Goal: Task Accomplishment & Management: Manage account settings

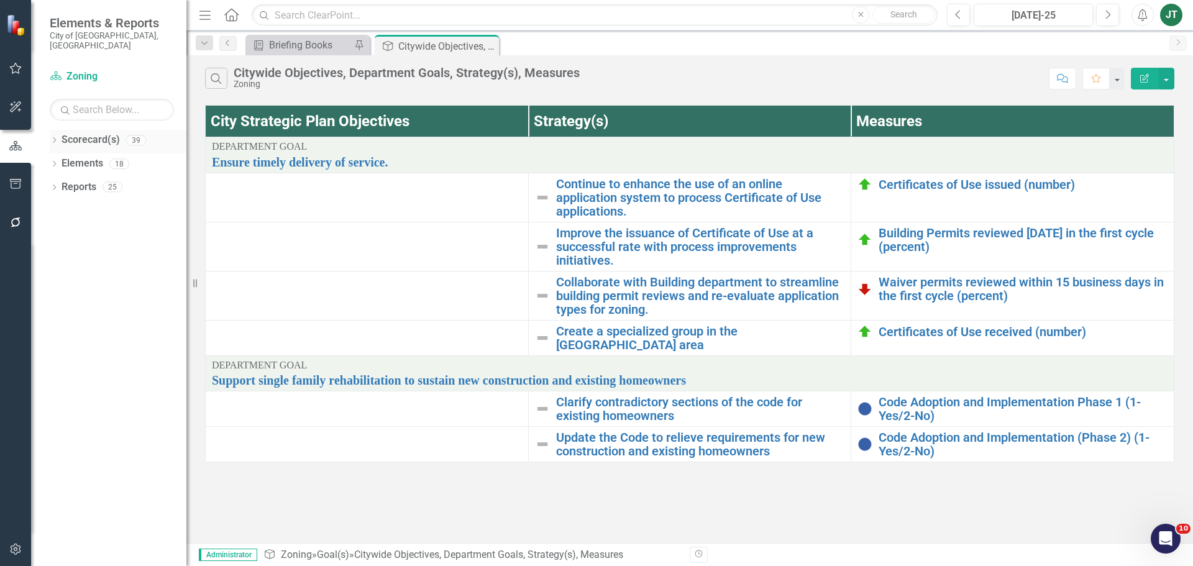
click at [55, 138] on icon "Dropdown" at bounding box center [54, 141] width 9 height 7
click at [63, 183] on icon "Dropdown" at bounding box center [60, 186] width 9 height 7
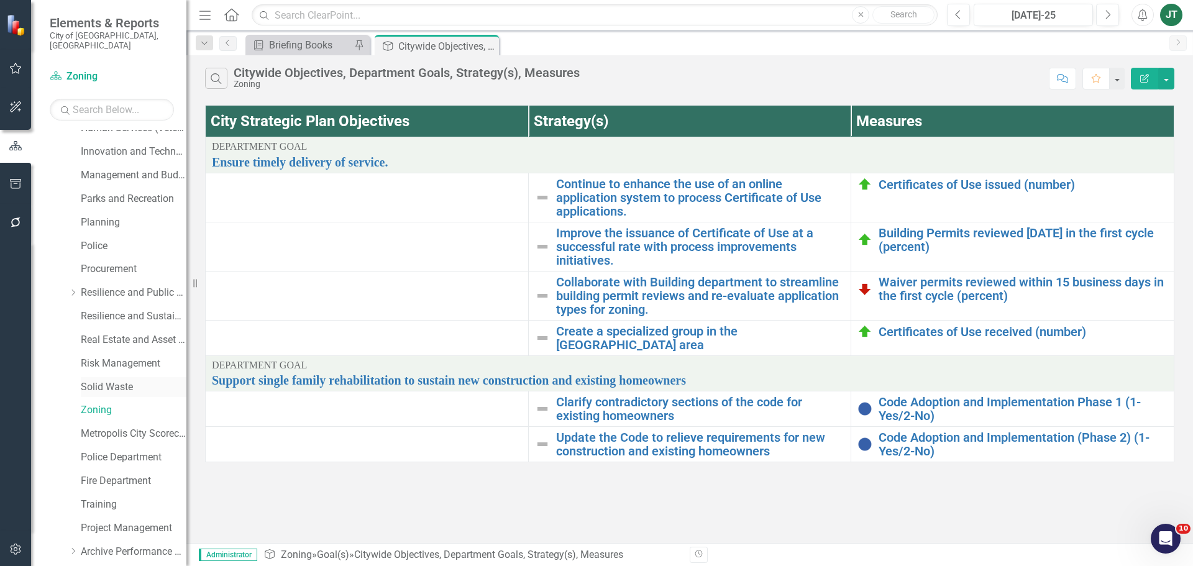
scroll to position [495, 0]
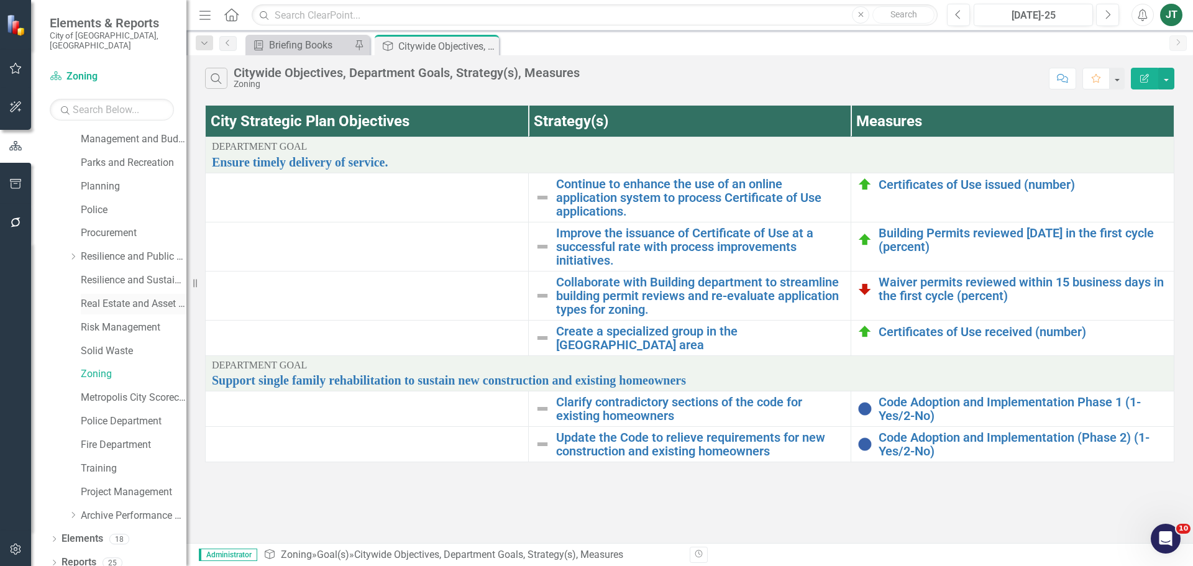
click at [111, 297] on link "Real Estate and Asset Management" at bounding box center [134, 304] width 106 height 14
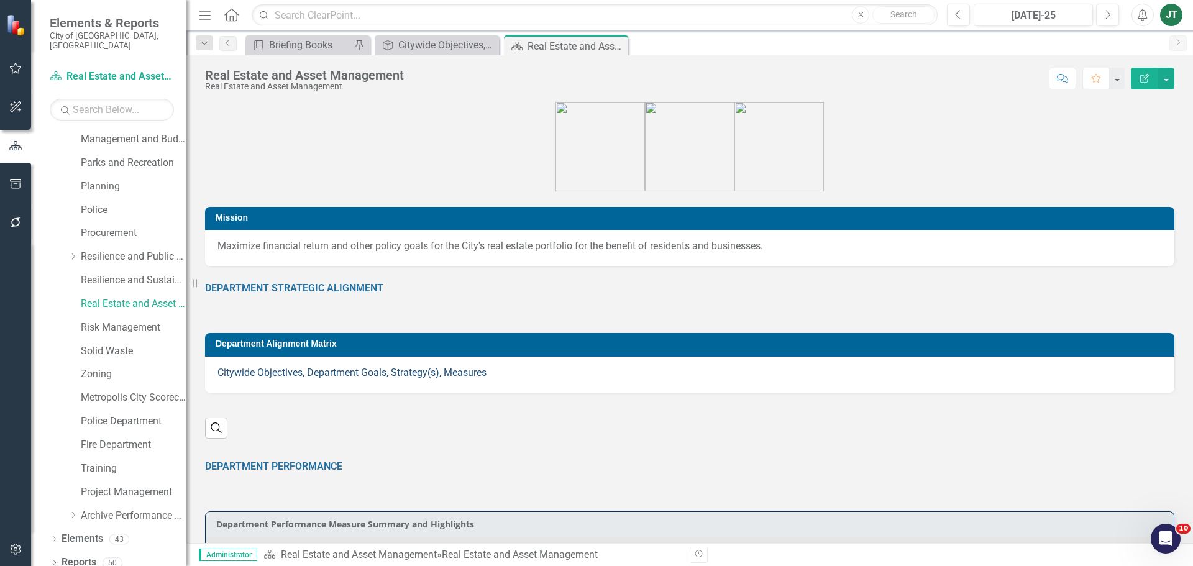
click at [355, 370] on link "Citywide Objectives, Department Goals, Strategy(s), Measures" at bounding box center [352, 373] width 269 height 12
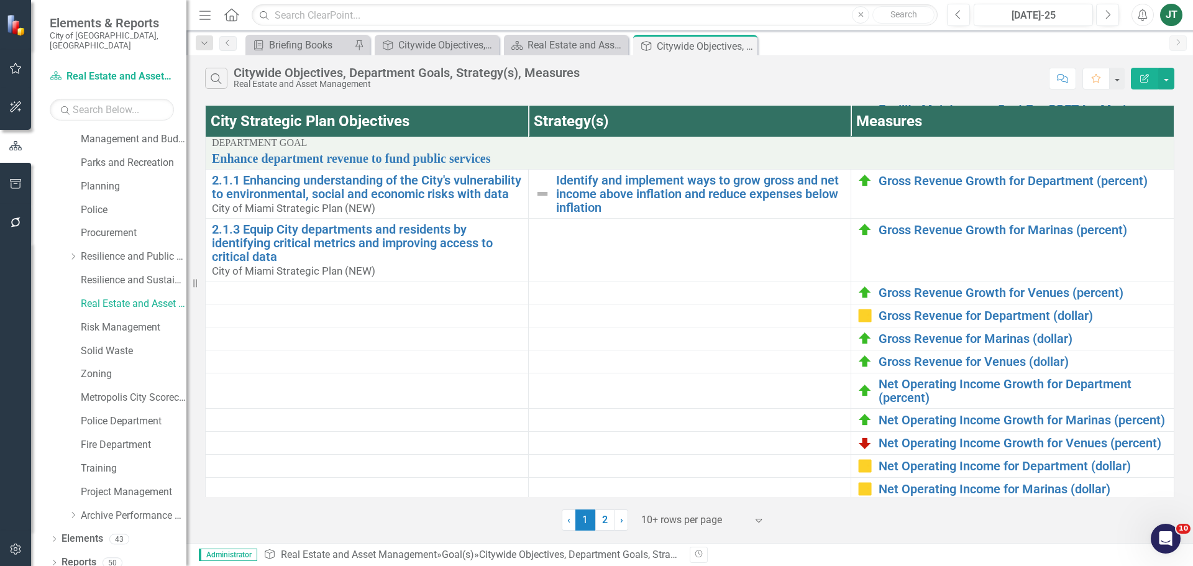
scroll to position [484, 0]
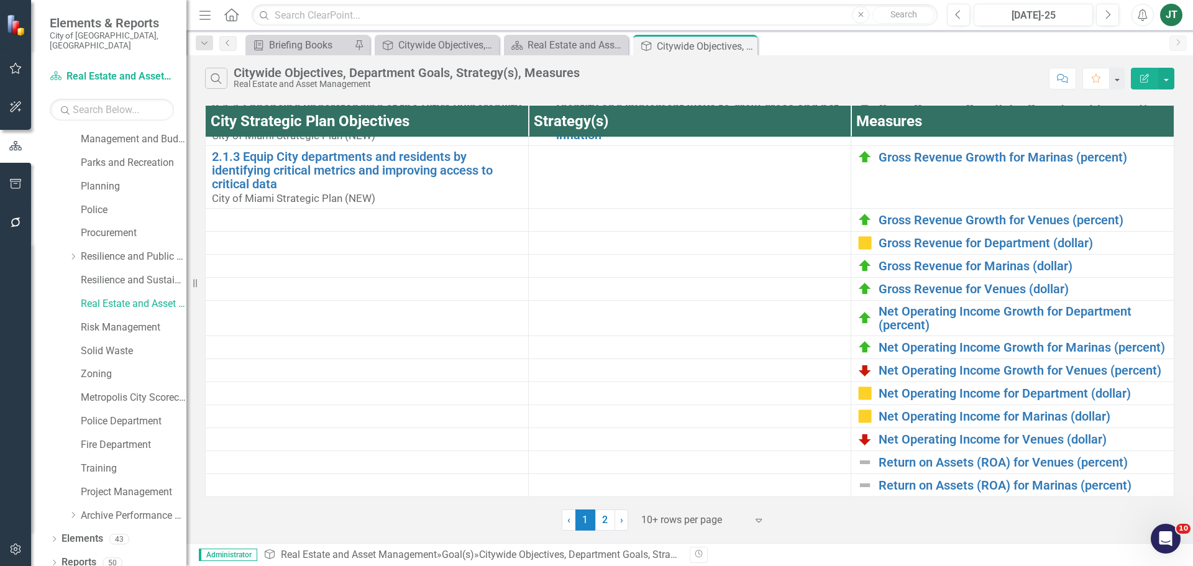
click at [685, 523] on div at bounding box center [694, 520] width 106 height 17
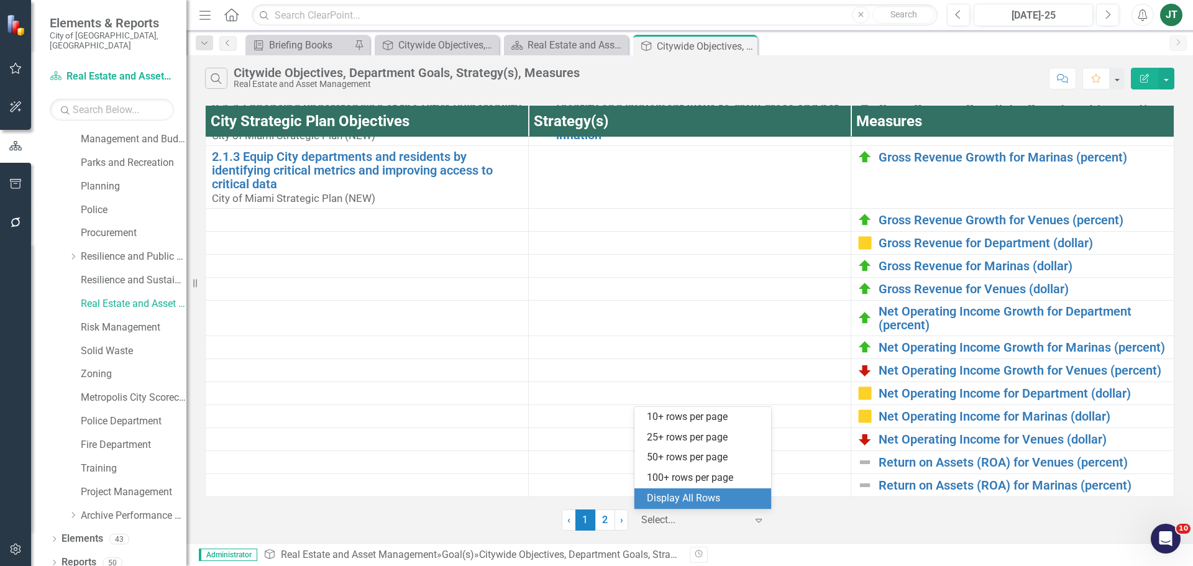
click at [705, 504] on div "Display All Rows" at bounding box center [705, 499] width 117 height 14
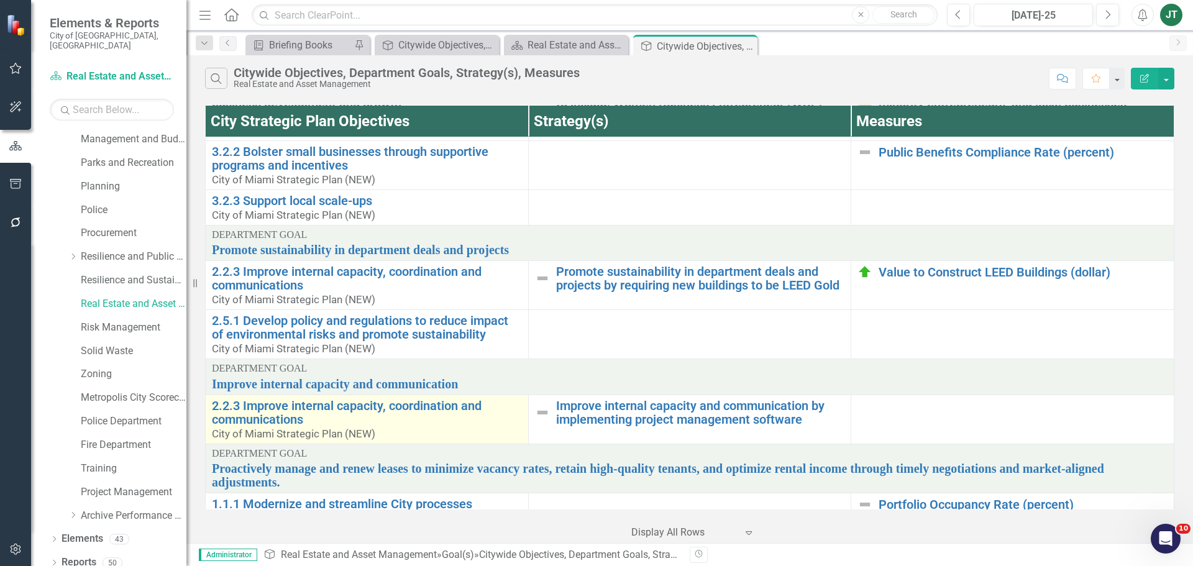
scroll to position [968, 0]
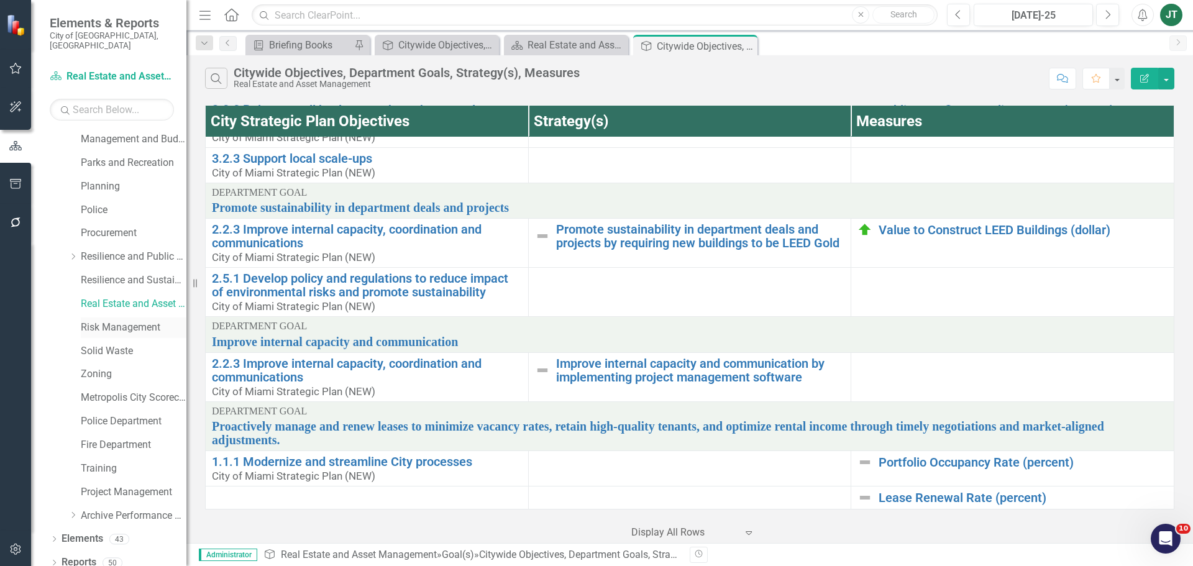
click at [99, 321] on link "Risk Management" at bounding box center [134, 328] width 106 height 14
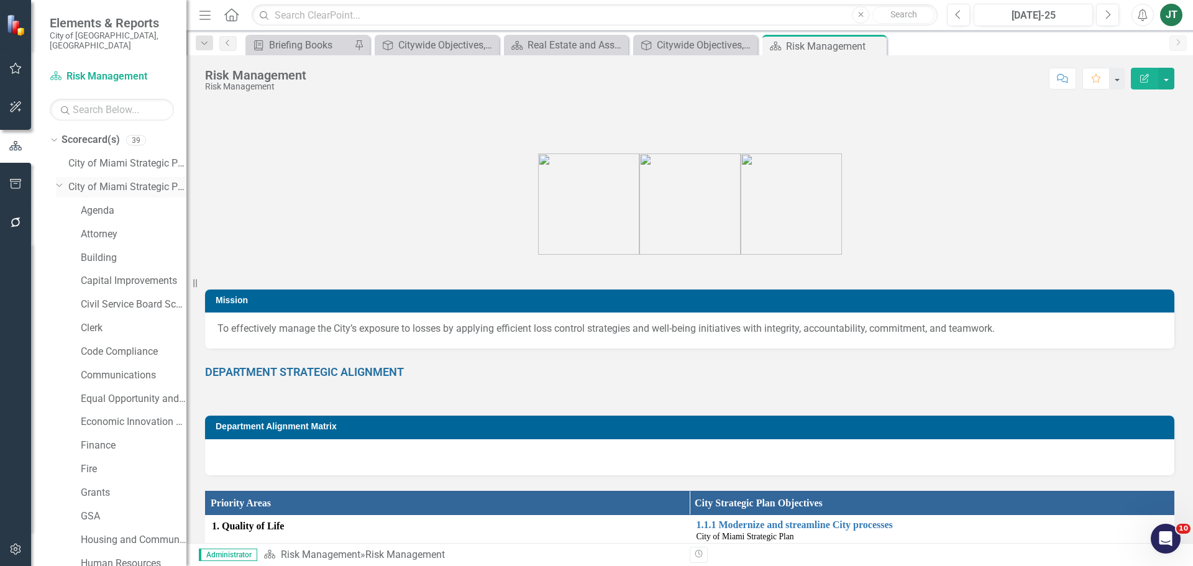
click at [62, 180] on icon "Dropdown" at bounding box center [59, 184] width 7 height 9
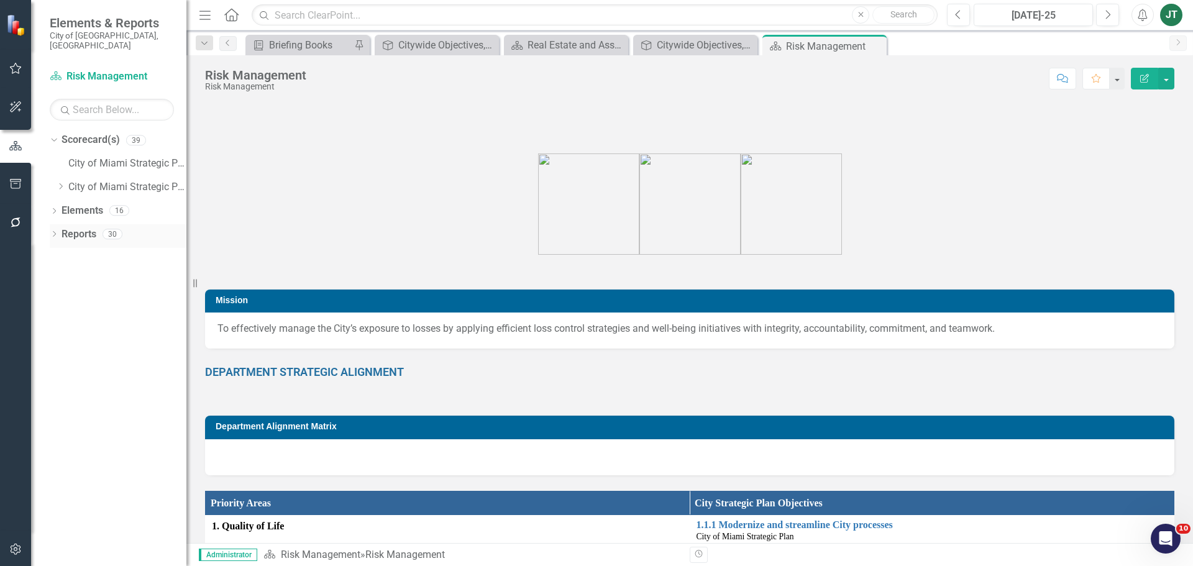
click at [81, 227] on link "Reports" at bounding box center [79, 234] width 35 height 14
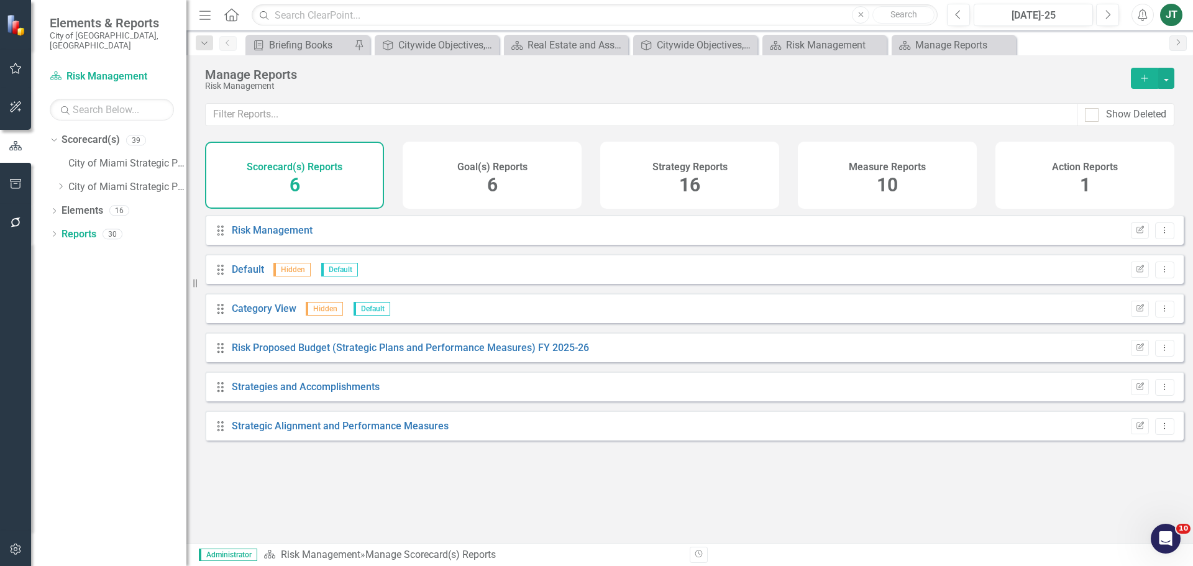
click at [540, 185] on div "Goal(s) Reports 6" at bounding box center [492, 175] width 179 height 67
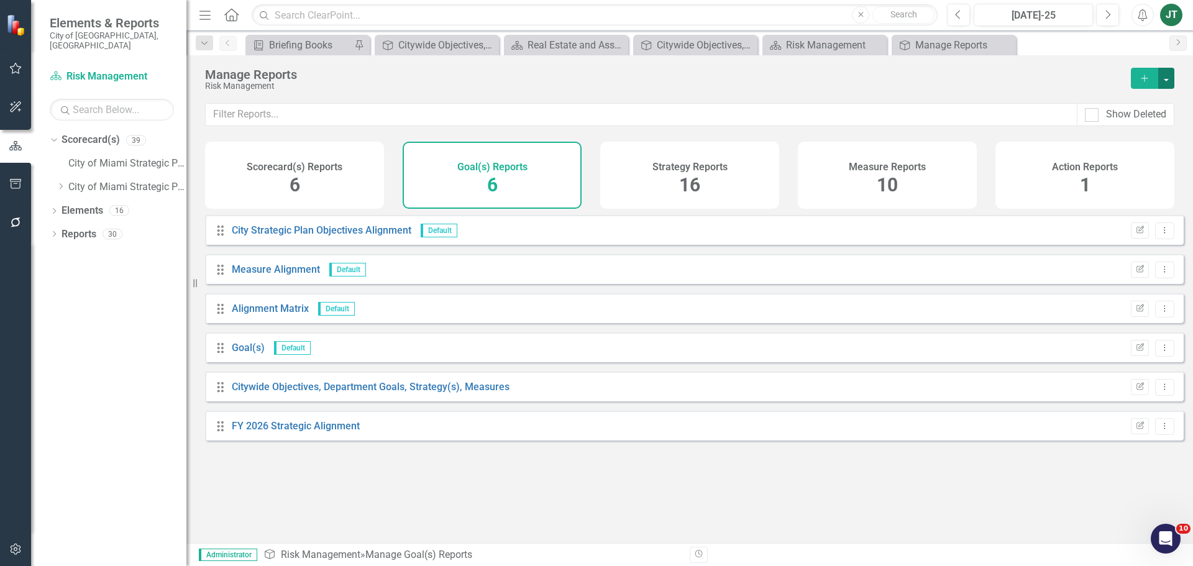
click at [1170, 71] on button "button" at bounding box center [1166, 78] width 16 height 21
click at [1141, 125] on link "Copy Add From Template" at bounding box center [1116, 123] width 116 height 23
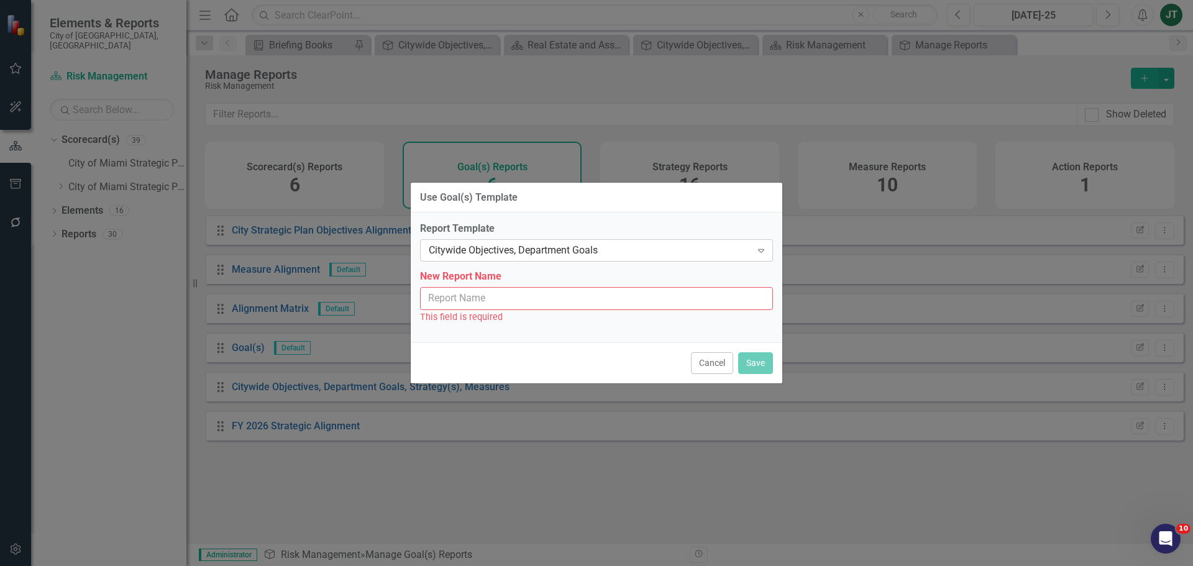
click at [550, 257] on div "Citywide Objectives, Department Goals" at bounding box center [590, 251] width 323 height 14
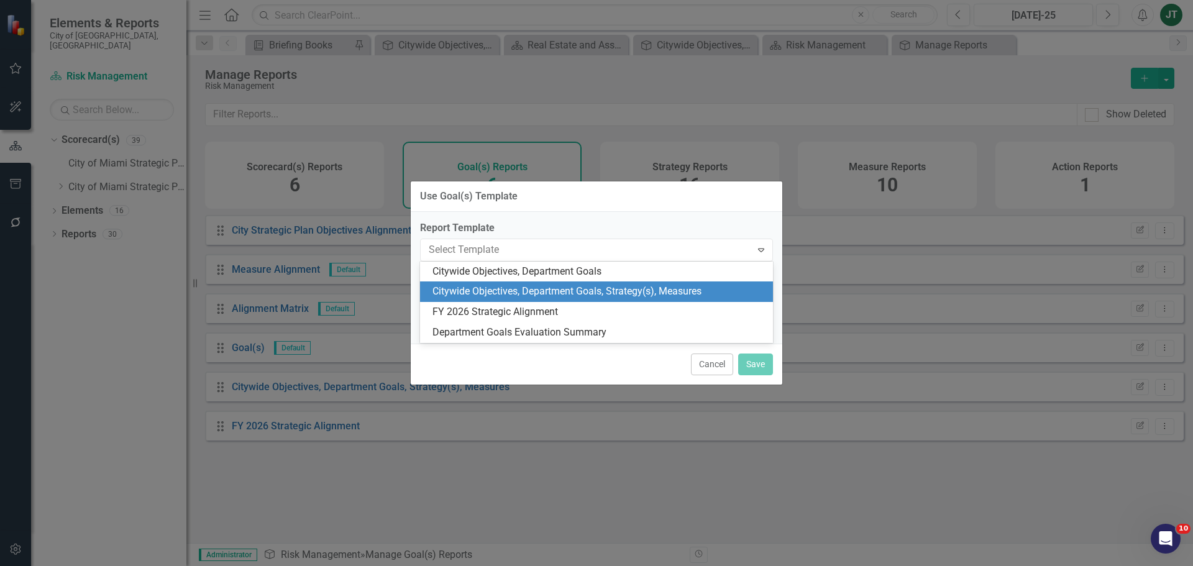
click at [550, 288] on div "Citywide Objectives, Department Goals, Strategy(s), Measures" at bounding box center [599, 292] width 333 height 14
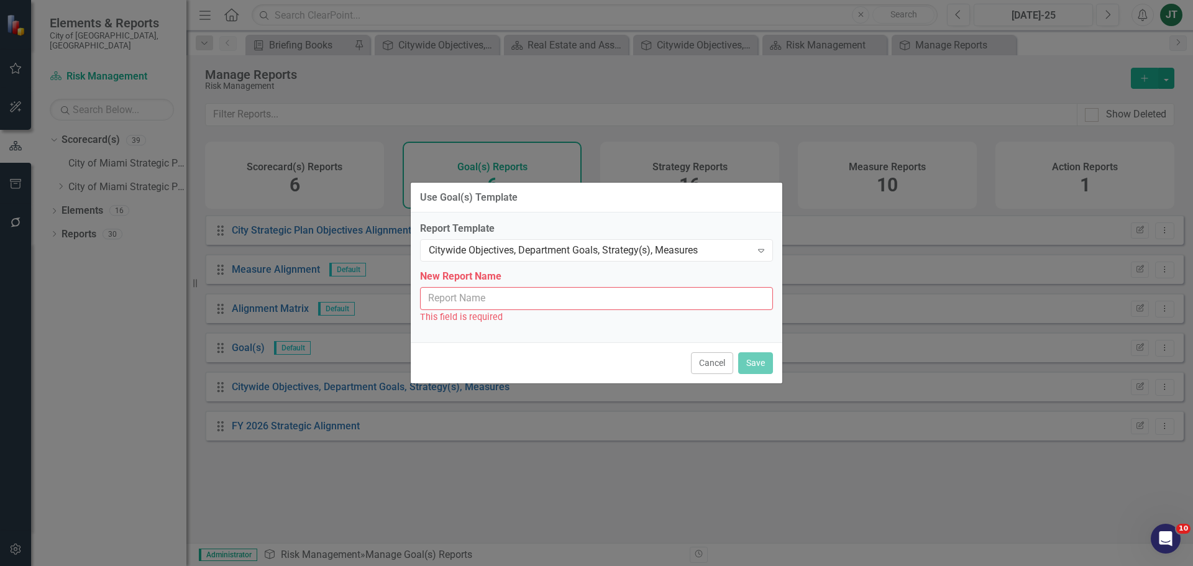
click at [579, 301] on input "New Report Name" at bounding box center [596, 298] width 353 height 23
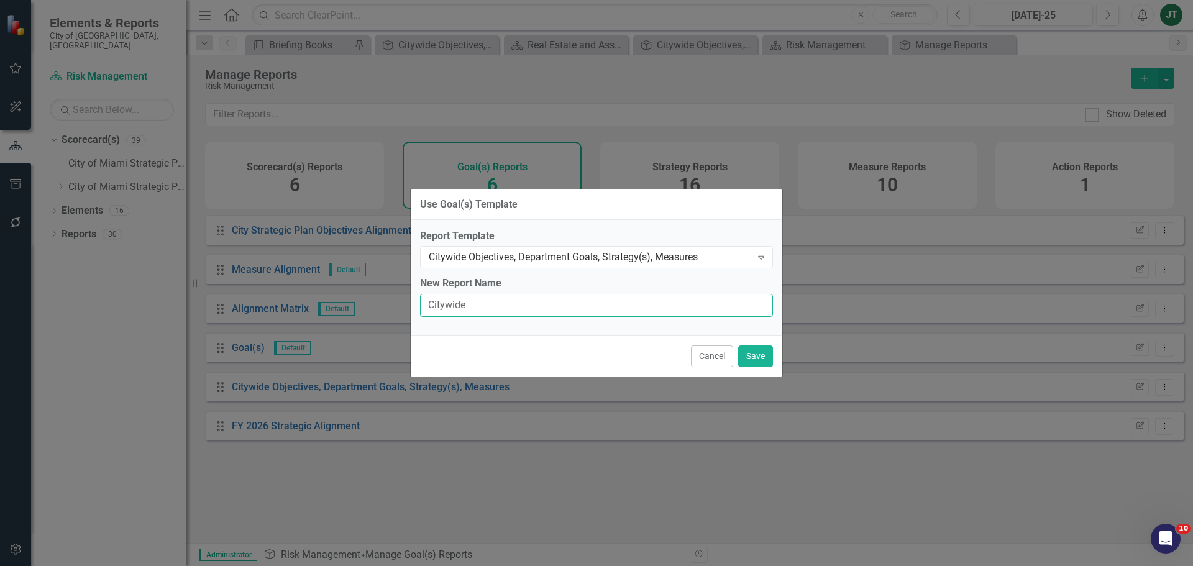
type input "Citywide Objectives, Department Goals, Strategy(s), Measures"
click at [747, 354] on button "Save" at bounding box center [755, 357] width 35 height 22
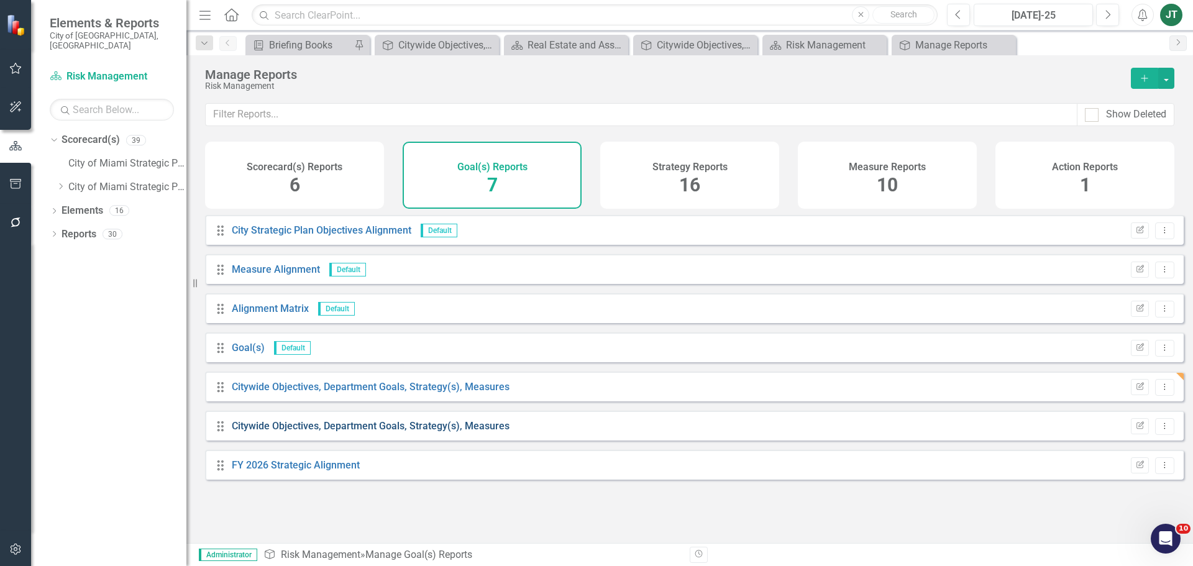
click at [452, 432] on link "Citywide Objectives, Department Goals, Strategy(s), Measures" at bounding box center [371, 426] width 278 height 12
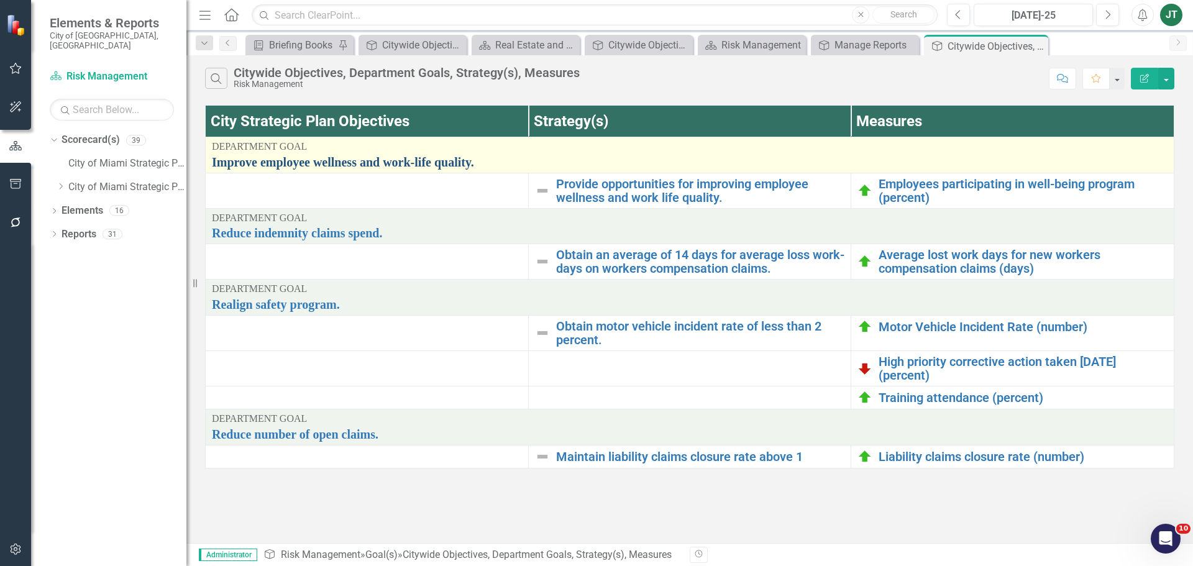
click at [418, 160] on link "Improve employee wellness and work-life quality." at bounding box center [690, 162] width 956 height 14
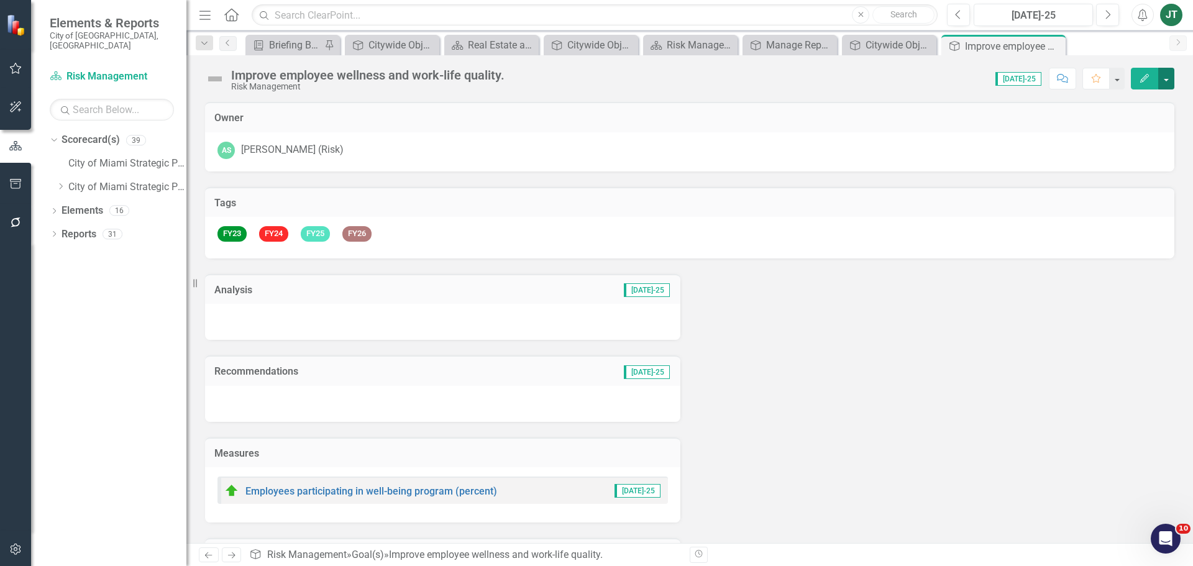
click at [1161, 76] on button "button" at bounding box center [1166, 79] width 16 height 22
click at [1128, 118] on link "Edit Report Edit Layout" at bounding box center [1123, 124] width 101 height 23
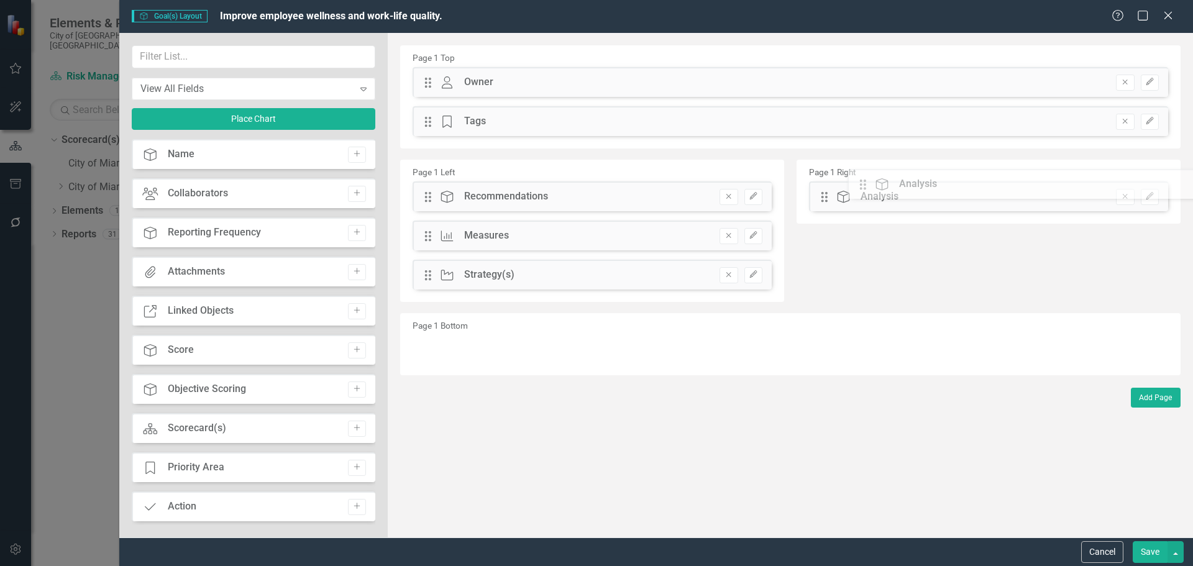
drag, startPoint x: 433, startPoint y: 198, endPoint x: 877, endPoint y: 186, distance: 444.5
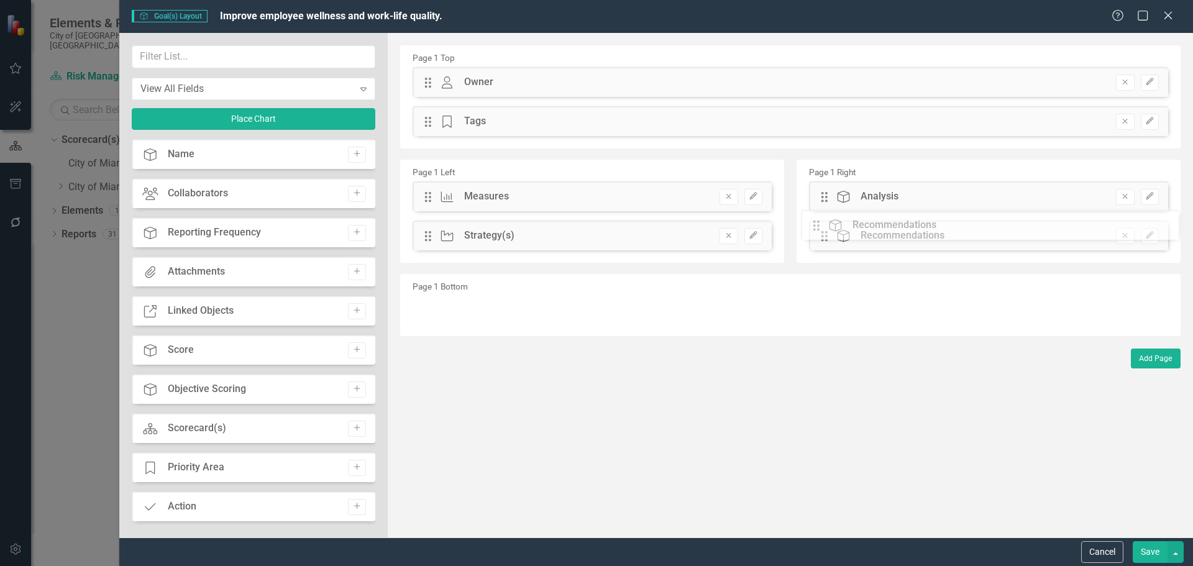
drag, startPoint x: 424, startPoint y: 198, endPoint x: 822, endPoint y: 227, distance: 398.7
drag, startPoint x: 424, startPoint y: 240, endPoint x: 427, endPoint y: 193, distance: 46.7
click at [427, 193] on div "The fields (or pods) that are available for you to include on the detail page a…" at bounding box center [790, 285] width 805 height 505
click at [219, 61] on input "text" at bounding box center [254, 56] width 244 height 23
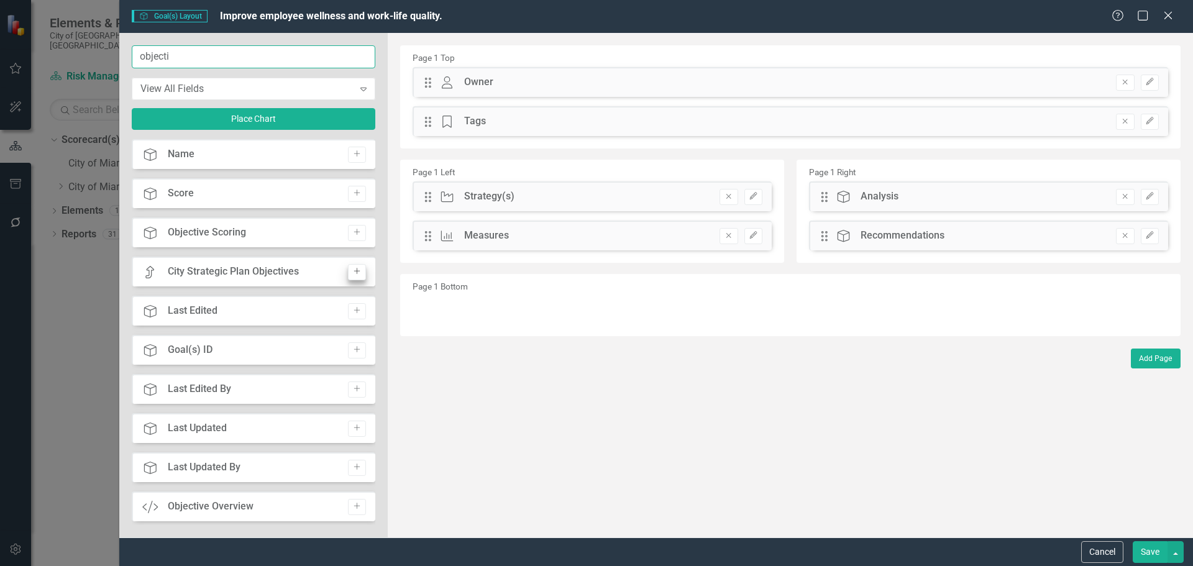
type input "objecti"
click at [352, 272] on icon "Add" at bounding box center [356, 271] width 9 height 7
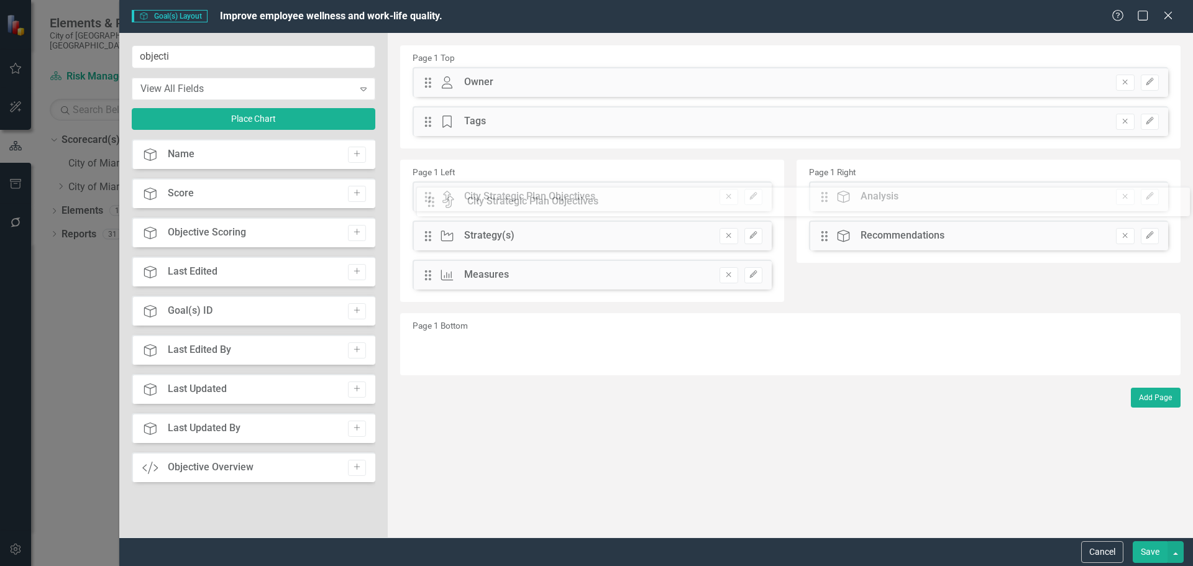
drag, startPoint x: 425, startPoint y: 80, endPoint x: 437, endPoint y: 199, distance: 120.0
click at [1153, 551] on button "Save" at bounding box center [1150, 552] width 35 height 22
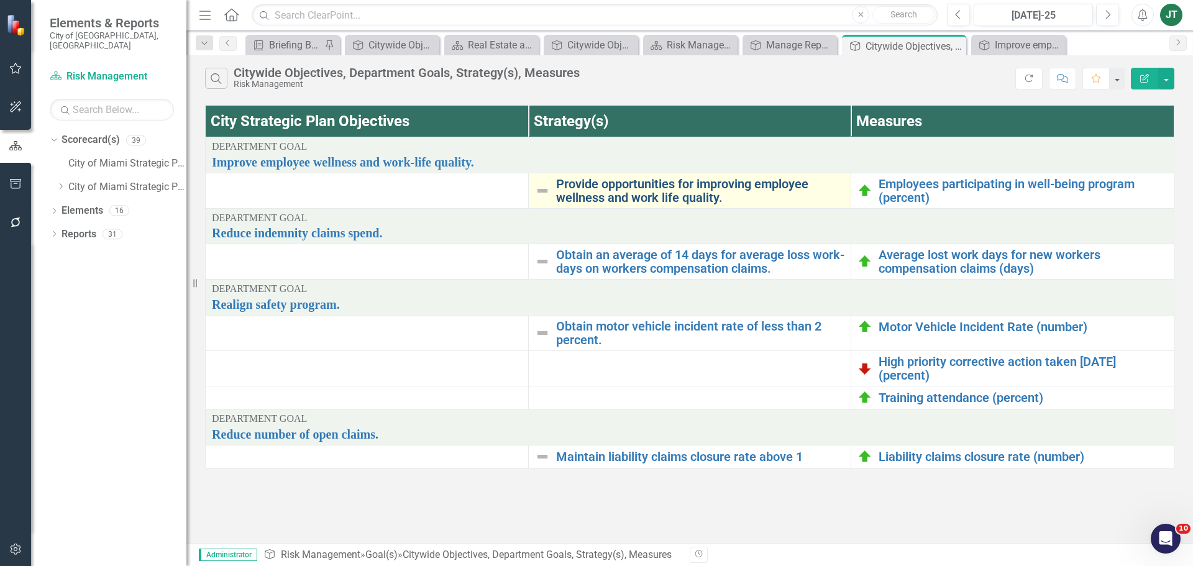
click at [612, 187] on link "Provide opportunities for improving employee wellness and work life quality." at bounding box center [700, 190] width 289 height 27
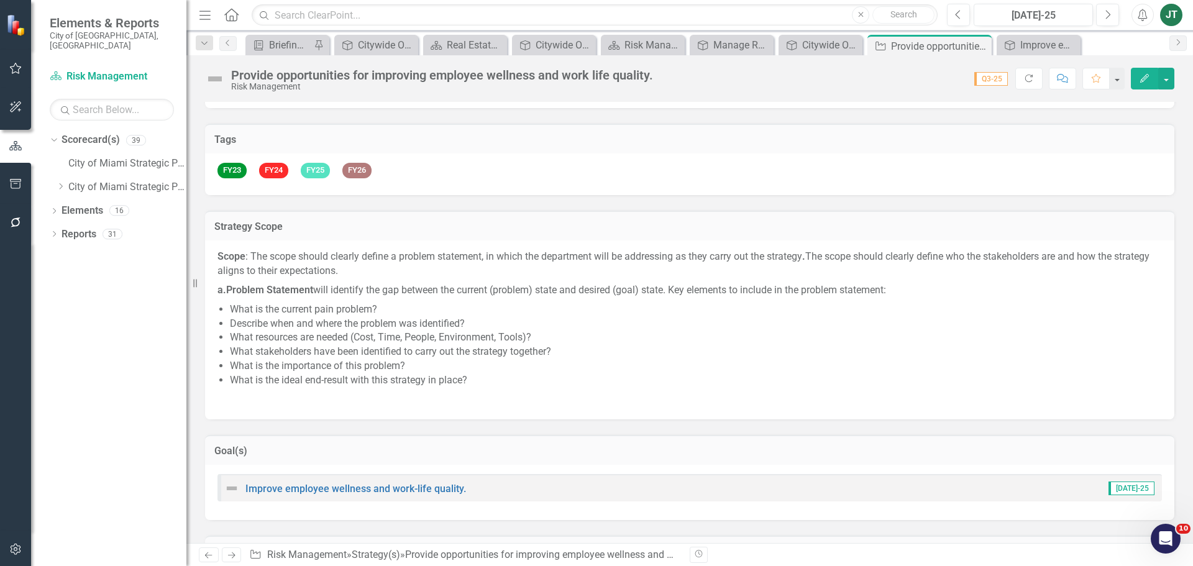
scroll to position [249, 0]
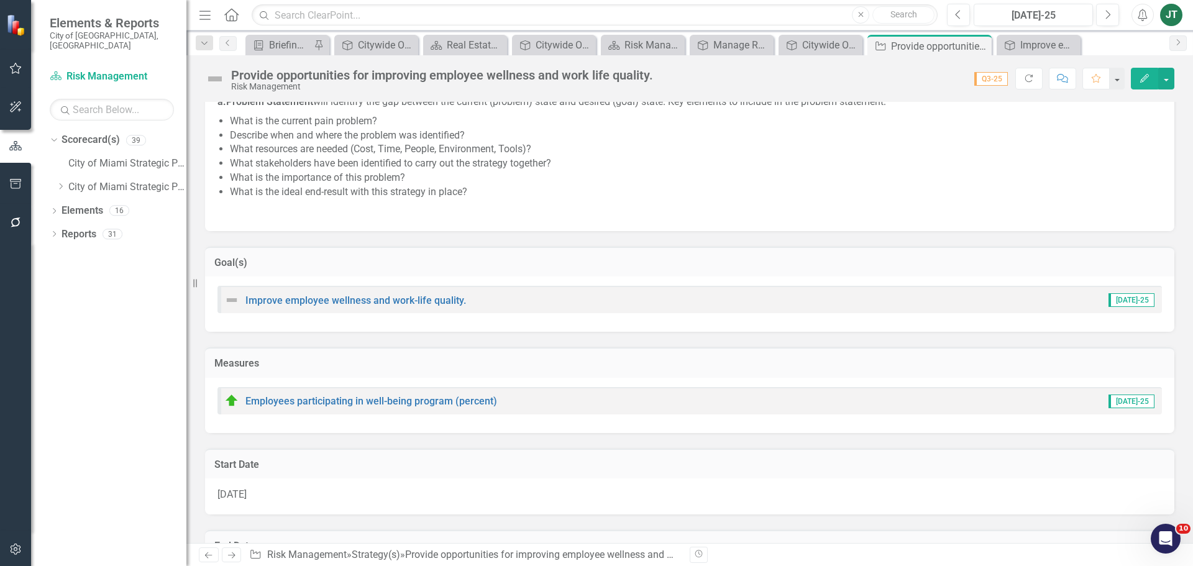
click at [534, 250] on div "Goal(s)" at bounding box center [689, 262] width 969 height 30
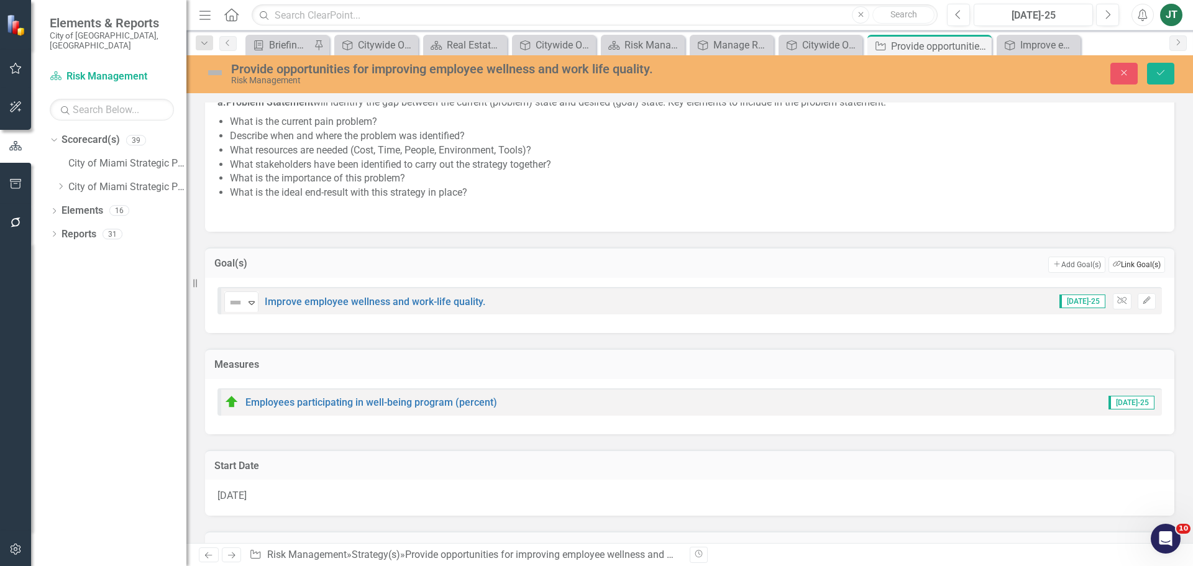
click at [1139, 263] on button "Link Tag Link Goal(s)" at bounding box center [1137, 265] width 57 height 16
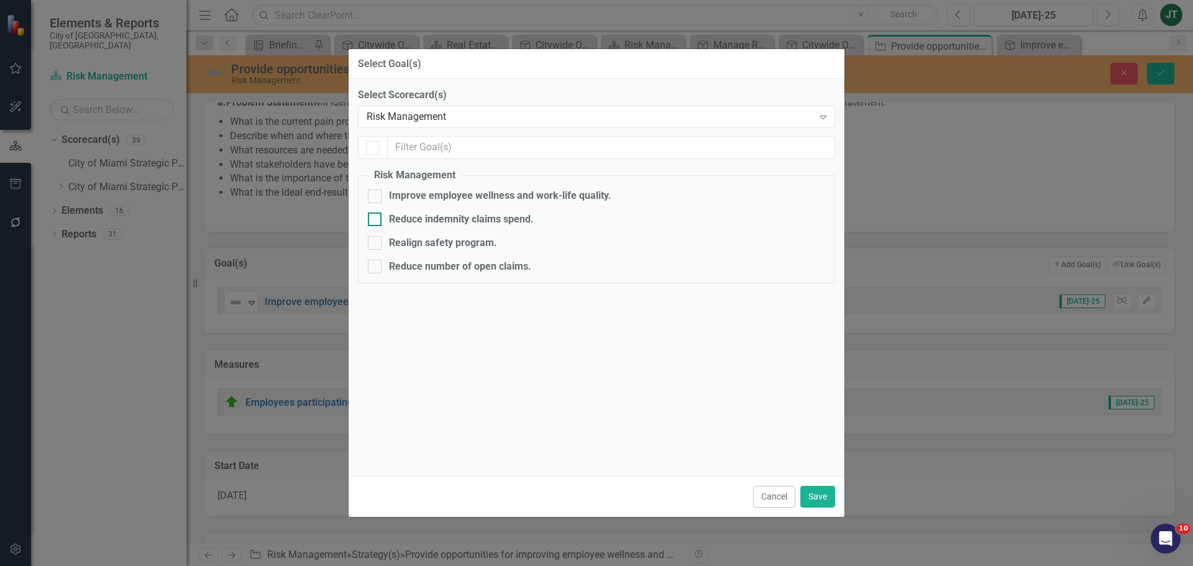
checkbox input "true"
checkbox input "false"
click at [408, 123] on div "Risk Management" at bounding box center [590, 117] width 447 height 14
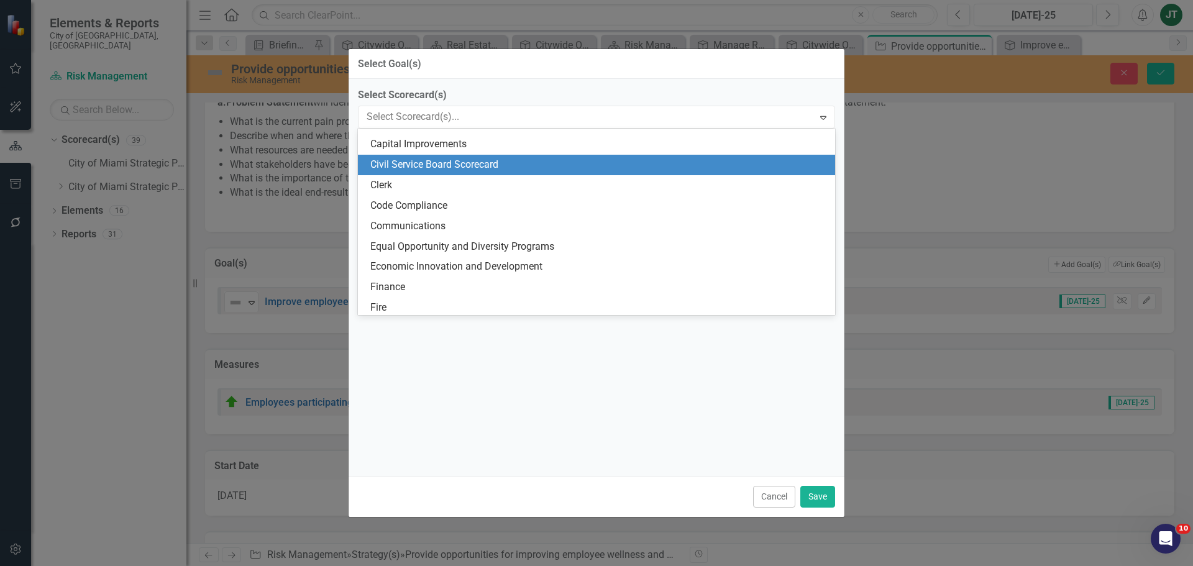
scroll to position [0, 0]
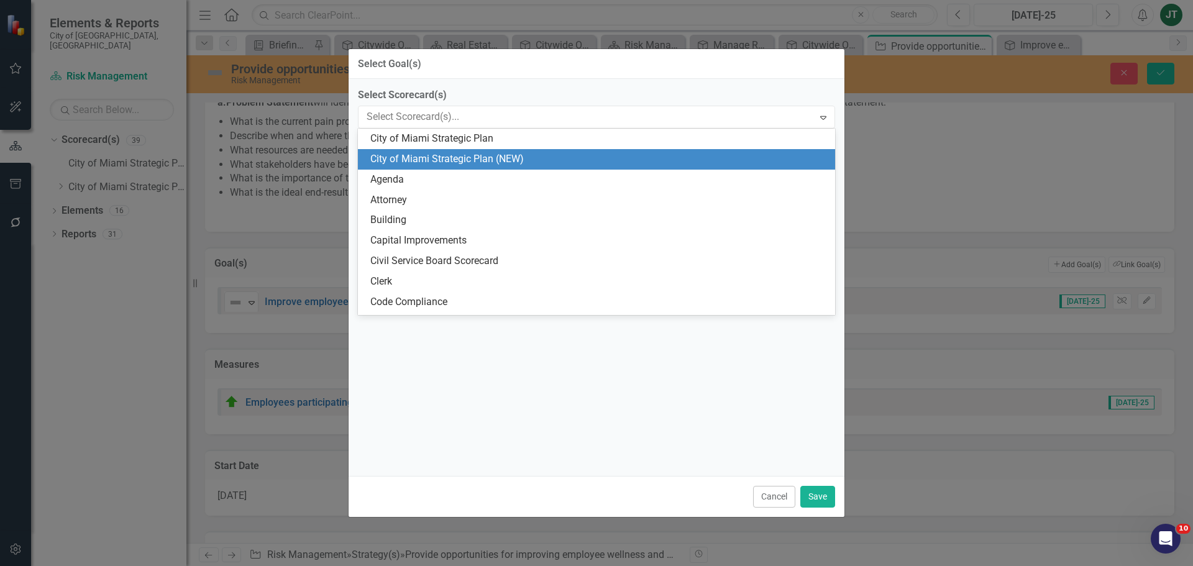
click at [468, 163] on div "City of Miami Strategic Plan (NEW)" at bounding box center [598, 159] width 457 height 14
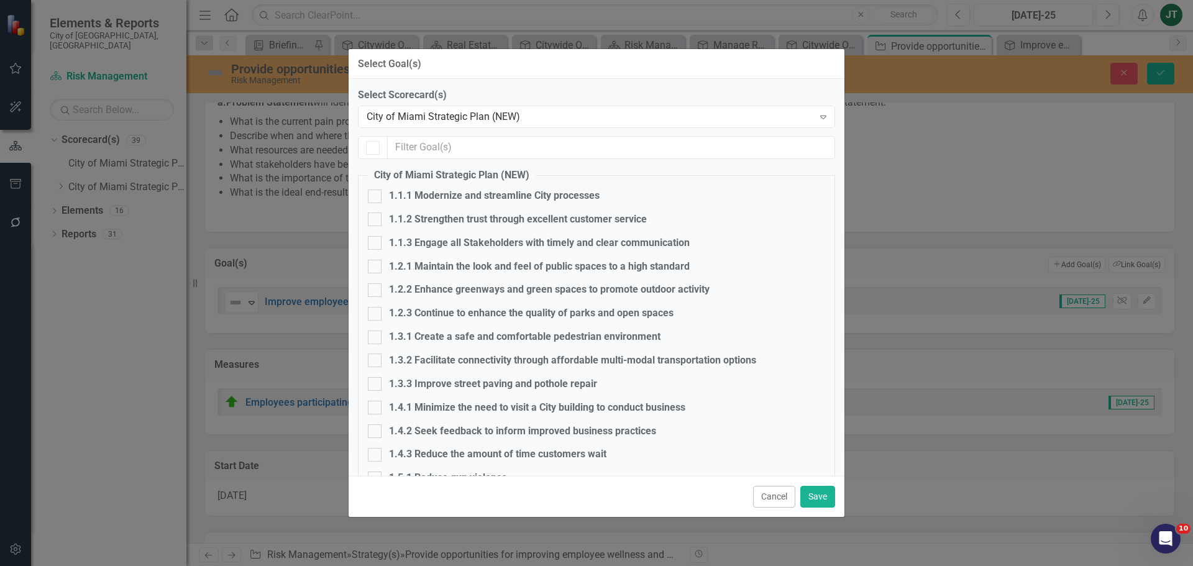
checkbox input "false"
click at [465, 198] on div "1.1.1 Modernize and streamline City processes" at bounding box center [494, 196] width 211 height 14
click at [376, 198] on input "1.1.1 Modernize and streamline City processes" at bounding box center [372, 194] width 8 height 8
checkbox input "true"
click at [821, 497] on button "Save" at bounding box center [817, 497] width 35 height 22
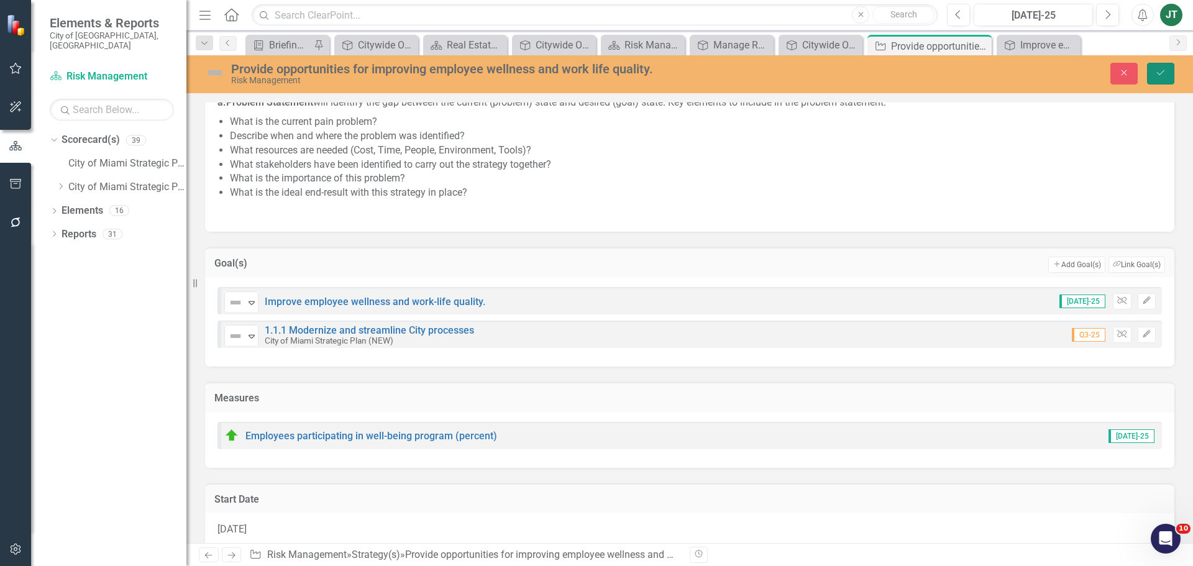
click at [1170, 79] on button "Save" at bounding box center [1160, 74] width 27 height 22
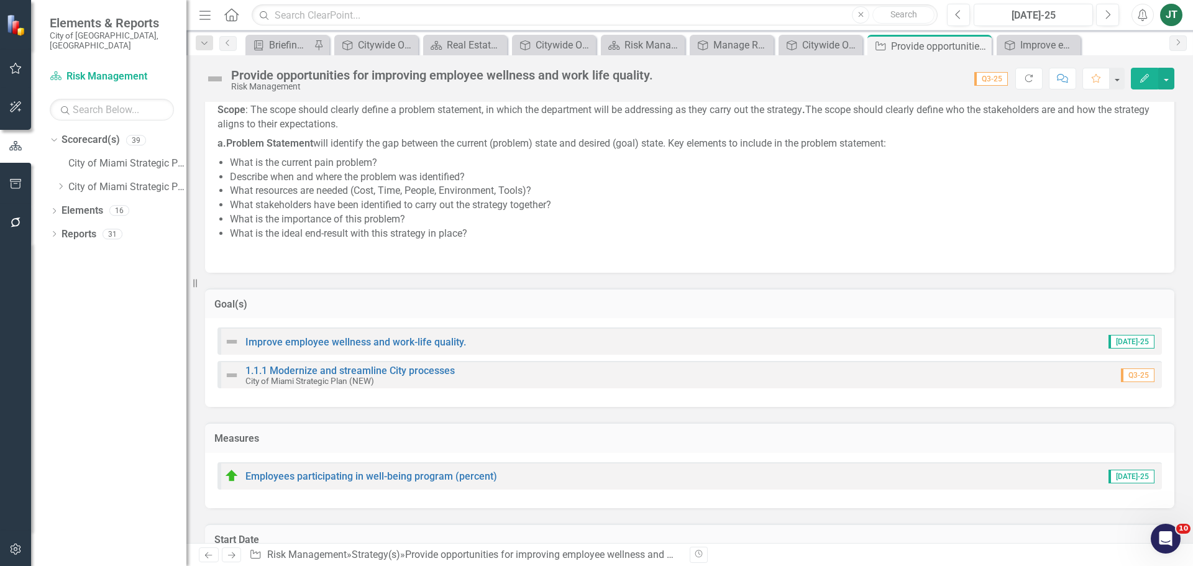
scroll to position [186, 0]
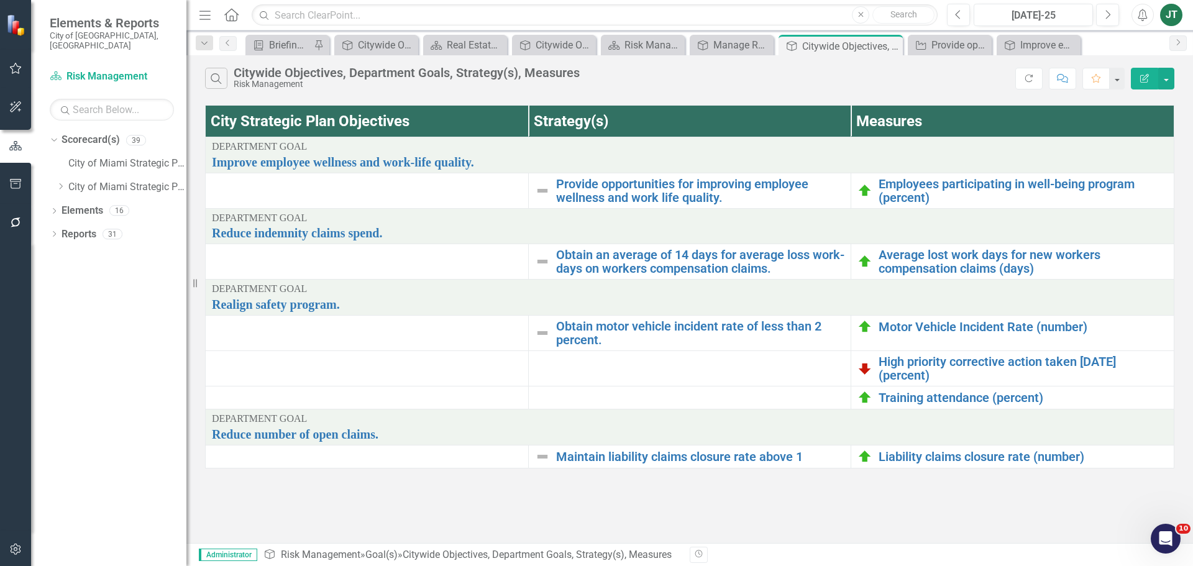
click at [359, 244] on td at bounding box center [367, 261] width 323 height 35
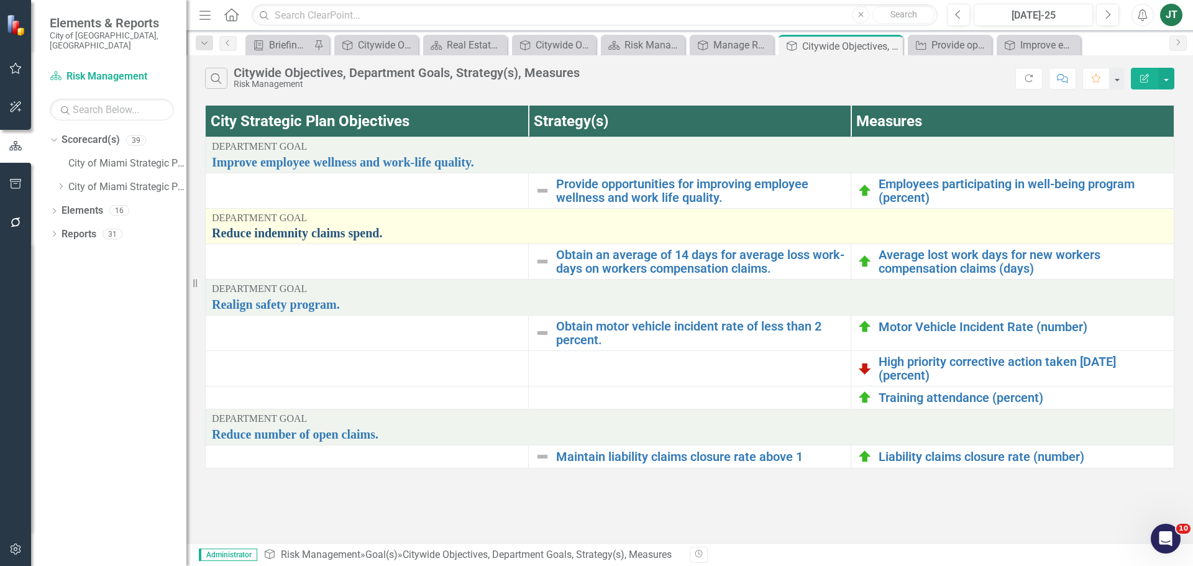
click at [360, 236] on link "Reduce indemnity claims spend." at bounding box center [690, 233] width 956 height 14
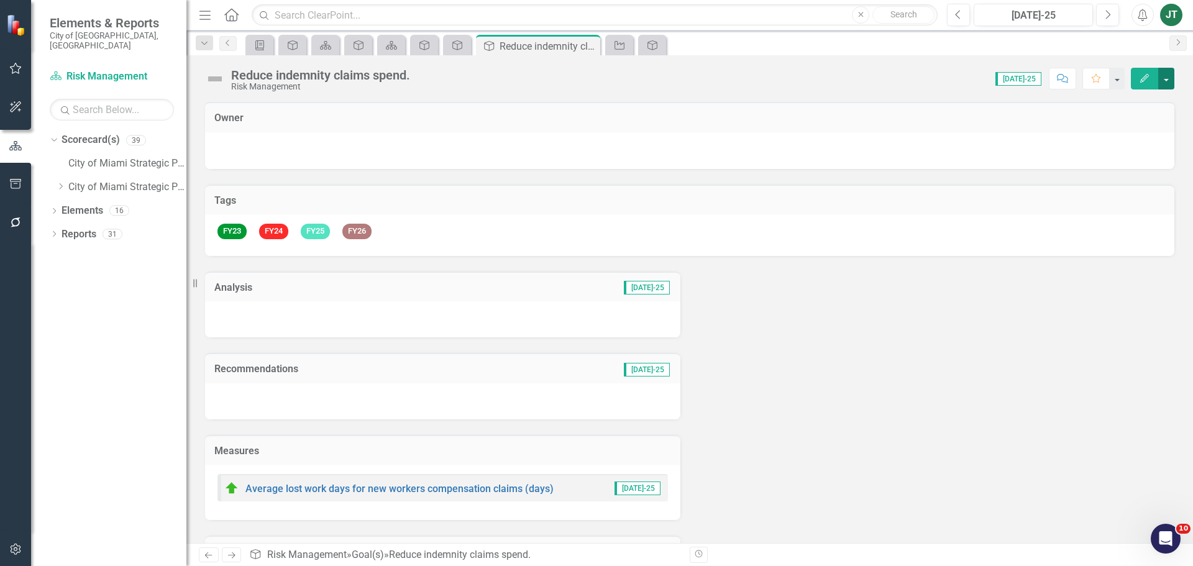
click at [1165, 83] on button "button" at bounding box center [1166, 79] width 16 height 22
click at [1122, 119] on link "Edit Report Edit Layout" at bounding box center [1123, 124] width 101 height 23
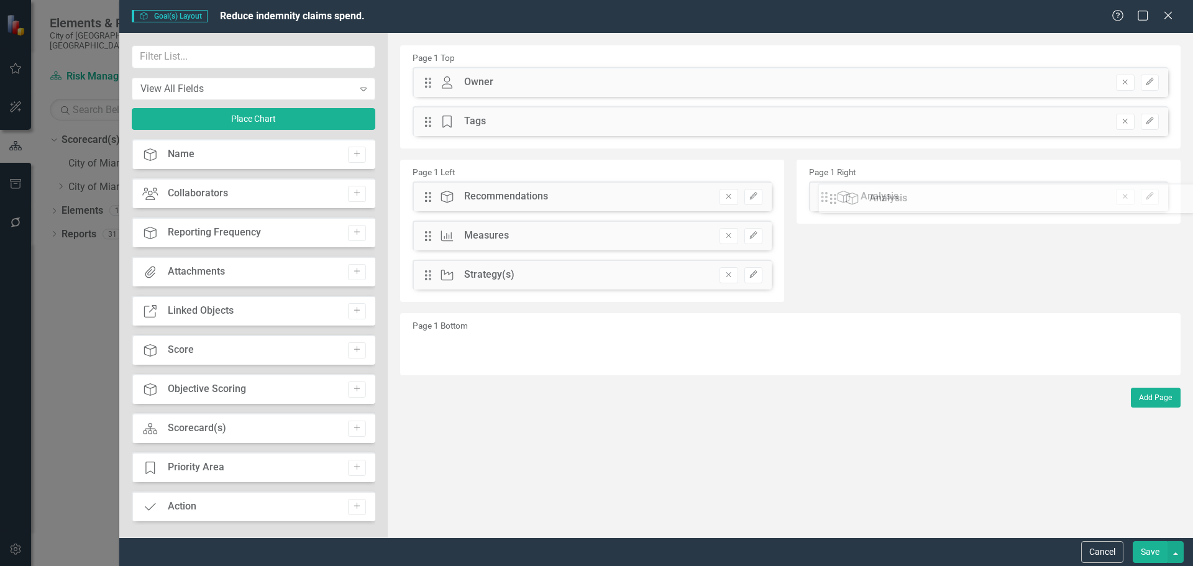
drag, startPoint x: 434, startPoint y: 200, endPoint x: 849, endPoint y: 202, distance: 414.5
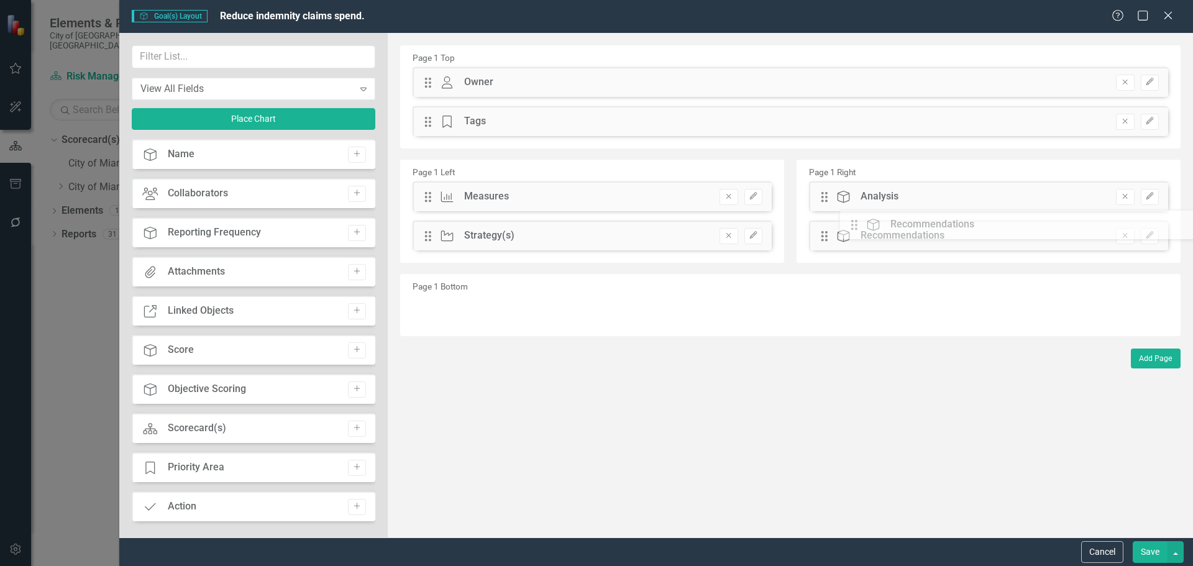
drag, startPoint x: 429, startPoint y: 195, endPoint x: 861, endPoint y: 227, distance: 433.1
drag, startPoint x: 425, startPoint y: 241, endPoint x: 428, endPoint y: 190, distance: 51.0
click at [428, 190] on div "The fields (or pods) that are available for you to include on the detail page a…" at bounding box center [790, 285] width 805 height 505
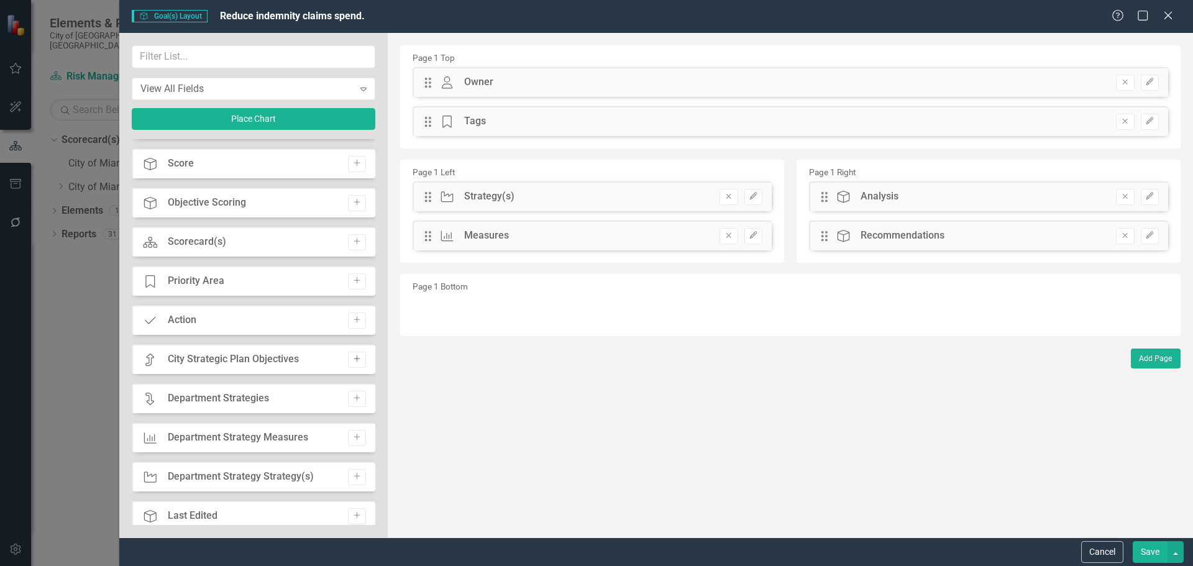
click at [352, 367] on button "Add" at bounding box center [357, 360] width 18 height 16
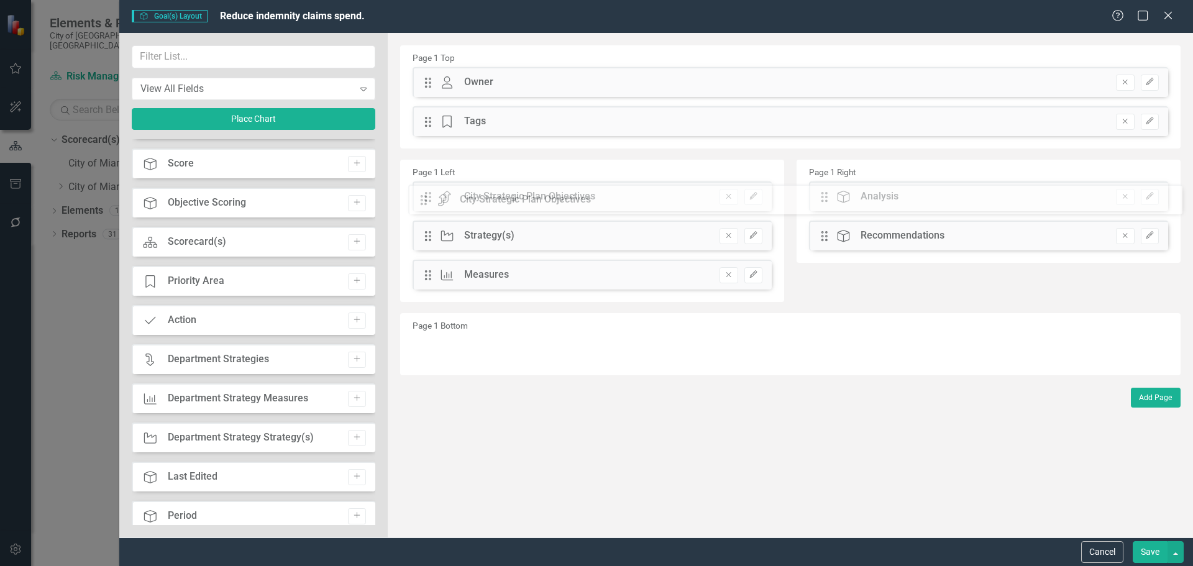
drag, startPoint x: 433, startPoint y: 83, endPoint x: 438, endPoint y: 201, distance: 117.6
click at [1157, 553] on button "Save" at bounding box center [1150, 552] width 35 height 22
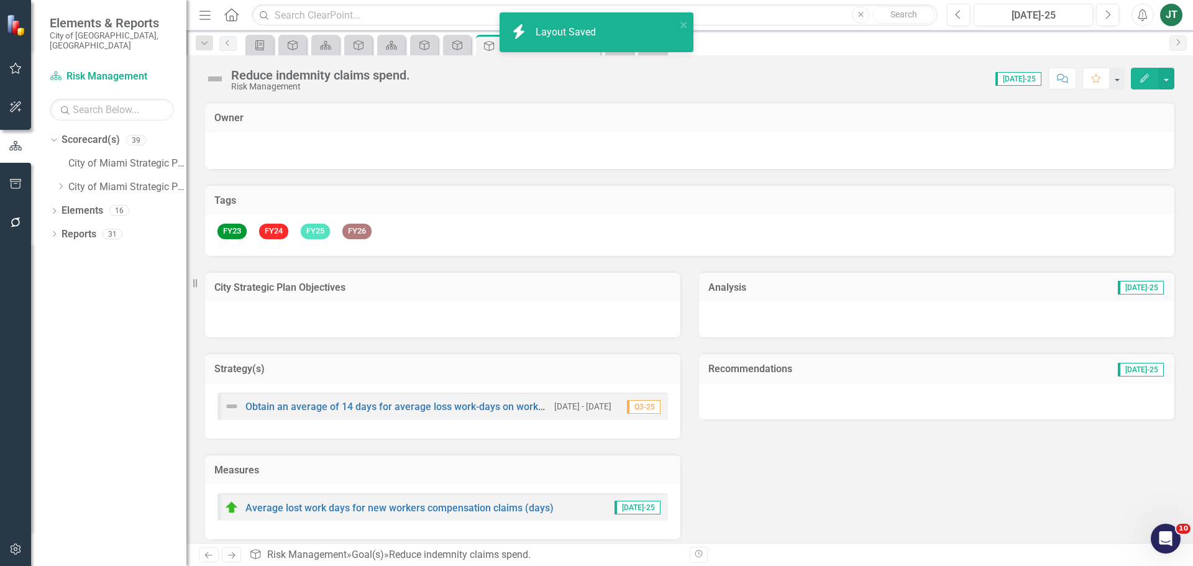
click at [399, 291] on h3 "City Strategic Plan Objectives" at bounding box center [442, 287] width 457 height 11
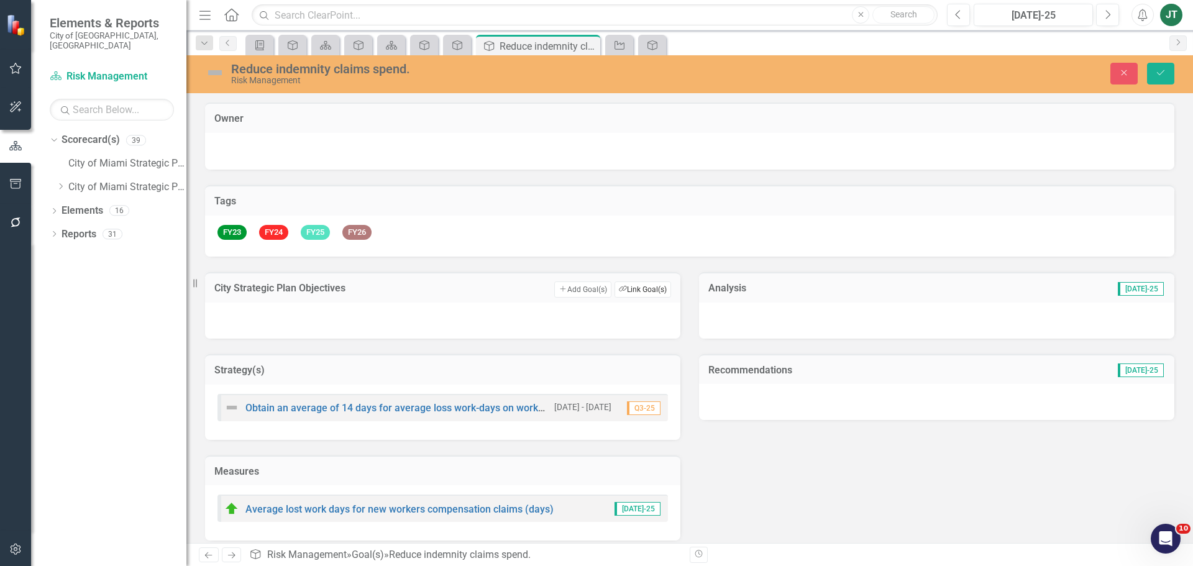
click at [636, 284] on button "Link Tag Link Goal(s)" at bounding box center [643, 290] width 57 height 16
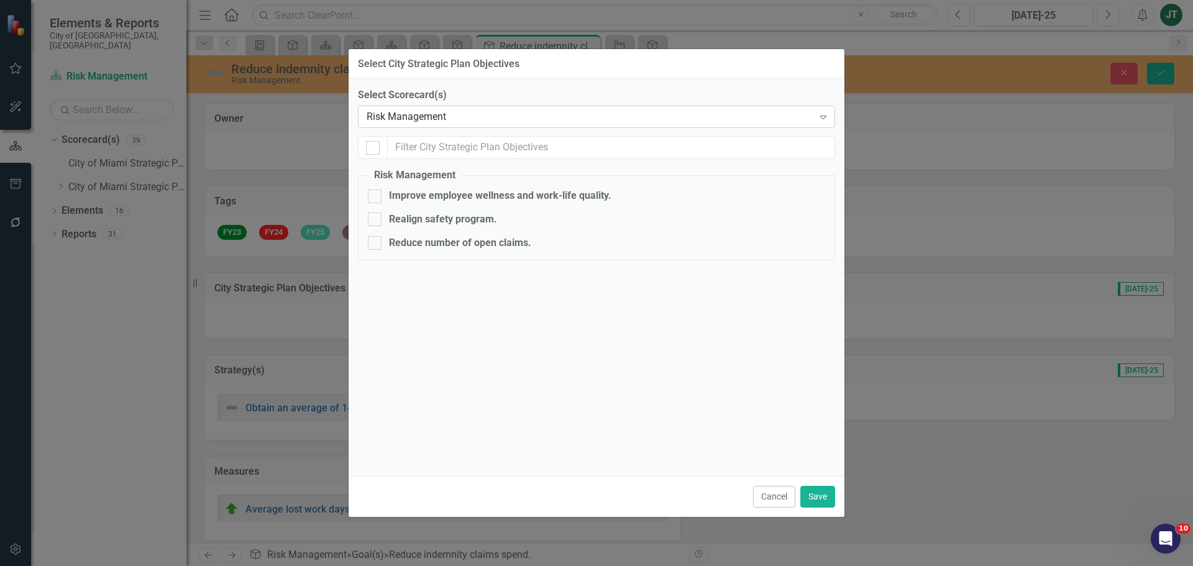
click at [418, 108] on div "Risk Management Expand" at bounding box center [596, 117] width 477 height 22
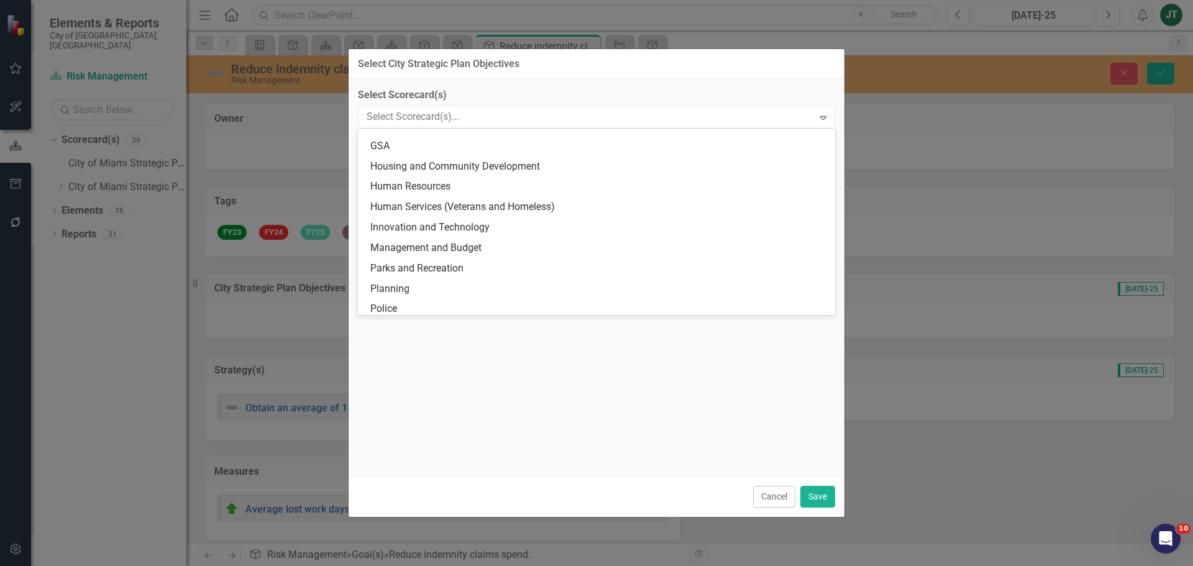
scroll to position [0, 0]
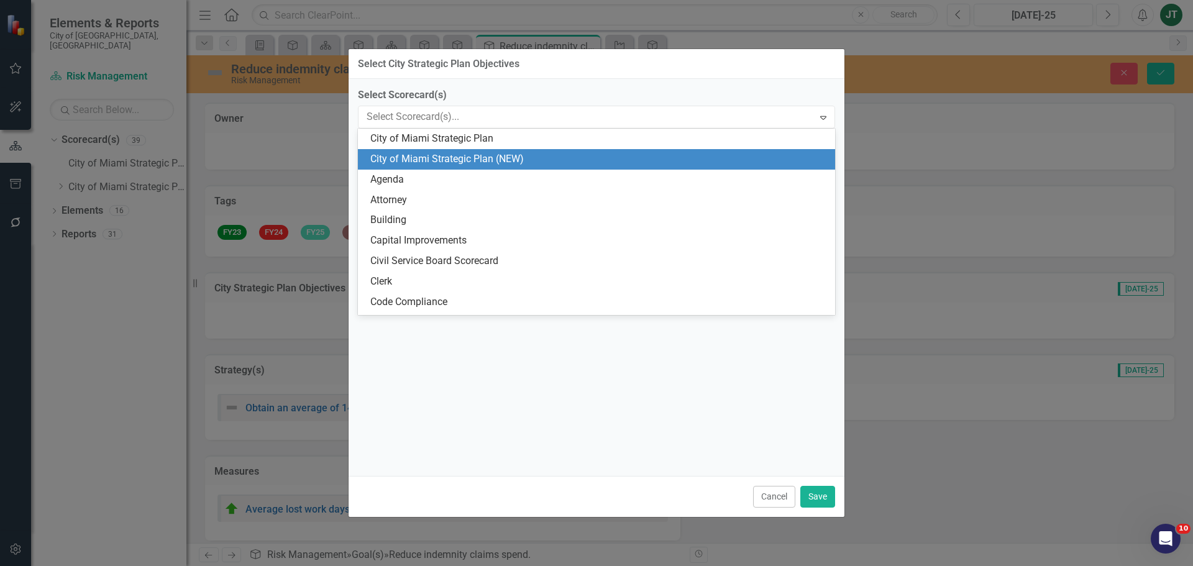
click at [502, 160] on div "City of Miami Strategic Plan (NEW)" at bounding box center [598, 159] width 457 height 14
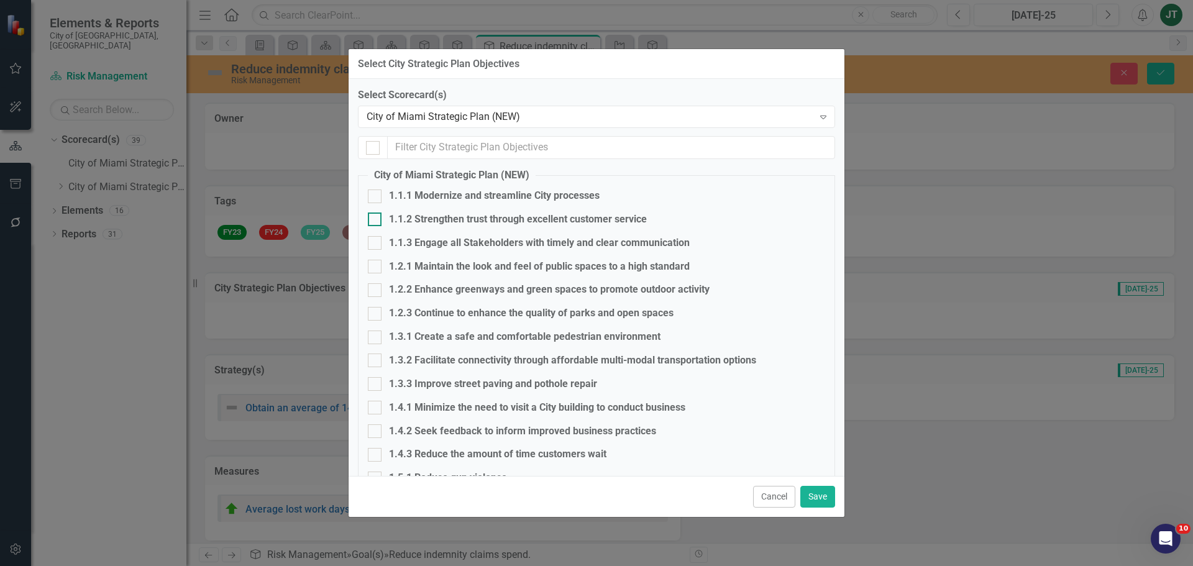
click at [437, 218] on div "1.1.2 Strengthen trust through excellent customer service" at bounding box center [518, 220] width 258 height 14
click at [376, 218] on input "1.1.2 Strengthen trust through excellent customer service" at bounding box center [372, 217] width 8 height 8
checkbox input "true"
click at [821, 498] on button "Save" at bounding box center [817, 497] width 35 height 22
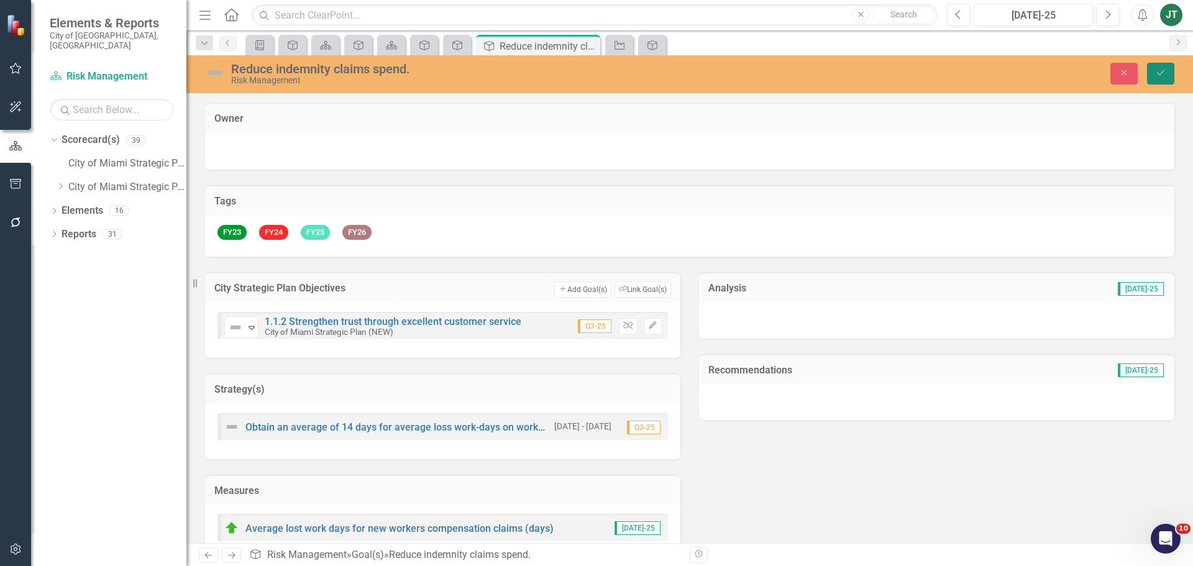
click at [1165, 81] on button "Save" at bounding box center [1160, 74] width 27 height 22
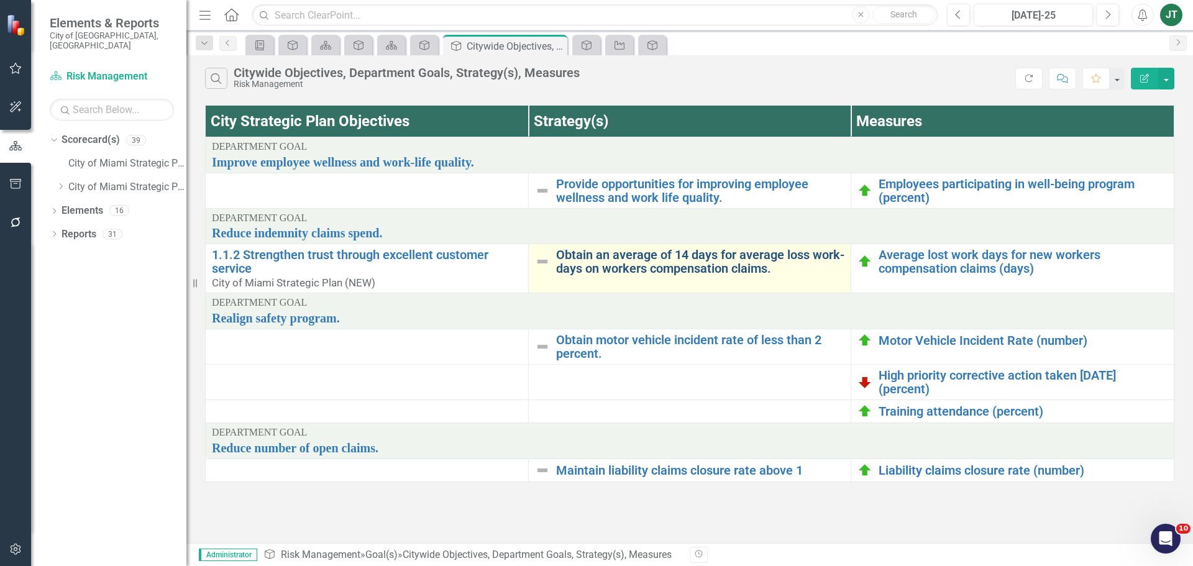
click at [630, 260] on link "Obtain an average of 14 days for average loss work-days on workers compensation…" at bounding box center [700, 261] width 289 height 27
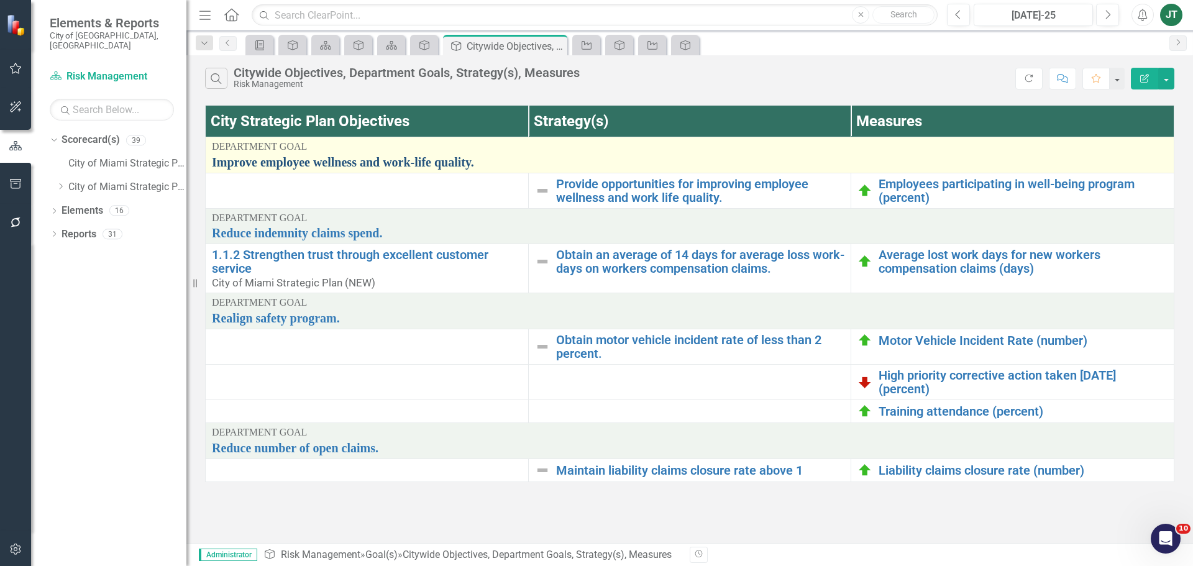
click at [431, 162] on link "Improve employee wellness and work-life quality." at bounding box center [690, 162] width 956 height 14
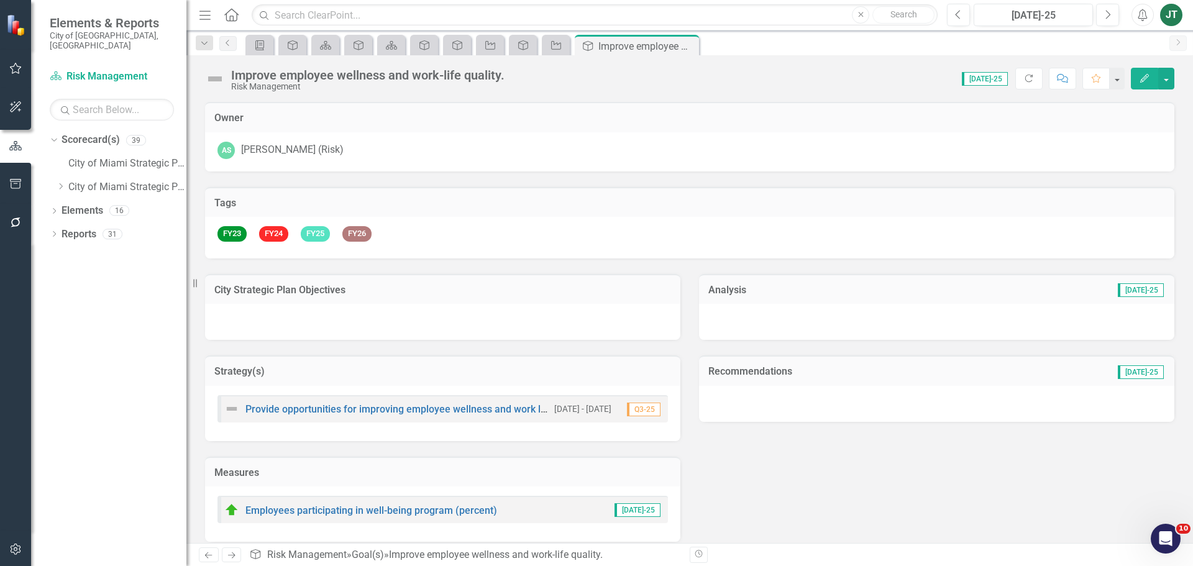
click at [393, 296] on td "City Strategic Plan Objectives" at bounding box center [442, 291] width 457 height 16
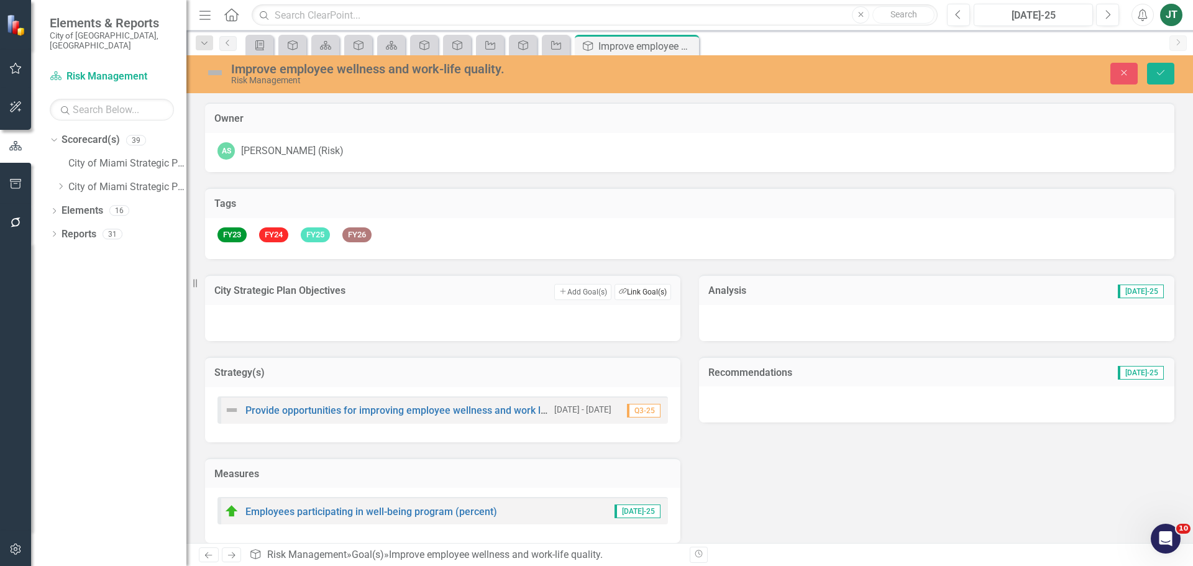
click at [656, 286] on button "Link Tag Link Goal(s)" at bounding box center [643, 292] width 57 height 16
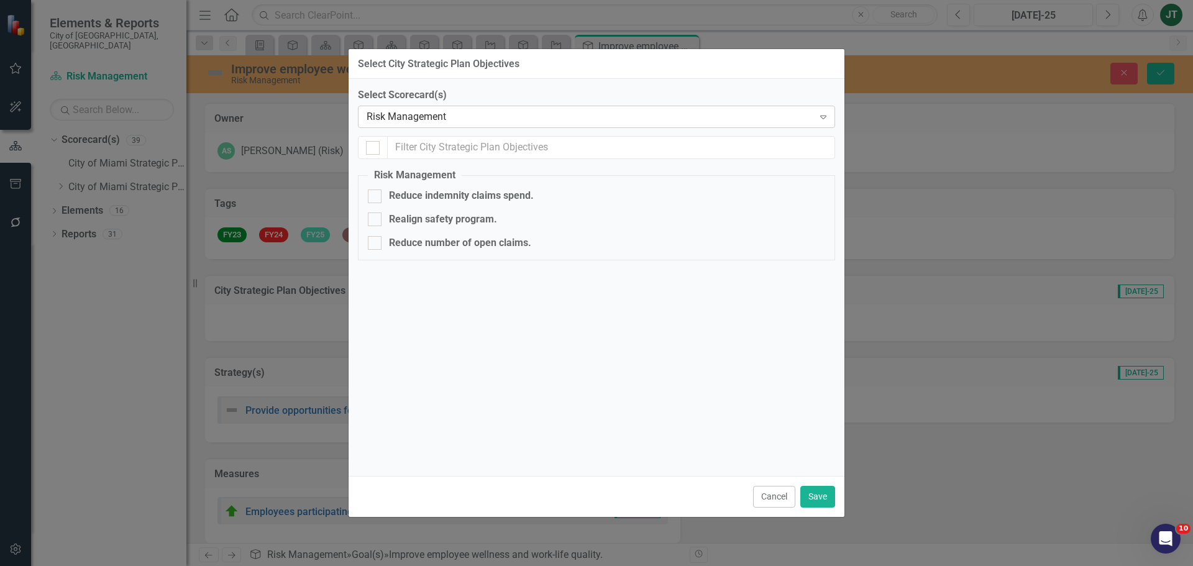
click at [414, 112] on div "Risk Management" at bounding box center [590, 117] width 447 height 14
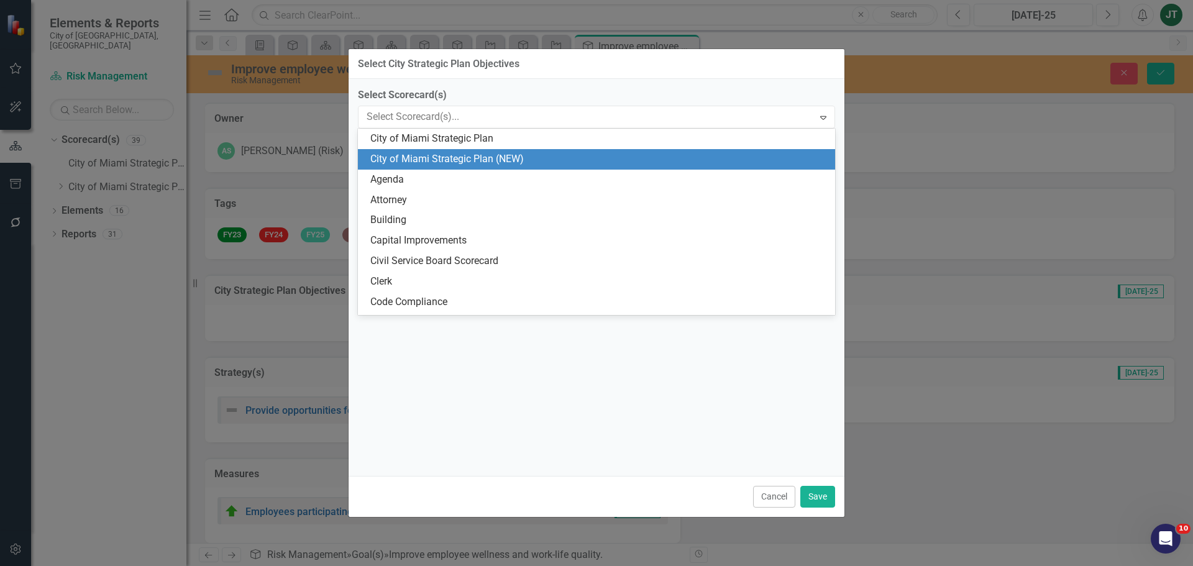
click at [497, 157] on div "City of Miami Strategic Plan (NEW)" at bounding box center [598, 159] width 457 height 14
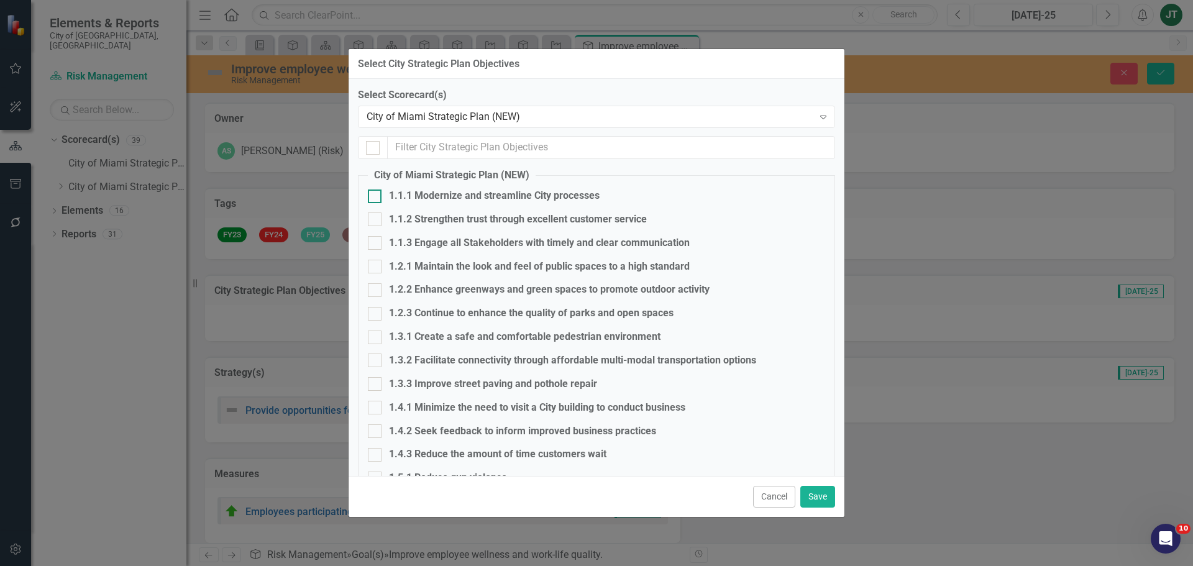
click at [394, 201] on div "1.1.1 Modernize and streamline City processes" at bounding box center [494, 196] width 211 height 14
click at [376, 198] on input "1.1.1 Modernize and streamline City processes" at bounding box center [372, 194] width 8 height 8
checkbox input "true"
click at [830, 495] on button "Save" at bounding box center [817, 497] width 35 height 22
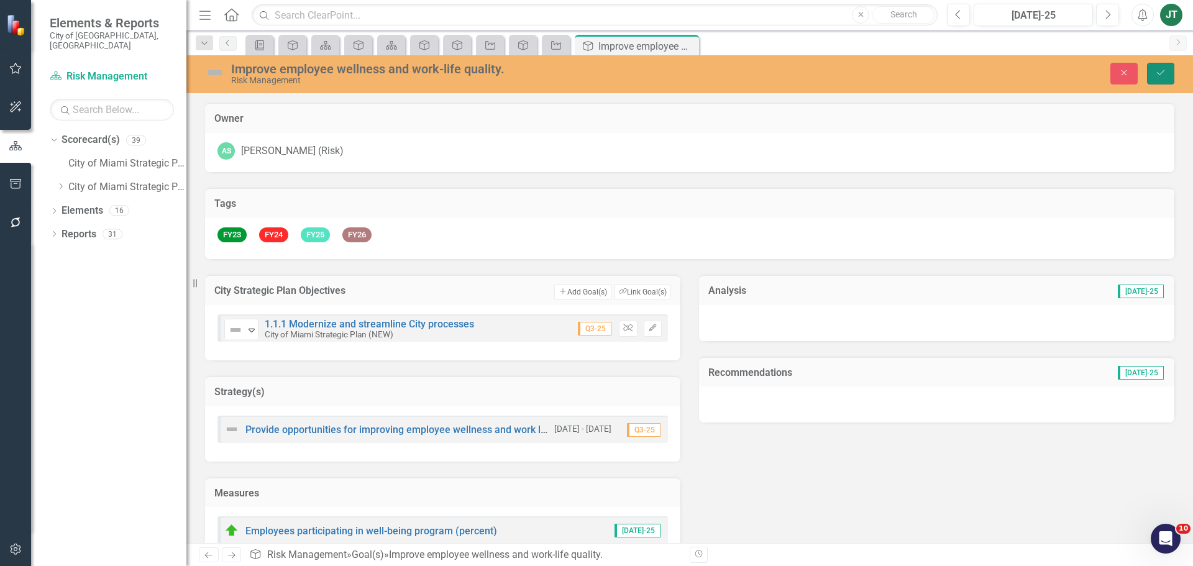
click at [1159, 78] on button "Save" at bounding box center [1160, 74] width 27 height 22
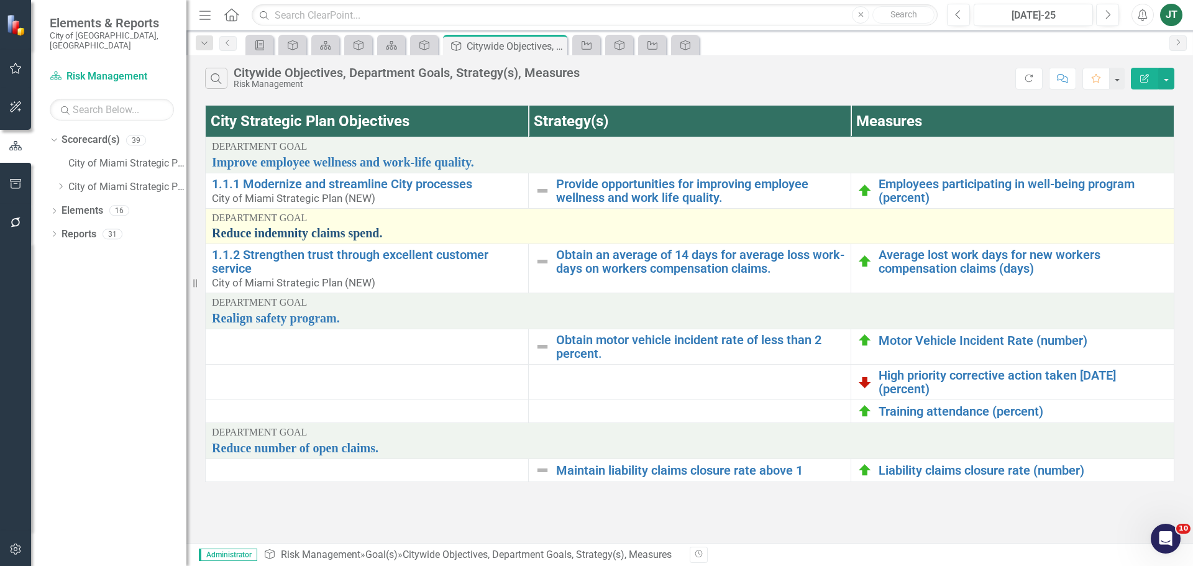
click at [335, 232] on link "Reduce indemnity claims spend." at bounding box center [690, 233] width 956 height 14
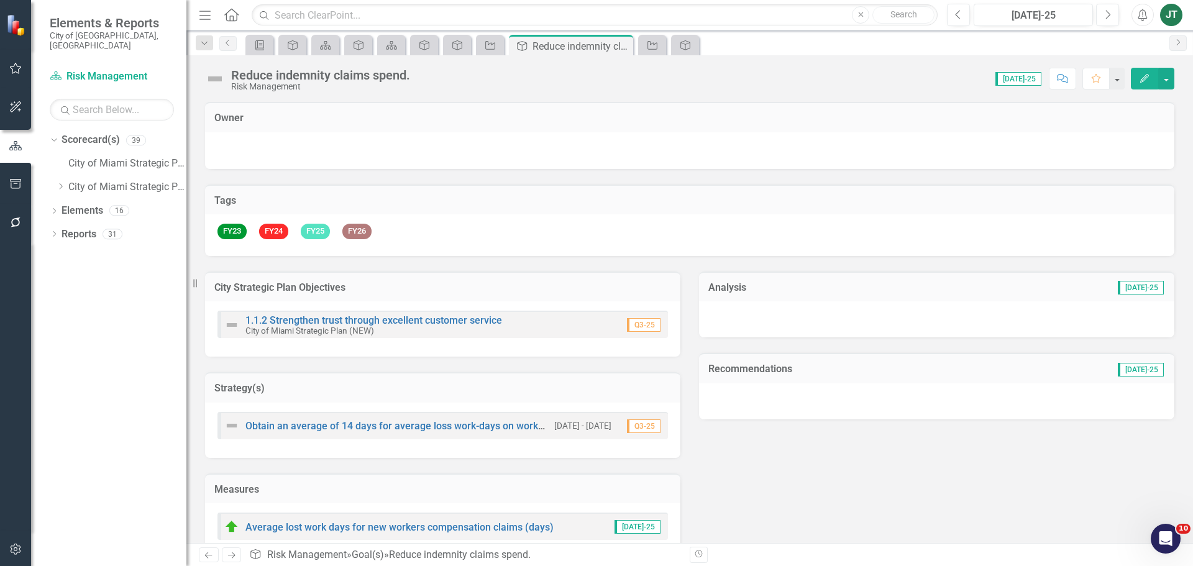
click at [441, 285] on h3 "City Strategic Plan Objectives" at bounding box center [442, 287] width 457 height 11
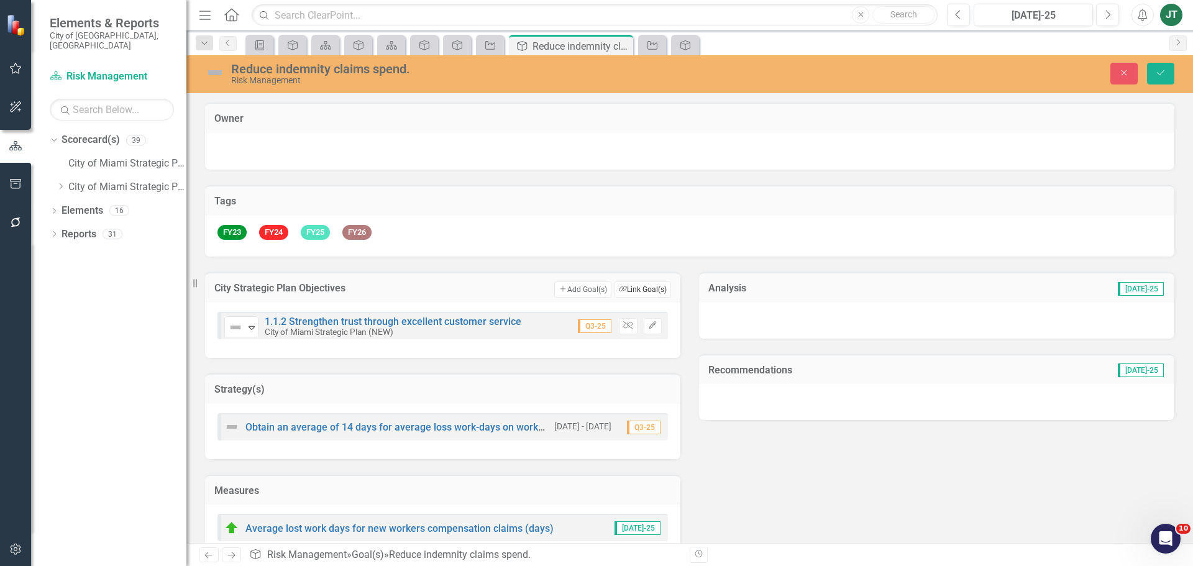
click at [646, 288] on button "Link Tag Link Goal(s)" at bounding box center [643, 290] width 57 height 16
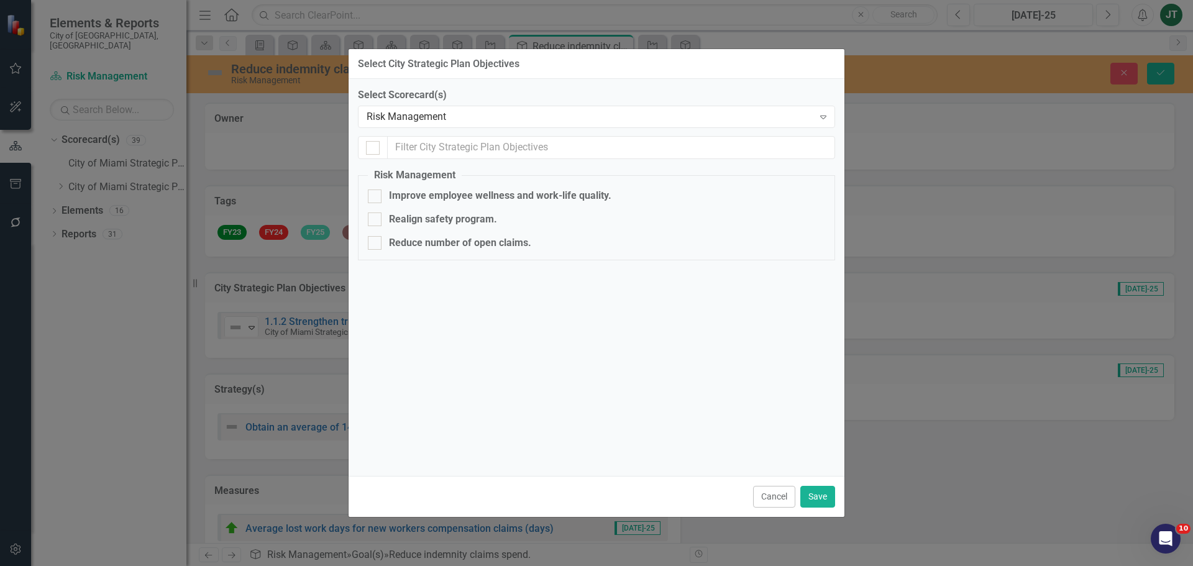
click at [413, 105] on div "Select Scorecard(s) Risk Management Expand" at bounding box center [596, 107] width 477 height 39
click at [415, 114] on div "Risk Management" at bounding box center [590, 117] width 447 height 14
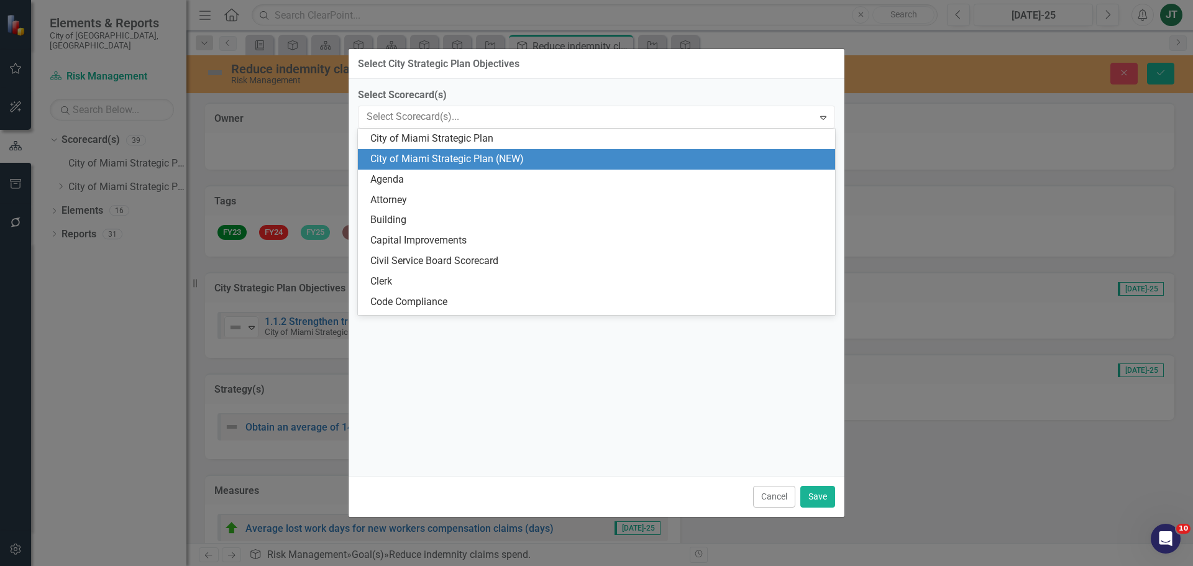
click at [449, 158] on div "City of Miami Strategic Plan (NEW)" at bounding box center [598, 159] width 457 height 14
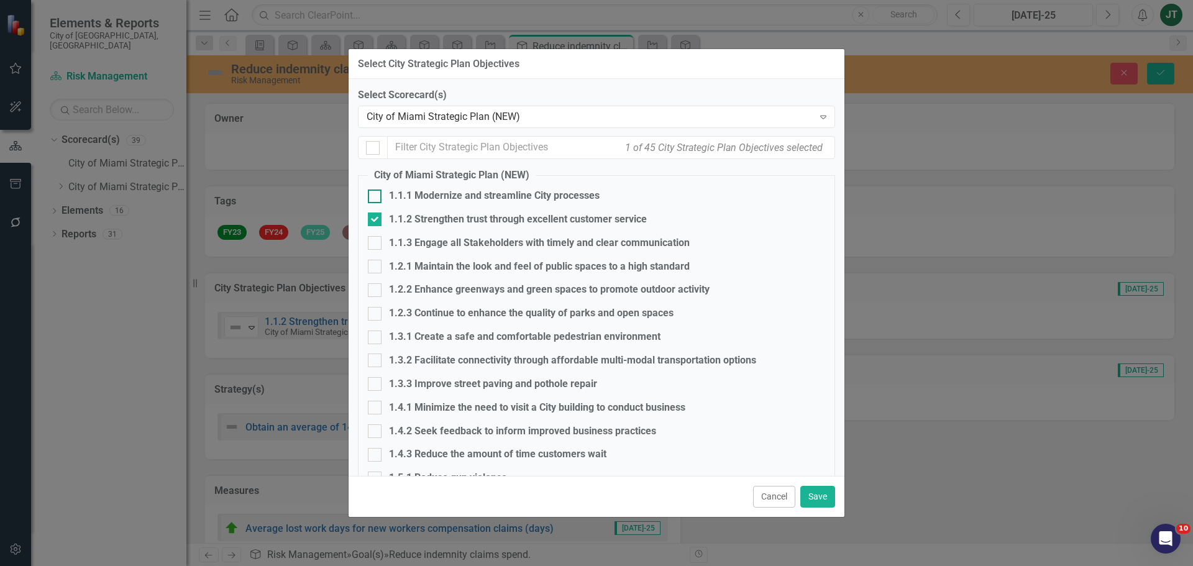
click at [442, 199] on div "1.1.1 Modernize and streamline City processes" at bounding box center [494, 196] width 211 height 14
click at [376, 198] on input "1.1.1 Modernize and streamline City processes" at bounding box center [372, 194] width 8 height 8
checkbox input "true"
click at [822, 500] on button "Save" at bounding box center [817, 497] width 35 height 22
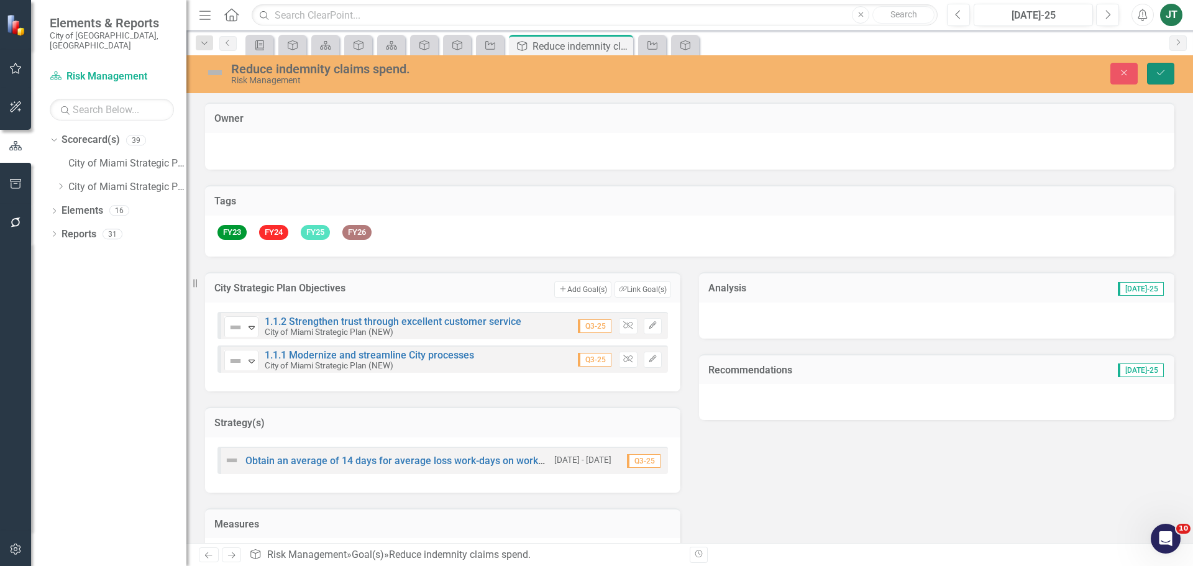
click at [1164, 70] on icon "Save" at bounding box center [1160, 72] width 11 height 9
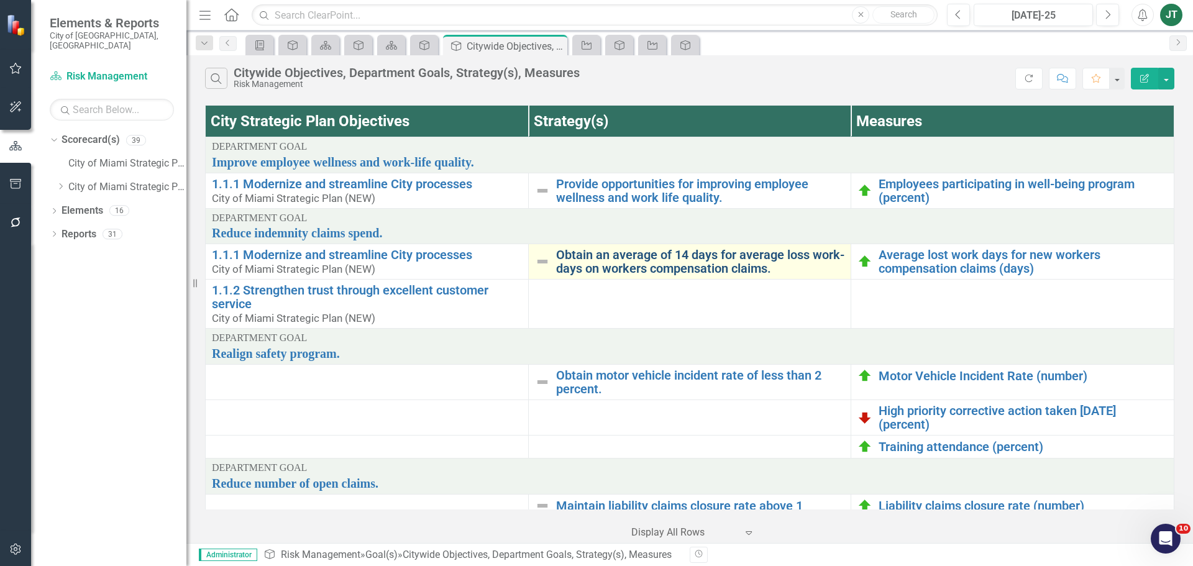
click at [644, 267] on link "Obtain an average of 14 days for average loss work-days on workers compensation…" at bounding box center [700, 261] width 289 height 27
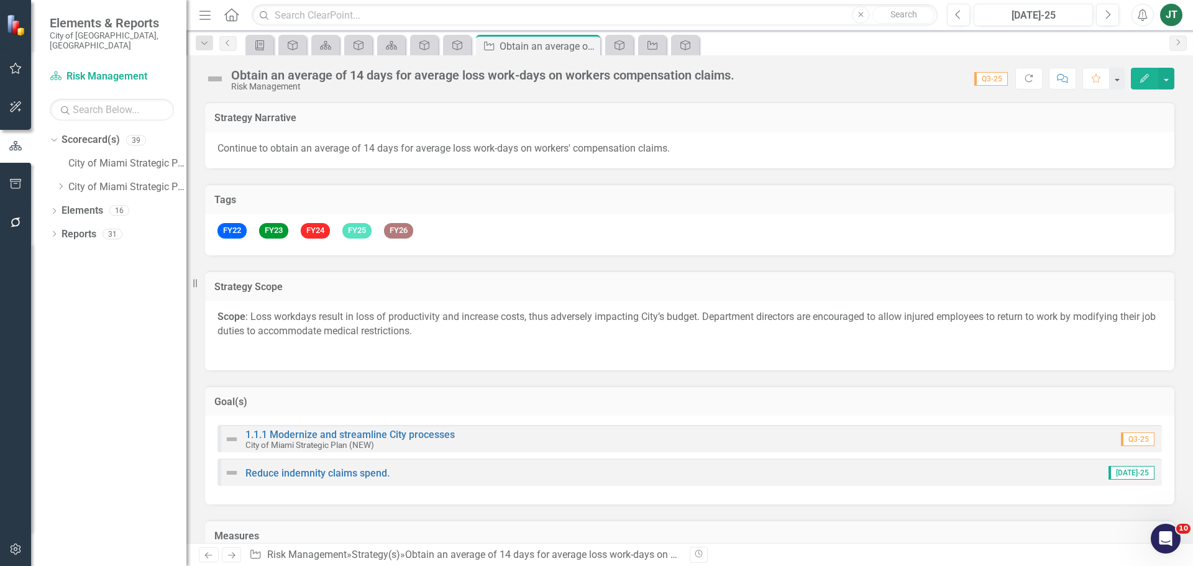
click at [347, 406] on h3 "Goal(s)" at bounding box center [689, 401] width 951 height 11
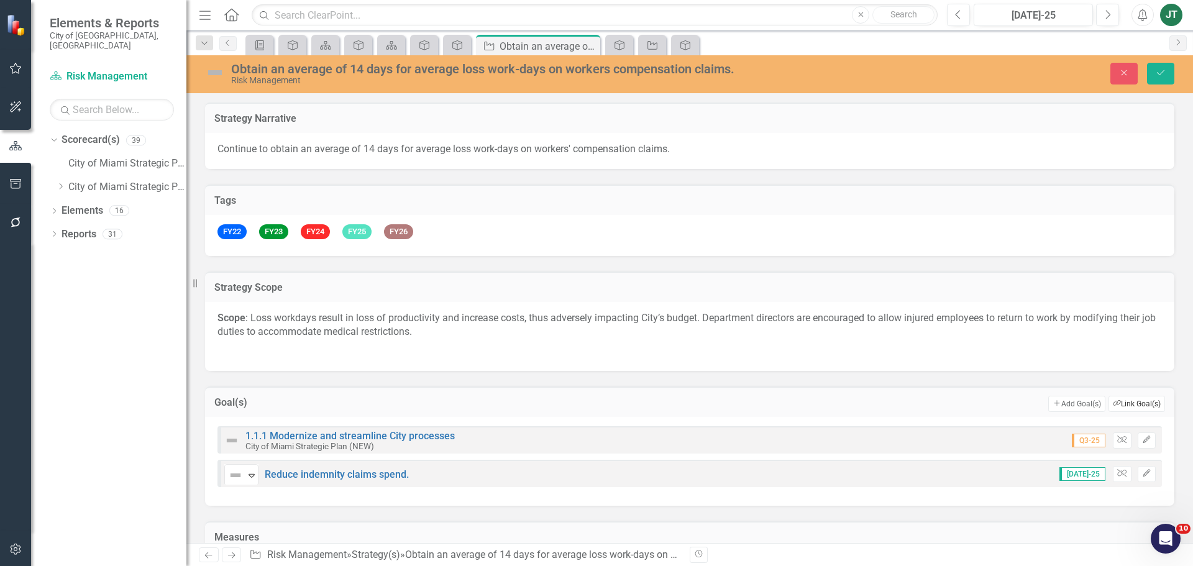
click at [1124, 405] on button "Link Tag Link Goal(s)" at bounding box center [1137, 404] width 57 height 16
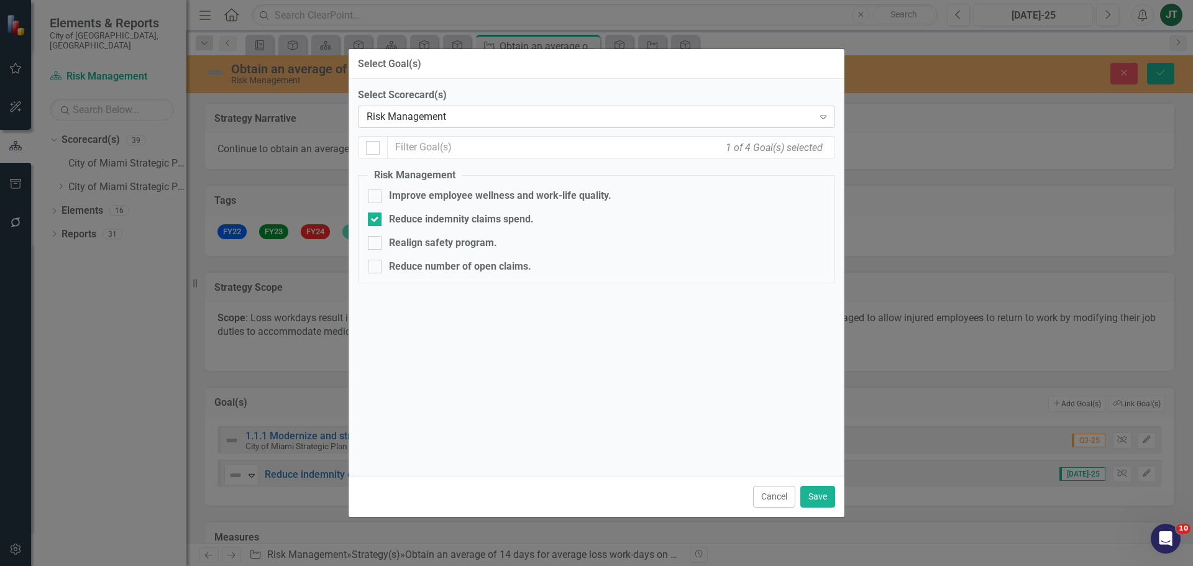
click at [402, 122] on div "Risk Management" at bounding box center [590, 117] width 447 height 14
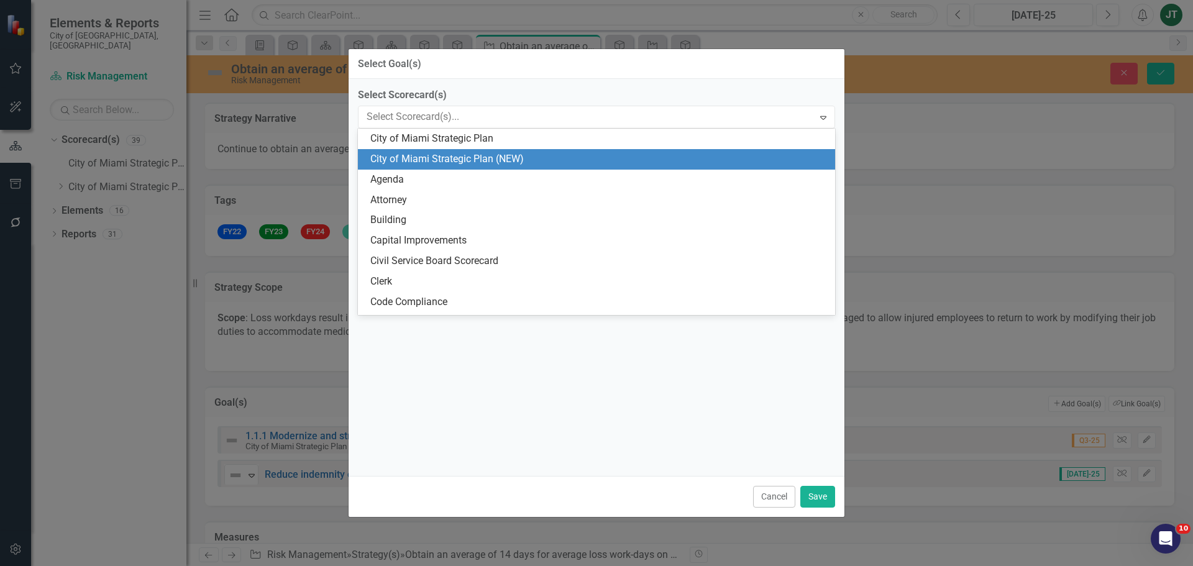
click at [464, 152] on div "City of Miami Strategic Plan (NEW)" at bounding box center [598, 159] width 457 height 14
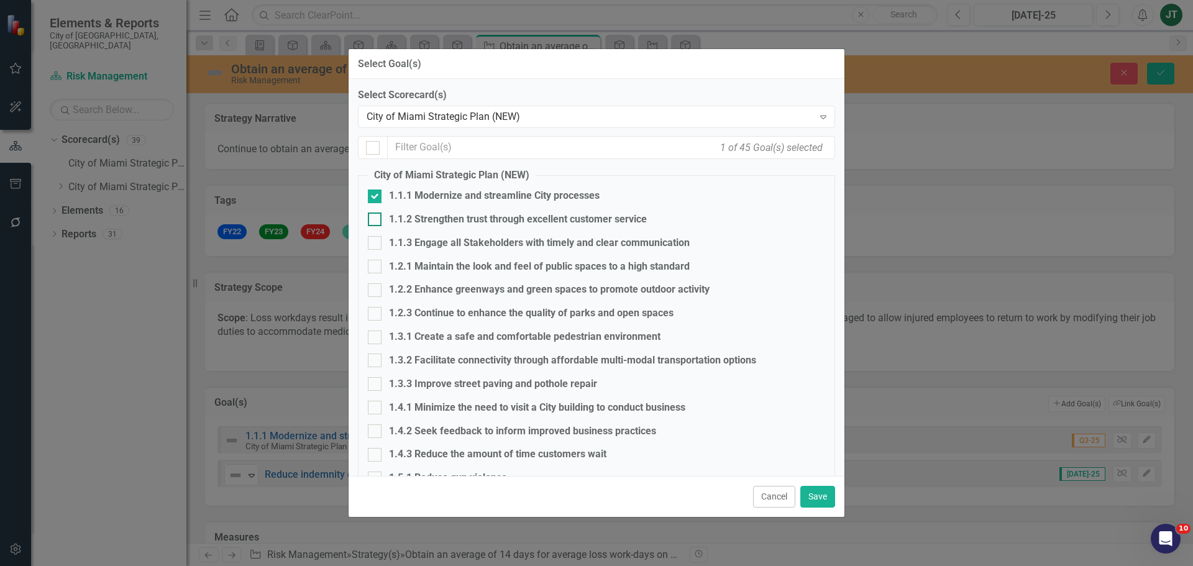
click at [398, 222] on div "1.1.2 Strengthen trust through excellent customer service" at bounding box center [518, 220] width 258 height 14
click at [376, 221] on input "1.1.2 Strengthen trust through excellent customer service" at bounding box center [372, 217] width 8 height 8
checkbox input "true"
click at [819, 493] on button "Save" at bounding box center [817, 497] width 35 height 22
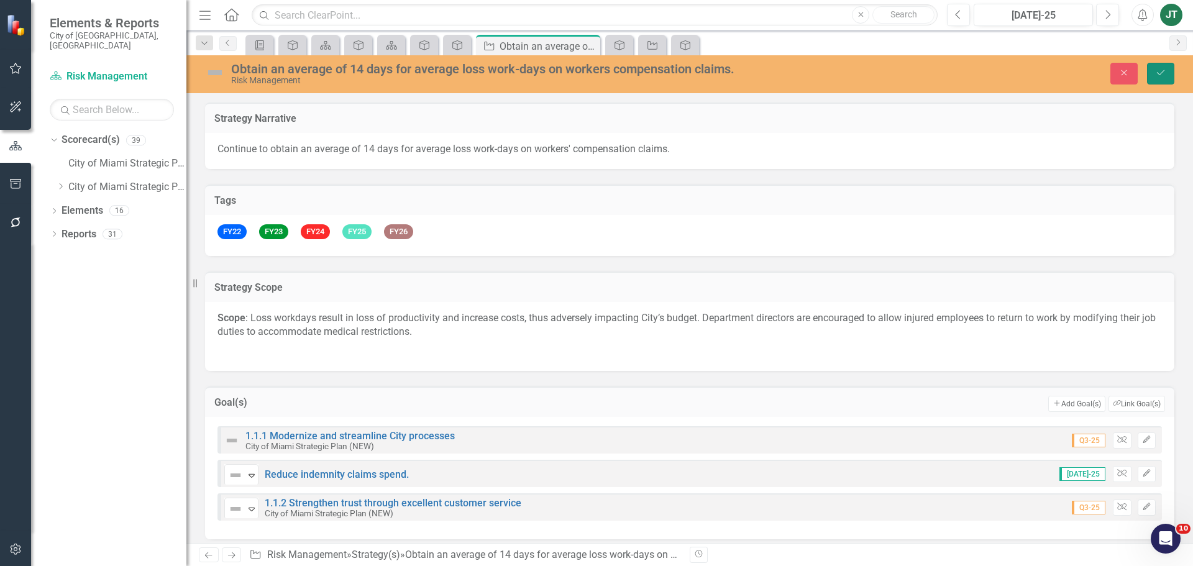
click at [1162, 69] on icon "Save" at bounding box center [1160, 72] width 11 height 9
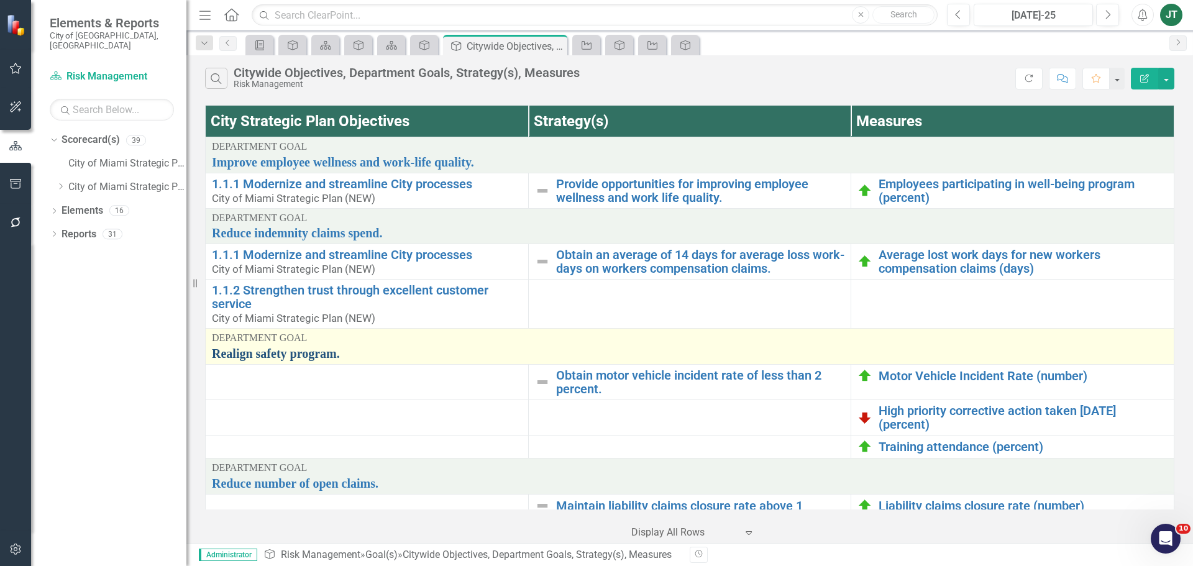
click at [306, 352] on link "Realign safety program." at bounding box center [690, 354] width 956 height 14
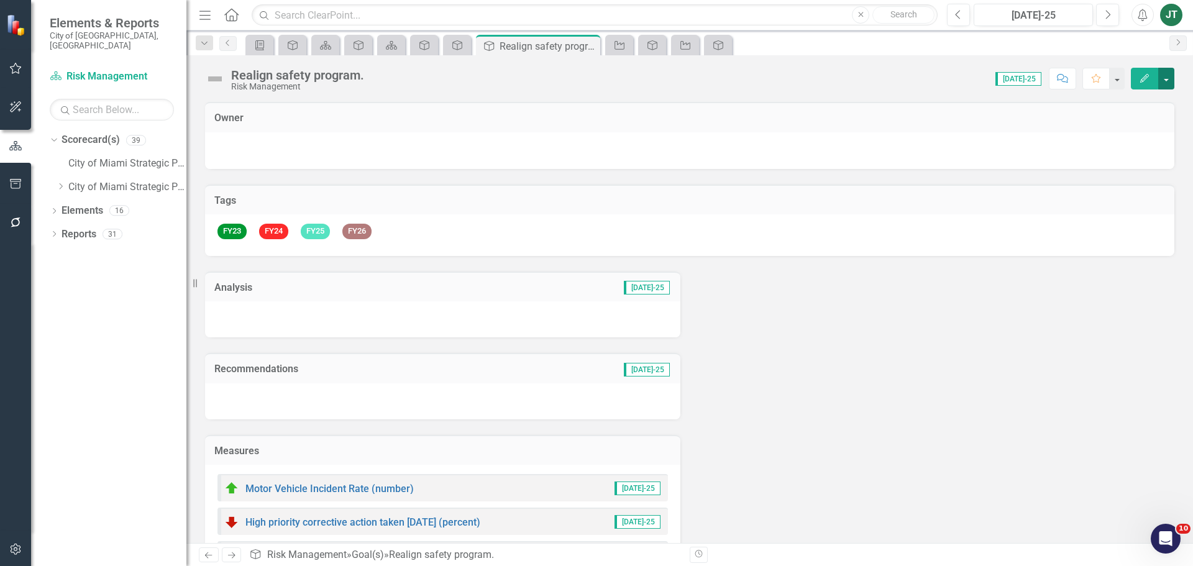
click at [1171, 76] on button "button" at bounding box center [1166, 79] width 16 height 22
click at [1130, 119] on link "Edit Report Edit Layout" at bounding box center [1123, 124] width 101 height 23
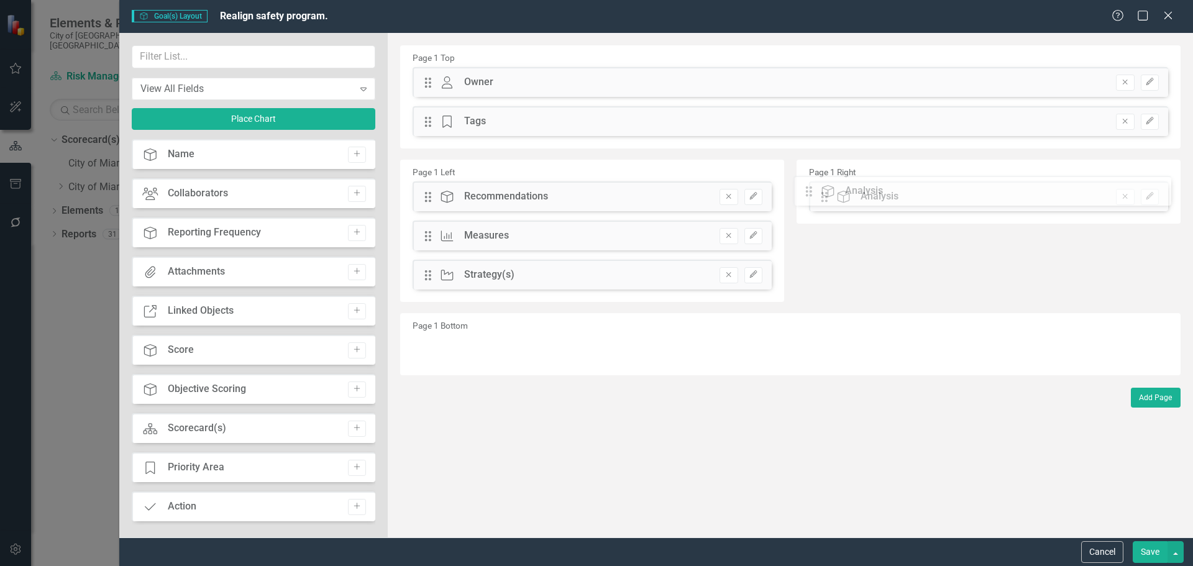
drag, startPoint x: 429, startPoint y: 199, endPoint x: 819, endPoint y: 193, distance: 390.3
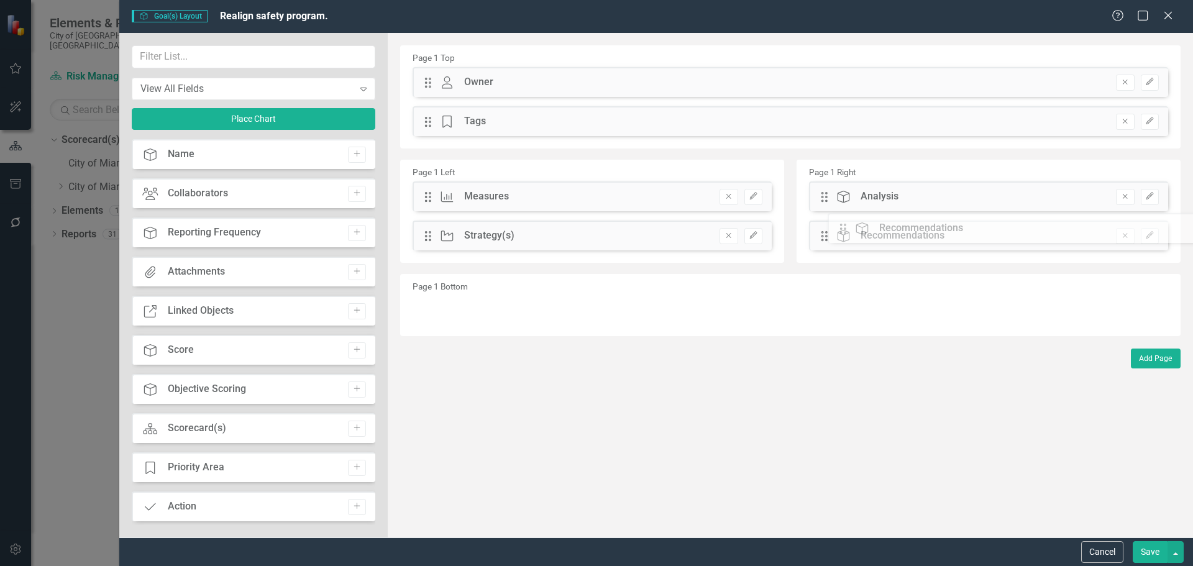
drag, startPoint x: 432, startPoint y: 198, endPoint x: 835, endPoint y: 224, distance: 404.2
drag, startPoint x: 433, startPoint y: 232, endPoint x: 431, endPoint y: 196, distance: 36.7
click at [431, 196] on div "The fields (or pods) that are available for you to include on the detail page a…" at bounding box center [790, 285] width 805 height 505
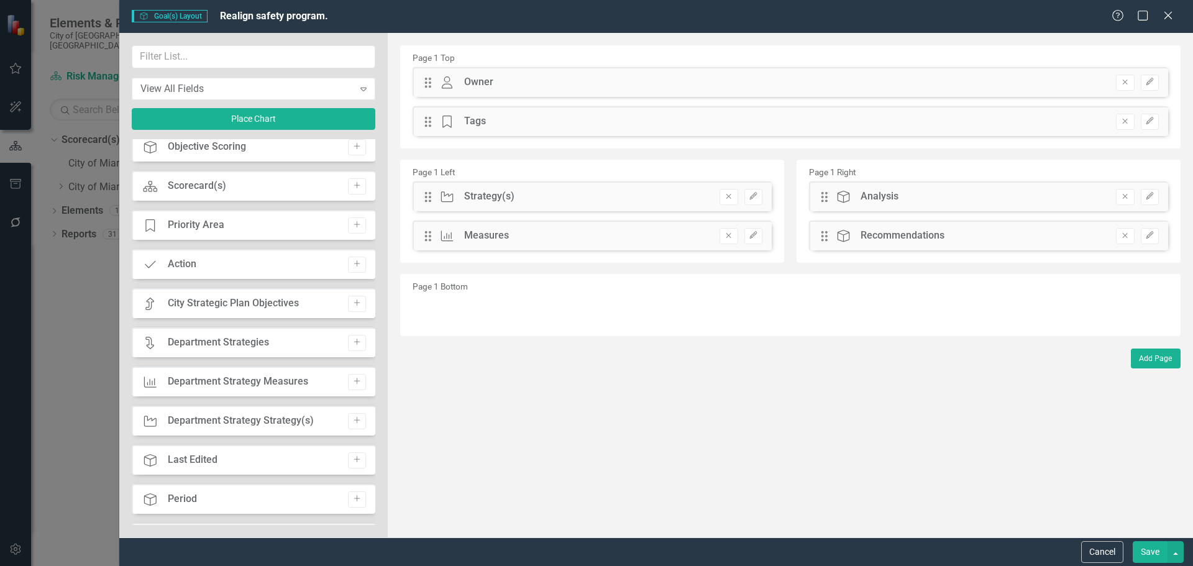
scroll to position [249, 0]
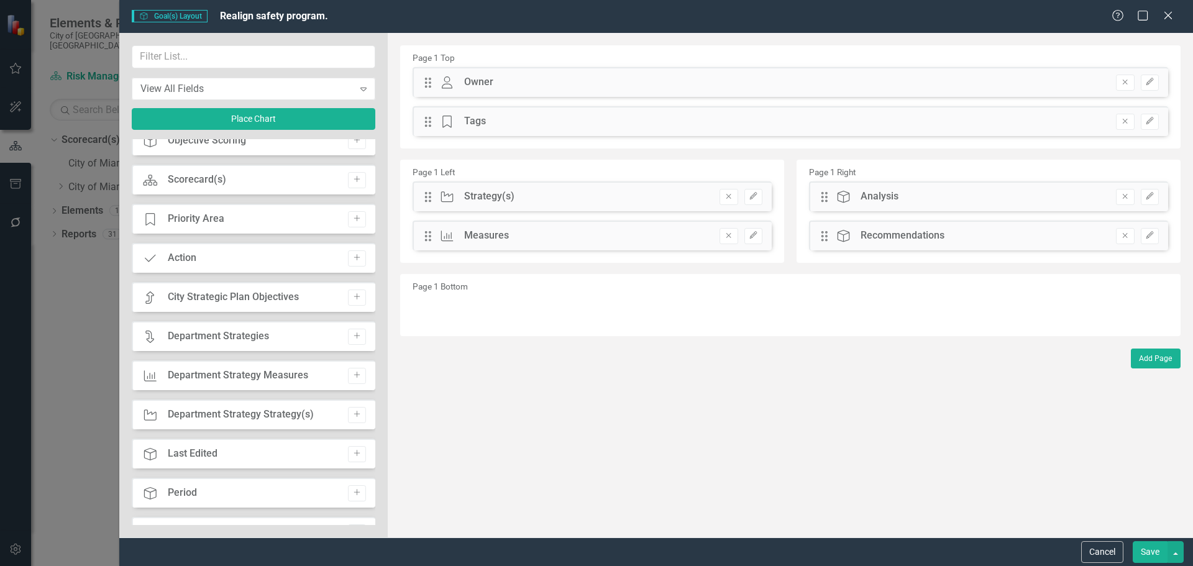
drag, startPoint x: 357, startPoint y: 295, endPoint x: 452, endPoint y: 231, distance: 114.6
click at [474, 219] on div "View All Fields Expand Place Chart Goal(s) Name Add Collaborators Collaborators…" at bounding box center [656, 285] width 1074 height 505
click at [355, 296] on icon "Add" at bounding box center [356, 296] width 9 height 7
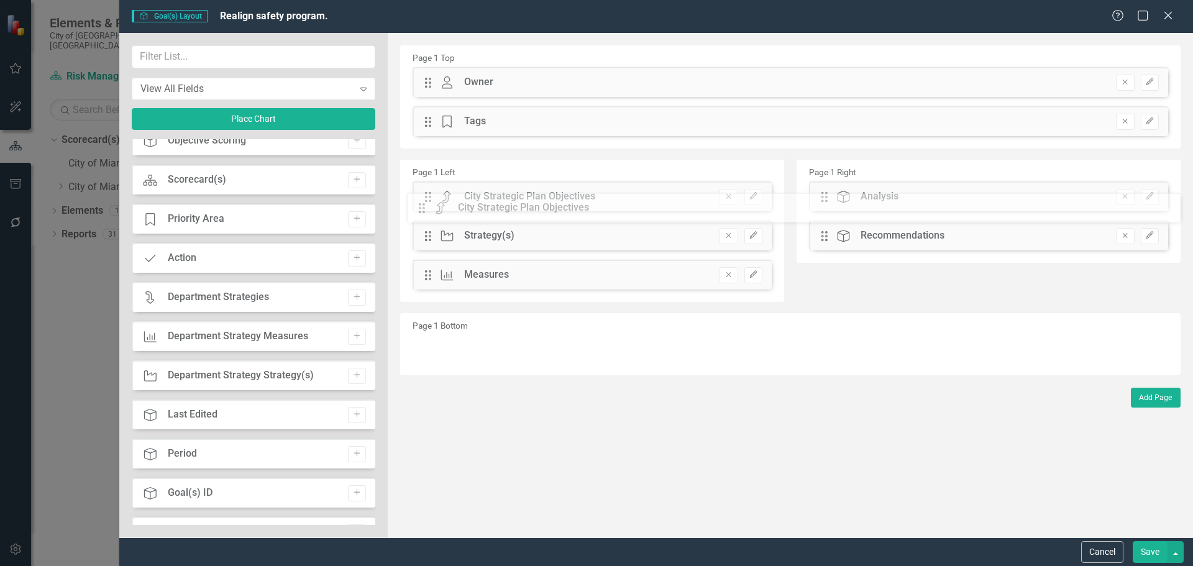
drag, startPoint x: 430, startPoint y: 80, endPoint x: 433, endPoint y: 203, distance: 122.5
click at [1142, 553] on button "Save" at bounding box center [1150, 552] width 35 height 22
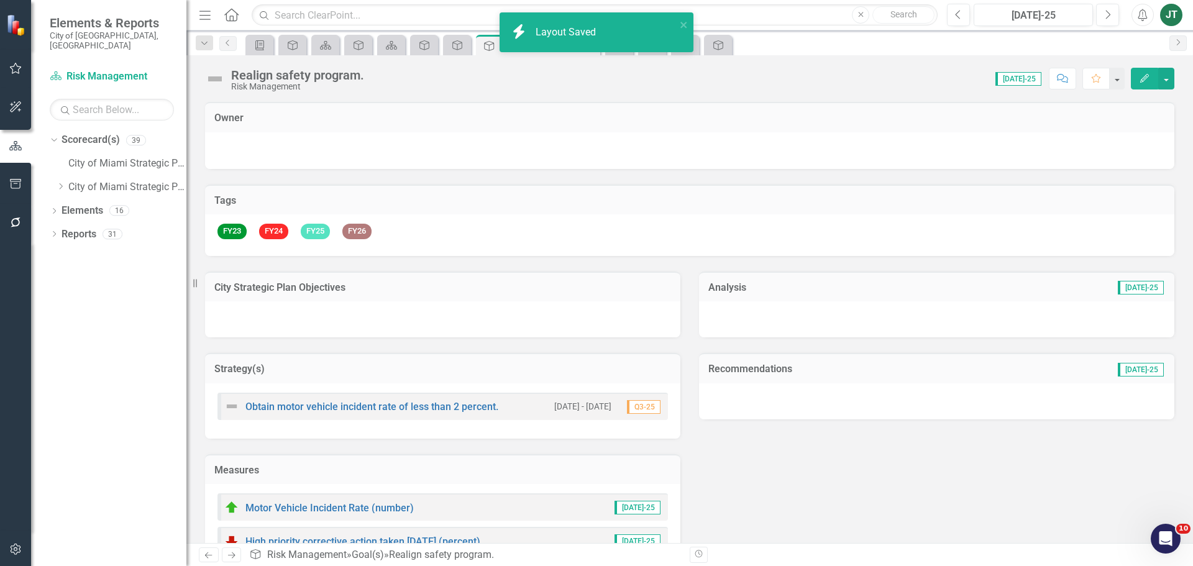
click at [441, 277] on div "City Strategic Plan Objectives" at bounding box center [442, 287] width 475 height 30
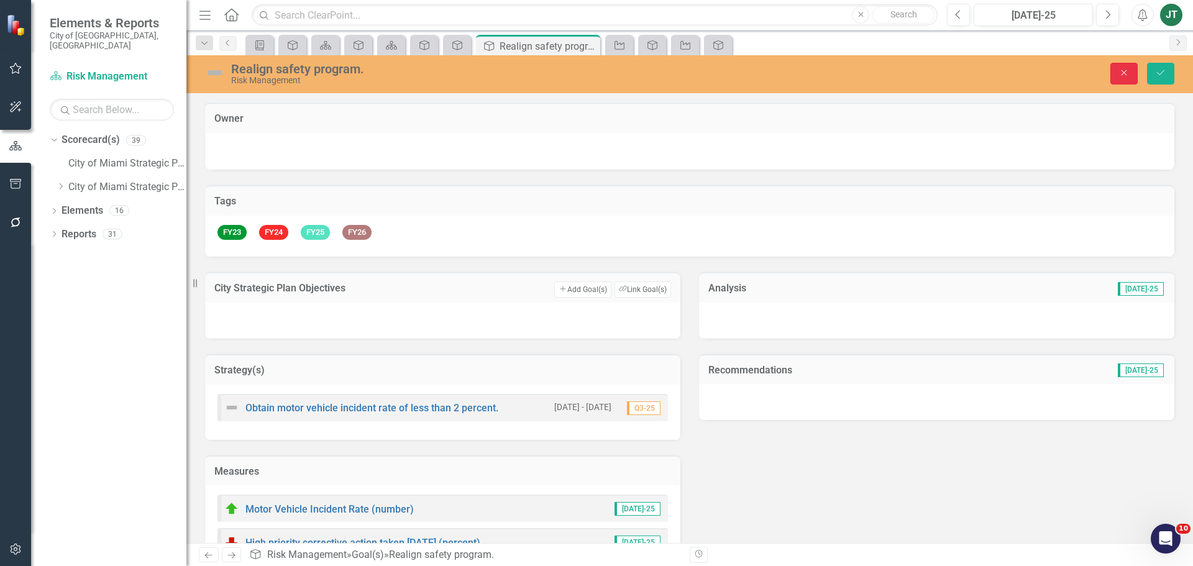
click at [1120, 70] on icon "Close" at bounding box center [1124, 72] width 11 height 9
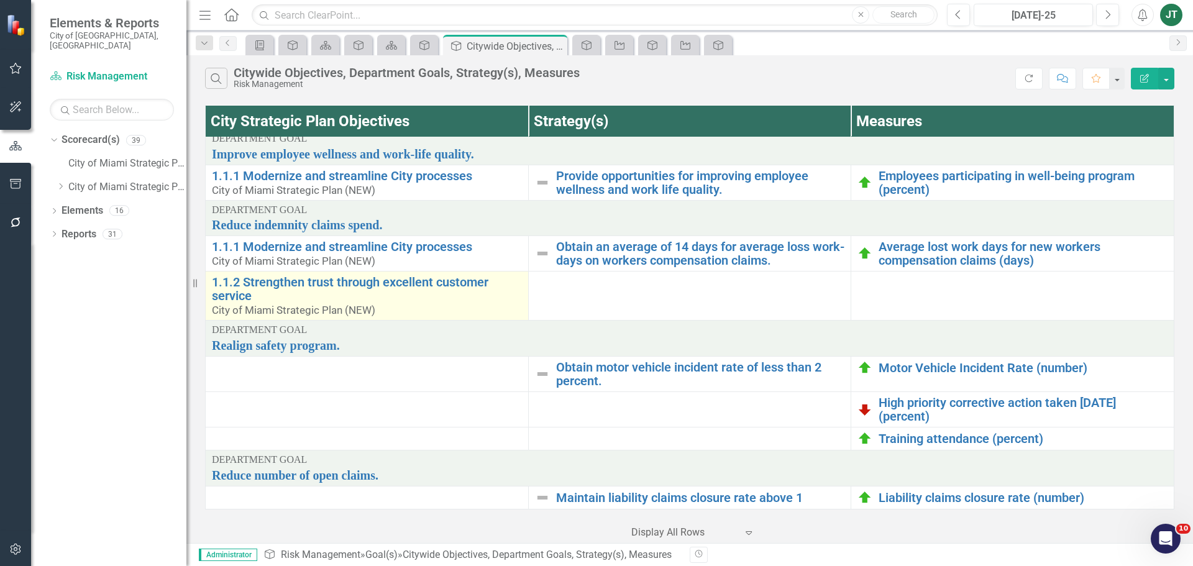
scroll to position [17, 0]
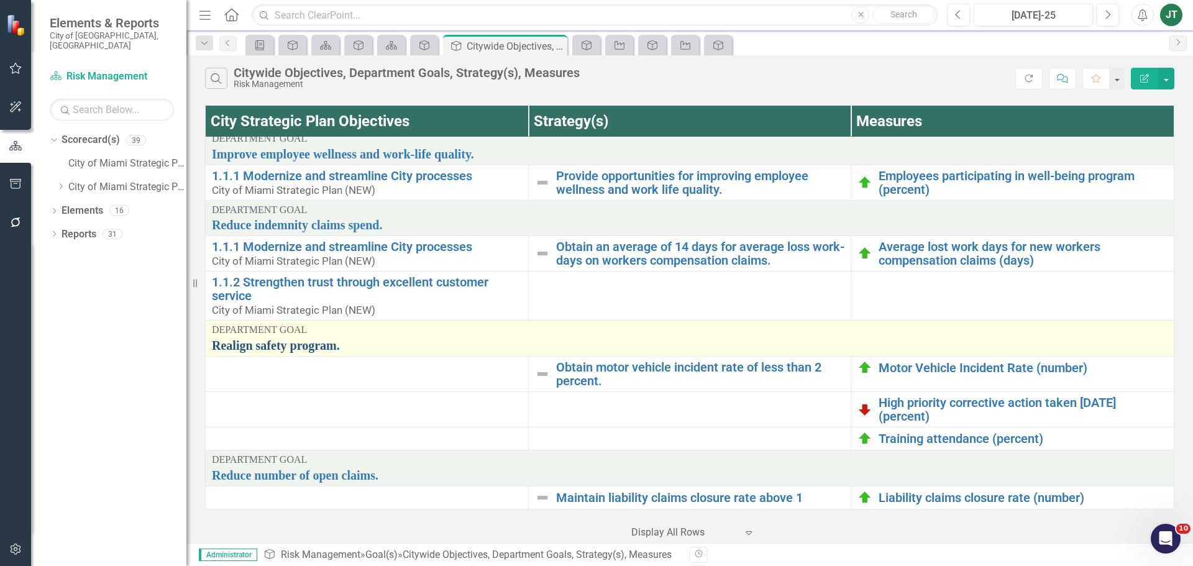
click at [305, 341] on link "Realign safety program." at bounding box center [690, 346] width 956 height 14
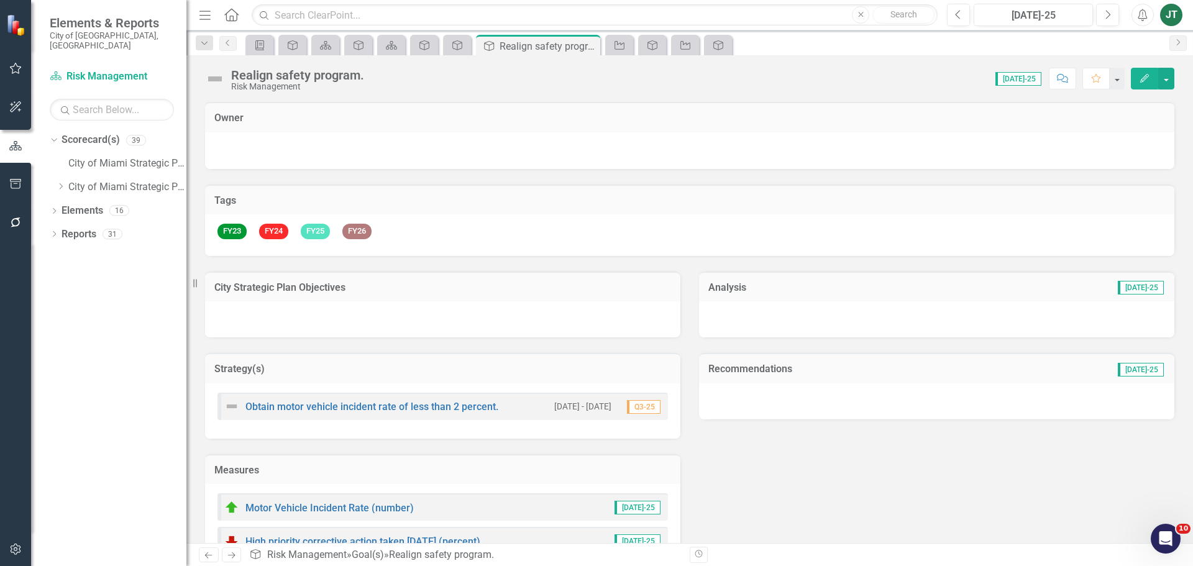
click at [399, 293] on h3 "City Strategic Plan Objectives" at bounding box center [442, 287] width 457 height 11
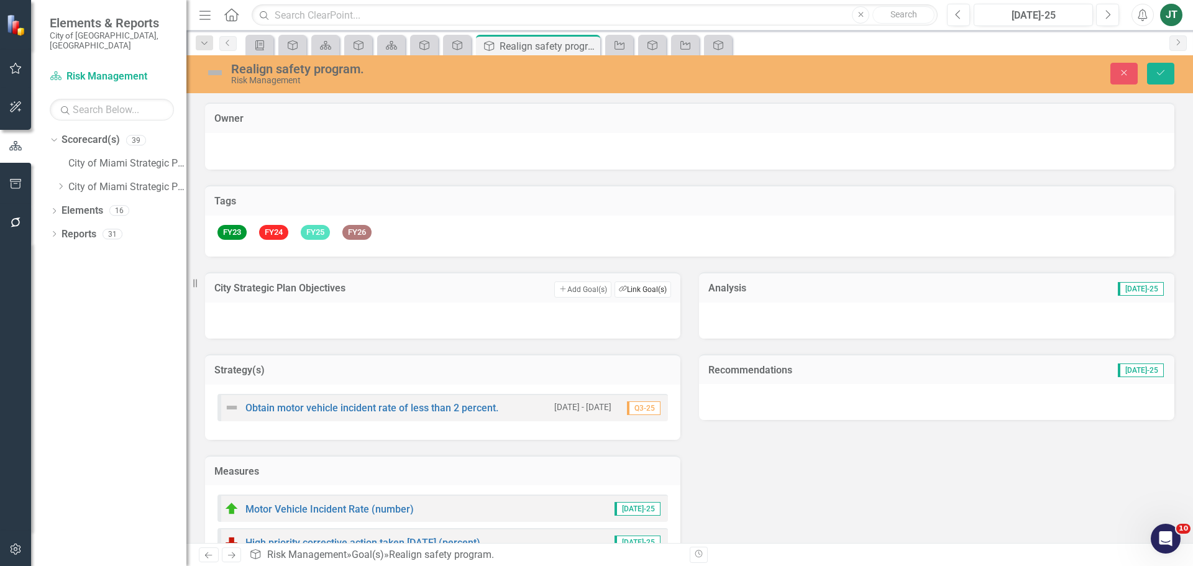
click at [649, 288] on button "Link Tag Link Goal(s)" at bounding box center [643, 290] width 57 height 16
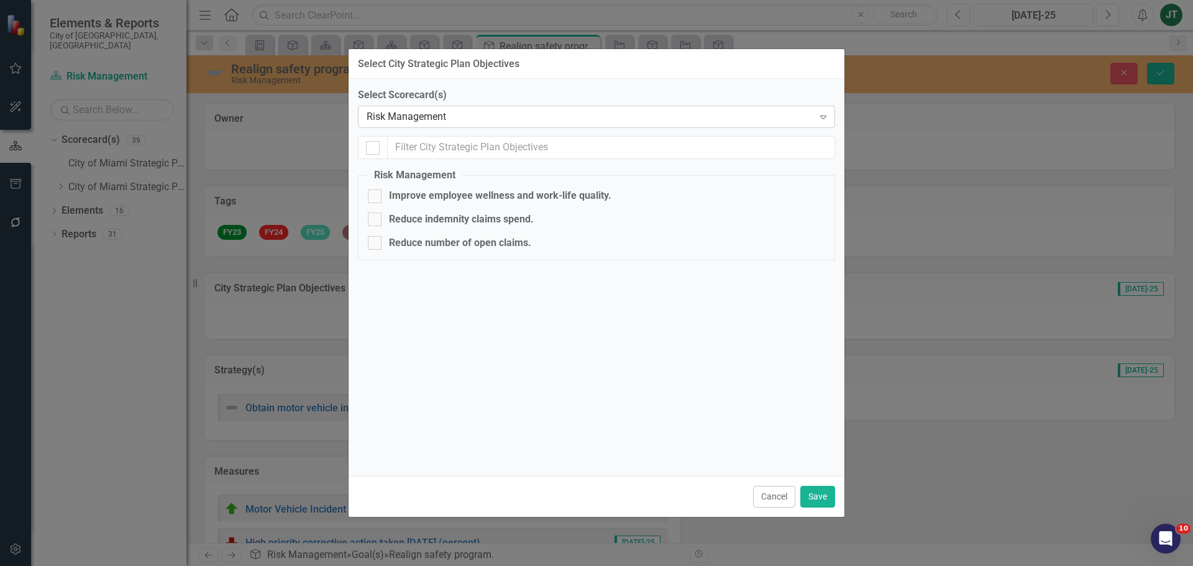
click at [434, 116] on div "Risk Management" at bounding box center [590, 117] width 447 height 14
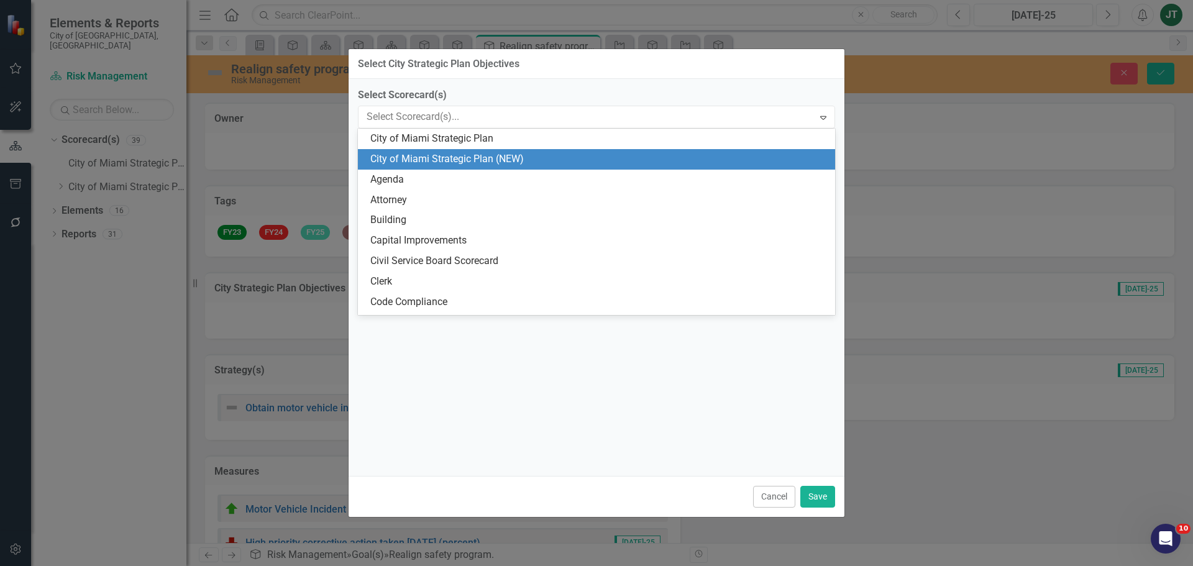
click at [454, 159] on div "City of Miami Strategic Plan (NEW)" at bounding box center [598, 159] width 457 height 14
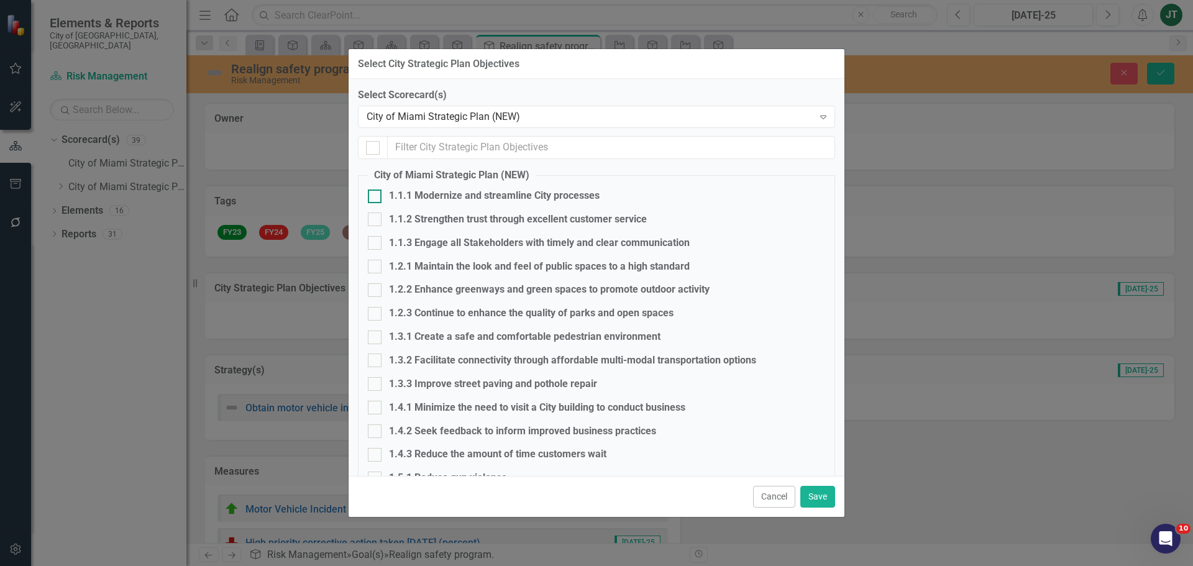
click at [388, 198] on div "1.1.1 Modernize and streamline City processes" at bounding box center [596, 196] width 457 height 14
click at [376, 198] on input "1.1.1 Modernize and streamline City processes" at bounding box center [372, 194] width 8 height 8
checkbox input "true"
click at [814, 494] on button "Save" at bounding box center [817, 497] width 35 height 22
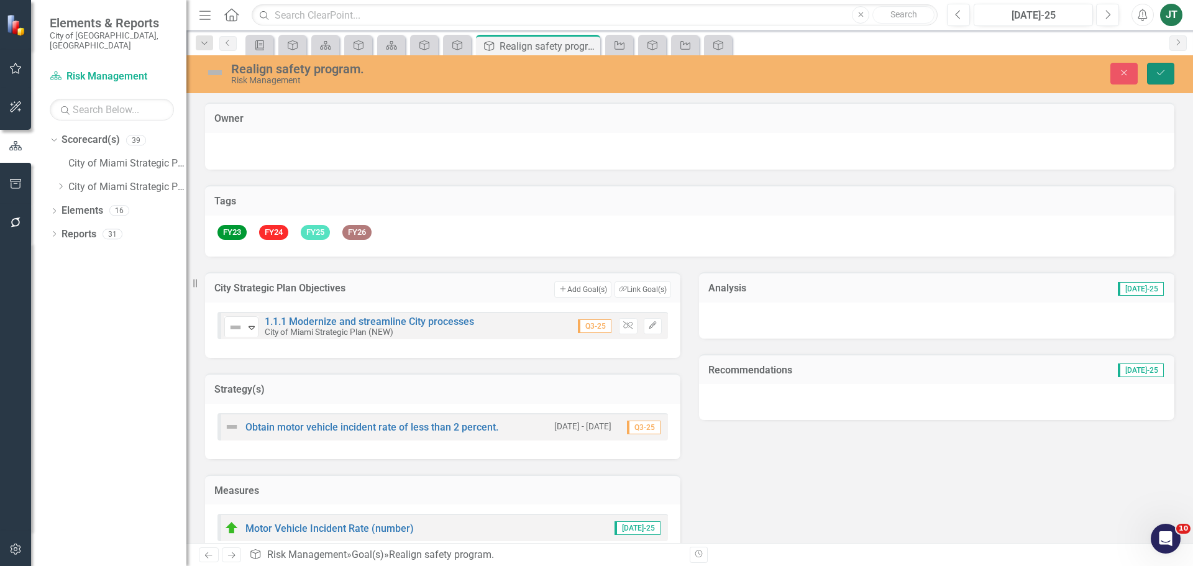
click at [1161, 70] on icon "Save" at bounding box center [1160, 72] width 11 height 9
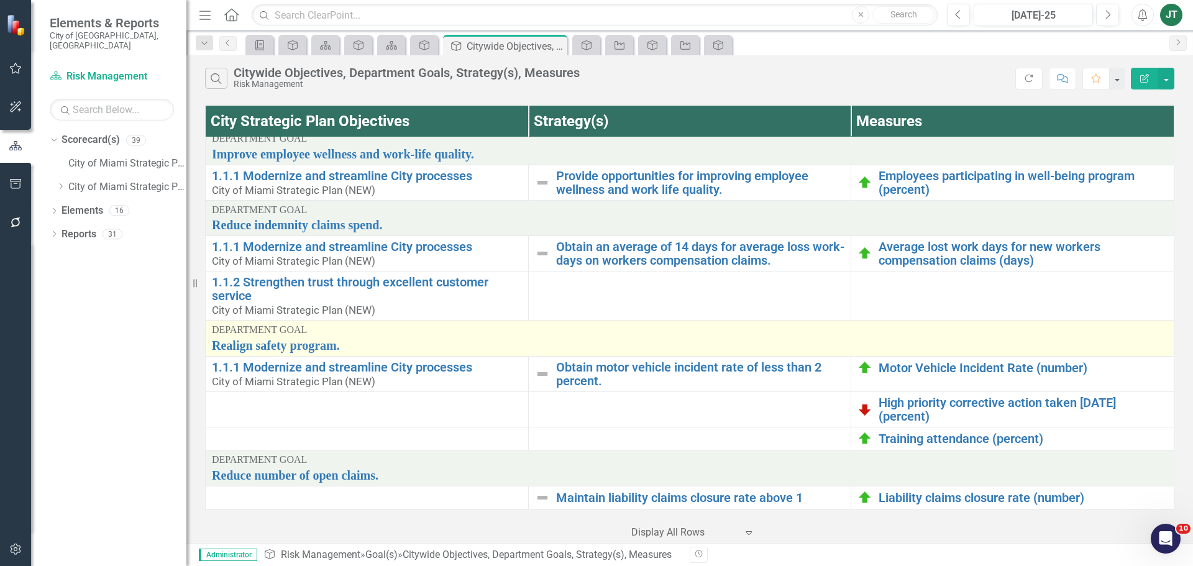
scroll to position [17, 0]
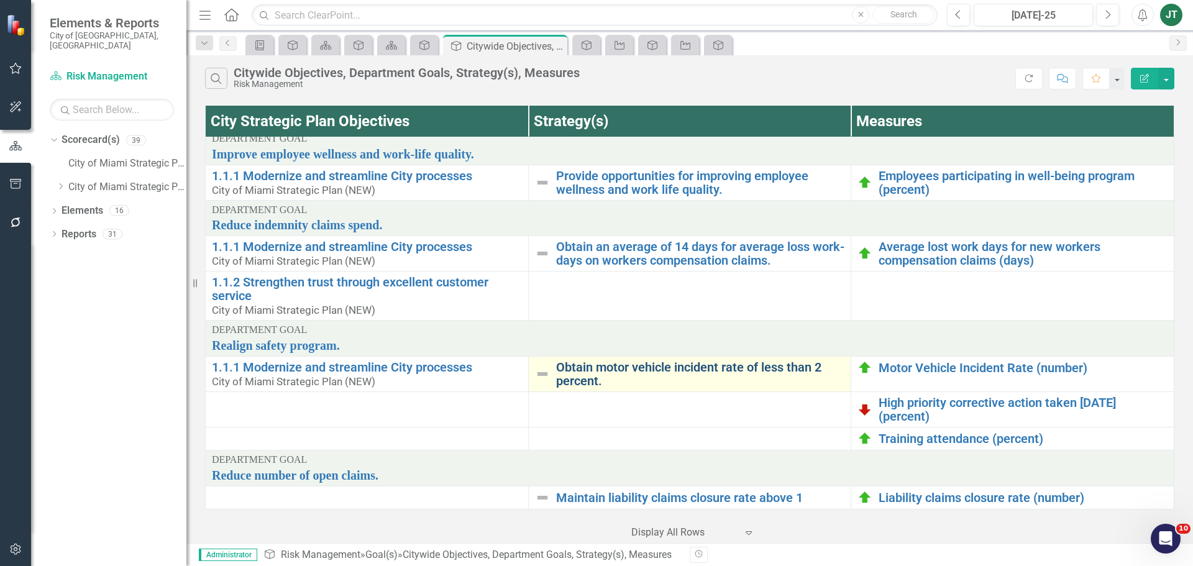
click at [578, 364] on link "Obtain motor vehicle incident rate of less than 2 percent." at bounding box center [700, 373] width 289 height 27
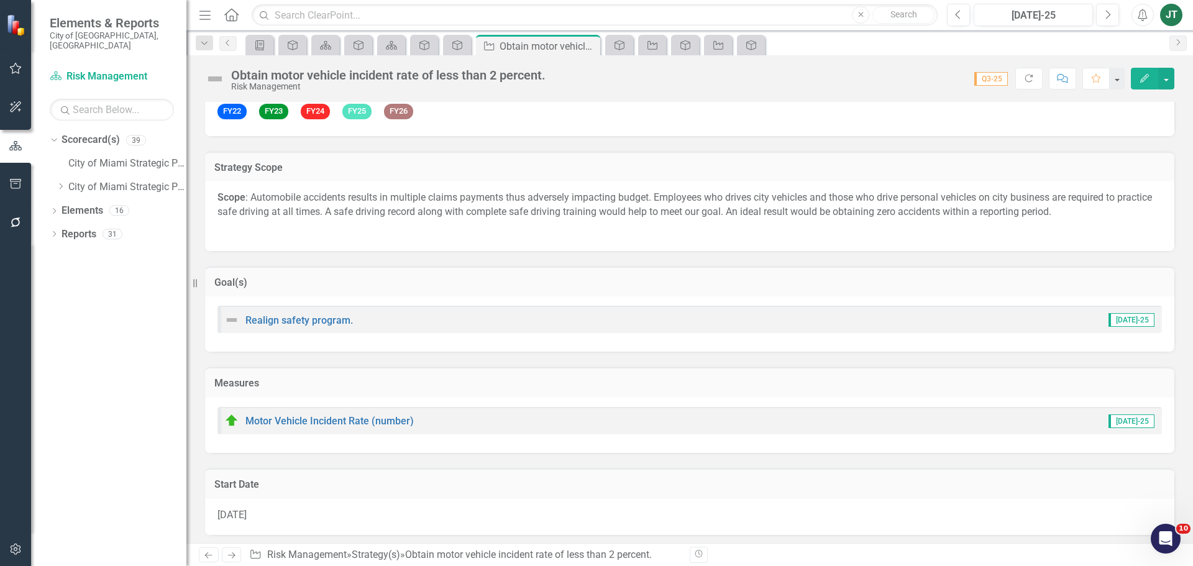
scroll to position [124, 0]
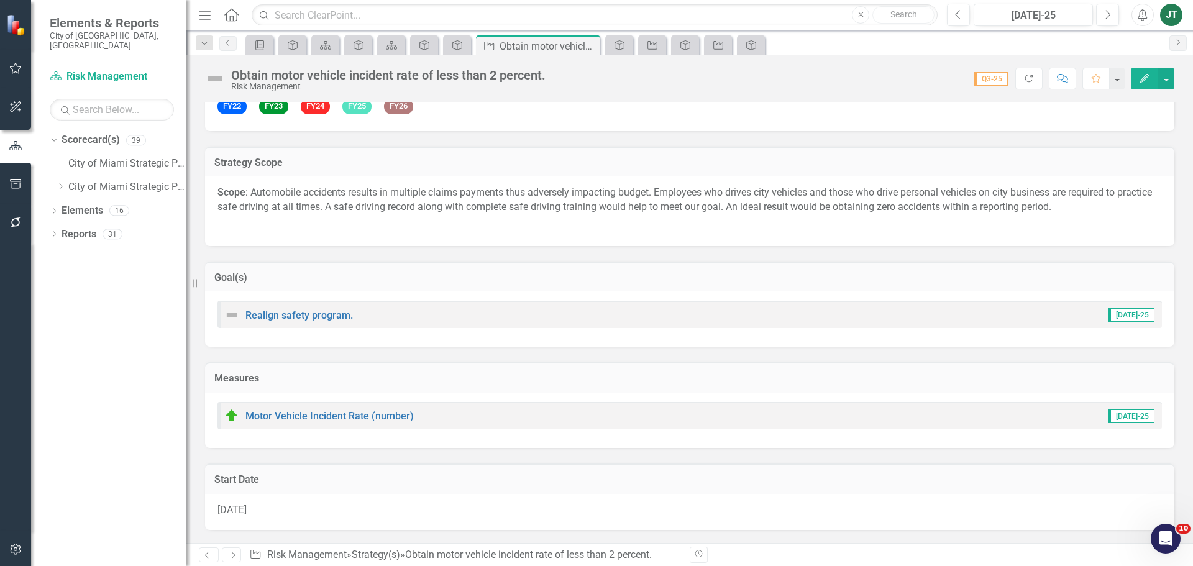
click at [381, 284] on td "Goal(s)" at bounding box center [689, 279] width 951 height 16
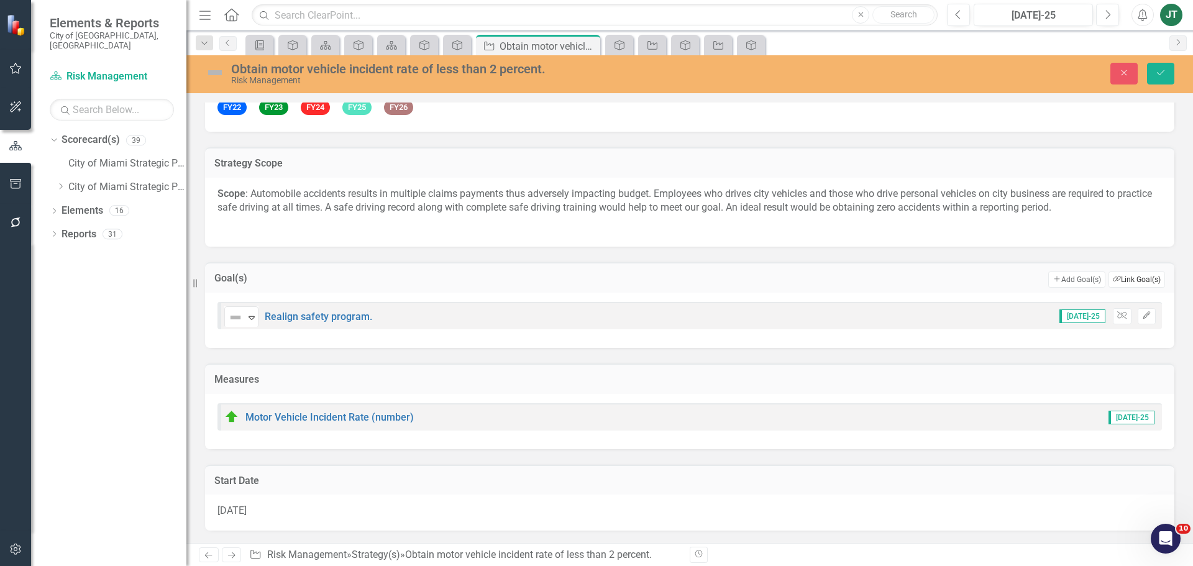
click at [1113, 282] on icon "Link Tag" at bounding box center [1117, 279] width 8 height 7
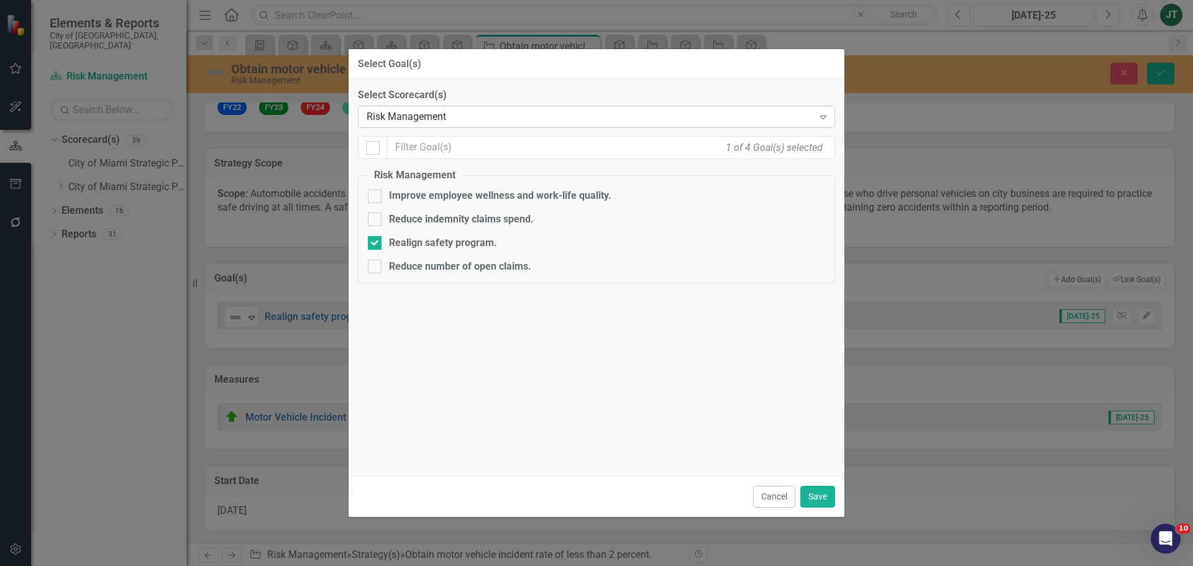
click at [407, 116] on div "Risk Management" at bounding box center [590, 117] width 447 height 14
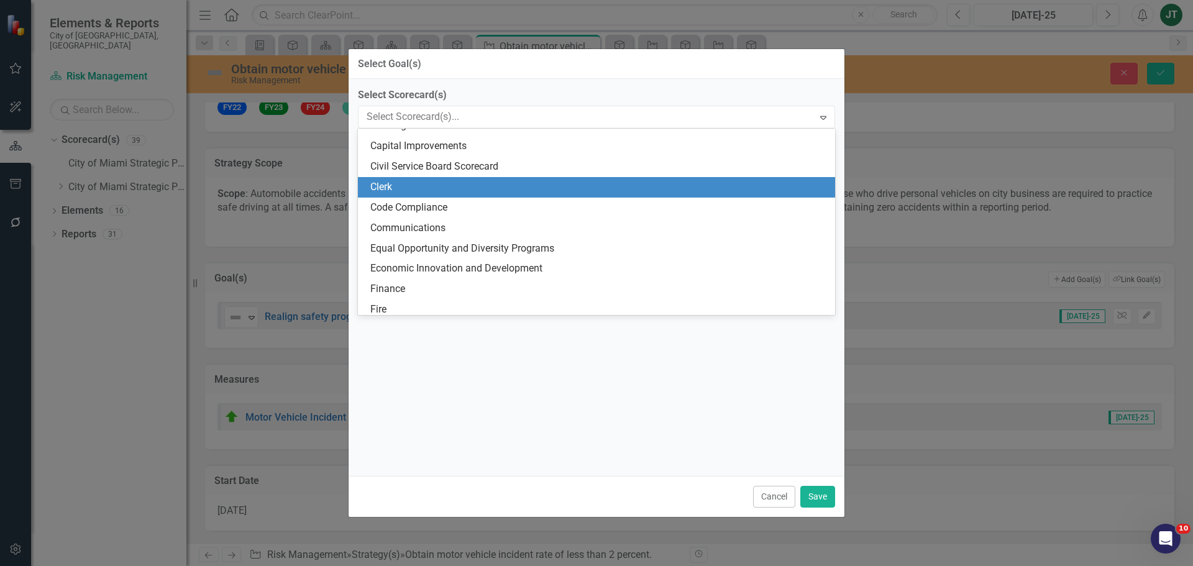
scroll to position [0, 0]
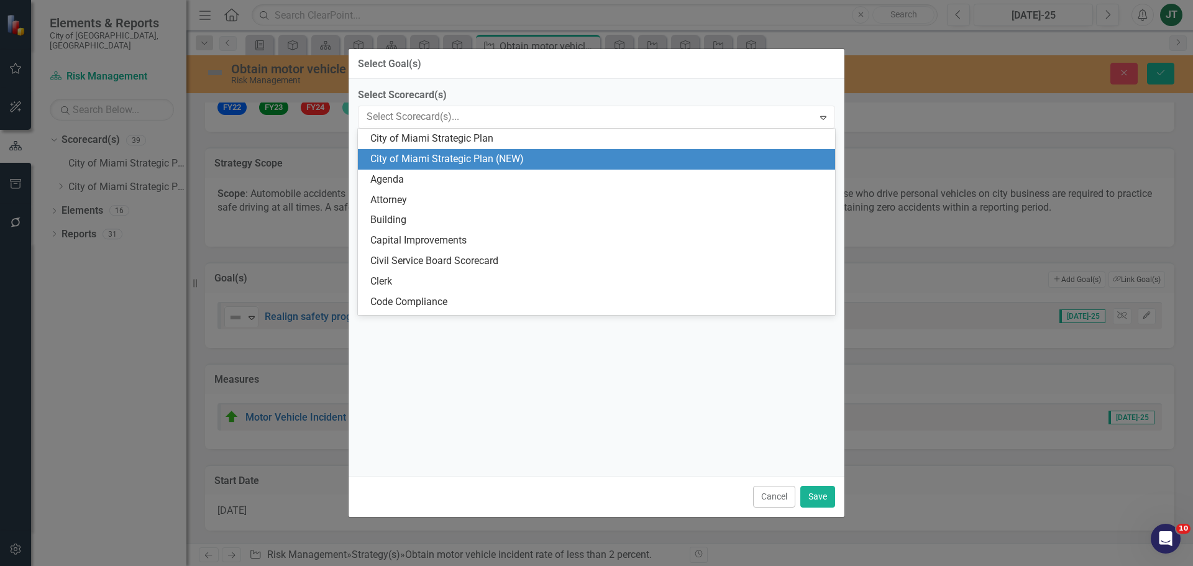
click at [483, 164] on div "City of Miami Strategic Plan (NEW)" at bounding box center [598, 159] width 457 height 14
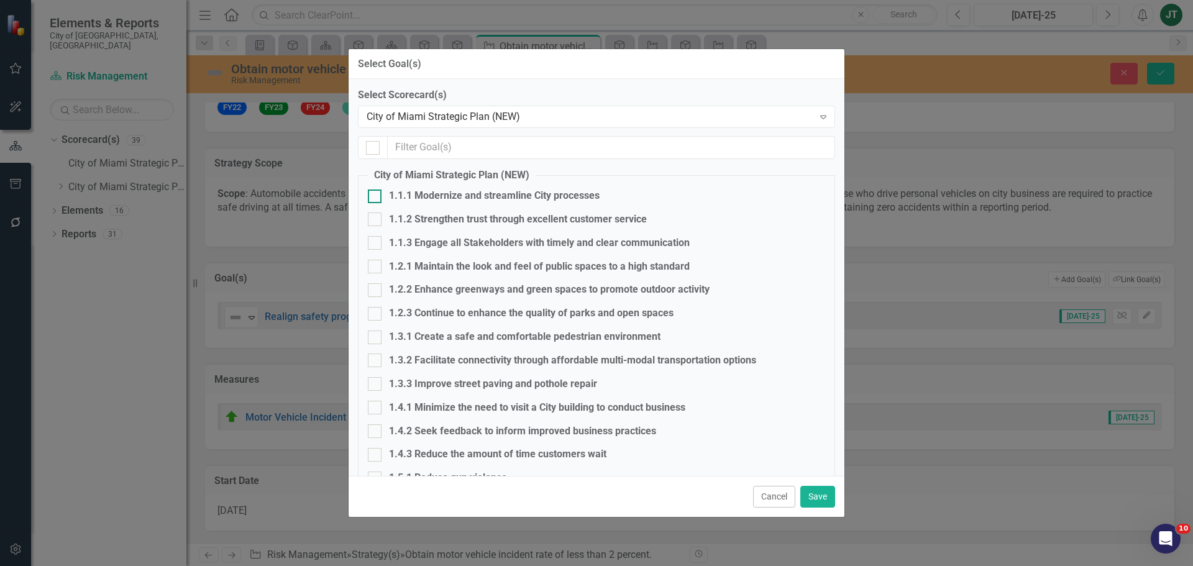
click at [444, 196] on div "1.1.1 Modernize and streamline City processes" at bounding box center [494, 196] width 211 height 14
click at [376, 196] on input "1.1.1 Modernize and streamline City processes" at bounding box center [372, 194] width 8 height 8
checkbox input "true"
click at [813, 494] on button "Save" at bounding box center [817, 497] width 35 height 22
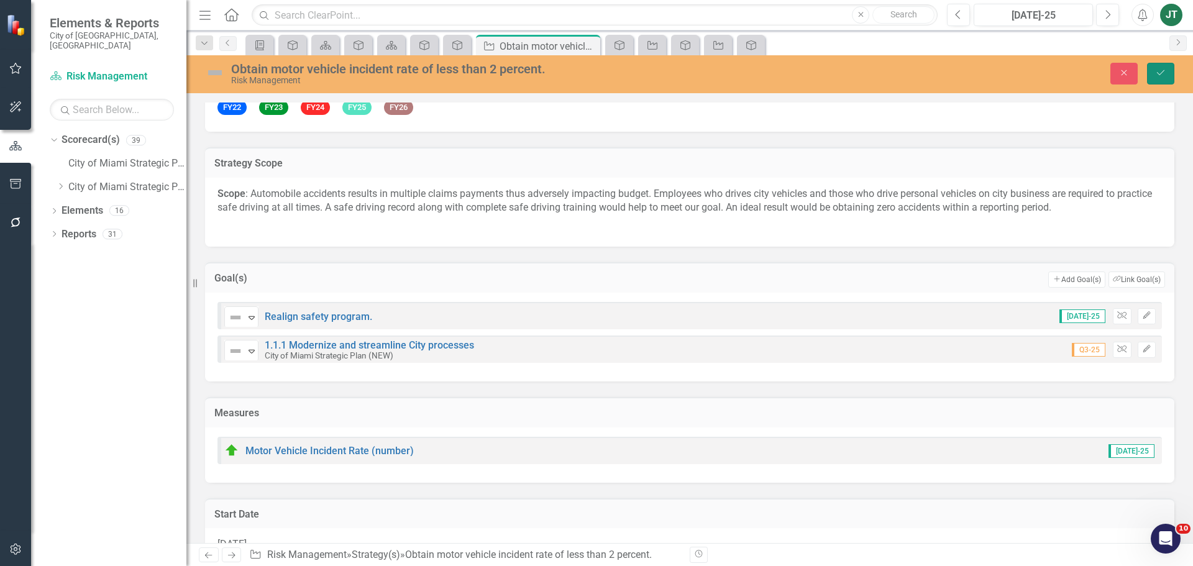
click at [1161, 68] on icon "Save" at bounding box center [1160, 72] width 11 height 9
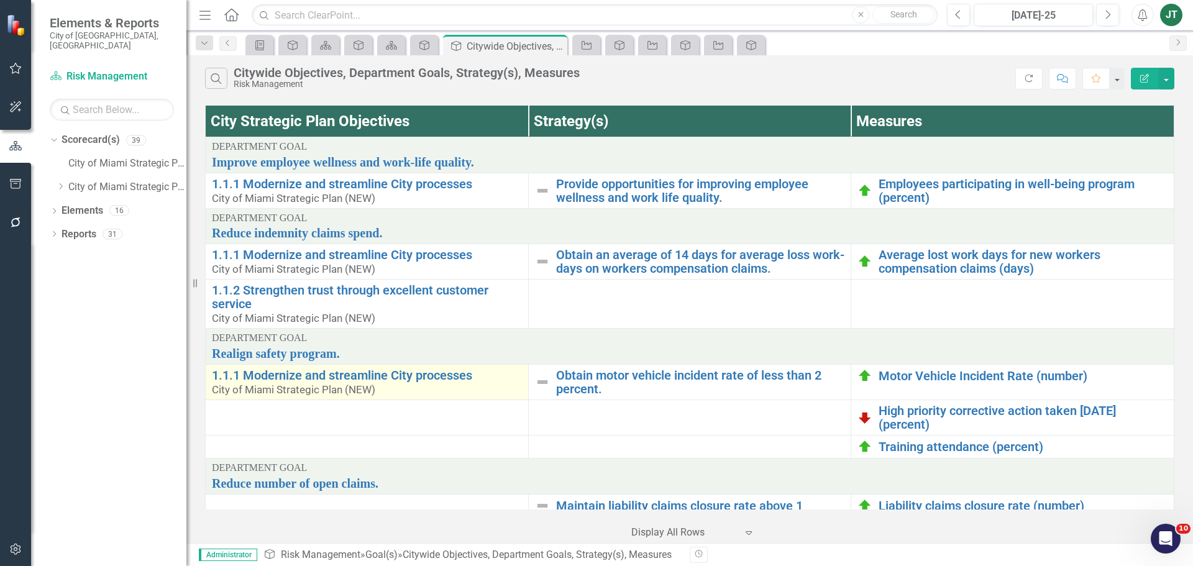
scroll to position [17, 0]
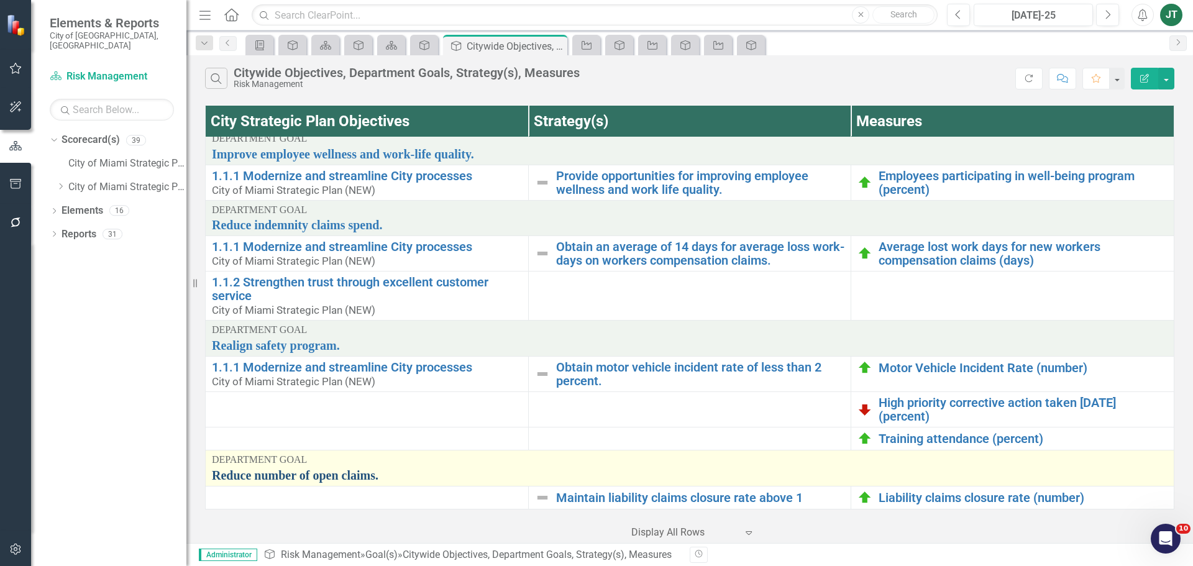
click at [341, 469] on link "Reduce number of open claims." at bounding box center [690, 476] width 956 height 14
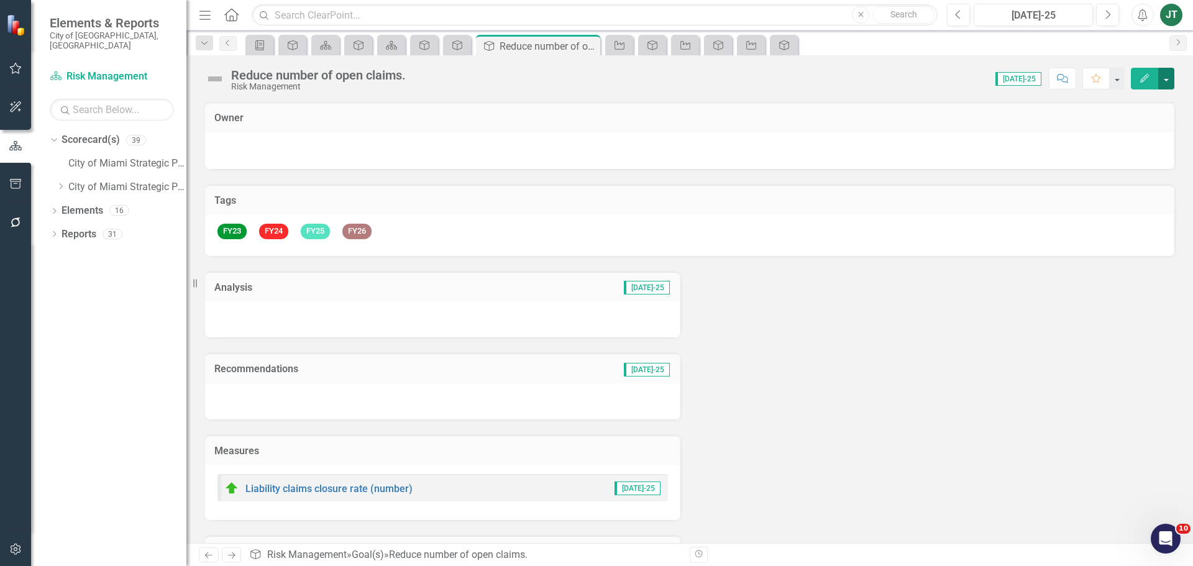
click at [1162, 76] on button "button" at bounding box center [1166, 79] width 16 height 22
click at [1132, 126] on link "Edit Report Edit Layout" at bounding box center [1123, 124] width 101 height 23
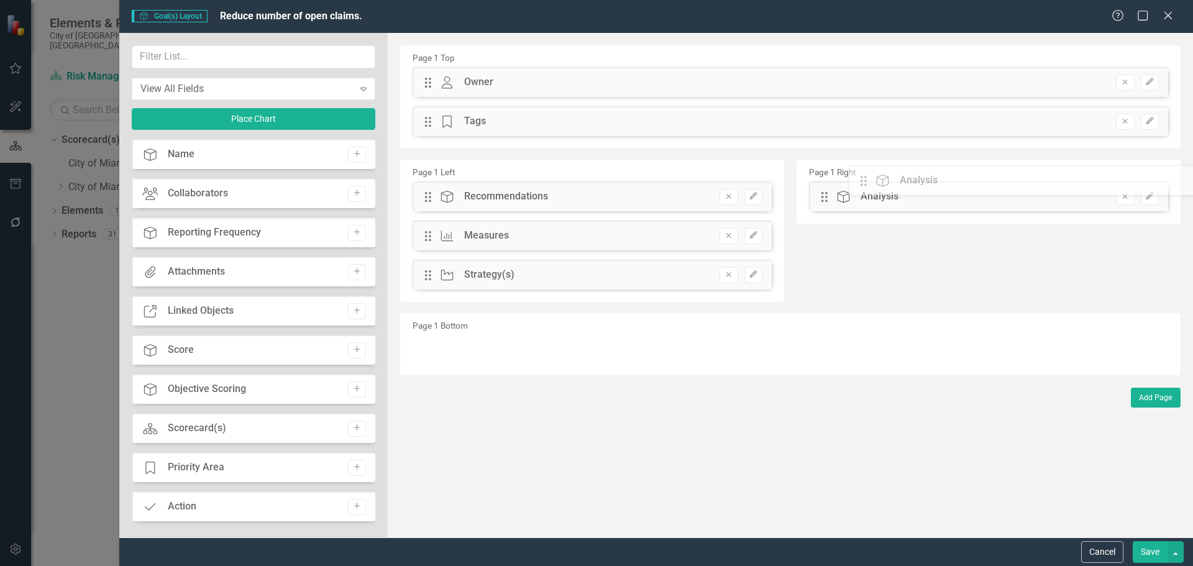
drag, startPoint x: 429, startPoint y: 196, endPoint x: 869, endPoint y: 185, distance: 440.7
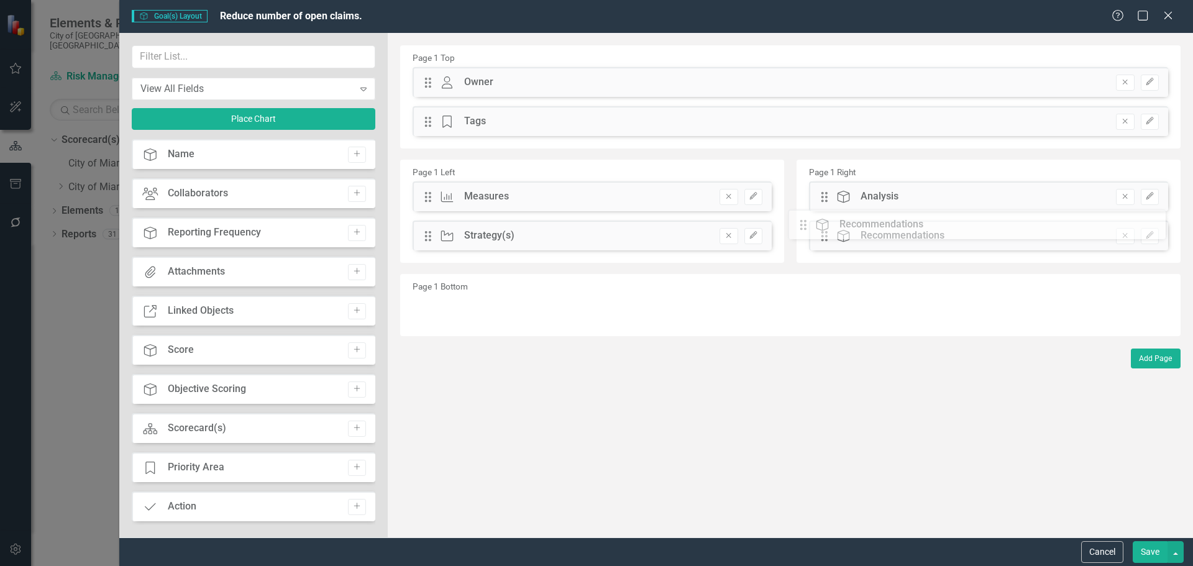
drag, startPoint x: 429, startPoint y: 202, endPoint x: 818, endPoint y: 244, distance: 391.2
drag, startPoint x: 423, startPoint y: 234, endPoint x: 432, endPoint y: 209, distance: 26.5
click at [432, 209] on div "Drag Measure Measures Remove Edit Drag Strategy Strategy(s) Remove Edit" at bounding box center [592, 220] width 378 height 78
drag, startPoint x: 428, startPoint y: 231, endPoint x: 434, endPoint y: 199, distance: 32.3
click at [434, 199] on div "The fields (or pods) that are available for you to include on the detail page a…" at bounding box center [790, 285] width 805 height 505
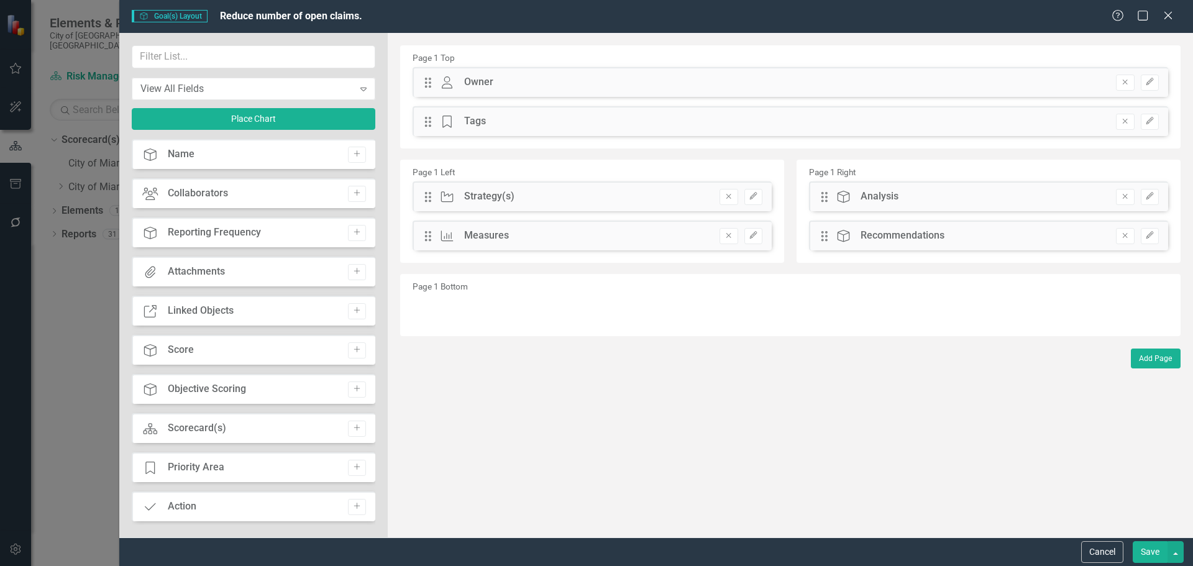
scroll to position [249, 0]
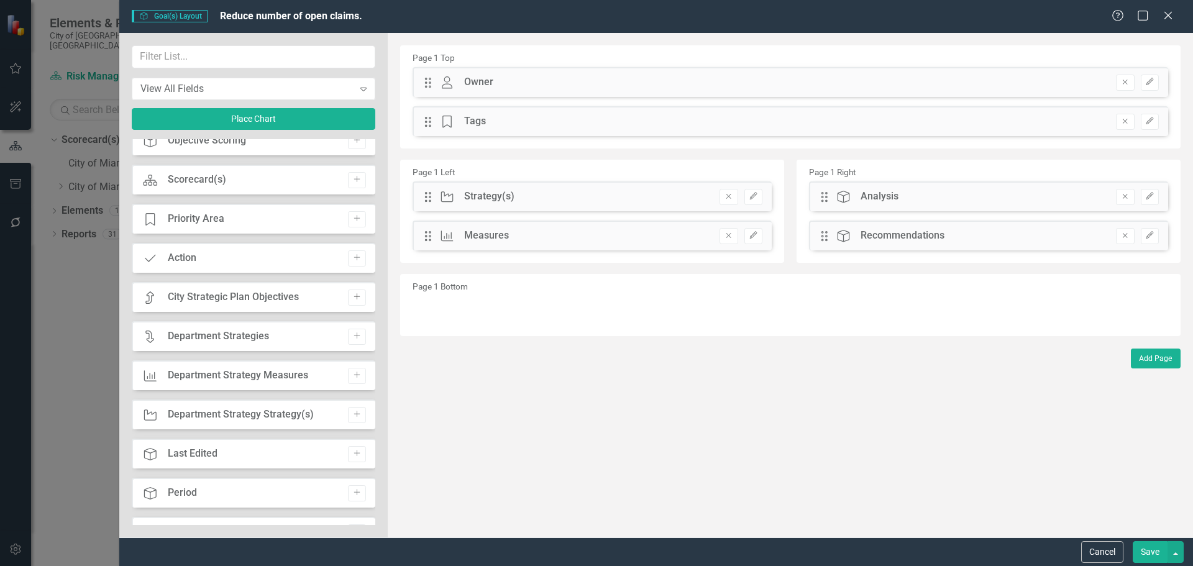
click at [354, 296] on icon "Add" at bounding box center [356, 296] width 9 height 7
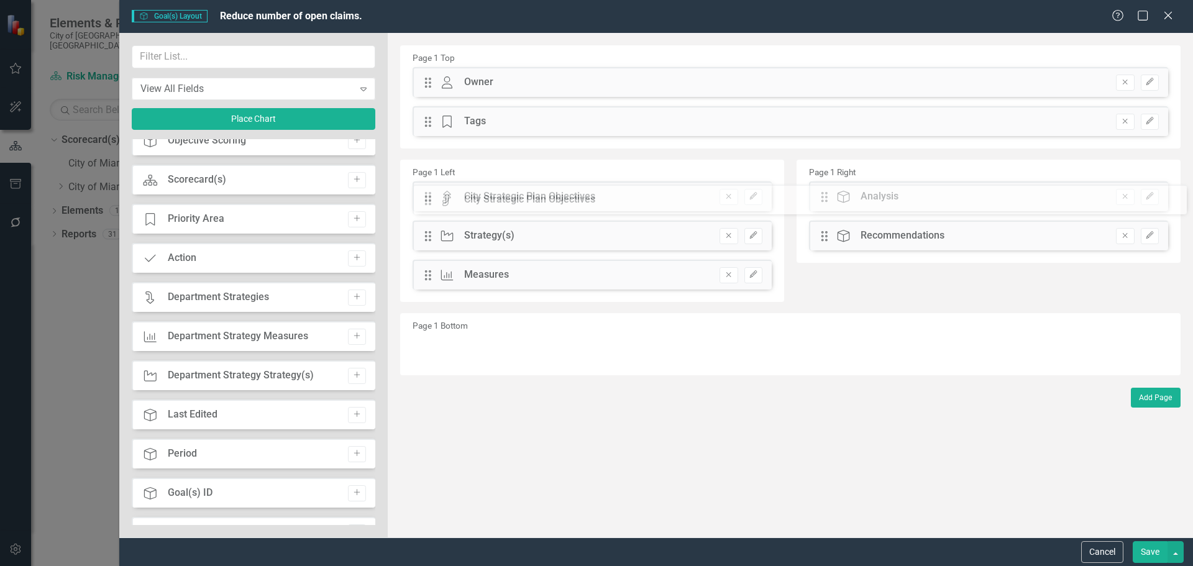
drag, startPoint x: 428, startPoint y: 83, endPoint x: 437, endPoint y: 200, distance: 117.8
click at [1148, 557] on button "Save" at bounding box center [1150, 552] width 35 height 22
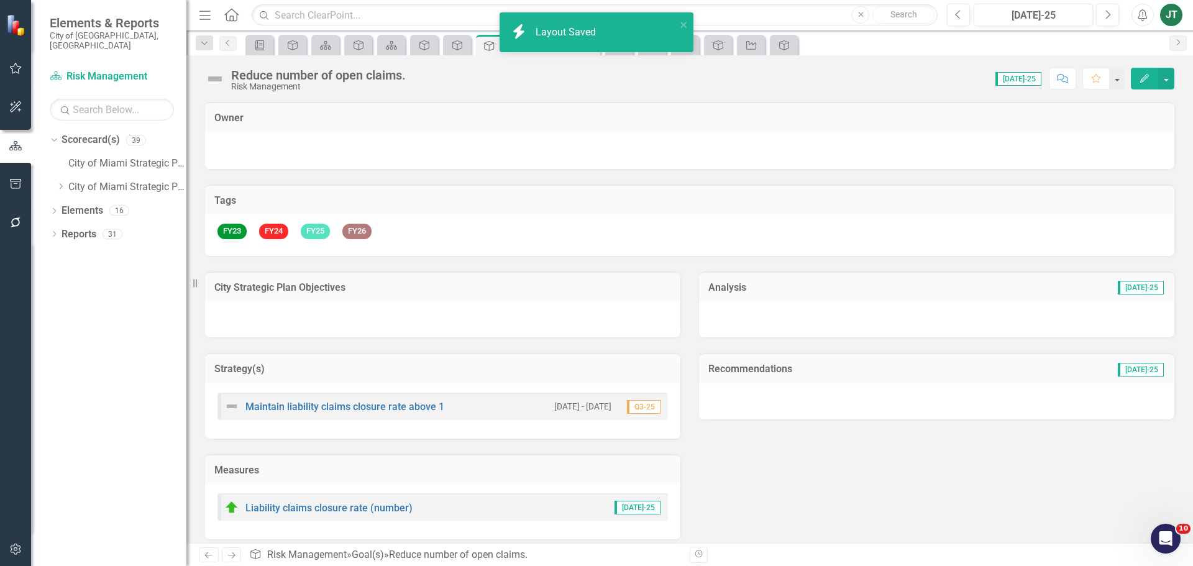
click at [377, 294] on td "City Strategic Plan Objectives" at bounding box center [442, 289] width 457 height 16
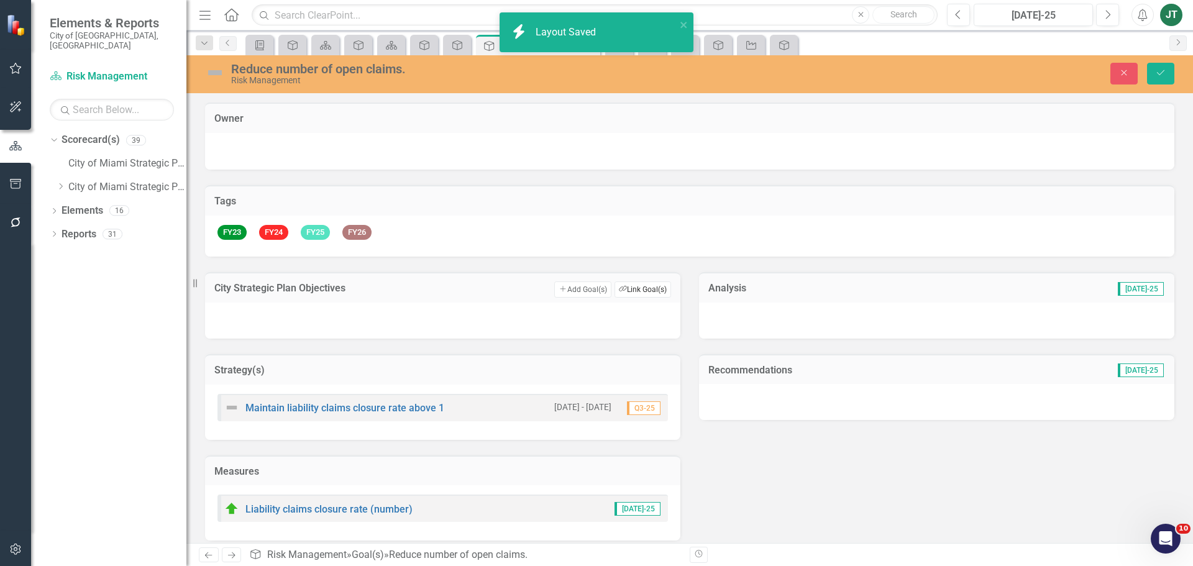
click at [642, 290] on button "Link Tag Link Goal(s)" at bounding box center [643, 290] width 57 height 16
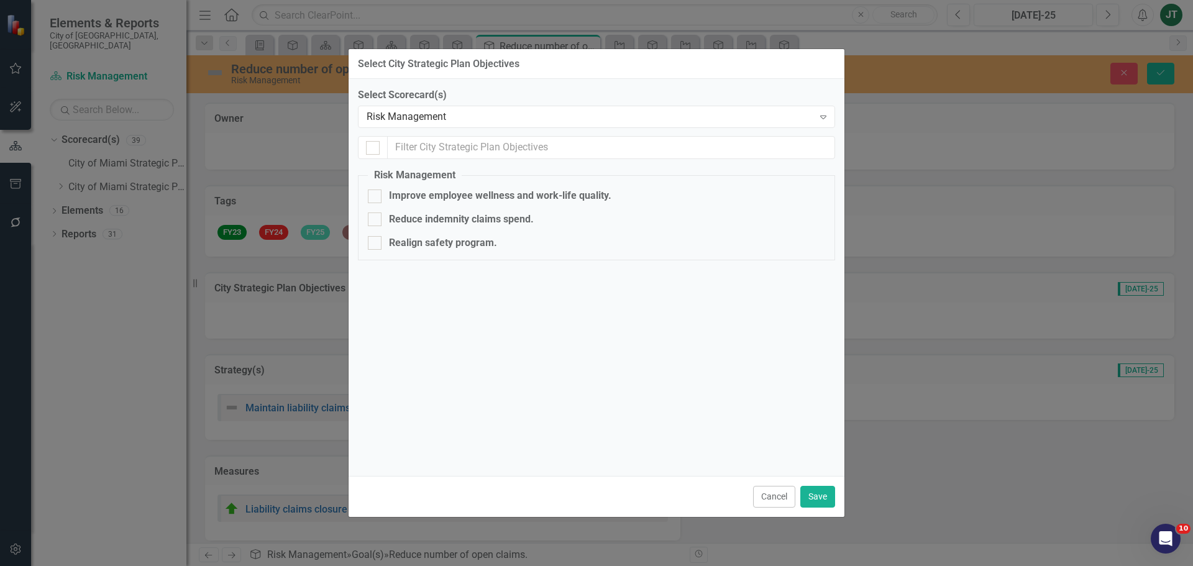
click at [447, 103] on label "Select Scorecard(s)" at bounding box center [596, 95] width 477 height 14
click at [444, 114] on div "Risk Management" at bounding box center [590, 117] width 447 height 14
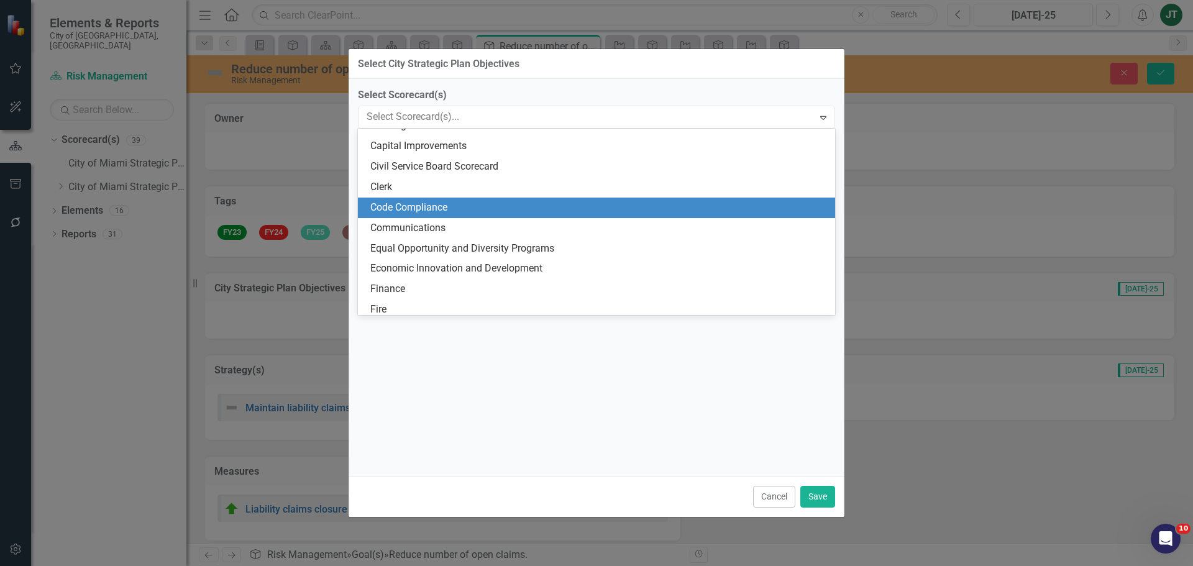
scroll to position [0, 0]
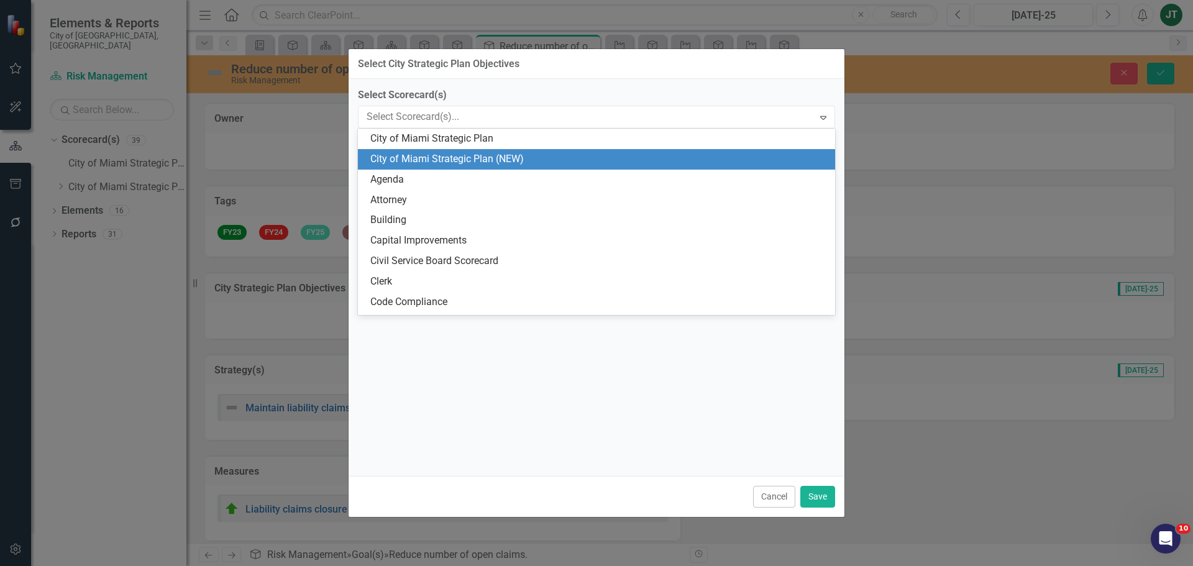
click at [475, 167] on div "City of Miami Strategic Plan (NEW)" at bounding box center [596, 159] width 477 height 21
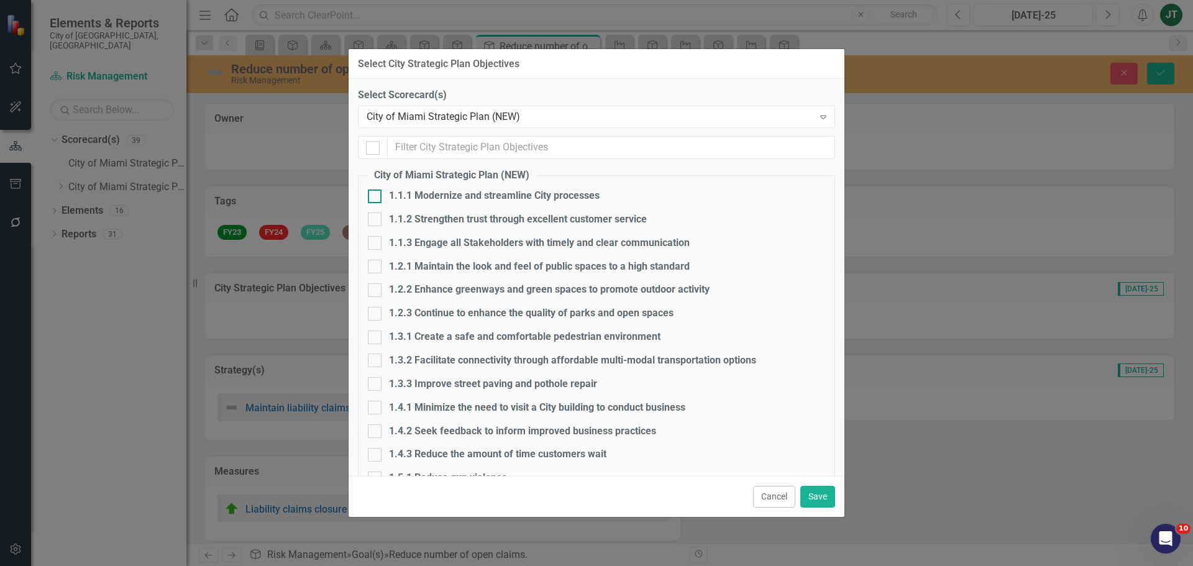
click at [427, 193] on div "1.1.1 Modernize and streamline City processes" at bounding box center [494, 196] width 211 height 14
click at [376, 193] on input "1.1.1 Modernize and streamline City processes" at bounding box center [372, 194] width 8 height 8
checkbox input "true"
click at [430, 216] on div "1.1.2 Strengthen trust through excellent customer service" at bounding box center [518, 220] width 258 height 14
click at [376, 216] on input "1.1.2 Strengthen trust through excellent customer service" at bounding box center [372, 217] width 8 height 8
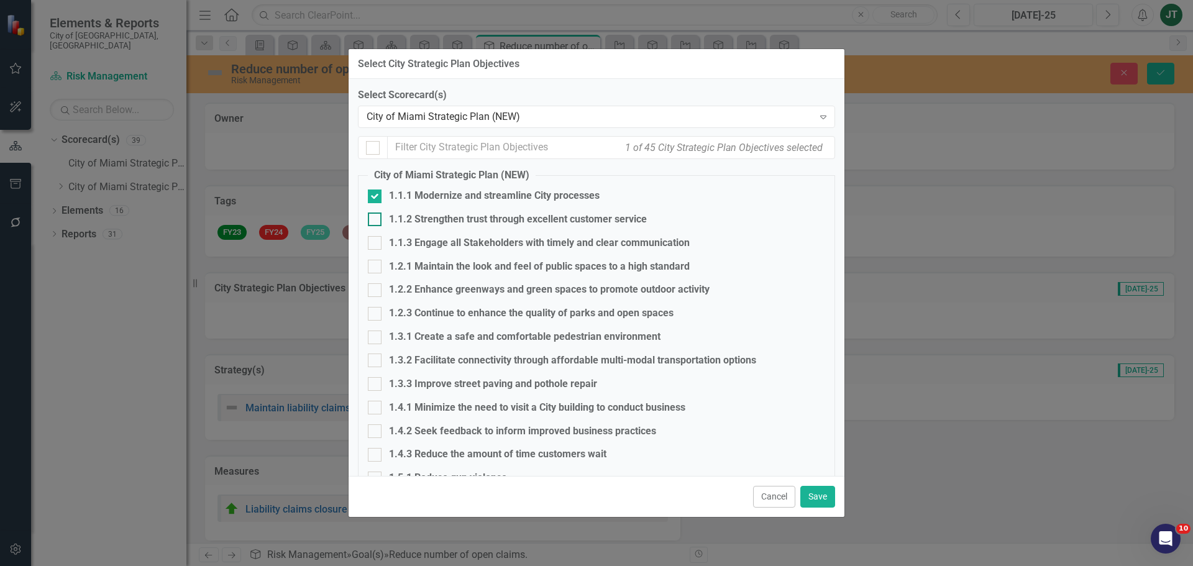
checkbox input "true"
click at [820, 493] on button "Save" at bounding box center [817, 497] width 35 height 22
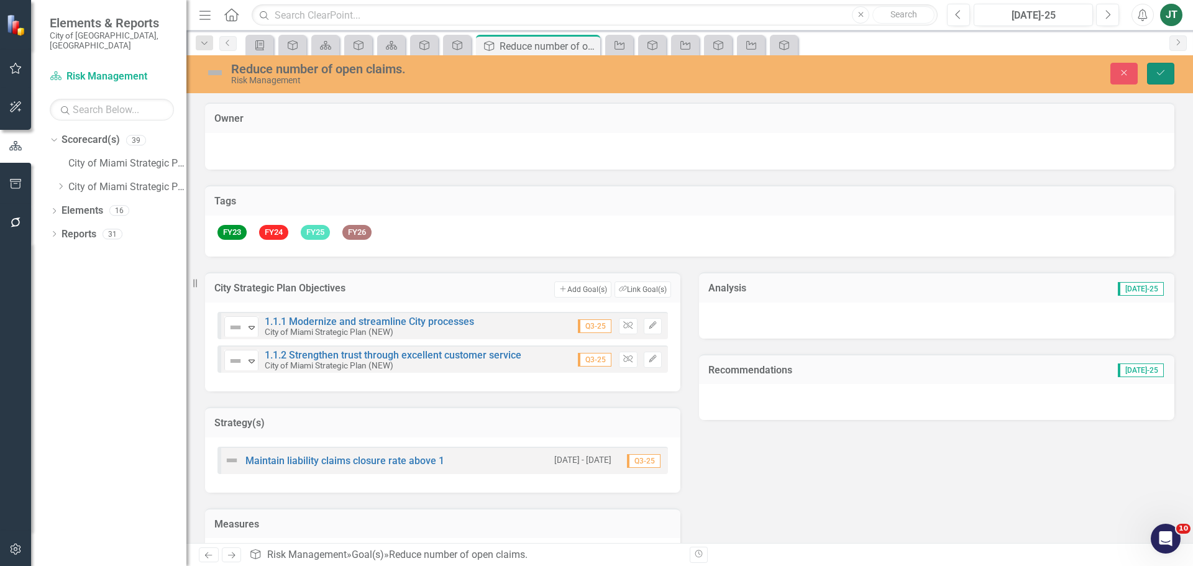
click at [1166, 74] on button "Save" at bounding box center [1160, 74] width 27 height 22
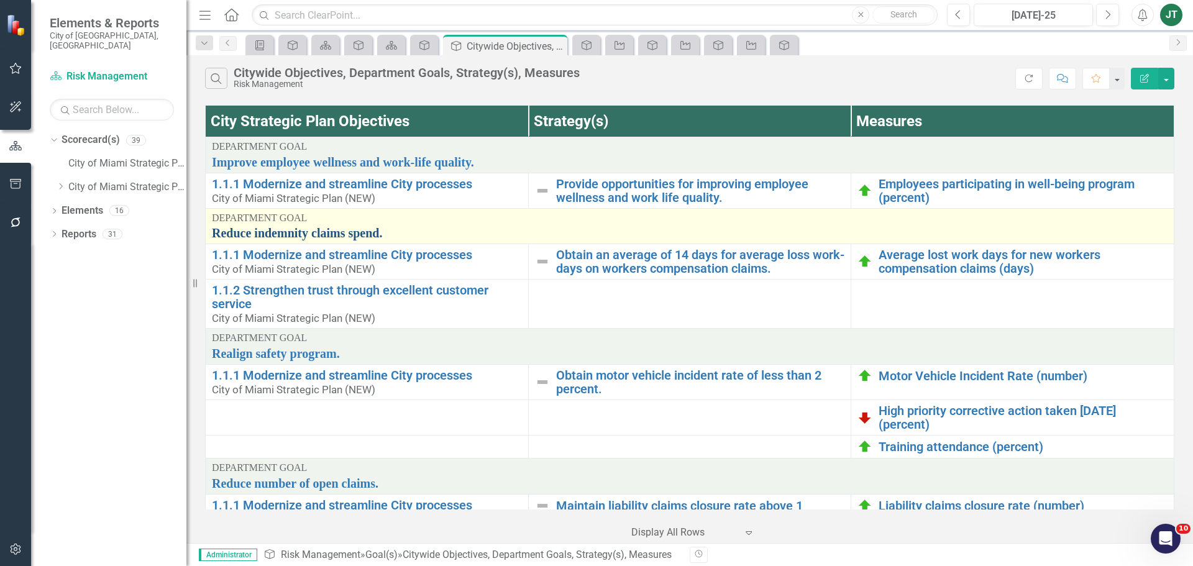
click at [299, 236] on link "Reduce indemnity claims spend." at bounding box center [690, 233] width 956 height 14
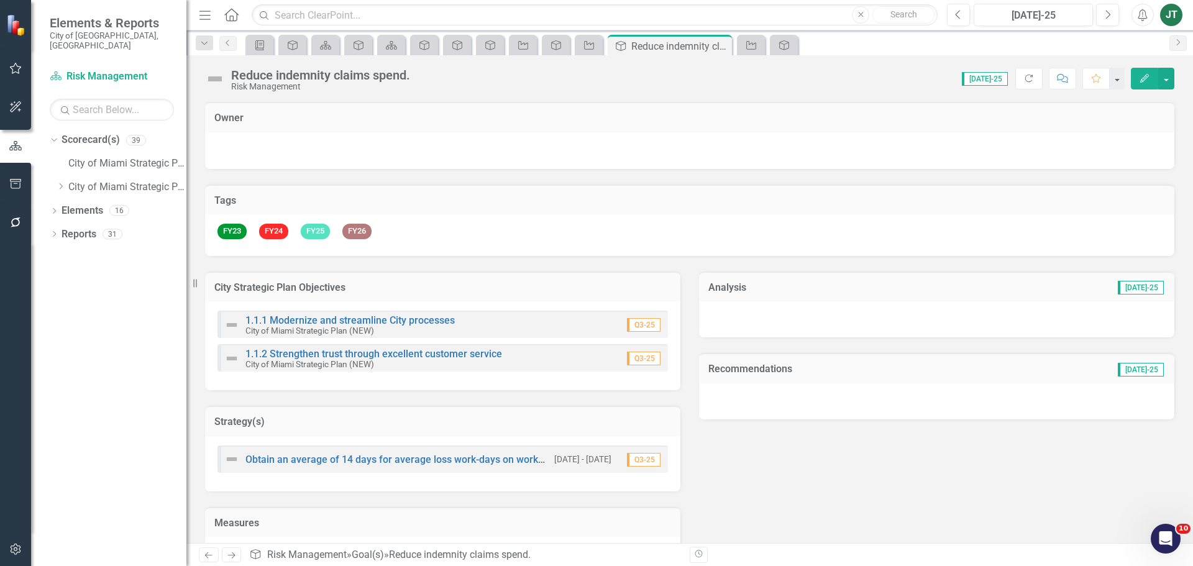
click at [546, 290] on h3 "City Strategic Plan Objectives" at bounding box center [442, 287] width 457 height 11
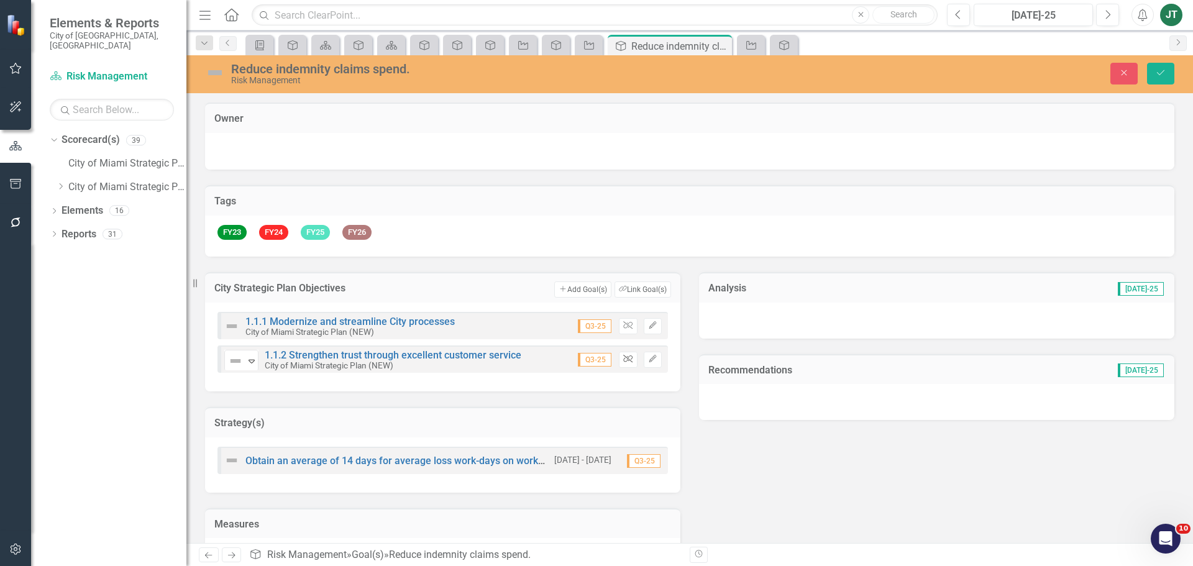
click at [624, 355] on icon "Unlink" at bounding box center [627, 358] width 9 height 7
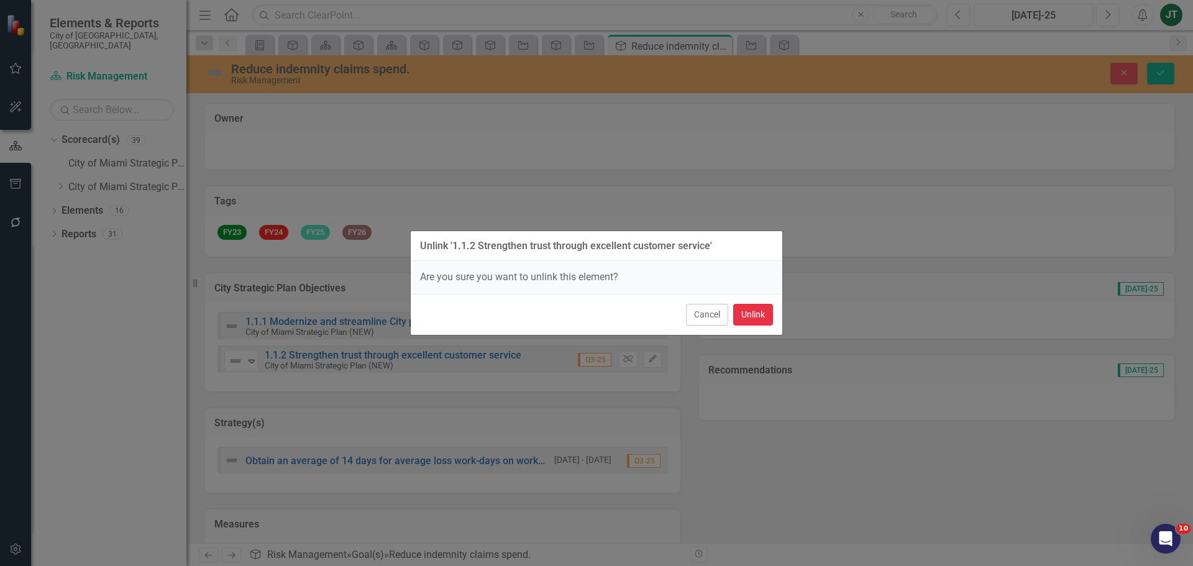
click at [756, 311] on button "Unlink" at bounding box center [753, 315] width 40 height 22
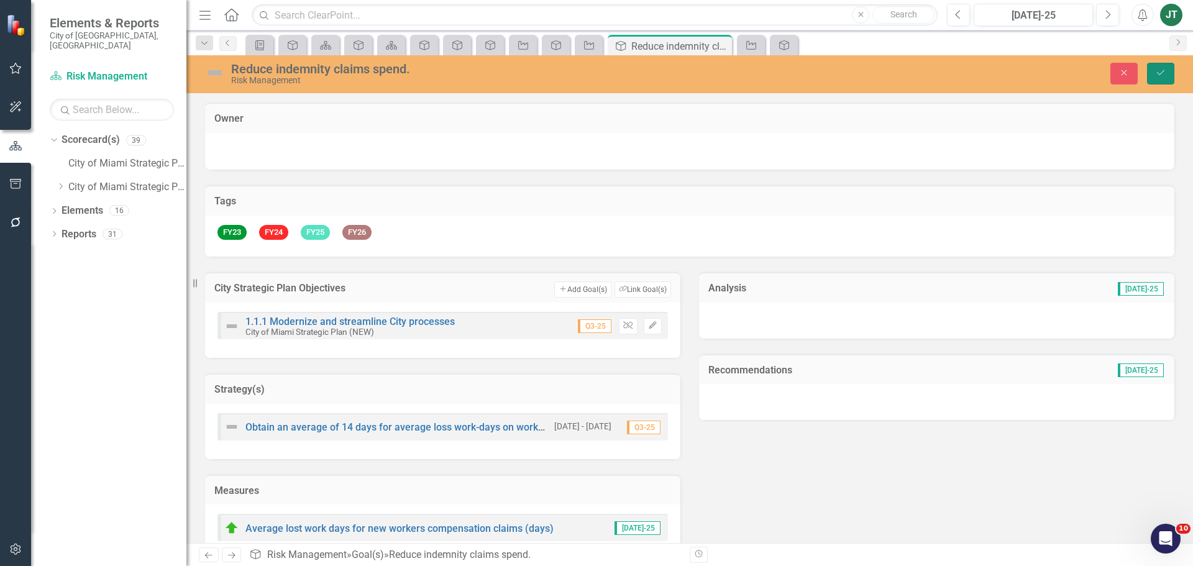
click at [1161, 70] on icon "Save" at bounding box center [1160, 72] width 11 height 9
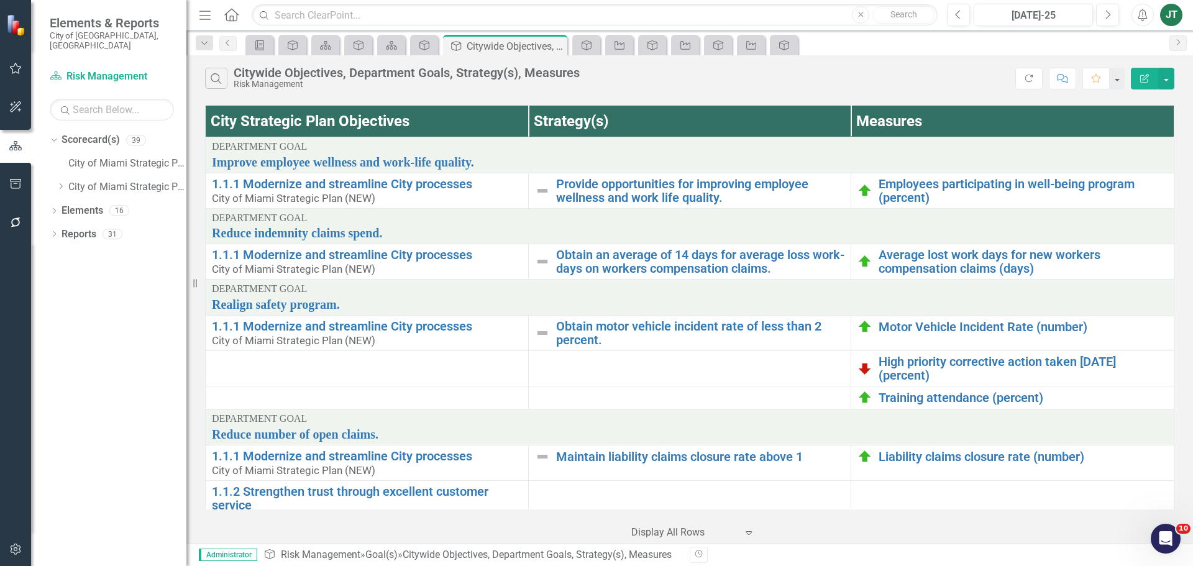
scroll to position [30, 0]
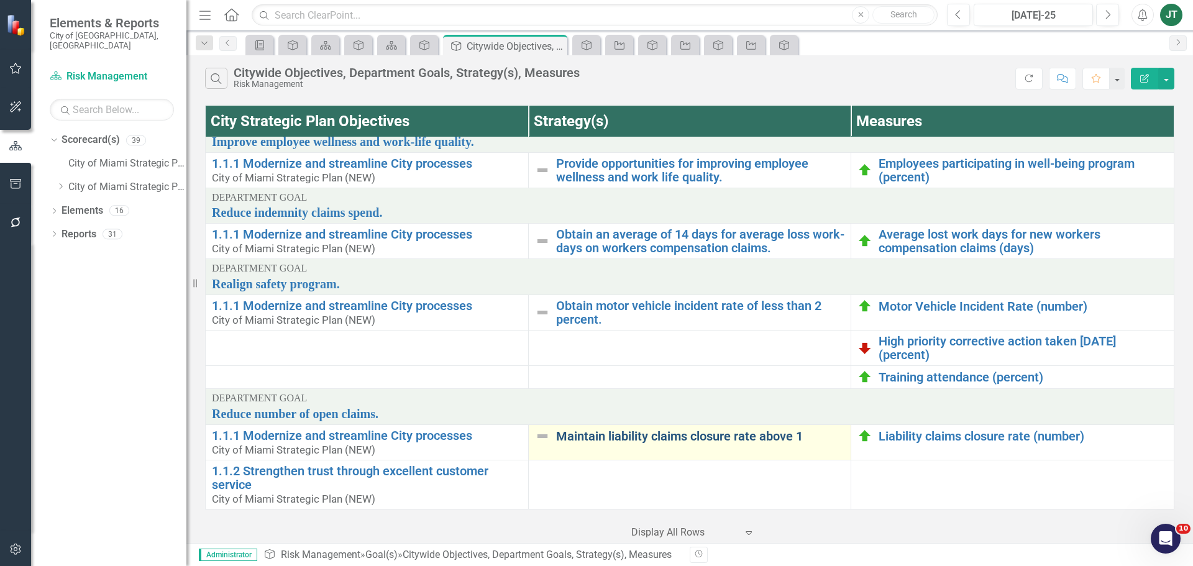
click at [643, 429] on link "Maintain liability claims closure rate above 1" at bounding box center [700, 436] width 289 height 14
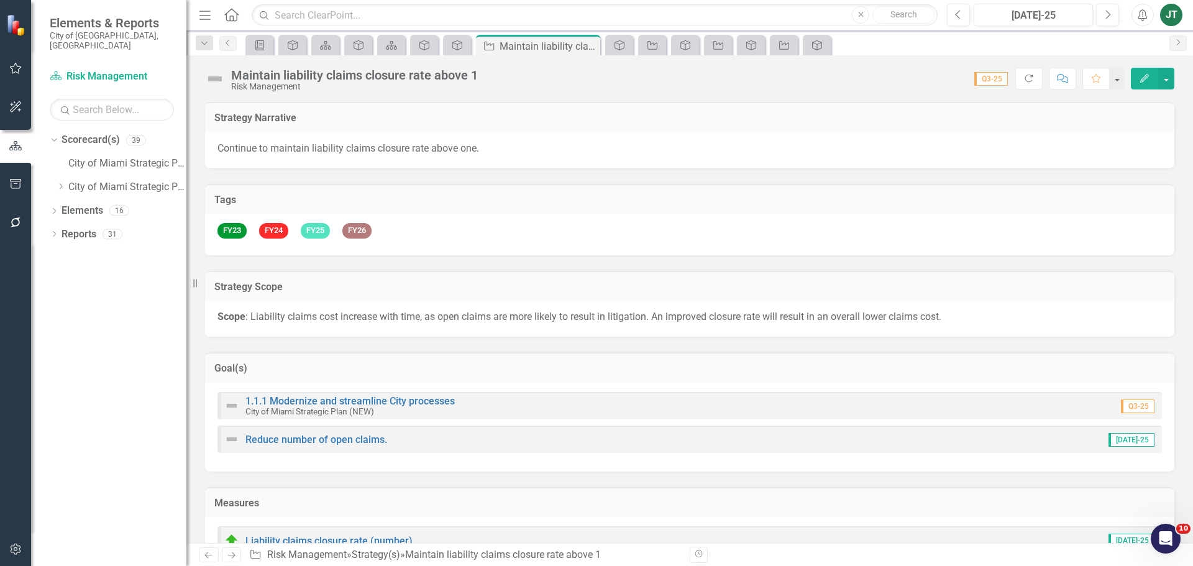
click at [489, 378] on div "Goal(s)" at bounding box center [689, 367] width 969 height 30
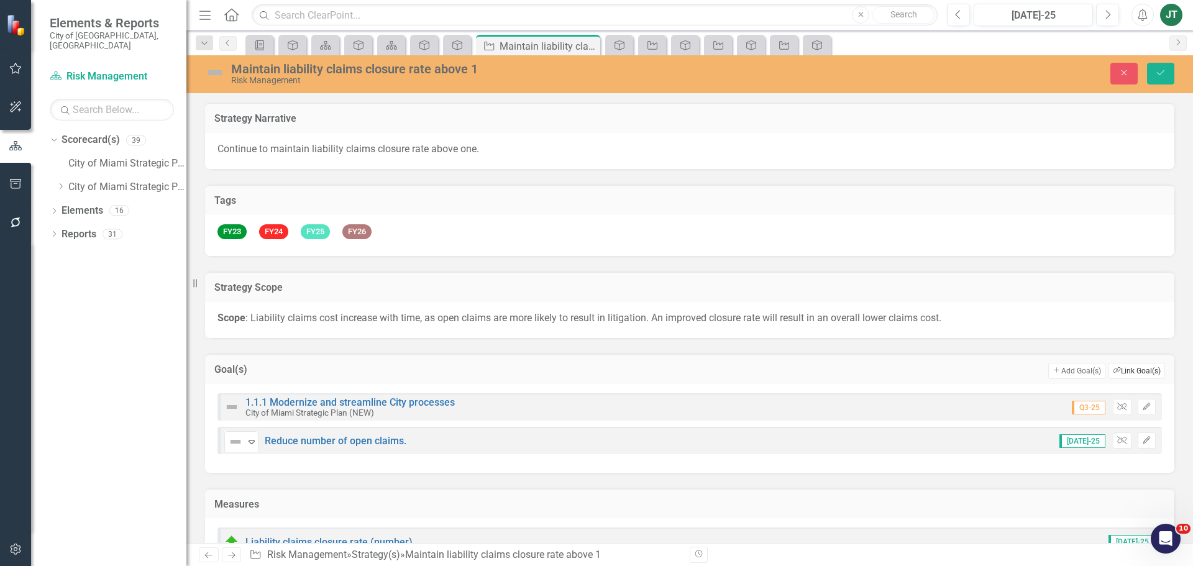
click at [1124, 373] on button "Link Tag Link Goal(s)" at bounding box center [1137, 371] width 57 height 16
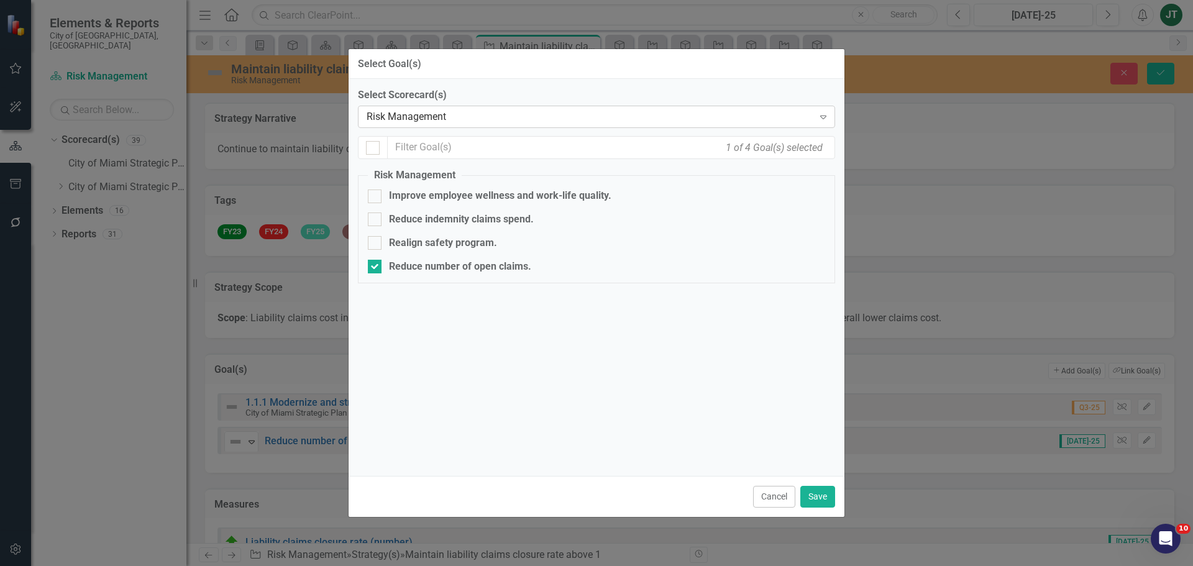
click at [423, 117] on div "Risk Management" at bounding box center [590, 117] width 447 height 14
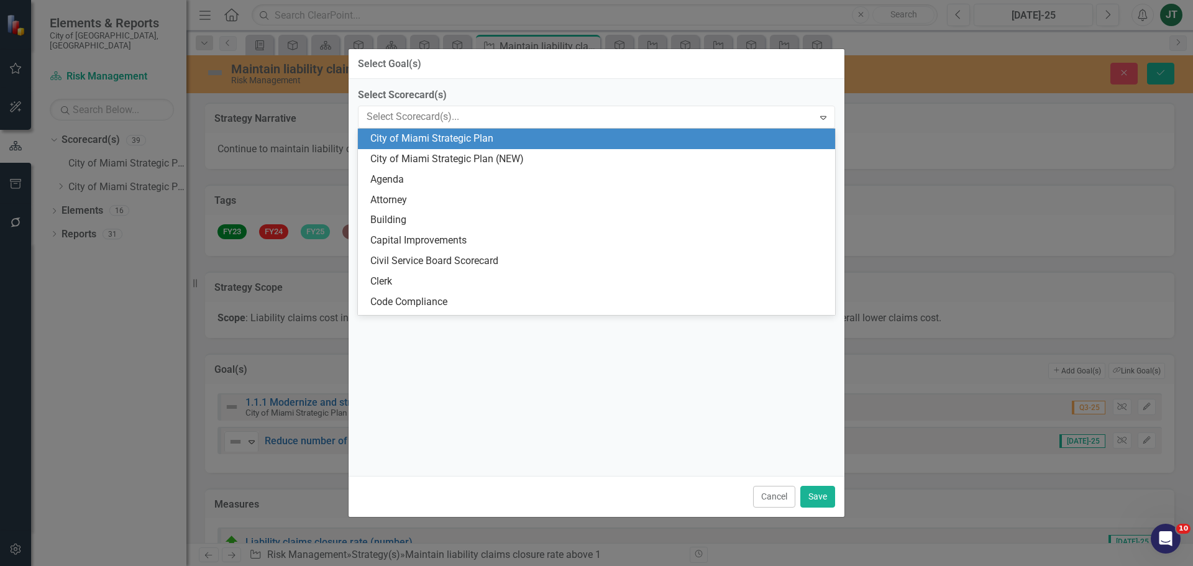
click at [493, 144] on div "City of Miami Strategic Plan" at bounding box center [598, 139] width 457 height 14
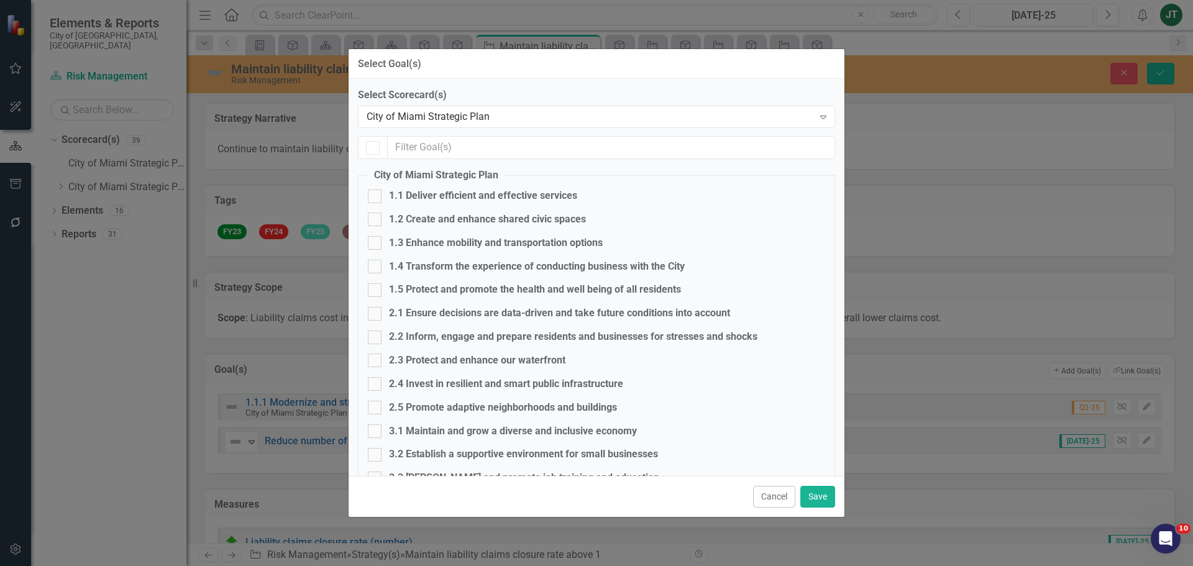
checkbox input "false"
click at [479, 118] on div "City of Miami Strategic Plan" at bounding box center [590, 117] width 447 height 14
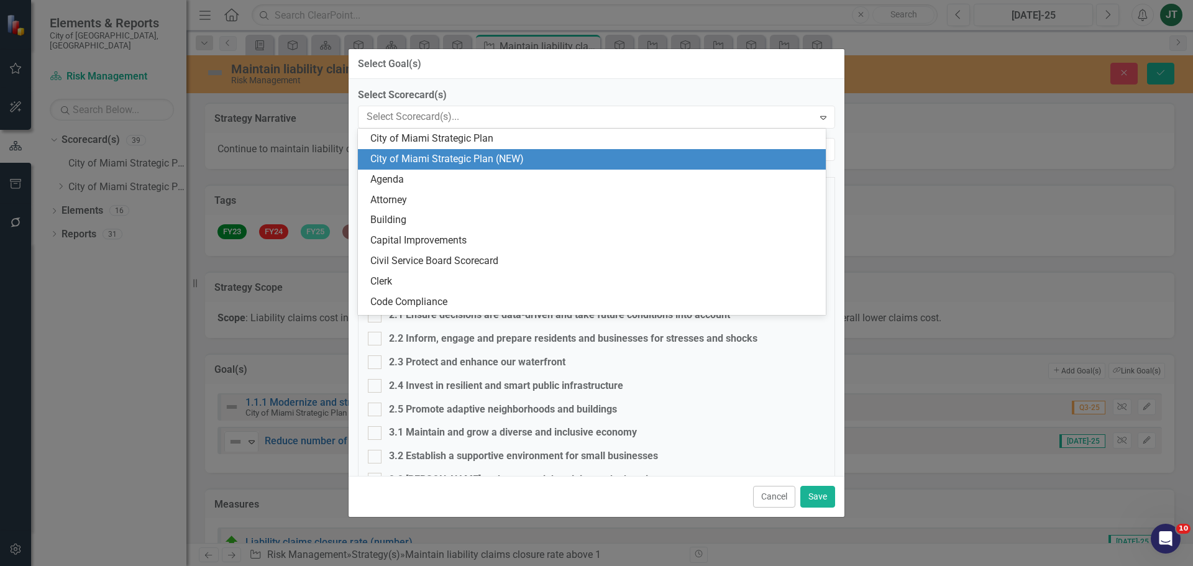
click at [475, 157] on div "City of Miami Strategic Plan (NEW)" at bounding box center [594, 159] width 448 height 14
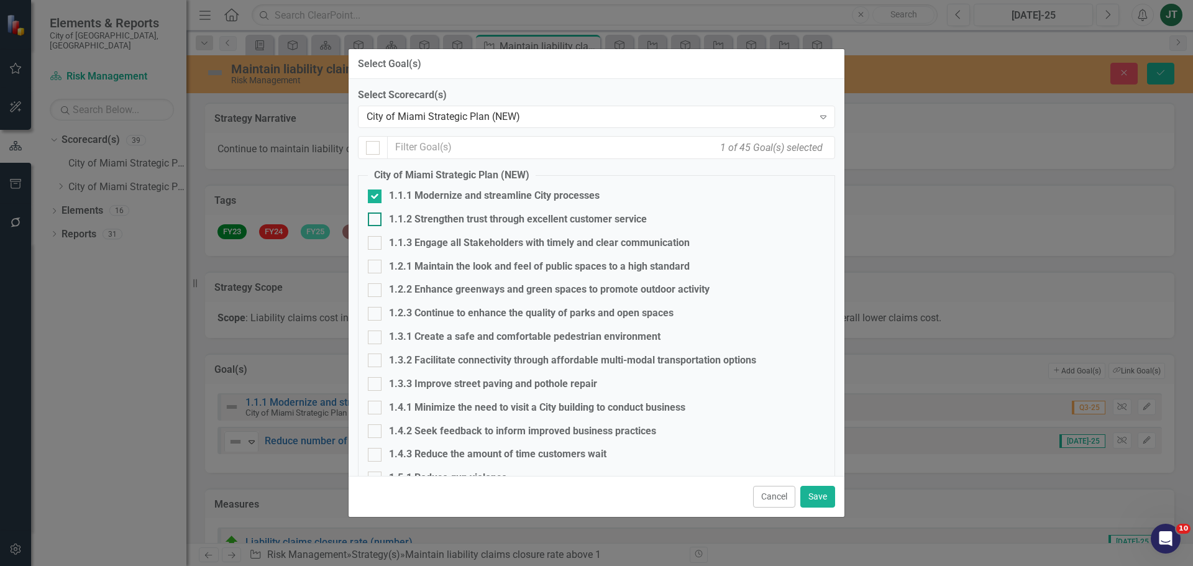
click at [403, 219] on div "1.1.2 Strengthen trust through excellent customer service" at bounding box center [518, 220] width 258 height 14
click at [376, 219] on input "1.1.2 Strengthen trust through excellent customer service" at bounding box center [372, 217] width 8 height 8
checkbox input "true"
click at [808, 494] on button "Save" at bounding box center [817, 497] width 35 height 22
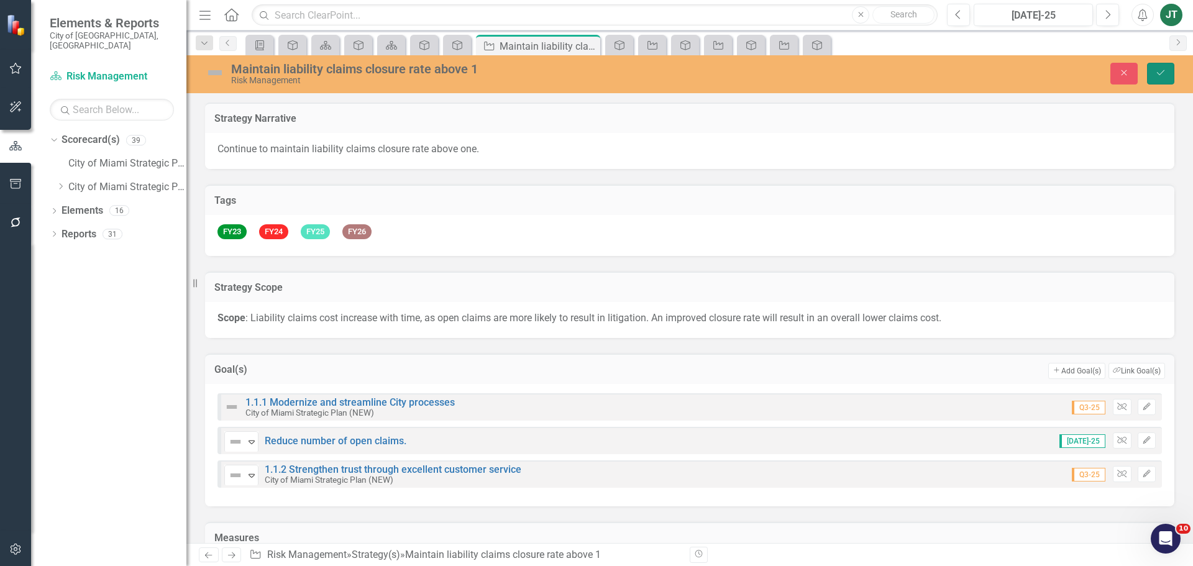
click at [1153, 72] on button "Save" at bounding box center [1160, 74] width 27 height 22
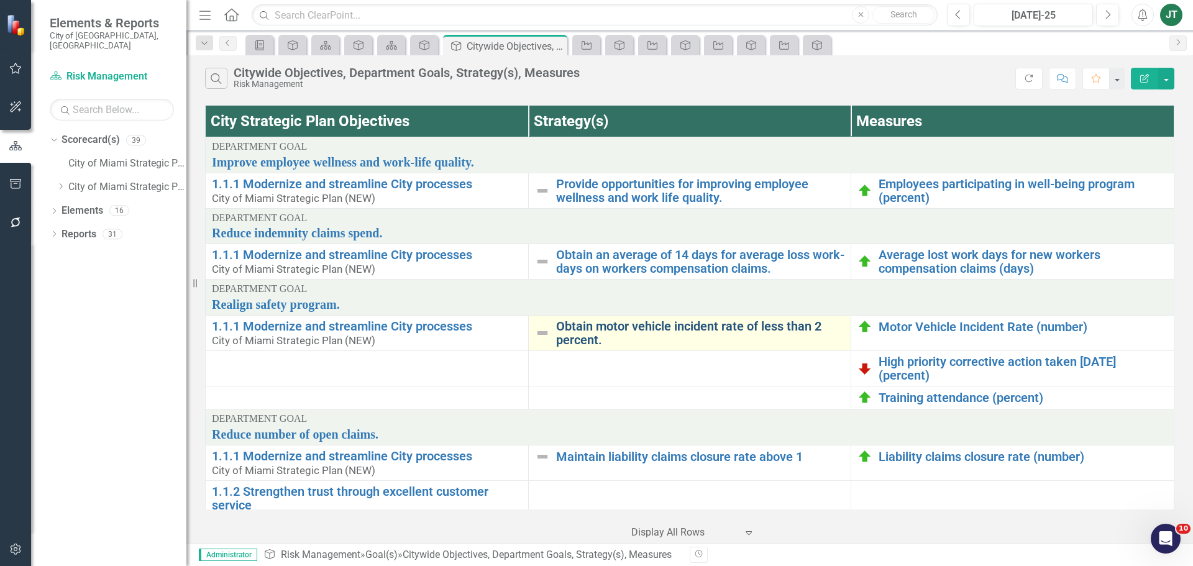
click at [629, 319] on link "Obtain motor vehicle incident rate of less than 2 percent." at bounding box center [700, 332] width 289 height 27
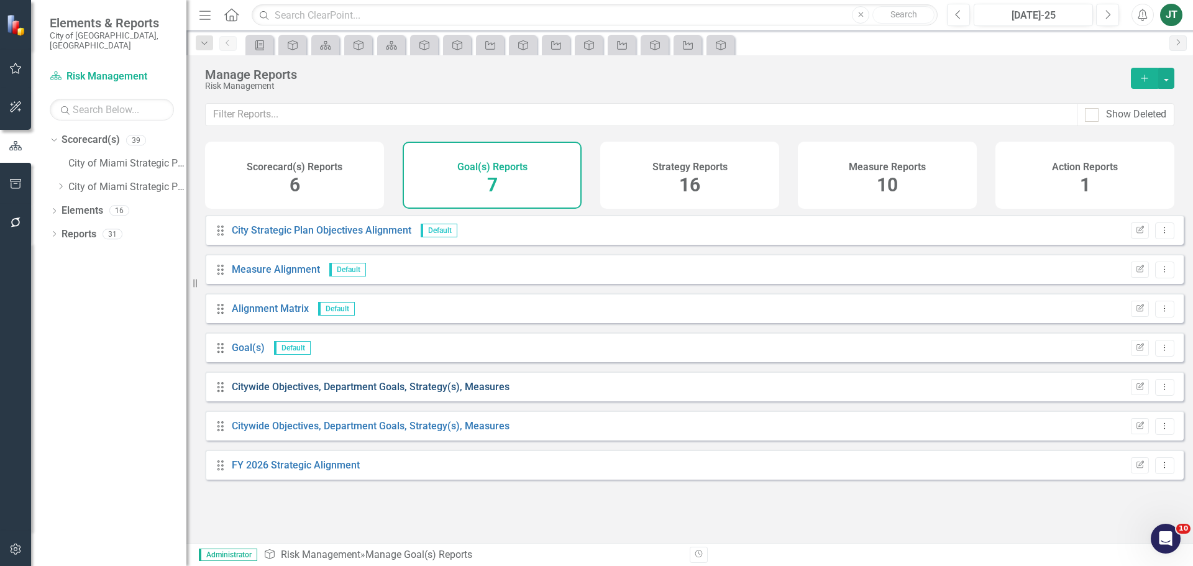
click at [470, 393] on link "Citywide Objectives, Department Goals, Strategy(s), Measures" at bounding box center [371, 387] width 278 height 12
click at [1165, 390] on icon at bounding box center [1165, 386] width 1 height 6
click at [1112, 490] on link "Trash Delete Report" at bounding box center [1113, 486] width 103 height 23
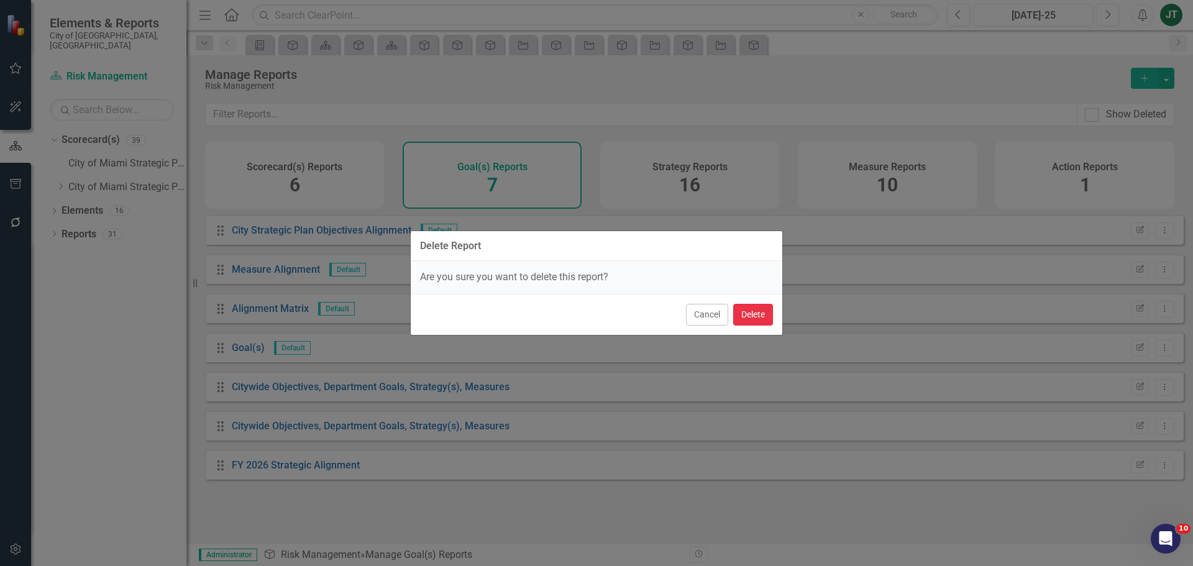
click at [758, 316] on button "Delete" at bounding box center [753, 315] width 40 height 22
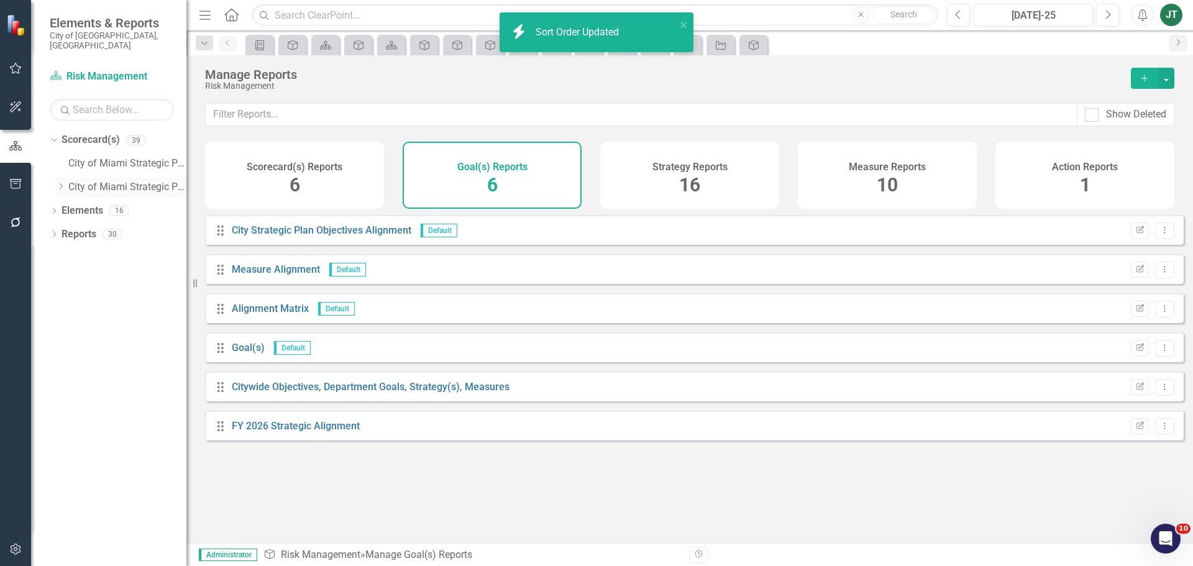
click at [61, 183] on icon "Dropdown" at bounding box center [60, 186] width 9 height 7
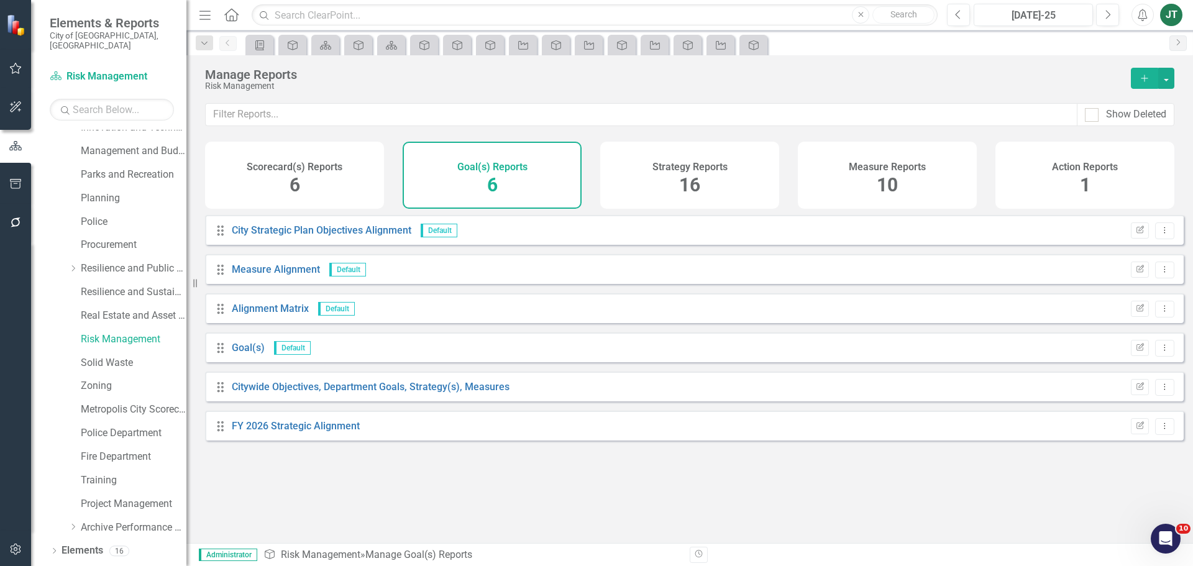
scroll to position [495, 0]
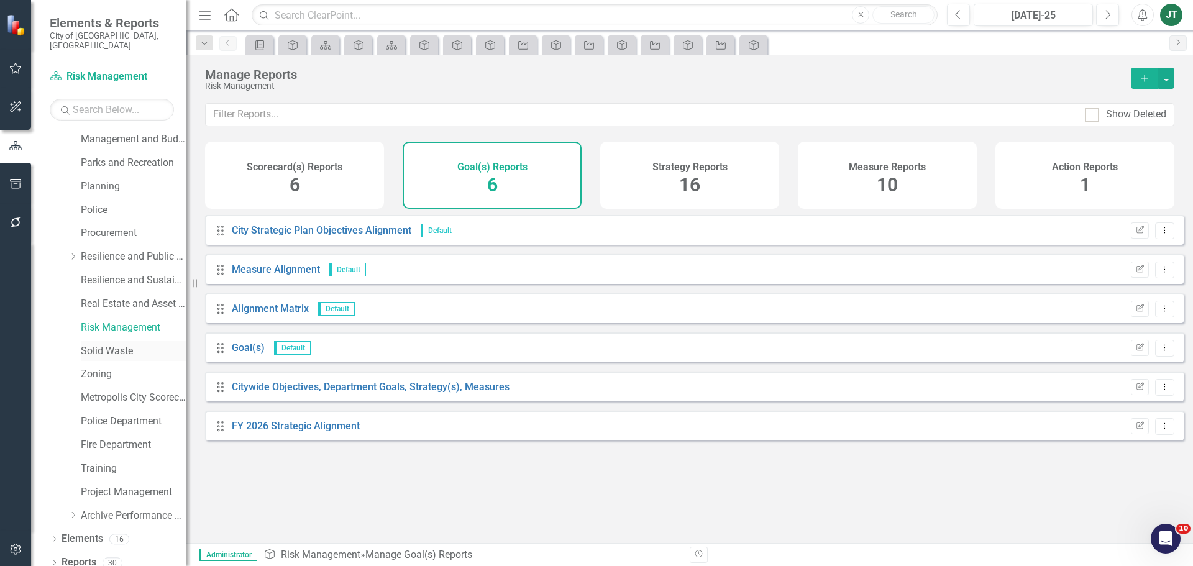
click at [93, 344] on link "Solid Waste" at bounding box center [134, 351] width 106 height 14
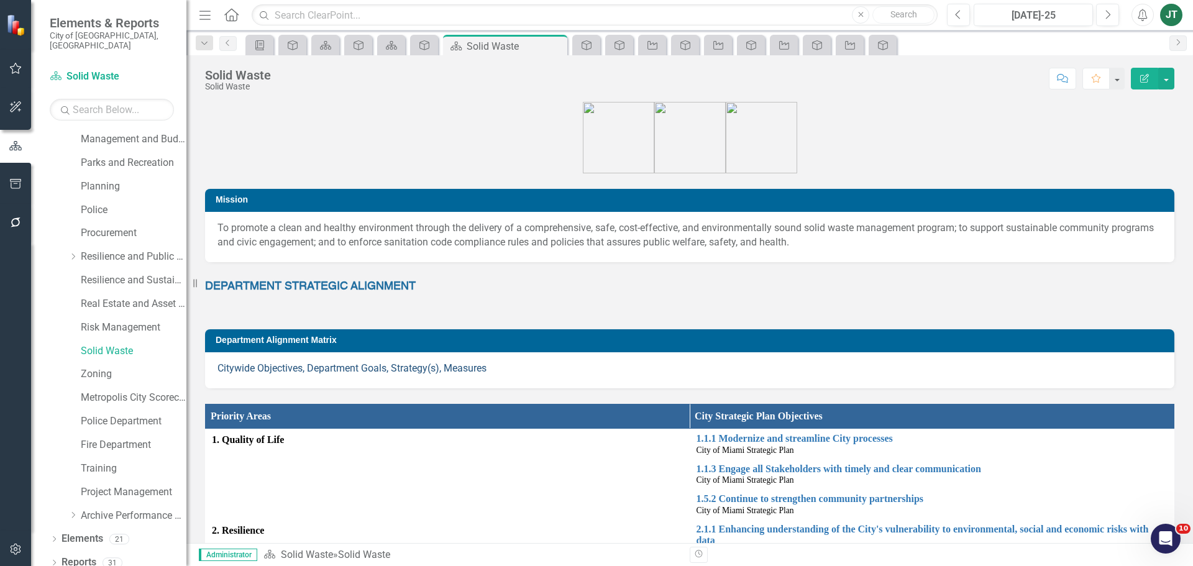
click at [253, 364] on link "Citywide Objectives, Department Goals, Strategy(s), Measures" at bounding box center [352, 368] width 269 height 12
click at [111, 344] on link "Solid Waste" at bounding box center [134, 351] width 106 height 14
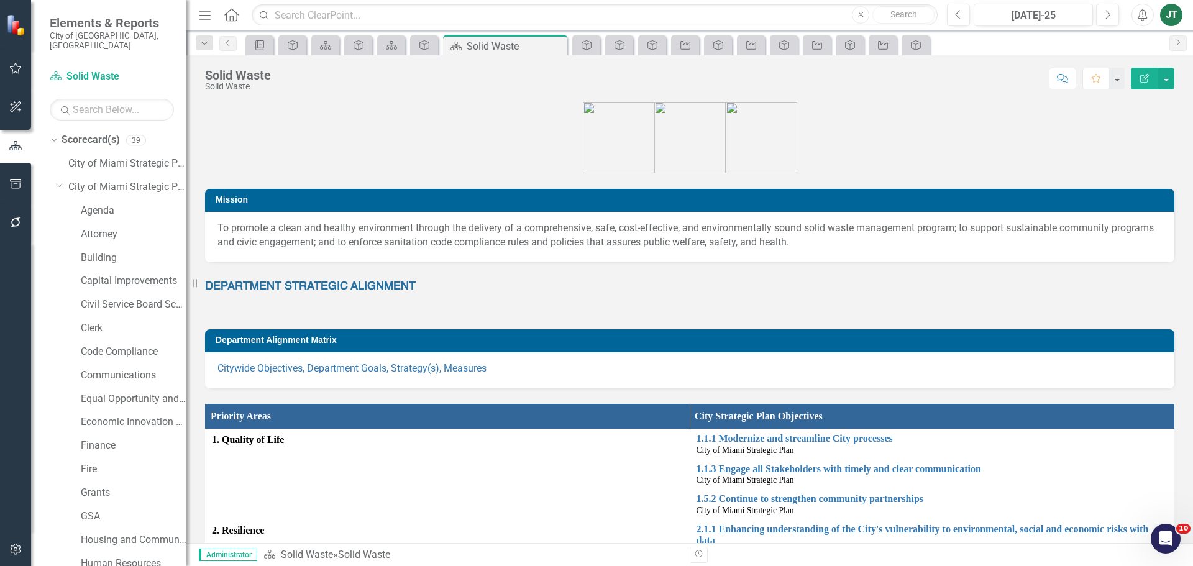
click at [54, 173] on div "Dropdown Scorecard(s) 39 City of Miami Strategic Plan Dropdown City of Miami St…" at bounding box center [118, 577] width 137 height 894
click at [58, 180] on icon "Dropdown" at bounding box center [59, 184] width 7 height 9
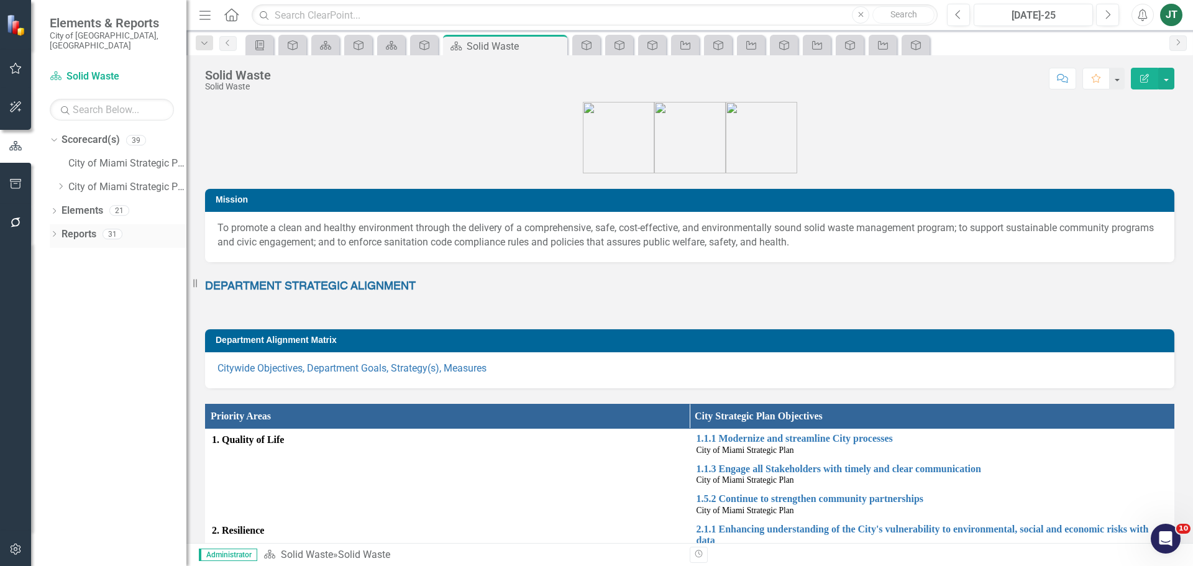
click at [88, 227] on link "Reports" at bounding box center [79, 234] width 35 height 14
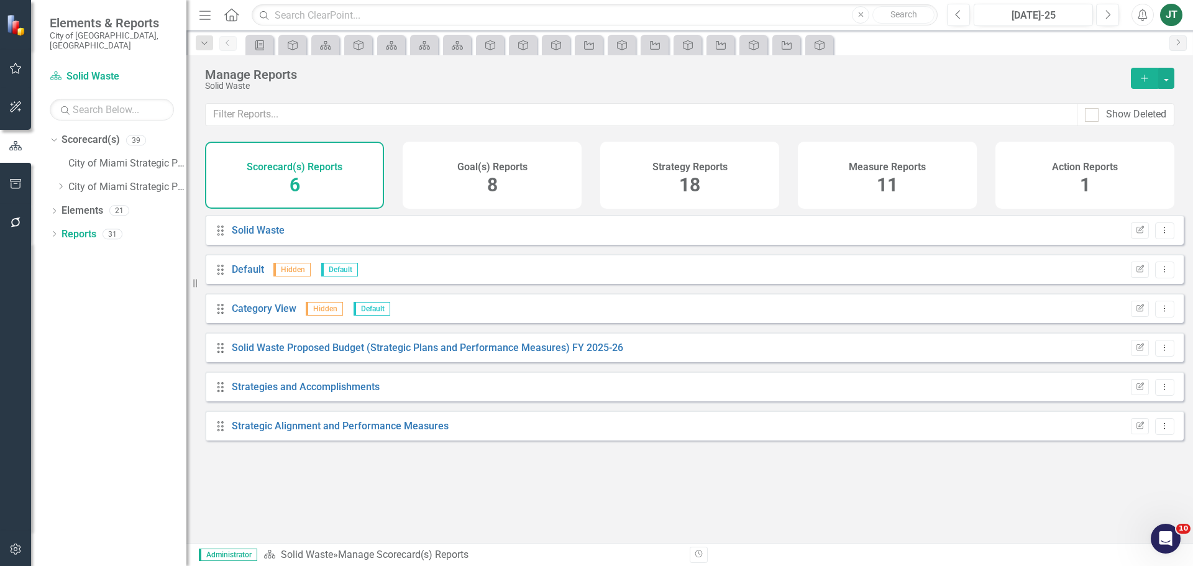
click at [524, 186] on div "Goal(s) Reports 8" at bounding box center [492, 175] width 179 height 67
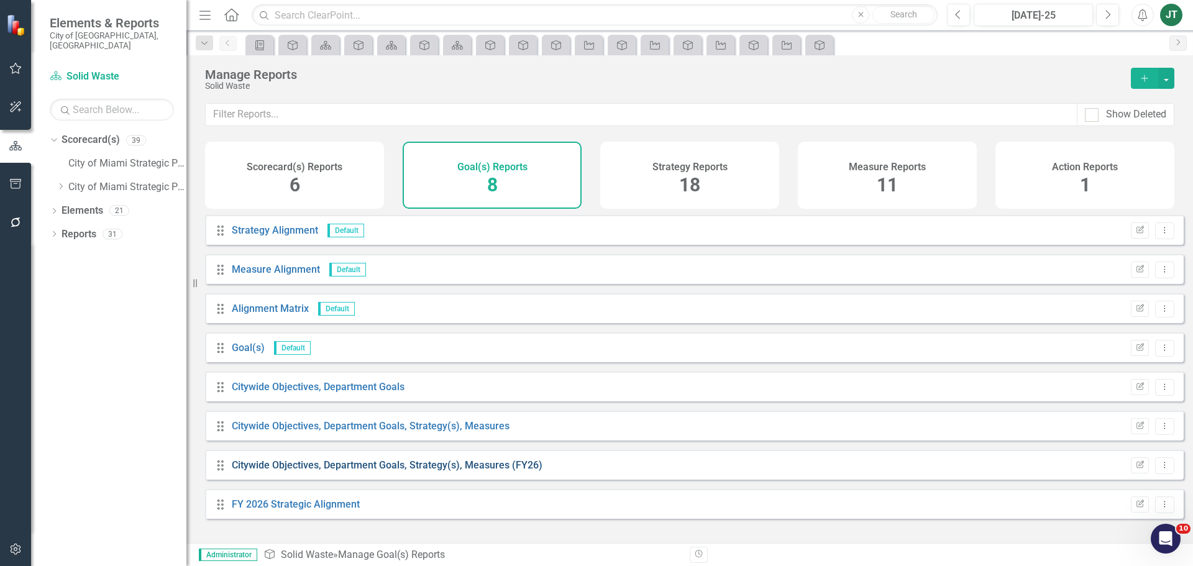
click at [502, 471] on link "Citywide Objectives, Department Goals, Strategy(s), Measures (FY26)" at bounding box center [387, 465] width 311 height 12
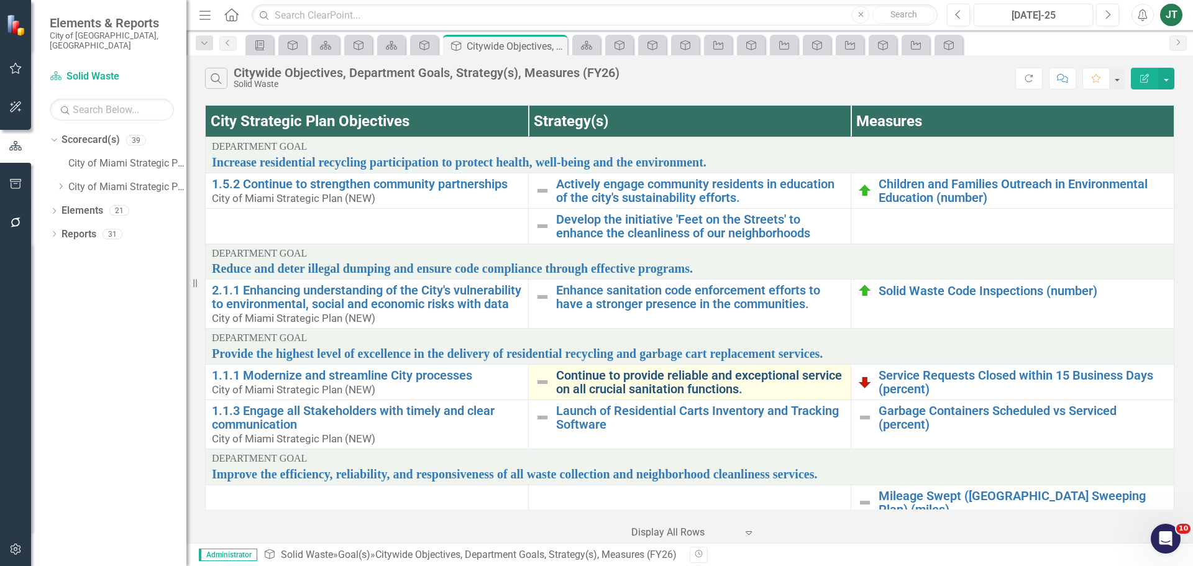
scroll to position [68, 0]
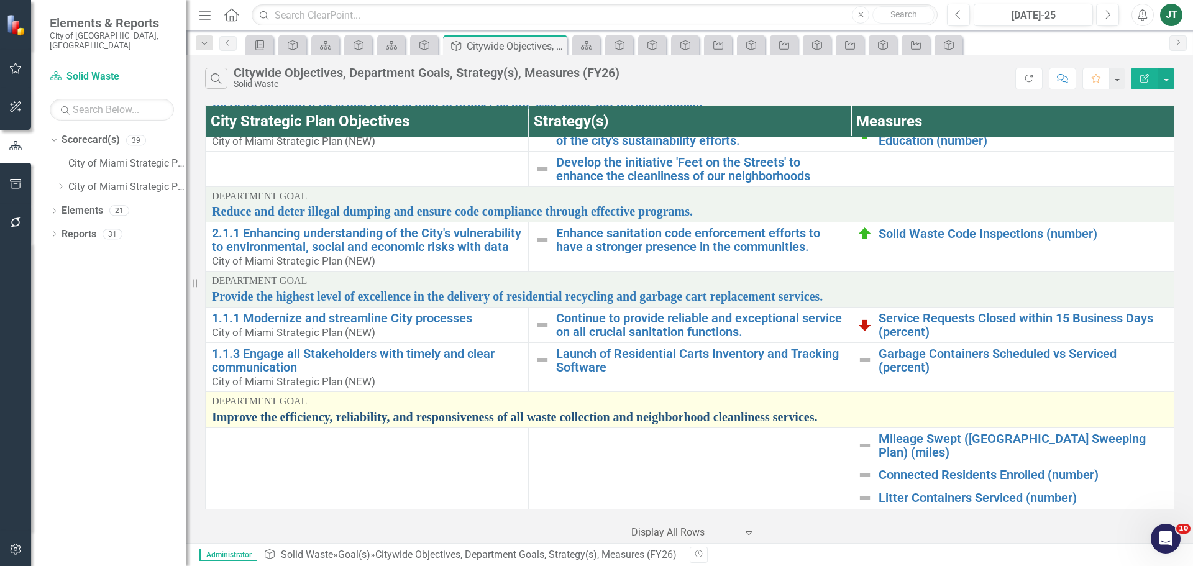
click at [568, 423] on link "Improve the efficiency, reliability, and responsiveness of all waste collection…" at bounding box center [690, 417] width 956 height 14
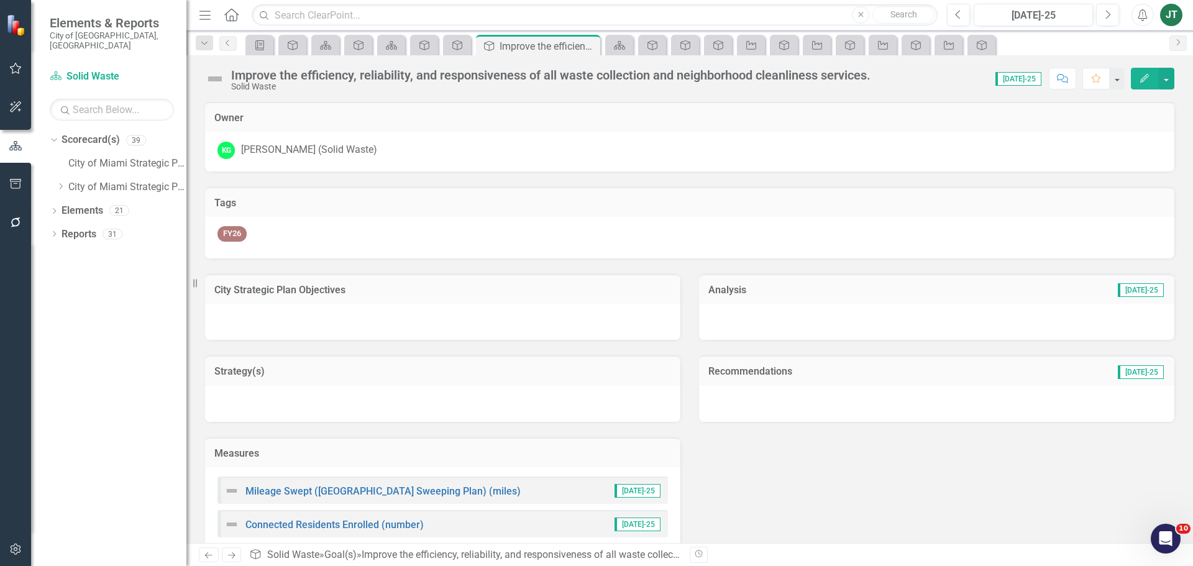
click at [427, 291] on h3 "City Strategic Plan Objectives" at bounding box center [442, 290] width 457 height 11
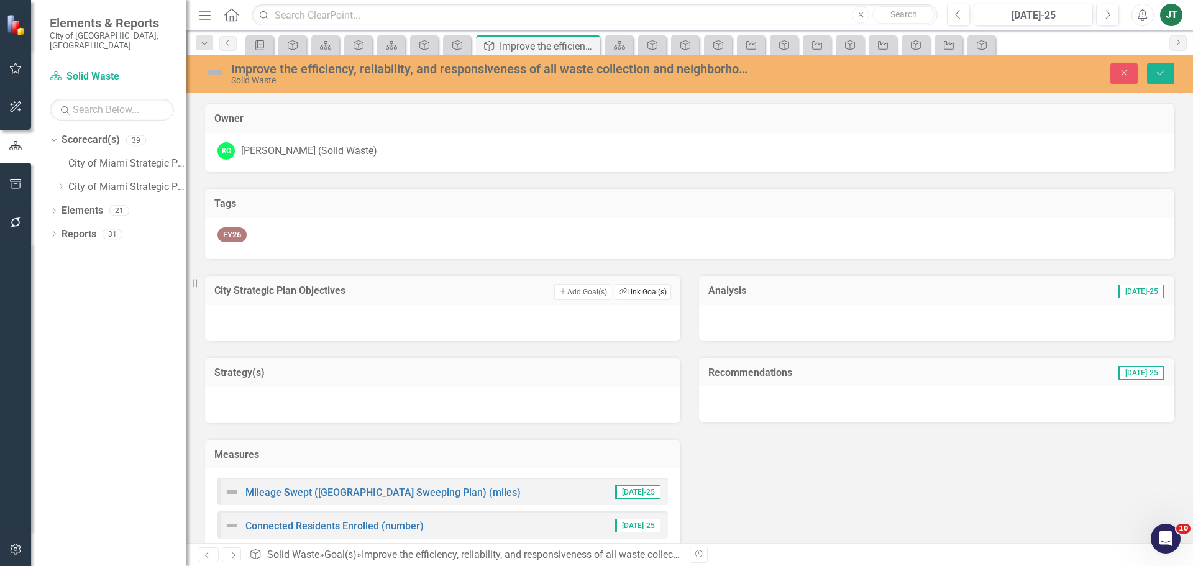
click at [650, 294] on button "Link Tag Link Goal(s)" at bounding box center [643, 292] width 57 height 16
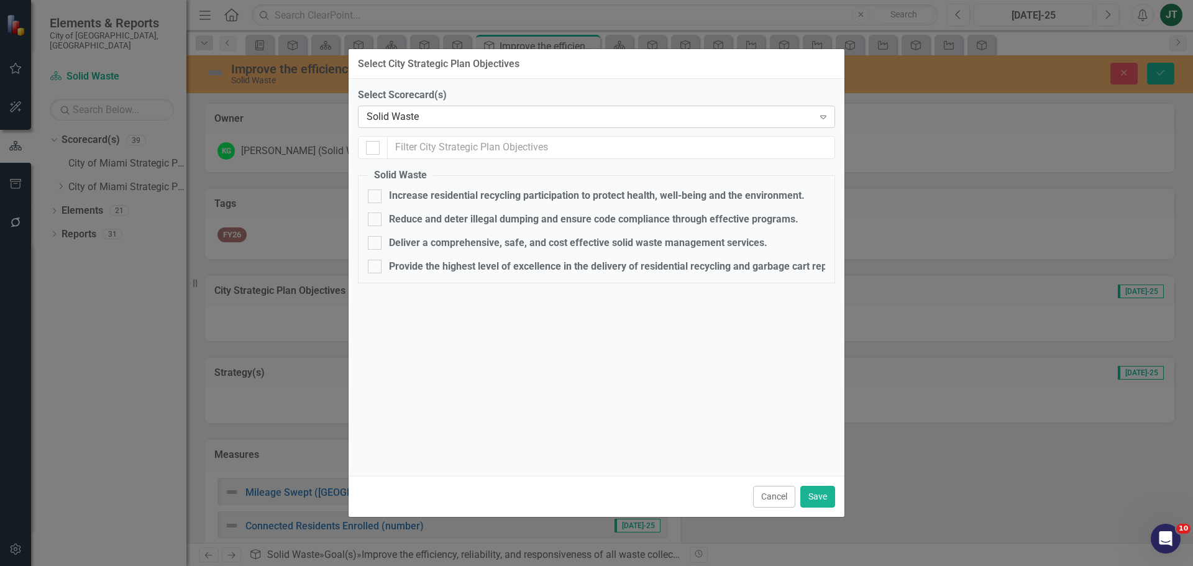
click at [421, 111] on div "Solid Waste" at bounding box center [590, 117] width 447 height 14
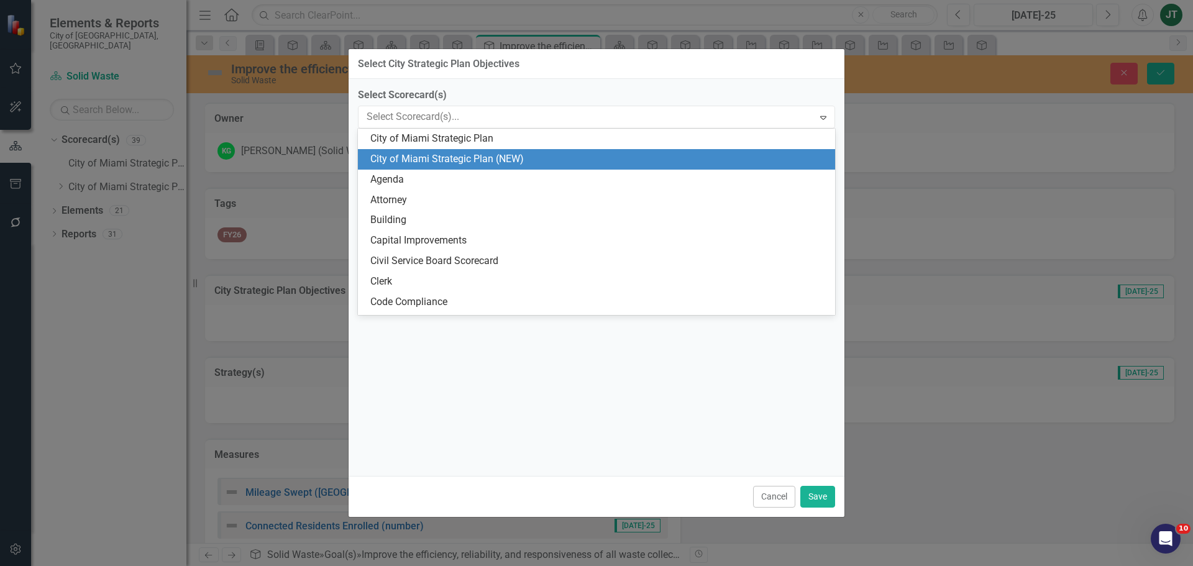
click at [451, 162] on div "City of Miami Strategic Plan (NEW)" at bounding box center [598, 159] width 457 height 14
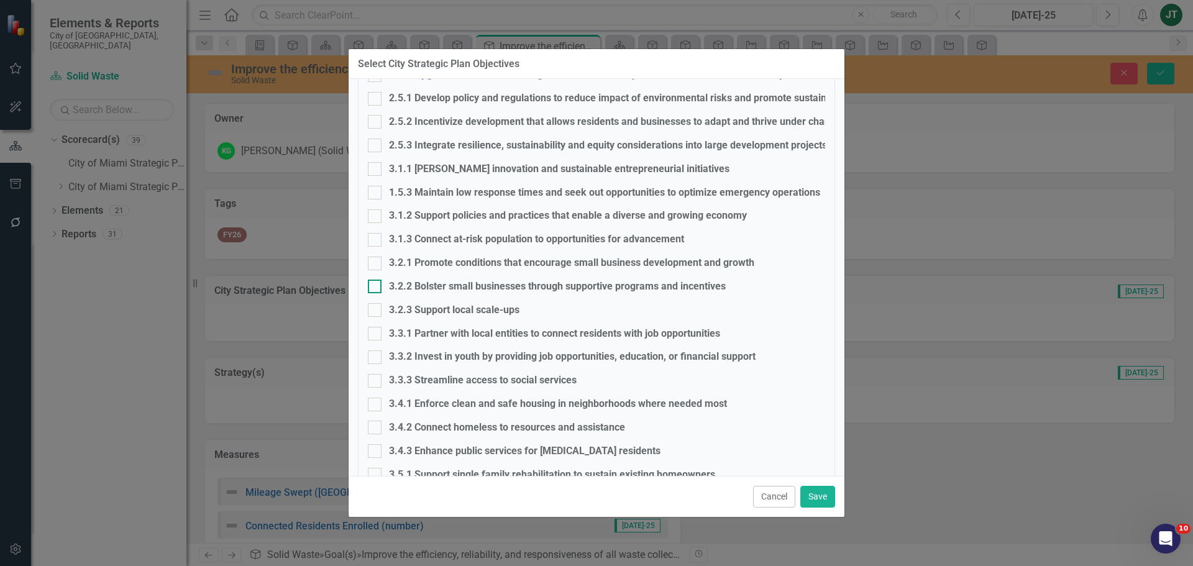
scroll to position [784, 0]
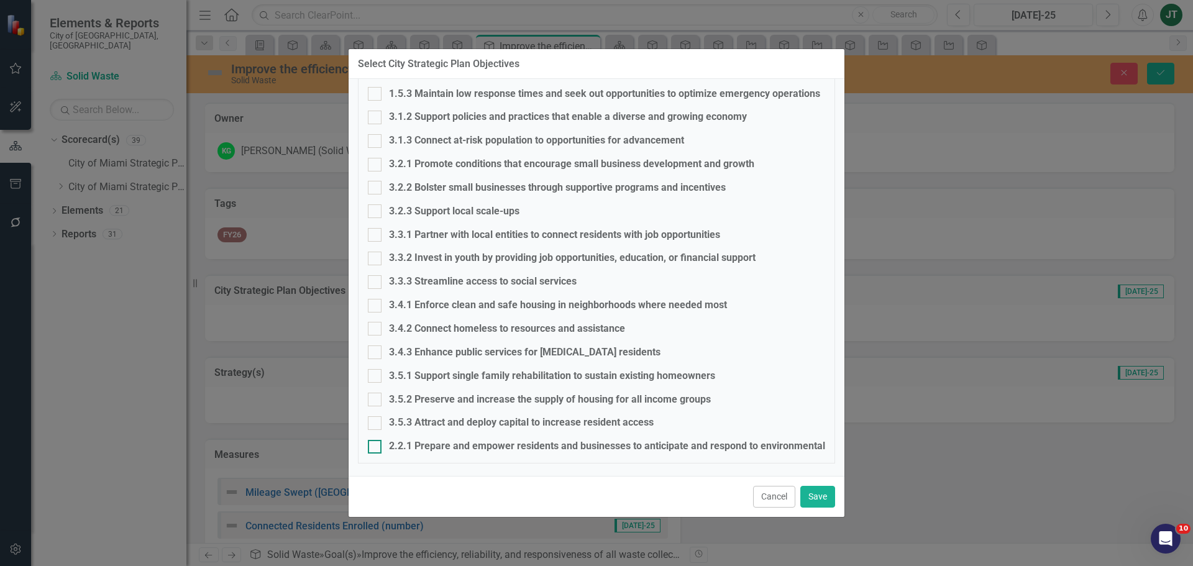
click at [426, 444] on div "2.2.1 Prepare and empower residents and businesses to anticipate and respond to…" at bounding box center [683, 446] width 588 height 14
click at [376, 444] on input "2.2.1 Prepare and empower residents and businesses to anticipate and respond to…" at bounding box center [372, 444] width 8 height 8
checkbox input "true"
click at [825, 490] on button "Save" at bounding box center [817, 497] width 35 height 22
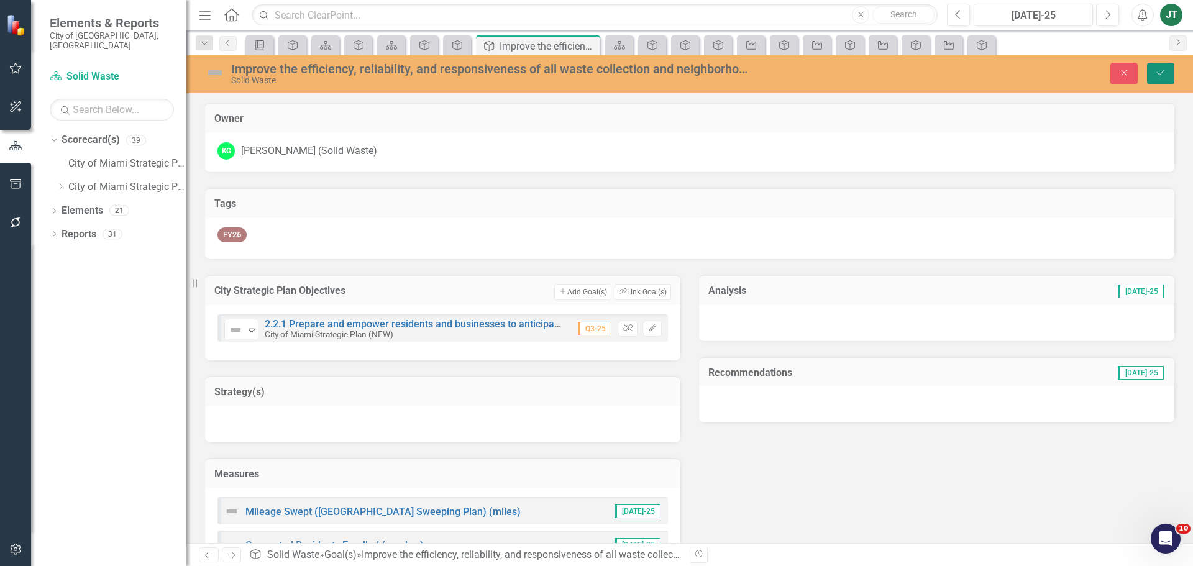
click at [1161, 74] on icon "Save" at bounding box center [1160, 72] width 11 height 9
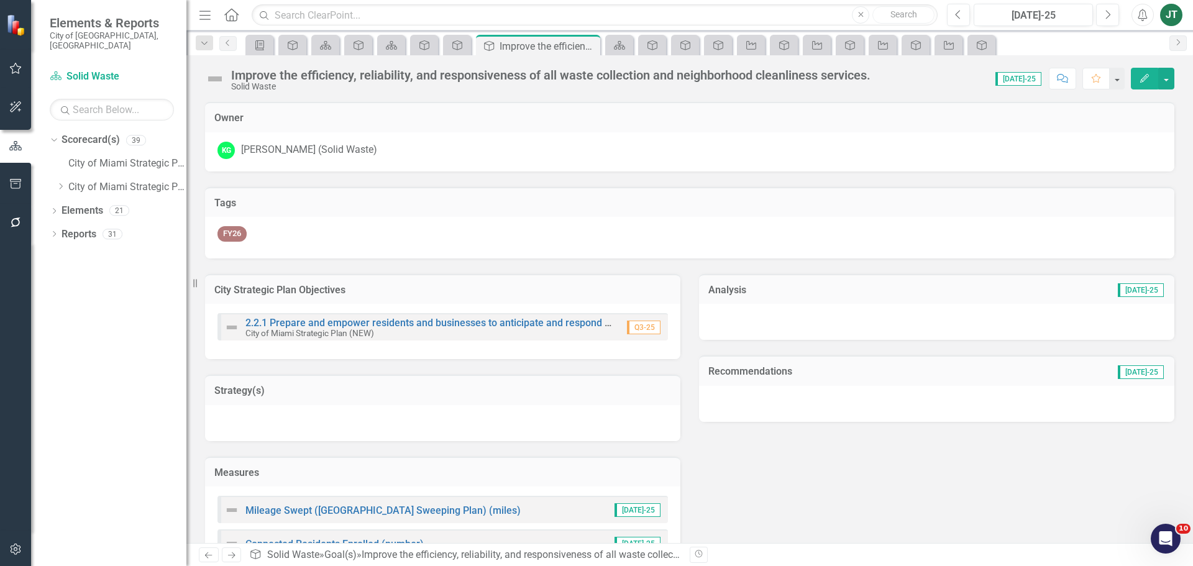
click at [1143, 74] on icon "Edit" at bounding box center [1144, 78] width 11 height 9
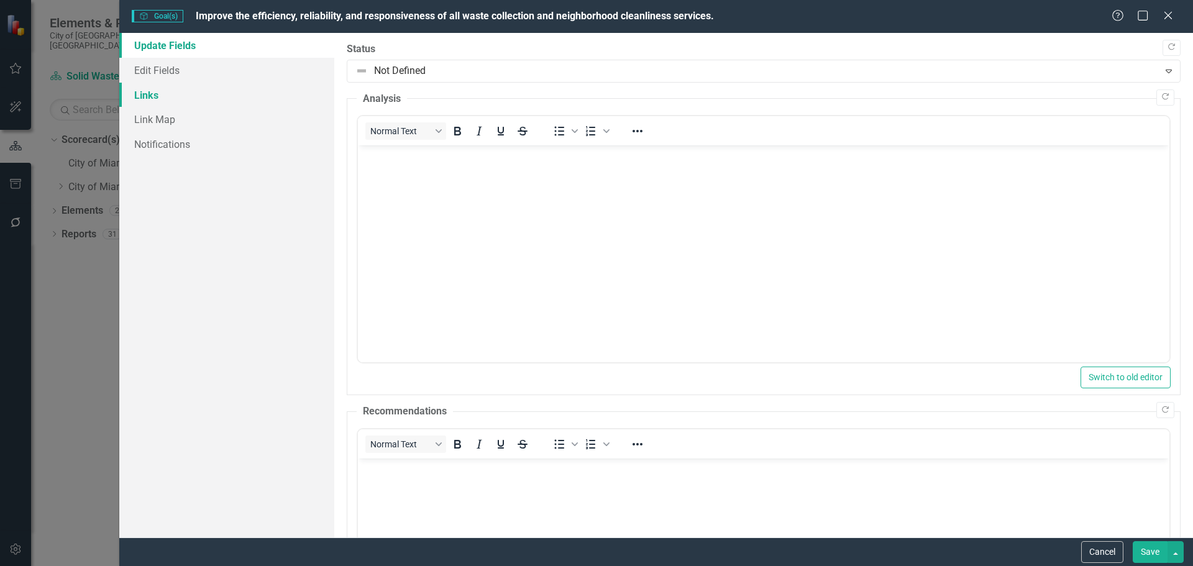
scroll to position [0, 0]
click at [159, 98] on link "Links" at bounding box center [226, 95] width 215 height 25
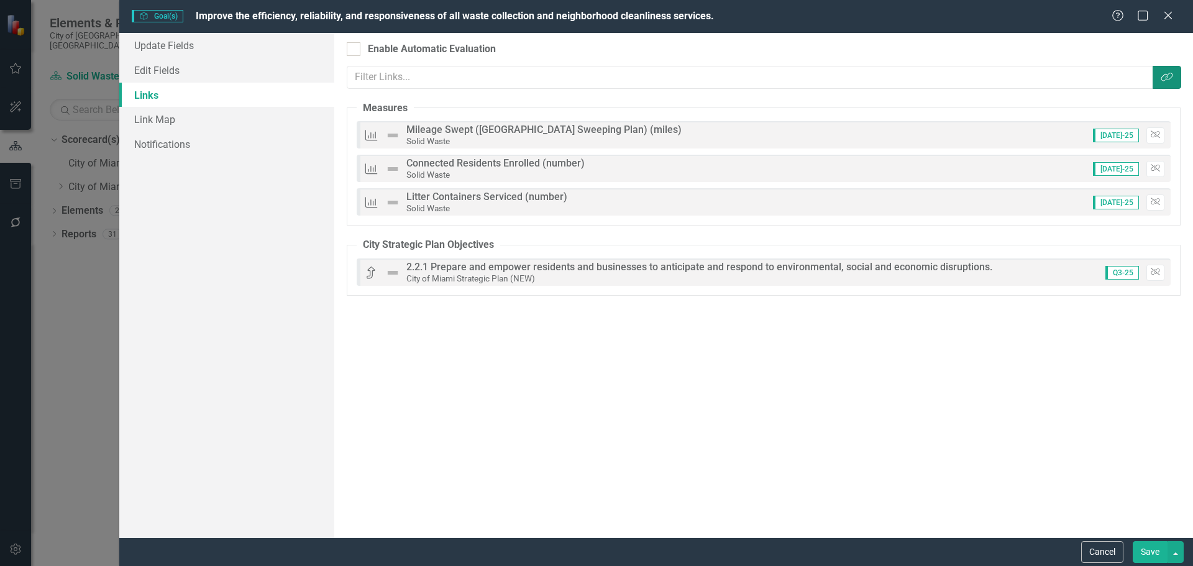
click at [1168, 77] on icon "Link Tag" at bounding box center [1167, 77] width 12 height 10
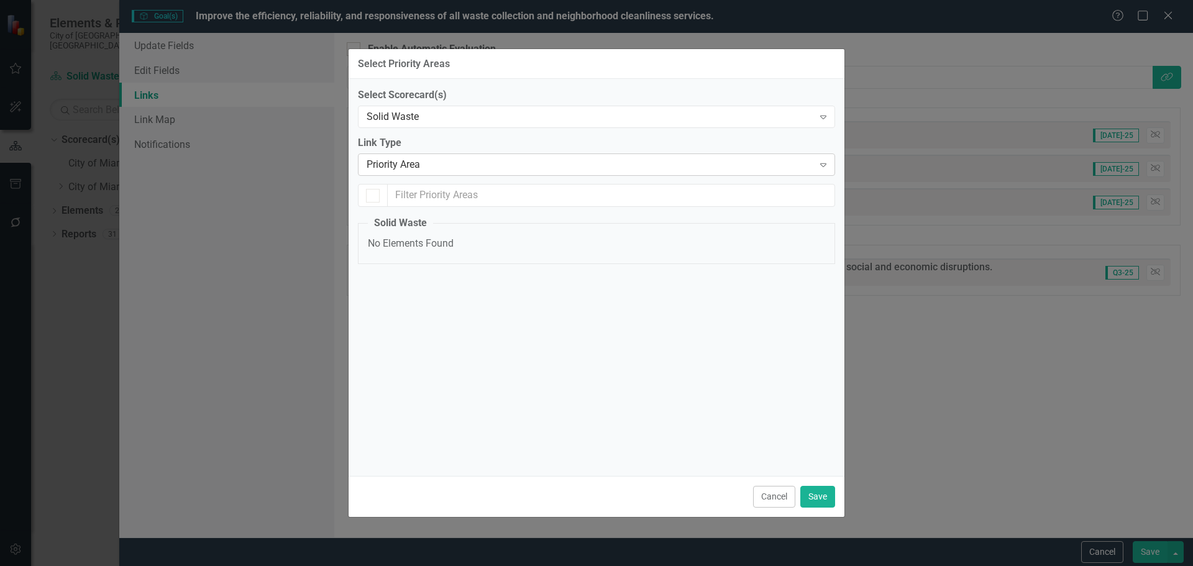
click at [413, 164] on div "Priority Area" at bounding box center [590, 165] width 447 height 14
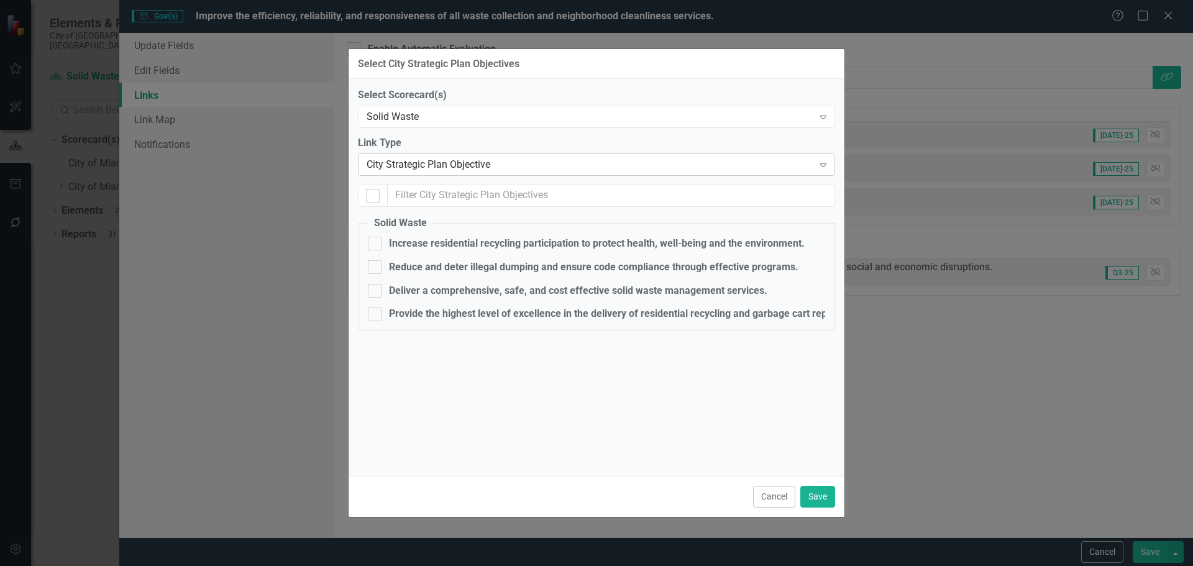
click at [435, 161] on div "City Strategic Plan Objective" at bounding box center [590, 165] width 447 height 14
click at [442, 117] on div "Solid Waste" at bounding box center [590, 117] width 447 height 14
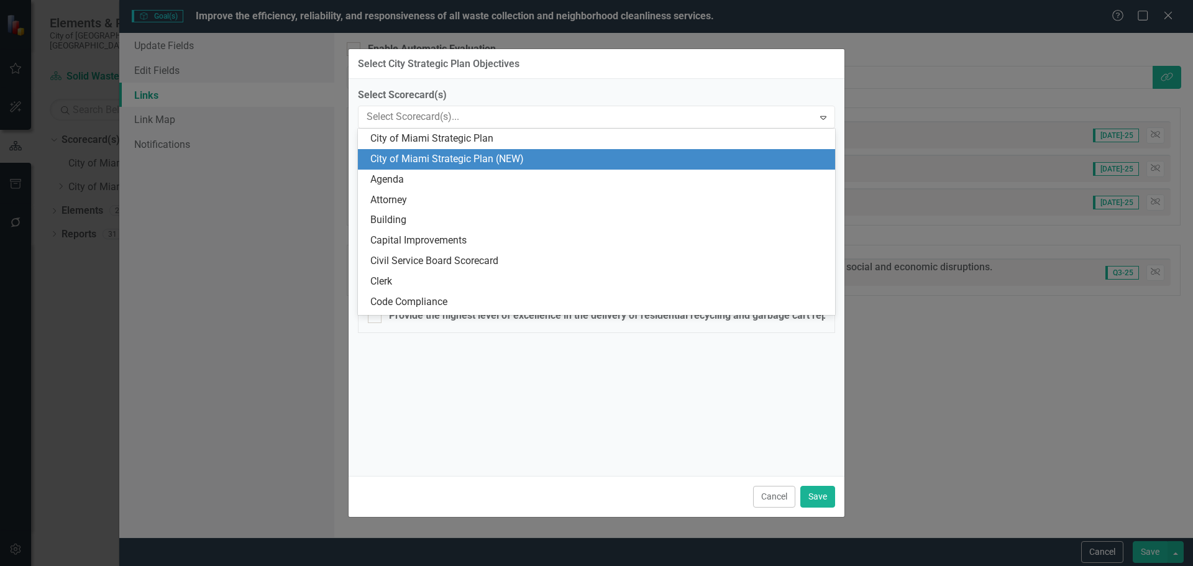
click at [482, 162] on div "City of Miami Strategic Plan (NEW)" at bounding box center [598, 159] width 457 height 14
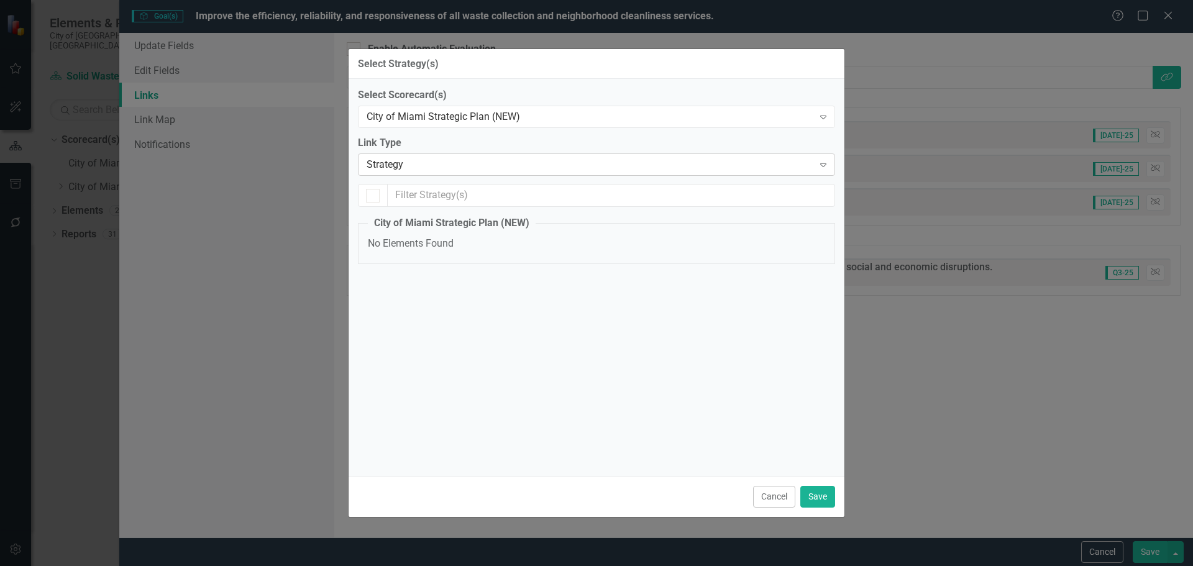
click at [426, 165] on div "Strategy" at bounding box center [590, 165] width 447 height 14
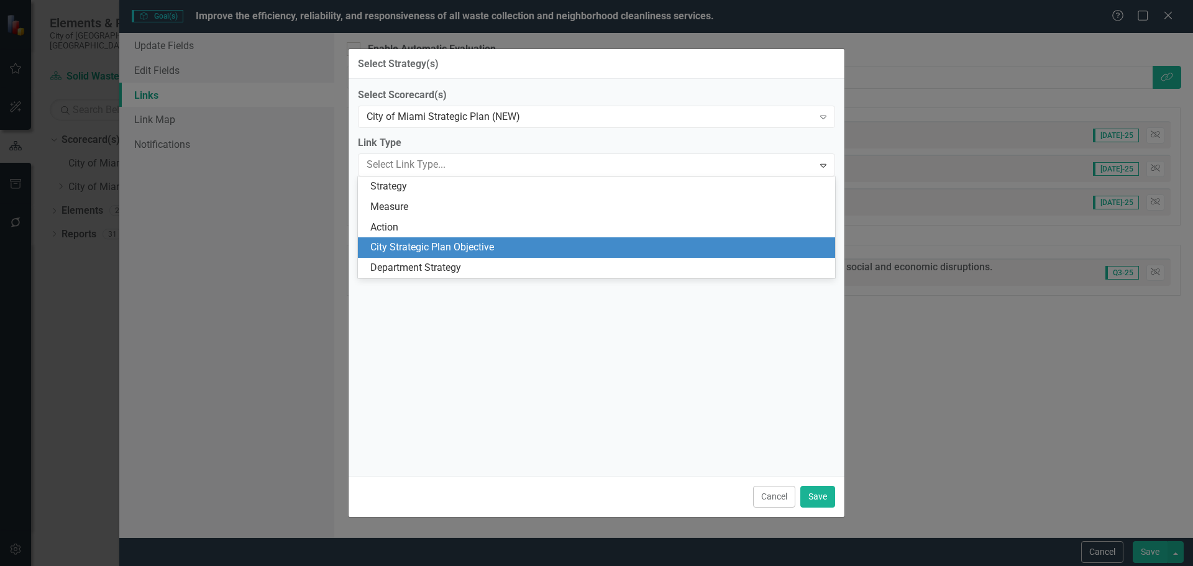
click at [434, 239] on div "City Strategic Plan Objective" at bounding box center [596, 247] width 477 height 21
checkbox input "false"
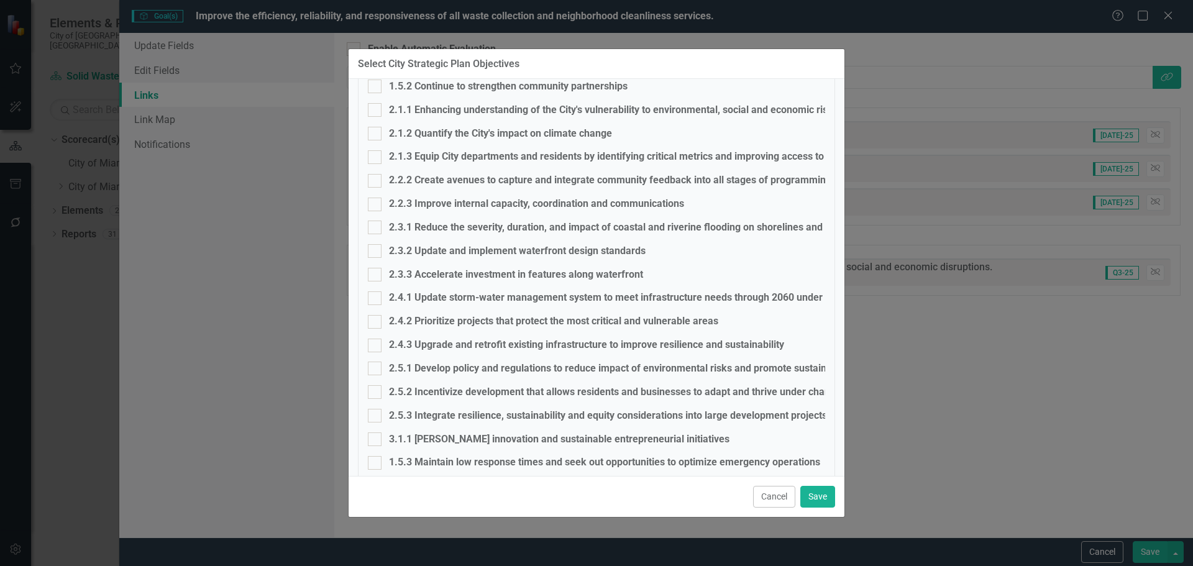
scroll to position [459, 0]
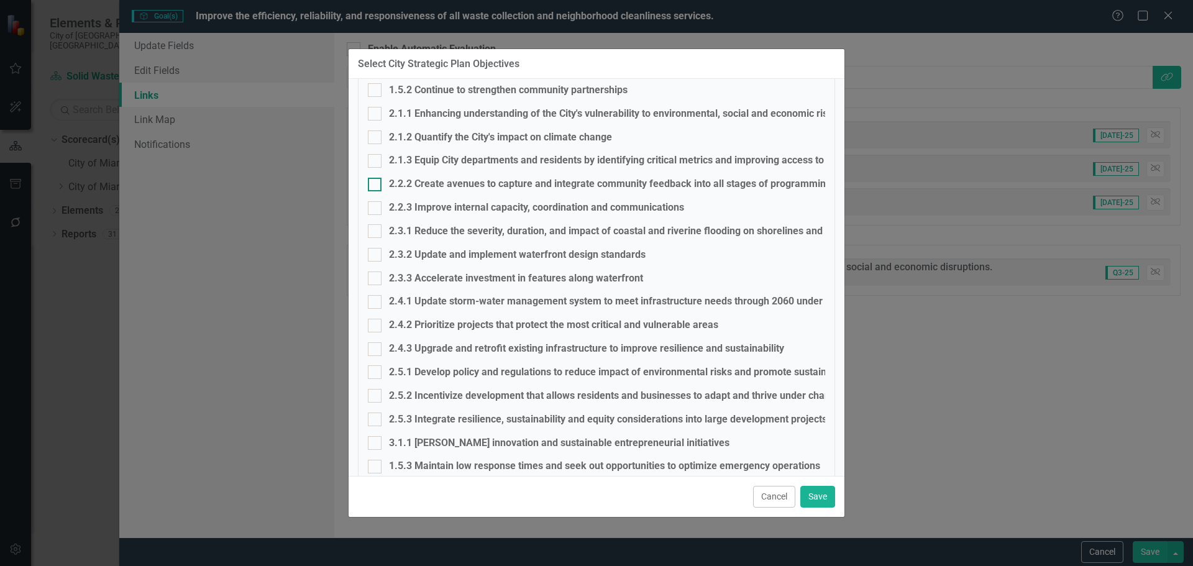
click at [415, 180] on div "2.2.2 Create avenues to capture and integrate community feedback into all stage…" at bounding box center [610, 184] width 442 height 14
click at [376, 180] on input "2.2.2 Create avenues to capture and integrate community feedback into all stage…" at bounding box center [372, 182] width 8 height 8
checkbox input "true"
click at [822, 495] on button "Save" at bounding box center [817, 497] width 35 height 22
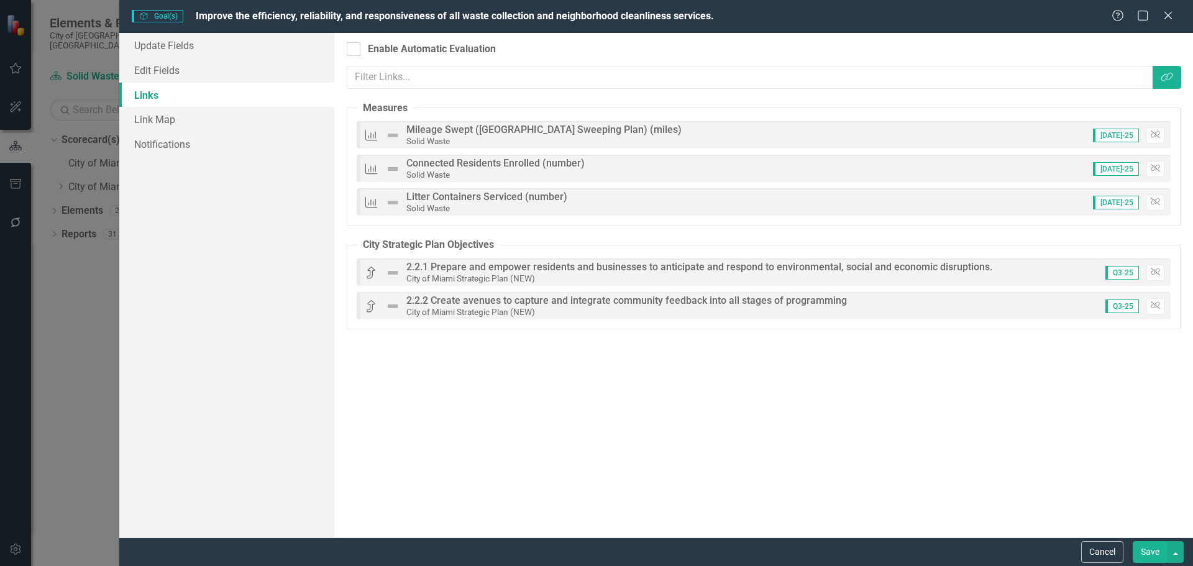
click at [1144, 545] on button "Save" at bounding box center [1150, 552] width 35 height 22
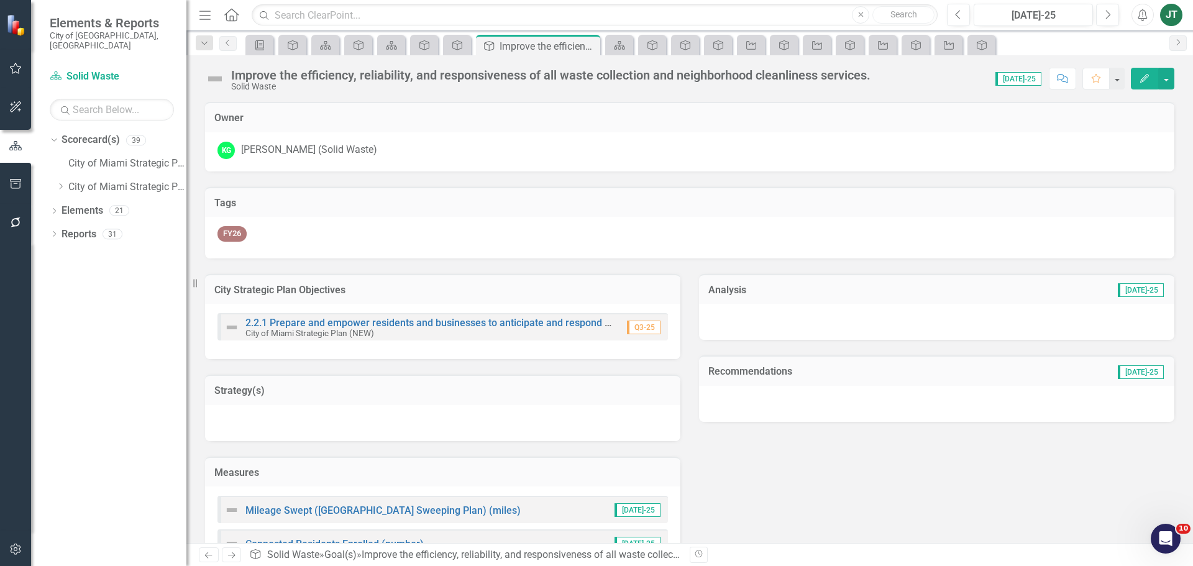
click at [515, 288] on h3 "City Strategic Plan Objectives" at bounding box center [442, 290] width 457 height 11
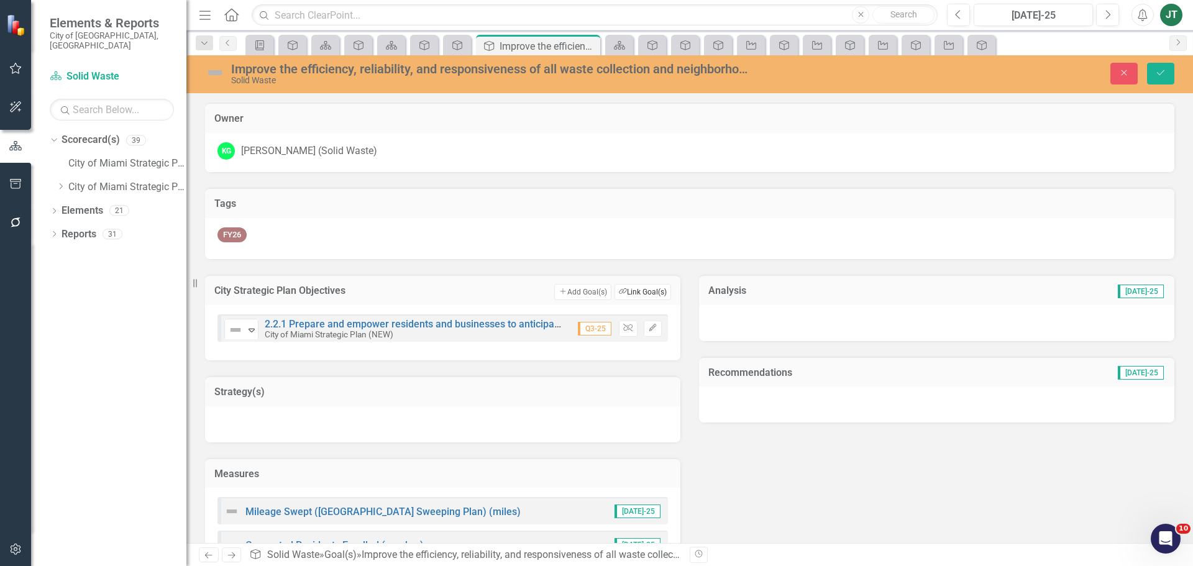
click at [641, 290] on button "Link Tag Link Goal(s)" at bounding box center [643, 292] width 57 height 16
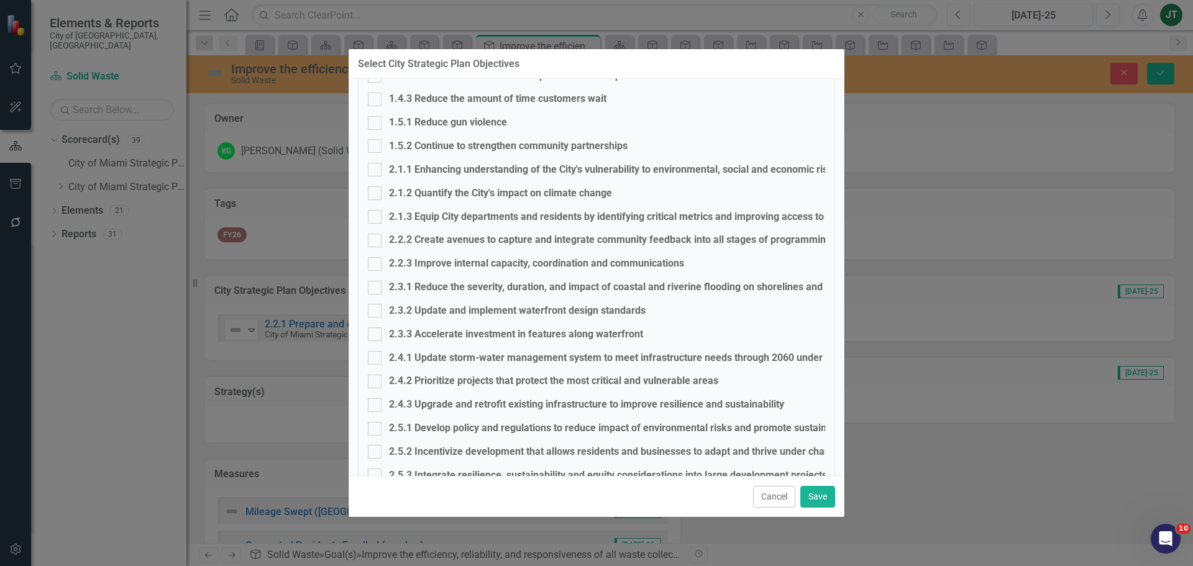
scroll to position [349, 0]
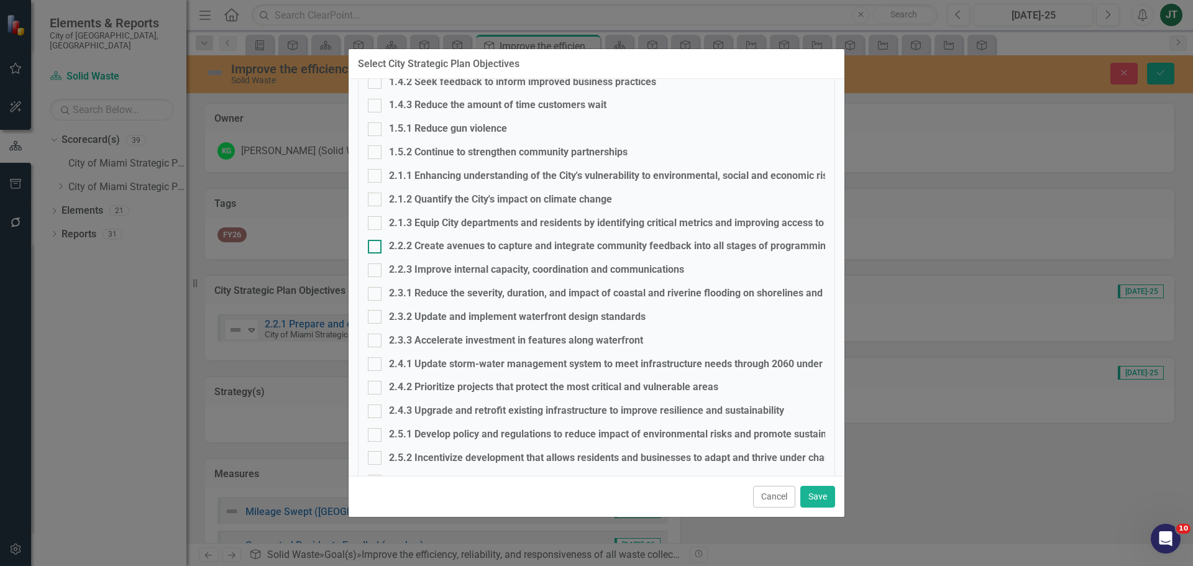
click at [424, 244] on div "2.2.2 Create avenues to capture and integrate community feedback into all stage…" at bounding box center [610, 246] width 442 height 14
click at [376, 244] on input "2.2.2 Create avenues to capture and integrate community feedback into all stage…" at bounding box center [372, 244] width 8 height 8
checkbox input "true"
click at [832, 493] on button "Save" at bounding box center [817, 497] width 35 height 22
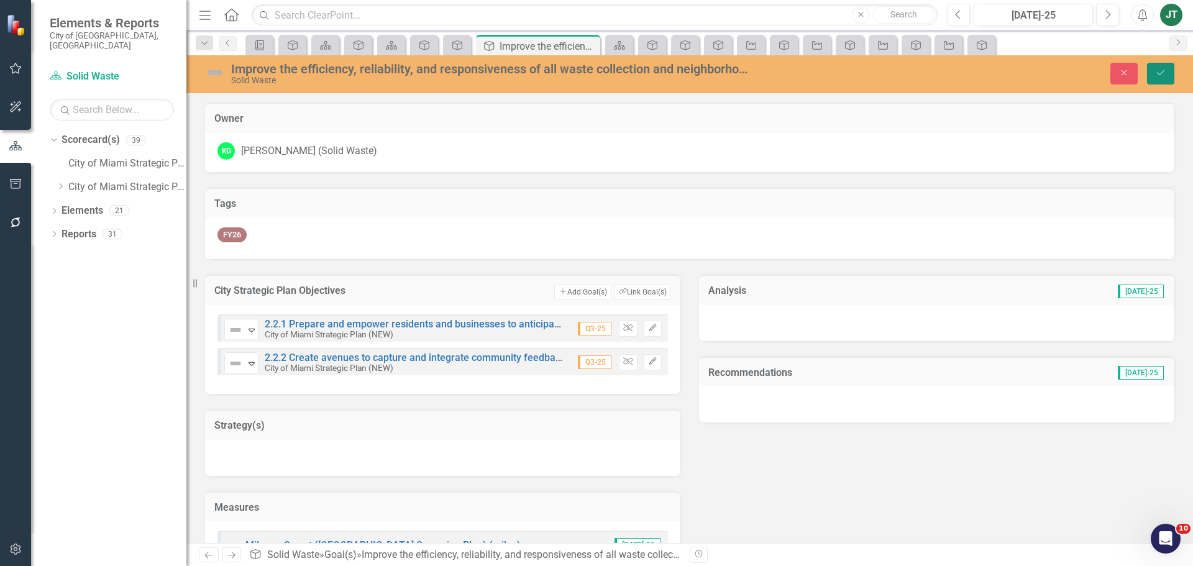
click at [1150, 72] on button "Save" at bounding box center [1160, 74] width 27 height 22
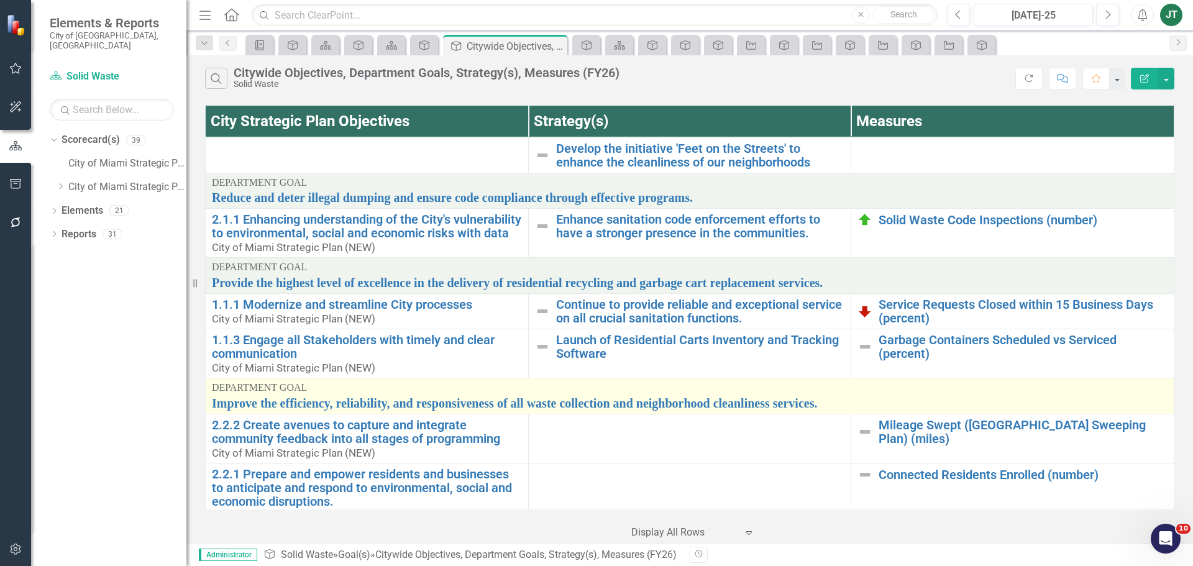
scroll to position [134, 0]
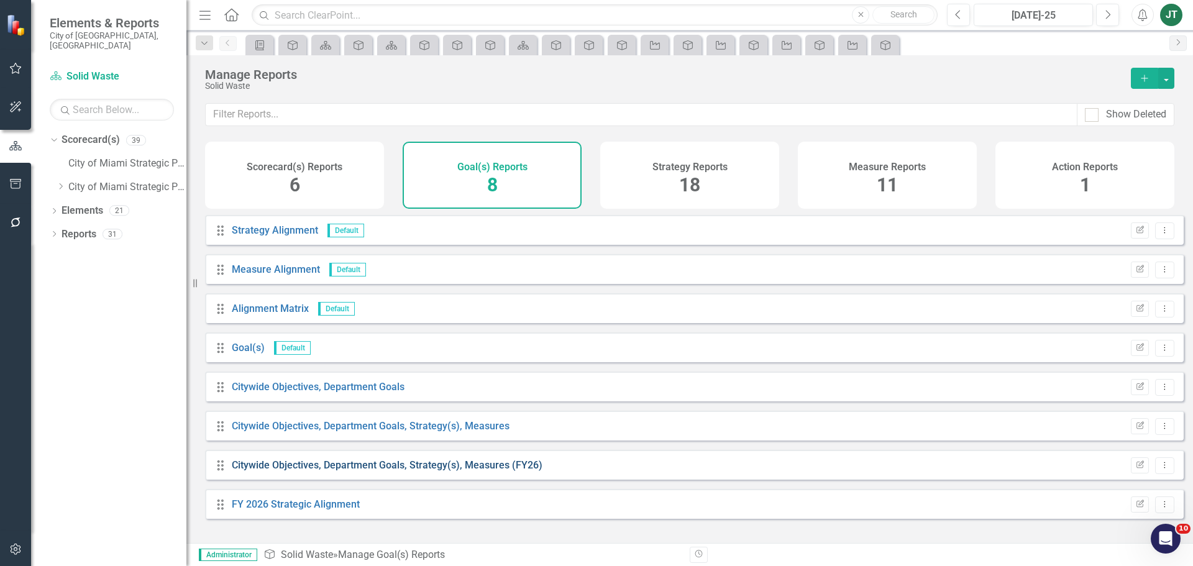
click at [390, 471] on link "Citywide Objectives, Department Goals, Strategy(s), Measures (FY26)" at bounding box center [387, 465] width 311 height 12
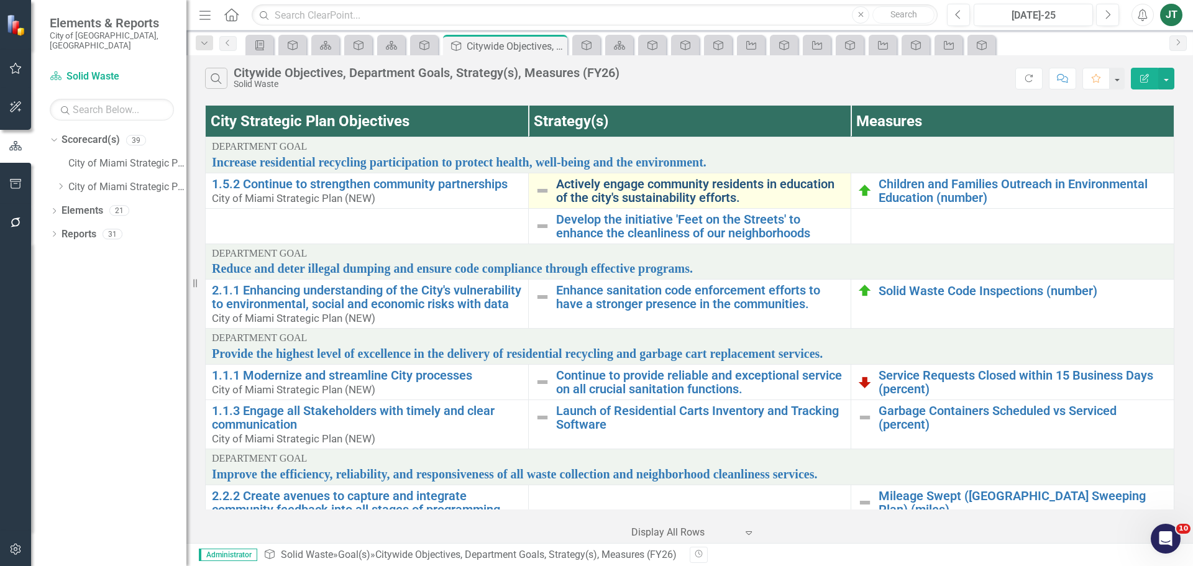
click at [654, 196] on link "Actively engage community residents in education of the city's sustainability e…" at bounding box center [700, 190] width 289 height 27
click at [703, 198] on link "Actively engage community residents in education of the city's sustainability e…" at bounding box center [700, 190] width 289 height 27
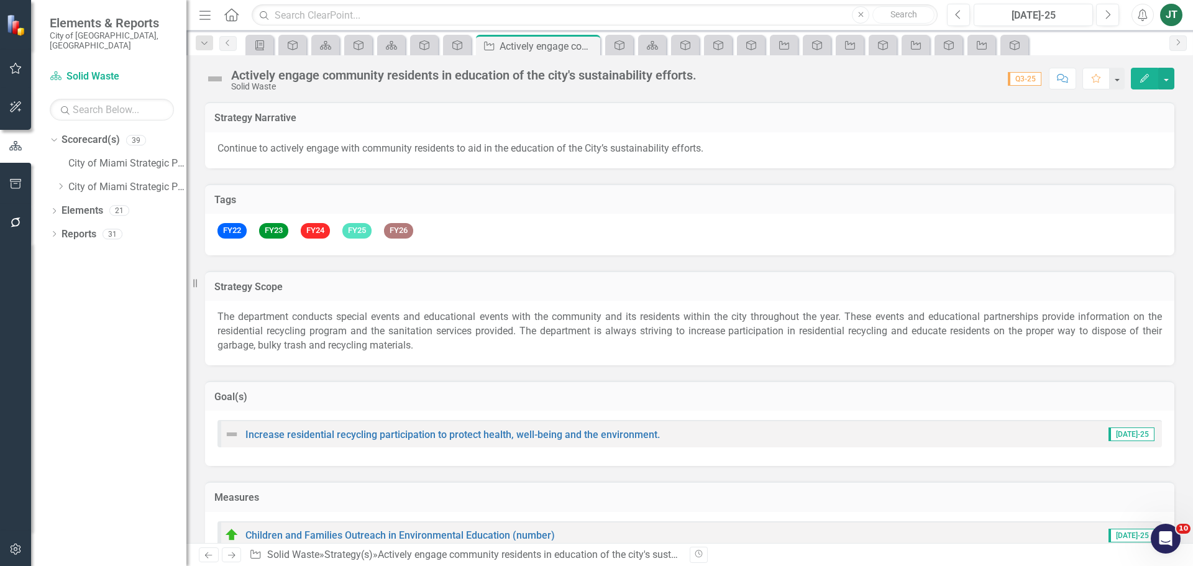
click at [581, 387] on div "Goal(s)" at bounding box center [689, 396] width 969 height 30
drag, startPoint x: 581, startPoint y: 387, endPoint x: 656, endPoint y: 389, distance: 75.2
click at [581, 387] on div "Goal(s)" at bounding box center [689, 396] width 969 height 30
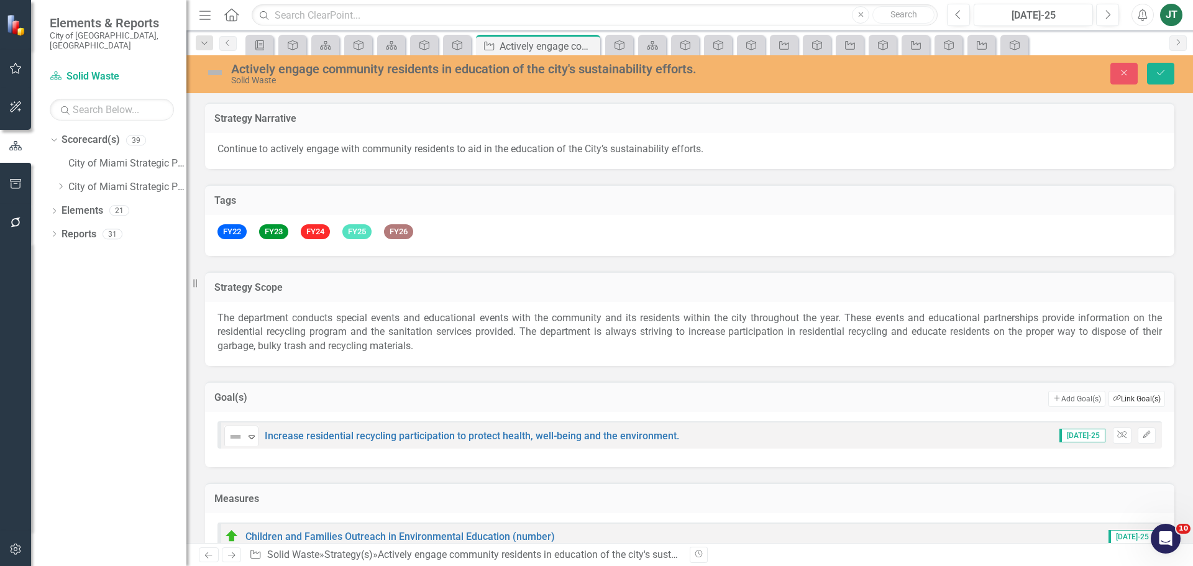
click at [1124, 402] on button "Link Tag Link Goal(s)" at bounding box center [1137, 399] width 57 height 16
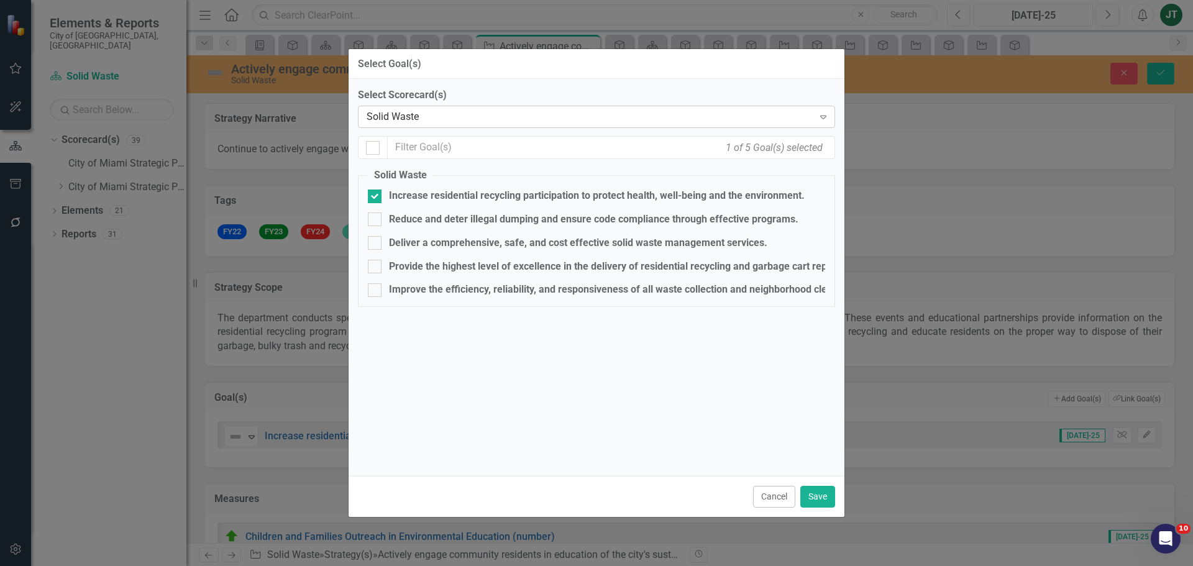
click at [423, 114] on div "Solid Waste" at bounding box center [590, 117] width 447 height 14
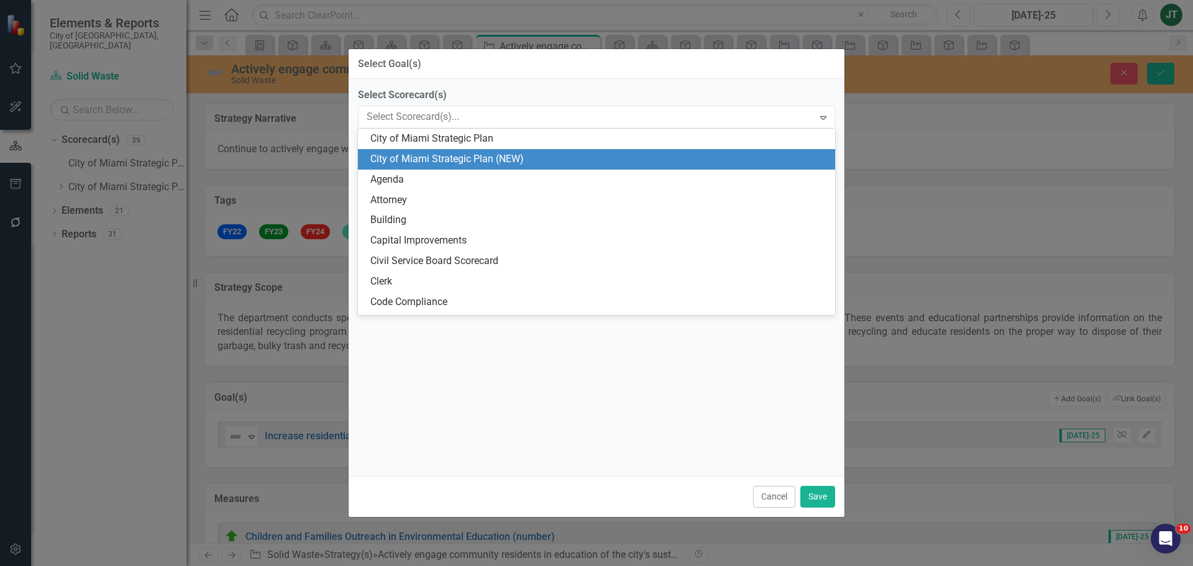
click at [513, 153] on div "City of Miami Strategic Plan (NEW)" at bounding box center [598, 159] width 457 height 14
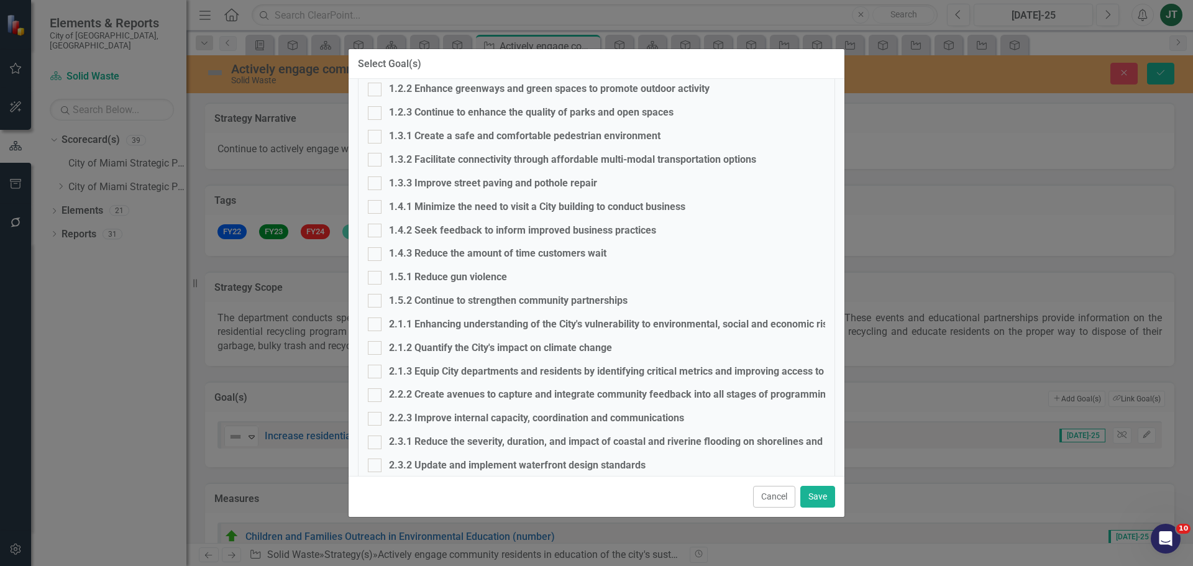
scroll to position [249, 0]
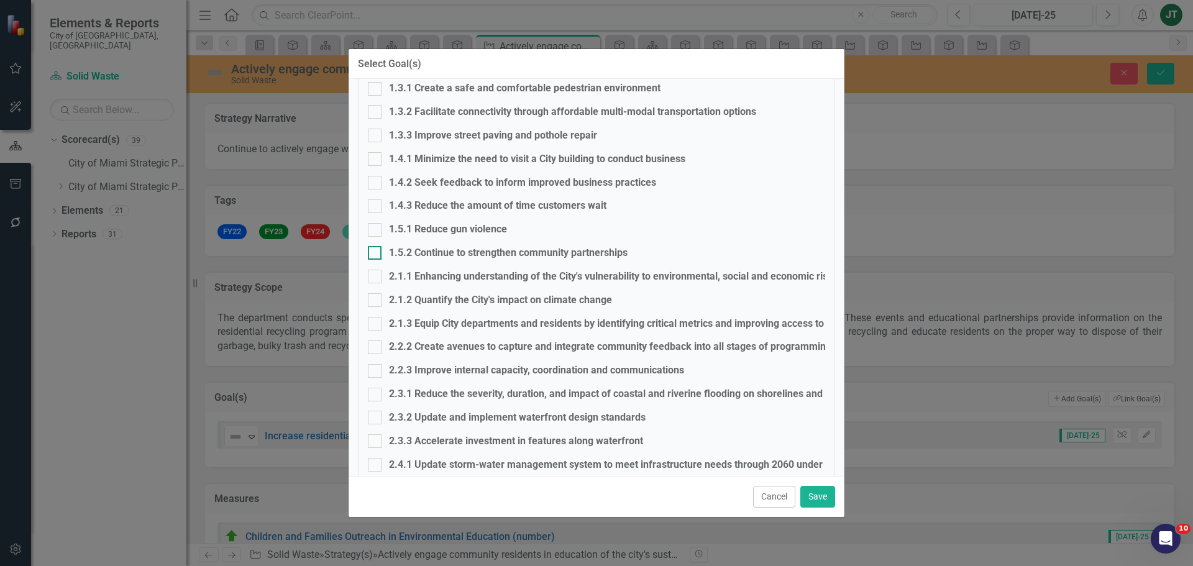
click at [414, 254] on div "1.5.2 Continue to strengthen community partnerships" at bounding box center [508, 253] width 239 height 14
click at [376, 254] on input "1.5.2 Continue to strengthen community partnerships" at bounding box center [372, 250] width 8 height 8
checkbox input "true"
click at [817, 503] on button "Save" at bounding box center [817, 497] width 35 height 22
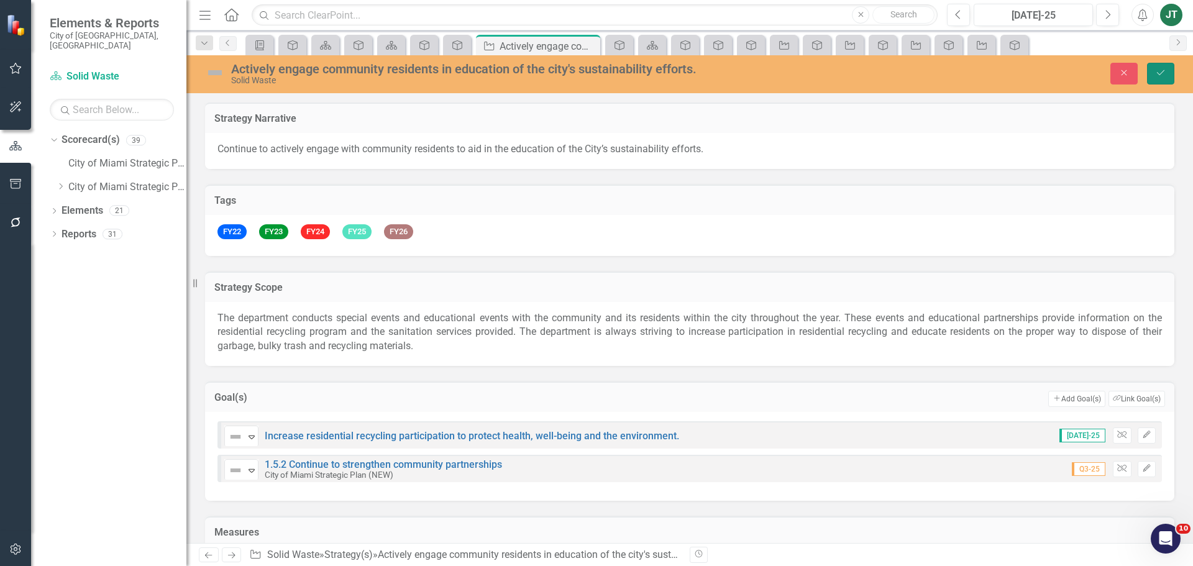
click at [1157, 75] on icon "Save" at bounding box center [1160, 72] width 11 height 9
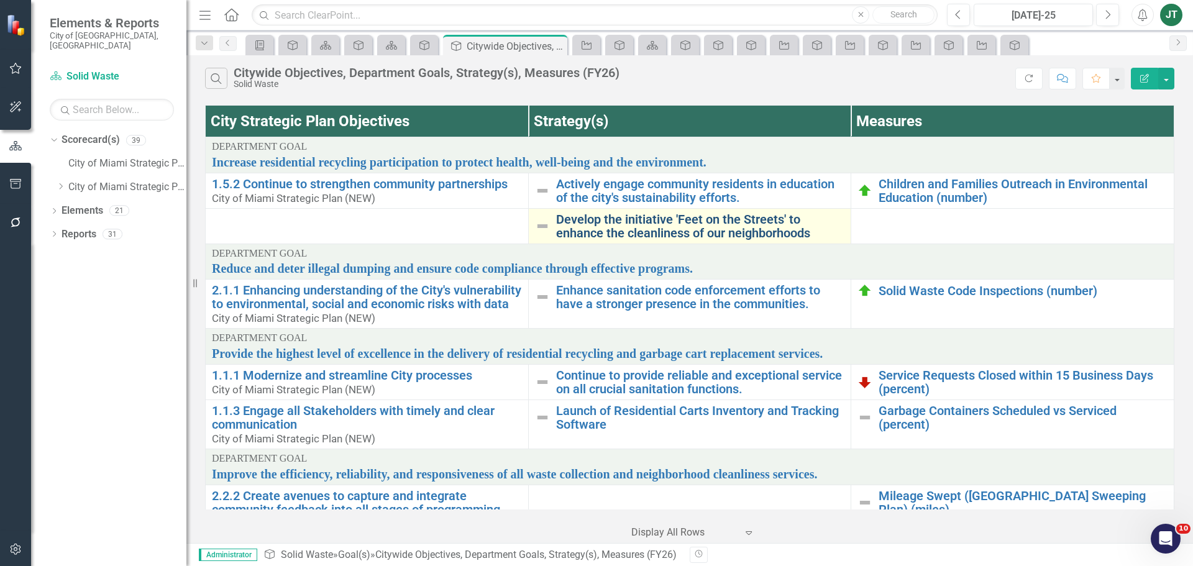
click at [588, 231] on link "Develop the initiative 'Feet on the Streets' to enhance the cleanliness of our …" at bounding box center [700, 226] width 289 height 27
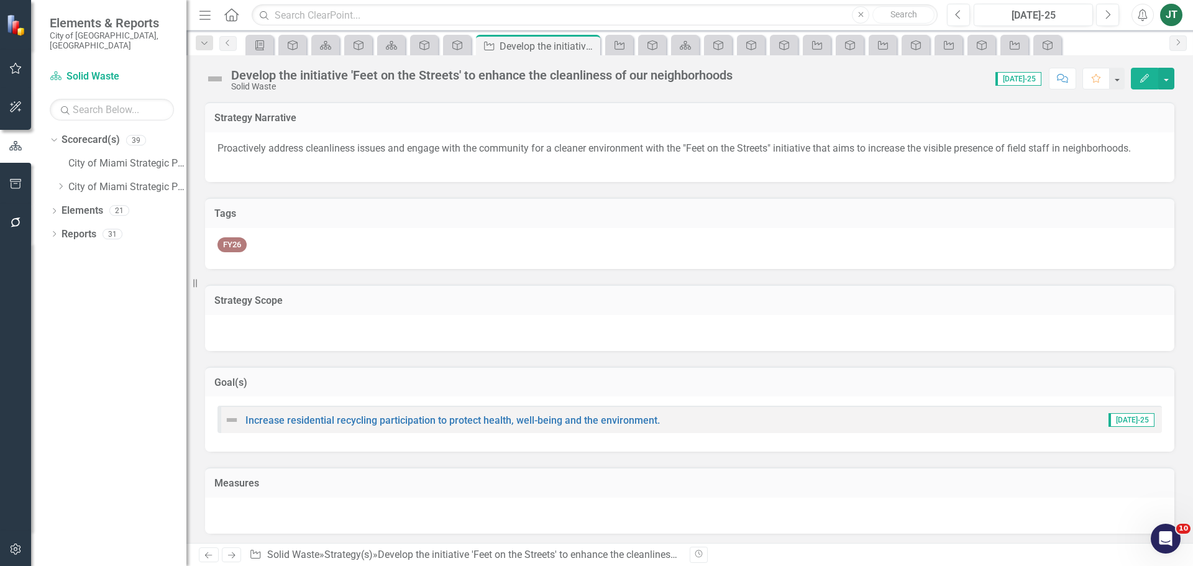
click at [334, 380] on h3 "Goal(s)" at bounding box center [689, 382] width 951 height 11
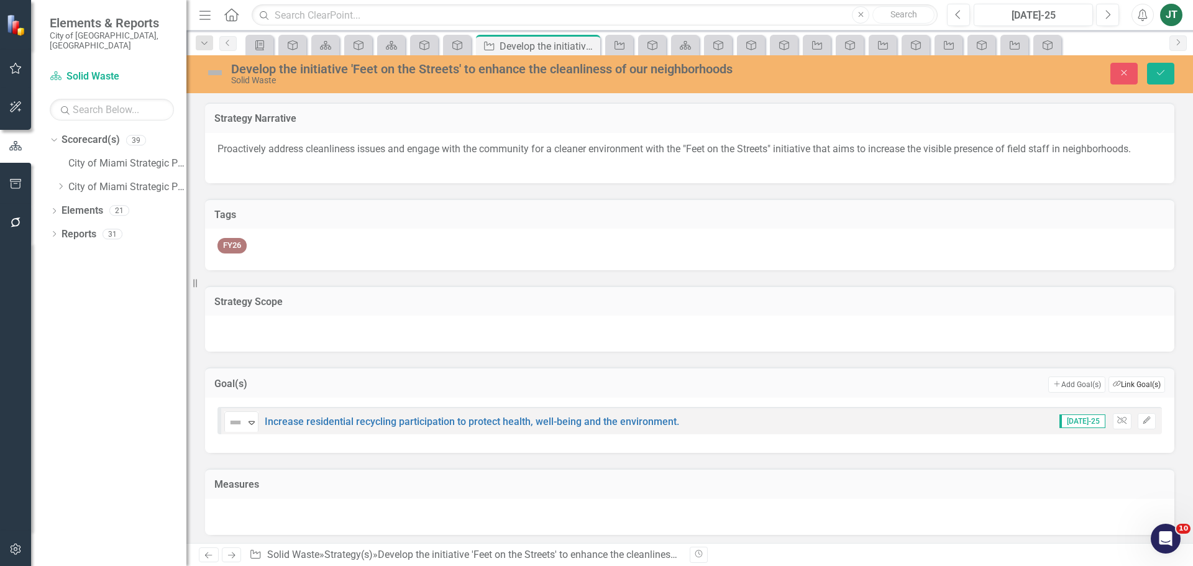
click at [1133, 388] on button "Link Tag Link Goal(s)" at bounding box center [1137, 385] width 57 height 16
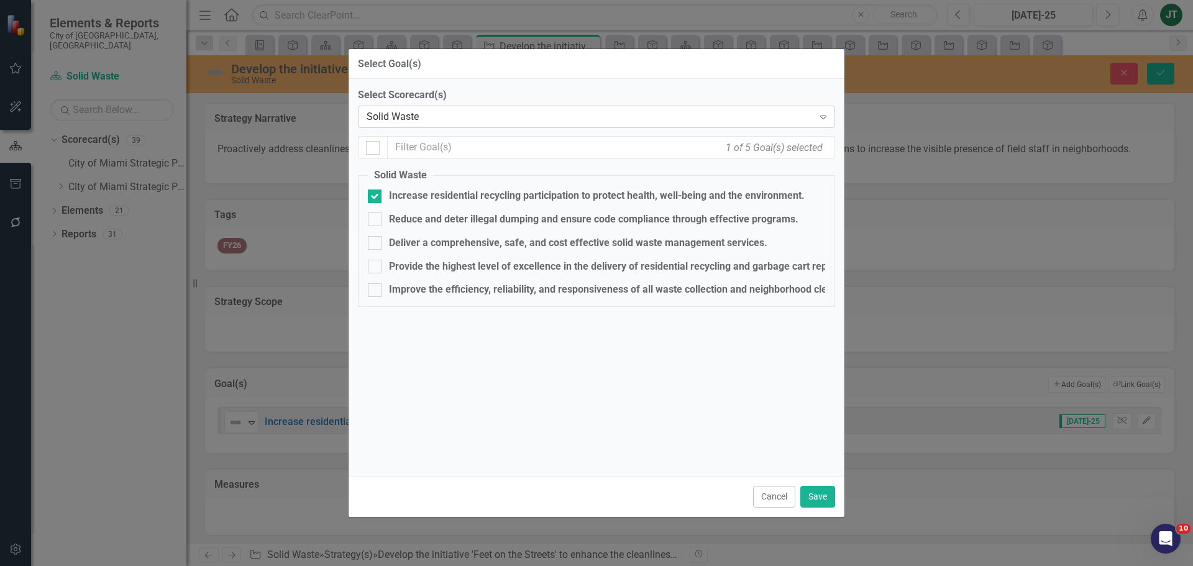
click at [441, 108] on div "Solid Waste Expand" at bounding box center [596, 117] width 477 height 22
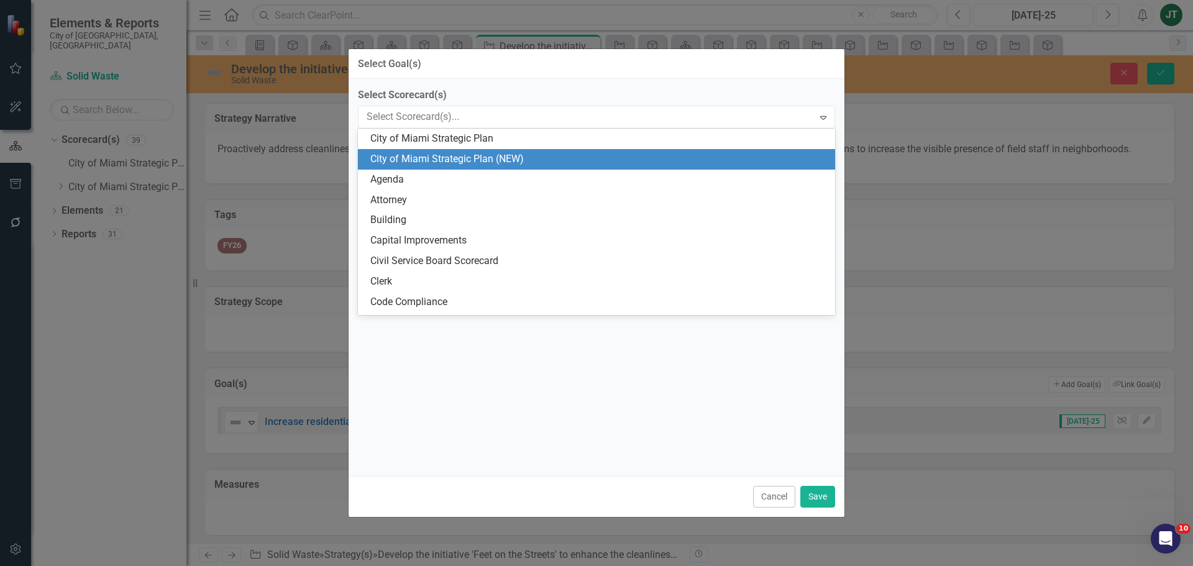
click at [475, 157] on div "City of Miami Strategic Plan (NEW)" at bounding box center [598, 159] width 457 height 14
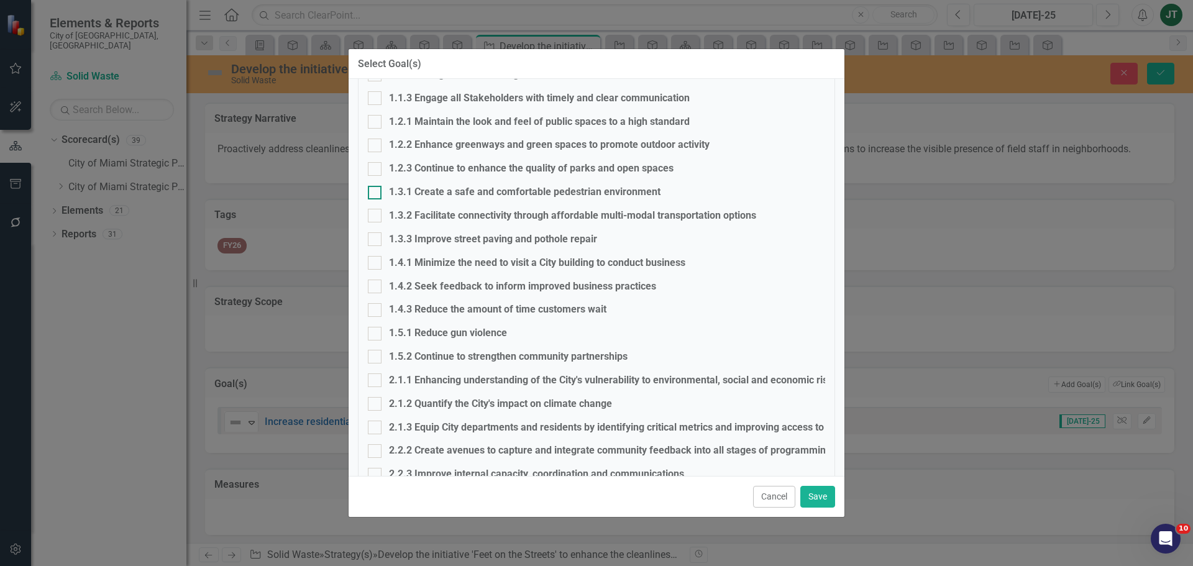
scroll to position [186, 0]
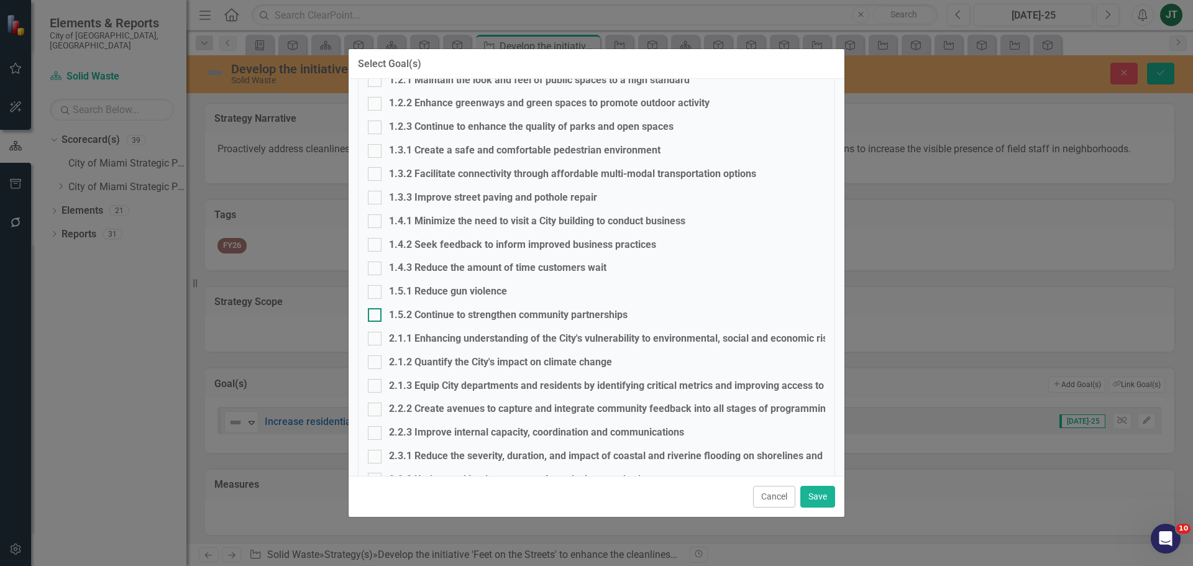
click at [421, 315] on div "1.5.2 Continue to strengthen community partnerships" at bounding box center [508, 315] width 239 height 14
click at [376, 315] on input "1.5.2 Continue to strengthen community partnerships" at bounding box center [372, 312] width 8 height 8
checkbox input "true"
click at [823, 501] on button "Save" at bounding box center [817, 497] width 35 height 22
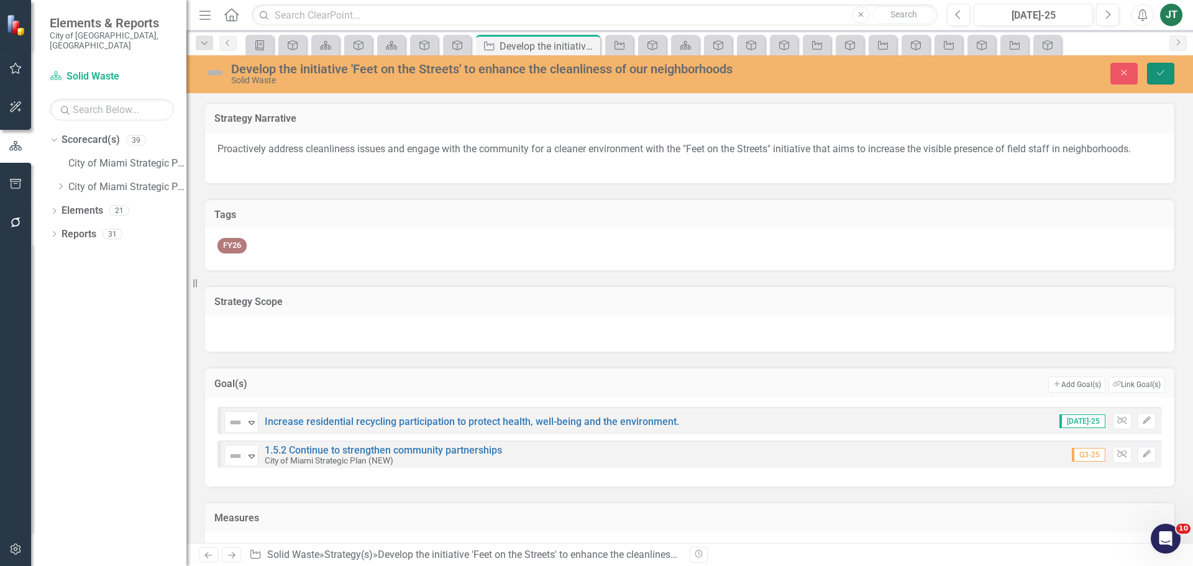
click at [1163, 73] on icon "Save" at bounding box center [1160, 72] width 11 height 9
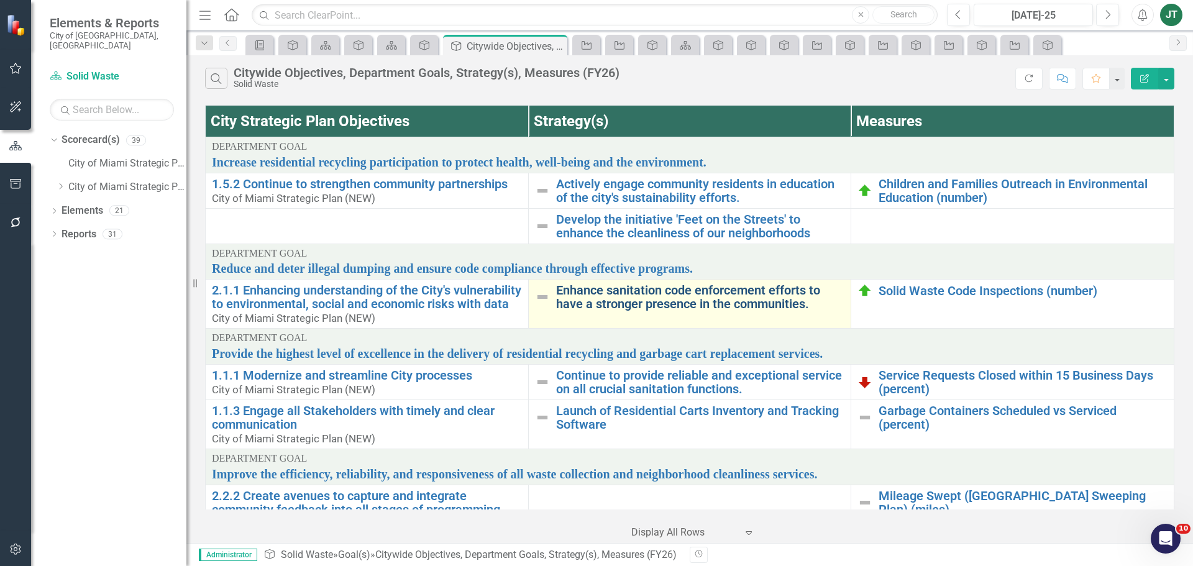
click at [584, 302] on link "Enhance sanitation code enforcement efforts to have a stronger presence in the …" at bounding box center [700, 296] width 289 height 27
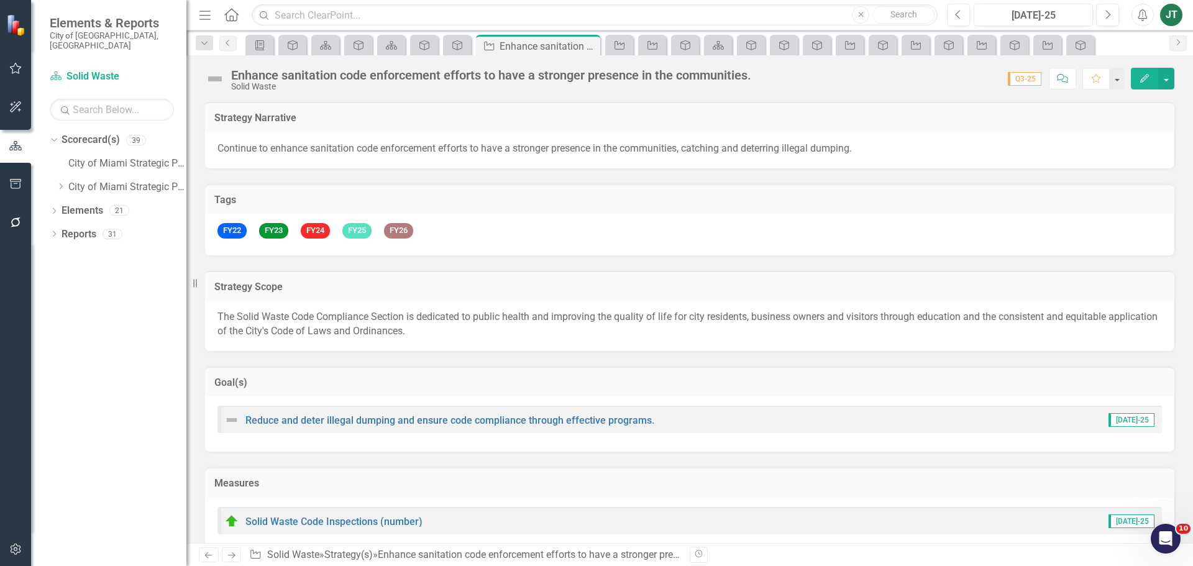
checkbox input "true"
click at [329, 387] on h3 "Goal(s)" at bounding box center [689, 382] width 951 height 11
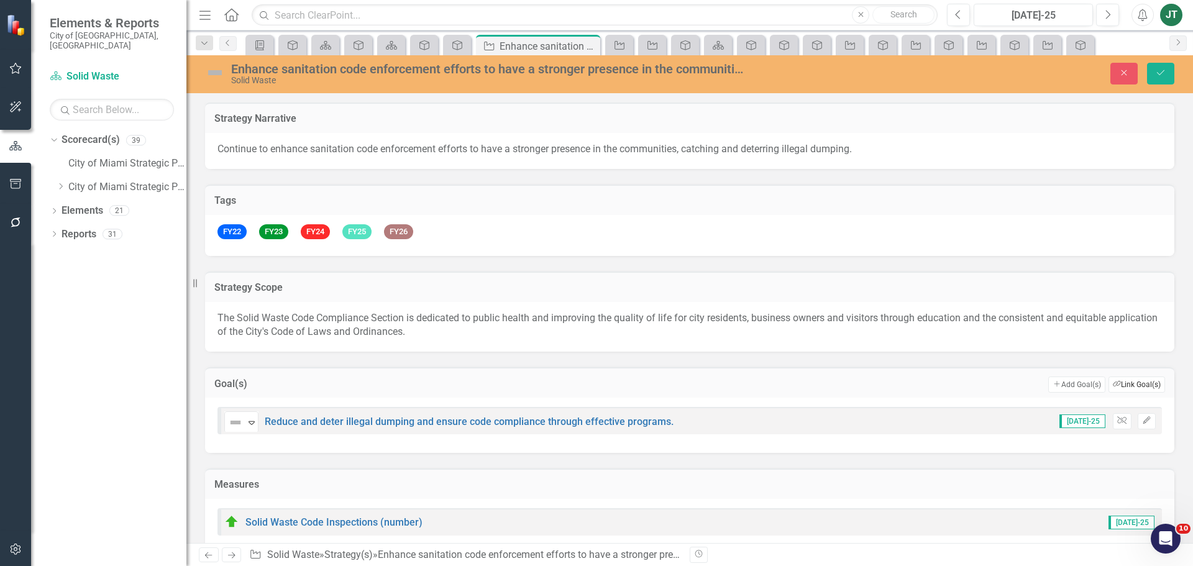
click at [1139, 379] on button "Link Tag Link Goal(s)" at bounding box center [1137, 385] width 57 height 16
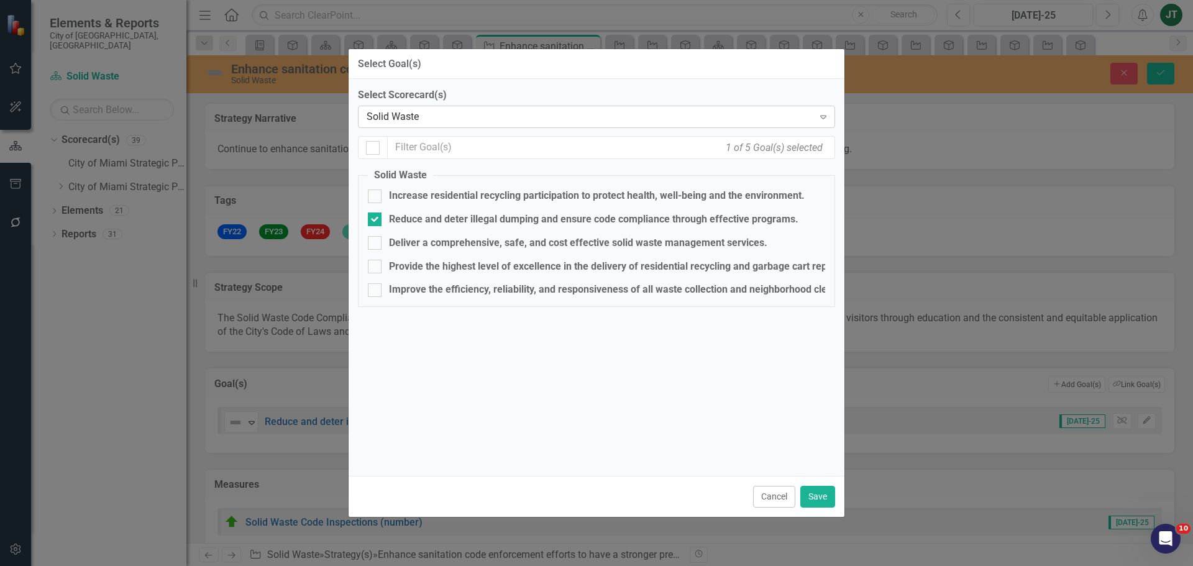
click at [414, 116] on div "Solid Waste" at bounding box center [590, 117] width 447 height 14
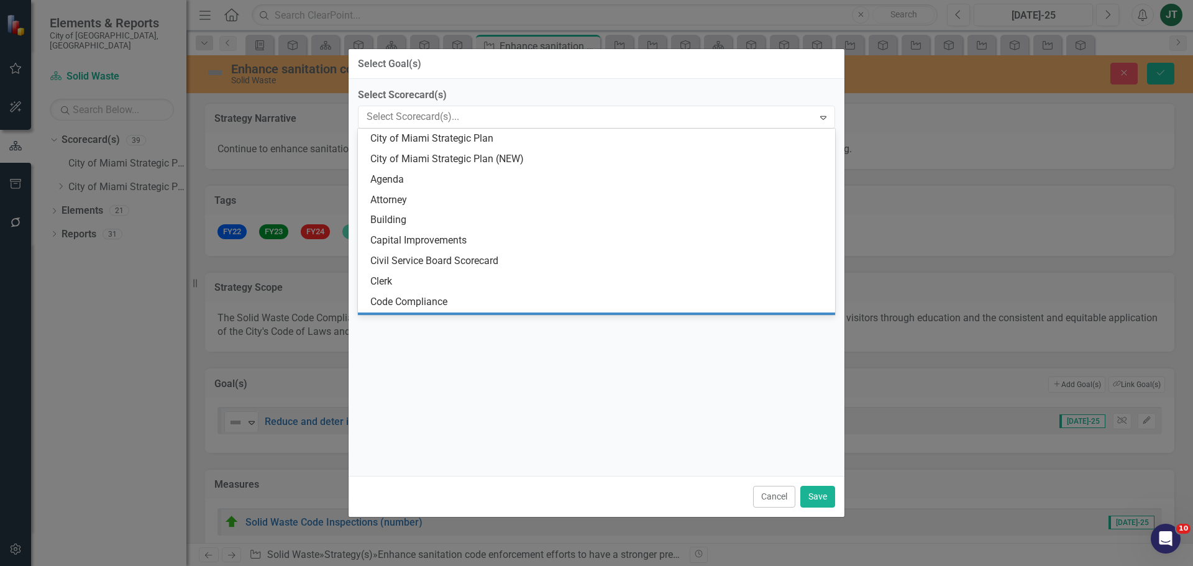
click at [475, 158] on div "City of Miami Strategic Plan (NEW)" at bounding box center [598, 159] width 457 height 14
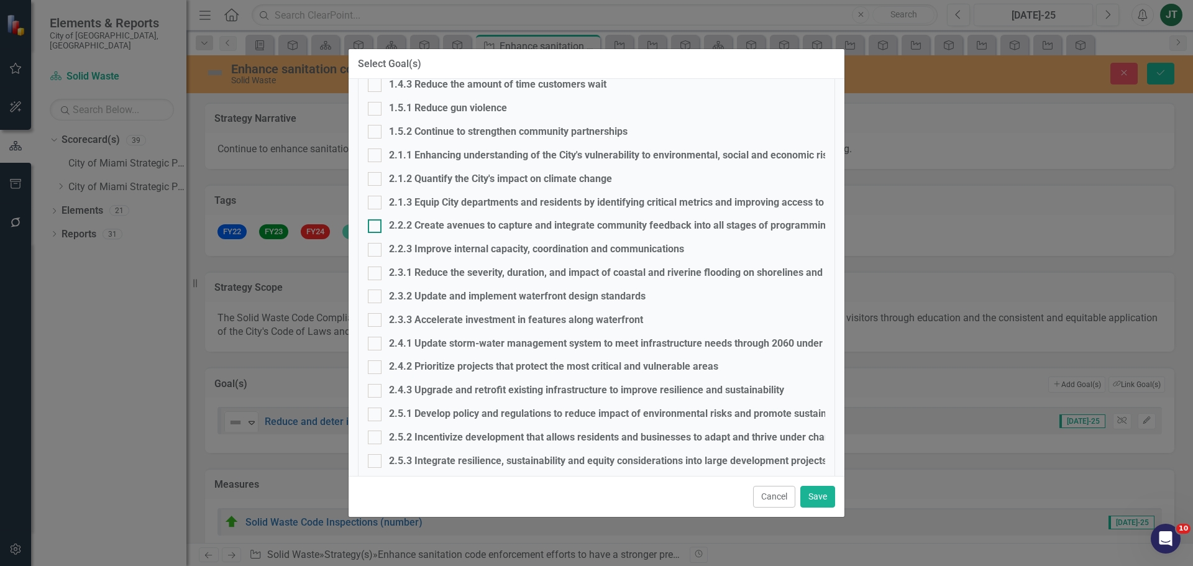
scroll to position [349, 0]
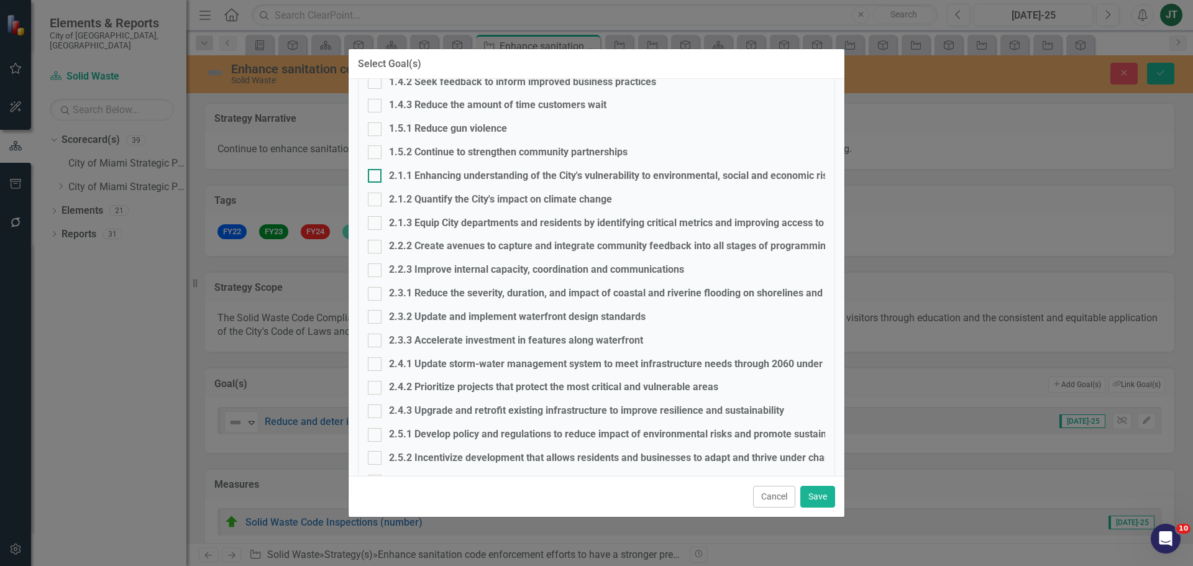
click at [419, 174] on div "2.1.1 Enhancing understanding of the City's vulnerability to environmental, soc…" at bounding box center [635, 176] width 493 height 14
click at [376, 174] on input "2.1.1 Enhancing understanding of the City's vulnerability to environmental, soc…" at bounding box center [372, 173] width 8 height 8
checkbox input "true"
click at [817, 499] on button "Save" at bounding box center [817, 497] width 35 height 22
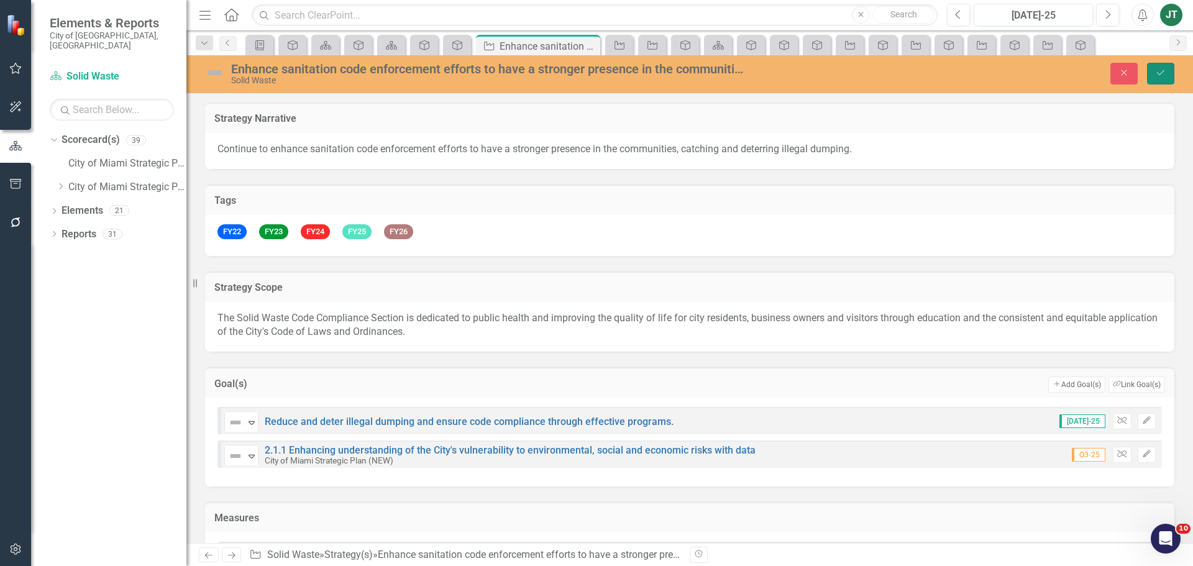
click at [1164, 69] on icon "Save" at bounding box center [1160, 72] width 11 height 9
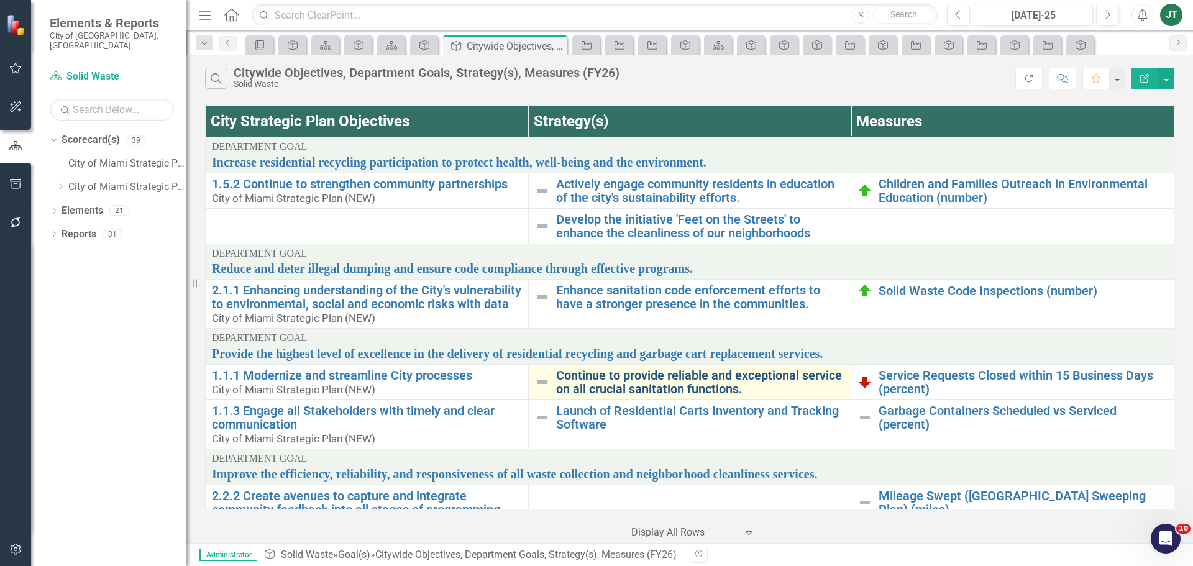
click at [654, 396] on link "Continue to provide reliable and exceptional service on all crucial sanitation …" at bounding box center [700, 382] width 289 height 27
click at [596, 395] on link "Continue to provide reliable and exceptional service on all crucial sanitation …" at bounding box center [700, 382] width 289 height 27
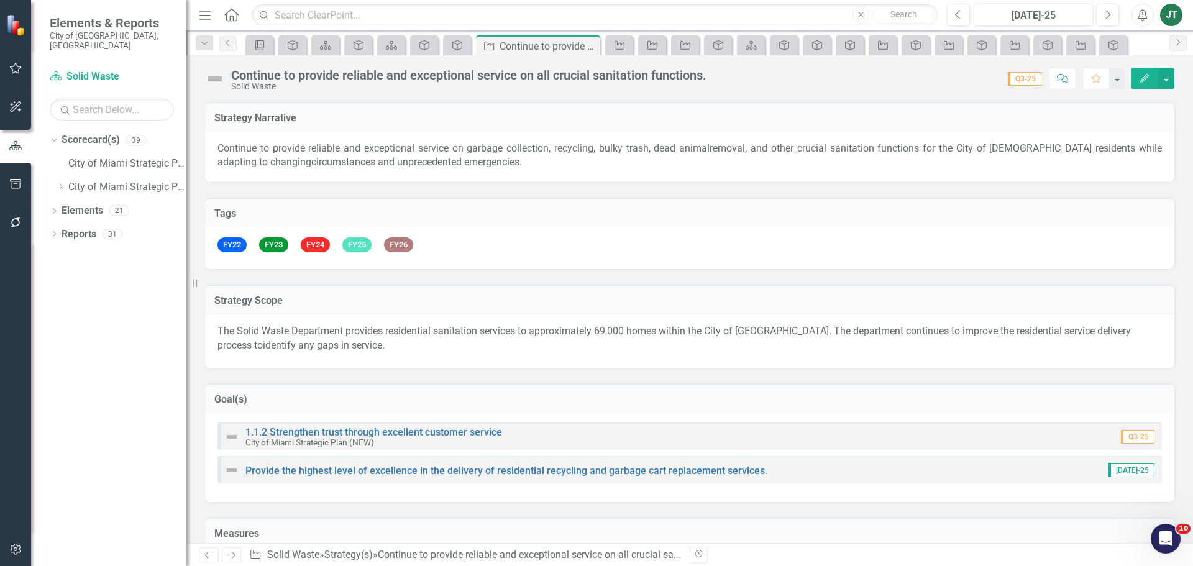
click at [369, 399] on h3 "Goal(s)" at bounding box center [689, 399] width 951 height 11
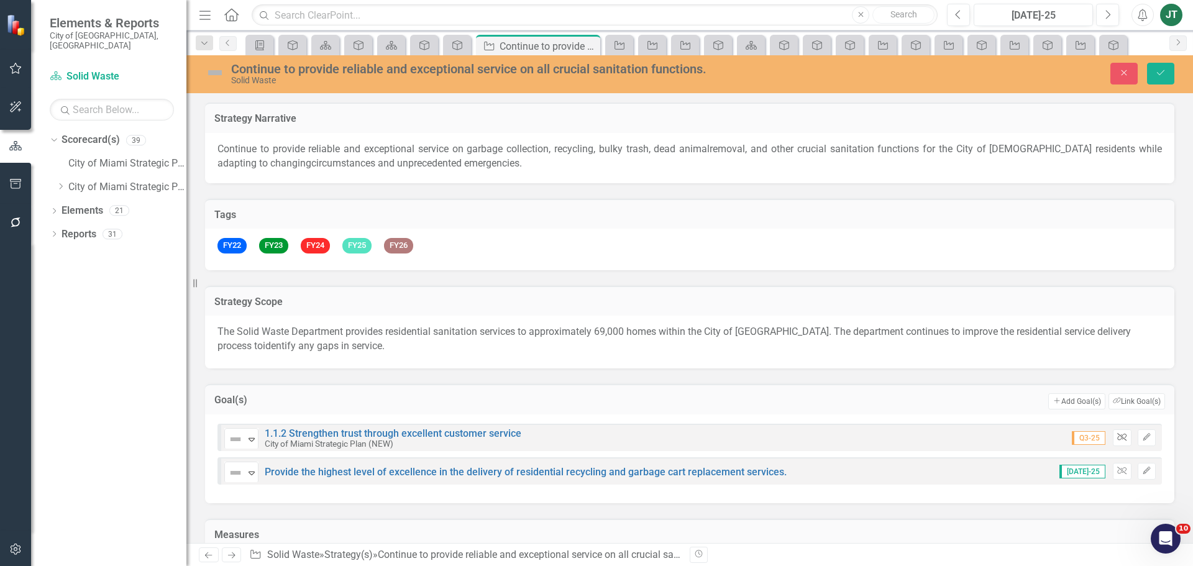
click at [1117, 441] on icon "Unlink" at bounding box center [1121, 437] width 9 height 7
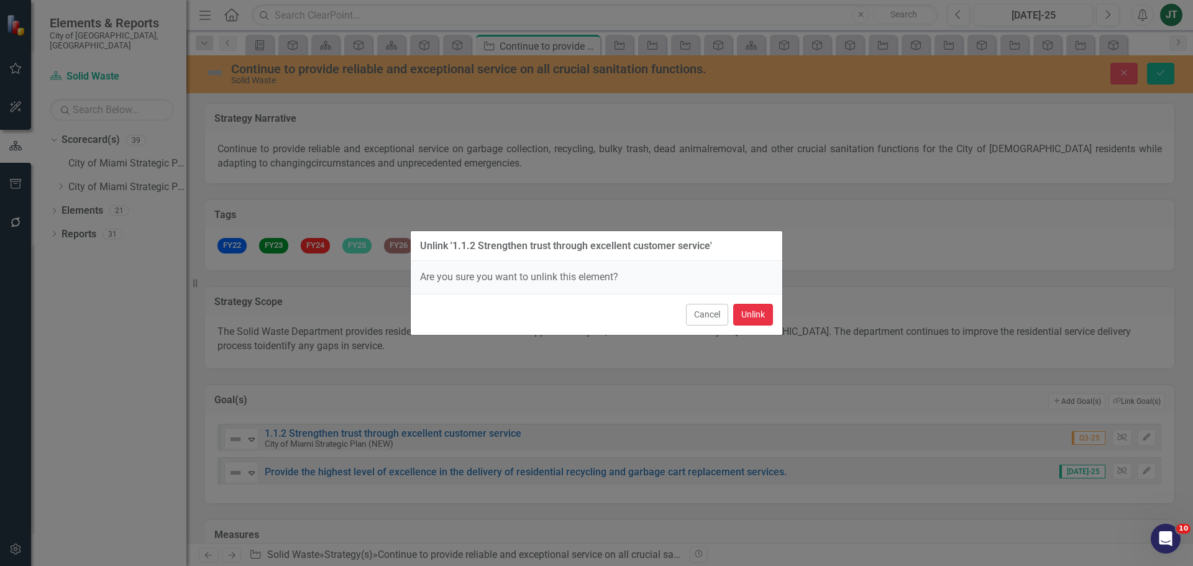
click at [749, 309] on button "Unlink" at bounding box center [753, 315] width 40 height 22
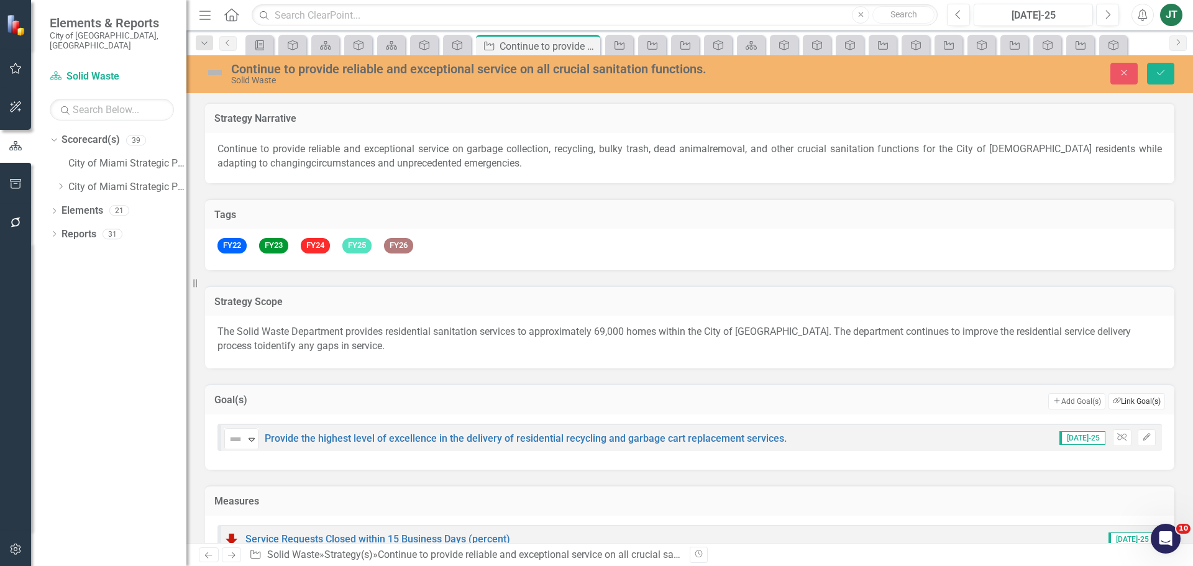
click at [1130, 407] on button "Link Tag Link Goal(s)" at bounding box center [1137, 401] width 57 height 16
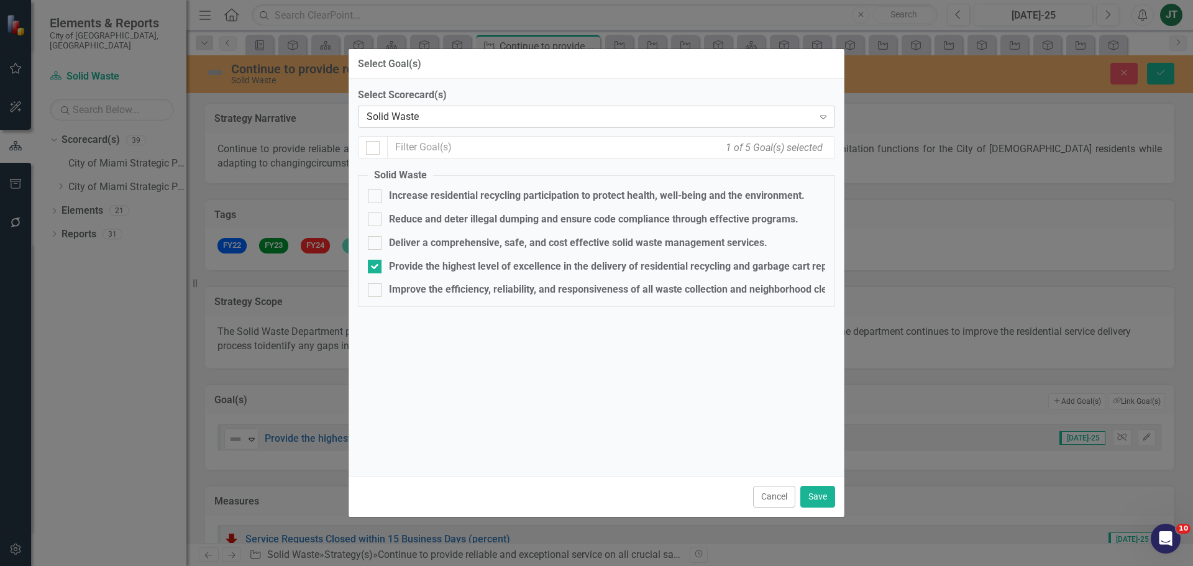
click at [422, 118] on div "Solid Waste" at bounding box center [590, 117] width 447 height 14
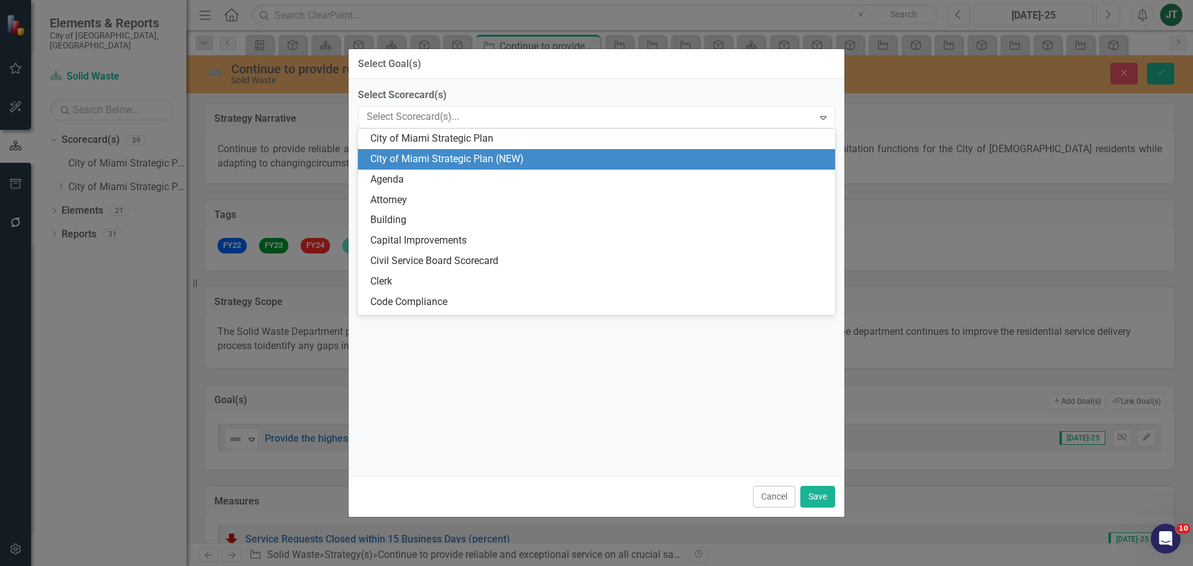
click at [524, 163] on div "City of Miami Strategic Plan (NEW)" at bounding box center [598, 159] width 457 height 14
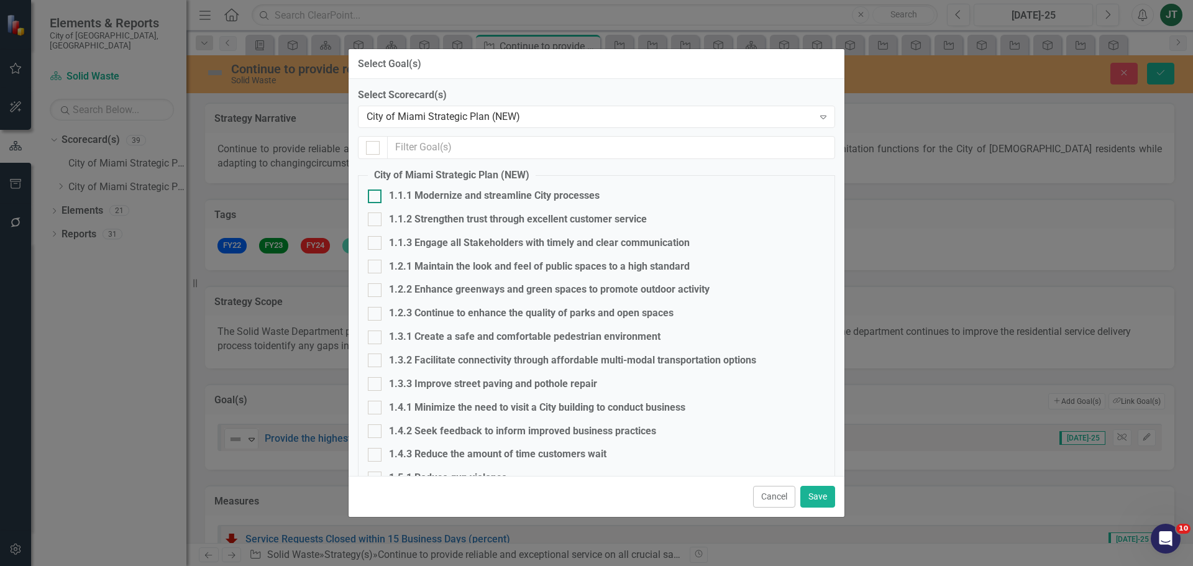
click at [420, 196] on div "1.1.1 Modernize and streamline City processes" at bounding box center [494, 196] width 211 height 14
click at [376, 196] on input "1.1.1 Modernize and streamline City processes" at bounding box center [372, 194] width 8 height 8
checkbox input "true"
click at [421, 239] on div "1.1.3 Engage all Stakeholders with timely and clear communication" at bounding box center [539, 243] width 301 height 14
click at [376, 239] on input "1.1.3 Engage all Stakeholders with timely and clear communication" at bounding box center [372, 240] width 8 height 8
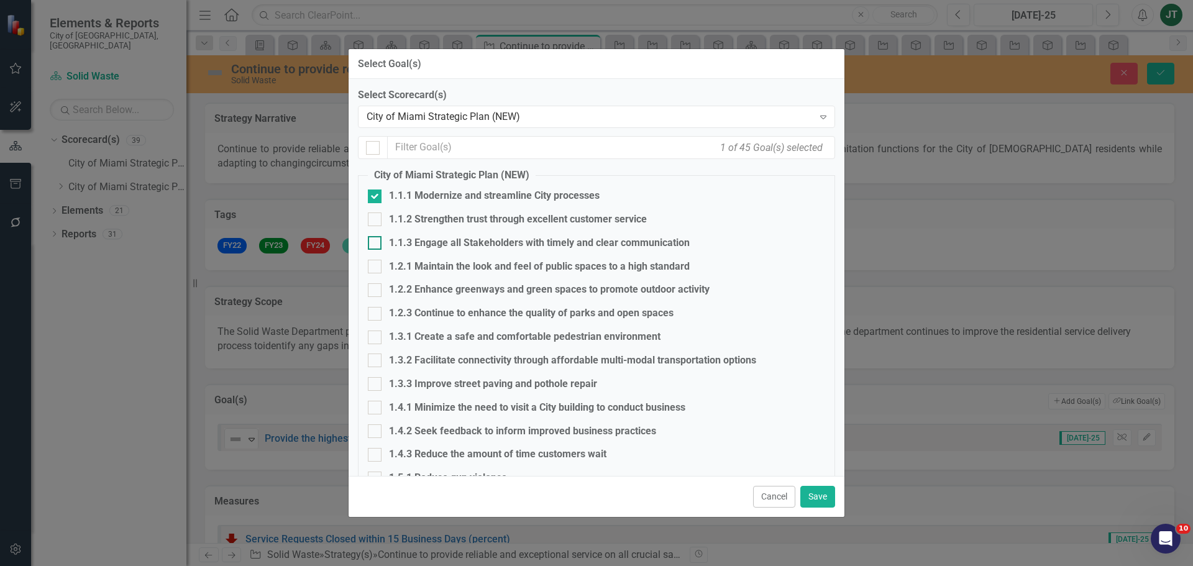
checkbox input "true"
click at [823, 491] on button "Save" at bounding box center [817, 497] width 35 height 22
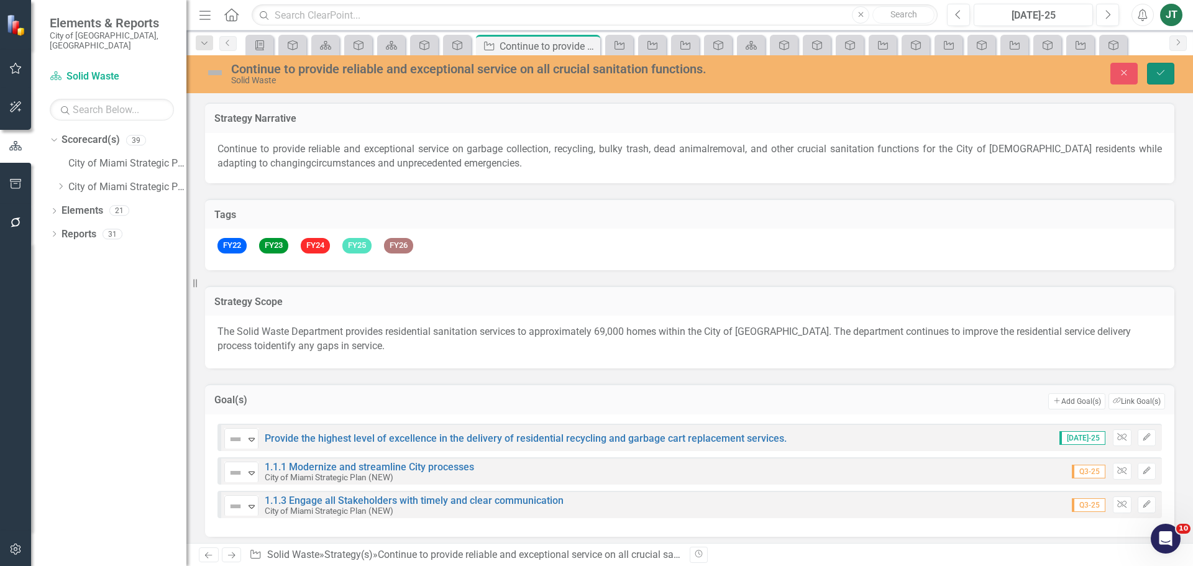
click at [1164, 68] on icon "Save" at bounding box center [1160, 72] width 11 height 9
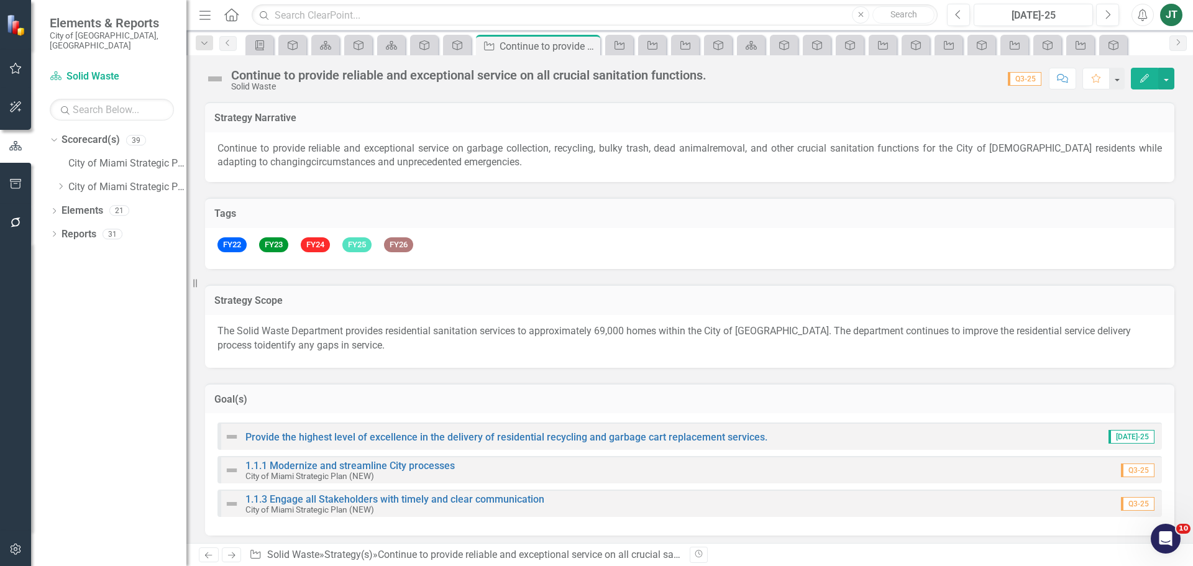
checkbox input "true"
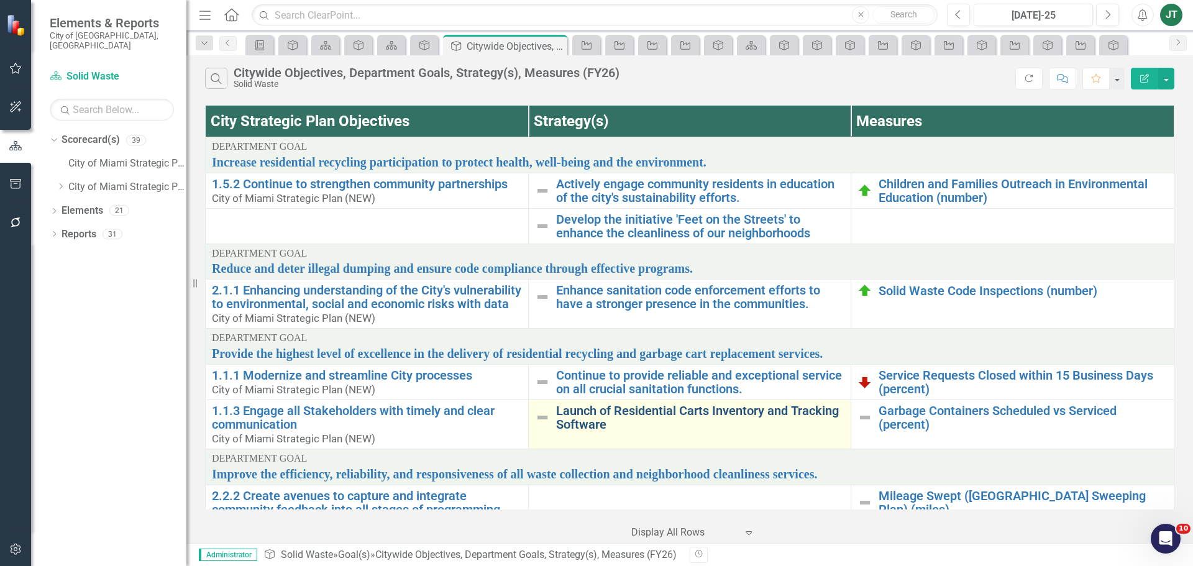
click at [592, 431] on link "Launch of Residential Carts Inventory and Tracking Software" at bounding box center [700, 417] width 289 height 27
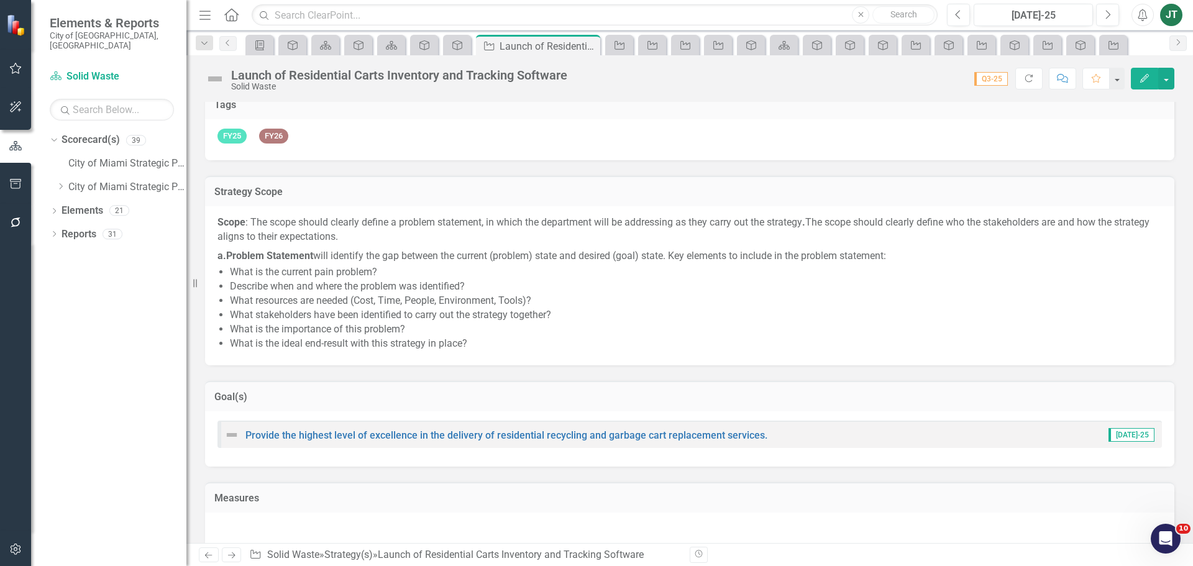
scroll to position [186, 0]
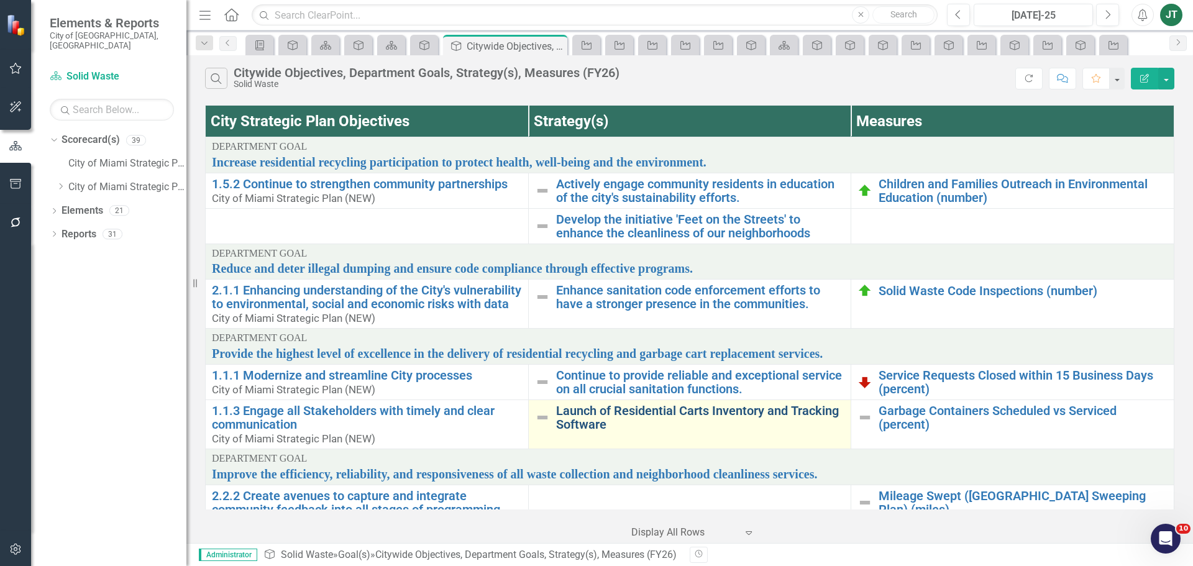
click at [590, 431] on link "Launch of Residential Carts Inventory and Tracking Software" at bounding box center [700, 417] width 289 height 27
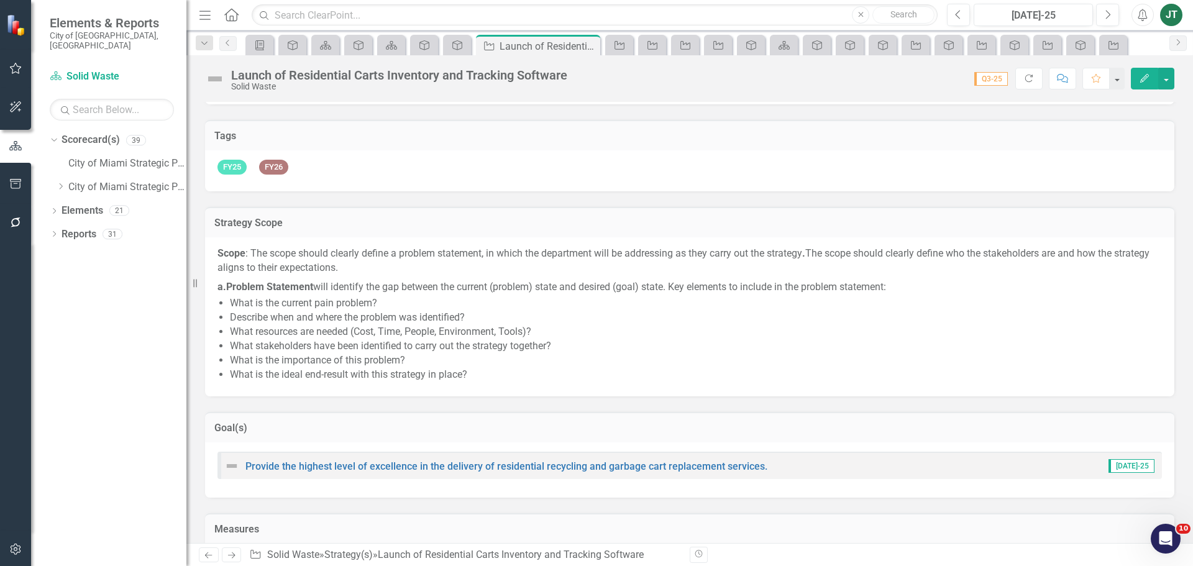
scroll to position [249, 0]
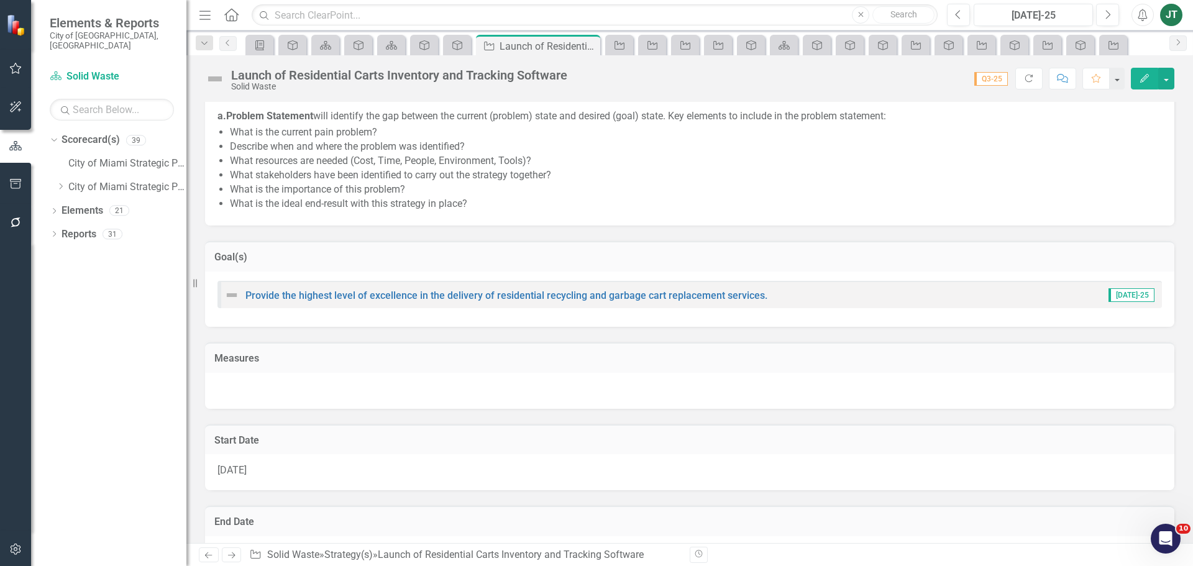
click at [991, 257] on h3 "Goal(s)" at bounding box center [689, 257] width 951 height 11
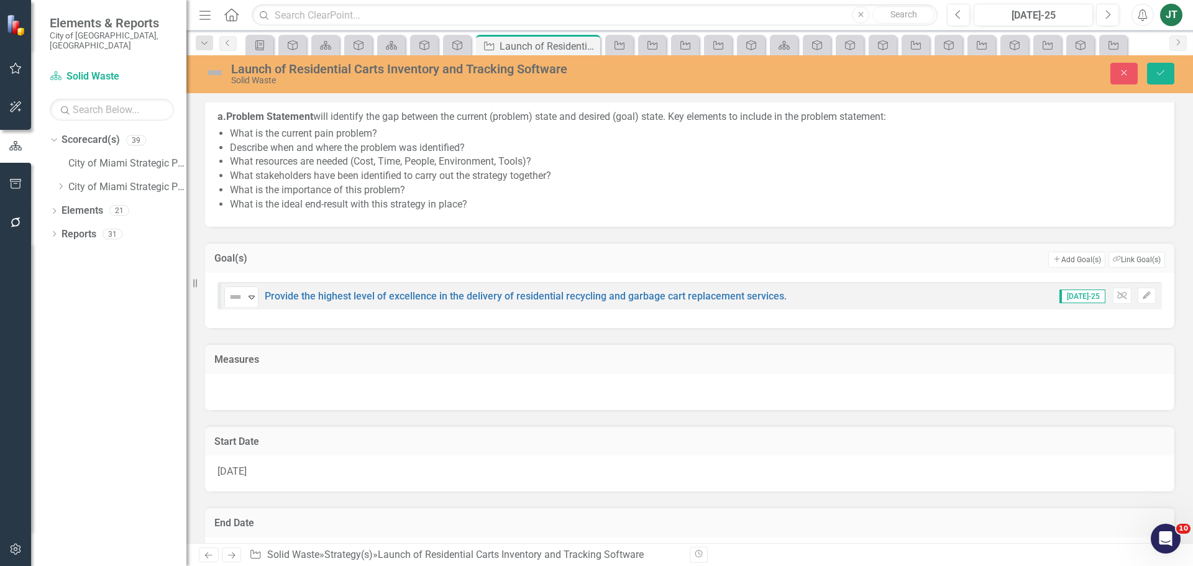
click at [1163, 258] on div "Goal(s) Add Add Goal(s) Link Tag Link Goal(s)" at bounding box center [689, 257] width 969 height 30
click at [1113, 255] on button "Link Tag Link Goal(s)" at bounding box center [1137, 260] width 57 height 16
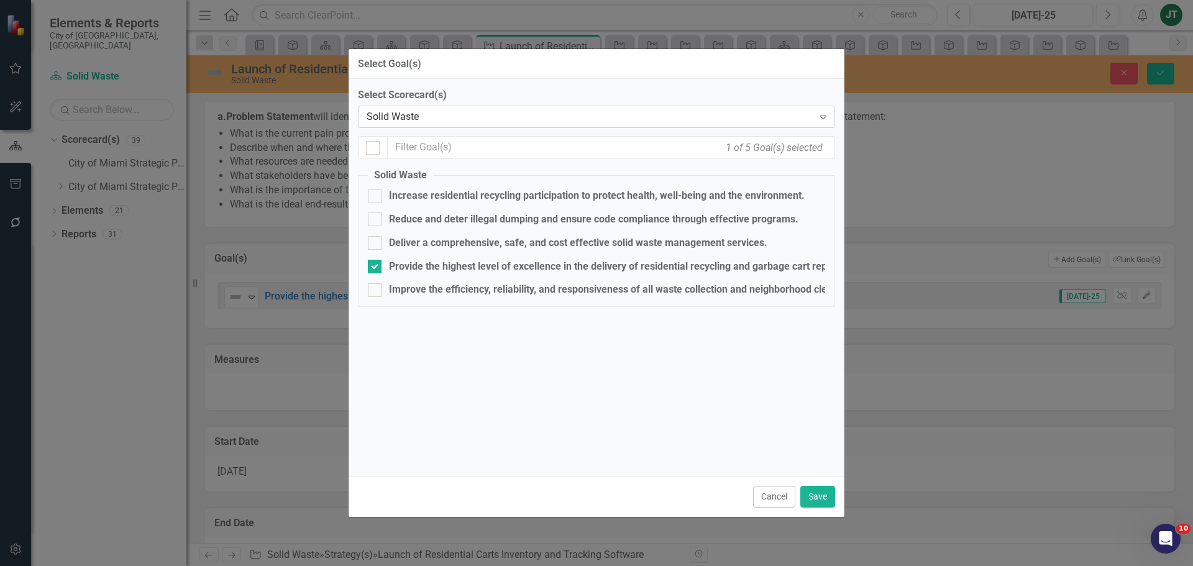
click at [393, 110] on div "Solid Waste" at bounding box center [590, 117] width 447 height 14
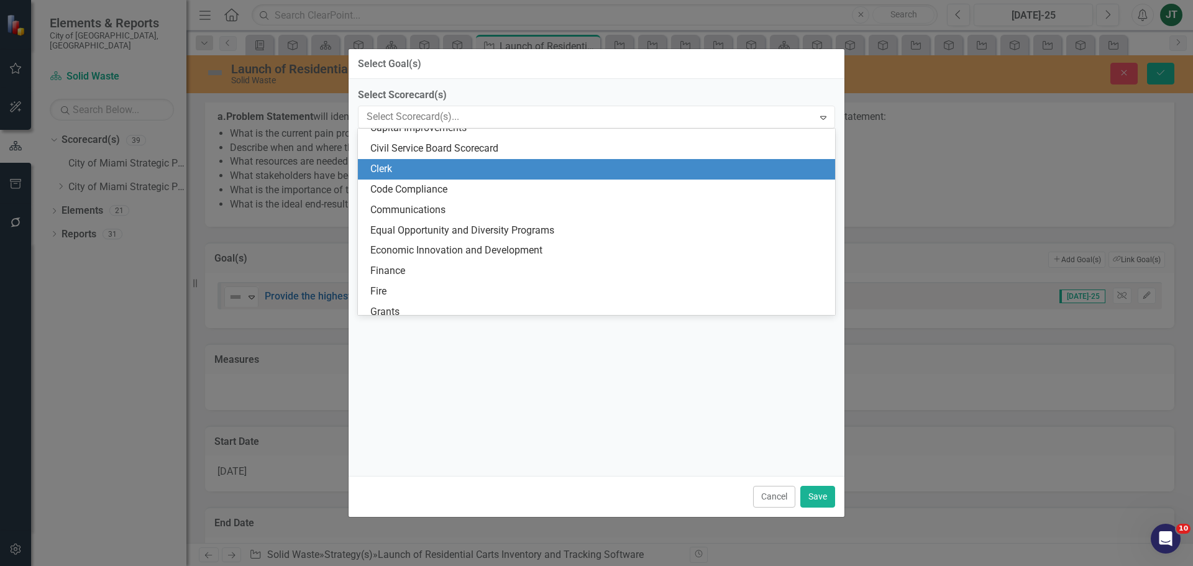
scroll to position [0, 0]
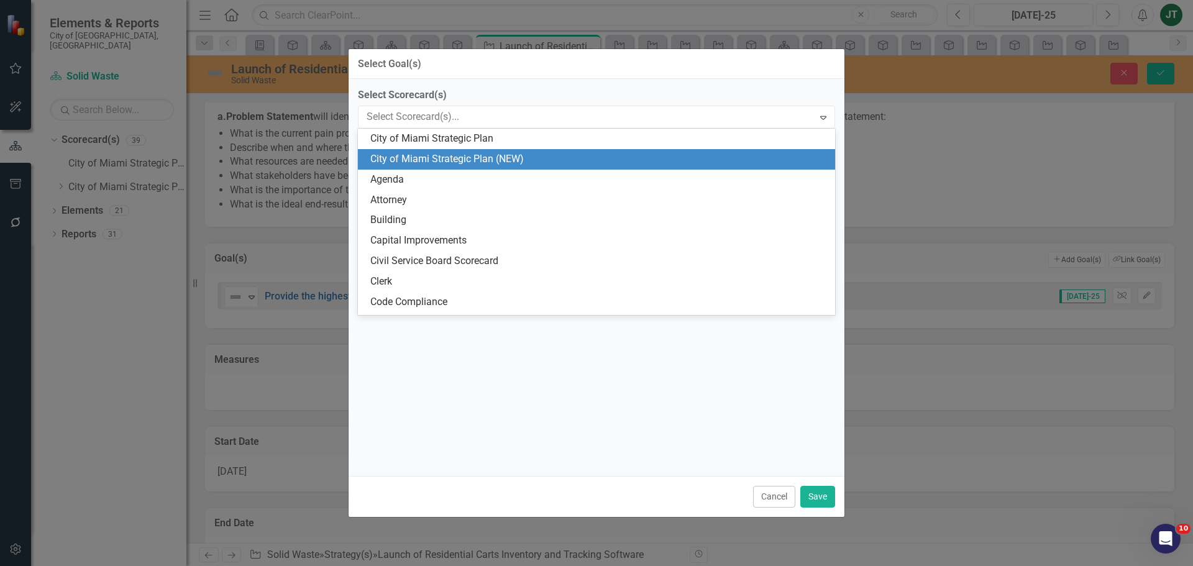
click at [453, 152] on div "City of Miami Strategic Plan (NEW)" at bounding box center [598, 159] width 457 height 14
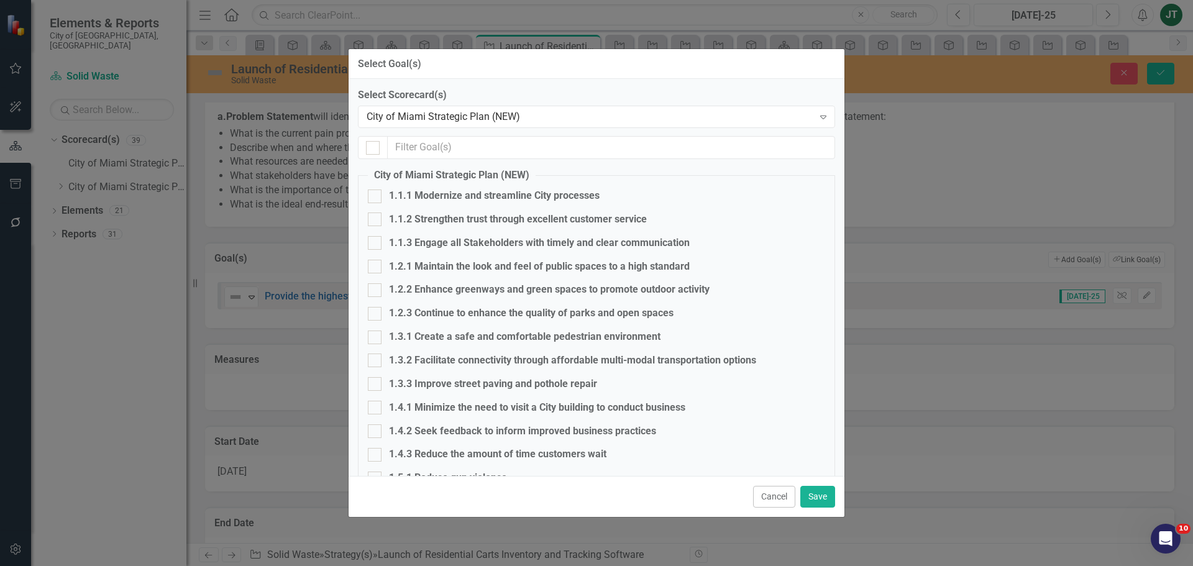
click at [404, 198] on div "1.1.1 Modernize and streamline City processes" at bounding box center [494, 196] width 211 height 14
click at [376, 198] on input "1.1.1 Modernize and streamline City processes" at bounding box center [372, 194] width 8 height 8
checkbox input "true"
click at [405, 236] on div "1.1.3 Engage all Stakeholders with timely and clear communication" at bounding box center [539, 243] width 301 height 14
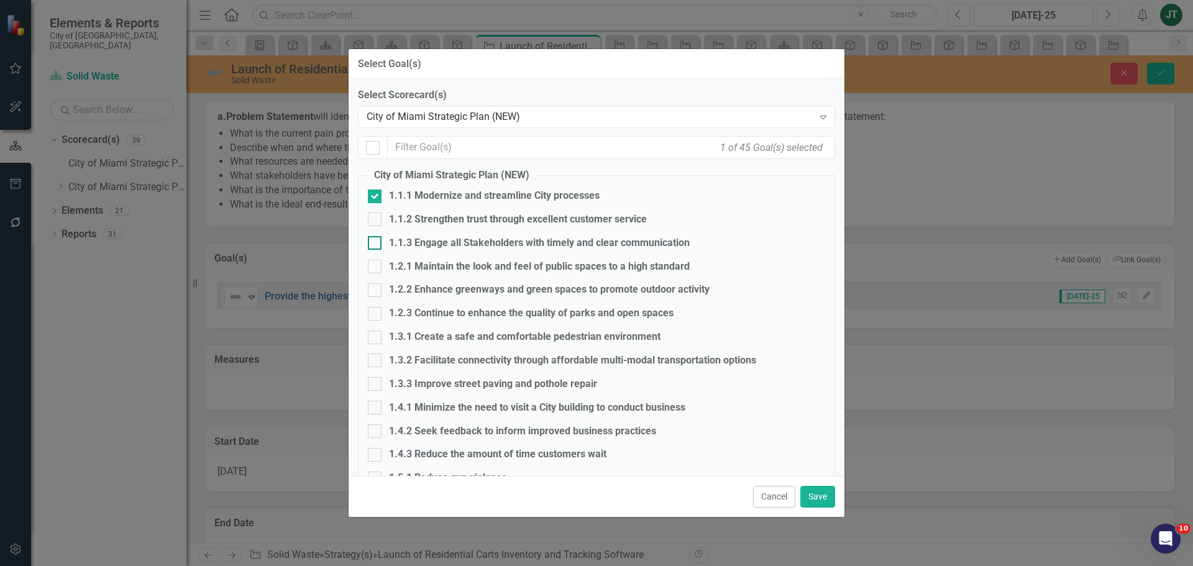
click at [376, 236] on input "1.1.3 Engage all Stakeholders with timely and clear communication" at bounding box center [372, 240] width 8 height 8
checkbox input "true"
click at [821, 490] on button "Save" at bounding box center [817, 497] width 35 height 22
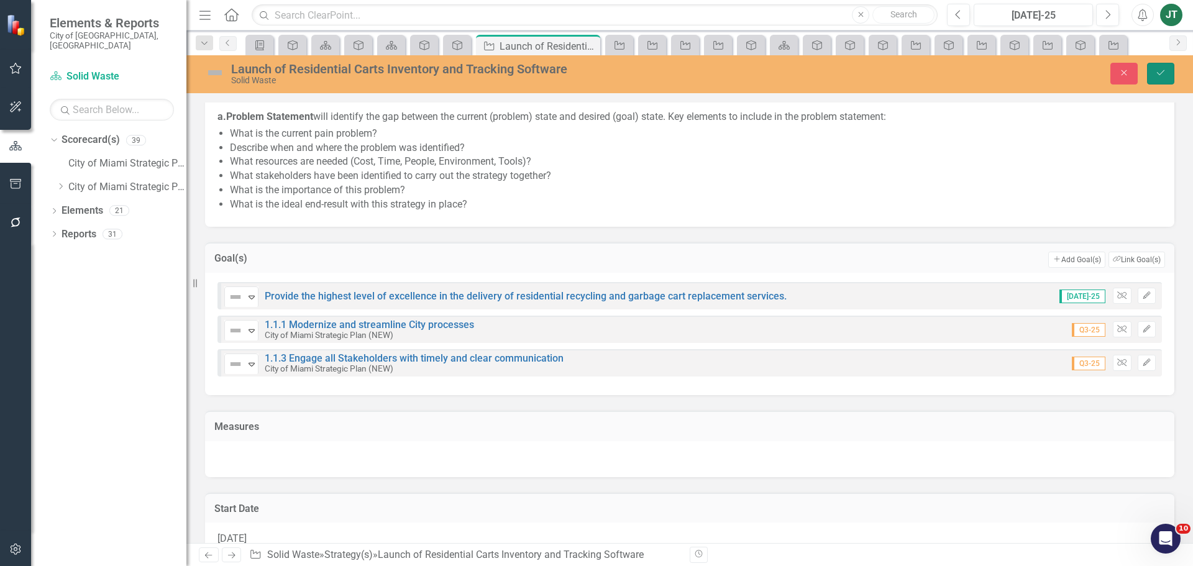
click at [1158, 67] on button "Save" at bounding box center [1160, 74] width 27 height 22
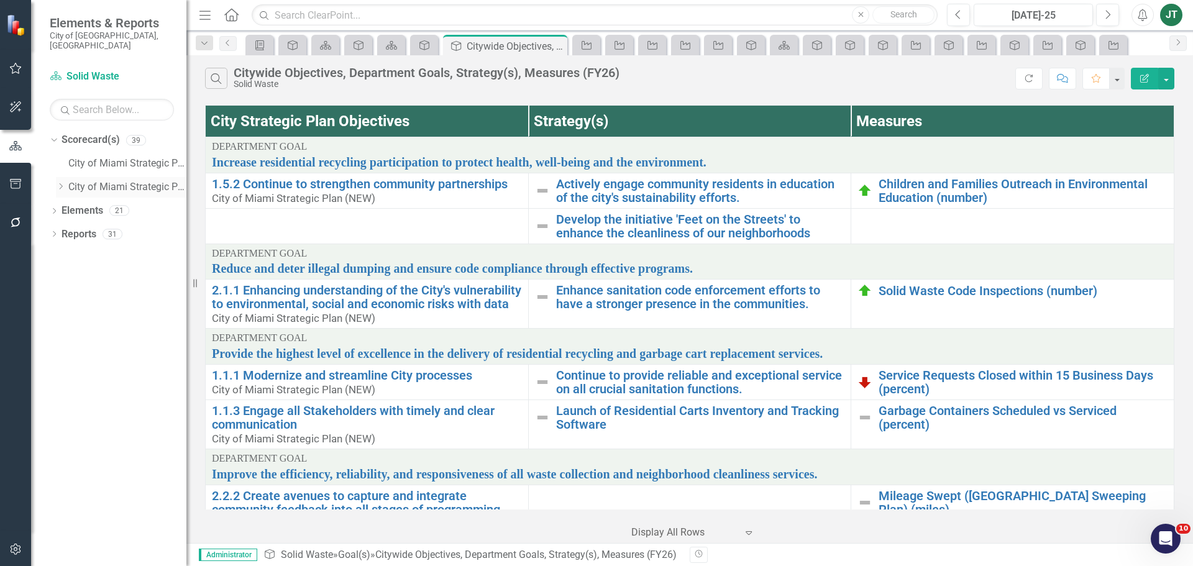
click at [60, 182] on div "Dropdown" at bounding box center [60, 187] width 9 height 11
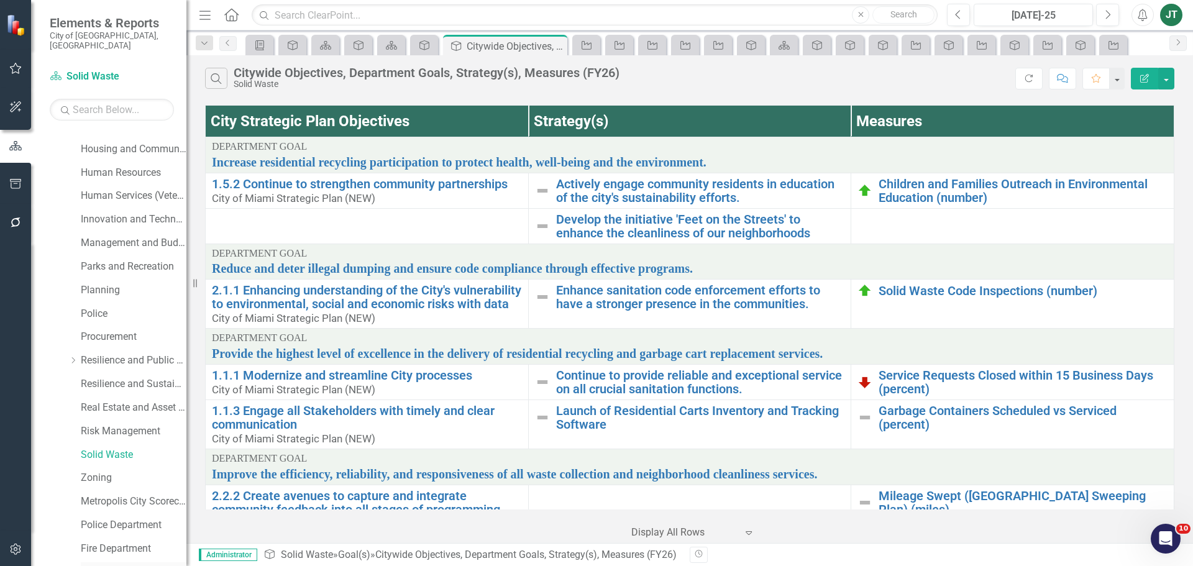
scroll to position [495, 0]
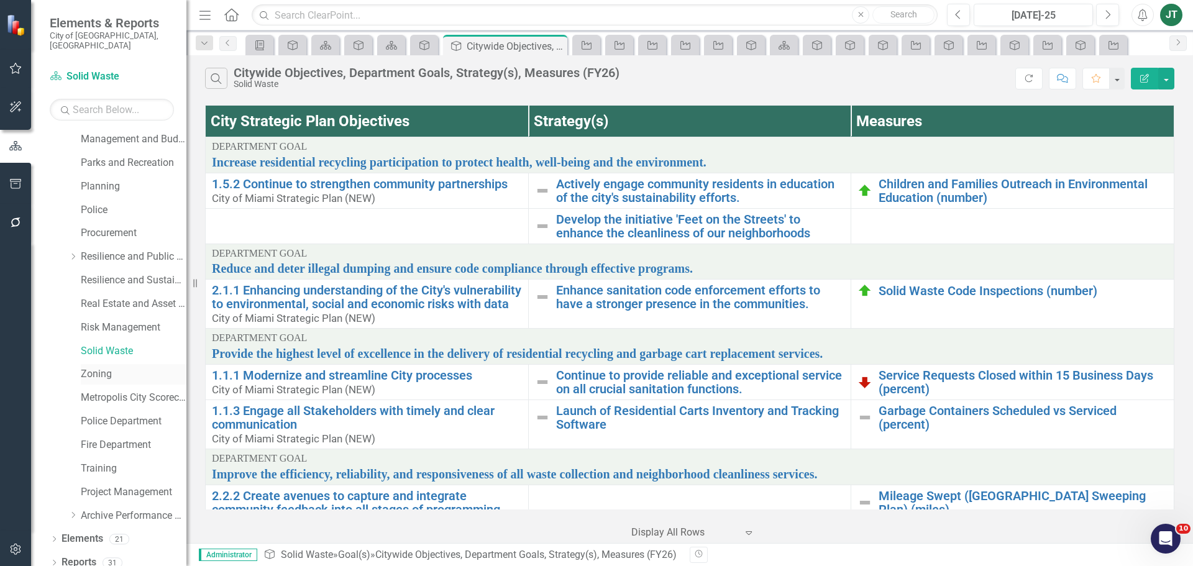
click at [94, 367] on link "Zoning" at bounding box center [134, 374] width 106 height 14
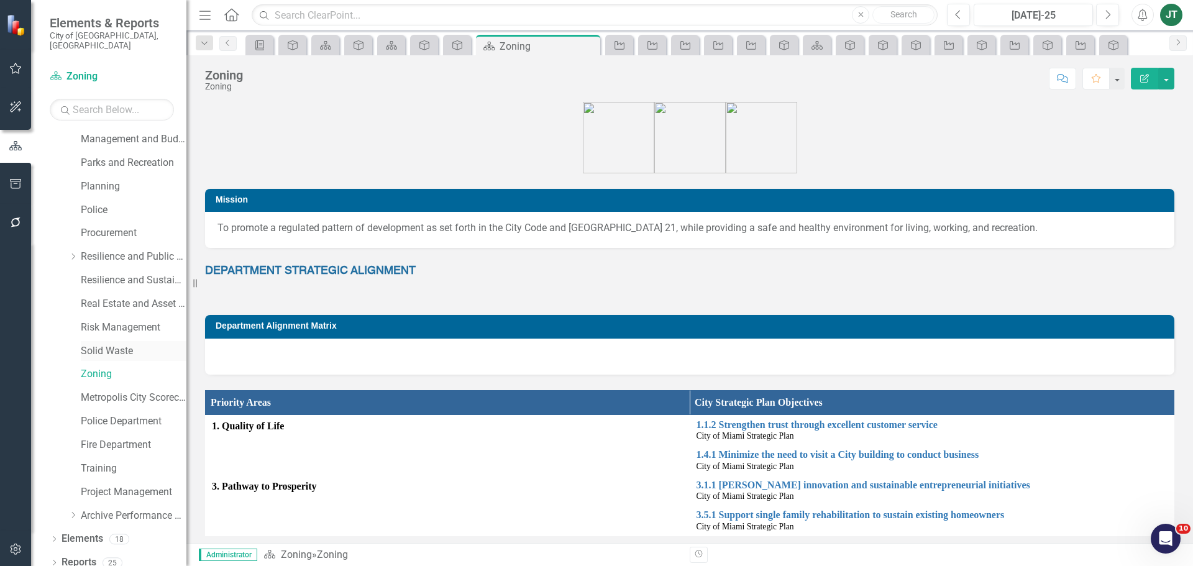
click at [114, 344] on link "Solid Waste" at bounding box center [134, 351] width 106 height 14
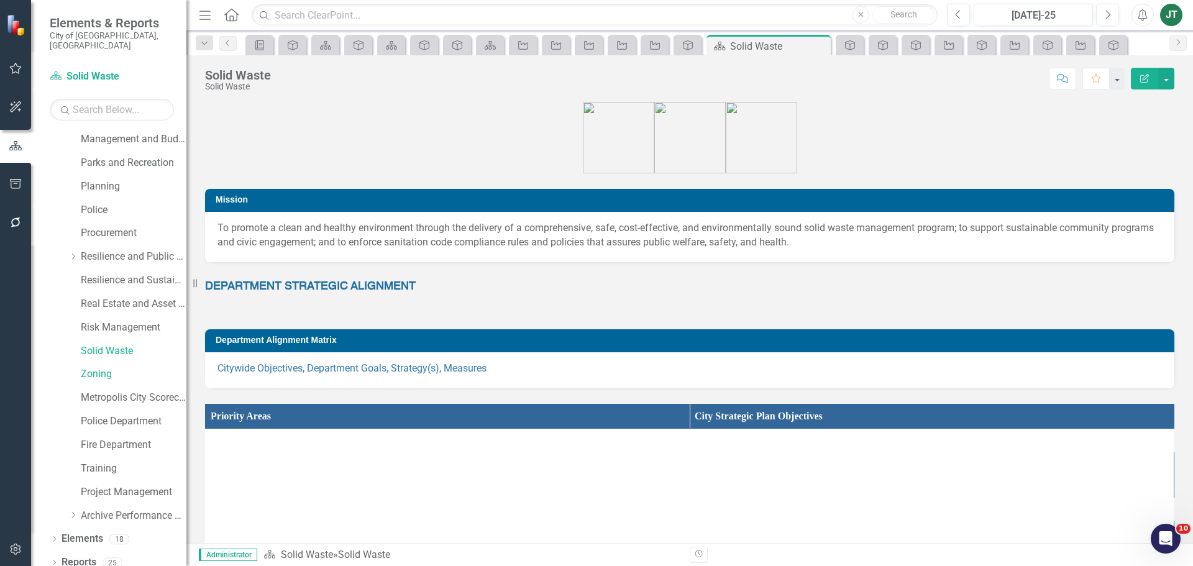
click at [462, 339] on h3 "Department Alignment Matrix" at bounding box center [692, 340] width 953 height 9
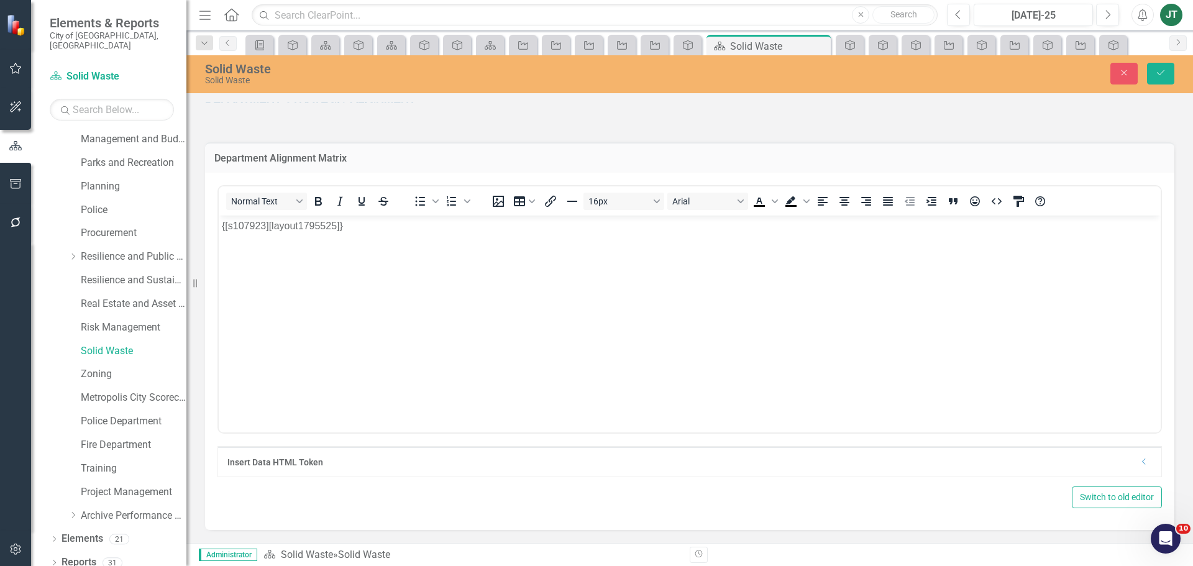
scroll to position [249, 0]
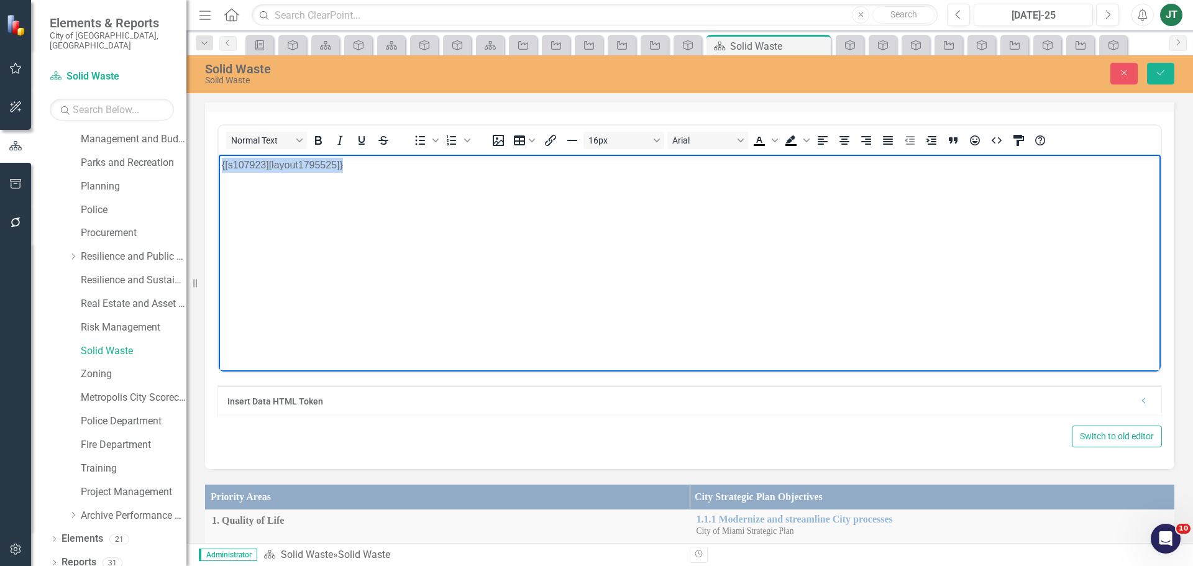
drag, startPoint x: 458, startPoint y: 155, endPoint x: 387, endPoint y: 332, distance: 190.8
click at [219, 178] on html "{[s107923][layout1795525]}" at bounding box center [690, 248] width 942 height 186
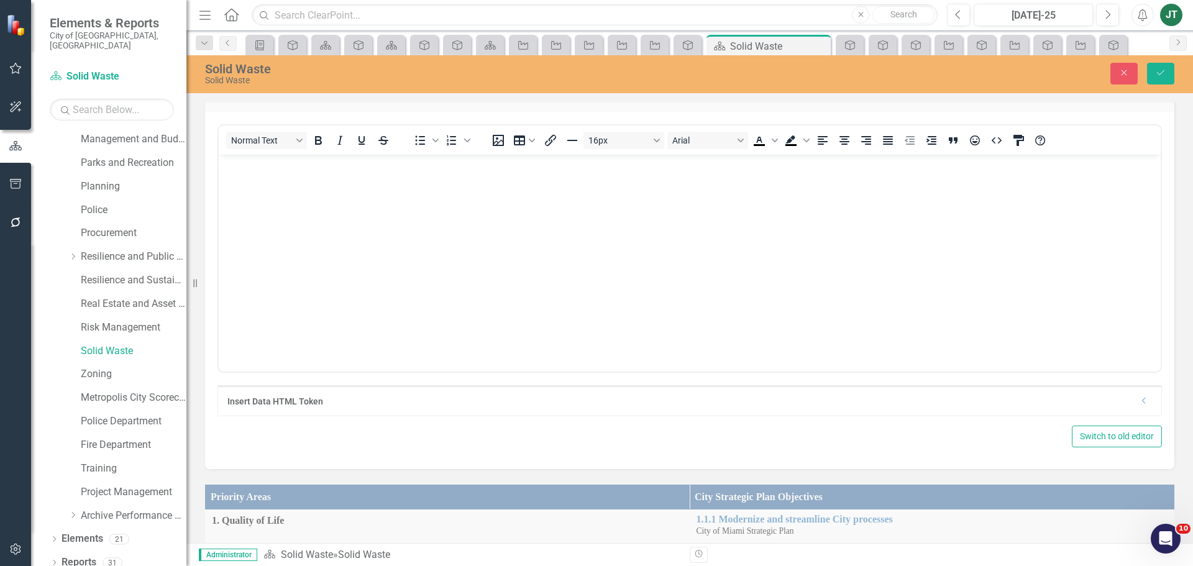
click at [1140, 403] on icon "Dropdown" at bounding box center [1144, 400] width 9 height 7
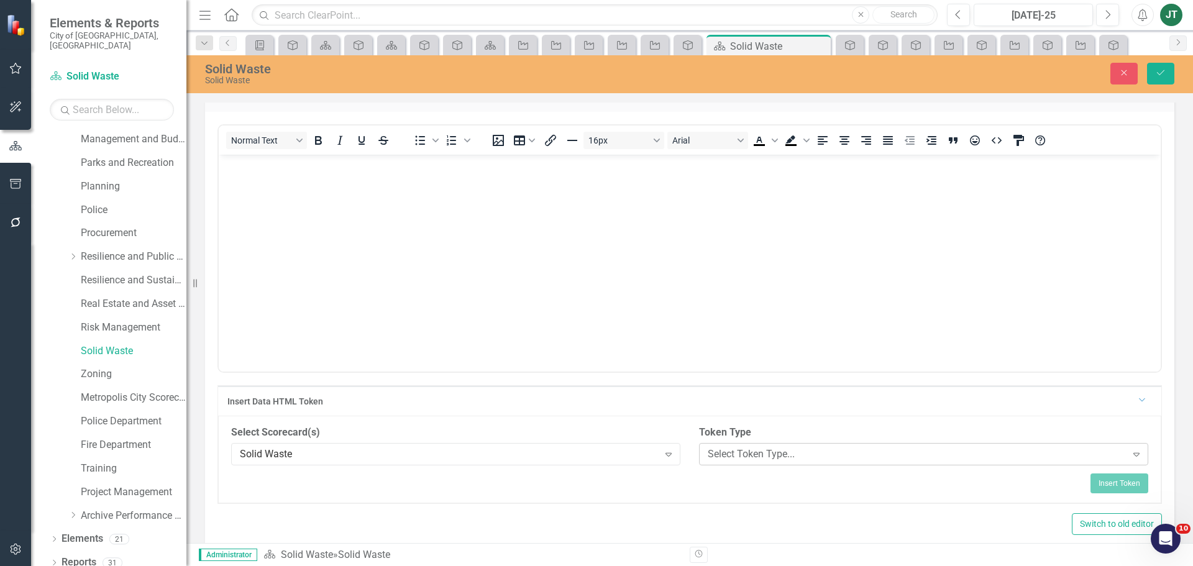
click at [834, 450] on div "Select Token Type..." at bounding box center [917, 454] width 419 height 14
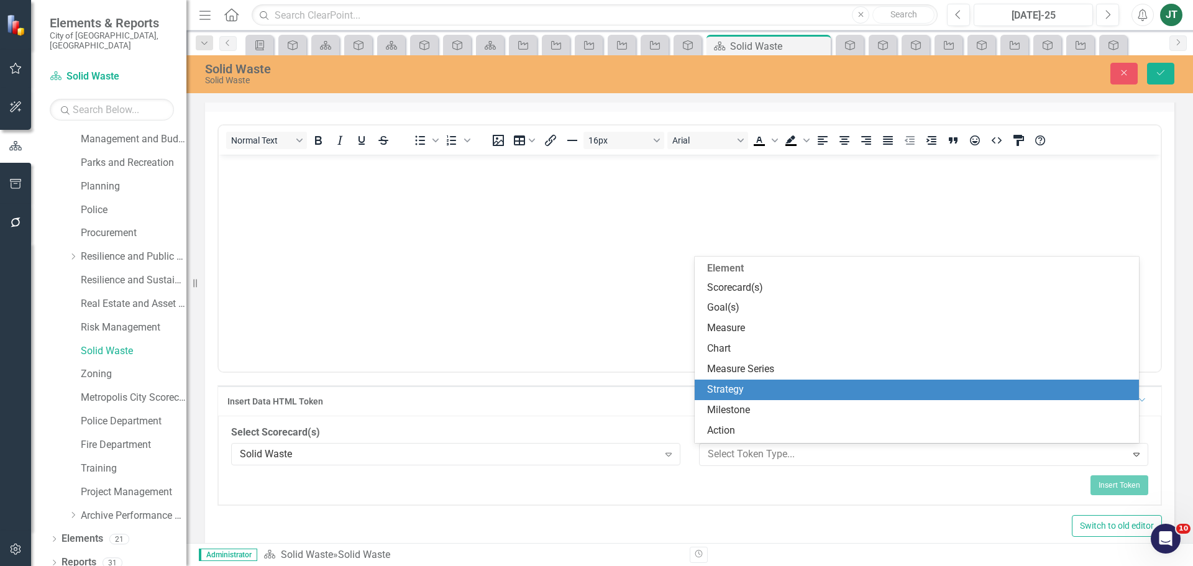
click at [735, 393] on div "Strategy" at bounding box center [919, 390] width 425 height 14
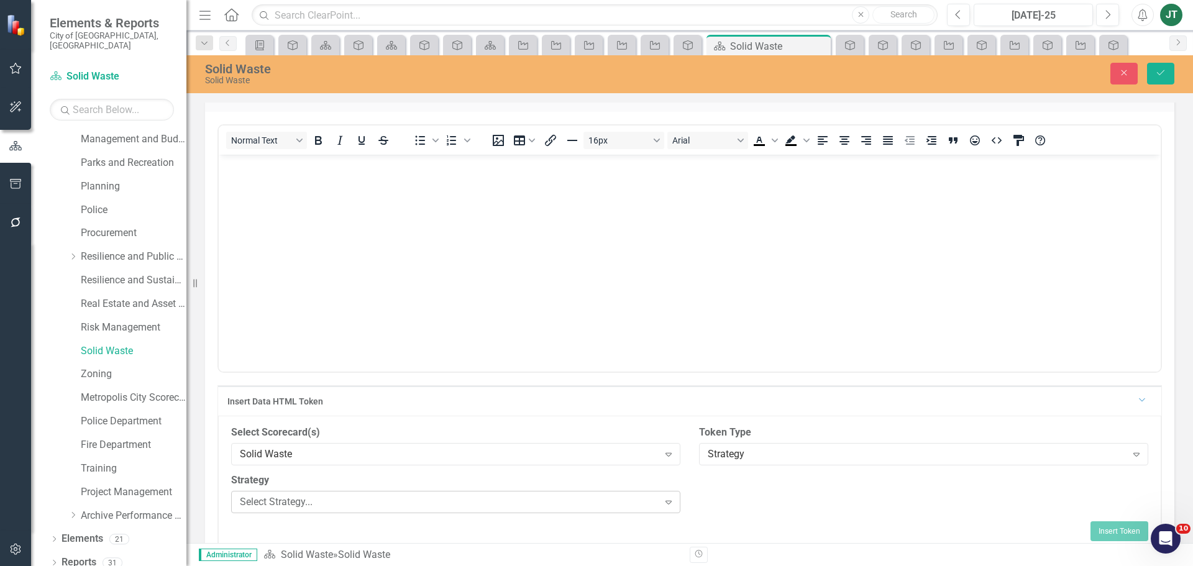
click at [323, 503] on div "Select Strategy..." at bounding box center [449, 502] width 419 height 14
click at [802, 494] on div "Select Scorecard(s) Solid Waste Expand Token Type Strategy Expand Strategy Sele…" at bounding box center [690, 474] width 936 height 96
click at [757, 451] on div "Strategy" at bounding box center [917, 454] width 419 height 14
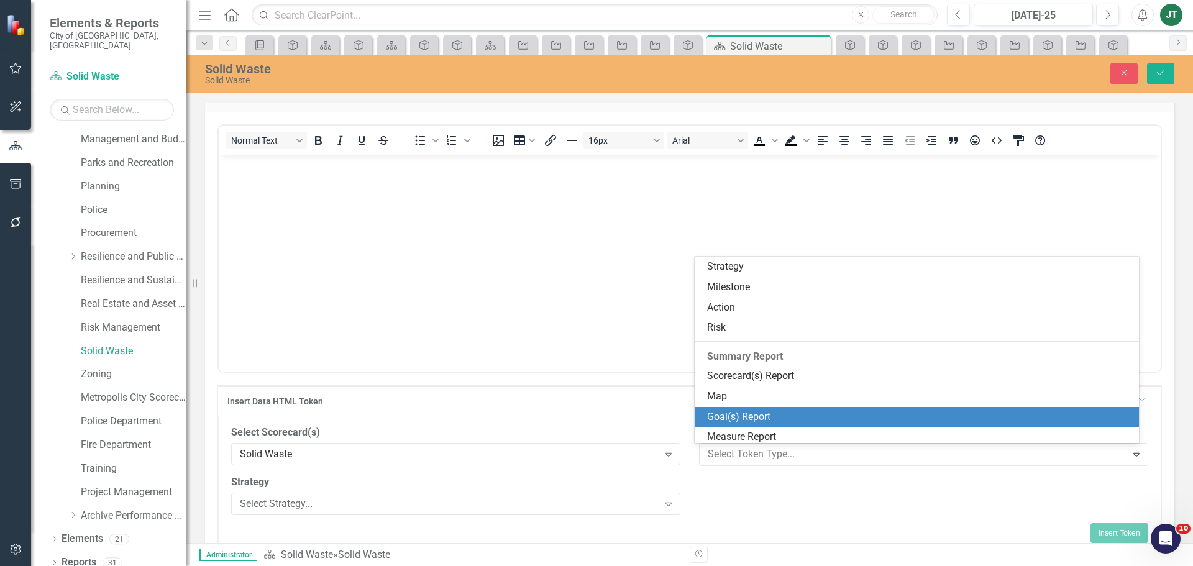
scroll to position [189, 0]
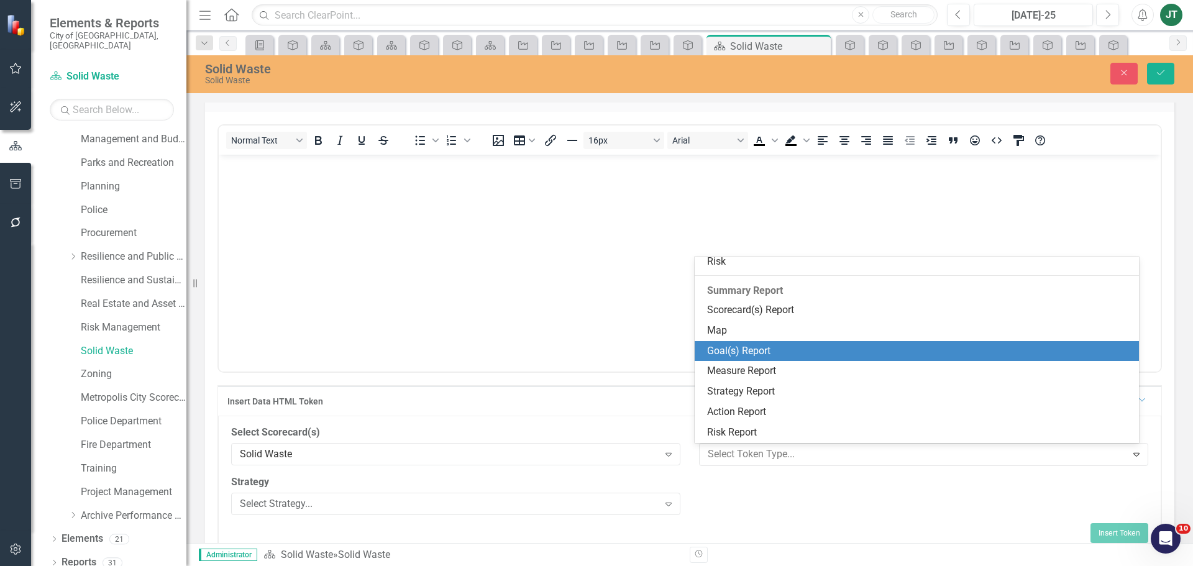
click at [736, 351] on div "Goal(s) Report" at bounding box center [919, 351] width 425 height 14
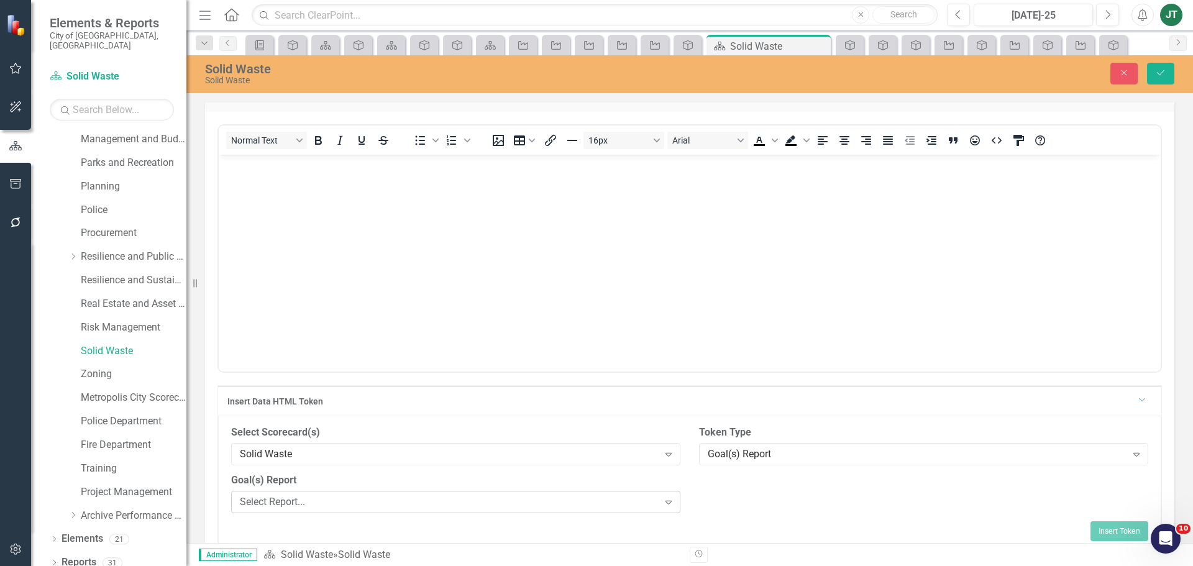
click at [347, 508] on div "Select Report..." at bounding box center [449, 502] width 419 height 14
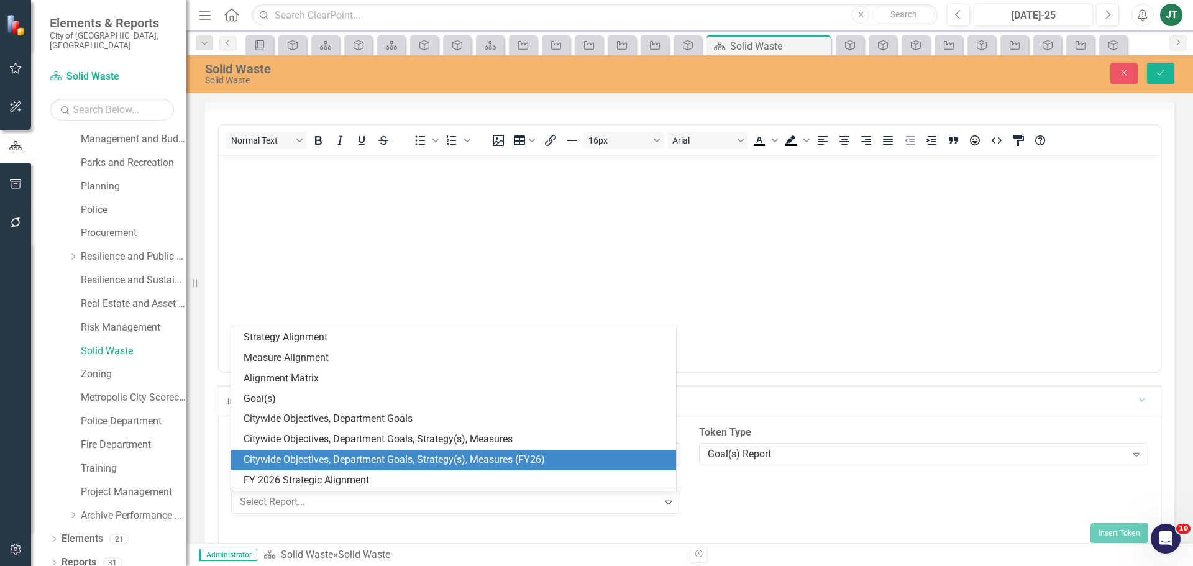
click at [440, 460] on div "Citywide Objectives, Department Goals, Strategy(s), Measures (FY26)" at bounding box center [456, 460] width 425 height 14
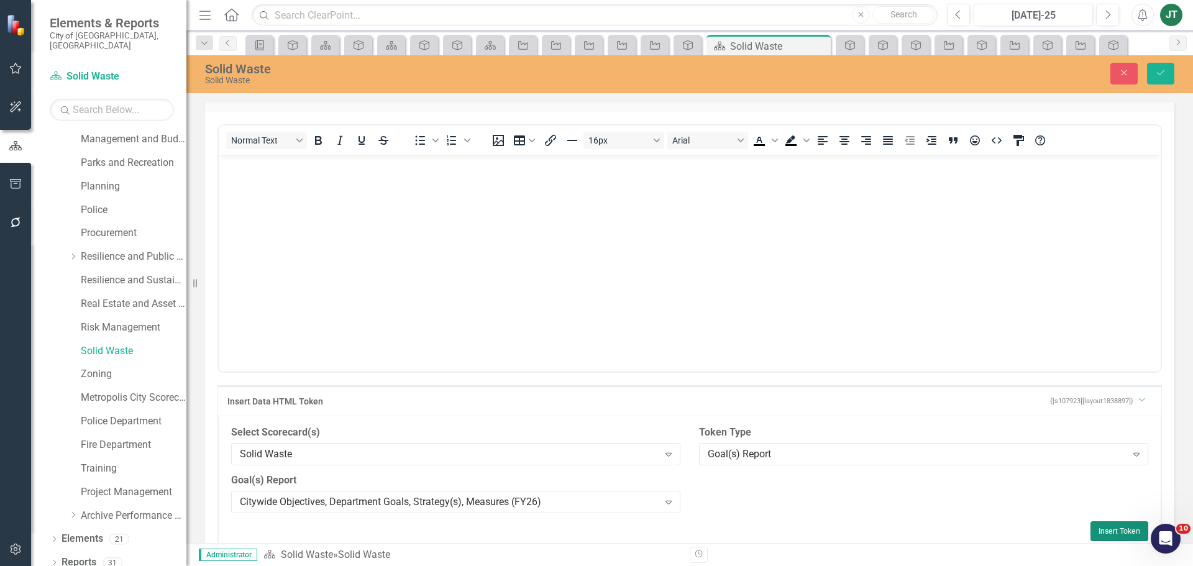
click at [1098, 531] on button "Insert Token" at bounding box center [1120, 531] width 58 height 20
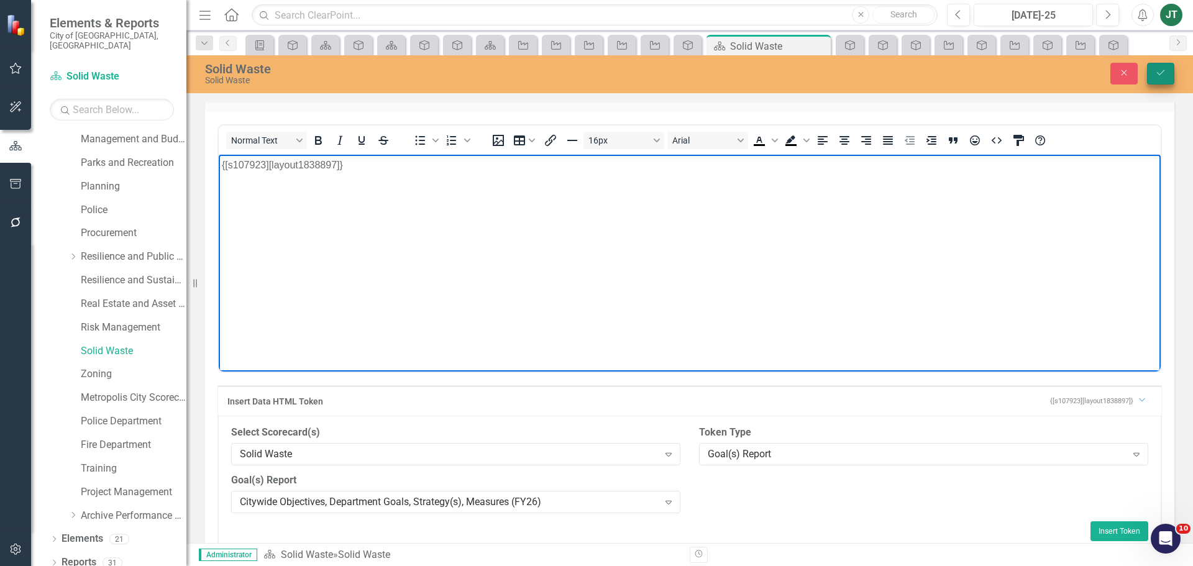
click at [1155, 68] on button "Save" at bounding box center [1160, 74] width 27 height 22
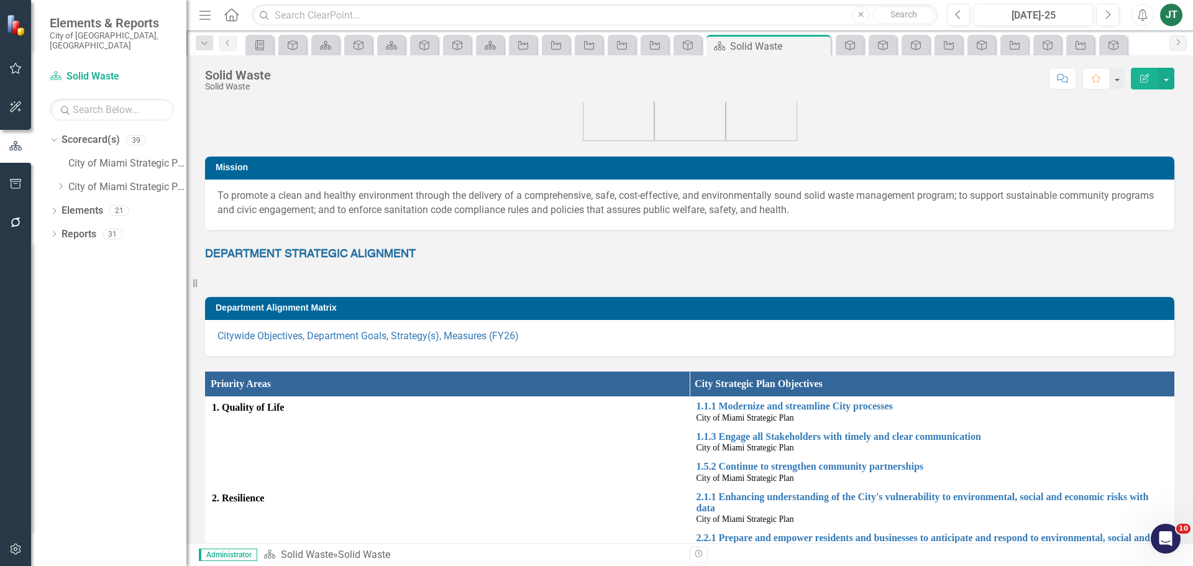
scroll to position [124, 0]
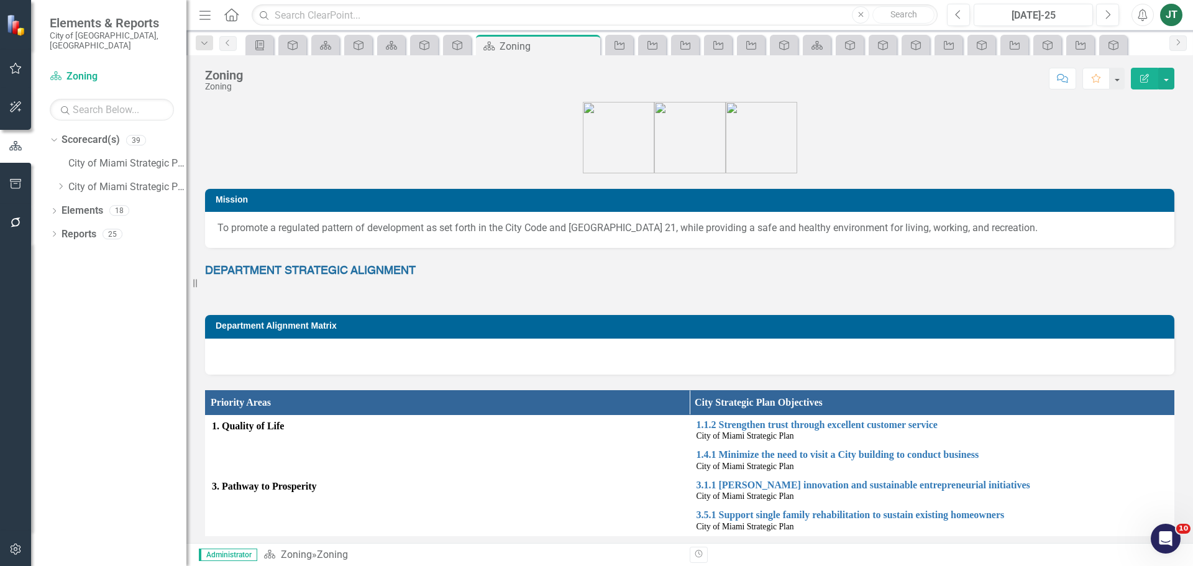
click at [497, 326] on h3 "Department Alignment Matrix" at bounding box center [692, 325] width 953 height 9
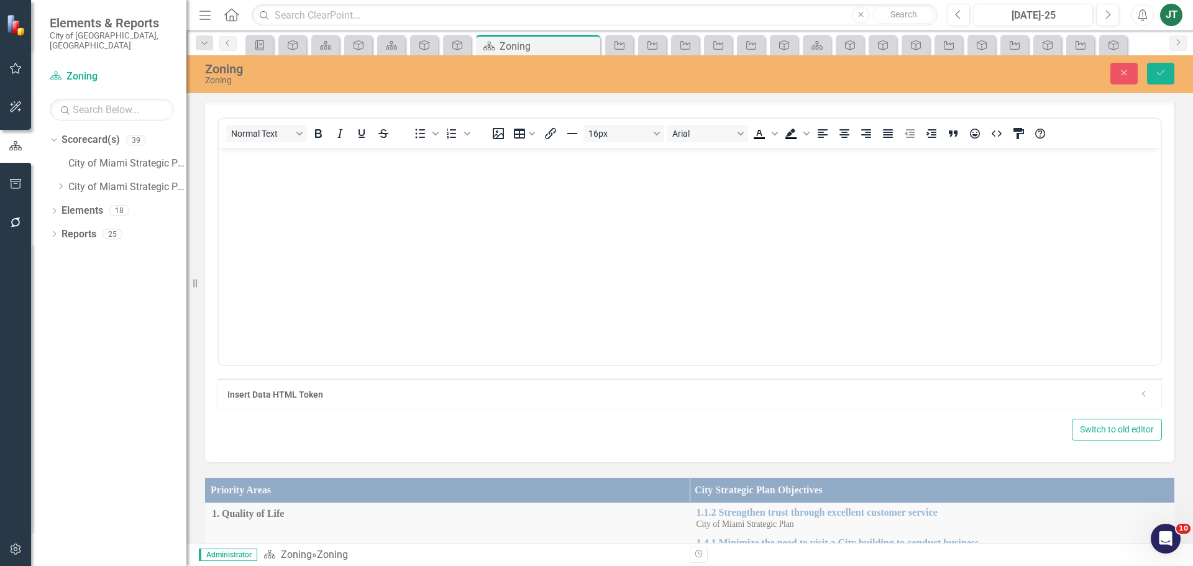
scroll to position [249, 0]
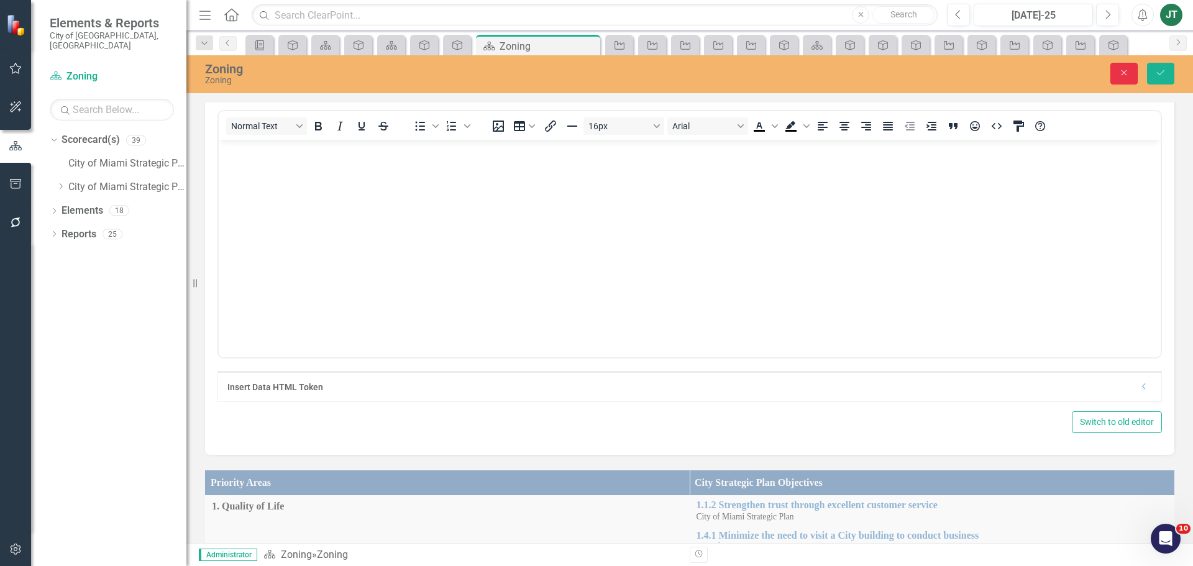
click at [1116, 75] on button "Close" at bounding box center [1124, 74] width 27 height 22
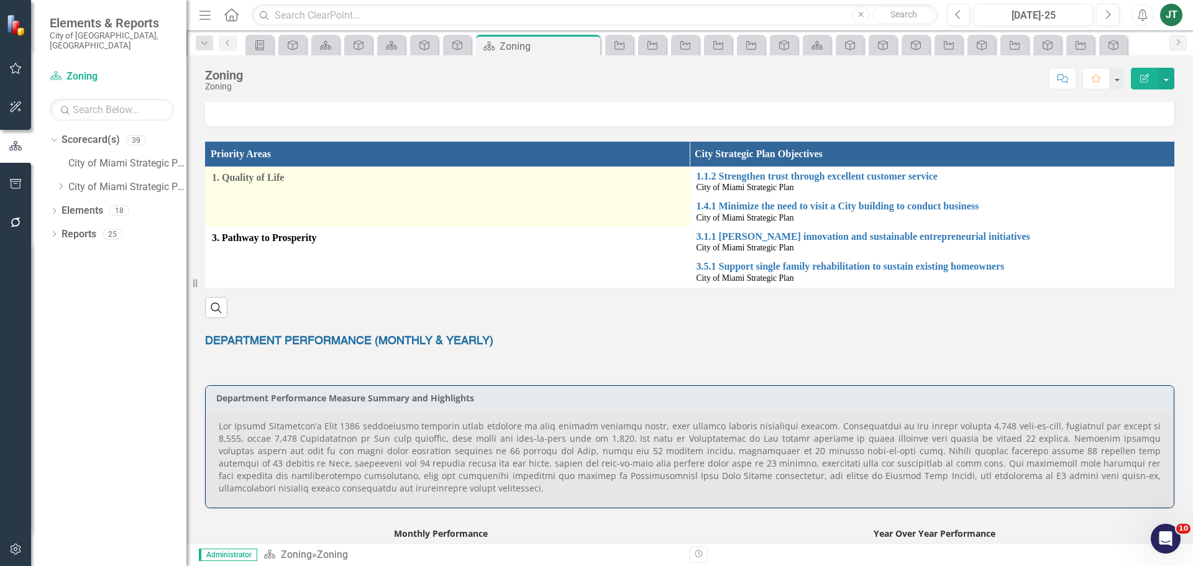
scroll to position [242, 0]
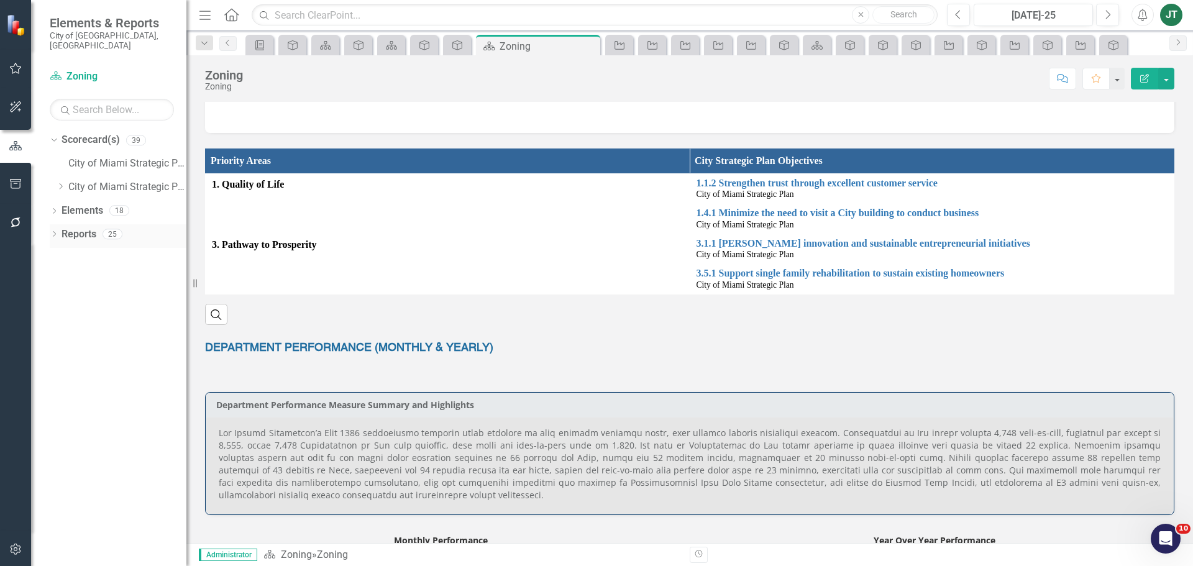
click at [88, 227] on link "Reports" at bounding box center [79, 234] width 35 height 14
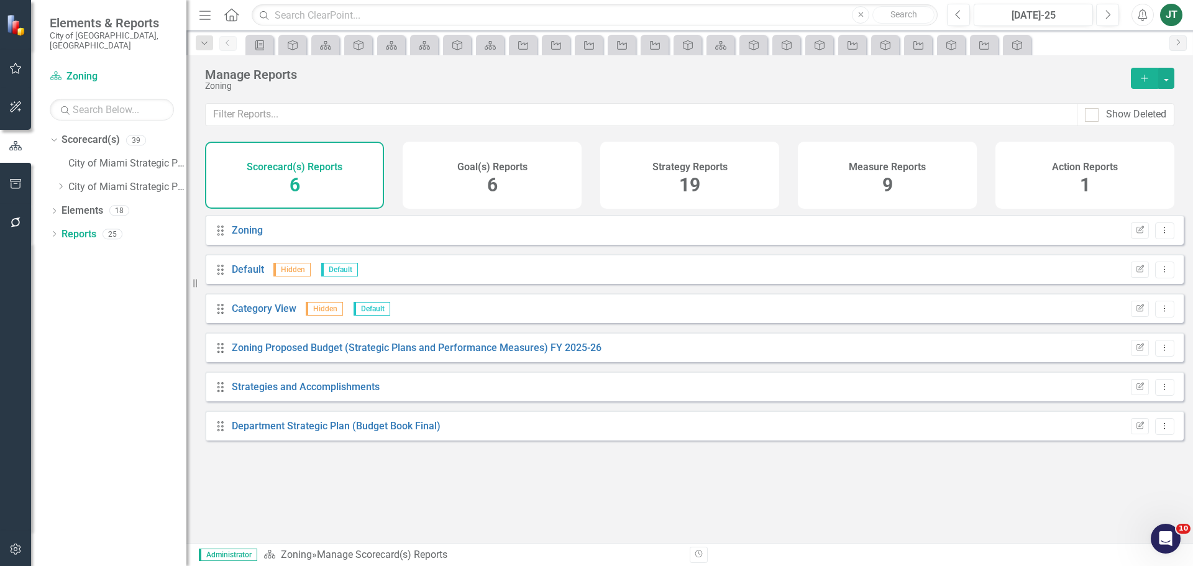
click at [456, 168] on div "Goal(s) Reports 6" at bounding box center [492, 175] width 179 height 67
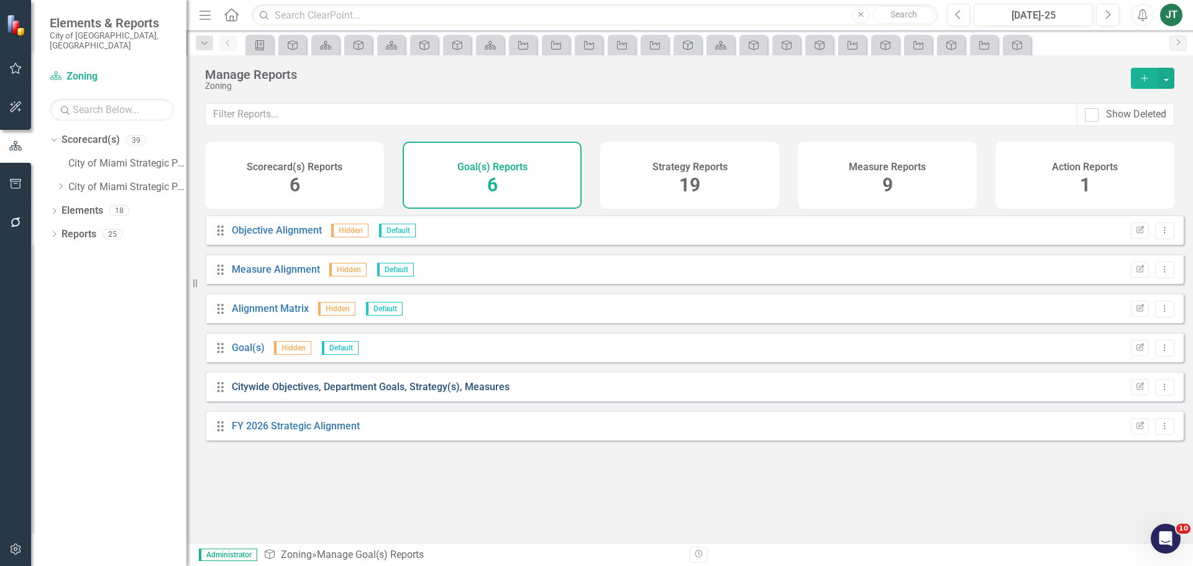
click at [403, 393] on link "Citywide Objectives, Department Goals, Strategy(s), Measures" at bounding box center [371, 387] width 278 height 12
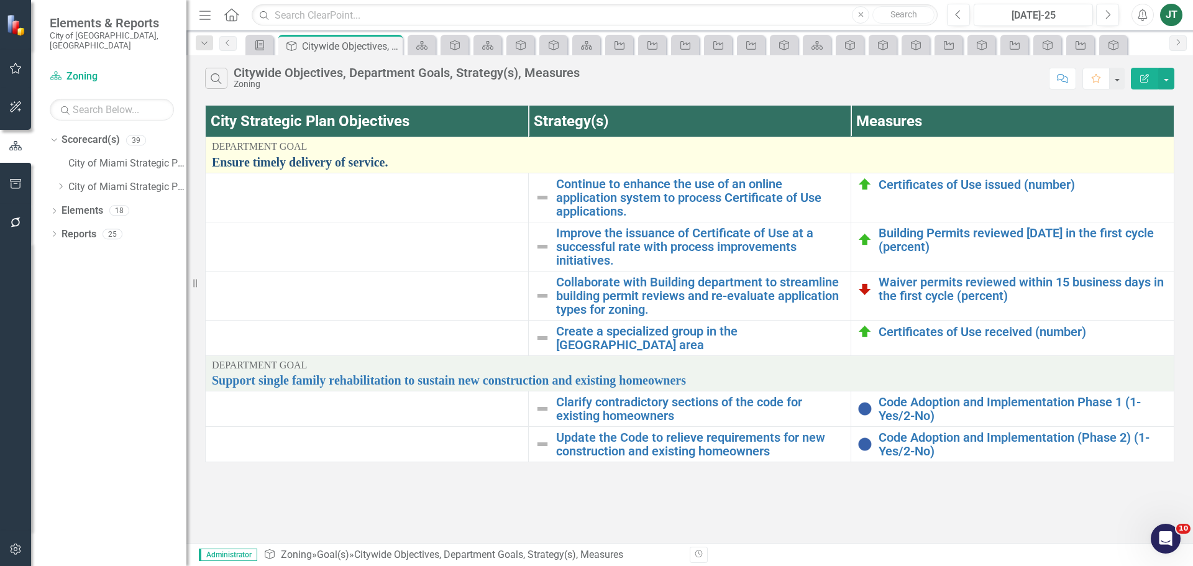
click at [367, 163] on link "Ensure timely delivery of service." at bounding box center [690, 162] width 956 height 14
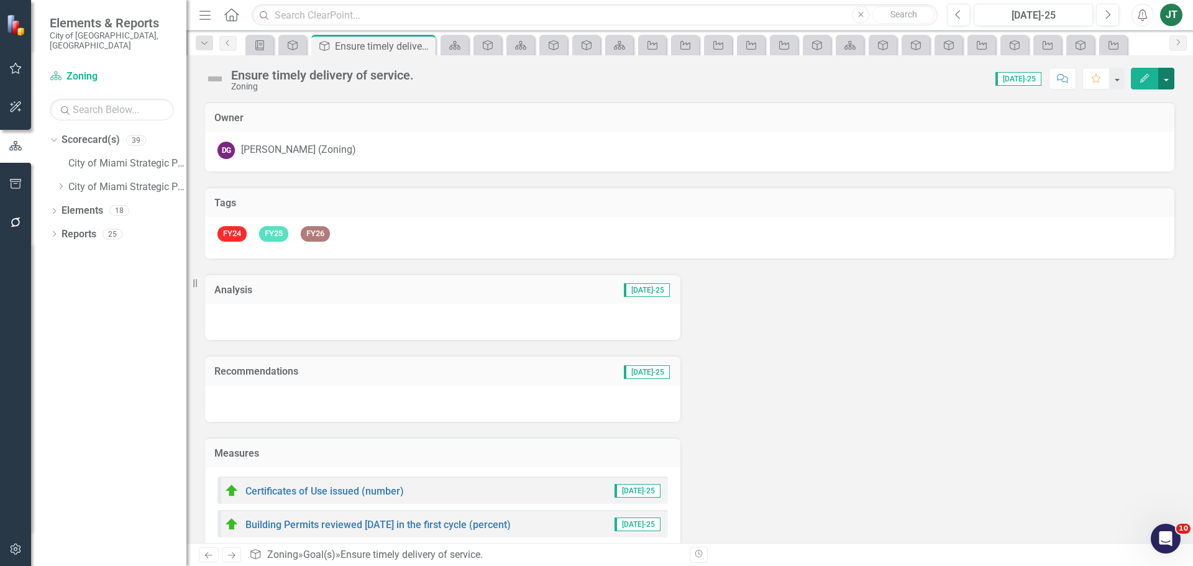
drag, startPoint x: 1165, startPoint y: 74, endPoint x: 1161, endPoint y: 85, distance: 11.2
click at [1166, 74] on button "button" at bounding box center [1166, 79] width 16 height 22
click at [1122, 126] on link "Edit Report Edit Layout" at bounding box center [1123, 124] width 101 height 23
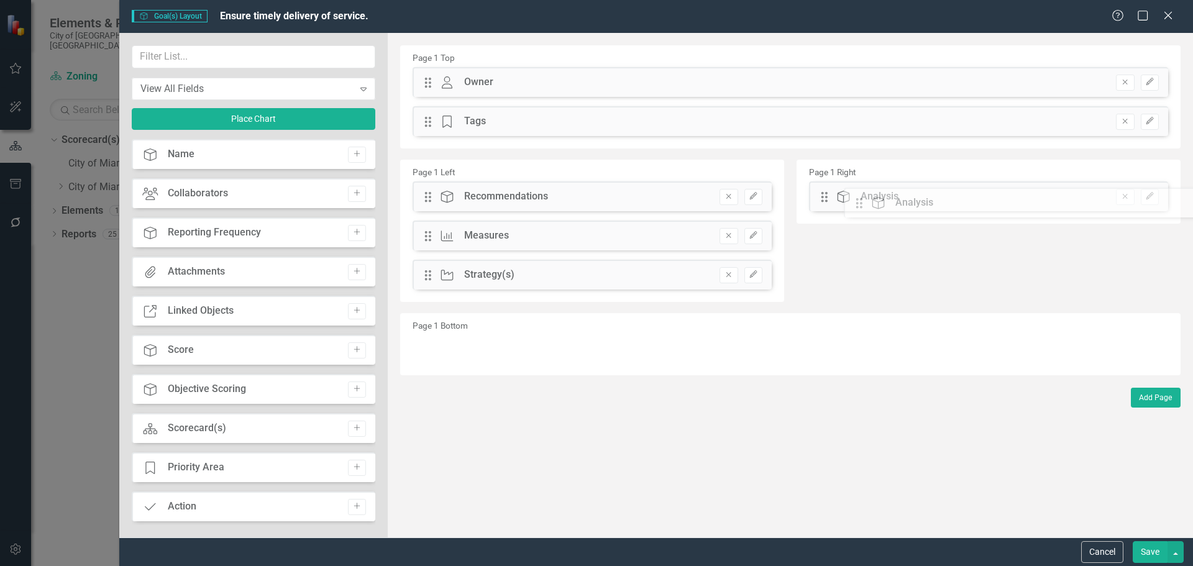
drag, startPoint x: 434, startPoint y: 201, endPoint x: 874, endPoint y: 208, distance: 440.6
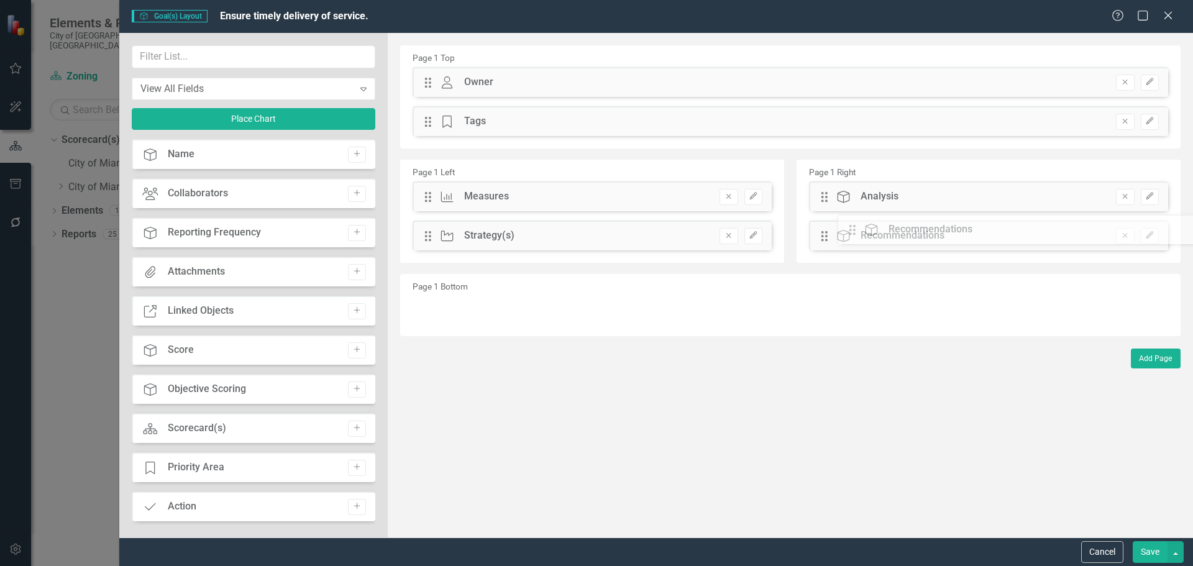
drag, startPoint x: 431, startPoint y: 196, endPoint x: 850, endPoint y: 231, distance: 420.9
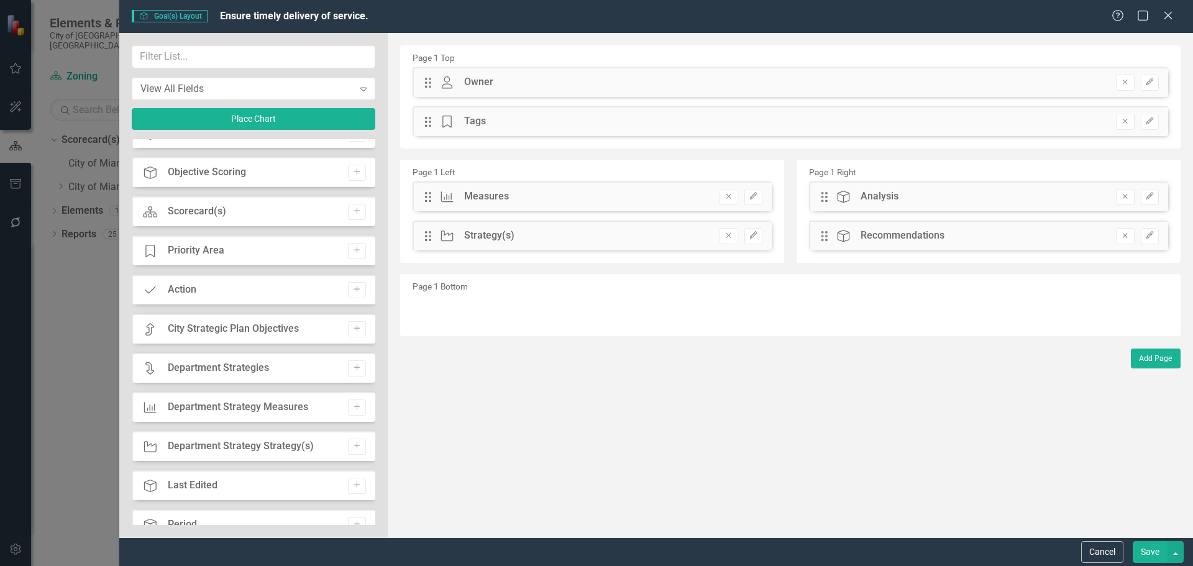
scroll to position [249, 0]
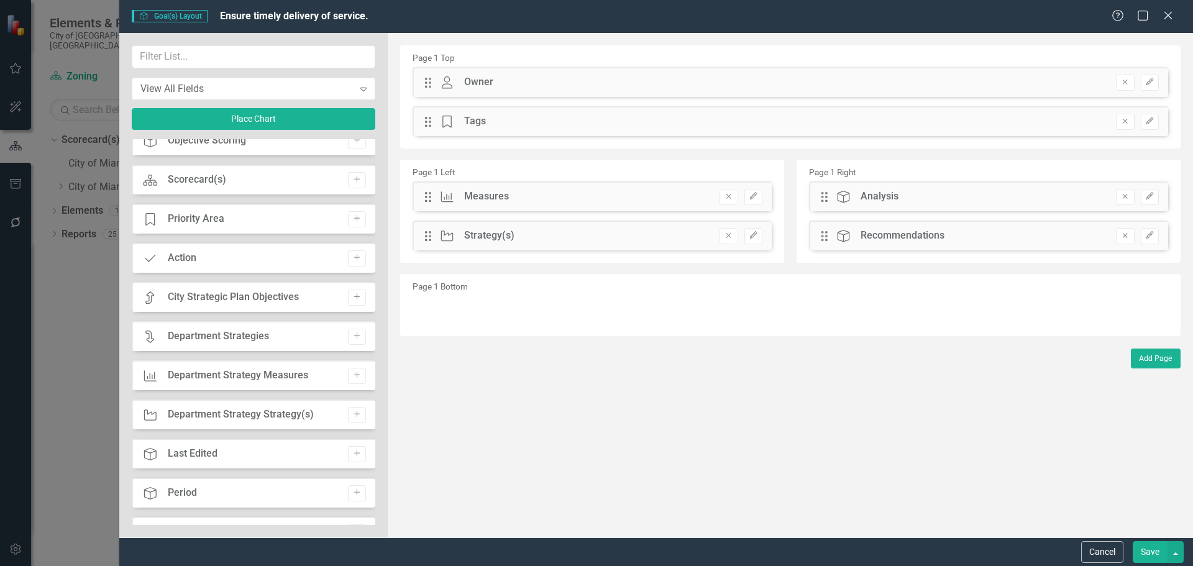
click at [353, 293] on icon "Add" at bounding box center [356, 296] width 9 height 7
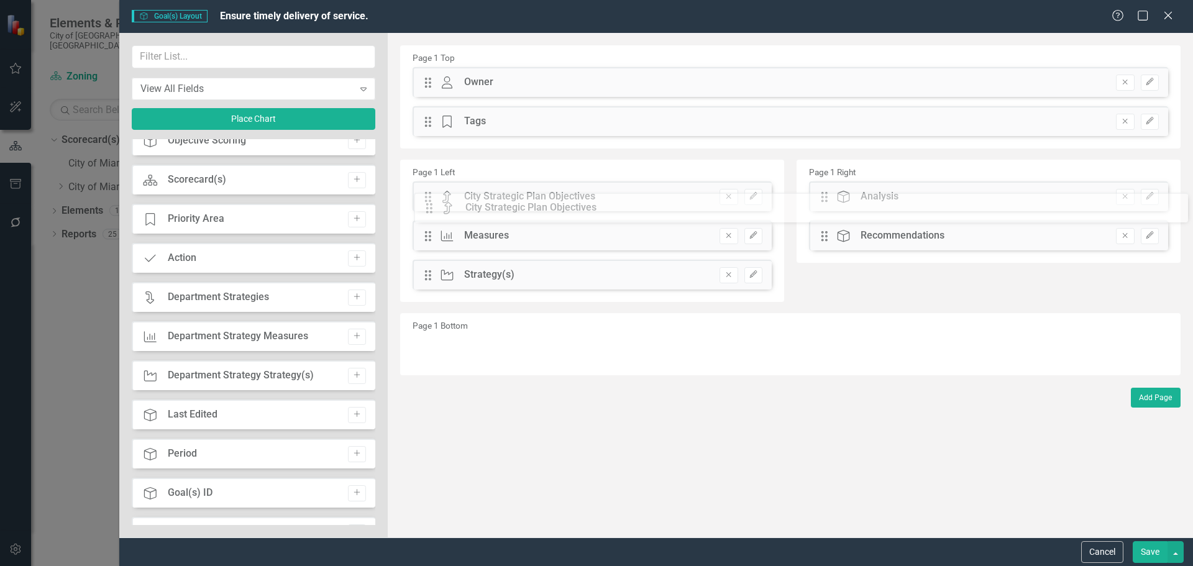
drag, startPoint x: 426, startPoint y: 87, endPoint x: 435, endPoint y: 208, distance: 121.5
drag, startPoint x: 430, startPoint y: 275, endPoint x: 429, endPoint y: 231, distance: 44.1
click at [429, 231] on div "The fields (or pods) that are available for you to include on the detail page a…" at bounding box center [790, 285] width 805 height 505
click at [1153, 554] on button "Save" at bounding box center [1150, 552] width 35 height 22
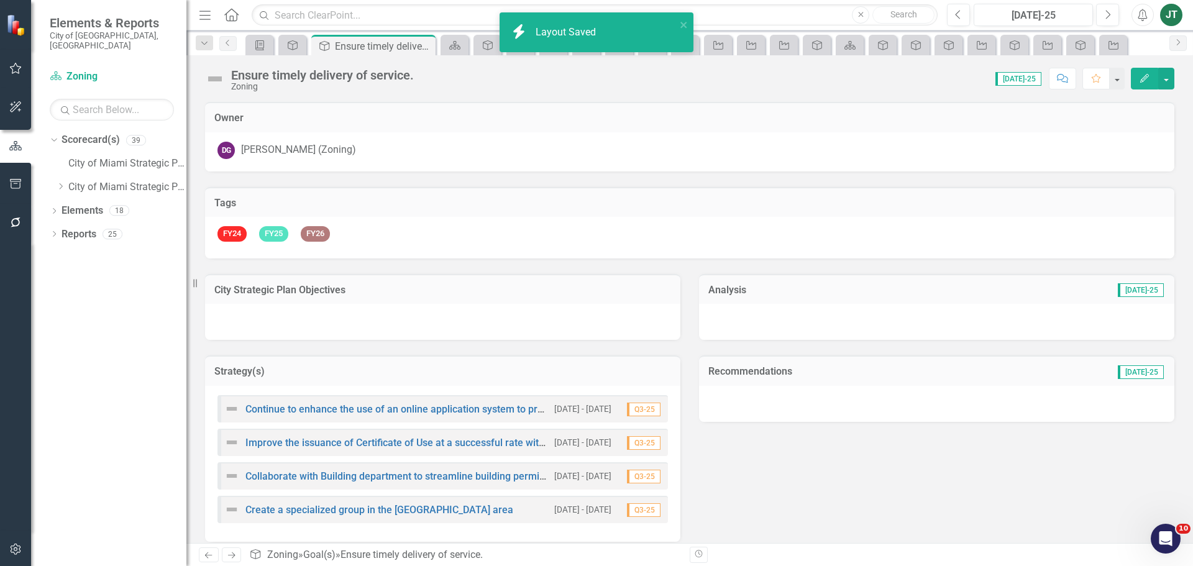
click at [411, 293] on h3 "City Strategic Plan Objectives" at bounding box center [442, 290] width 457 height 11
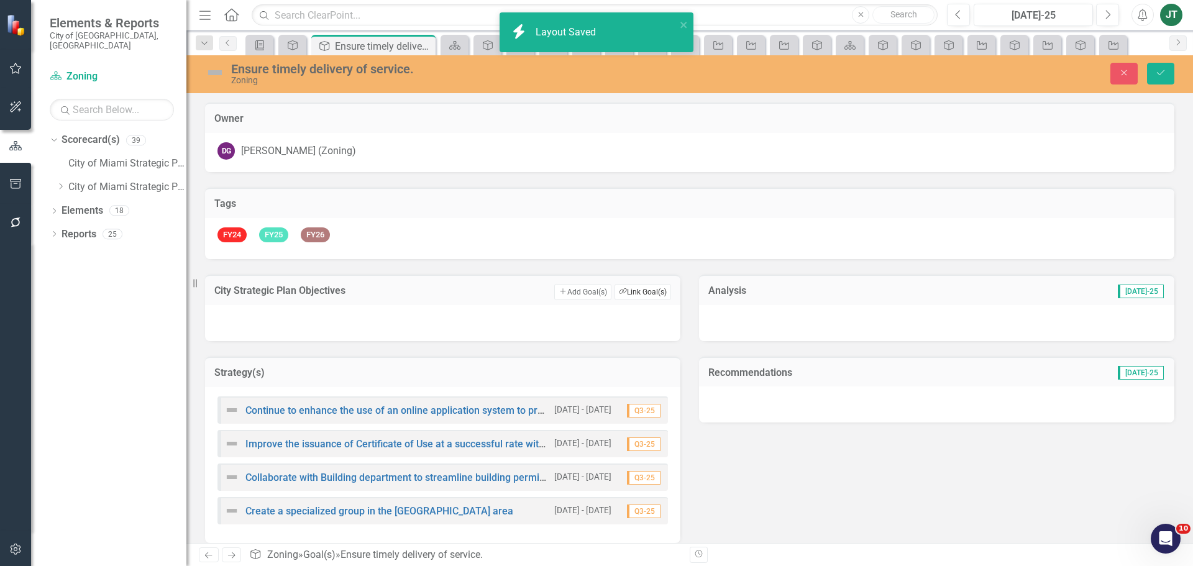
click at [637, 295] on button "Link Tag Link Goal(s)" at bounding box center [643, 292] width 57 height 16
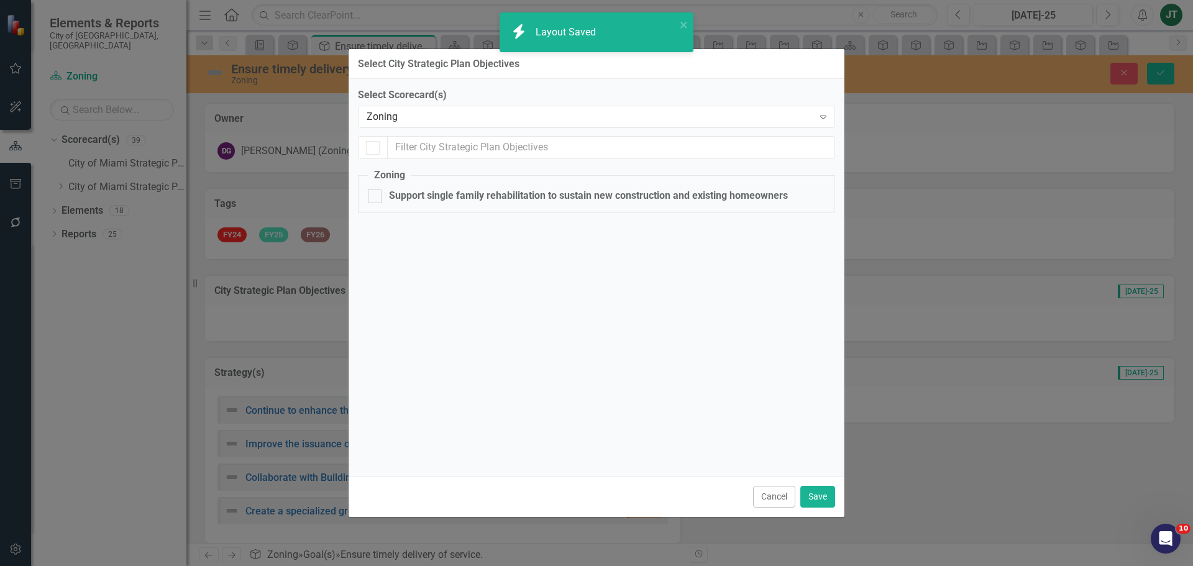
checkbox input "false"
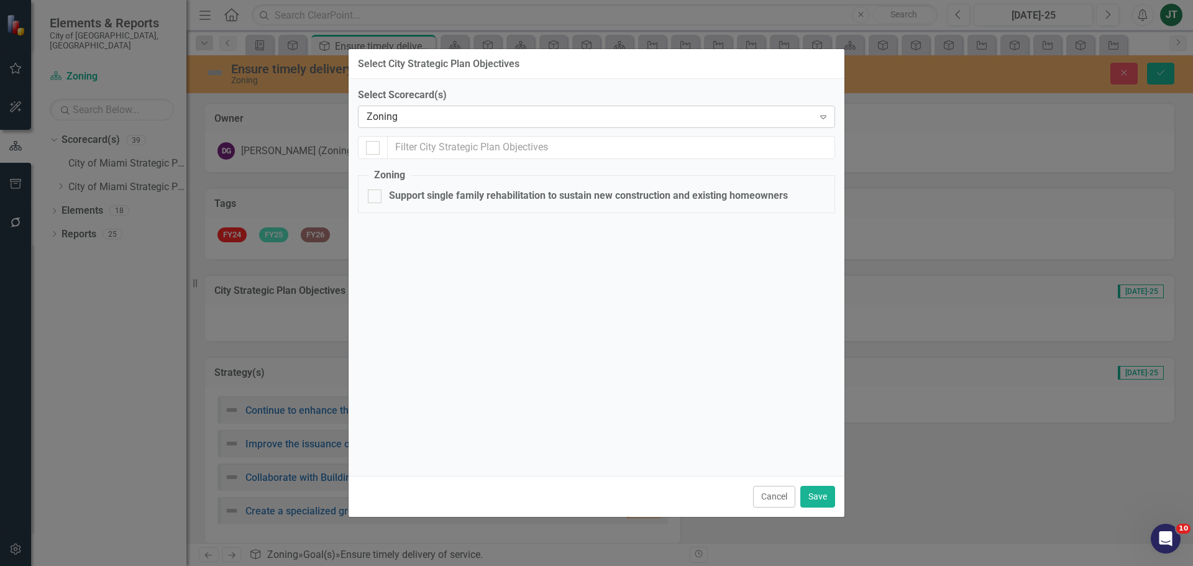
click at [444, 116] on div "Zoning" at bounding box center [590, 117] width 447 height 14
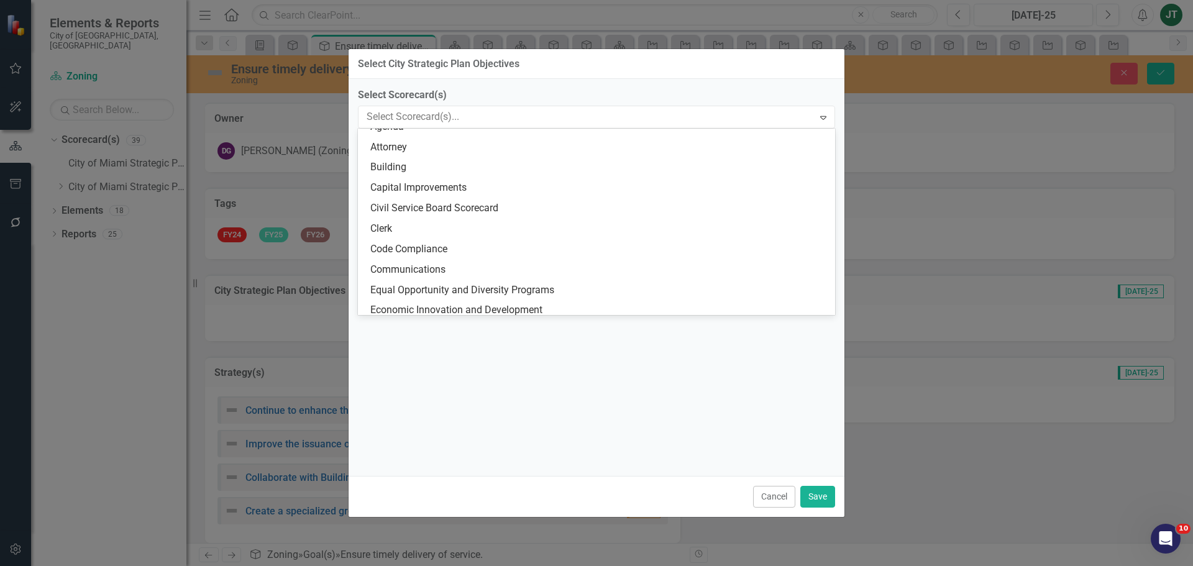
scroll to position [0, 0]
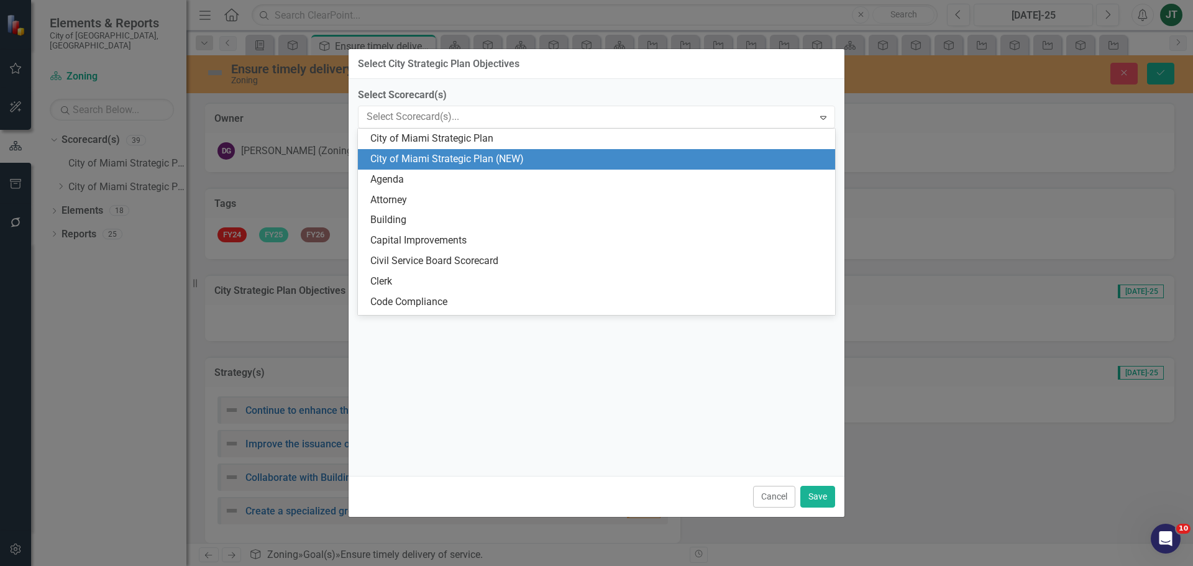
click at [487, 152] on div "City of Miami Strategic Plan (NEW)" at bounding box center [598, 159] width 457 height 14
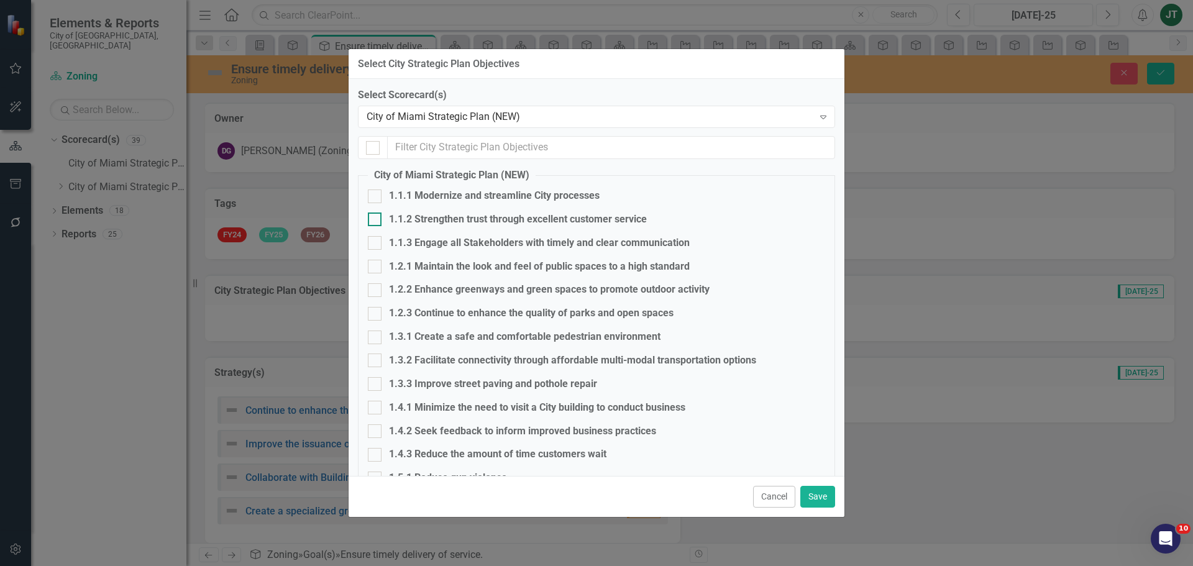
click at [412, 220] on div "1.1.2 Strengthen trust through excellent customer service" at bounding box center [518, 220] width 258 height 14
click at [376, 220] on input "1.1.2 Strengthen trust through excellent customer service" at bounding box center [372, 217] width 8 height 8
checkbox input "true"
click at [421, 409] on div "1.4.1 Minimize the need to visit a City building to conduct business" at bounding box center [537, 408] width 296 height 14
click at [376, 409] on input "1.4.1 Minimize the need to visit a City building to conduct business" at bounding box center [372, 405] width 8 height 8
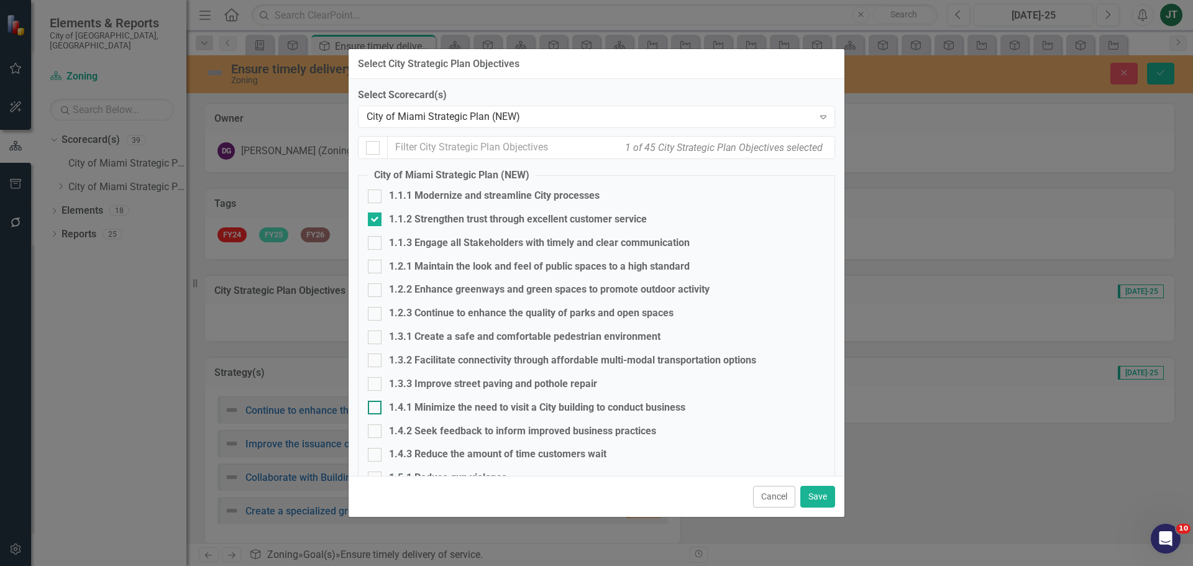
checkbox input "true"
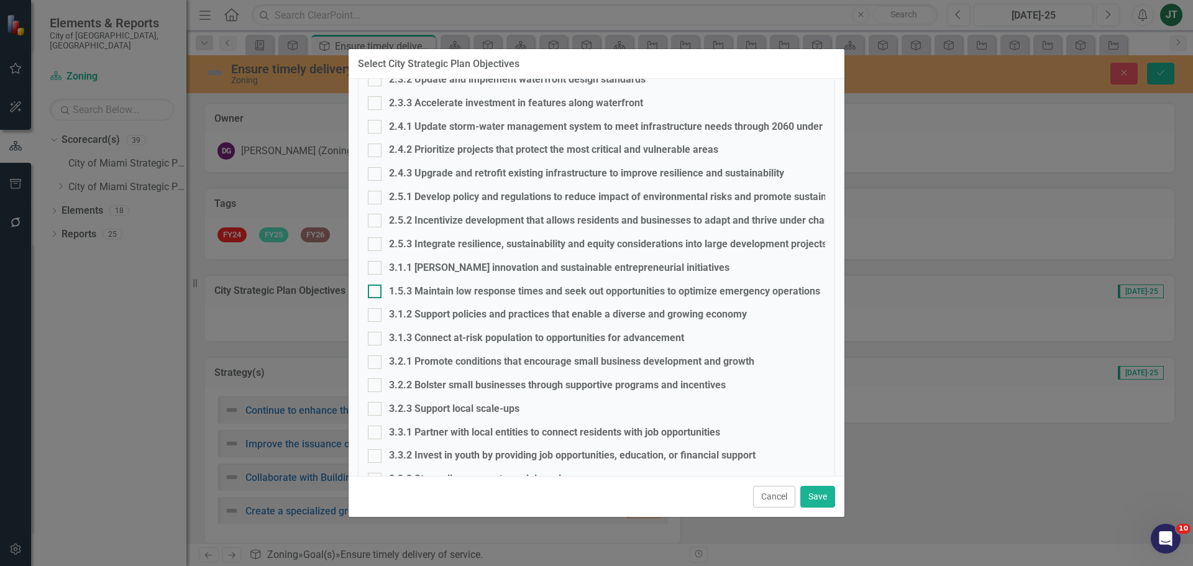
scroll to position [559, 0]
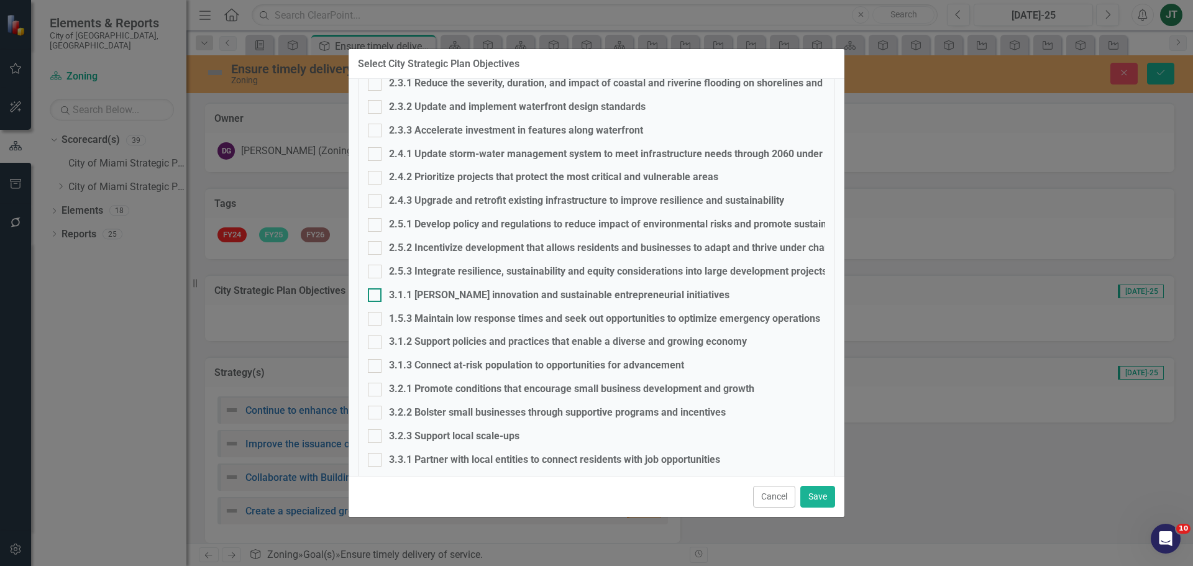
click at [419, 296] on div "3.1.1 Foster innovation and sustainable entrepreneurial initiatives" at bounding box center [559, 295] width 341 height 14
click at [376, 296] on input "3.1.1 Foster innovation and sustainable entrepreneurial initiatives" at bounding box center [372, 292] width 8 height 8
checkbox input "true"
click at [825, 496] on button "Save" at bounding box center [817, 497] width 35 height 22
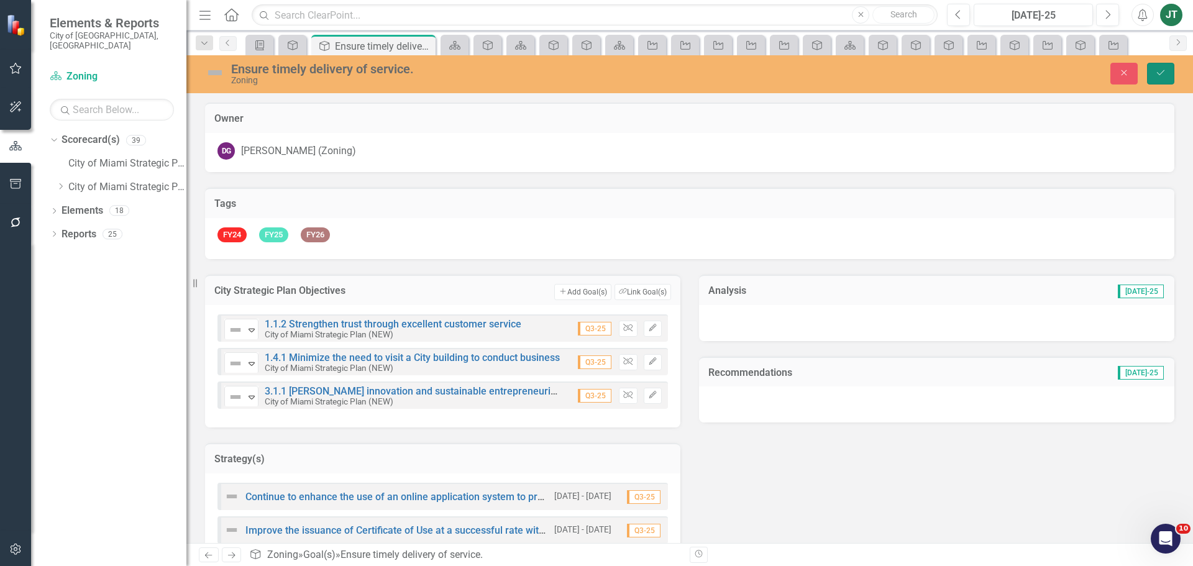
click at [1161, 71] on icon "Save" at bounding box center [1160, 72] width 11 height 9
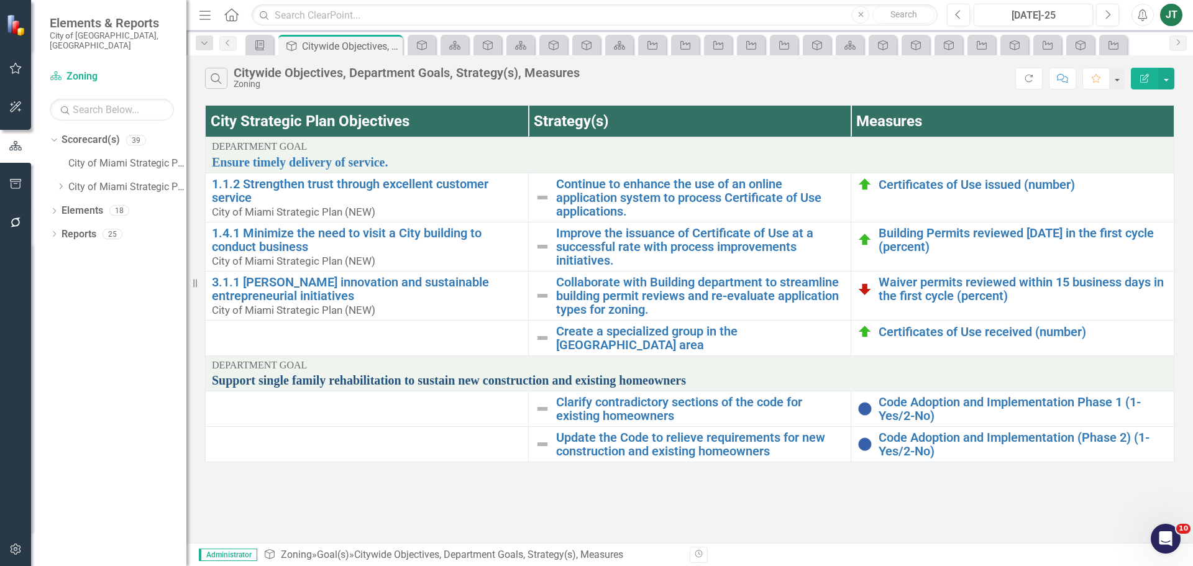
click at [454, 380] on link "Support single family rehabilitation to sustain new construction and existing h…" at bounding box center [690, 380] width 956 height 14
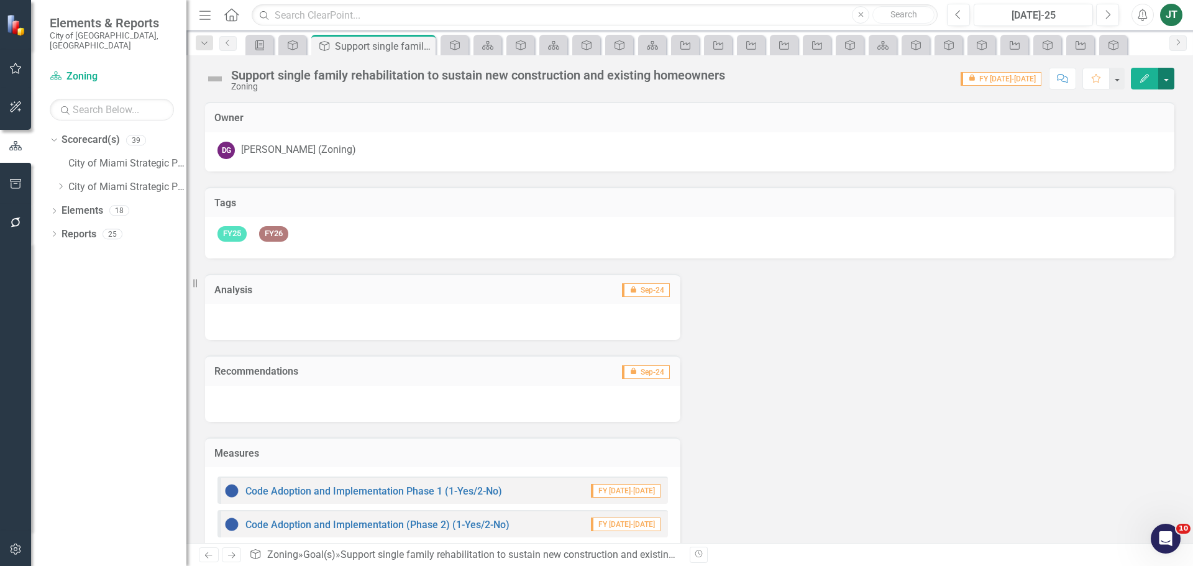
click at [1167, 71] on button "button" at bounding box center [1166, 79] width 16 height 22
click at [1136, 122] on link "Edit Report Edit Layout" at bounding box center [1123, 124] width 101 height 23
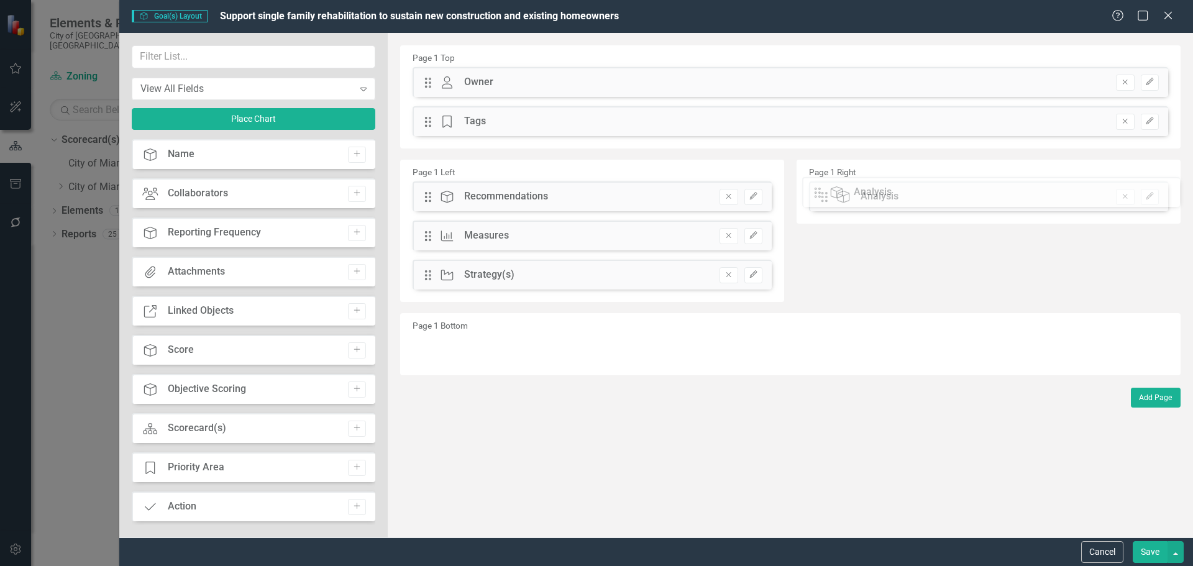
drag, startPoint x: 431, startPoint y: 196, endPoint x: 830, endPoint y: 191, distance: 399.0
drag, startPoint x: 433, startPoint y: 200, endPoint x: 441, endPoint y: 201, distance: 8.8
click at [441, 201] on div "The fields (or pods) that are available for you to include on the detail page a…" at bounding box center [790, 285] width 805 height 505
click at [441, 201] on icon "Goal(s)" at bounding box center [438, 197] width 16 height 12
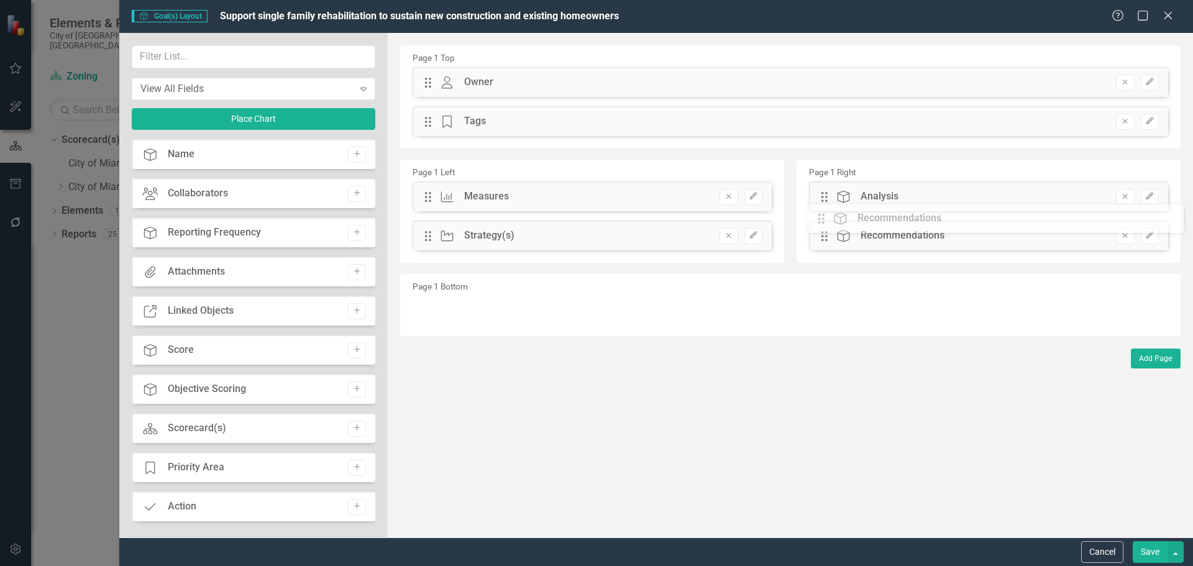
drag, startPoint x: 433, startPoint y: 200, endPoint x: 835, endPoint y: 222, distance: 403.3
drag, startPoint x: 424, startPoint y: 237, endPoint x: 427, endPoint y: 198, distance: 38.7
click at [427, 198] on div "The fields (or pods) that are available for you to include on the detail page a…" at bounding box center [790, 285] width 805 height 505
click at [230, 60] on input "text" at bounding box center [254, 56] width 244 height 23
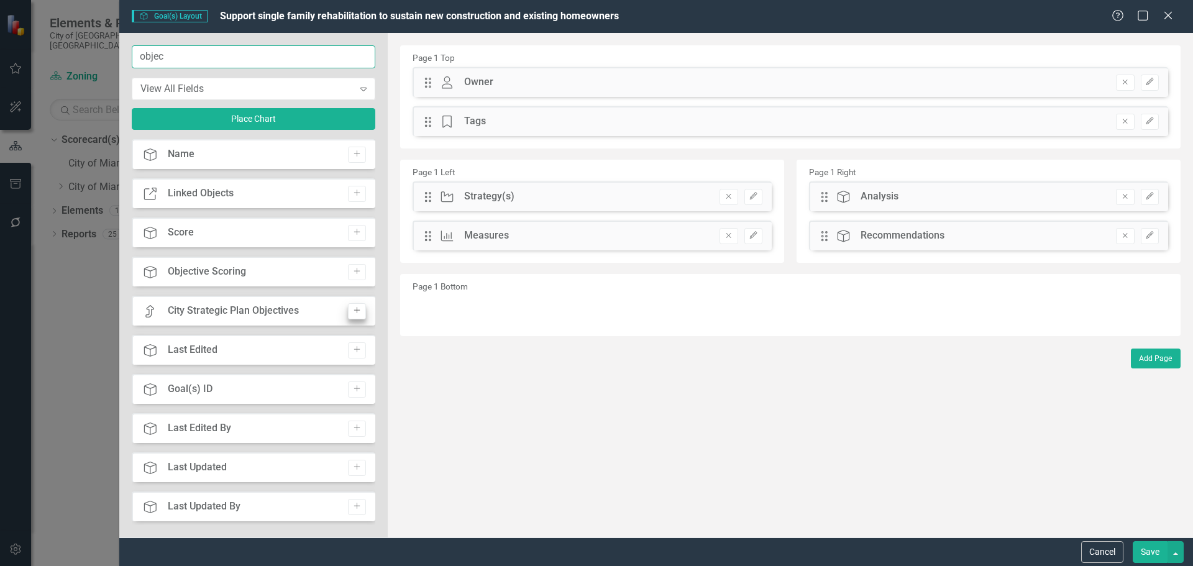
type input "objec"
click at [352, 313] on icon "Add" at bounding box center [356, 310] width 9 height 7
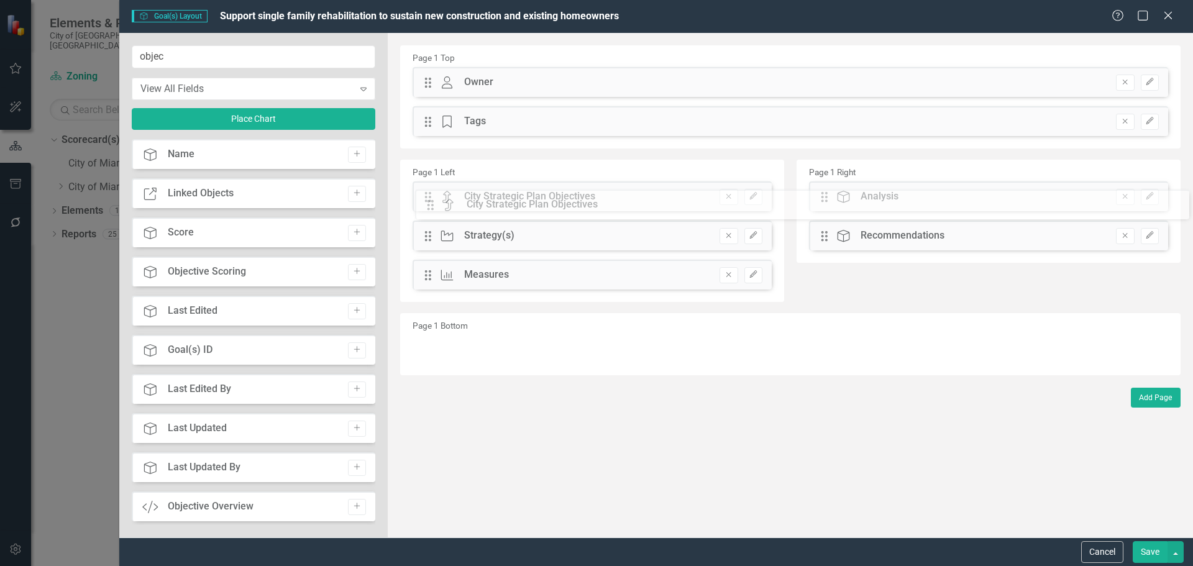
drag, startPoint x: 424, startPoint y: 80, endPoint x: 436, endPoint y: 202, distance: 123.0
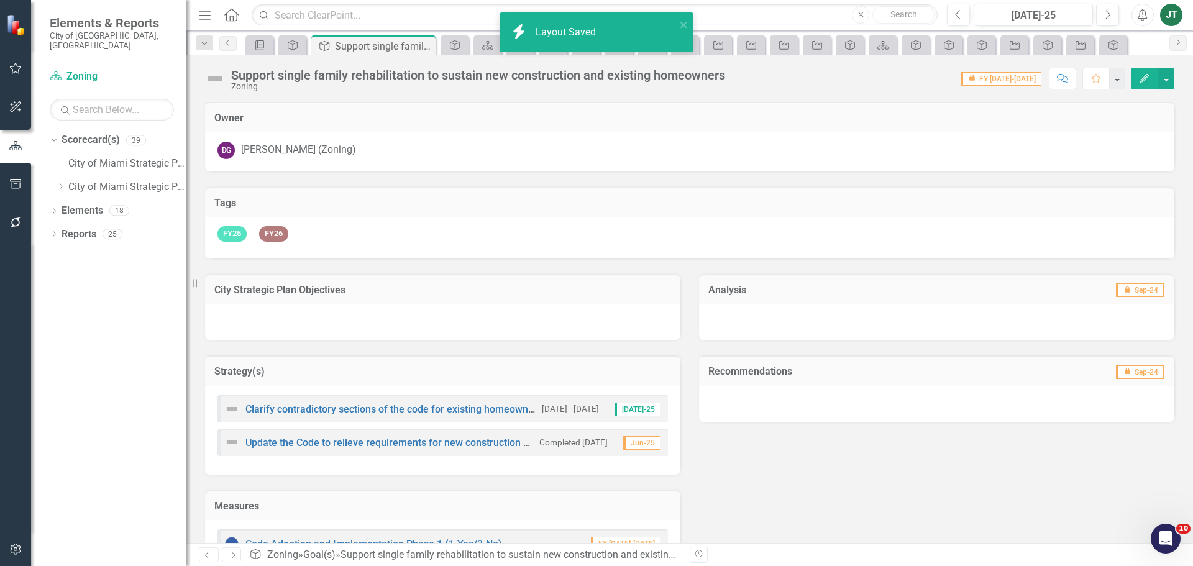
click at [436, 298] on td "City Strategic Plan Objectives" at bounding box center [442, 291] width 457 height 16
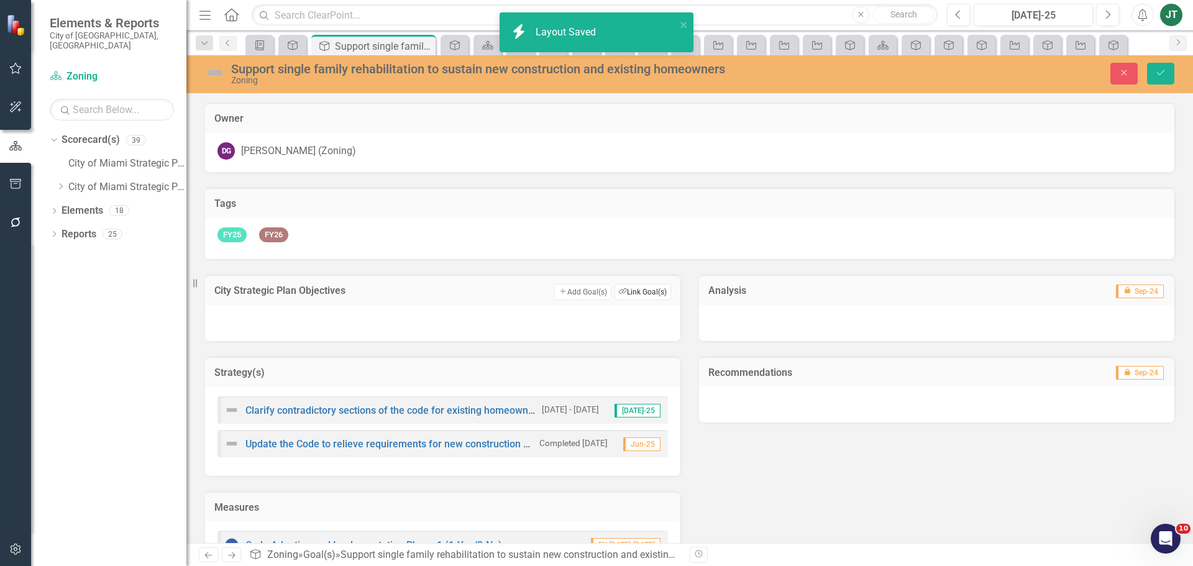
click at [635, 292] on button "Link Tag Link Goal(s)" at bounding box center [643, 292] width 57 height 16
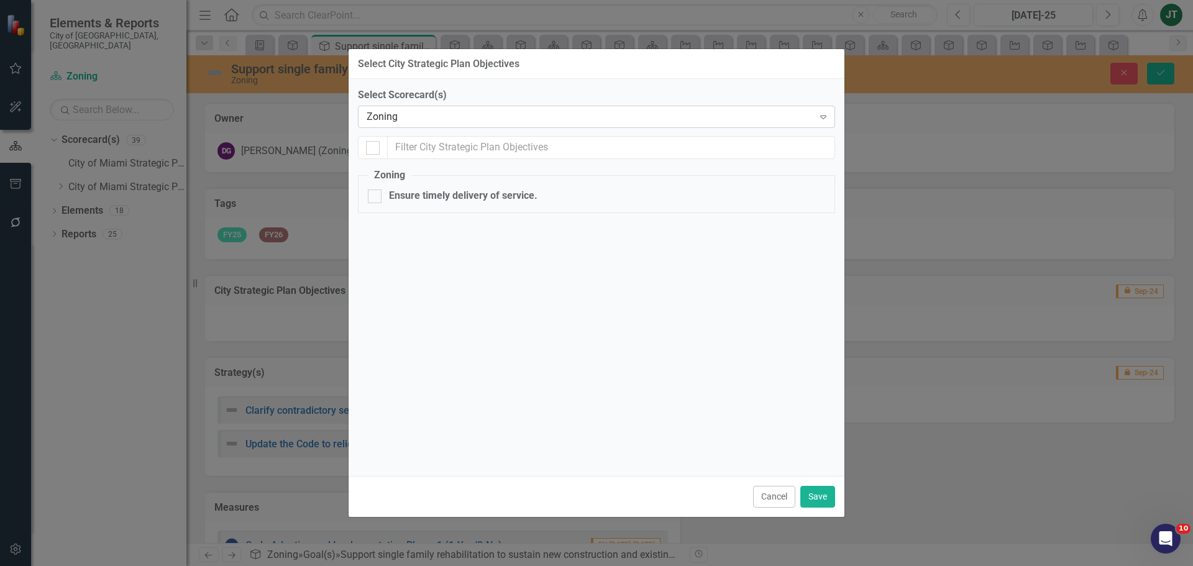
click at [429, 117] on div "Zoning" at bounding box center [590, 117] width 447 height 14
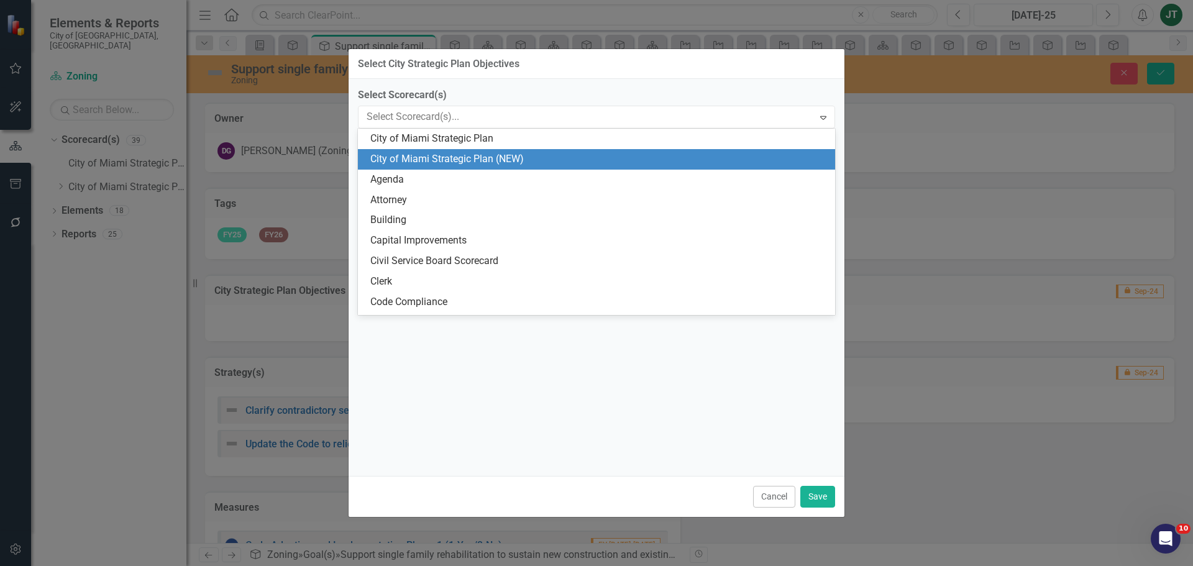
click at [505, 161] on div "City of Miami Strategic Plan (NEW)" at bounding box center [598, 159] width 457 height 14
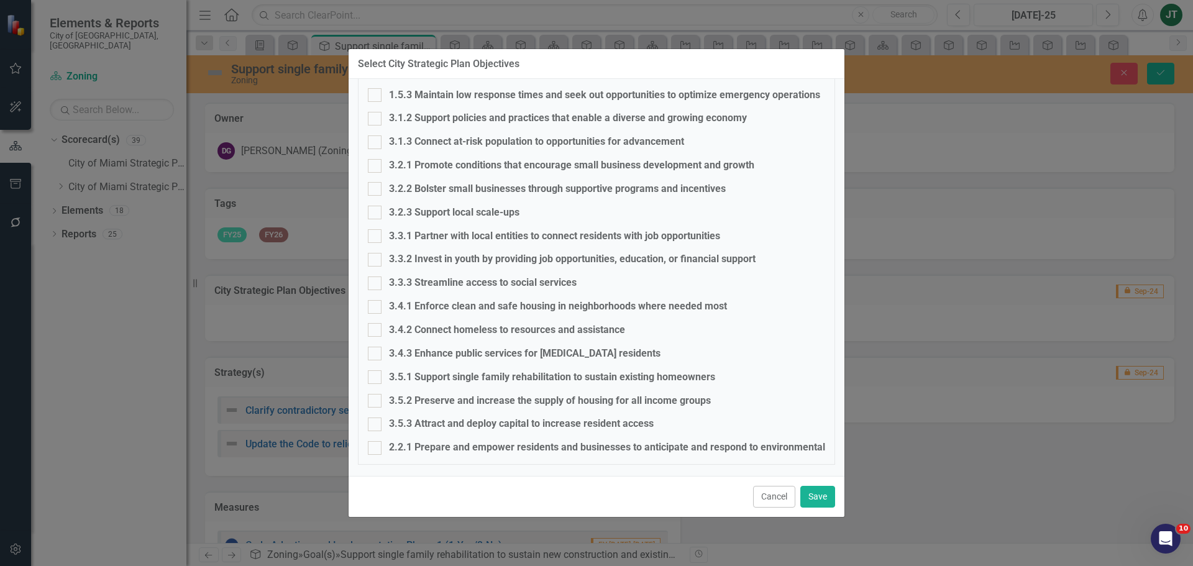
scroll to position [784, 0]
click at [408, 372] on div "3.5.1 Support single family rehabilitation to sustain existing homeowners" at bounding box center [552, 376] width 326 height 14
click at [376, 372] on input "3.5.1 Support single family rehabilitation to sustain existing homeowners" at bounding box center [372, 373] width 8 height 8
checkbox input "true"
click at [808, 497] on button "Save" at bounding box center [817, 497] width 35 height 22
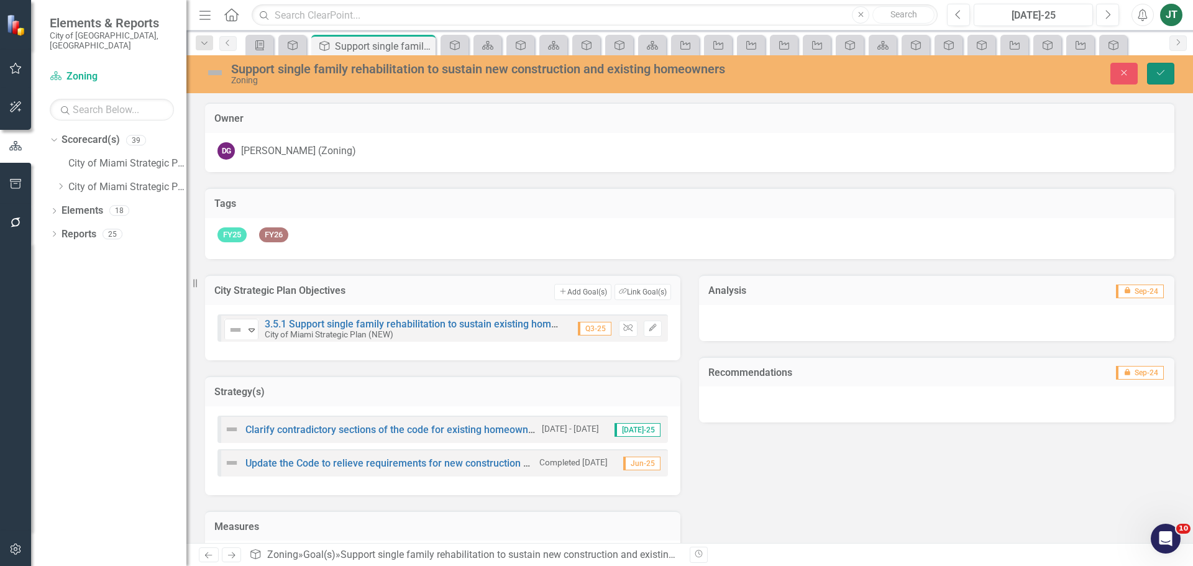
click at [1153, 70] on button "Save" at bounding box center [1160, 74] width 27 height 22
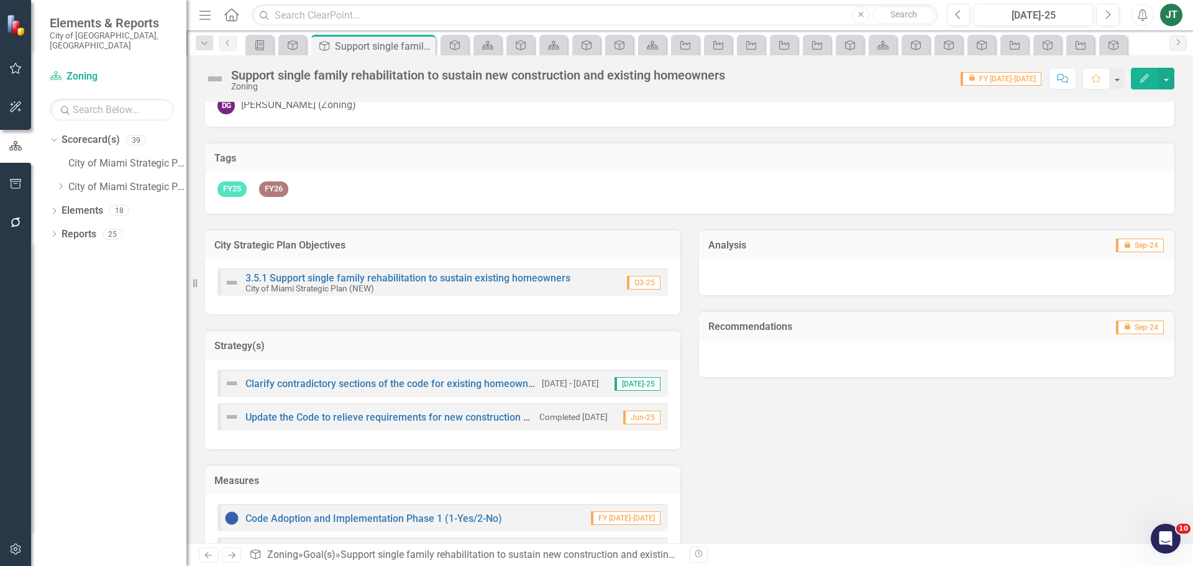
scroll to position [0, 0]
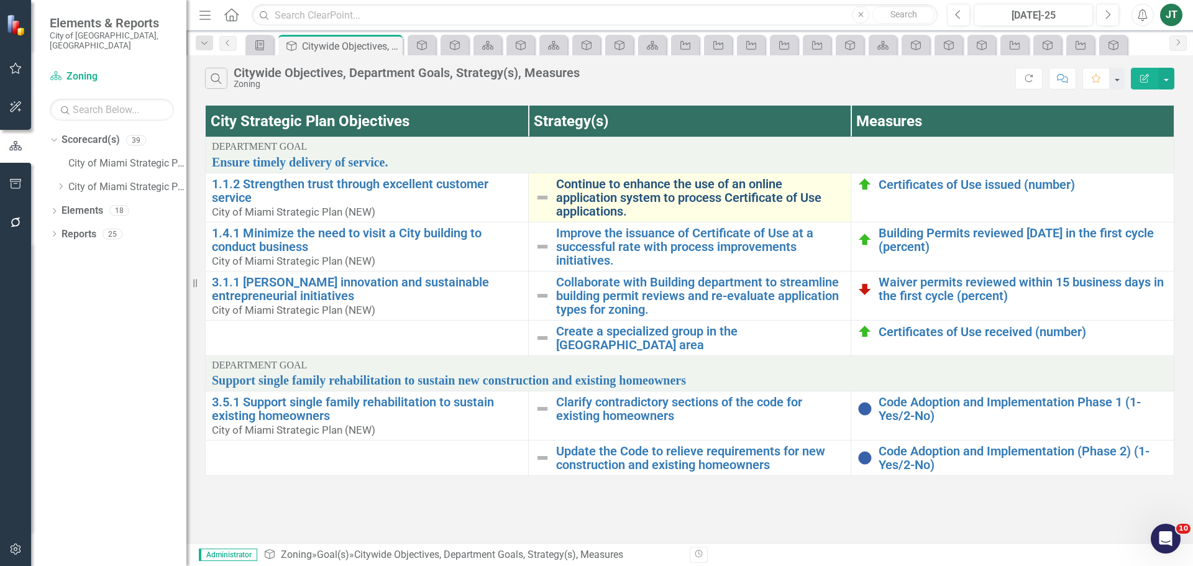
click at [592, 204] on link "Continue to enhance the use of an online application system to process Certific…" at bounding box center [700, 197] width 289 height 41
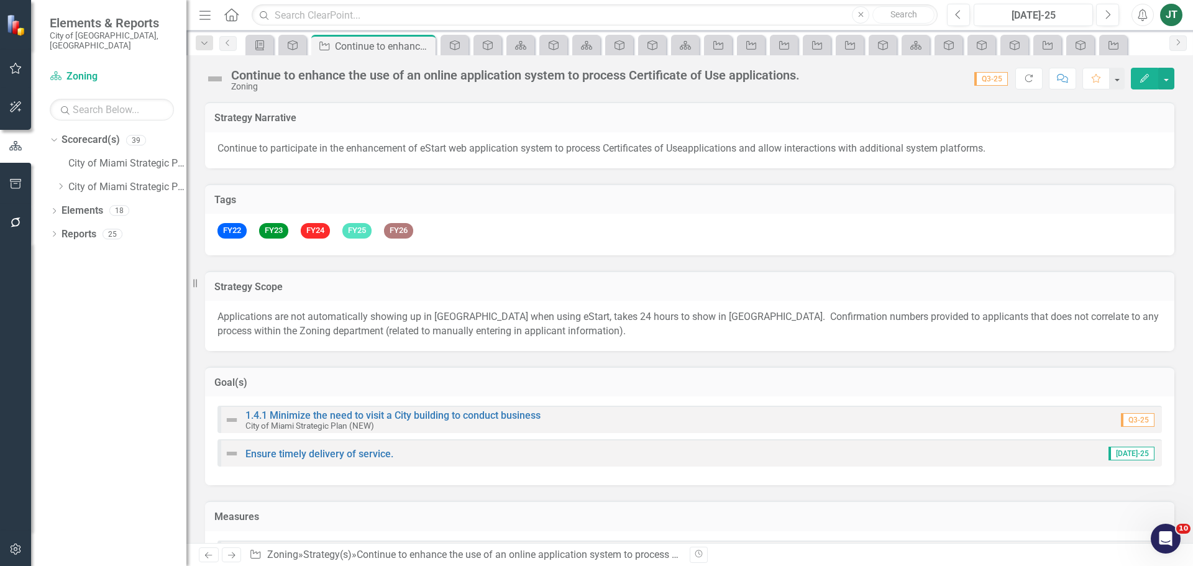
click at [422, 387] on h3 "Goal(s)" at bounding box center [689, 382] width 951 height 11
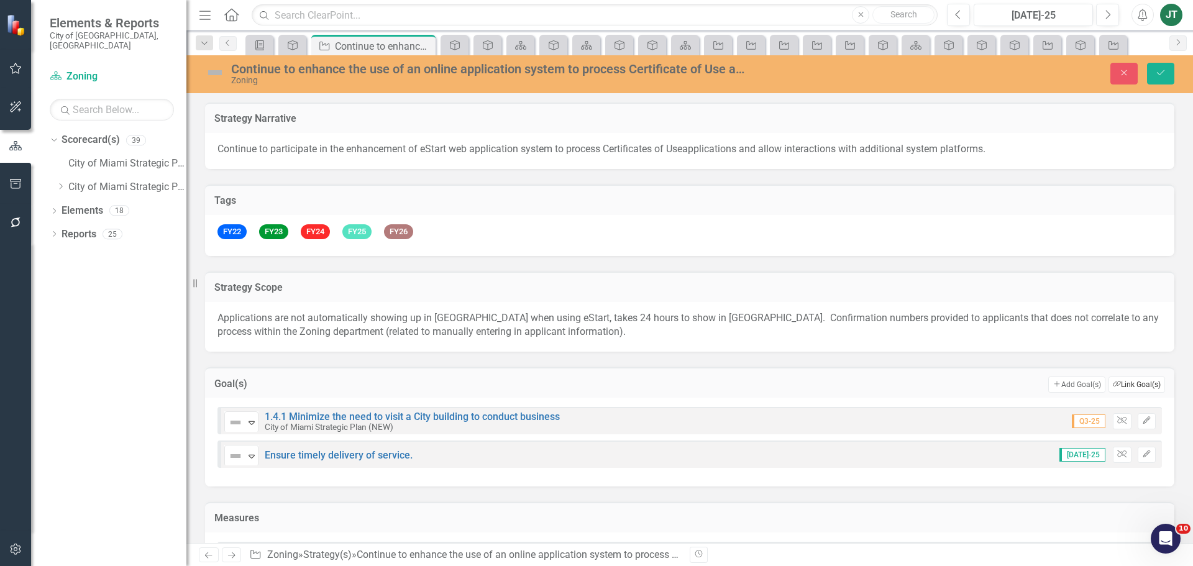
click at [1130, 383] on button "Link Tag Link Goal(s)" at bounding box center [1137, 385] width 57 height 16
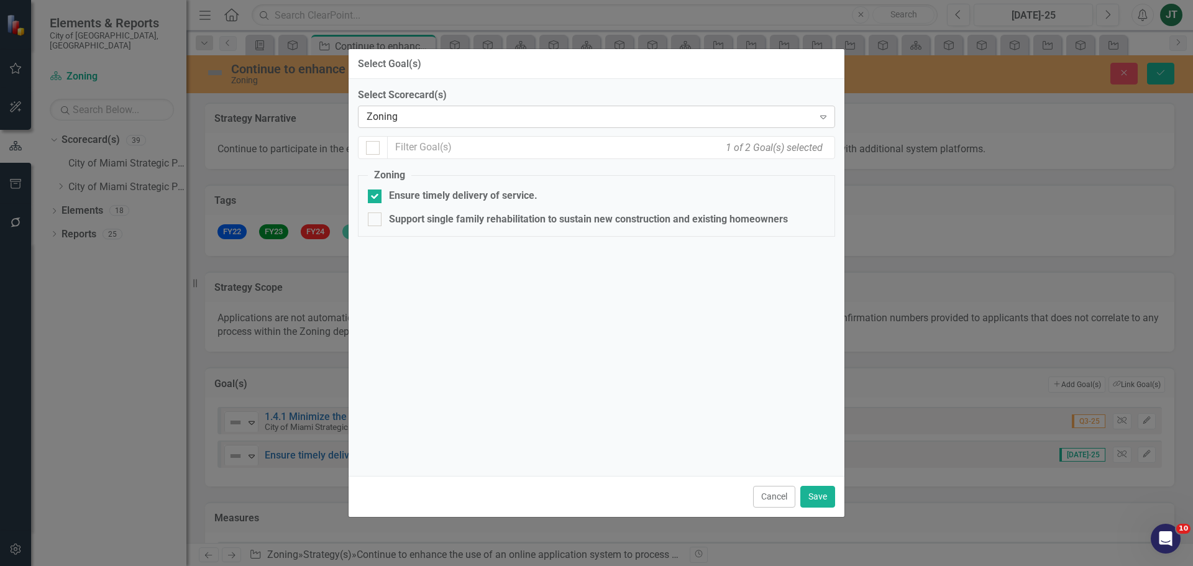
click at [417, 113] on div "Zoning" at bounding box center [590, 117] width 447 height 14
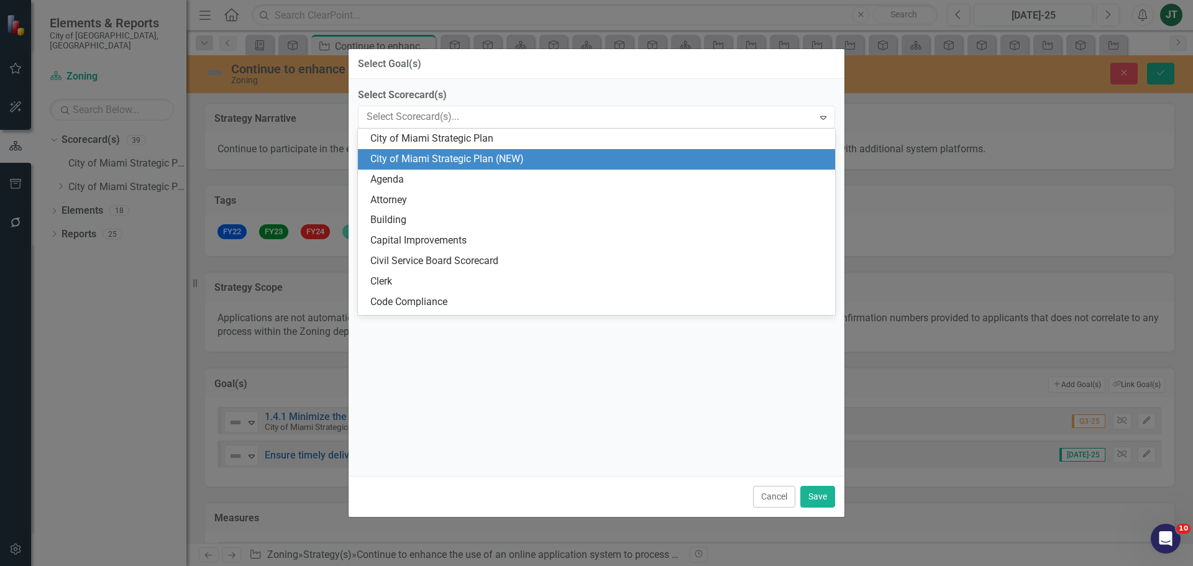
click at [460, 162] on div "City of Miami Strategic Plan (NEW)" at bounding box center [598, 159] width 457 height 14
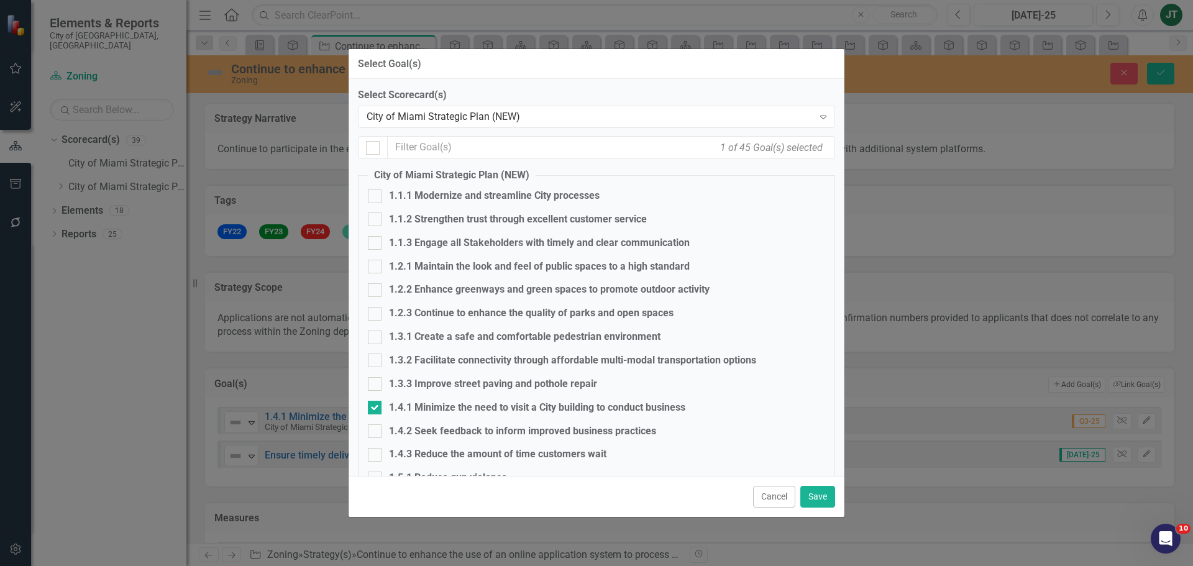
click at [417, 216] on div "1.1.2 Strengthen trust through excellent customer service" at bounding box center [518, 220] width 258 height 14
click at [376, 216] on input "1.1.2 Strengthen trust through excellent customer service" at bounding box center [372, 217] width 8 height 8
checkbox input "true"
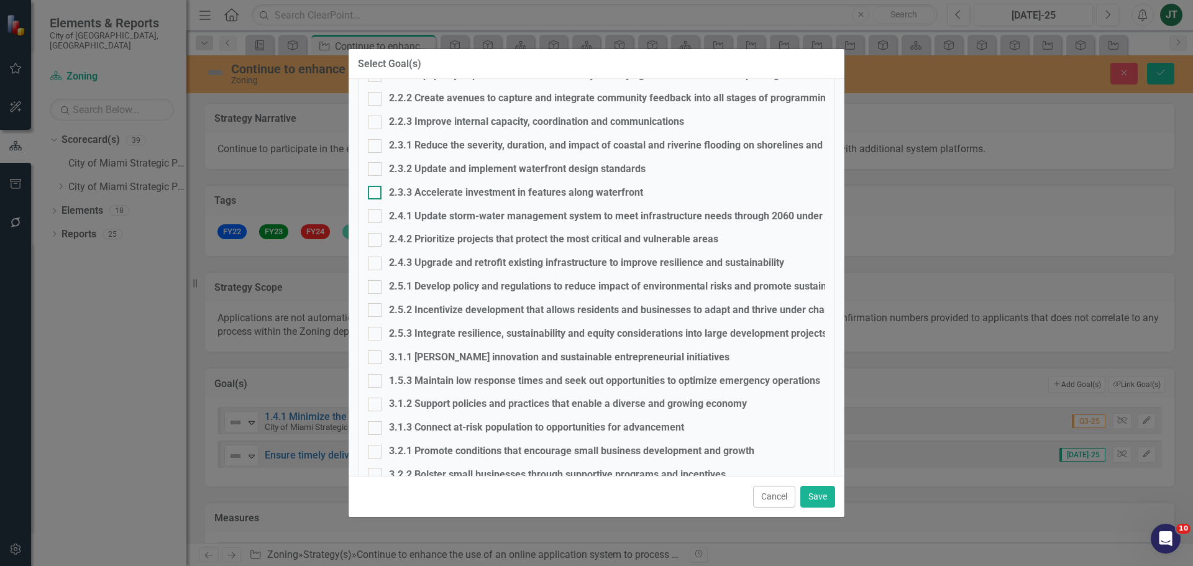
scroll to position [559, 0]
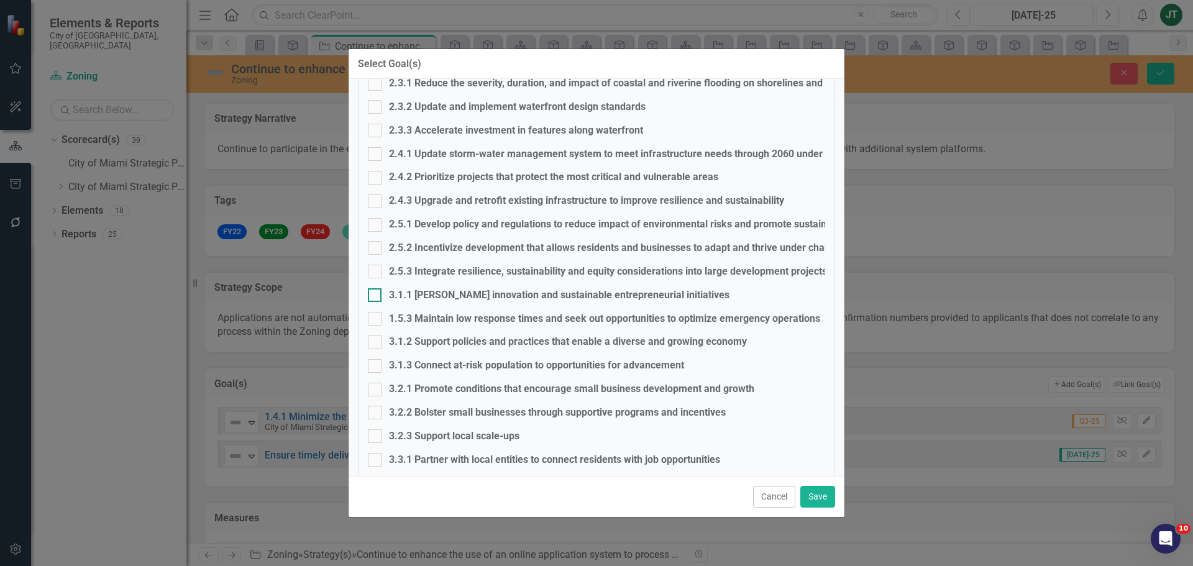
click at [451, 291] on div "3.1.1 Foster innovation and sustainable entrepreneurial initiatives" at bounding box center [559, 295] width 341 height 14
click at [376, 291] on input "3.1.1 Foster innovation and sustainable entrepreneurial initiatives" at bounding box center [372, 292] width 8 height 8
checkbox input "true"
click at [813, 500] on button "Save" at bounding box center [817, 497] width 35 height 22
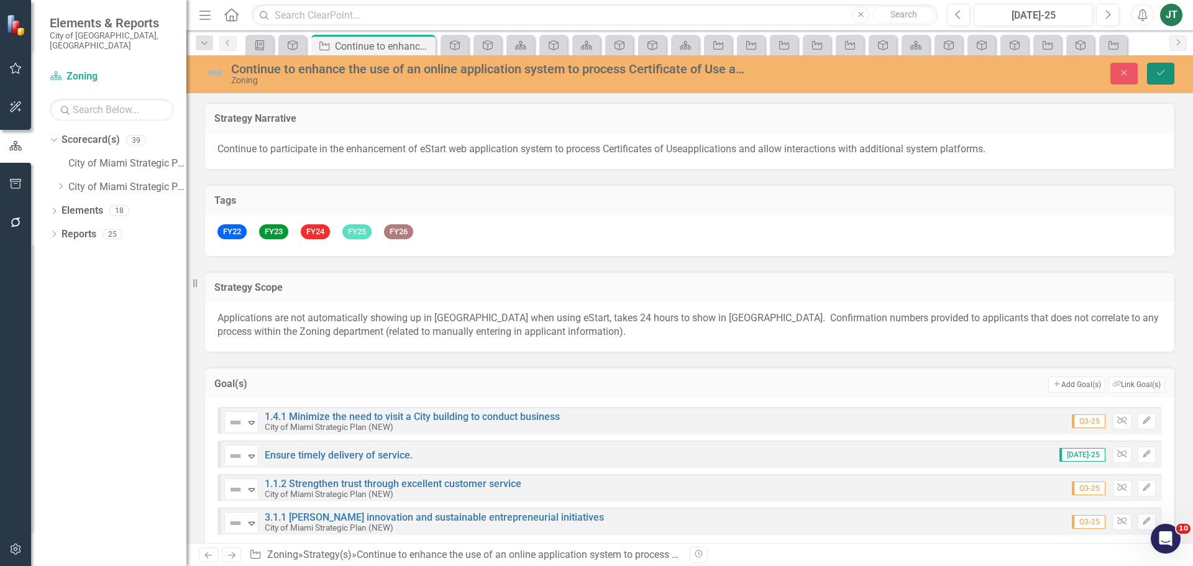
click at [1166, 73] on button "Save" at bounding box center [1160, 74] width 27 height 22
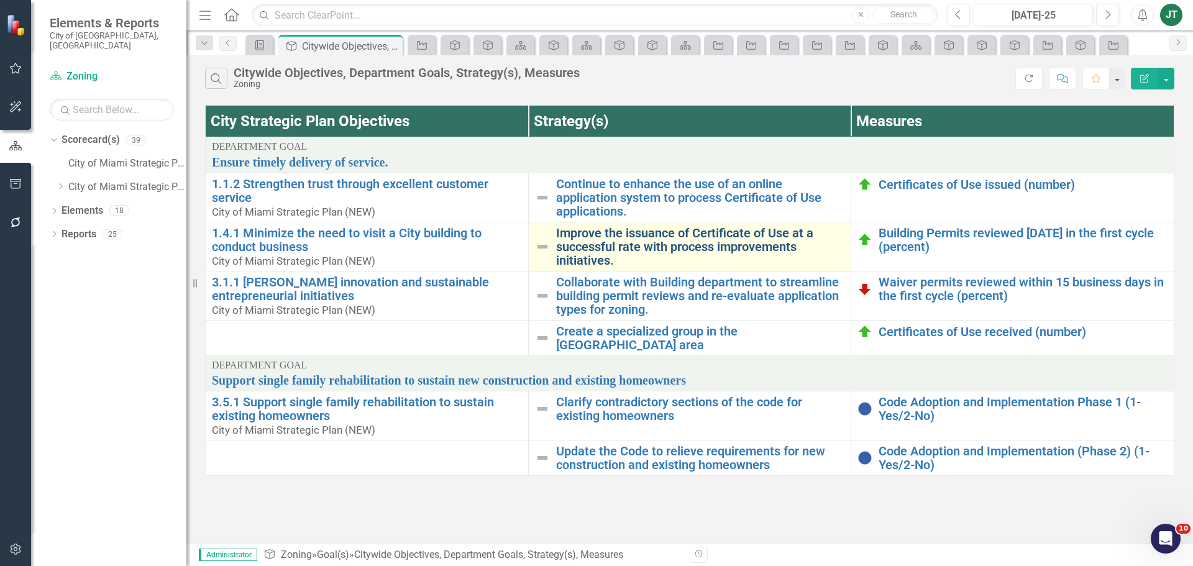
click at [619, 246] on link "Improve the issuance of Certificate of Use at a successful rate with process im…" at bounding box center [700, 246] width 289 height 41
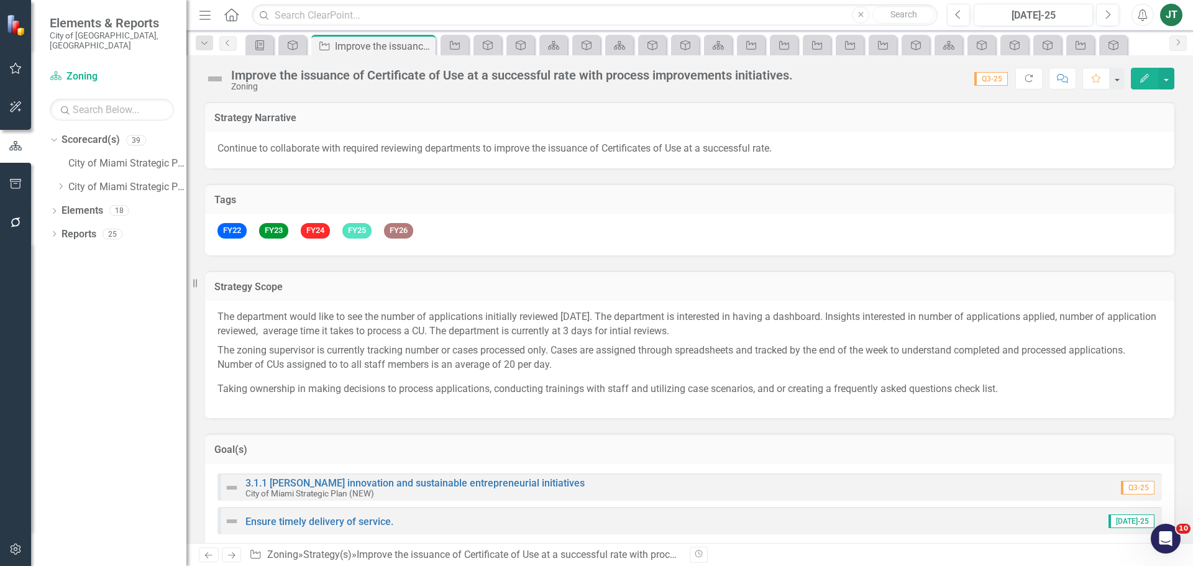
click at [441, 446] on h3 "Goal(s)" at bounding box center [689, 449] width 951 height 11
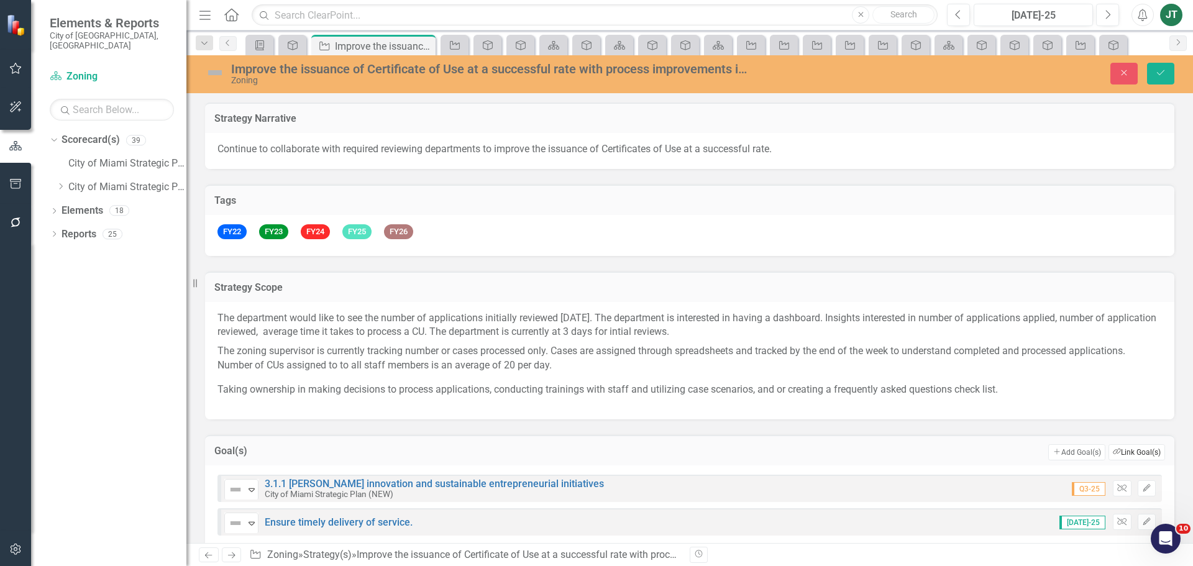
click at [1135, 453] on button "Link Tag Link Goal(s)" at bounding box center [1137, 452] width 57 height 16
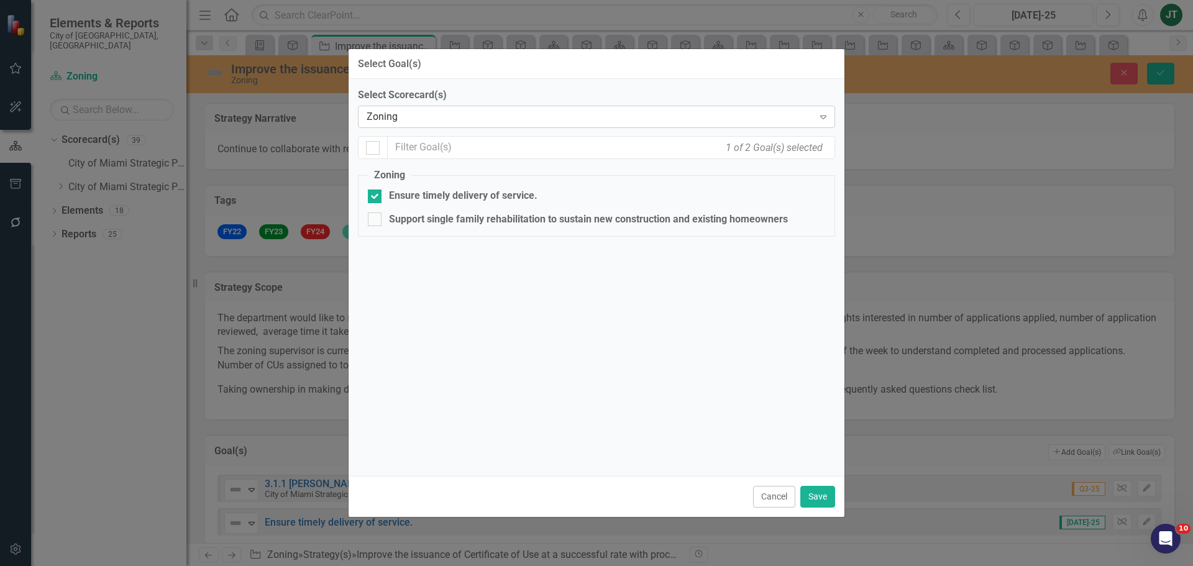
click at [425, 117] on div "Zoning" at bounding box center [590, 117] width 447 height 14
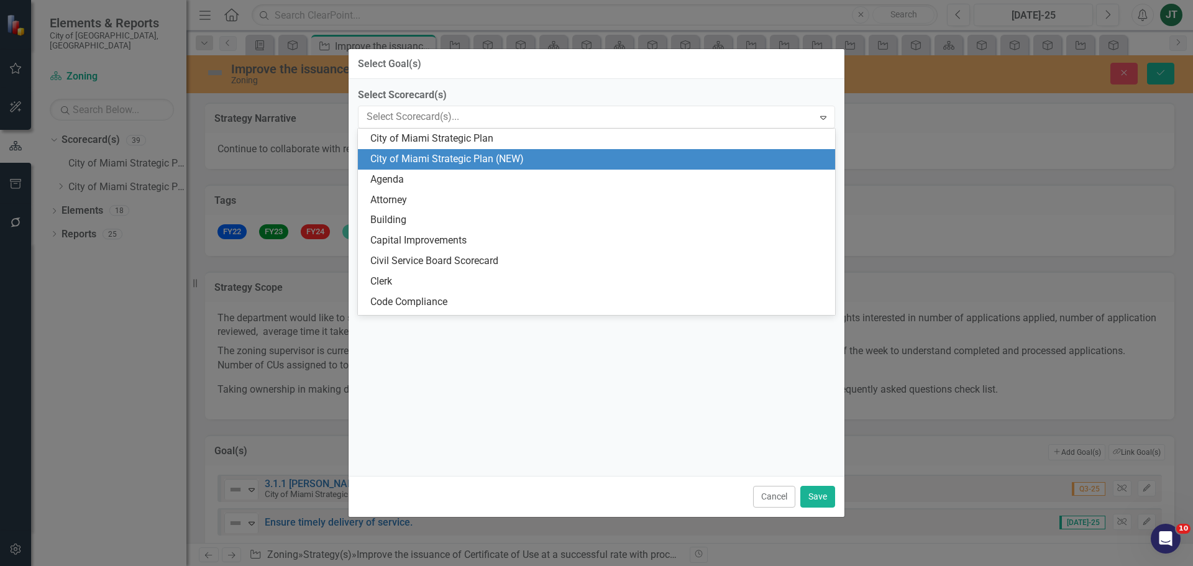
click at [515, 165] on div "City of Miami Strategic Plan (NEW)" at bounding box center [598, 159] width 457 height 14
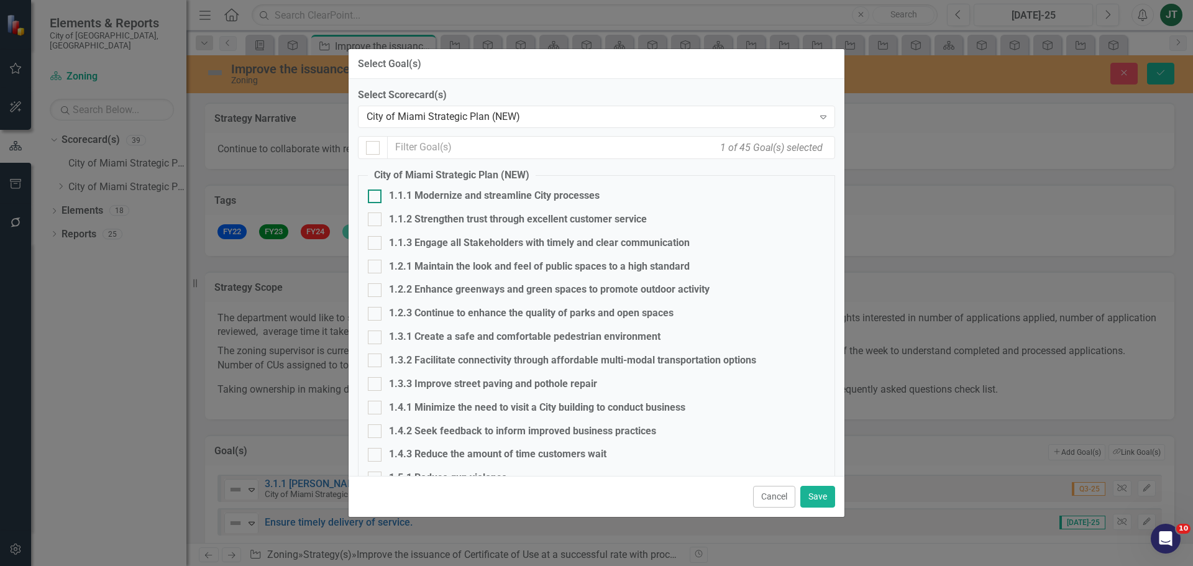
click at [419, 191] on div "1.1.1 Modernize and streamline City processes" at bounding box center [494, 196] width 211 height 14
click at [376, 191] on input "1.1.1 Modernize and streamline City processes" at bounding box center [372, 194] width 8 height 8
checkbox input "true"
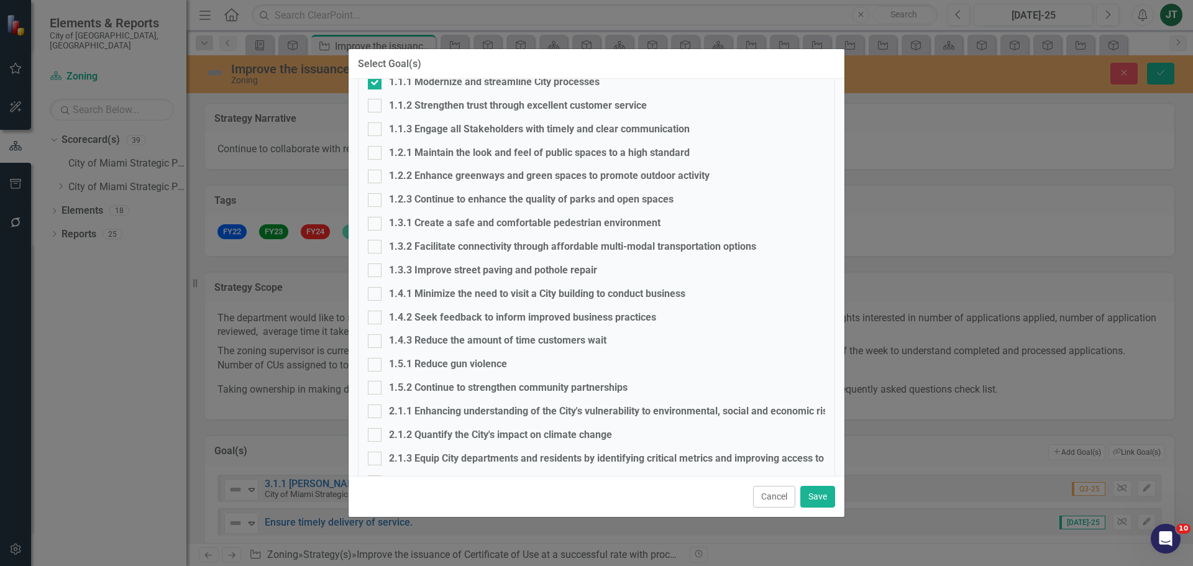
scroll to position [124, 0]
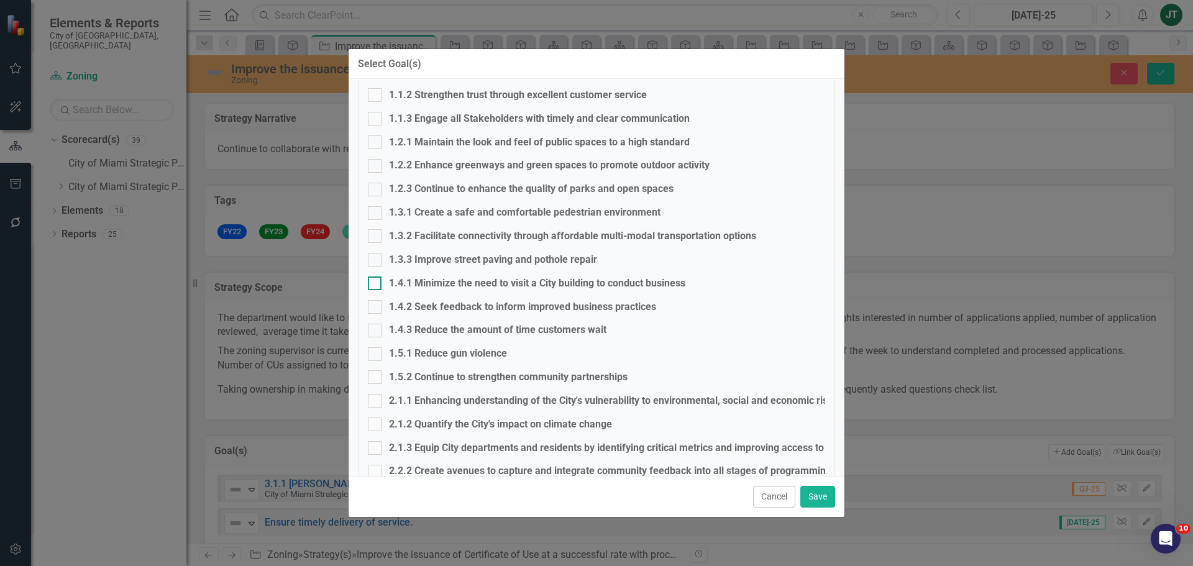
click at [436, 286] on div "1.4.1 Minimize the need to visit a City building to conduct business" at bounding box center [537, 284] width 296 height 14
click at [376, 285] on input "1.4.1 Minimize the need to visit a City building to conduct business" at bounding box center [372, 281] width 8 height 8
checkbox input "true"
click at [812, 495] on button "Save" at bounding box center [817, 497] width 35 height 22
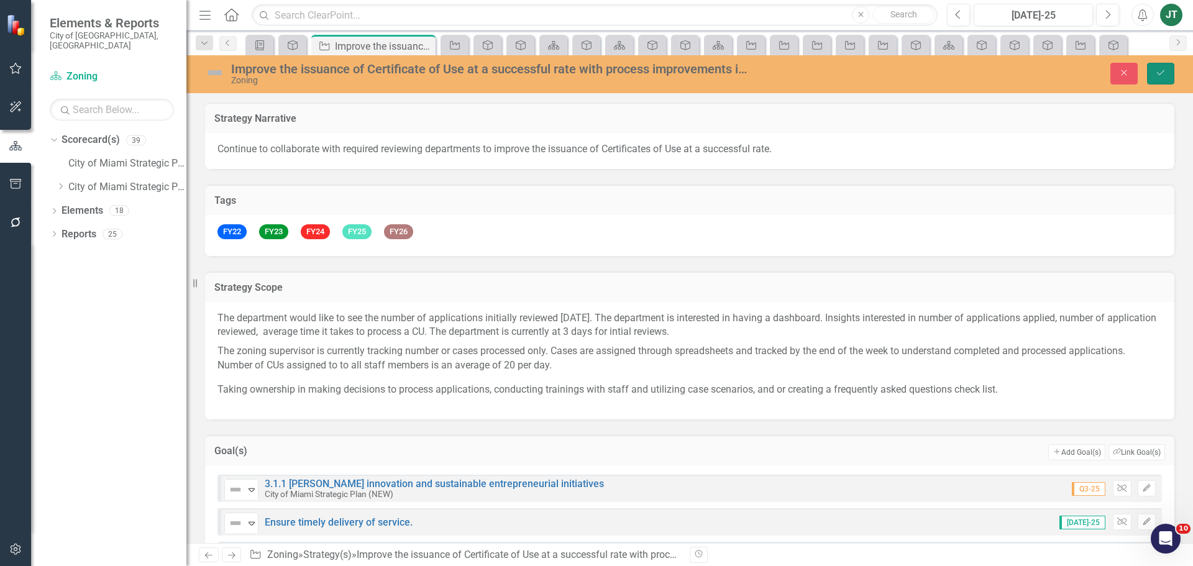
click at [1160, 72] on icon "Save" at bounding box center [1160, 72] width 11 height 9
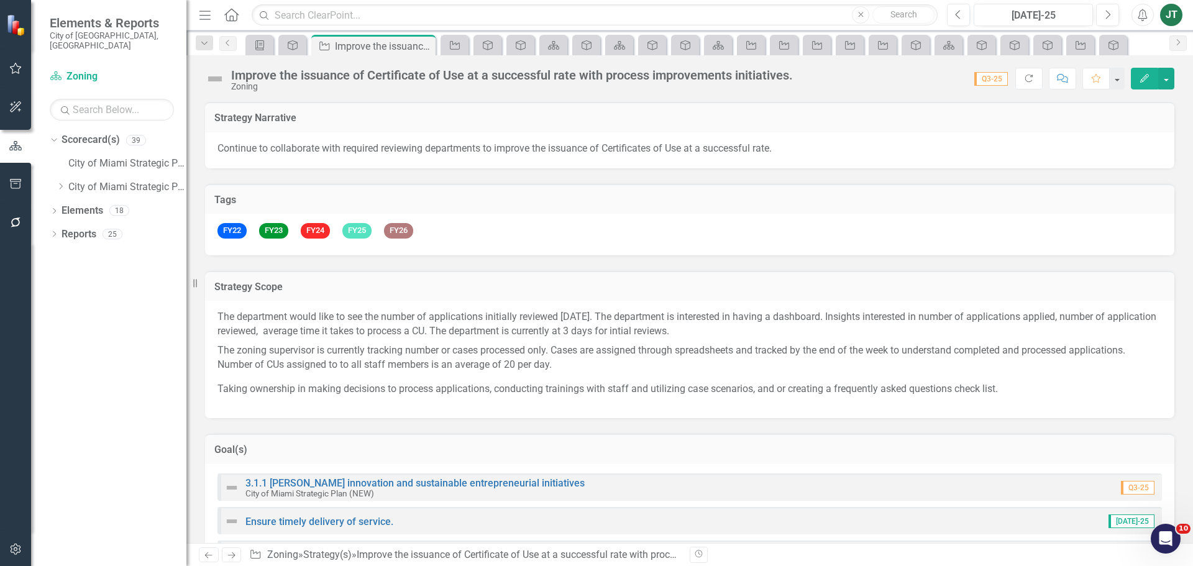
scroll to position [186, 0]
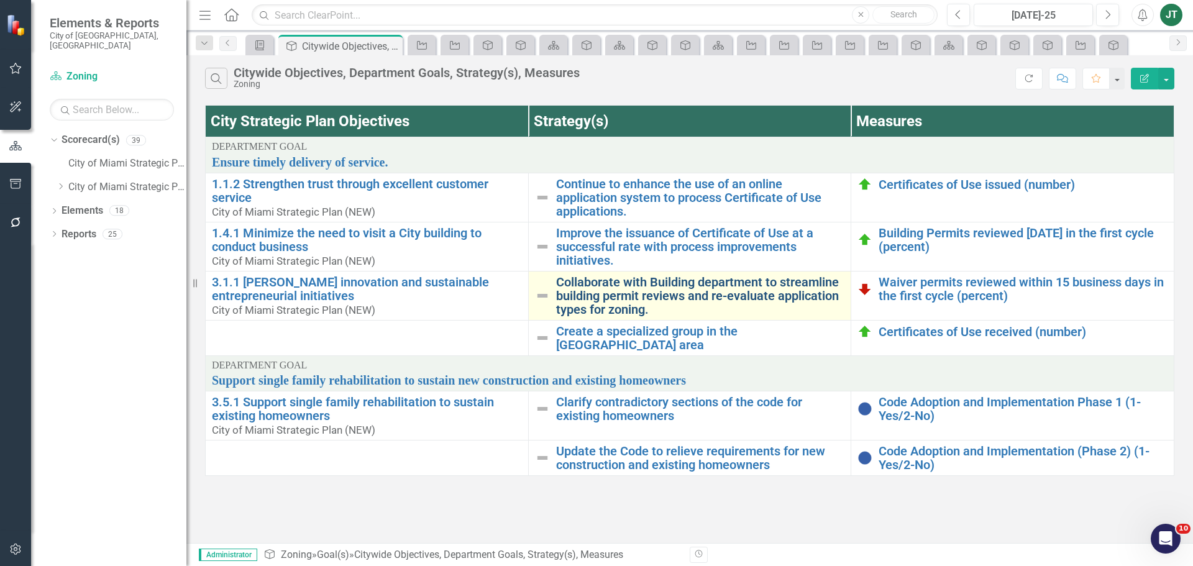
click at [628, 293] on link "Collaborate with Building department to streamline building permit reviews and …" at bounding box center [700, 295] width 289 height 41
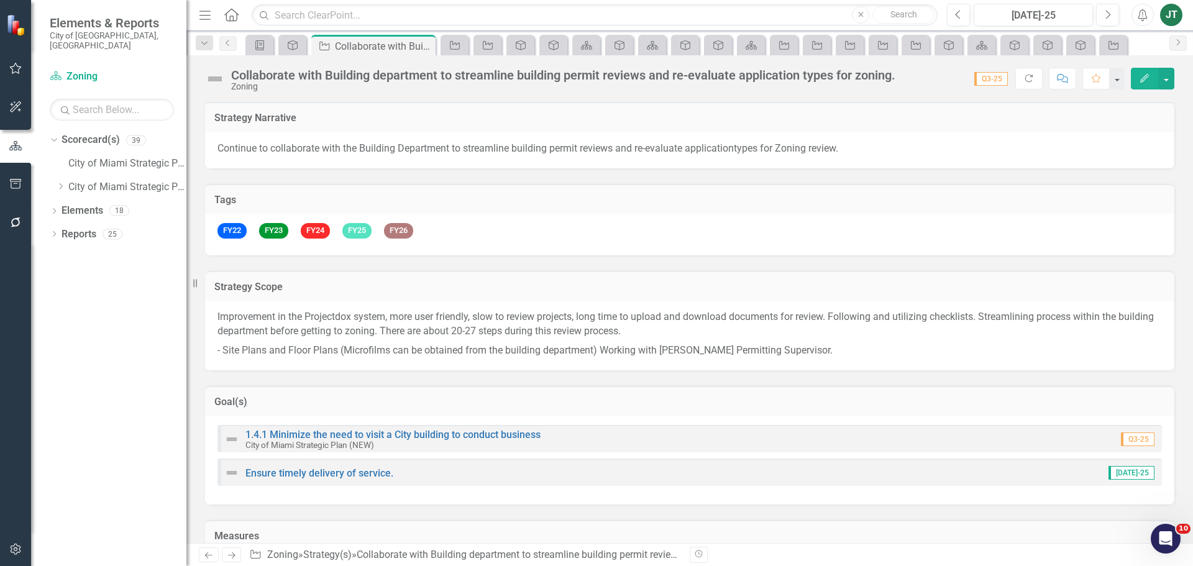
click at [417, 403] on h3 "Goal(s)" at bounding box center [689, 401] width 951 height 11
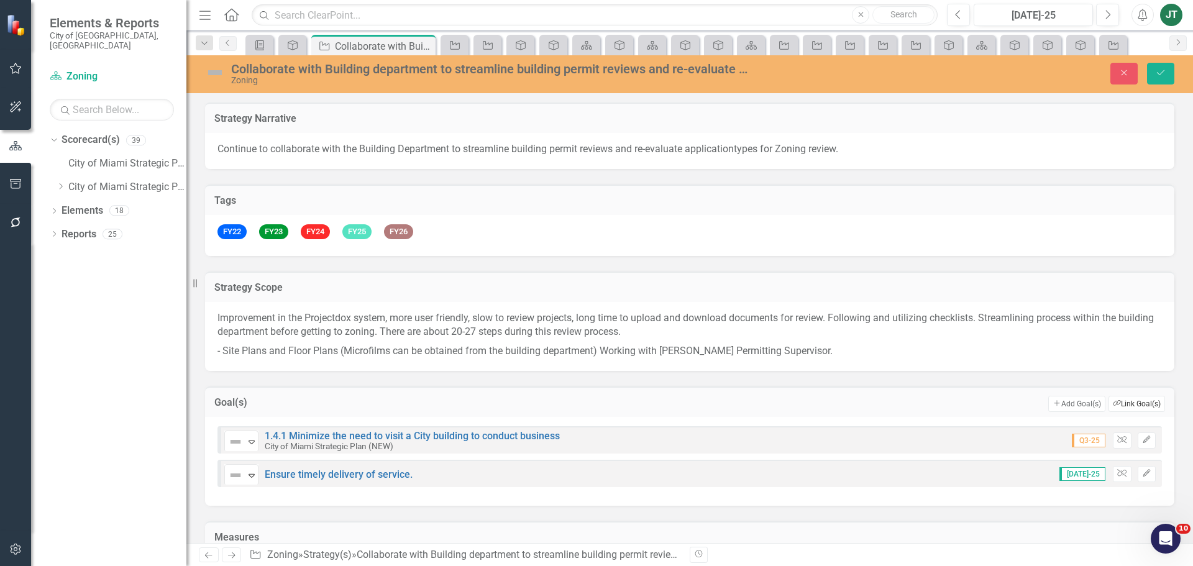
click at [1133, 399] on button "Link Tag Link Goal(s)" at bounding box center [1137, 404] width 57 height 16
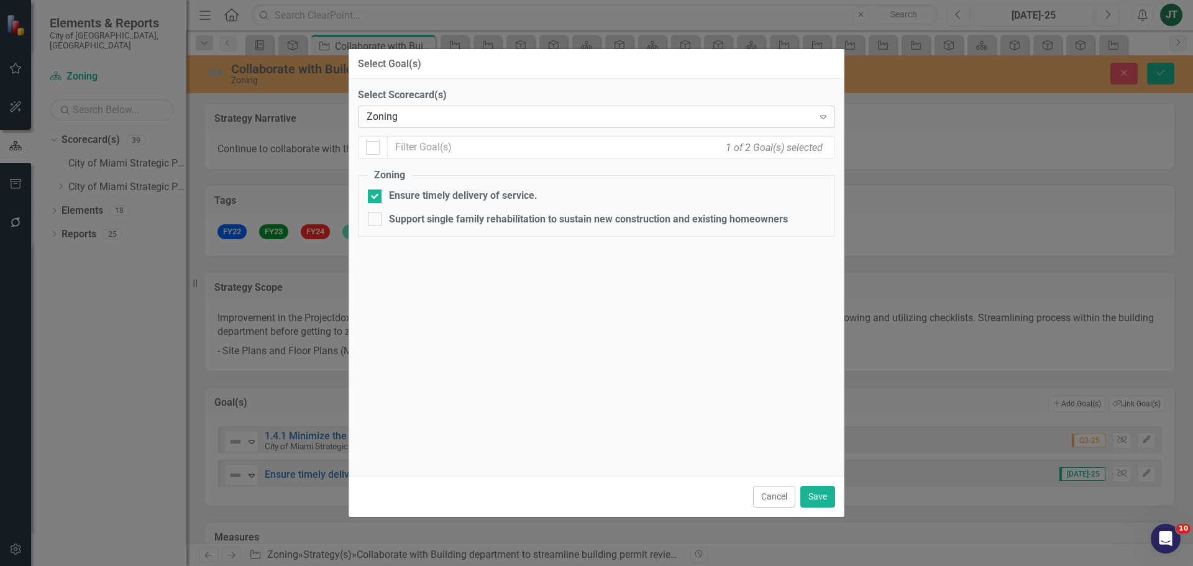
click at [435, 127] on div "Zoning Expand" at bounding box center [596, 117] width 477 height 22
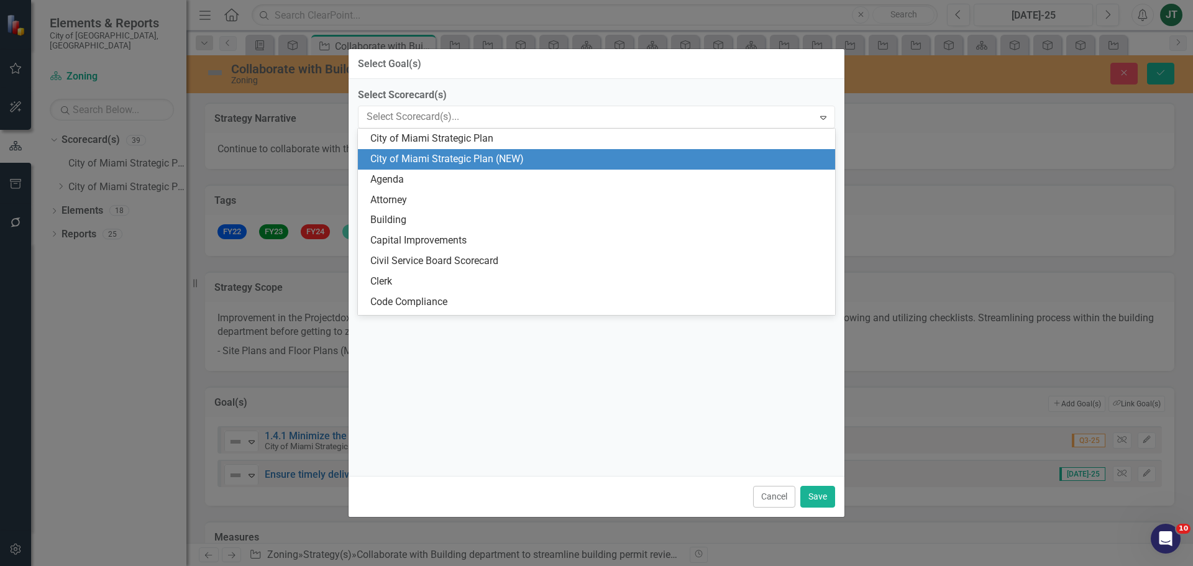
click at [447, 157] on div "City of Miami Strategic Plan (NEW)" at bounding box center [598, 159] width 457 height 14
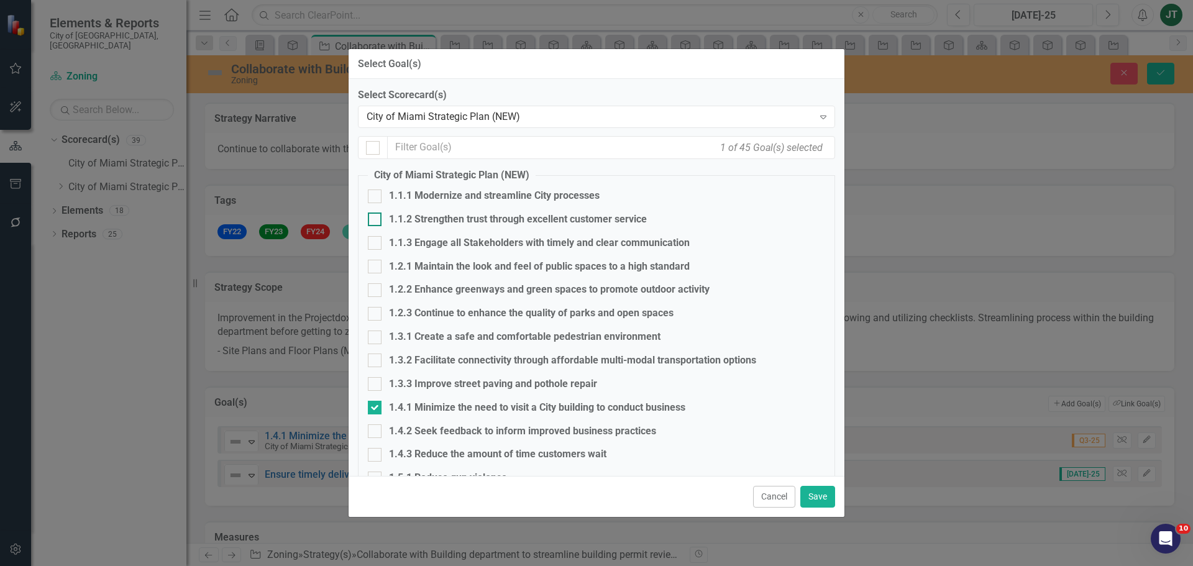
click at [402, 217] on div "1.1.2 Strengthen trust through excellent customer service" at bounding box center [518, 220] width 258 height 14
click at [376, 217] on input "1.1.2 Strengthen trust through excellent customer service" at bounding box center [372, 217] width 8 height 8
checkbox input "true"
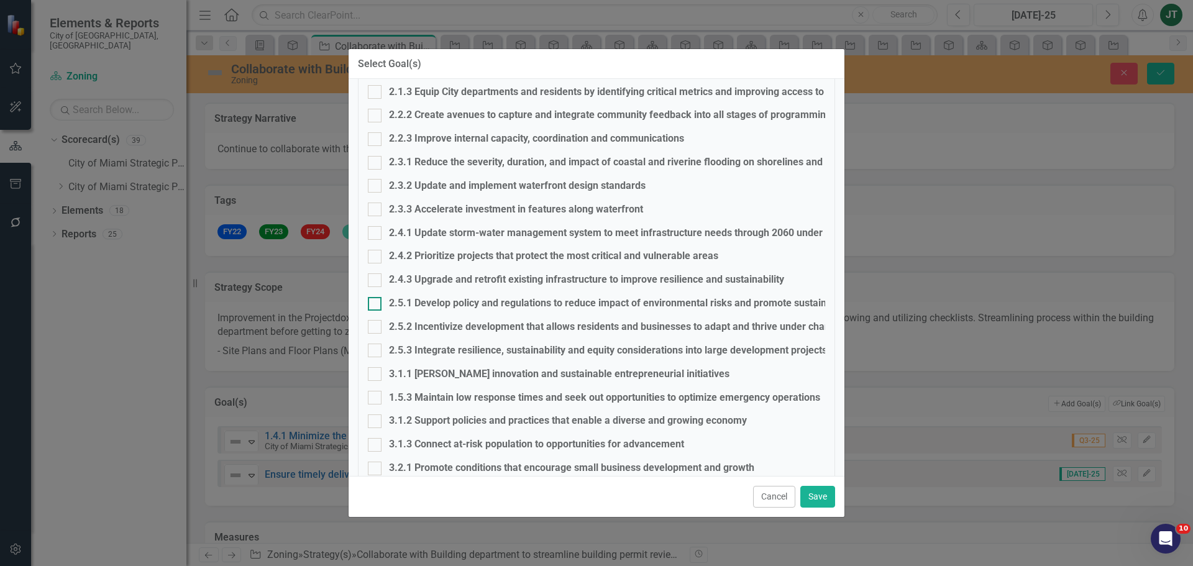
scroll to position [621, 0]
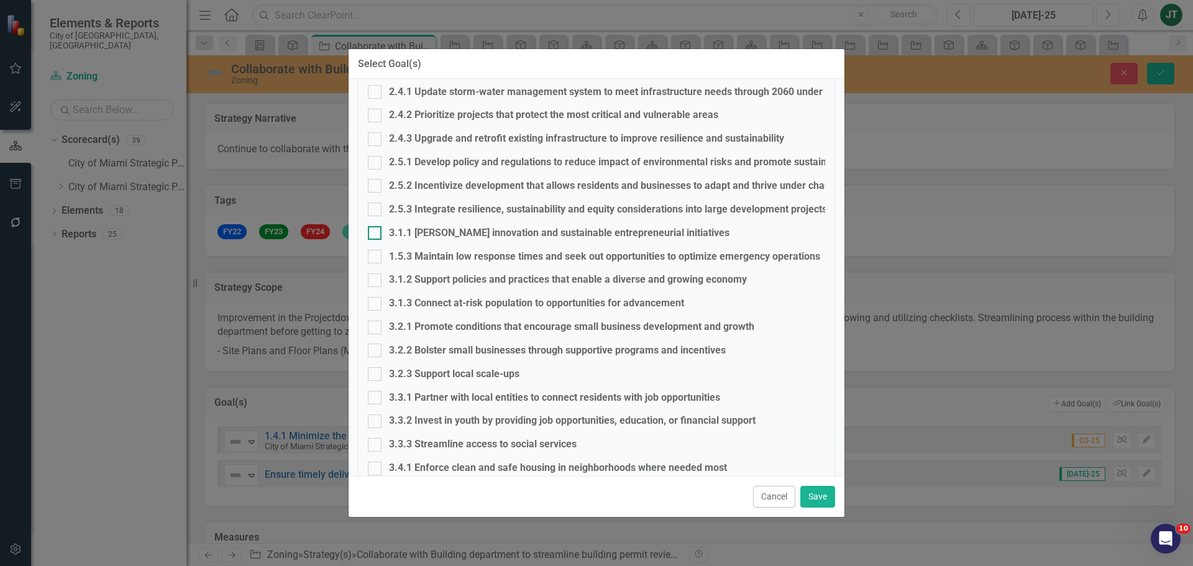
click at [417, 236] on div "3.1.1 Foster innovation and sustainable entrepreneurial initiatives" at bounding box center [559, 233] width 341 height 14
click at [376, 234] on input "3.1.1 Foster innovation and sustainable entrepreneurial initiatives" at bounding box center [372, 230] width 8 height 8
checkbox input "true"
click at [831, 498] on button "Save" at bounding box center [817, 497] width 35 height 22
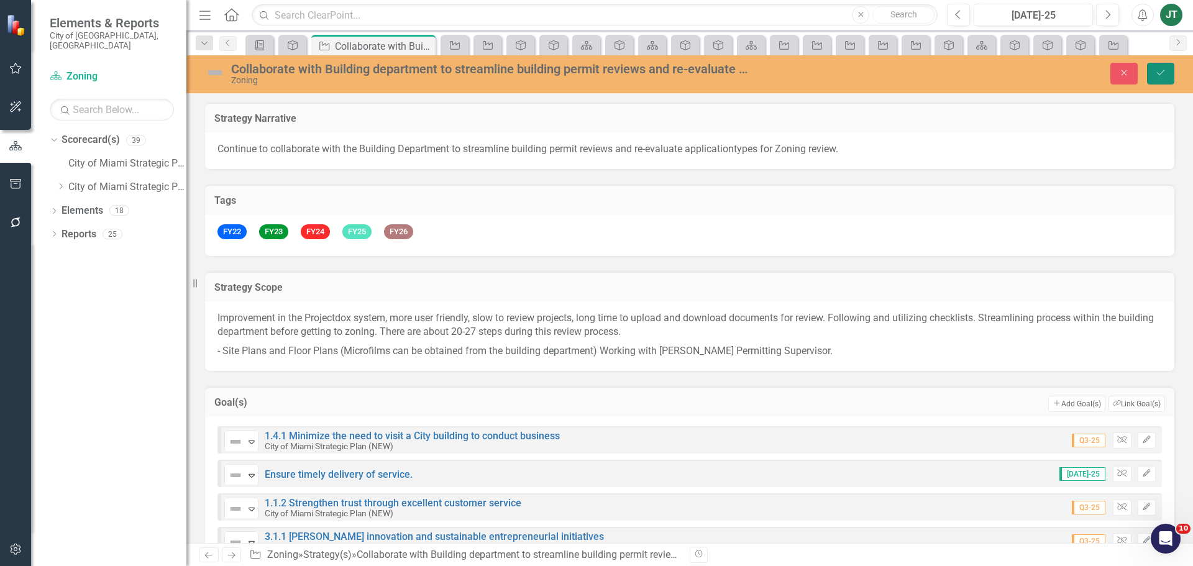
click at [1164, 72] on icon "Save" at bounding box center [1160, 72] width 11 height 9
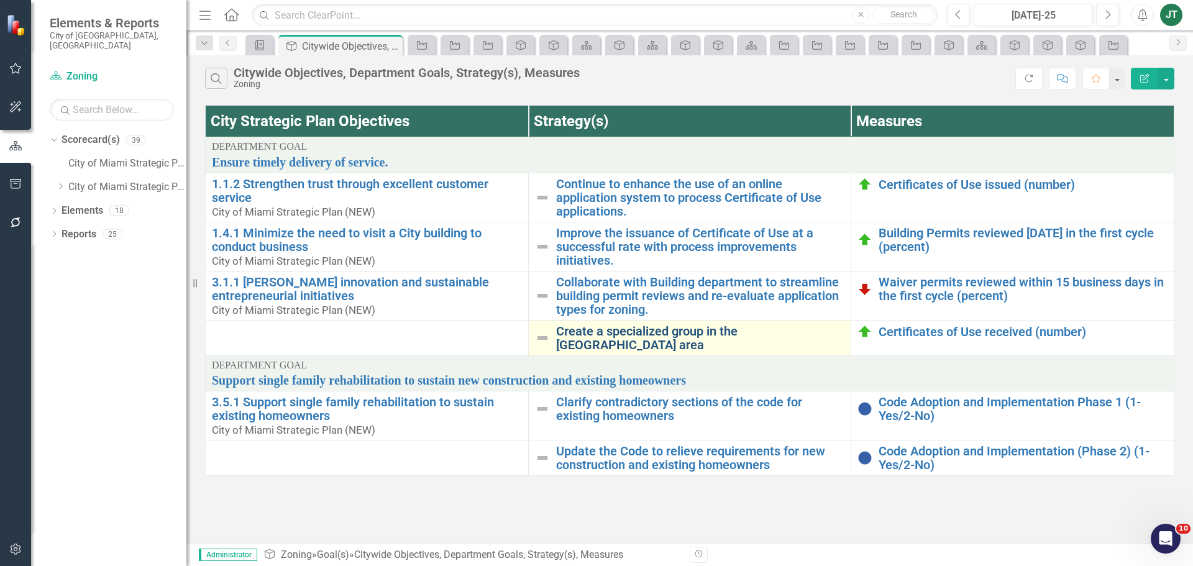
click at [647, 332] on link "Create a specialized group in the [GEOGRAPHIC_DATA] area" at bounding box center [700, 337] width 289 height 27
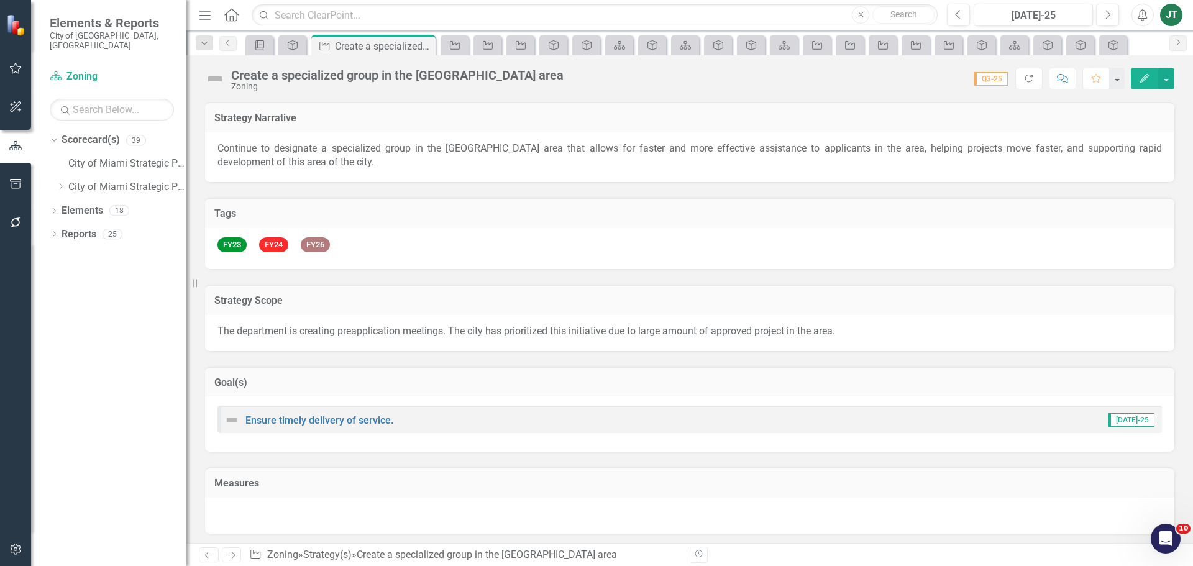
click at [529, 375] on div "Goal(s)" at bounding box center [689, 382] width 969 height 30
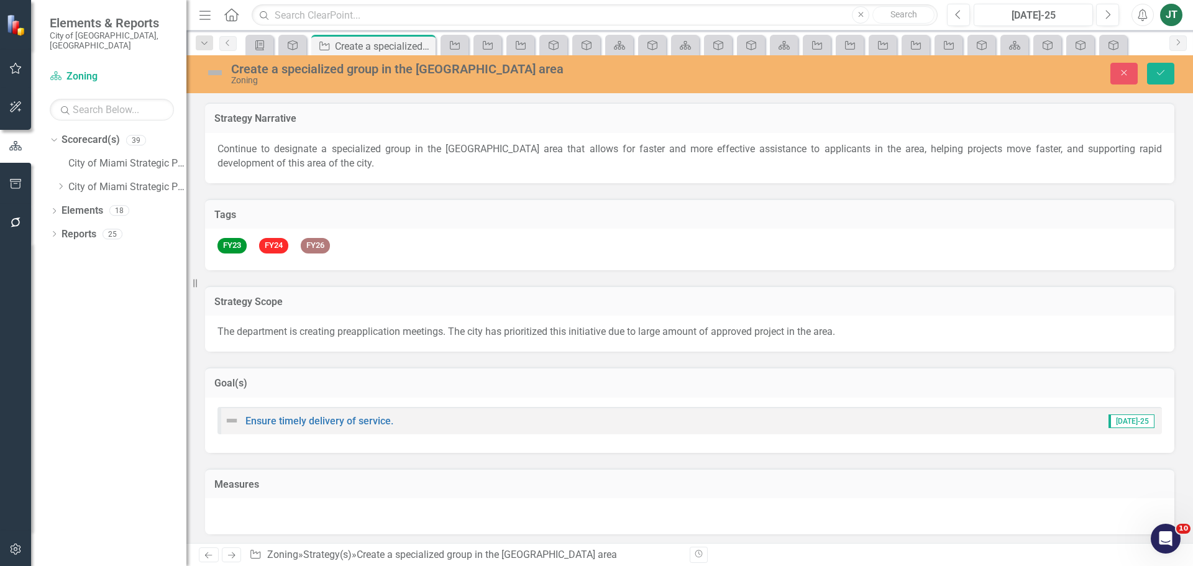
click at [1122, 383] on h3 "Goal(s)" at bounding box center [689, 383] width 951 height 11
click at [1122, 383] on button "Link Tag Link Goal(s)" at bounding box center [1137, 385] width 57 height 16
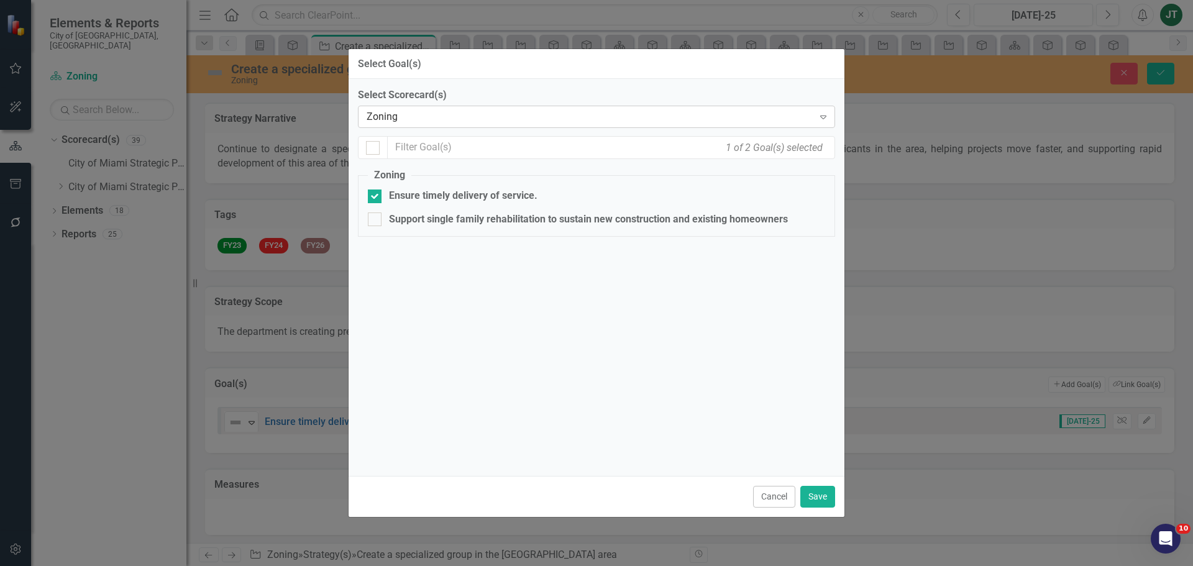
click at [457, 122] on div "Zoning" at bounding box center [590, 117] width 447 height 14
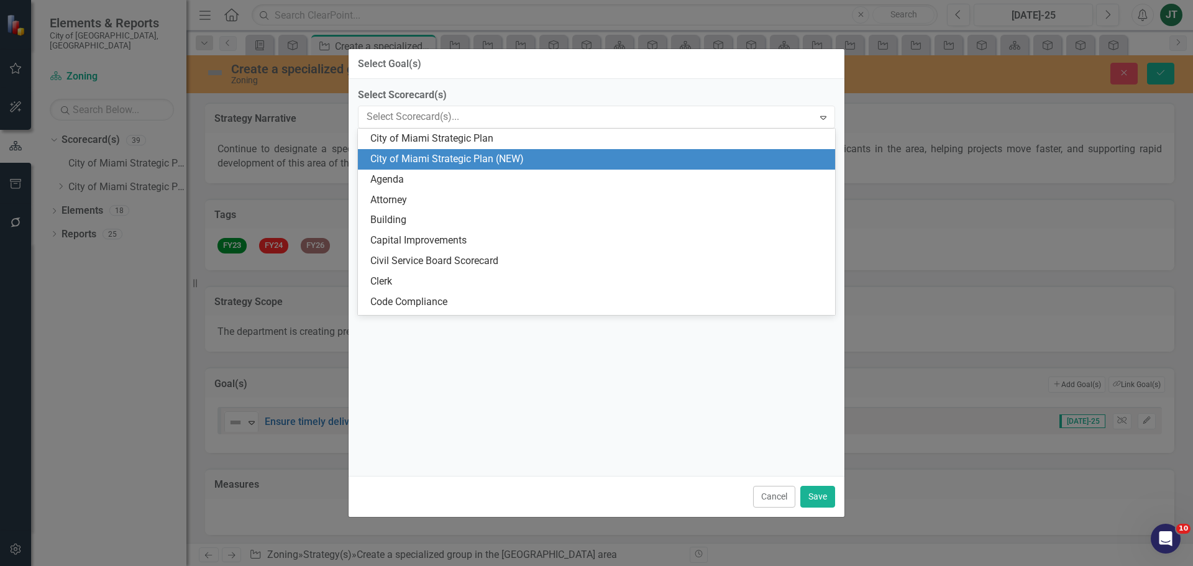
click at [491, 164] on div "City of Miami Strategic Plan (NEW)" at bounding box center [598, 159] width 457 height 14
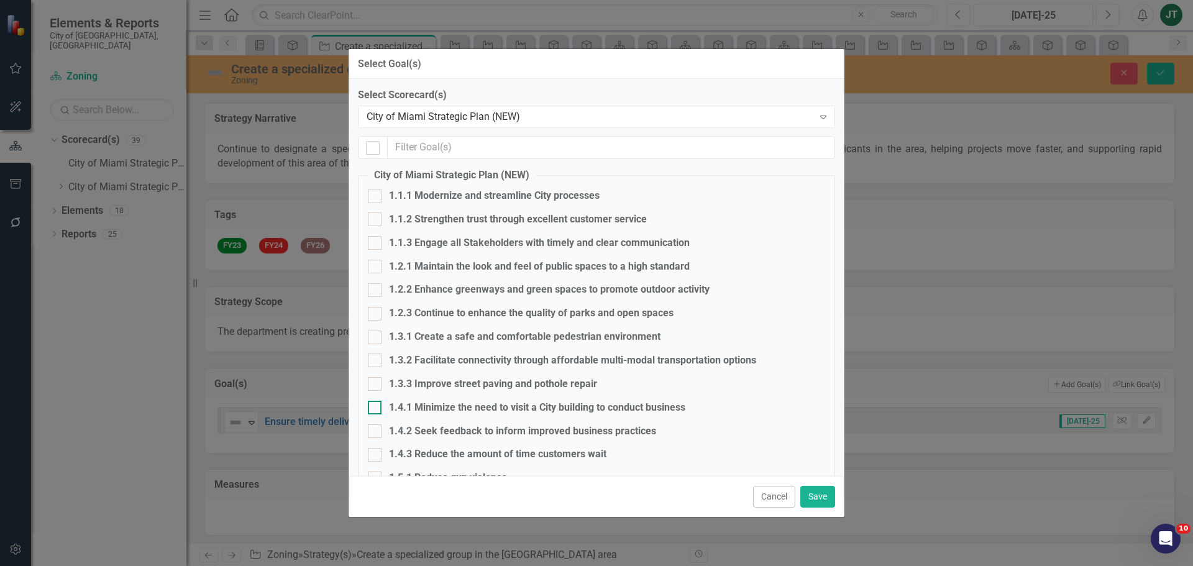
click at [419, 408] on div "1.4.1 Minimize the need to visit a City building to conduct business" at bounding box center [537, 408] width 296 height 14
click at [376, 408] on input "1.4.1 Minimize the need to visit a City building to conduct business" at bounding box center [372, 405] width 8 height 8
checkbox input "true"
click at [430, 222] on div "1.1.2 Strengthen trust through excellent customer service" at bounding box center [518, 220] width 258 height 14
click at [376, 221] on input "1.1.2 Strengthen trust through excellent customer service" at bounding box center [372, 217] width 8 height 8
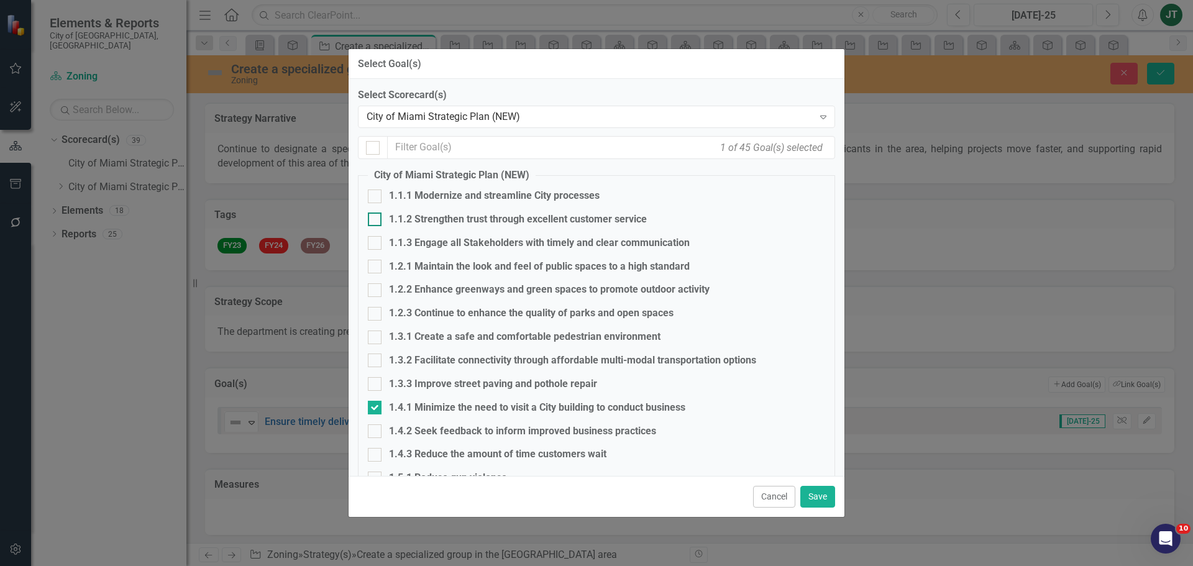
checkbox input "true"
click at [810, 494] on button "Save" at bounding box center [817, 497] width 35 height 22
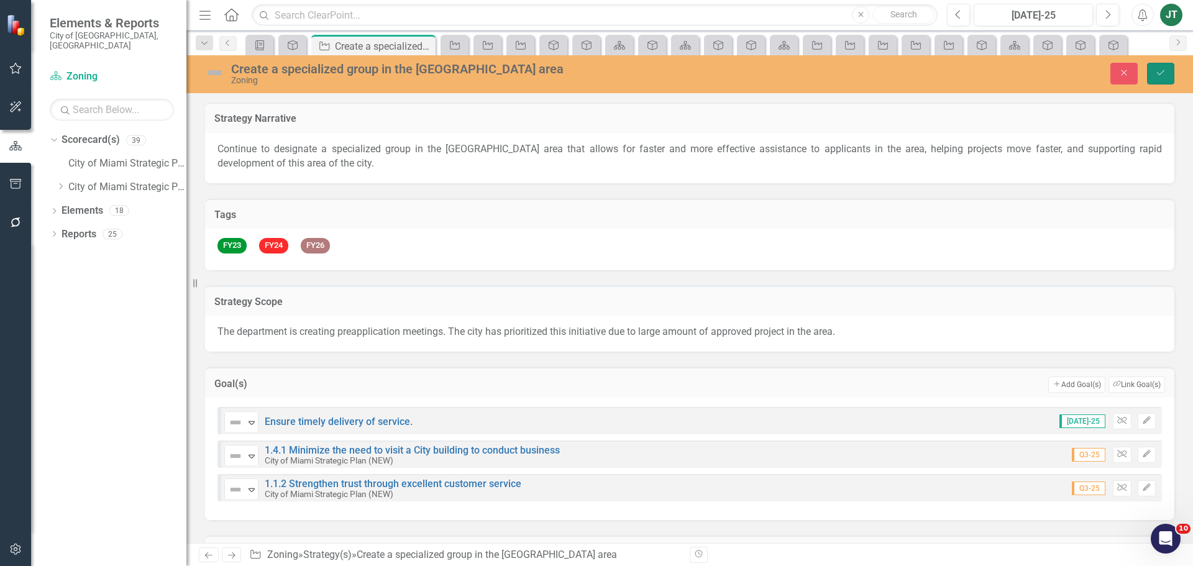
click at [1163, 79] on button "Save" at bounding box center [1160, 74] width 27 height 22
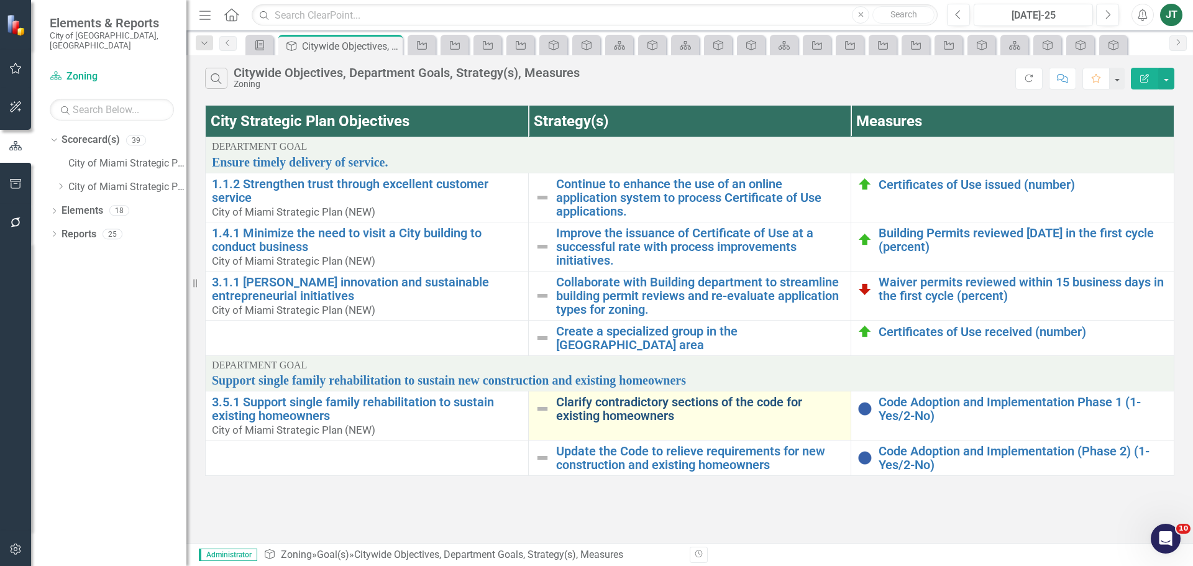
click at [628, 410] on link "Clarify contradictory sections of the code for existing homeowners" at bounding box center [700, 408] width 289 height 27
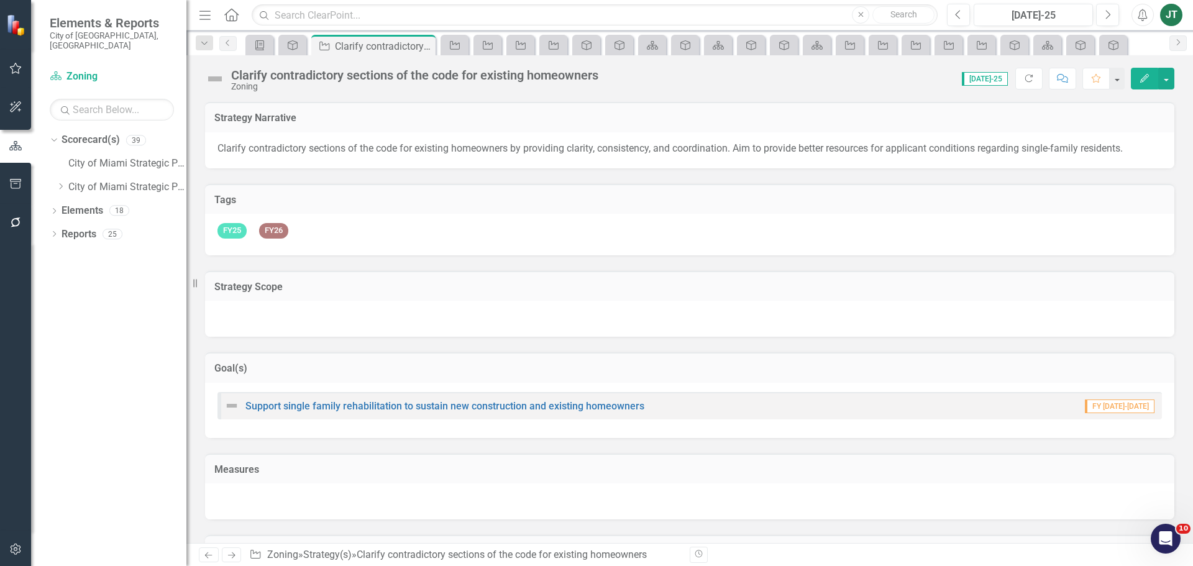
click at [651, 362] on td "Goal(s)" at bounding box center [689, 370] width 951 height 16
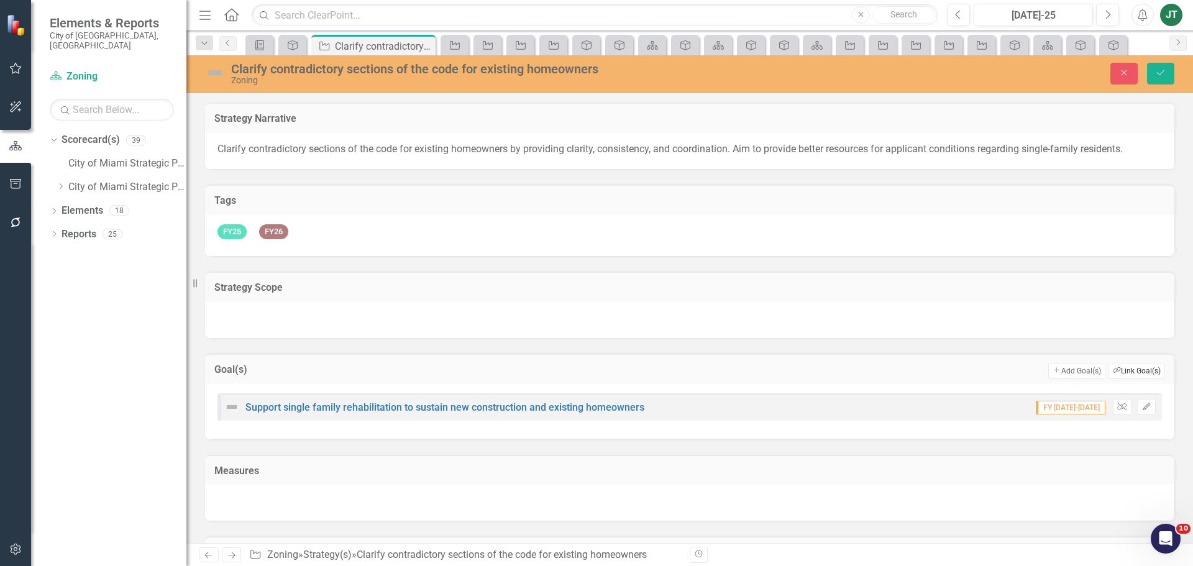
click at [1151, 368] on button "Link Tag Link Goal(s)" at bounding box center [1137, 371] width 57 height 16
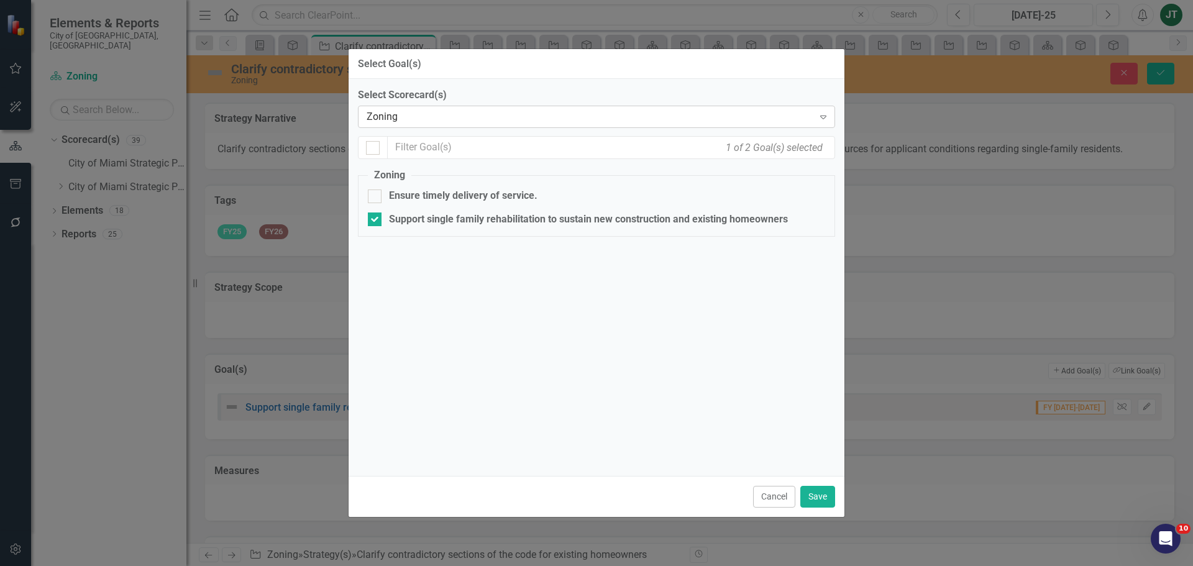
click at [456, 114] on div "Zoning" at bounding box center [590, 117] width 447 height 14
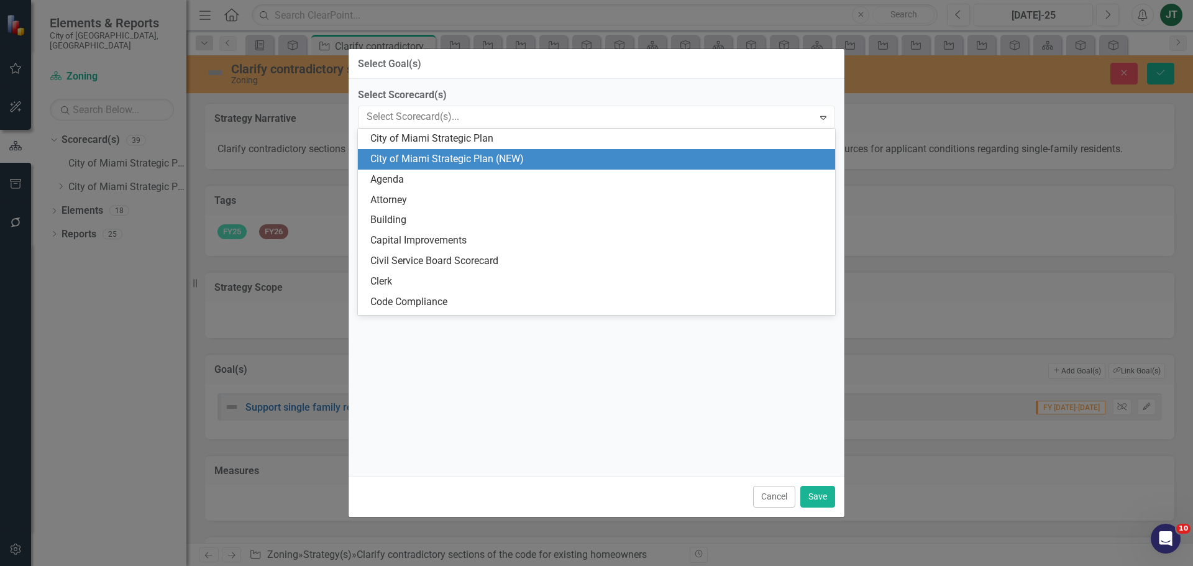
click at [570, 158] on div "City of Miami Strategic Plan (NEW)" at bounding box center [598, 159] width 457 height 14
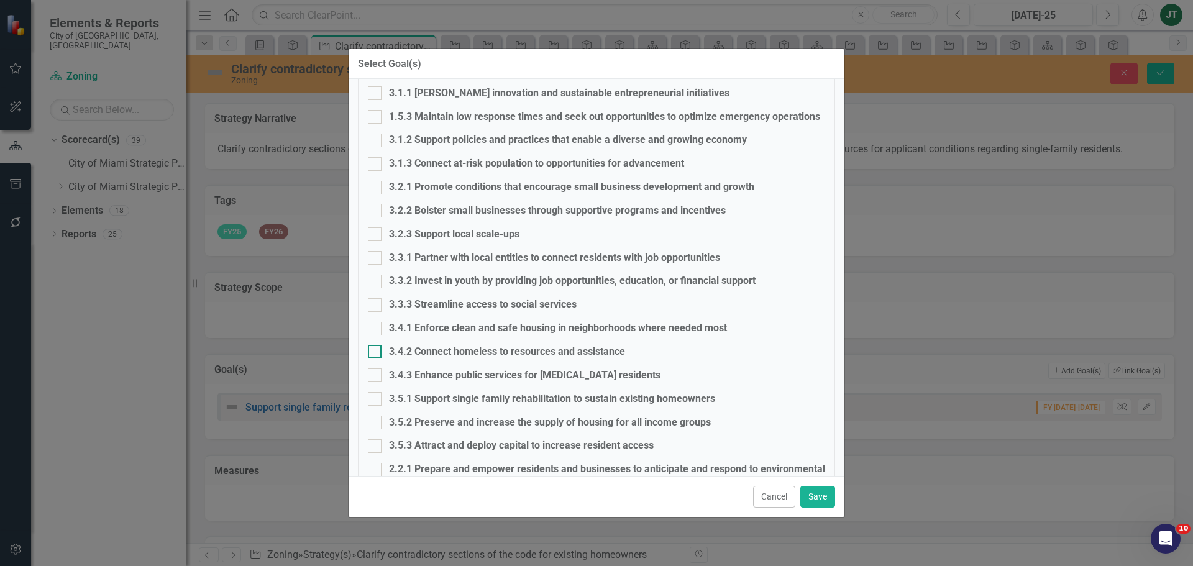
scroll to position [722, 0]
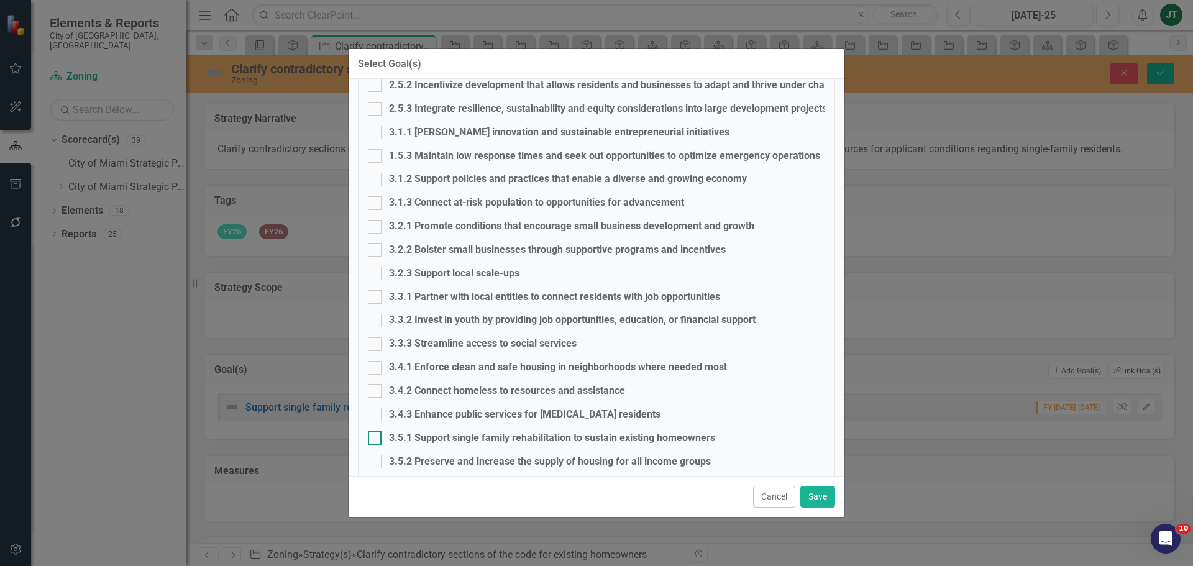
click at [439, 439] on div "3.5.1 Support single family rehabilitation to sustain existing homeowners" at bounding box center [552, 438] width 326 height 14
click at [376, 439] on input "3.5.1 Support single family rehabilitation to sustain existing homeowners" at bounding box center [372, 435] width 8 height 8
checkbox input "true"
click at [823, 498] on button "Save" at bounding box center [817, 497] width 35 height 22
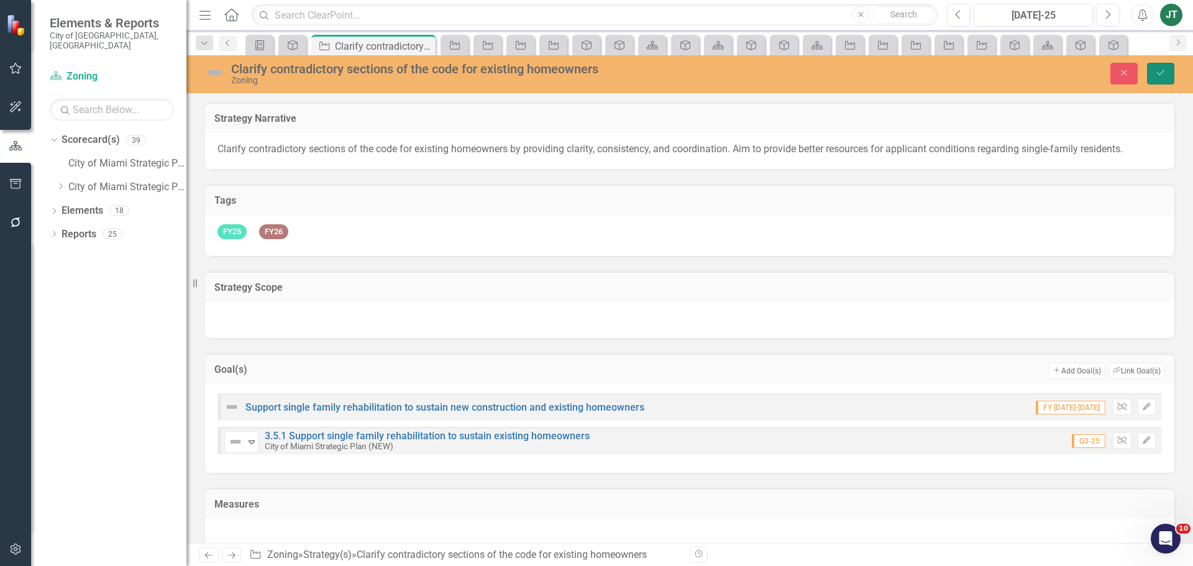
click at [1156, 75] on icon "Save" at bounding box center [1160, 72] width 11 height 9
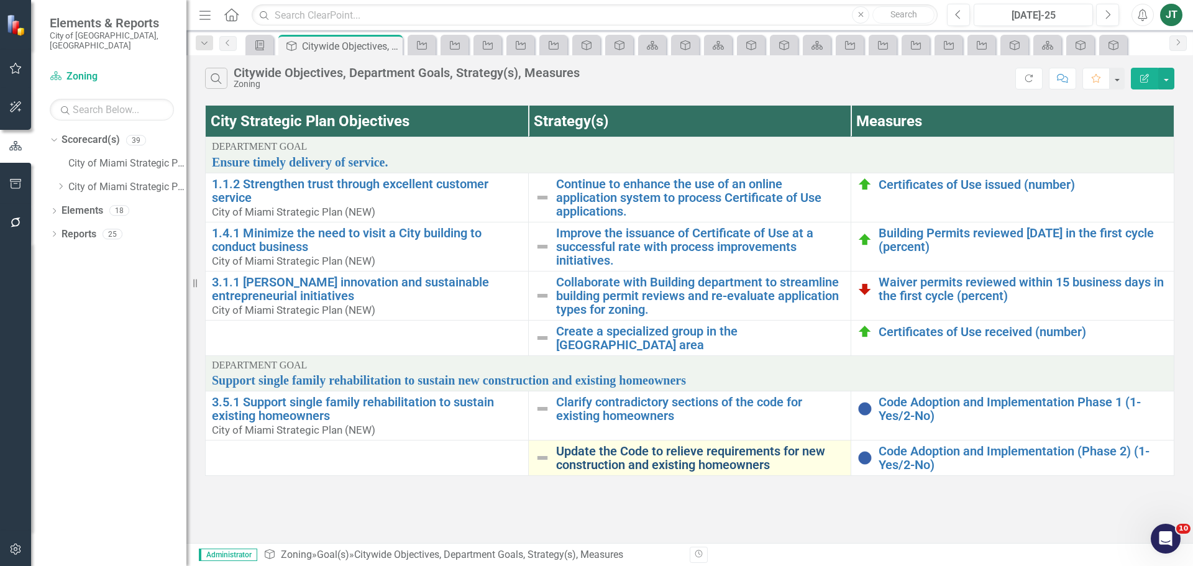
click at [618, 466] on link "Update the Code to relieve requirements for new construction and existing homeo…" at bounding box center [700, 457] width 289 height 27
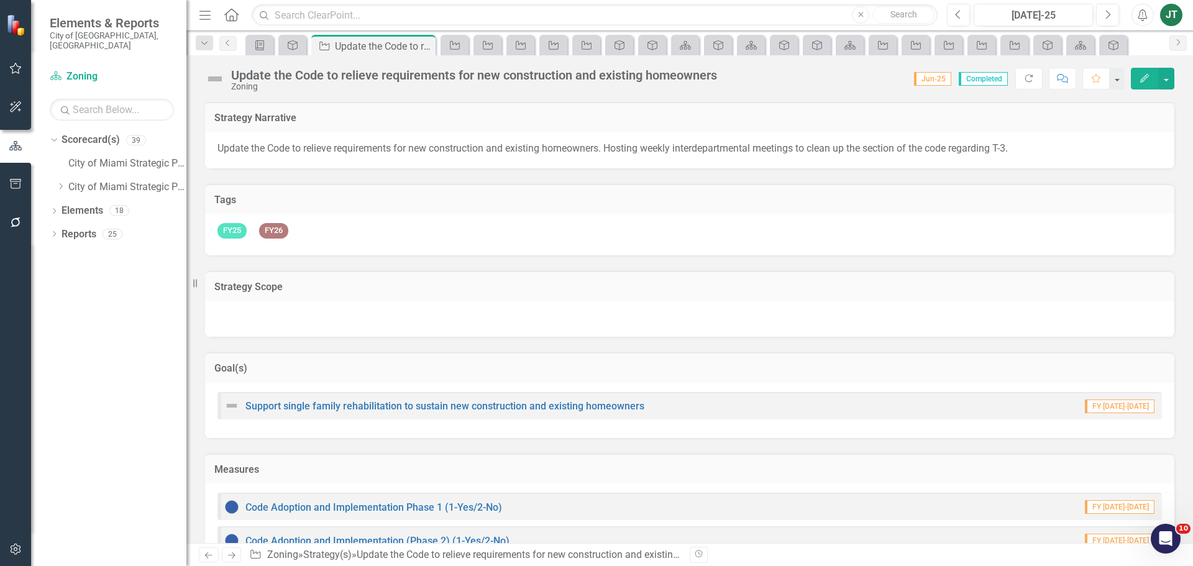
click at [548, 370] on h3 "Goal(s)" at bounding box center [689, 368] width 951 height 11
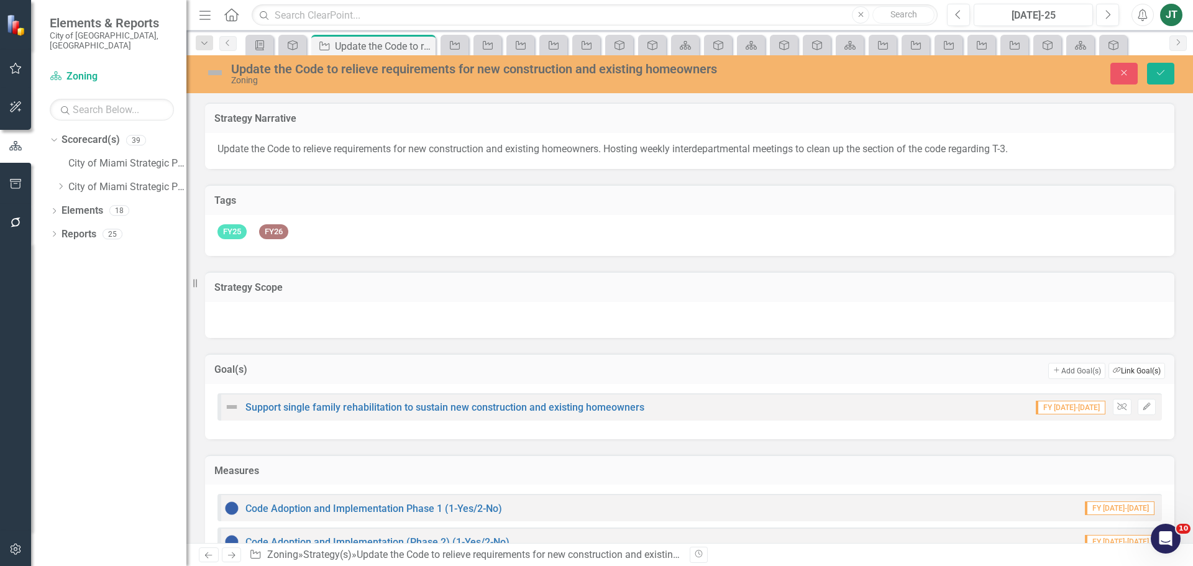
click at [1112, 364] on button "Link Tag Link Goal(s)" at bounding box center [1137, 371] width 57 height 16
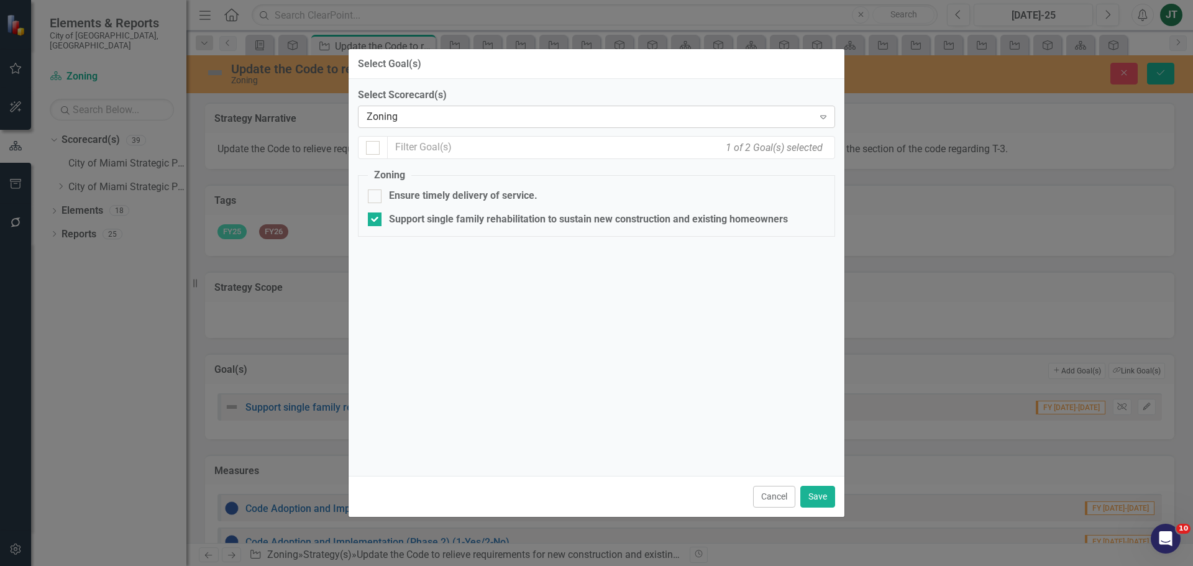
click at [430, 119] on div "Zoning" at bounding box center [590, 117] width 447 height 14
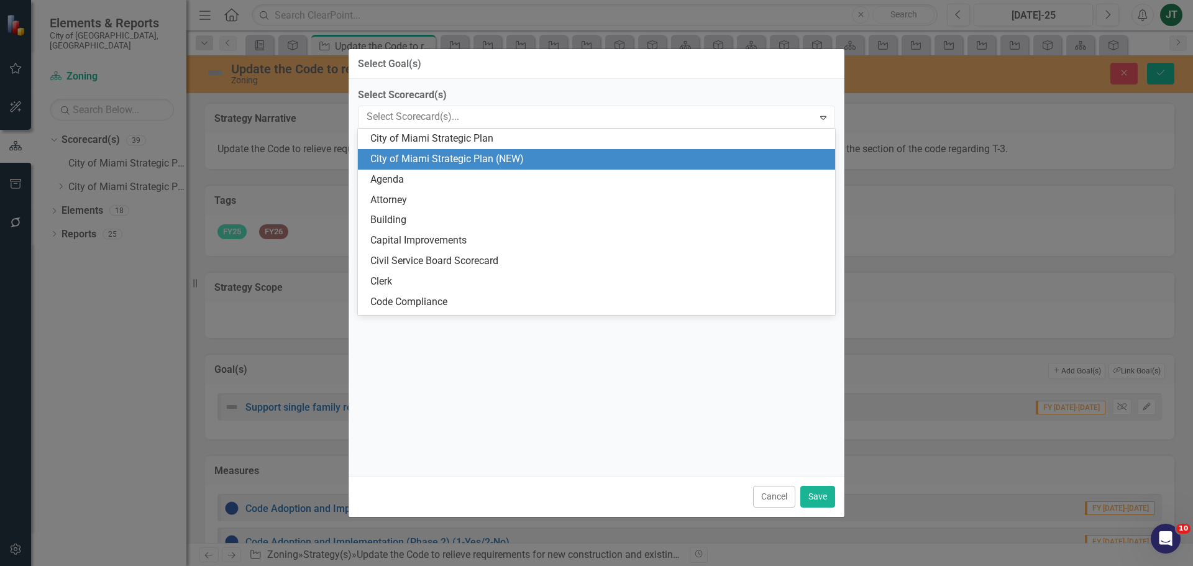
click at [462, 162] on div "City of Miami Strategic Plan (NEW)" at bounding box center [598, 159] width 457 height 14
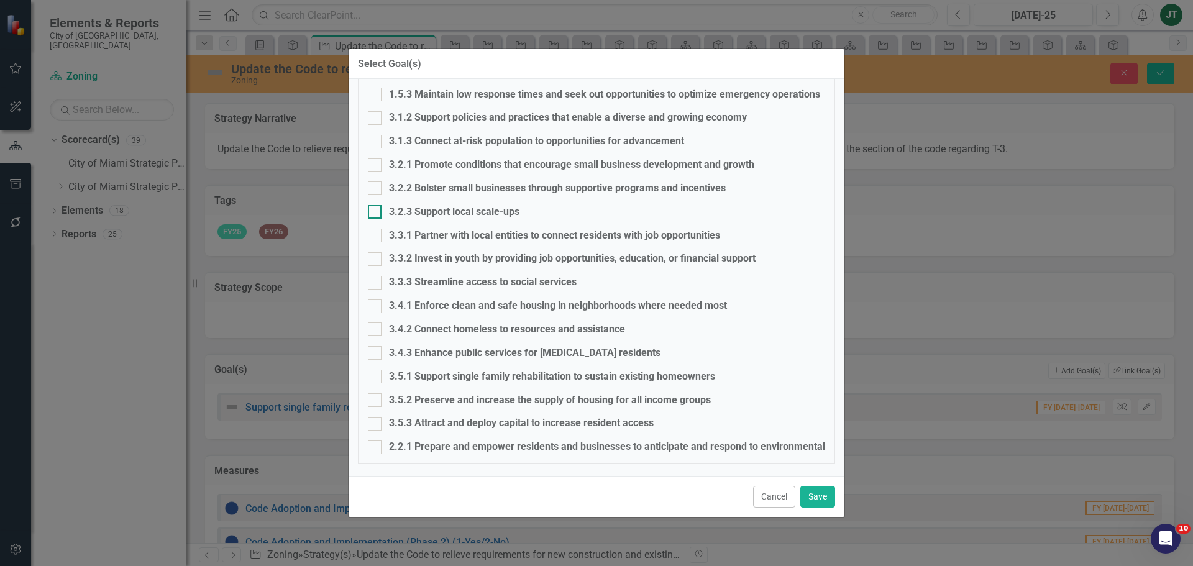
scroll to position [784, 0]
click at [425, 375] on div "3.5.1 Support single family rehabilitation to sustain existing homeowners" at bounding box center [552, 376] width 326 height 14
click at [376, 375] on input "3.5.1 Support single family rehabilitation to sustain existing homeowners" at bounding box center [372, 373] width 8 height 8
checkbox input "true"
click at [819, 498] on button "Save" at bounding box center [817, 497] width 35 height 22
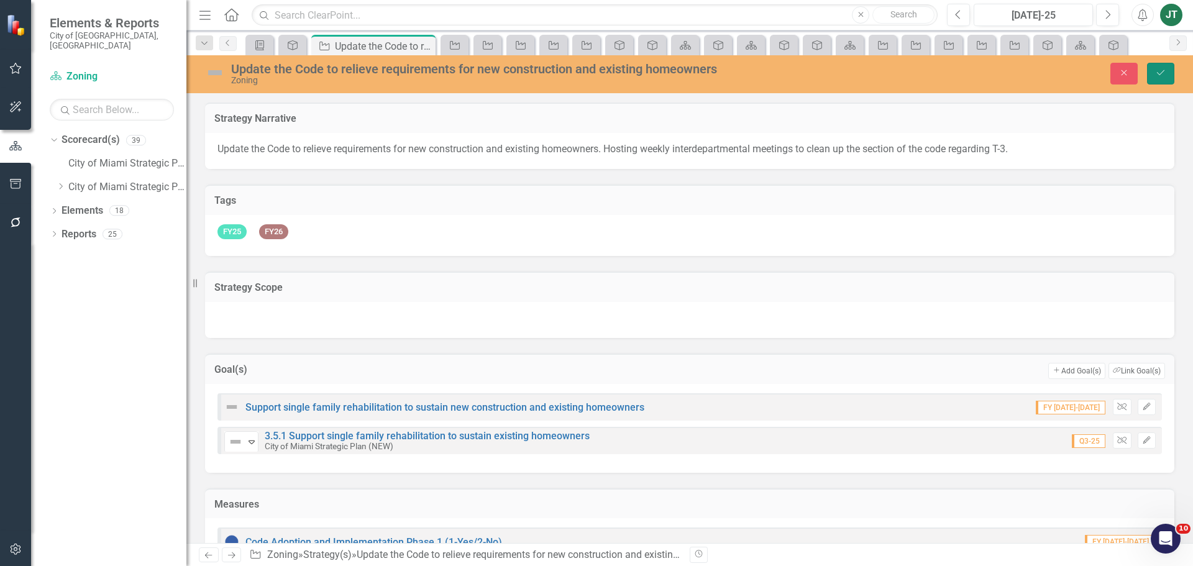
click at [1159, 68] on icon "Save" at bounding box center [1160, 72] width 11 height 9
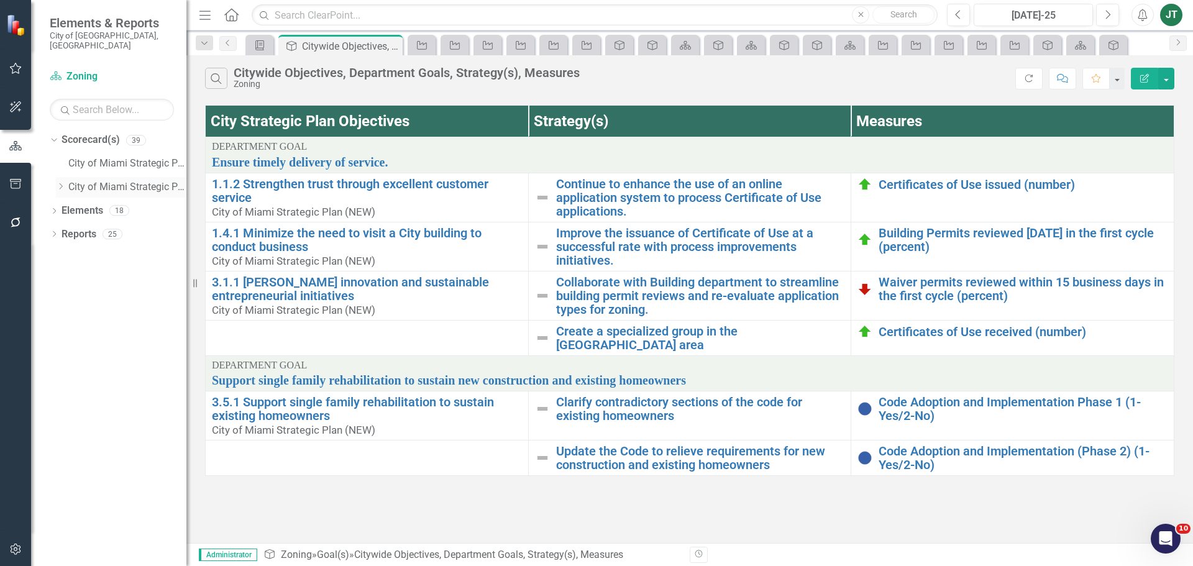
click at [60, 183] on icon "Dropdown" at bounding box center [60, 186] width 9 height 7
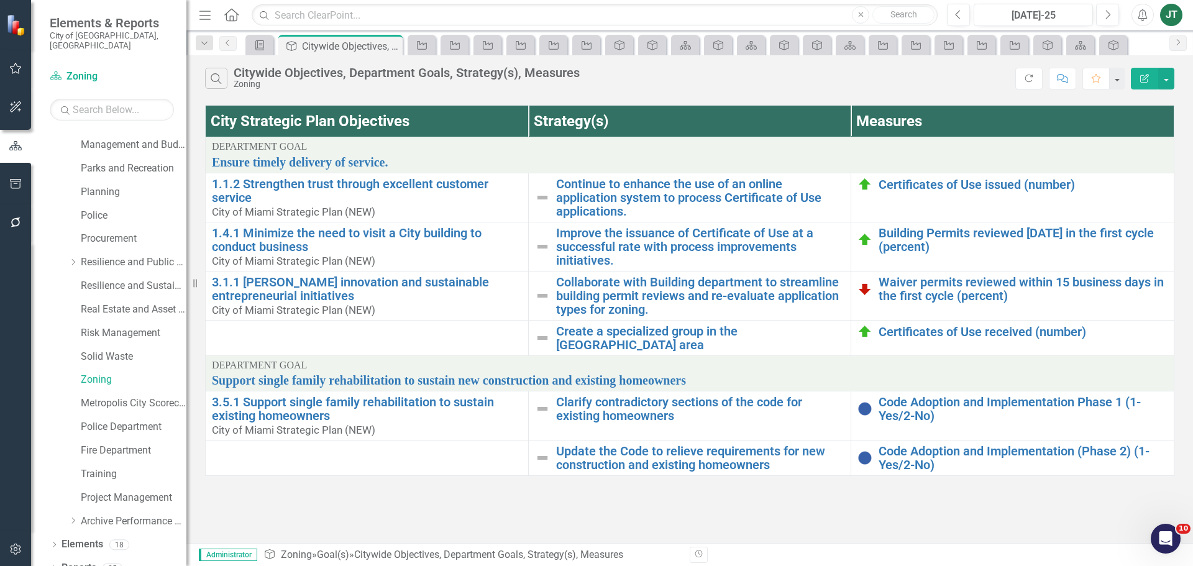
scroll to position [495, 0]
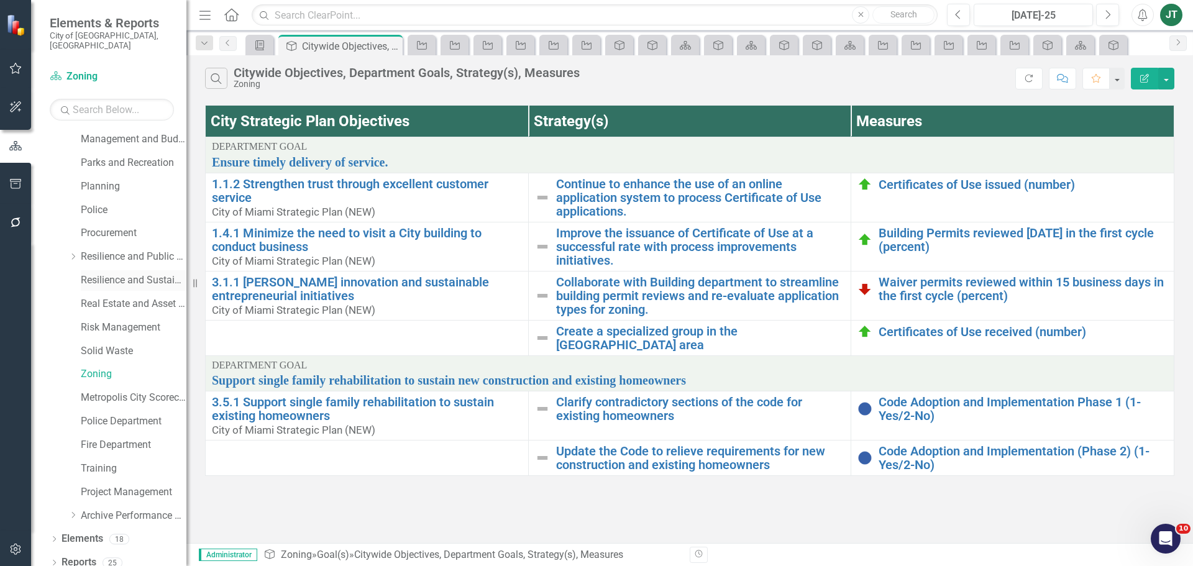
click at [129, 273] on link "Resilience and Sustainability" at bounding box center [134, 280] width 106 height 14
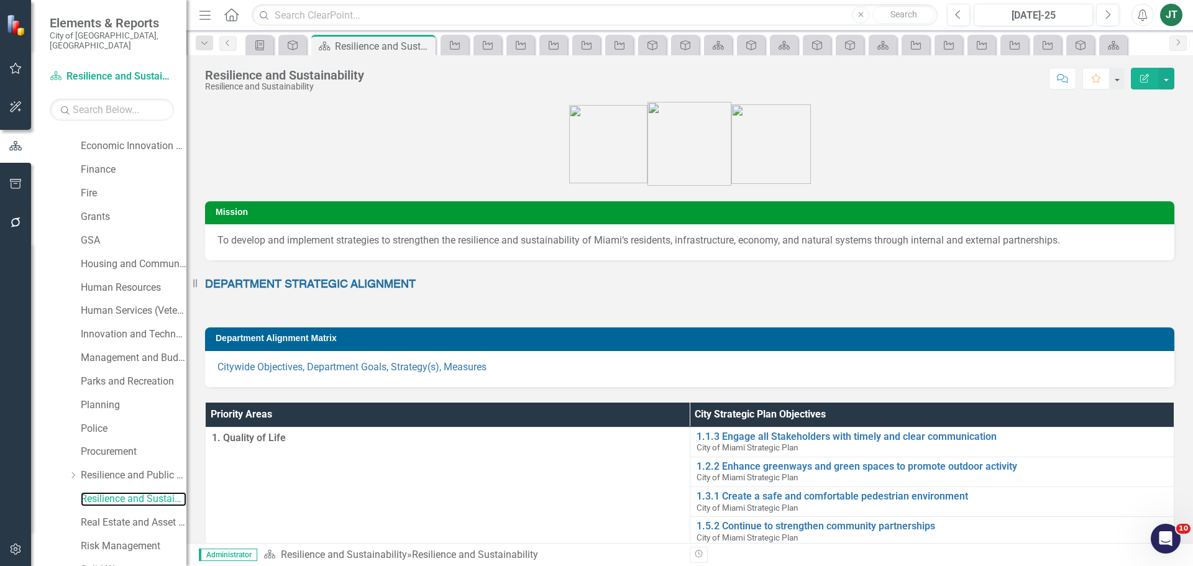
scroll to position [246, 0]
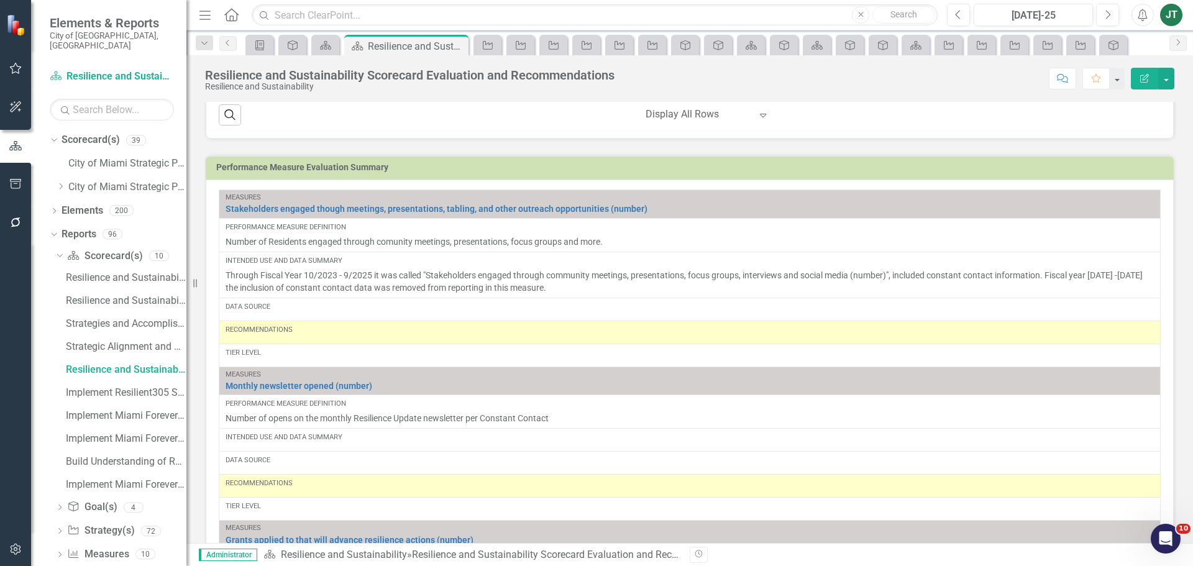
scroll to position [808, 0]
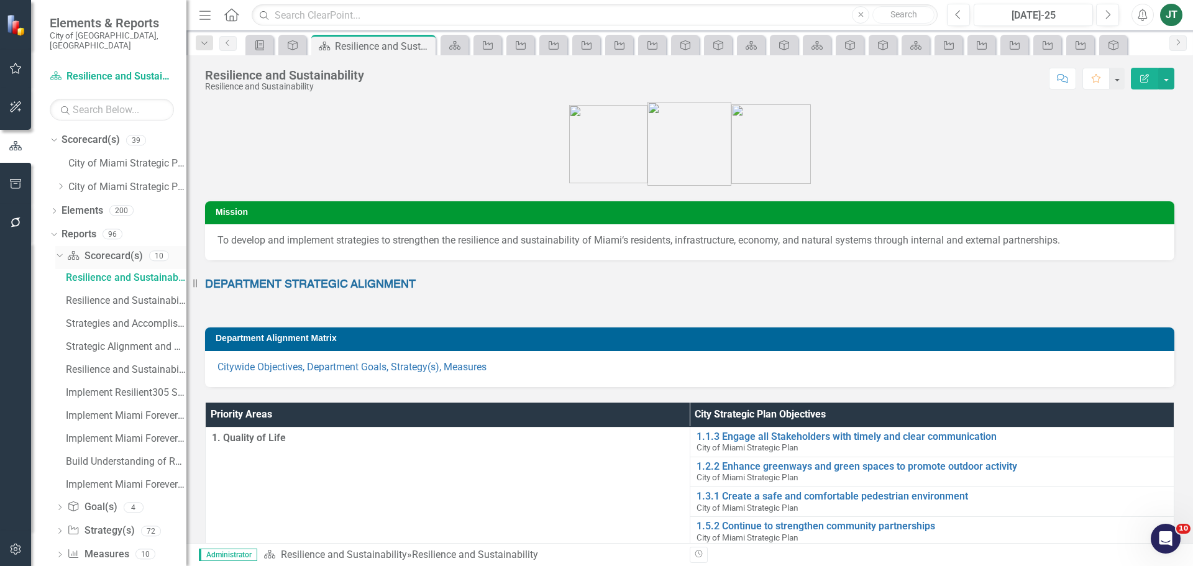
click at [62, 251] on div "Dropdown" at bounding box center [57, 255] width 11 height 9
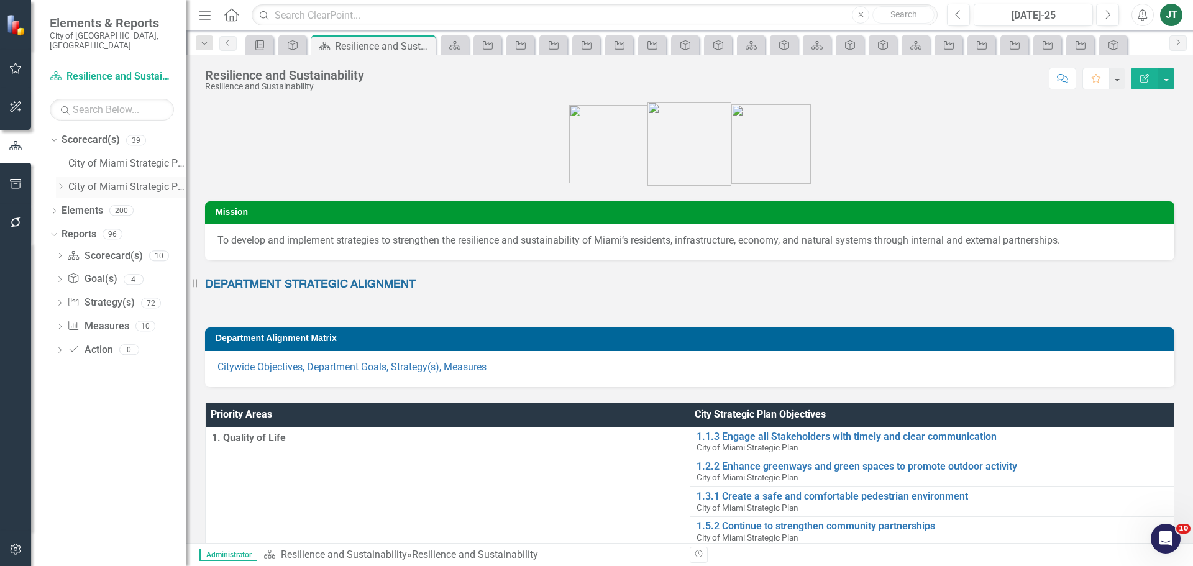
click at [59, 183] on icon "Dropdown" at bounding box center [60, 186] width 9 height 7
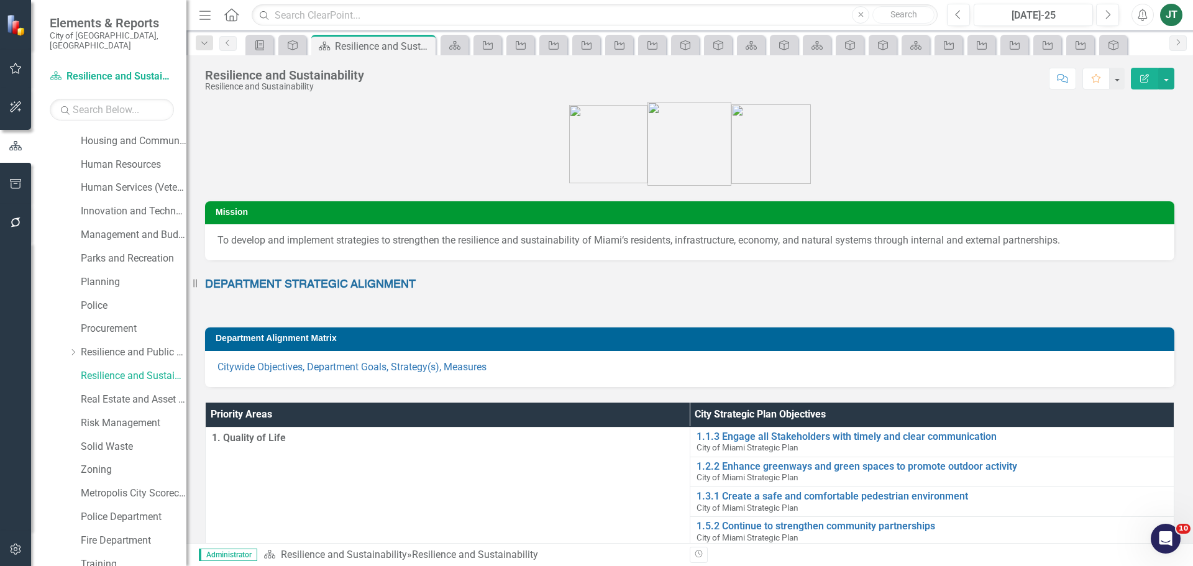
scroll to position [497, 0]
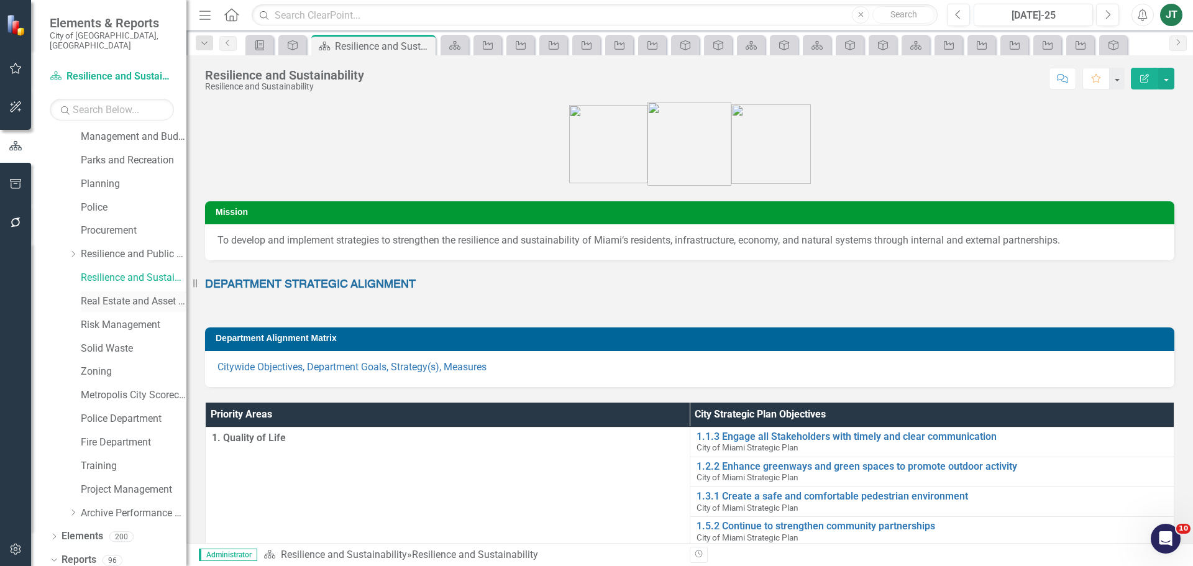
click at [112, 295] on link "Real Estate and Asset Management" at bounding box center [134, 302] width 106 height 14
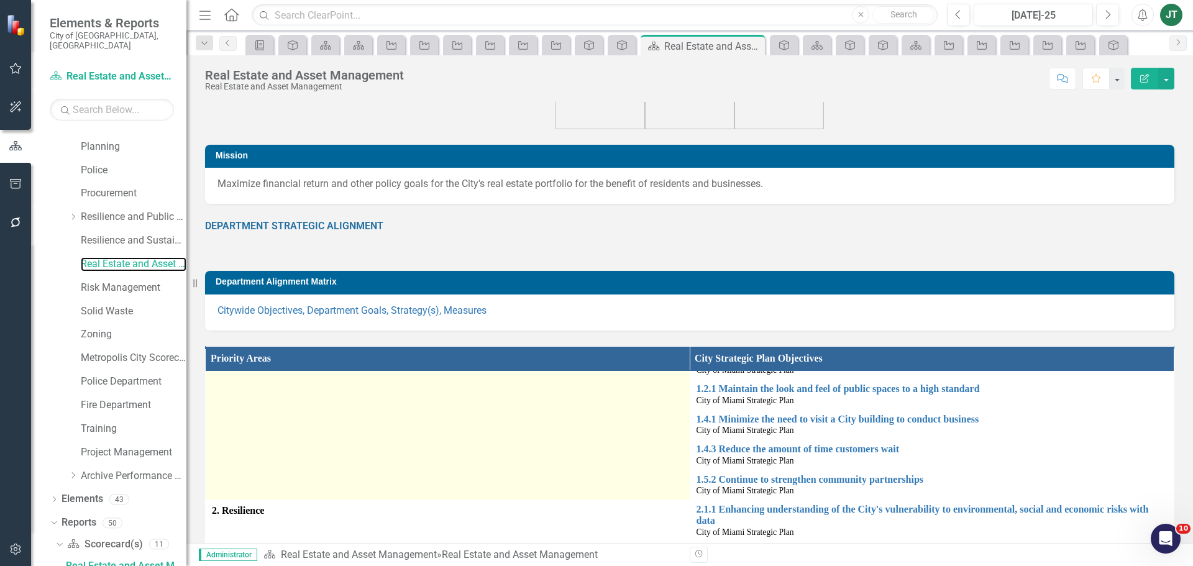
scroll to position [32, 0]
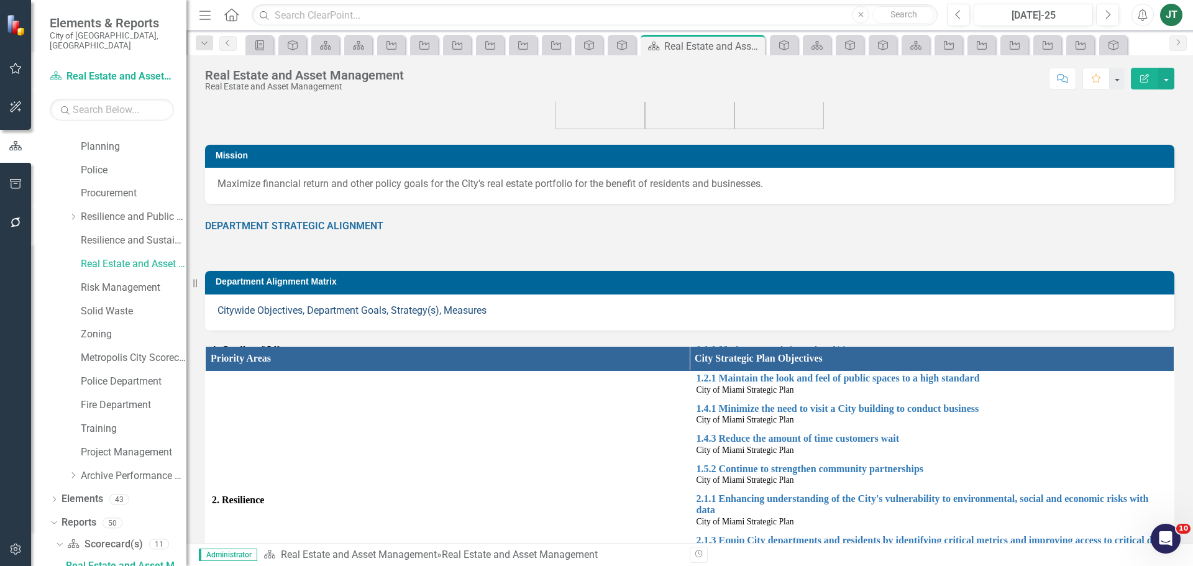
click at [406, 306] on link "Citywide Objectives, Department Goals, Strategy(s), Measures" at bounding box center [352, 311] width 269 height 12
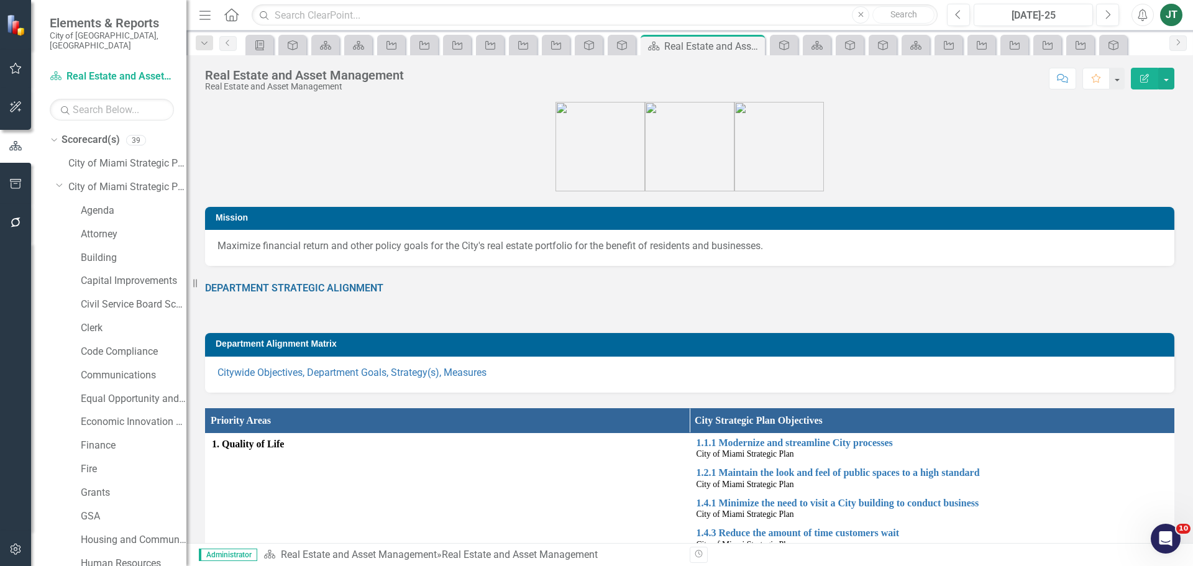
drag, startPoint x: 58, startPoint y: 172, endPoint x: 108, endPoint y: 346, distance: 181.0
click at [58, 180] on icon "Dropdown" at bounding box center [59, 184] width 7 height 9
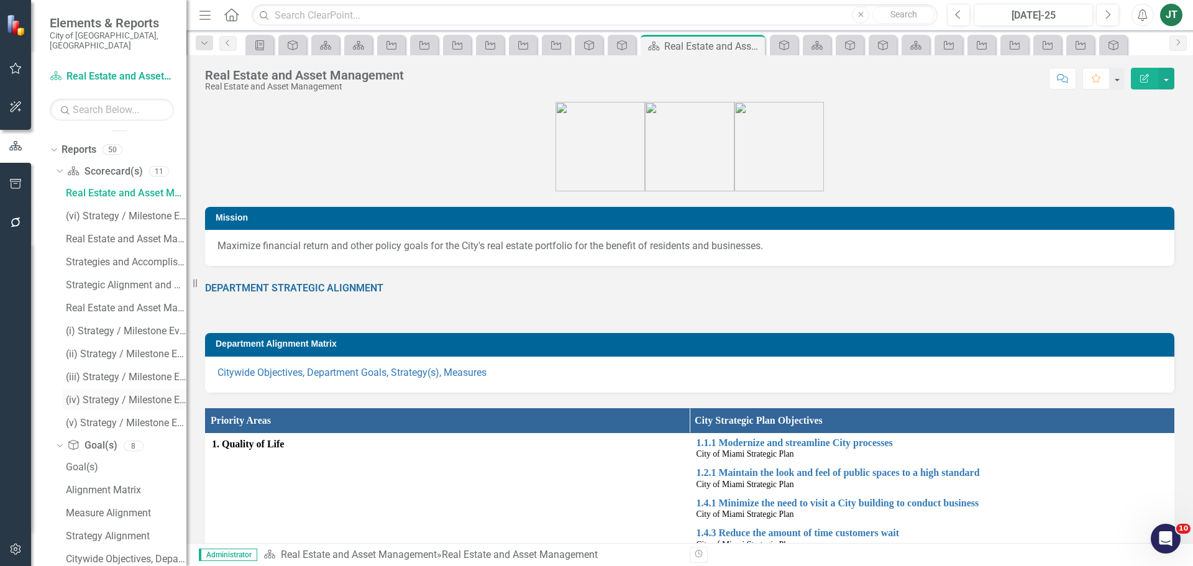
scroll to position [62, 0]
click at [78, 165] on link "Reports" at bounding box center [79, 172] width 35 height 14
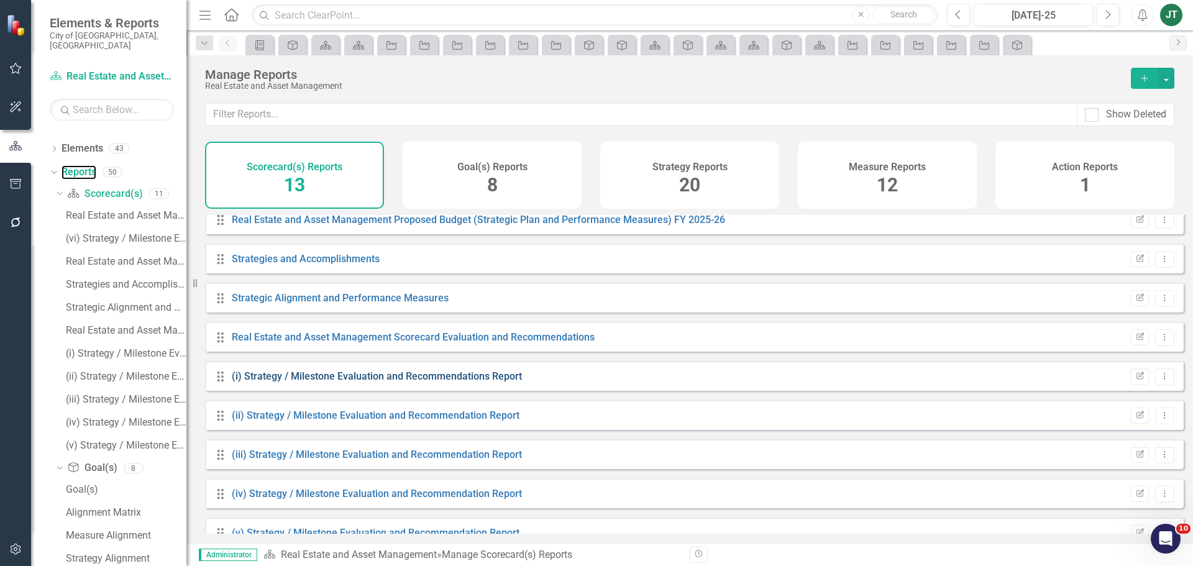
scroll to position [190, 0]
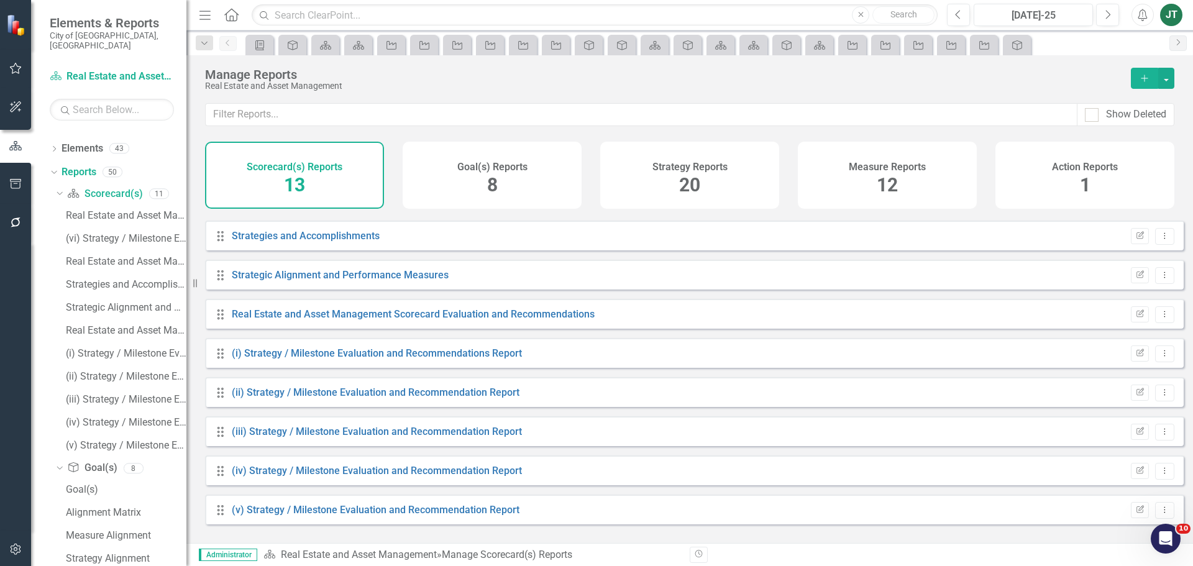
click at [477, 172] on h4 "Goal(s) Reports" at bounding box center [492, 167] width 70 height 11
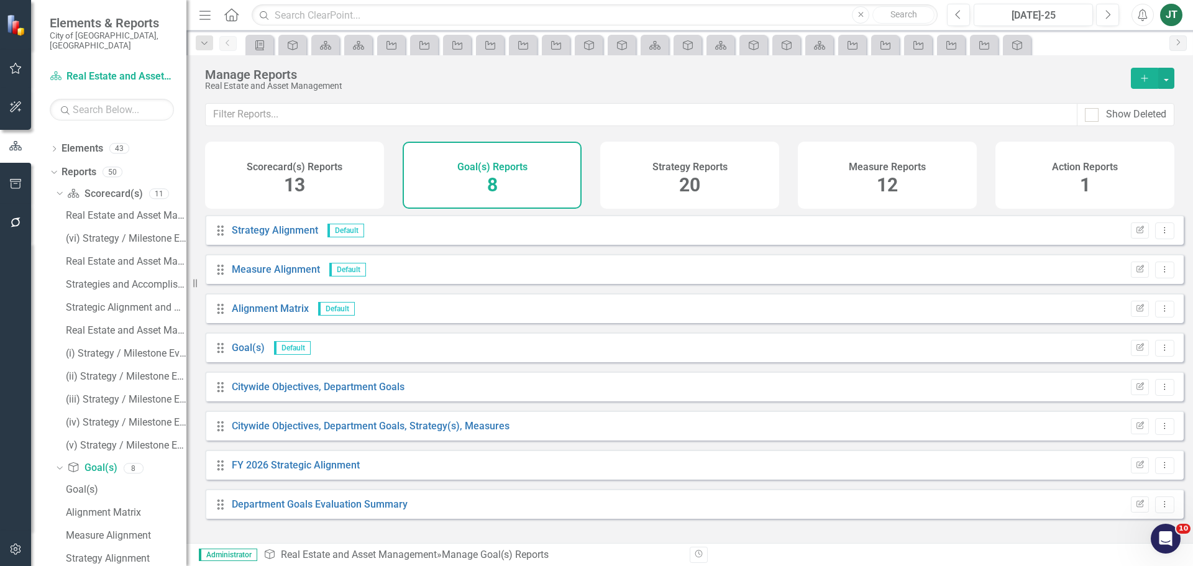
click at [743, 189] on div "Strategy Reports 20" at bounding box center [689, 175] width 179 height 67
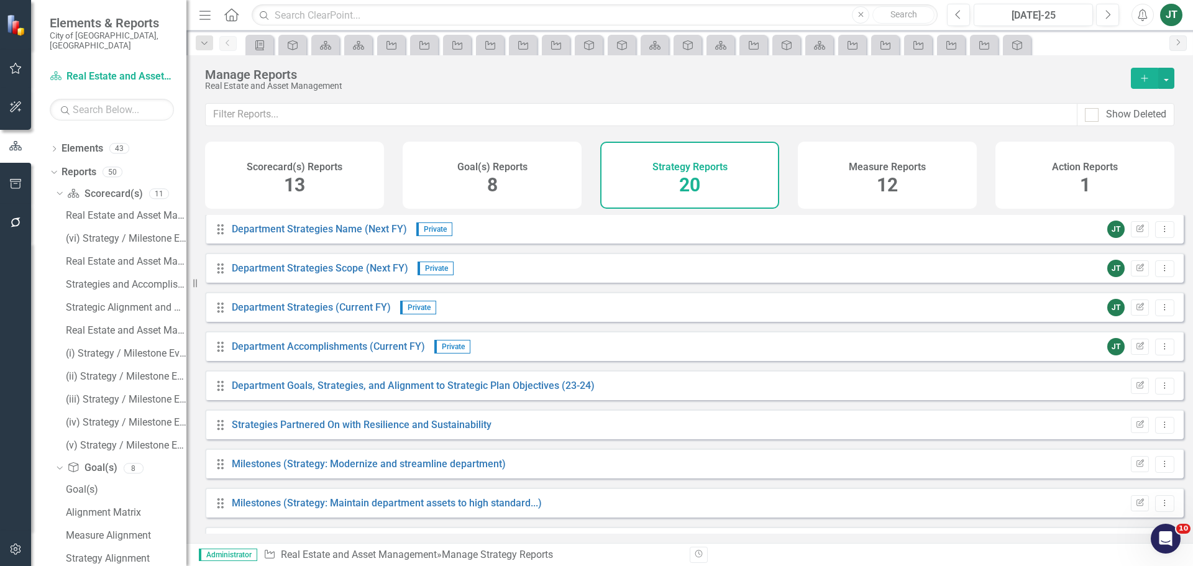
scroll to position [216, 0]
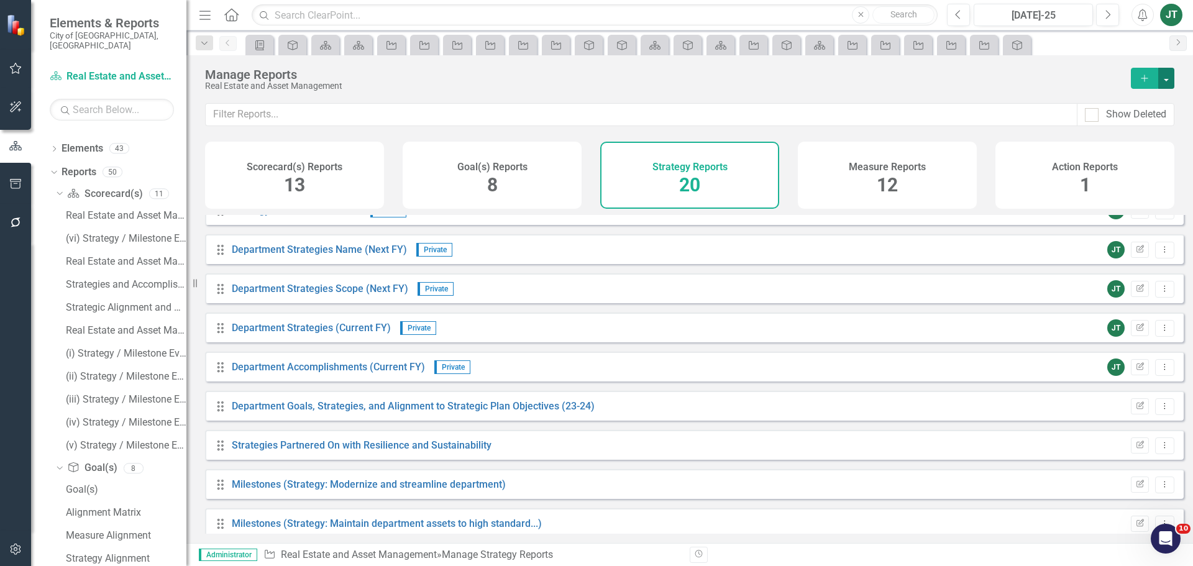
click at [1166, 77] on button "button" at bounding box center [1166, 78] width 16 height 21
click at [518, 193] on div "Goal(s) Reports 8" at bounding box center [492, 175] width 179 height 67
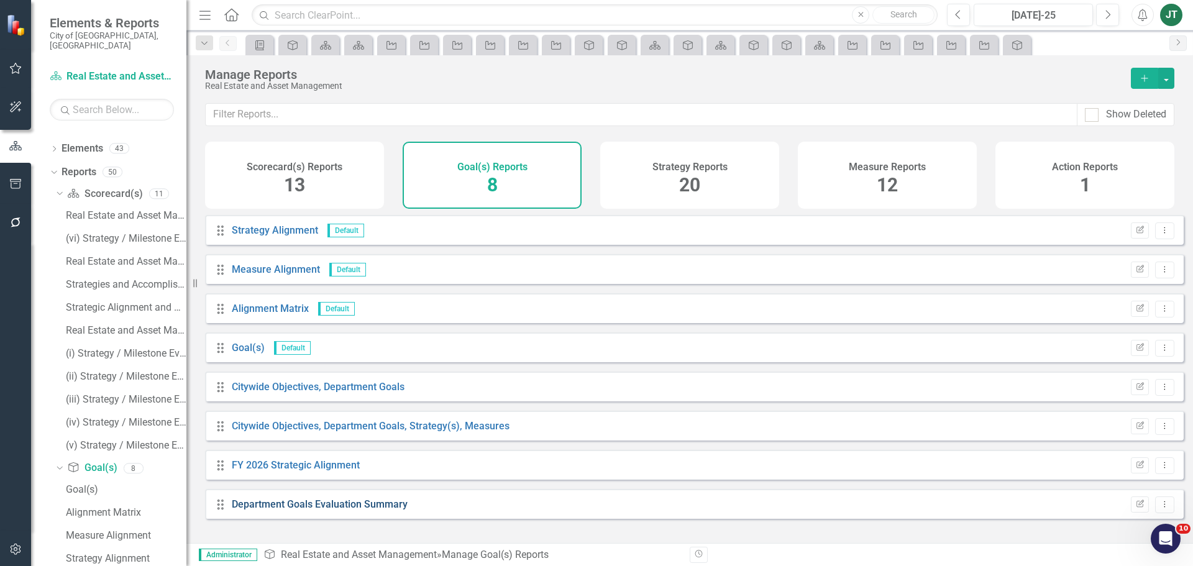
click at [382, 510] on link "Department Goals Evaluation Summary" at bounding box center [320, 504] width 176 height 12
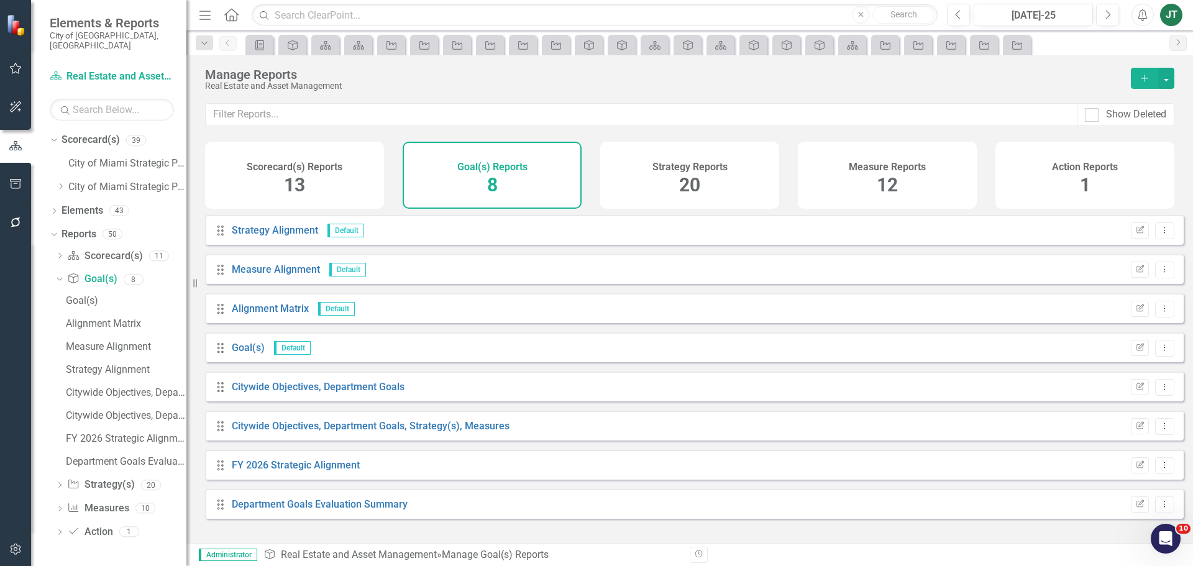
click at [879, 197] on div "12" at bounding box center [887, 185] width 21 height 27
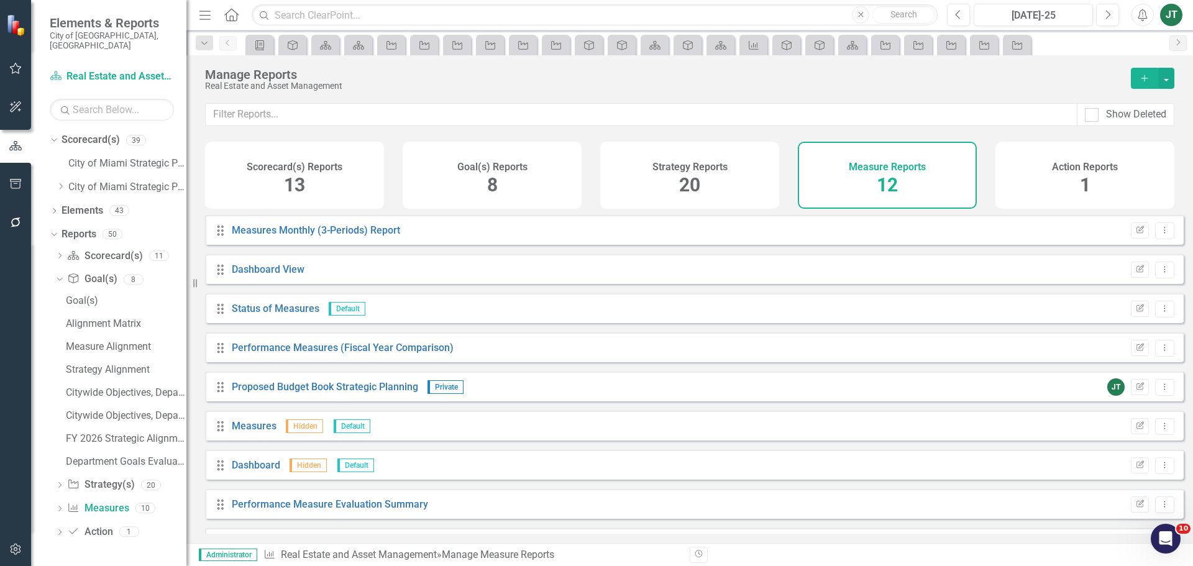
click at [638, 187] on div "Strategy Reports 20" at bounding box center [689, 175] width 179 height 67
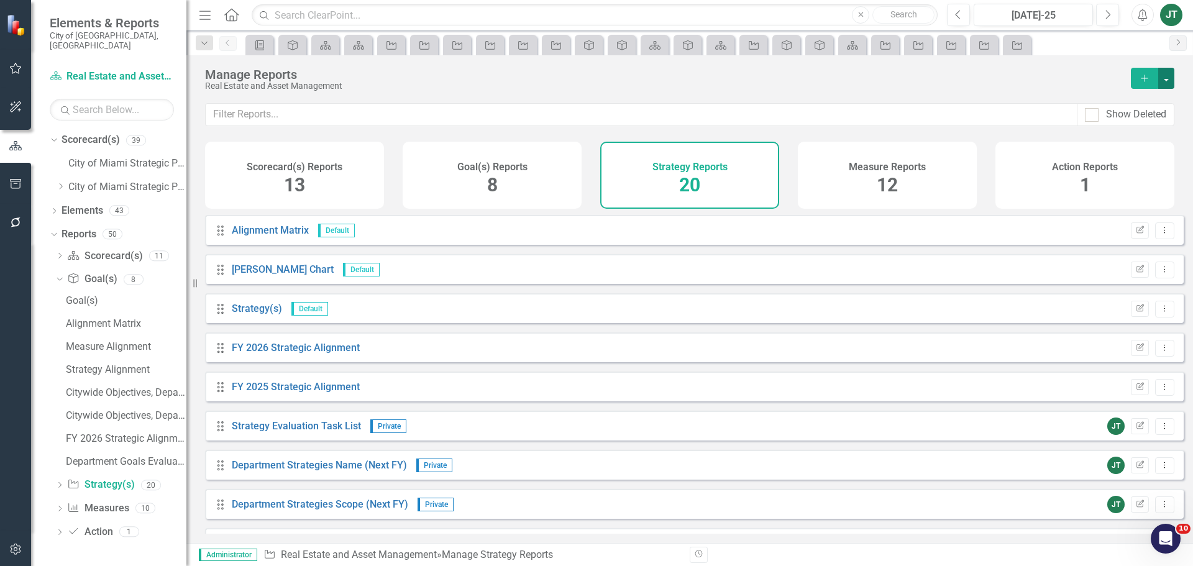
click at [1160, 80] on button "button" at bounding box center [1166, 78] width 16 height 21
click at [1132, 119] on link "Copy Add From Template" at bounding box center [1116, 123] width 116 height 23
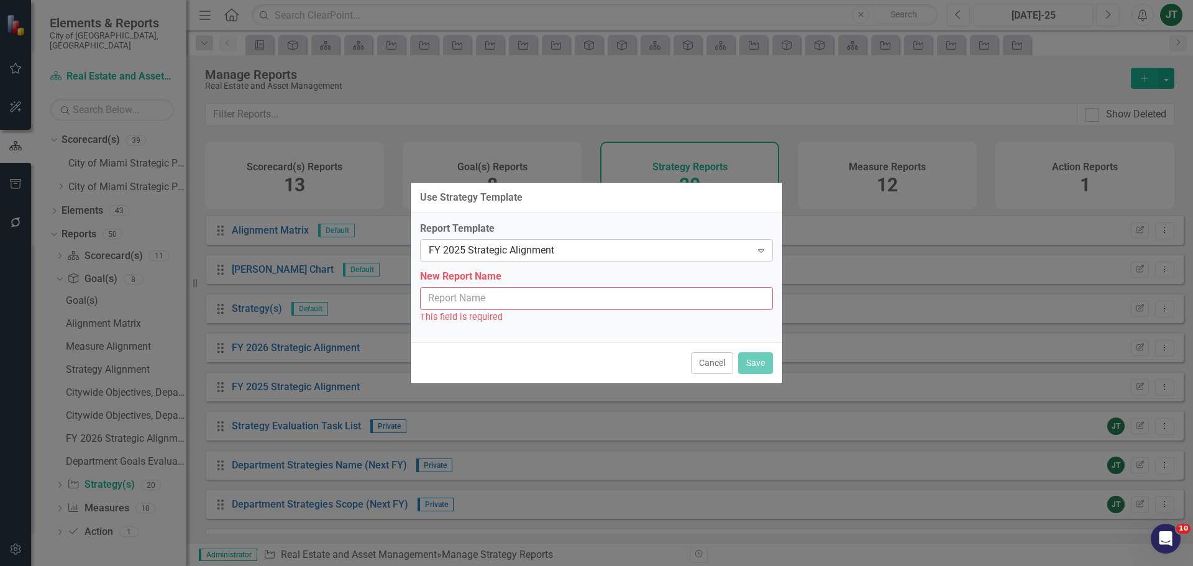
click at [566, 255] on div "FY 2025 Strategic Alignment" at bounding box center [590, 251] width 323 height 14
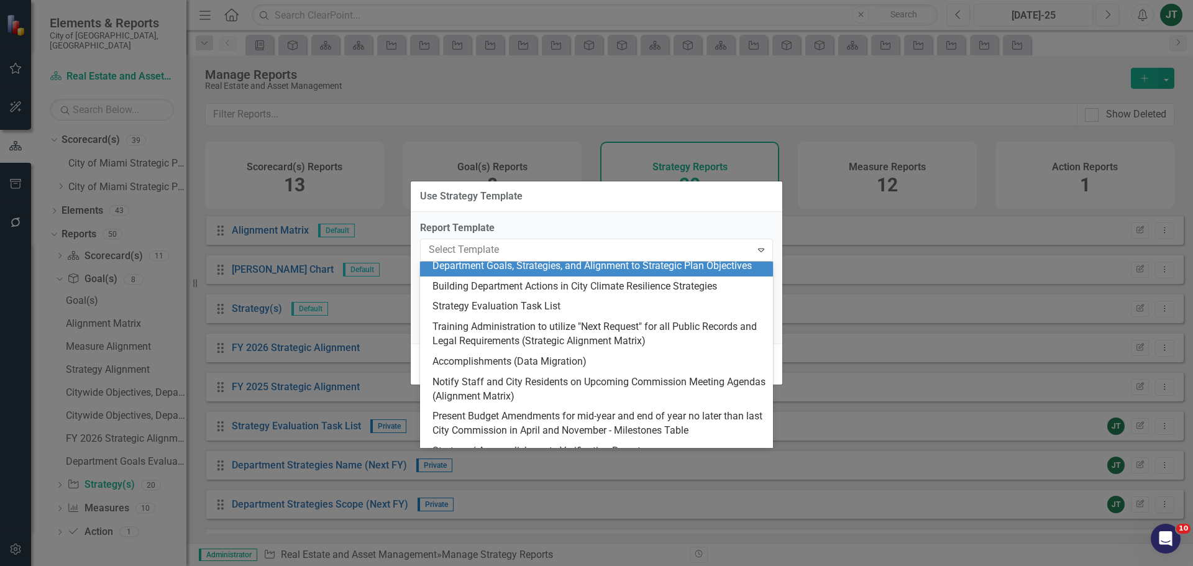
scroll to position [124, 0]
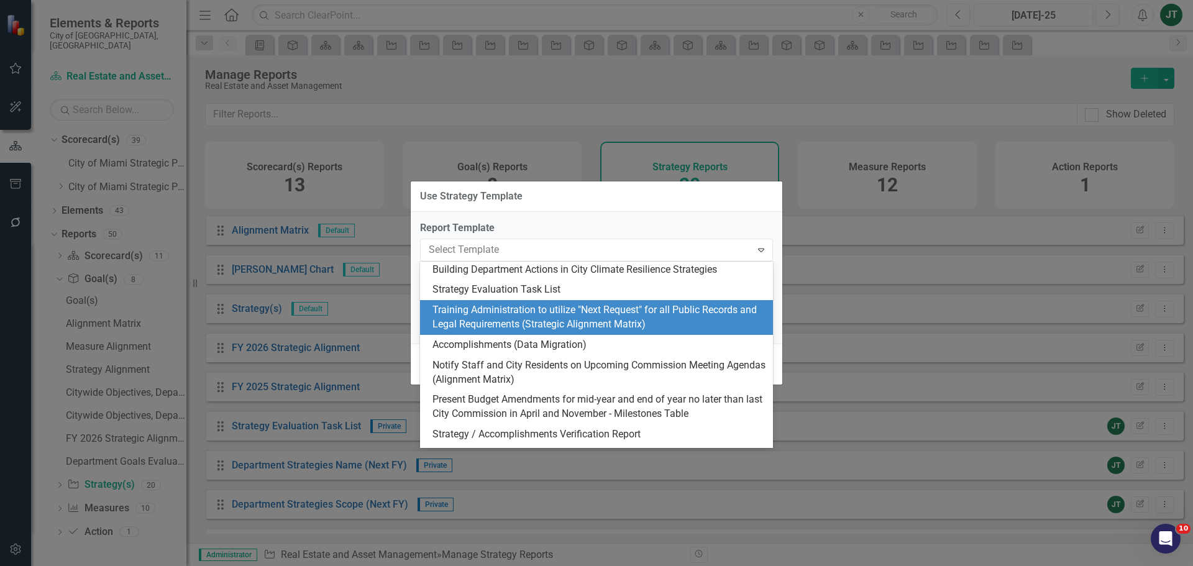
click at [599, 323] on div "Training Administration to utilize "Next Request" for all Public Records and Le…" at bounding box center [599, 317] width 333 height 29
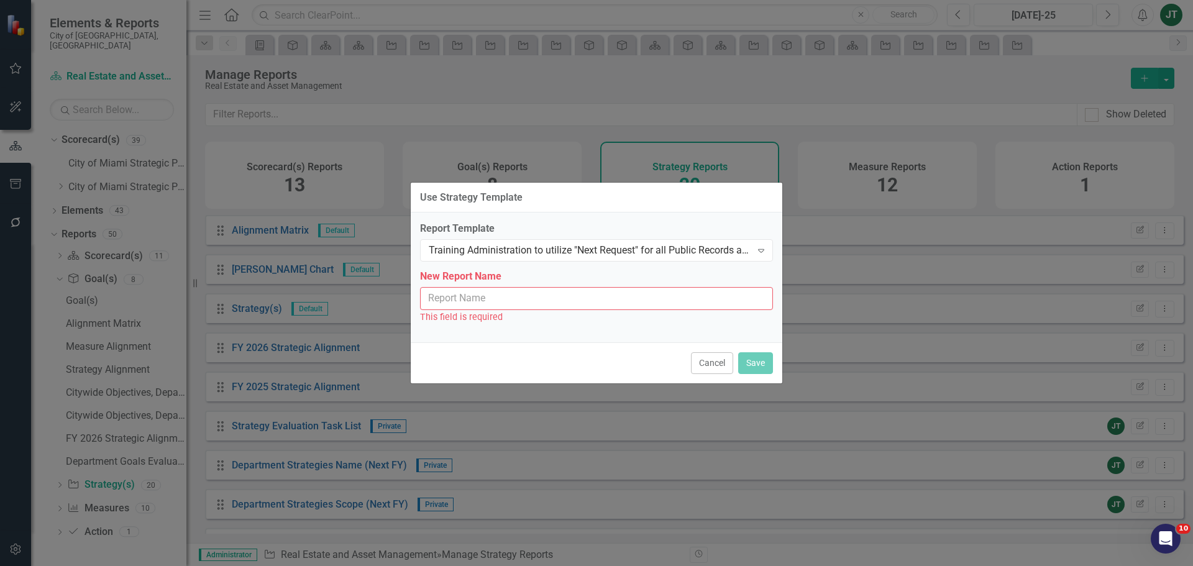
click at [500, 301] on input "New Report Name" at bounding box center [596, 298] width 353 height 23
type input "Strategic Alignment Matrix"
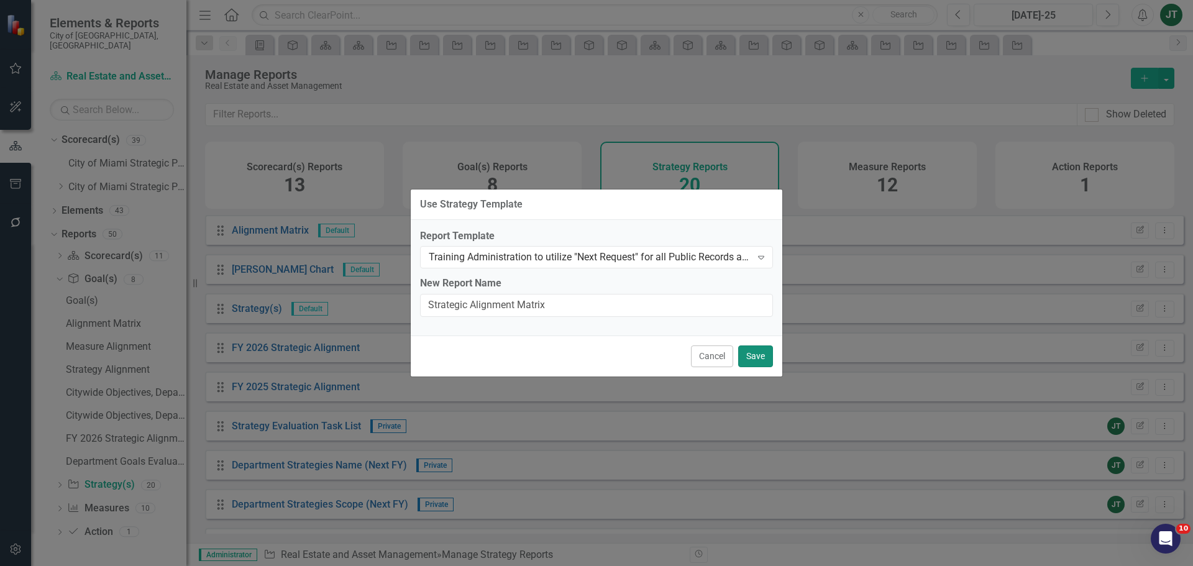
click at [750, 356] on button "Save" at bounding box center [755, 357] width 35 height 22
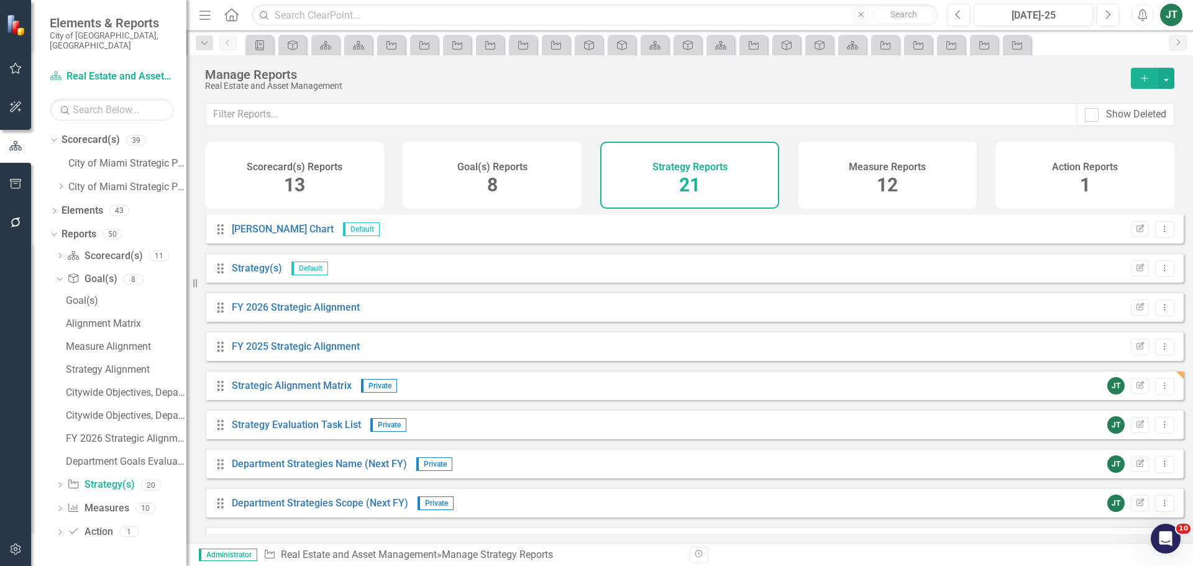
scroll to position [62, 0]
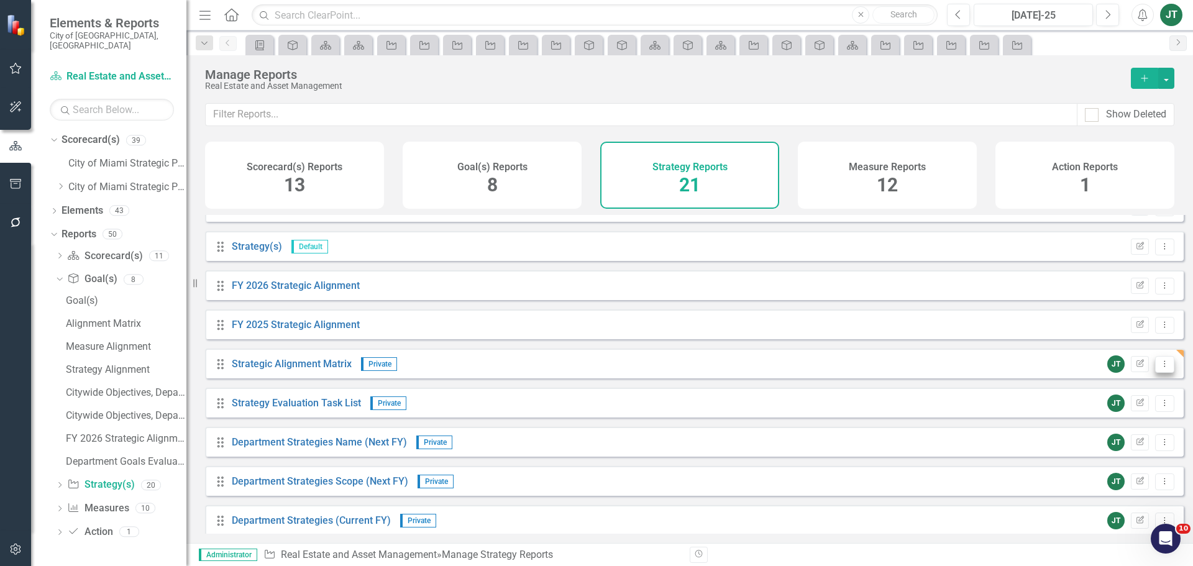
click at [1160, 368] on icon "Dropdown Menu" at bounding box center [1165, 364] width 11 height 8
click at [1125, 438] on link "Copy Duplicate Report" at bounding box center [1113, 440] width 103 height 23
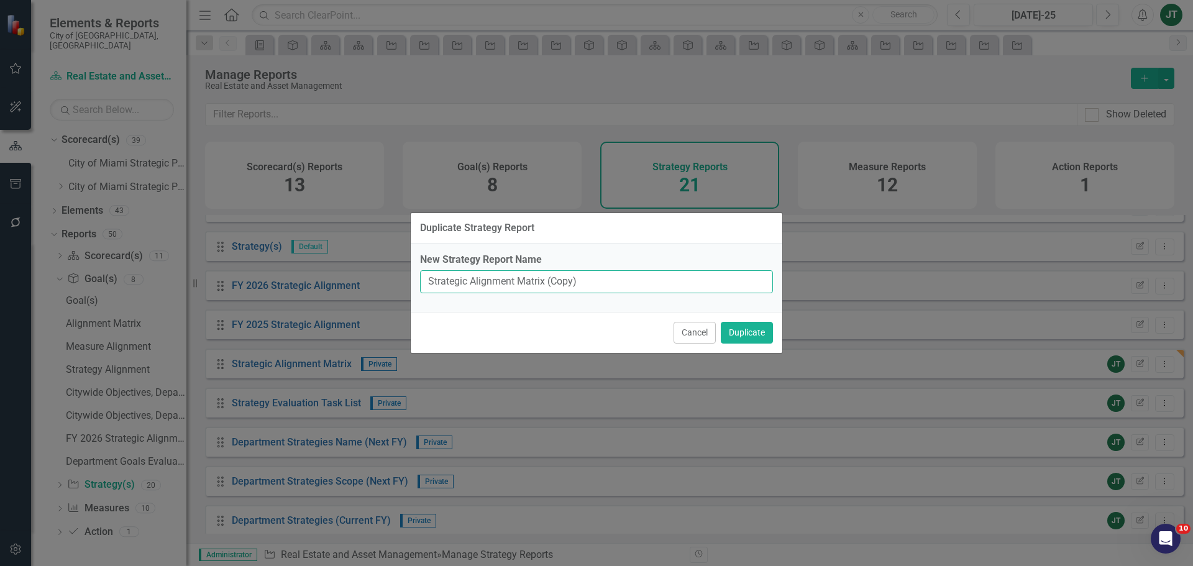
click at [527, 284] on input "Strategic Alignment Matrix (Copy)" at bounding box center [596, 281] width 353 height 23
click at [425, 281] on input "Strategic Alignment Matrix (Copy)" at bounding box center [596, 281] width 353 height 23
paste input "Modernize and streamline department processes by updating buy, sell, and revenu…"
click at [555, 291] on input "Modernize and streamline department processes by updating buy, sell, and revenu…" at bounding box center [596, 281] width 353 height 23
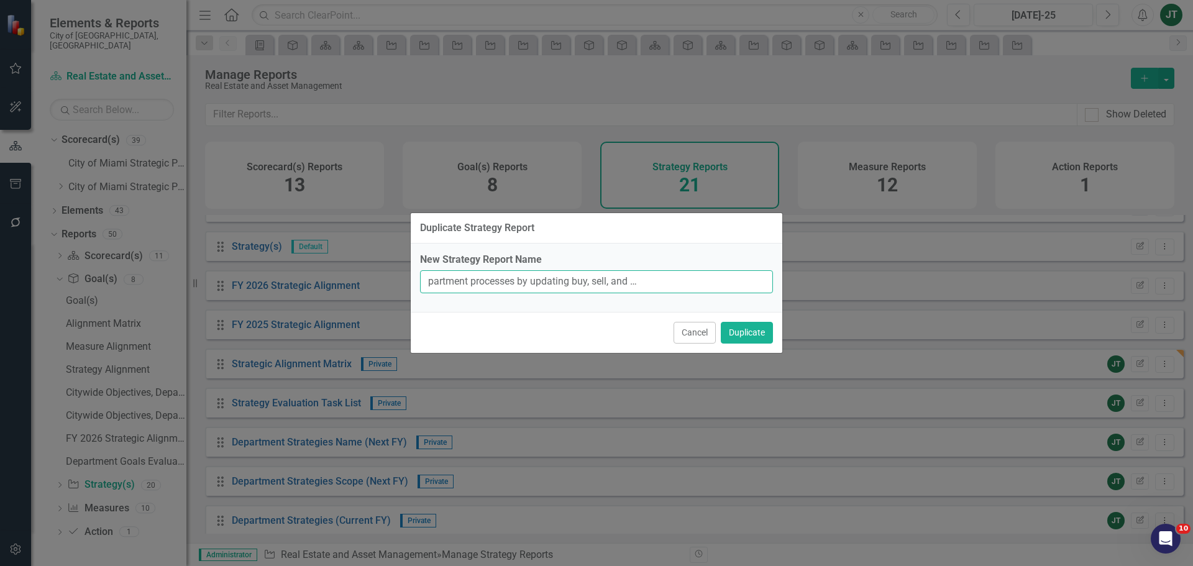
scroll to position [0, 0]
drag, startPoint x: 463, startPoint y: 278, endPoint x: 400, endPoint y: 280, distance: 63.4
click at [400, 280] on div "Duplicate Strategy Report New Strategy Report Name Modernize and streamline dep…" at bounding box center [596, 283] width 1193 height 566
click at [517, 280] on input "Modernize and streamline department processes by updating buy, sell, and revenu…" at bounding box center [596, 281] width 353 height 23
drag, startPoint x: 586, startPoint y: 286, endPoint x: 644, endPoint y: 280, distance: 58.7
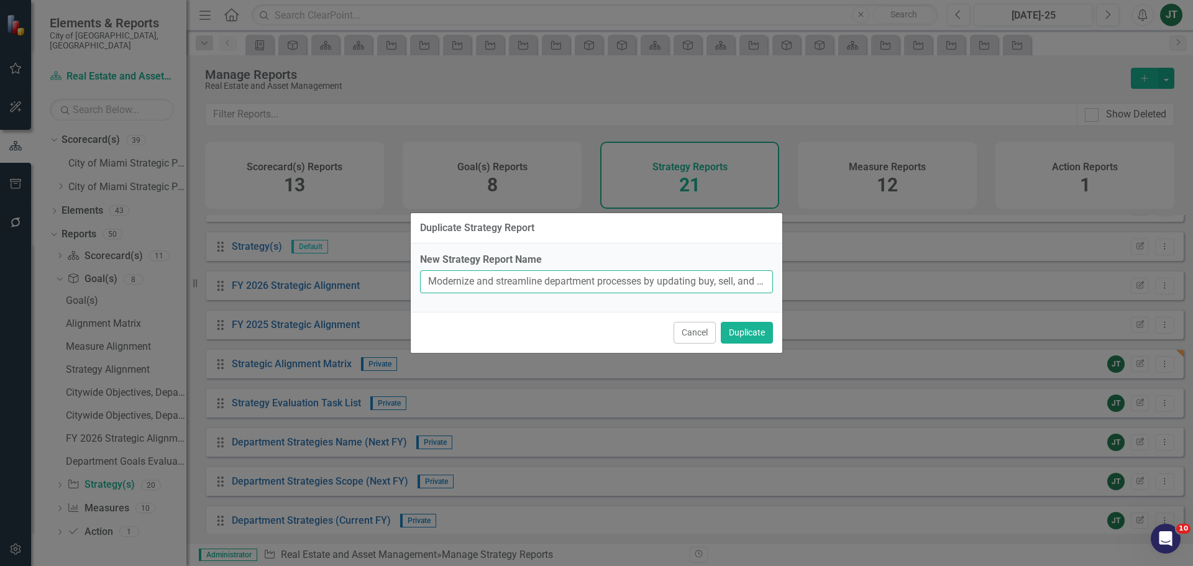
click at [590, 286] on input "Modernize and streamline department processes by updating buy, sell, and revenu…" at bounding box center [596, 281] width 353 height 23
drag, startPoint x: 646, startPoint y: 283, endPoint x: 652, endPoint y: 280, distance: 6.9
click at [652, 280] on input "Modernize and streamline department processes by updating buy, sell, and revenu…" at bounding box center [596, 281] width 353 height 23
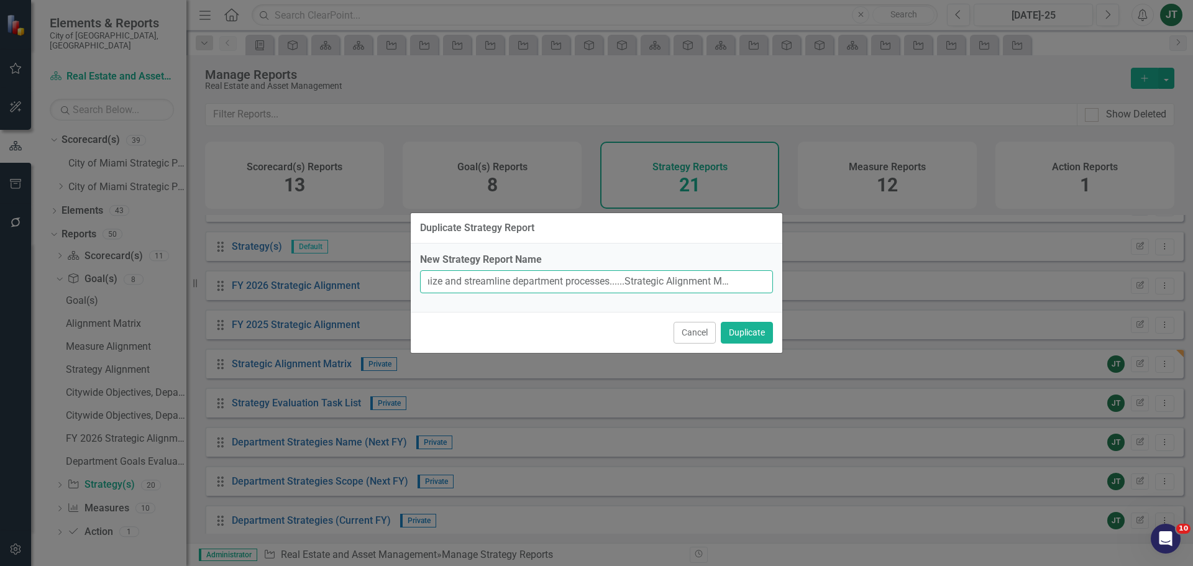
drag, startPoint x: 753, startPoint y: 274, endPoint x: 751, endPoint y: 283, distance: 9.5
click at [753, 274] on input "Modernize and streamline department processes......Strategic Alignment Matrix (…" at bounding box center [596, 281] width 353 height 23
drag, startPoint x: 746, startPoint y: 282, endPoint x: 808, endPoint y: 284, distance: 62.2
click at [808, 284] on div "Duplicate Strategy Report New Strategy Report Name Modernize and streamline dep…" at bounding box center [596, 283] width 1193 height 566
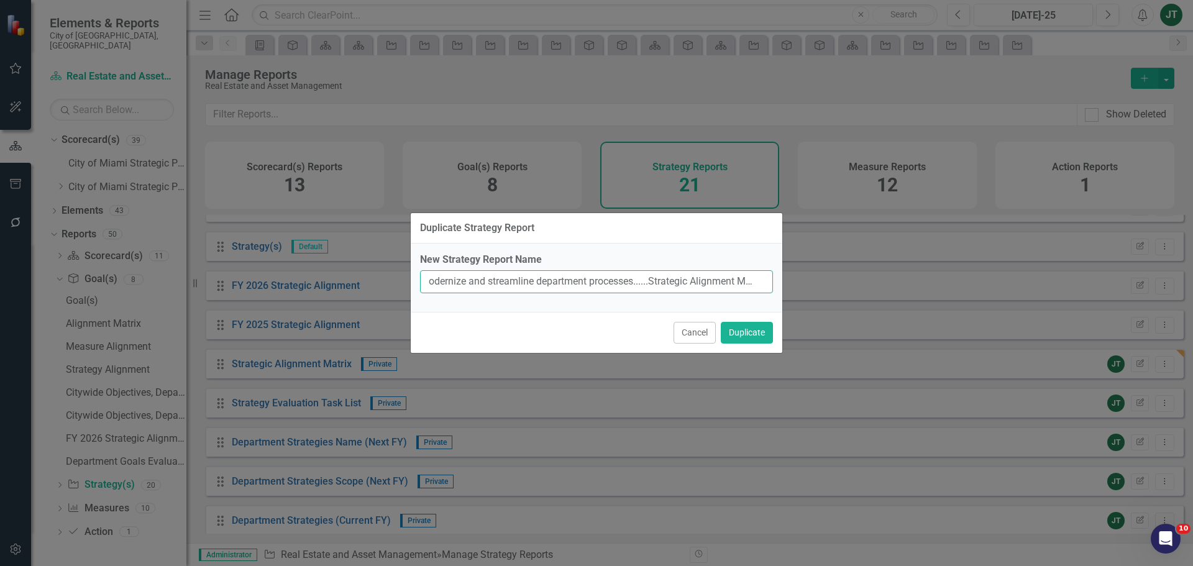
scroll to position [0, 13]
type input "Modernize and streamline department processes......Strategic Alignment Matrix"
click at [749, 324] on button "Duplicate" at bounding box center [747, 333] width 52 height 22
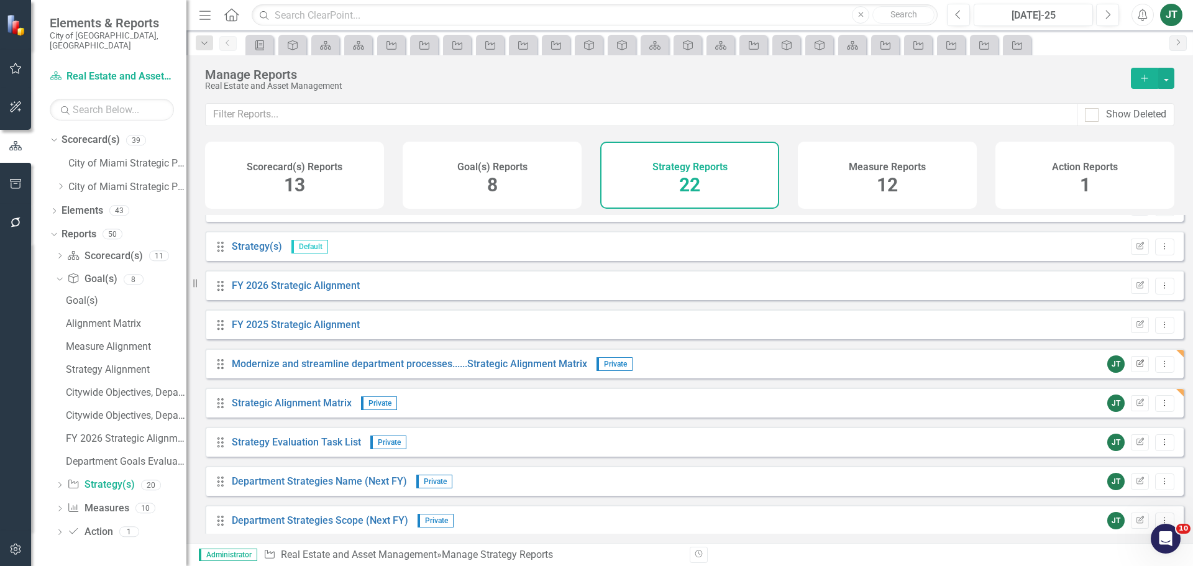
click at [1135, 368] on icon "Edit Report" at bounding box center [1139, 363] width 9 height 7
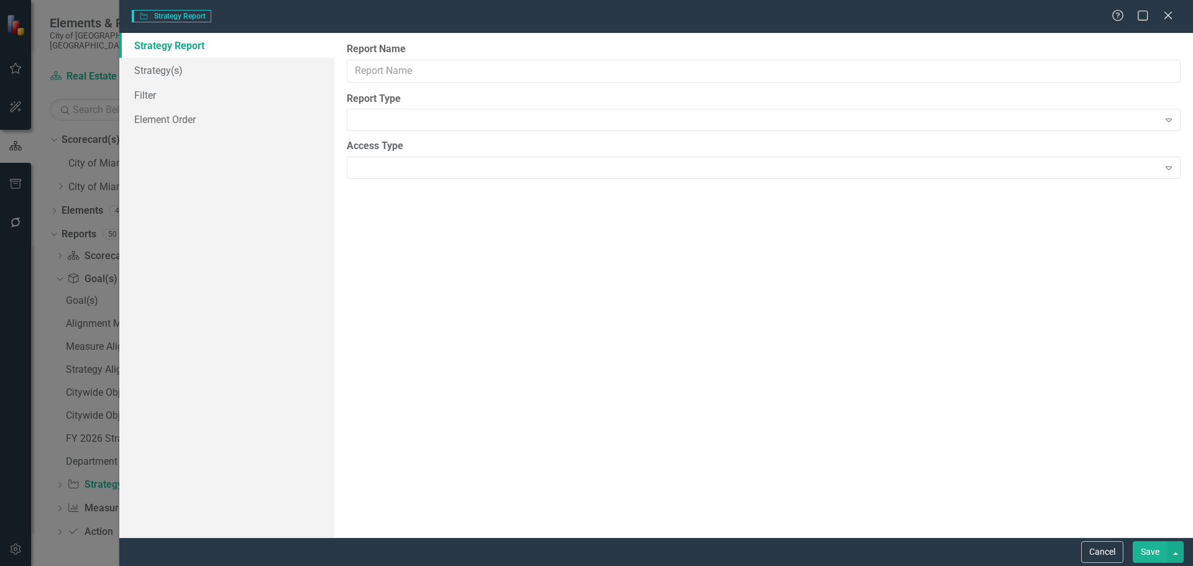
type input "Modernize and streamline department processes......Strategic Alignment Matrix"
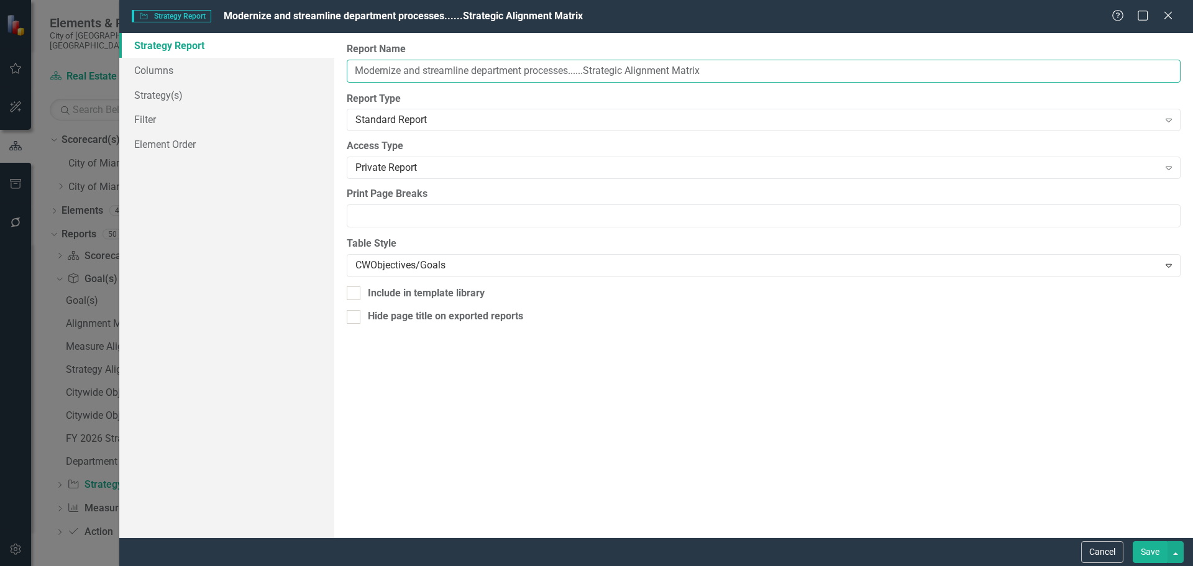
drag, startPoint x: 571, startPoint y: 69, endPoint x: 357, endPoint y: 68, distance: 214.4
click at [356, 68] on input "Modernize and streamline department processes......Strategic Alignment Matrix" at bounding box center [764, 71] width 834 height 23
click at [1105, 555] on button "Cancel" at bounding box center [1102, 552] width 42 height 22
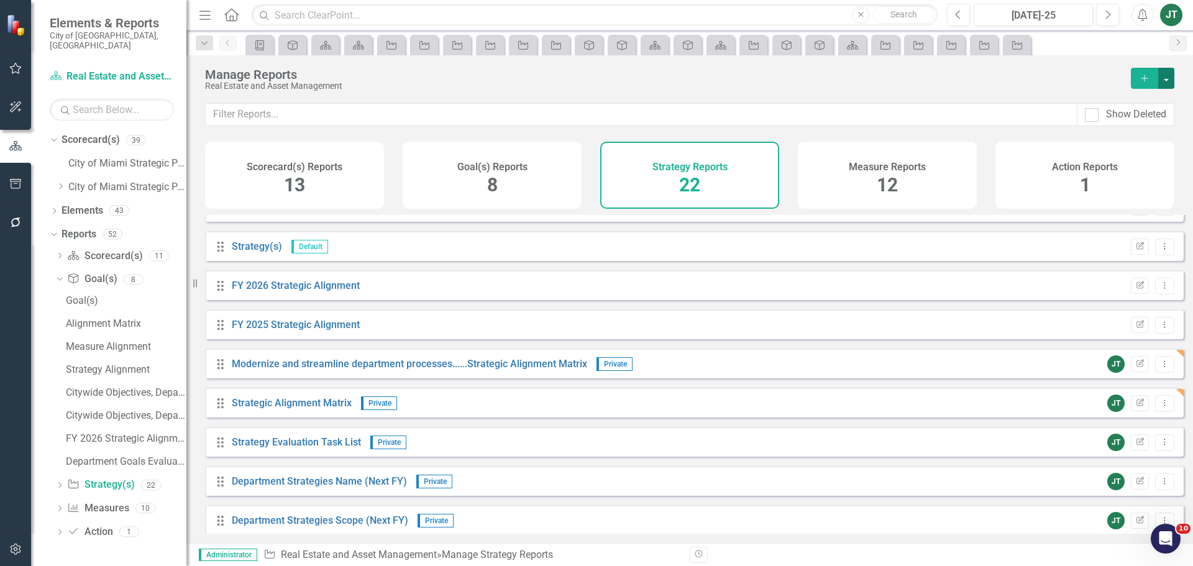
click at [1163, 71] on button "button" at bounding box center [1166, 78] width 16 height 21
click at [1133, 122] on link "Copy Add From Template" at bounding box center [1116, 123] width 116 height 23
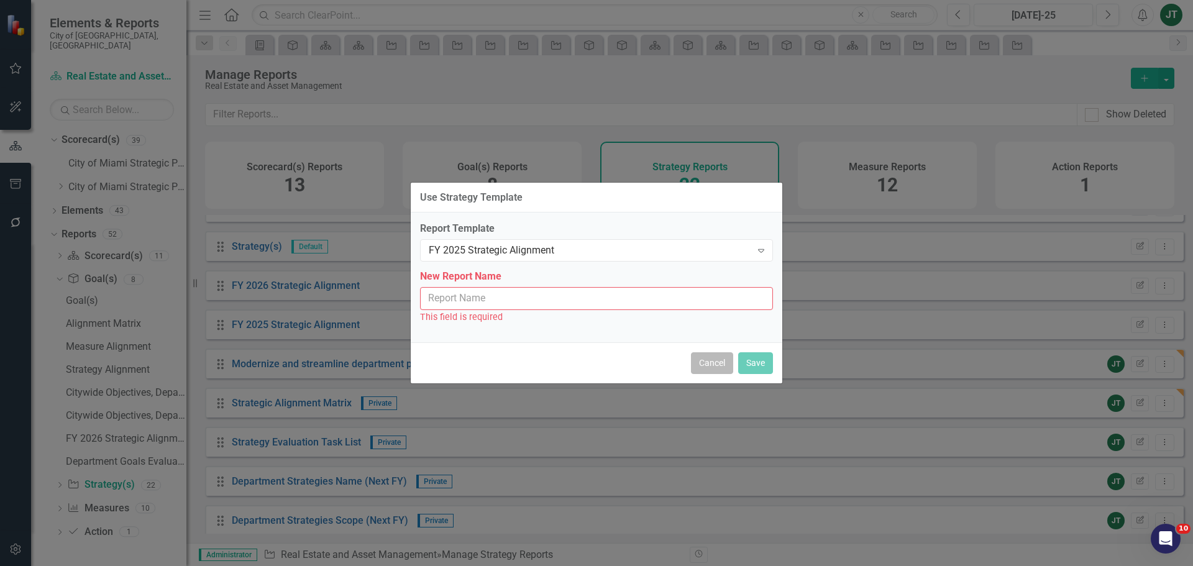
click at [715, 369] on button "Cancel" at bounding box center [712, 363] width 42 height 22
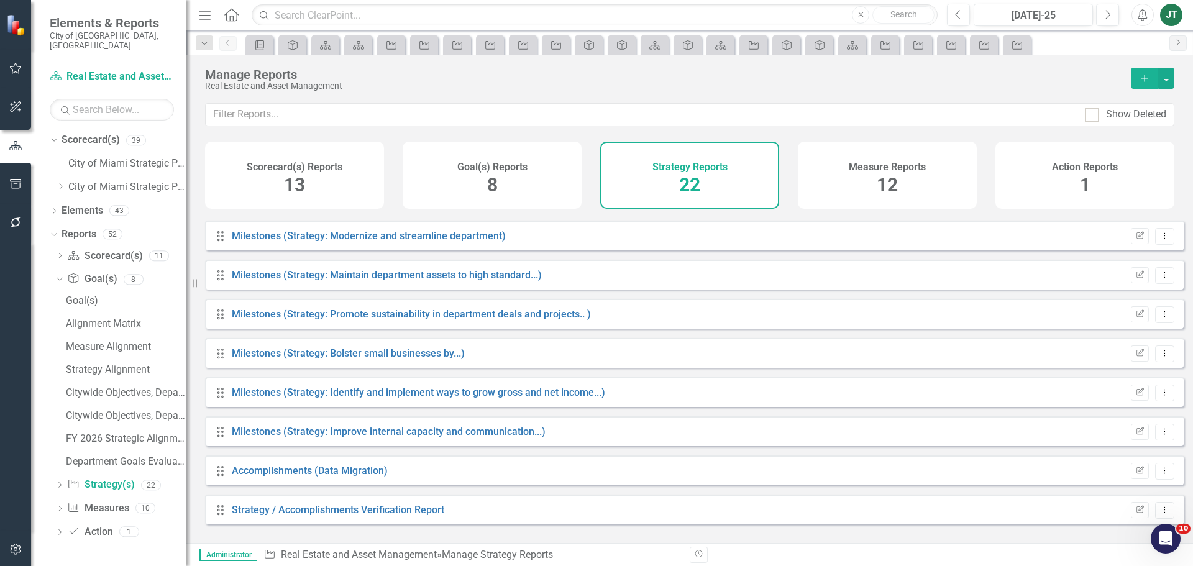
scroll to position [480, 0]
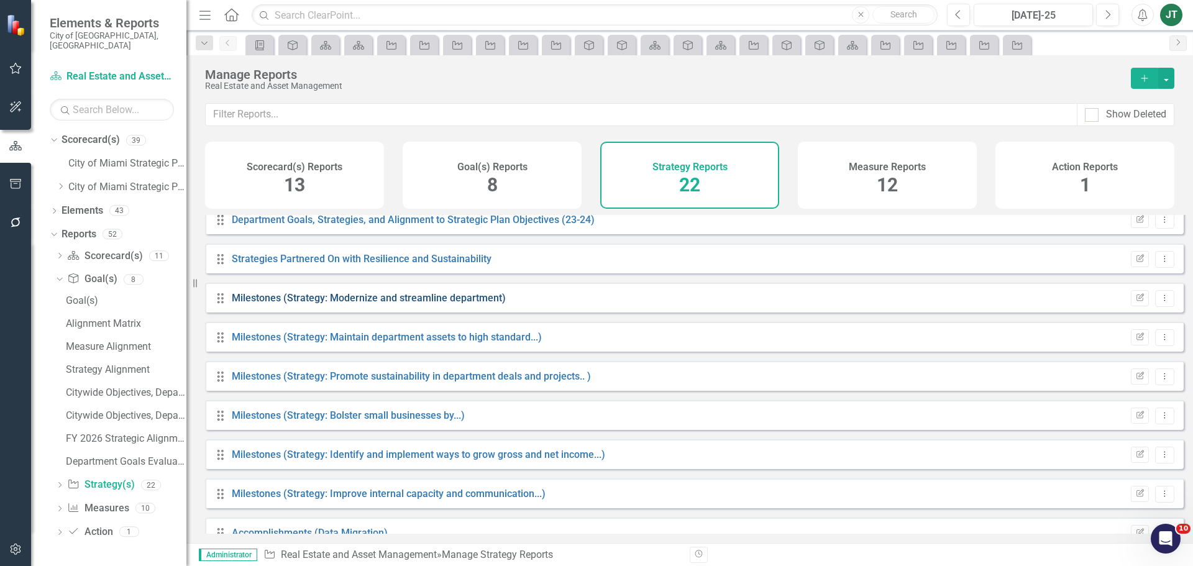
click at [402, 304] on link "Milestones (Strategy: Modernize and streamline department)" at bounding box center [369, 298] width 274 height 12
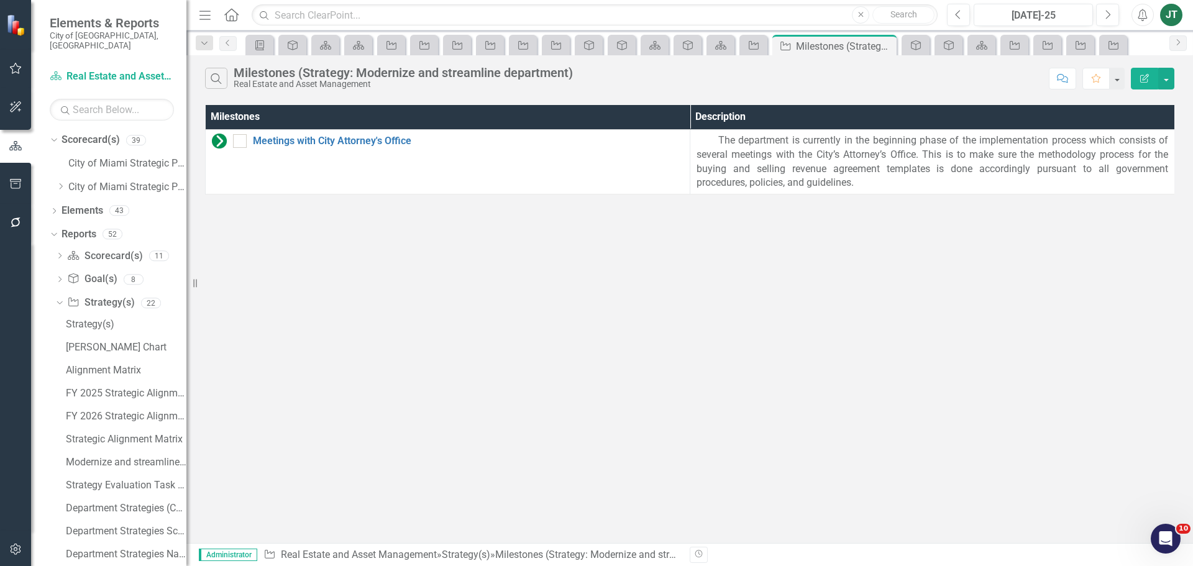
scroll to position [80, 0]
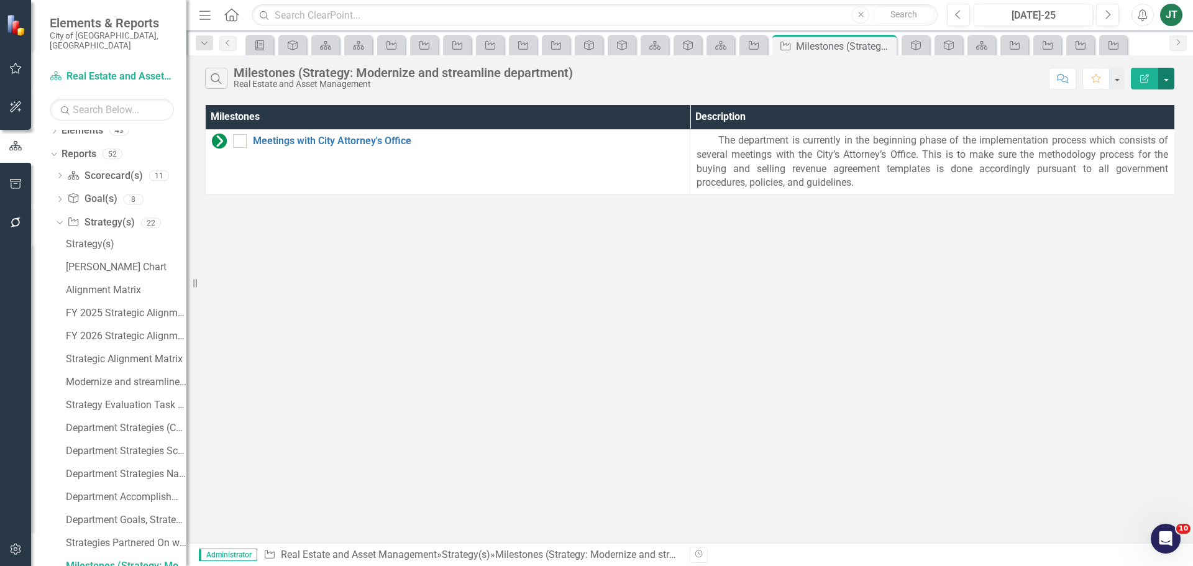
click at [1167, 79] on button "button" at bounding box center [1166, 79] width 16 height 22
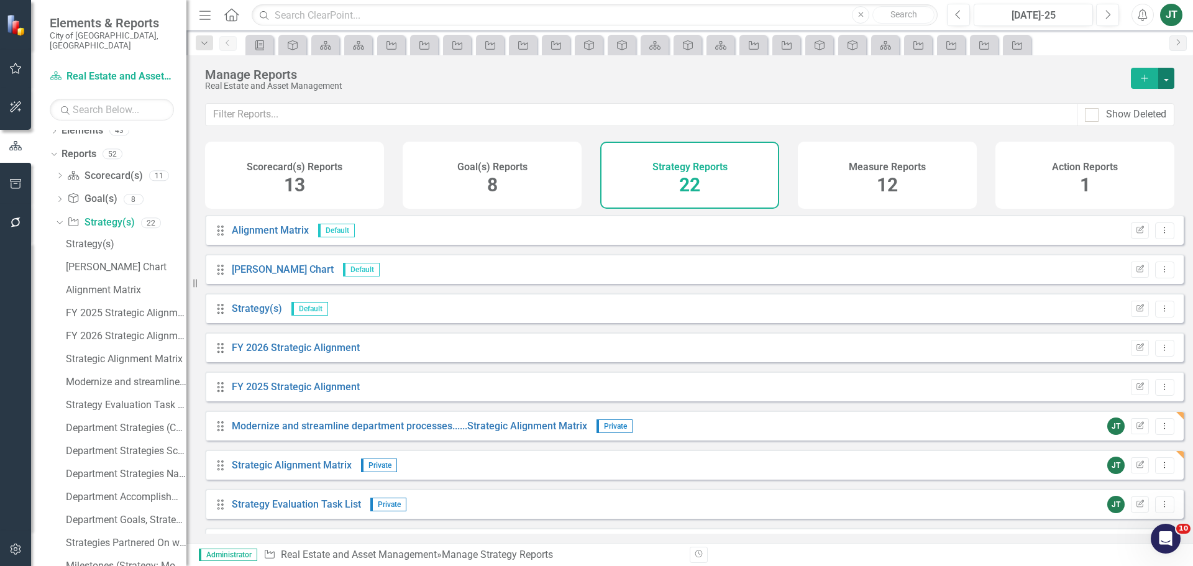
click at [1166, 74] on button "button" at bounding box center [1166, 78] width 16 height 21
click at [1148, 120] on link "Copy Add From Template" at bounding box center [1116, 123] width 116 height 23
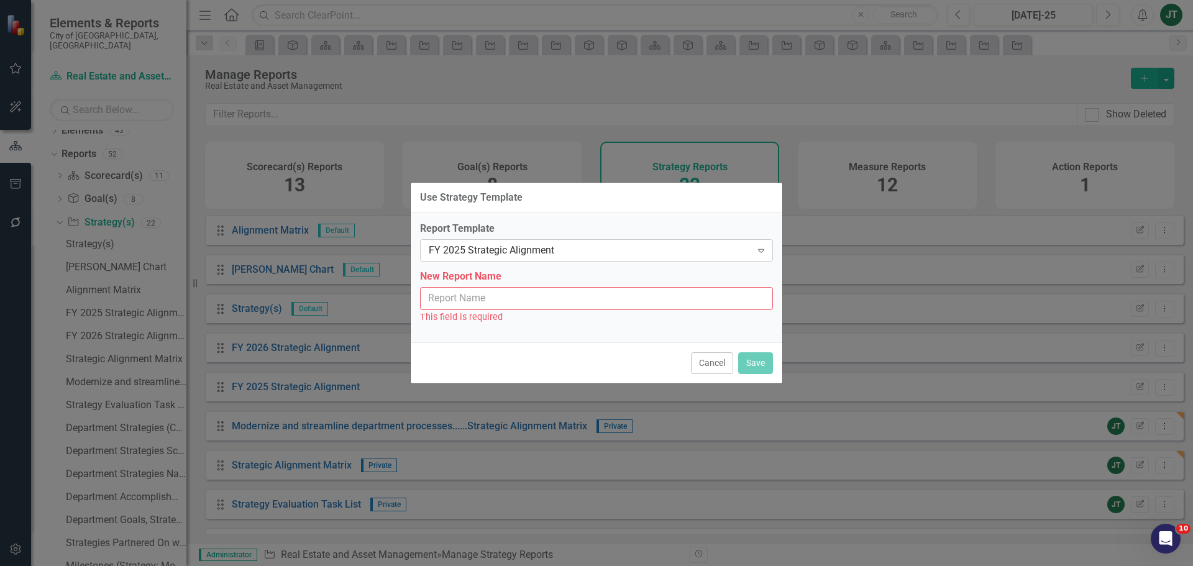
click at [569, 242] on div "FY 2025 Strategic Alignment Expand" at bounding box center [596, 250] width 353 height 22
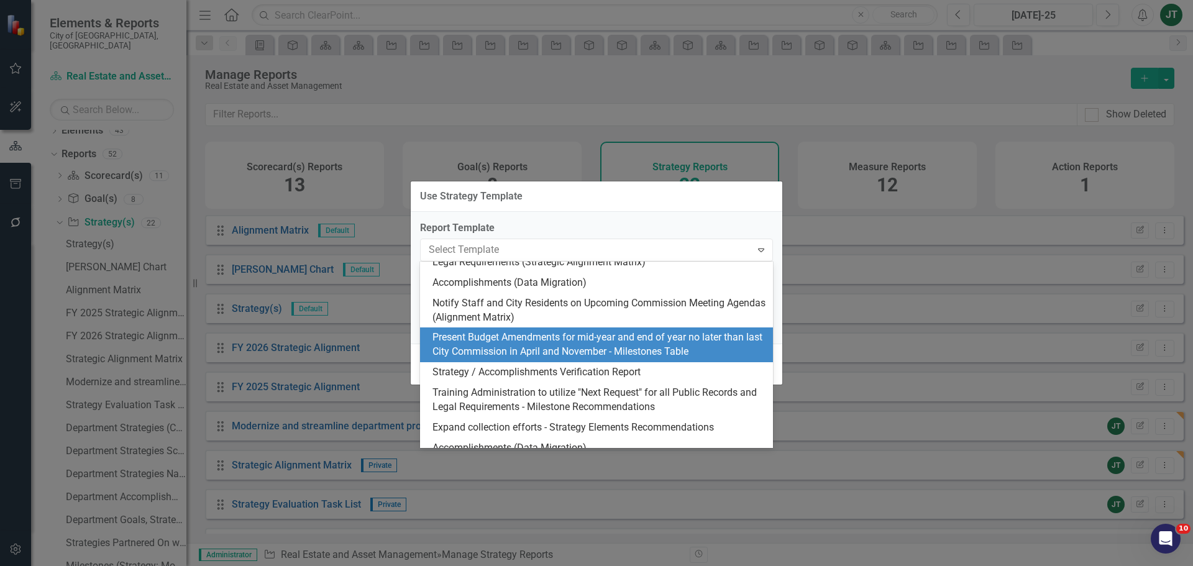
scroll to position [249, 0]
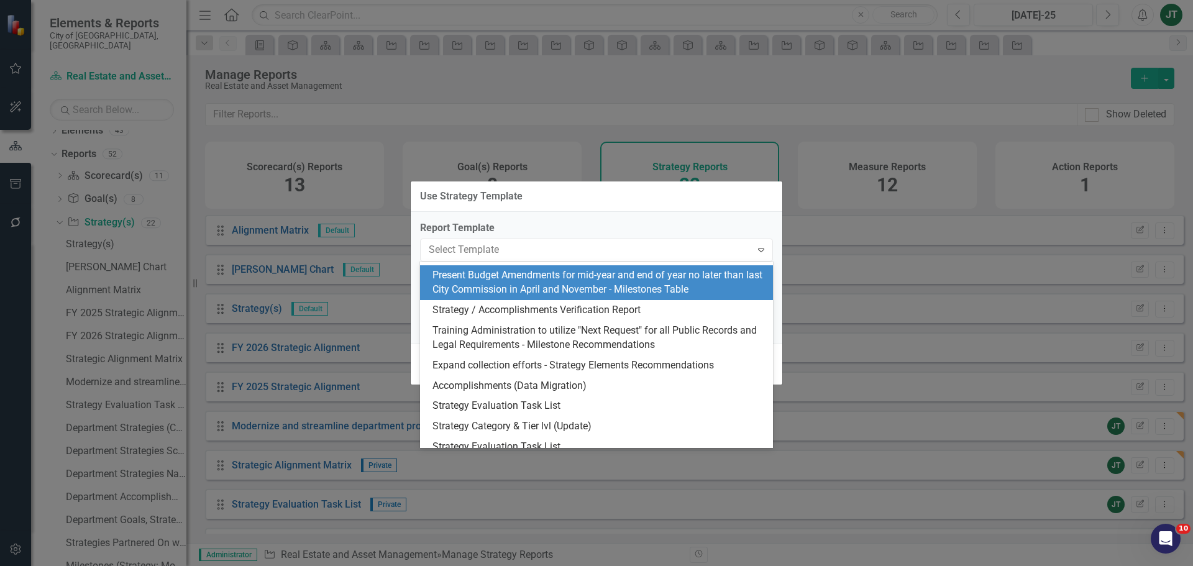
click at [608, 285] on div "Present Budget Amendments for mid-year and end of year no later than last City …" at bounding box center [599, 282] width 333 height 29
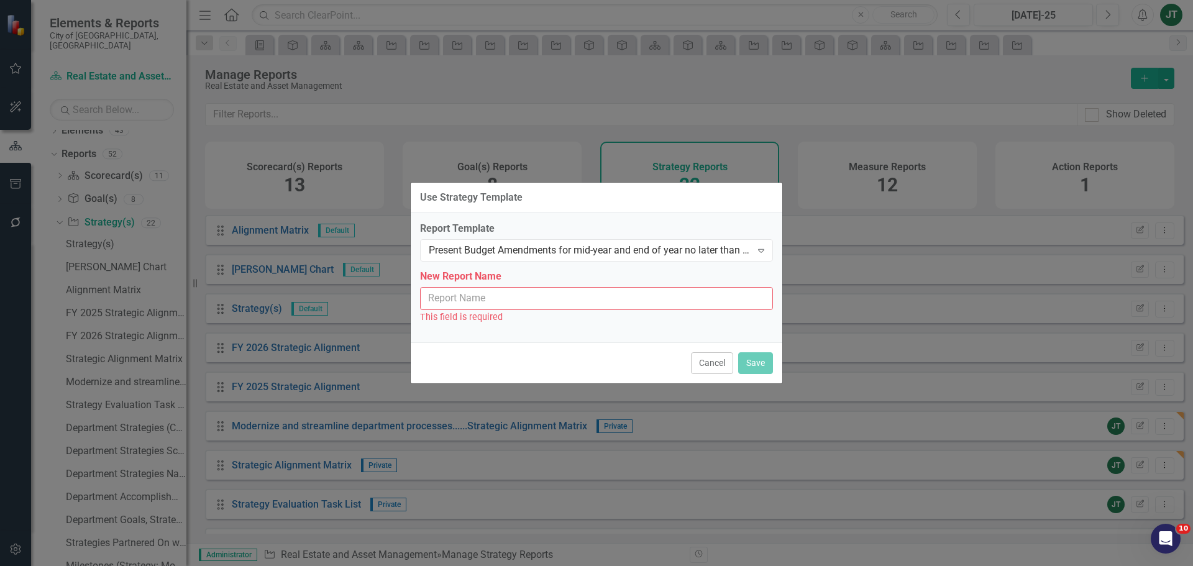
click at [454, 302] on input "New Report Name" at bounding box center [596, 298] width 353 height 23
paste input "Modernize and streamline department processes"
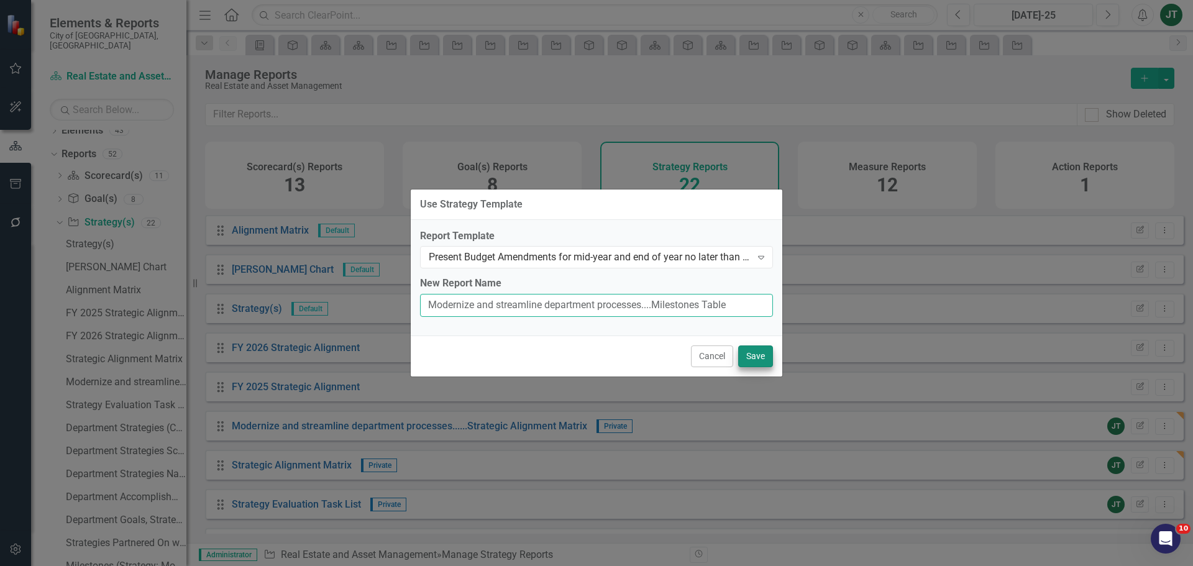
type input "Modernize and streamline department processes....Milestones Table"
click at [753, 357] on button "Save" at bounding box center [755, 357] width 35 height 22
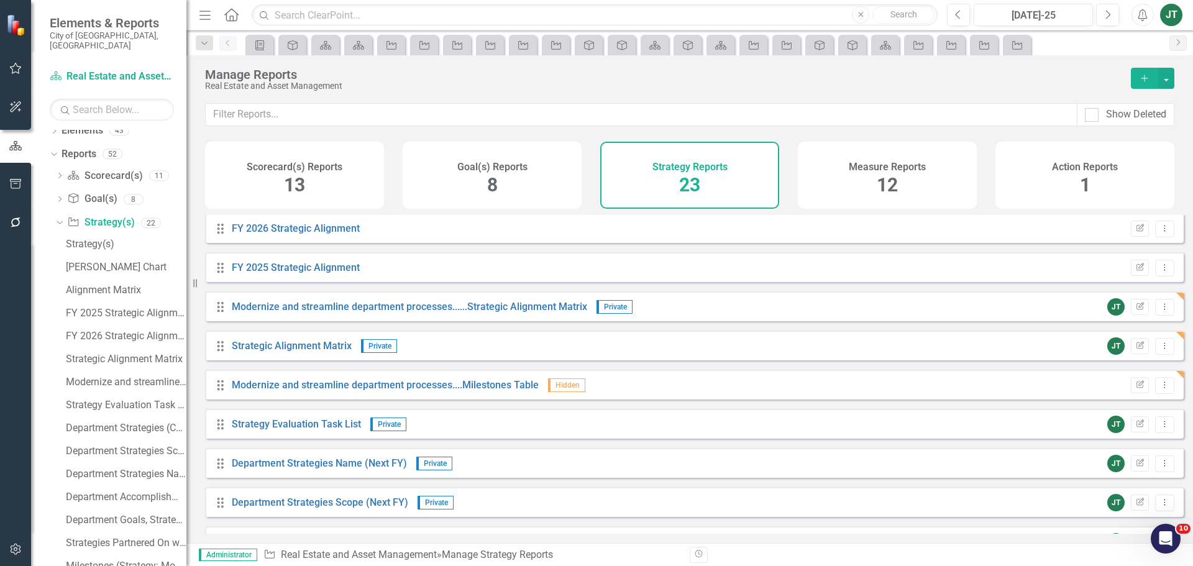
scroll to position [124, 0]
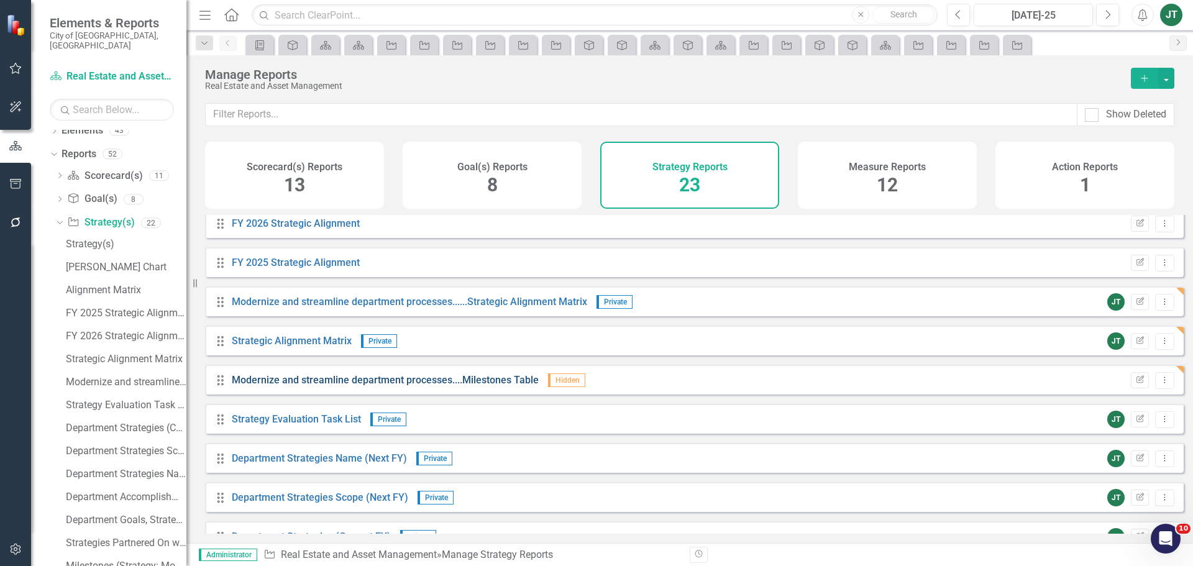
click at [453, 386] on link "Modernize and streamline department processes....Milestones Table" at bounding box center [385, 380] width 307 height 12
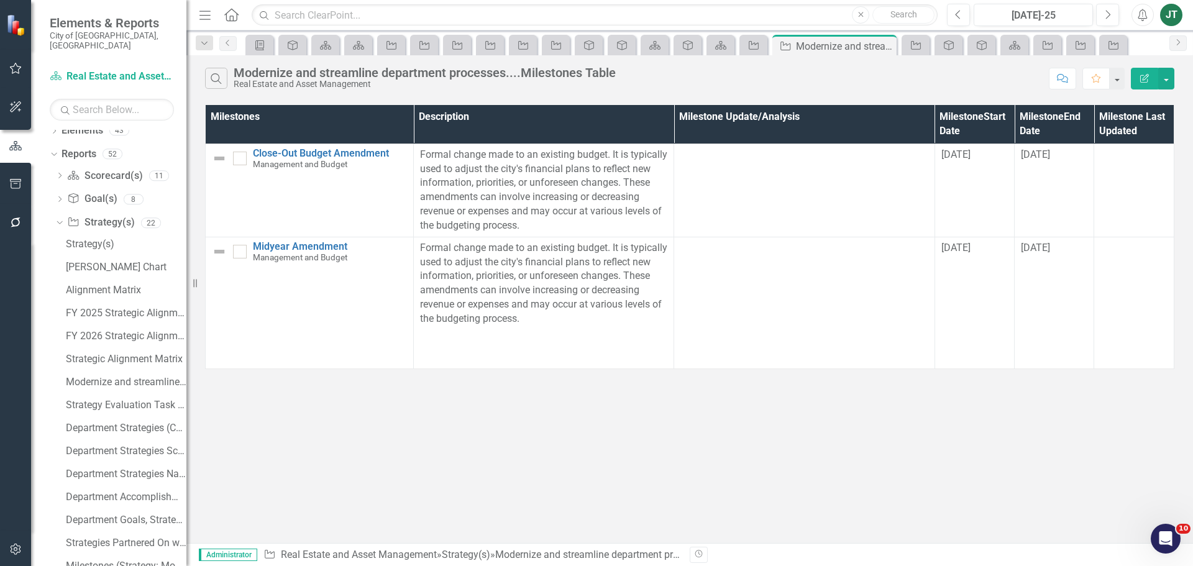
click at [1145, 71] on button "Edit Report" at bounding box center [1144, 79] width 27 height 22
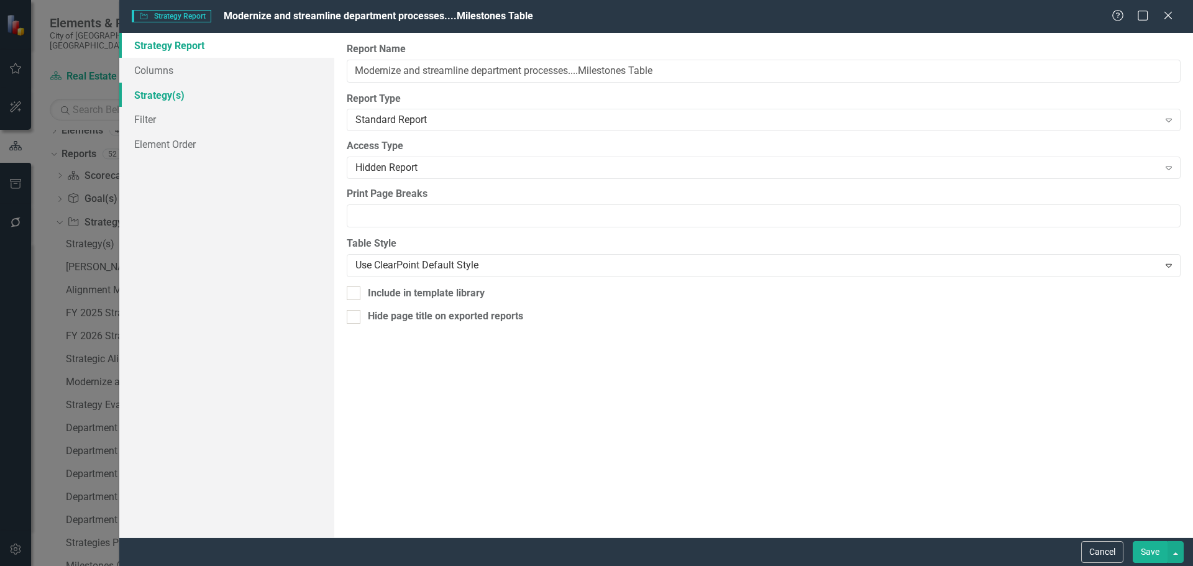
click at [175, 97] on link "Strategy(s)" at bounding box center [226, 95] width 215 height 25
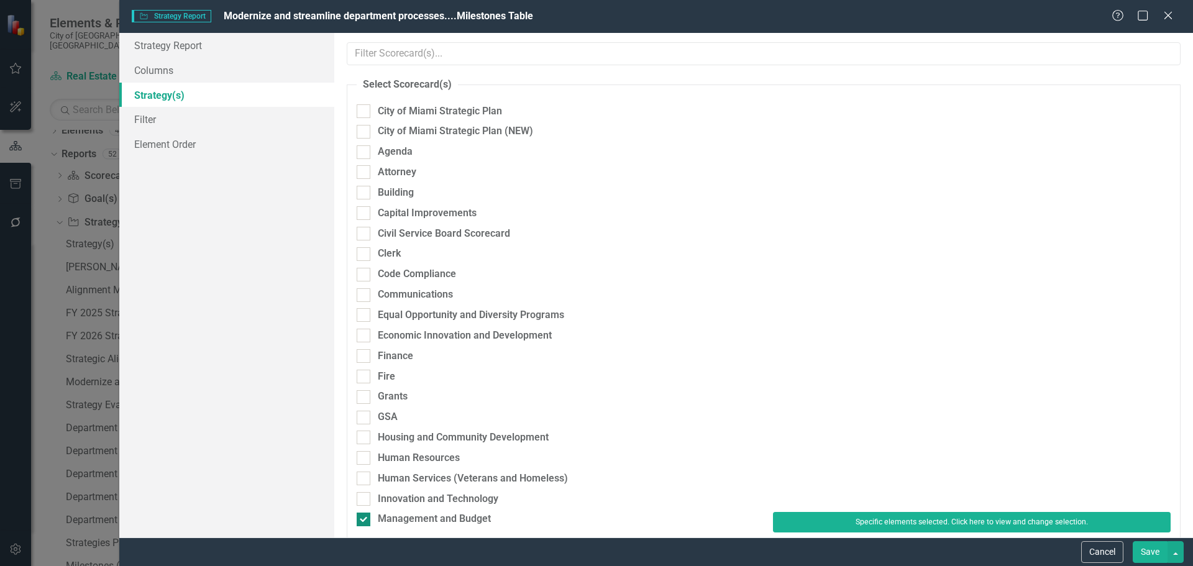
click at [424, 520] on div "Management and Budget" at bounding box center [434, 519] width 113 height 14
click at [365, 520] on input "Management and Budget" at bounding box center [361, 517] width 8 height 8
checkbox input "false"
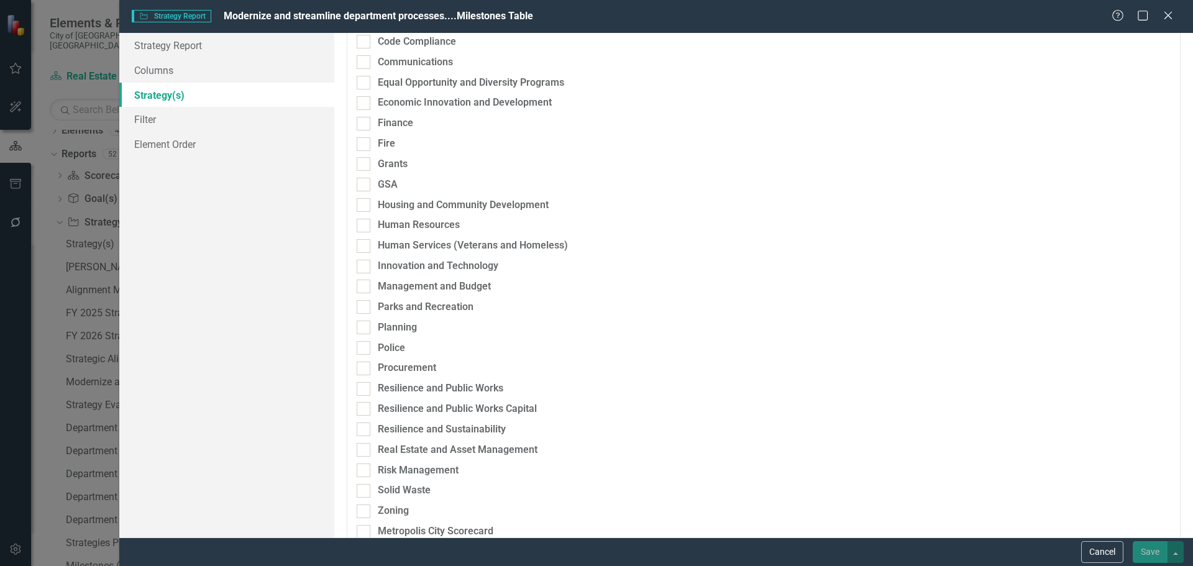
scroll to position [249, 0]
click at [411, 449] on div "Real Estate and Asset Management" at bounding box center [458, 448] width 160 height 14
click at [365, 449] on input "Real Estate and Asset Management" at bounding box center [361, 445] width 8 height 8
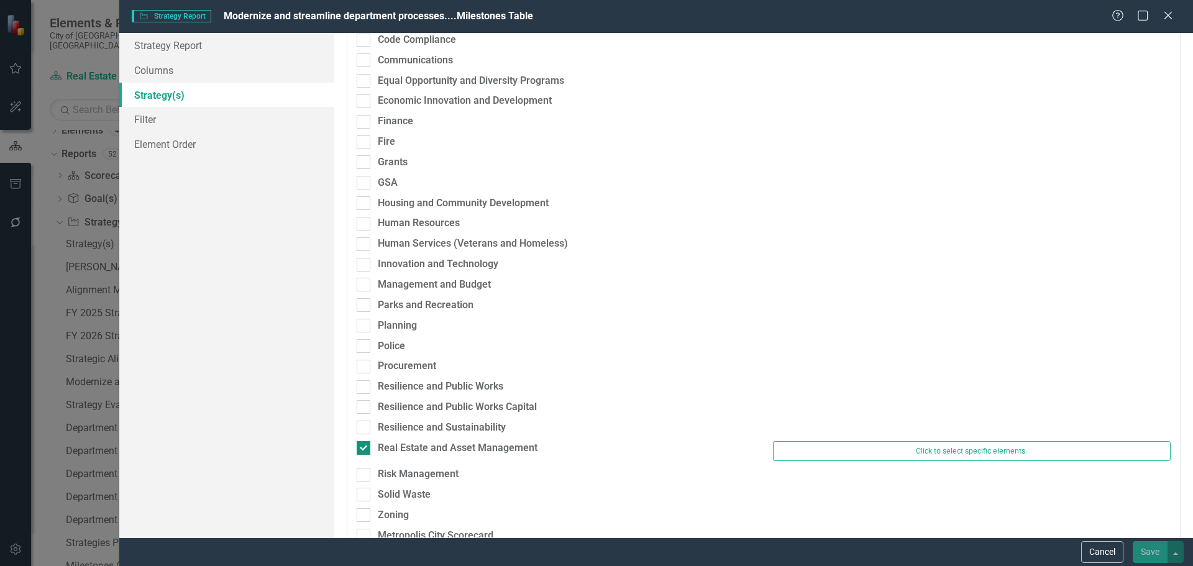
checkbox input "true"
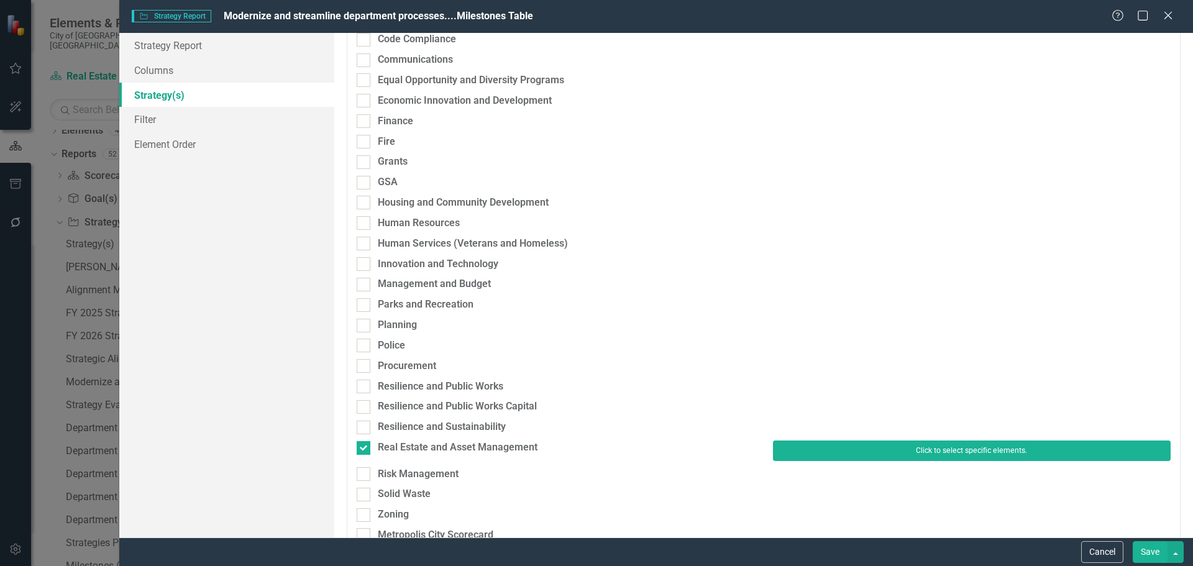
click at [823, 451] on button "Click to select specific elements." at bounding box center [972, 451] width 398 height 20
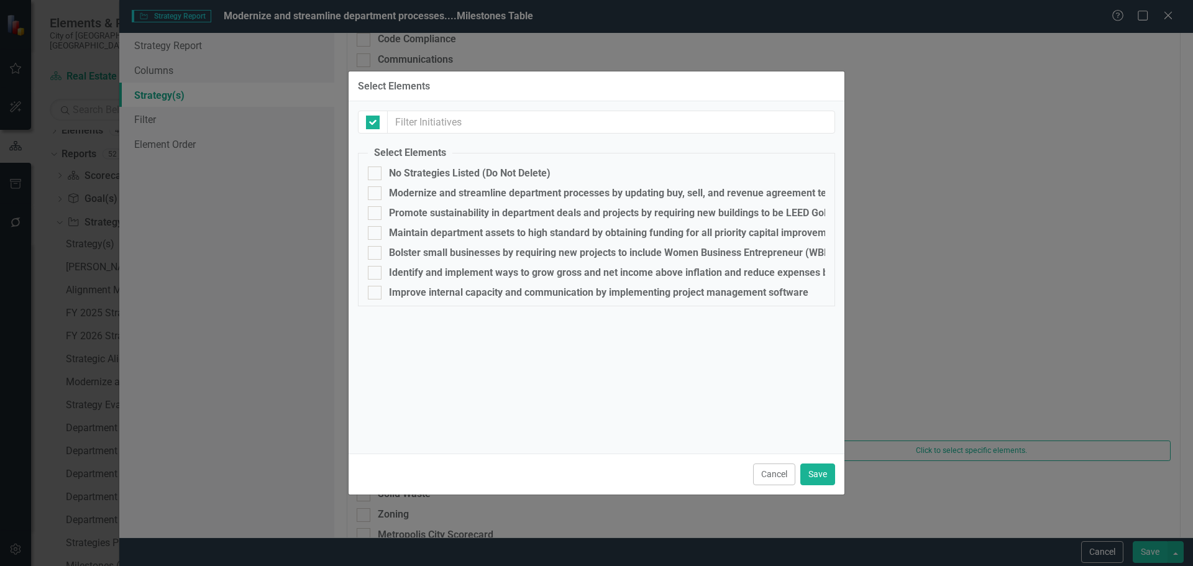
checkbox input "false"
click at [412, 191] on div "Modernize and streamline department processes by updating buy, sell, and revenu…" at bounding box center [626, 193] width 474 height 11
click at [376, 191] on input "Modernize and streamline department processes by updating buy, sell, and revenu…" at bounding box center [372, 190] width 8 height 8
checkbox input "true"
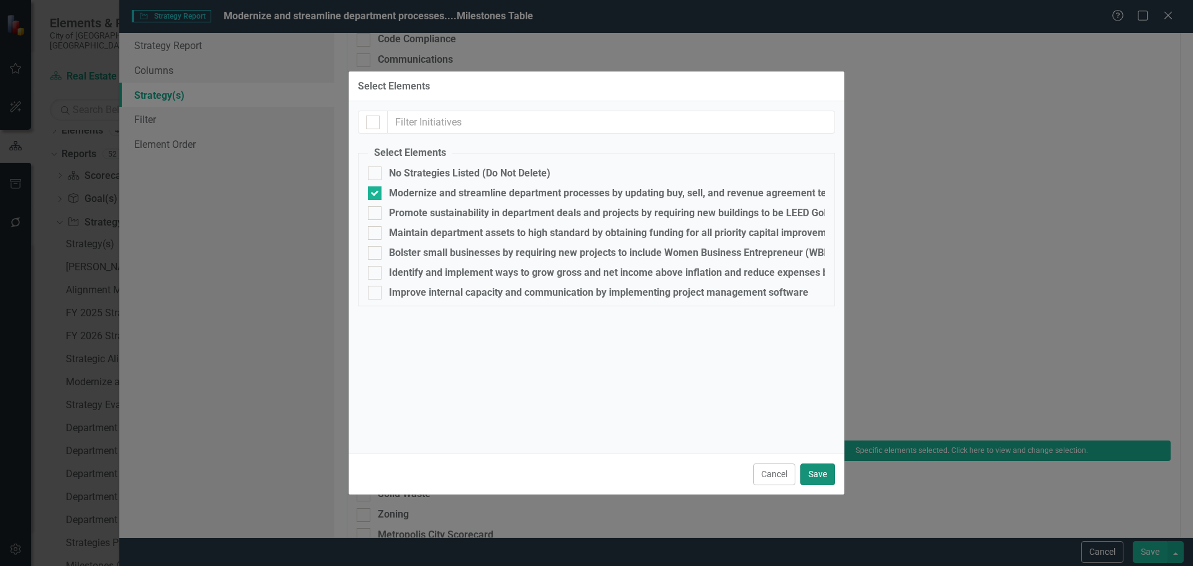
click at [815, 474] on button "Save" at bounding box center [817, 475] width 35 height 22
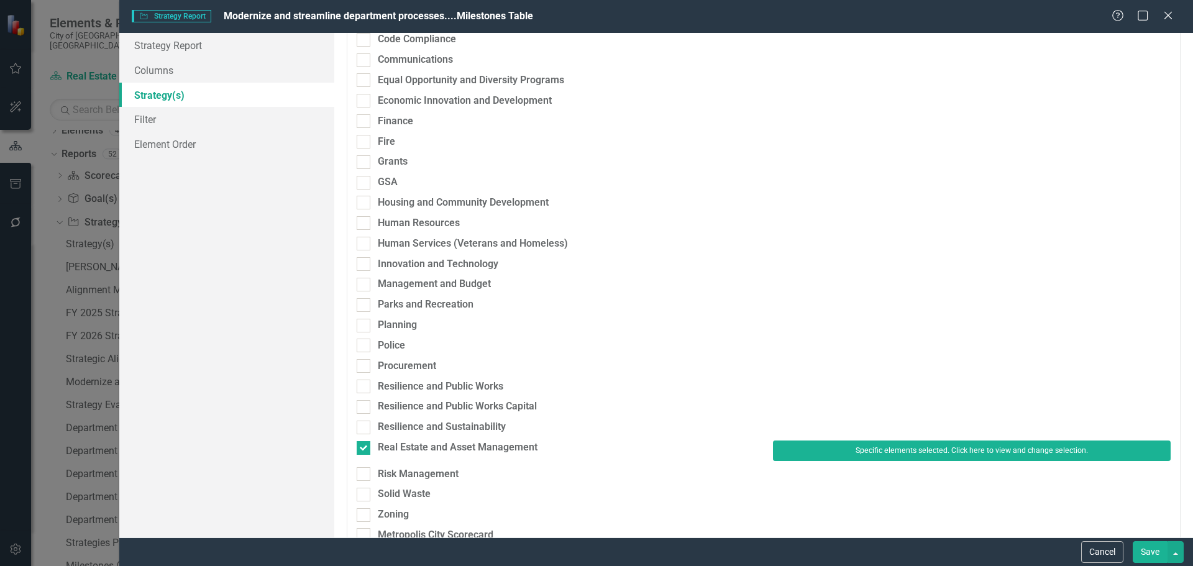
click at [1157, 549] on button "Save" at bounding box center [1150, 552] width 35 height 22
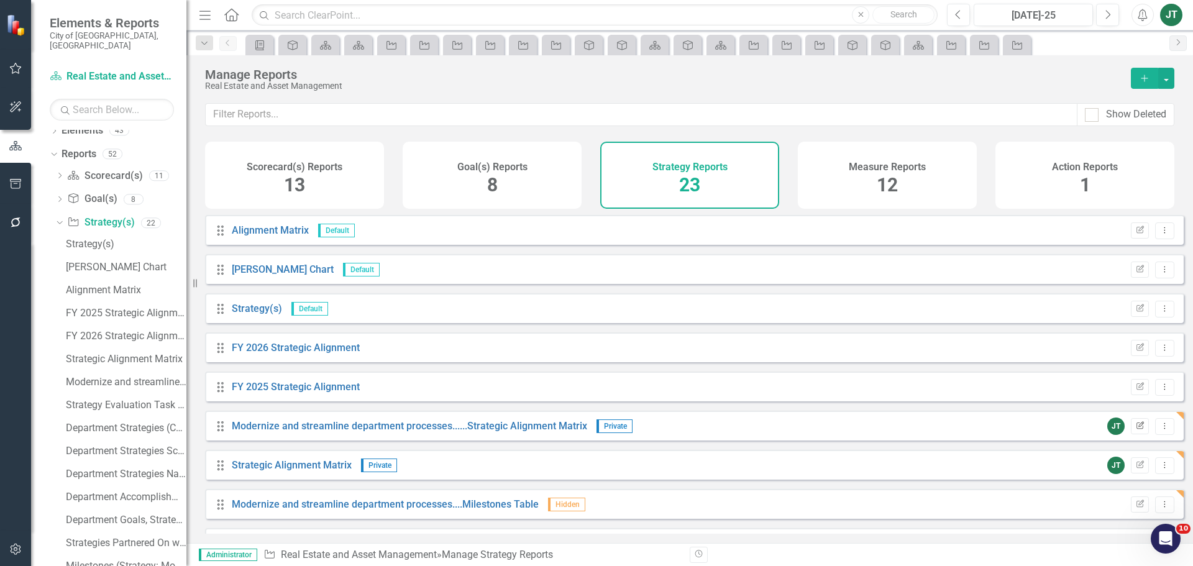
click at [1135, 430] on icon "Edit Report" at bounding box center [1139, 426] width 9 height 7
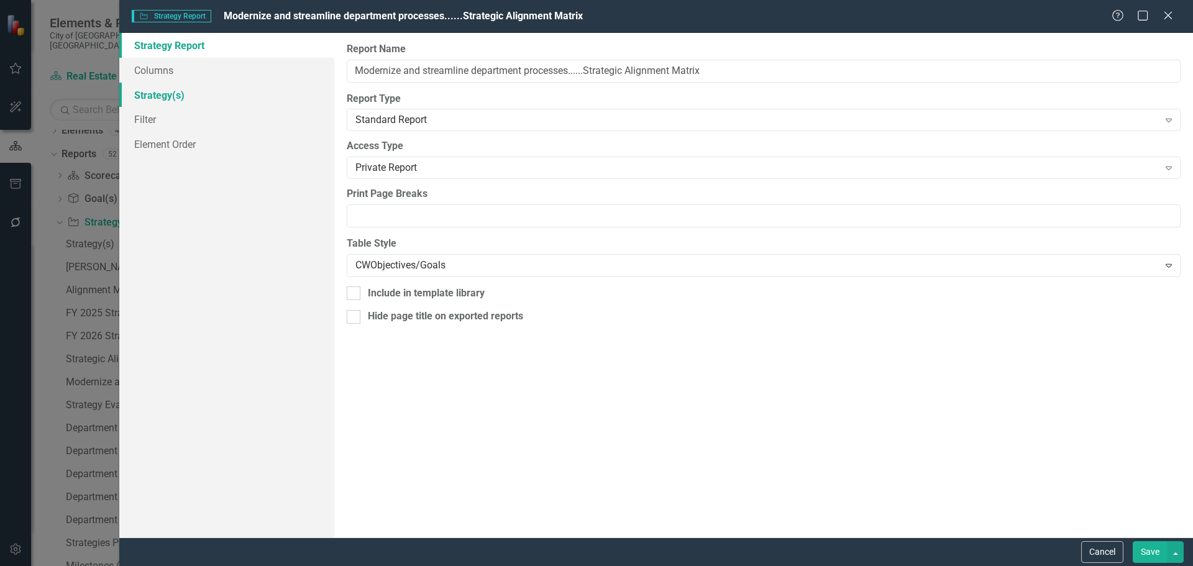
click at [175, 97] on link "Strategy(s)" at bounding box center [226, 95] width 215 height 25
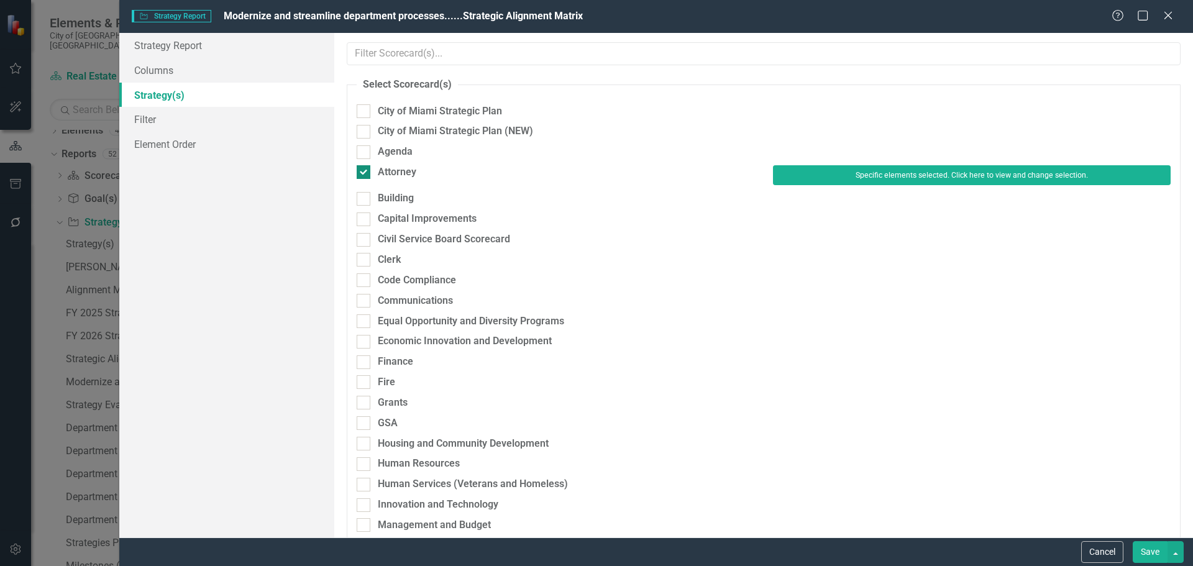
click at [398, 176] on div "Attorney" at bounding box center [397, 172] width 39 height 14
click at [365, 173] on input "Attorney" at bounding box center [361, 169] width 8 height 8
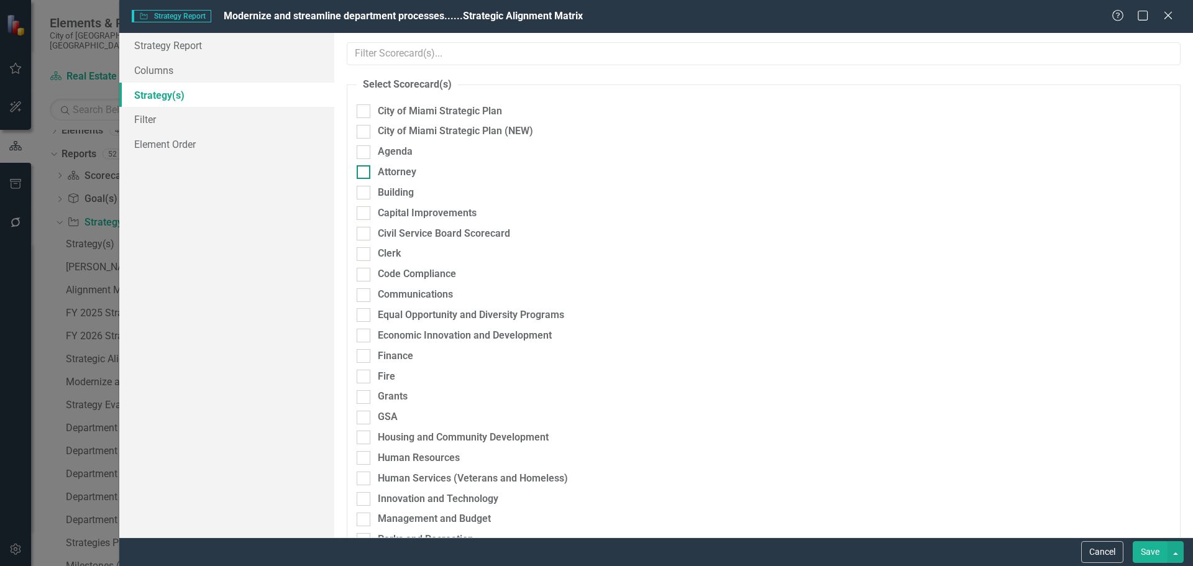
checkbox input "false"
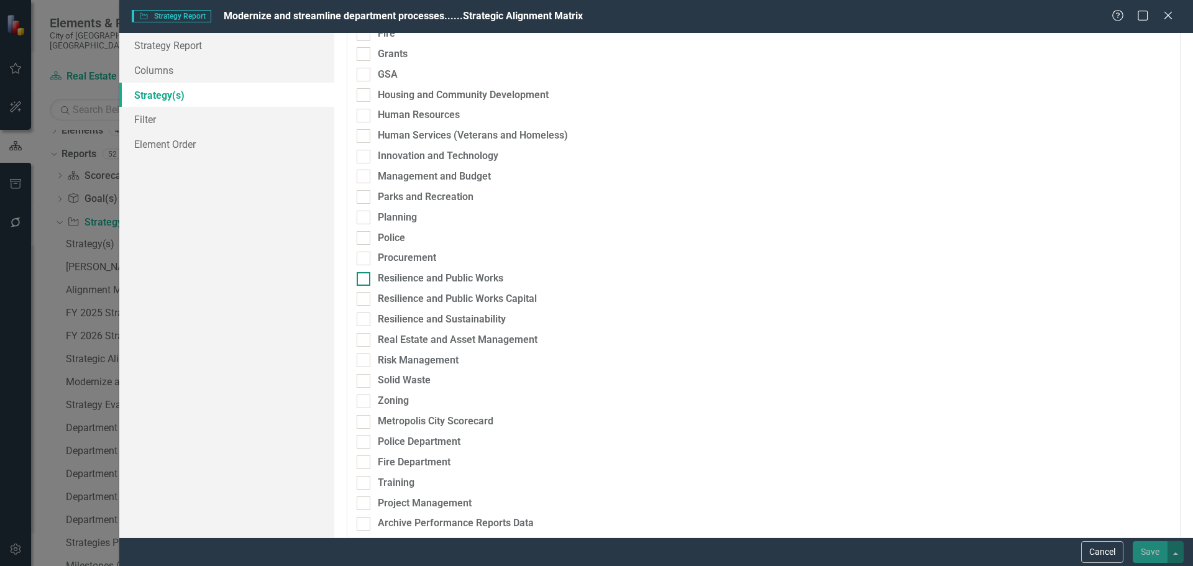
scroll to position [373, 0]
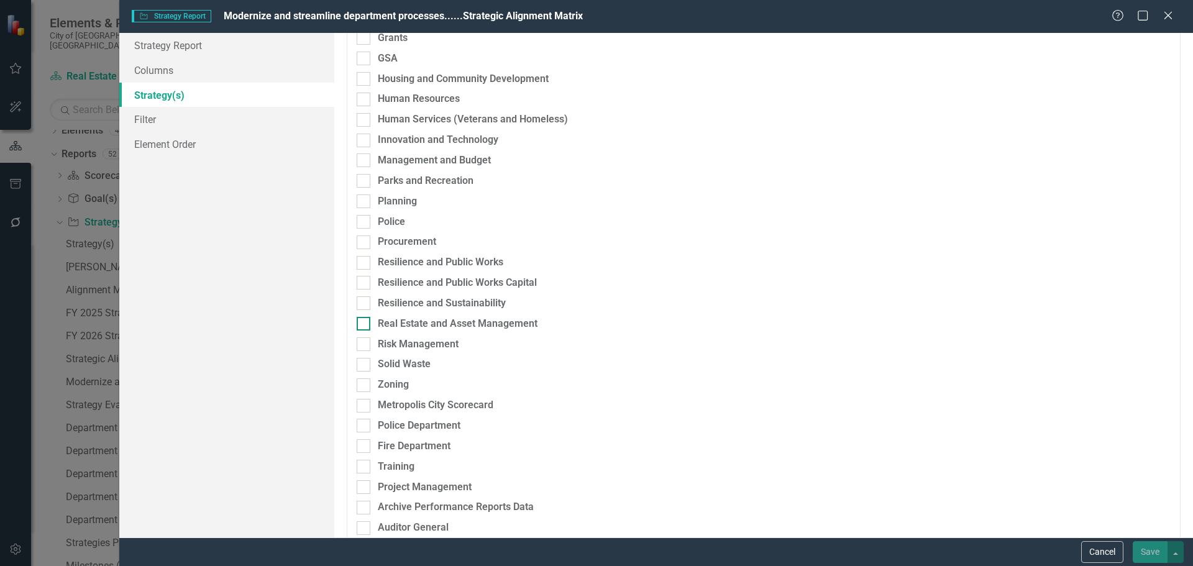
click at [416, 324] on div "Real Estate and Asset Management" at bounding box center [458, 324] width 160 height 14
click at [365, 324] on input "Real Estate and Asset Management" at bounding box center [361, 321] width 8 height 8
checkbox input "true"
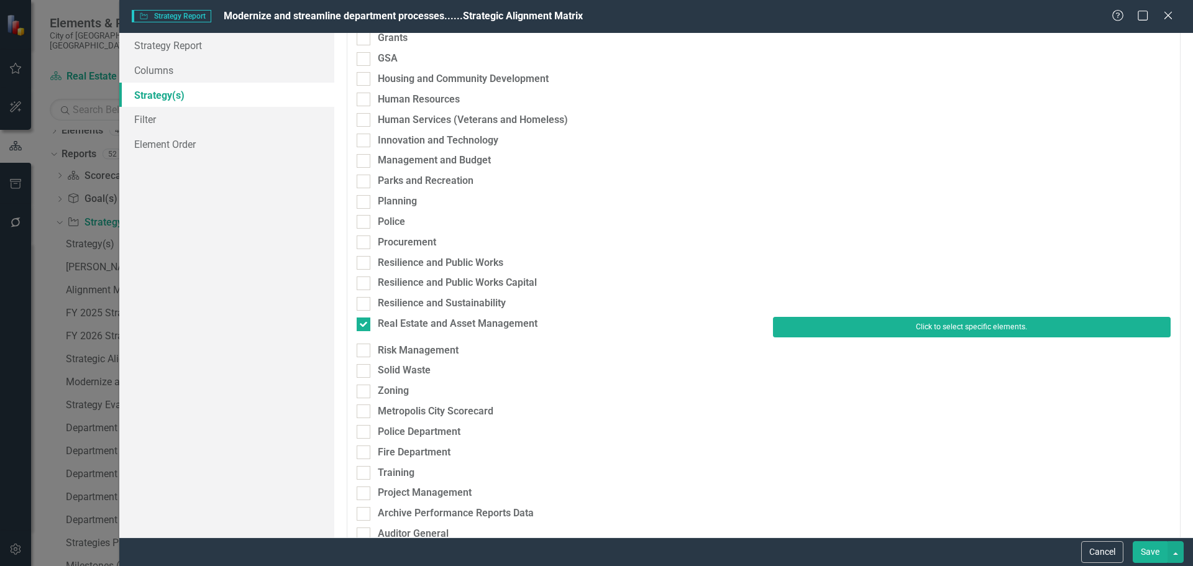
click at [834, 326] on button "Click to select specific elements." at bounding box center [972, 327] width 398 height 20
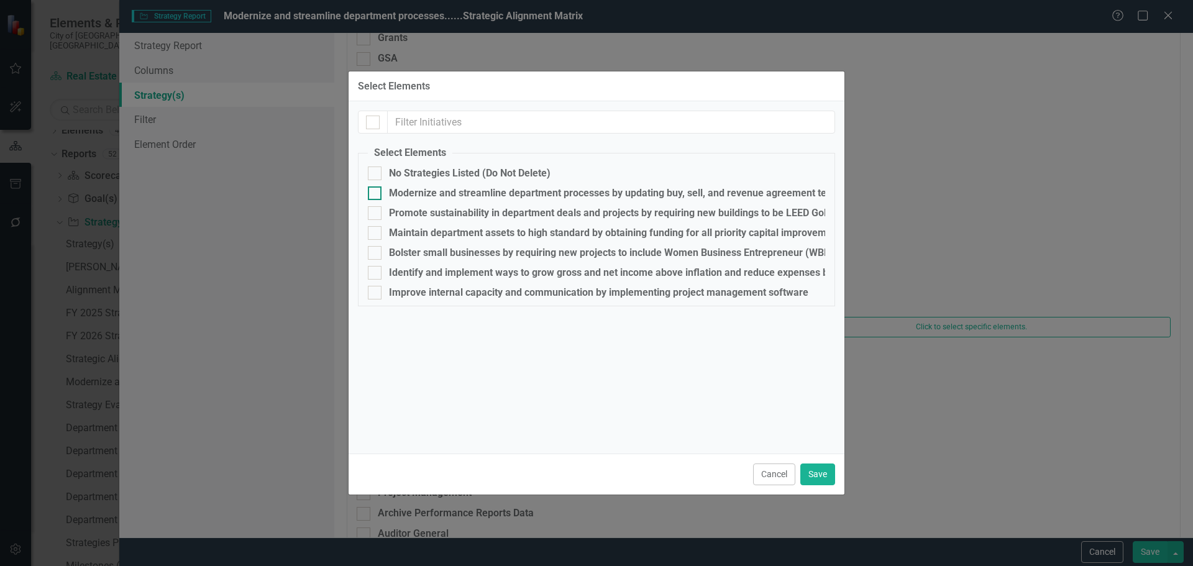
click at [461, 190] on div "Modernize and streamline department processes by updating buy, sell, and revenu…" at bounding box center [626, 193] width 474 height 11
click at [376, 190] on input "Modernize and streamline department processes by updating buy, sell, and revenu…" at bounding box center [372, 190] width 8 height 8
checkbox input "true"
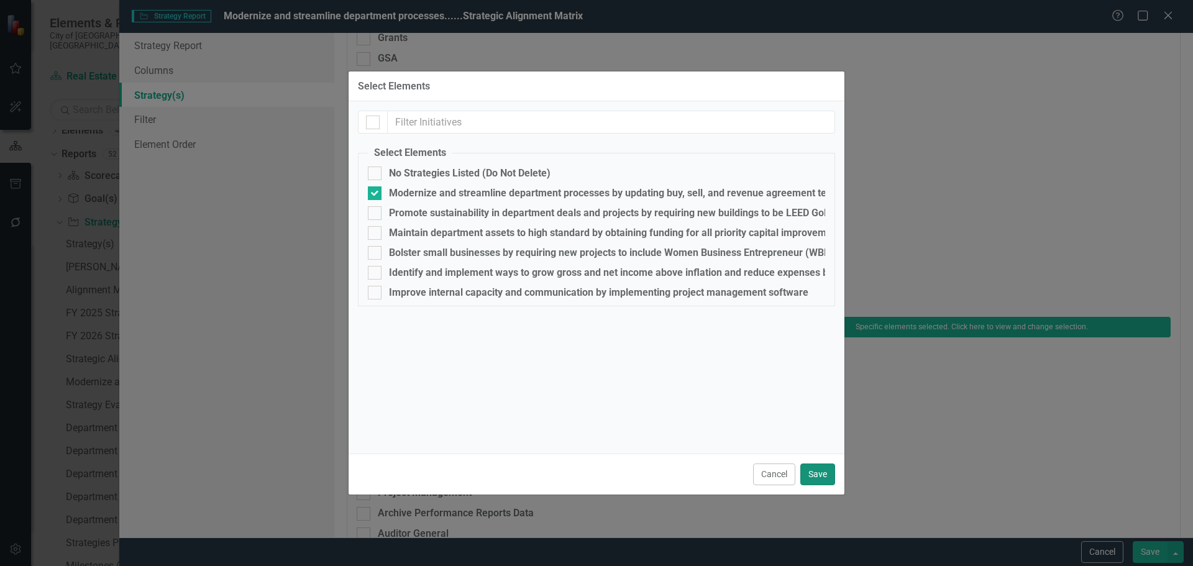
click at [823, 483] on button "Save" at bounding box center [817, 475] width 35 height 22
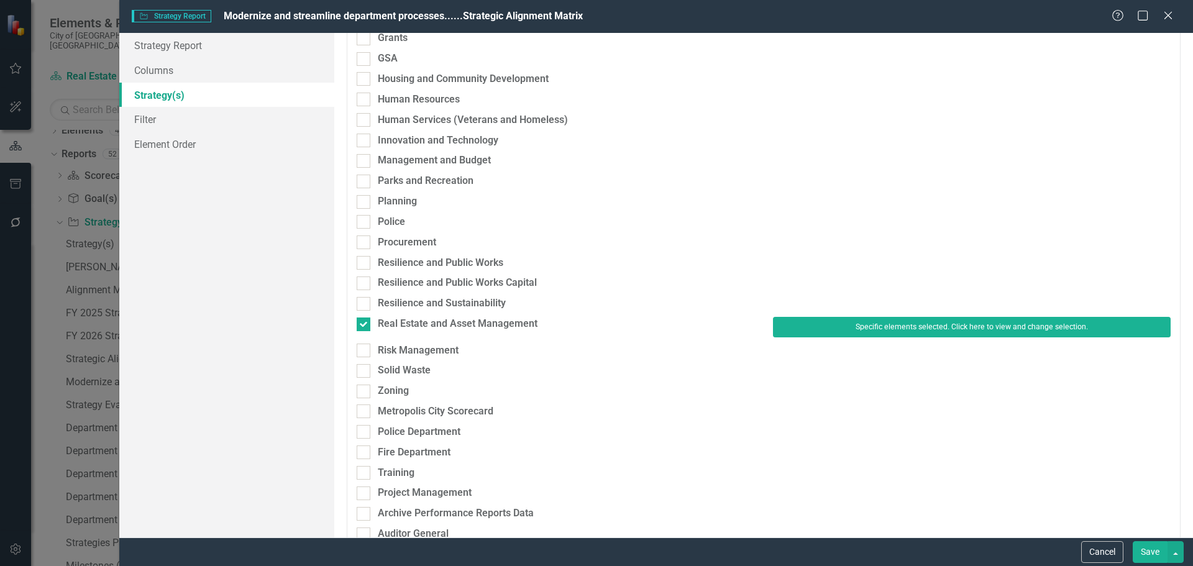
click at [1147, 544] on button "Save" at bounding box center [1150, 552] width 35 height 22
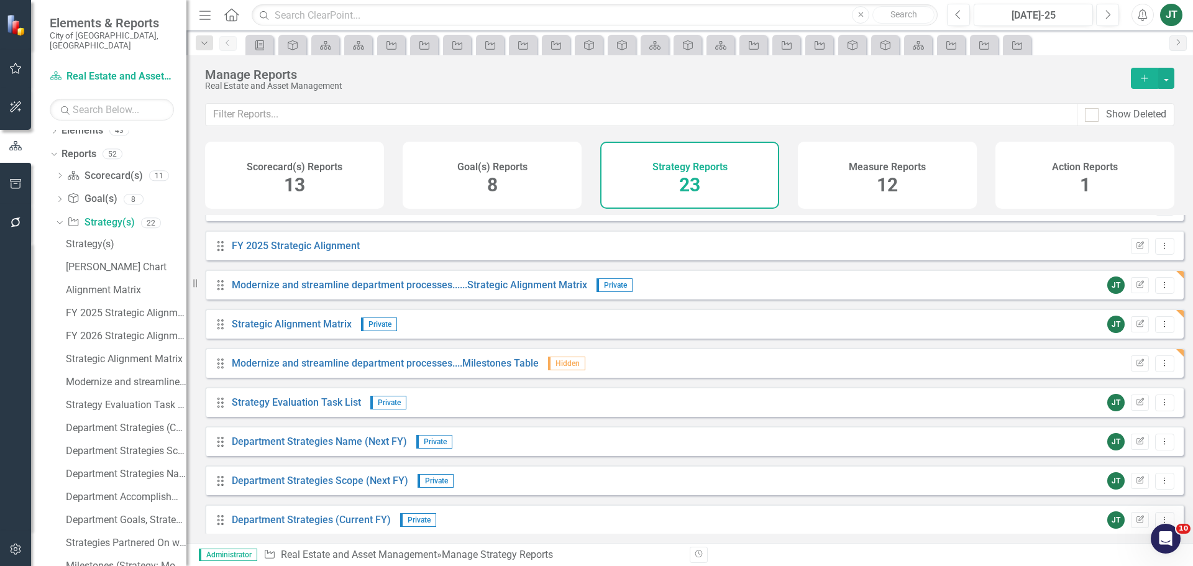
scroll to position [186, 0]
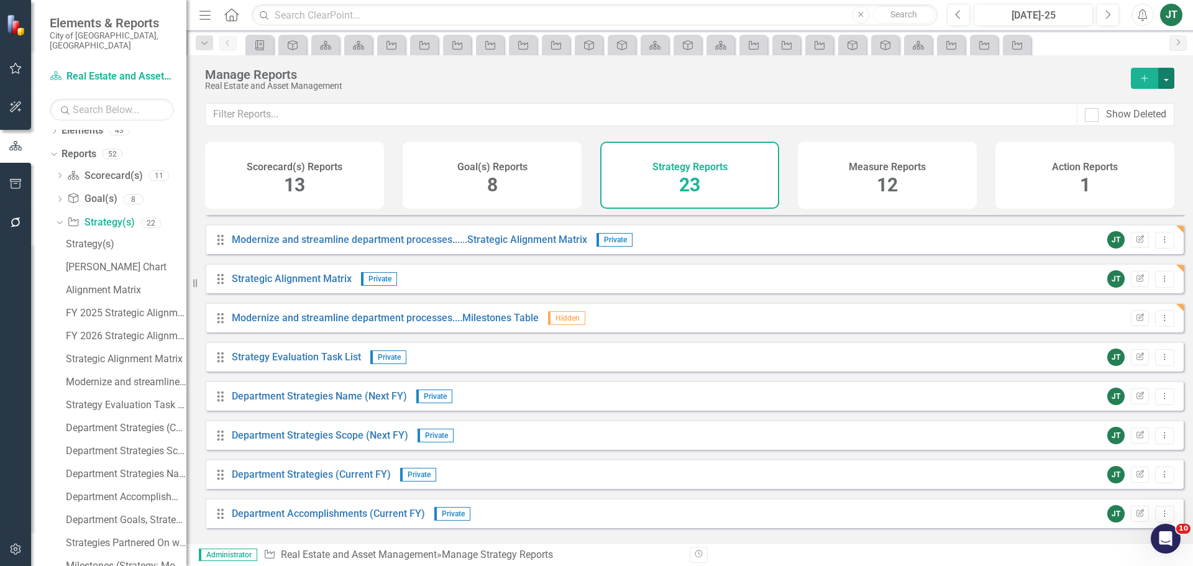
click at [1163, 78] on button "button" at bounding box center [1166, 78] width 16 height 21
click at [1140, 121] on link "Copy Add From Template" at bounding box center [1116, 123] width 116 height 23
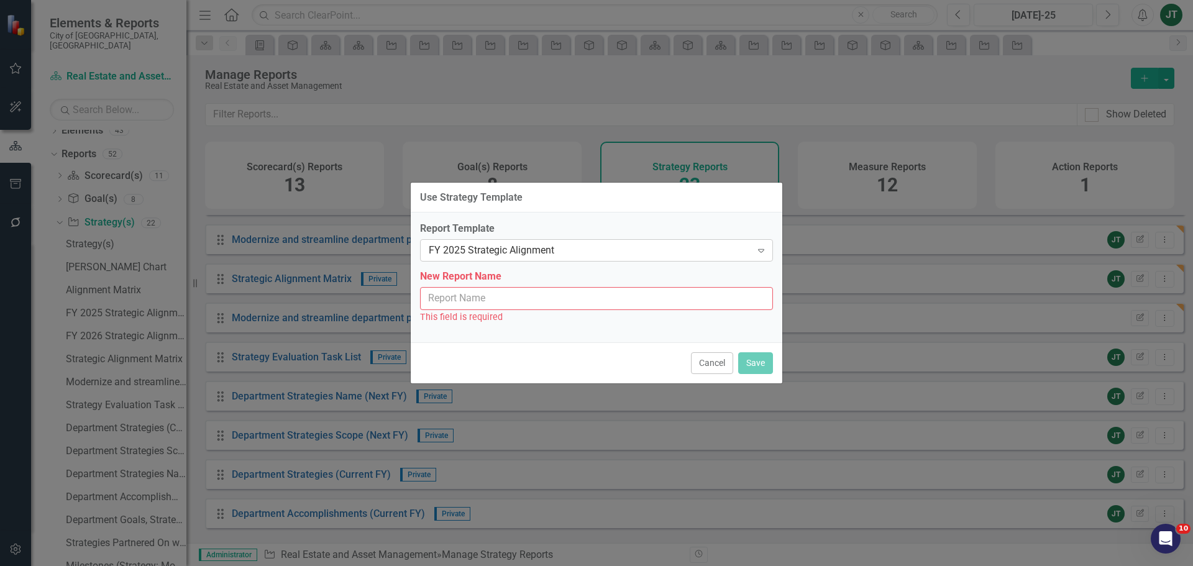
click at [487, 249] on div "FY 2025 Strategic Alignment" at bounding box center [590, 251] width 323 height 14
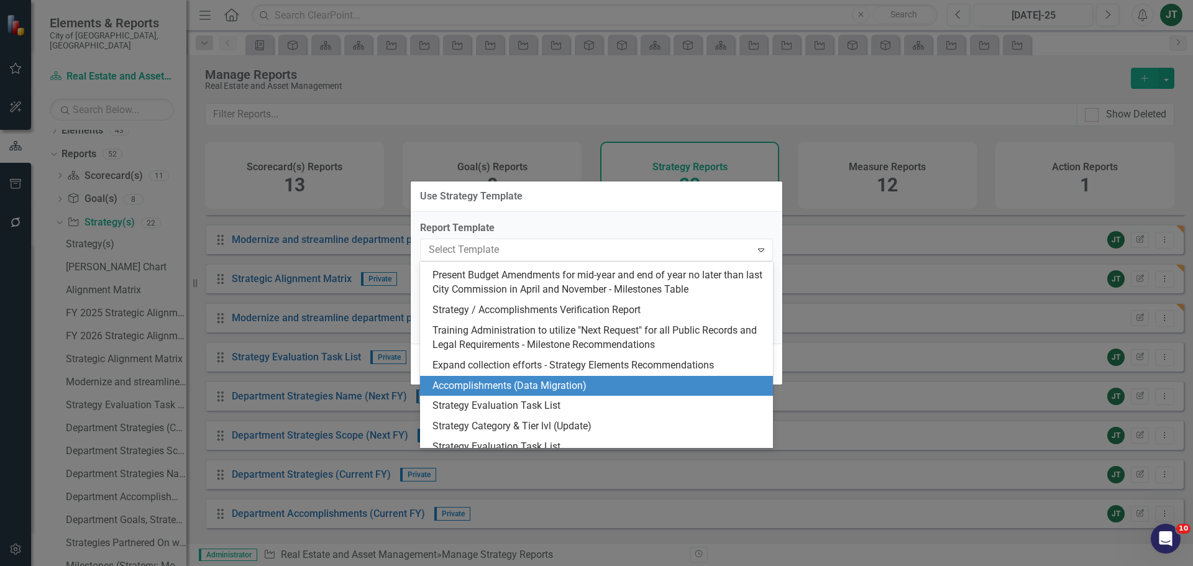
scroll to position [258, 0]
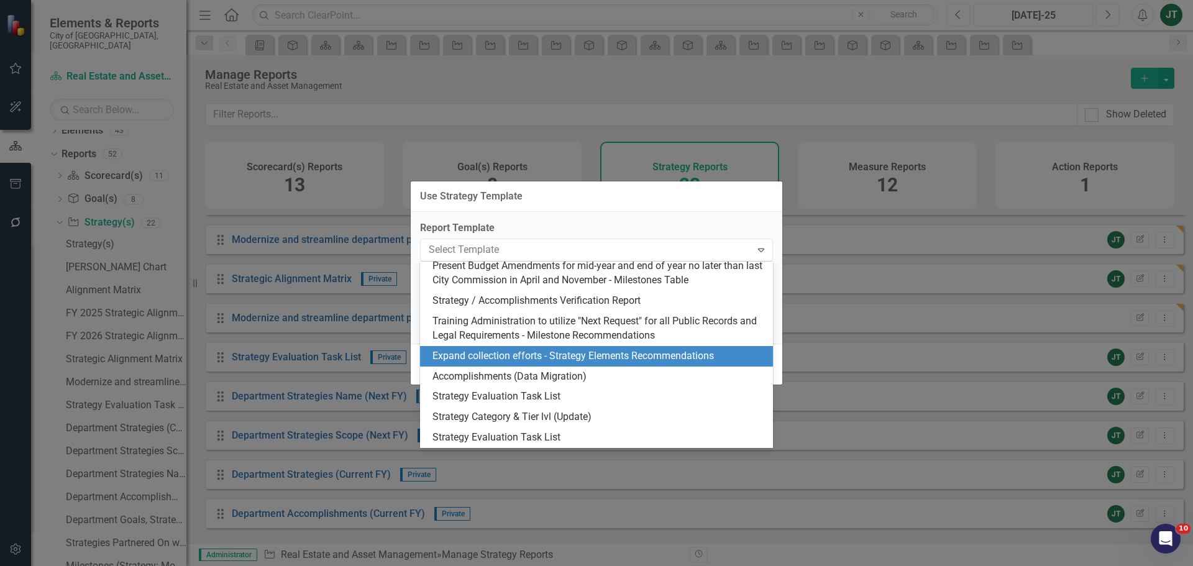
click at [594, 355] on div "Expand collection efforts - Strategy Elements Recommendations" at bounding box center [599, 356] width 333 height 14
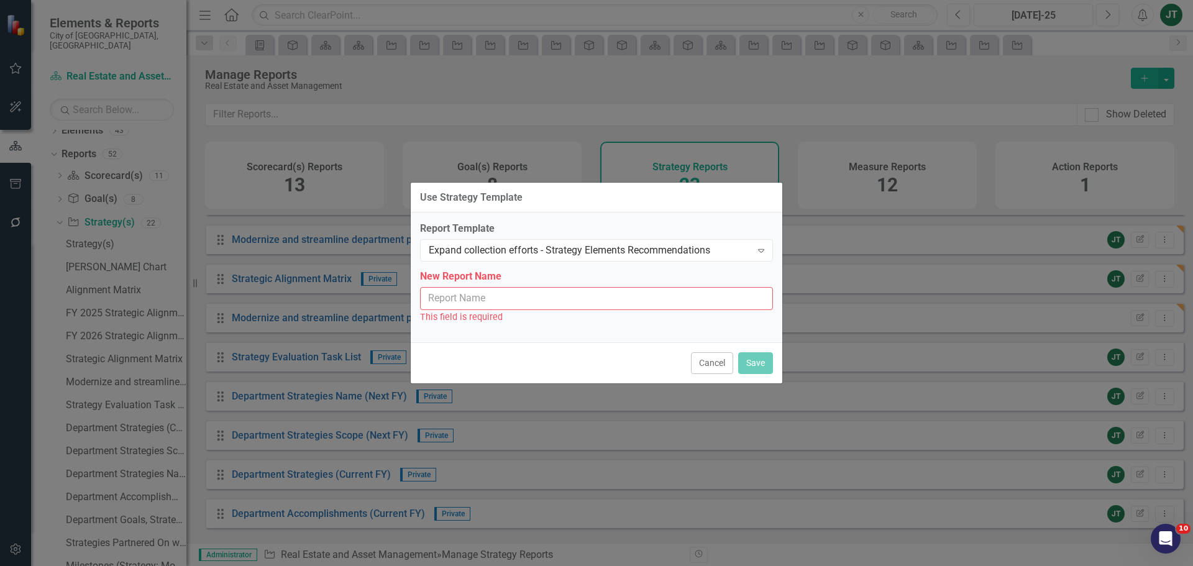
click at [523, 306] on input "New Report Name" at bounding box center [596, 298] width 353 height 23
paste input "Modernize and streamline department processes"
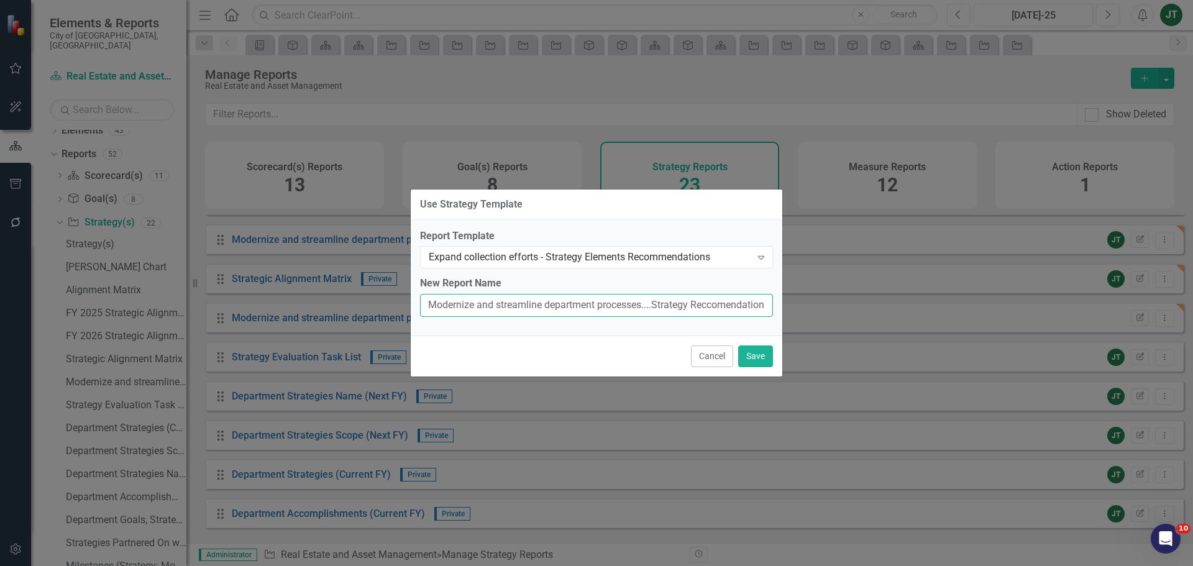
scroll to position [0, 4]
click at [710, 307] on input "Modernize and streamline department processes....Strategy Reccomendation" at bounding box center [596, 305] width 353 height 23
click at [763, 303] on input "Modernize and streamline department processes....Strategy Recomendation" at bounding box center [596, 305] width 353 height 23
click at [725, 305] on input "Modernize and streamline department processes....Strategy Recomendation" at bounding box center [596, 305] width 353 height 23
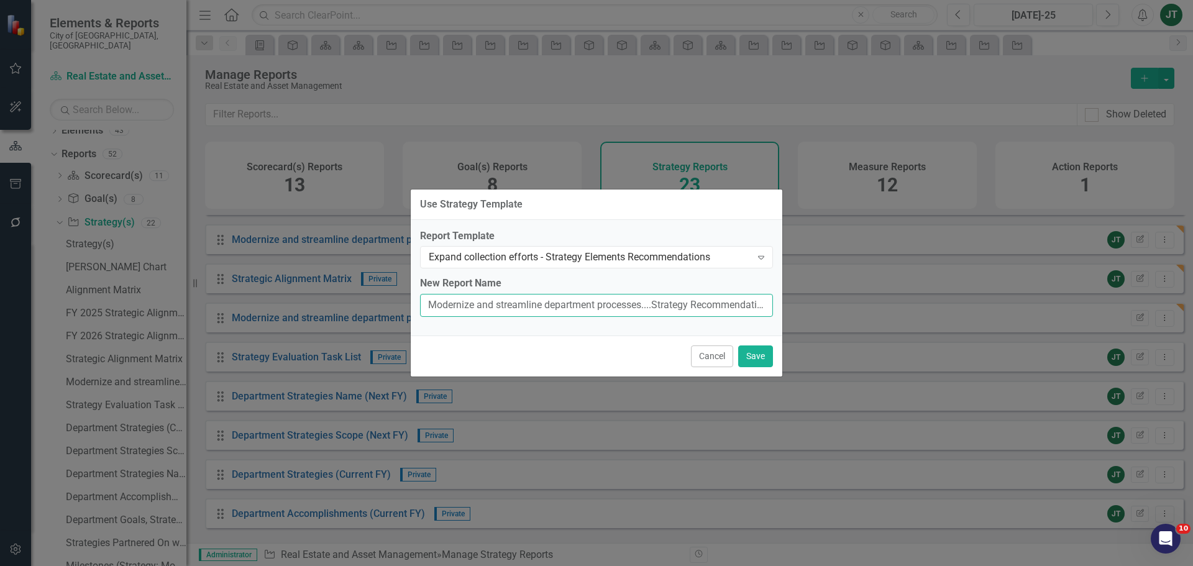
click at [727, 303] on input "Modernize and streamline department processes....Strategy Recommendation" at bounding box center [596, 305] width 353 height 23
drag, startPoint x: 704, startPoint y: 301, endPoint x: 762, endPoint y: 301, distance: 57.8
click at [762, 301] on input "Modernize and streamline department processes....Strategy Recommendation" at bounding box center [596, 305] width 353 height 23
click at [763, 301] on input "Modernize and streamline department processes....Strategy Recommendation" at bounding box center [596, 305] width 353 height 23
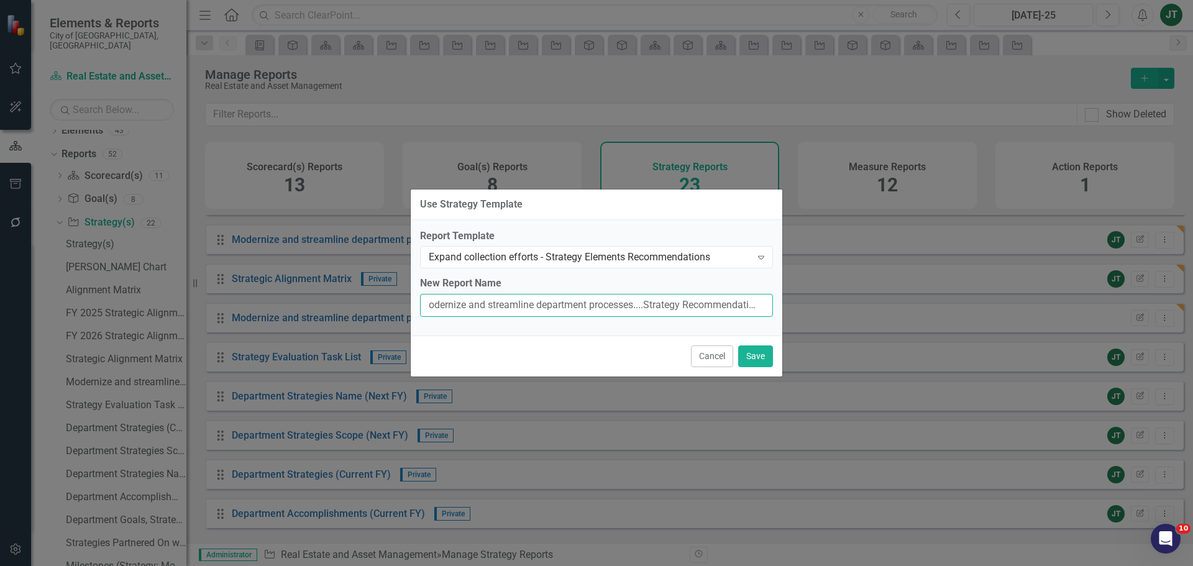
scroll to position [0, 12]
click at [680, 301] on input "Modernize and streamline department processes....Strategy Recommendations" at bounding box center [596, 305] width 353 height 23
type input "Modernize and streamline department processes....Strategy Elements Recommendati…"
click at [752, 355] on button "Save" at bounding box center [755, 357] width 35 height 22
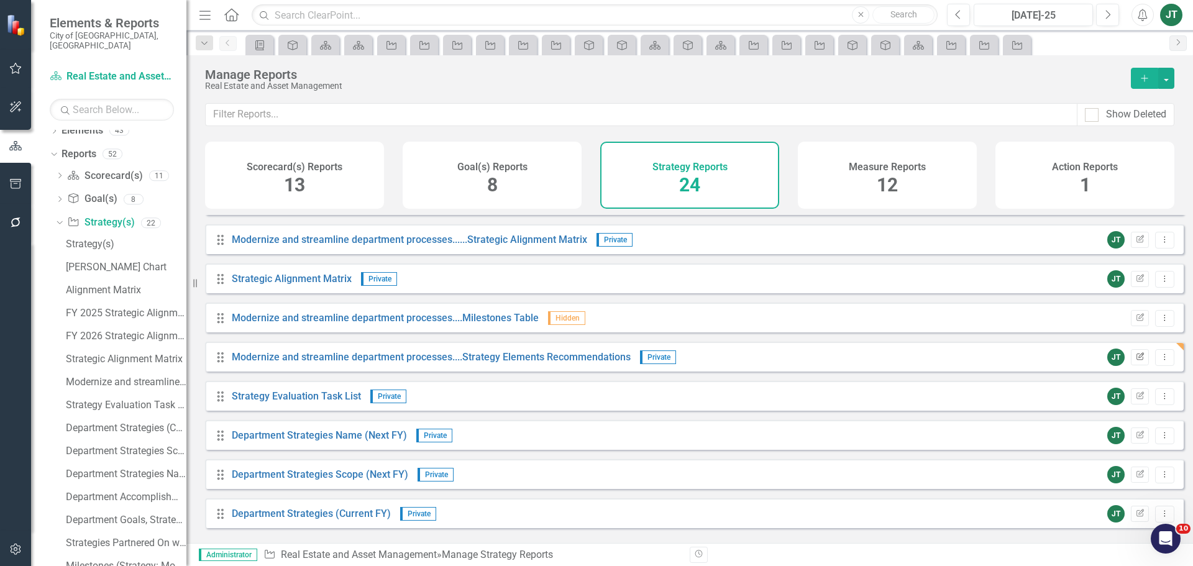
click at [1135, 361] on icon "Edit Report" at bounding box center [1139, 357] width 9 height 7
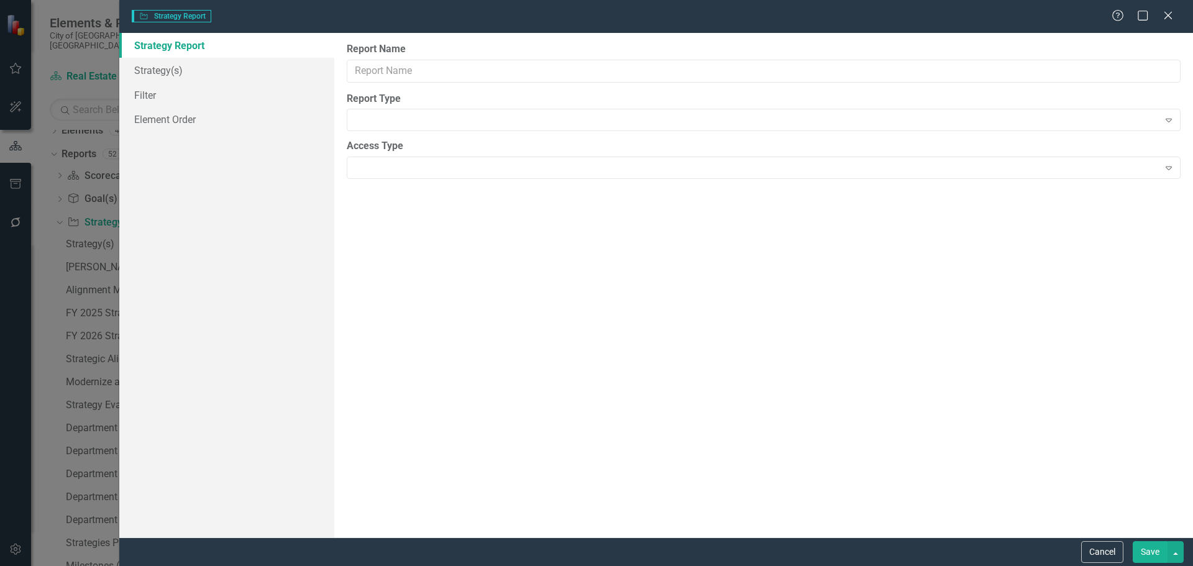
type input "Modernize and streamline department processes....Strategy Elements Recommendati…"
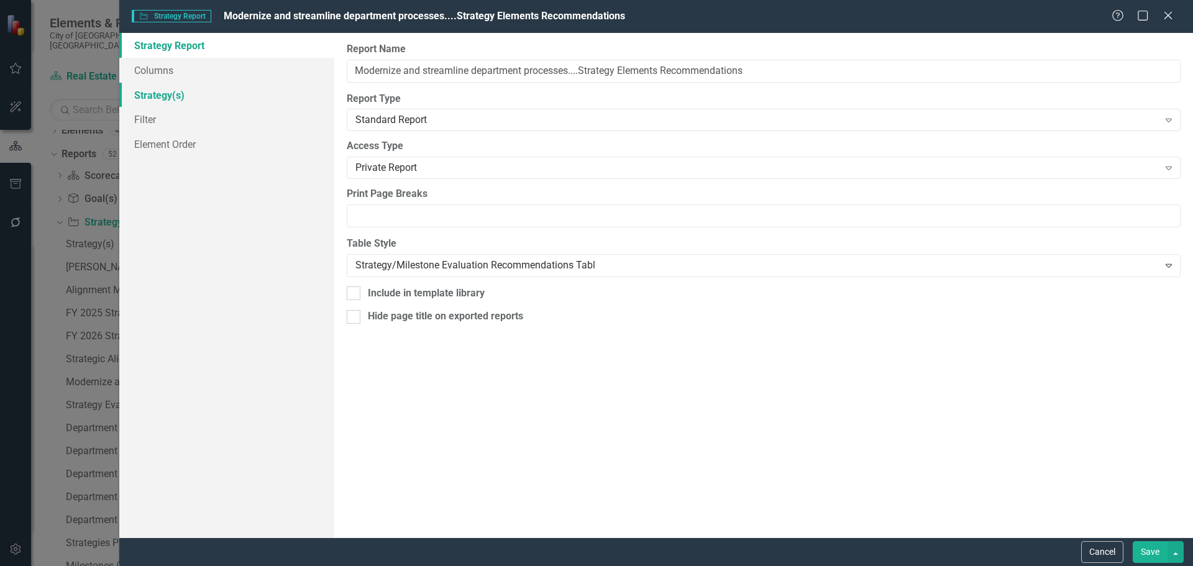
click at [183, 103] on link "Strategy(s)" at bounding box center [226, 95] width 215 height 25
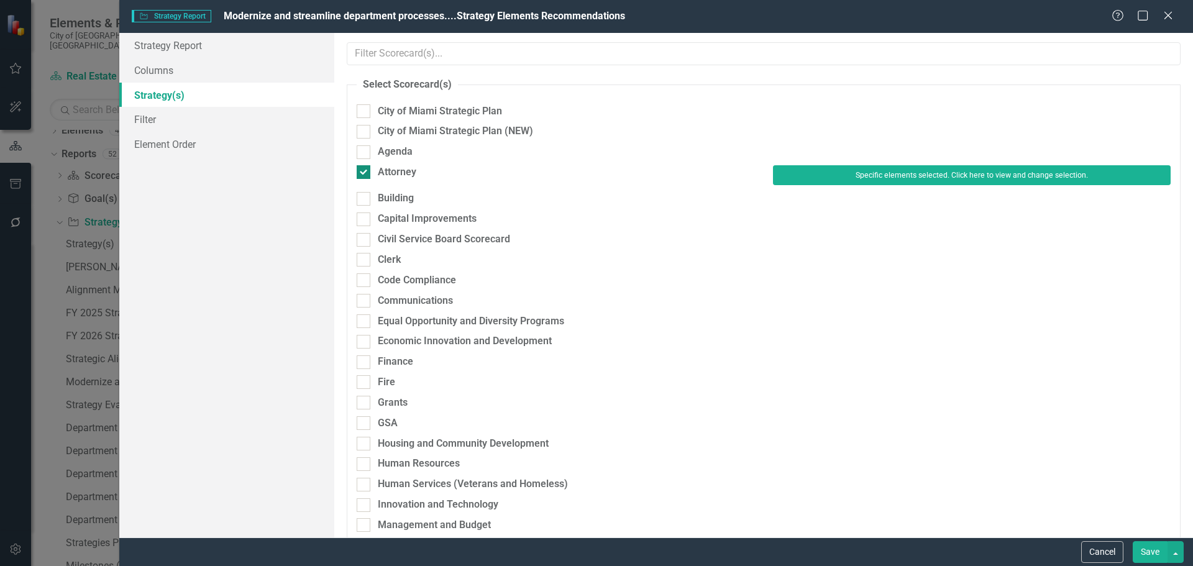
click at [376, 174] on div "Attorney" at bounding box center [556, 172] width 398 height 14
click at [365, 173] on input "Attorney" at bounding box center [361, 169] width 8 height 8
checkbox input "false"
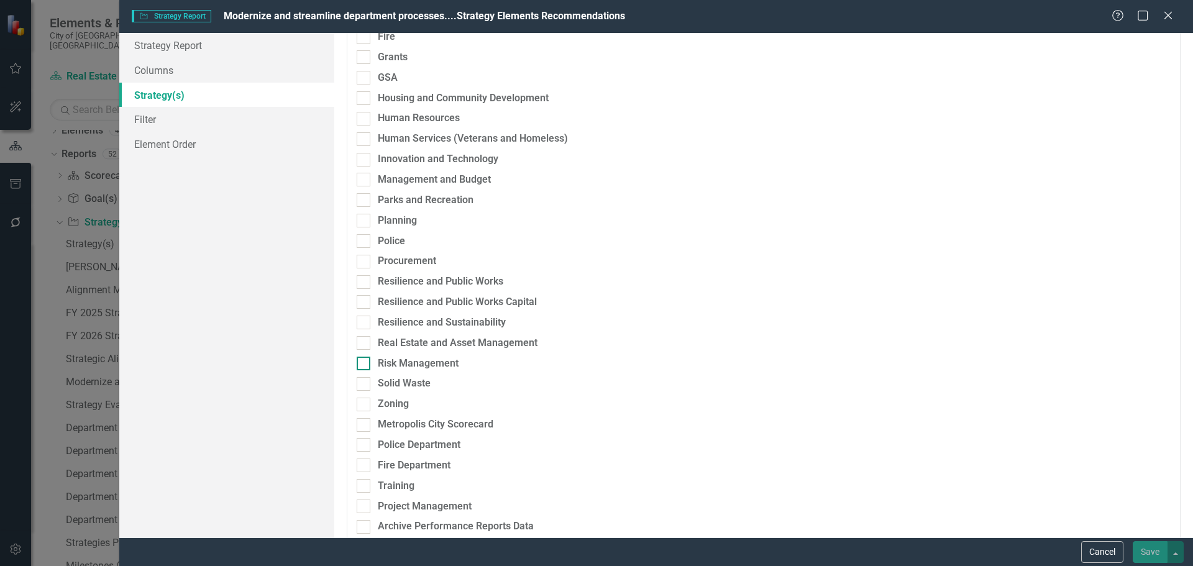
scroll to position [373, 0]
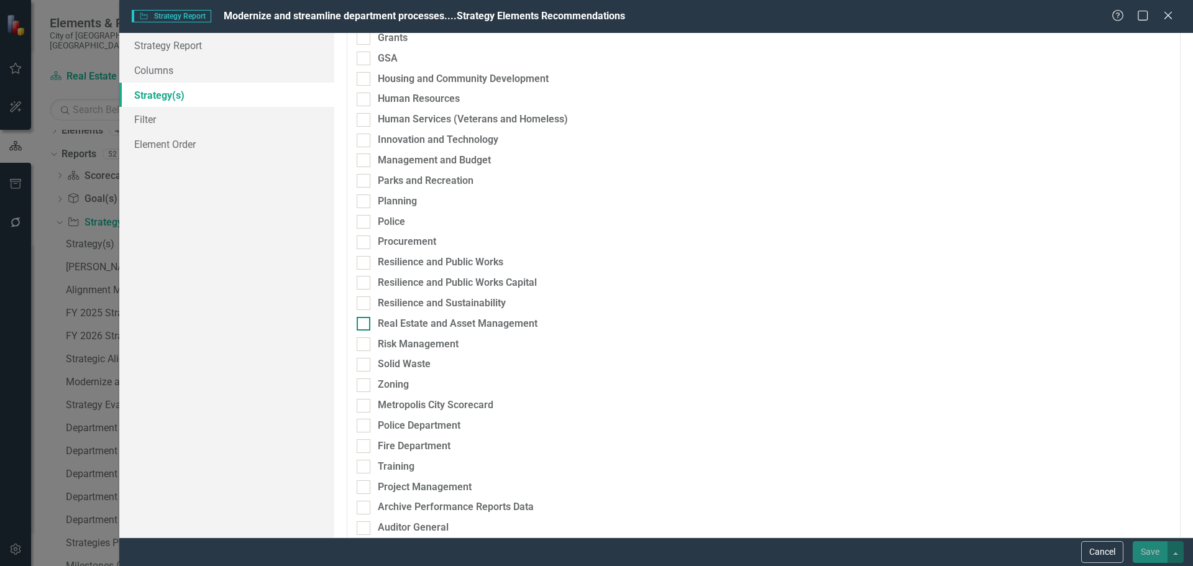
click at [428, 326] on div "Real Estate and Asset Management" at bounding box center [458, 324] width 160 height 14
click at [365, 325] on input "Real Estate and Asset Management" at bounding box center [361, 321] width 8 height 8
checkbox input "true"
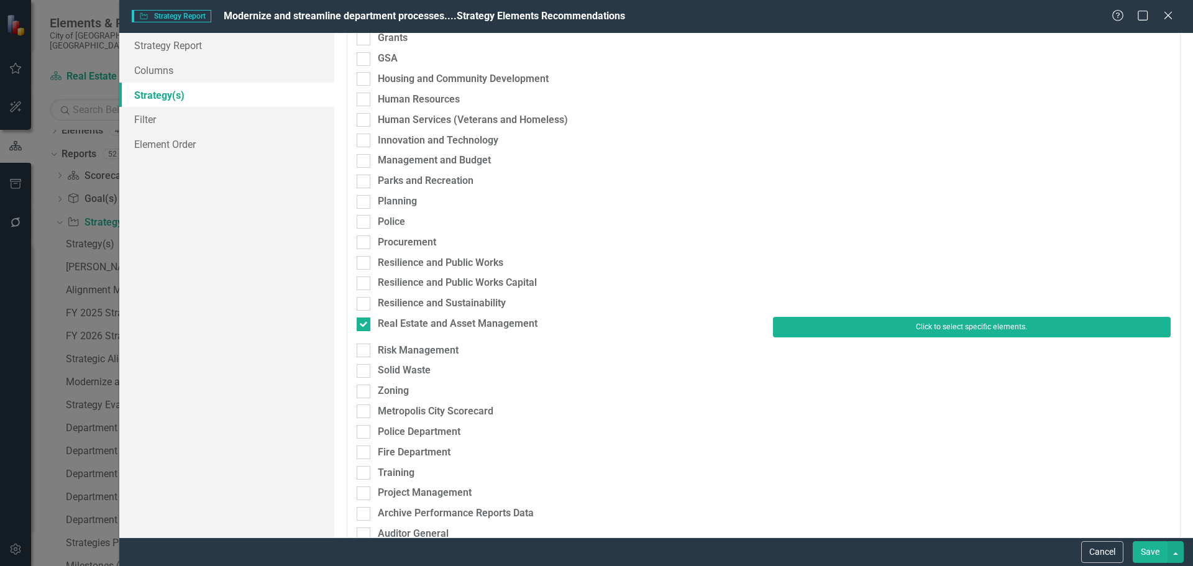
click at [892, 324] on button "Click to select specific elements." at bounding box center [972, 327] width 398 height 20
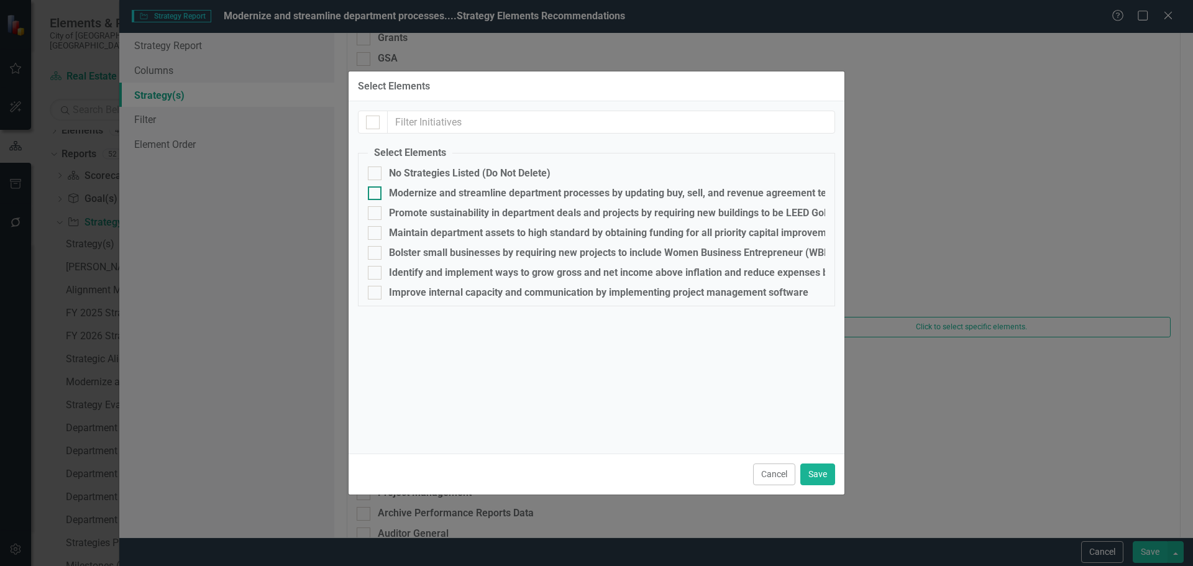
click at [416, 192] on div "Modernize and streamline department processes by updating buy, sell, and revenu…" at bounding box center [626, 193] width 474 height 11
click at [376, 192] on input "Modernize and streamline department processes by updating buy, sell, and revenu…" at bounding box center [372, 190] width 8 height 8
checkbox input "true"
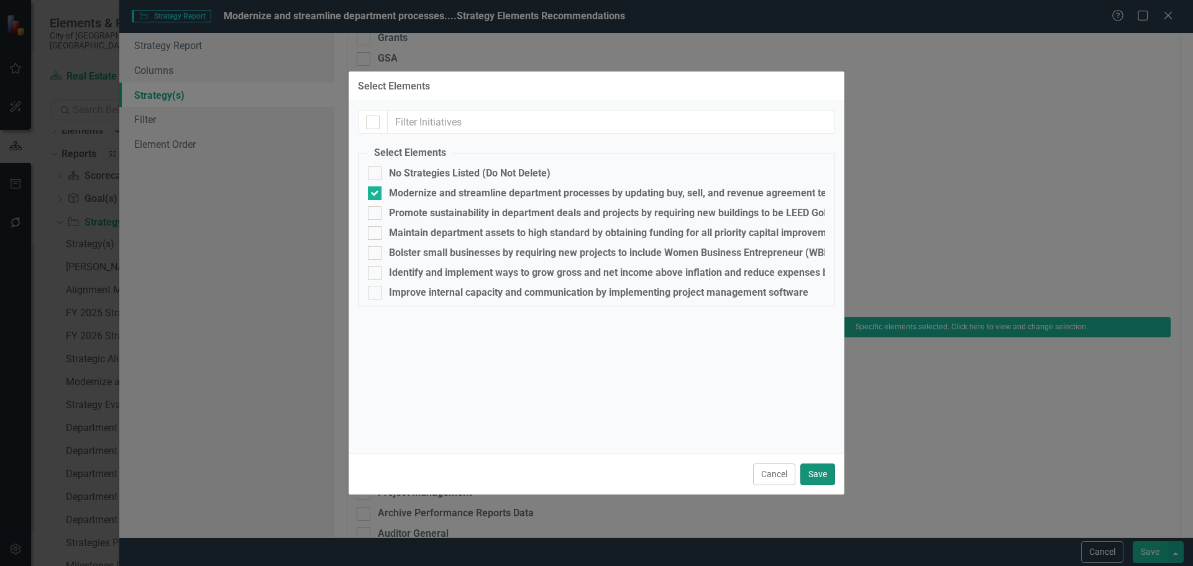
drag, startPoint x: 821, startPoint y: 470, endPoint x: 881, endPoint y: 480, distance: 60.6
click at [822, 470] on button "Save" at bounding box center [817, 475] width 35 height 22
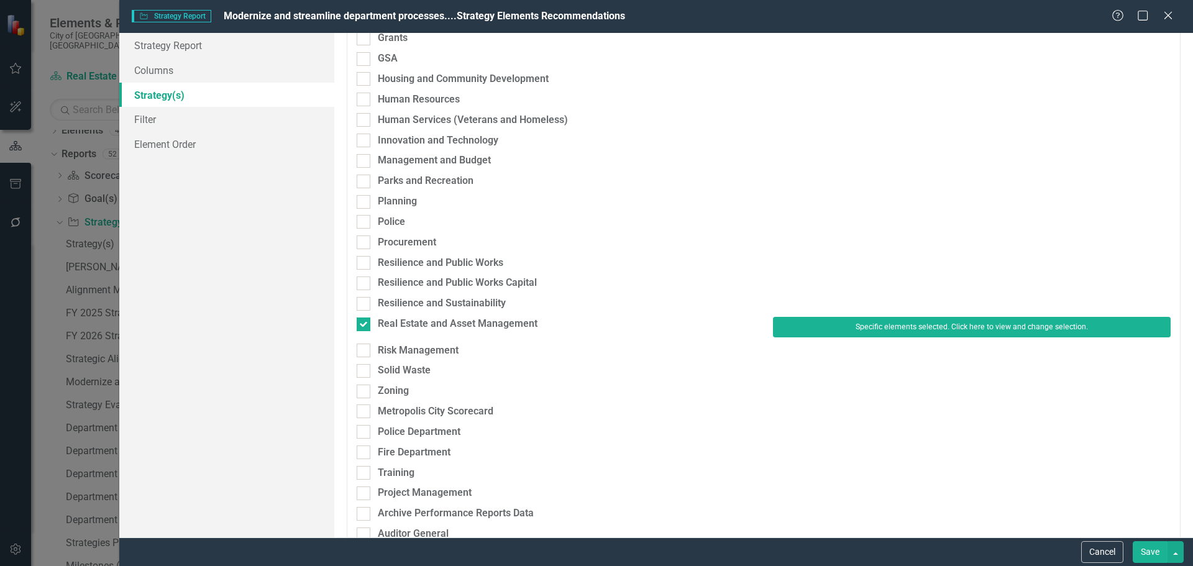
click at [1145, 543] on button "Save" at bounding box center [1150, 552] width 35 height 22
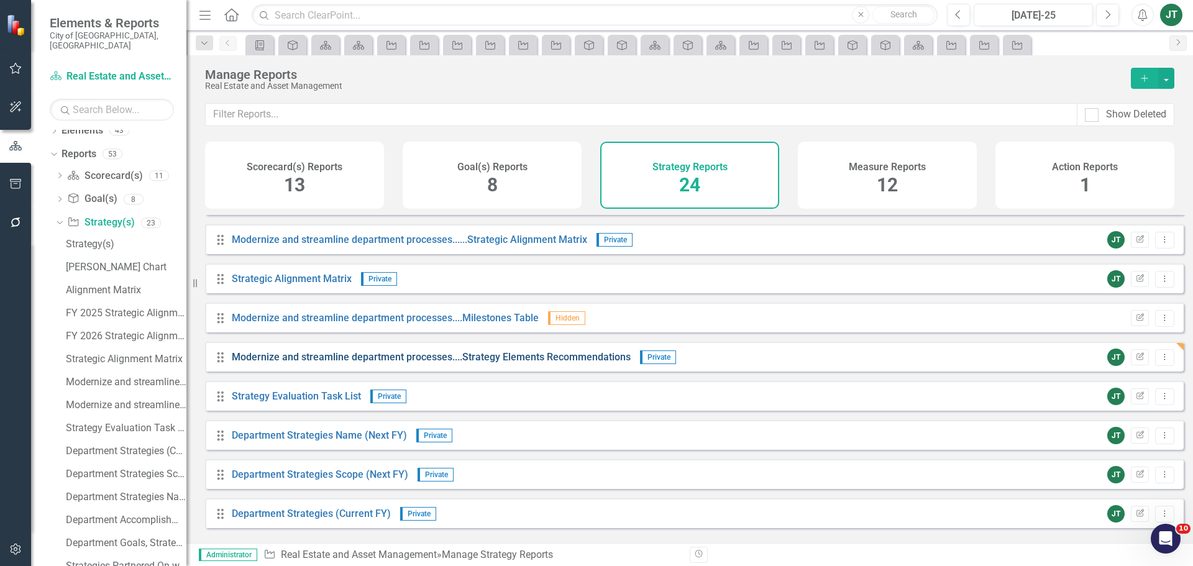
click at [515, 363] on link "Modernize and streamline department processes....Strategy Elements Recommendati…" at bounding box center [431, 357] width 399 height 12
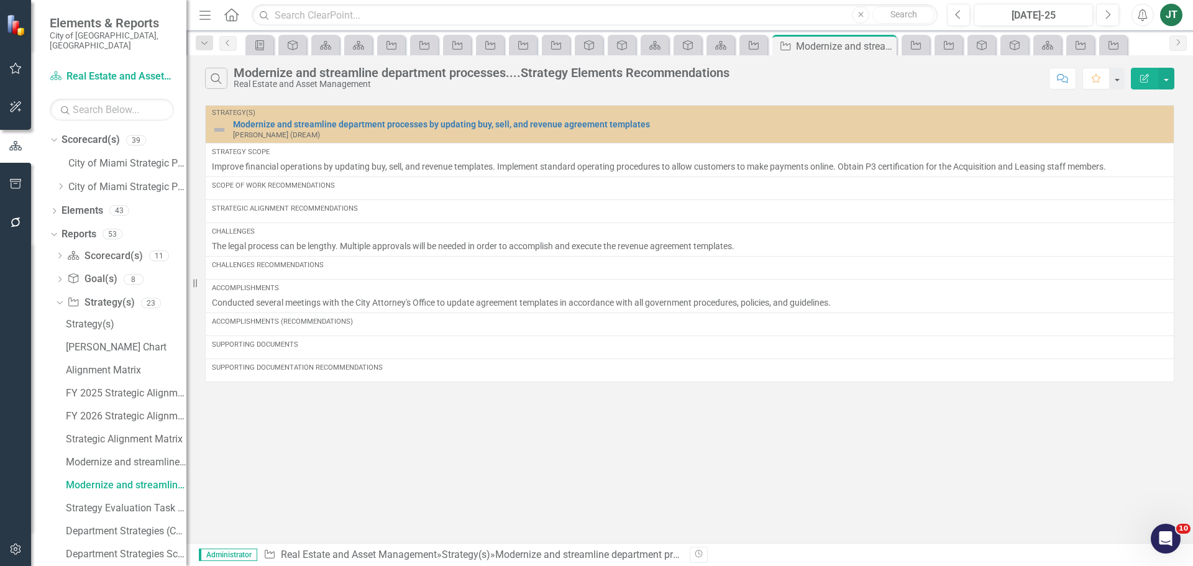
click at [1153, 74] on button "Edit Report" at bounding box center [1144, 79] width 27 height 22
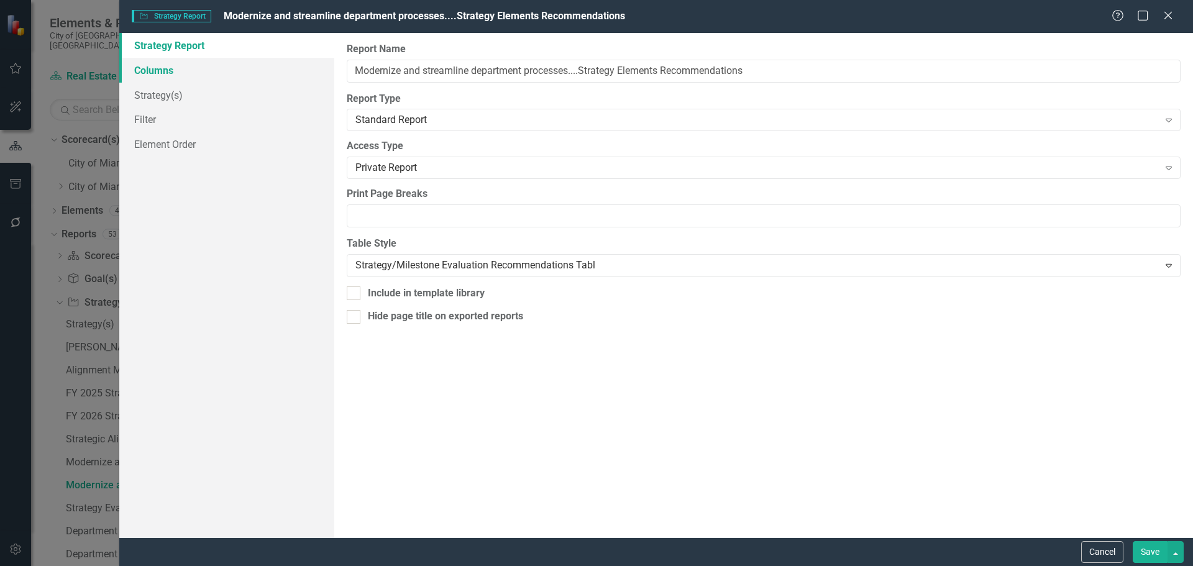
click at [173, 73] on link "Columns" at bounding box center [226, 70] width 215 height 25
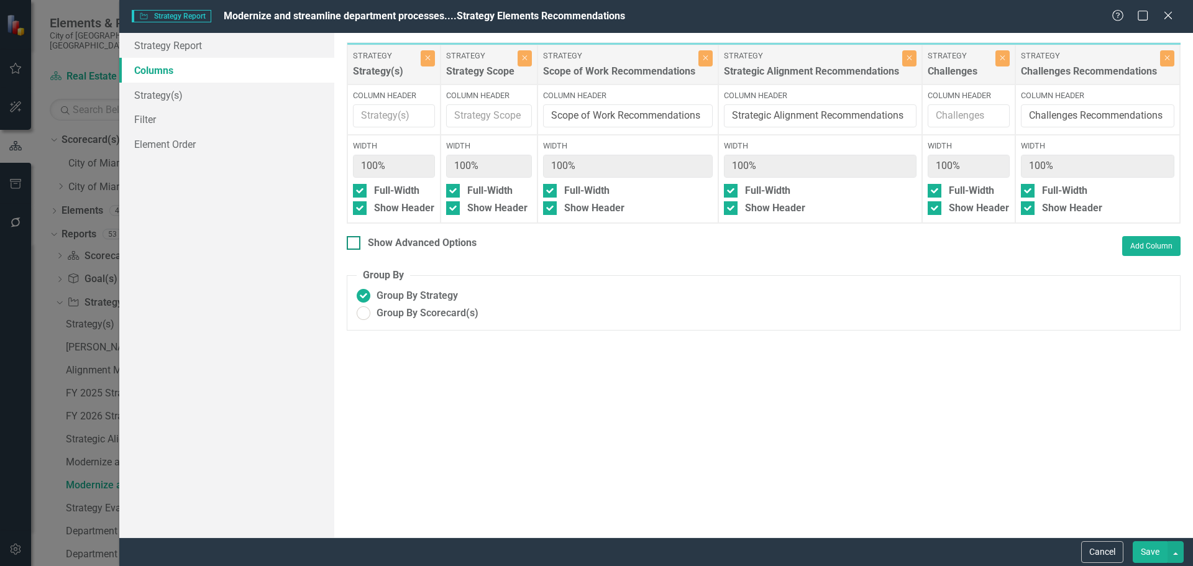
drag, startPoint x: 454, startPoint y: 247, endPoint x: 470, endPoint y: 246, distance: 16.2
click at [456, 249] on div "Show Advanced Options" at bounding box center [422, 243] width 109 height 14
click at [447, 250] on div "Show Advanced Options" at bounding box center [422, 243] width 109 height 14
click at [355, 244] on input "Show Advanced Options" at bounding box center [351, 240] width 8 height 8
checkbox input "true"
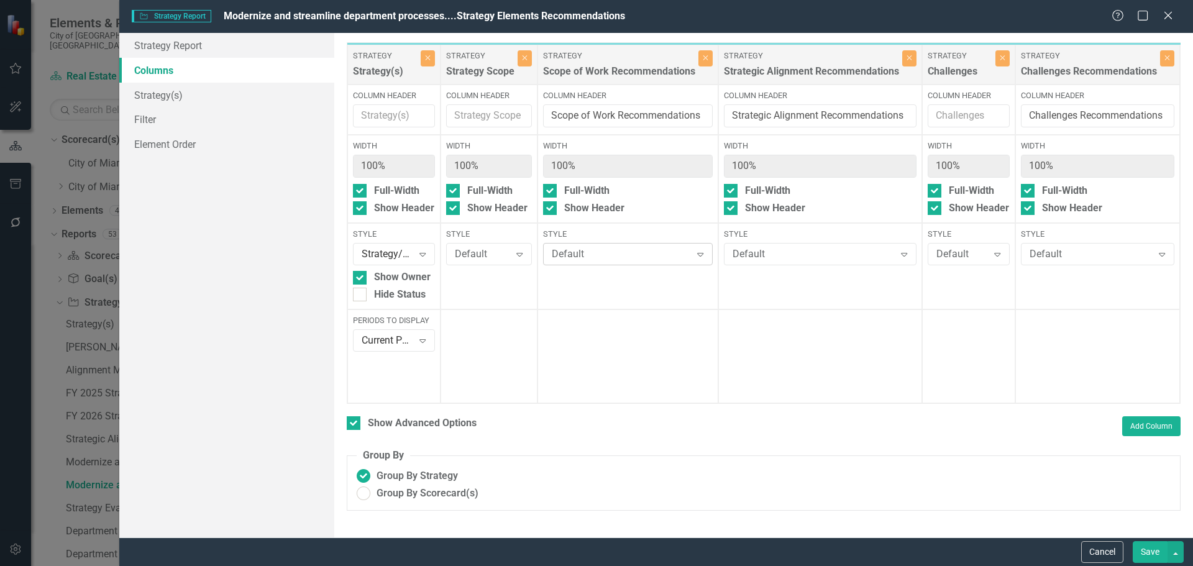
click at [582, 250] on div "Default" at bounding box center [621, 254] width 139 height 14
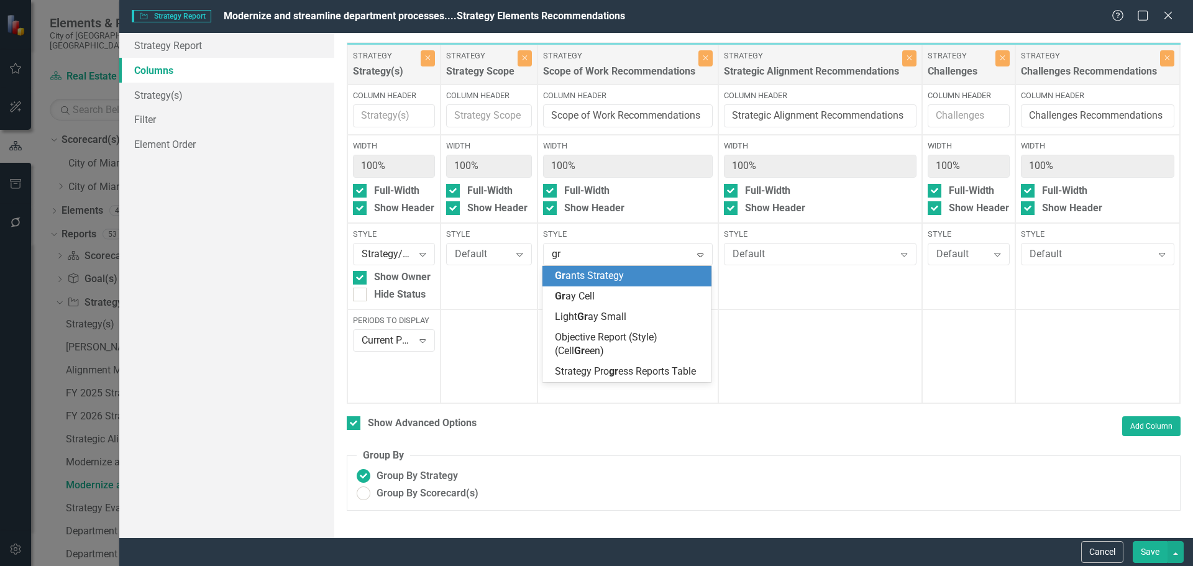
type input "gra"
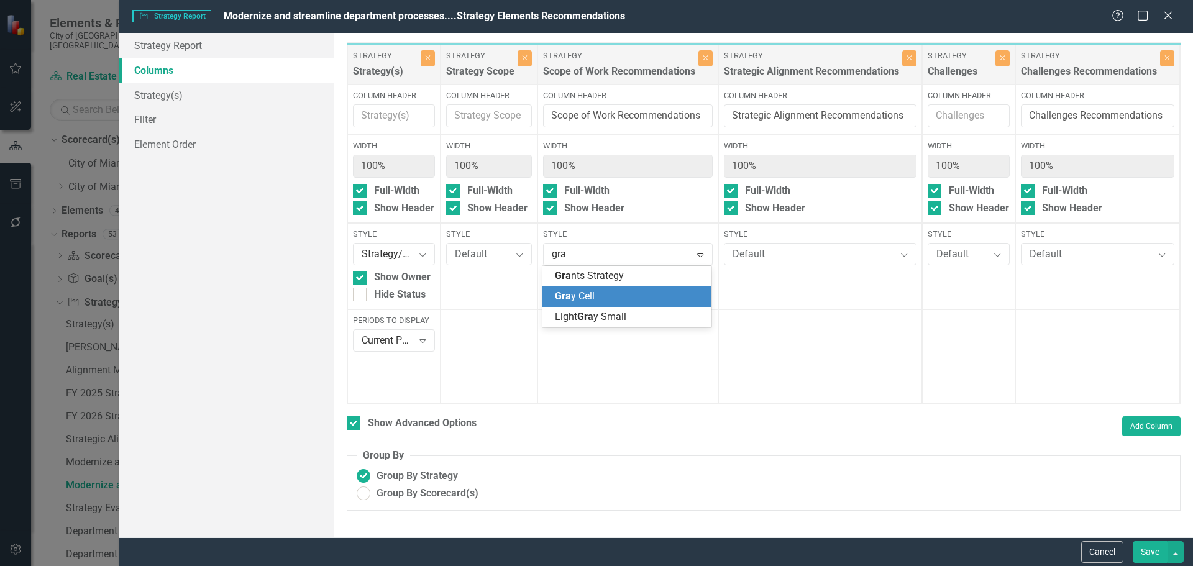
click at [582, 298] on span "Gra y Cell" at bounding box center [575, 296] width 40 height 12
click at [767, 251] on div "Default" at bounding box center [814, 254] width 162 height 14
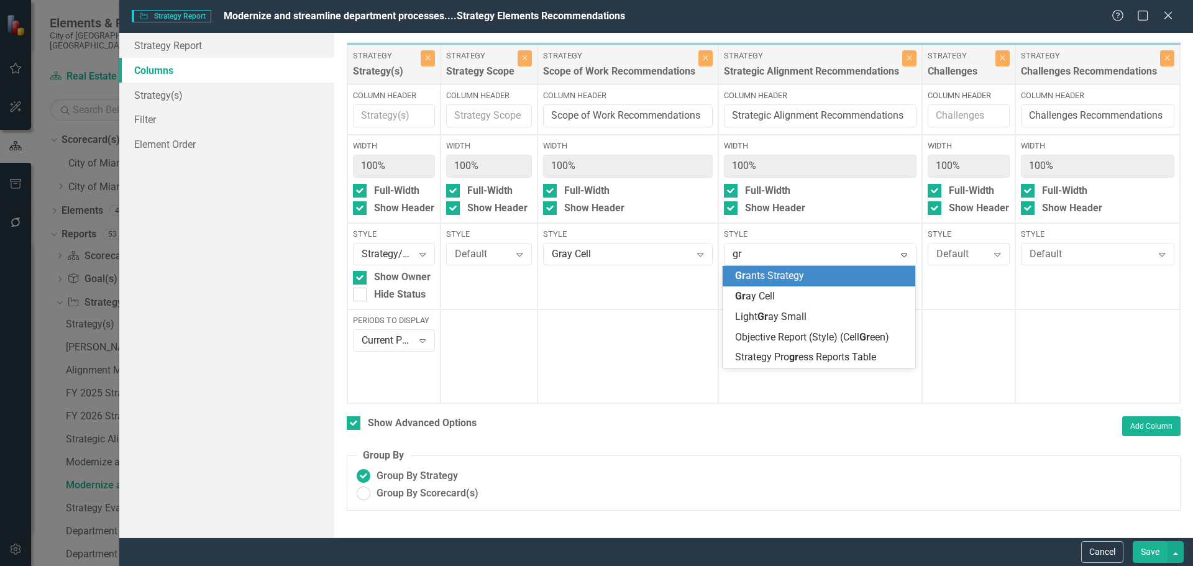
type input "gra"
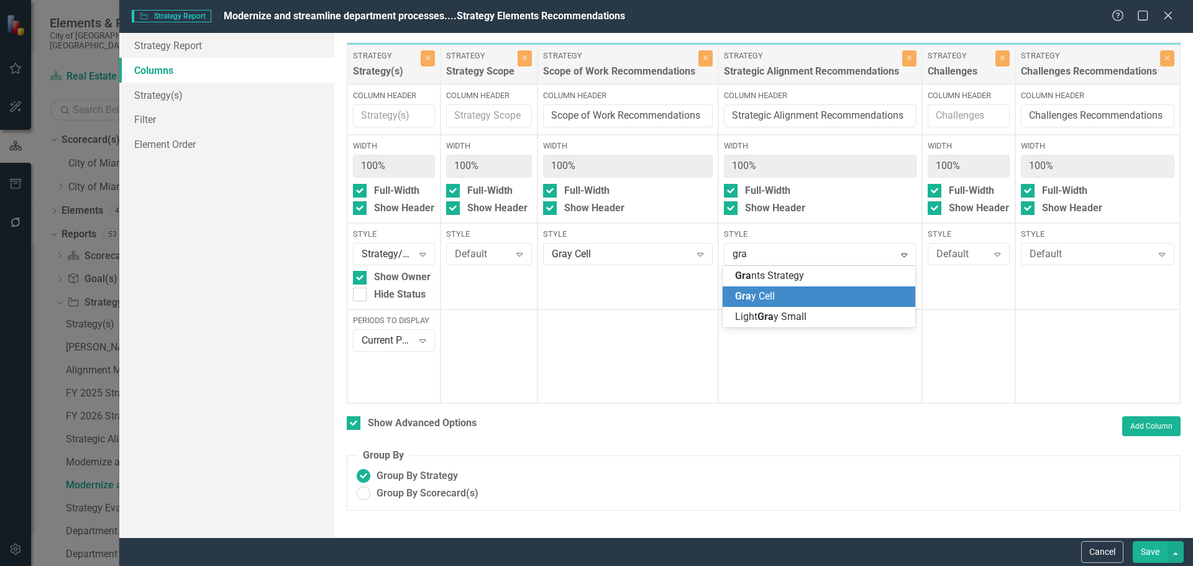
click at [772, 303] on div "Gra y Cell" at bounding box center [821, 297] width 173 height 14
click at [1094, 259] on div "Default" at bounding box center [1091, 254] width 123 height 14
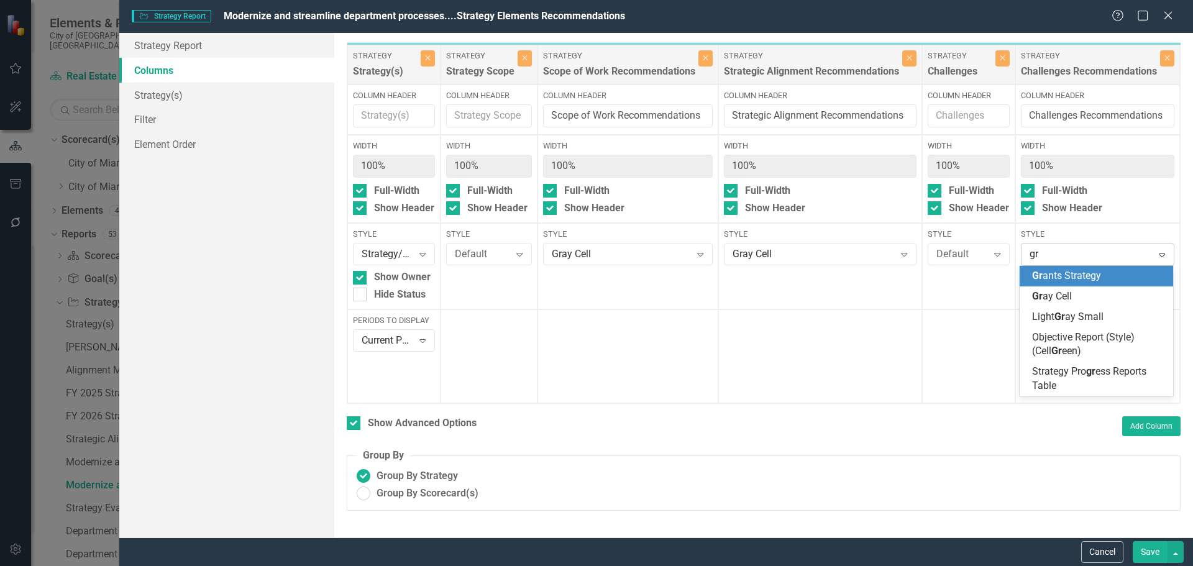
type input "gra"
click at [1063, 287] on div "Gra nts Strategy Gra y Cell Light Gra y Small" at bounding box center [1096, 297] width 153 height 62
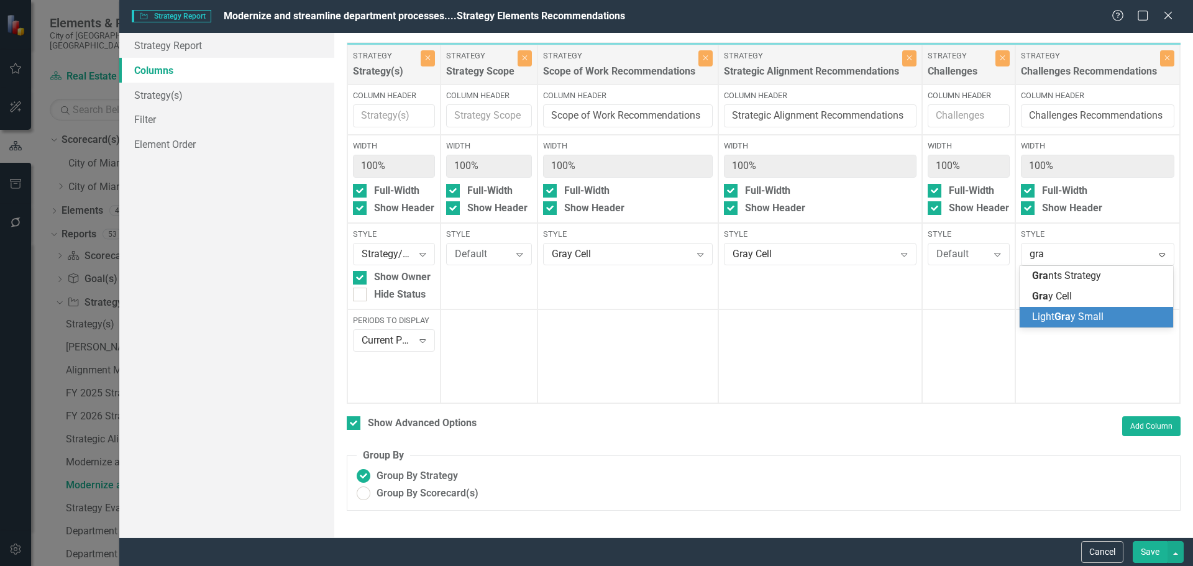
click at [1043, 308] on div "Light Gra y Small" at bounding box center [1096, 317] width 153 height 21
click at [1059, 255] on div "Light Gray Small" at bounding box center [1091, 254] width 123 height 14
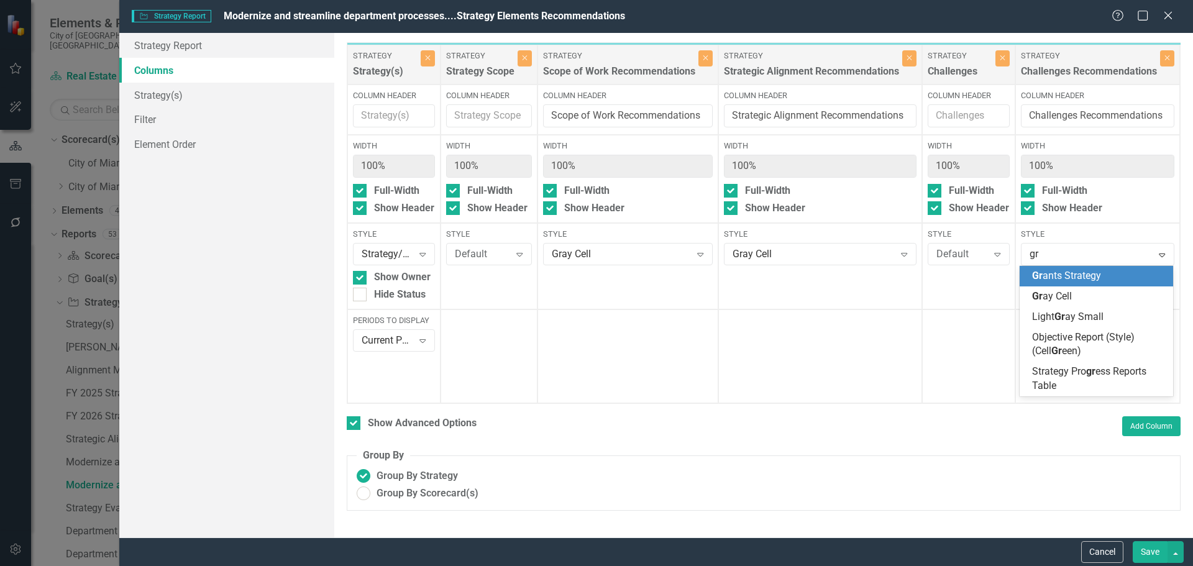
type input "gra"
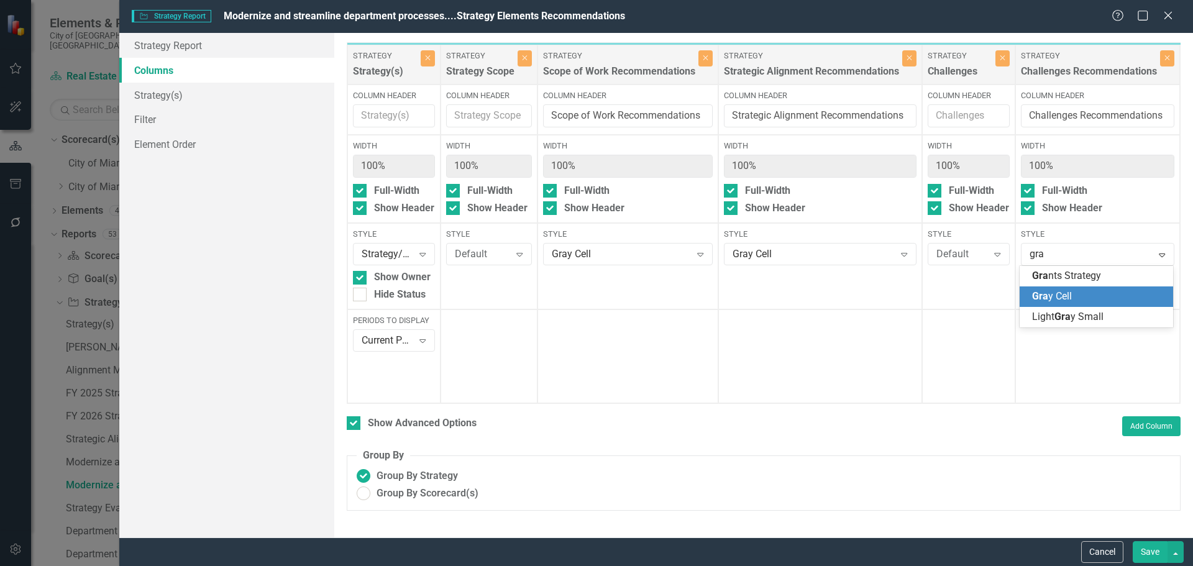
click at [1054, 295] on span "Gra y Cell" at bounding box center [1052, 296] width 40 height 12
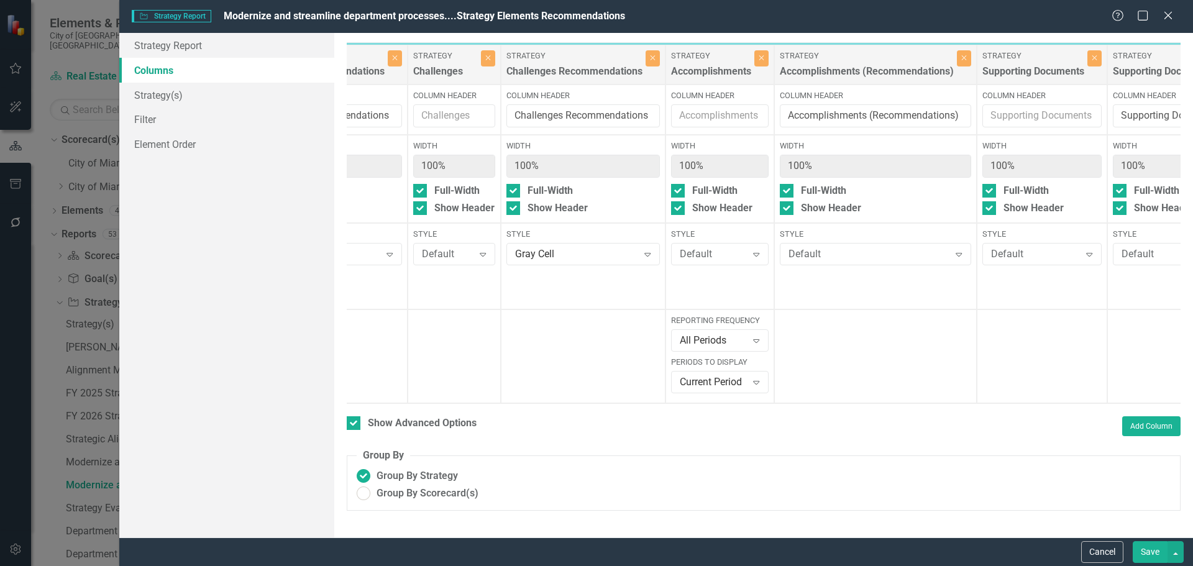
scroll to position [0, 536]
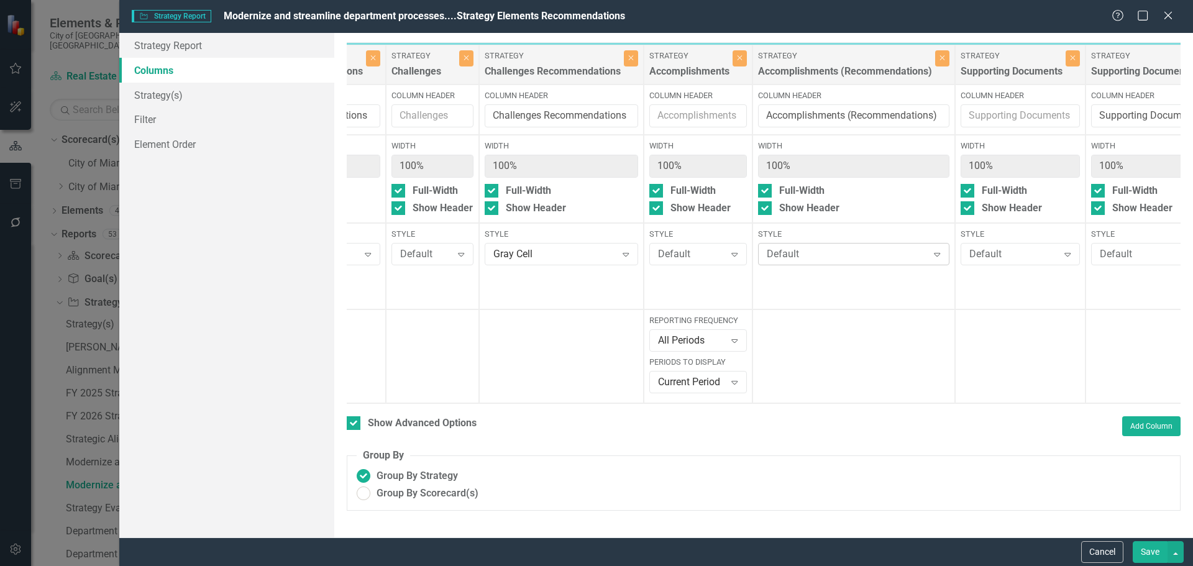
click at [806, 251] on div "Default" at bounding box center [847, 254] width 161 height 14
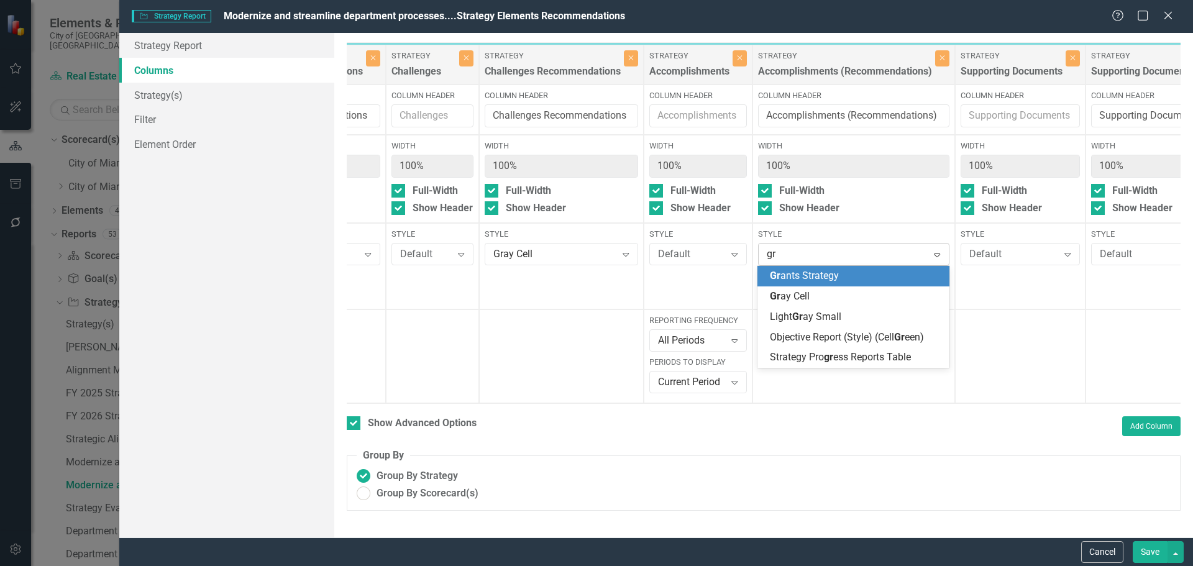
type input "gra"
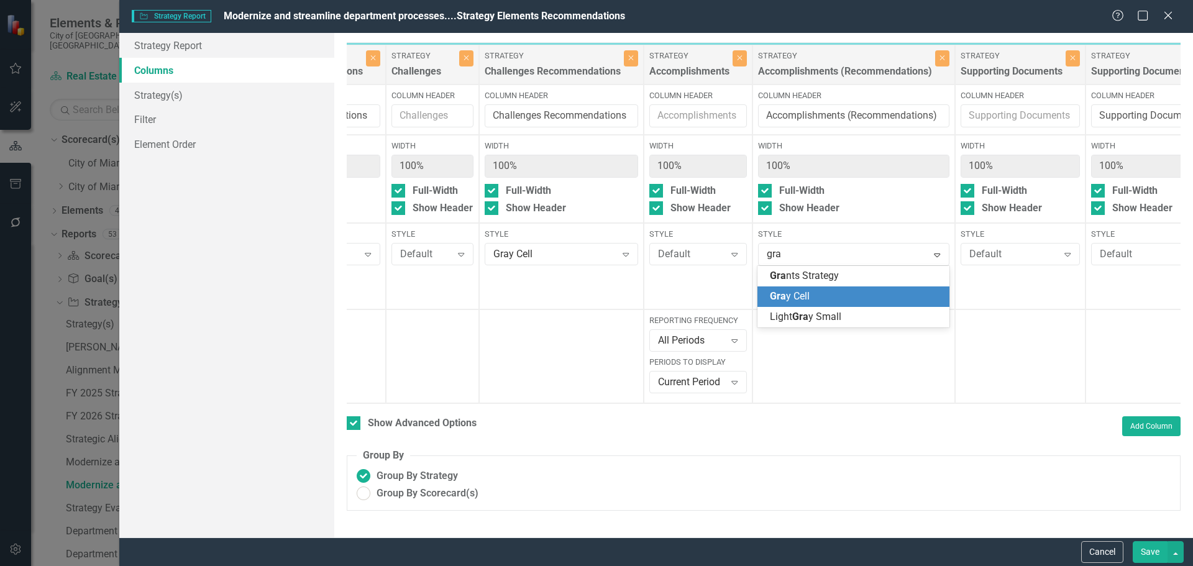
click at [797, 305] on div "Gra y Cell" at bounding box center [853, 296] width 191 height 21
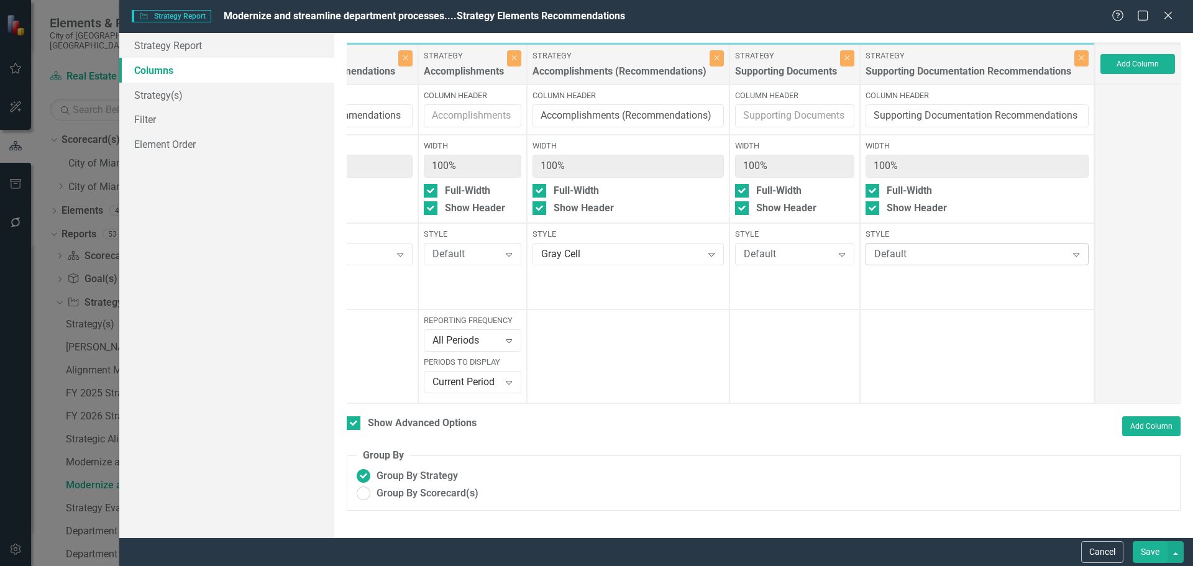
click at [952, 258] on div "Default" at bounding box center [970, 254] width 193 height 14
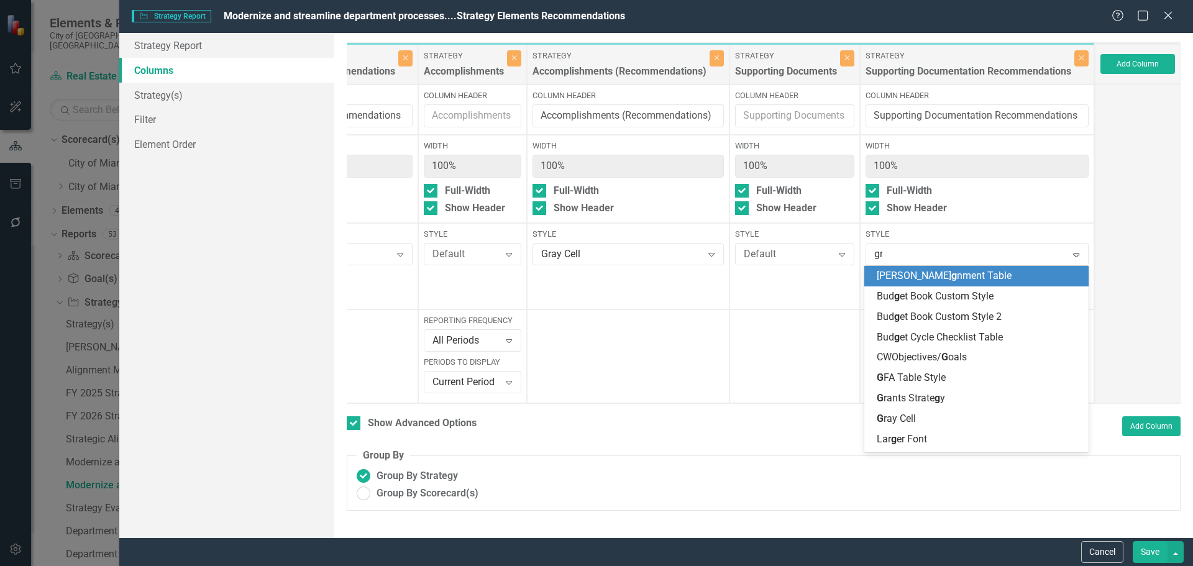
type input "gra"
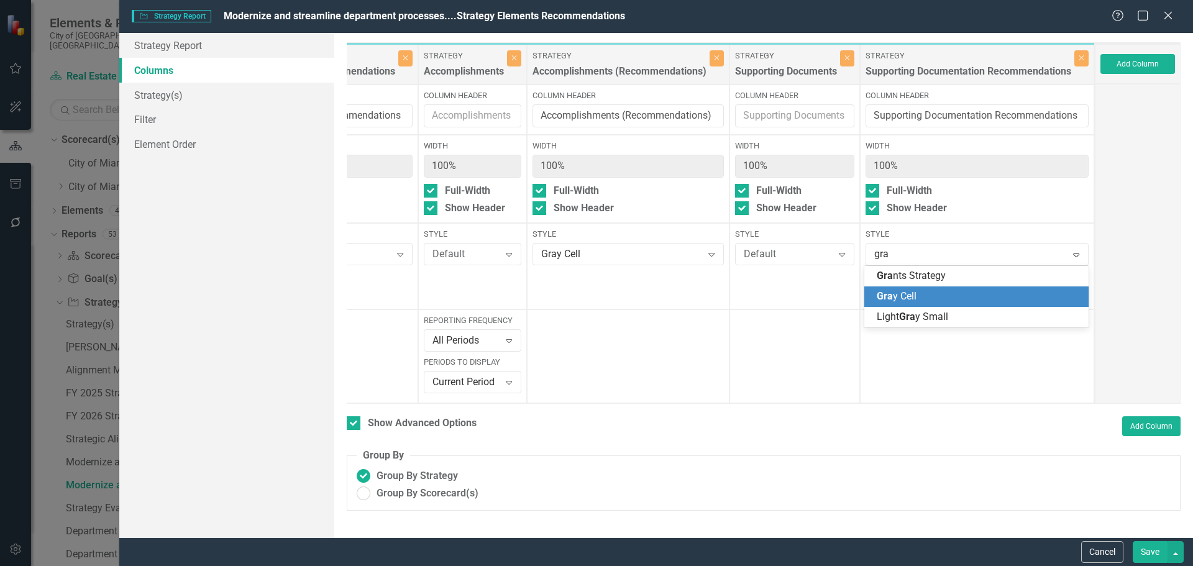
click at [911, 298] on span "Gra y Cell" at bounding box center [897, 296] width 40 height 12
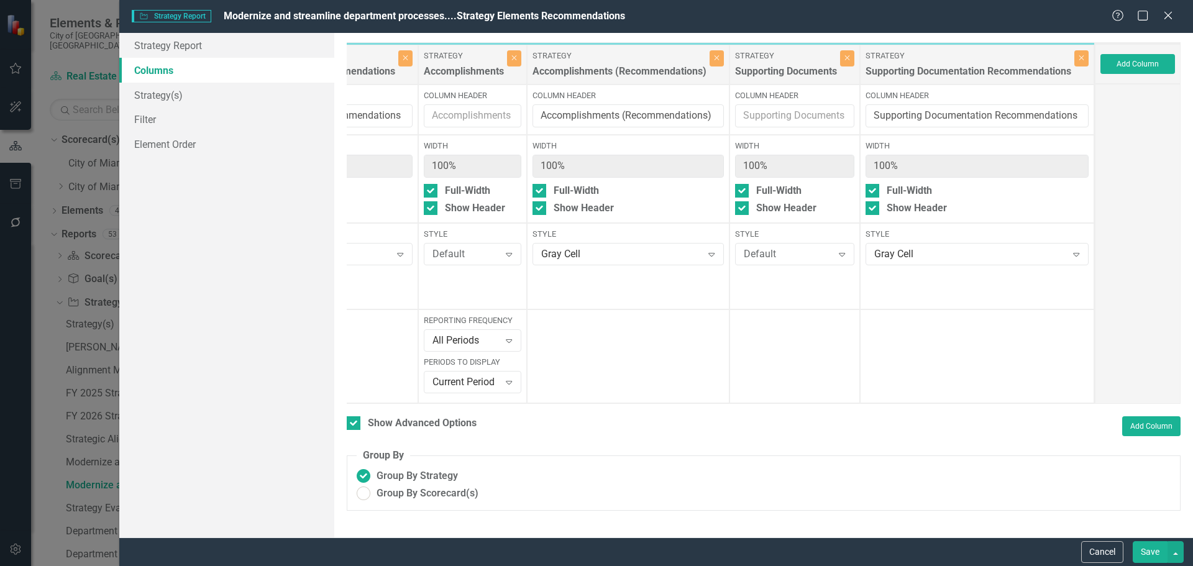
click at [1147, 550] on button "Save" at bounding box center [1150, 552] width 35 height 22
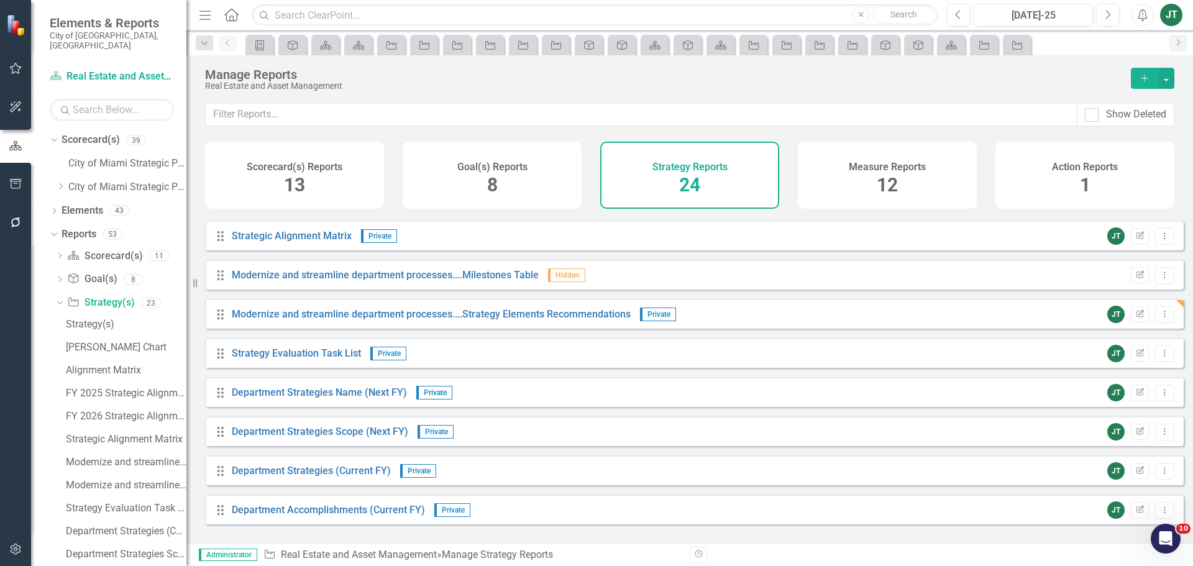
scroll to position [249, 0]
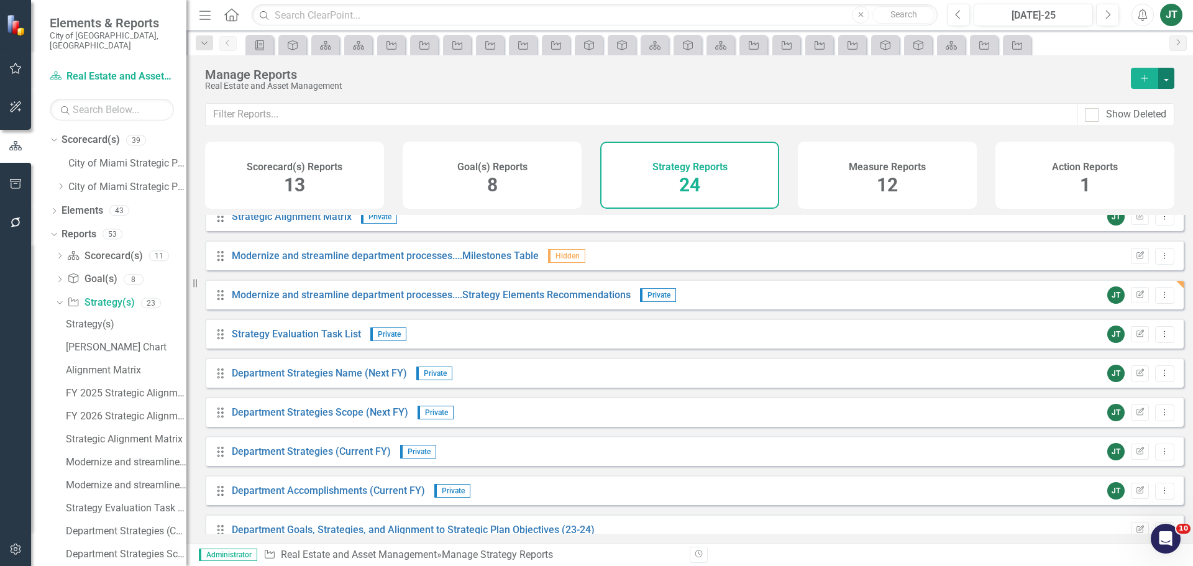
click at [1165, 85] on button "button" at bounding box center [1166, 78] width 16 height 21
click at [1134, 124] on link "Copy Add From Template" at bounding box center [1116, 123] width 116 height 23
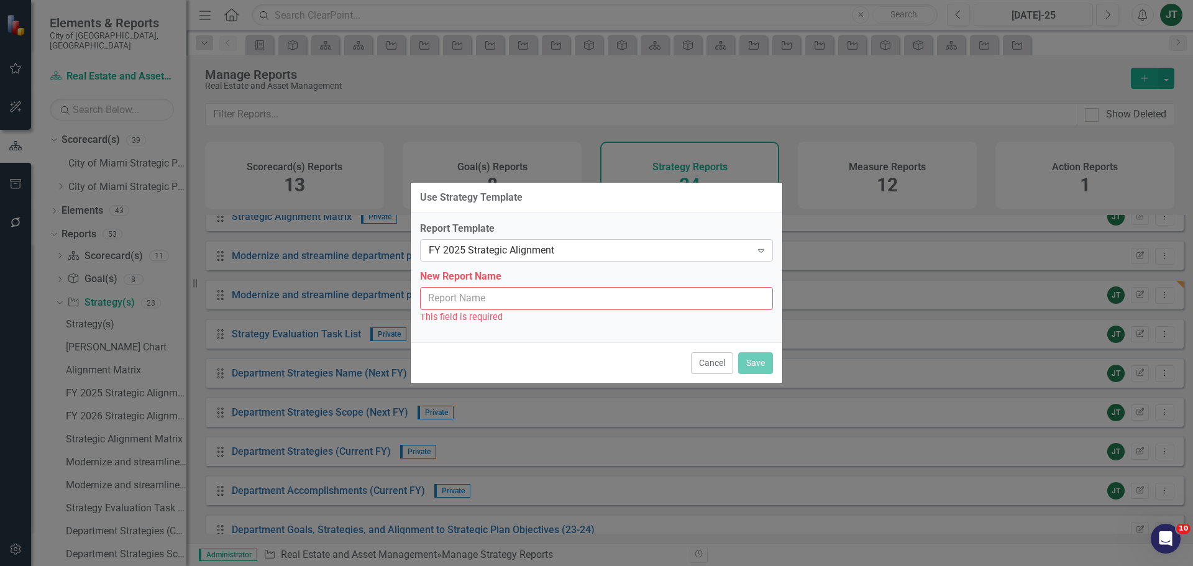
click at [539, 252] on div "FY 2025 Strategic Alignment" at bounding box center [590, 251] width 323 height 14
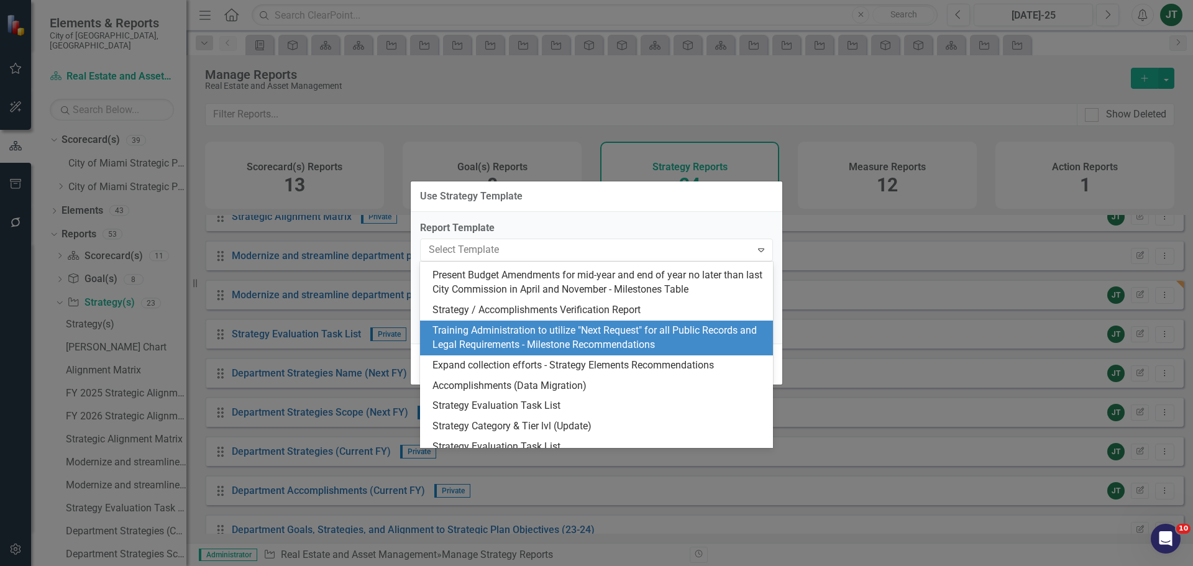
click at [607, 343] on div "Training Administration to utilize "Next Request" for all Public Records and Le…" at bounding box center [599, 338] width 333 height 29
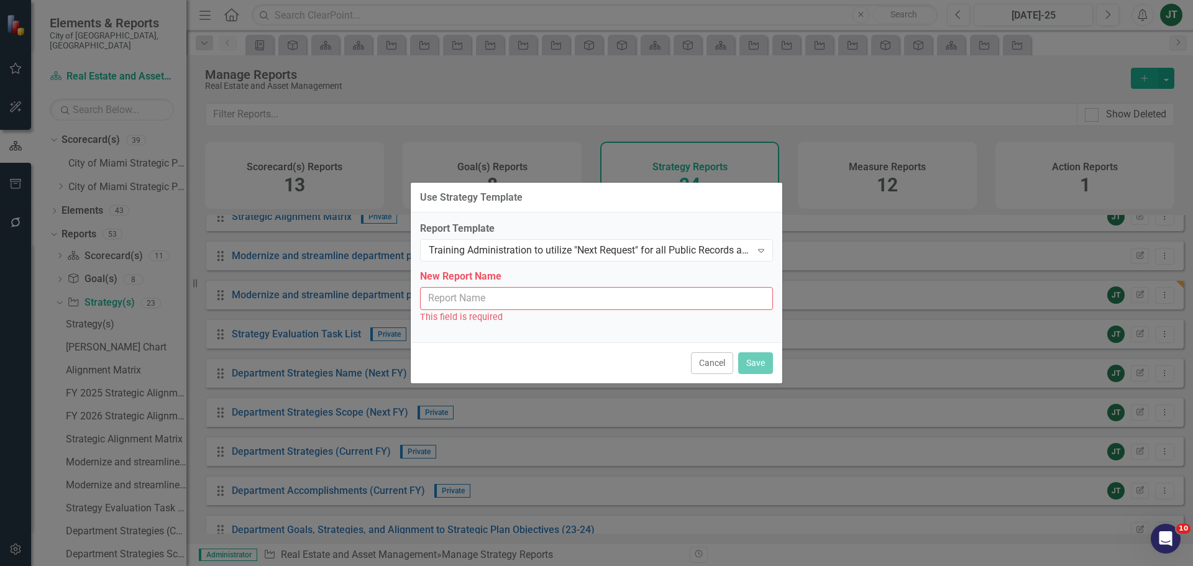
click at [463, 308] on input "New Report Name" at bounding box center [596, 298] width 353 height 23
paste input "Modernize and streamline department processes"
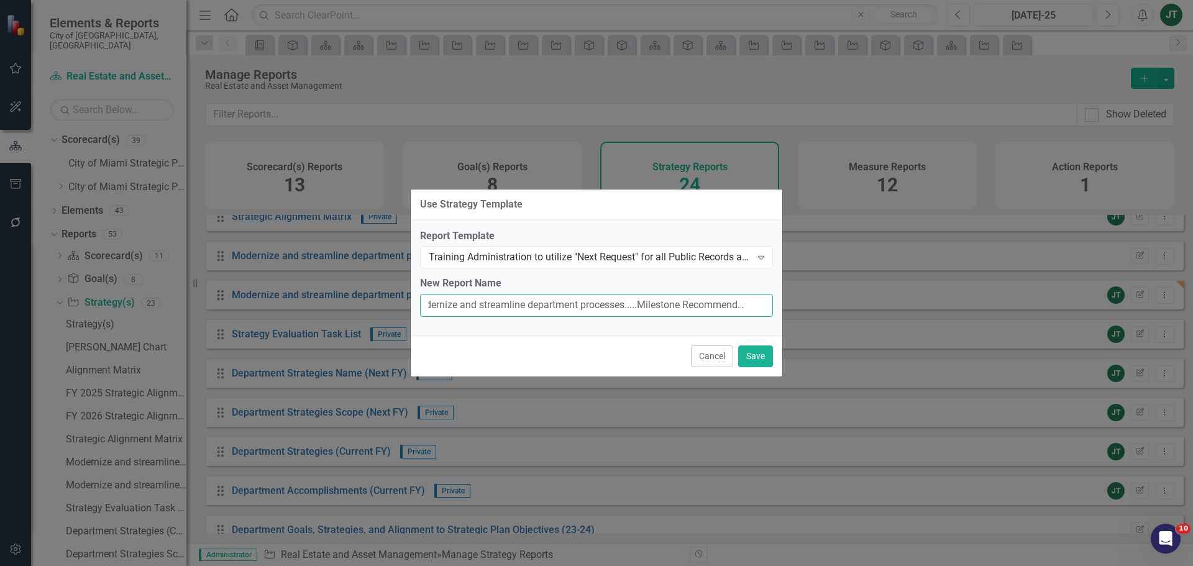
scroll to position [0, 22]
type input "Modernize and streamline department processes.....Milestone Recommendations"
click at [762, 357] on button "Save" at bounding box center [755, 357] width 35 height 22
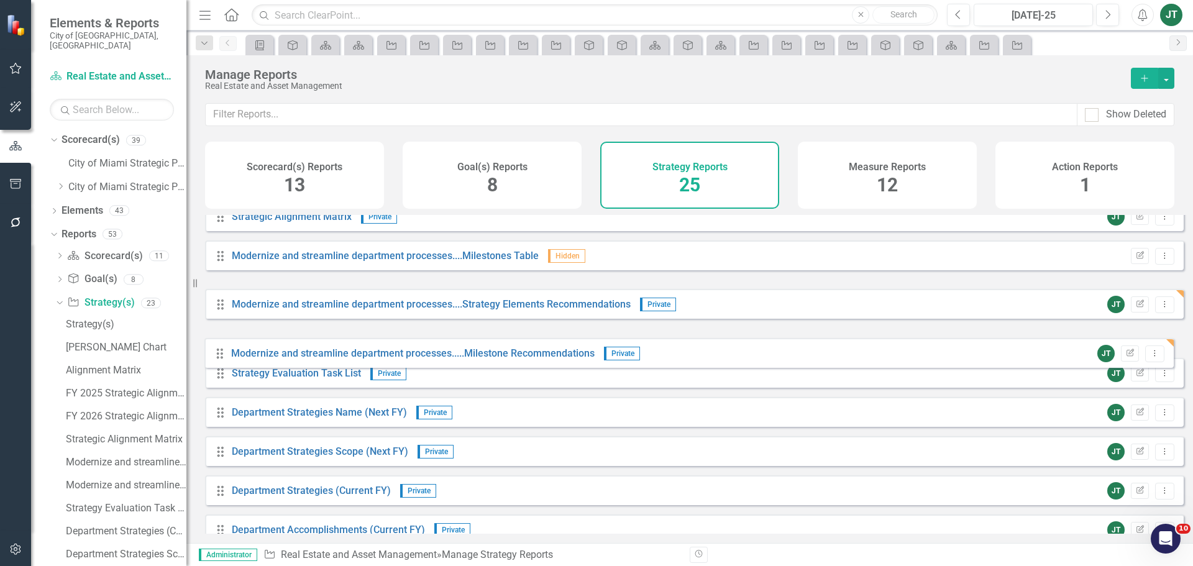
drag, startPoint x: 219, startPoint y: 338, endPoint x: 219, endPoint y: 354, distance: 15.5
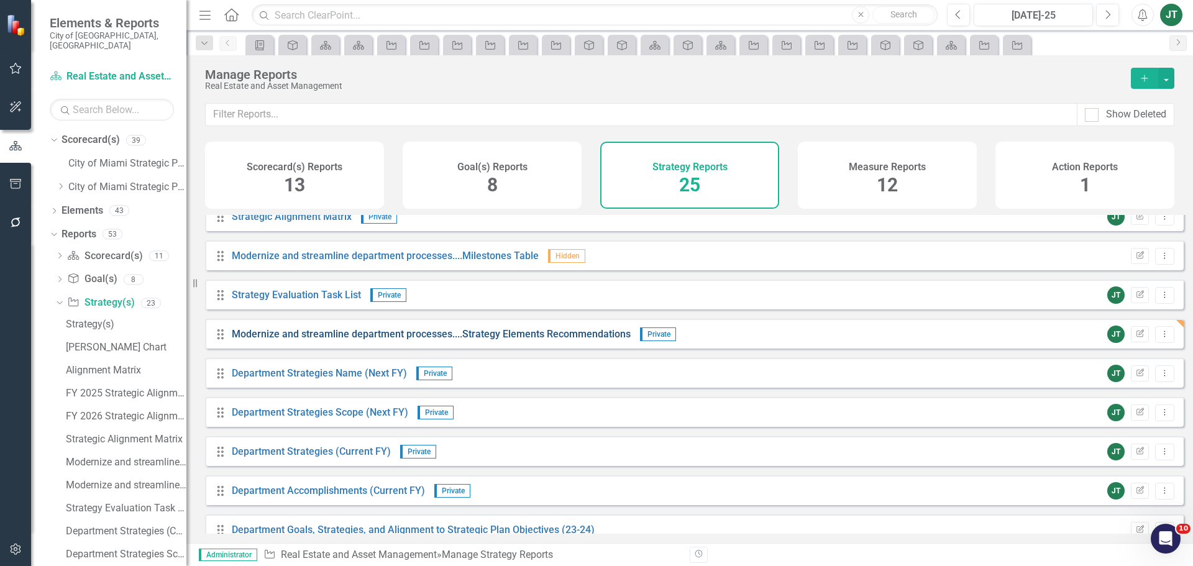
click at [533, 337] on link "Modernize and streamline department processes....Strategy Elements Recommendati…" at bounding box center [431, 334] width 399 height 12
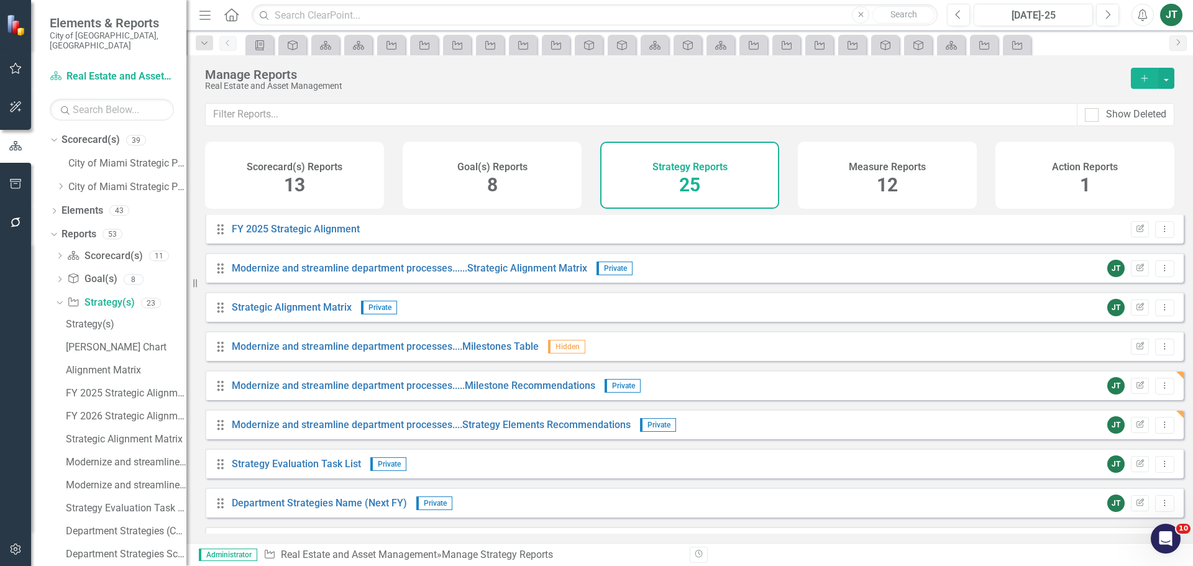
scroll to position [186, 0]
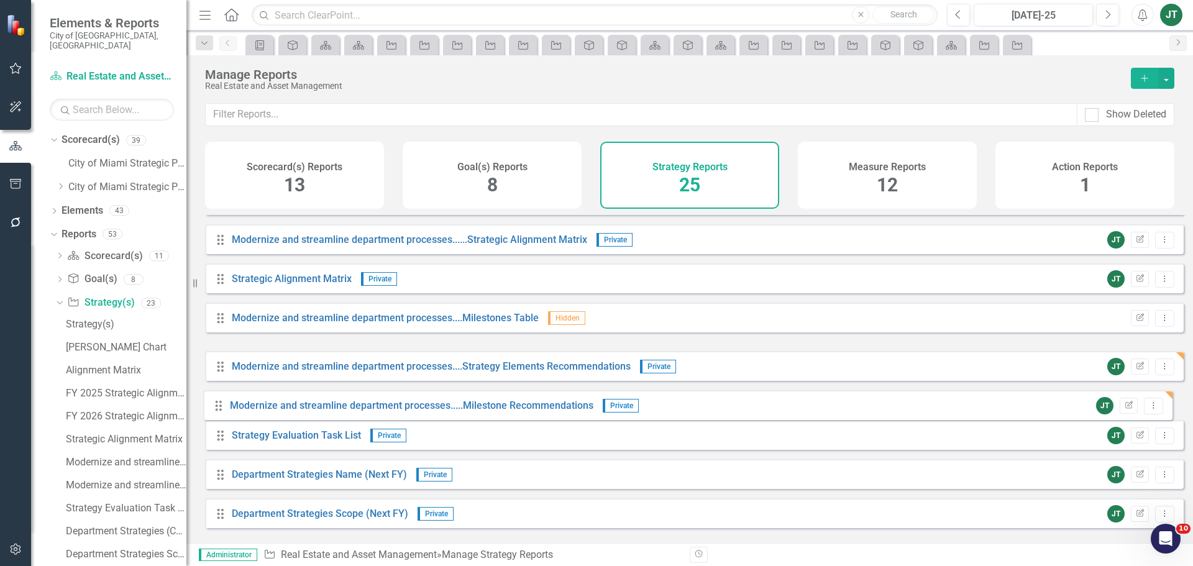
drag, startPoint x: 221, startPoint y: 368, endPoint x: 219, endPoint y: 407, distance: 39.2
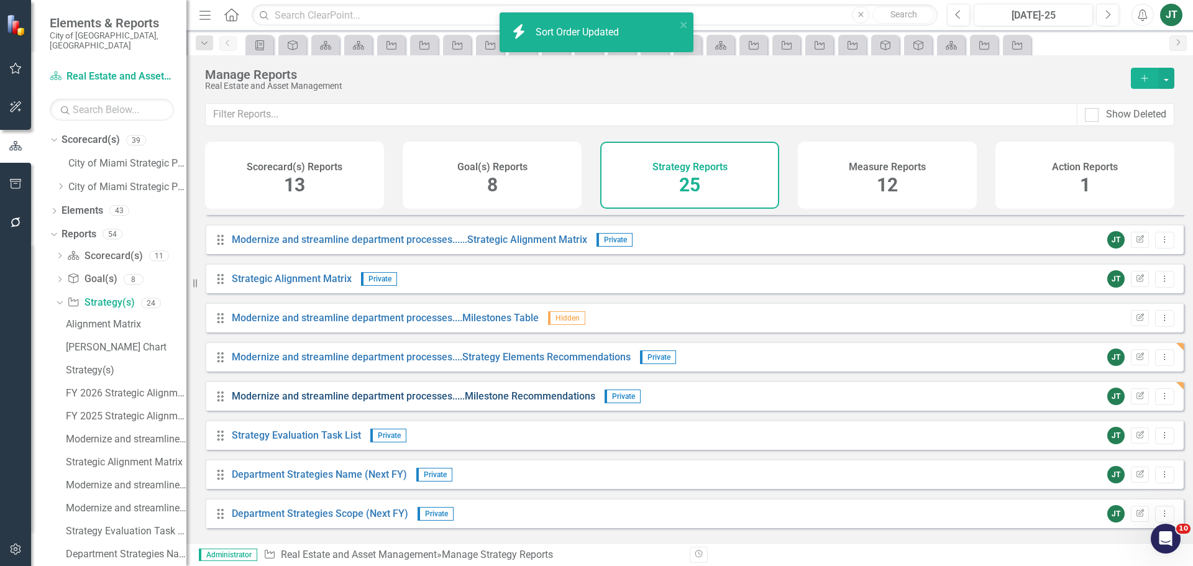
click at [554, 402] on link "Modernize and streamline department processes.....Milestone Recommendations" at bounding box center [414, 396] width 364 height 12
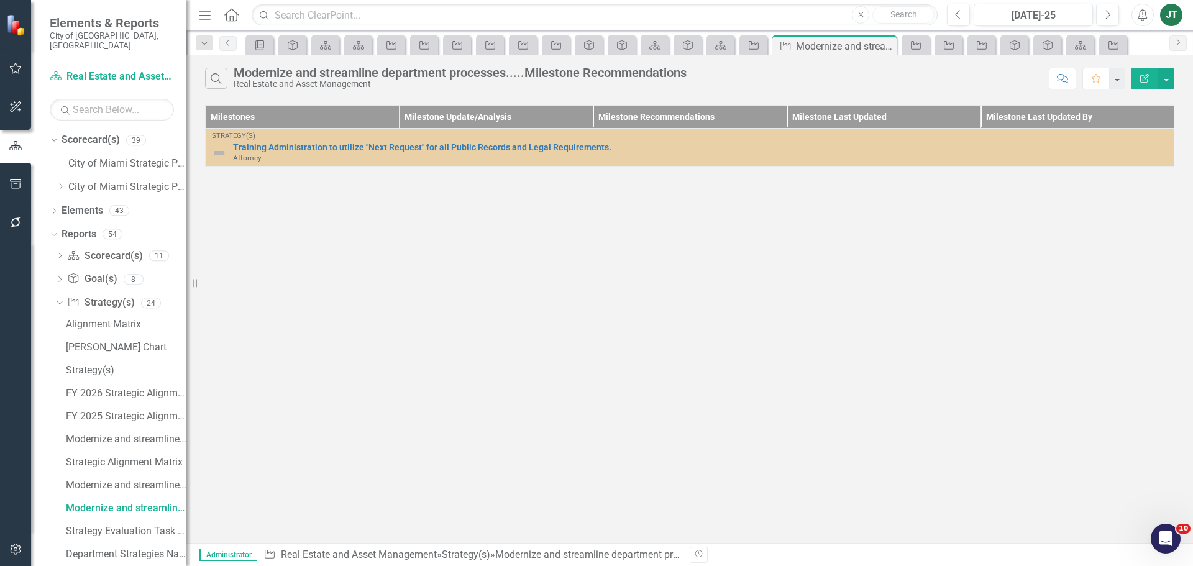
click at [1152, 78] on button "Edit Report" at bounding box center [1144, 79] width 27 height 22
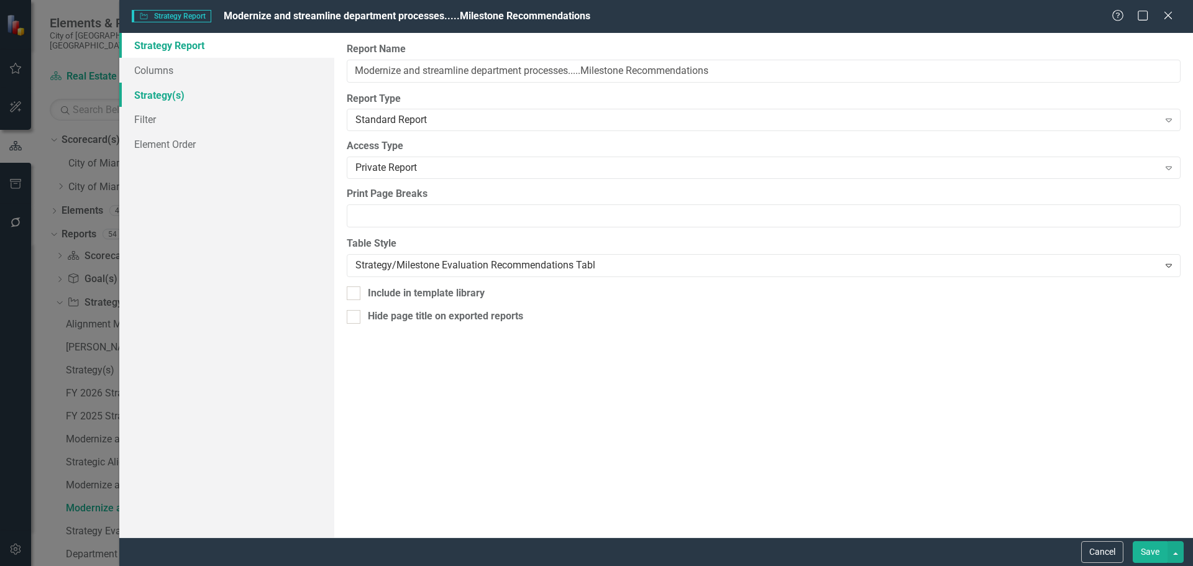
click at [174, 98] on link "Strategy(s)" at bounding box center [226, 95] width 215 height 25
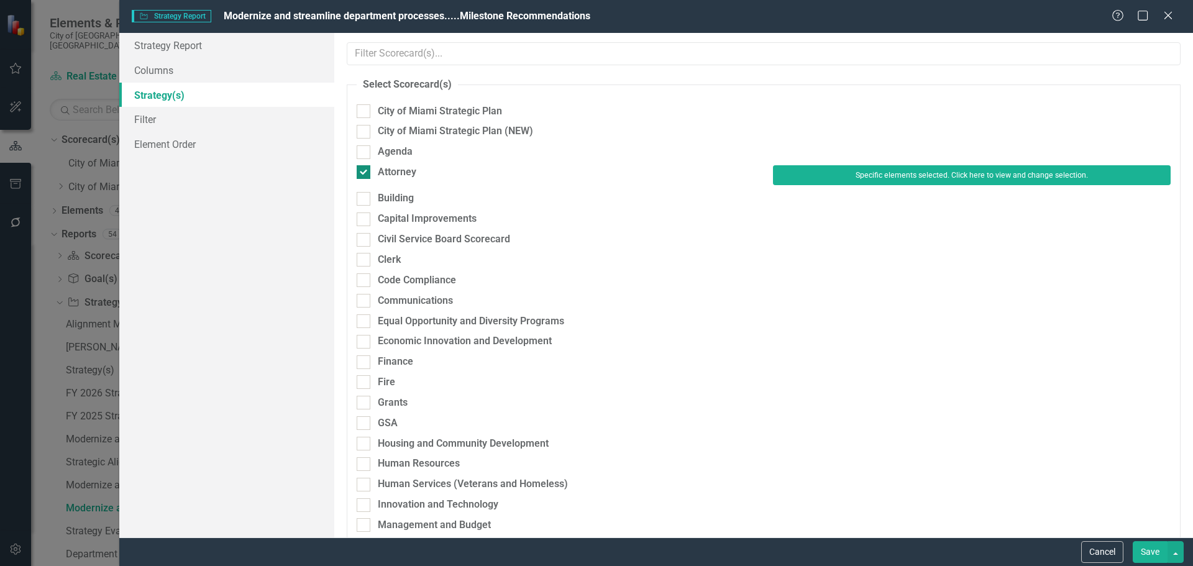
click at [405, 171] on div "Attorney" at bounding box center [397, 172] width 39 height 14
click at [365, 171] on input "Attorney" at bounding box center [361, 169] width 8 height 8
checkbox input "false"
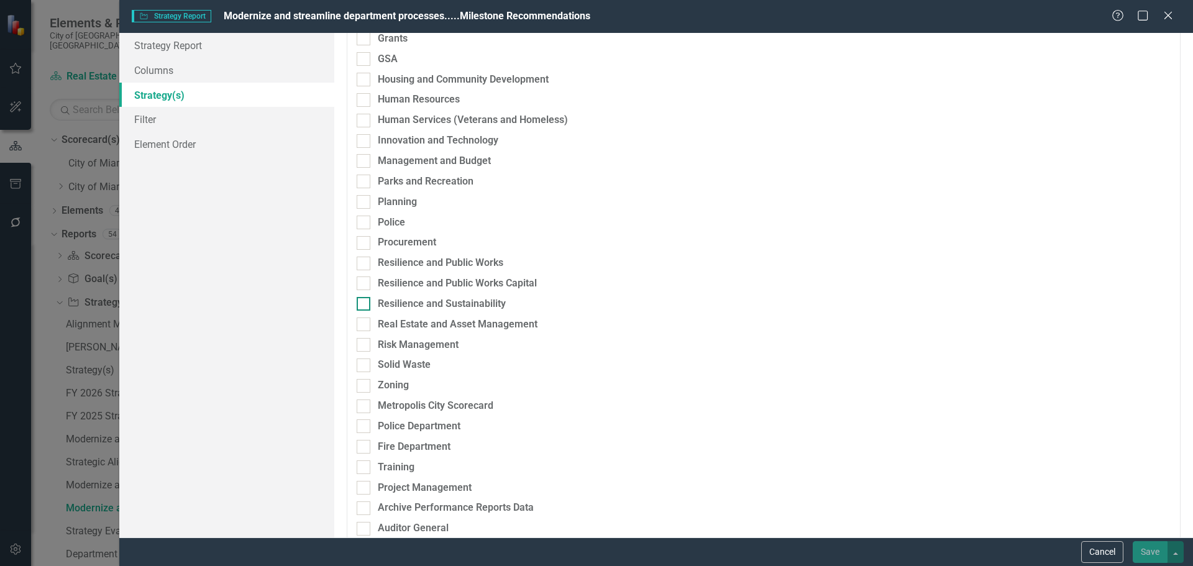
scroll to position [387, 0]
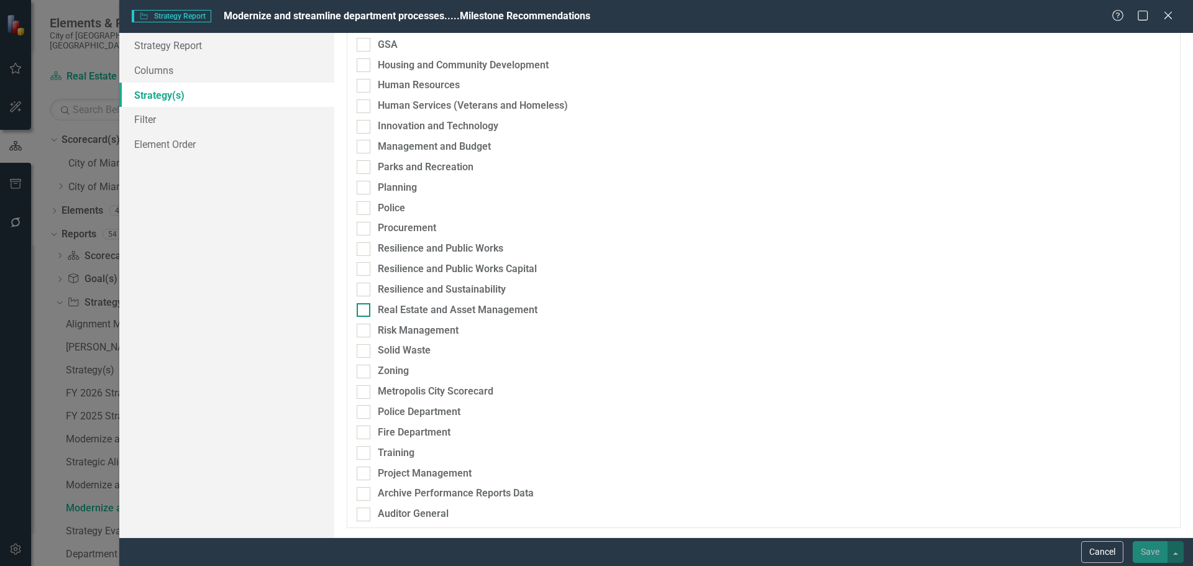
click at [419, 307] on div "Real Estate and Asset Management" at bounding box center [458, 310] width 160 height 14
click at [365, 307] on input "Real Estate and Asset Management" at bounding box center [361, 307] width 8 height 8
checkbox input "true"
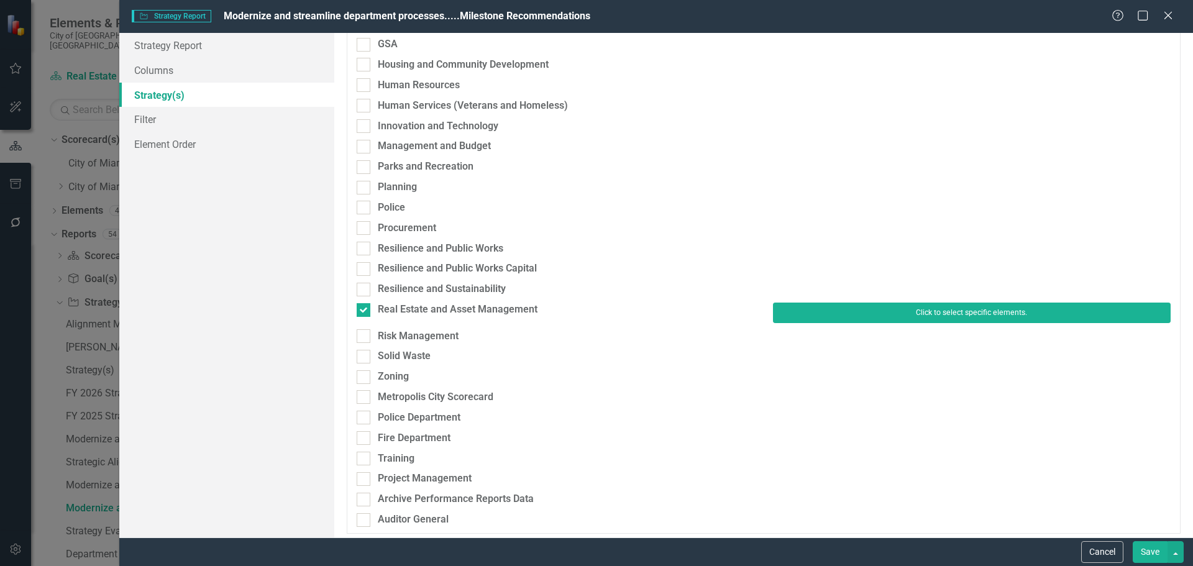
click at [852, 313] on button "Click to select specific elements." at bounding box center [972, 313] width 398 height 20
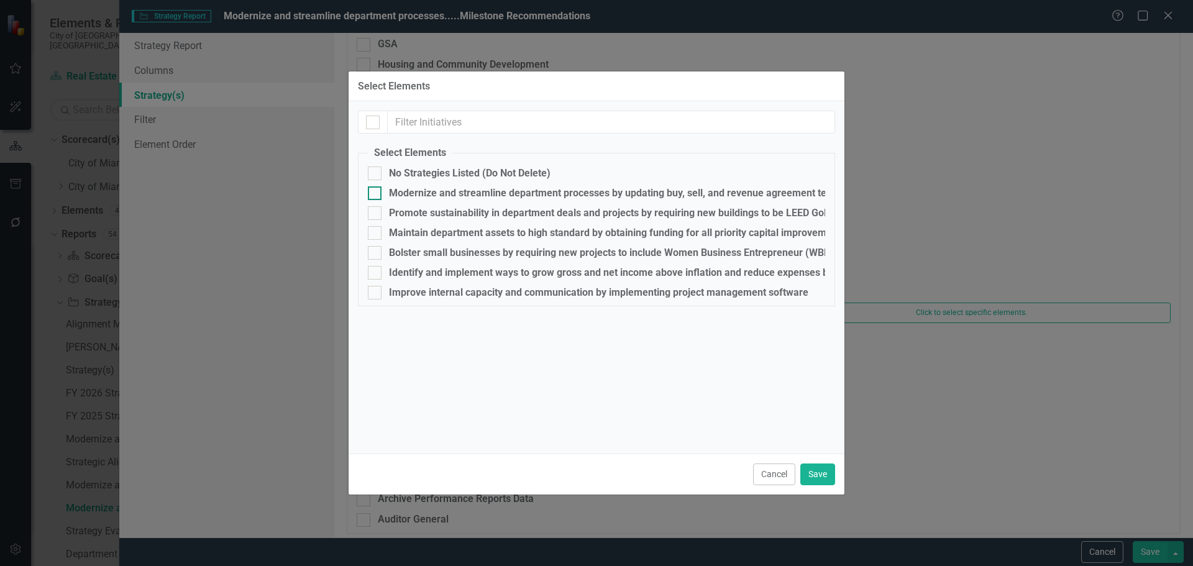
click at [415, 193] on div "Modernize and streamline department processes by updating buy, sell, and revenu…" at bounding box center [626, 193] width 474 height 11
click at [376, 193] on input "Modernize and streamline department processes by updating buy, sell, and revenu…" at bounding box center [372, 190] width 8 height 8
checkbox input "true"
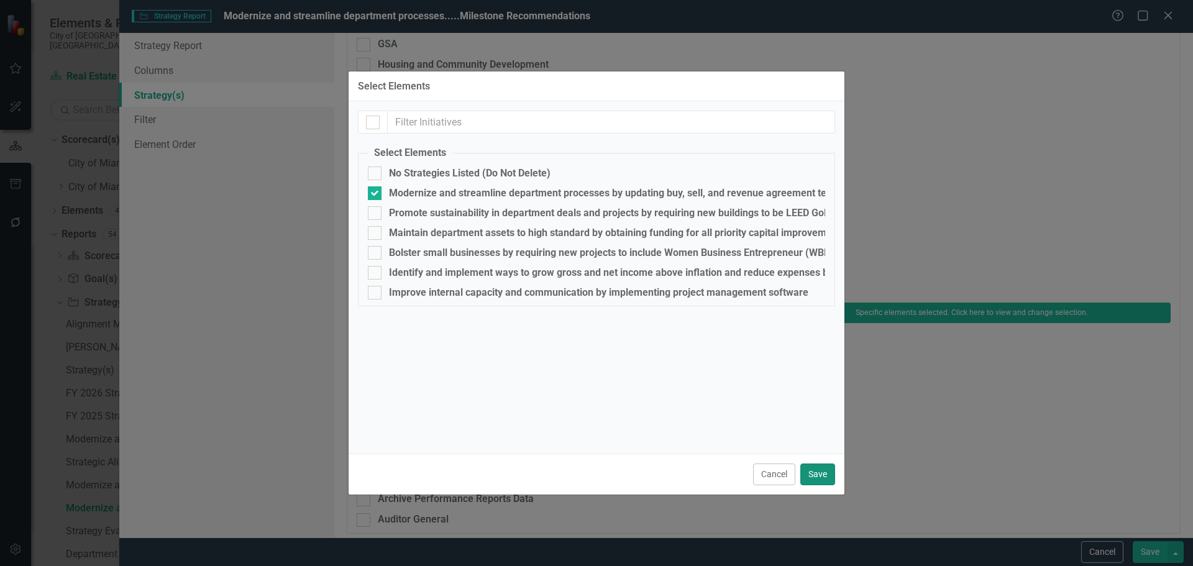
click at [808, 479] on button "Save" at bounding box center [817, 475] width 35 height 22
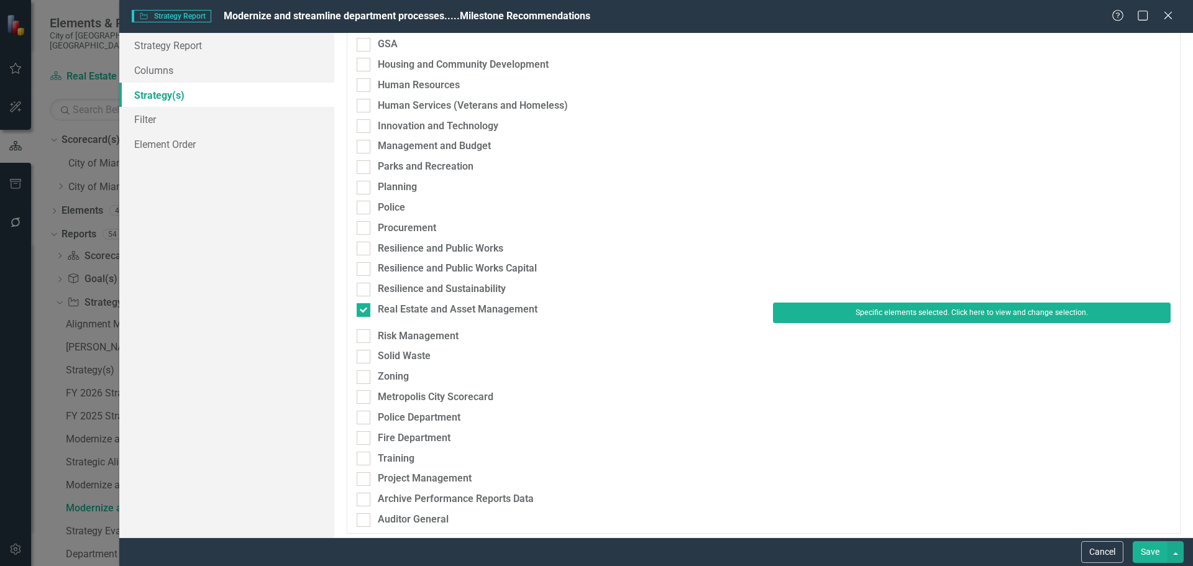
click at [1143, 552] on button "Save" at bounding box center [1150, 552] width 35 height 22
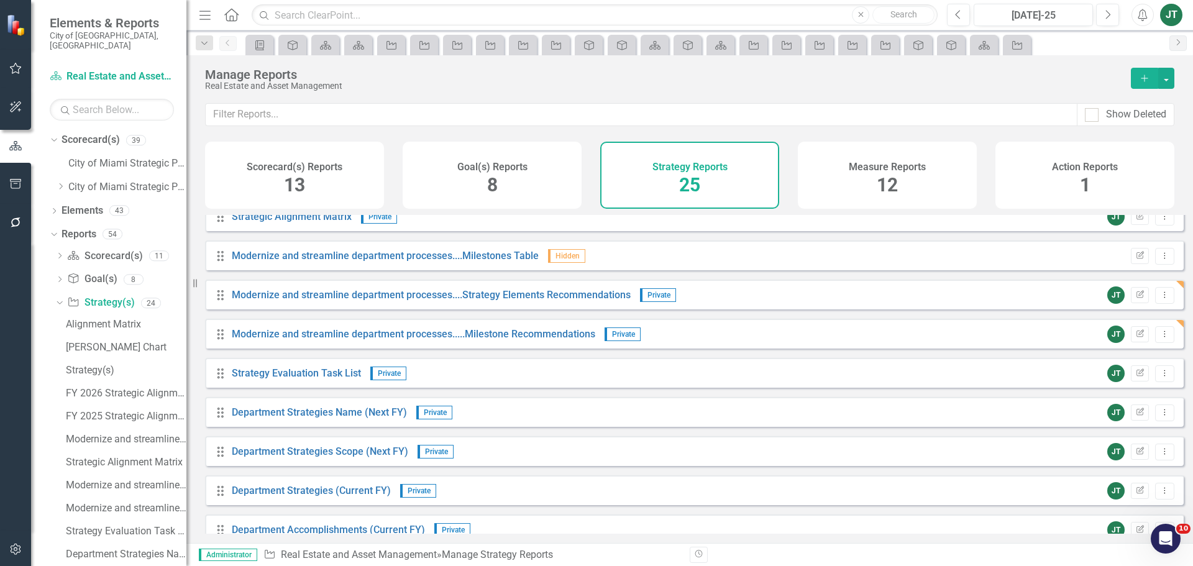
scroll to position [124, 0]
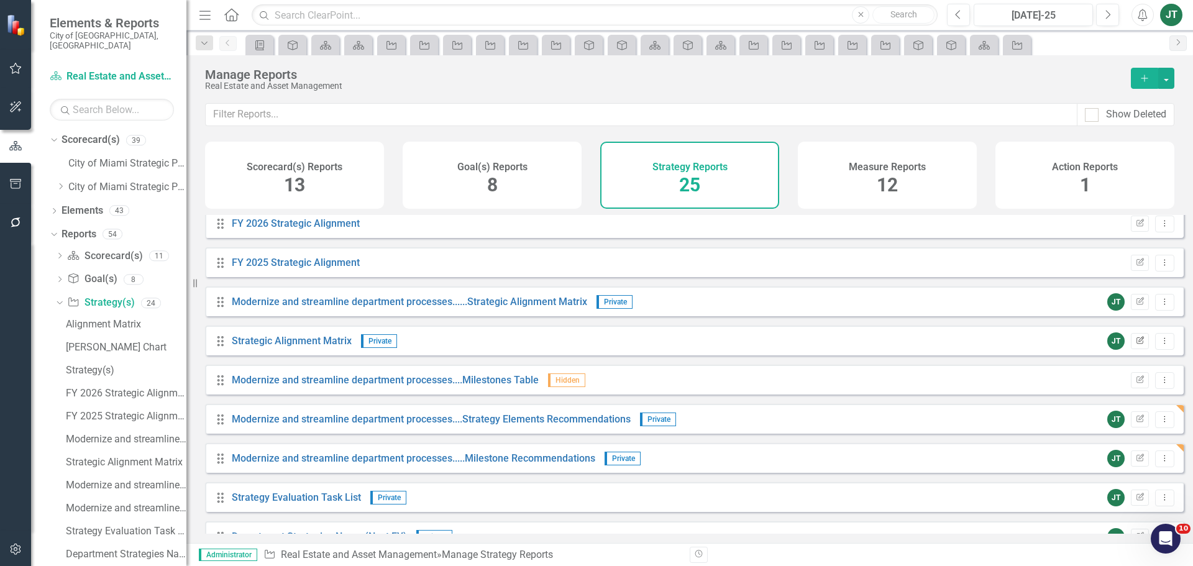
click at [1137, 344] on icon "button" at bounding box center [1140, 339] width 7 height 7
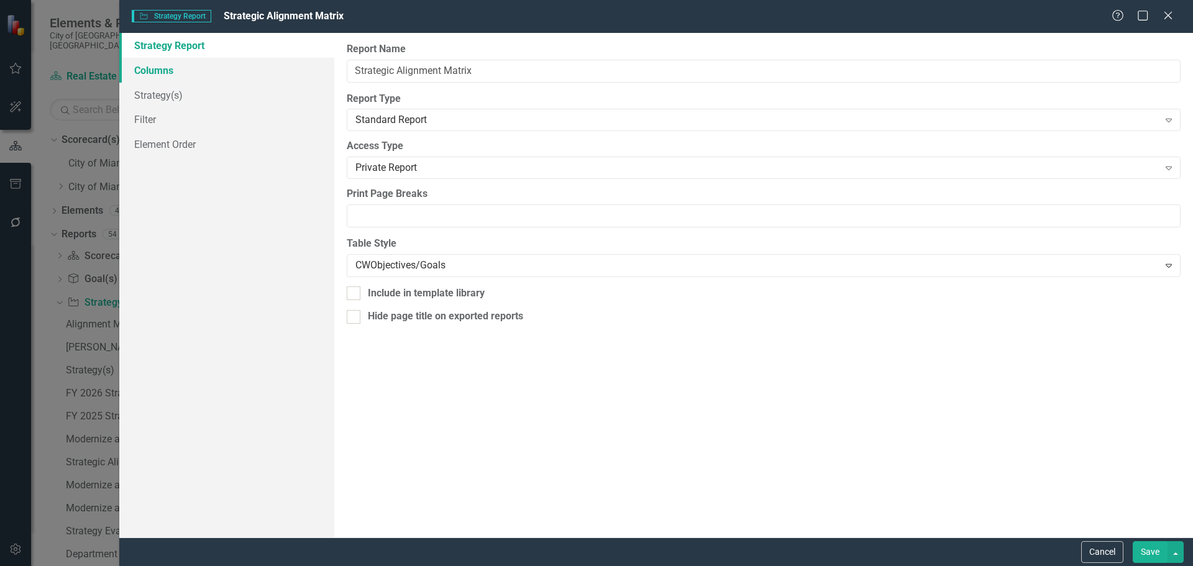
click at [199, 72] on link "Columns" at bounding box center [226, 70] width 215 height 25
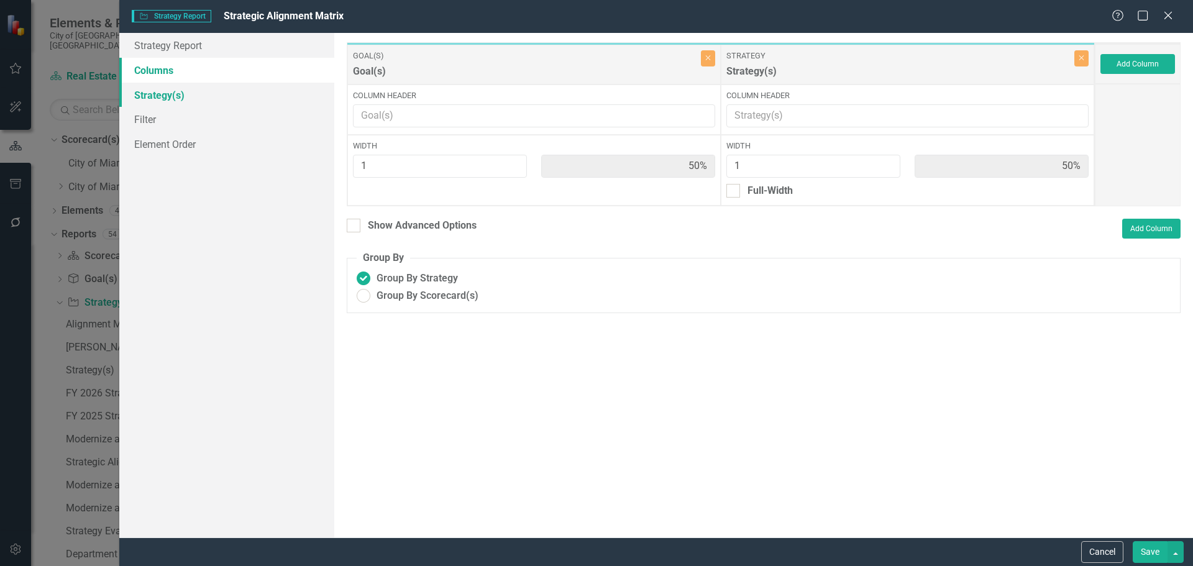
click at [193, 94] on link "Strategy(s)" at bounding box center [226, 95] width 215 height 25
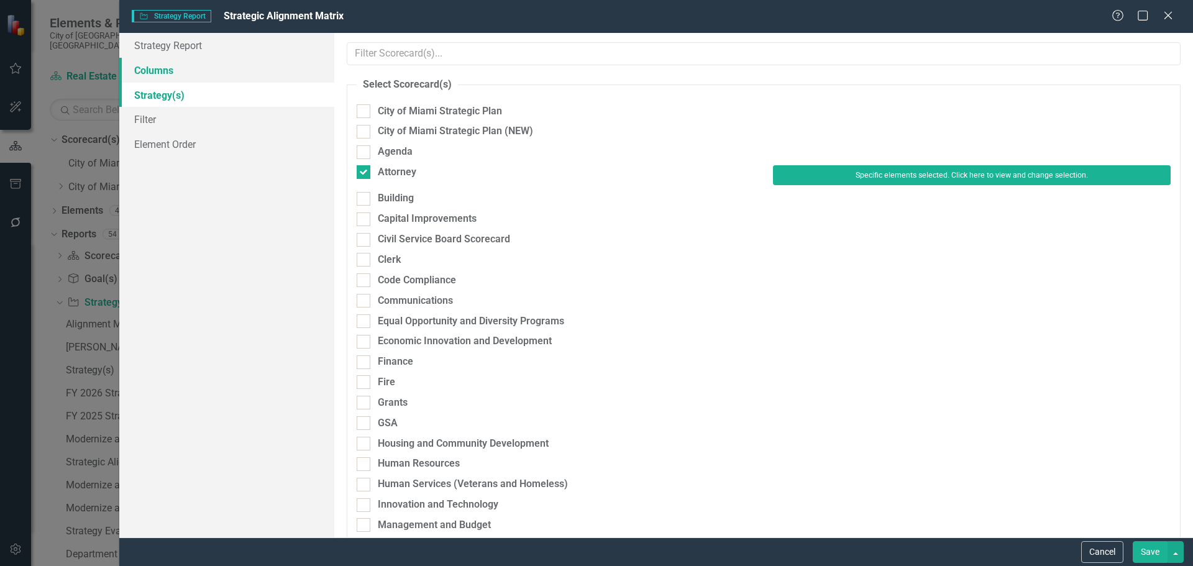
click at [194, 75] on link "Columns" at bounding box center [226, 70] width 215 height 25
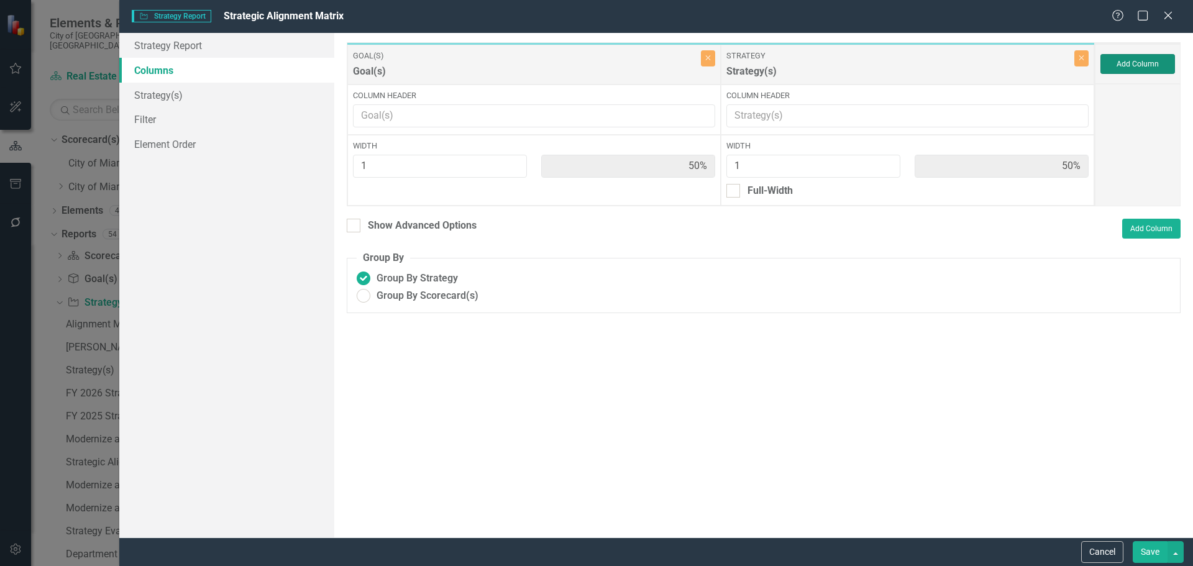
click at [1130, 69] on button "Add Column" at bounding box center [1138, 64] width 75 height 20
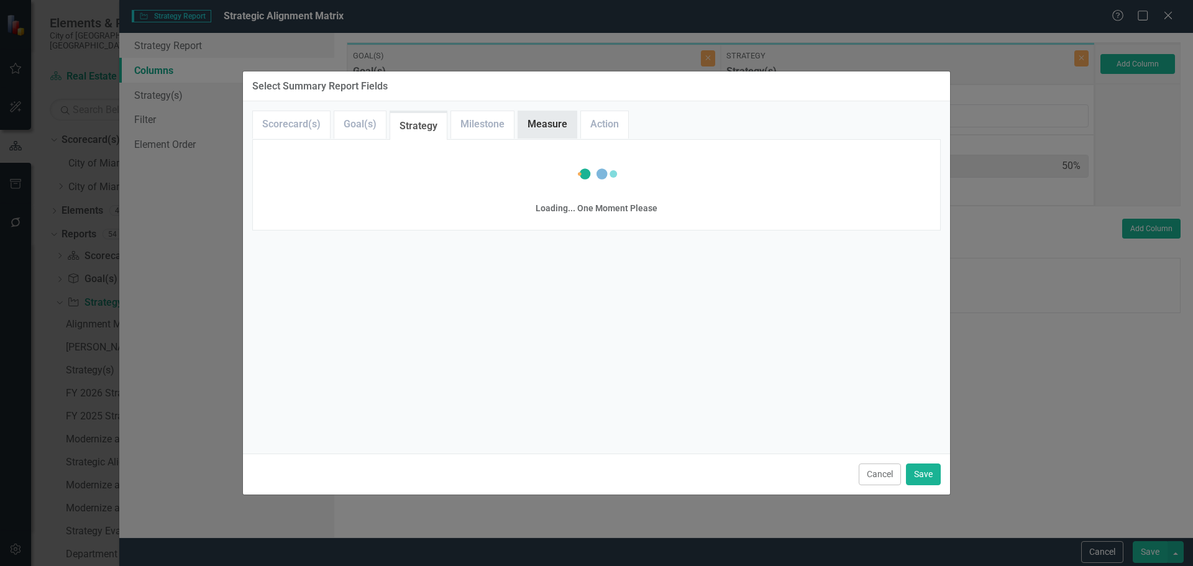
click at [523, 121] on link "Measure" at bounding box center [547, 124] width 58 height 27
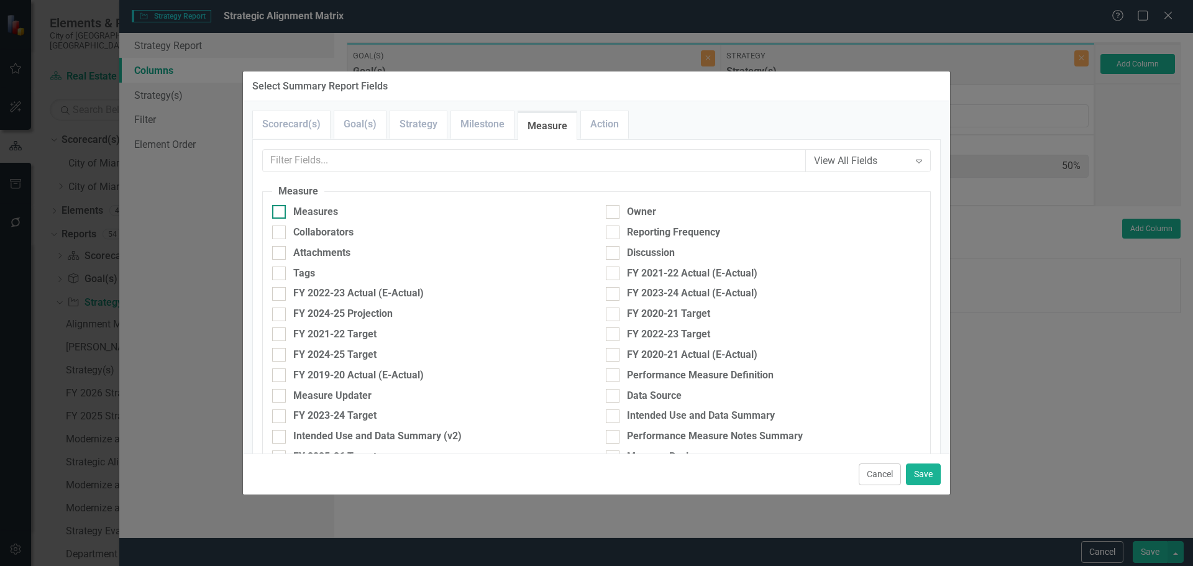
click at [295, 212] on div "Measures" at bounding box center [315, 212] width 45 height 14
click at [280, 212] on input "Measures" at bounding box center [276, 209] width 8 height 8
checkbox input "true"
click at [933, 470] on button "Save" at bounding box center [923, 475] width 35 height 22
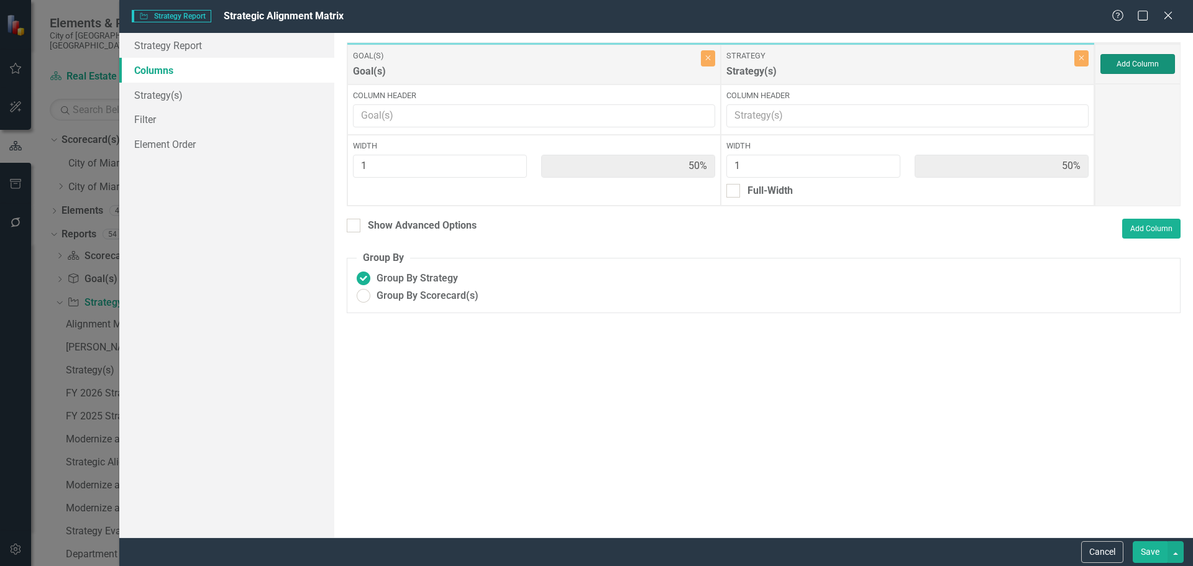
type input "33%"
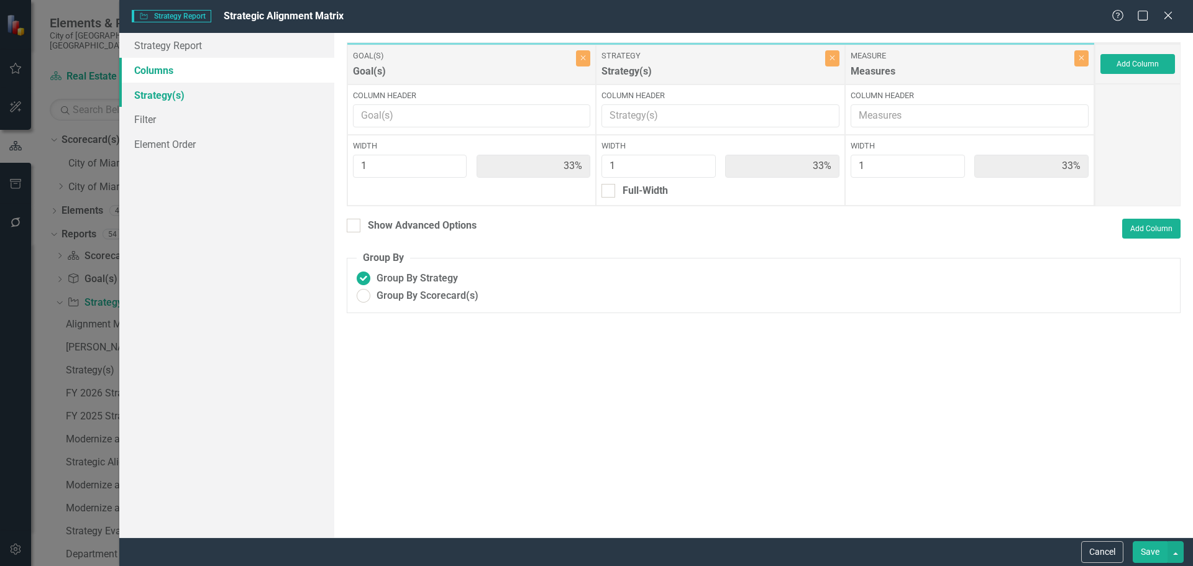
click at [177, 96] on link "Strategy(s)" at bounding box center [226, 95] width 215 height 25
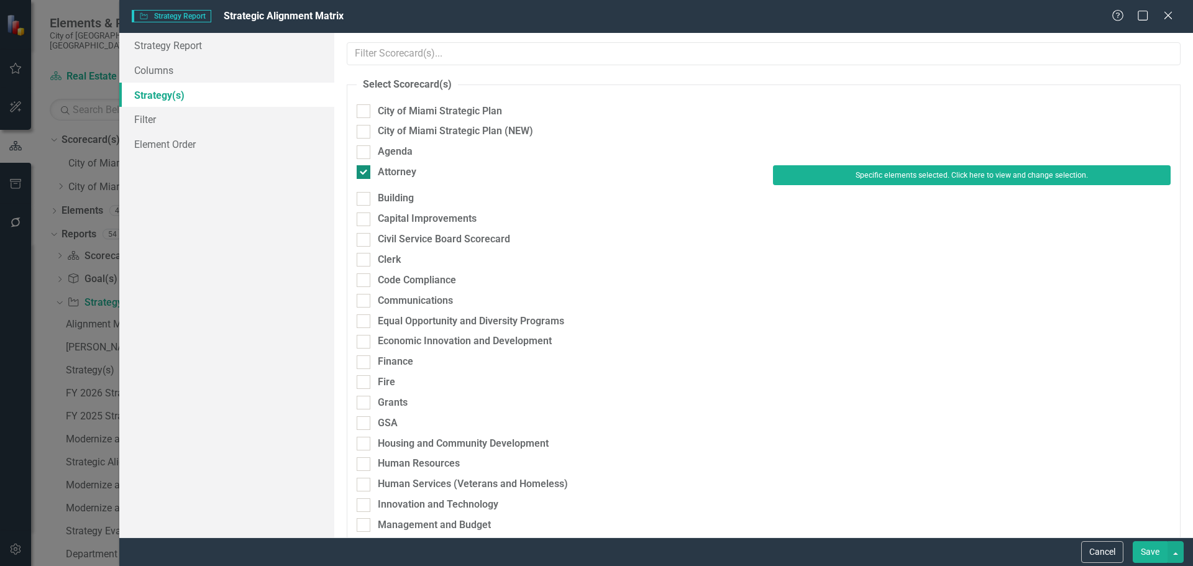
click at [392, 176] on div "Attorney" at bounding box center [397, 172] width 39 height 14
click at [365, 173] on input "Attorney" at bounding box center [361, 169] width 8 height 8
checkbox input "false"
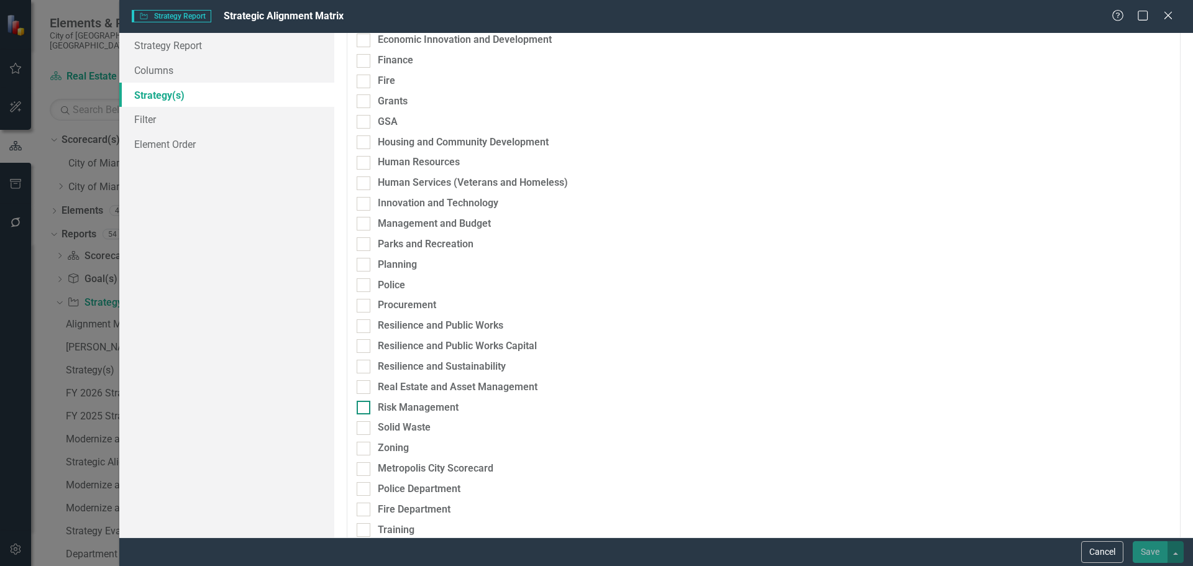
scroll to position [311, 0]
click at [406, 385] on div "Real Estate and Asset Management" at bounding box center [458, 386] width 160 height 14
click at [365, 385] on input "Real Estate and Asset Management" at bounding box center [361, 383] width 8 height 8
checkbox input "true"
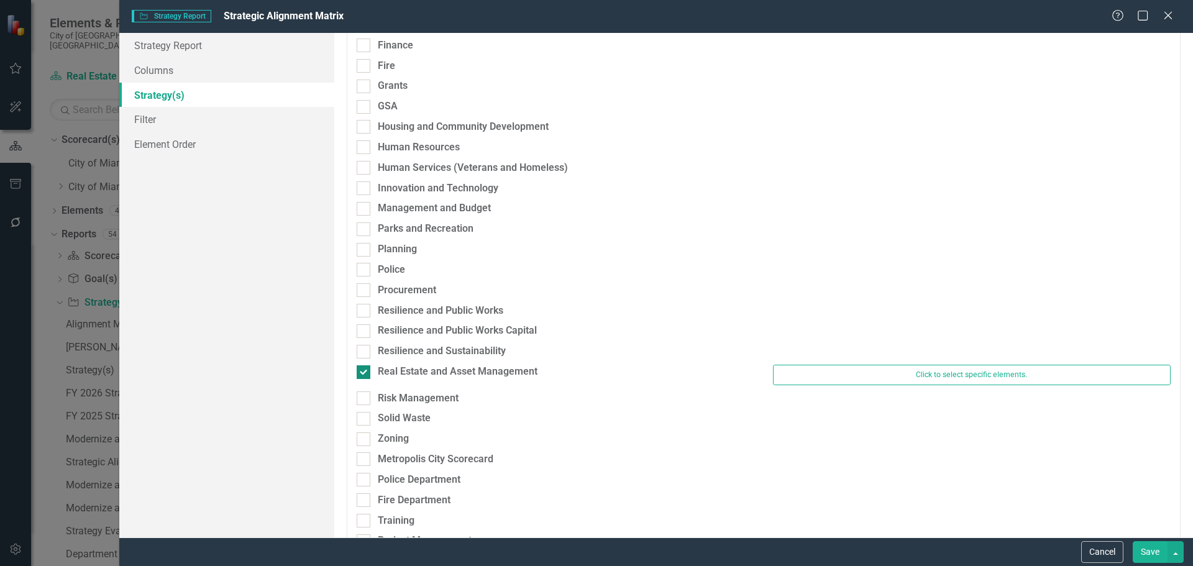
scroll to position [296, 0]
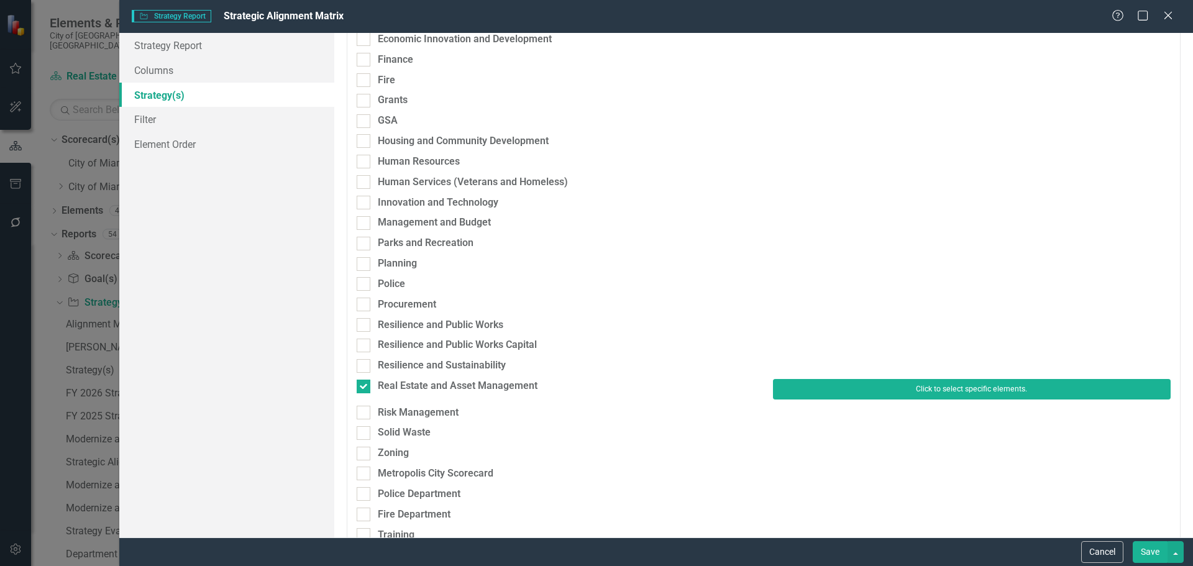
click at [832, 388] on button "Click to select specific elements." at bounding box center [972, 389] width 398 height 20
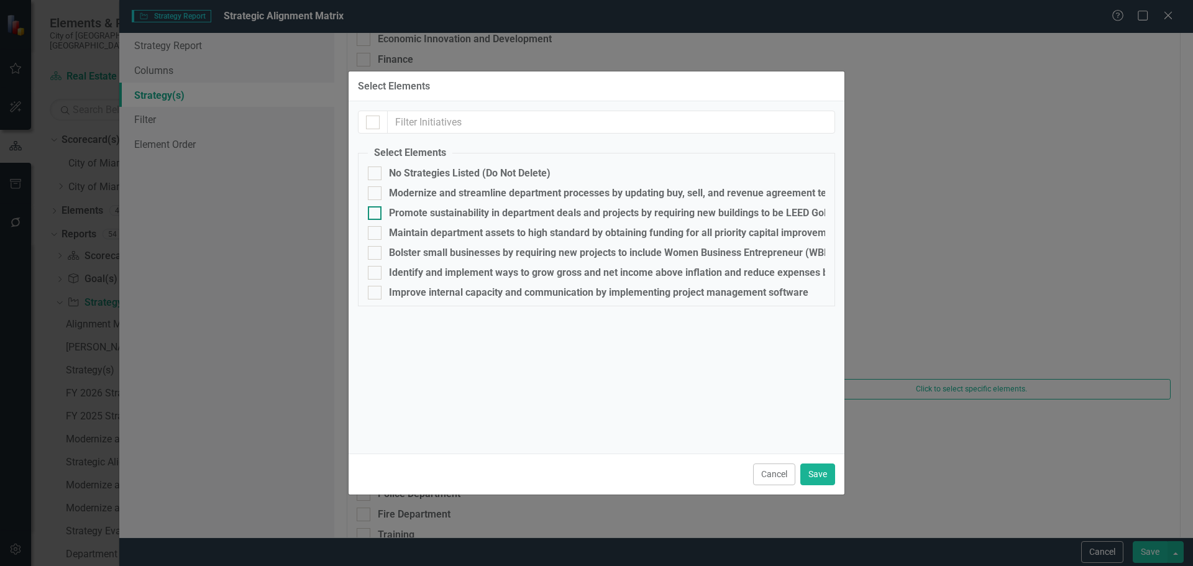
click at [431, 212] on div "Promote sustainability in department deals and projects by requiring new buildi…" at bounding box center [610, 213] width 443 height 11
click at [376, 212] on input "Promote sustainability in department deals and projects by requiring new buildi…" at bounding box center [372, 210] width 8 height 8
checkbox input "true"
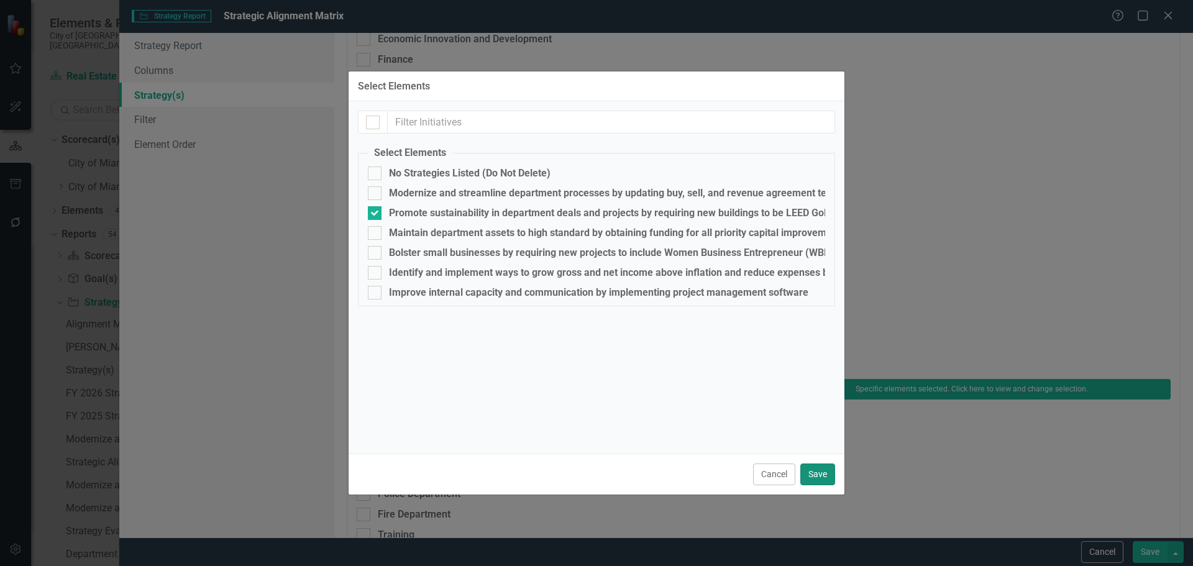
click at [822, 478] on button "Save" at bounding box center [817, 475] width 35 height 22
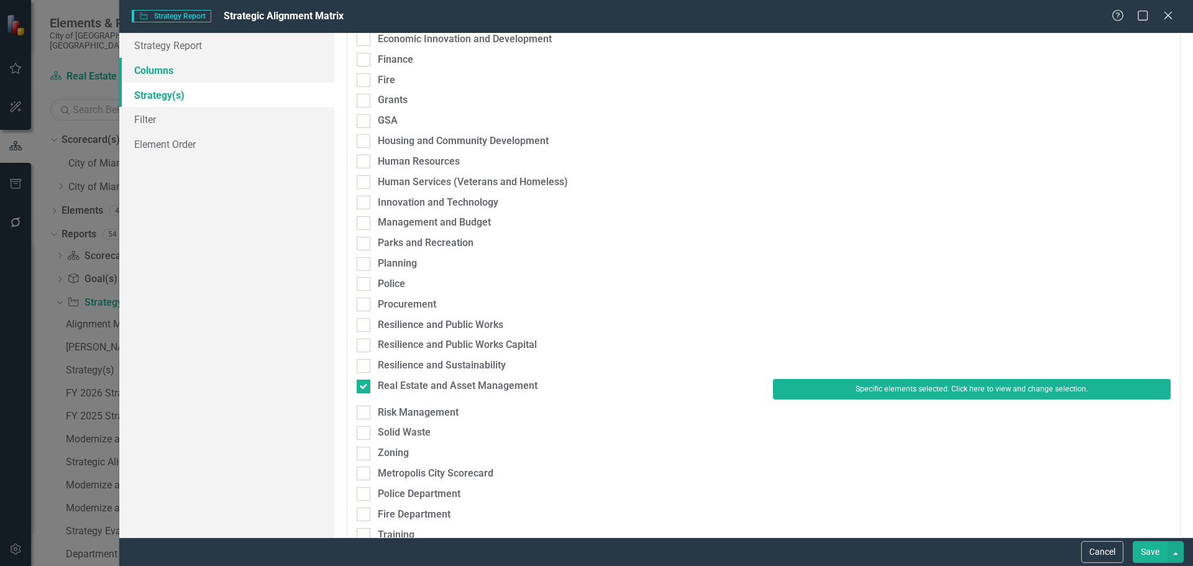
click at [144, 68] on link "Columns" at bounding box center [226, 70] width 215 height 25
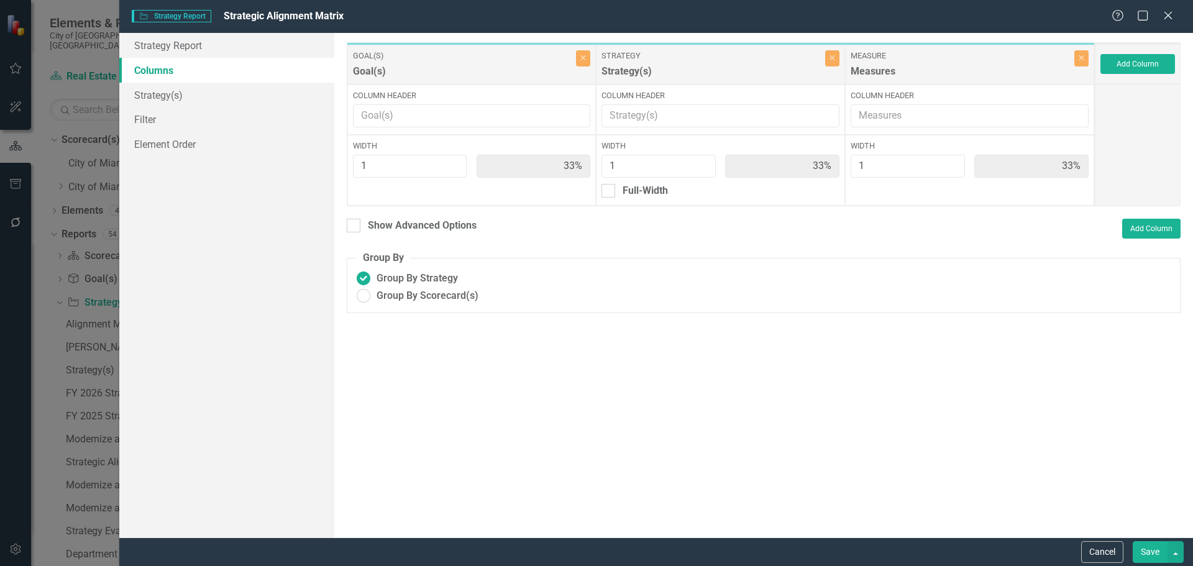
click at [1137, 556] on button "Save" at bounding box center [1150, 552] width 35 height 22
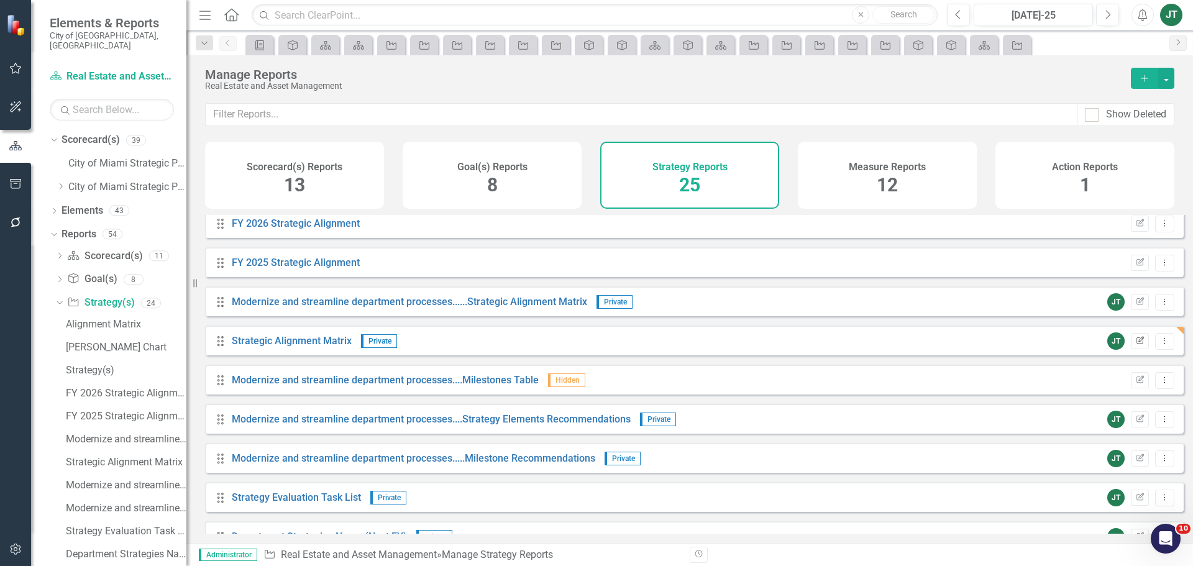
click at [1135, 345] on icon "Edit Report" at bounding box center [1139, 340] width 9 height 7
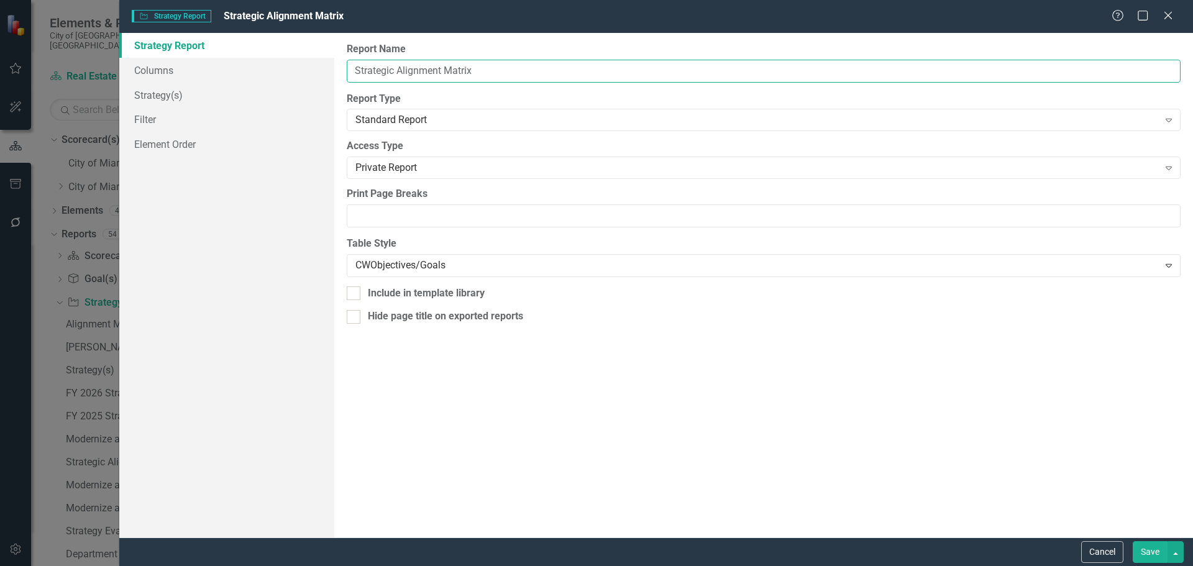
click at [350, 73] on input "Strategic Alignment Matrix" at bounding box center [764, 71] width 834 height 23
paste input "Promote sustainability in department deals and projects"
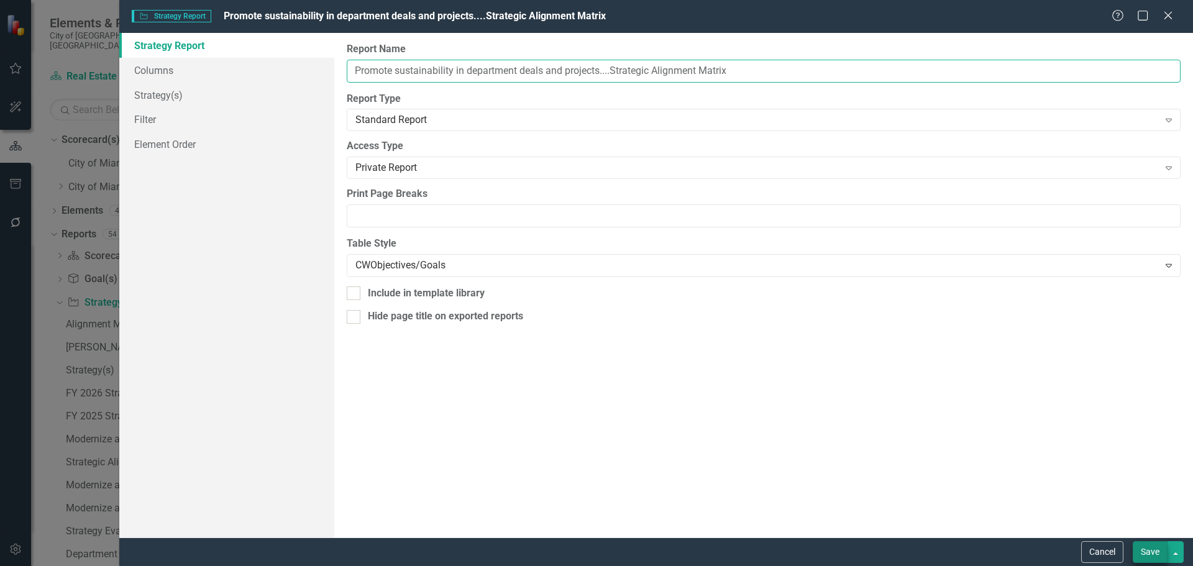
type input "Promote sustainability in department deals and projects....Strategic Alignment …"
click at [1145, 546] on button "Save" at bounding box center [1150, 552] width 35 height 22
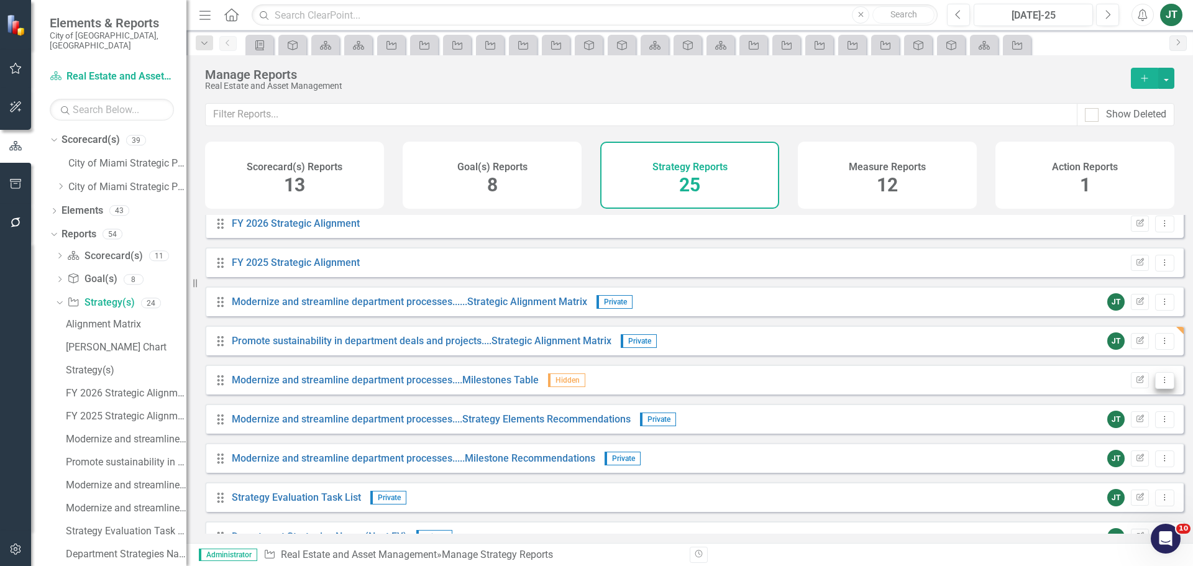
click at [1160, 384] on icon "Dropdown Menu" at bounding box center [1165, 380] width 11 height 8
click at [1115, 459] on link "Copy Duplicate Report" at bounding box center [1113, 456] width 103 height 23
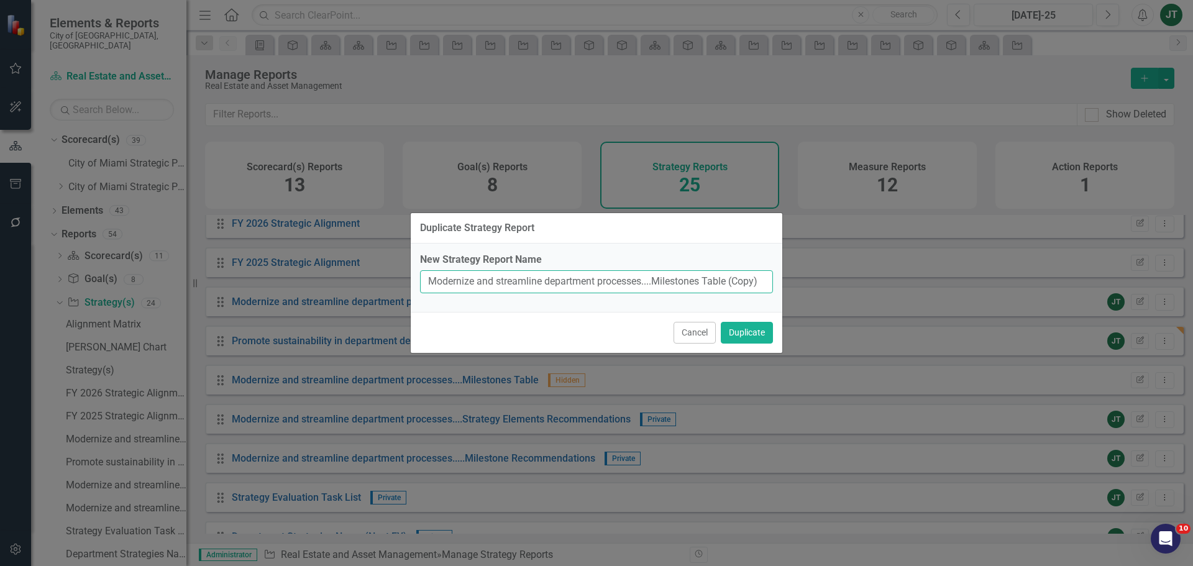
drag, startPoint x: 646, startPoint y: 282, endPoint x: 378, endPoint y: 284, distance: 267.8
click at [378, 284] on div "Duplicate Strategy Report New Strategy Report Name Modernize and streamline dep…" at bounding box center [596, 283] width 1193 height 566
paste input "Promote sustainability in department deals and project"
drag, startPoint x: 717, startPoint y: 283, endPoint x: 747, endPoint y: 283, distance: 30.5
click at [718, 283] on input "Promote sustainability in department deals and projects....Milestones Table (Co…" at bounding box center [596, 281] width 353 height 23
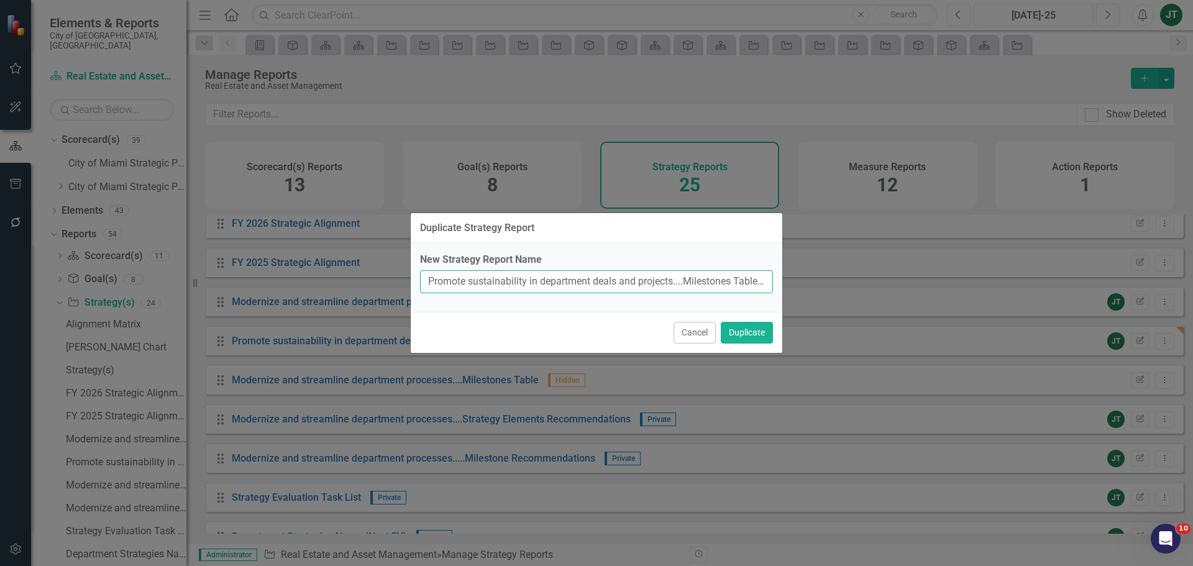
click at [750, 282] on input "Promote sustainability in department deals and projects....Milestones Table (Co…" at bounding box center [596, 281] width 353 height 23
drag, startPoint x: 708, startPoint y: 281, endPoint x: 772, endPoint y: 282, distance: 64.0
click at [772, 282] on input "Promote sustainability in department deals and projects....Milestones Table (Co…" at bounding box center [596, 281] width 353 height 23
click at [740, 284] on input "Promote sustainability in department deals and projects....Milestones Table (Co…" at bounding box center [596, 281] width 353 height 23
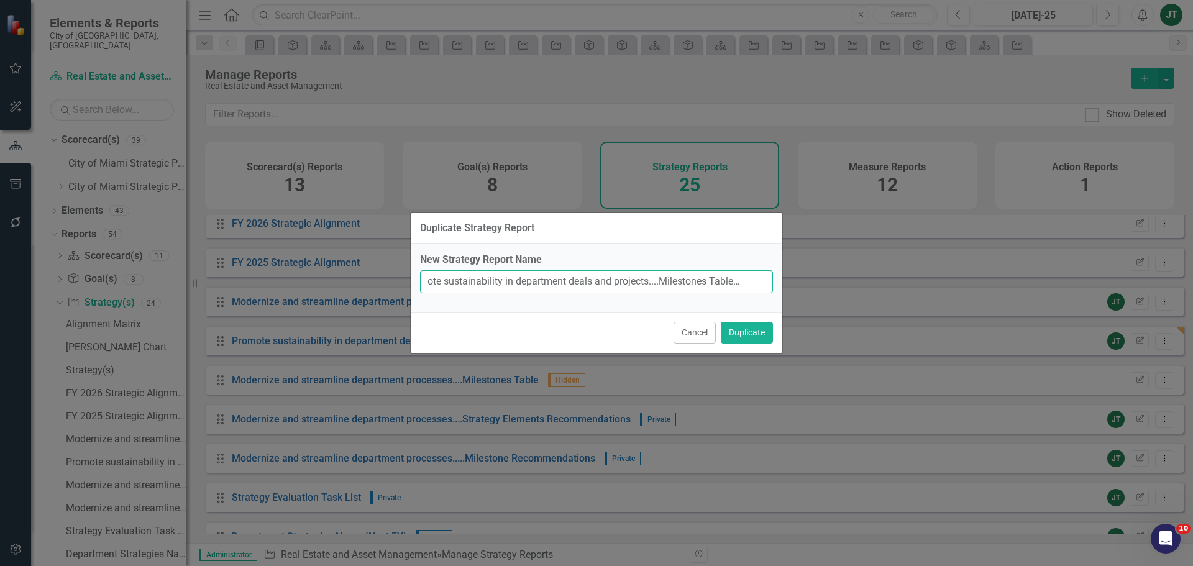
drag, startPoint x: 735, startPoint y: 282, endPoint x: 779, endPoint y: 281, distance: 43.5
click at [779, 281] on div "New Strategy Report Name Promote sustainability in department deals and project…" at bounding box center [597, 278] width 372 height 68
type input "Promote sustainability in department deals and projects....Milestones Table"
click at [740, 333] on button "Duplicate" at bounding box center [747, 333] width 52 height 22
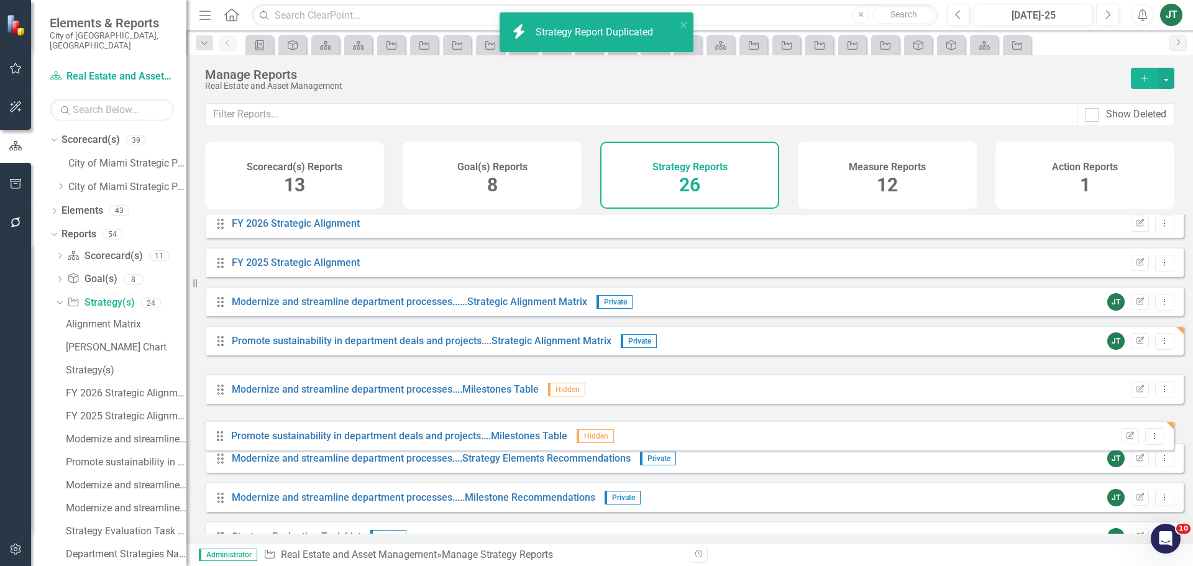
drag, startPoint x: 219, startPoint y: 390, endPoint x: 218, endPoint y: 439, distance: 49.1
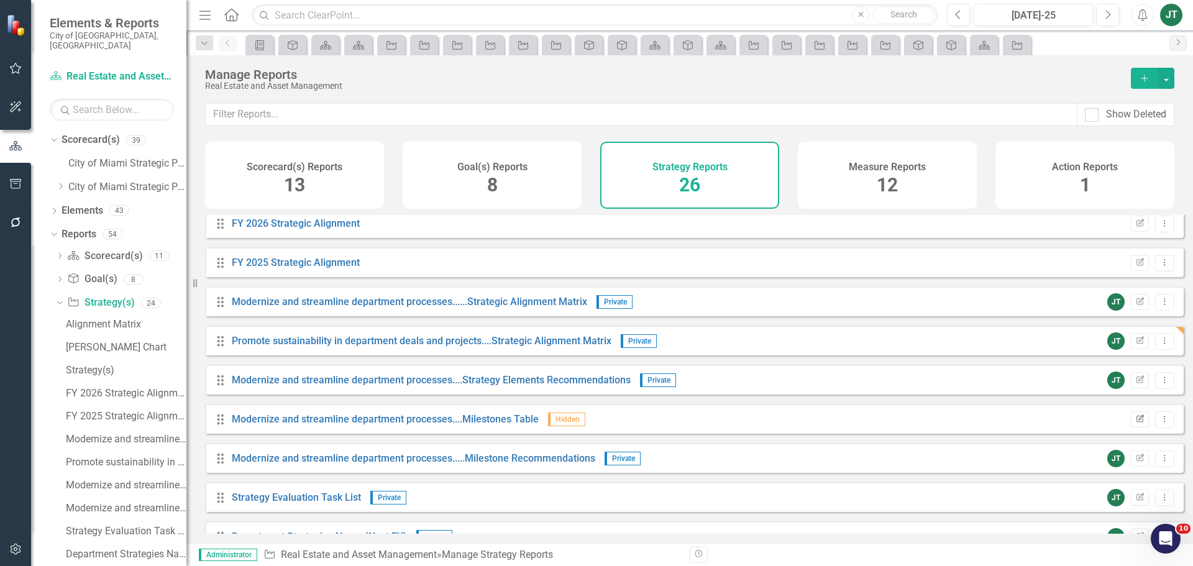
click at [1135, 423] on icon "Edit Report" at bounding box center [1139, 419] width 9 height 7
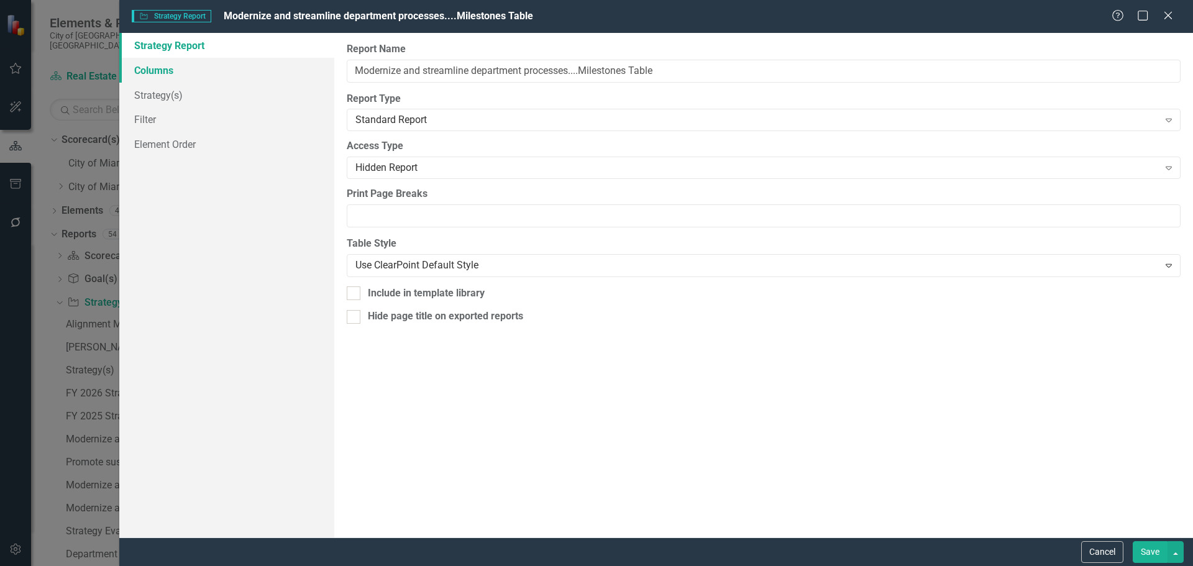
click at [182, 72] on link "Columns" at bounding box center [226, 70] width 215 height 25
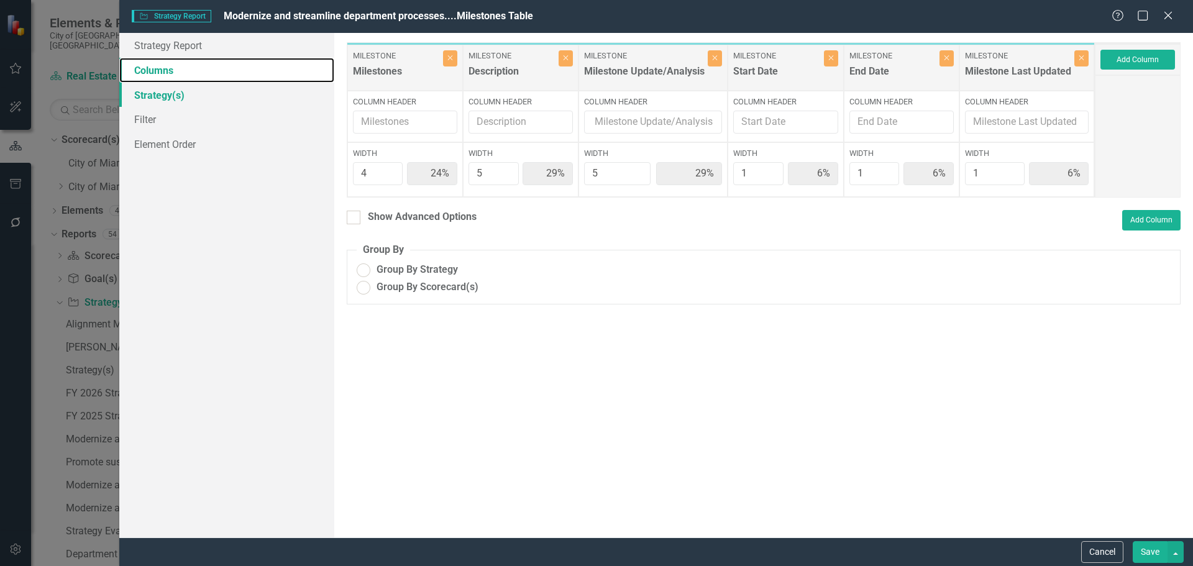
radio input "true"
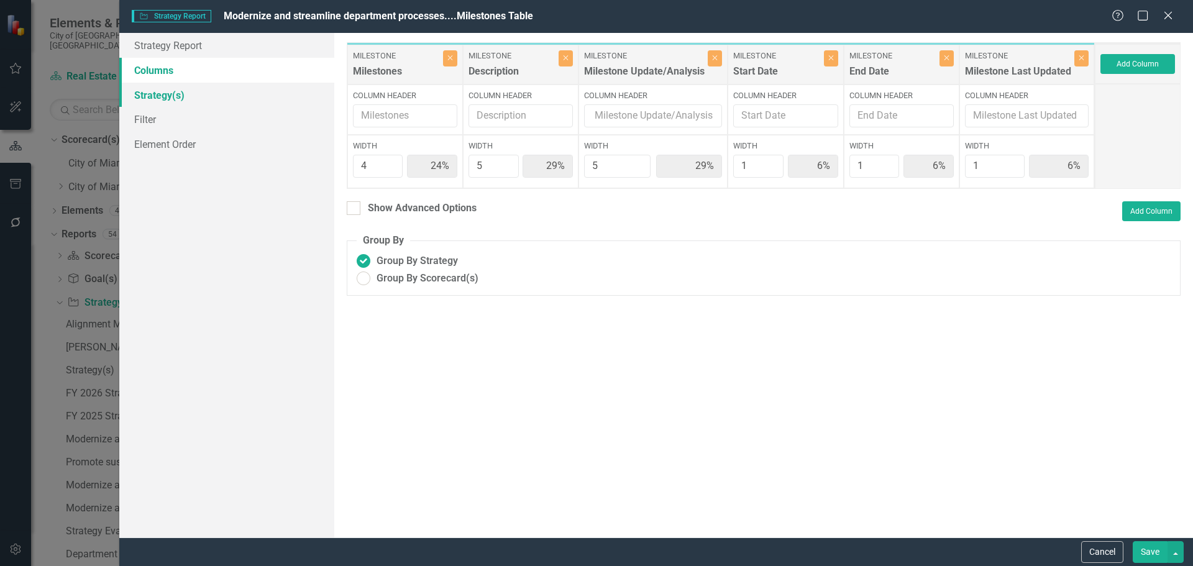
click at [181, 95] on link "Strategy(s)" at bounding box center [226, 95] width 215 height 25
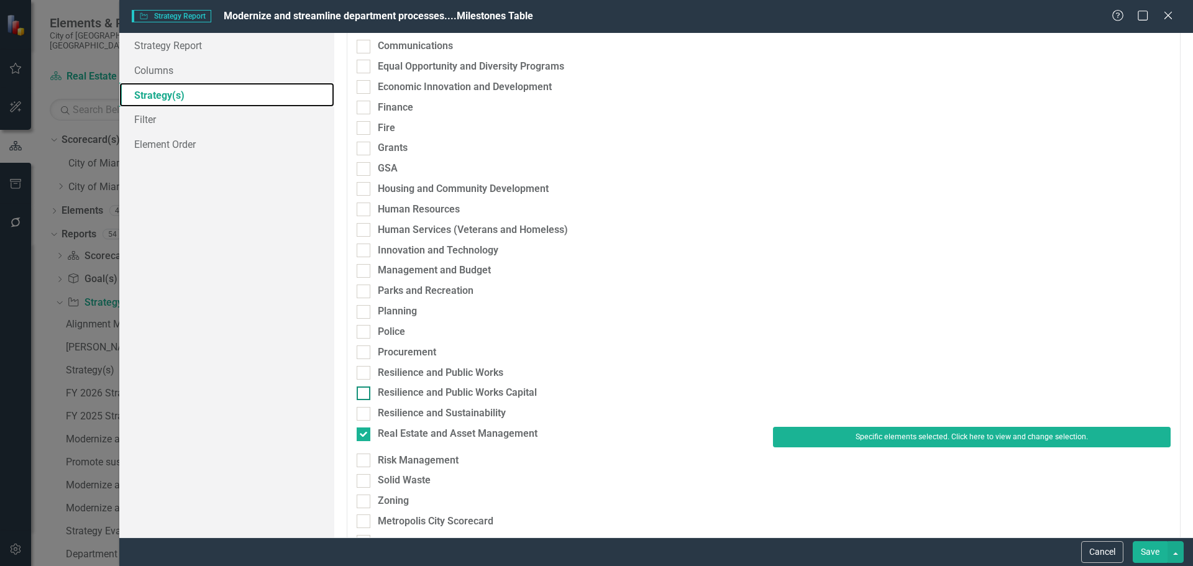
scroll to position [311, 0]
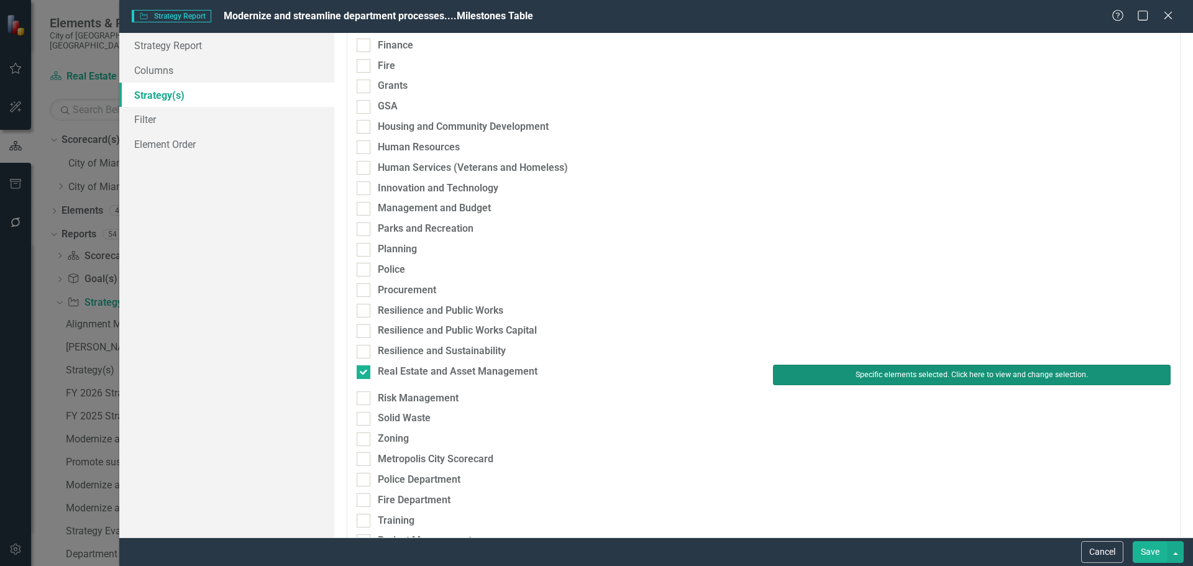
click at [827, 378] on button "Specific elements selected. Click here to view and change selection." at bounding box center [972, 375] width 398 height 20
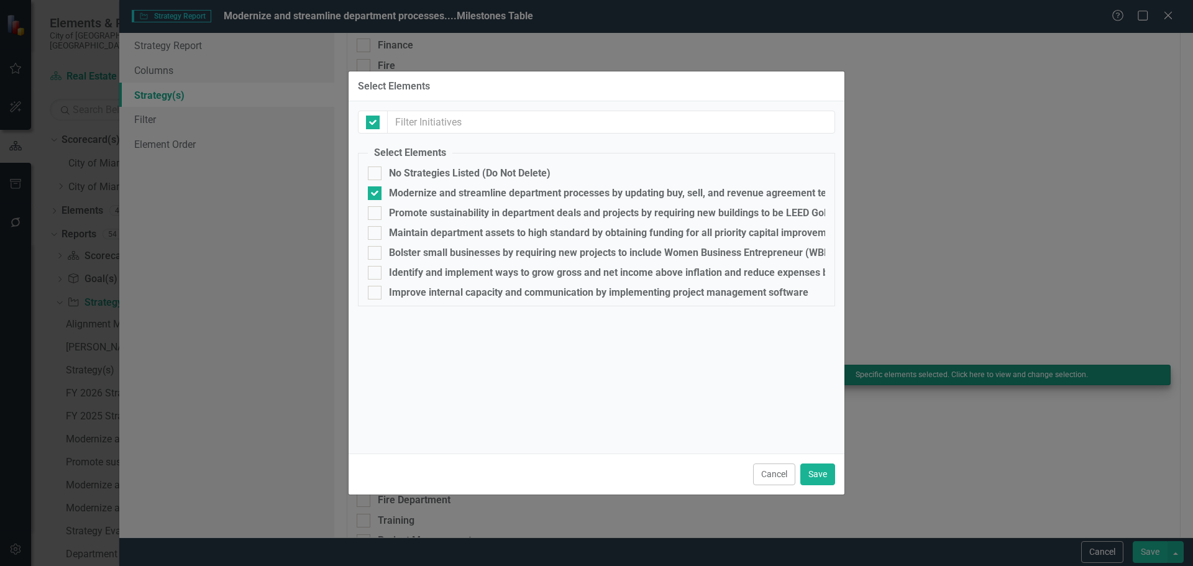
checkbox input "false"
click at [377, 192] on div at bounding box center [375, 193] width 14 height 14
click at [376, 192] on input "Modernize and streamline department processes by updating buy, sell, and revenu…" at bounding box center [372, 190] width 8 height 8
checkbox input "false"
click at [402, 211] on div "Promote sustainability in department deals and projects by requiring new buildi…" at bounding box center [610, 213] width 443 height 11
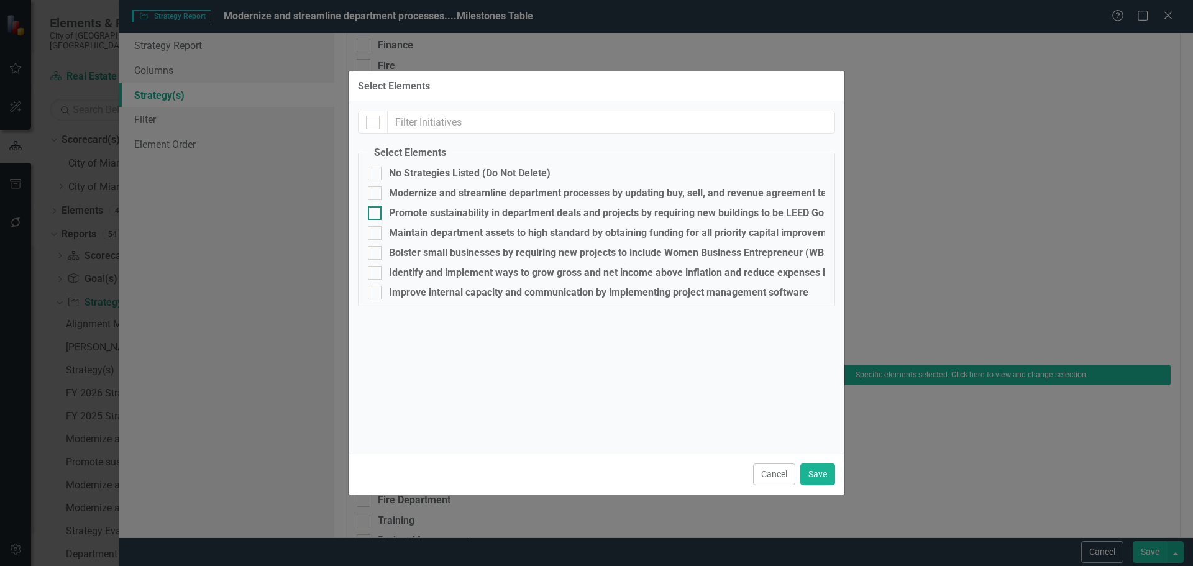
click at [376, 211] on input "Promote sustainability in department deals and projects by requiring new buildi…" at bounding box center [372, 210] width 8 height 8
checkbox input "true"
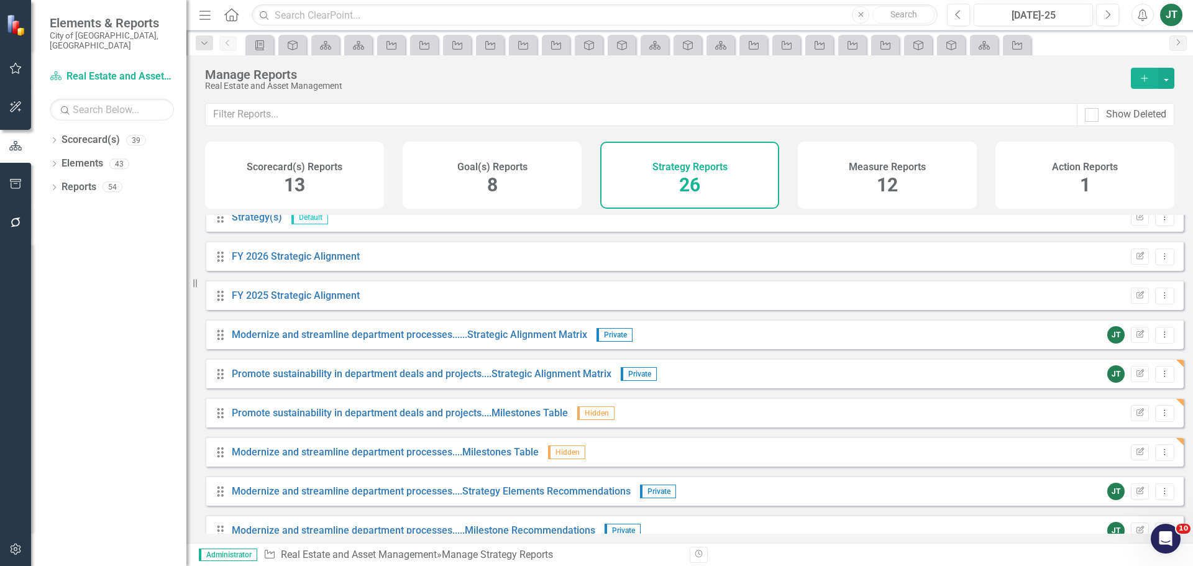
scroll to position [124, 0]
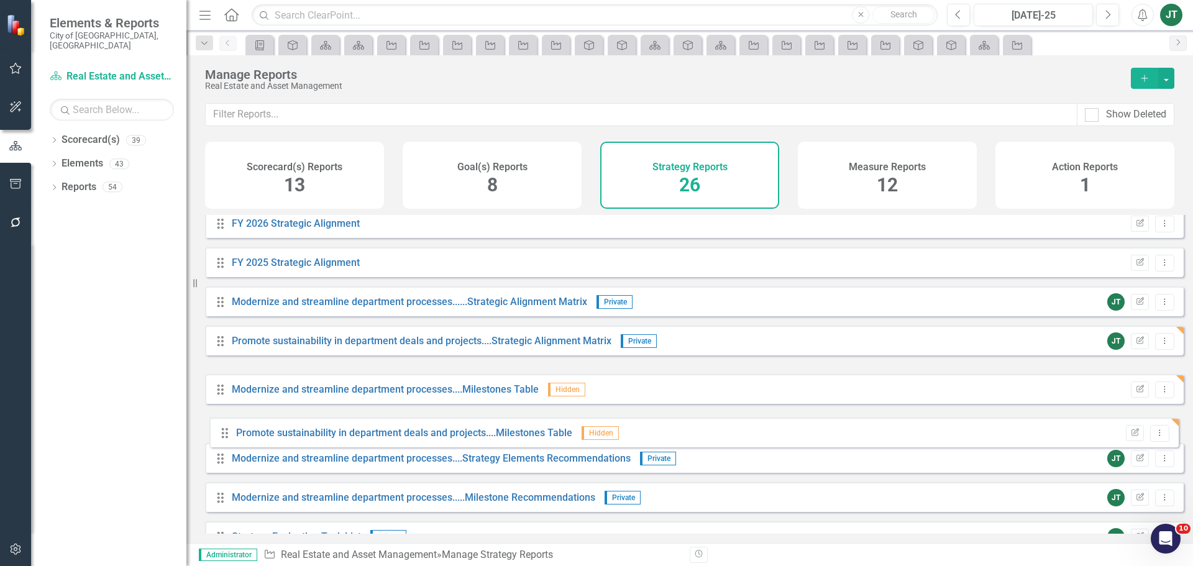
drag, startPoint x: 219, startPoint y: 388, endPoint x: 223, endPoint y: 432, distance: 43.7
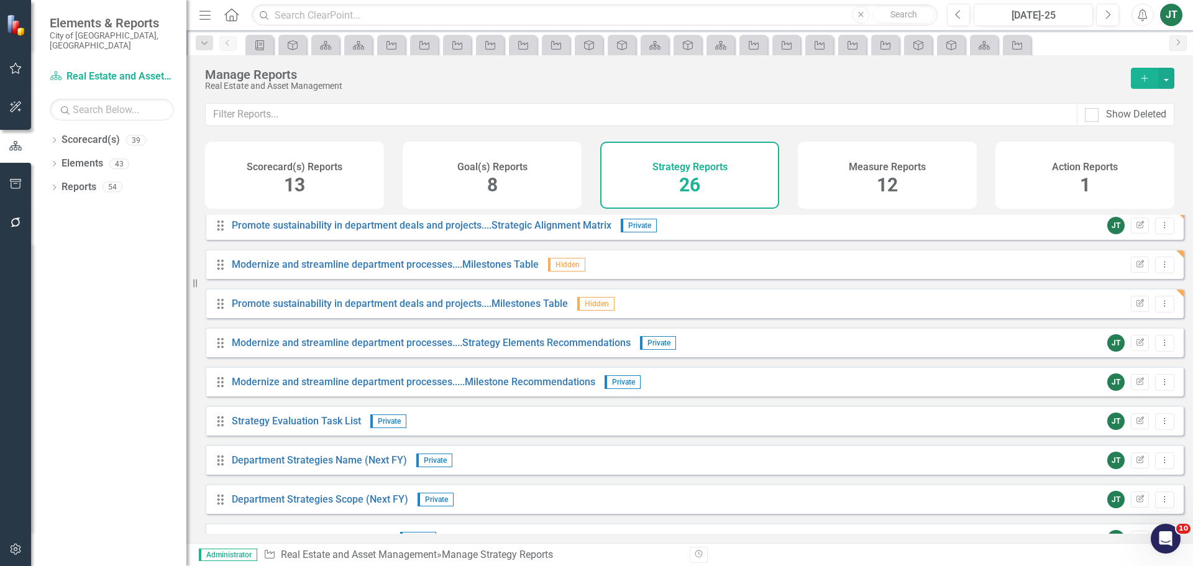
scroll to position [249, 0]
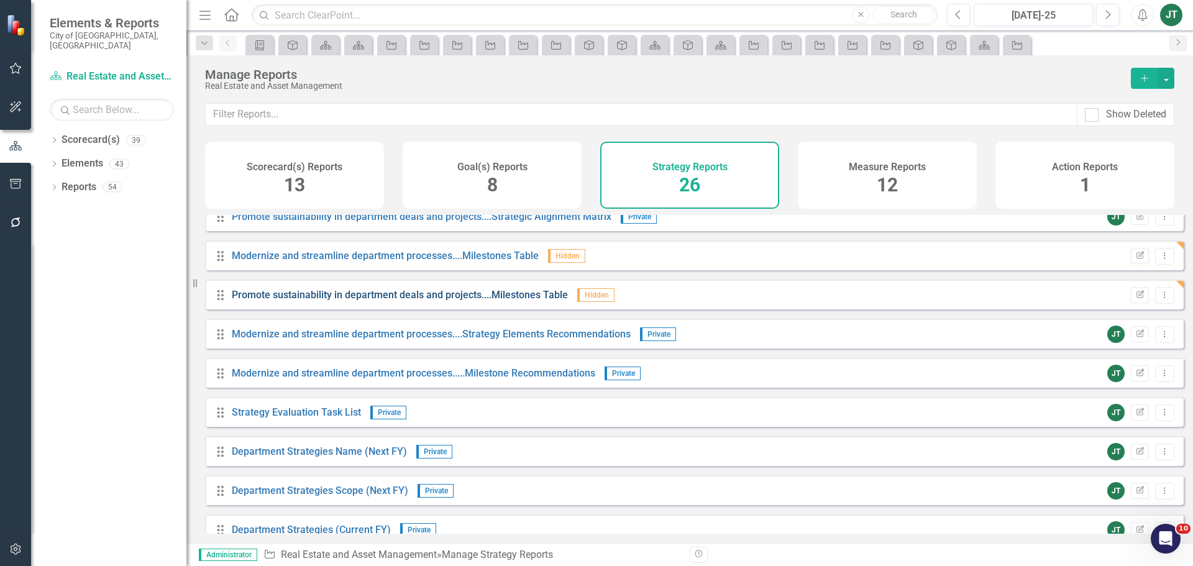
click at [488, 301] on link "Promote sustainability in department deals and projects....Milestones Table" at bounding box center [400, 295] width 336 height 12
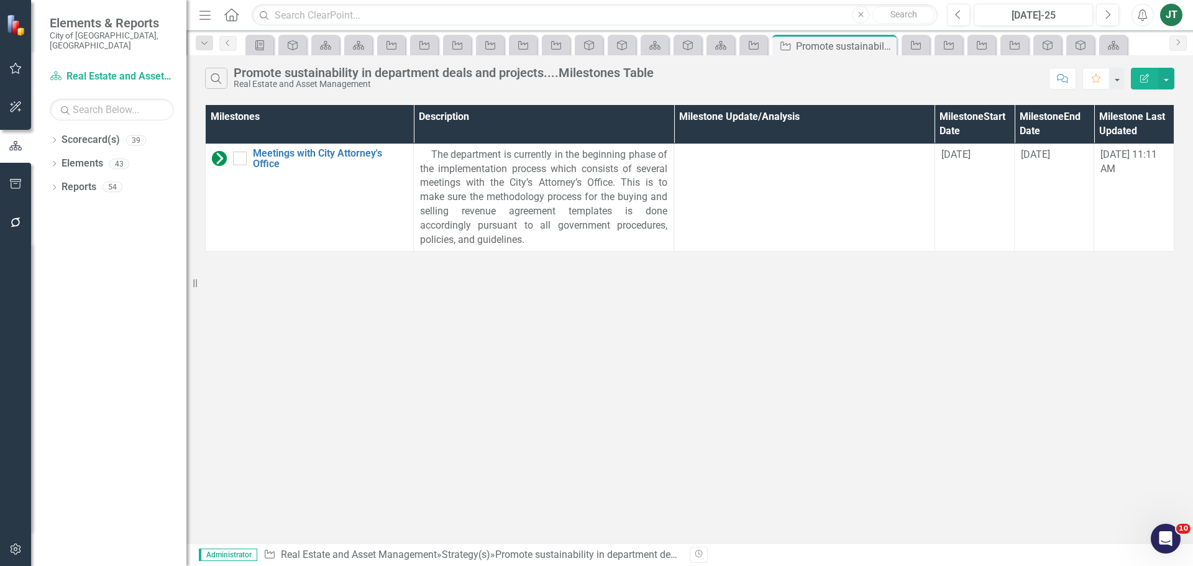
click at [1141, 73] on button "Edit Report" at bounding box center [1144, 79] width 27 height 22
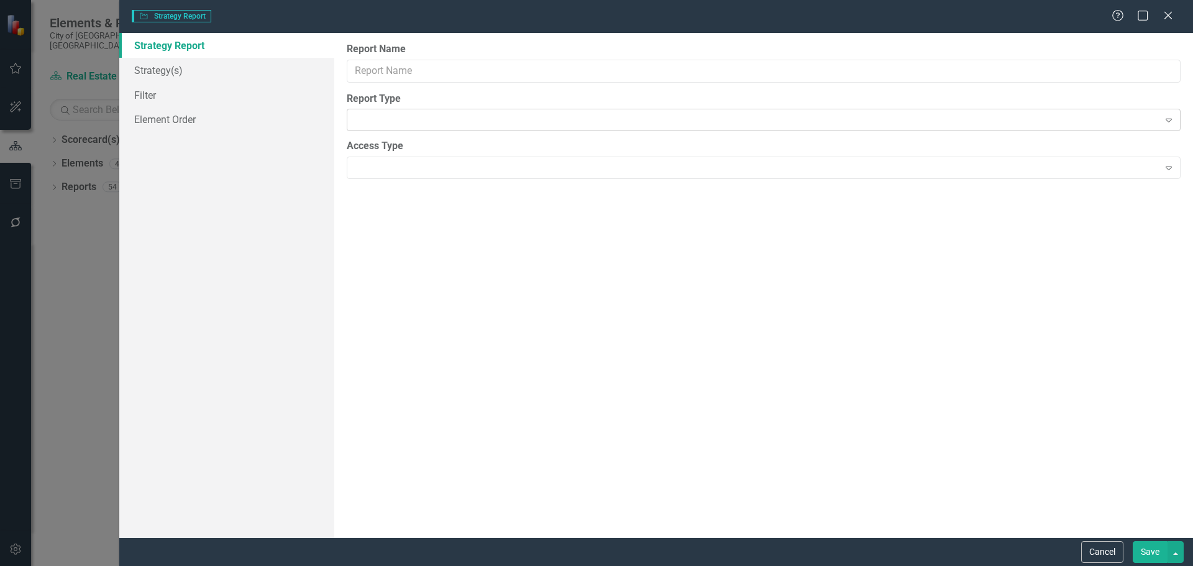
type input "Promote sustainability in department deals and projects....Milestones Table"
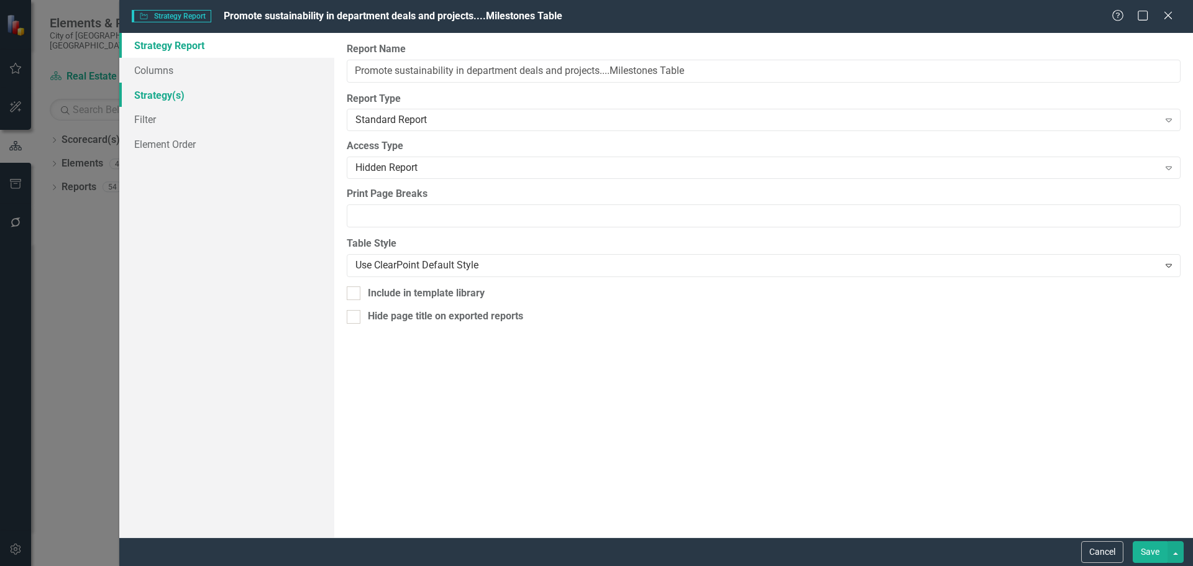
click at [165, 92] on link "Strategy(s)" at bounding box center [226, 95] width 215 height 25
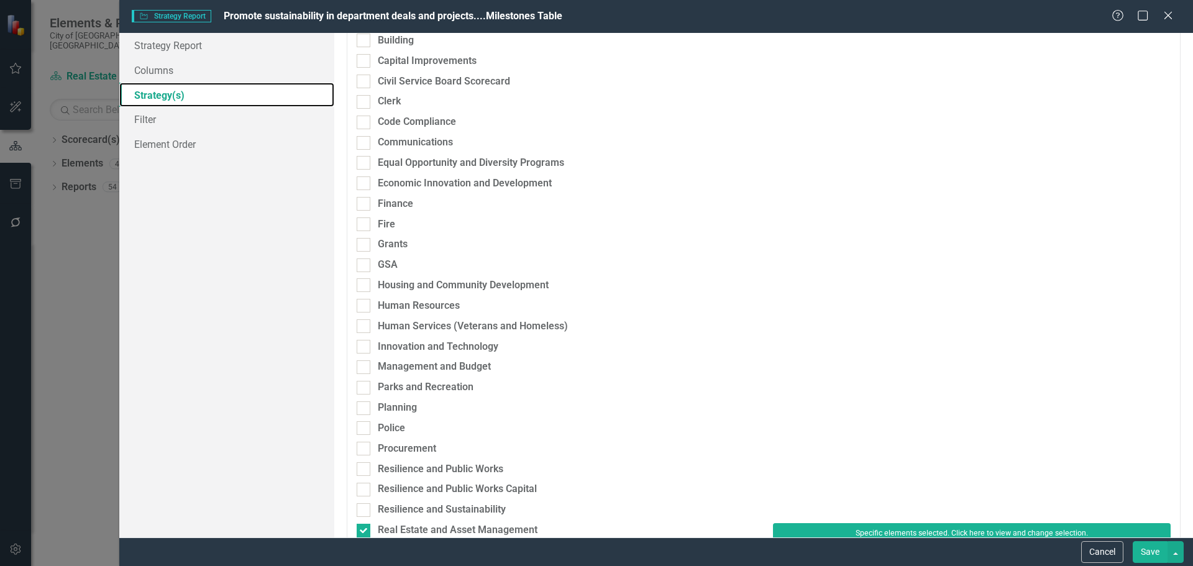
scroll to position [249, 0]
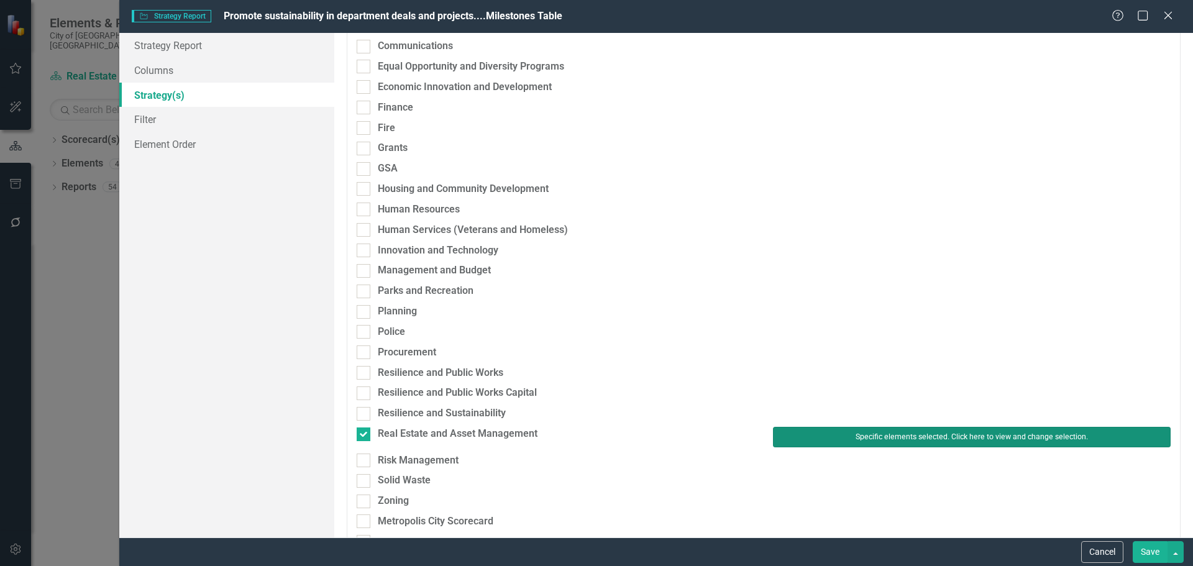
click at [835, 436] on button "Specific elements selected. Click here to view and change selection." at bounding box center [972, 437] width 398 height 20
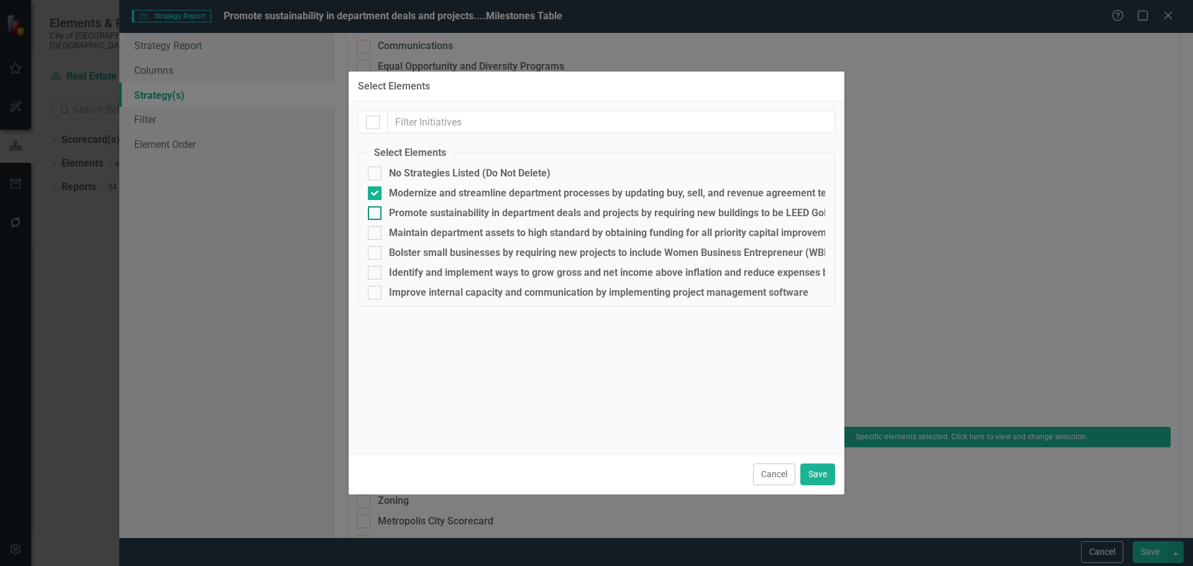
click at [400, 213] on div "Promote sustainability in department deals and projects by requiring new buildi…" at bounding box center [610, 213] width 443 height 11
click at [376, 213] on input "Promote sustainability in department deals and projects by requiring new buildi…" at bounding box center [372, 210] width 8 height 8
checkbox input "true"
click at [401, 193] on div "Modernize and streamline department processes by updating buy, sell, and revenu…" at bounding box center [626, 193] width 474 height 11
click at [376, 193] on input "Modernize and streamline department processes by updating buy, sell, and revenu…" at bounding box center [372, 190] width 8 height 8
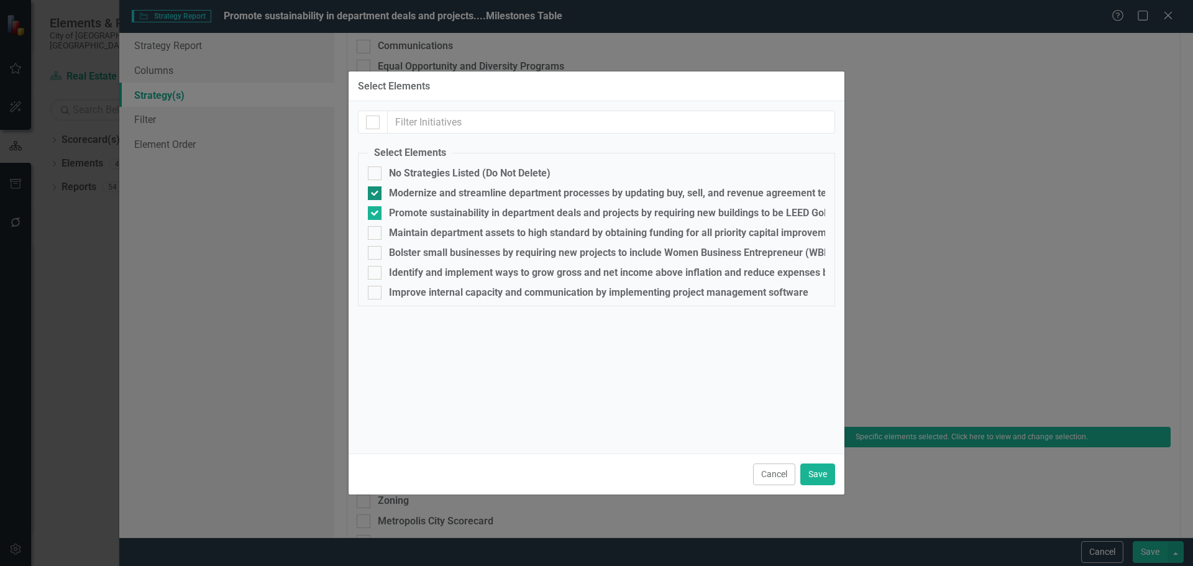
checkbox input "false"
click at [822, 468] on button "Save" at bounding box center [817, 475] width 35 height 22
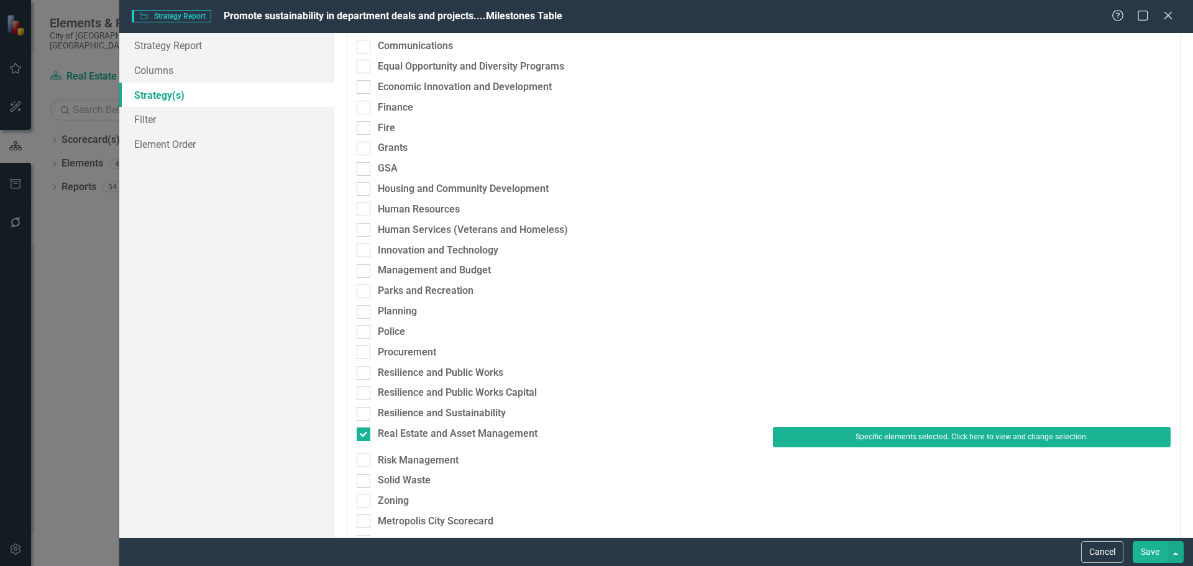
click at [1156, 551] on button "Save" at bounding box center [1150, 552] width 35 height 22
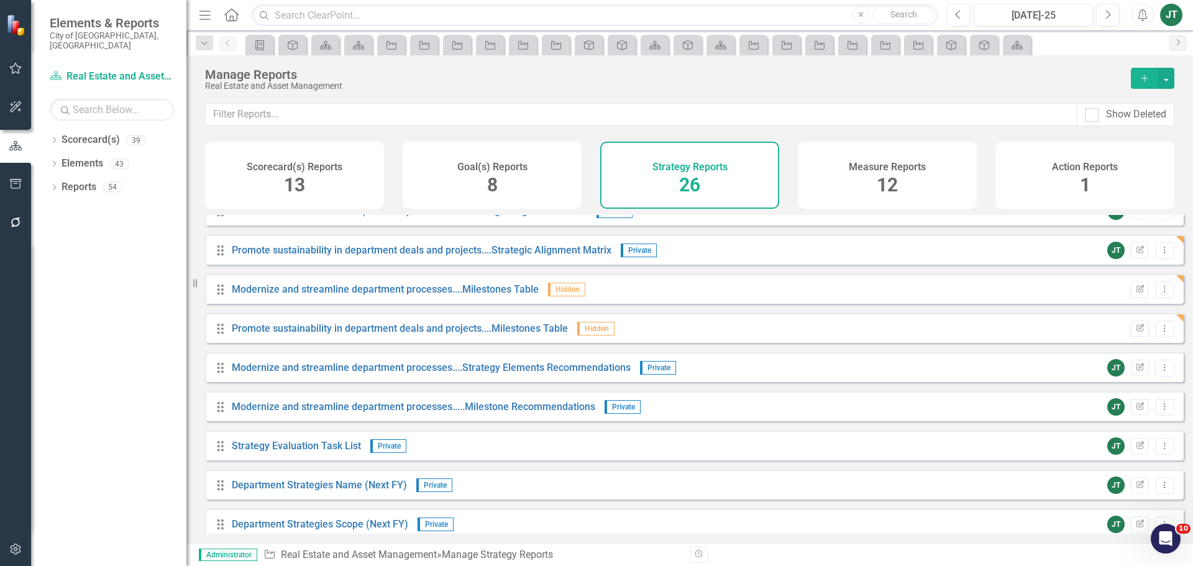
scroll to position [186, 0]
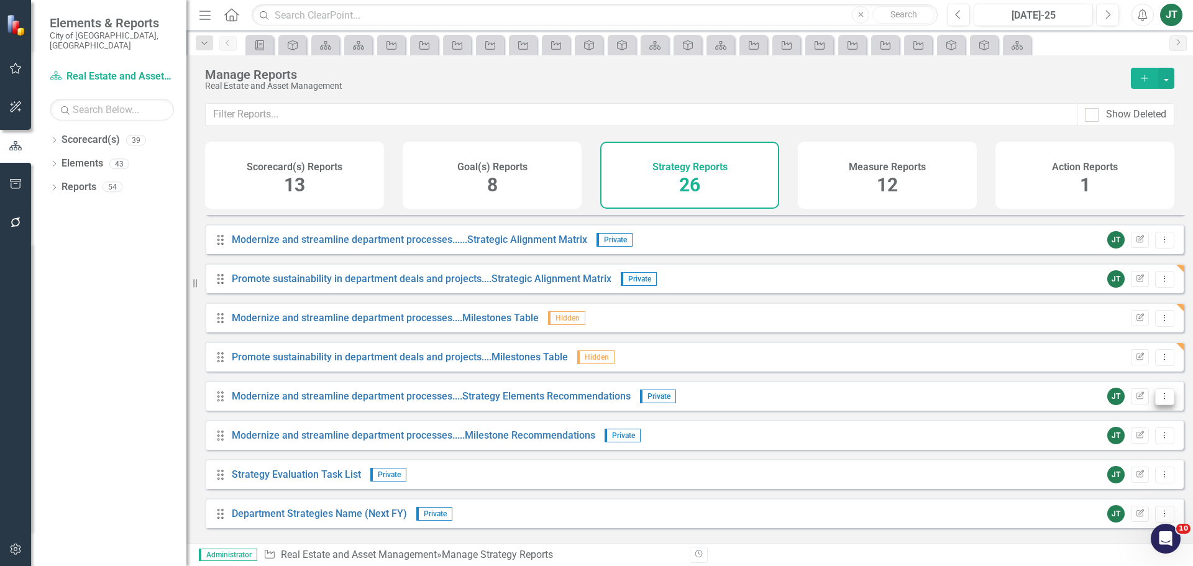
click at [1160, 400] on icon "Dropdown Menu" at bounding box center [1165, 396] width 11 height 8
click at [1111, 470] on link "Copy Duplicate Report" at bounding box center [1113, 472] width 103 height 23
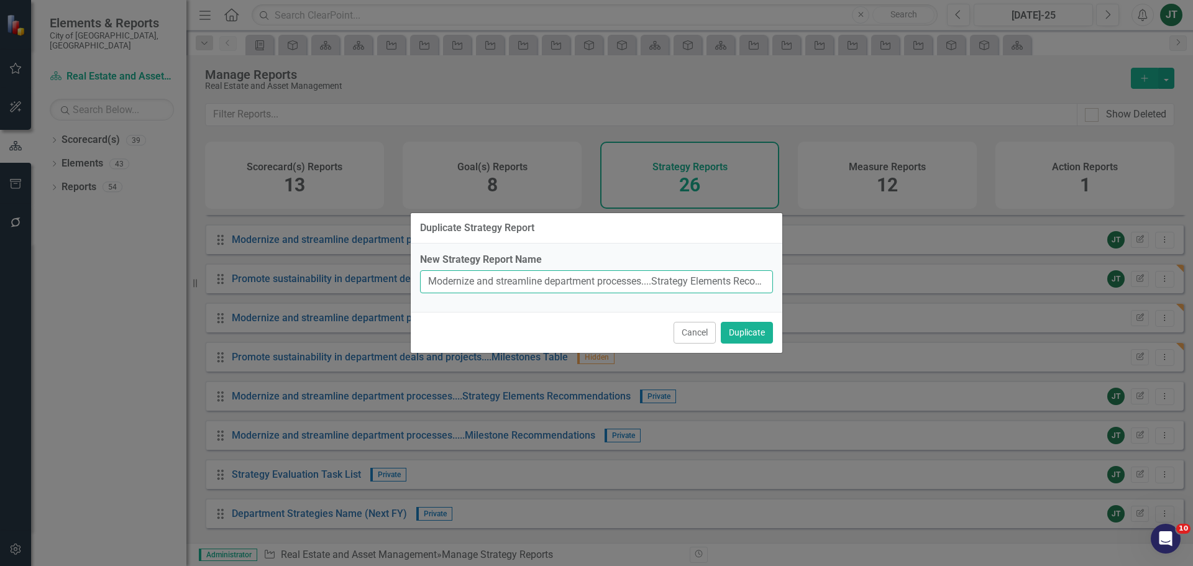
click at [562, 289] on input "Modernize and streamline department processes....Strategy Elements Recommendati…" at bounding box center [596, 281] width 353 height 23
click at [635, 286] on input "Modernize and streamline department processes....Strategy Elements Recommendati…" at bounding box center [596, 281] width 353 height 23
drag, startPoint x: 643, startPoint y: 279, endPoint x: 421, endPoint y: 278, distance: 221.2
click at [421, 278] on input "Modernize and streamline department processes....Strategy Elements Recommendati…" at bounding box center [596, 281] width 353 height 23
paste input "Promote sustainability in department deals and project"
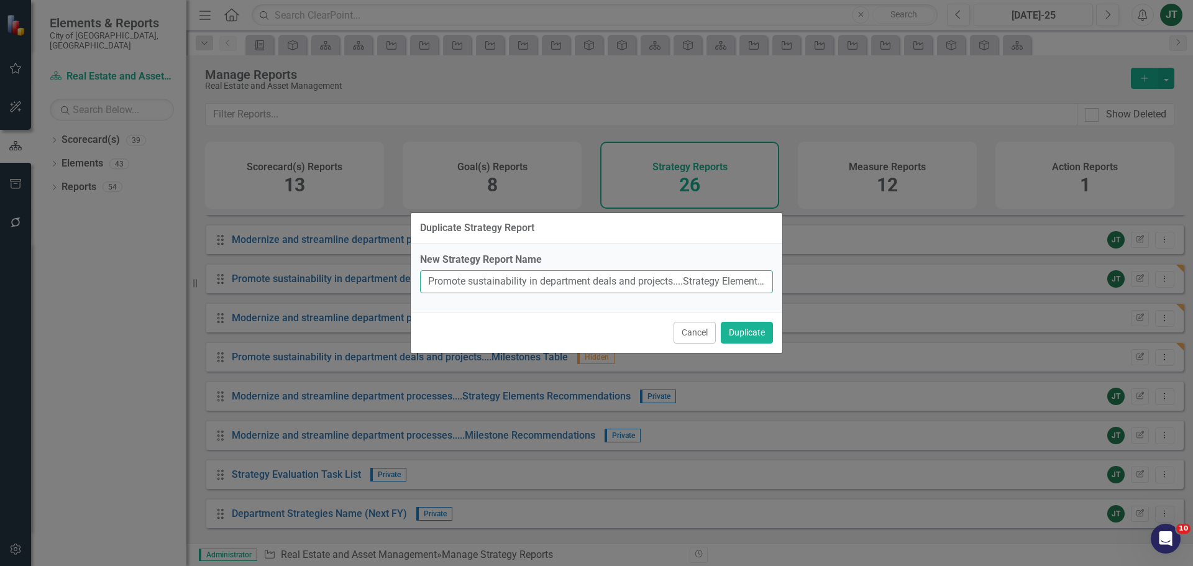
click at [718, 282] on input "Promote sustainability in department deals and projects....Strategy Elements Re…" at bounding box center [596, 281] width 353 height 23
drag, startPoint x: 528, startPoint y: 281, endPoint x: 780, endPoint y: 282, distance: 252.3
click at [780, 282] on div "New Strategy Report Name Promote sustainability in department deals and project…" at bounding box center [597, 278] width 372 height 68
click at [753, 283] on input "Promote sustainability in department deals and projects....Strategy Elements Re…" at bounding box center [596, 281] width 353 height 23
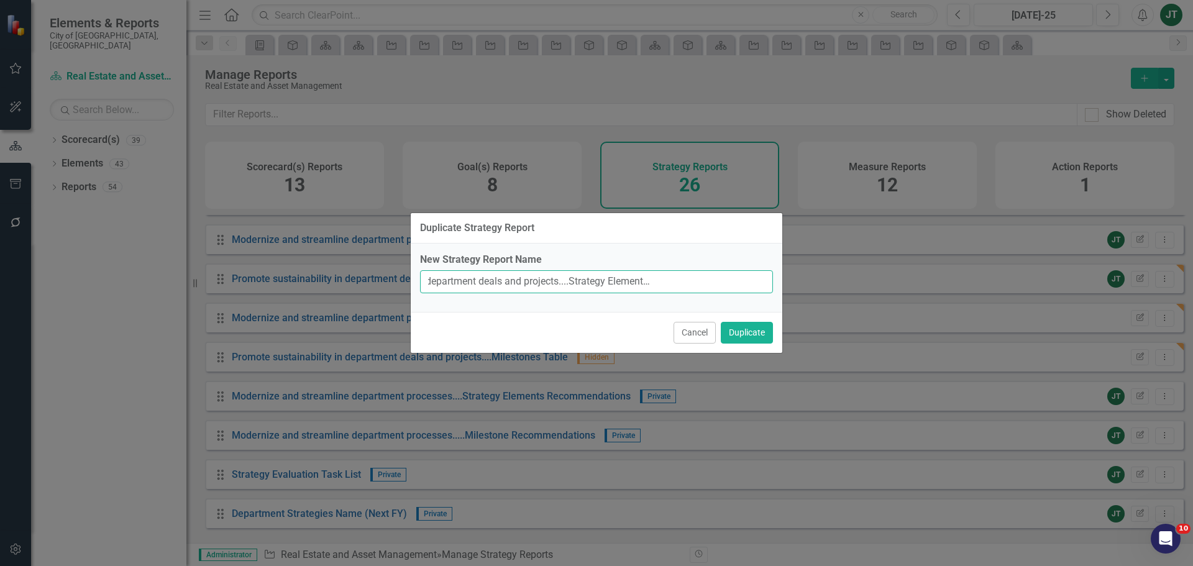
drag, startPoint x: 733, startPoint y: 280, endPoint x: 795, endPoint y: 283, distance: 62.3
click at [792, 283] on div "Duplicate Strategy Report New Strategy Report Name Promote sustainability in de…" at bounding box center [596, 283] width 1193 height 566
type input "Promote sustainability in department deals and projects....Strategy Elements Re…"
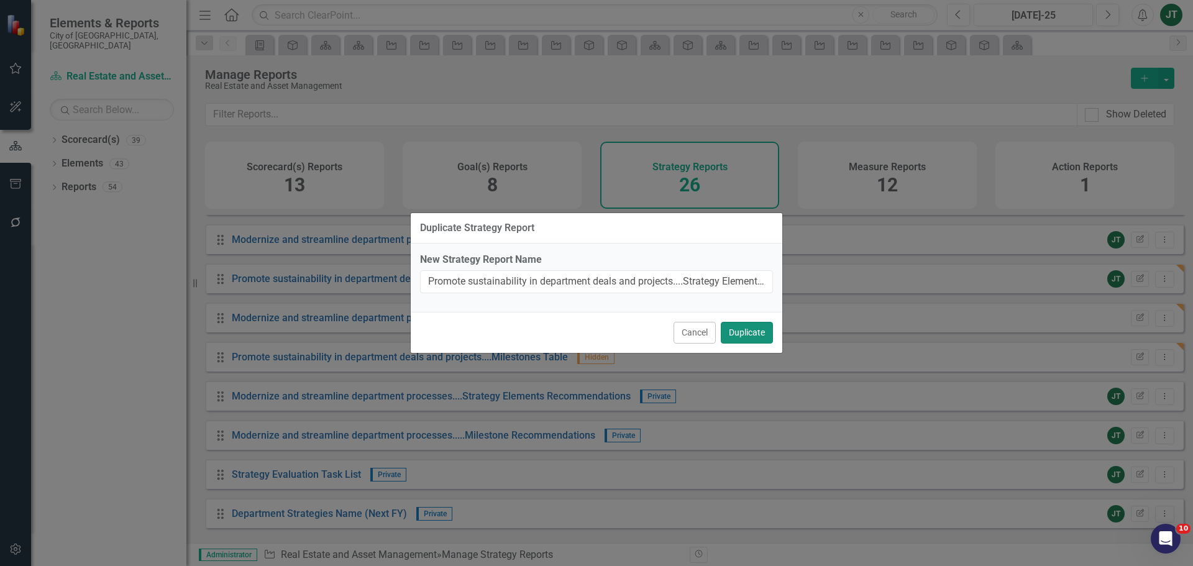
click at [752, 330] on button "Duplicate" at bounding box center [747, 333] width 52 height 22
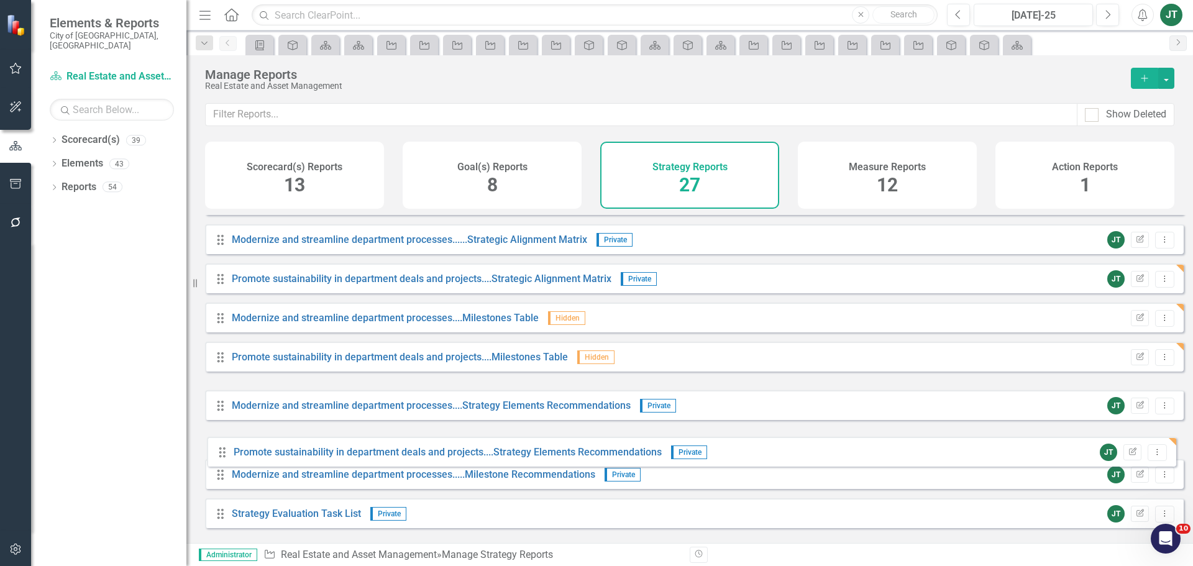
drag, startPoint x: 222, startPoint y: 414, endPoint x: 224, endPoint y: 449, distance: 34.9
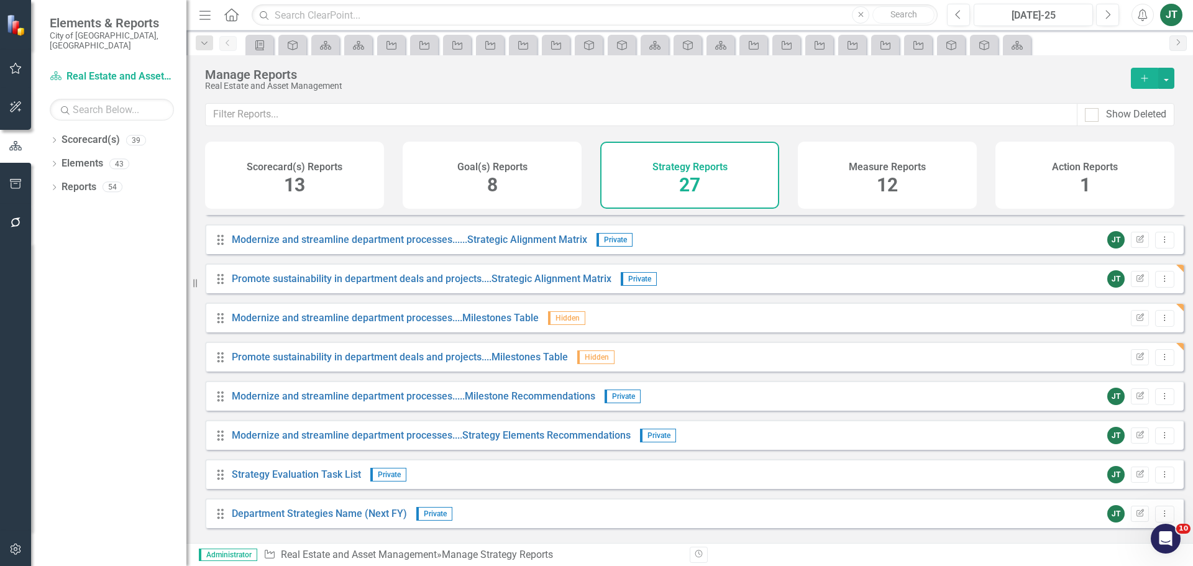
scroll to position [249, 0]
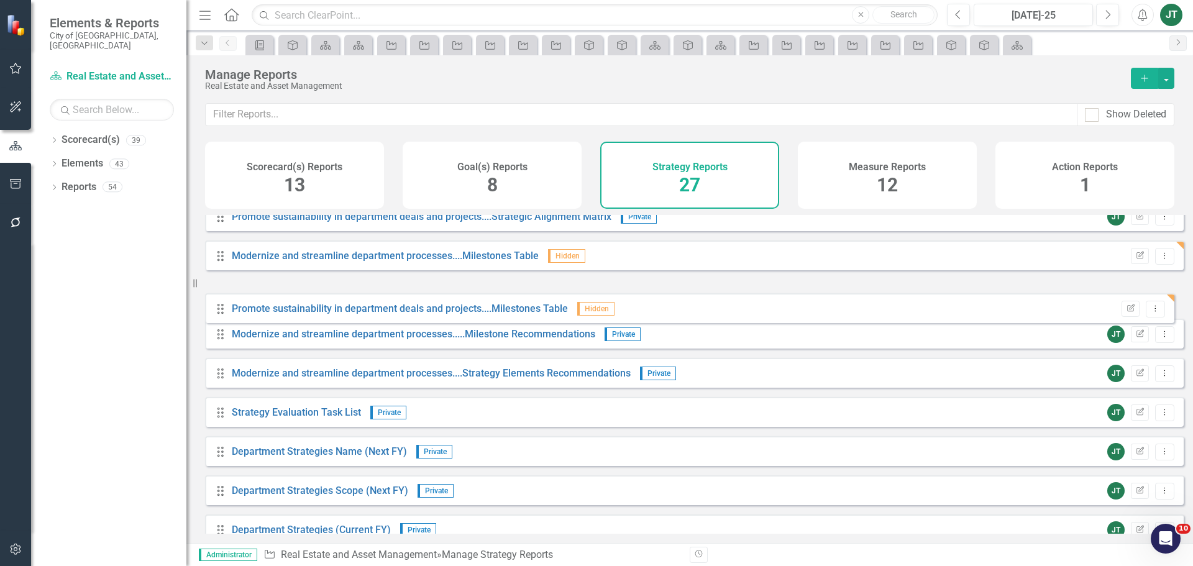
click at [221, 310] on div "Drag Alignment Matrix Default Edit Report Dropdown Menu Drag Gantt Chart Defaul…" at bounding box center [694, 470] width 979 height 1009
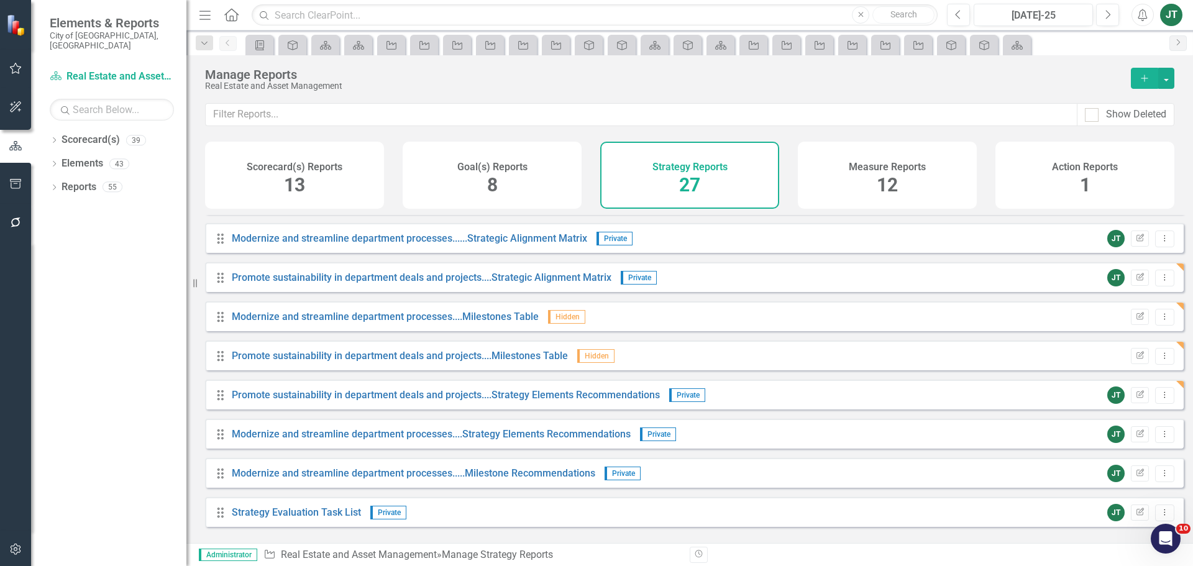
scroll to position [186, 0]
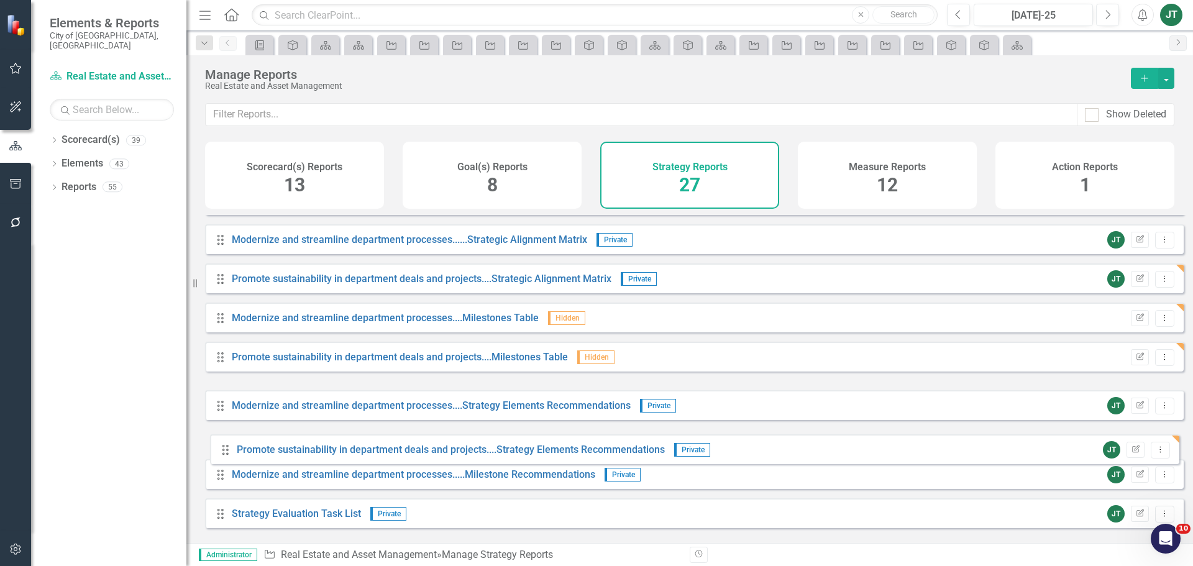
drag, startPoint x: 218, startPoint y: 406, endPoint x: 222, endPoint y: 450, distance: 44.4
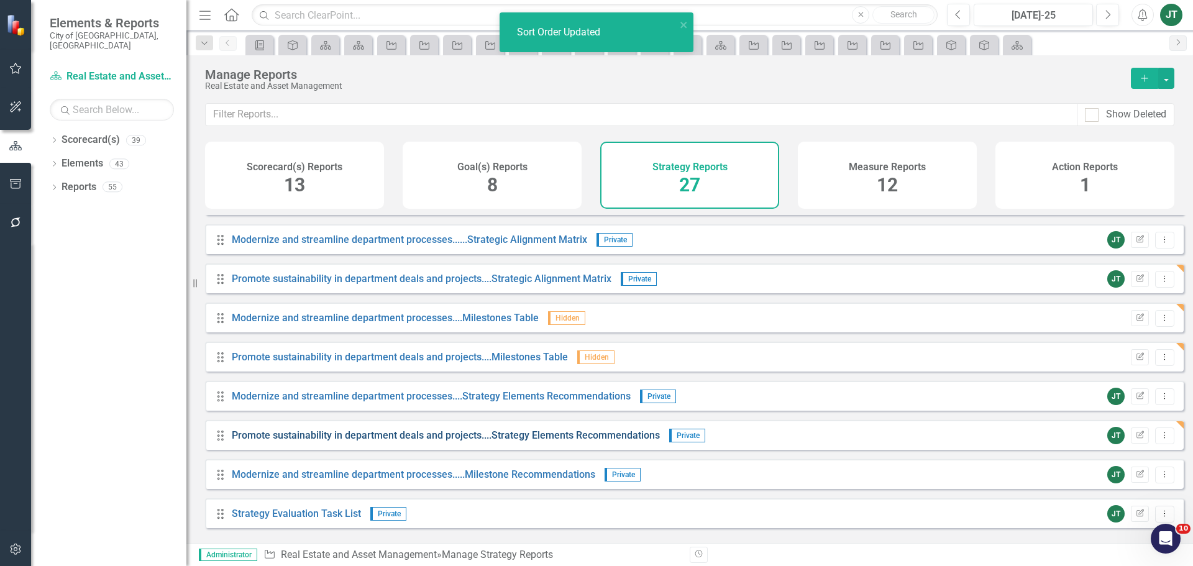
click at [619, 441] on link "Promote sustainability in department deals and projects....Strategy Elements Re…" at bounding box center [446, 435] width 428 height 12
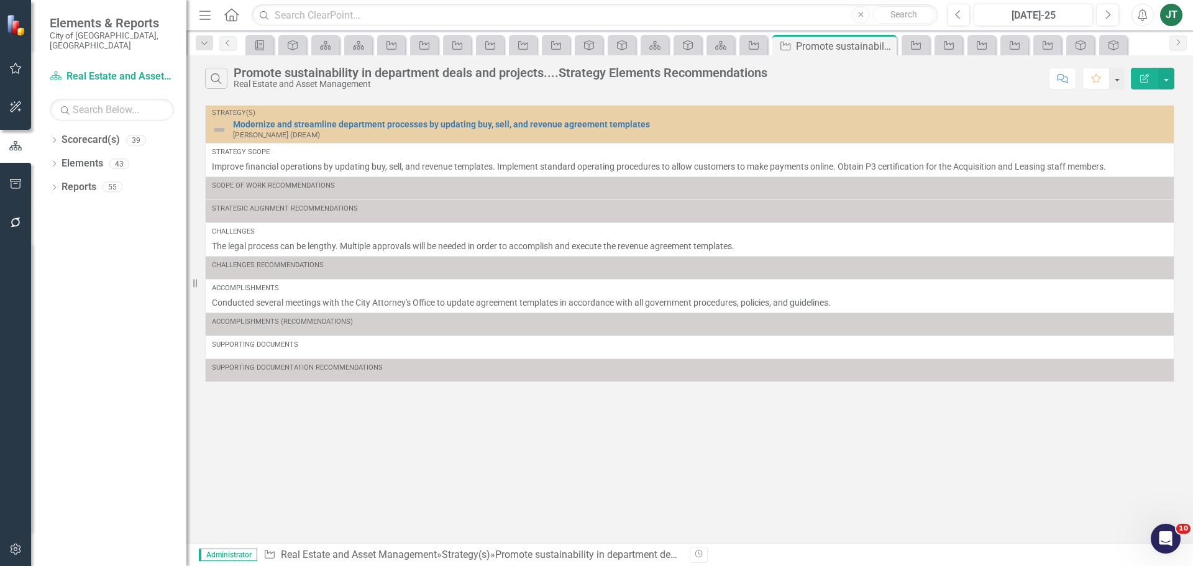
click at [1140, 78] on icon "Edit Report" at bounding box center [1144, 78] width 11 height 9
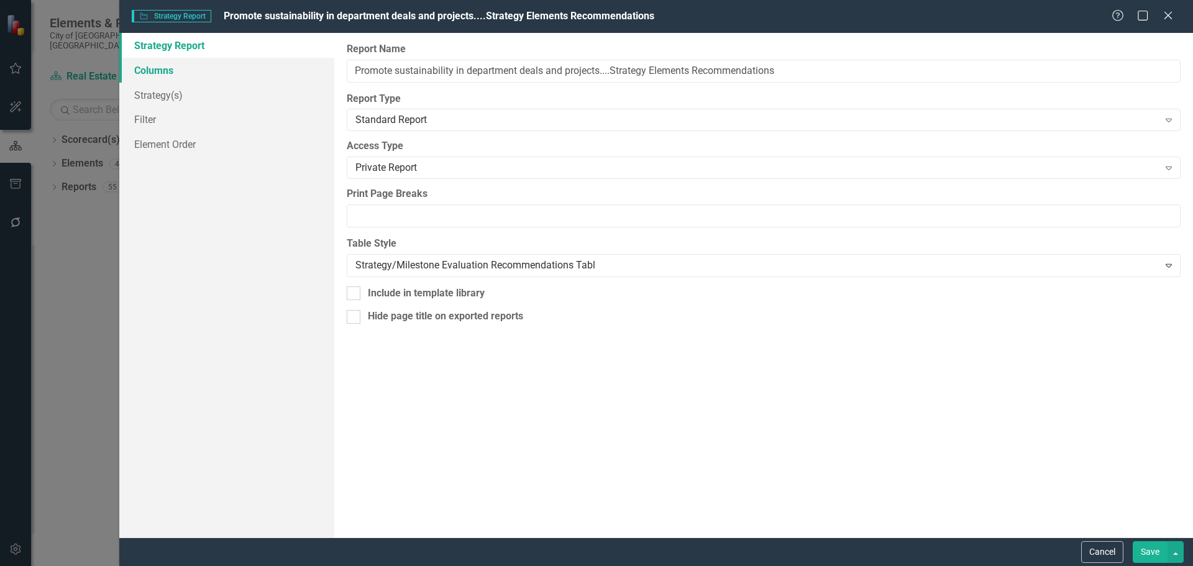
click at [185, 75] on link "Columns" at bounding box center [226, 70] width 215 height 25
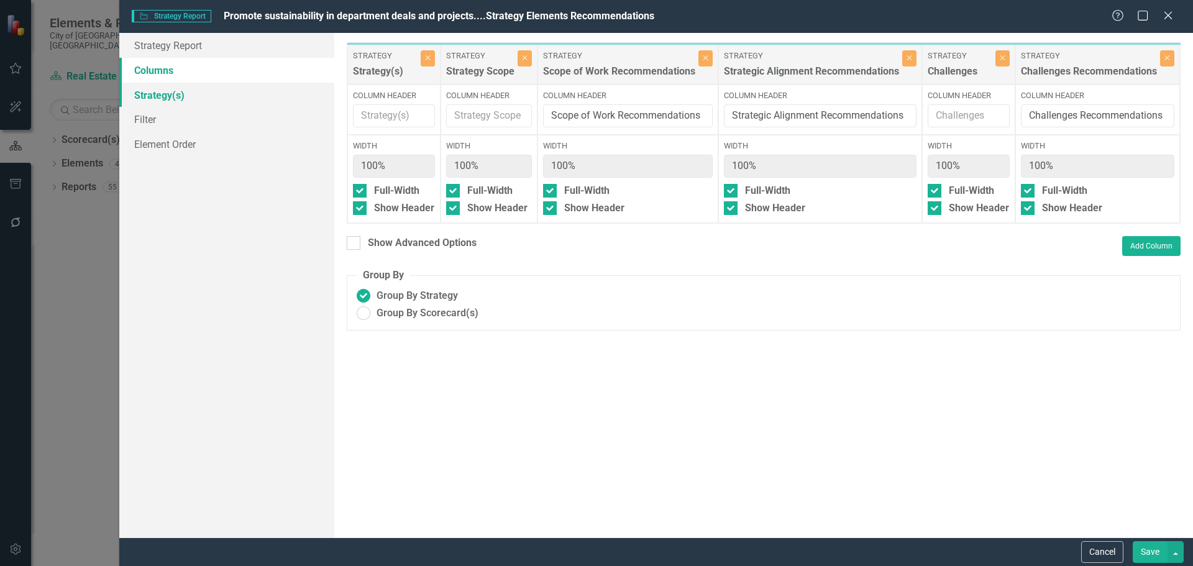
click at [176, 104] on link "Strategy(s)" at bounding box center [226, 95] width 215 height 25
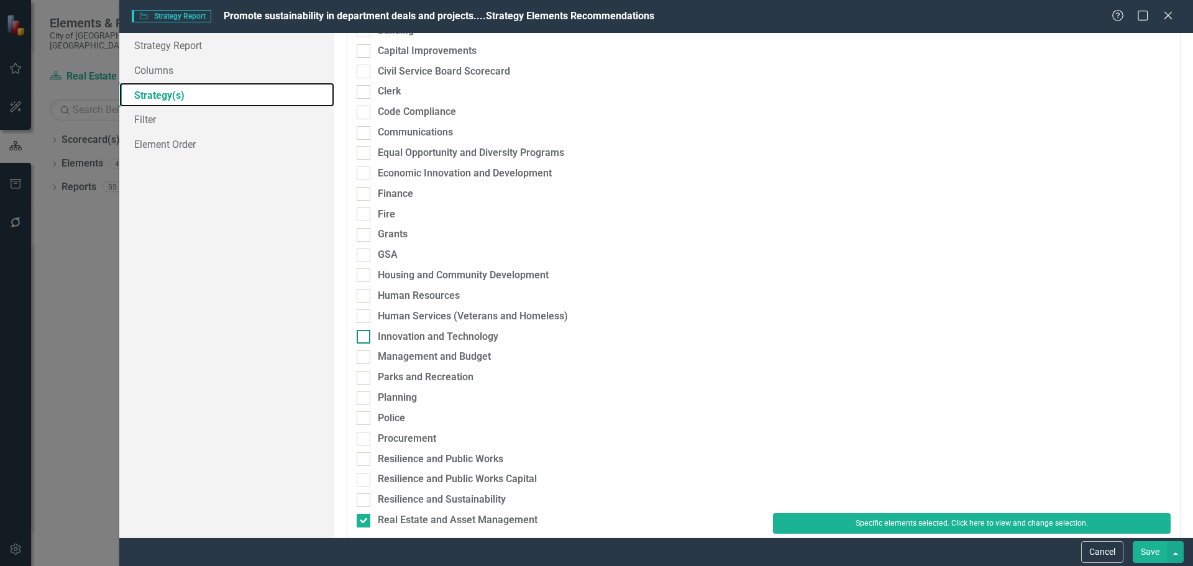
scroll to position [311, 0]
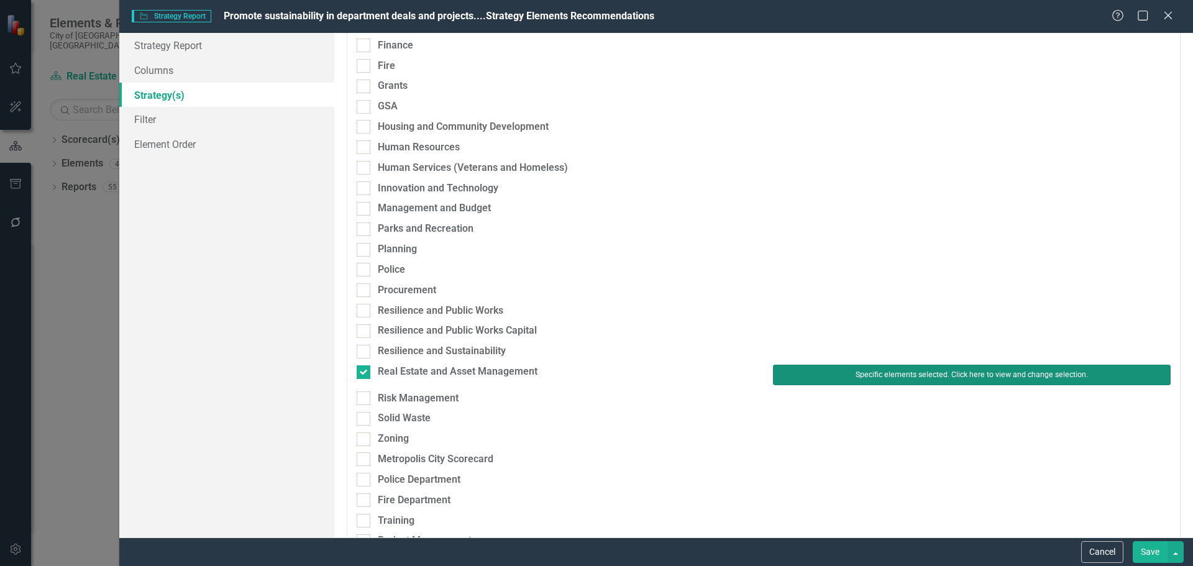
click at [827, 370] on button "Specific elements selected. Click here to view and change selection." at bounding box center [972, 375] width 398 height 20
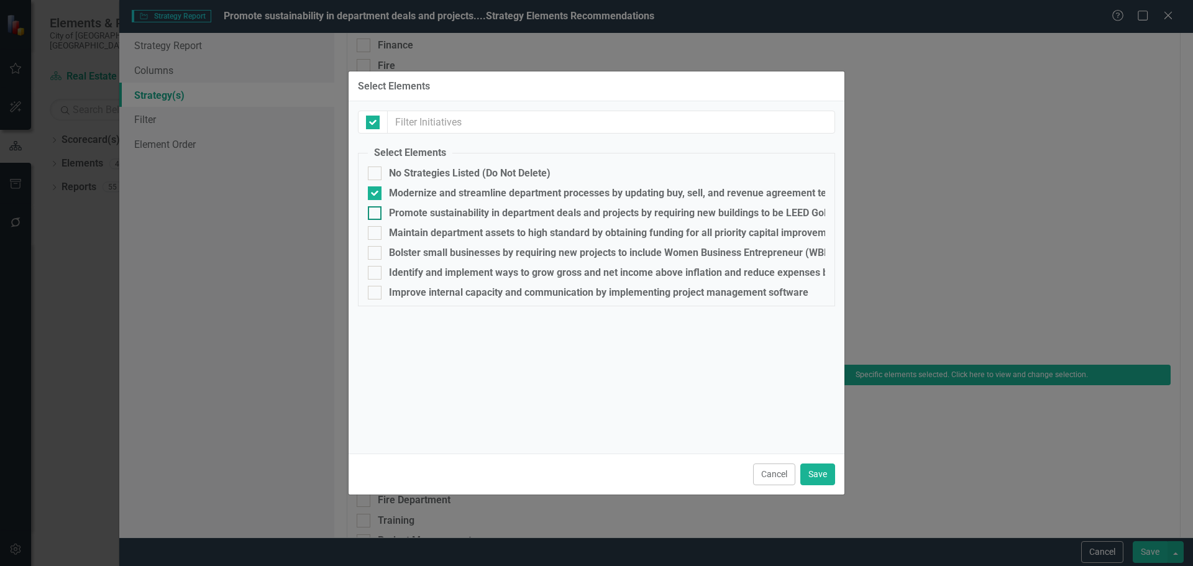
checkbox input "false"
click at [399, 214] on div "Promote sustainability in department deals and projects by requiring new buildi…" at bounding box center [610, 213] width 443 height 11
click at [376, 214] on input "Promote sustainability in department deals and projects by requiring new buildi…" at bounding box center [372, 210] width 8 height 8
checkbox input "true"
click at [405, 196] on div "Modernize and streamline department processes by updating buy, sell, and revenu…" at bounding box center [626, 193] width 474 height 11
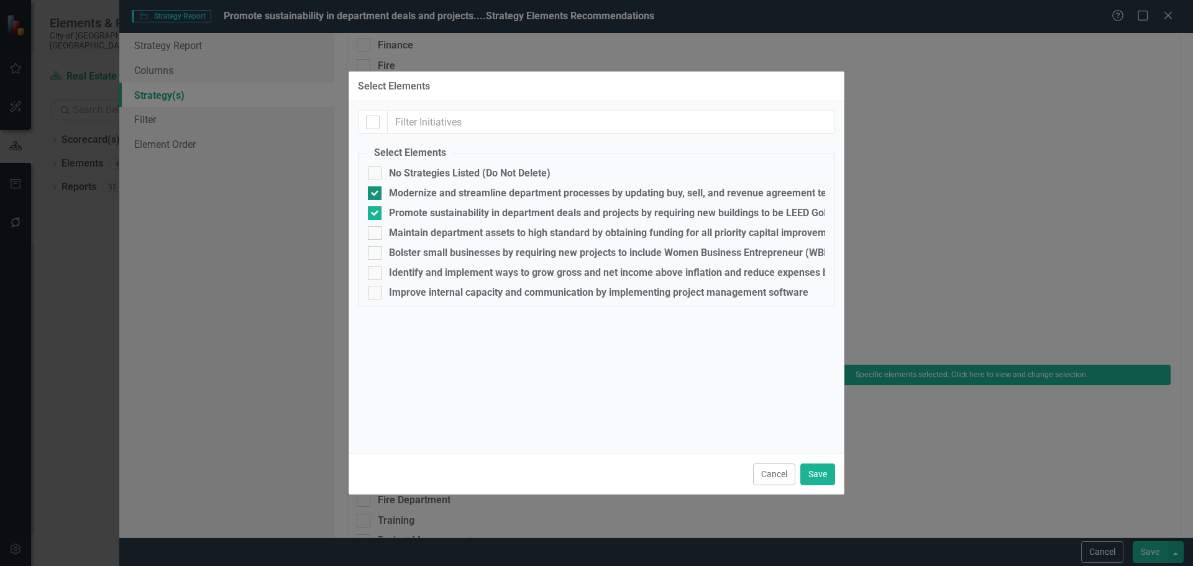
click at [376, 195] on input "Modernize and streamline department processes by updating buy, sell, and revenu…" at bounding box center [372, 190] width 8 height 8
checkbox input "false"
click at [825, 485] on div "Cancel Save" at bounding box center [597, 474] width 496 height 41
click at [821, 475] on button "Save" at bounding box center [817, 475] width 35 height 22
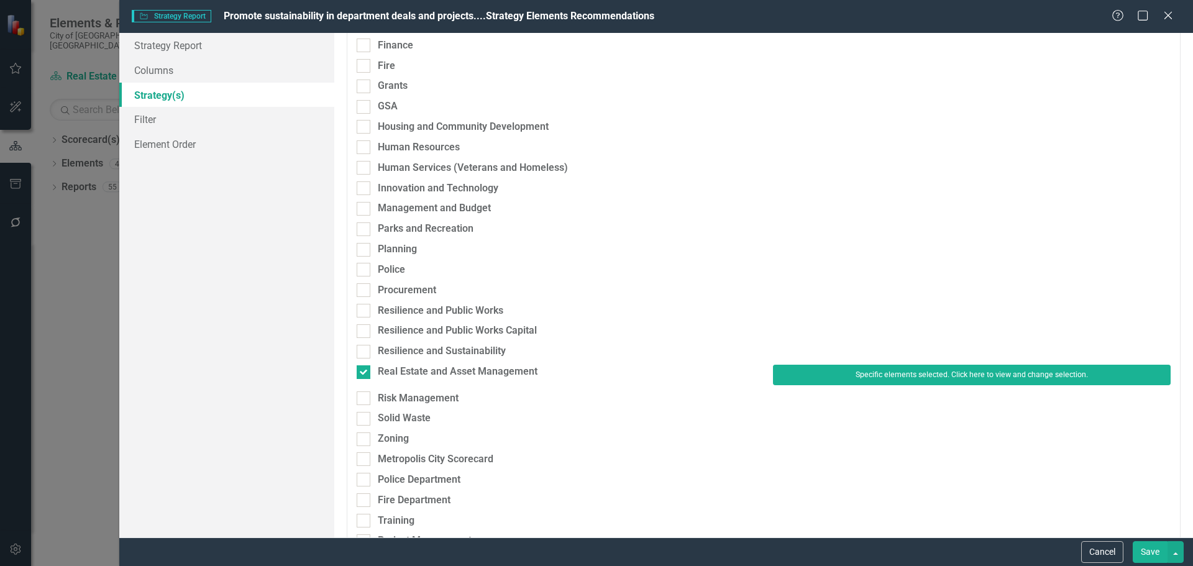
click at [1153, 555] on button "Save" at bounding box center [1150, 552] width 35 height 22
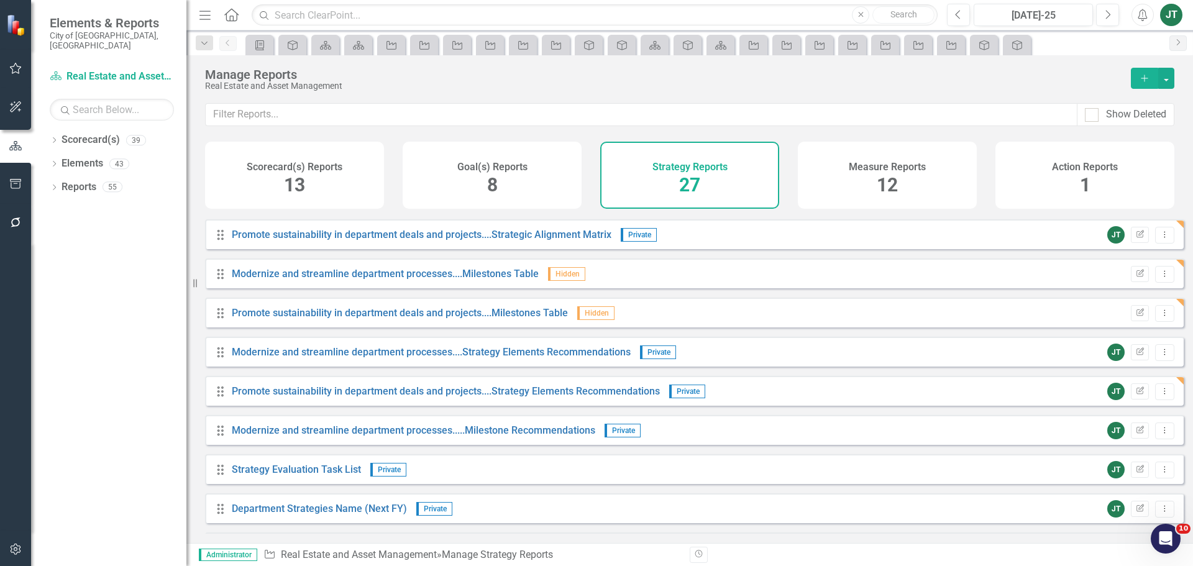
scroll to position [249, 0]
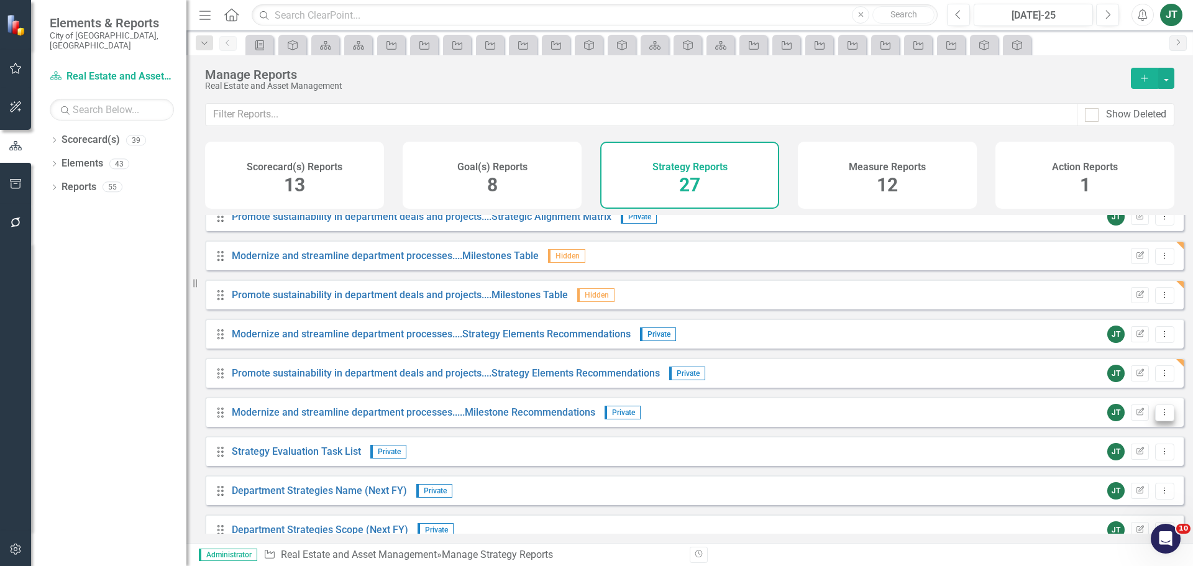
click at [1161, 421] on button "Dropdown Menu" at bounding box center [1164, 413] width 19 height 17
click at [1119, 484] on link "Copy Duplicate Report" at bounding box center [1113, 488] width 103 height 23
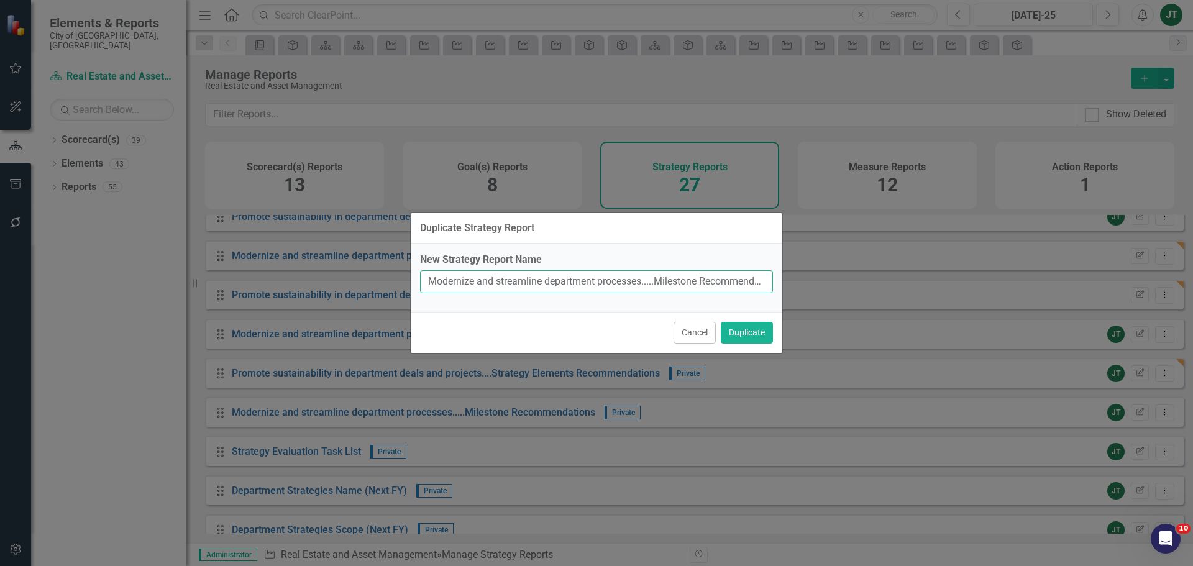
click at [656, 276] on input "Modernize and streamline department processes.....Milestone Recommendations (Co…" at bounding box center [596, 281] width 353 height 23
drag, startPoint x: 643, startPoint y: 282, endPoint x: 406, endPoint y: 286, distance: 236.8
click at [406, 286] on div "Duplicate Strategy Report New Strategy Report Name Modernize and streamline dep…" at bounding box center [596, 283] width 1193 height 566
paste input "Promote sustainability in department deals and project"
click at [653, 283] on input "Promote sustainability in department deals and projects.....Milestone Recommend…" at bounding box center [596, 281] width 353 height 23
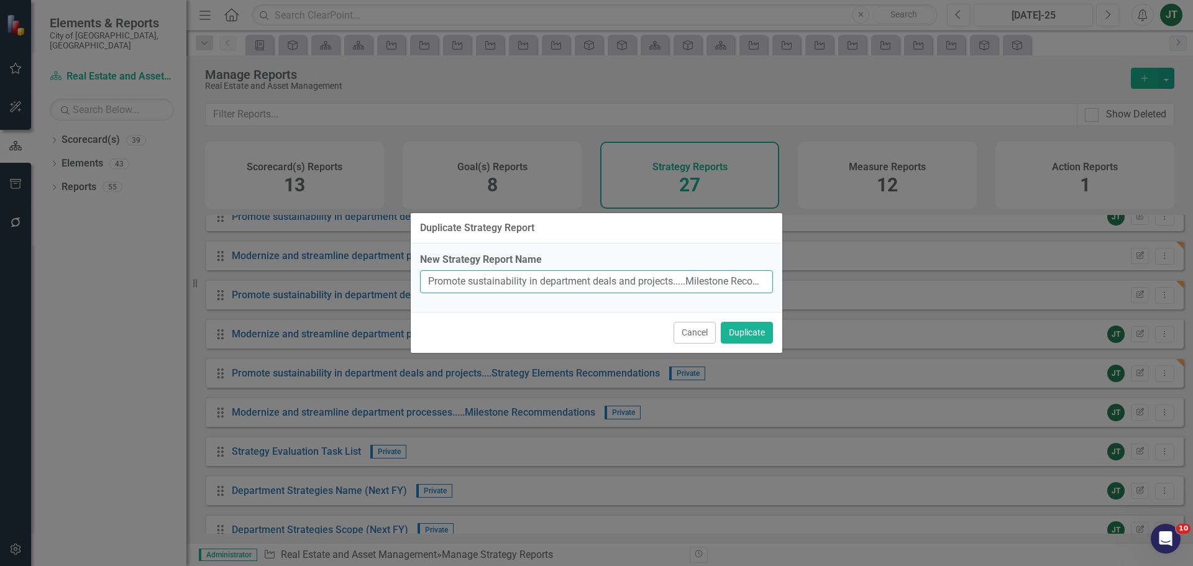
scroll to position [0, 85]
drag, startPoint x: 520, startPoint y: 285, endPoint x: 788, endPoint y: 284, distance: 267.8
click at [788, 284] on div "Duplicate Strategy Report New Strategy Report Name Promote sustainability in de…" at bounding box center [596, 283] width 1193 height 566
click at [728, 285] on input "Promote sustainability in department deals and projects.....Milestone Recommend…" at bounding box center [596, 281] width 353 height 23
drag, startPoint x: 733, startPoint y: 280, endPoint x: 857, endPoint y: 274, distance: 124.4
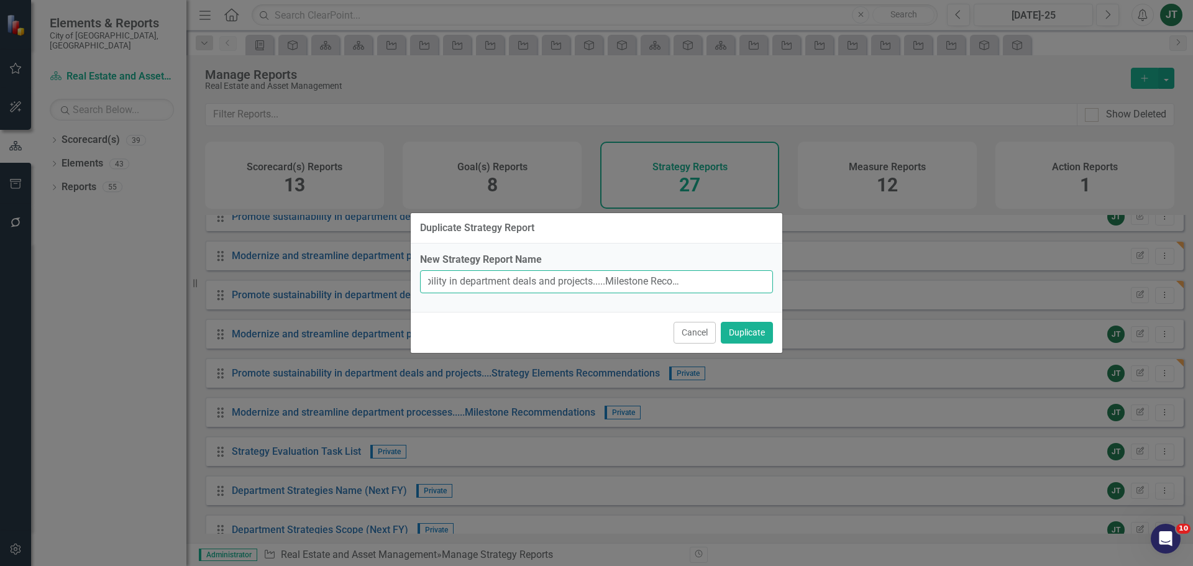
click at [847, 278] on div "Duplicate Strategy Report New Strategy Report Name Promote sustainability in de…" at bounding box center [596, 283] width 1193 height 566
type input "Promote sustainability in department deals and projects.....Milestone Recommend…"
click at [753, 324] on button "Duplicate" at bounding box center [747, 333] width 52 height 22
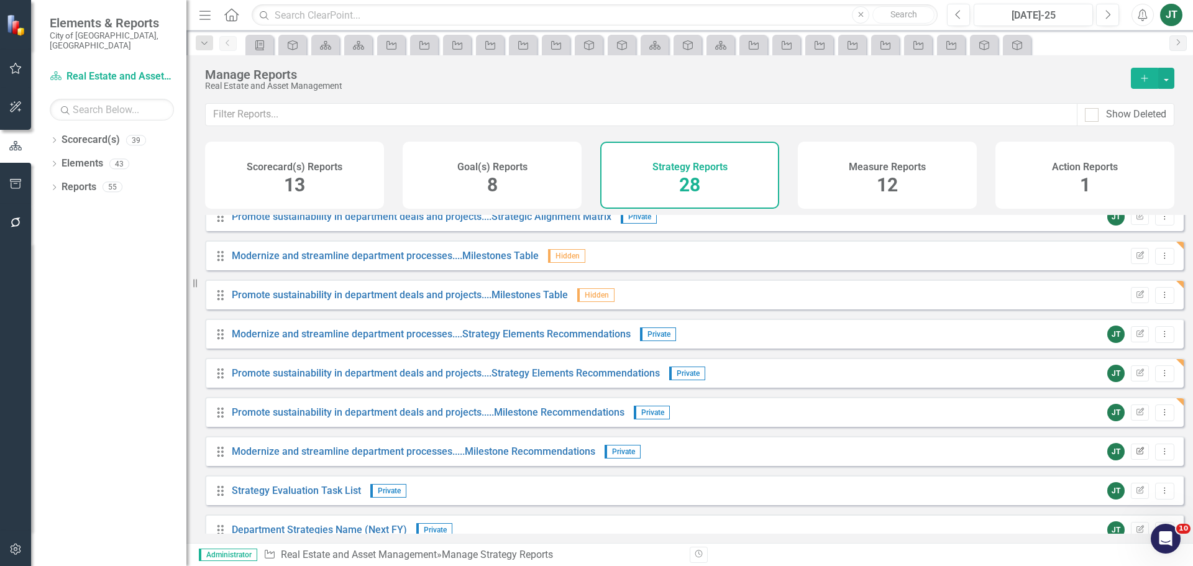
click at [1137, 458] on button "Edit Report" at bounding box center [1140, 452] width 18 height 16
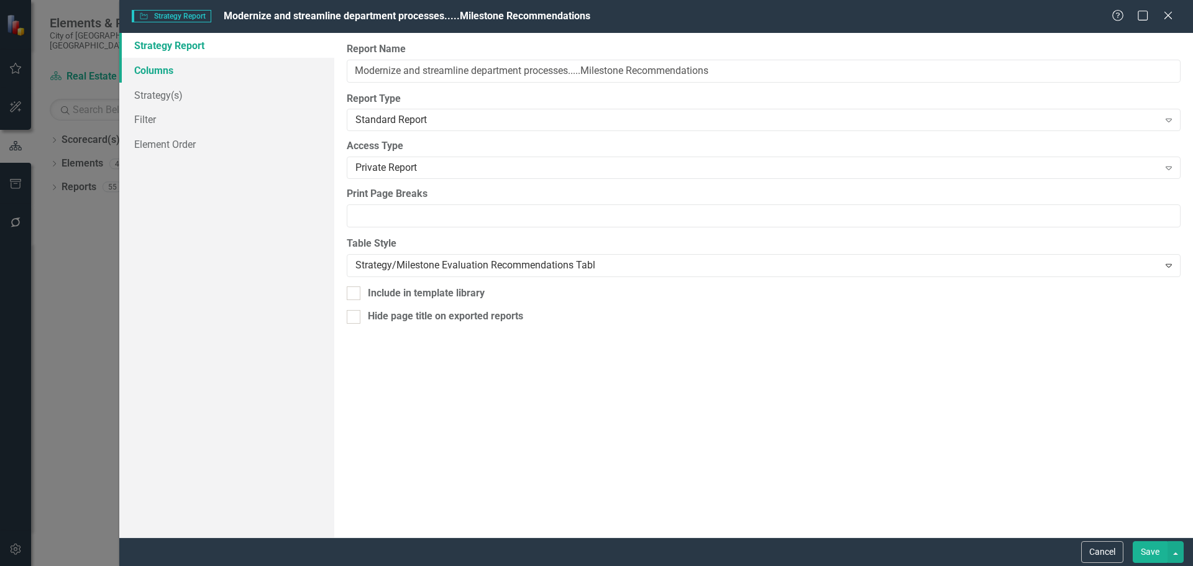
click at [170, 71] on link "Columns" at bounding box center [226, 70] width 215 height 25
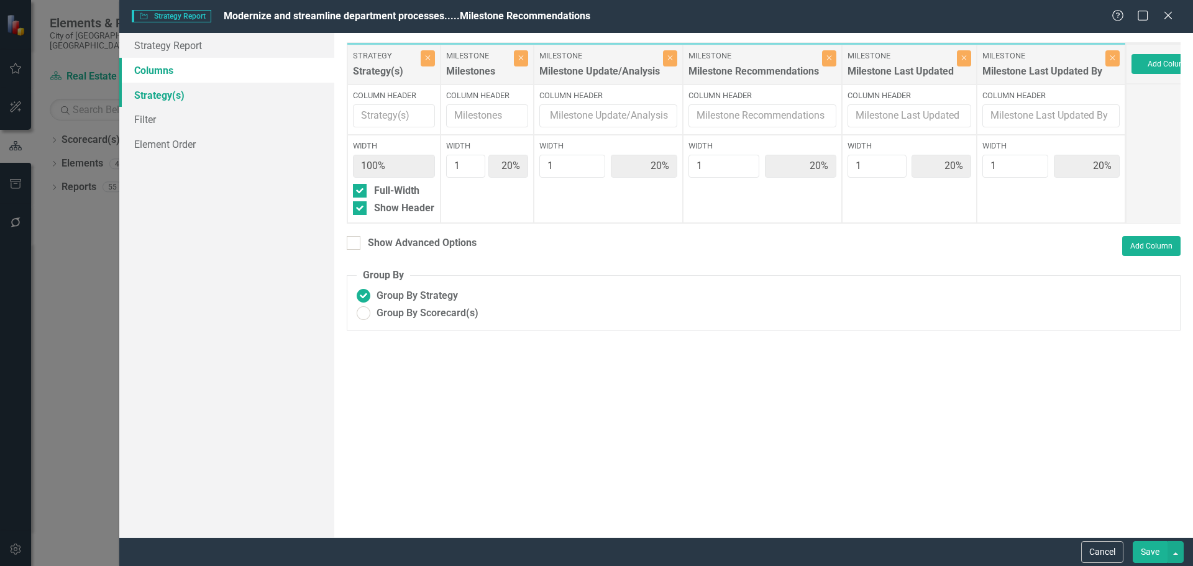
click at [170, 95] on link "Strategy(s)" at bounding box center [226, 95] width 215 height 25
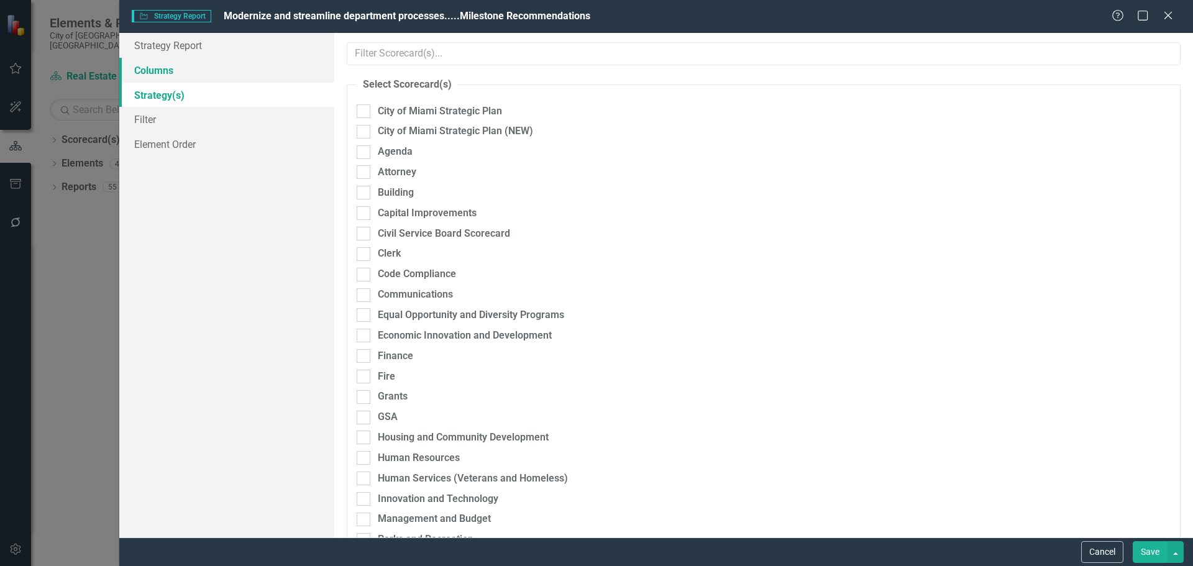
click at [181, 71] on link "Columns" at bounding box center [226, 70] width 215 height 25
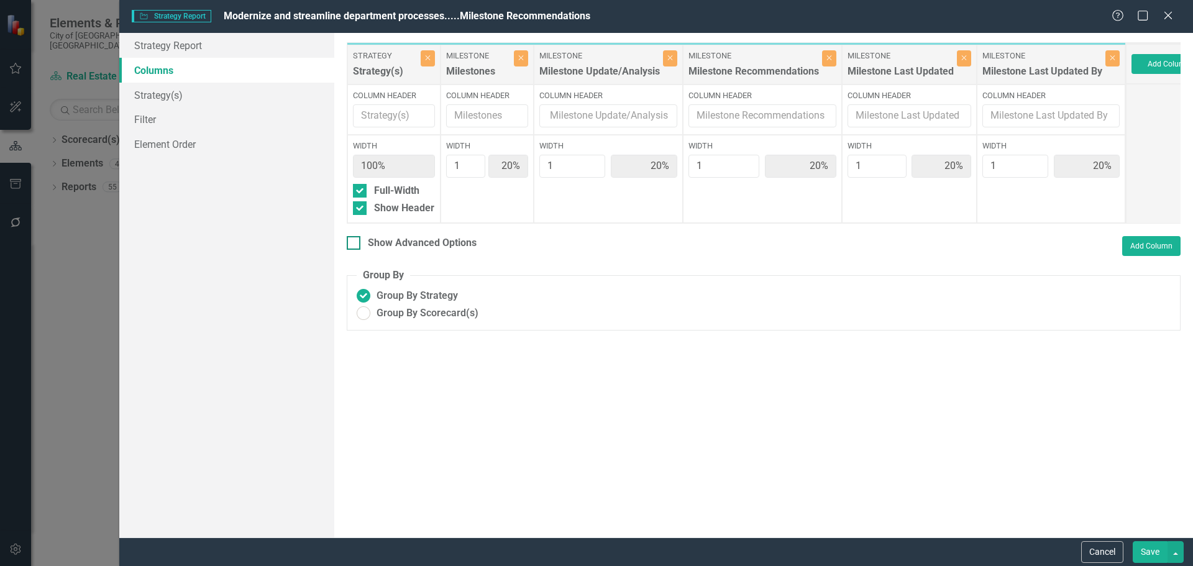
click at [399, 250] on div "Show Advanced Options" at bounding box center [422, 243] width 109 height 14
click at [355, 244] on input "Show Advanced Options" at bounding box center [351, 240] width 8 height 8
checkbox input "true"
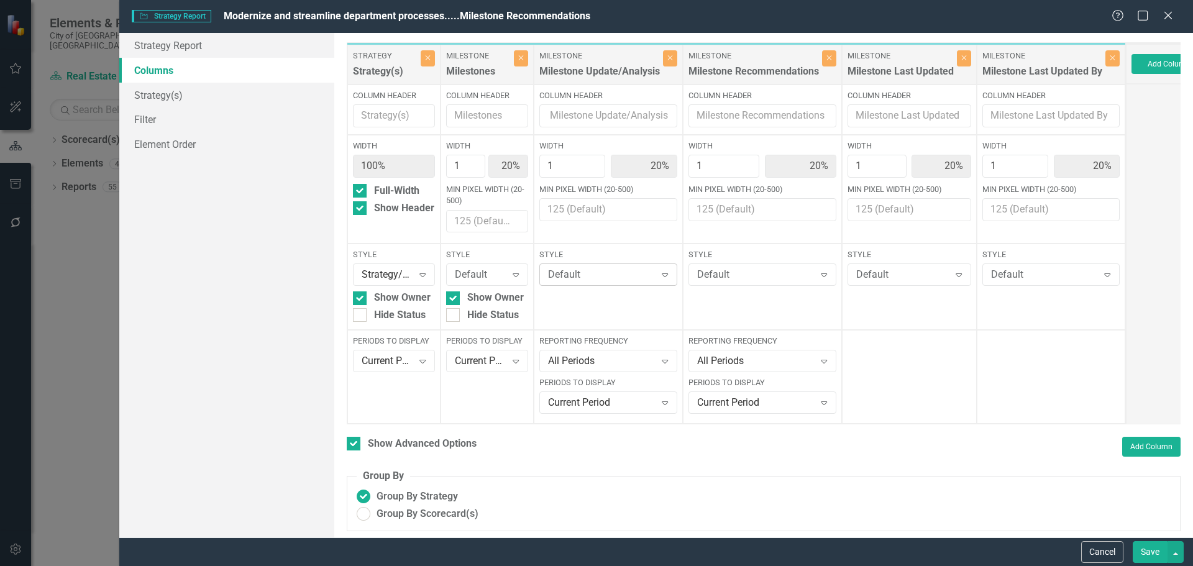
click at [580, 266] on div "Default Expand" at bounding box center [608, 274] width 138 height 22
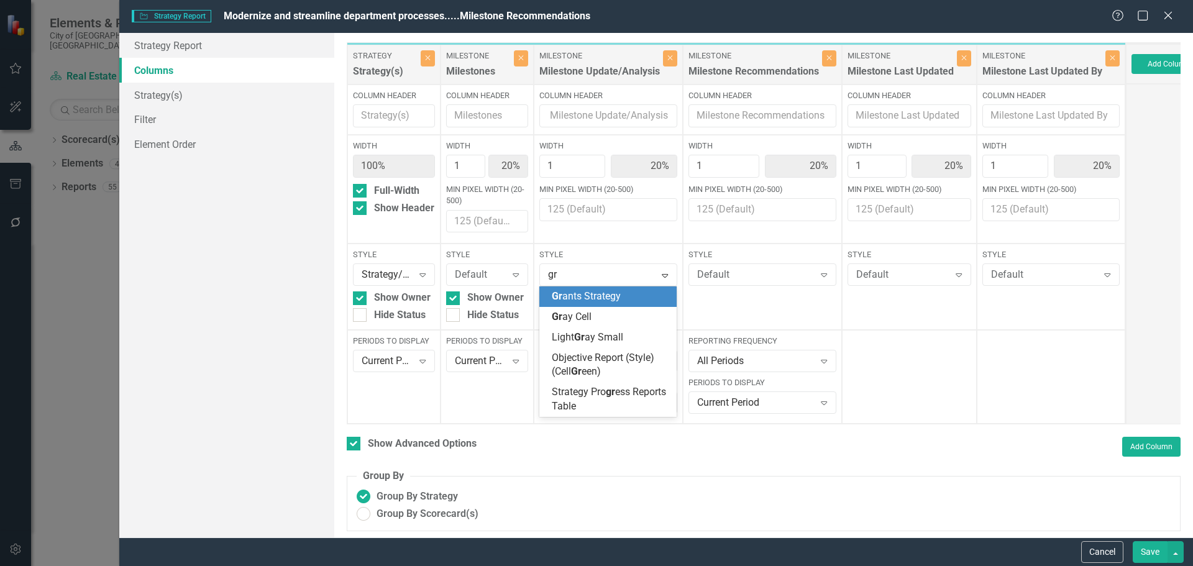
type input "gra"
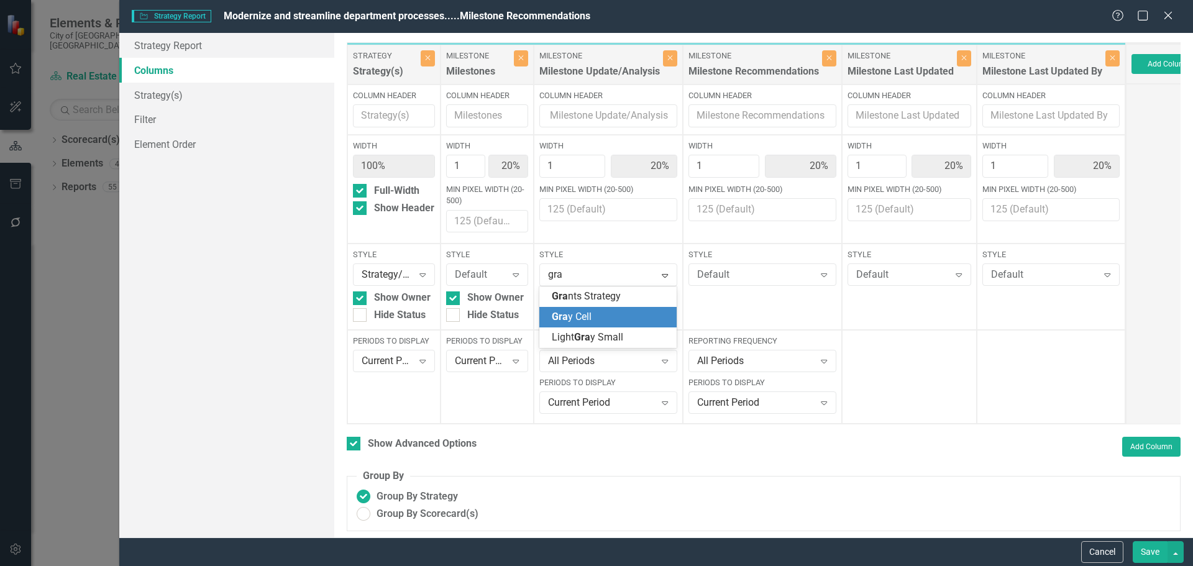
click at [582, 318] on span "Gra y Cell" at bounding box center [572, 317] width 40 height 12
click at [720, 276] on div "Default" at bounding box center [755, 275] width 117 height 14
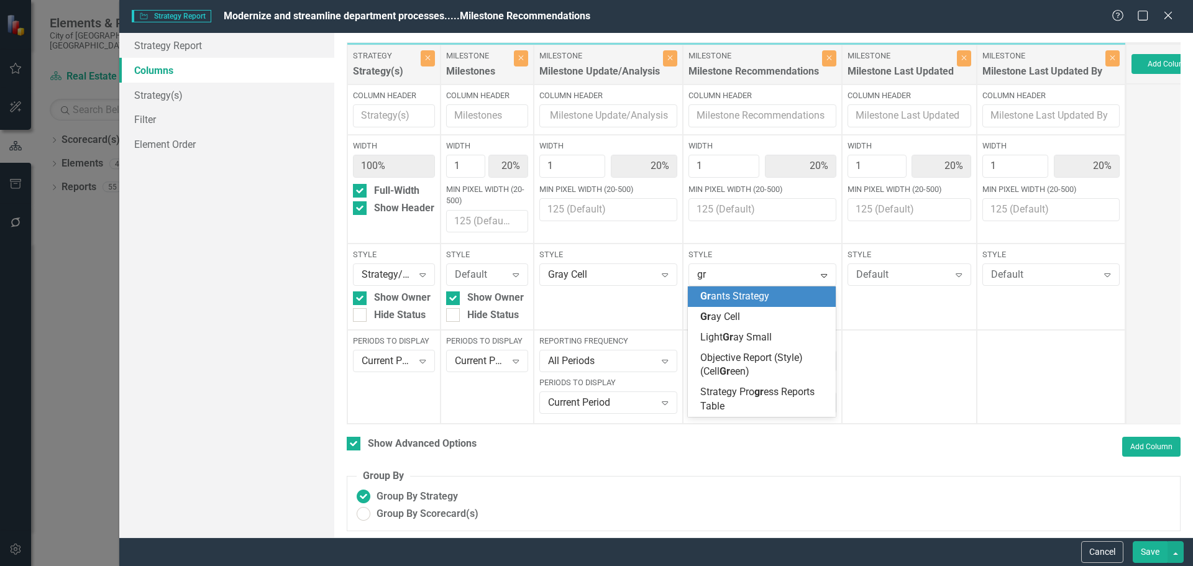
type input "gra"
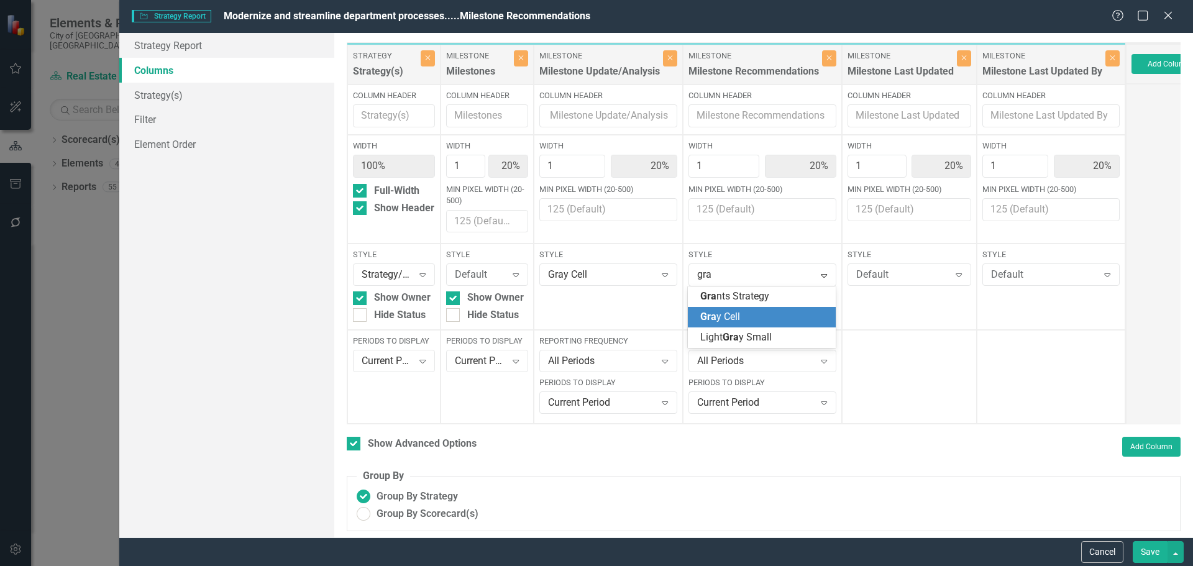
click at [713, 311] on span "Gra" at bounding box center [708, 317] width 16 height 12
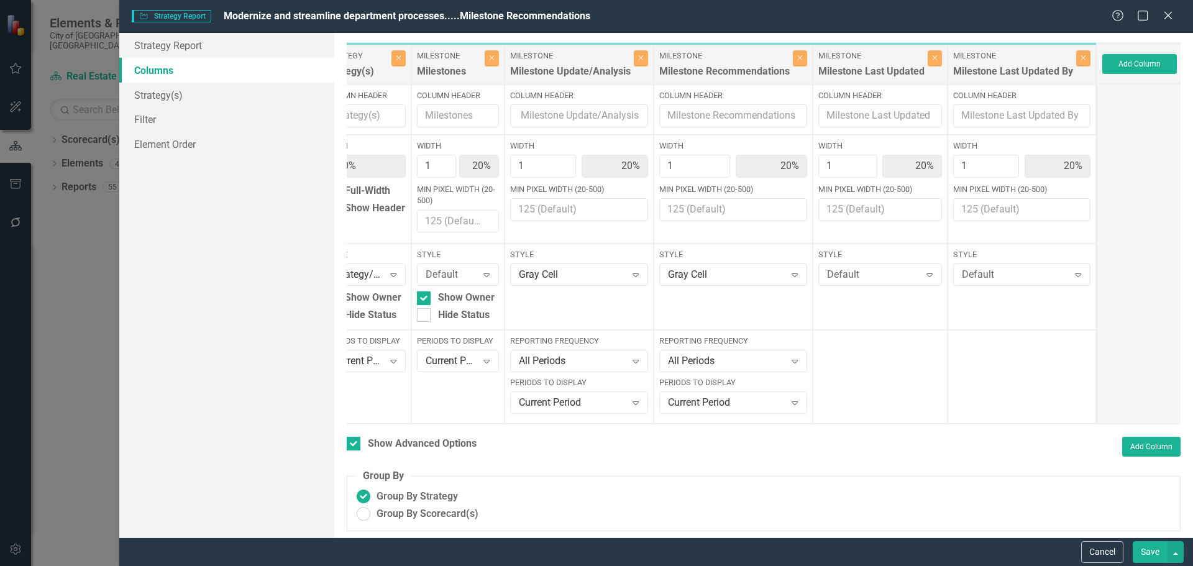
scroll to position [0, 39]
click at [529, 273] on div "Gray Cell" at bounding box center [571, 275] width 108 height 14
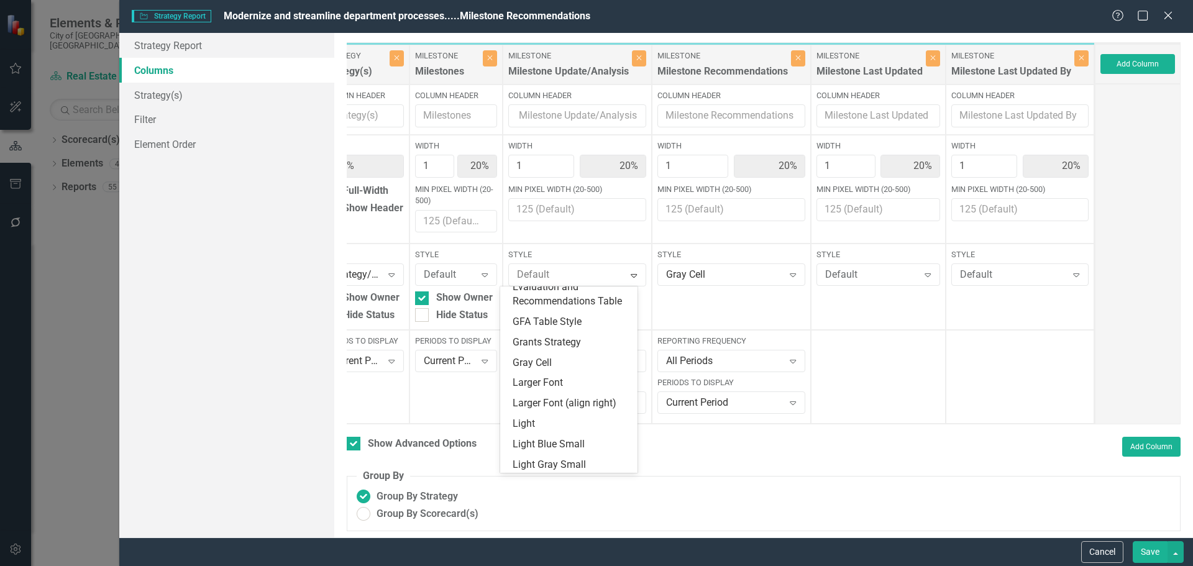
scroll to position [0, 0]
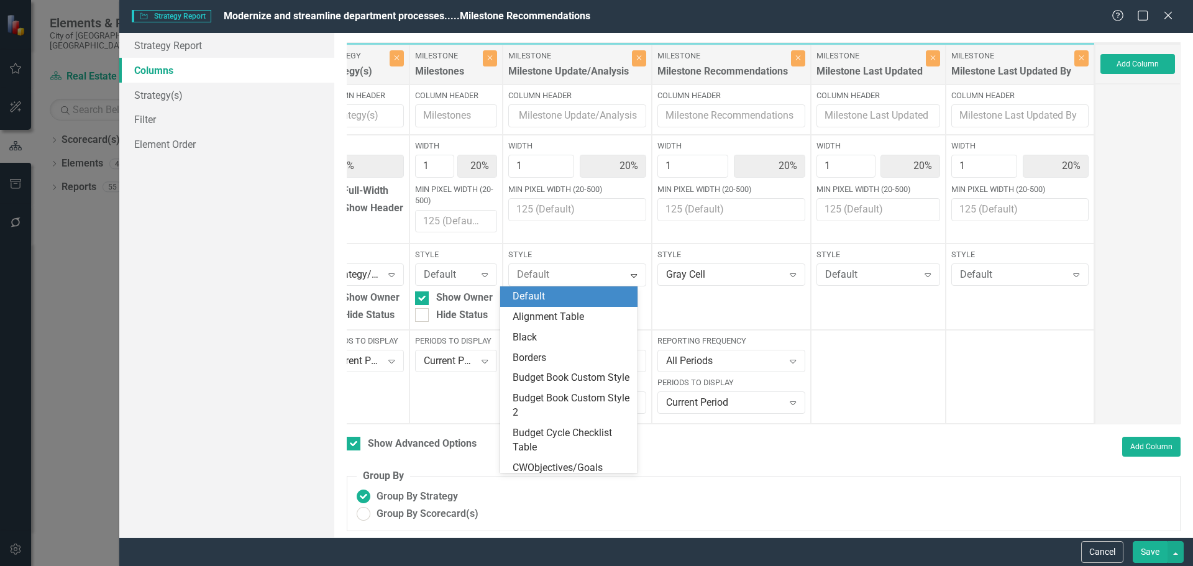
click at [544, 295] on div "Default" at bounding box center [571, 297] width 117 height 14
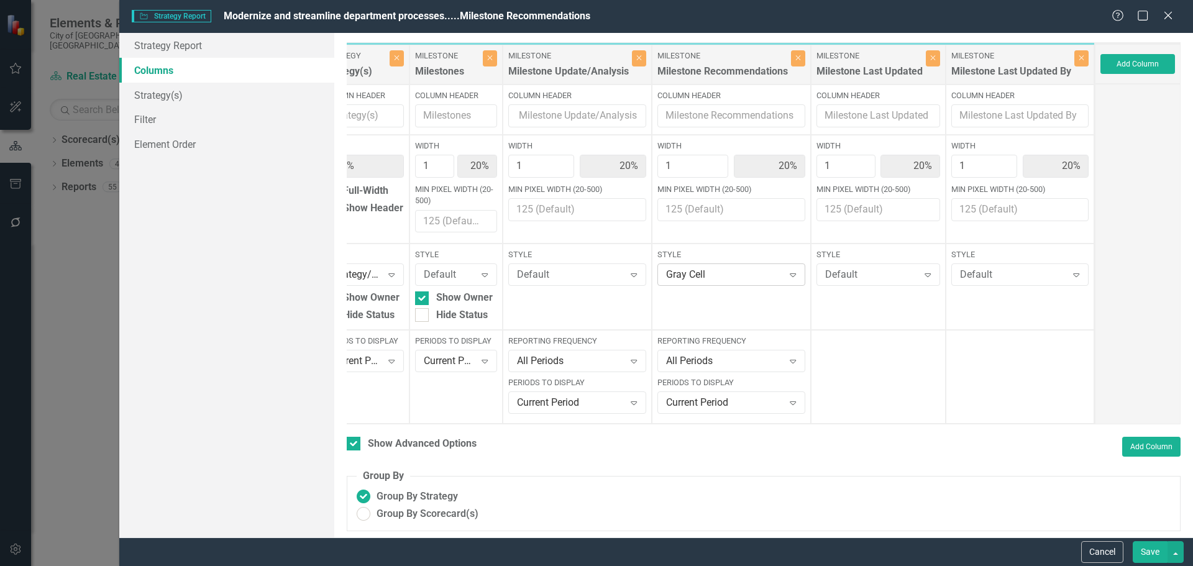
click at [736, 282] on div "Gray Cell" at bounding box center [724, 275] width 117 height 14
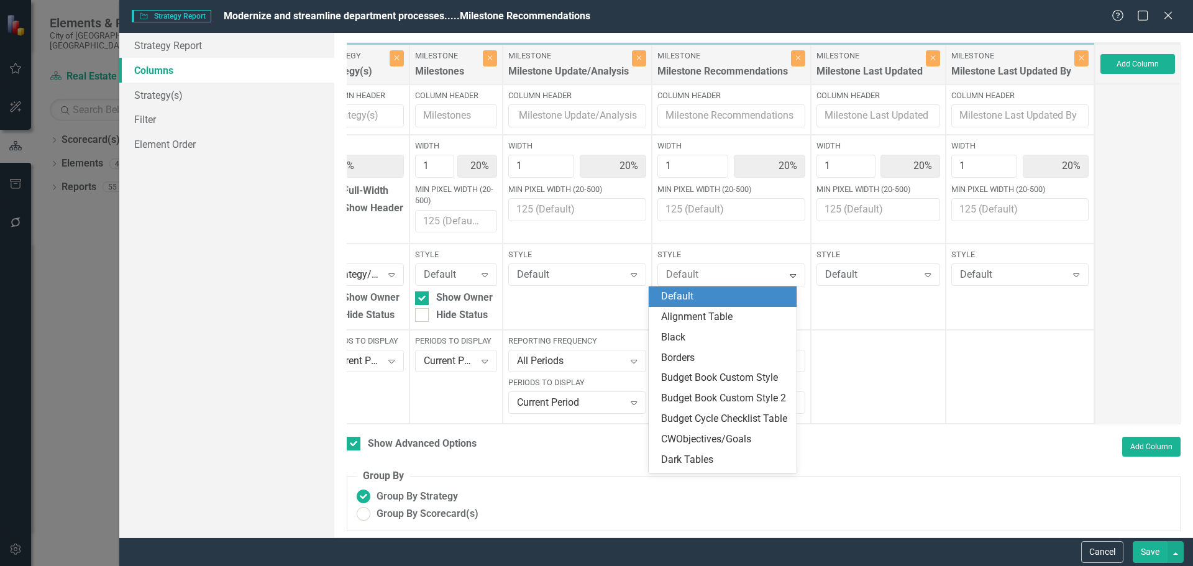
click at [728, 295] on div "Default" at bounding box center [725, 297] width 128 height 14
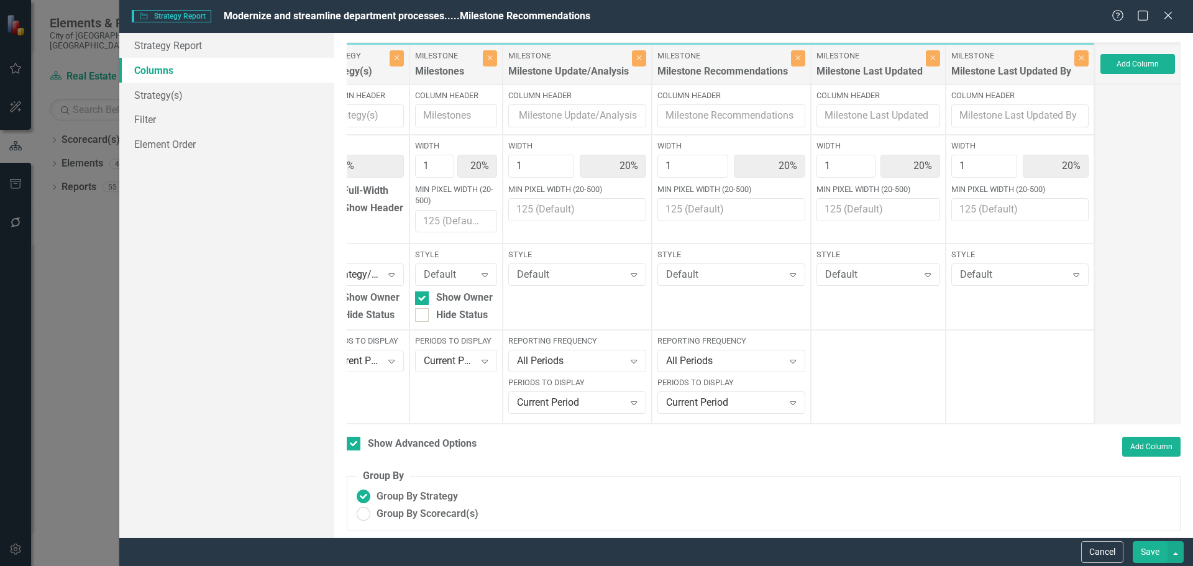
drag, startPoint x: 1152, startPoint y: 551, endPoint x: 188, endPoint y: 185, distance: 1031.2
click at [263, 234] on form "Strategy Strategy Report Modernize and streamline department processes.....Mile…" at bounding box center [656, 283] width 1074 height 566
click at [167, 97] on link "Strategy(s)" at bounding box center [226, 95] width 215 height 25
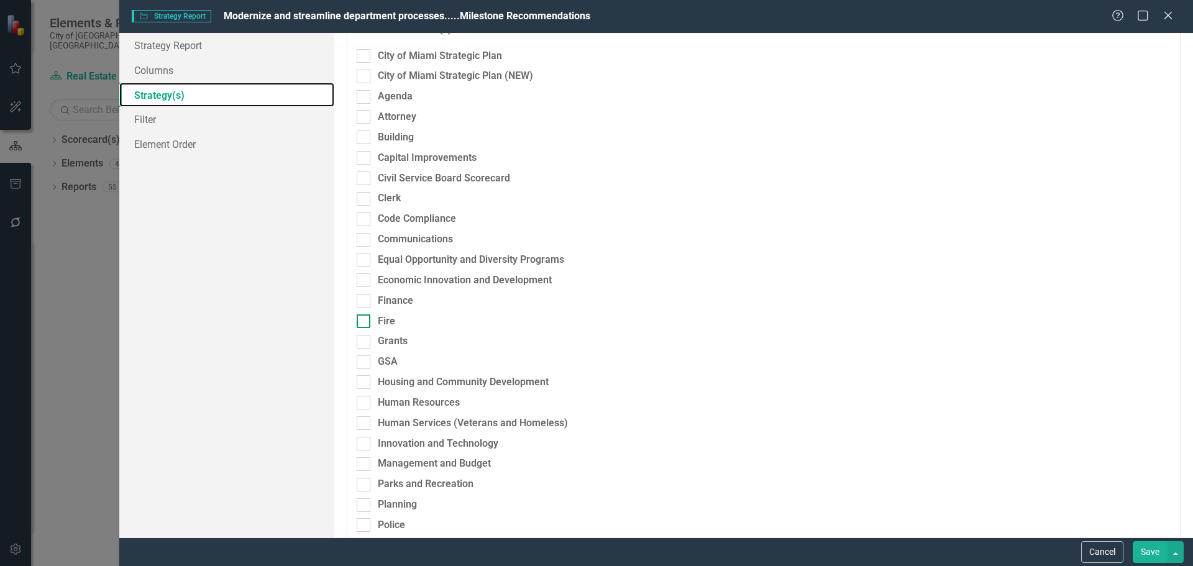
scroll to position [186, 0]
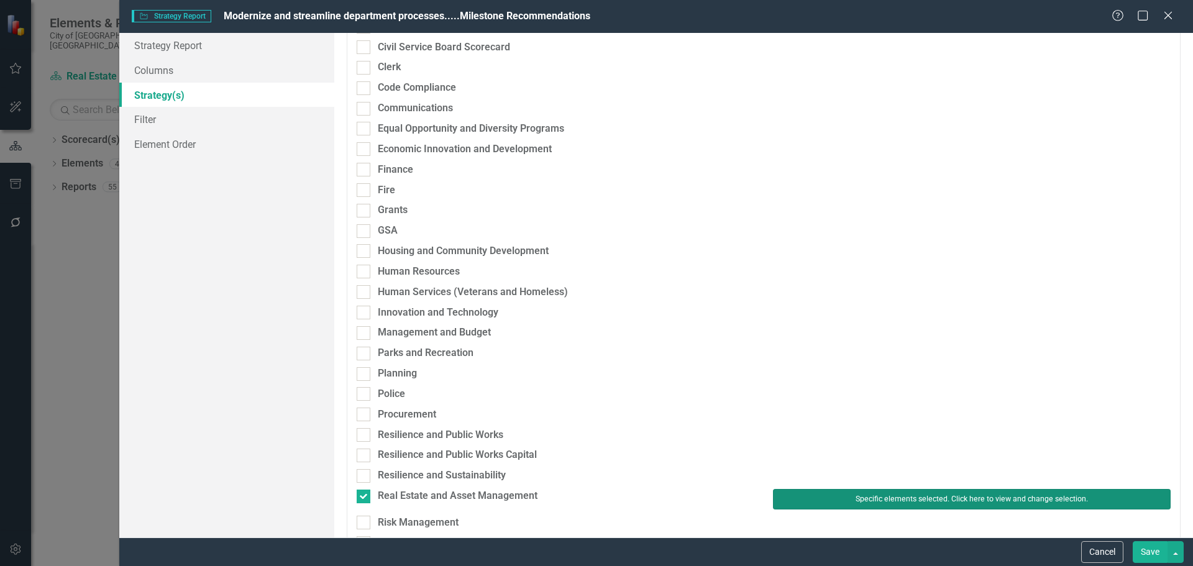
click at [837, 497] on button "Specific elements selected. Click here to view and change selection." at bounding box center [972, 499] width 398 height 20
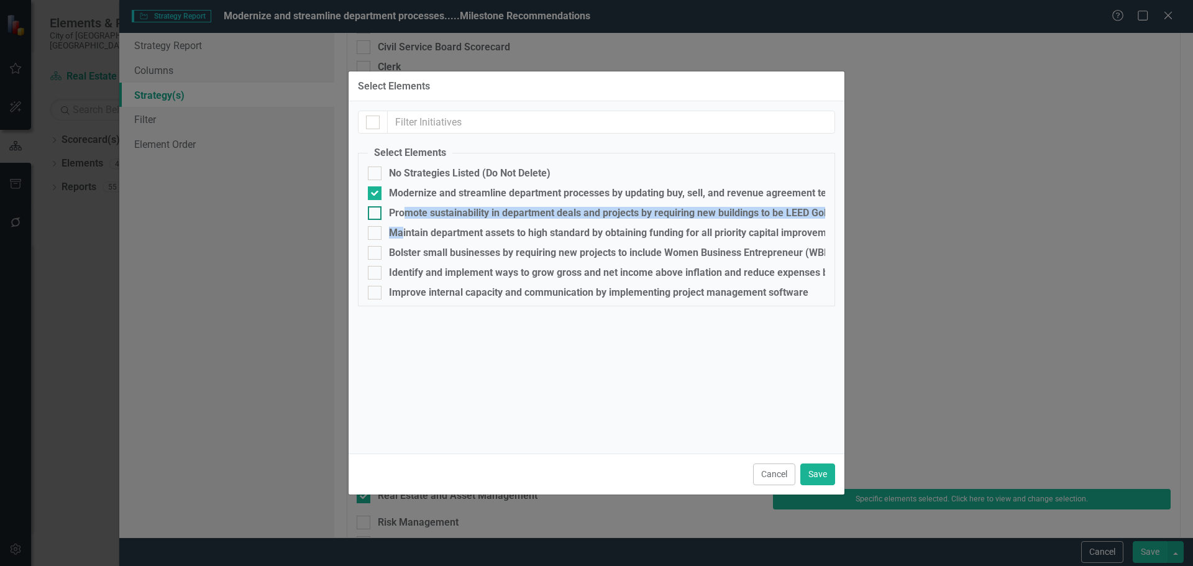
drag, startPoint x: 403, startPoint y: 222, endPoint x: 403, endPoint y: 214, distance: 7.5
click at [403, 216] on fieldset "Select Elements No Strategies Listed (Do Not Delete) Modernize and streamline d…" at bounding box center [596, 226] width 477 height 160
click at [403, 208] on div "Promote sustainability in department deals and projects by requiring new buildi…" at bounding box center [610, 213] width 443 height 11
click at [376, 208] on input "Promote sustainability in department deals and projects by requiring new buildi…" at bounding box center [372, 210] width 8 height 8
checkbox input "true"
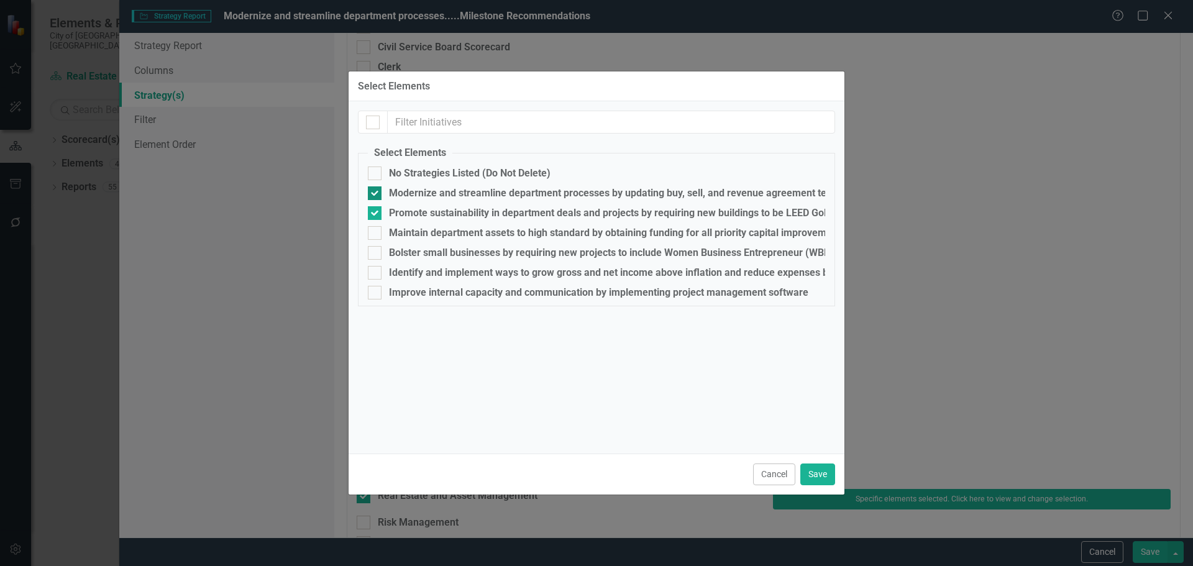
click at [391, 190] on div "Modernize and streamline department processes by updating buy, sell, and revenu…" at bounding box center [626, 193] width 474 height 11
click at [376, 190] on input "Modernize and streamline department processes by updating buy, sell, and revenu…" at bounding box center [372, 190] width 8 height 8
checkbox input "false"
click at [813, 471] on button "Save" at bounding box center [817, 475] width 35 height 22
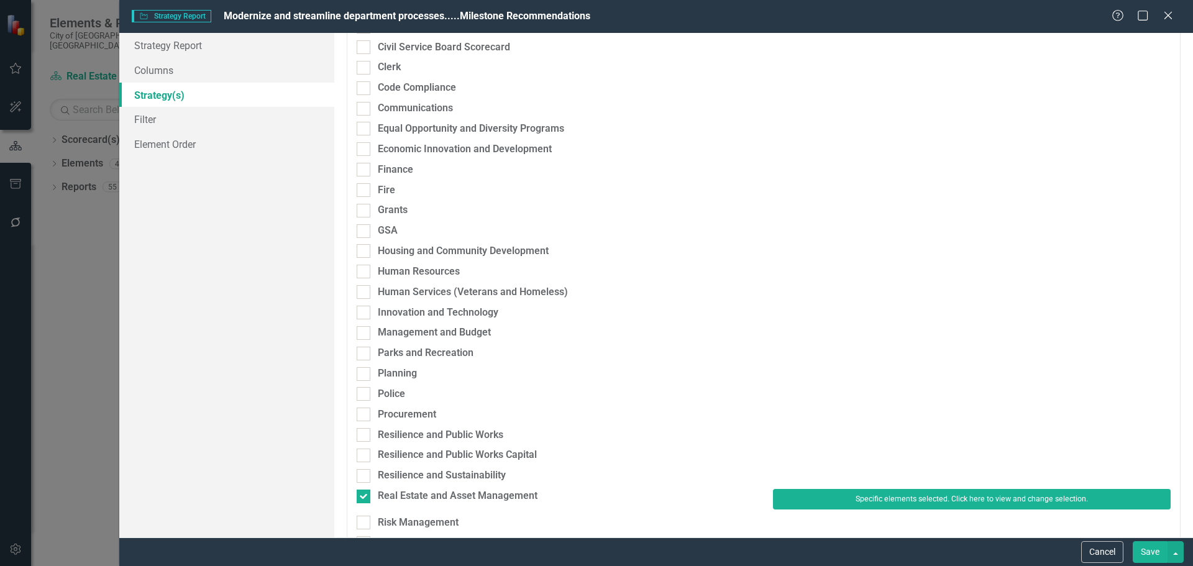
click at [1145, 549] on button "Save" at bounding box center [1150, 552] width 35 height 22
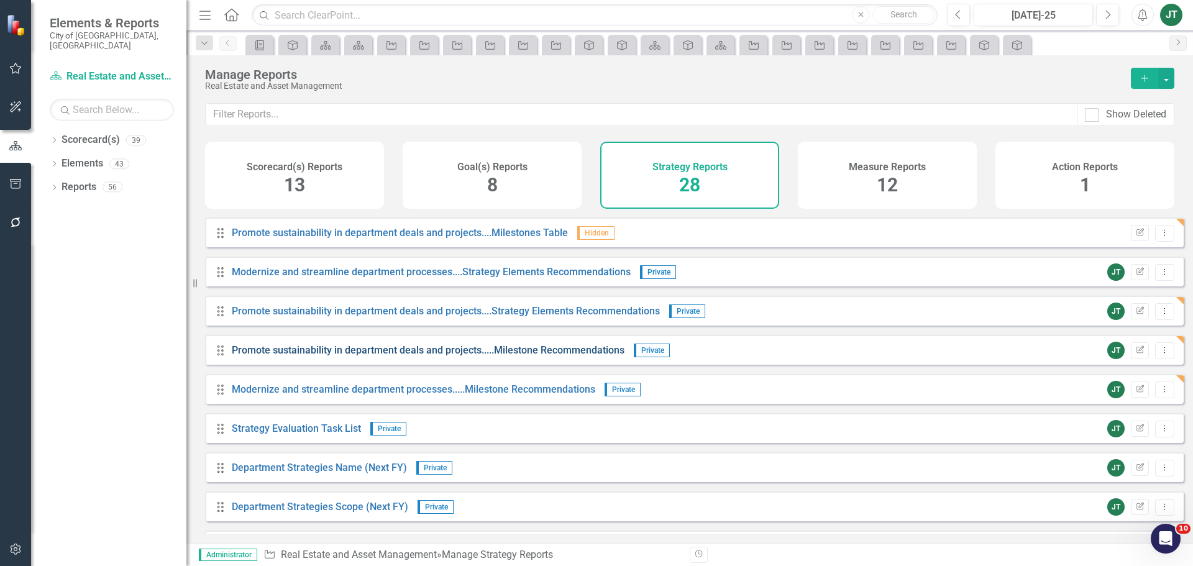
scroll to position [249, 0]
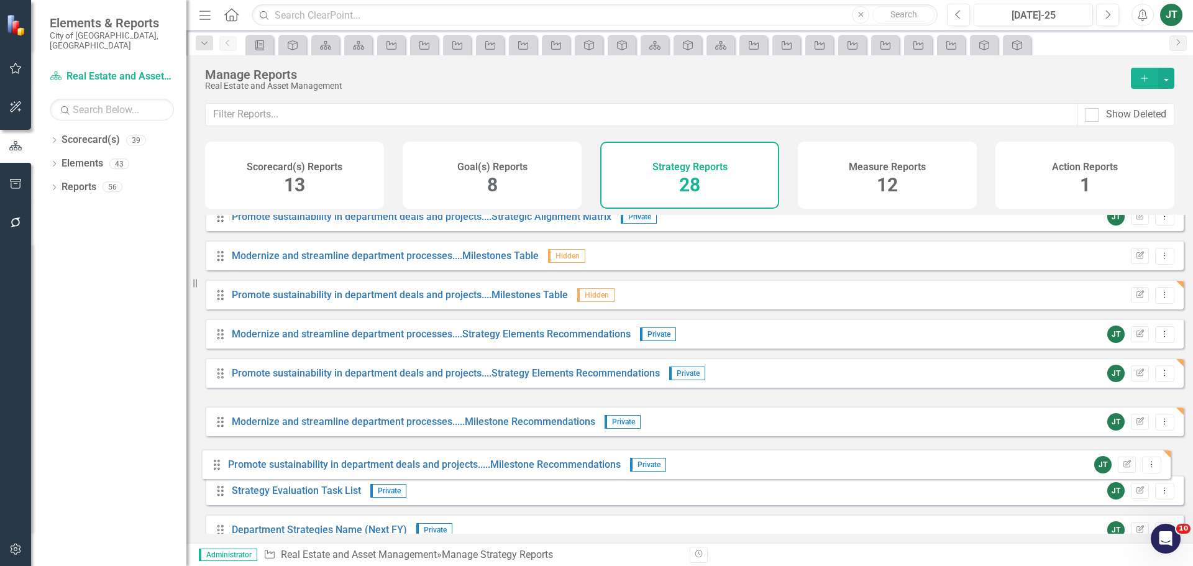
drag, startPoint x: 218, startPoint y: 418, endPoint x: 214, endPoint y: 461, distance: 43.0
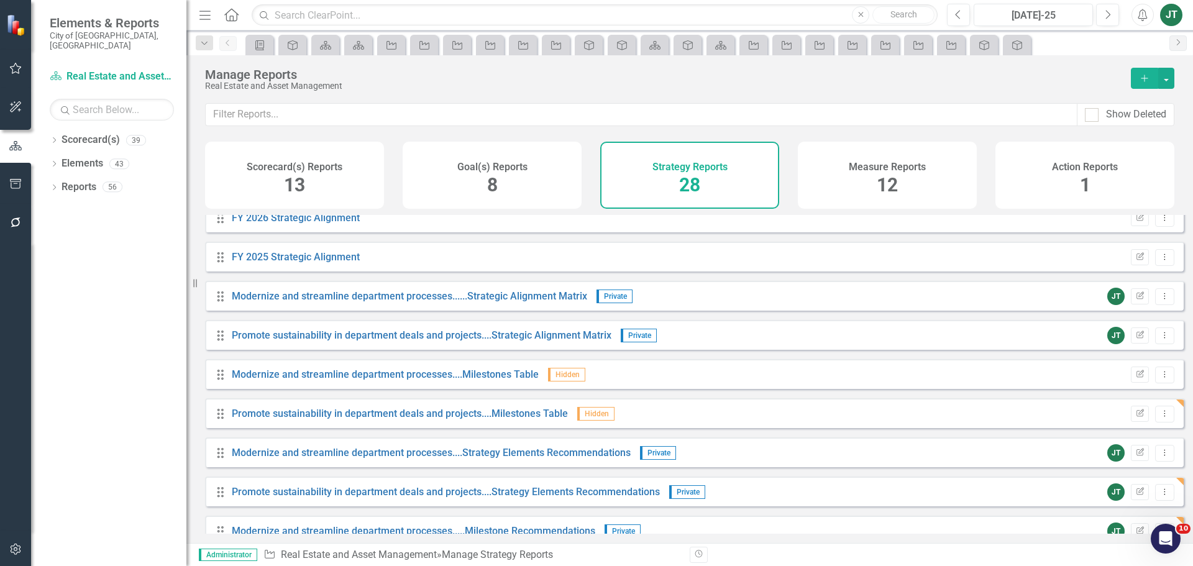
scroll to position [124, 0]
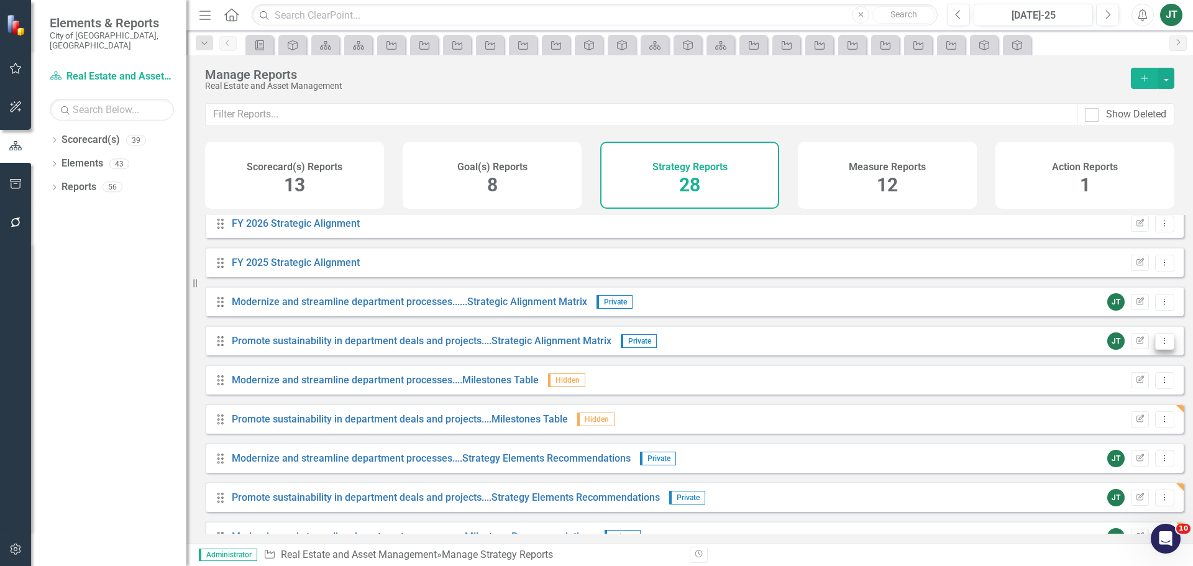
click at [1161, 349] on button "Dropdown Menu" at bounding box center [1164, 341] width 19 height 17
click at [1116, 421] on link "Copy Duplicate Report" at bounding box center [1113, 417] width 103 height 23
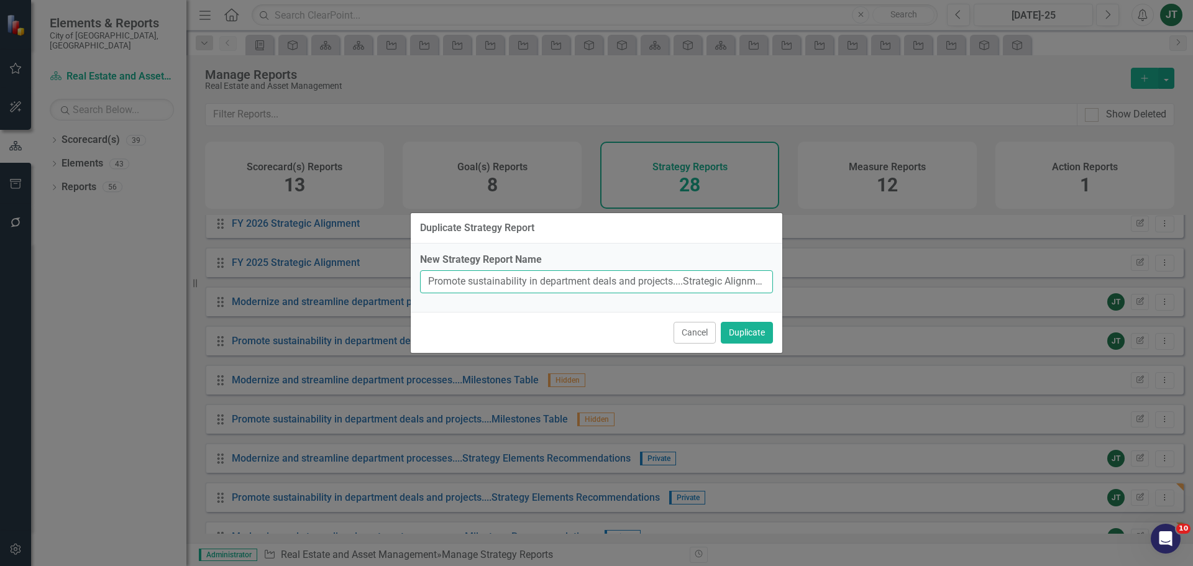
click at [646, 288] on input "Promote sustainability in department deals and projects....Strategic Alignment …" at bounding box center [596, 281] width 353 height 23
drag, startPoint x: 674, startPoint y: 278, endPoint x: 430, endPoint y: 278, distance: 244.2
click at [430, 278] on input "Promote sustainability in department deals and projects....Strategic Alignment …" at bounding box center [596, 281] width 353 height 23
paste input "Maintain department assets to high standard"
click at [672, 277] on input "Maintain department assets to high standard....Strategic Alignment Matrix (Copy)" at bounding box center [596, 281] width 353 height 23
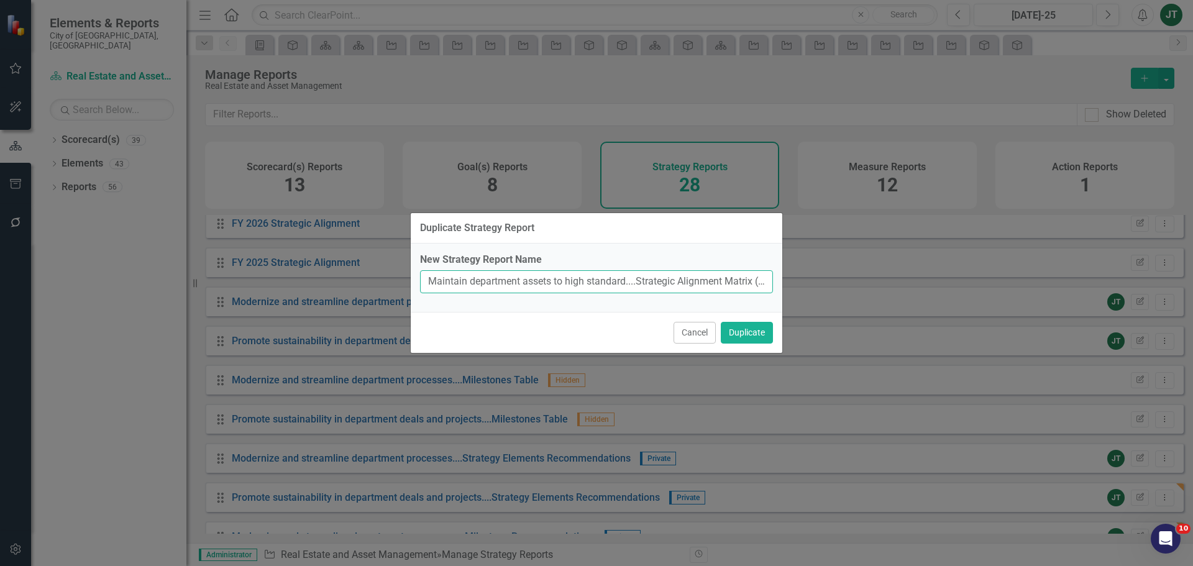
scroll to position [0, 22]
drag, startPoint x: 607, startPoint y: 280, endPoint x: 815, endPoint y: 282, distance: 208.2
click at [815, 282] on div "Duplicate Strategy Report New Strategy Report Name Maintain department assets t…" at bounding box center [596, 283] width 1193 height 566
click at [748, 280] on input "Maintain department assets to high standard....Strategic Alignment Matrix (Copy)" at bounding box center [596, 281] width 353 height 23
drag, startPoint x: 731, startPoint y: 280, endPoint x: 829, endPoint y: 280, distance: 98.2
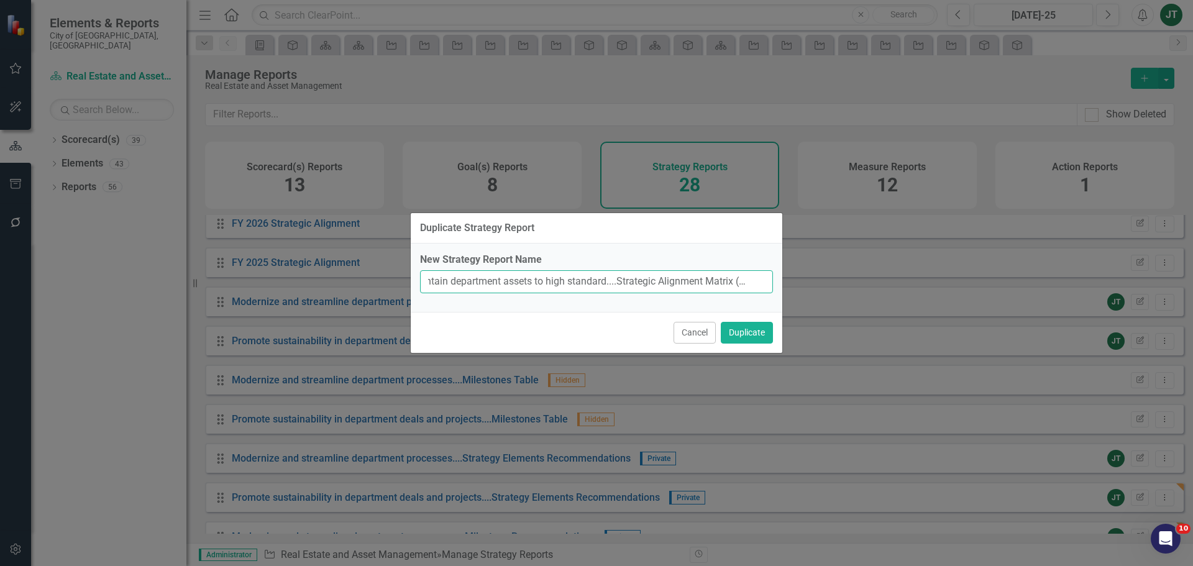
click at [829, 281] on div "Duplicate Strategy Report New Strategy Report Name Maintain department assets t…" at bounding box center [596, 283] width 1193 height 566
type input "Maintain department assets to high standard....Strategic Alignment Matrix"
click at [743, 326] on button "Duplicate" at bounding box center [747, 333] width 52 height 22
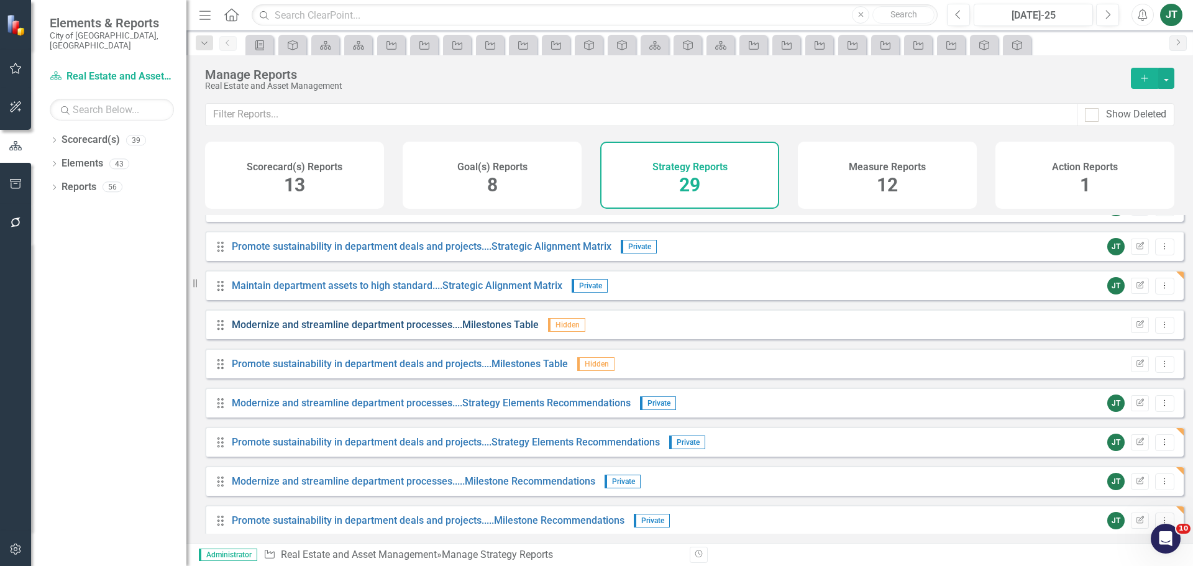
scroll to position [249, 0]
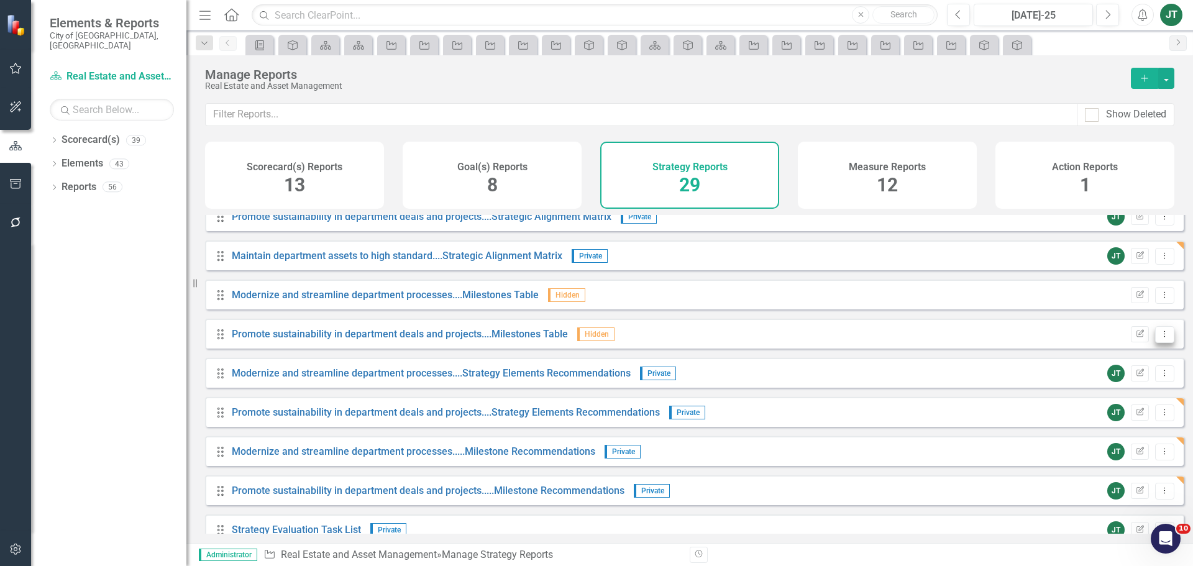
click at [1160, 338] on icon "Dropdown Menu" at bounding box center [1165, 334] width 11 height 8
click at [1115, 405] on link "Copy Duplicate Report" at bounding box center [1113, 410] width 103 height 23
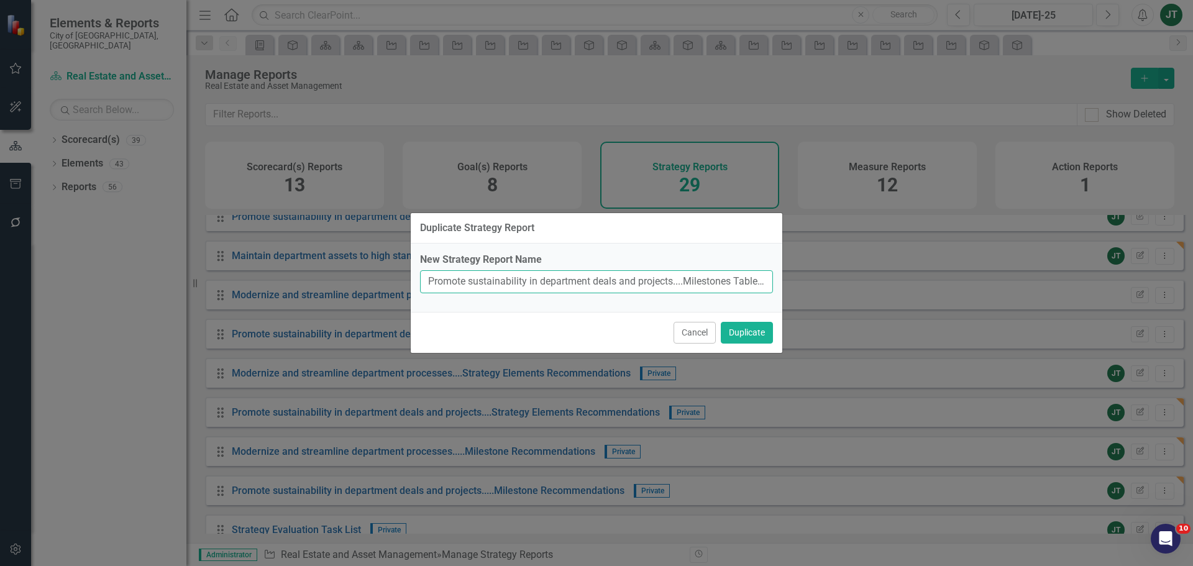
drag, startPoint x: 674, startPoint y: 278, endPoint x: 405, endPoint y: 283, distance: 269.1
click at [405, 283] on div "Duplicate Strategy Report New Strategy Report Name Promote sustainability in de…" at bounding box center [596, 283] width 1193 height 566
paste input "Maintain department assets to high standard"
click at [654, 273] on input "Maintain department assets to high standard....Milestones Table (Copy)" at bounding box center [596, 281] width 353 height 23
drag, startPoint x: 713, startPoint y: 279, endPoint x: 852, endPoint y: 267, distance: 139.1
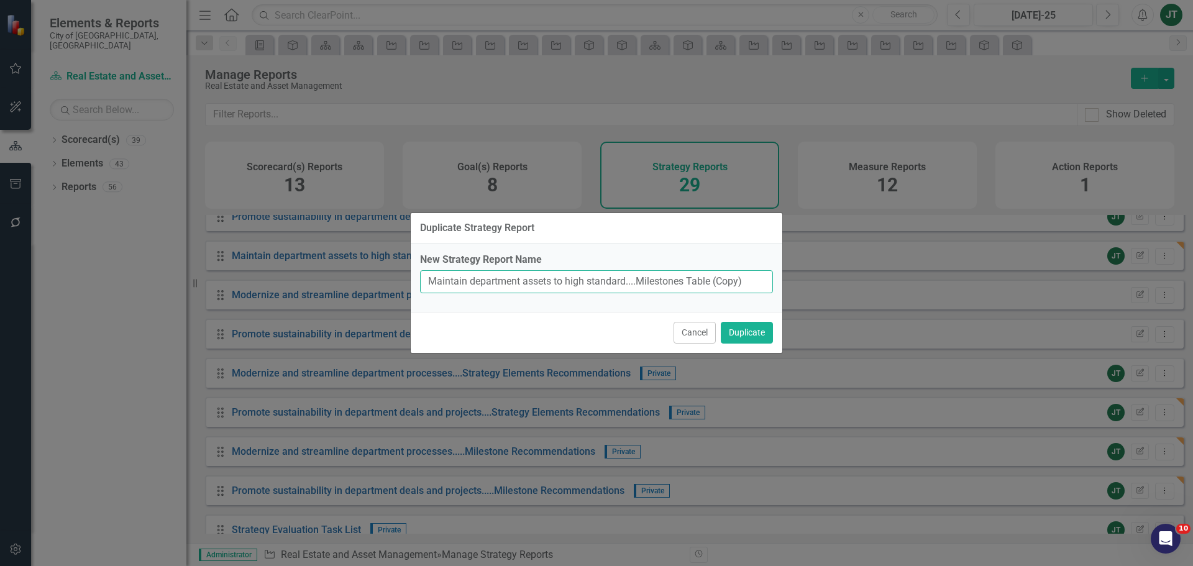
click at [843, 275] on div "Duplicate Strategy Report New Strategy Report Name Maintain department assets t…" at bounding box center [596, 283] width 1193 height 566
type input "Maintain department assets to high standard....Milestones Table"
click at [762, 333] on button "Duplicate" at bounding box center [747, 333] width 52 height 22
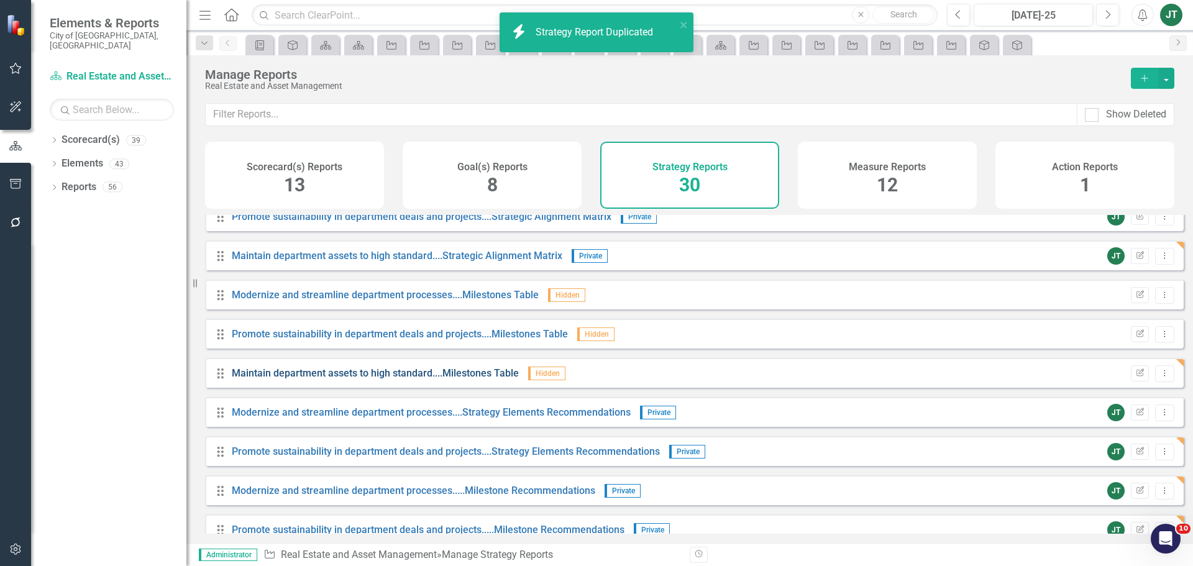
click at [323, 379] on link "Maintain department assets to high standard....Milestones Table" at bounding box center [375, 373] width 287 height 12
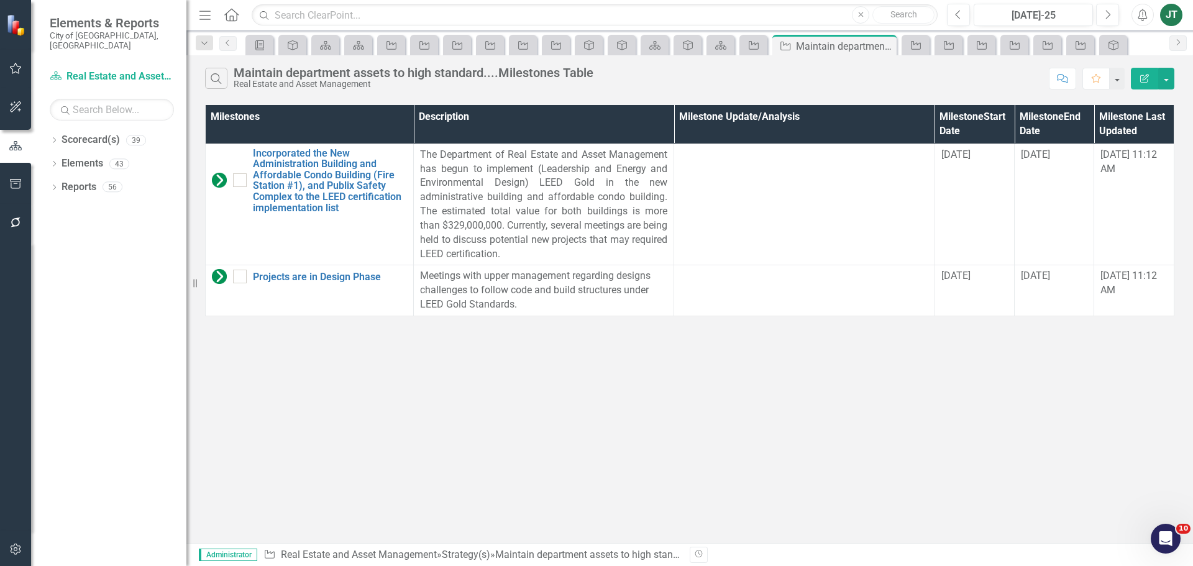
click at [1155, 72] on button "Edit Report" at bounding box center [1144, 79] width 27 height 22
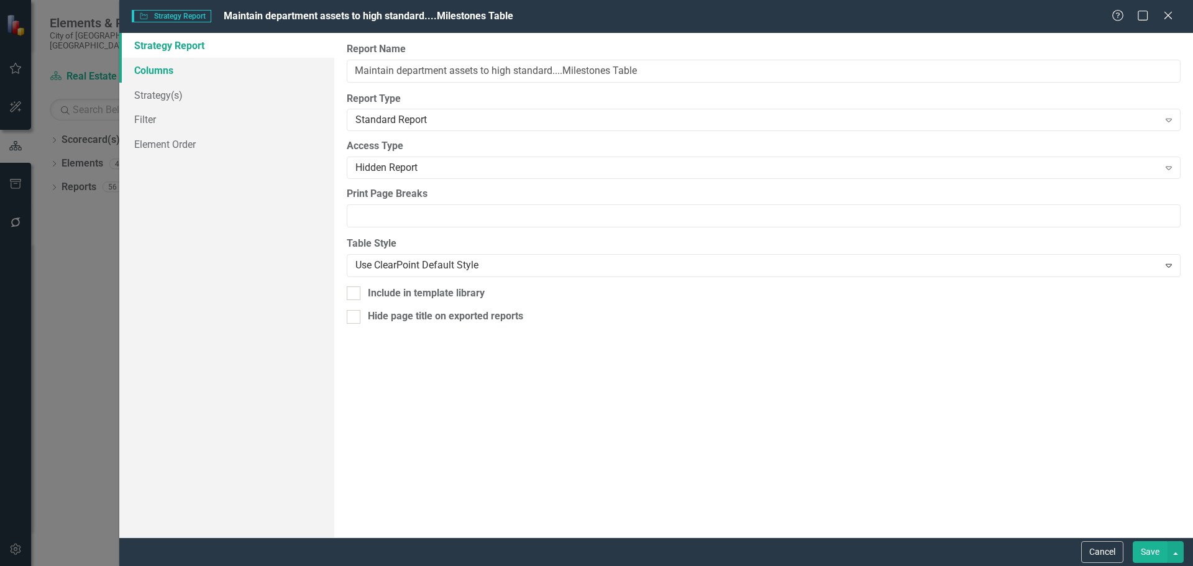
click at [175, 68] on link "Columns" at bounding box center [226, 70] width 215 height 25
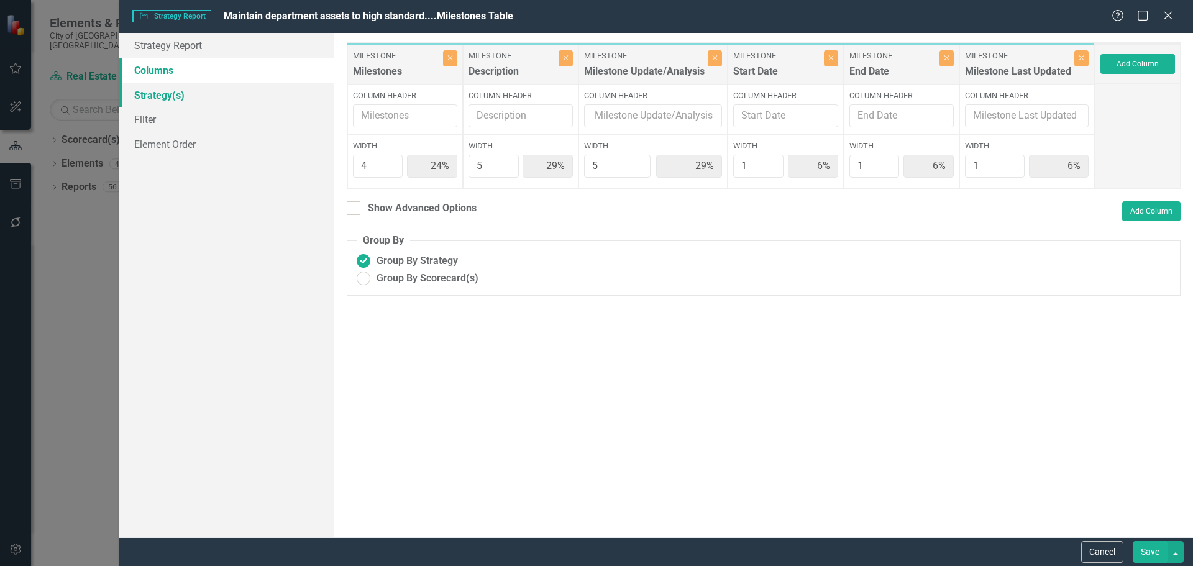
click at [177, 100] on link "Strategy(s)" at bounding box center [226, 95] width 215 height 25
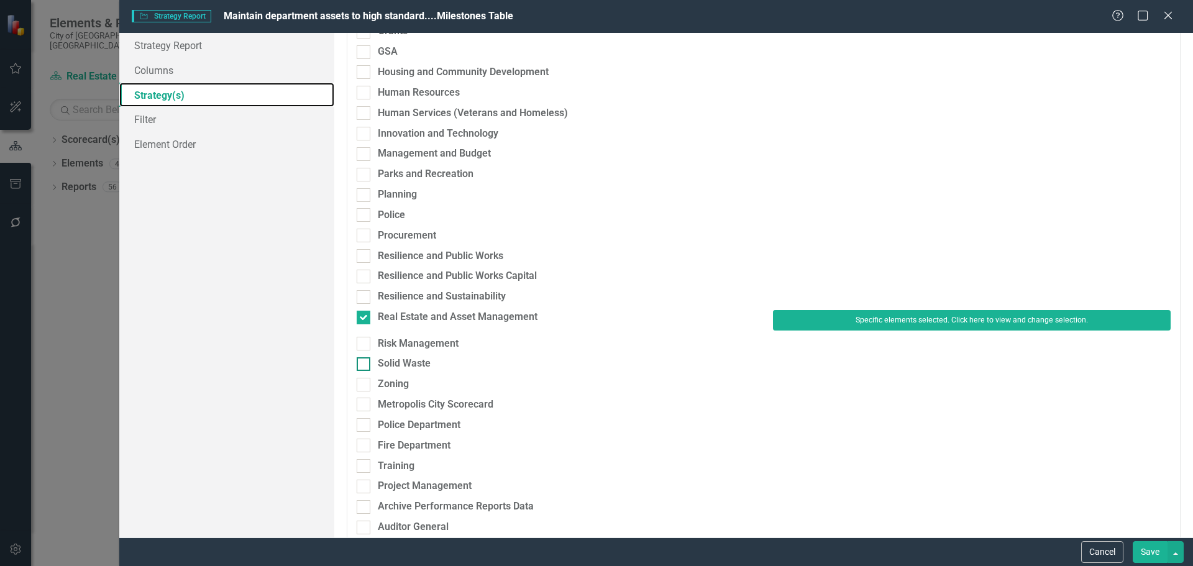
scroll to position [373, 0]
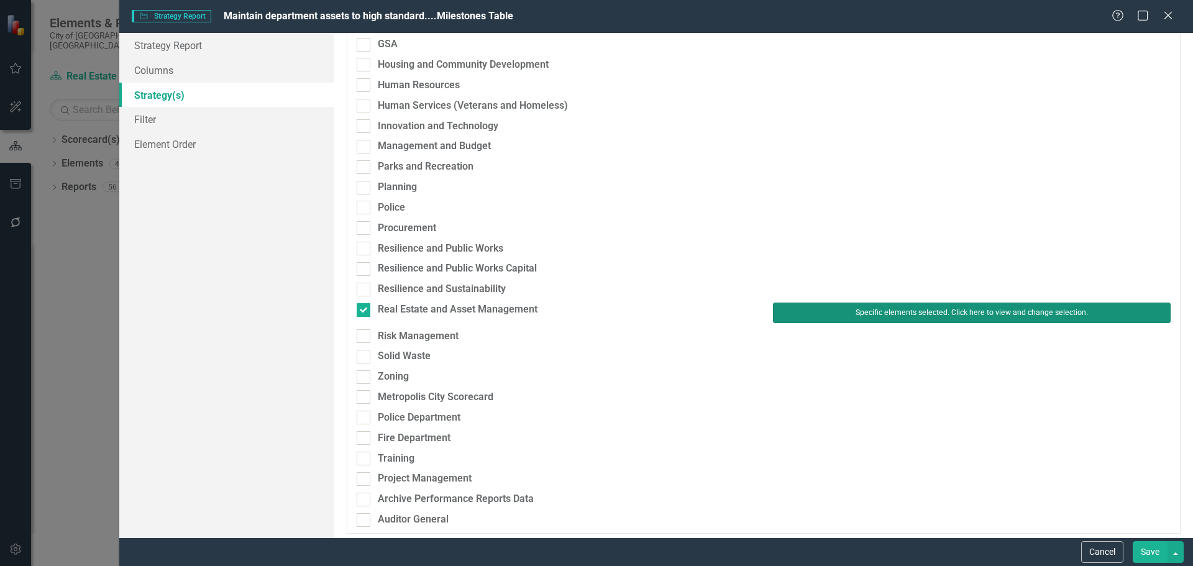
click at [825, 309] on button "Specific elements selected. Click here to view and change selection." at bounding box center [972, 313] width 398 height 20
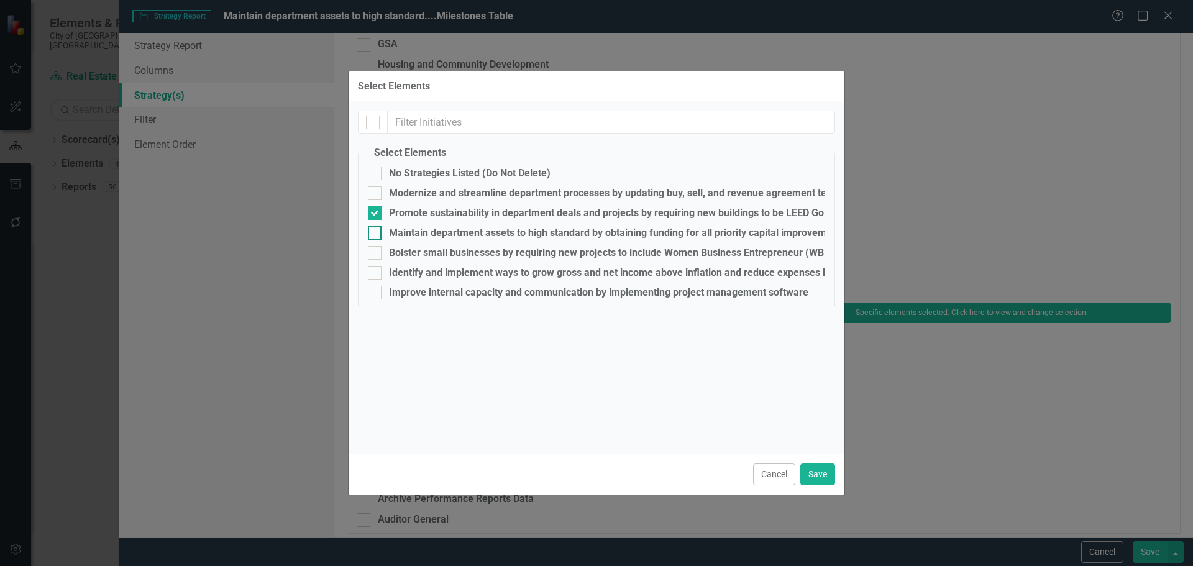
click at [427, 228] on div "Maintain department assets to high standard by obtaining funding for all priori…" at bounding box center [682, 232] width 587 height 11
click at [376, 228] on input "Maintain department assets to high standard by obtaining funding for all priori…" at bounding box center [372, 230] width 8 height 8
checkbox input "true"
click at [419, 211] on div "Promote sustainability in department deals and projects by requiring new buildi…" at bounding box center [610, 213] width 443 height 11
click at [376, 211] on input "Promote sustainability in department deals and projects by requiring new buildi…" at bounding box center [372, 210] width 8 height 8
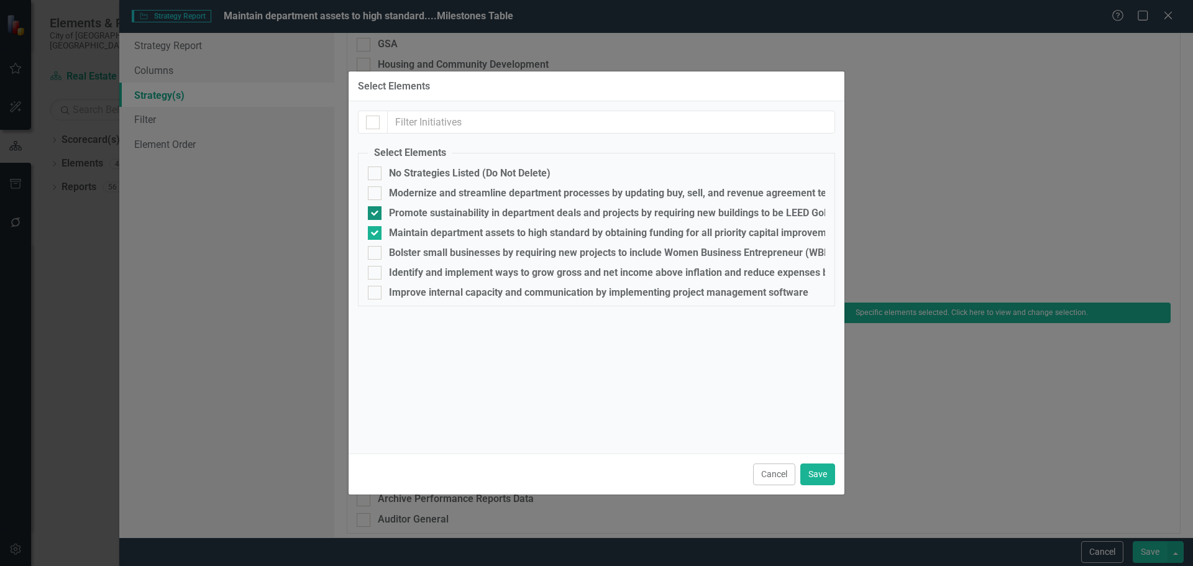
checkbox input "false"
click at [819, 473] on button "Save" at bounding box center [817, 475] width 35 height 22
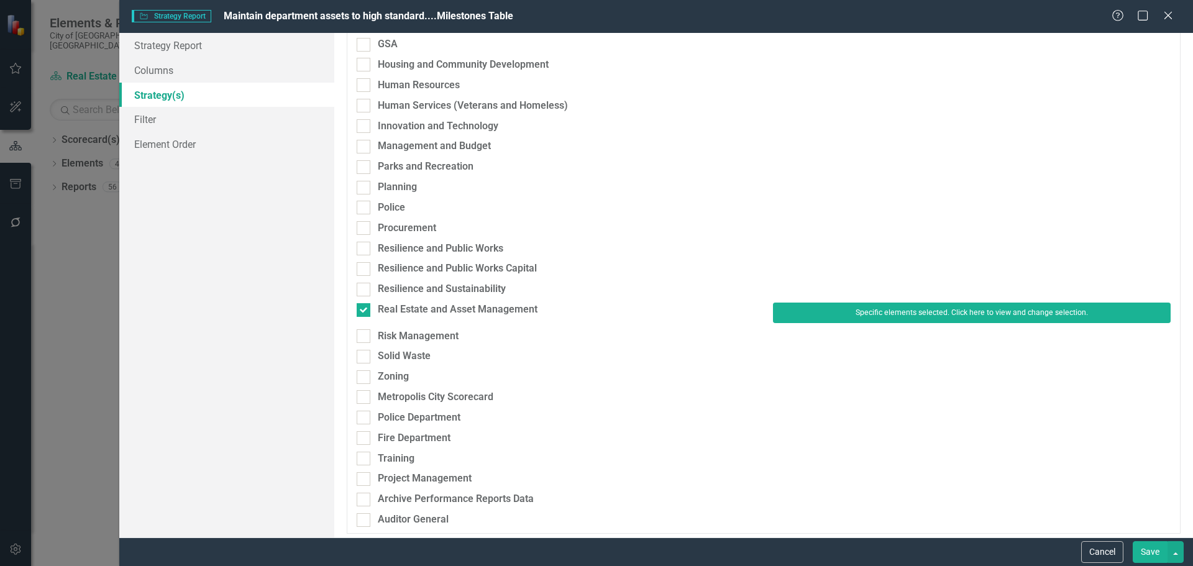
click at [1149, 554] on button "Save" at bounding box center [1150, 552] width 35 height 22
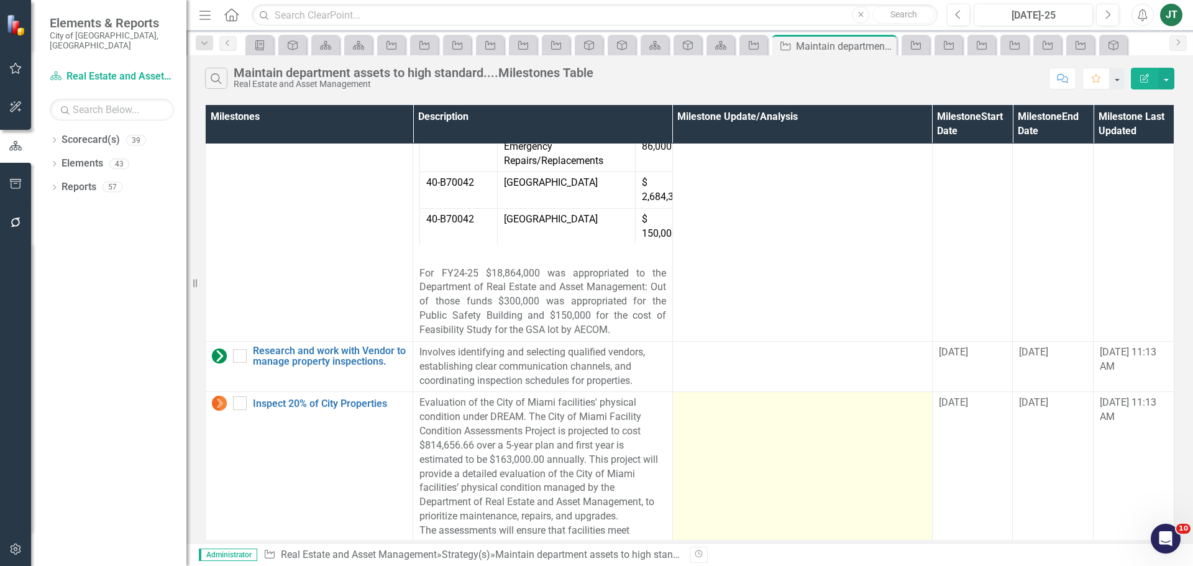
scroll to position [1469, 0]
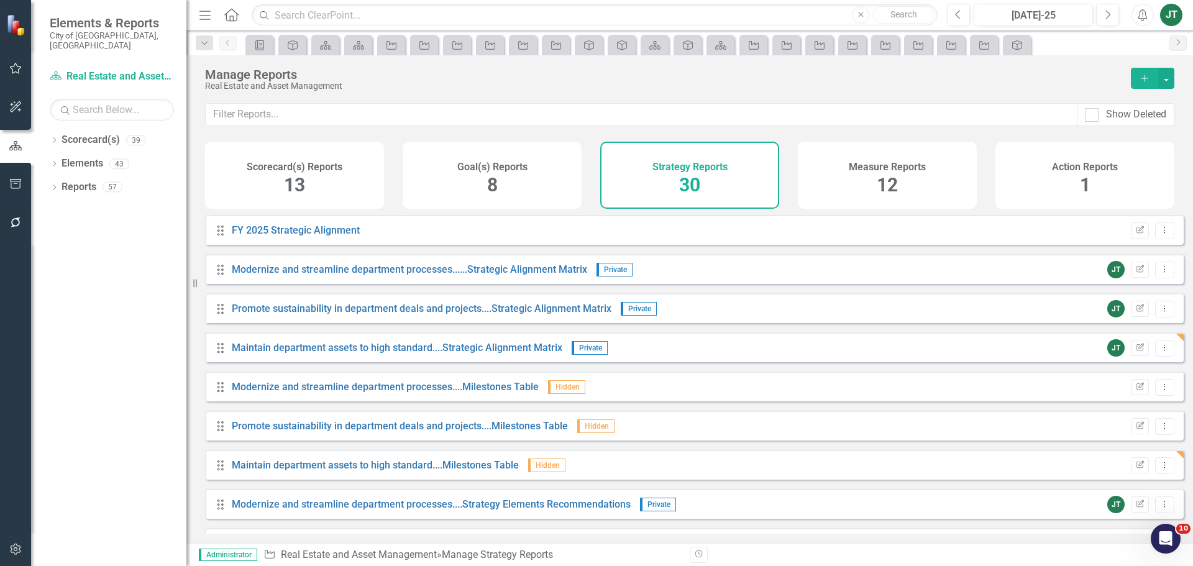
scroll to position [186, 0]
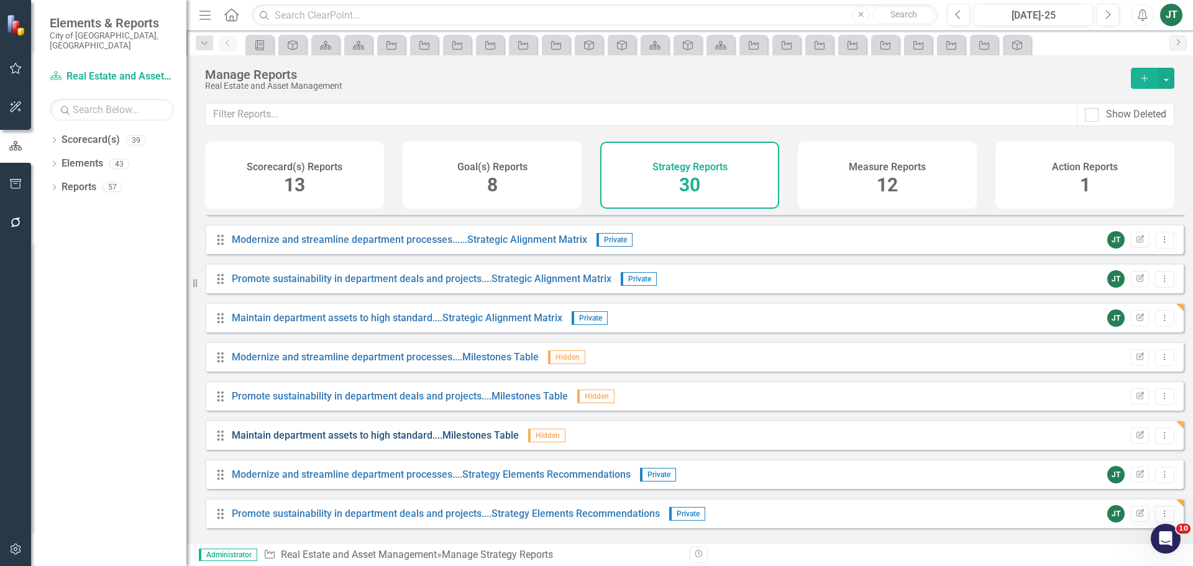
click at [431, 441] on link "Maintain department assets to high standard....Milestones Table" at bounding box center [375, 435] width 287 height 12
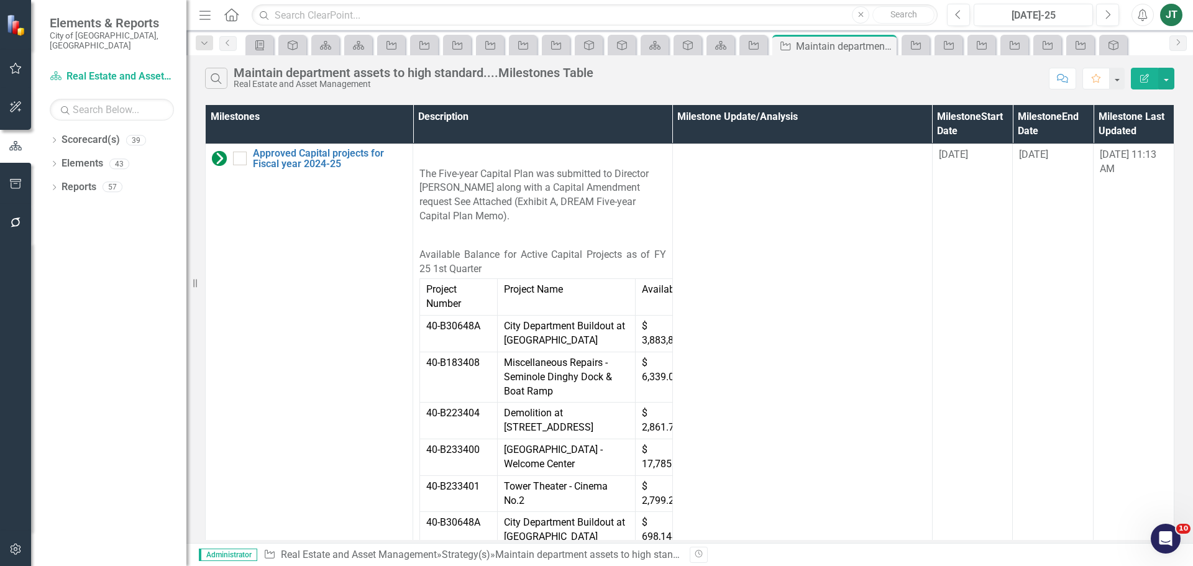
click at [1138, 78] on button "Edit Report" at bounding box center [1144, 79] width 27 height 22
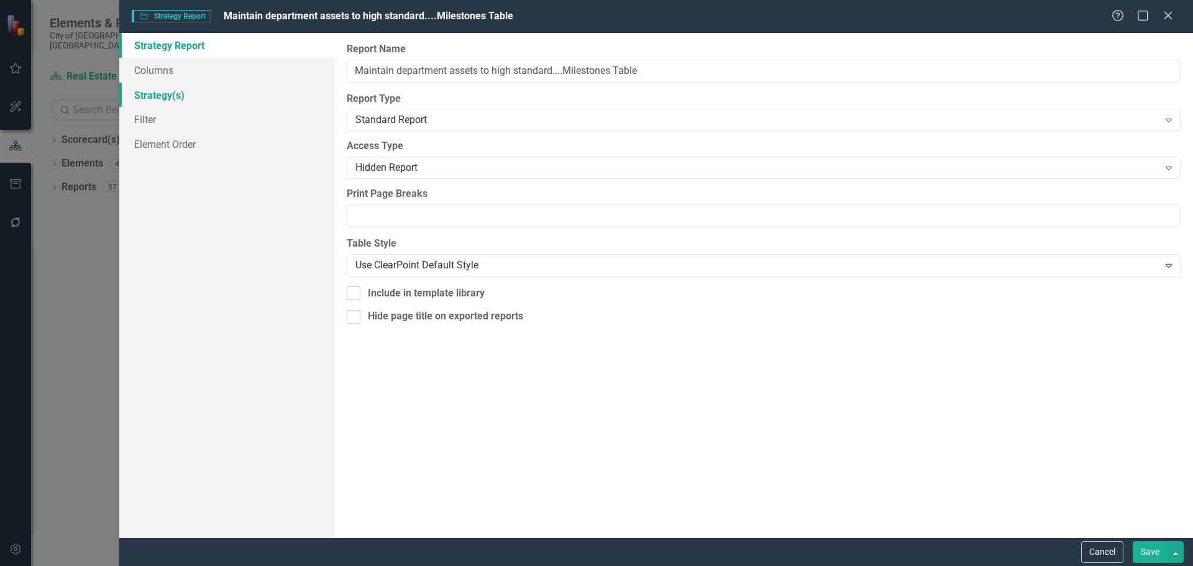
click at [141, 98] on link "Strategy(s)" at bounding box center [226, 95] width 215 height 25
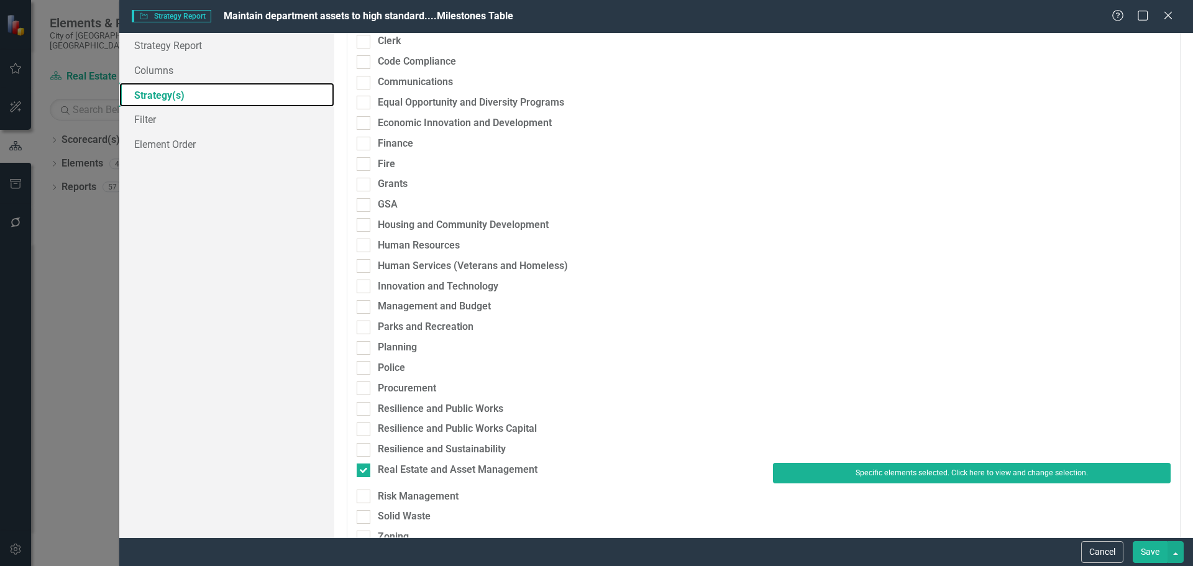
scroll to position [249, 0]
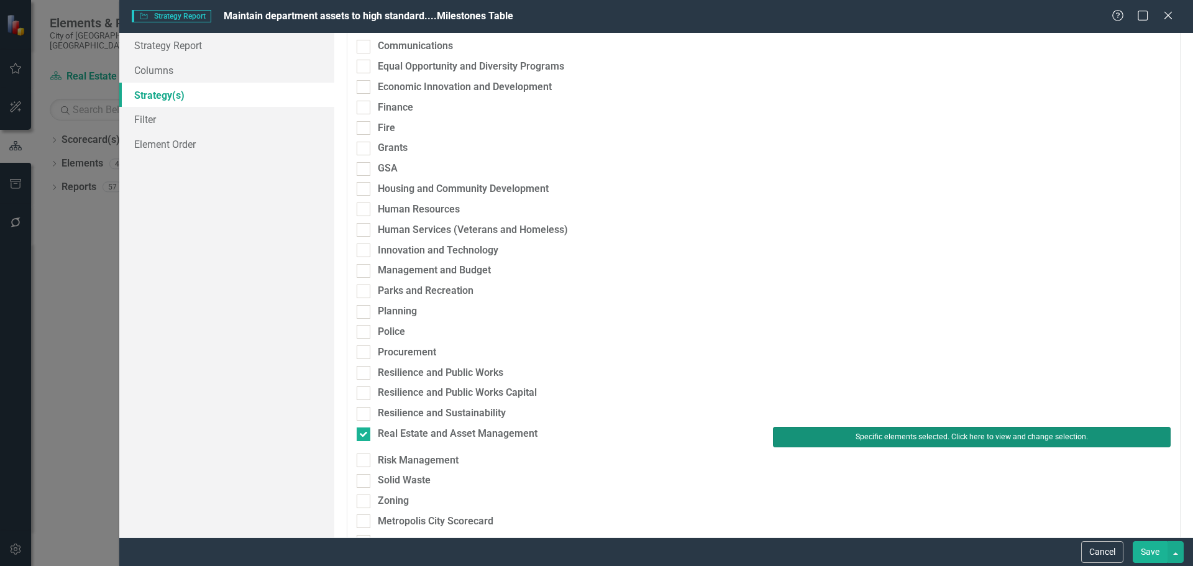
click at [852, 442] on button "Specific elements selected. Click here to view and change selection." at bounding box center [972, 437] width 398 height 20
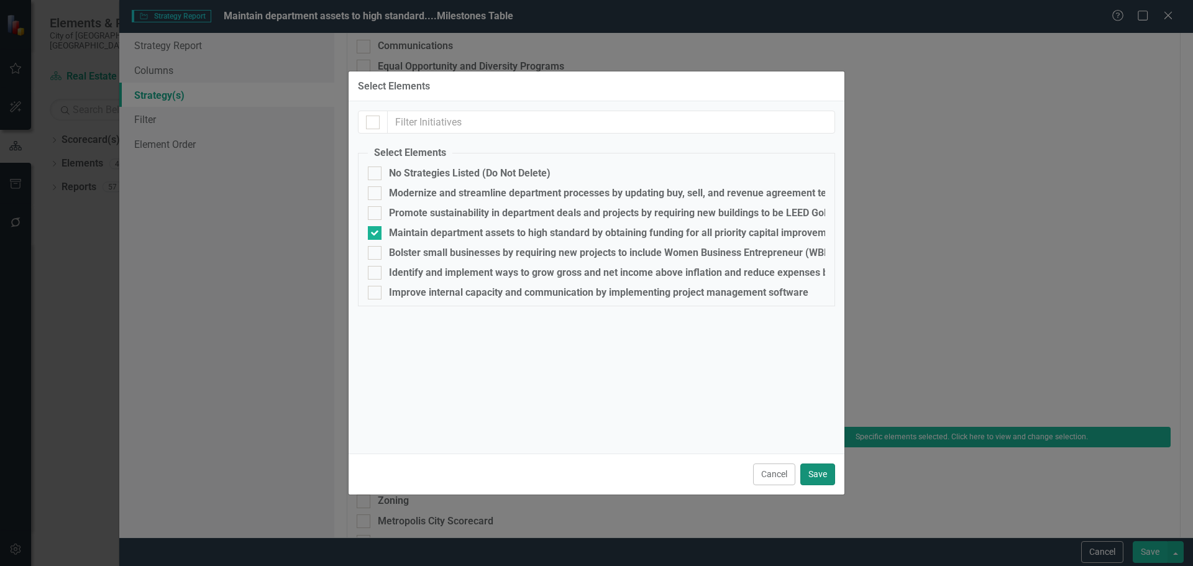
click at [823, 468] on button "Save" at bounding box center [817, 475] width 35 height 22
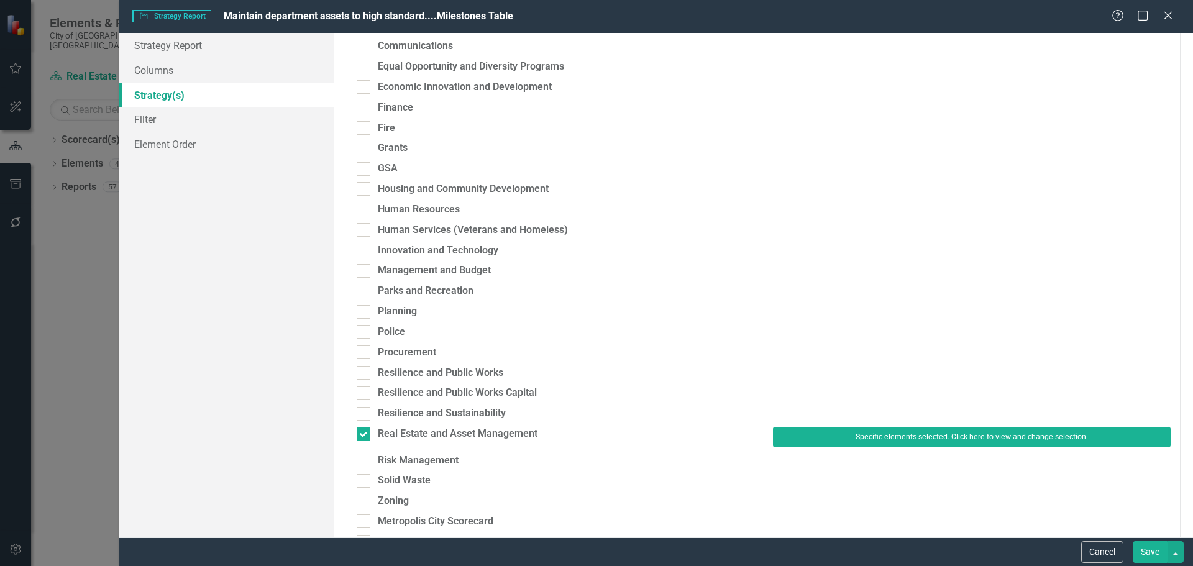
click at [1152, 556] on button "Save" at bounding box center [1150, 552] width 35 height 22
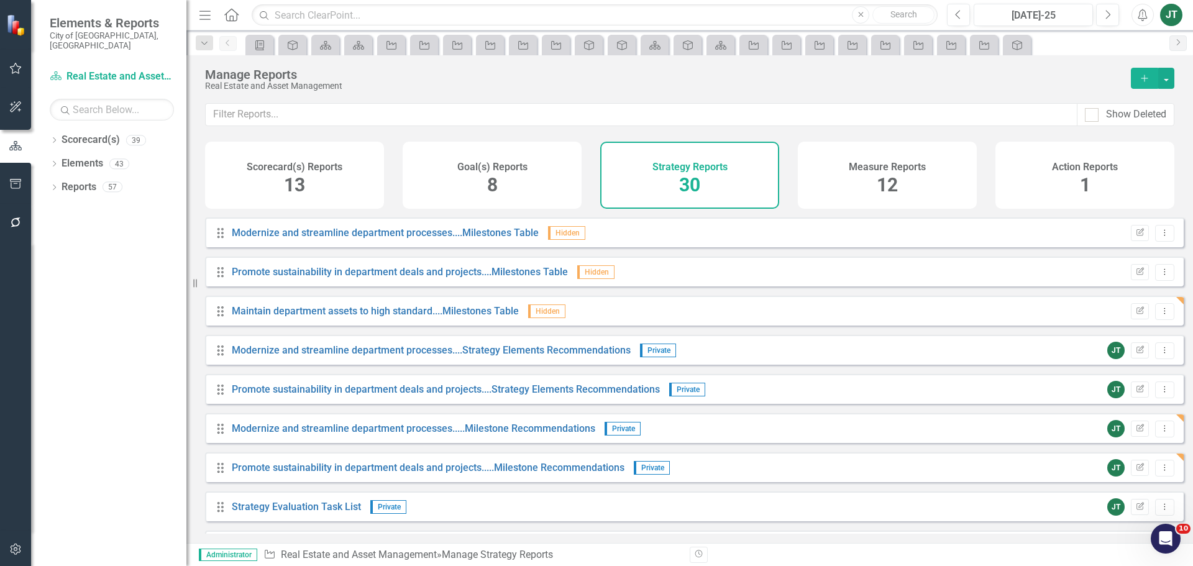
scroll to position [373, 0]
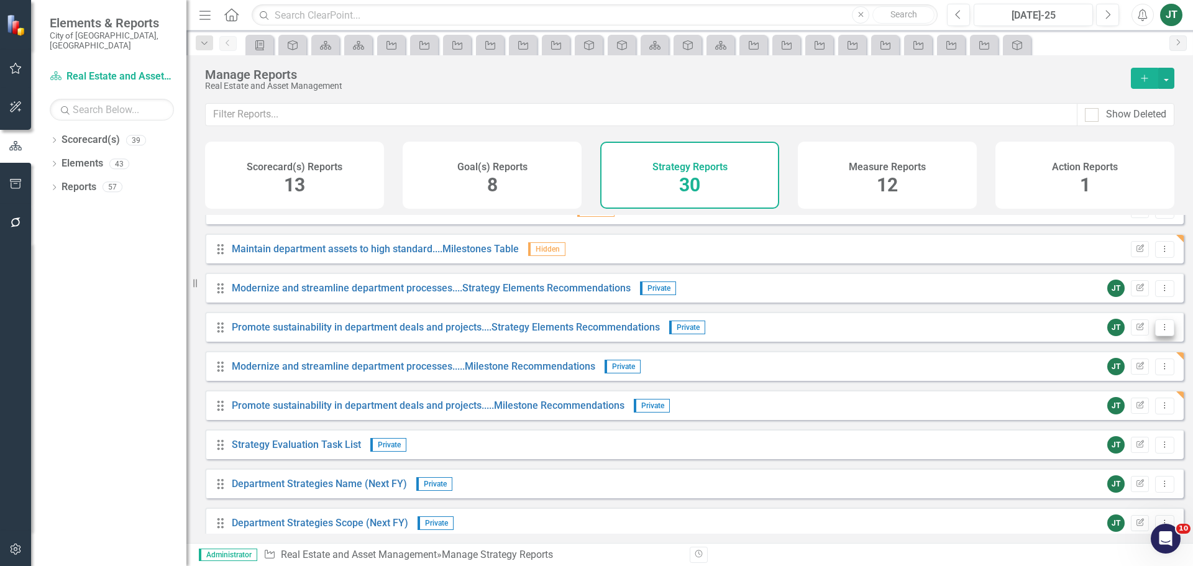
click at [1160, 331] on icon "Dropdown Menu" at bounding box center [1165, 327] width 11 height 8
click at [1105, 404] on link "Copy Duplicate Report" at bounding box center [1113, 403] width 103 height 23
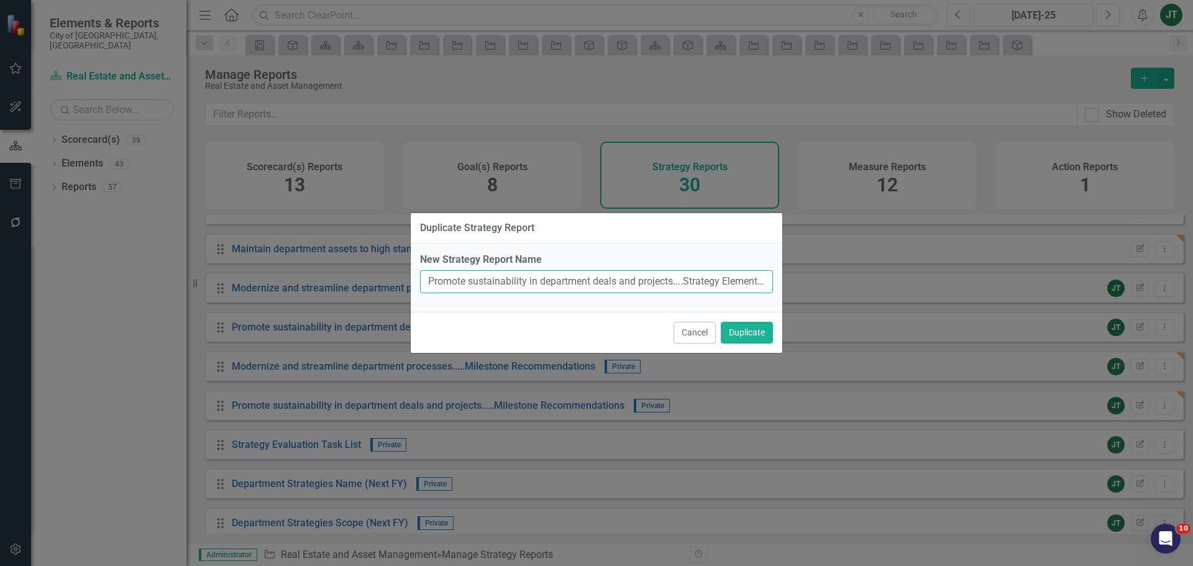
click at [634, 279] on input "Promote sustainability in department deals and projects....Strategy Elements Re…" at bounding box center [596, 281] width 353 height 23
drag, startPoint x: 669, startPoint y: 280, endPoint x: 416, endPoint y: 280, distance: 252.9
click at [416, 280] on div "New Strategy Report Name Promote sustainability in department deals and project…" at bounding box center [597, 278] width 372 height 68
paste input "Maintain department assets to high standard"
drag, startPoint x: 659, startPoint y: 277, endPoint x: 644, endPoint y: 284, distance: 16.1
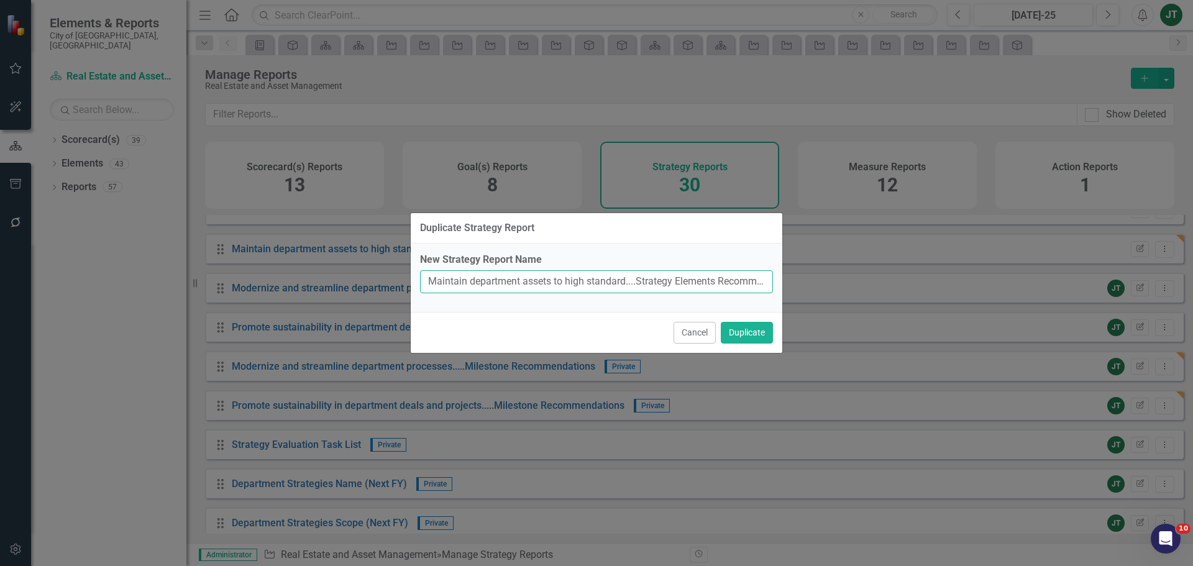
click at [659, 277] on input "Maintain department assets to high standard....Strategy Elements Recommendation…" at bounding box center [596, 281] width 353 height 23
drag, startPoint x: 561, startPoint y: 292, endPoint x: 818, endPoint y: 283, distance: 257.4
click at [818, 283] on div "Duplicate Strategy Report New Strategy Report Name Maintain department assets t…" at bounding box center [596, 283] width 1193 height 566
click at [749, 284] on input "Maintain department assets to high standard....Strategy Elements Recommendation…" at bounding box center [596, 281] width 353 height 23
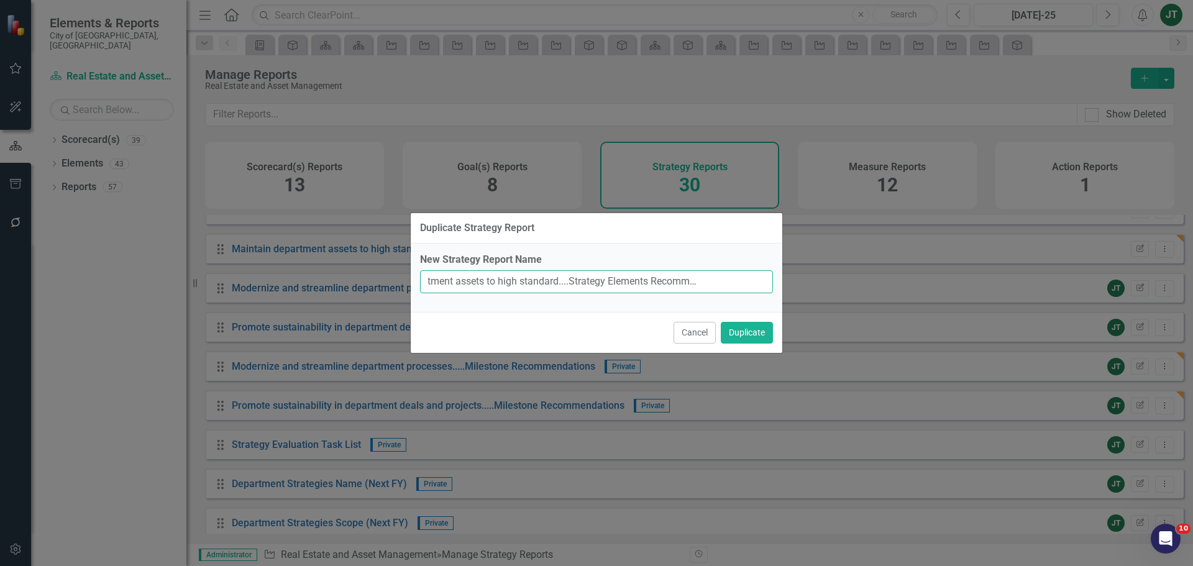
drag, startPoint x: 733, startPoint y: 282, endPoint x: 827, endPoint y: 276, distance: 93.4
click at [825, 277] on div "Duplicate Strategy Report New Strategy Report Name Maintain department assets t…" at bounding box center [596, 283] width 1193 height 566
type input "Maintain department assets to high standard....Strategy Elements Recommendations"
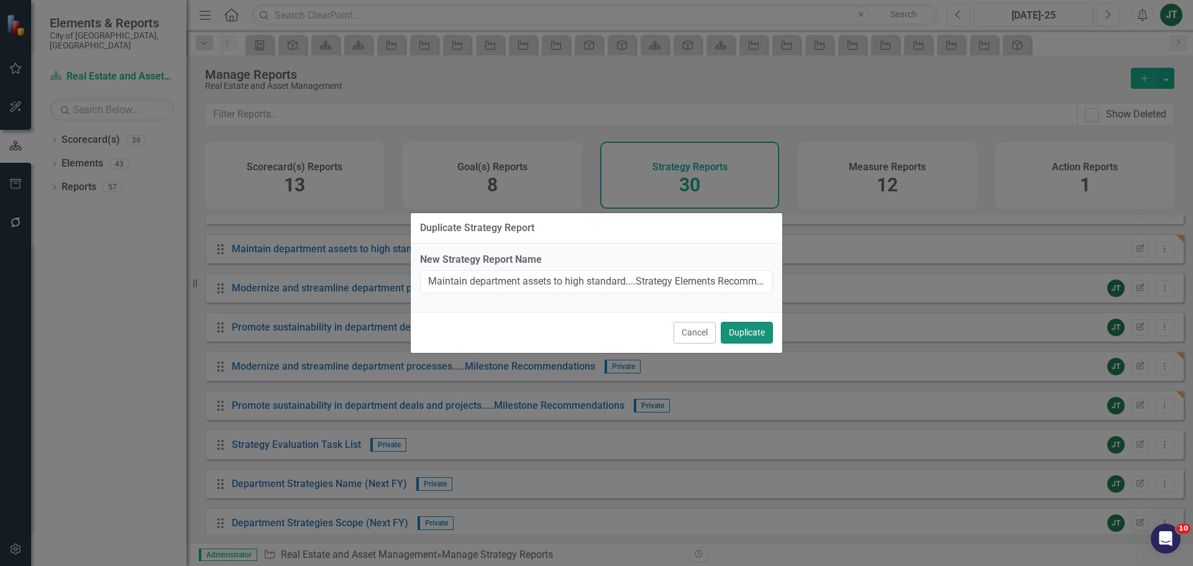
click at [750, 331] on button "Duplicate" at bounding box center [747, 333] width 52 height 22
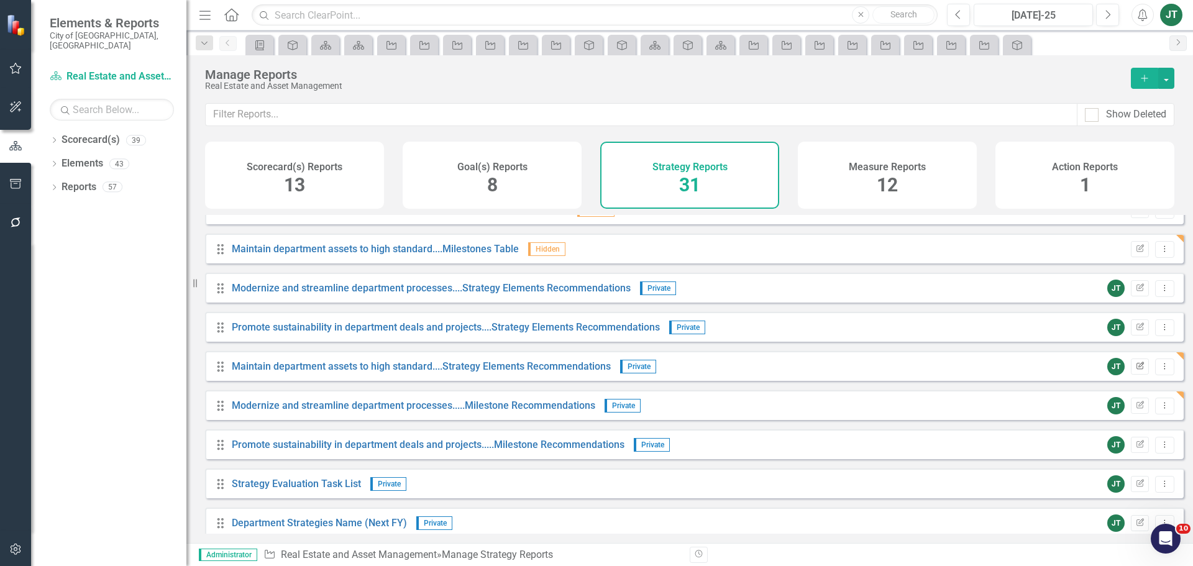
click at [1138, 375] on button "Edit Report" at bounding box center [1140, 367] width 18 height 16
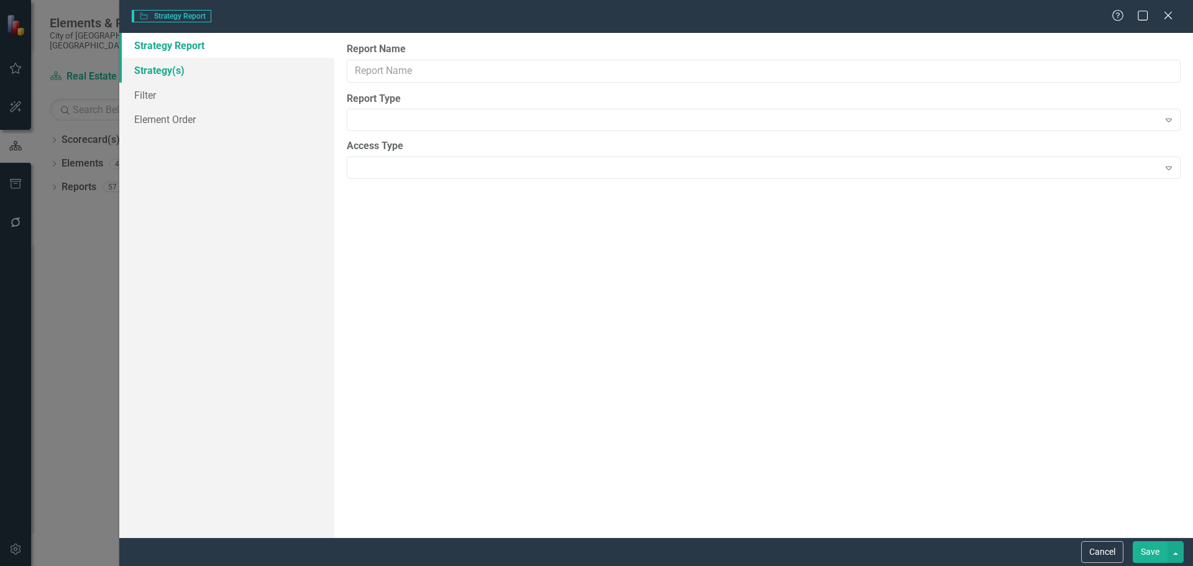
type input "Maintain department assets to high standard....Strategy Elements Recommendations"
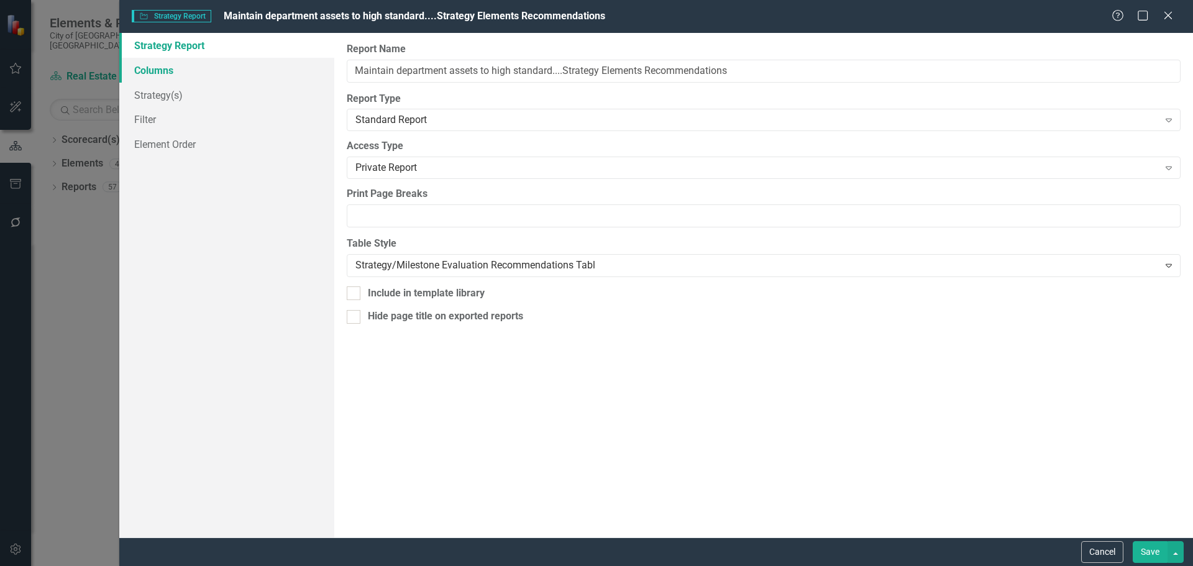
click at [152, 73] on link "Columns" at bounding box center [226, 70] width 215 height 25
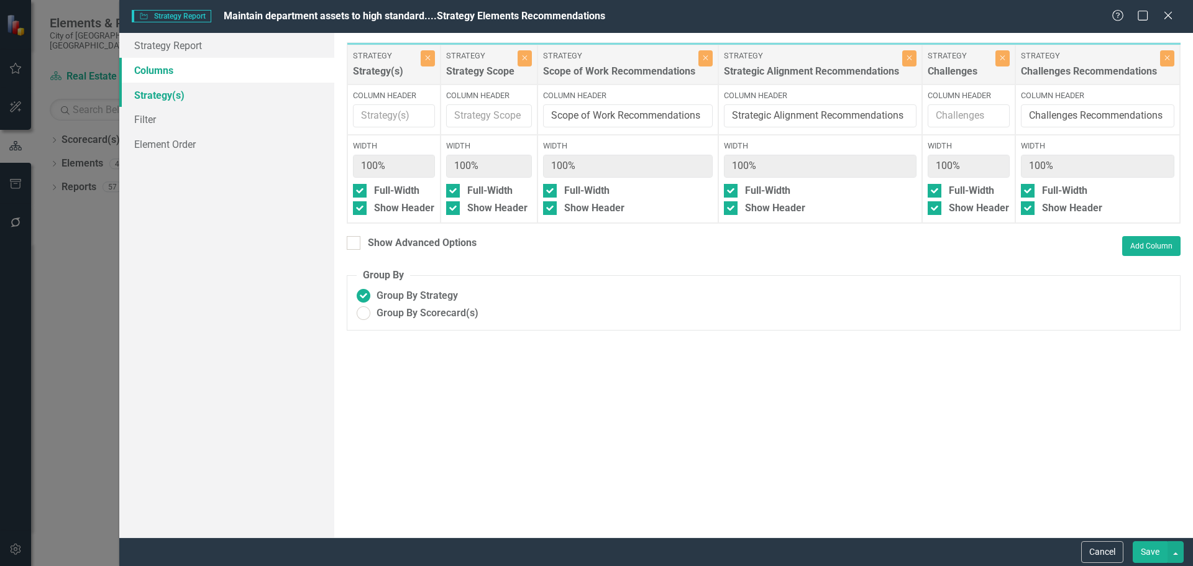
click at [157, 98] on link "Strategy(s)" at bounding box center [226, 95] width 215 height 25
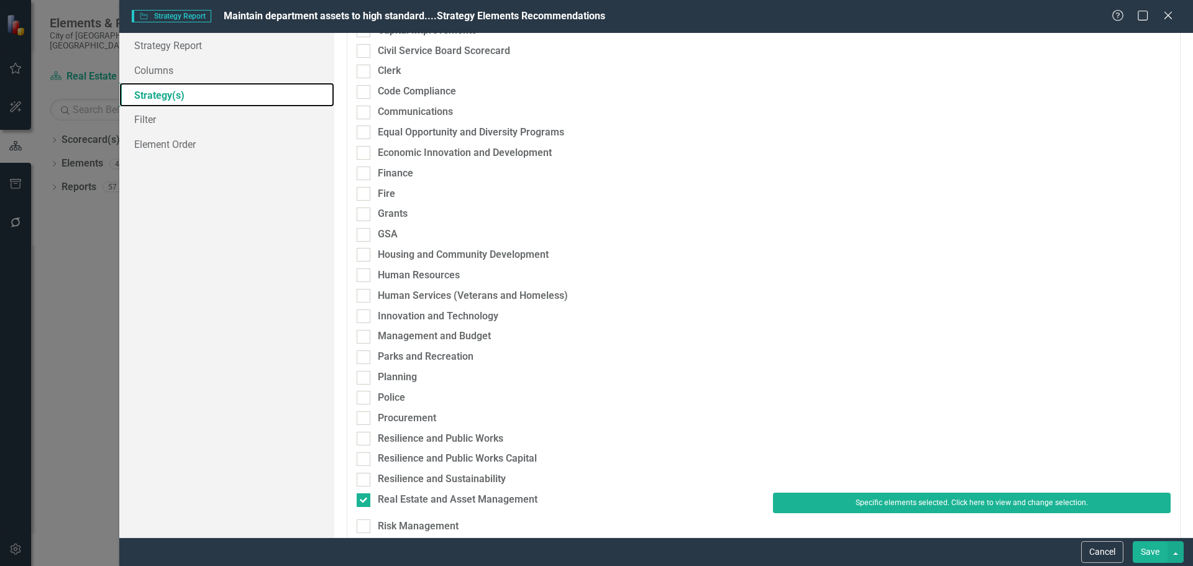
scroll to position [249, 0]
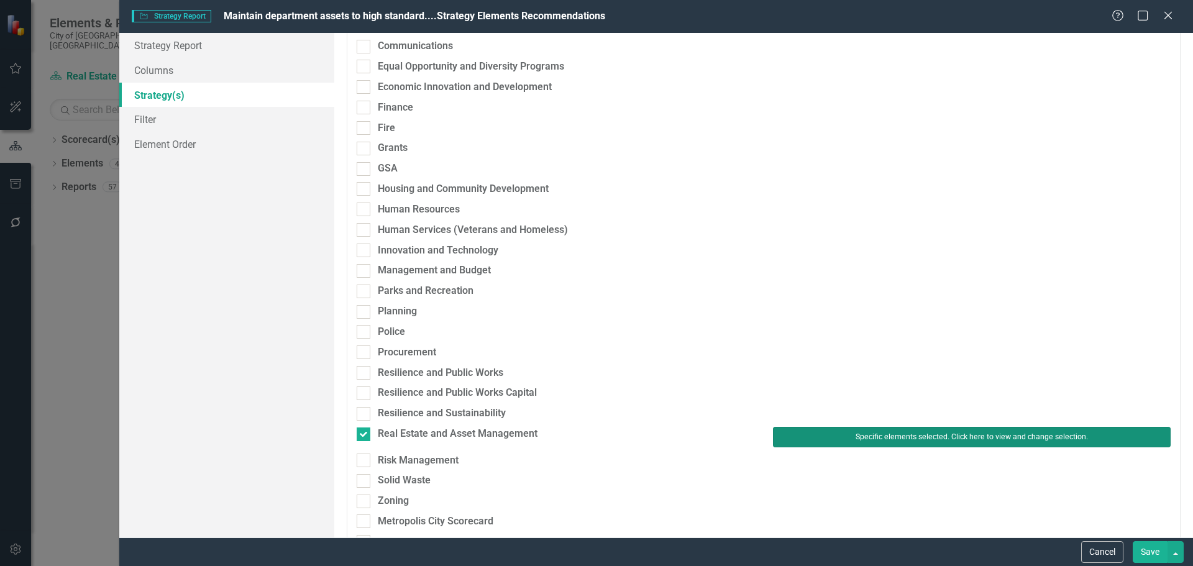
click at [847, 441] on button "Specific elements selected. Click here to view and change selection." at bounding box center [972, 437] width 398 height 20
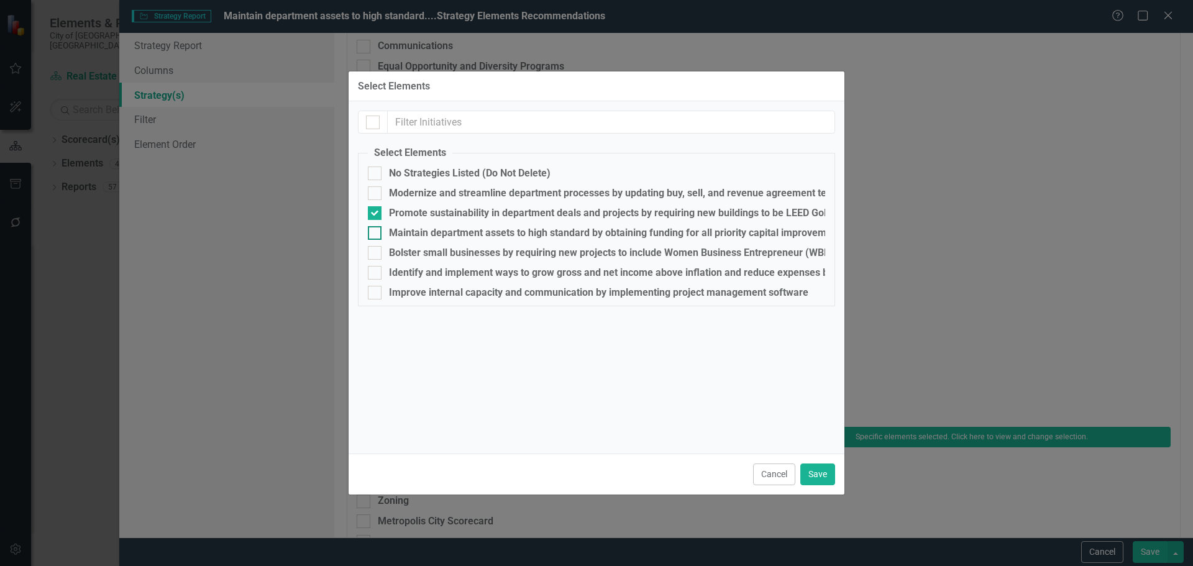
click at [426, 232] on div "Maintain department assets to high standard by obtaining funding for all priori…" at bounding box center [682, 232] width 587 height 11
click at [376, 232] on input "Maintain department assets to high standard by obtaining funding for all priori…" at bounding box center [372, 230] width 8 height 8
checkbox input "true"
click at [428, 209] on div "Promote sustainability in department deals and projects by requiring new buildi…" at bounding box center [610, 213] width 443 height 11
click at [376, 209] on input "Promote sustainability in department deals and projects by requiring new buildi…" at bounding box center [372, 210] width 8 height 8
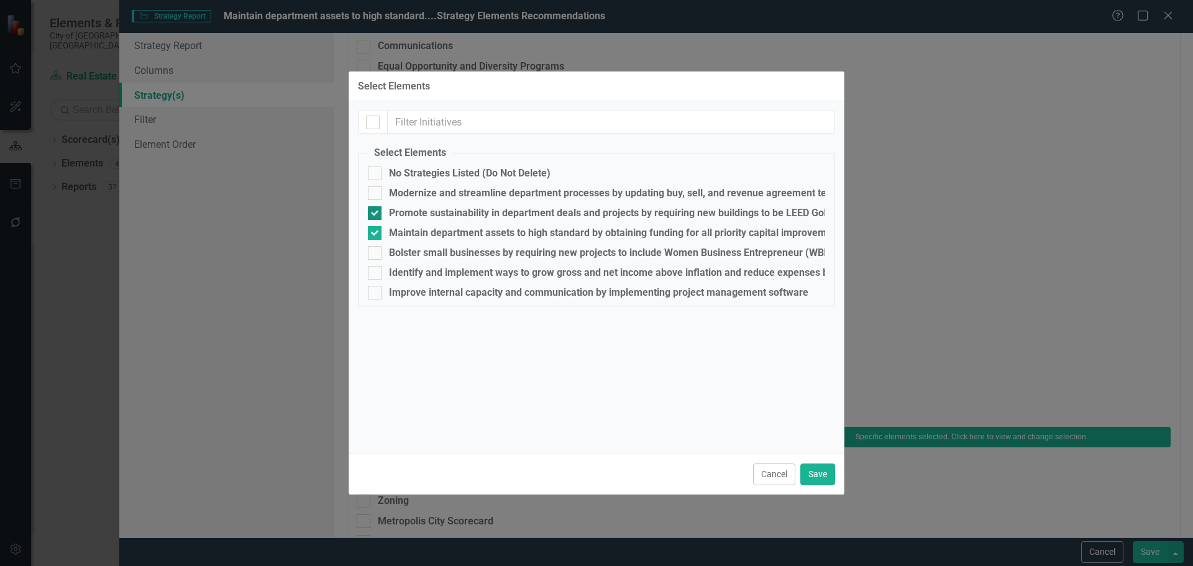
checkbox input "false"
click at [812, 470] on button "Save" at bounding box center [817, 475] width 35 height 22
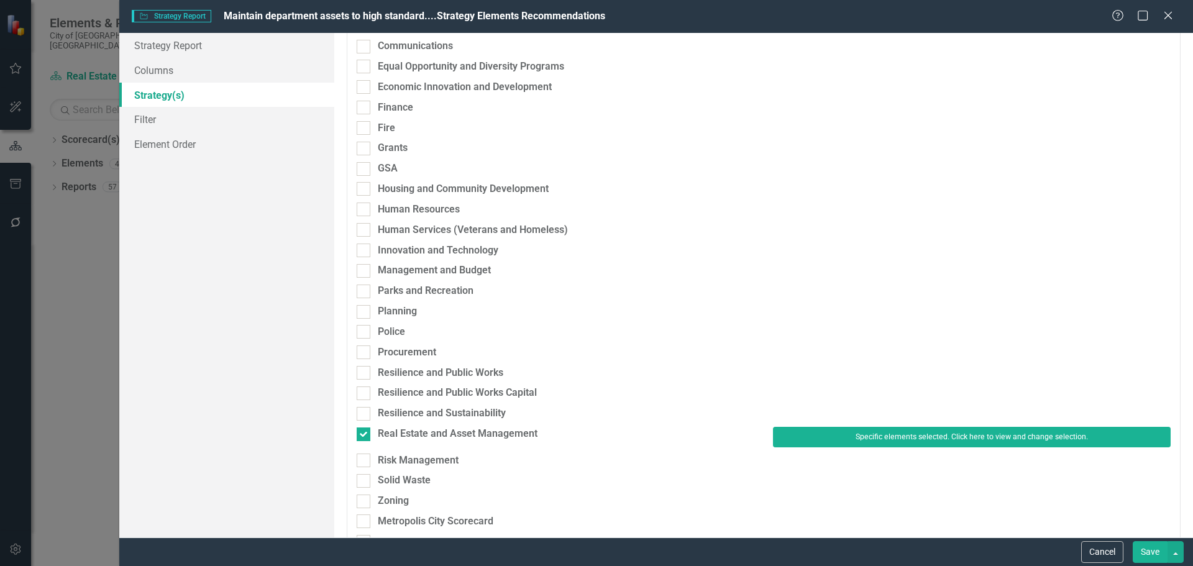
click at [1143, 551] on button "Save" at bounding box center [1150, 552] width 35 height 22
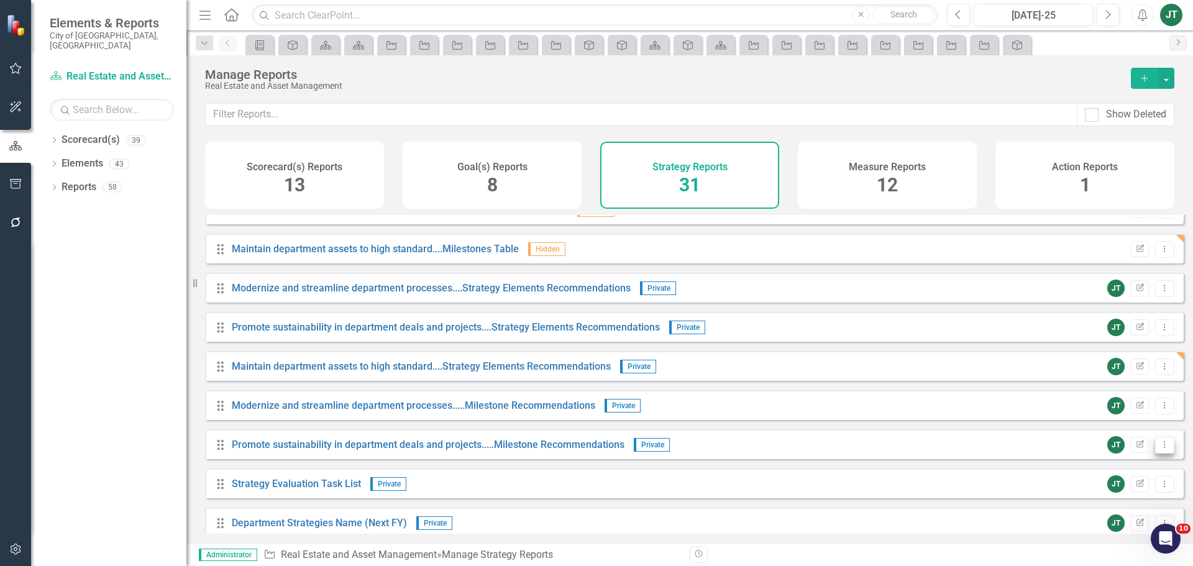
click at [1160, 449] on icon "Dropdown Menu" at bounding box center [1165, 445] width 11 height 8
click at [1104, 515] on link "Copy Duplicate Report" at bounding box center [1113, 521] width 103 height 23
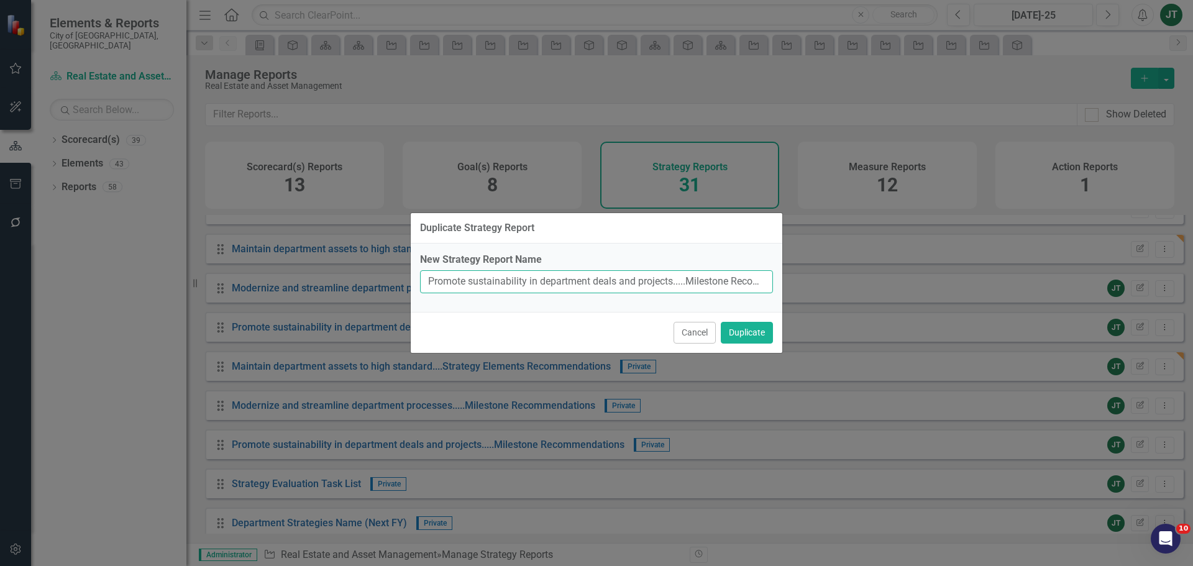
click at [582, 273] on input "Promote sustainability in department deals and projects.....Milestone Recommend…" at bounding box center [596, 281] width 353 height 23
drag, startPoint x: 674, startPoint y: 281, endPoint x: 406, endPoint y: 281, distance: 267.8
click at [406, 281] on div "Duplicate Strategy Report New Strategy Report Name Promote sustainability in de…" at bounding box center [596, 283] width 1193 height 566
paste input "Maintain department assets to high standard"
click at [584, 276] on input "Maintain department assets to high standard.....Milestone Recommendations (Copy)" at bounding box center [596, 281] width 353 height 23
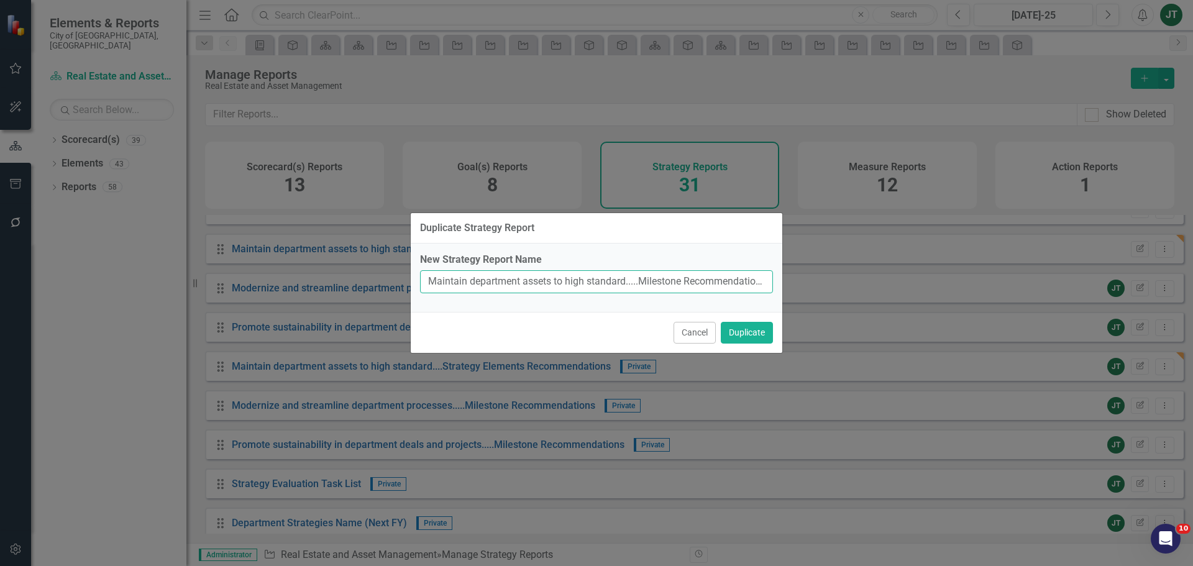
scroll to position [0, 36]
drag, startPoint x: 504, startPoint y: 283, endPoint x: 828, endPoint y: 282, distance: 324.4
click at [828, 282] on div "Duplicate Strategy Report New Strategy Report Name Maintain department assets t…" at bounding box center [596, 283] width 1193 height 566
click at [761, 280] on input "Maintain department assets to high standard.....Milestone Recommendations (Copy)" at bounding box center [596, 281] width 353 height 23
drag, startPoint x: 733, startPoint y: 282, endPoint x: 819, endPoint y: 278, distance: 85.8
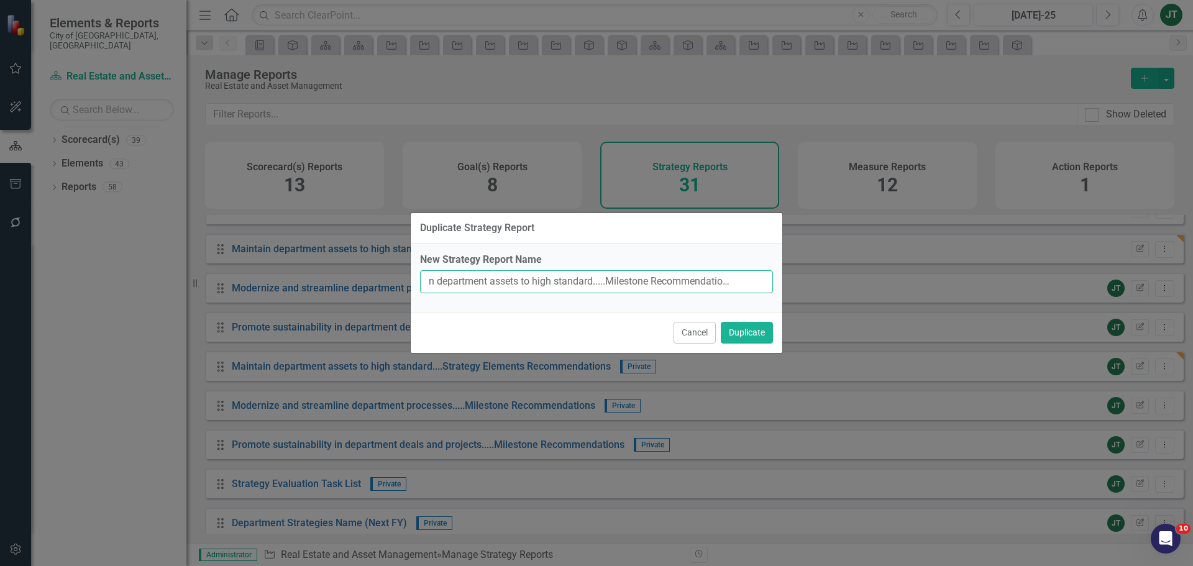
click at [817, 279] on div "Duplicate Strategy Report New Strategy Report Name Maintain department assets t…" at bounding box center [596, 283] width 1193 height 566
type input "Maintain department assets to high standard.....Milestone Recommendations"
click at [741, 334] on button "Duplicate" at bounding box center [747, 333] width 52 height 22
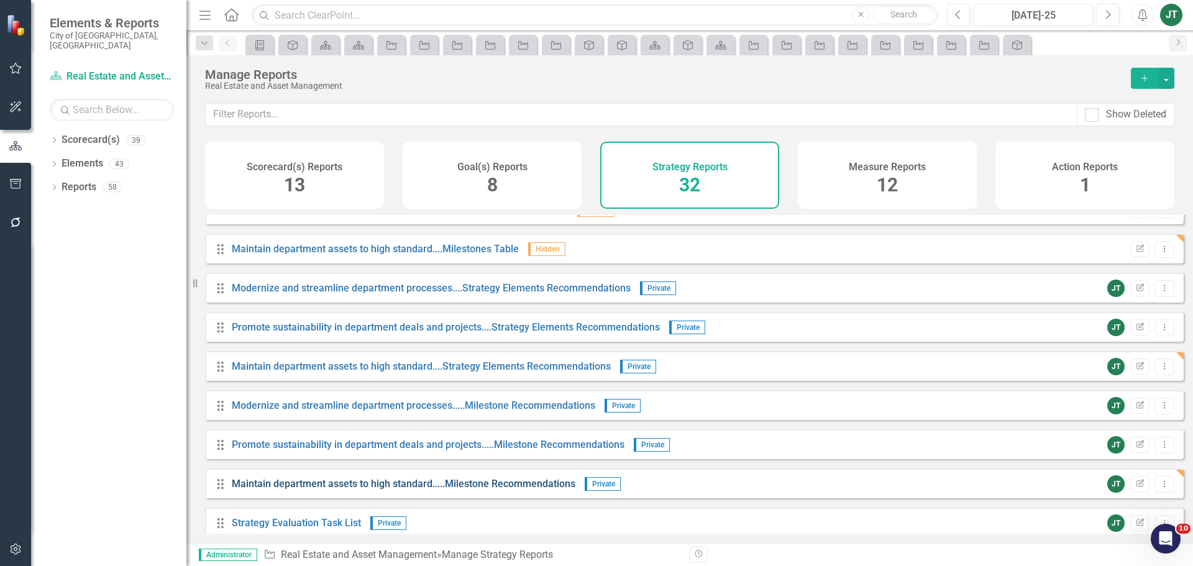
click at [548, 490] on link "Maintain department assets to high standard.....Milestone Recommendations" at bounding box center [404, 484] width 344 height 12
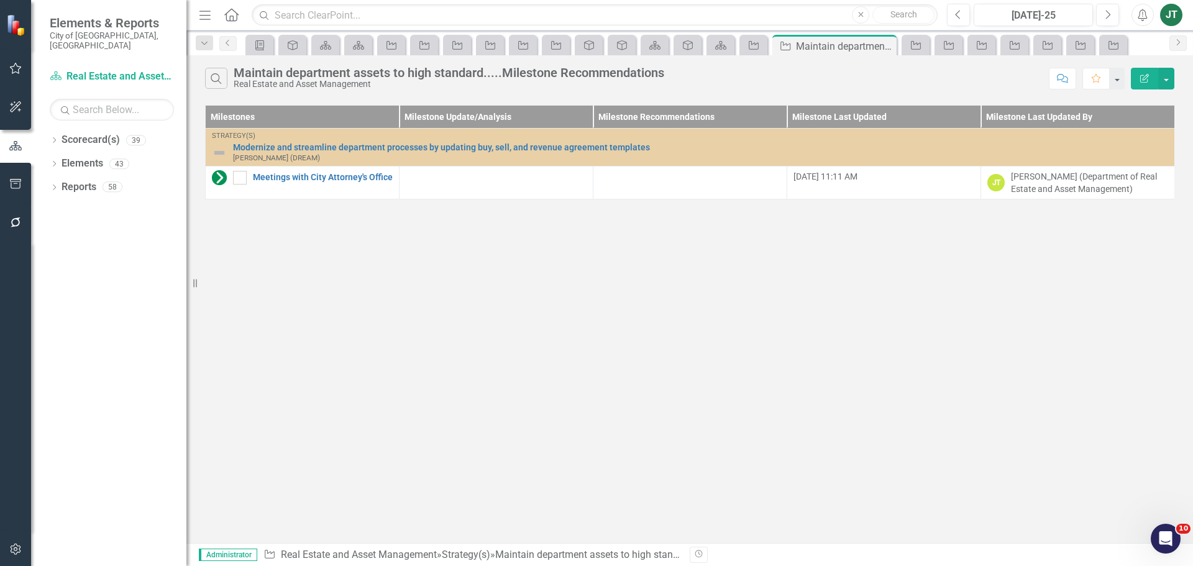
click at [1148, 70] on button "Edit Report" at bounding box center [1144, 79] width 27 height 22
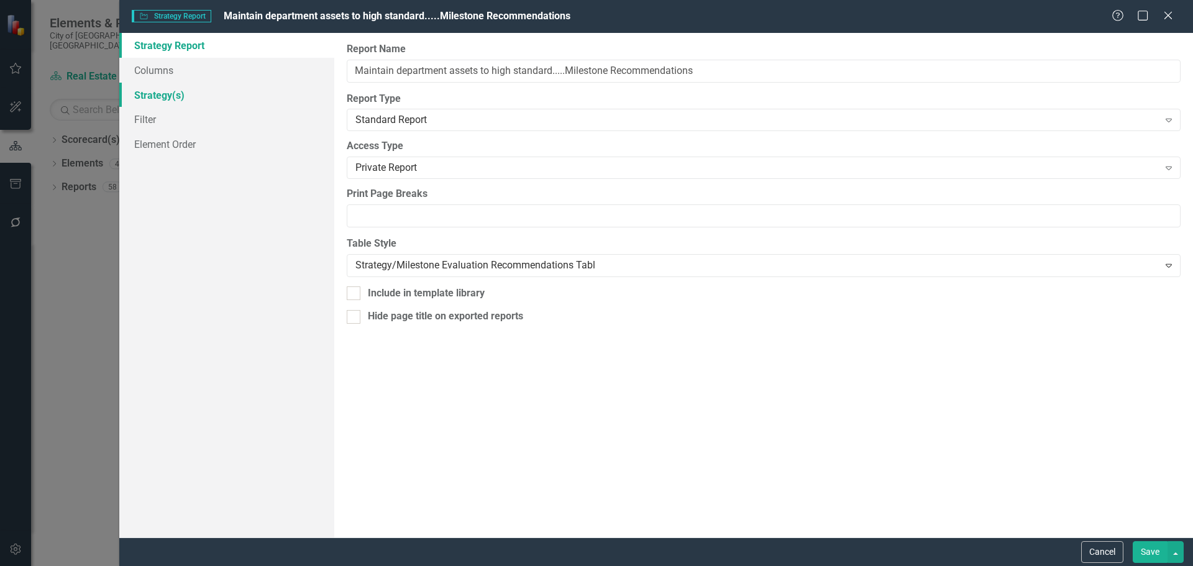
click at [150, 89] on link "Strategy(s)" at bounding box center [226, 95] width 215 height 25
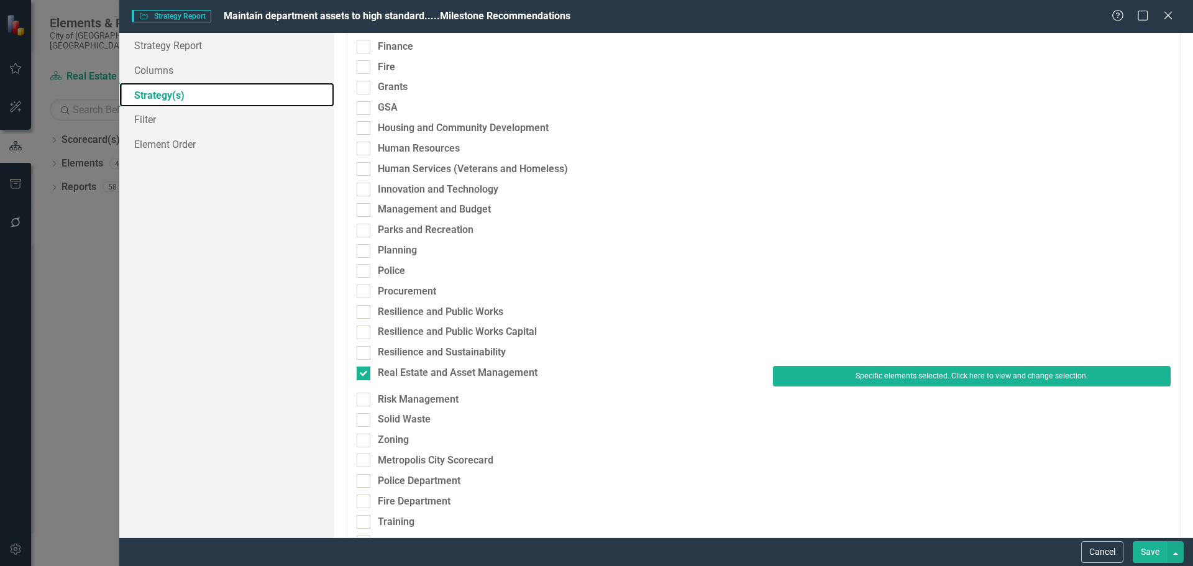
scroll to position [311, 0]
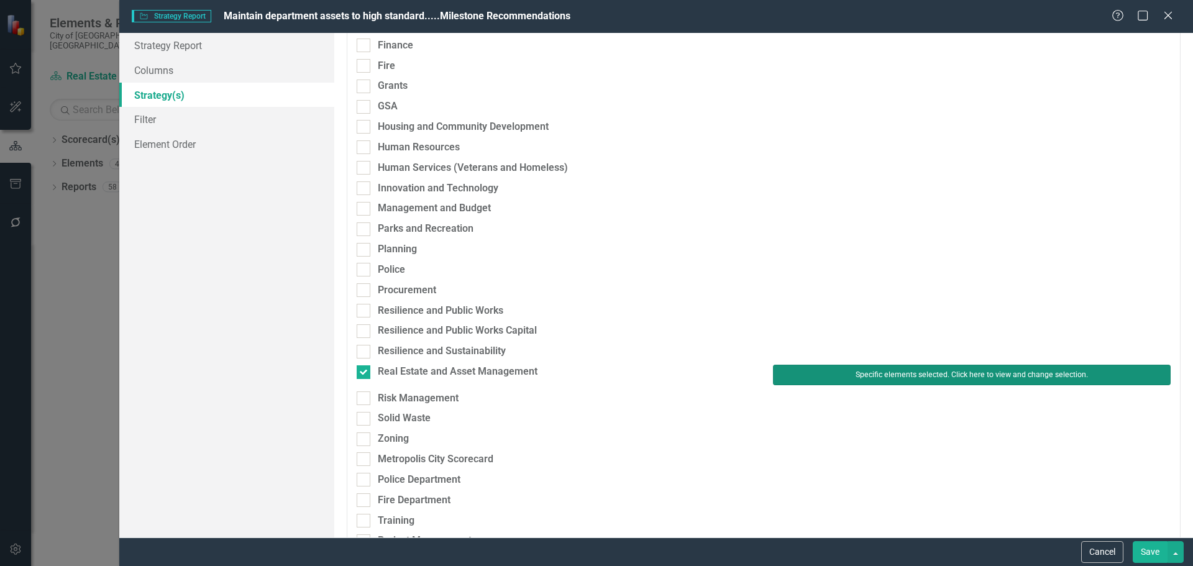
click at [839, 381] on button "Specific elements selected. Click here to view and change selection." at bounding box center [972, 375] width 398 height 20
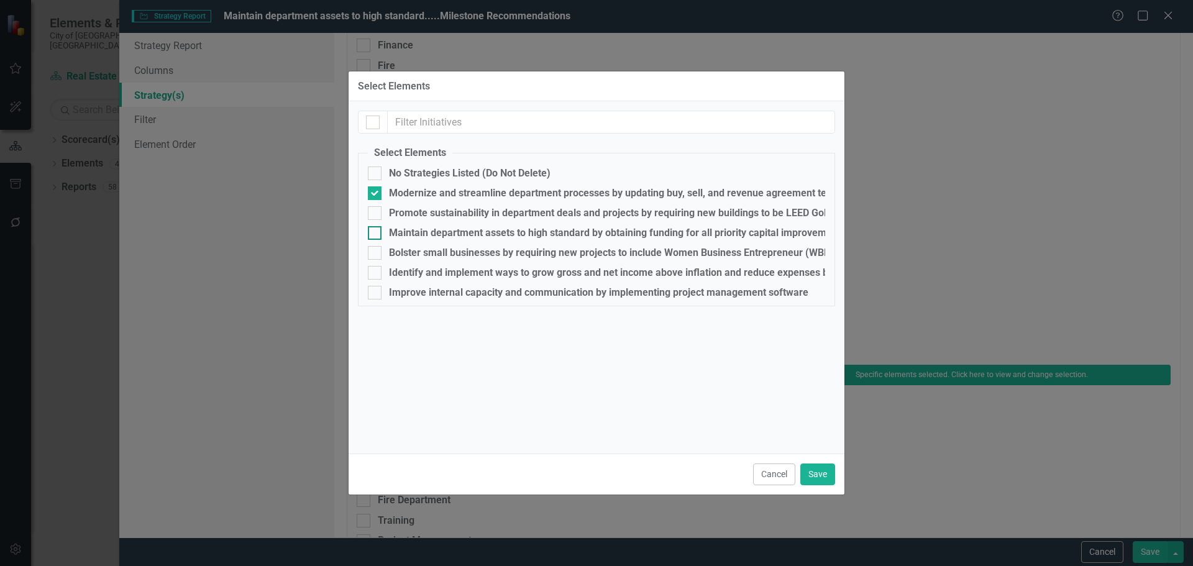
click at [401, 231] on div "Maintain department assets to high standard by obtaining funding for all priori…" at bounding box center [682, 232] width 587 height 11
click at [376, 231] on input "Maintain department assets to high standard by obtaining funding for all priori…" at bounding box center [372, 230] width 8 height 8
checkbox input "true"
click at [406, 191] on div "Modernize and streamline department processes by updating buy, sell, and revenu…" at bounding box center [626, 193] width 474 height 11
click at [376, 191] on input "Modernize and streamline department processes by updating buy, sell, and revenu…" at bounding box center [372, 190] width 8 height 8
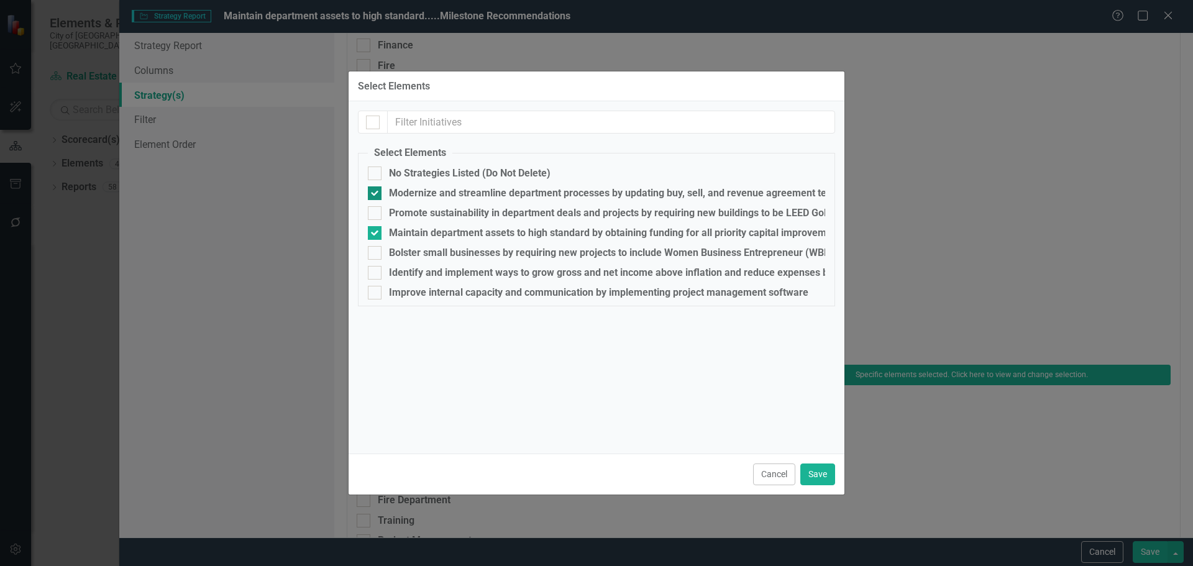
checkbox input "false"
click at [813, 472] on button "Save" at bounding box center [817, 475] width 35 height 22
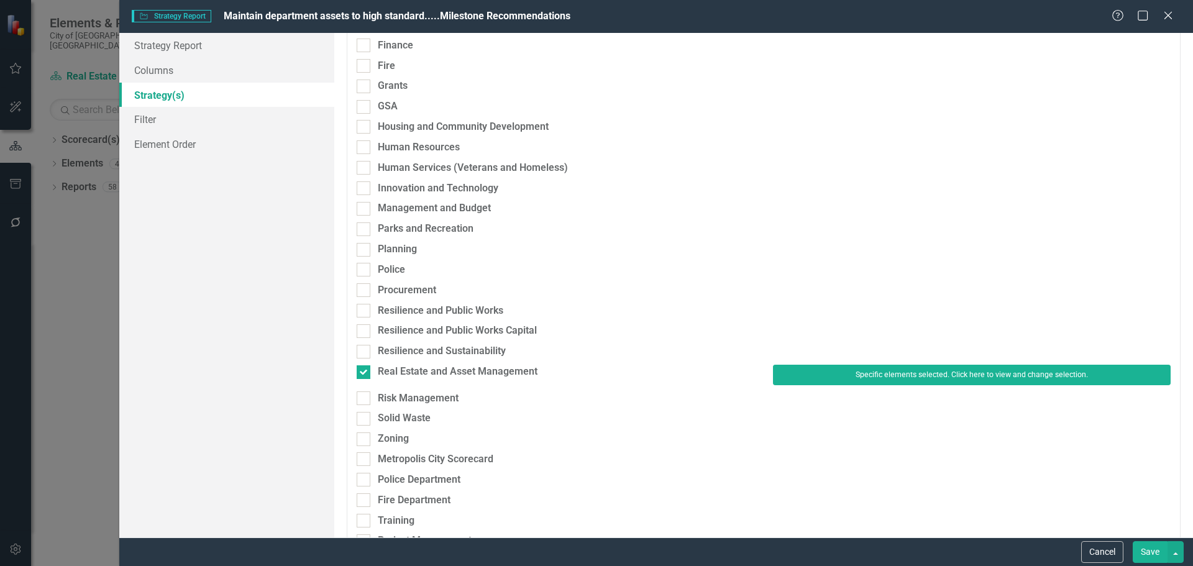
click at [1153, 552] on button "Save" at bounding box center [1150, 552] width 35 height 22
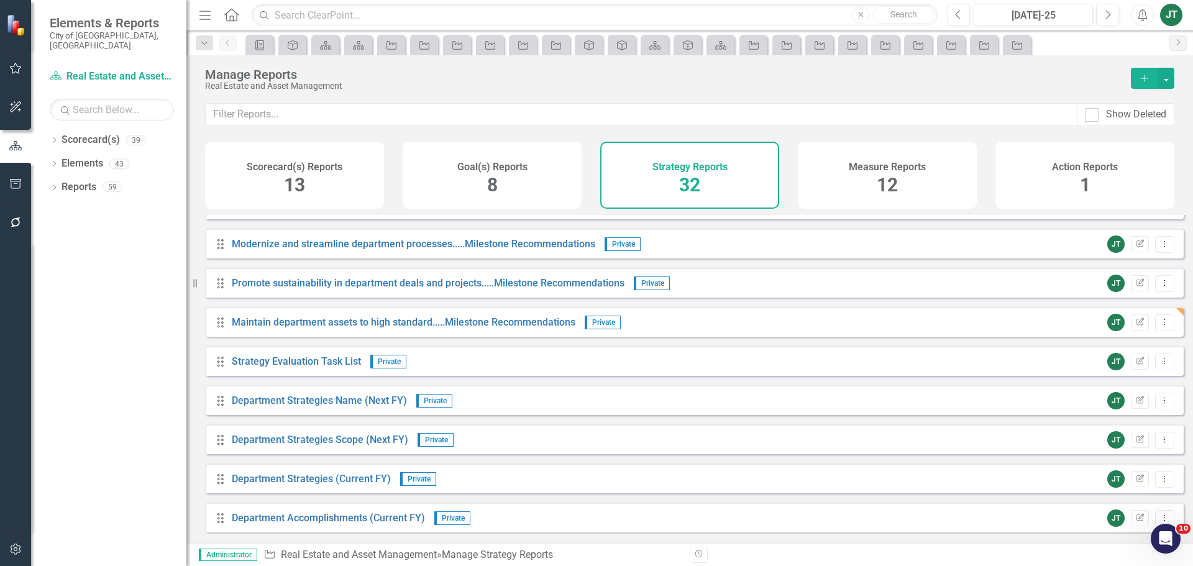
scroll to position [497, 0]
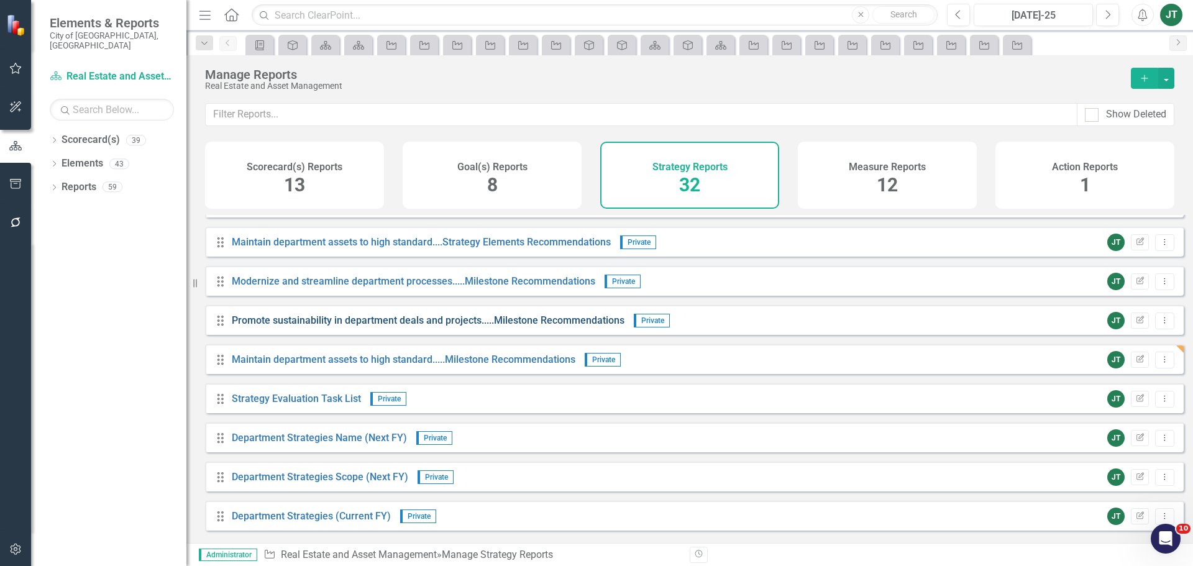
click at [290, 326] on link "Promote sustainability in department deals and projects.....Milestone Recommend…" at bounding box center [428, 320] width 393 height 12
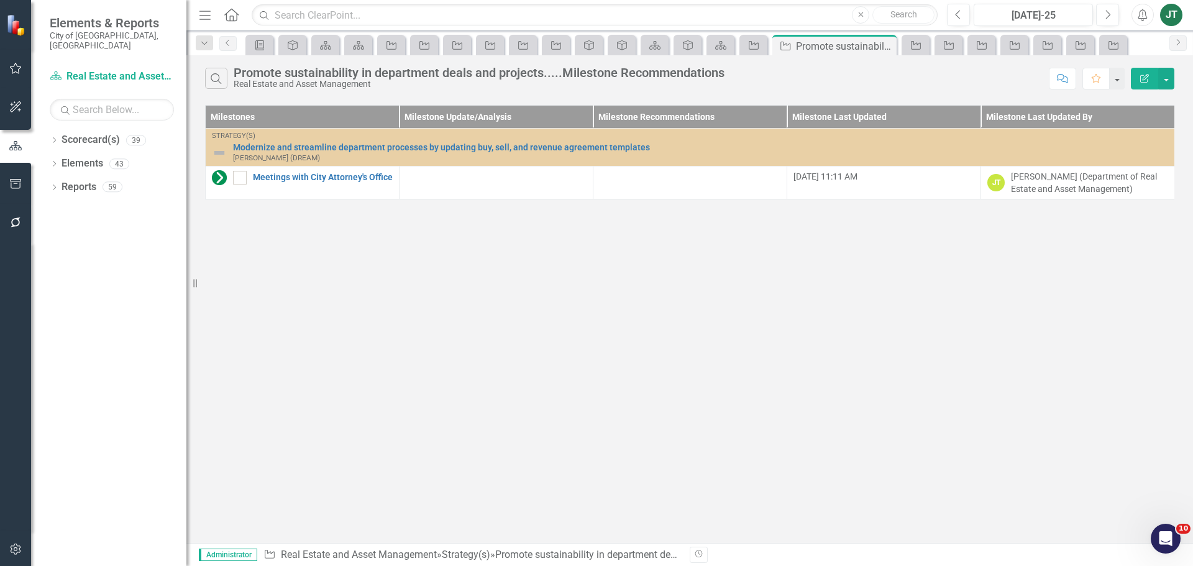
click at [1138, 76] on button "Edit Report" at bounding box center [1144, 79] width 27 height 22
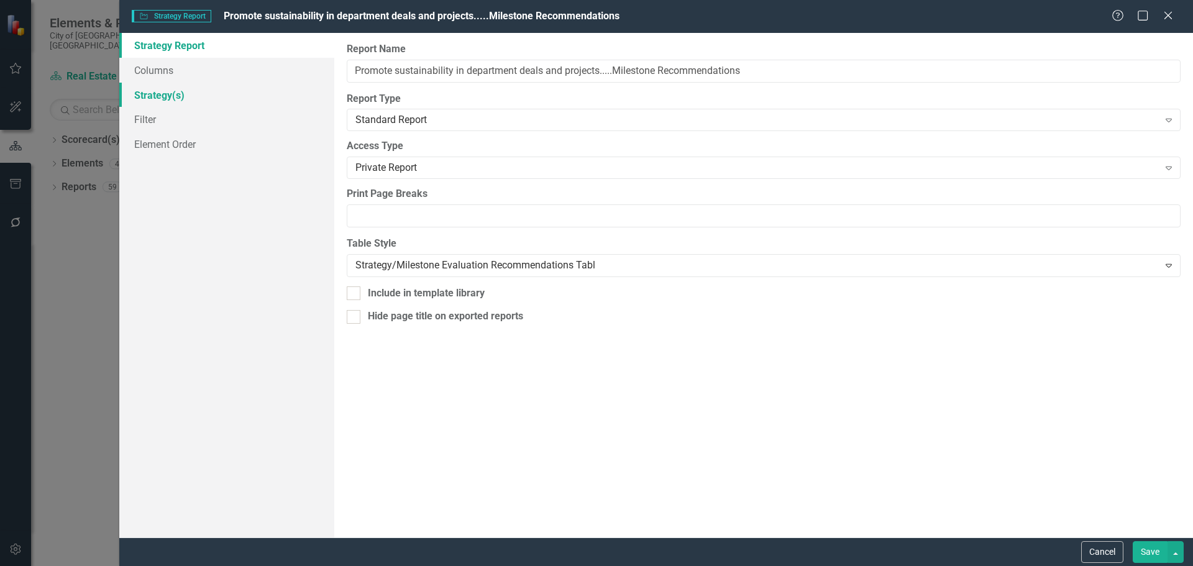
click at [163, 96] on link "Strategy(s)" at bounding box center [226, 95] width 215 height 25
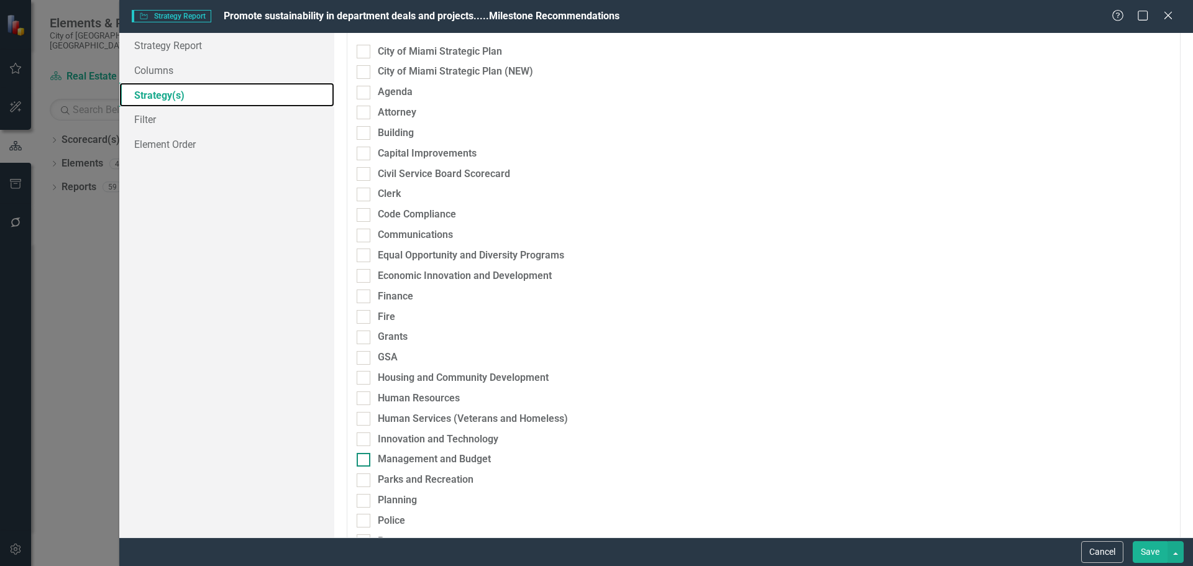
scroll to position [249, 0]
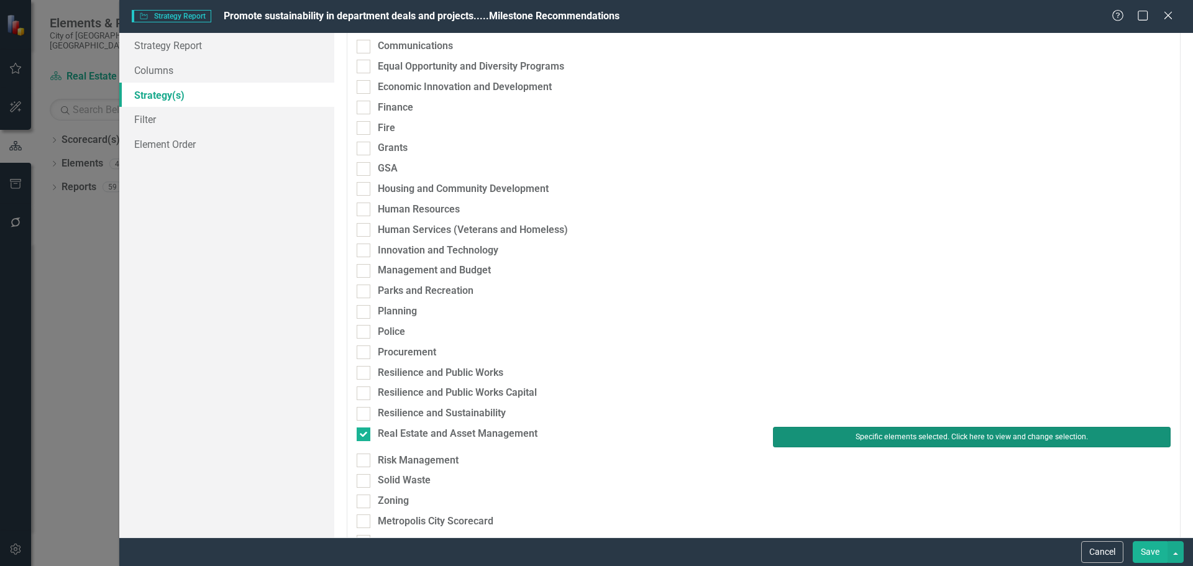
click at [802, 431] on button "Specific elements selected. Click here to view and change selection." at bounding box center [972, 437] width 398 height 20
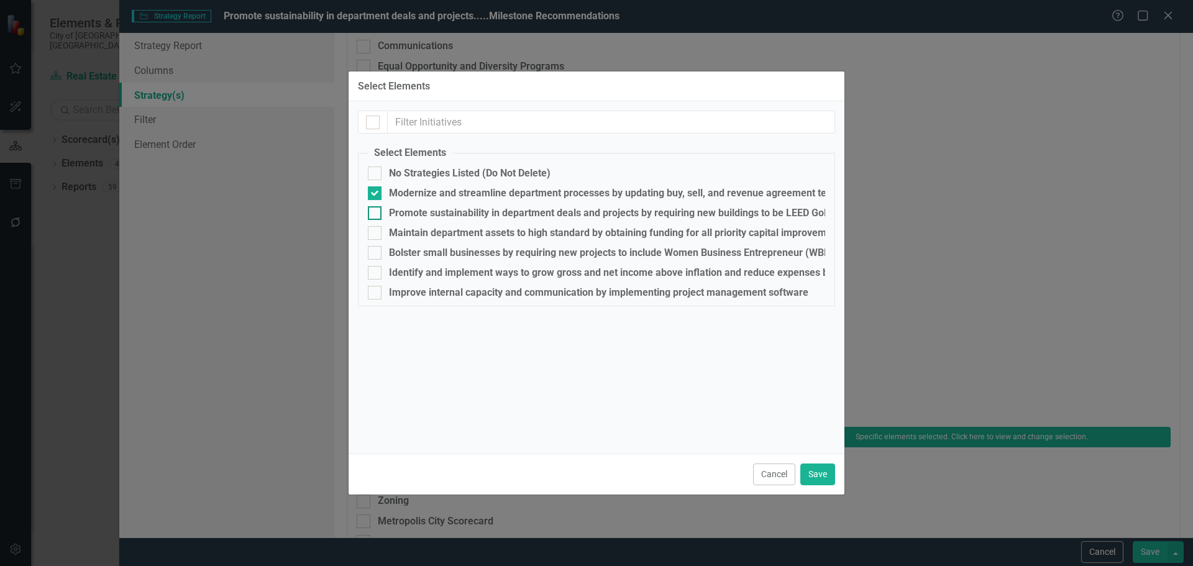
click at [427, 212] on div "Promote sustainability in department deals and projects by requiring new buildi…" at bounding box center [610, 213] width 443 height 11
click at [376, 212] on input "Promote sustainability in department deals and projects by requiring new buildi…" at bounding box center [372, 210] width 8 height 8
checkbox input "true"
click at [424, 193] on div "Modernize and streamline department processes by updating buy, sell, and revenu…" at bounding box center [626, 193] width 474 height 11
click at [376, 193] on input "Modernize and streamline department processes by updating buy, sell, and revenu…" at bounding box center [372, 190] width 8 height 8
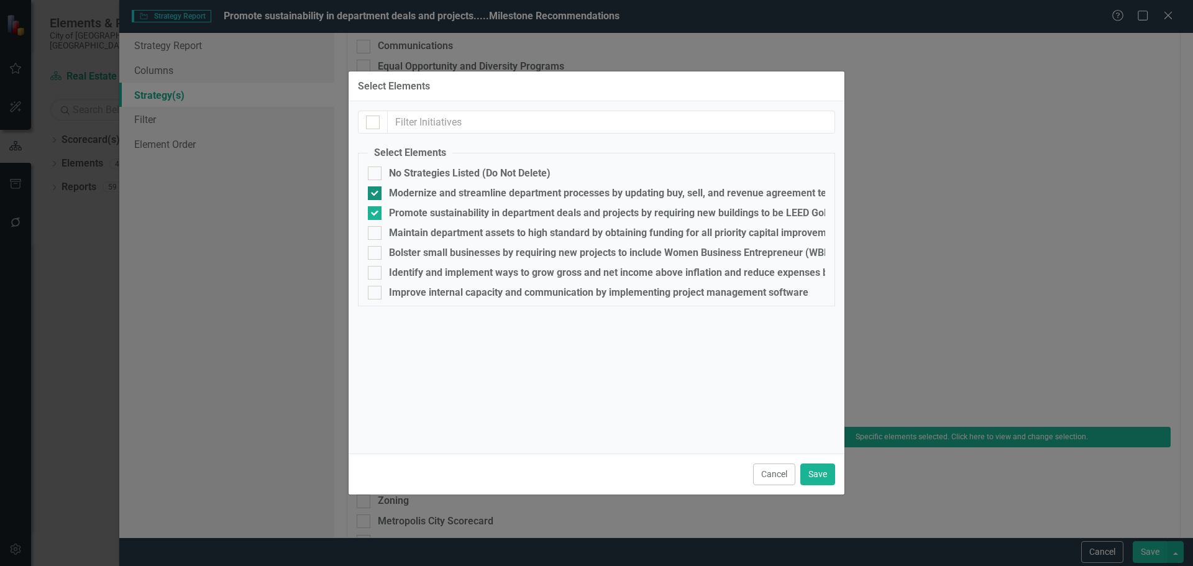
checkbox input "false"
click at [814, 482] on button "Save" at bounding box center [817, 475] width 35 height 22
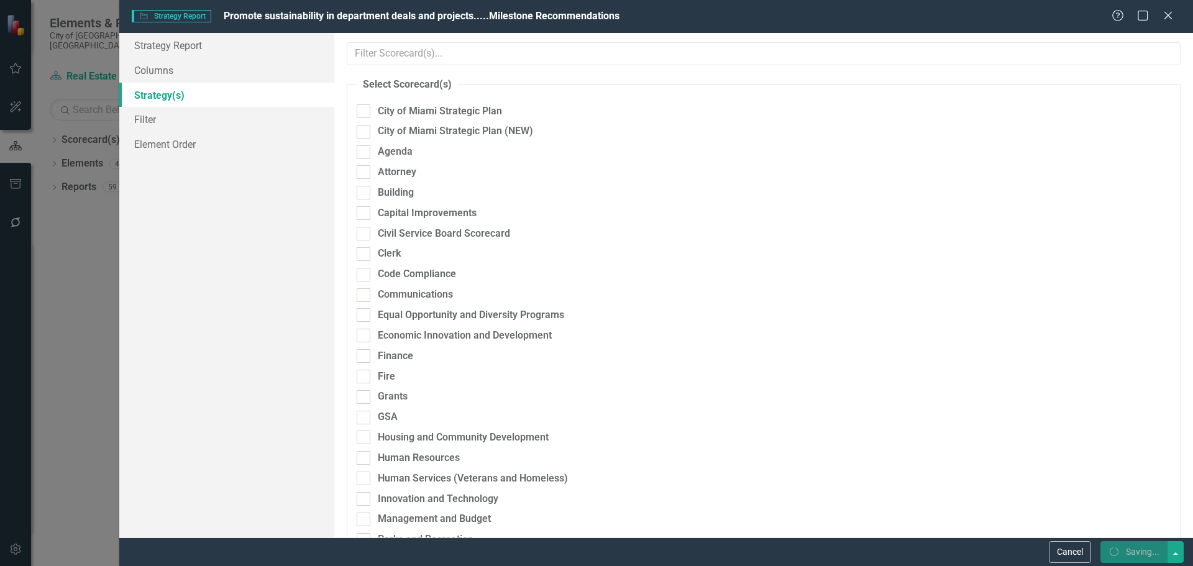
scroll to position [249, 0]
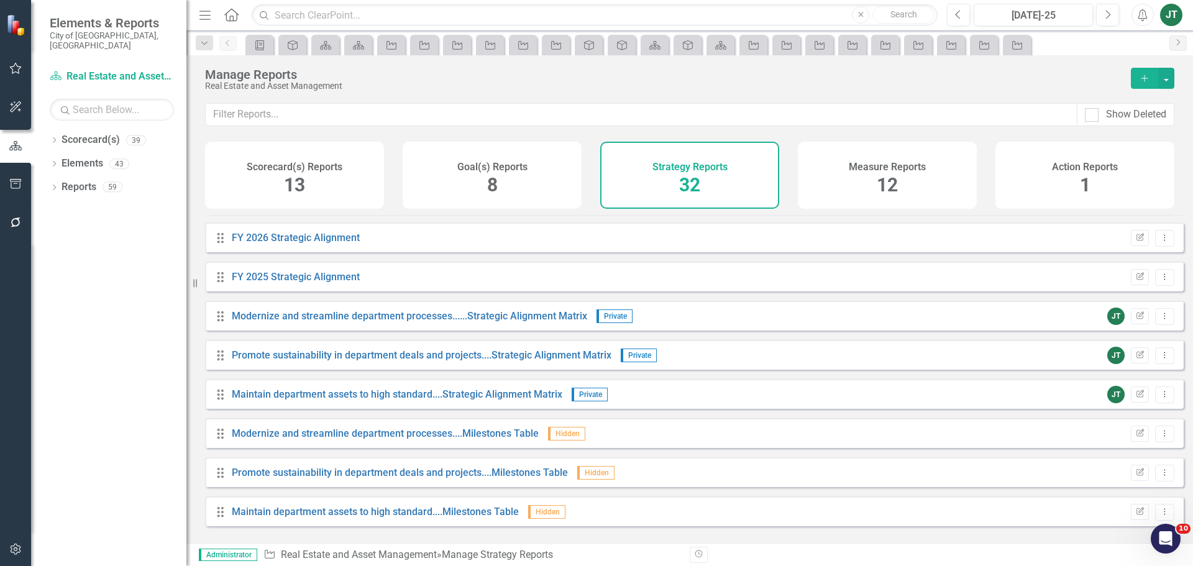
scroll to position [62, 0]
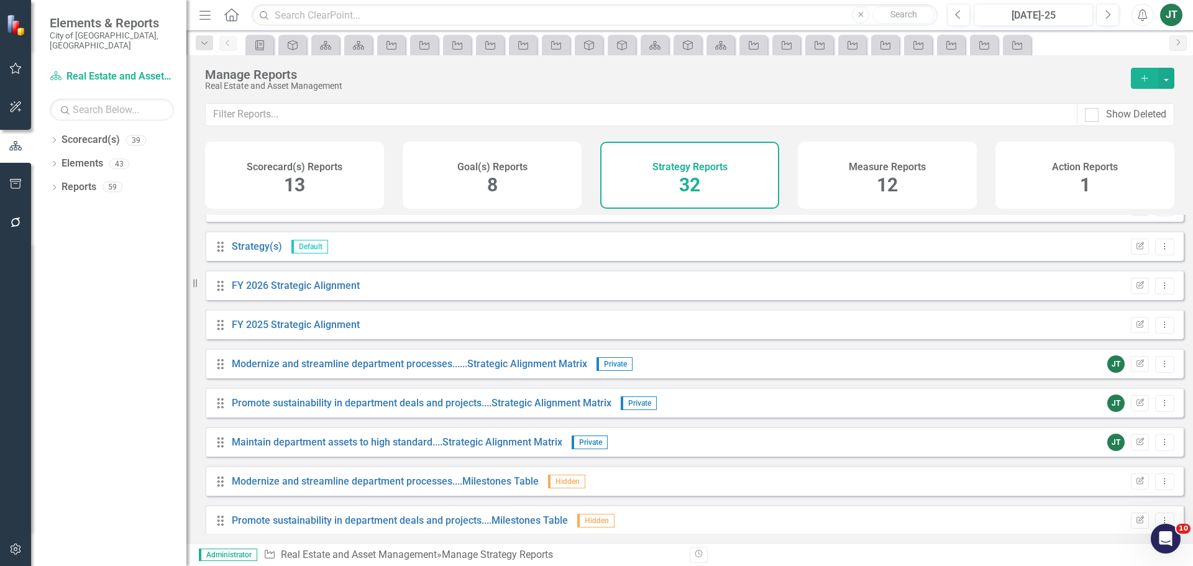
drag, startPoint x: 1132, startPoint y: 452, endPoint x: 1153, endPoint y: 469, distance: 27.0
click at [1160, 451] on button "Dropdown Menu" at bounding box center [1164, 442] width 19 height 17
click at [1106, 523] on link "Copy Duplicate Report" at bounding box center [1113, 518] width 103 height 23
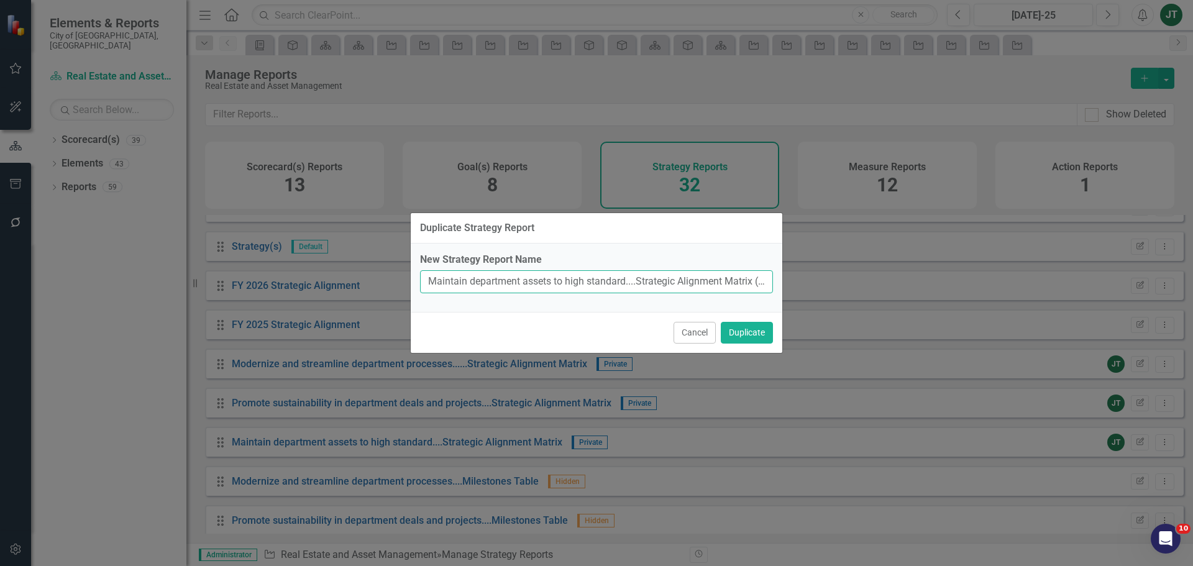
click at [539, 292] on input "Maintain department assets to high standard....Strategic Alignment Matrix (Copy)" at bounding box center [596, 281] width 353 height 23
drag, startPoint x: 628, startPoint y: 280, endPoint x: 461, endPoint y: 277, distance: 167.2
click at [411, 280] on div "New Strategy Report Name Maintain department assets to high standard....Strateg…" at bounding box center [597, 278] width 372 height 68
paste input "Bolster small businesses by requiring new projects"
click at [644, 281] on input "Bolster small businesses by requiring new projects...Strategic Alignment Matrix…" at bounding box center [596, 281] width 353 height 23
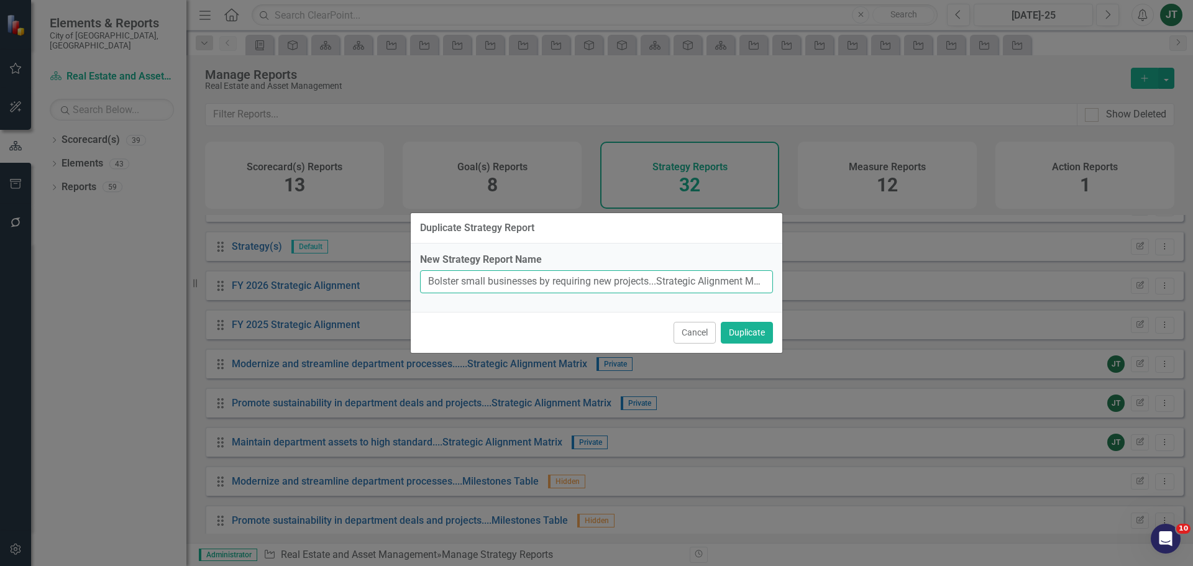
scroll to position [0, 44]
drag, startPoint x: 561, startPoint y: 285, endPoint x: 787, endPoint y: 285, distance: 225.6
click at [787, 285] on div "Duplicate Strategy Report New Strategy Report Name Bolster small businesses by …" at bounding box center [596, 283] width 1193 height 566
click at [717, 288] on input "Bolster small businesses by requiring new projects...Strategic Alignment Matrix…" at bounding box center [596, 281] width 353 height 23
drag, startPoint x: 733, startPoint y: 280, endPoint x: 839, endPoint y: 272, distance: 106.0
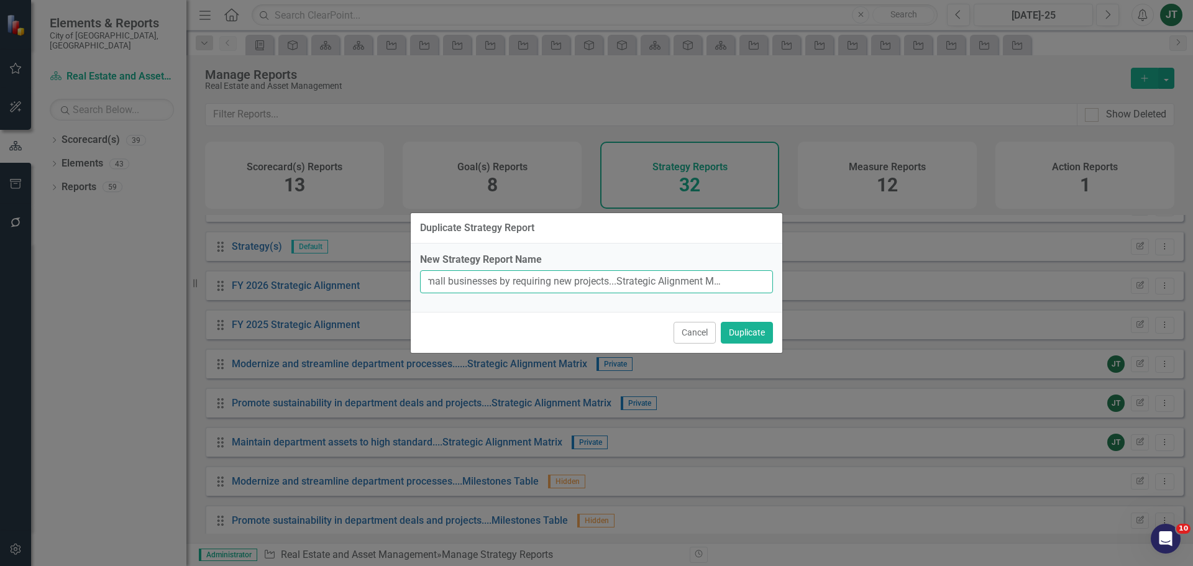
click at [825, 277] on div "Duplicate Strategy Report New Strategy Report Name Bolster small businesses by …" at bounding box center [596, 283] width 1193 height 566
type input "Bolster small businesses by requiring new projects...Strategic Alignment Matrix"
click at [744, 334] on button "Duplicate" at bounding box center [747, 333] width 52 height 22
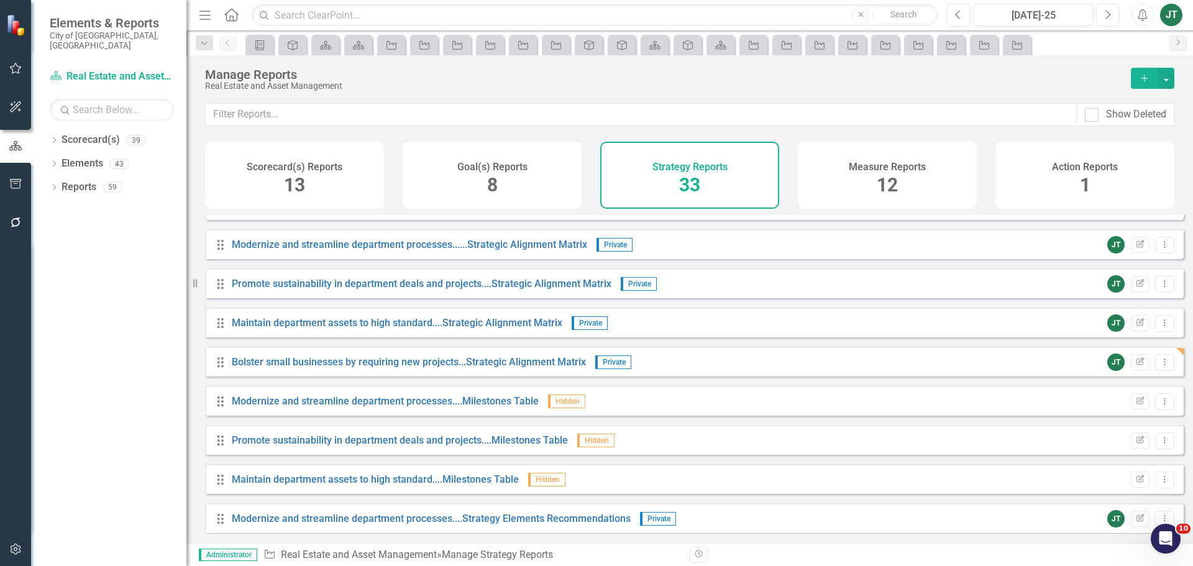
scroll to position [186, 0]
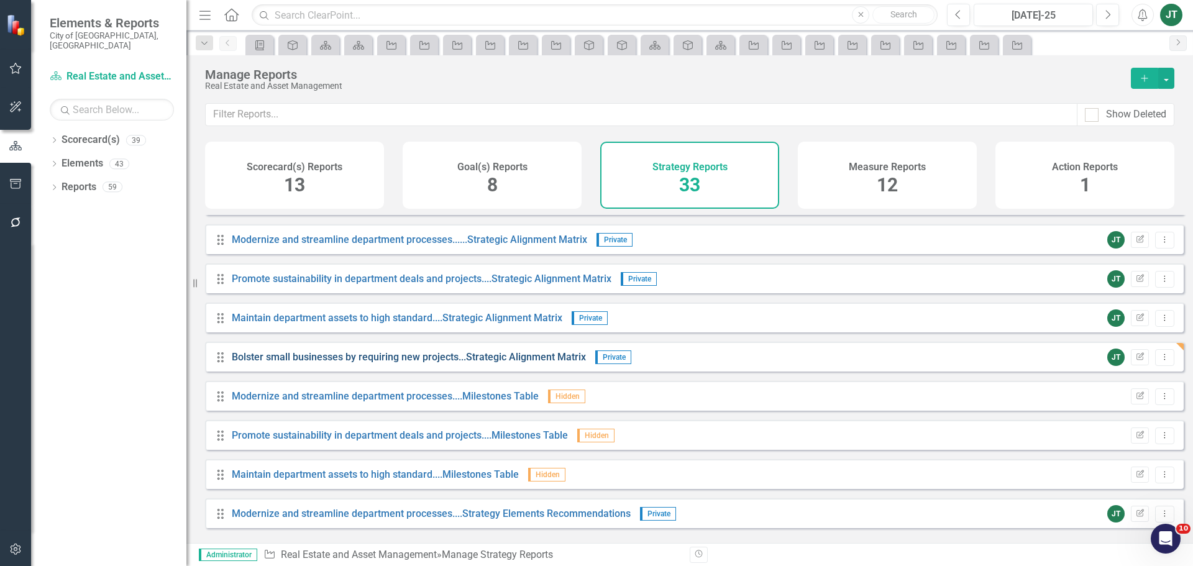
click at [316, 363] on link "Bolster small businesses by requiring new projects...Strategic Alignment Matrix" at bounding box center [409, 357] width 354 height 12
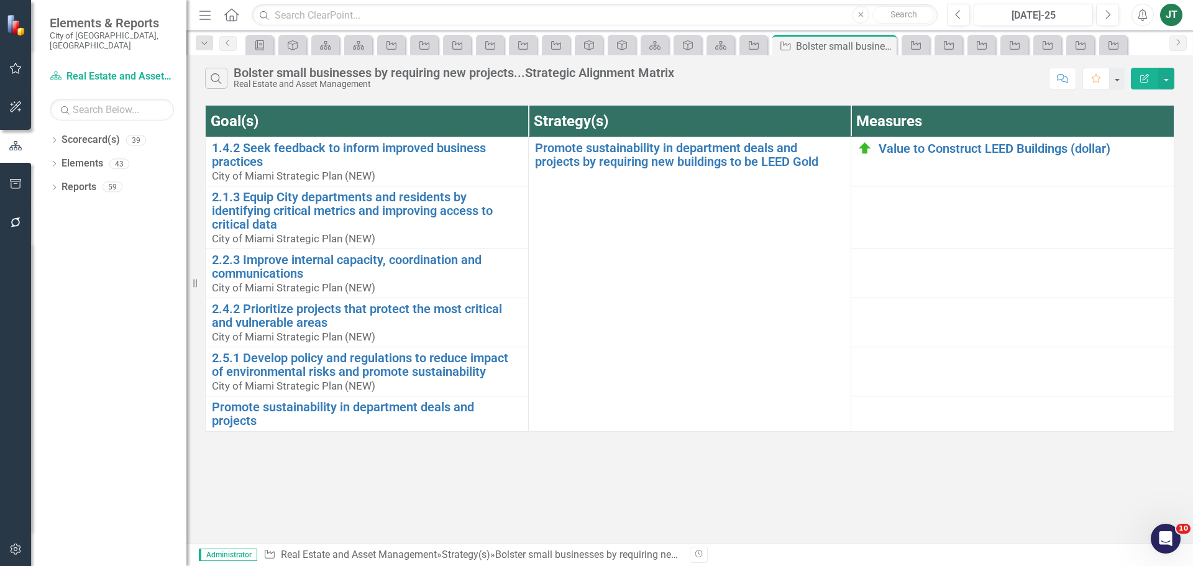
click at [1140, 75] on icon "Edit Report" at bounding box center [1144, 78] width 11 height 9
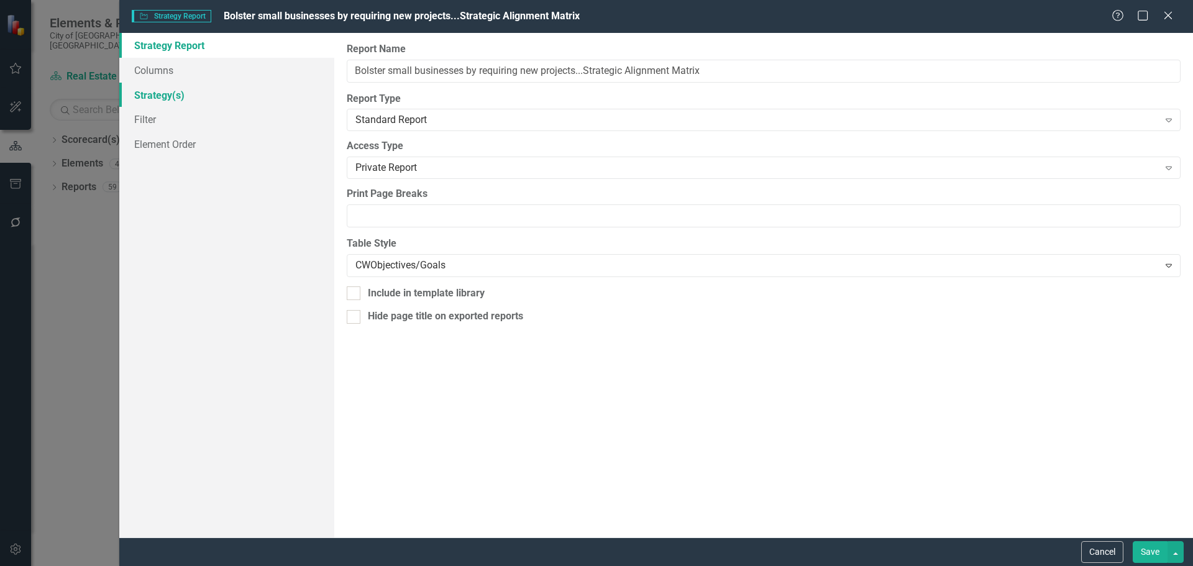
click at [173, 96] on link "Strategy(s)" at bounding box center [226, 95] width 215 height 25
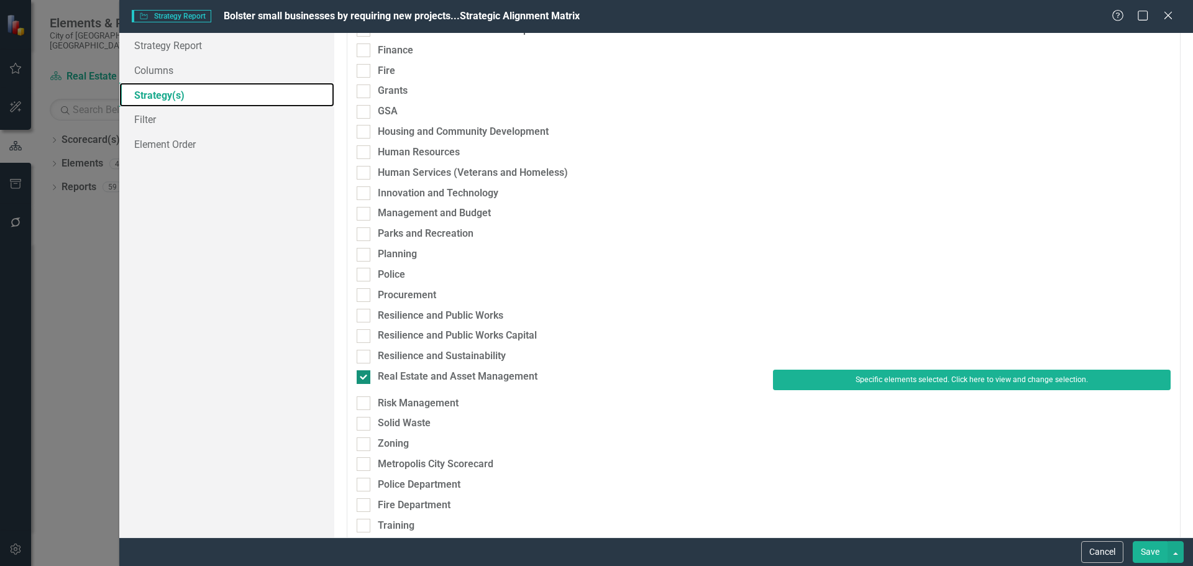
scroll to position [311, 0]
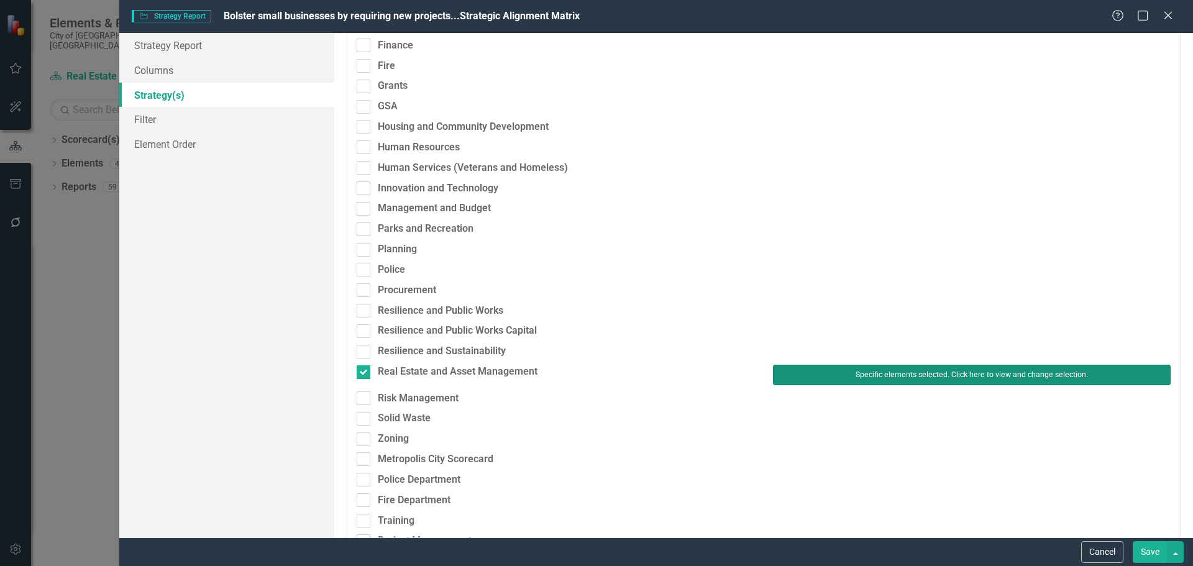
click at [809, 368] on button "Specific elements selected. Click here to view and change selection." at bounding box center [972, 375] width 398 height 20
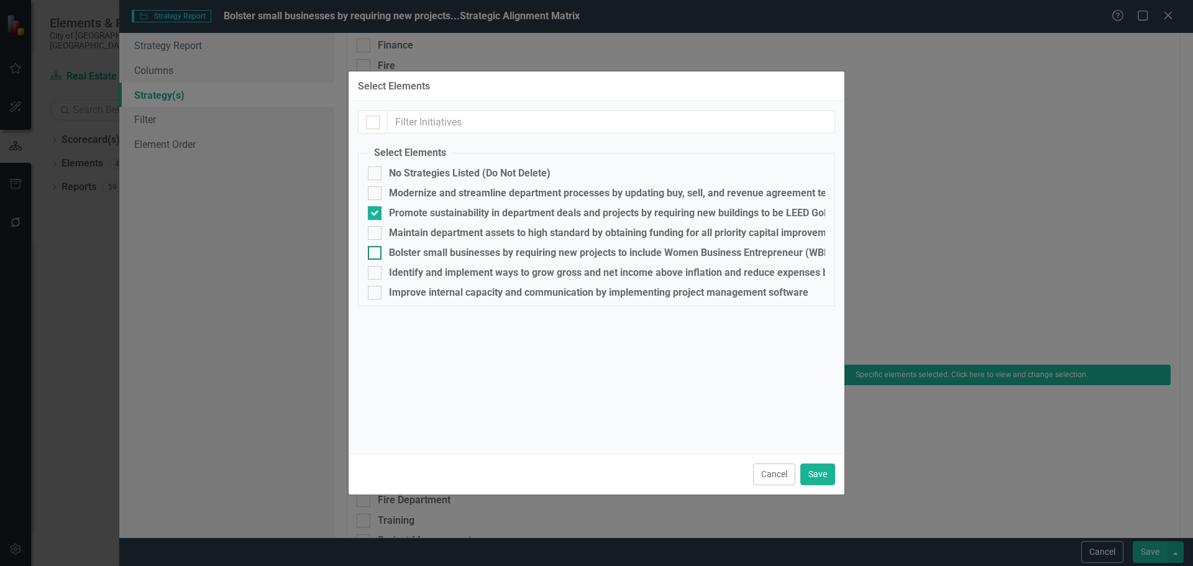
click at [411, 254] on div "Bolster small businesses by requiring new projects to include Women Business En…" at bounding box center [749, 252] width 720 height 11
click at [376, 254] on input "Bolster small businesses by requiring new projects to include Women Business En…" at bounding box center [372, 250] width 8 height 8
checkbox input "true"
click at [410, 211] on div "Promote sustainability in department deals and projects by requiring new buildi…" at bounding box center [610, 213] width 443 height 11
click at [376, 211] on input "Promote sustainability in department deals and projects by requiring new buildi…" at bounding box center [372, 210] width 8 height 8
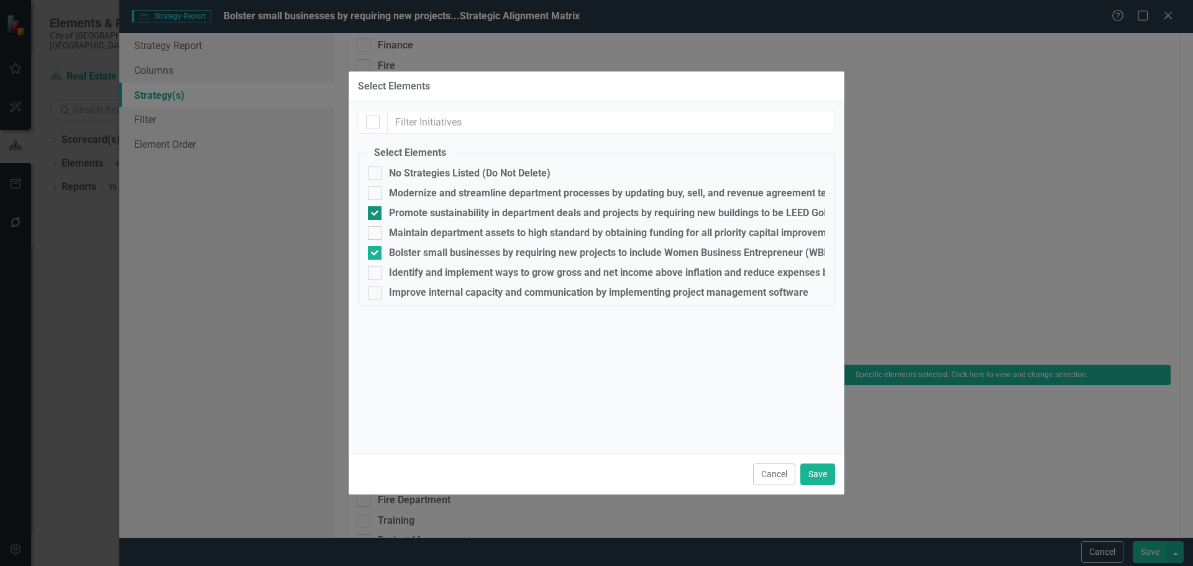
checkbox input "false"
click at [1156, 552] on div "Select Elements Select Elements No Strategies Listed (Do Not Delete) Modernize …" at bounding box center [596, 283] width 1193 height 566
click at [816, 466] on button "Save" at bounding box center [817, 475] width 35 height 22
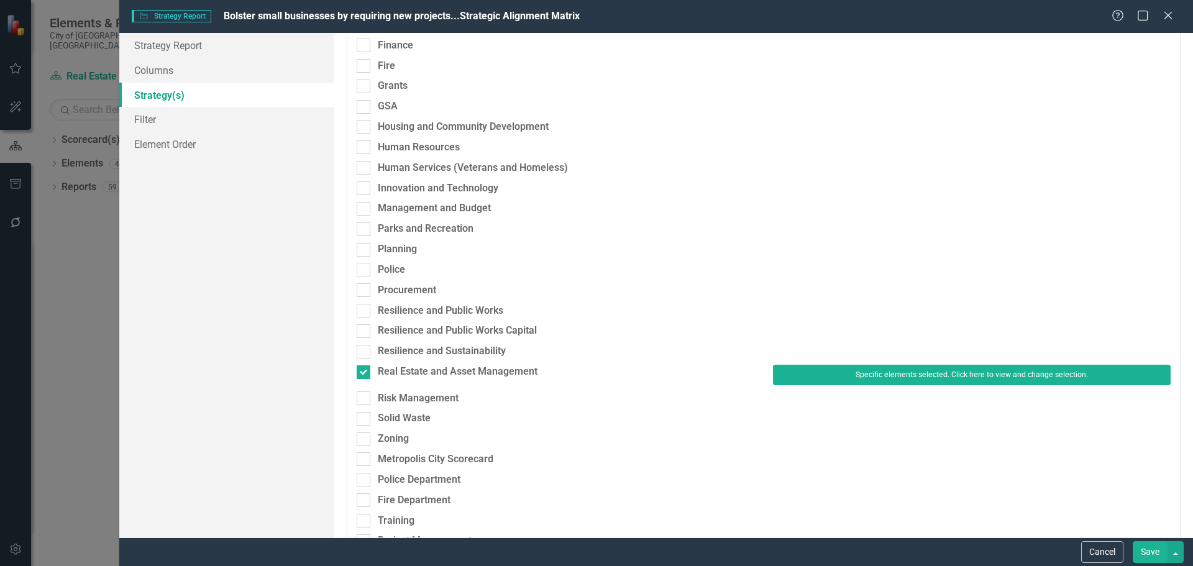
click at [1143, 545] on button "Save" at bounding box center [1150, 552] width 35 height 22
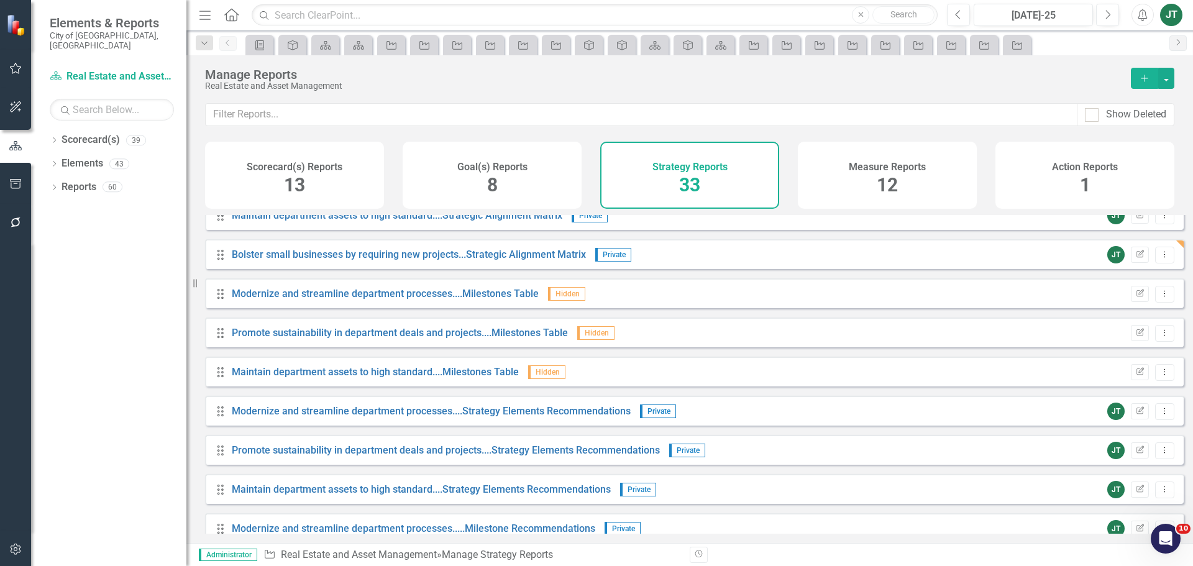
scroll to position [311, 0]
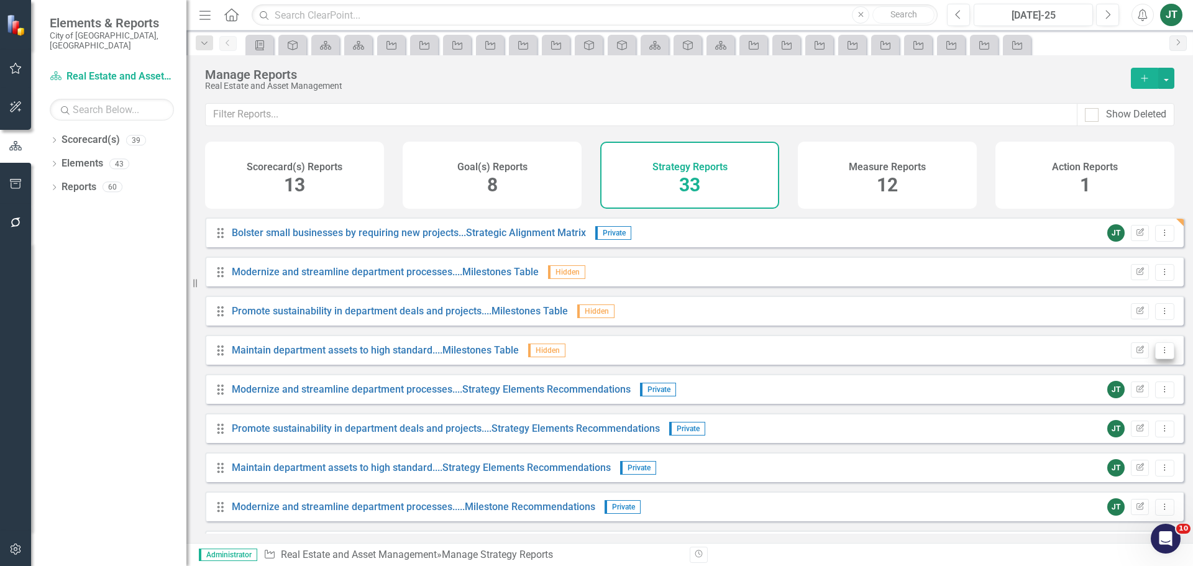
click at [1155, 357] on button "Dropdown Menu" at bounding box center [1164, 350] width 19 height 17
click at [1105, 425] on link "Copy Duplicate Report" at bounding box center [1113, 426] width 103 height 23
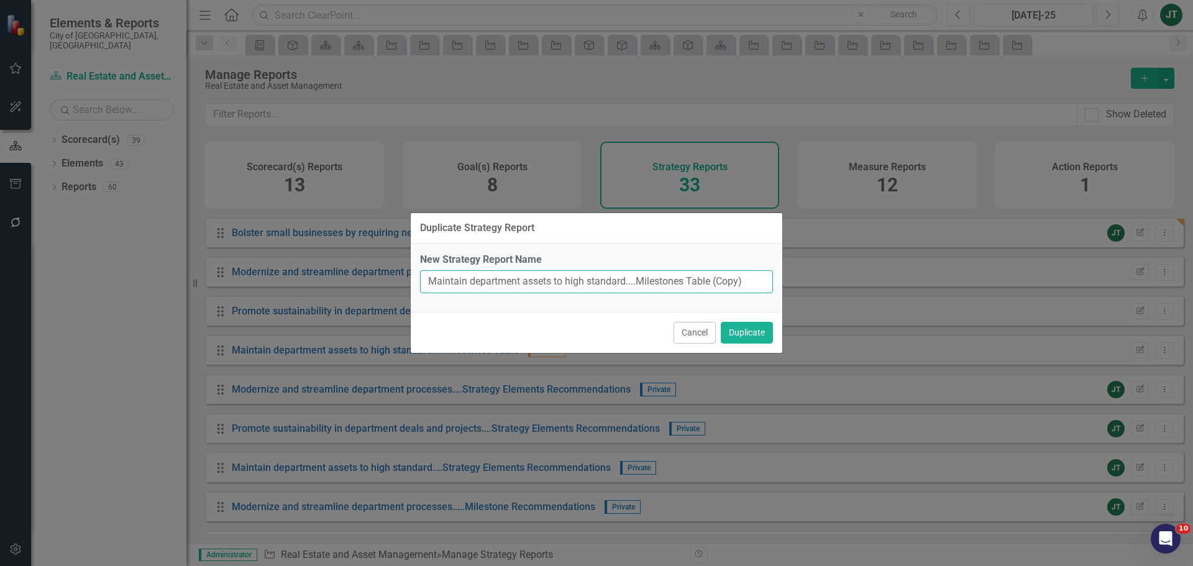
drag, startPoint x: 626, startPoint y: 280, endPoint x: 439, endPoint y: 287, distance: 187.2
click at [428, 288] on input "Maintain department assets to high standard....Milestones Table (Copy)" at bounding box center [596, 281] width 353 height 23
paste input "Bolster small businesses by requiring new projects"
click at [692, 266] on label "New Strategy Report Name" at bounding box center [596, 260] width 353 height 14
click at [692, 270] on input "Bolster small businesses by requiring new projects....Milestones Table (Copy)" at bounding box center [596, 281] width 353 height 23
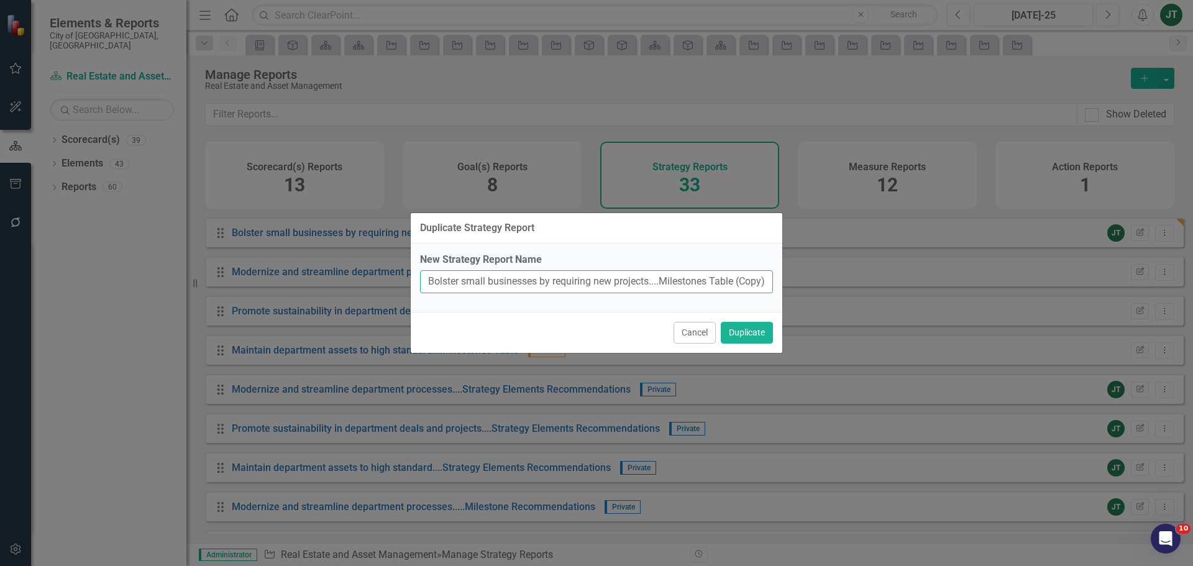
scroll to position [0, 4]
drag, startPoint x: 739, startPoint y: 282, endPoint x: 813, endPoint y: 283, distance: 74.6
click at [813, 283] on div "Duplicate Strategy Report New Strategy Report Name Bolster small businesses by …" at bounding box center [596, 283] width 1193 height 566
type input "Bolster small businesses by requiring new projects....Milestones Table"
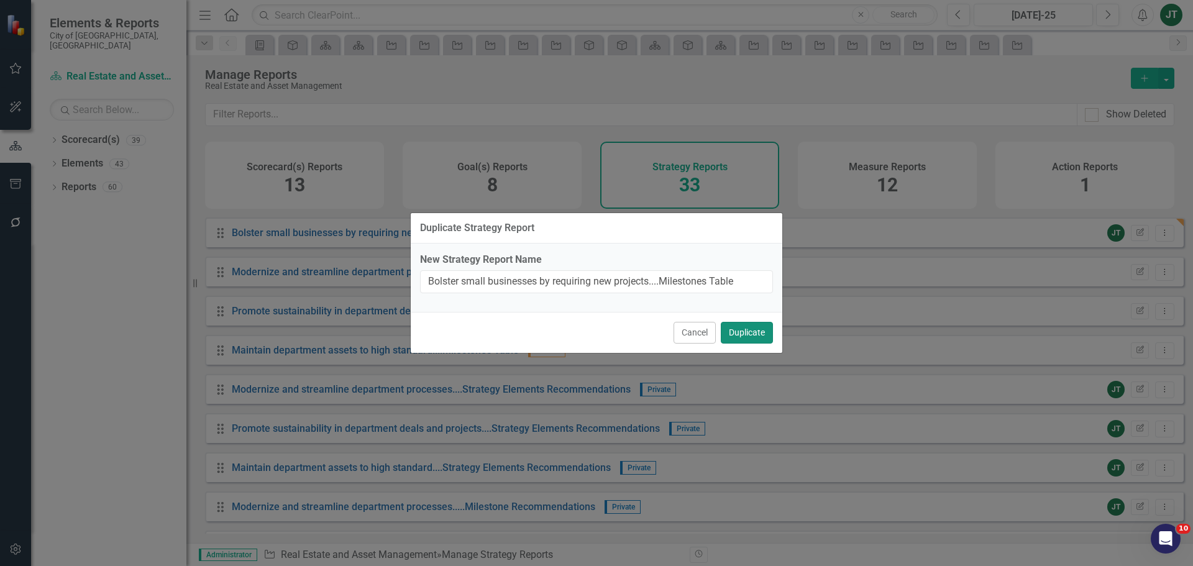
click at [759, 339] on button "Duplicate" at bounding box center [747, 333] width 52 height 22
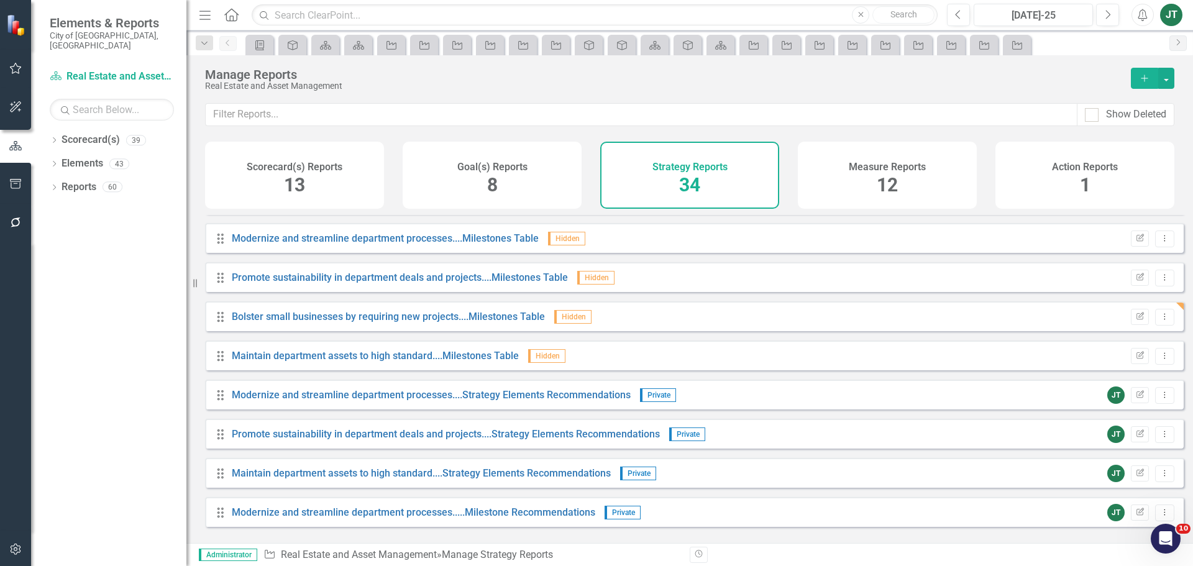
scroll to position [373, 0]
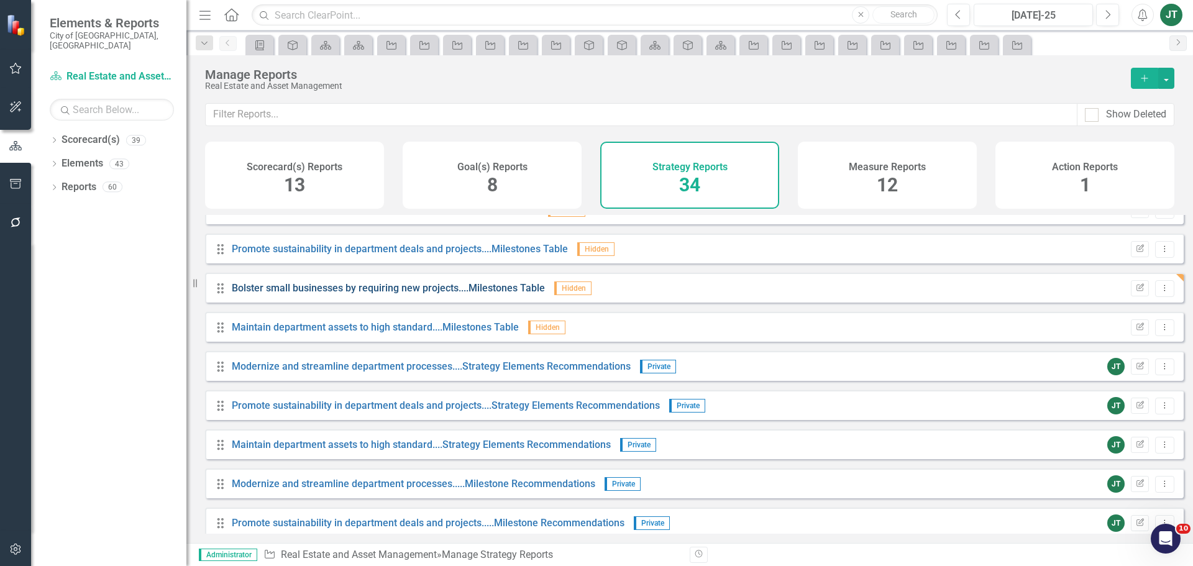
click at [453, 294] on link "Bolster small businesses by requiring new projects....Milestones Table" at bounding box center [388, 288] width 313 height 12
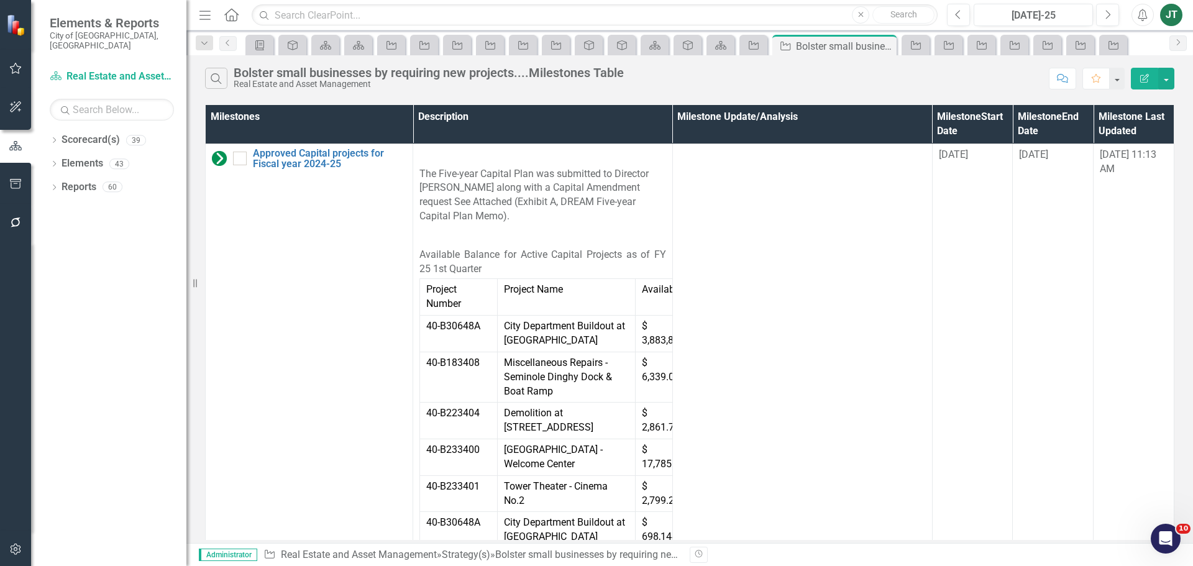
click at [1137, 72] on button "Edit Report" at bounding box center [1144, 79] width 27 height 22
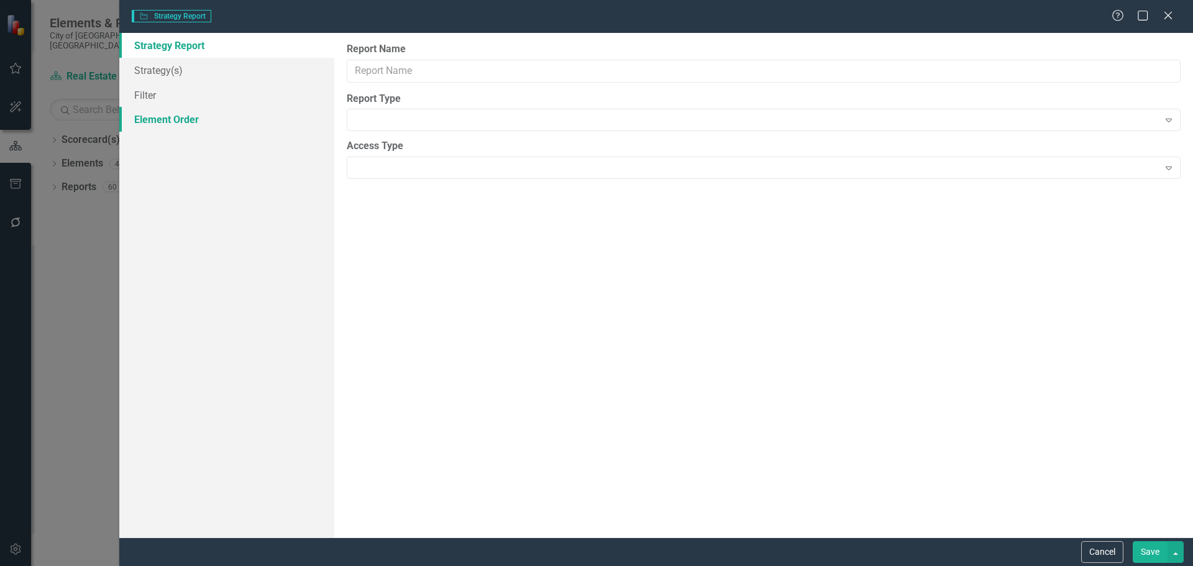
type input "Bolster small businesses by requiring new projects....Milestones Table"
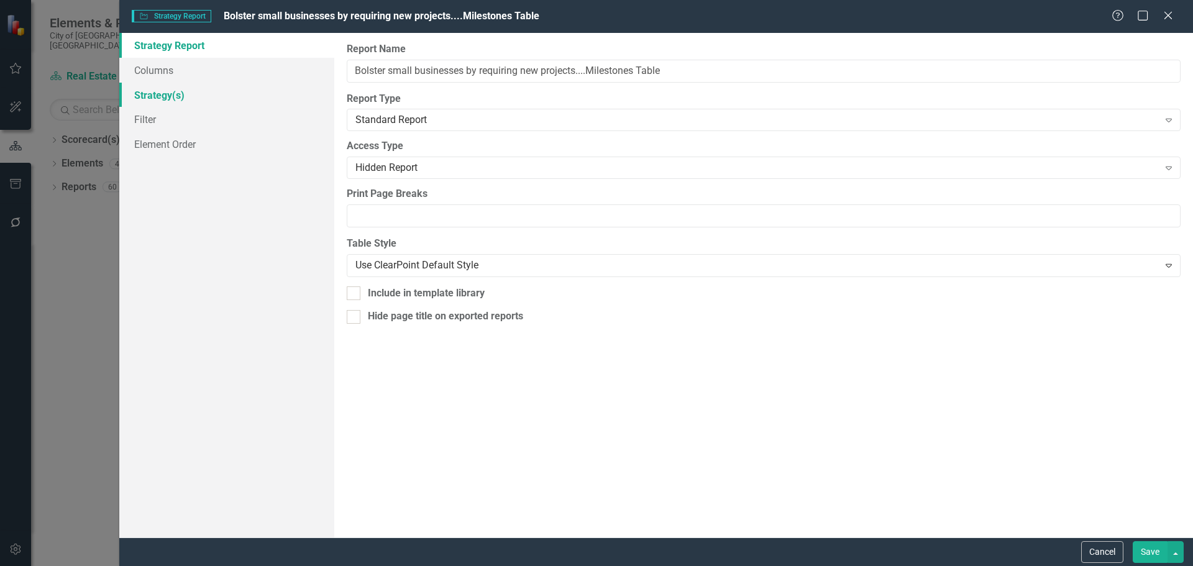
click at [176, 93] on link "Strategy(s)" at bounding box center [226, 95] width 215 height 25
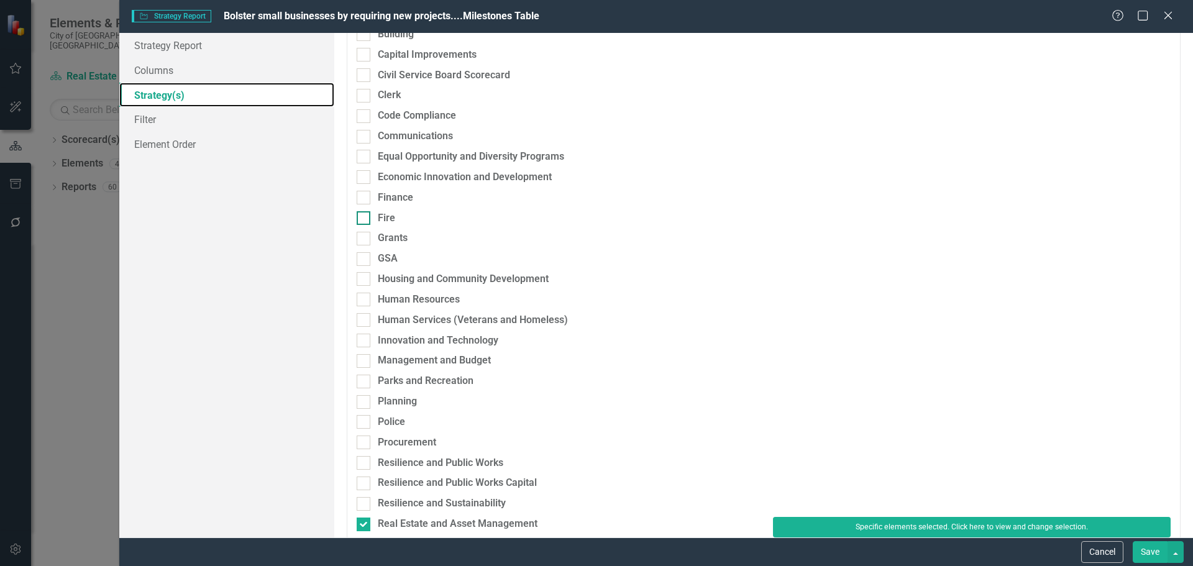
scroll to position [249, 0]
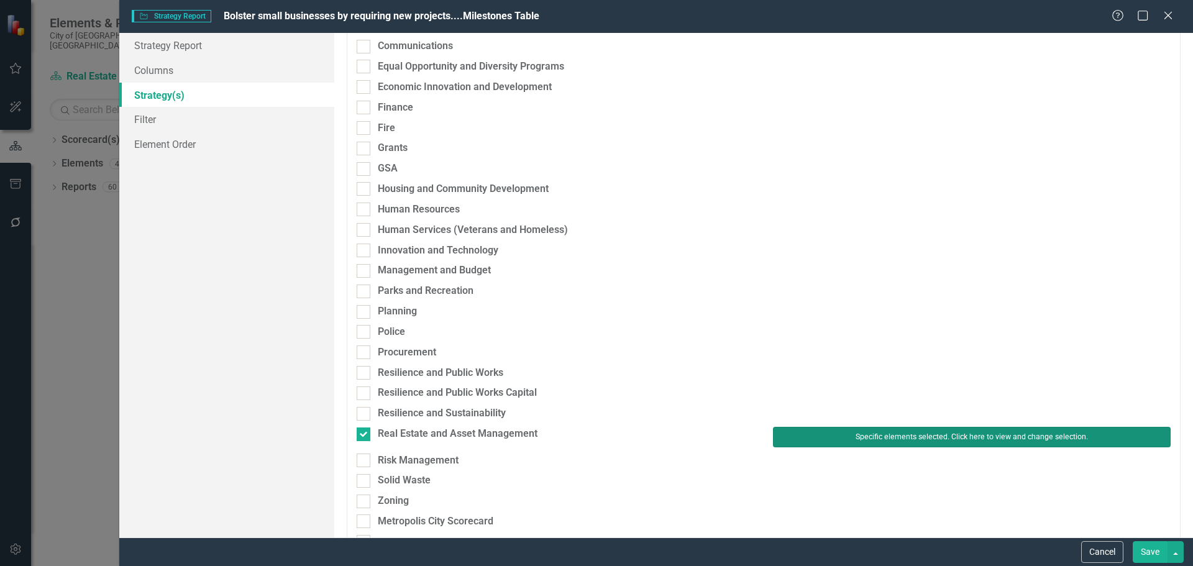
click at [807, 436] on button "Specific elements selected. Click here to view and change selection." at bounding box center [972, 437] width 398 height 20
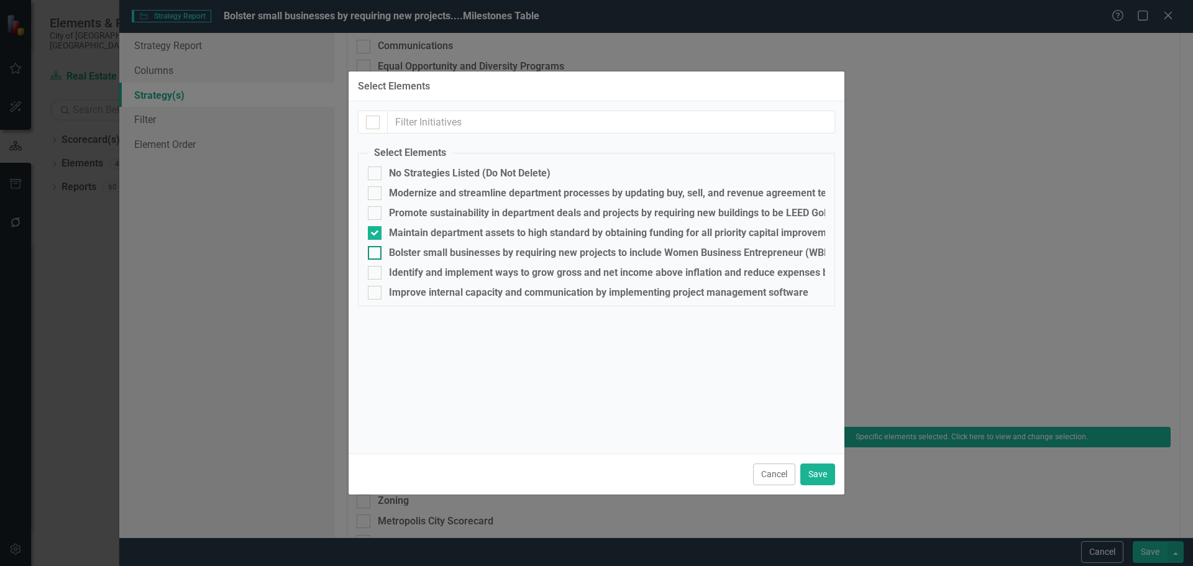
click at [429, 254] on div "Bolster small businesses by requiring new projects to include Women Business En…" at bounding box center [749, 252] width 720 height 11
click at [376, 254] on input "Bolster small businesses by requiring new projects to include Women Business En…" at bounding box center [372, 250] width 8 height 8
checkbox input "true"
click at [424, 234] on div "Maintain department assets to high standard by obtaining funding for all priori…" at bounding box center [682, 232] width 587 height 11
click at [376, 234] on input "Maintain department assets to high standard by obtaining funding for all priori…" at bounding box center [372, 230] width 8 height 8
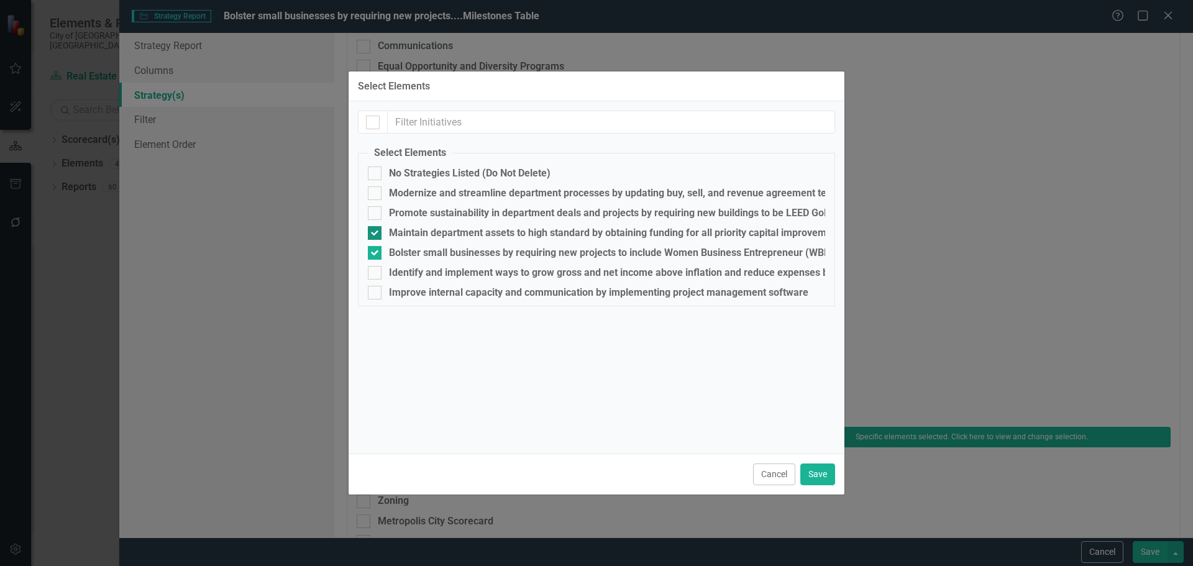
checkbox input "false"
click at [820, 476] on button "Save" at bounding box center [817, 475] width 35 height 22
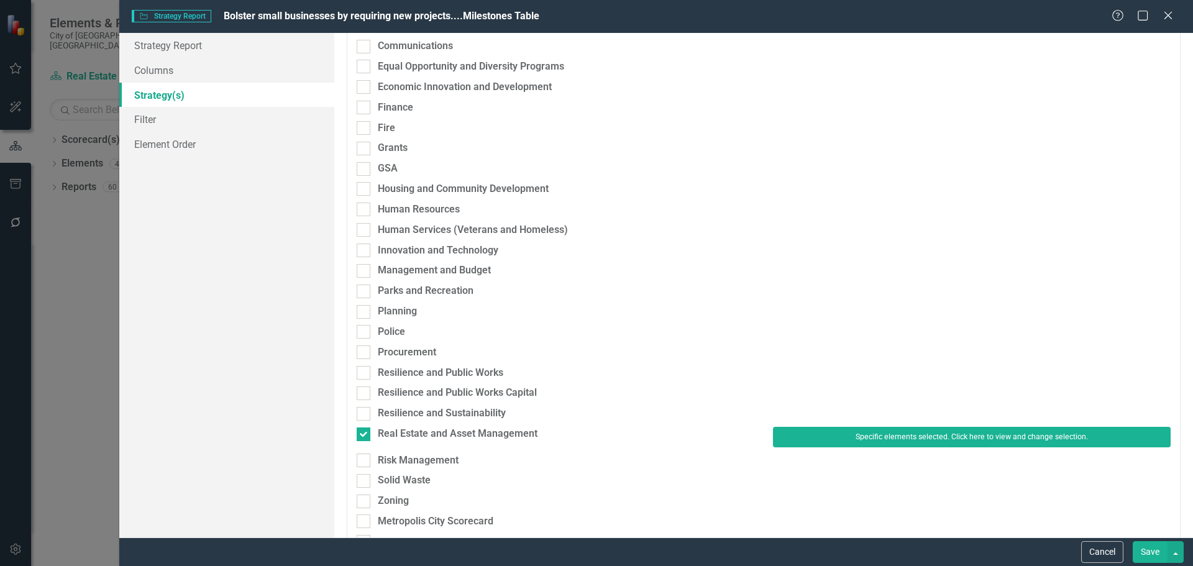
click at [1154, 553] on button "Save" at bounding box center [1150, 552] width 35 height 22
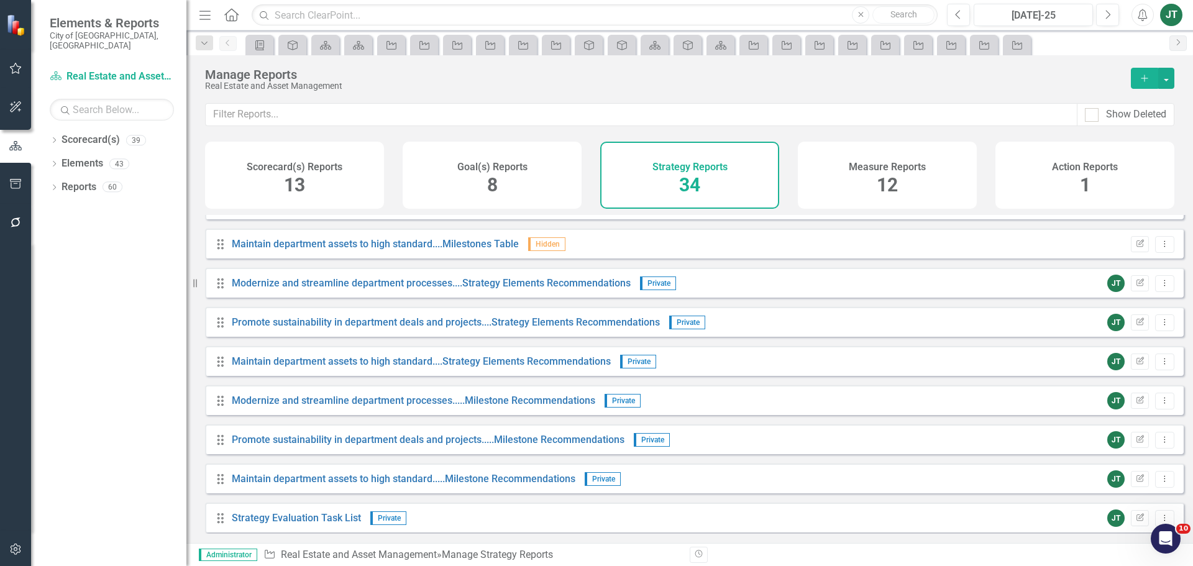
scroll to position [497, 0]
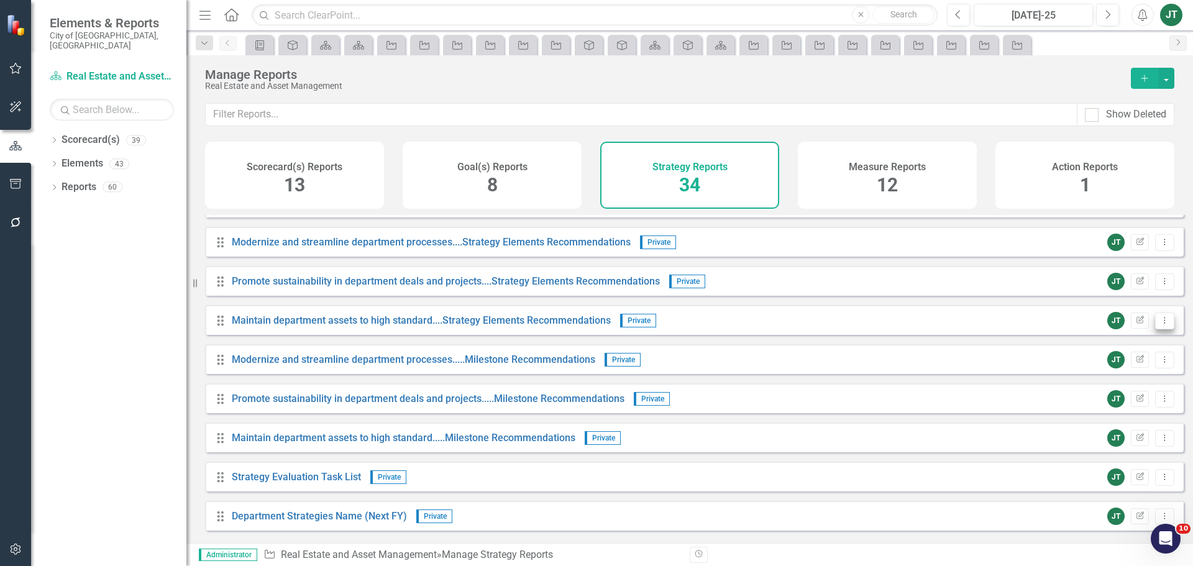
click at [1163, 326] on button "Dropdown Menu" at bounding box center [1164, 321] width 19 height 17
click at [1105, 389] on link "Copy Duplicate Report" at bounding box center [1113, 396] width 103 height 23
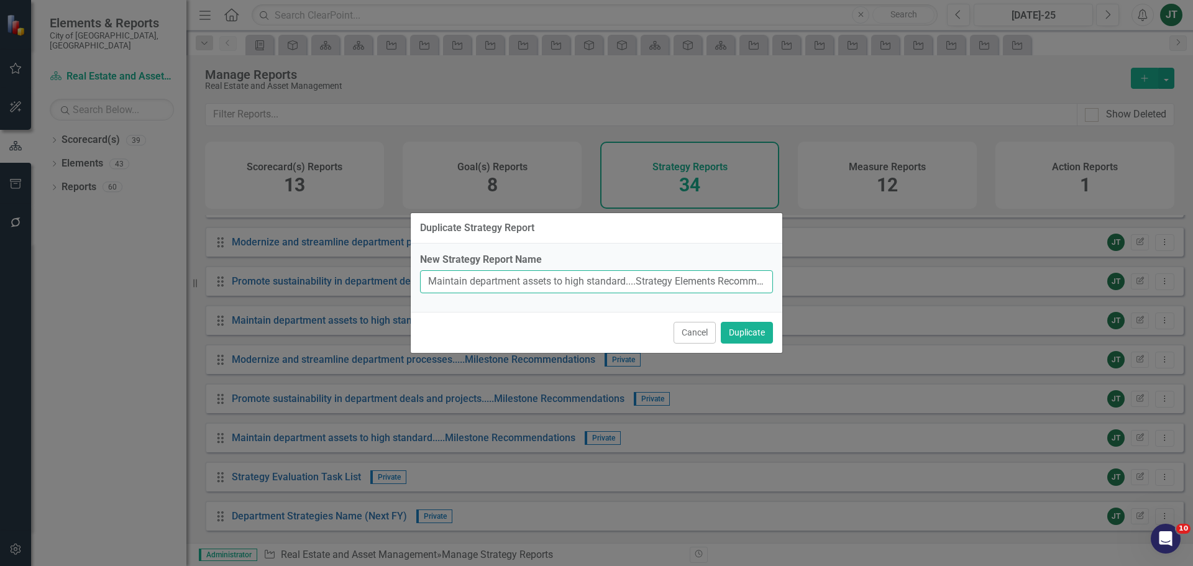
drag, startPoint x: 626, startPoint y: 279, endPoint x: 424, endPoint y: 282, distance: 202.0
click at [424, 282] on input "Maintain department assets to high standard....Strategy Elements Recommendation…" at bounding box center [596, 281] width 353 height 23
paste input "Bolster small businesses by requiring new projects"
click at [637, 290] on input "Bolster small businesses by requiring new projects....Strategy Elements Recomme…" at bounding box center [596, 281] width 353 height 23
click at [660, 283] on input "Bolster small businesses by requiring new projects....Strategy Elements Recomme…" at bounding box center [596, 281] width 353 height 23
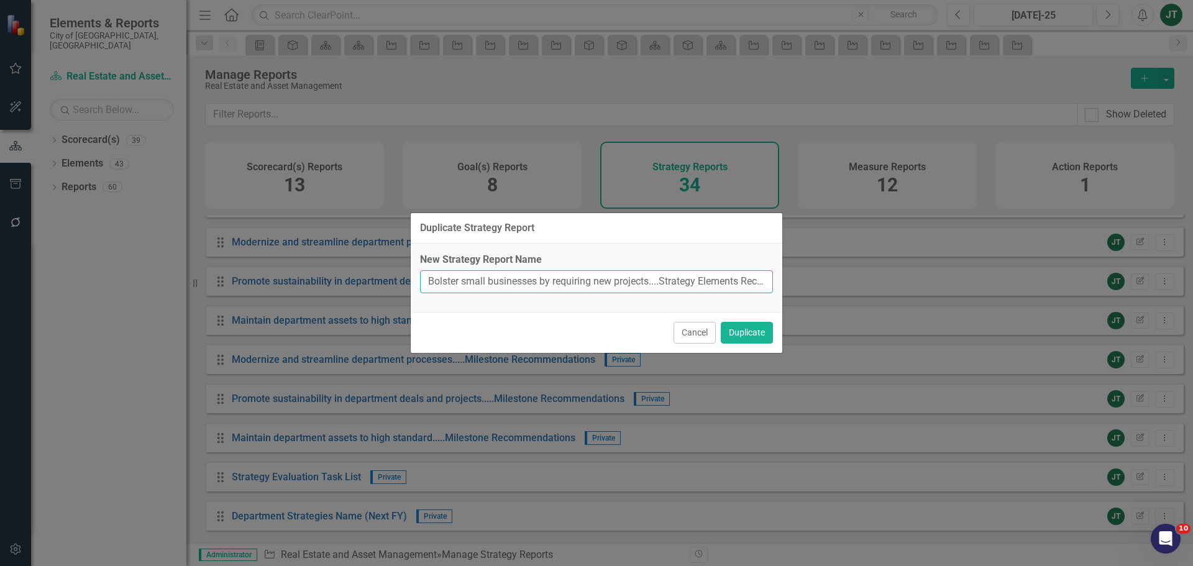
scroll to position [0, 95]
drag, startPoint x: 552, startPoint y: 282, endPoint x: 776, endPoint y: 287, distance: 223.8
click at [776, 287] on div "New Strategy Report Name Bolster small businesses by requiring new projects....…" at bounding box center [597, 278] width 372 height 68
click at [711, 280] on input "Bolster small businesses by requiring new projects....Strategy Elements Recomme…" at bounding box center [596, 281] width 353 height 23
drag, startPoint x: 731, startPoint y: 280, endPoint x: 800, endPoint y: 280, distance: 68.4
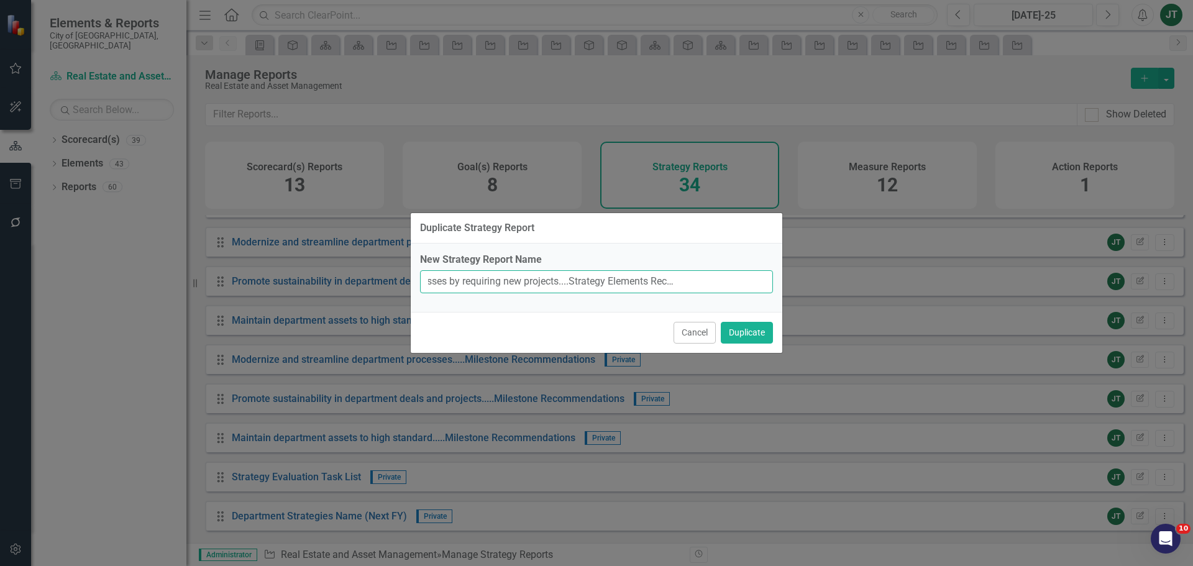
click at [799, 280] on div "Duplicate Strategy Report New Strategy Report Name Bolster small businesses by …" at bounding box center [596, 283] width 1193 height 566
type input "Bolster small businesses by requiring new projects....Strategy Elements Recomme…"
click at [759, 339] on button "Duplicate" at bounding box center [747, 333] width 52 height 22
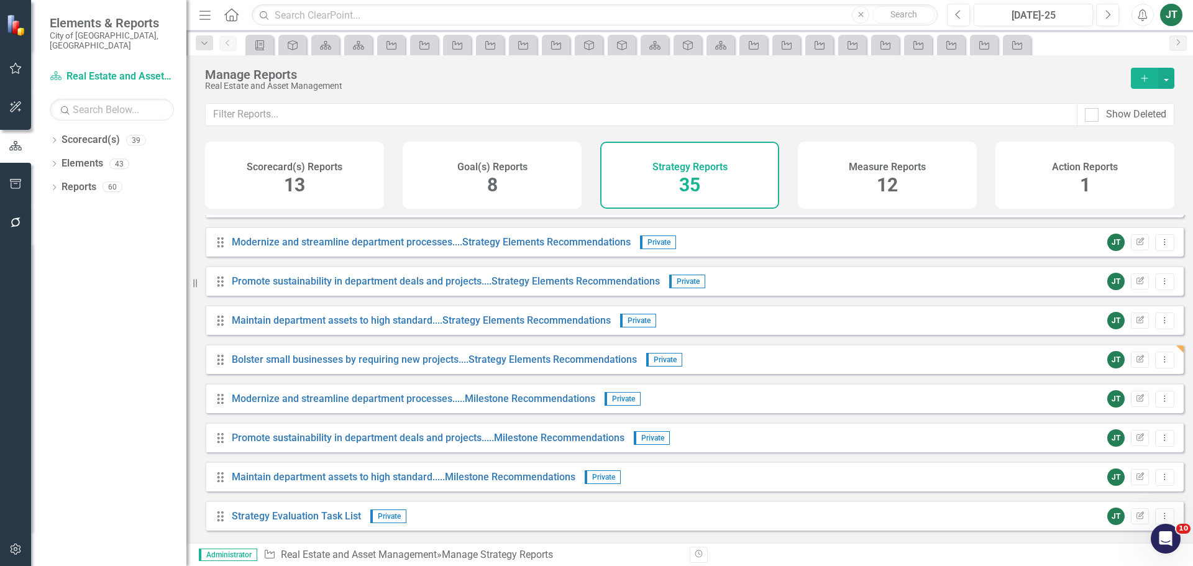
scroll to position [559, 0]
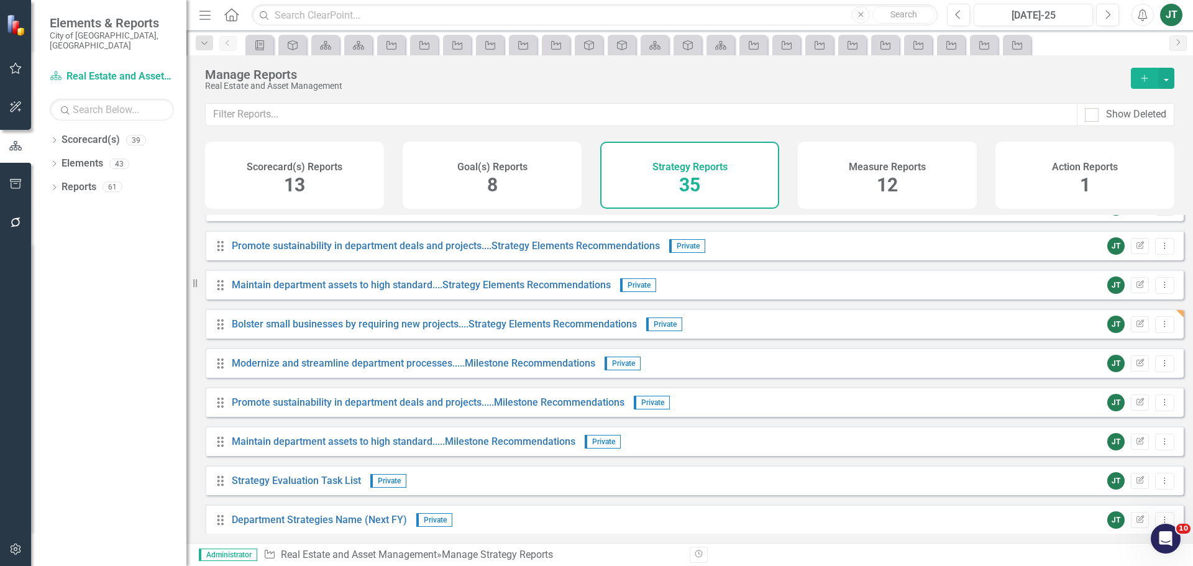
scroll to position [492, 0]
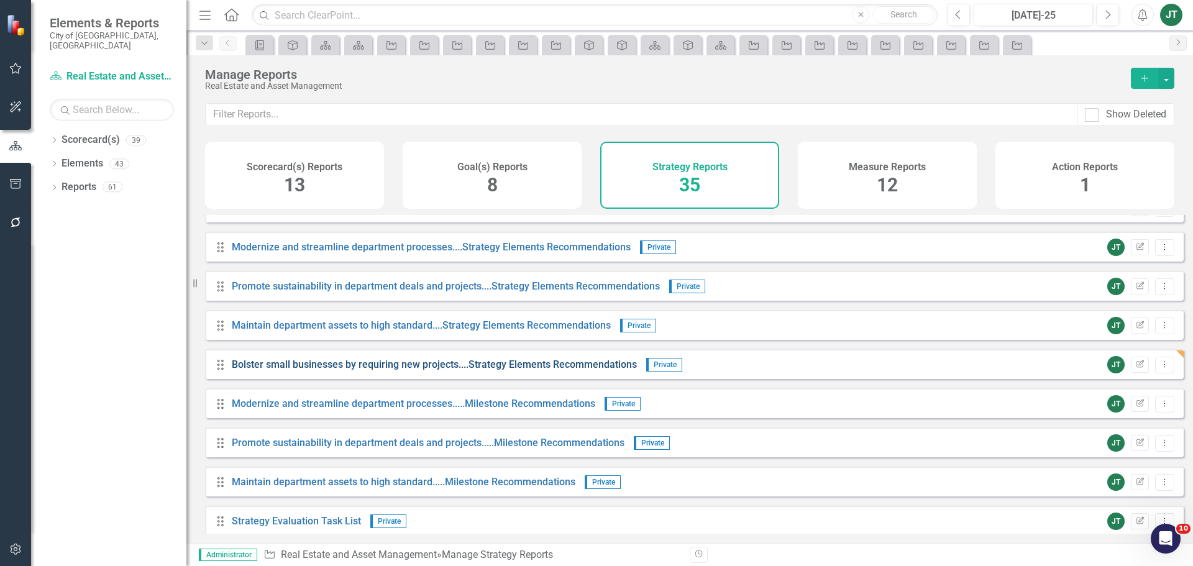
click at [541, 370] on link "Bolster small businesses by requiring new projects....Strategy Elements Recomme…" at bounding box center [434, 365] width 405 height 12
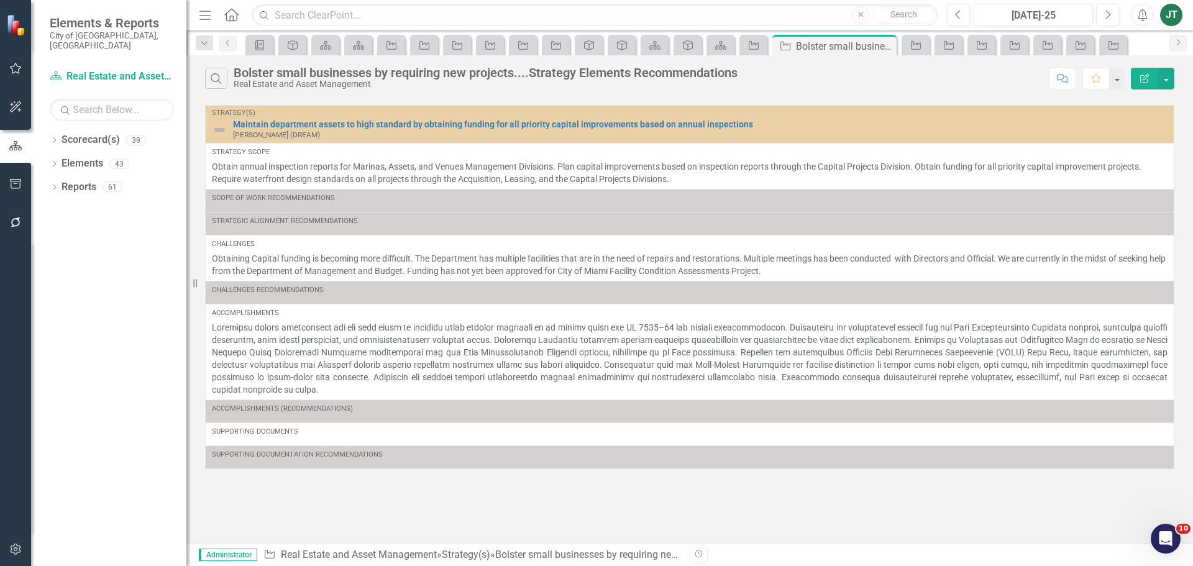
click at [1142, 75] on icon "Edit Report" at bounding box center [1144, 78] width 11 height 9
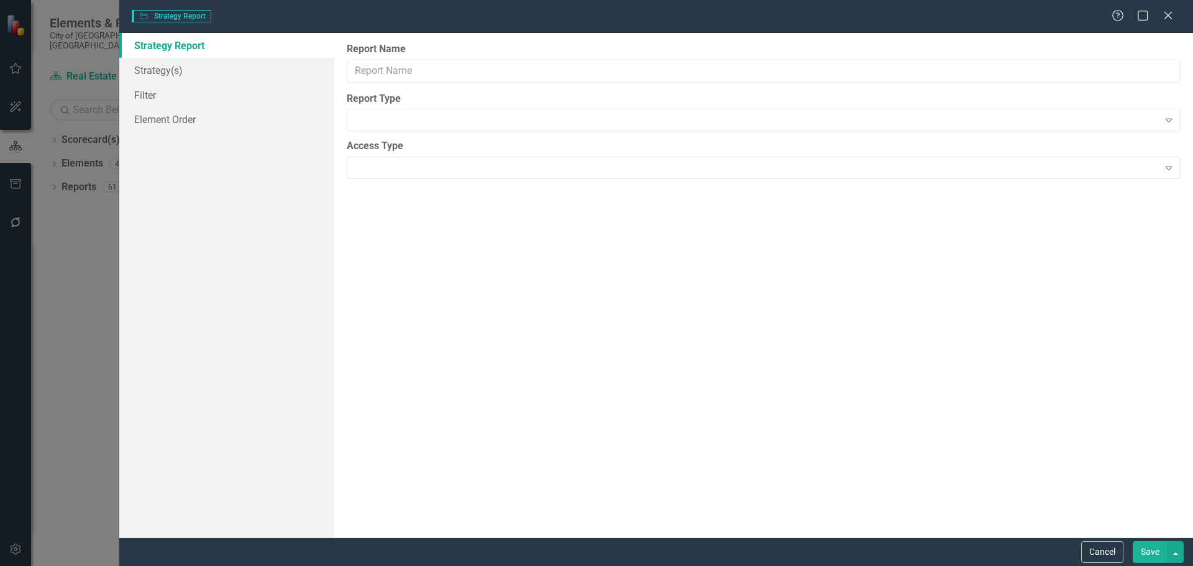
type input "Bolster small businesses by requiring new projects....Strategy Elements Recomme…"
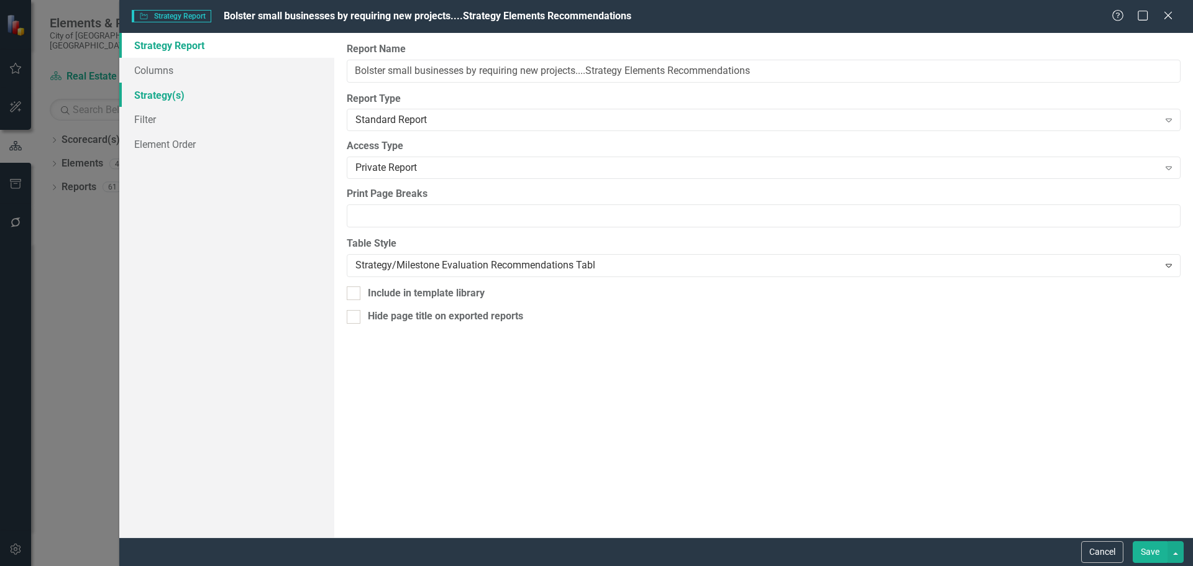
click at [153, 92] on link "Strategy(s)" at bounding box center [226, 95] width 215 height 25
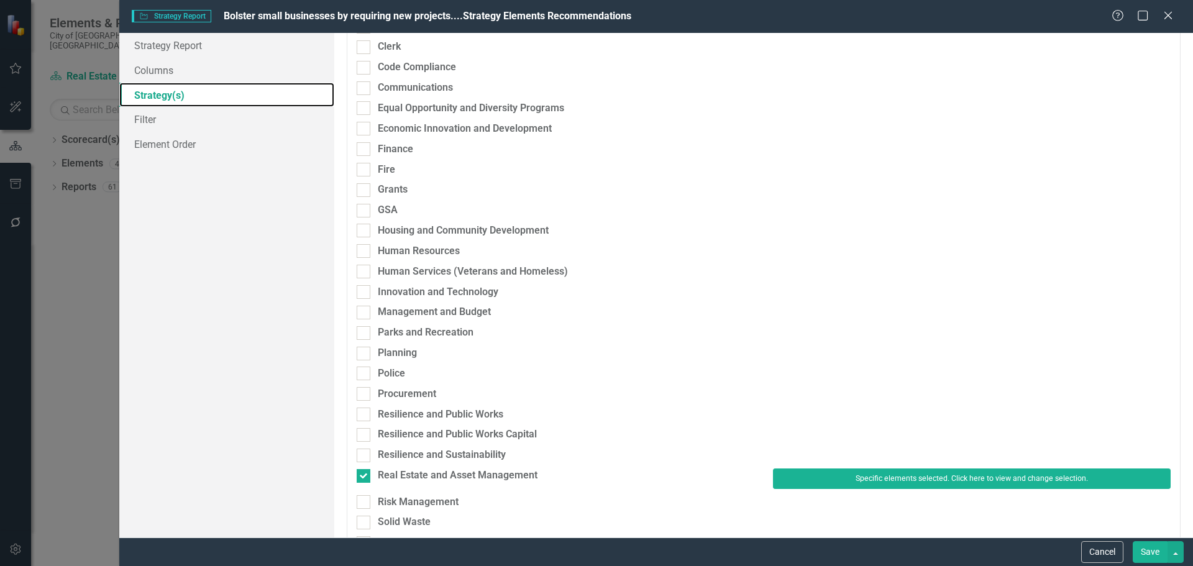
scroll to position [249, 0]
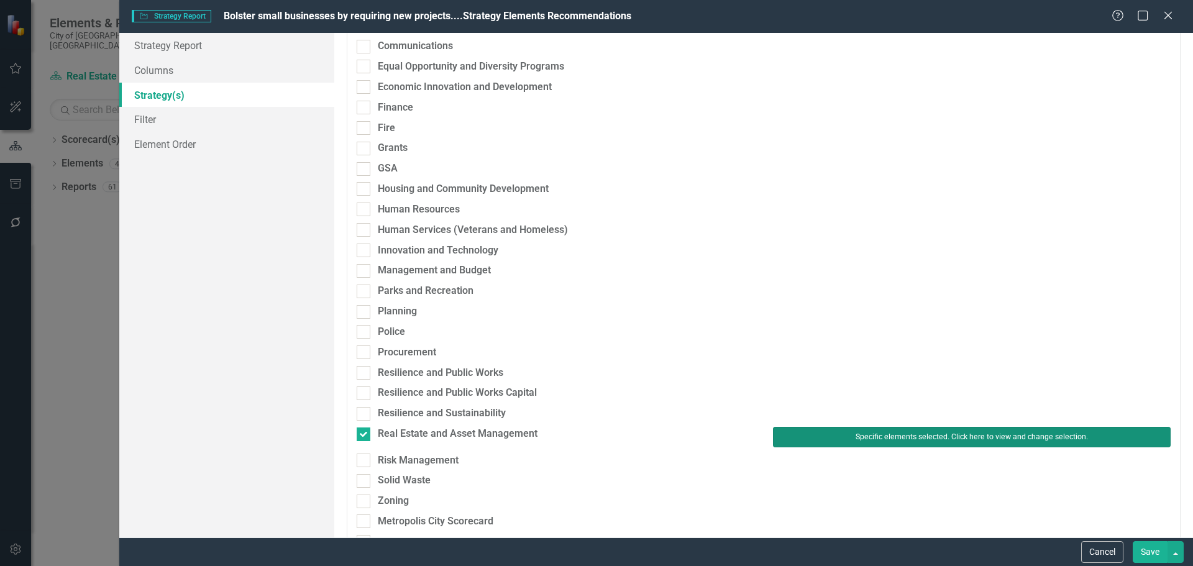
click at [777, 439] on button "Specific elements selected. Click here to view and change selection." at bounding box center [972, 437] width 398 height 20
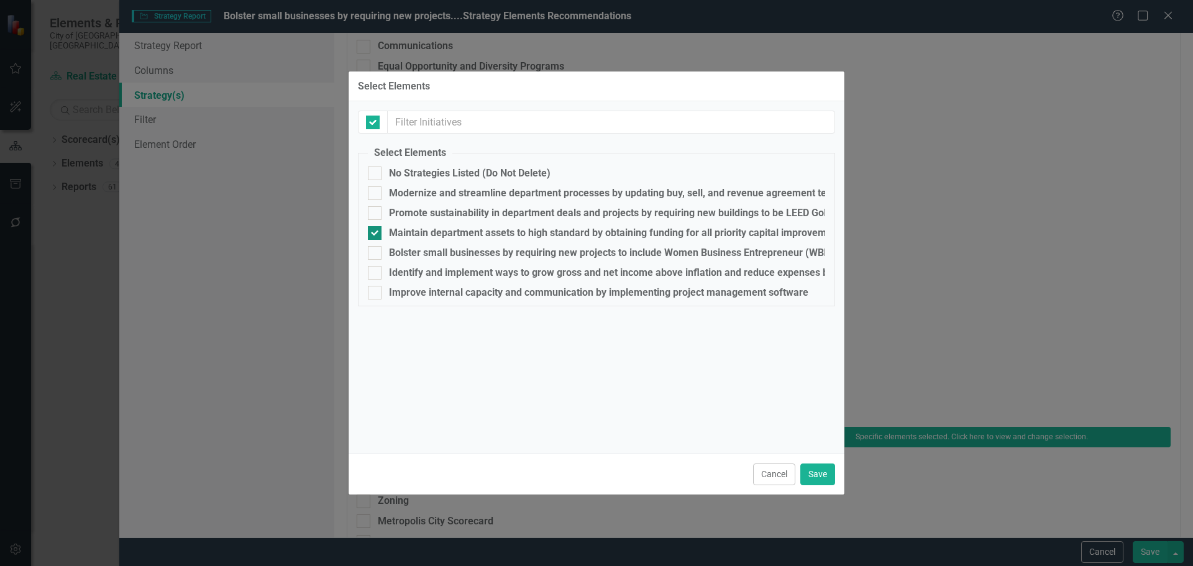
checkbox input "false"
click at [398, 255] on div "Bolster small businesses by requiring new projects to include Women Business En…" at bounding box center [749, 252] width 720 height 11
click at [376, 254] on input "Bolster small businesses by requiring new projects to include Women Business En…" at bounding box center [372, 250] width 8 height 8
checkbox input "true"
click at [403, 238] on div "Maintain department assets to high standard by obtaining funding for all priori…" at bounding box center [682, 232] width 587 height 11
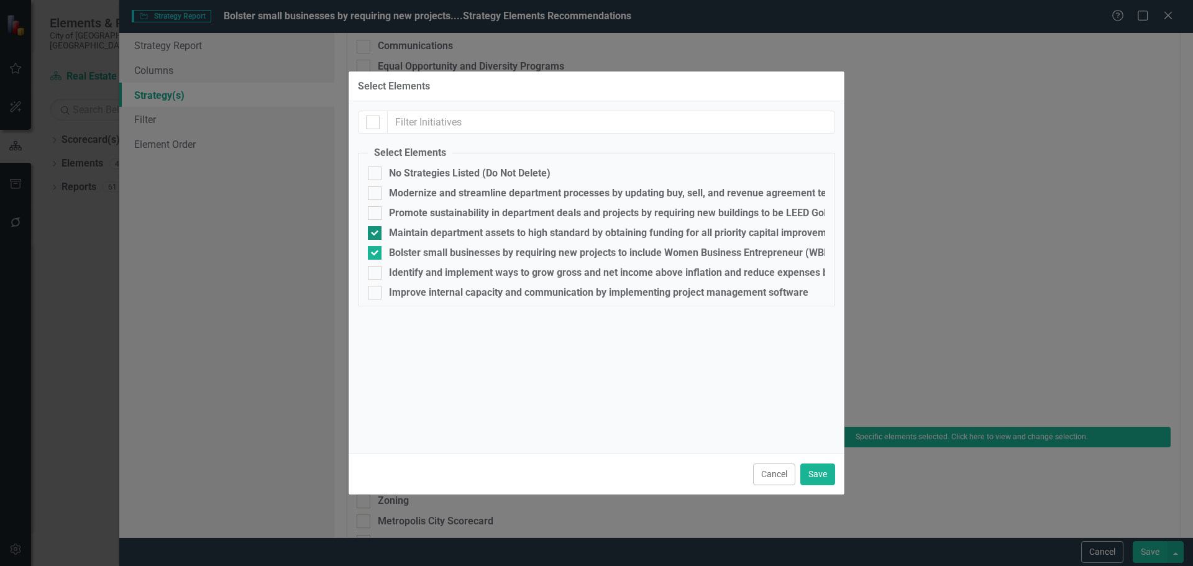
click at [376, 234] on input "Maintain department assets to high standard by obtaining funding for all priori…" at bounding box center [372, 230] width 8 height 8
checkbox input "false"
click at [829, 470] on button "Save" at bounding box center [817, 475] width 35 height 22
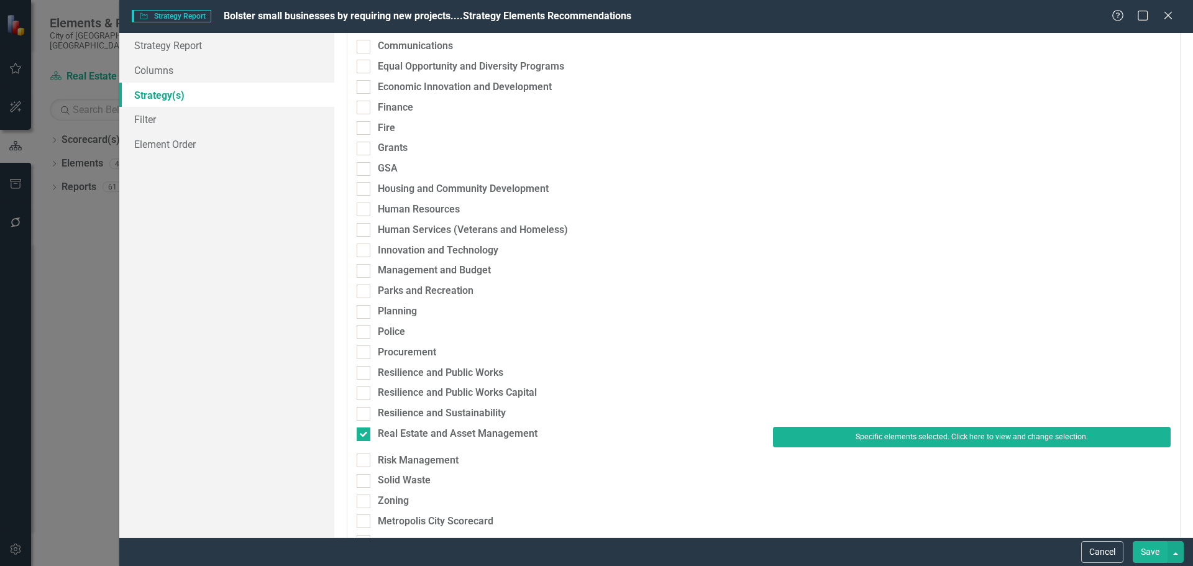
click at [1146, 545] on button "Save" at bounding box center [1150, 552] width 35 height 22
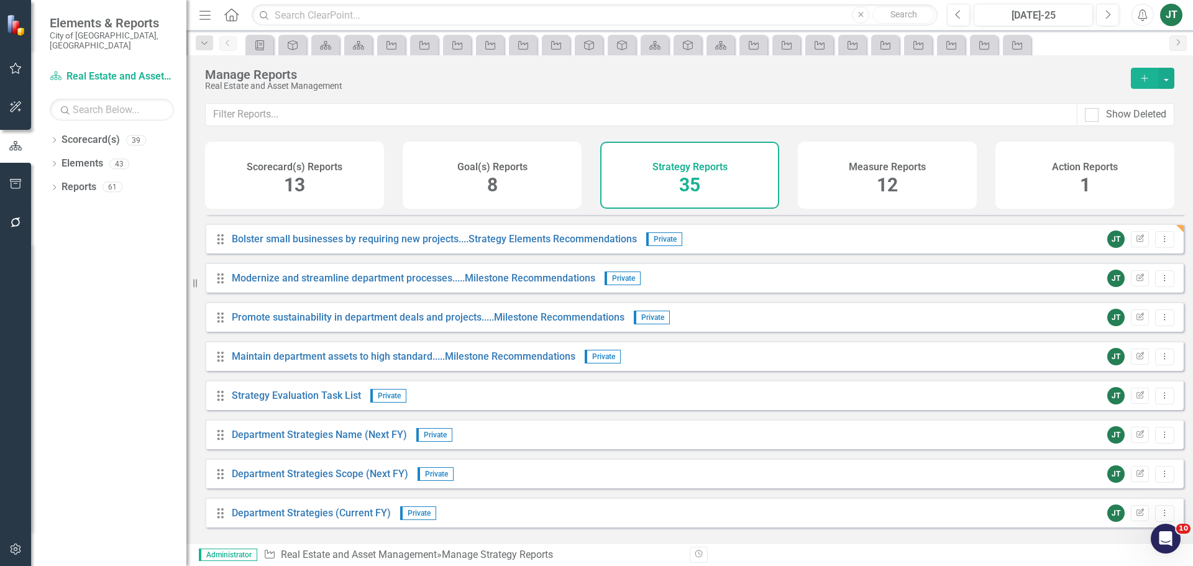
scroll to position [621, 0]
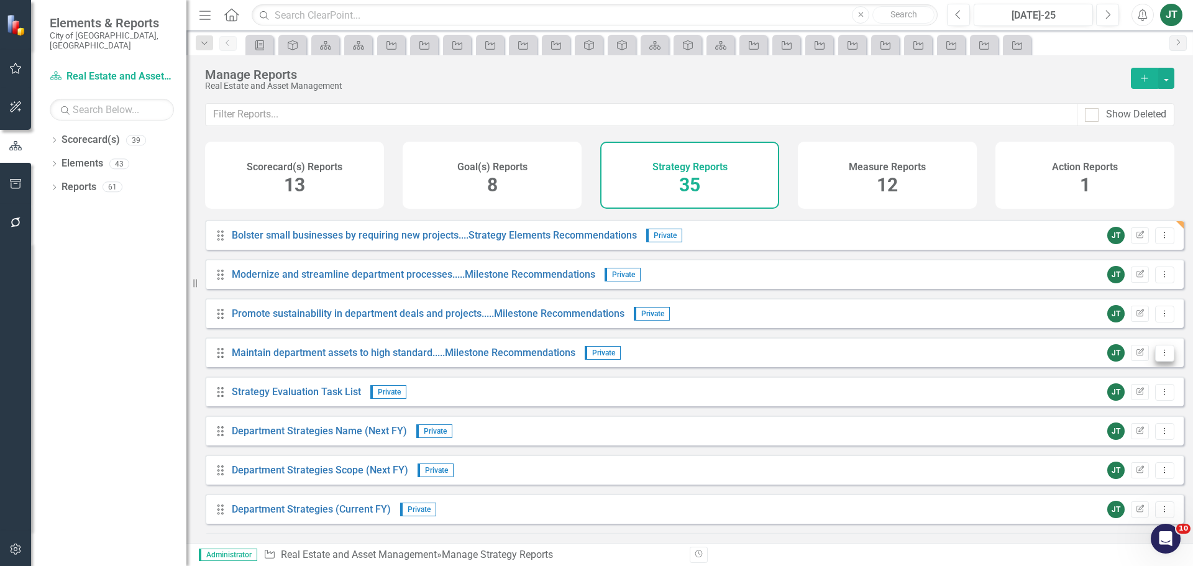
click at [1160, 357] on icon "Dropdown Menu" at bounding box center [1165, 353] width 11 height 8
click at [1092, 431] on link "Copy Duplicate Report" at bounding box center [1113, 429] width 103 height 23
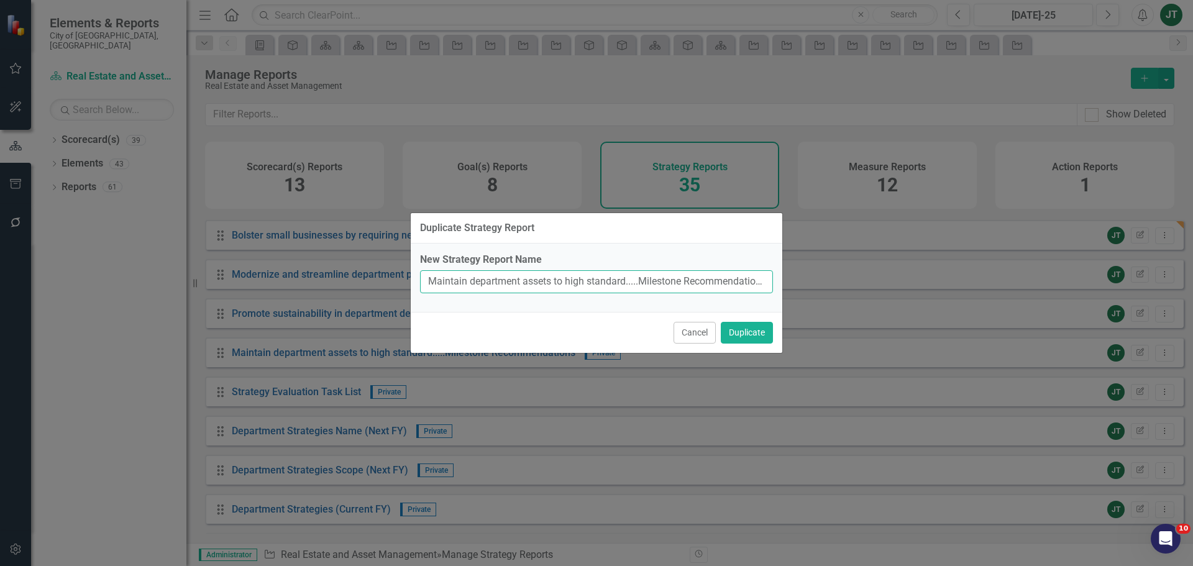
click at [620, 278] on input "Maintain department assets to high standard.....Milestone Recommendations (Copy)" at bounding box center [596, 281] width 353 height 23
drag, startPoint x: 626, startPoint y: 281, endPoint x: 413, endPoint y: 285, distance: 213.2
click at [406, 285] on div "Duplicate Strategy Report New Strategy Report Name Maintain department assets t…" at bounding box center [596, 283] width 1193 height 566
paste input "Bolster small businesses by requiring new projects"
click at [630, 265] on label "New Strategy Report Name" at bounding box center [596, 260] width 353 height 14
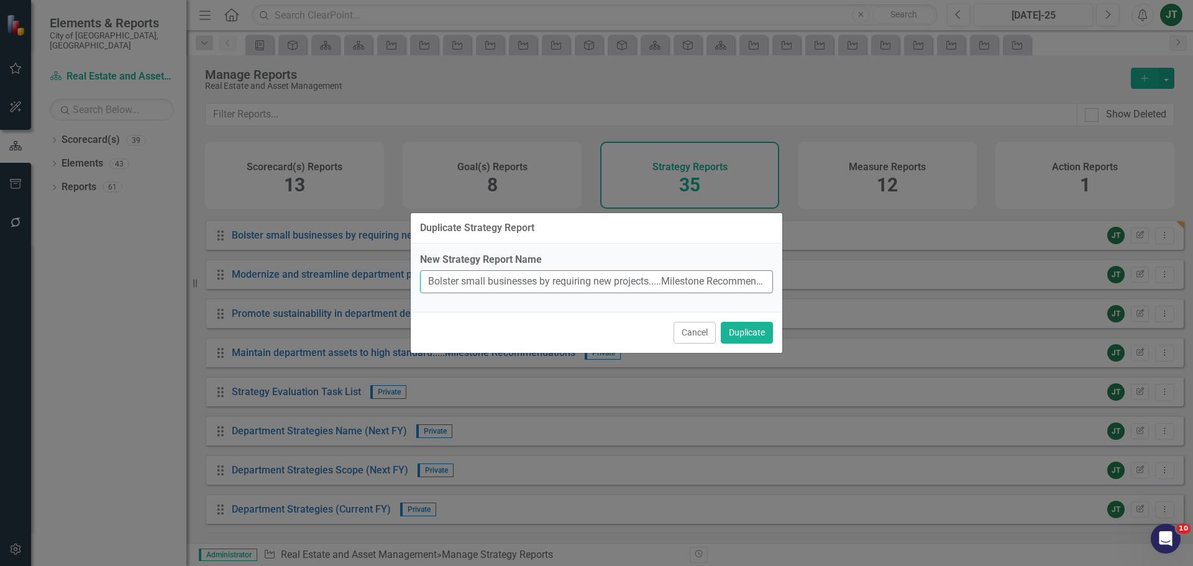
click at [630, 270] on input "Bolster small businesses by requiring new projects.....Milestone Recommendation…" at bounding box center [596, 281] width 353 height 23
drag, startPoint x: 544, startPoint y: 286, endPoint x: 794, endPoint y: 285, distance: 249.2
click at [794, 285] on div "Duplicate Strategy Report New Strategy Report Name Bolster small businesses by …" at bounding box center [596, 283] width 1193 height 566
click at [706, 288] on input "Bolster small businesses by requiring new projects.....Milestone Recommendation…" at bounding box center [596, 281] width 353 height 23
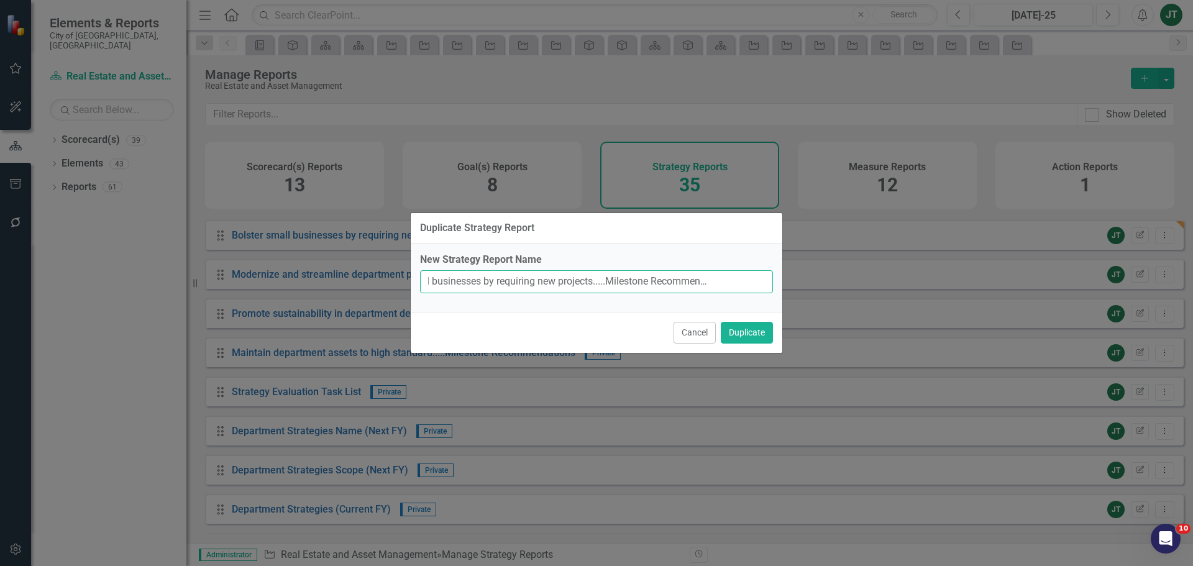
drag, startPoint x: 731, startPoint y: 279, endPoint x: 803, endPoint y: 278, distance: 71.5
click at [799, 280] on div "Duplicate Strategy Report New Strategy Report Name Bolster small businesses by …" at bounding box center [596, 283] width 1193 height 566
type input "Bolster small businesses by requiring new projects.....Milestone Recommendations"
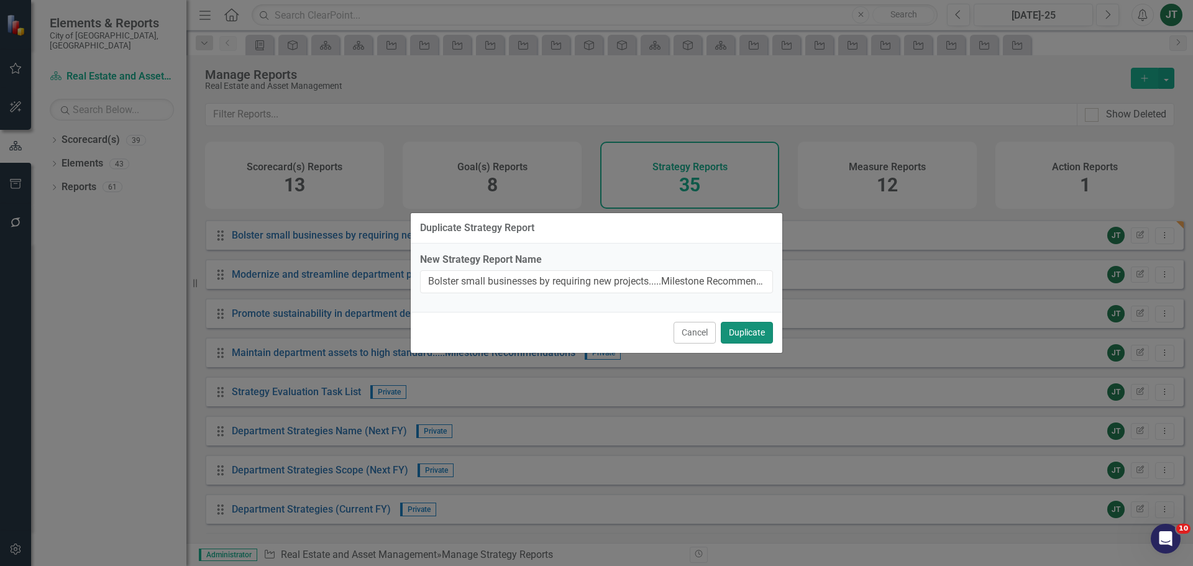
click at [751, 333] on button "Duplicate" at bounding box center [747, 333] width 52 height 22
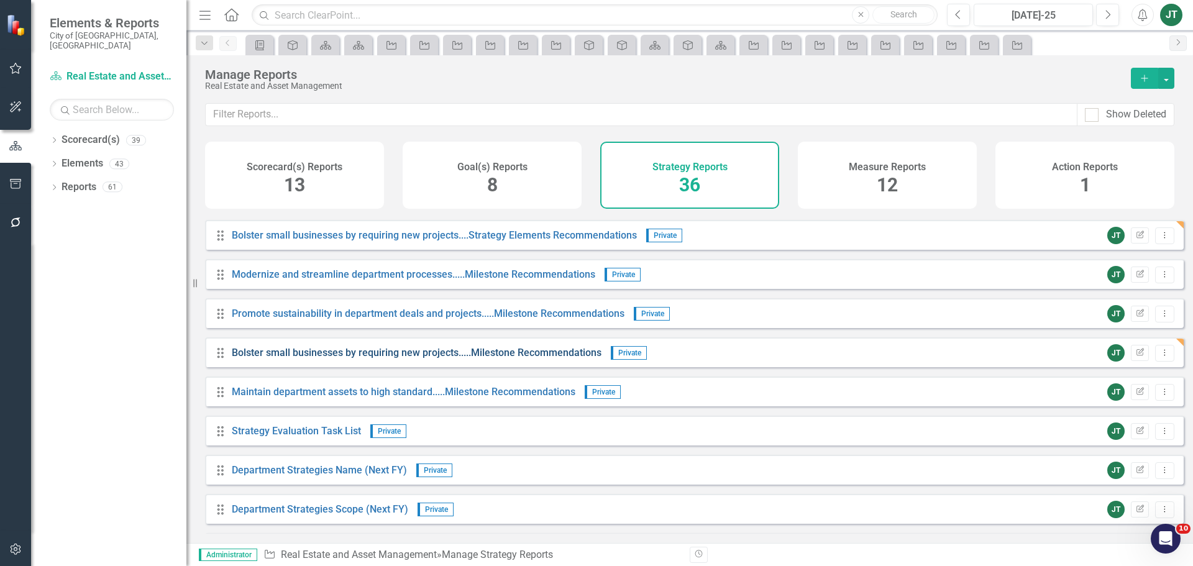
click at [492, 359] on link "Bolster small businesses by requiring new projects.....Milestone Recommendations" at bounding box center [417, 353] width 370 height 12
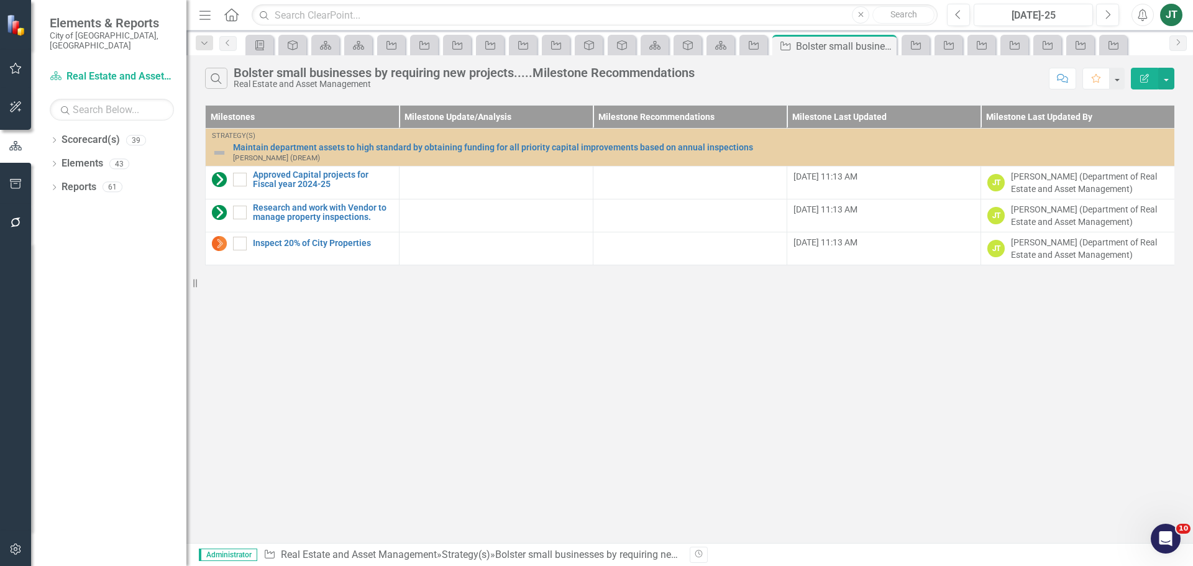
click at [1142, 78] on icon "Edit Report" at bounding box center [1144, 78] width 11 height 9
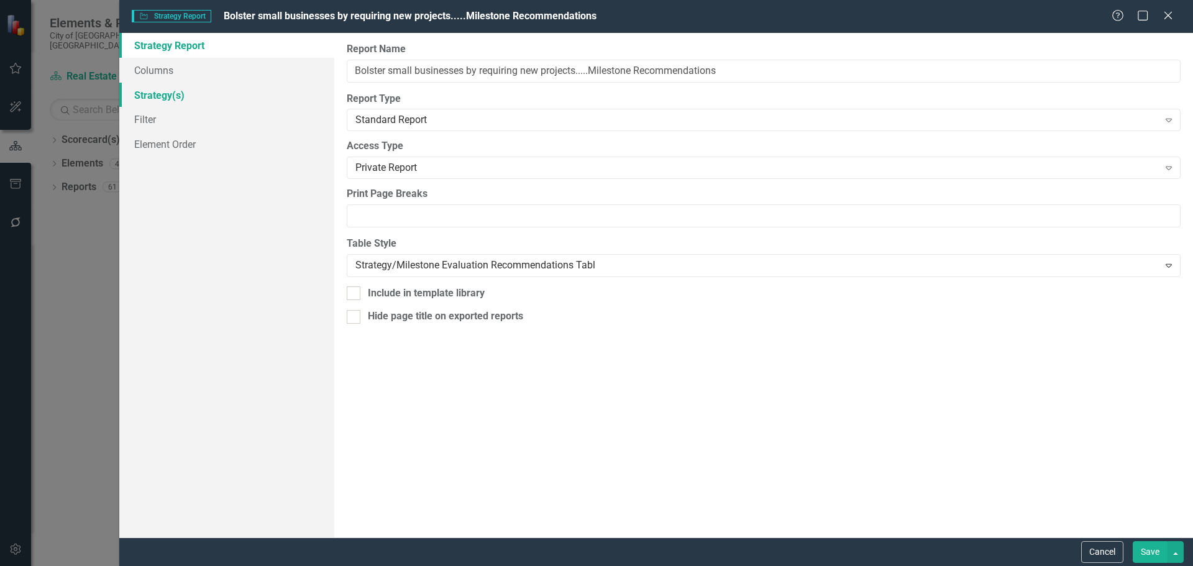
click at [165, 96] on link "Strategy(s)" at bounding box center [226, 95] width 215 height 25
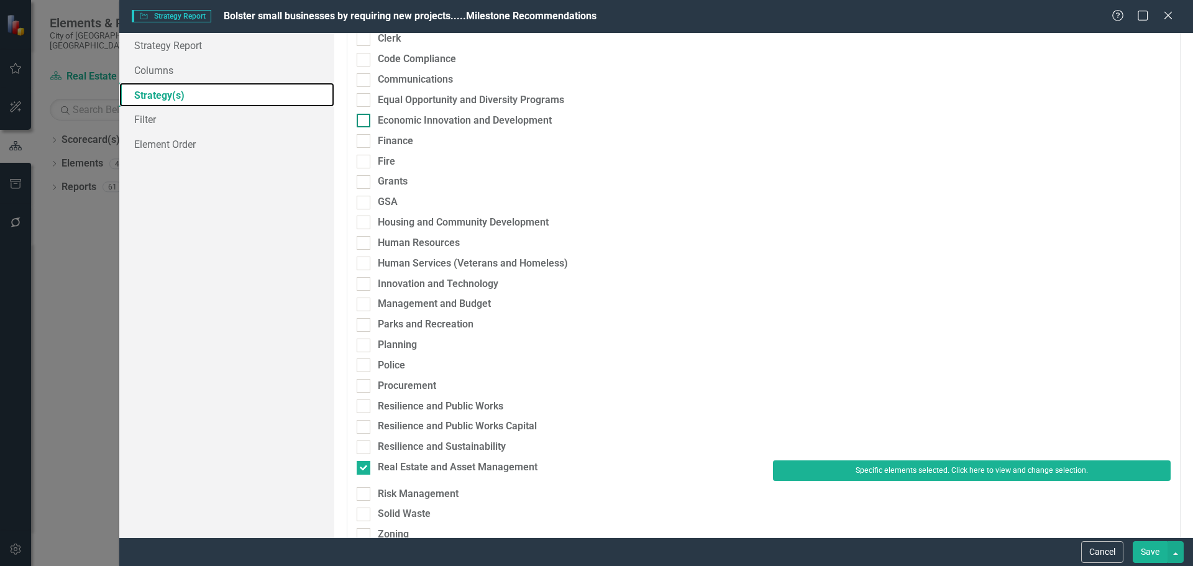
scroll to position [249, 0]
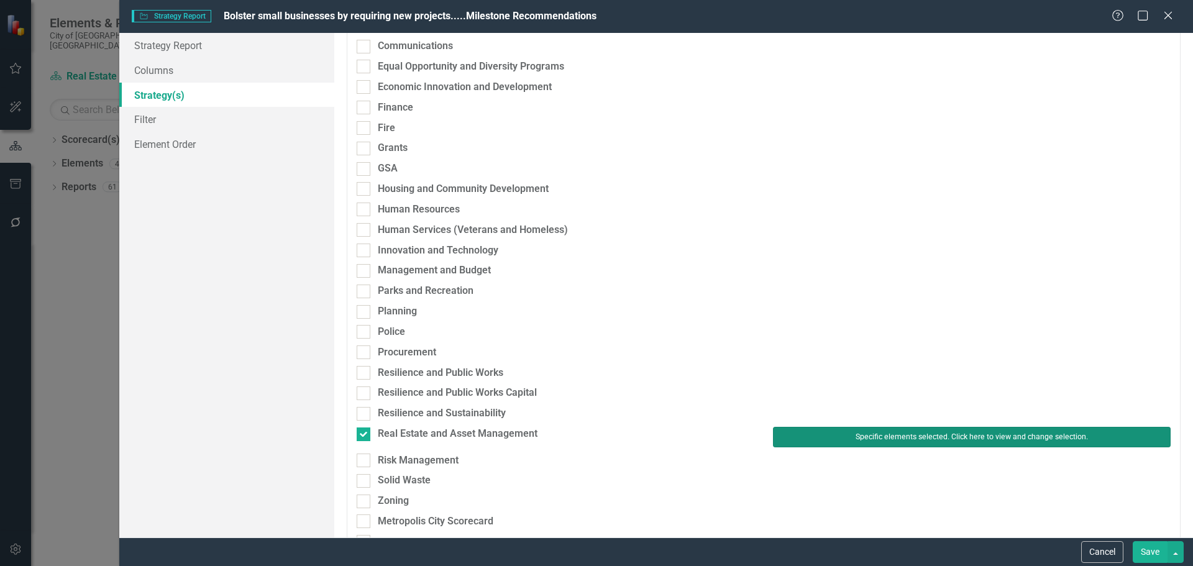
click at [818, 440] on button "Specific elements selected. Click here to view and change selection." at bounding box center [972, 437] width 398 height 20
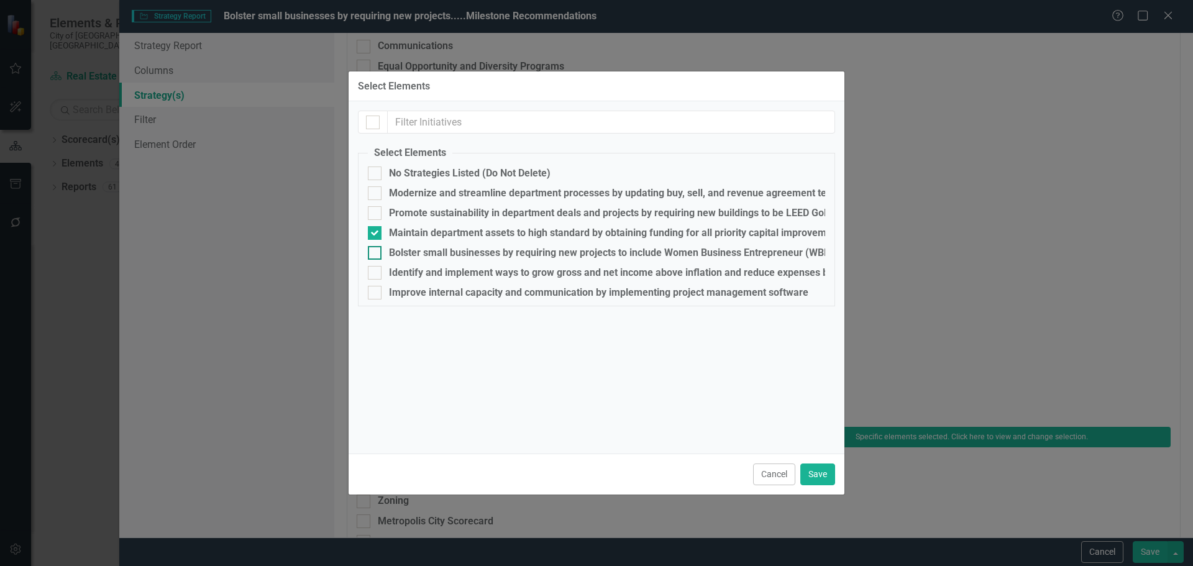
click at [419, 250] on div "Bolster small businesses by requiring new projects to include Women Business En…" at bounding box center [749, 252] width 720 height 11
click at [376, 250] on input "Bolster small businesses by requiring new projects to include Women Business En…" at bounding box center [372, 250] width 8 height 8
checkbox input "true"
click at [422, 236] on div "Maintain department assets to high standard by obtaining funding for all priori…" at bounding box center [682, 232] width 587 height 11
click at [376, 234] on input "Maintain department assets to high standard by obtaining funding for all priori…" at bounding box center [372, 230] width 8 height 8
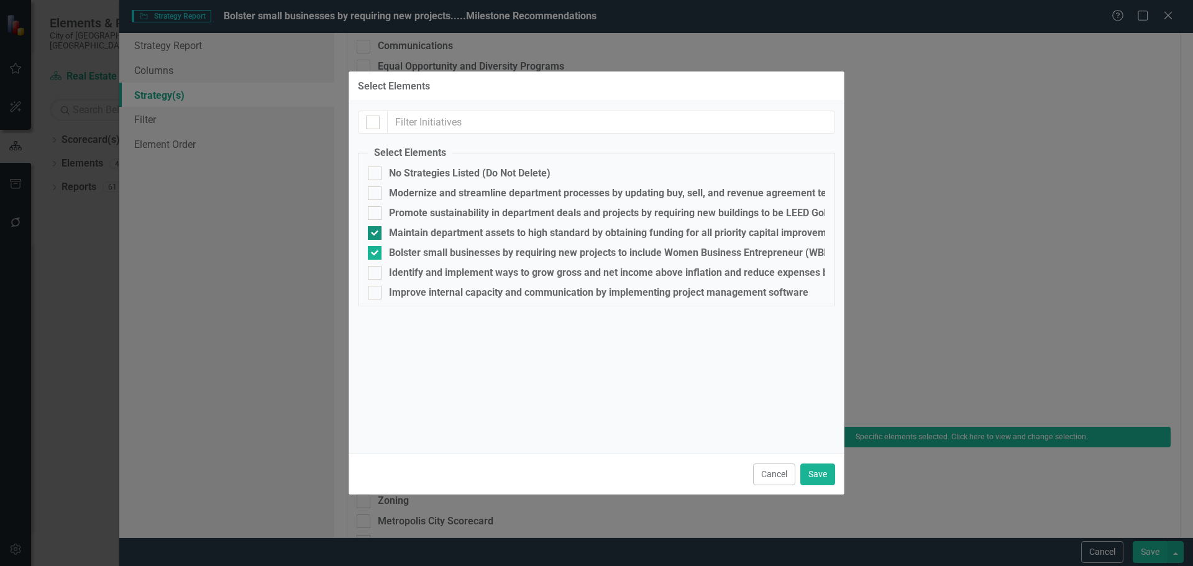
checkbox input "false"
click at [810, 475] on button "Save" at bounding box center [817, 475] width 35 height 22
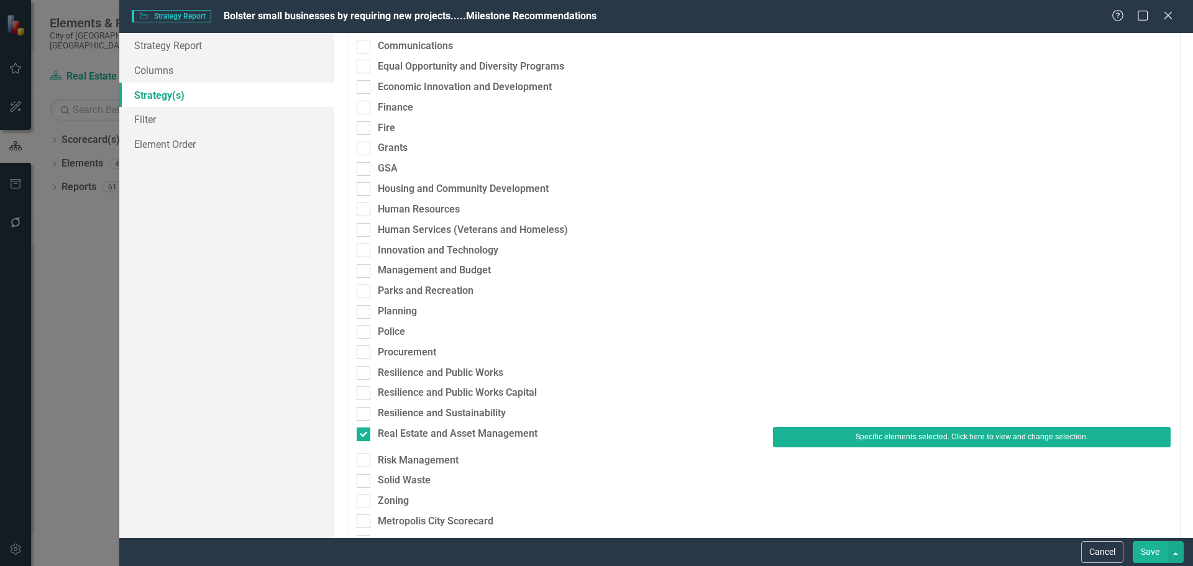
click at [1150, 553] on button "Save" at bounding box center [1150, 552] width 35 height 22
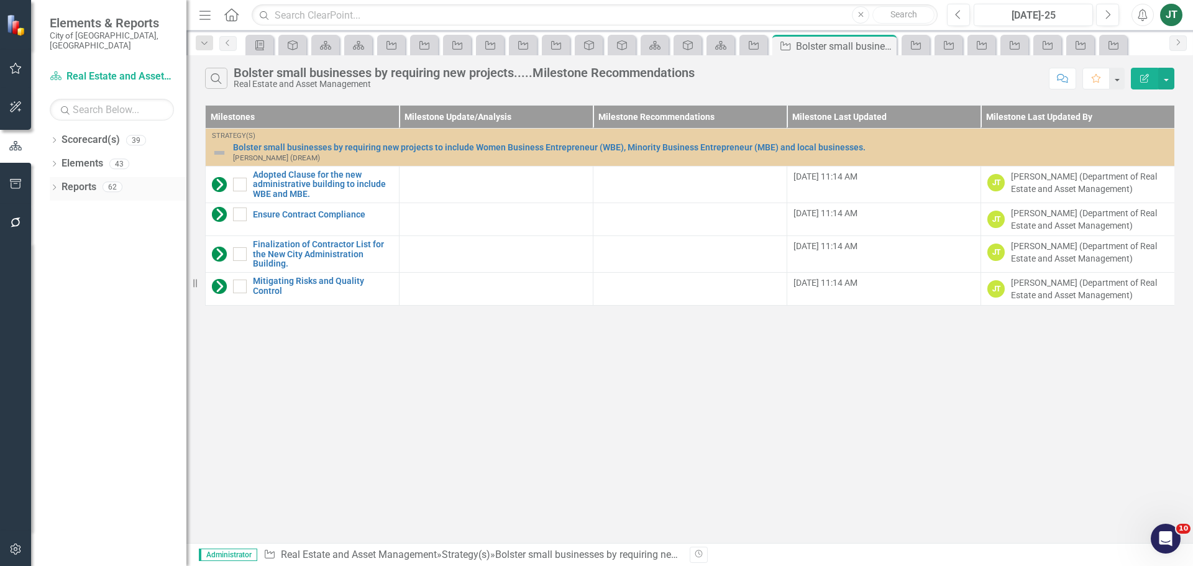
click at [68, 180] on link "Reports" at bounding box center [79, 187] width 35 height 14
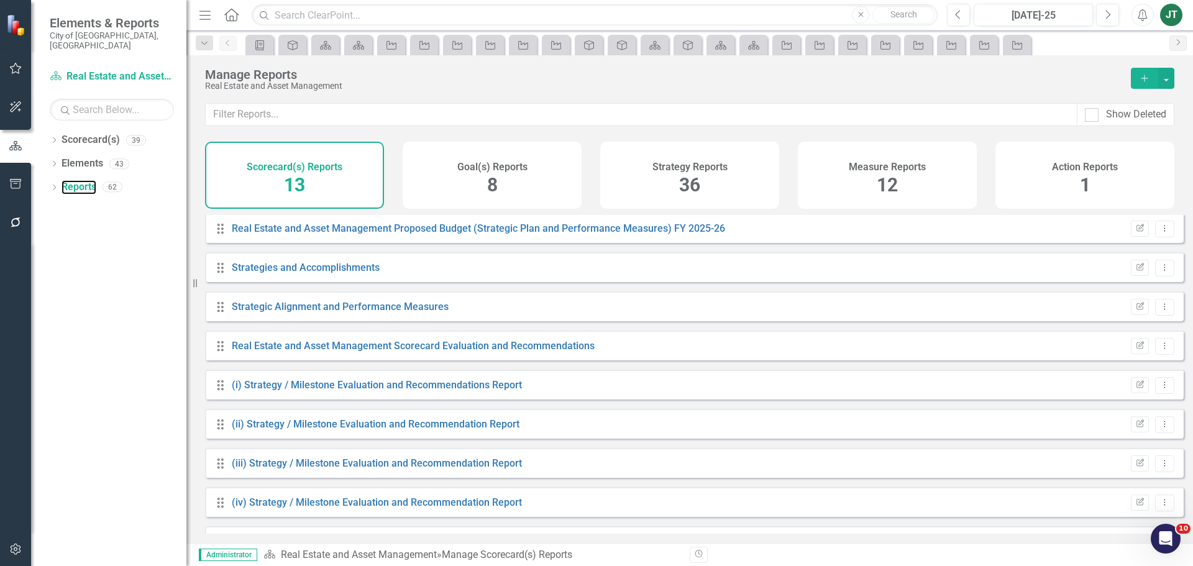
scroll to position [128, 0]
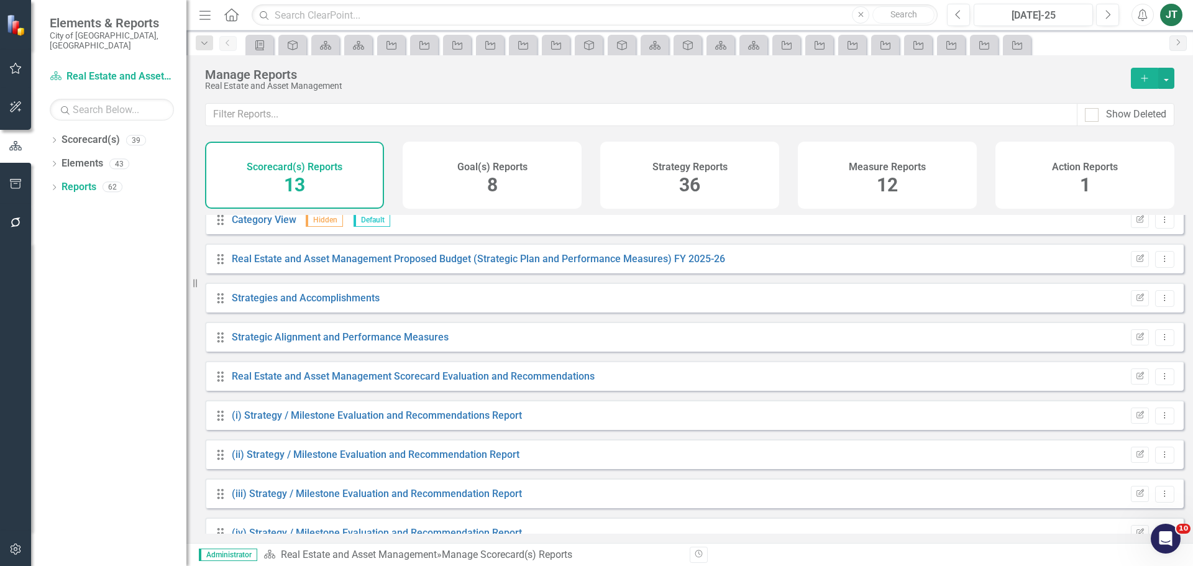
click at [726, 178] on div "Strategy Reports 36" at bounding box center [689, 175] width 179 height 67
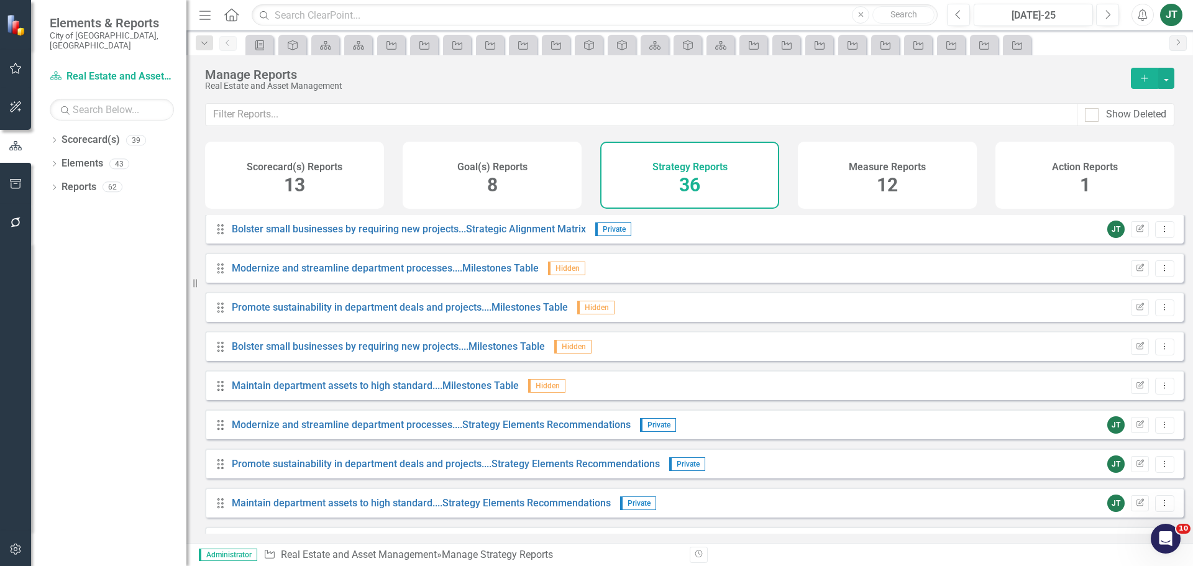
scroll to position [128, 0]
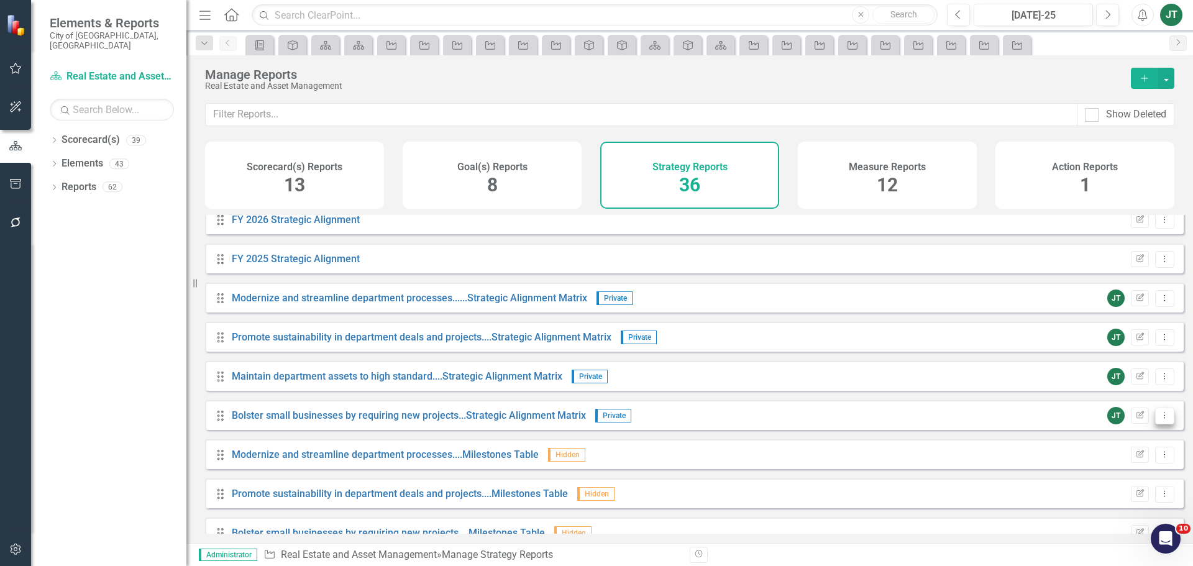
click at [1160, 419] on icon "Dropdown Menu" at bounding box center [1165, 415] width 11 height 8
click at [1101, 492] on link "Copy Duplicate Report" at bounding box center [1113, 491] width 103 height 23
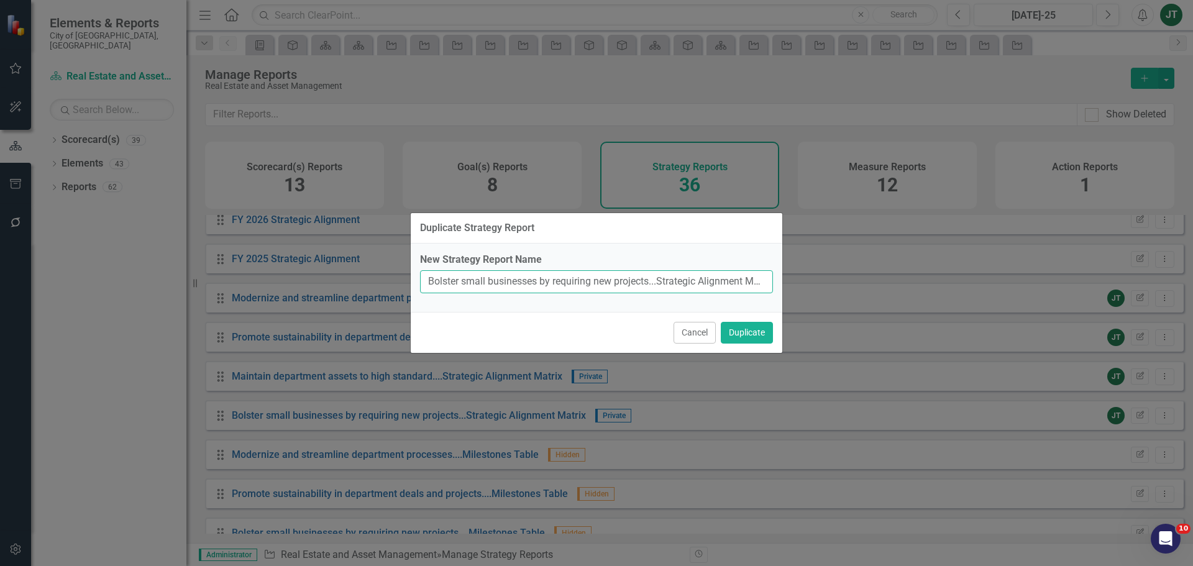
click at [578, 293] on input "Bolster small businesses by requiring new projects...Strategic Alignment Matrix…" at bounding box center [596, 281] width 353 height 23
drag, startPoint x: 651, startPoint y: 280, endPoint x: 410, endPoint y: 278, distance: 241.7
click at [409, 278] on div "Duplicate Strategy Report New Strategy Report Name Bolster small businesses by …" at bounding box center [596, 283] width 1193 height 566
paste input "Identify and implement ways to grow gross and net income"
click at [692, 278] on input "Identify and implement ways to grow gross and net income...Strategic Alignment …" at bounding box center [596, 281] width 353 height 23
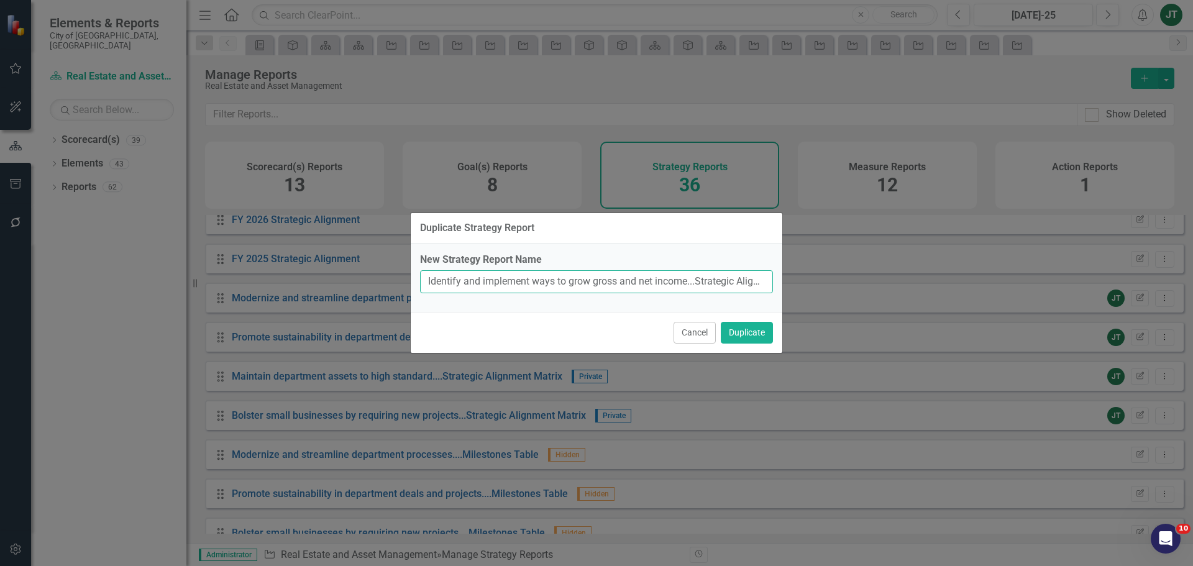
scroll to position [0, 81]
drag, startPoint x: 595, startPoint y: 283, endPoint x: 794, endPoint y: 286, distance: 199.5
click at [800, 286] on div "Duplicate Strategy Report New Strategy Report Name Identify and implement ways …" at bounding box center [596, 283] width 1193 height 566
click at [746, 282] on input "Identify and implement ways to grow gross and net income...Strategic Alignment …" at bounding box center [596, 281] width 353 height 23
drag, startPoint x: 733, startPoint y: 282, endPoint x: 813, endPoint y: 280, distance: 80.2
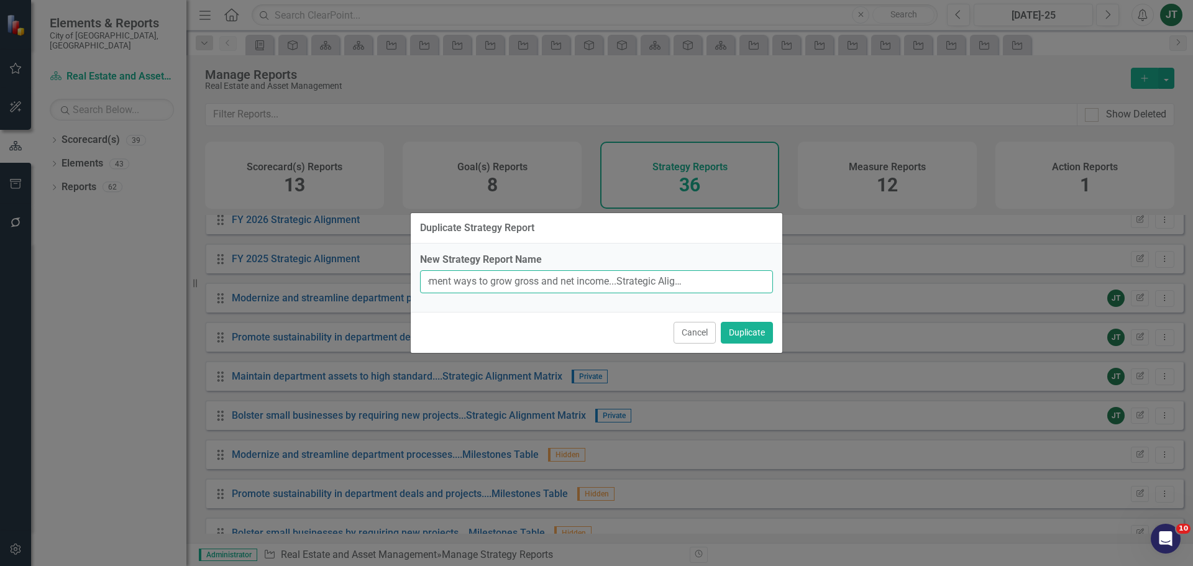
click at [812, 280] on div "Duplicate Strategy Report New Strategy Report Name Identify and implement ways …" at bounding box center [596, 283] width 1193 height 566
type input "Identify and implement ways to grow gross and net income...Strategic Alignment …"
click at [754, 337] on button "Duplicate" at bounding box center [747, 333] width 52 height 22
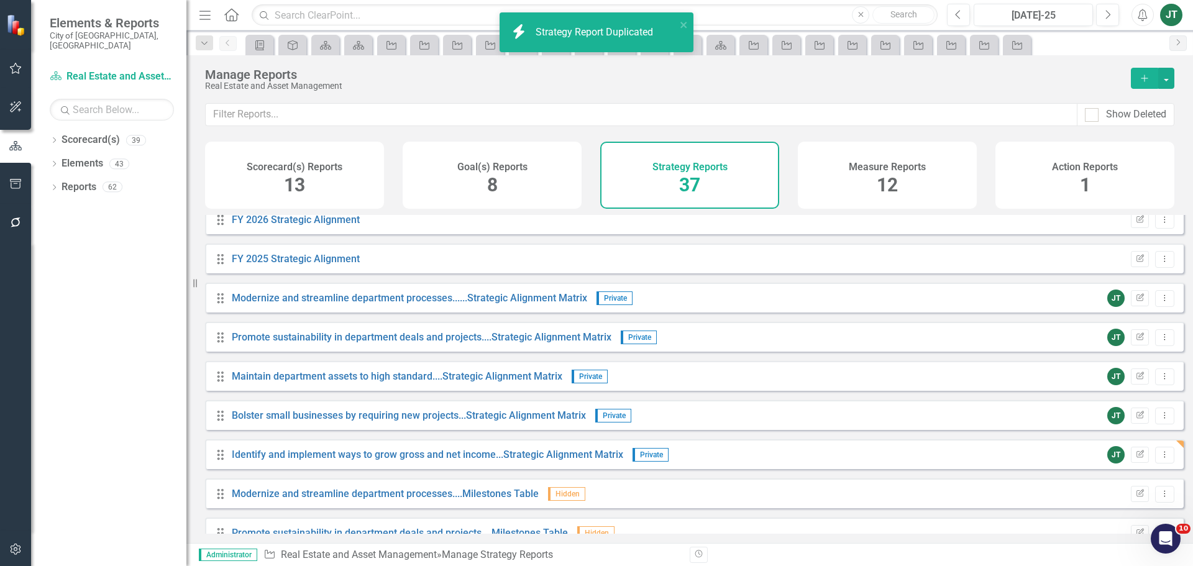
scroll to position [190, 0]
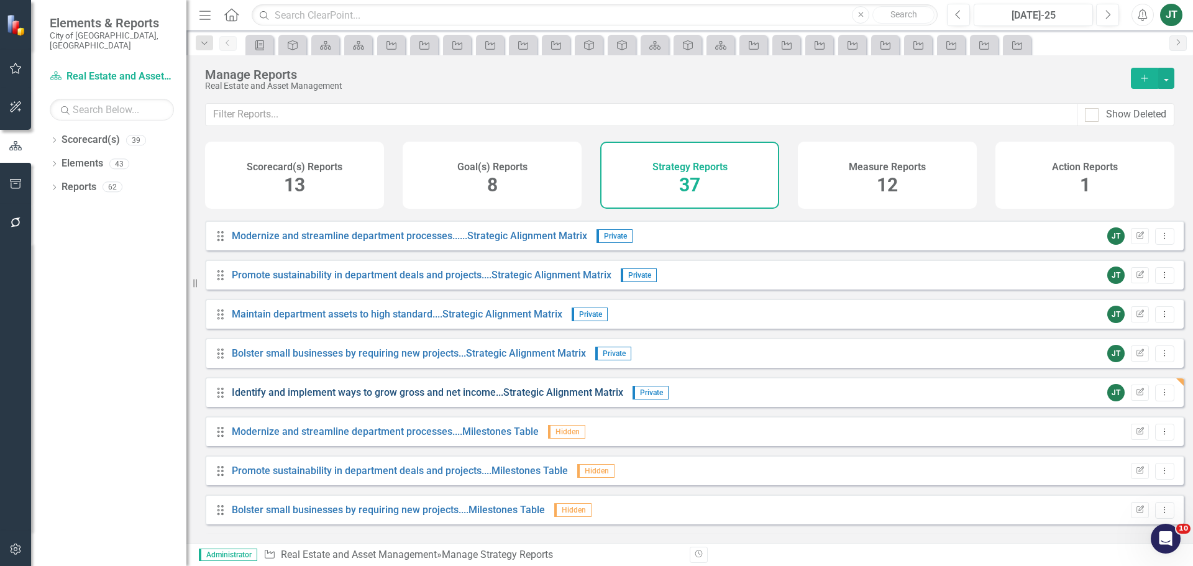
click at [456, 398] on link "Identify and implement ways to grow gross and net income...Strategic Alignment …" at bounding box center [428, 393] width 392 height 12
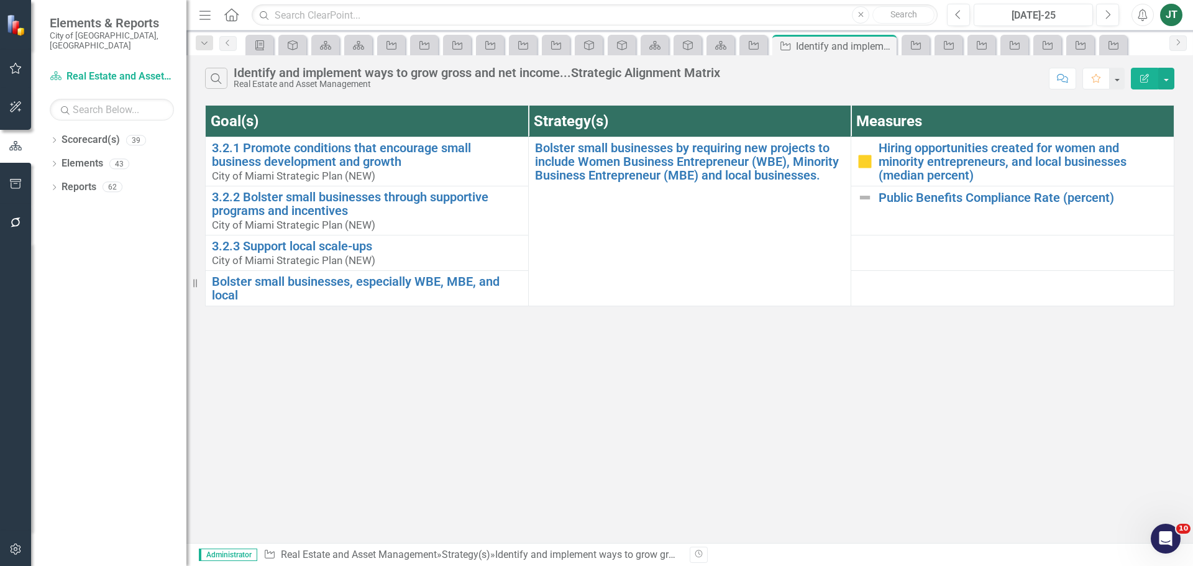
click at [1139, 81] on icon "Edit Report" at bounding box center [1144, 78] width 11 height 9
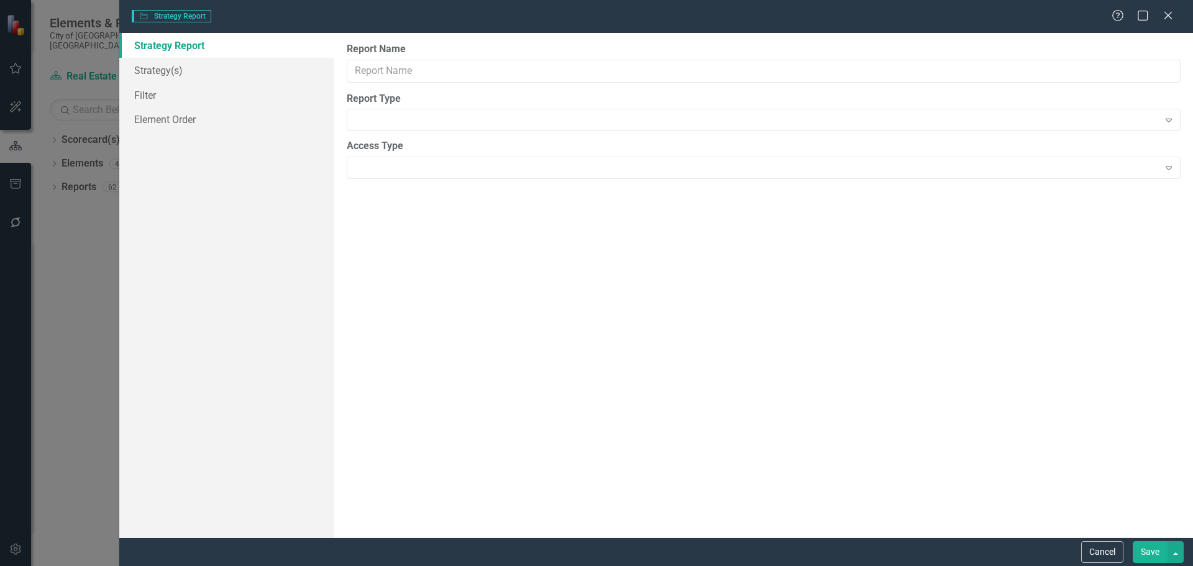
type input "Identify and implement ways to grow gross and net income...Strategic Alignment …"
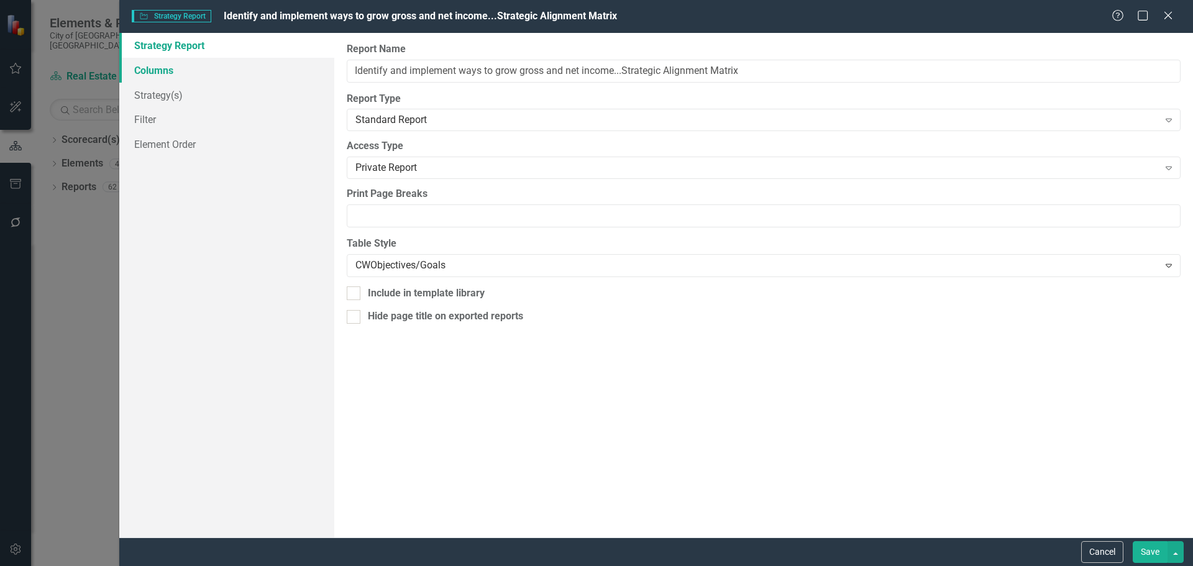
click at [145, 71] on link "Columns" at bounding box center [226, 70] width 215 height 25
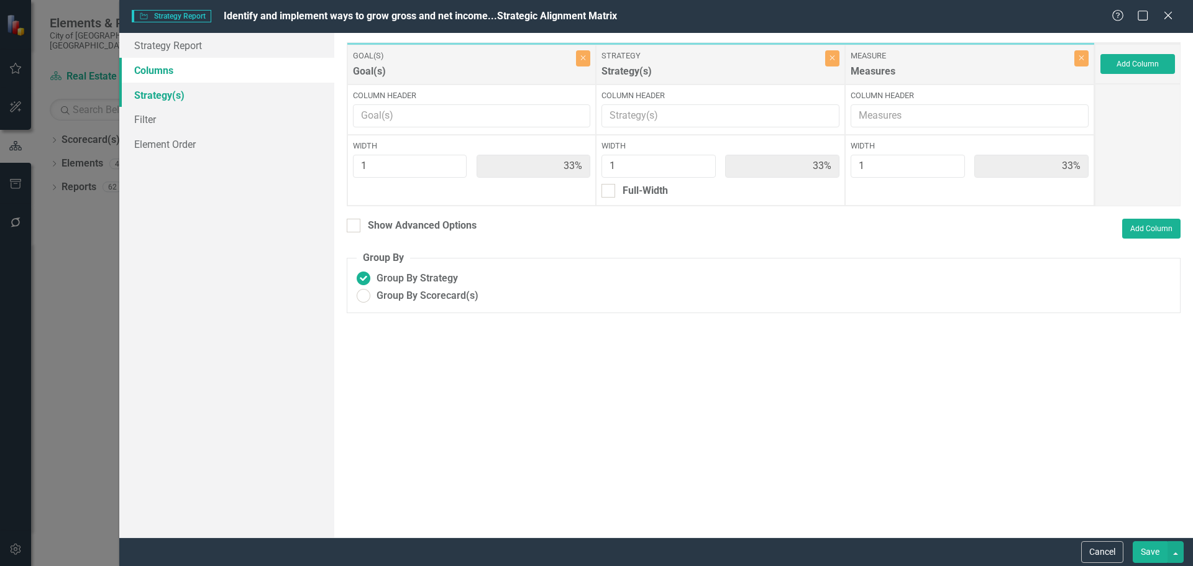
click at [180, 105] on link "Strategy(s)" at bounding box center [226, 95] width 215 height 25
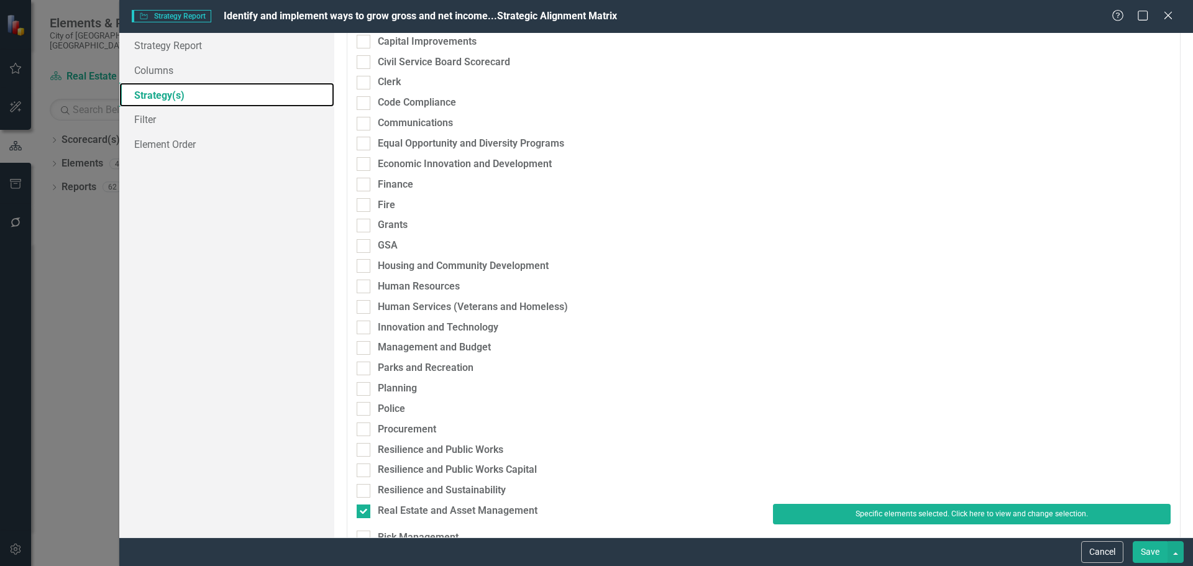
scroll to position [249, 0]
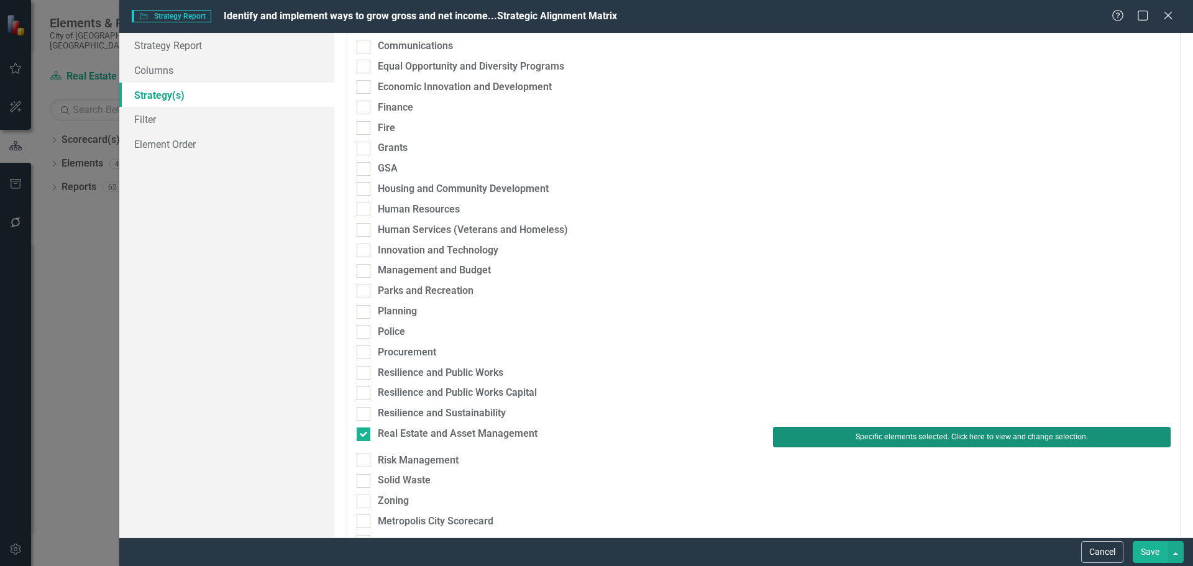
click at [817, 430] on button "Specific elements selected. Click here to view and change selection." at bounding box center [972, 437] width 398 height 20
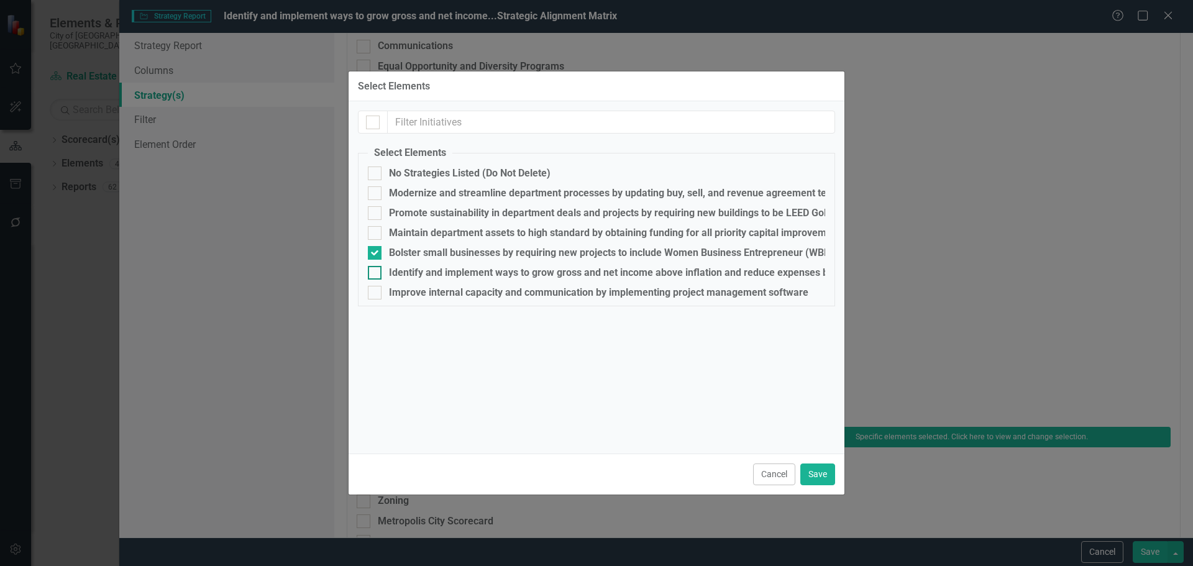
click at [412, 273] on div "Identify and implement ways to grow gross and net income above inflation and re…" at bounding box center [639, 272] width 500 height 11
click at [376, 273] on input "Identify and implement ways to grow gross and net income above inflation and re…" at bounding box center [372, 270] width 8 height 8
checkbox input "true"
click at [411, 253] on div "Bolster small businesses by requiring new projects to include Women Business En…" at bounding box center [749, 252] width 720 height 11
click at [376, 253] on input "Bolster small businesses by requiring new projects to include Women Business En…" at bounding box center [372, 250] width 8 height 8
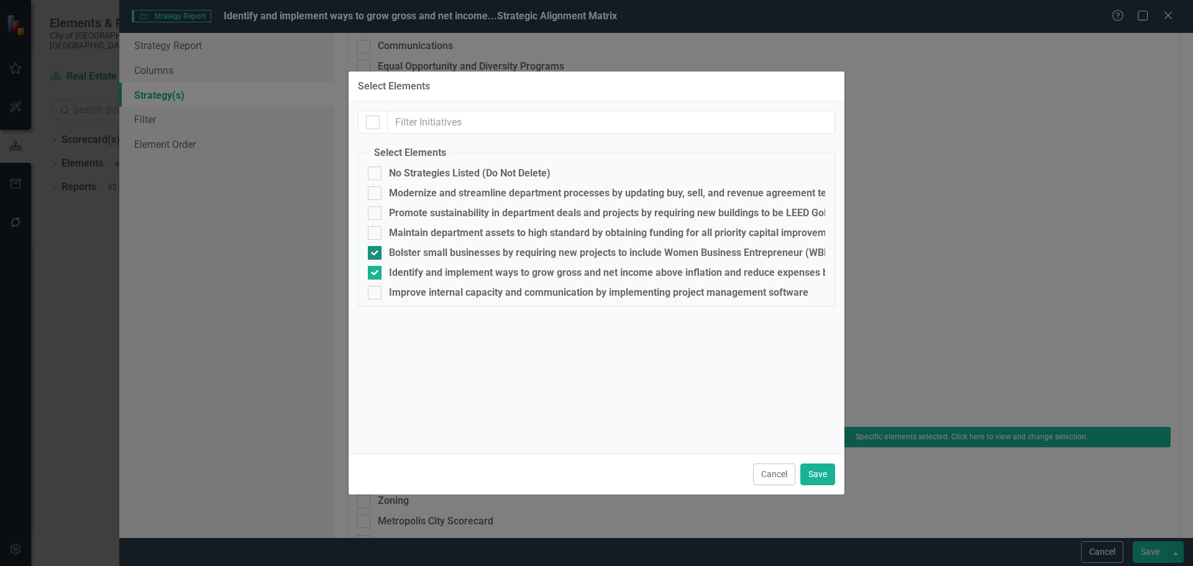
checkbox input "false"
click at [825, 475] on button "Save" at bounding box center [817, 475] width 35 height 22
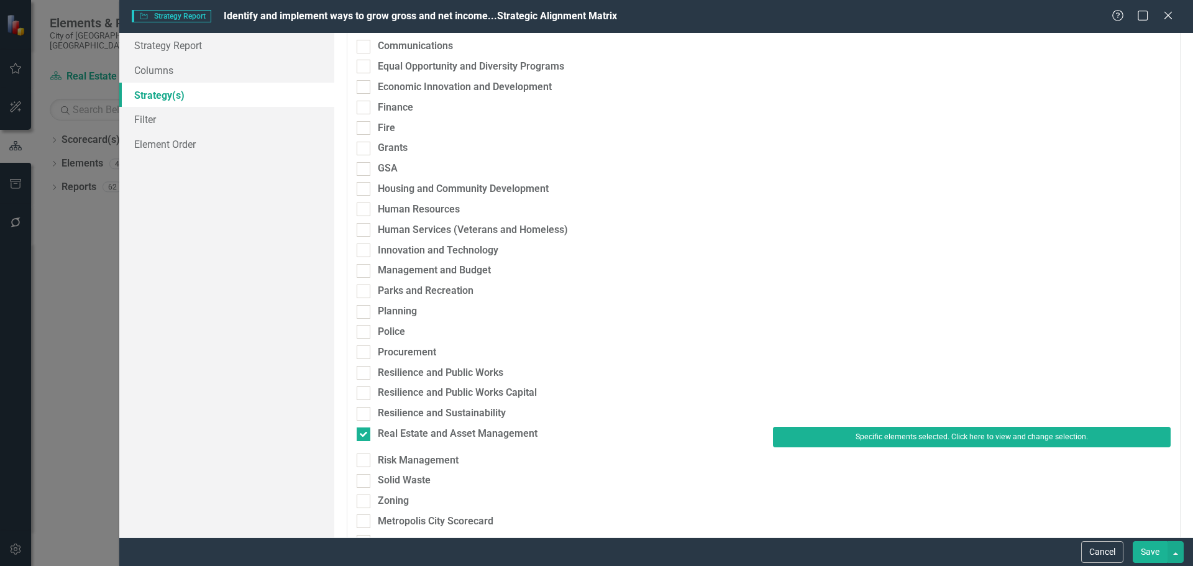
click at [1159, 556] on button "Save" at bounding box center [1150, 552] width 35 height 22
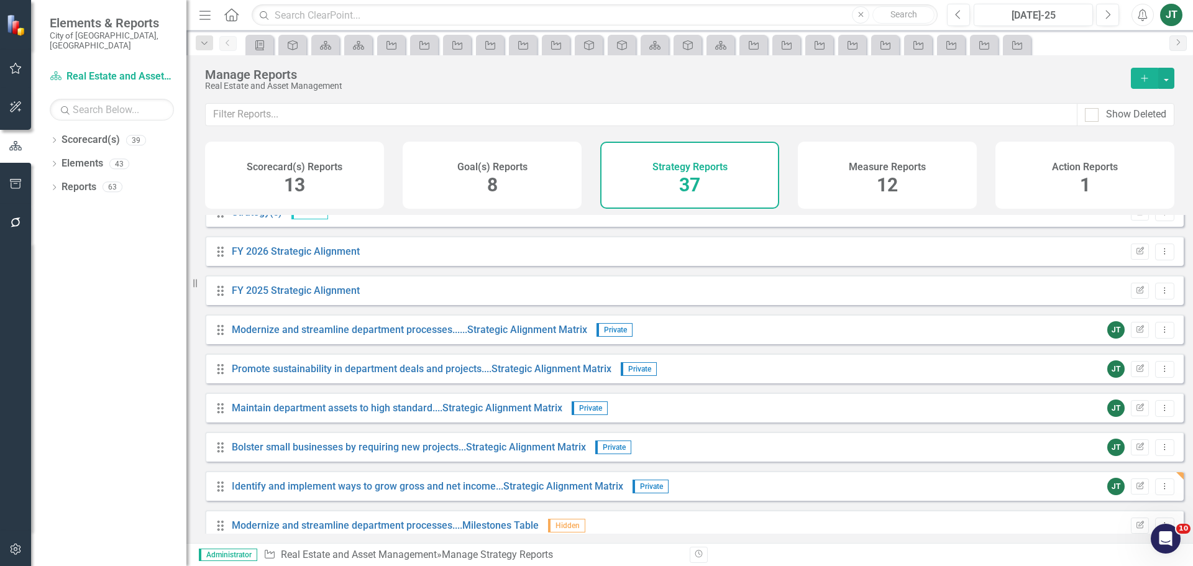
scroll to position [124, 0]
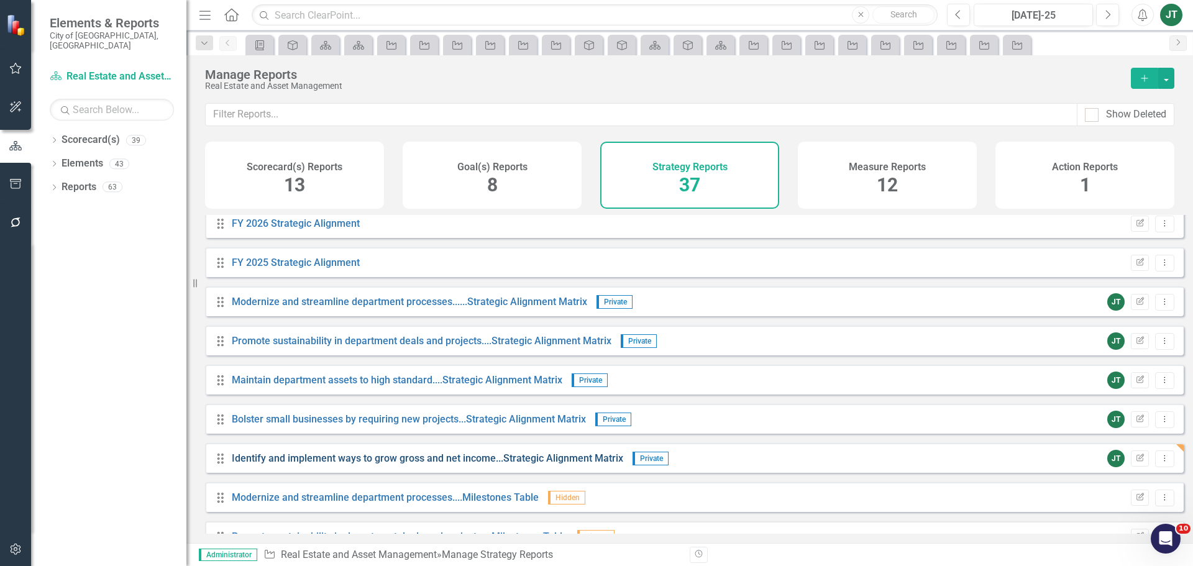
click at [394, 464] on link "Identify and implement ways to grow gross and net income...Strategic Alignment …" at bounding box center [428, 458] width 392 height 12
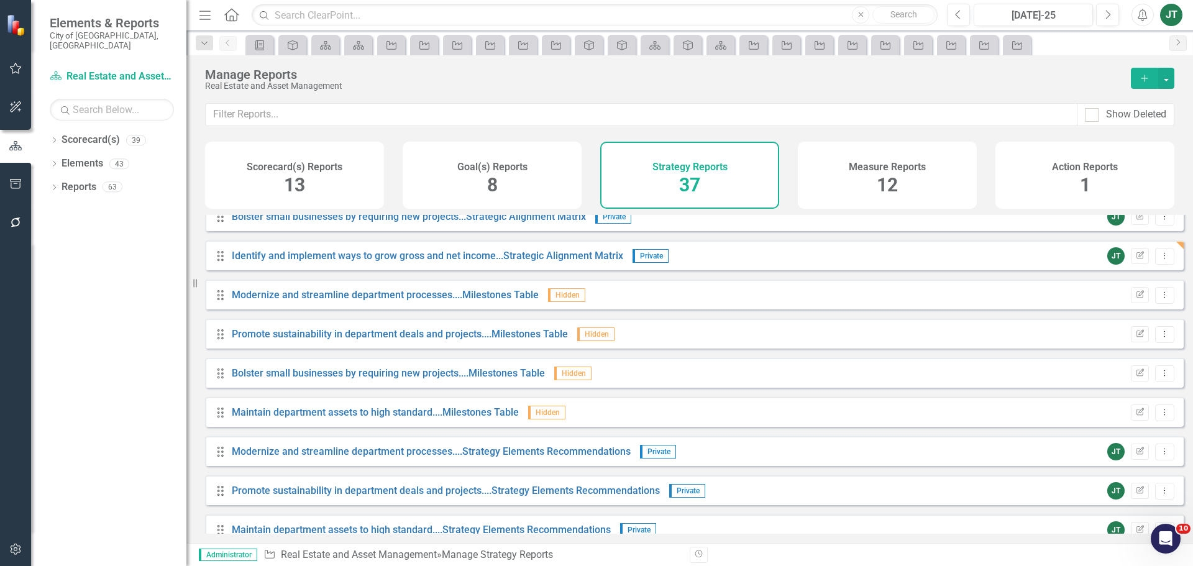
scroll to position [373, 0]
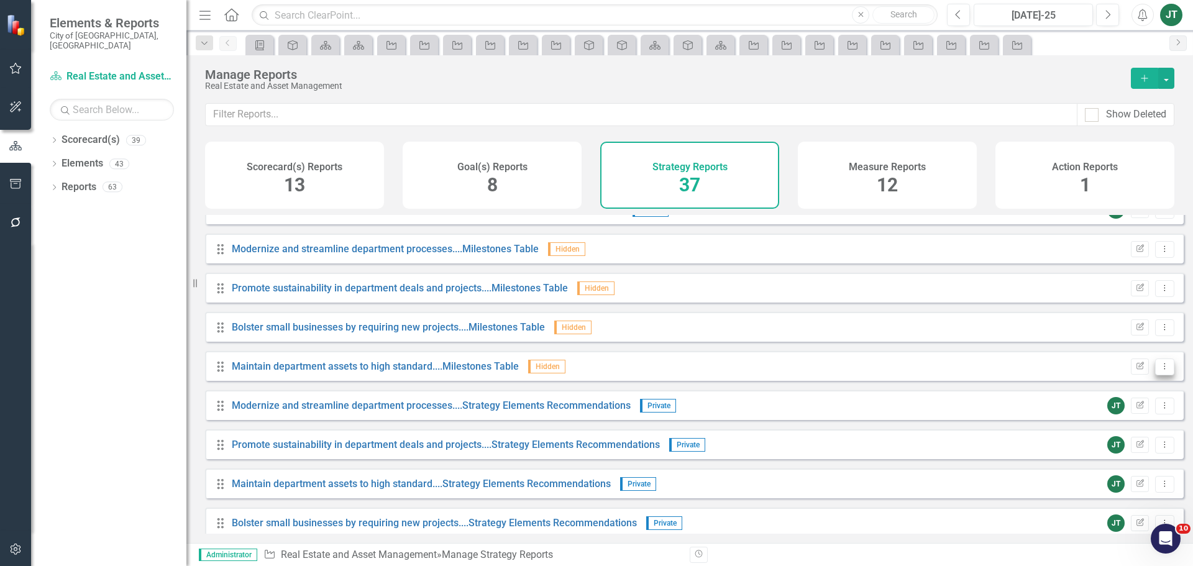
click at [1160, 370] on icon "Dropdown Menu" at bounding box center [1165, 366] width 11 height 8
click at [1102, 442] on link "Copy Duplicate Report" at bounding box center [1113, 442] width 103 height 23
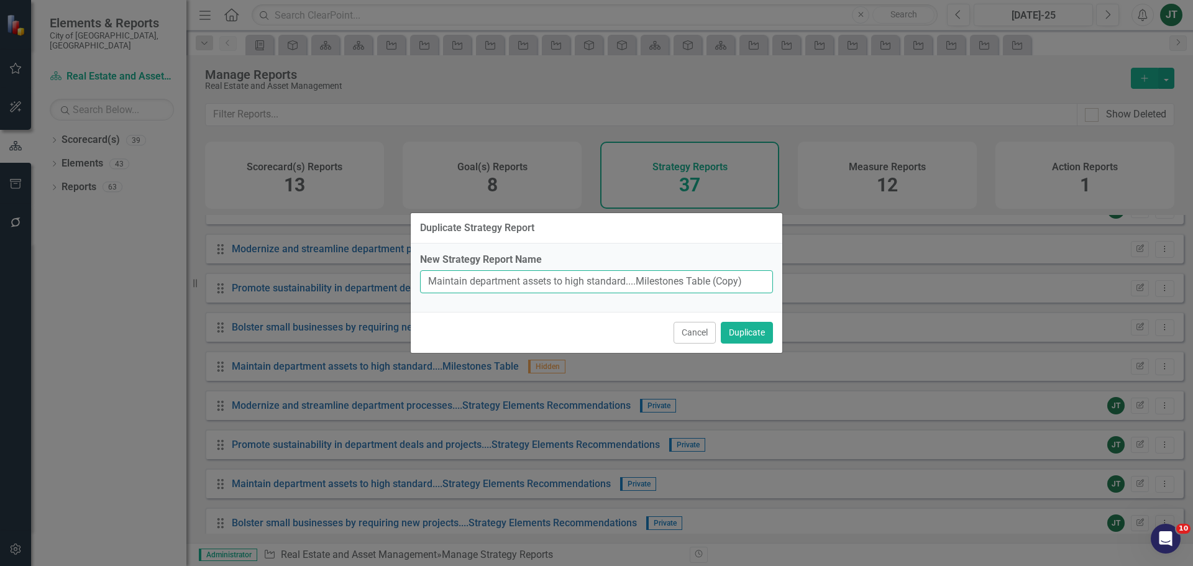
click at [696, 277] on input "Maintain department assets to high standard....Milestones Table (Copy)" at bounding box center [596, 281] width 353 height 23
drag, startPoint x: 626, startPoint y: 279, endPoint x: 403, endPoint y: 280, distance: 223.1
click at [403, 280] on div "Duplicate Strategy Report New Strategy Report Name Maintain department assets t…" at bounding box center [596, 283] width 1193 height 566
paste input "Identify and implement ways to grow gross and net income"
click at [695, 281] on input "Identify and implement ways to grow gross and net income....Milestones Table (C…" at bounding box center [596, 281] width 353 height 23
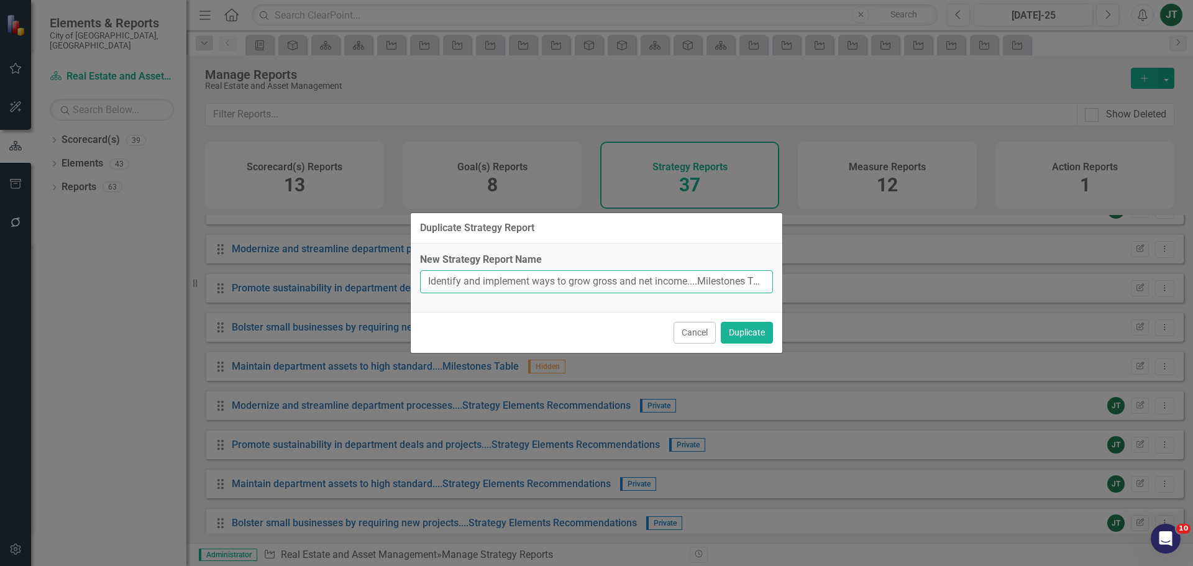
scroll to position [0, 40]
drag, startPoint x: 585, startPoint y: 286, endPoint x: 831, endPoint y: 281, distance: 246.2
click at [831, 281] on div "Duplicate Strategy Report New Strategy Report Name Identify and implement ways …" at bounding box center [596, 283] width 1193 height 566
click at [731, 281] on input "Identify and implement ways to grow gross and net income....Milestones Table (C…" at bounding box center [596, 281] width 353 height 23
drag, startPoint x: 733, startPoint y: 280, endPoint x: 841, endPoint y: 272, distance: 107.8
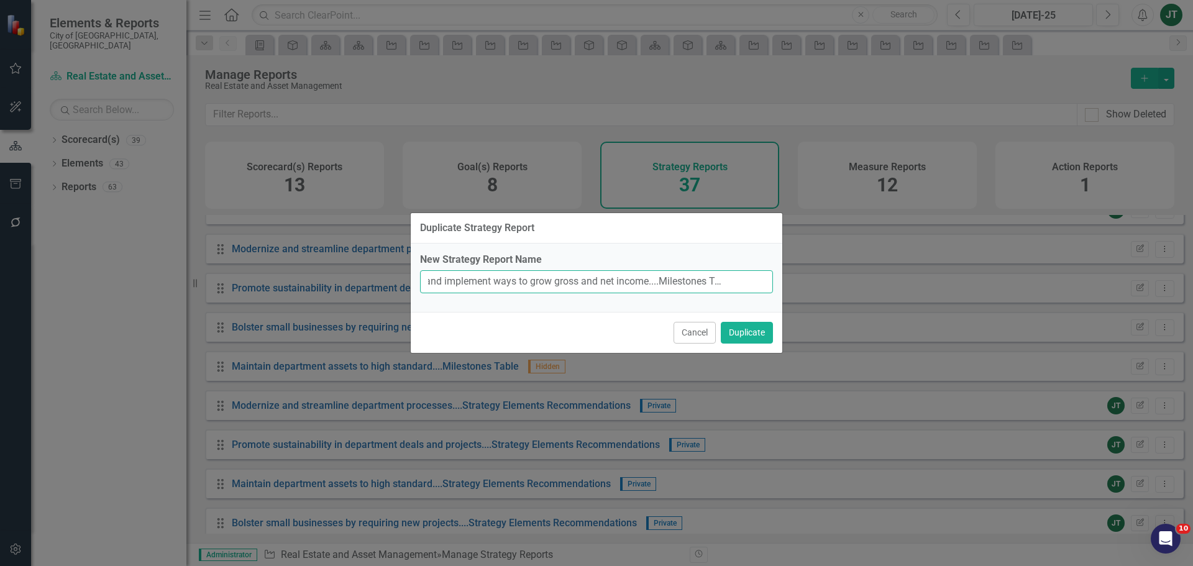
click at [828, 279] on div "Duplicate Strategy Report New Strategy Report Name Identify and implement ways …" at bounding box center [596, 283] width 1193 height 566
type input "Identify and implement ways to grow gross and net income....Milestones Table"
click at [751, 328] on button "Duplicate" at bounding box center [747, 333] width 52 height 22
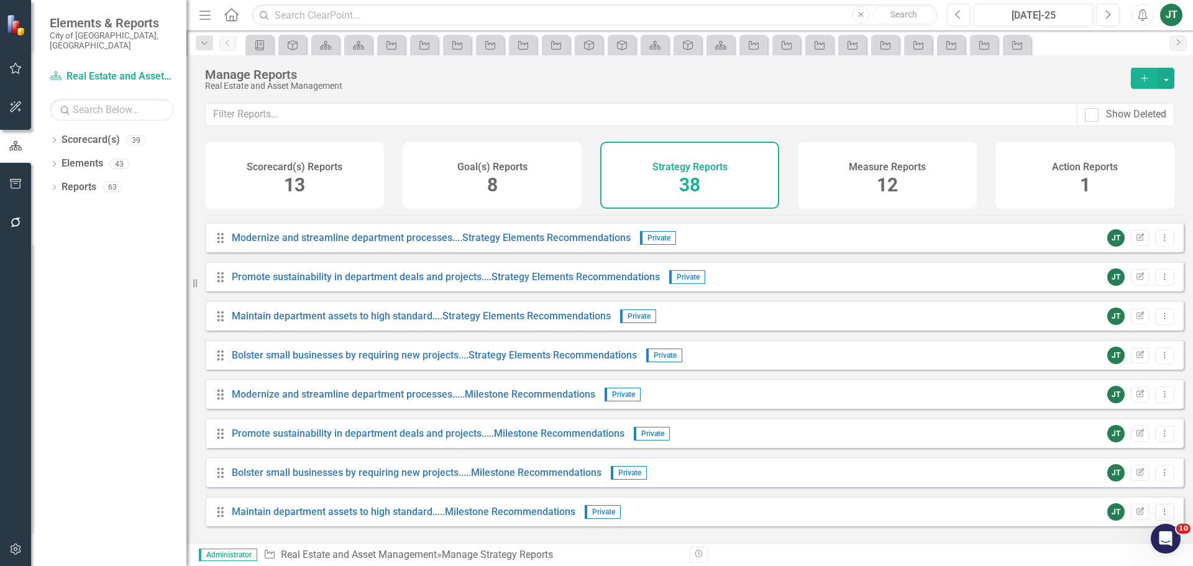
scroll to position [547, 0]
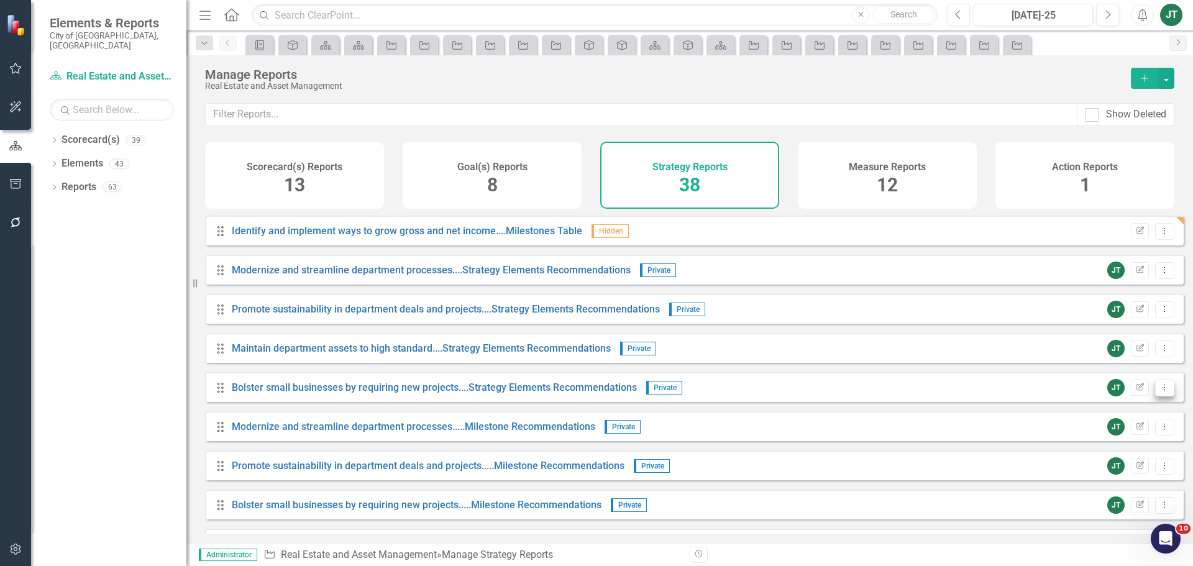
click at [1155, 393] on button "Dropdown Menu" at bounding box center [1164, 388] width 19 height 17
click at [1102, 460] on link "Copy Duplicate Report" at bounding box center [1113, 463] width 103 height 23
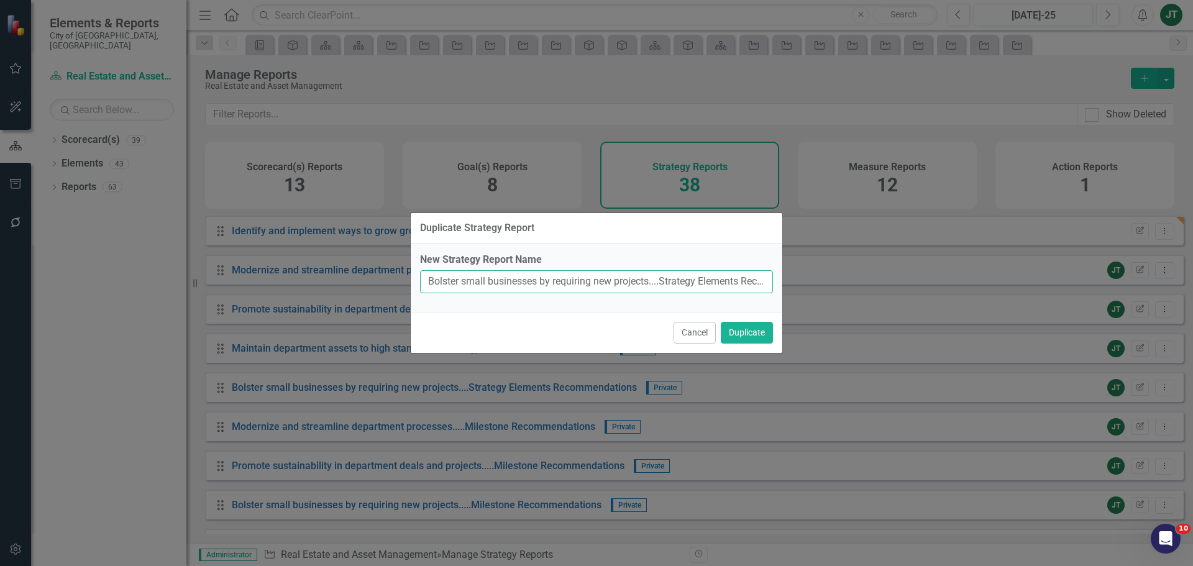
click at [651, 284] on input "Bolster small businesses by requiring new projects....Strategy Elements Recomme…" at bounding box center [596, 281] width 353 height 23
drag, startPoint x: 651, startPoint y: 278, endPoint x: 393, endPoint y: 277, distance: 258.5
click at [393, 277] on div "Duplicate Strategy Report New Strategy Report Name Bolster small businesses by …" at bounding box center [596, 283] width 1193 height 566
paste input "Identify and implement ways to grow gross and net income"
click at [680, 273] on input "Identify and implement ways to grow gross and net income....Strategy Elements R…" at bounding box center [596, 281] width 353 height 23
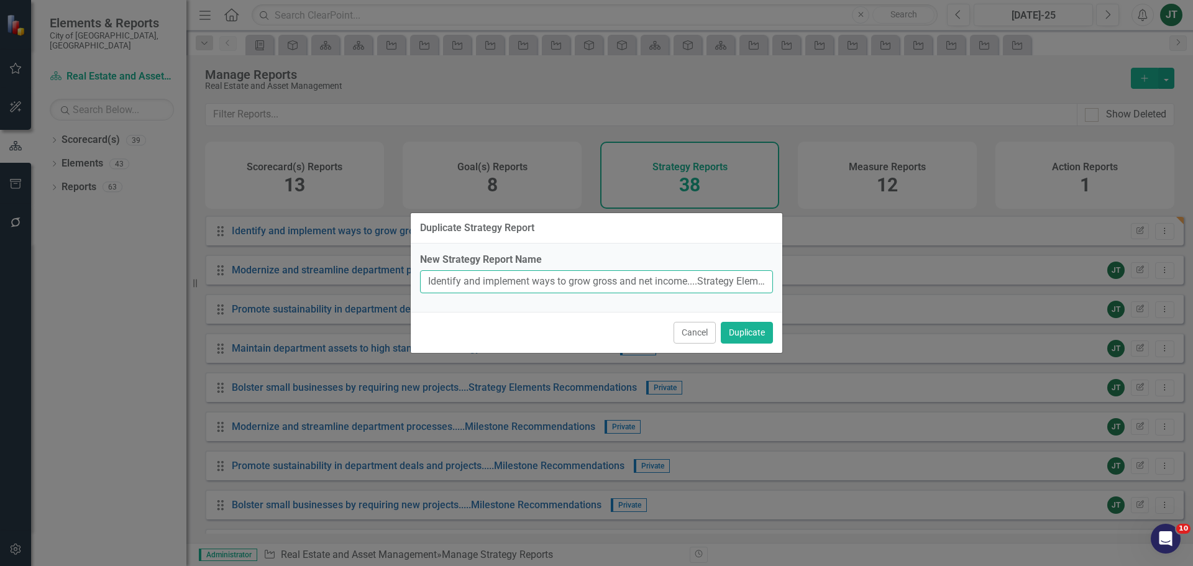
scroll to position [0, 132]
drag, startPoint x: 614, startPoint y: 279, endPoint x: 813, endPoint y: 280, distance: 198.9
click at [813, 280] on div "Duplicate Strategy Report New Strategy Report Name Identify and implement ways …" at bounding box center [596, 283] width 1193 height 566
click at [721, 280] on input "Identify and implement ways to grow gross and net income....Strategy Elements R…" at bounding box center [596, 281] width 353 height 23
drag, startPoint x: 733, startPoint y: 281, endPoint x: 832, endPoint y: 273, distance: 99.8
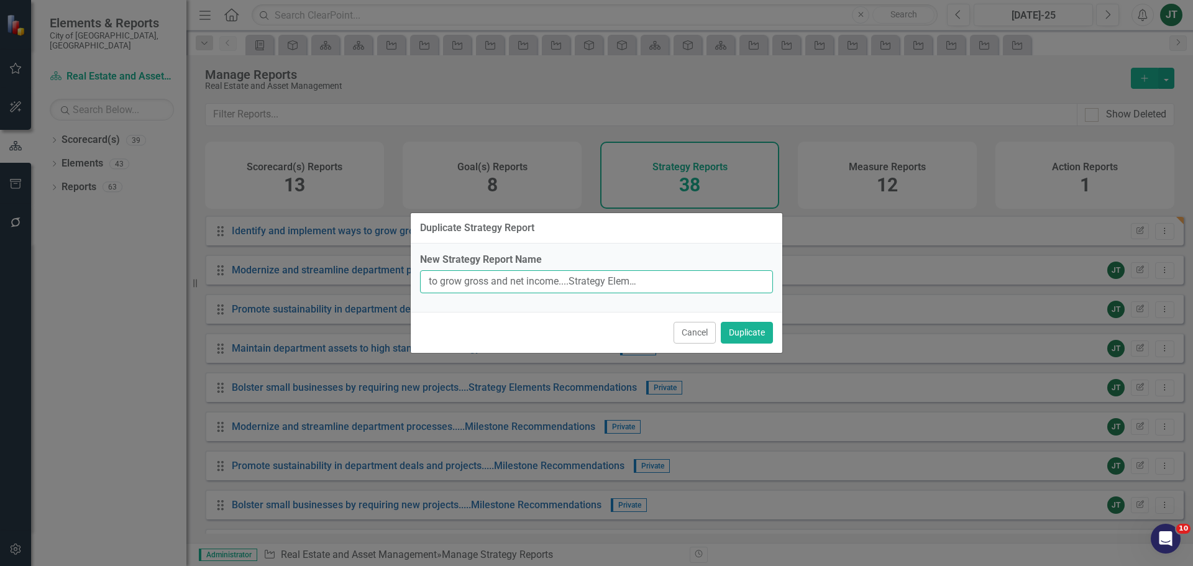
click at [831, 278] on div "Duplicate Strategy Report New Strategy Report Name Identify and implement ways …" at bounding box center [596, 283] width 1193 height 566
type input "Identify and implement ways to grow gross and net income....Strategy Elements R…"
click at [751, 334] on button "Duplicate" at bounding box center [747, 333] width 52 height 22
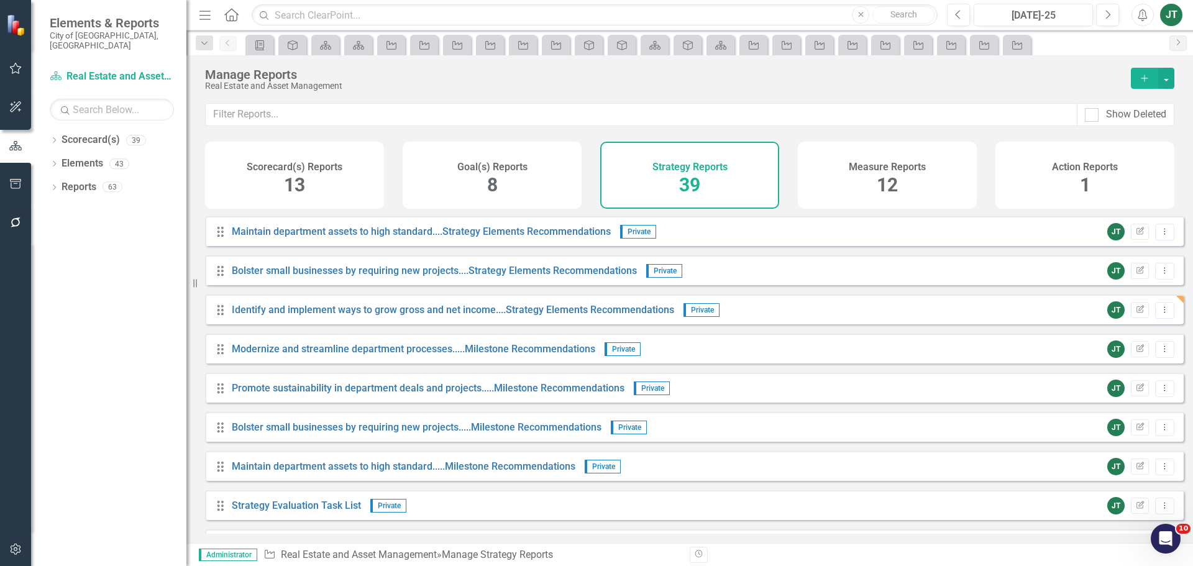
scroll to position [672, 0]
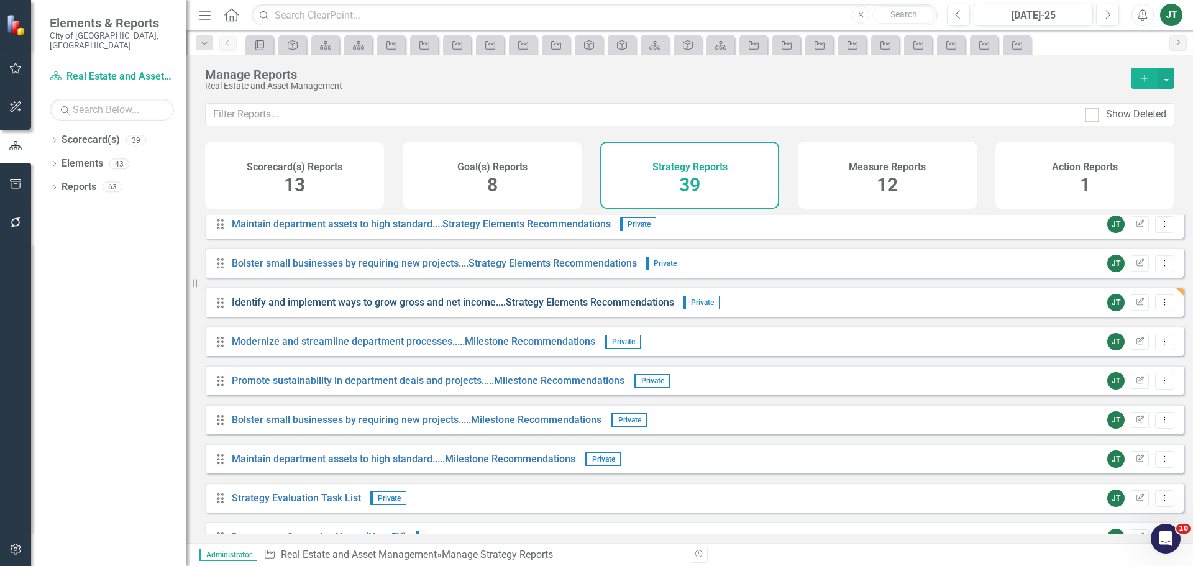
click at [387, 308] on link "Identify and implement ways to grow gross and net income....Strategy Elements R…" at bounding box center [453, 302] width 442 height 12
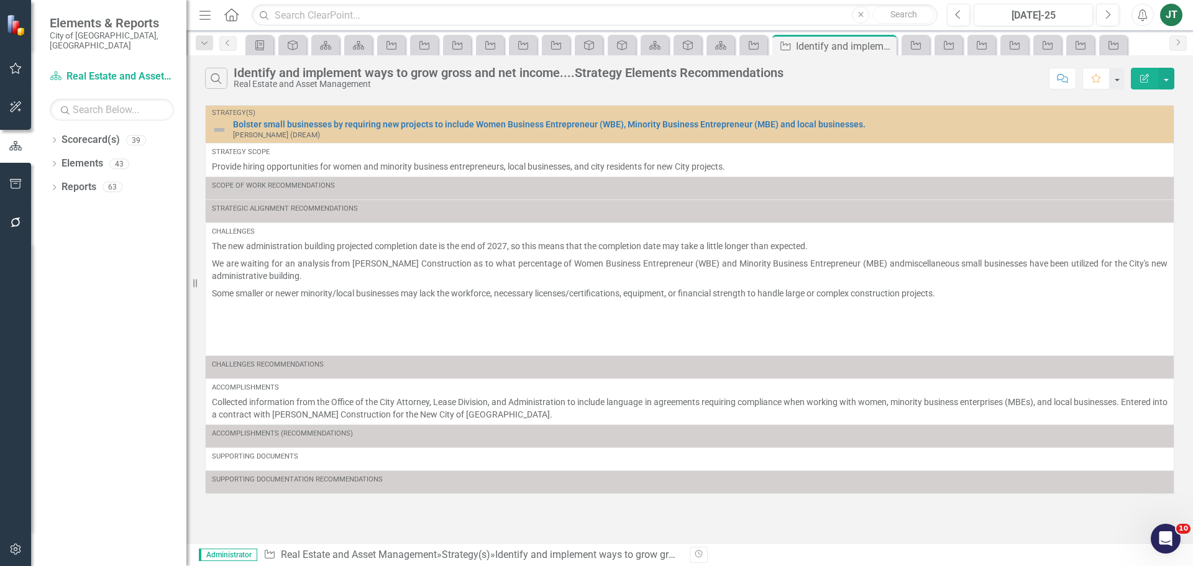
click at [1142, 78] on icon "Edit Report" at bounding box center [1144, 78] width 11 height 9
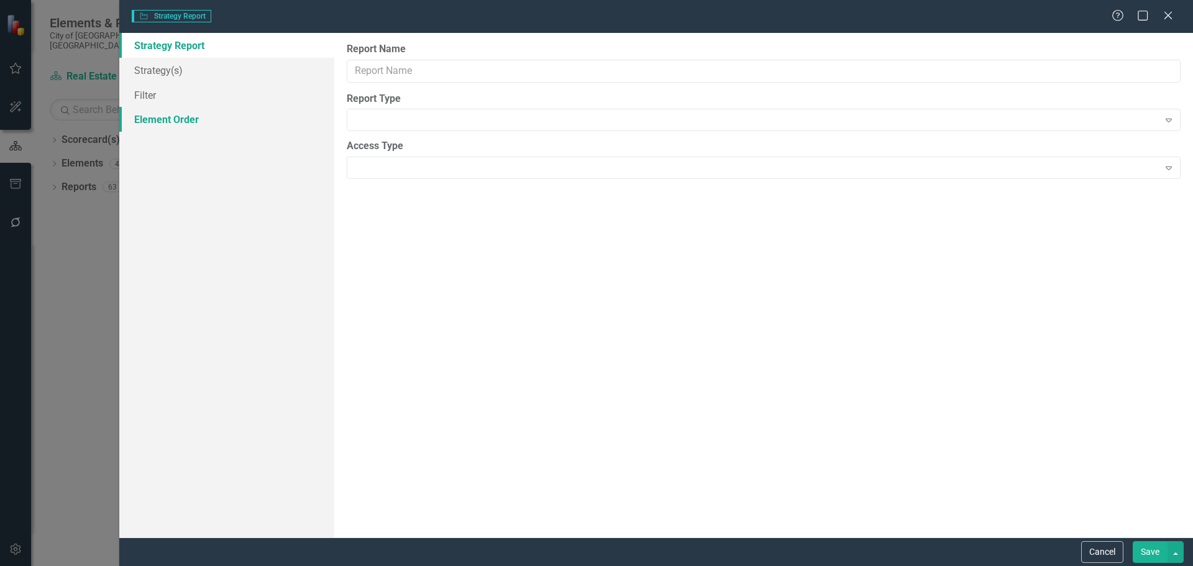
type input "Identify and implement ways to grow gross and net income....Strategy Elements R…"
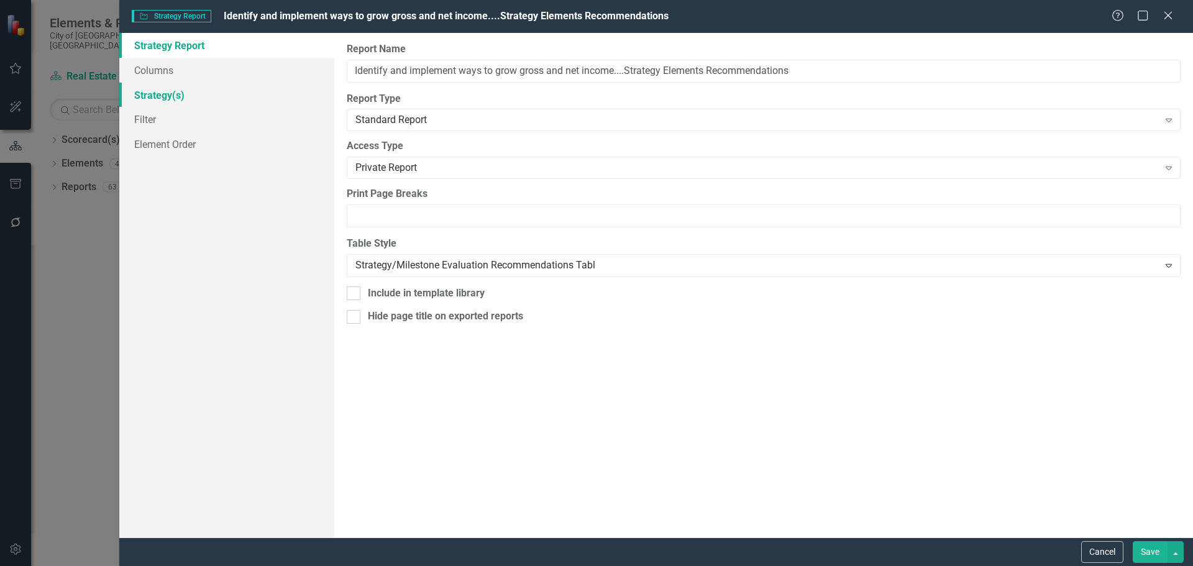
click at [150, 103] on link "Strategy(s)" at bounding box center [226, 95] width 215 height 25
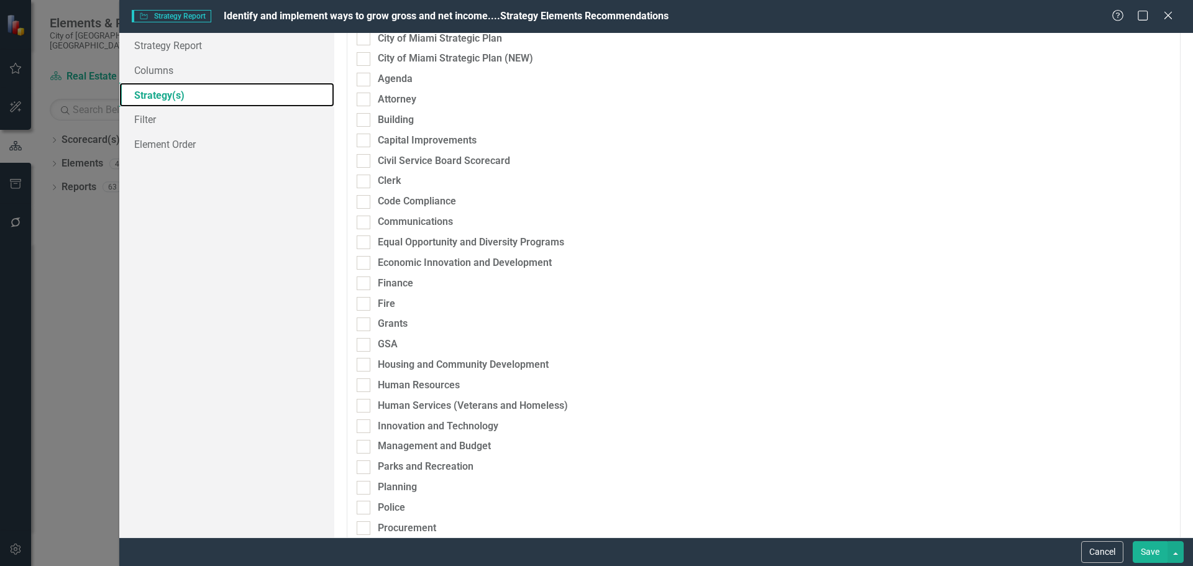
scroll to position [249, 0]
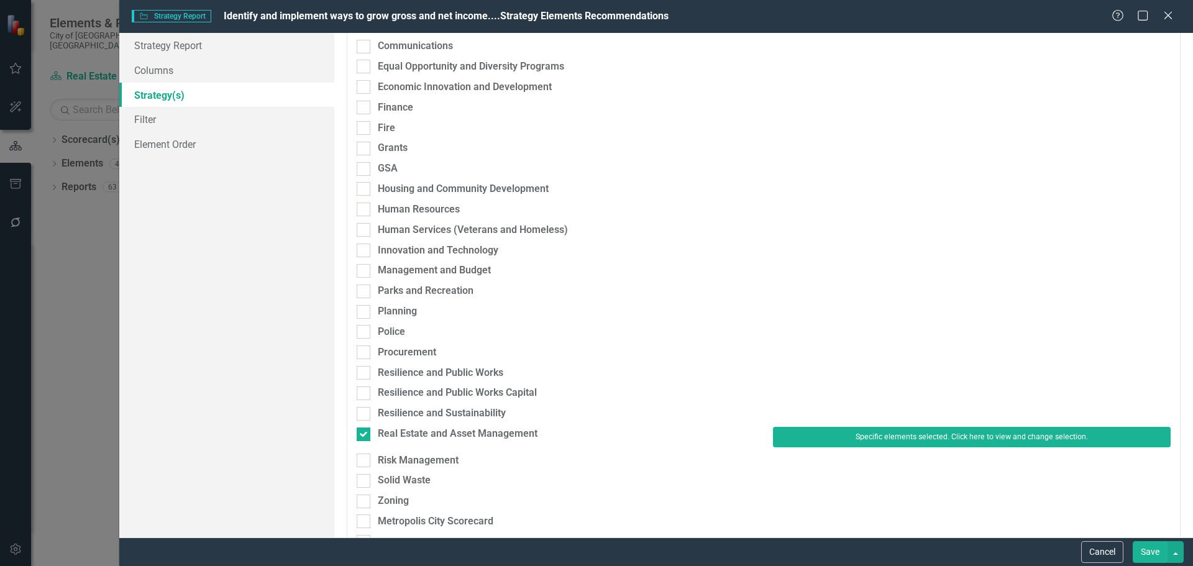
click at [870, 424] on div "Resilience and Sustainability" at bounding box center [763, 416] width 833 height 21
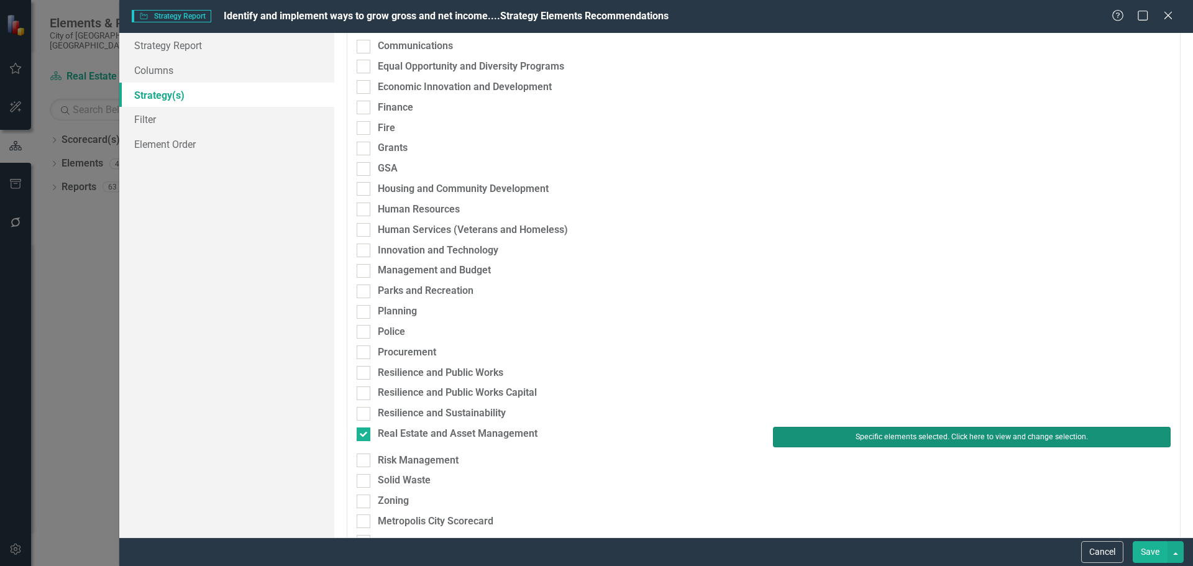
click at [860, 437] on button "Specific elements selected. Click here to view and change selection." at bounding box center [972, 437] width 398 height 20
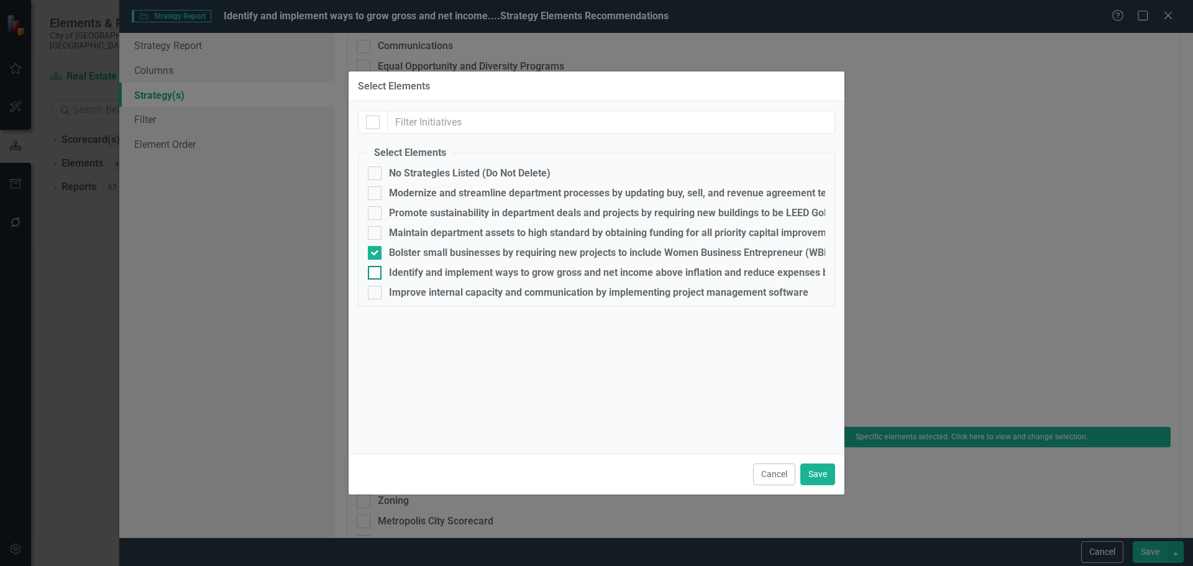
click at [408, 268] on div "Identify and implement ways to grow gross and net income above inflation and re…" at bounding box center [639, 272] width 500 height 11
click at [376, 268] on input "Identify and implement ways to grow gross and net income above inflation and re…" at bounding box center [372, 270] width 8 height 8
checkbox input "true"
click at [410, 254] on div "Bolster small businesses by requiring new projects to include Women Business En…" at bounding box center [749, 252] width 720 height 11
click at [376, 254] on input "Bolster small businesses by requiring new projects to include Women Business En…" at bounding box center [372, 250] width 8 height 8
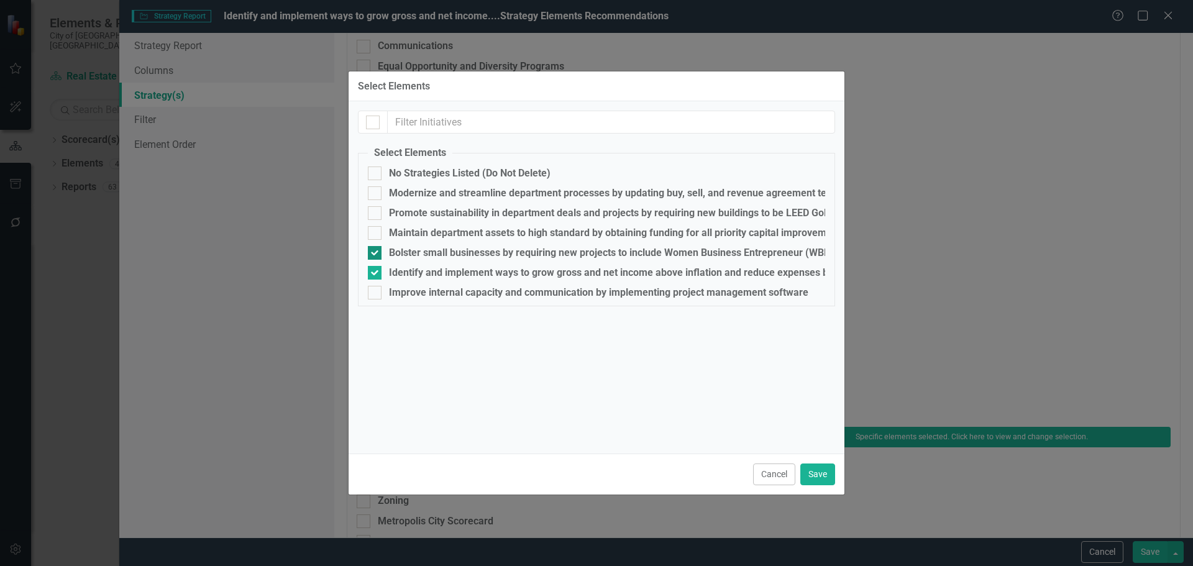
checkbox input "false"
click at [818, 476] on button "Save" at bounding box center [817, 475] width 35 height 22
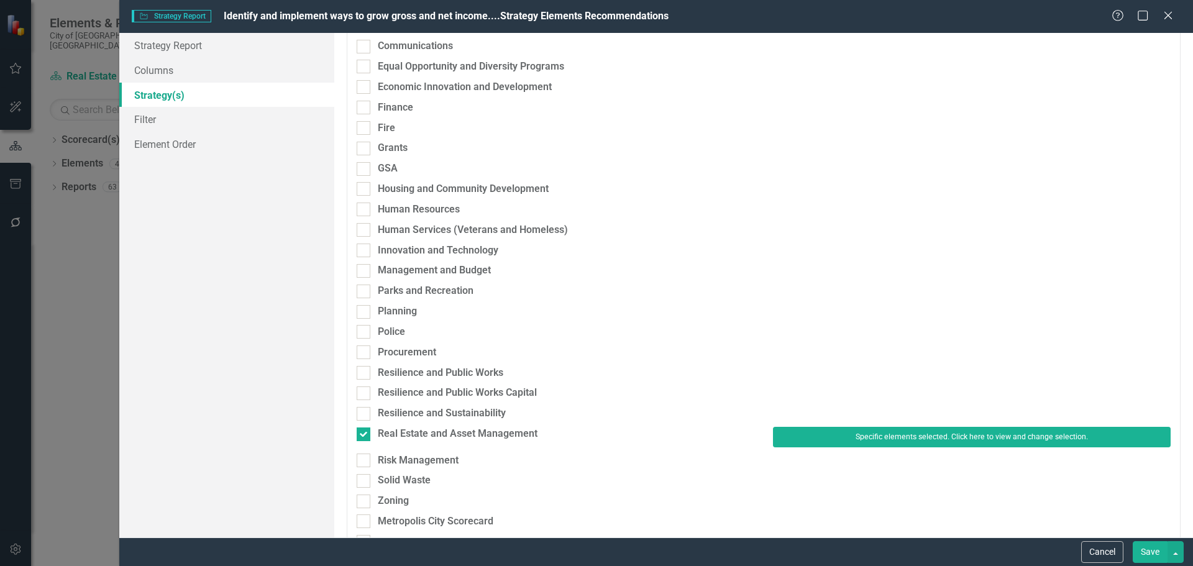
click at [1141, 546] on button "Save" at bounding box center [1150, 552] width 35 height 22
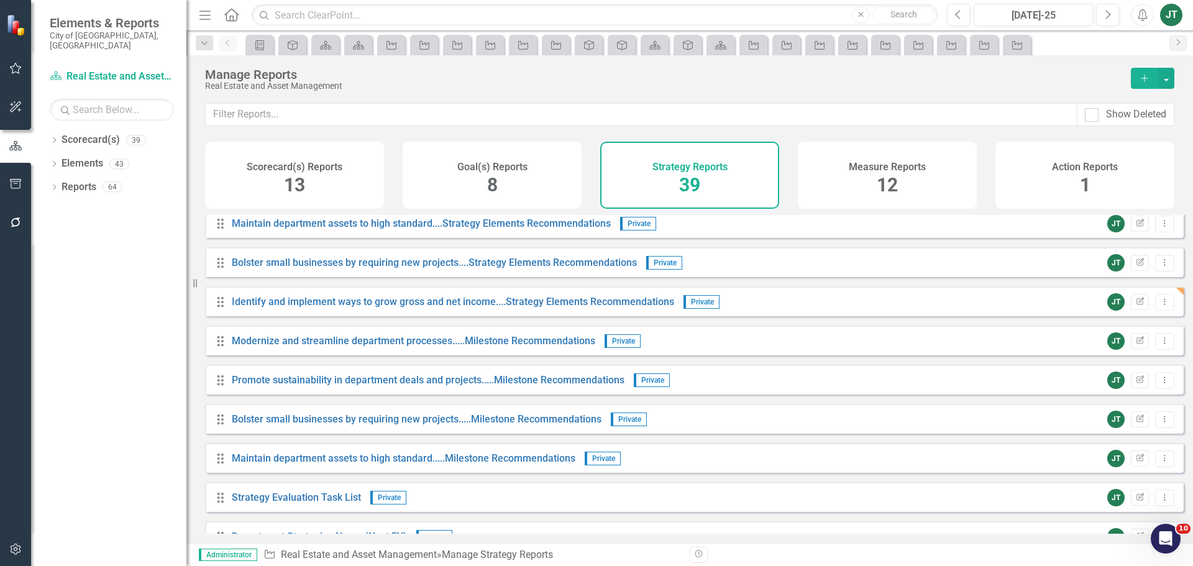
scroll to position [649, 0]
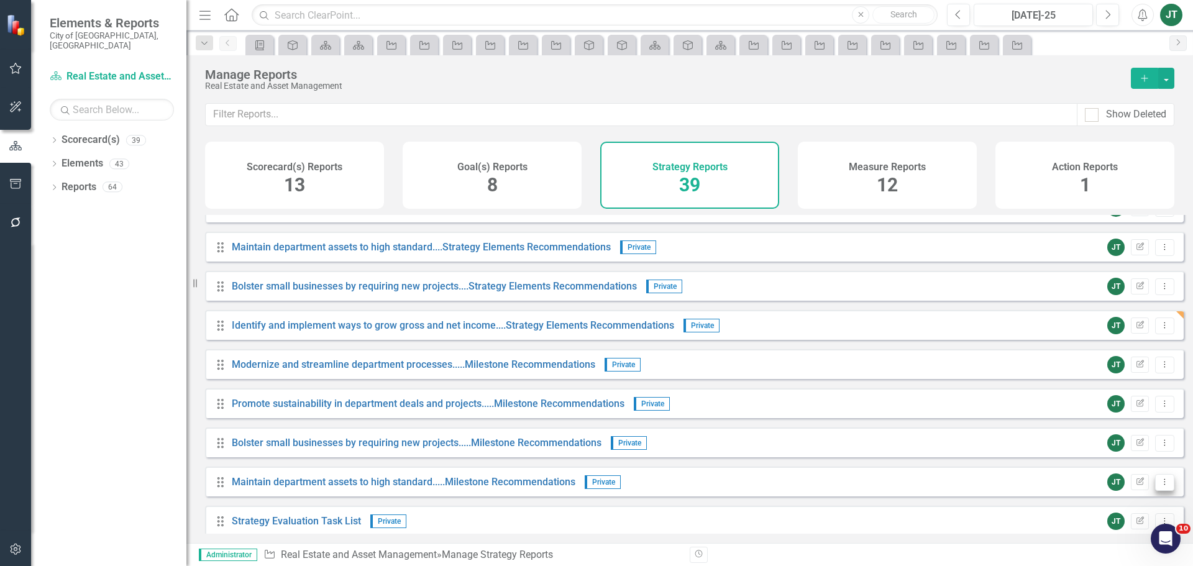
click at [1160, 486] on icon "Dropdown Menu" at bounding box center [1165, 482] width 11 height 8
click at [1113, 444] on link "Copy Duplicate Report" at bounding box center [1113, 448] width 103 height 23
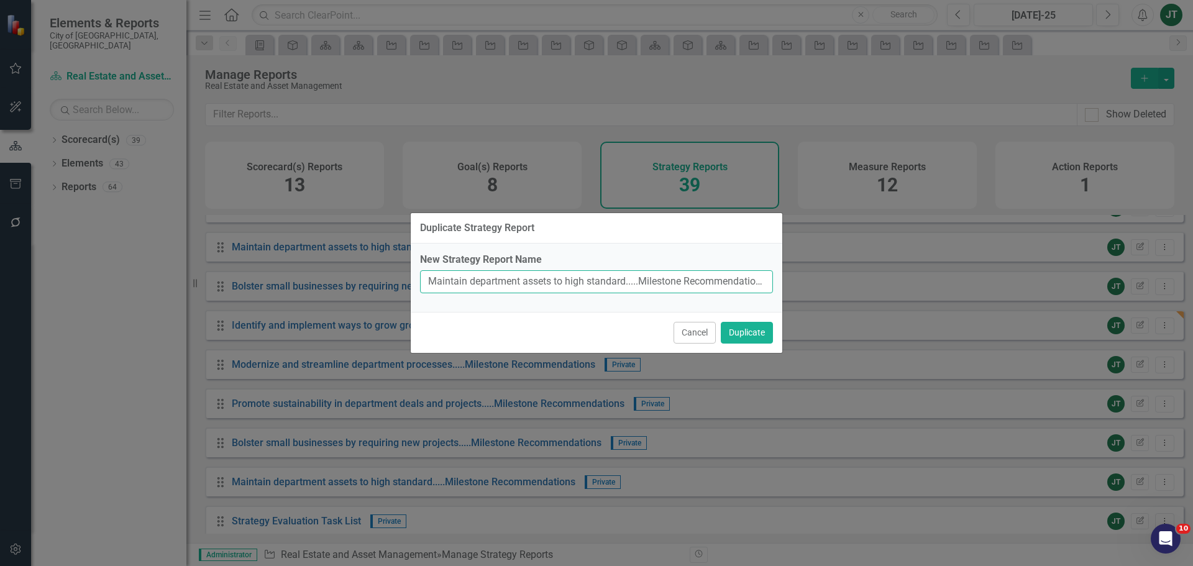
click at [609, 282] on input "Maintain department assets to high standard.....Milestone Recommendations (Copy)" at bounding box center [596, 281] width 353 height 23
drag, startPoint x: 626, startPoint y: 280, endPoint x: 427, endPoint y: 277, distance: 199.5
click at [405, 280] on div "Duplicate Strategy Report New Strategy Report Name Maintain department assets t…" at bounding box center [596, 283] width 1193 height 566
paste input "Identify and implement ways to grow gross and net income"
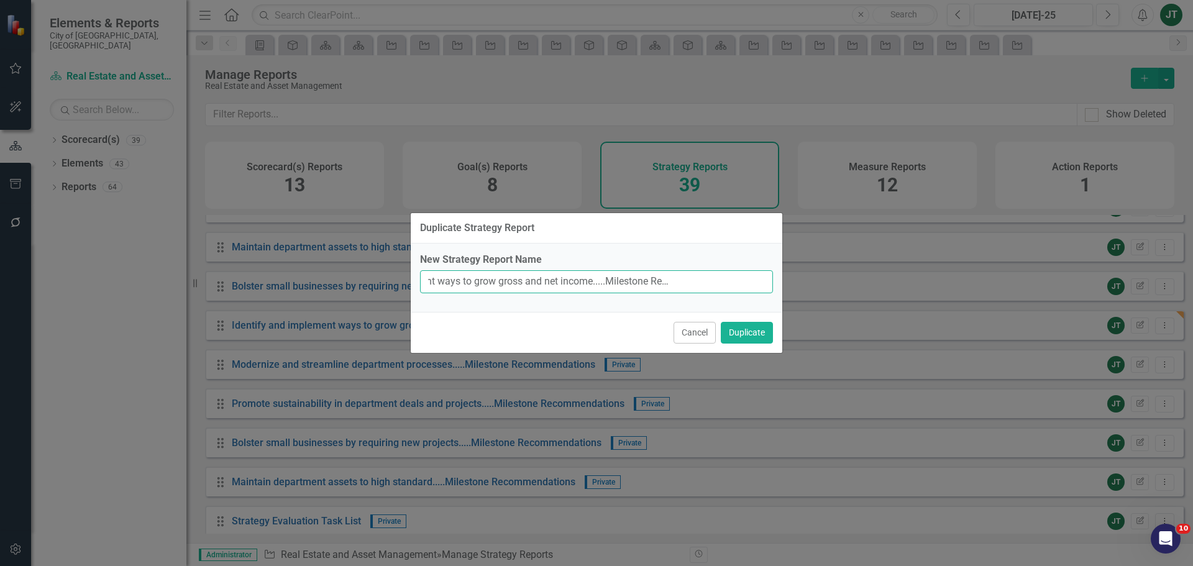
drag, startPoint x: 612, startPoint y: 280, endPoint x: 811, endPoint y: 277, distance: 198.9
click at [811, 277] on div "Duplicate Strategy Report New Strategy Report Name Identify and implement ways …" at bounding box center [596, 283] width 1193 height 566
click at [725, 283] on input "Identify and implement ways to grow gross and net income.....Milestone Recommen…" at bounding box center [596, 281] width 353 height 23
drag, startPoint x: 735, startPoint y: 282, endPoint x: 802, endPoint y: 281, distance: 67.7
click at [802, 281] on div "Duplicate Strategy Report New Strategy Report Name Identify and implement ways …" at bounding box center [596, 283] width 1193 height 566
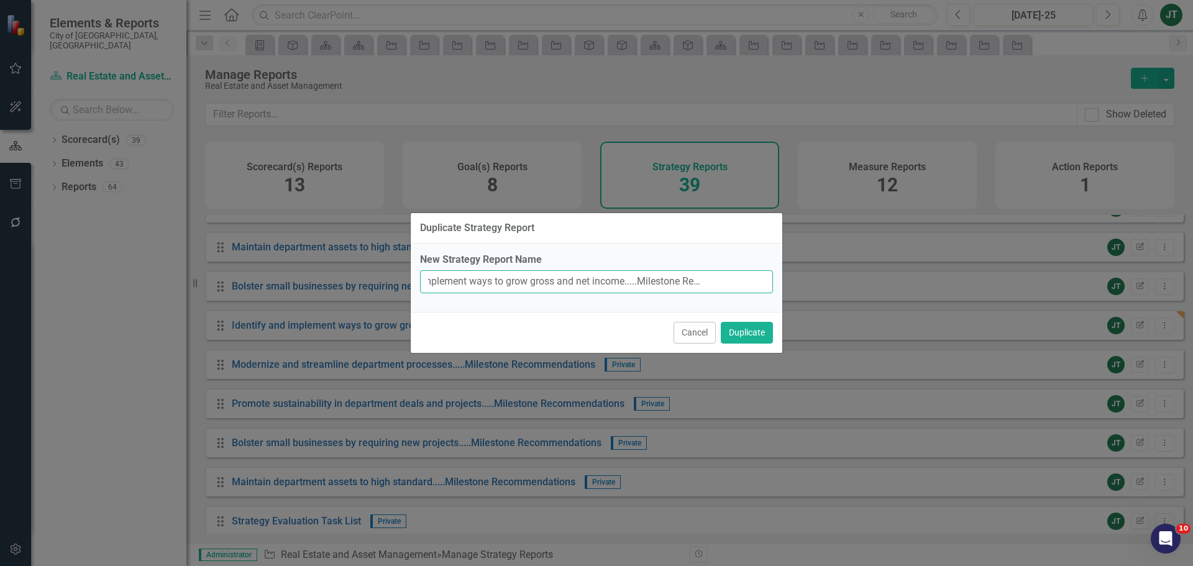
scroll to position [0, 66]
type input "Identify and implement ways to grow gross and net income.....Milestone Recommen…"
click at [740, 335] on button "Duplicate" at bounding box center [747, 333] width 52 height 22
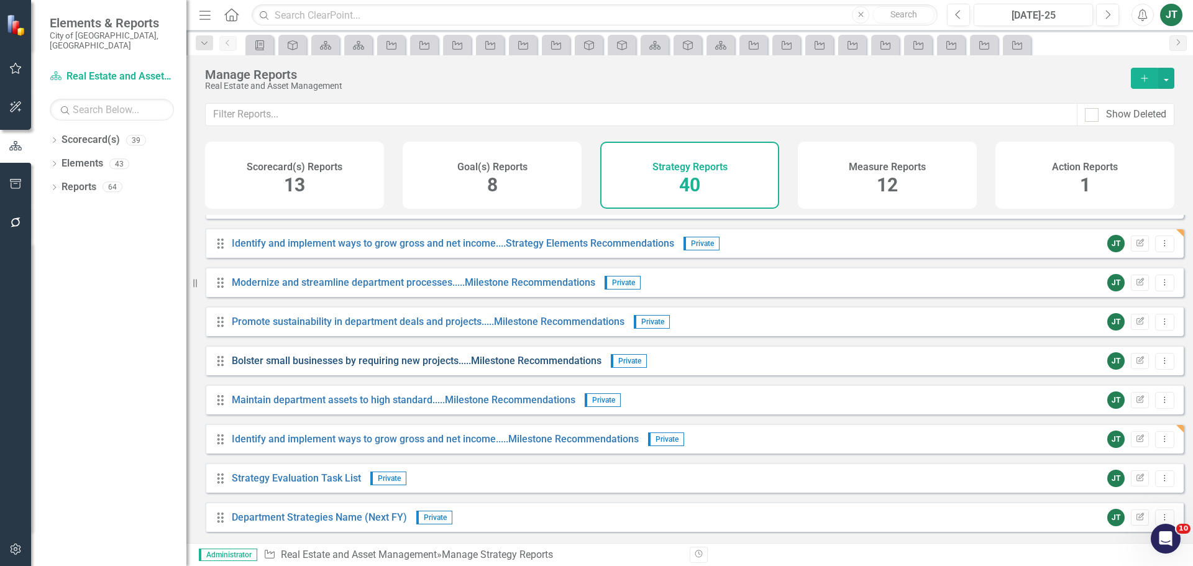
scroll to position [773, 0]
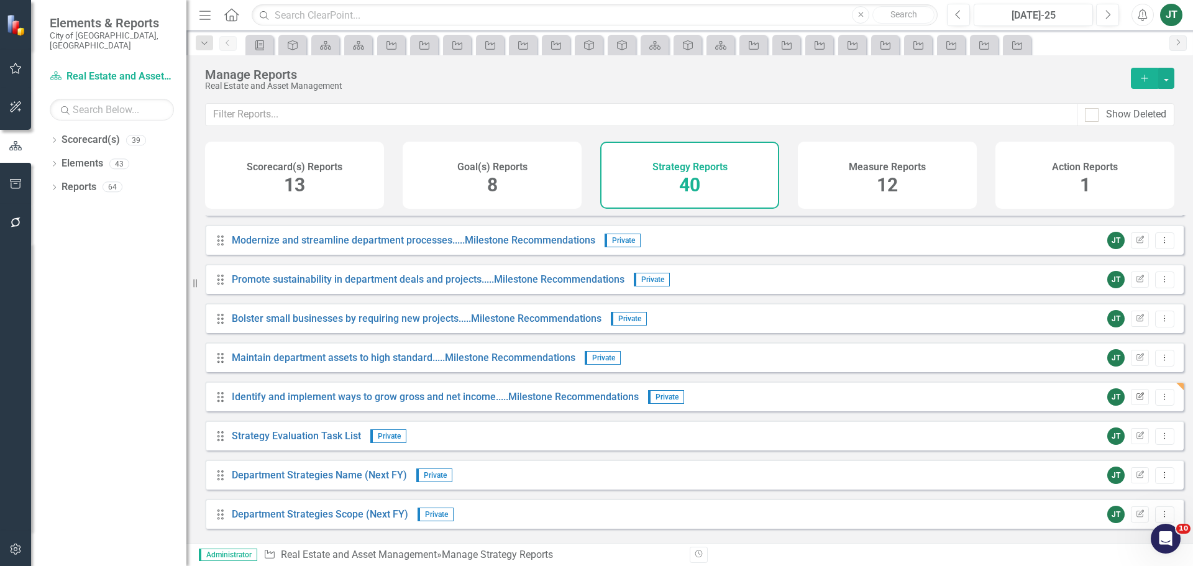
click at [1135, 401] on icon "Edit Report" at bounding box center [1139, 396] width 9 height 7
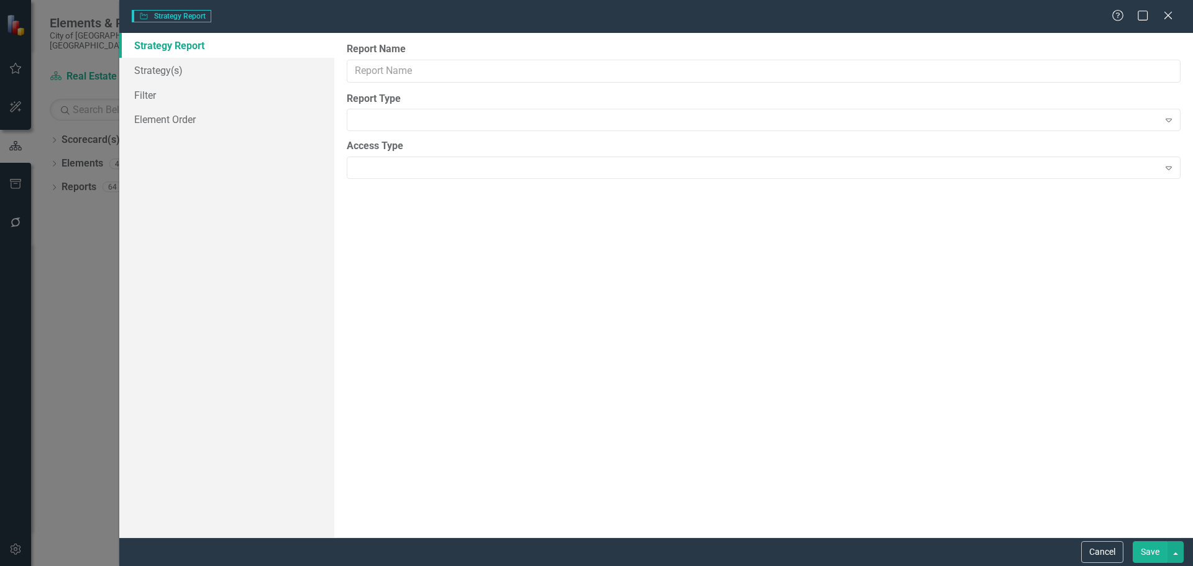
type input "Identify and implement ways to grow gross and net income.....Milestone Recommen…"
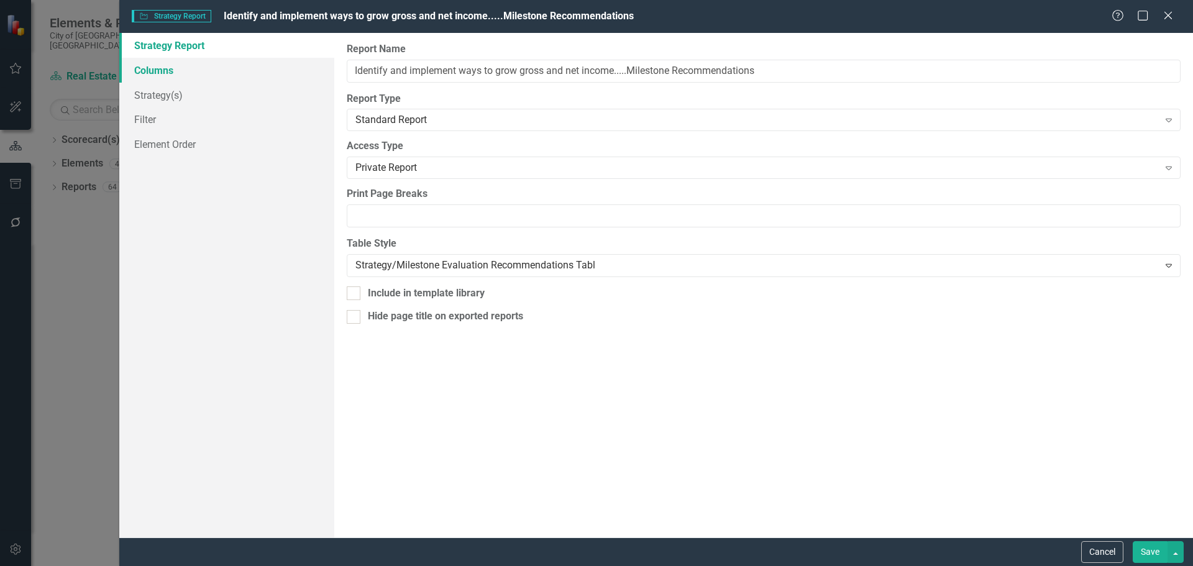
click at [143, 71] on link "Columns" at bounding box center [226, 70] width 215 height 25
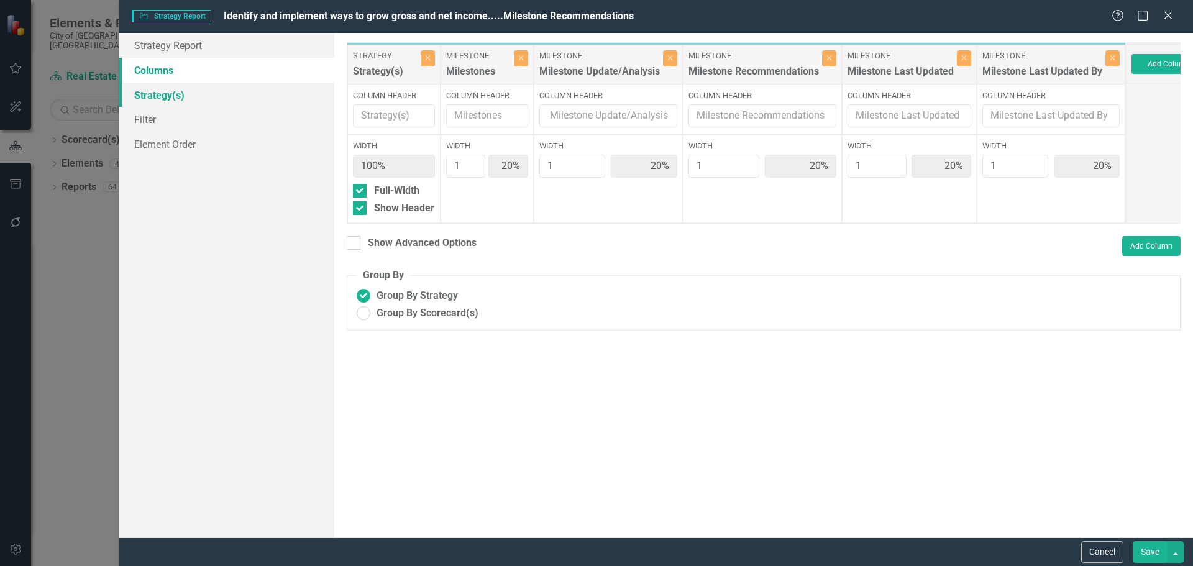
click at [150, 96] on link "Strategy(s)" at bounding box center [226, 95] width 215 height 25
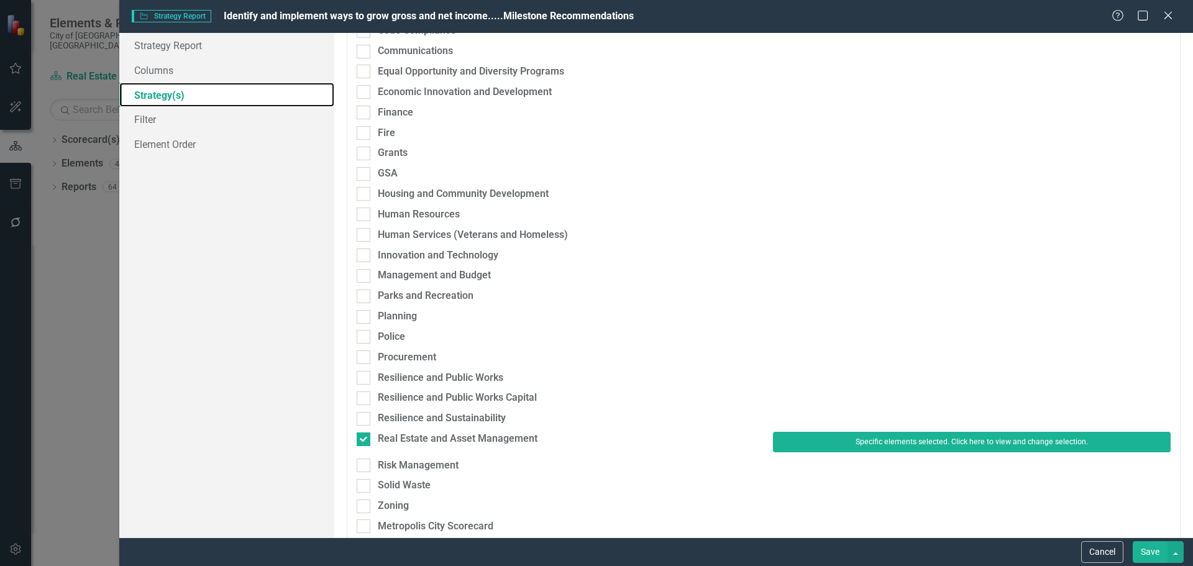
scroll to position [249, 0]
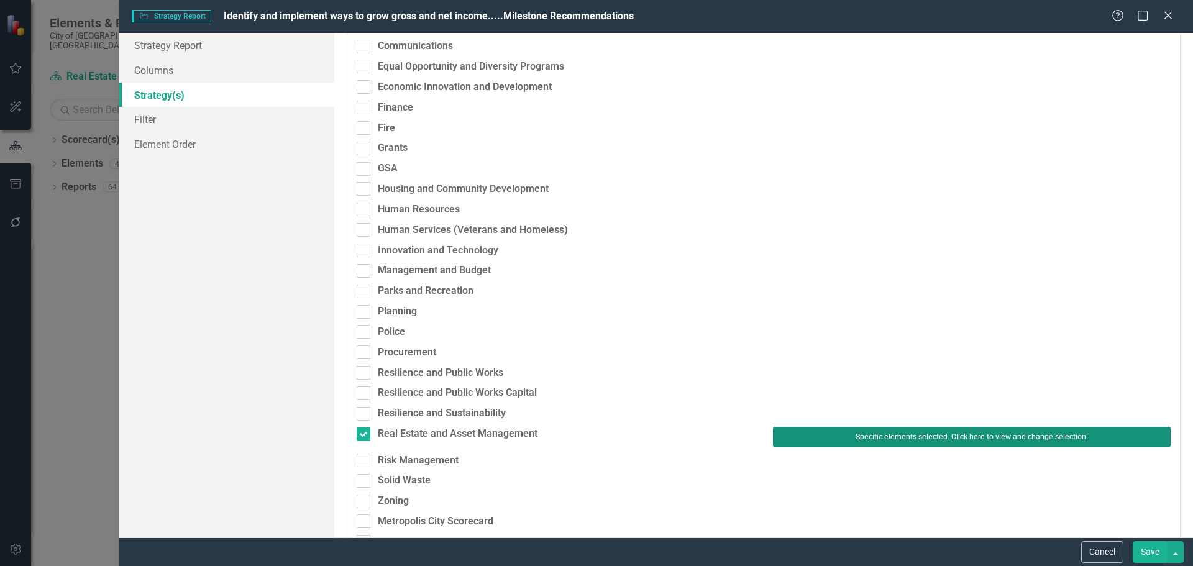
click at [852, 433] on button "Specific elements selected. Click here to view and change selection." at bounding box center [972, 437] width 398 height 20
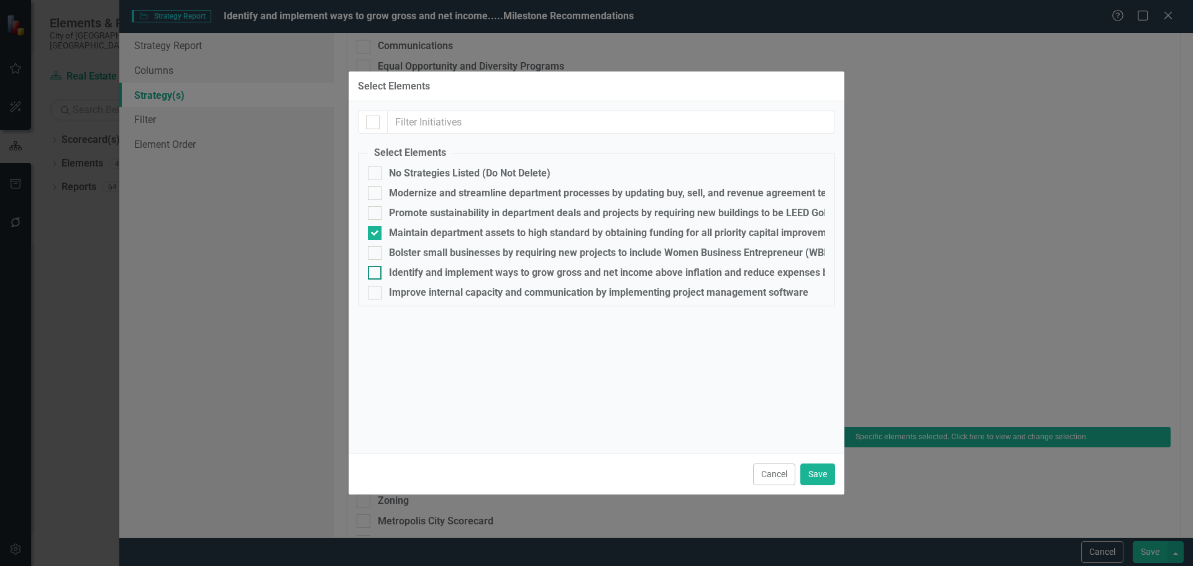
drag, startPoint x: 392, startPoint y: 269, endPoint x: 399, endPoint y: 242, distance: 28.2
click at [392, 268] on div "Identify and implement ways to grow gross and net income above inflation and re…" at bounding box center [639, 272] width 500 height 11
click at [376, 268] on input "Identify and implement ways to grow gross and net income above inflation and re…" at bounding box center [372, 270] width 8 height 8
checkbox input "true"
click at [403, 230] on div "Maintain department assets to high standard by obtaining funding for all priori…" at bounding box center [682, 232] width 587 height 11
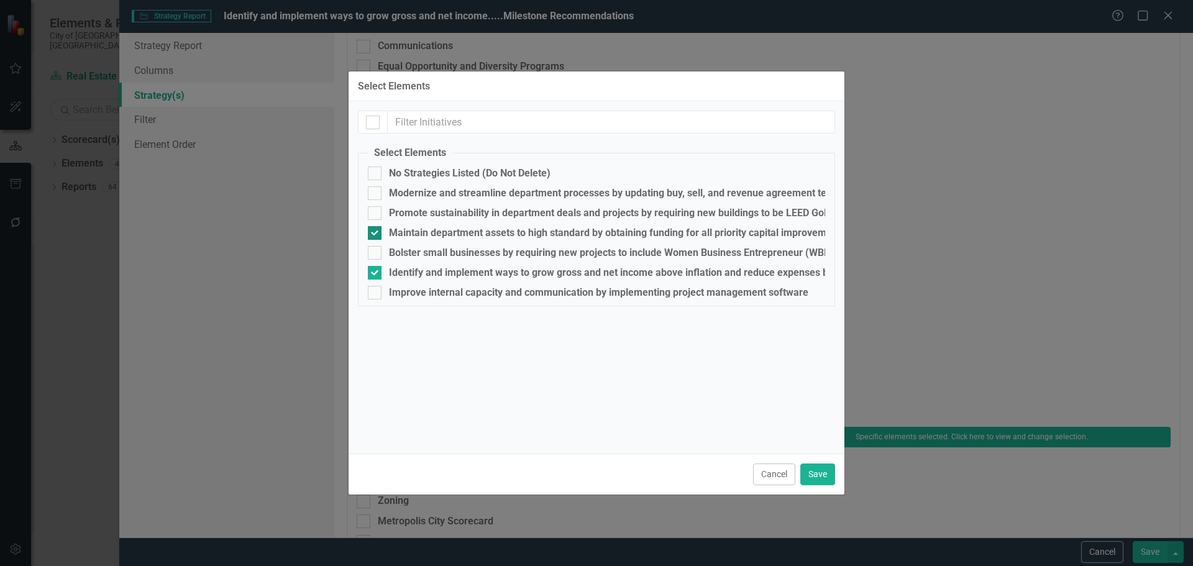
click at [376, 230] on input "Maintain department assets to high standard by obtaining funding for all priori…" at bounding box center [372, 230] width 8 height 8
checkbox input "false"
click at [812, 472] on button "Save" at bounding box center [817, 475] width 35 height 22
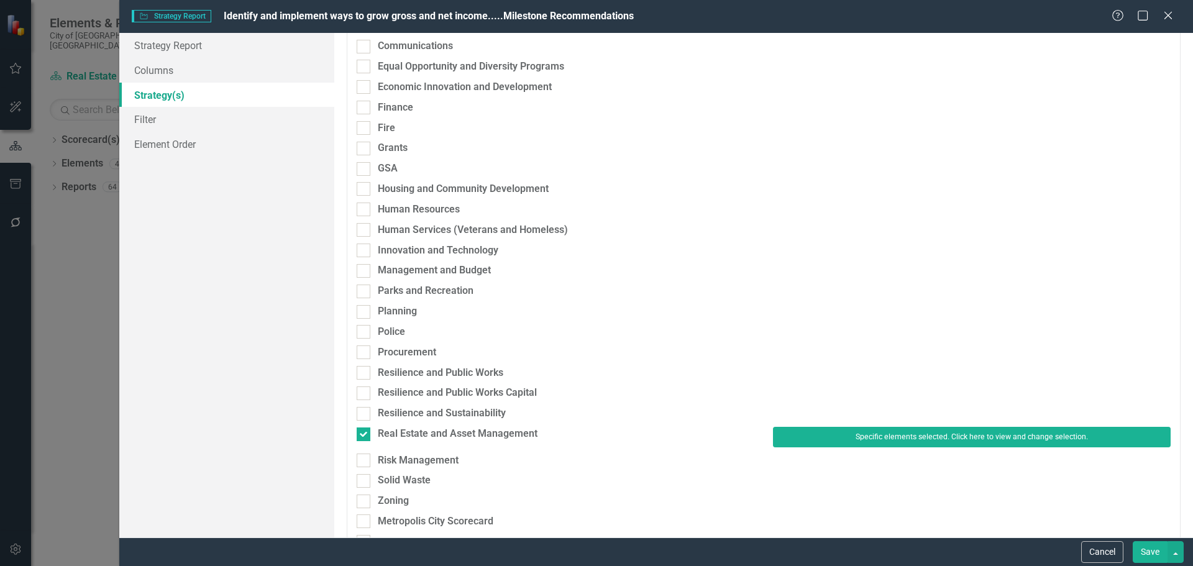
click at [1152, 554] on button "Save" at bounding box center [1150, 552] width 35 height 22
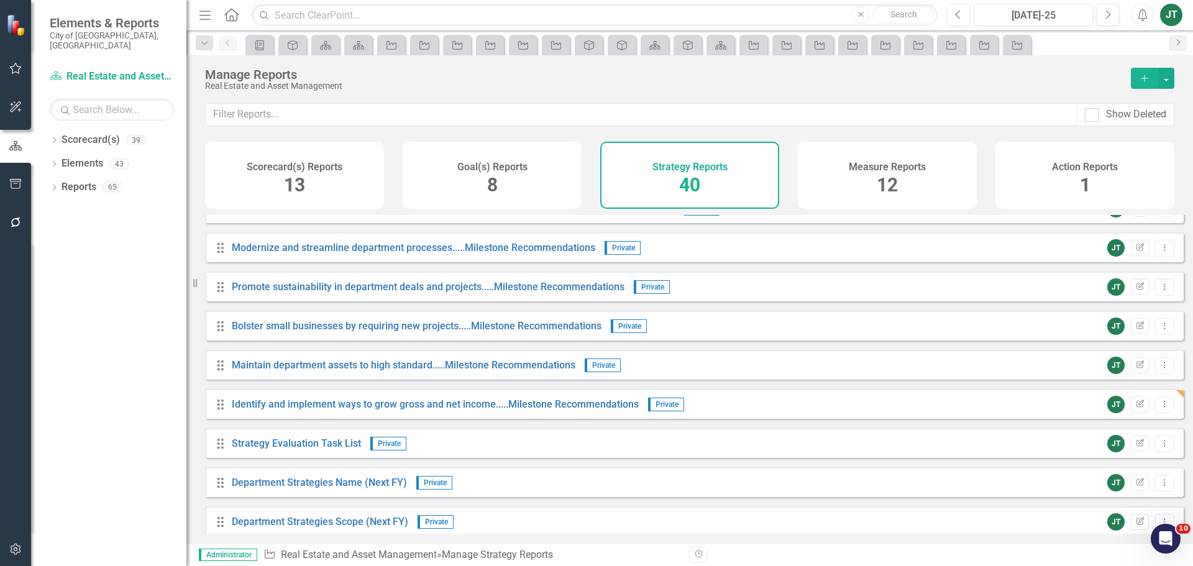
scroll to position [773, 0]
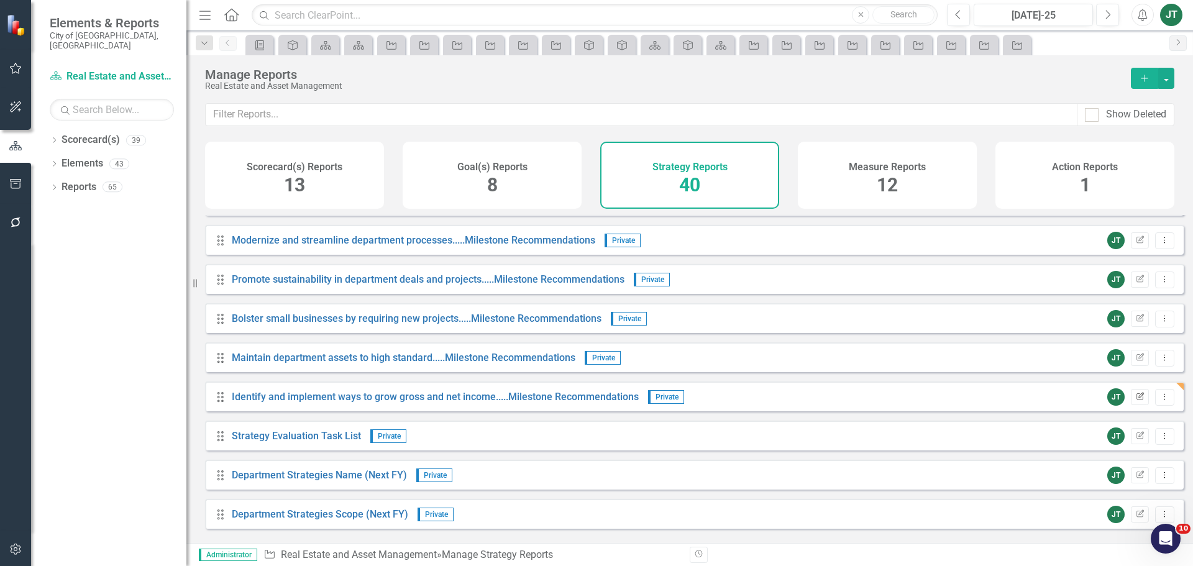
click at [1135, 401] on icon "Edit Report" at bounding box center [1139, 396] width 9 height 7
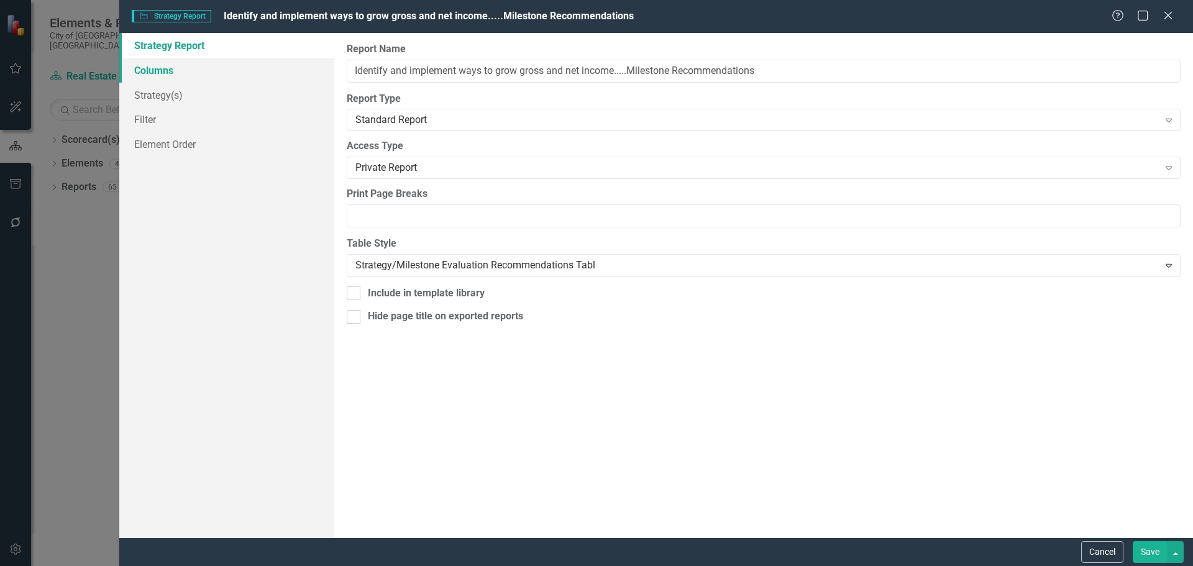
click at [178, 70] on link "Columns" at bounding box center [226, 70] width 215 height 25
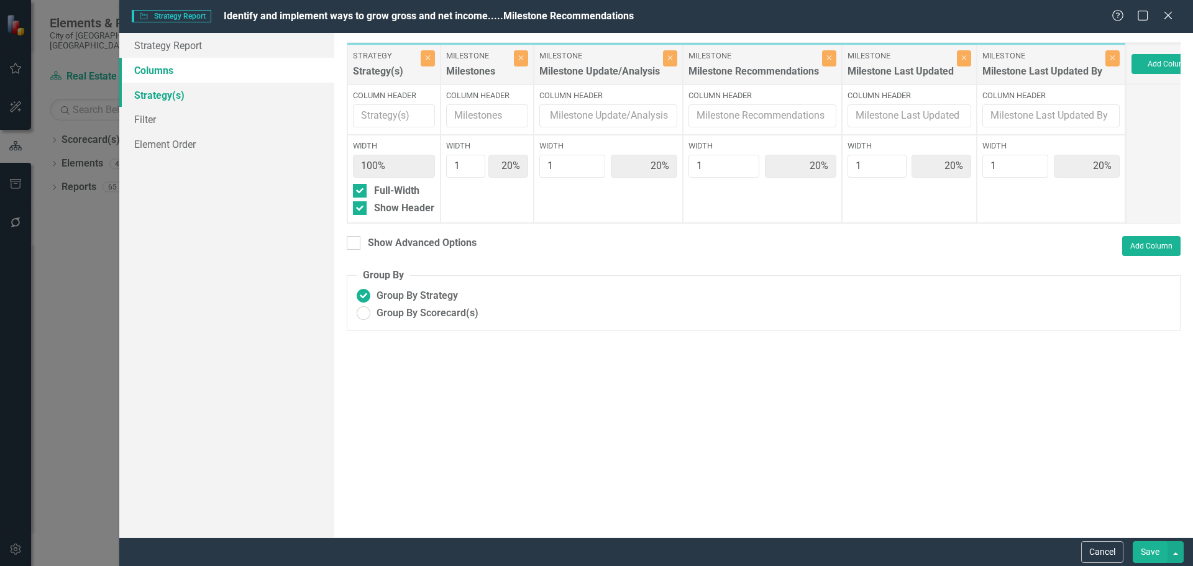
click at [171, 96] on link "Strategy(s)" at bounding box center [226, 95] width 215 height 25
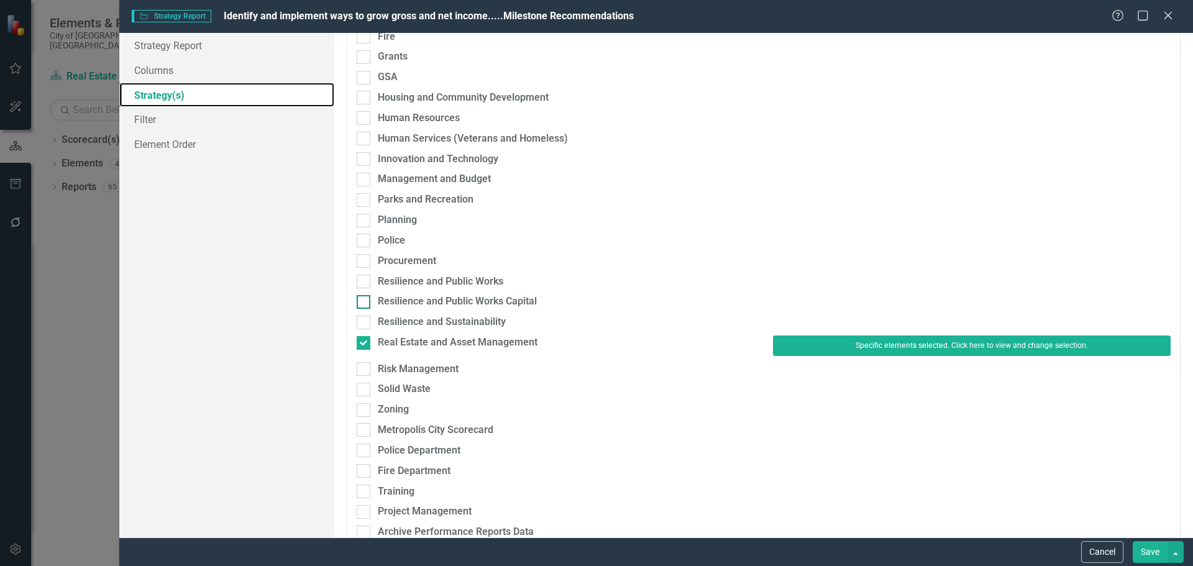
scroll to position [373, 0]
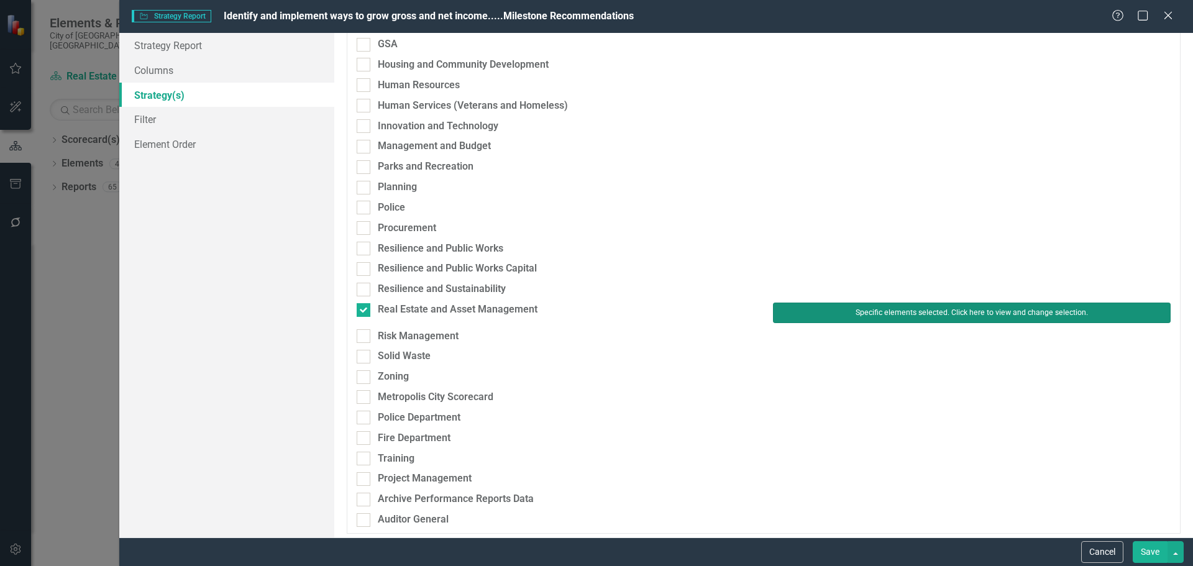
click at [796, 312] on button "Specific elements selected. Click here to view and change selection." at bounding box center [972, 313] width 398 height 20
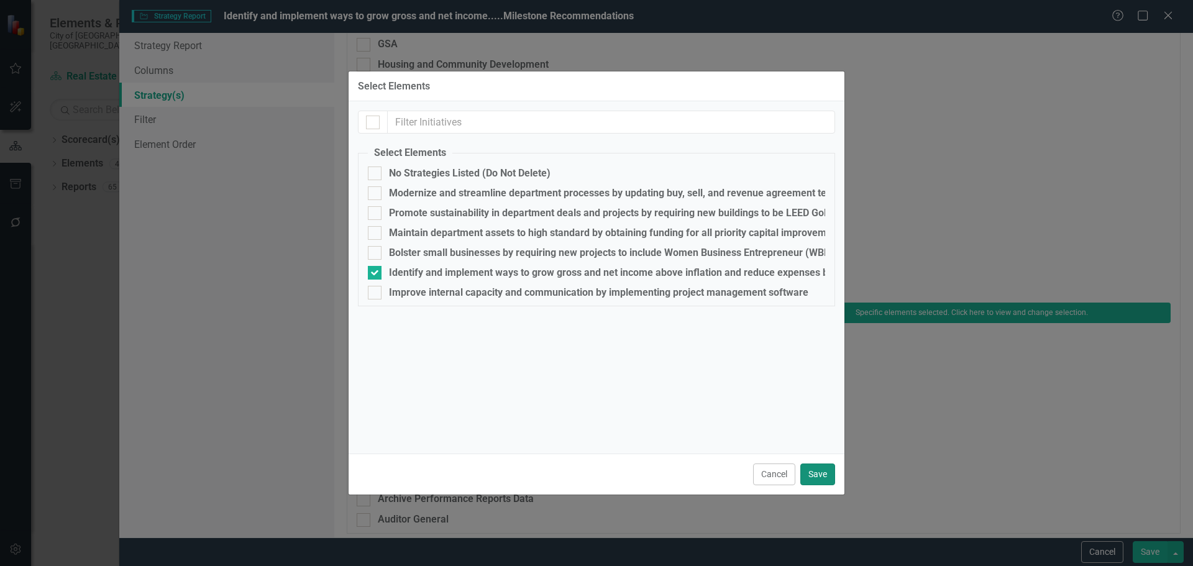
click at [808, 470] on button "Save" at bounding box center [817, 475] width 35 height 22
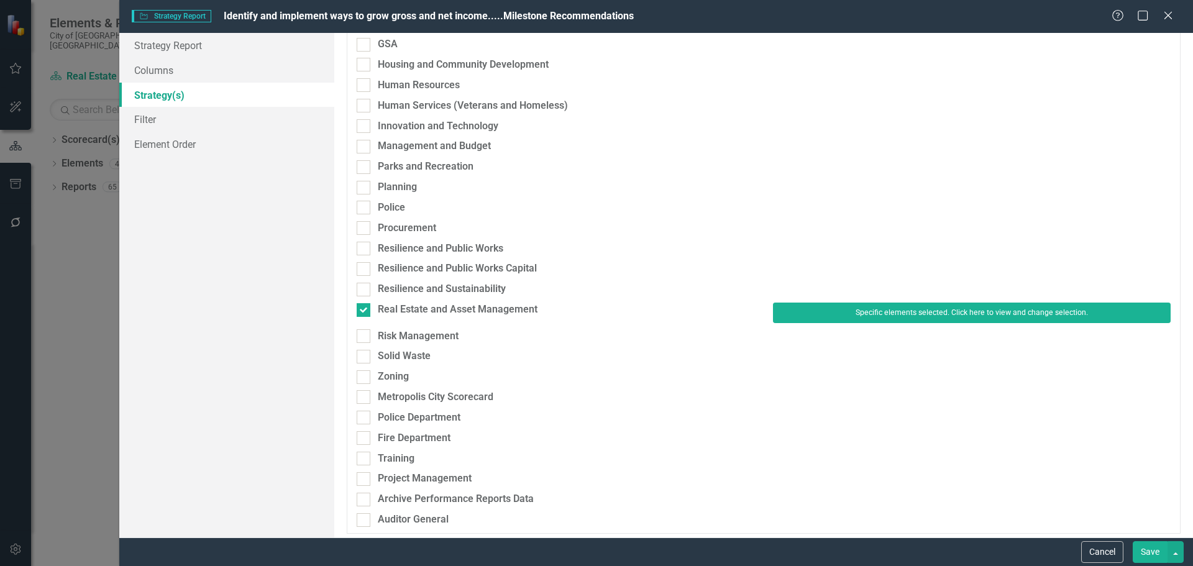
click at [1153, 554] on button "Save" at bounding box center [1150, 552] width 35 height 22
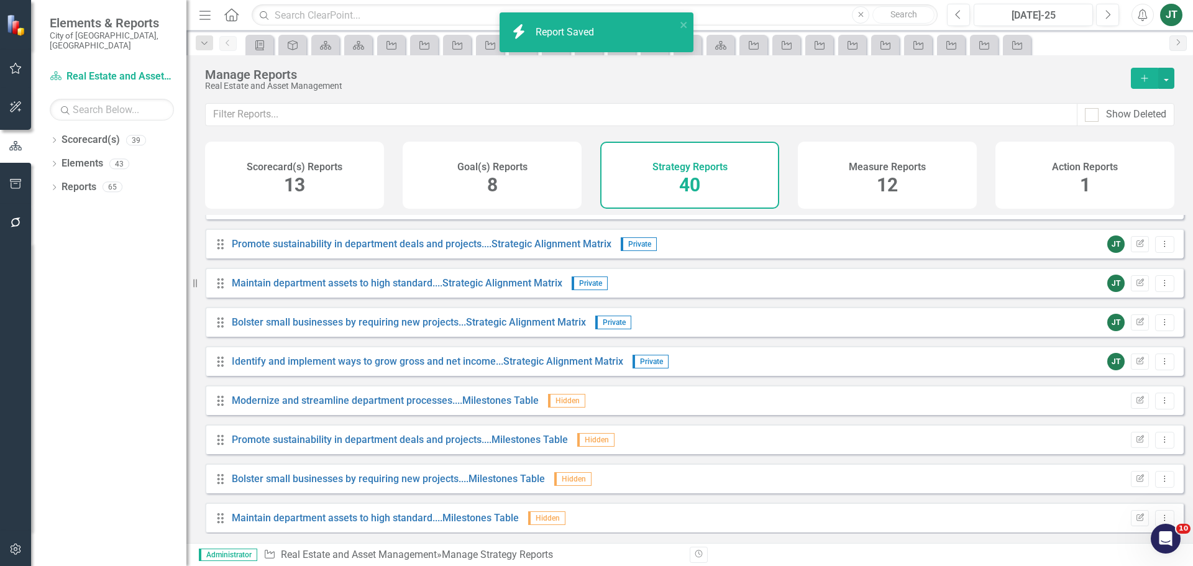
scroll to position [191, 0]
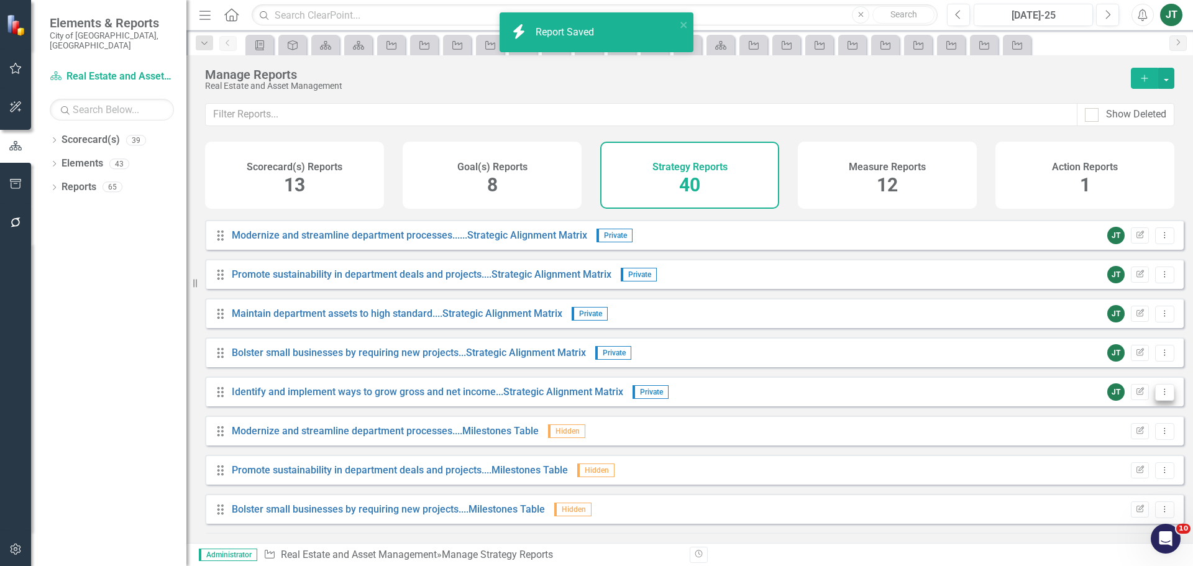
click at [1160, 396] on icon "Dropdown Menu" at bounding box center [1165, 392] width 11 height 8
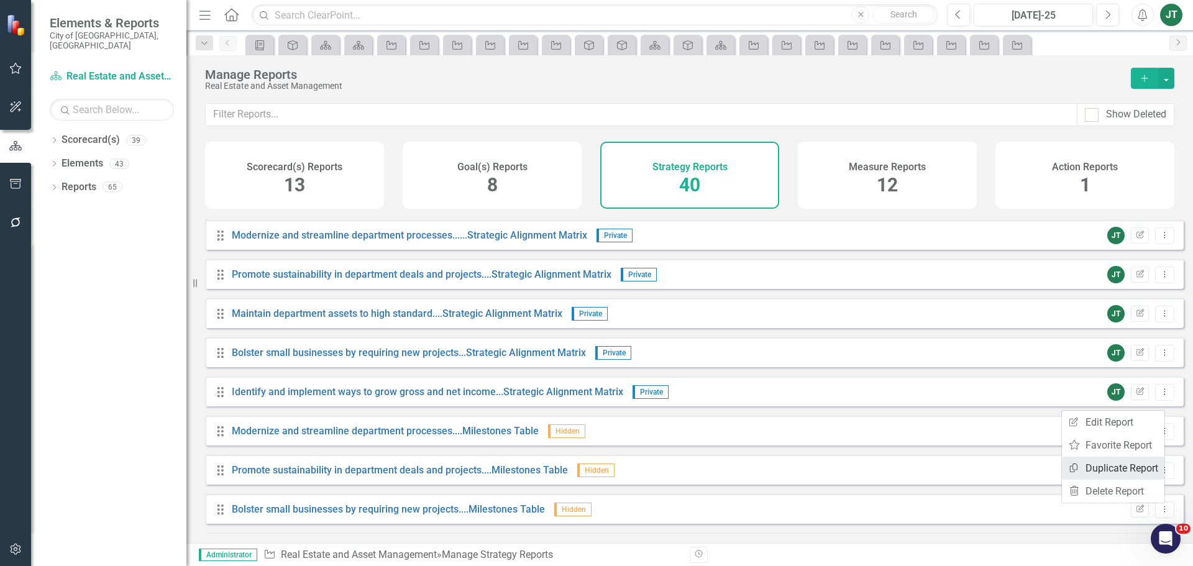
click at [1106, 467] on link "Copy Duplicate Report" at bounding box center [1113, 468] width 103 height 23
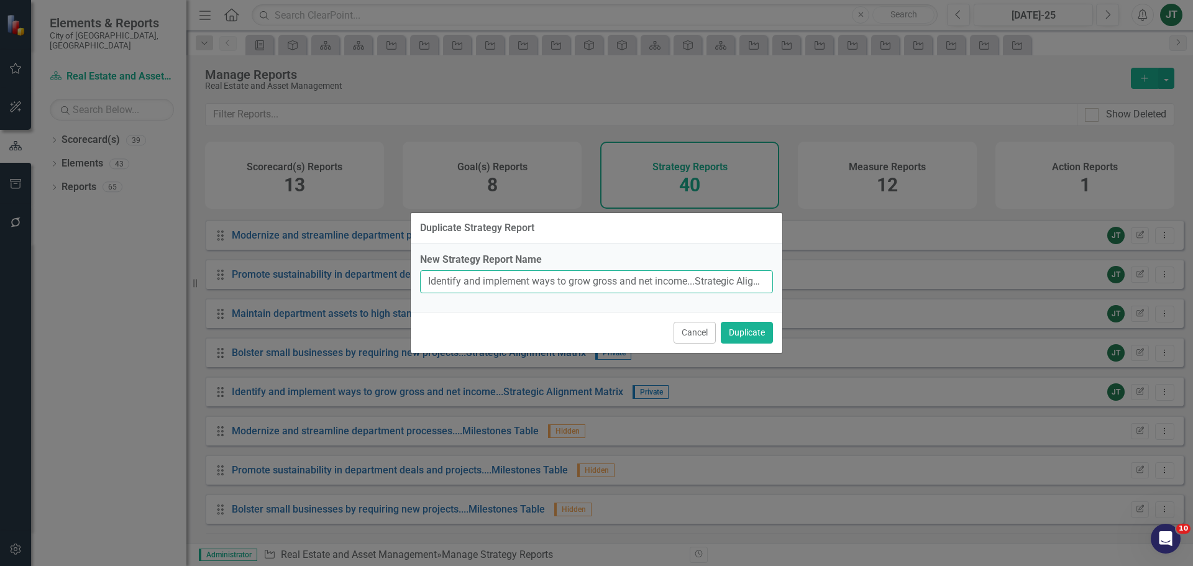
click at [679, 281] on input "Identify and implement ways to grow gross and net income...Strategic Alignment …" at bounding box center [596, 281] width 353 height 23
drag, startPoint x: 687, startPoint y: 279, endPoint x: 416, endPoint y: 273, distance: 270.4
click at [416, 273] on div "New Strategy Report Name Identify and implement ways to grow gross and net inco…" at bounding box center [597, 278] width 372 height 68
paste input "mprove internal capacity and communication"
click at [725, 289] on input "Improve internal capacity and communication...Strategic Alignment Matrix (Copy)" at bounding box center [596, 281] width 353 height 23
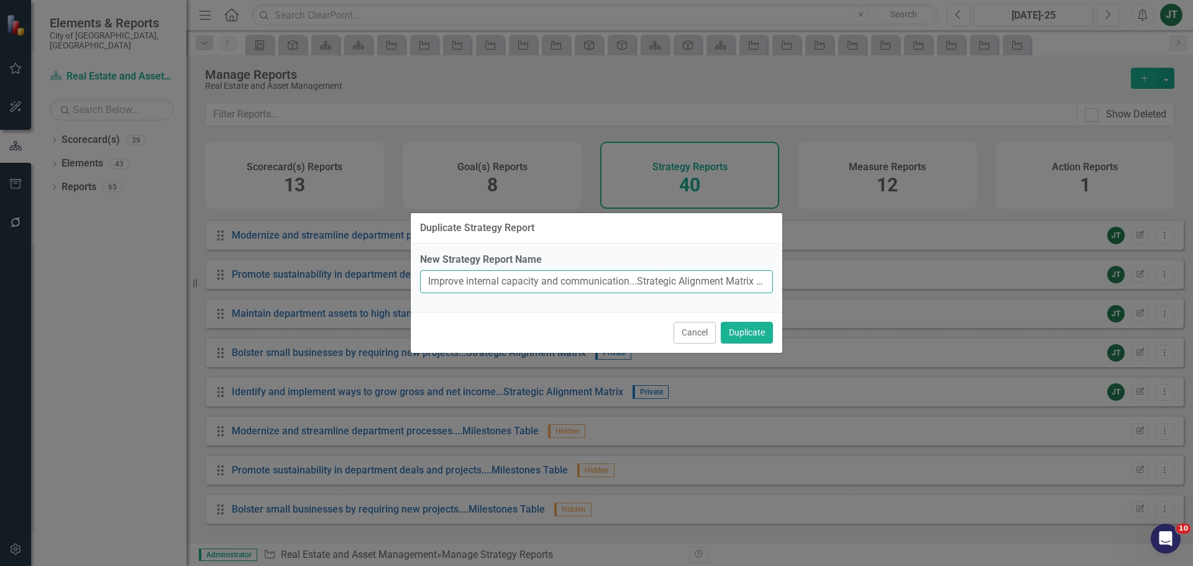
scroll to position [0, 22]
drag, startPoint x: 589, startPoint y: 284, endPoint x: 794, endPoint y: 281, distance: 205.1
click at [794, 281] on div "Duplicate Strategy Report New Strategy Report Name Improve internal capacity an…" at bounding box center [596, 283] width 1193 height 566
click at [741, 280] on input "Improve internal capacity and communication...Strategic Alignment Matrix (Copy)" at bounding box center [596, 281] width 353 height 23
drag, startPoint x: 733, startPoint y: 278, endPoint x: 818, endPoint y: 279, distance: 85.1
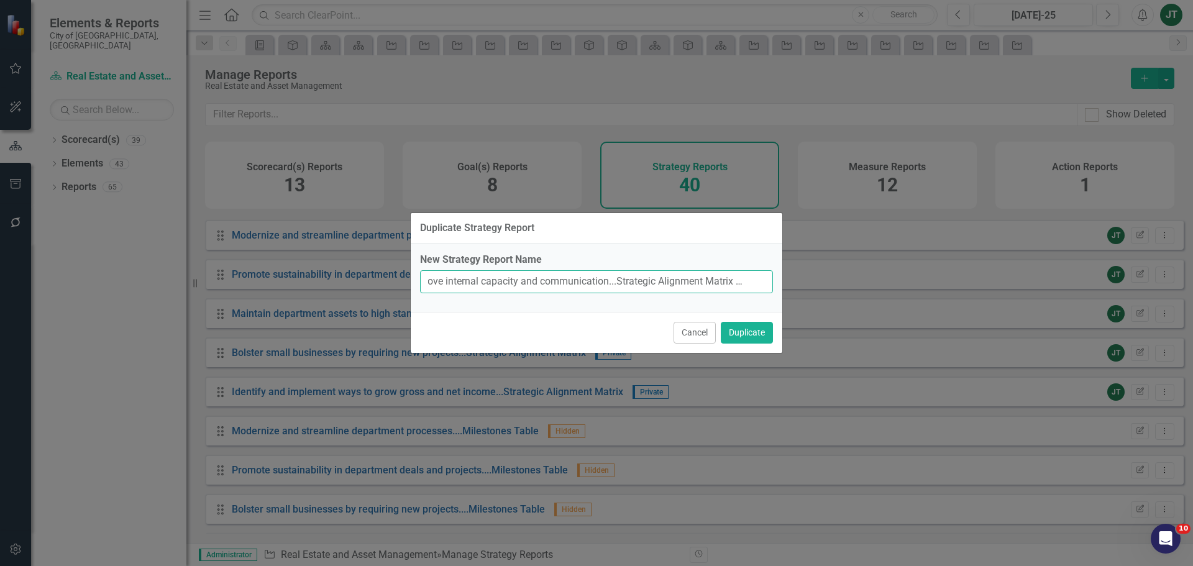
click at [817, 279] on div "Duplicate Strategy Report New Strategy Report Name Improve internal capacity an…" at bounding box center [596, 283] width 1193 height 566
type input "Improve internal capacity and communication...Strategic Alignment Matrix"
click at [758, 326] on button "Duplicate" at bounding box center [747, 333] width 52 height 22
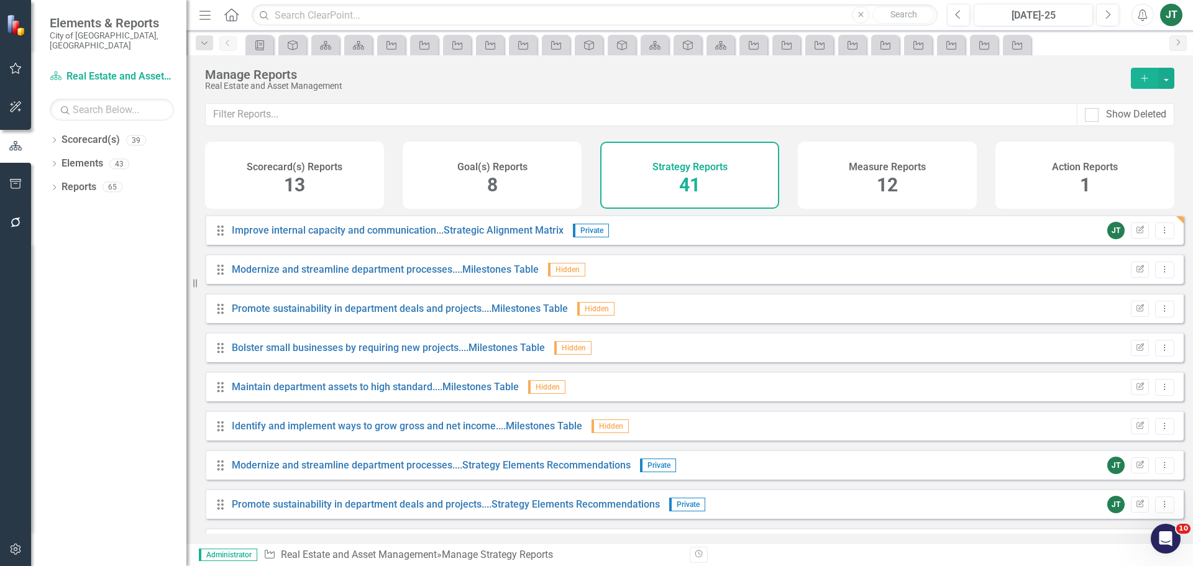
scroll to position [439, 0]
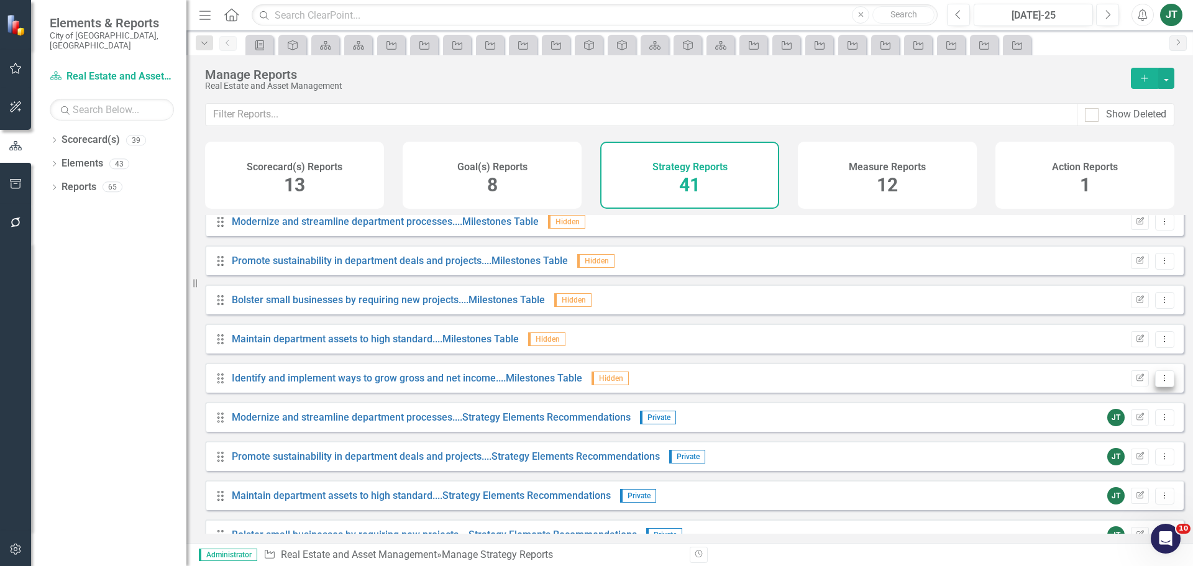
click at [1160, 382] on icon "Dropdown Menu" at bounding box center [1165, 378] width 11 height 8
click at [1096, 454] on link "Copy Duplicate Report" at bounding box center [1113, 454] width 103 height 23
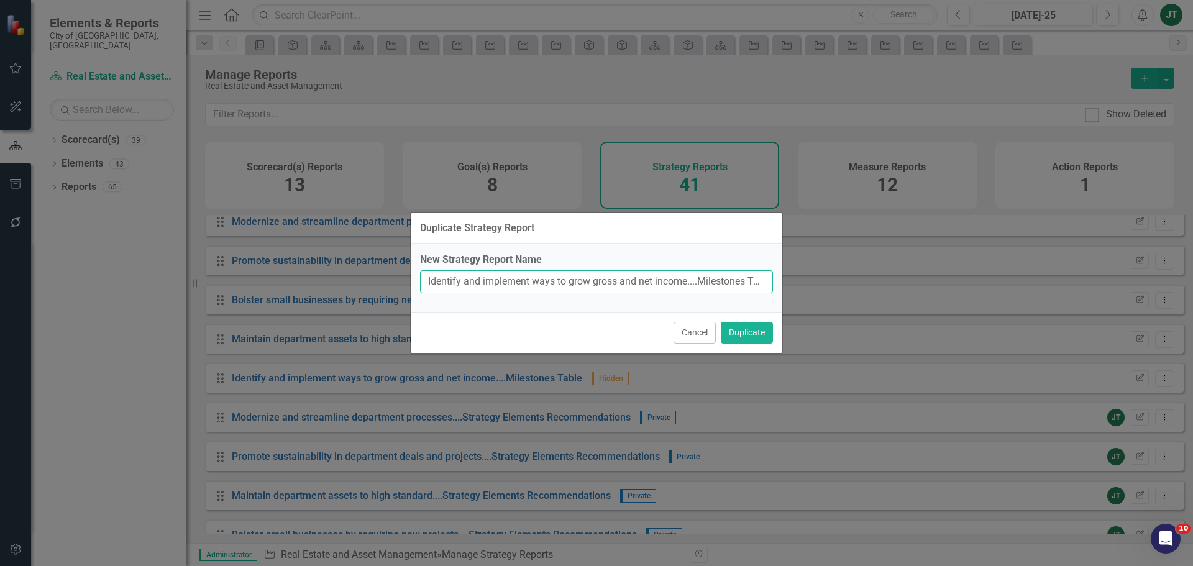
click at [733, 287] on input "Identify and implement ways to grow gross and net income....Milestones Table (C…" at bounding box center [596, 281] width 353 height 23
drag, startPoint x: 424, startPoint y: 277, endPoint x: 689, endPoint y: 278, distance: 264.7
click at [689, 278] on input "Identify and implement ways to grow gross and net income....Milestones Table (C…" at bounding box center [596, 281] width 353 height 23
paste input "mprove internal capacity and communication"
click at [619, 286] on input "Improve internal capacity and communication....Milestones Table (Copy)" at bounding box center [596, 281] width 353 height 23
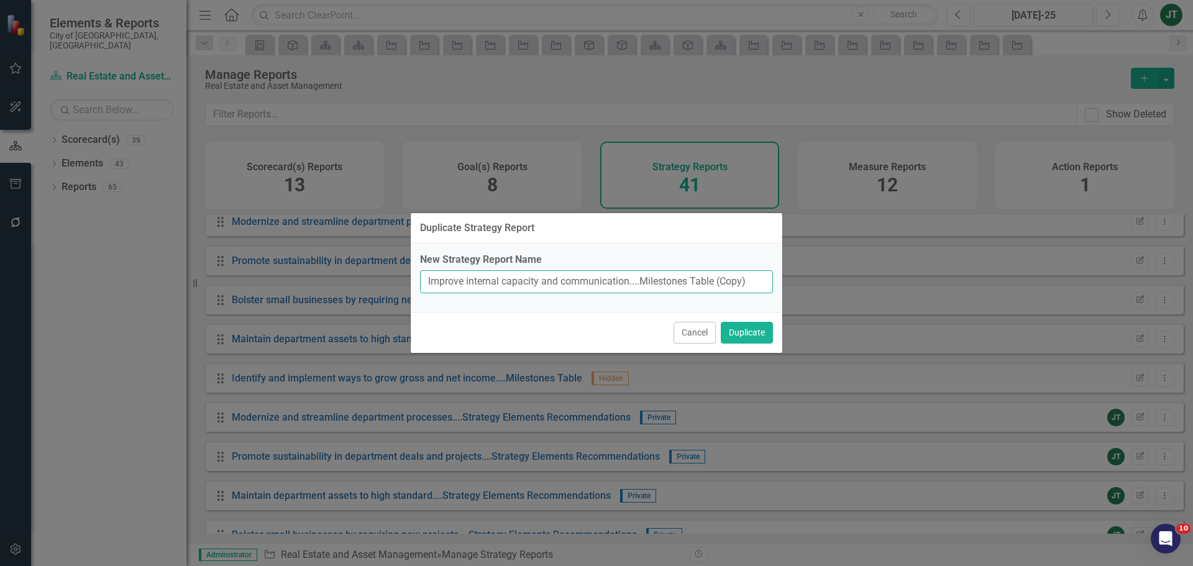
click at [705, 281] on input "Improve internal capacity and communication....Milestones Table (Copy)" at bounding box center [596, 281] width 353 height 23
drag, startPoint x: 716, startPoint y: 282, endPoint x: 822, endPoint y: 276, distance: 106.4
click at [822, 276] on div "Duplicate Strategy Report New Strategy Report Name Improve internal capacity an…" at bounding box center [596, 283] width 1193 height 566
type input "Improve internal capacity and communication....Milestones Table"
click at [757, 329] on button "Duplicate" at bounding box center [747, 333] width 52 height 22
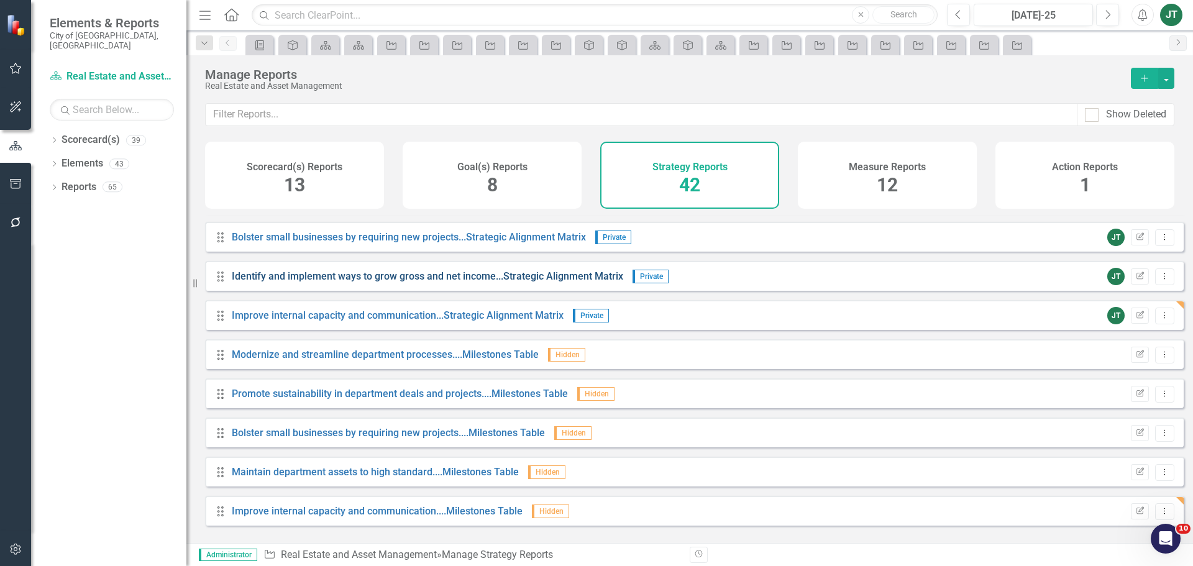
scroll to position [253, 0]
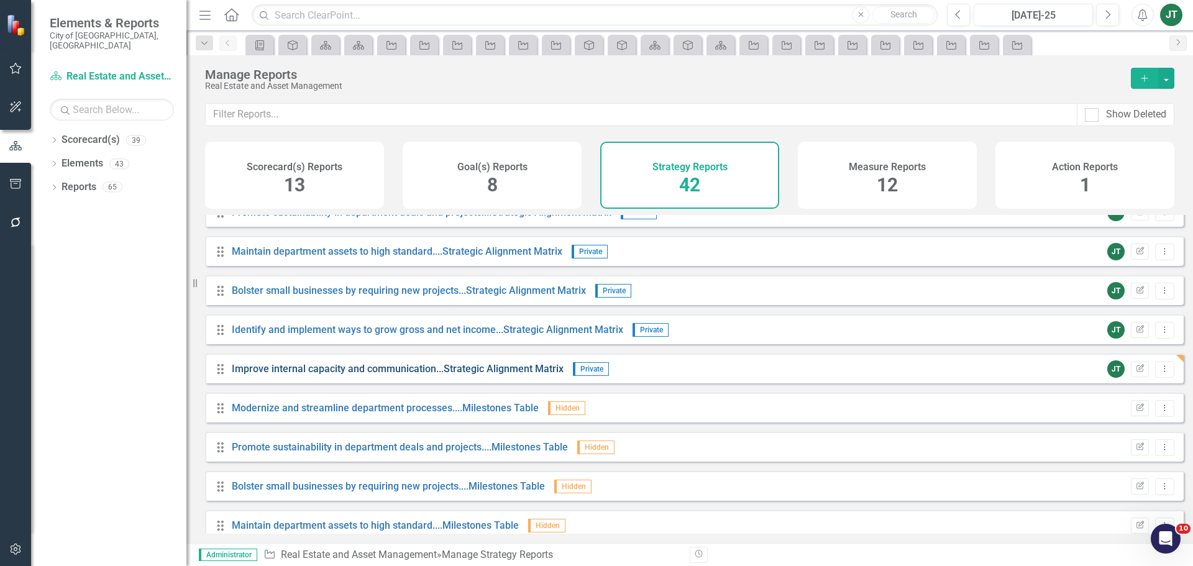
click at [303, 372] on link "Improve internal capacity and communication...Strategic Alignment Matrix" at bounding box center [398, 369] width 332 height 12
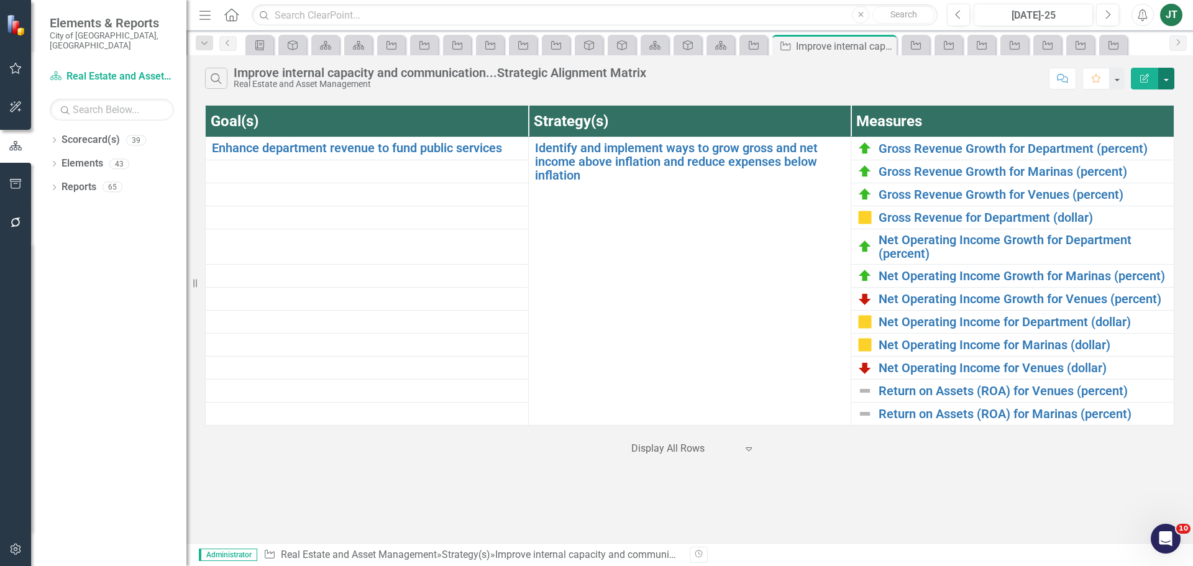
click at [1159, 78] on button "button" at bounding box center [1166, 79] width 16 height 22
click at [1125, 101] on link "Edit Report Edit Report" at bounding box center [1125, 101] width 98 height 23
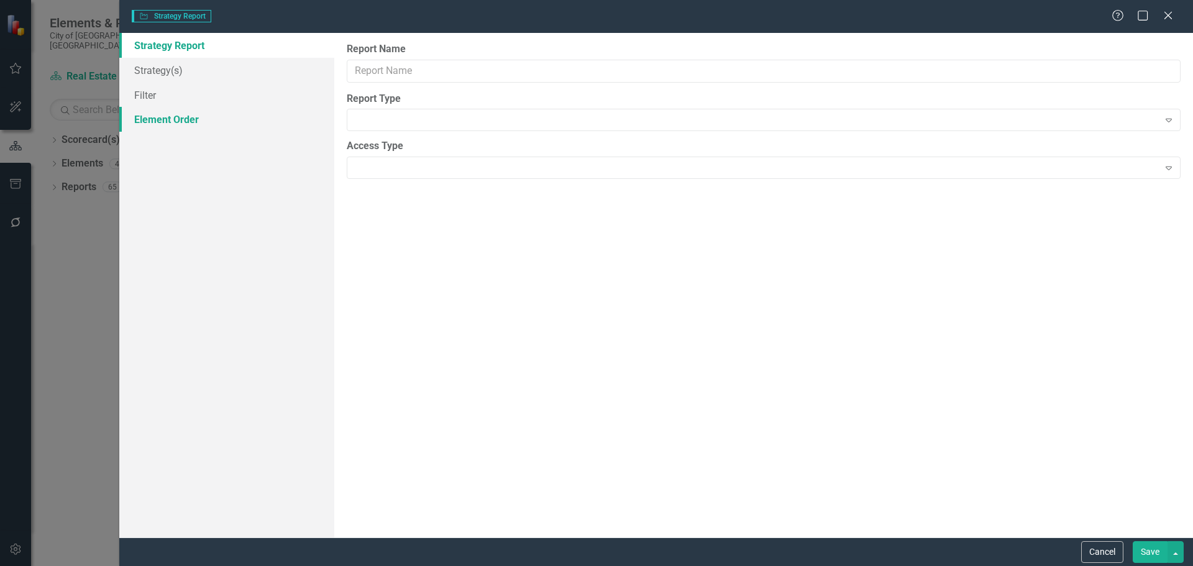
type input "Improve internal capacity and communication...Strategic Alignment Matrix"
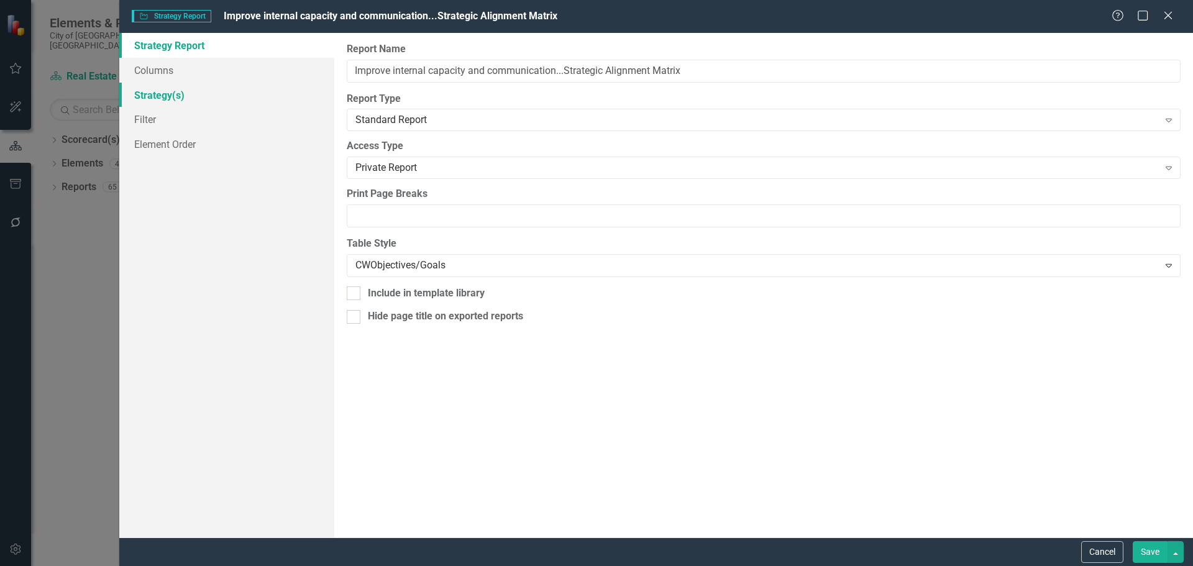
click at [218, 101] on link "Strategy(s)" at bounding box center [226, 95] width 215 height 25
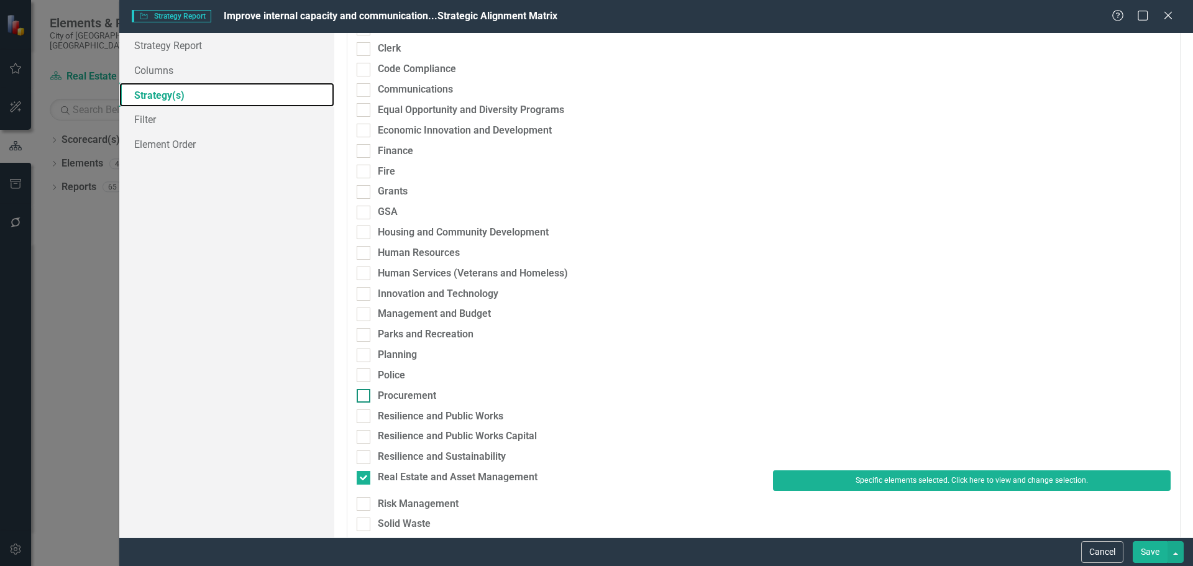
scroll to position [249, 0]
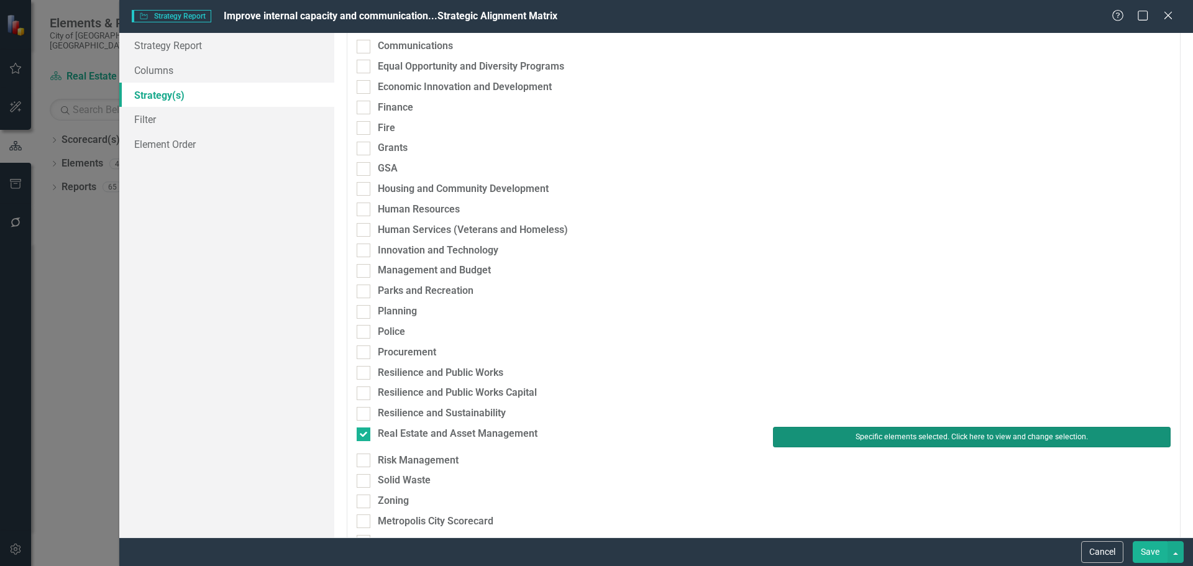
click at [915, 433] on button "Specific elements selected. Click here to view and change selection." at bounding box center [972, 437] width 398 height 20
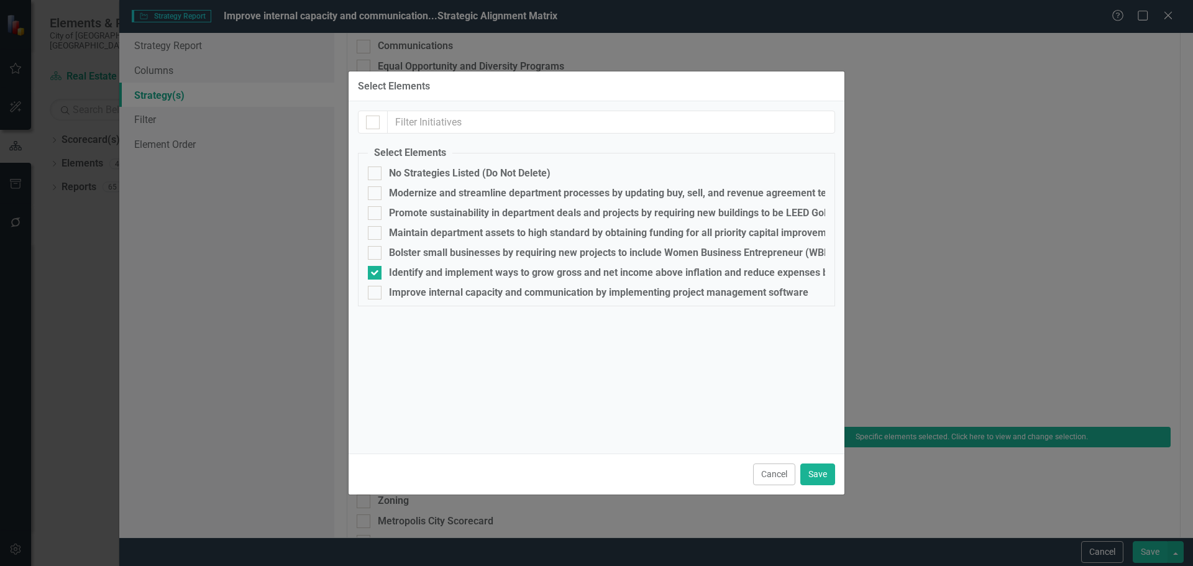
click at [436, 285] on fieldset "Select Elements No Strategies Listed (Do Not Delete) Modernize and streamline d…" at bounding box center [596, 226] width 477 height 160
click at [433, 292] on div "Improve internal capacity and communication by implementing project management …" at bounding box center [598, 292] width 419 height 11
click at [376, 292] on input "Improve internal capacity and communication by implementing project management …" at bounding box center [372, 290] width 8 height 8
checkbox input "true"
click at [435, 271] on div "Identify and implement ways to grow gross and net income above inflation and re…" at bounding box center [639, 272] width 500 height 11
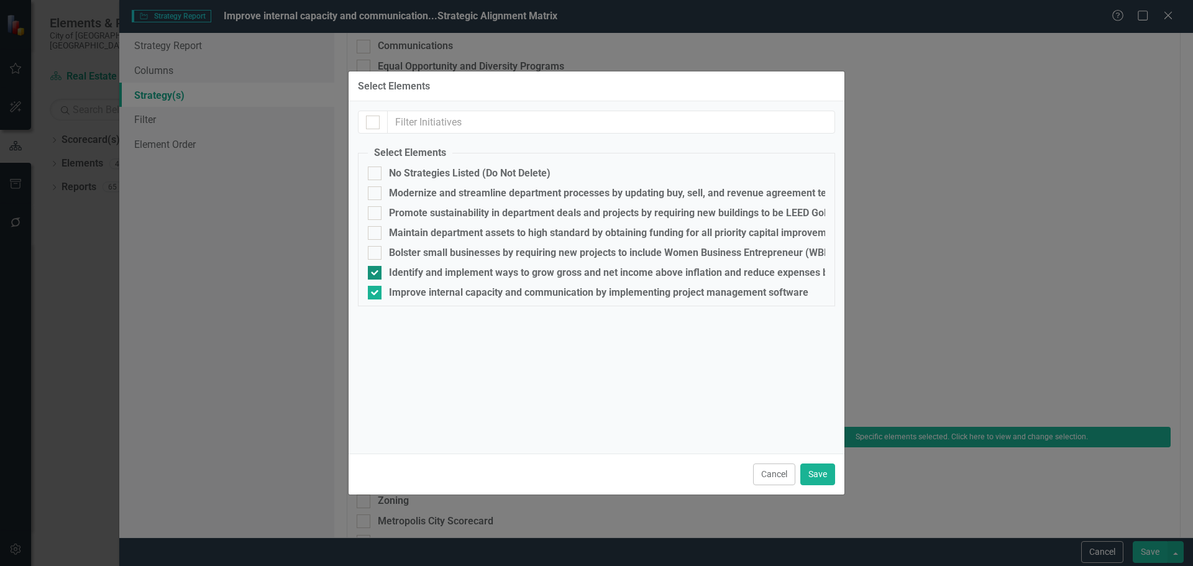
click at [376, 271] on input "Identify and implement ways to grow gross and net income above inflation and re…" at bounding box center [372, 270] width 8 height 8
checkbox input "false"
click at [821, 469] on button "Save" at bounding box center [817, 475] width 35 height 22
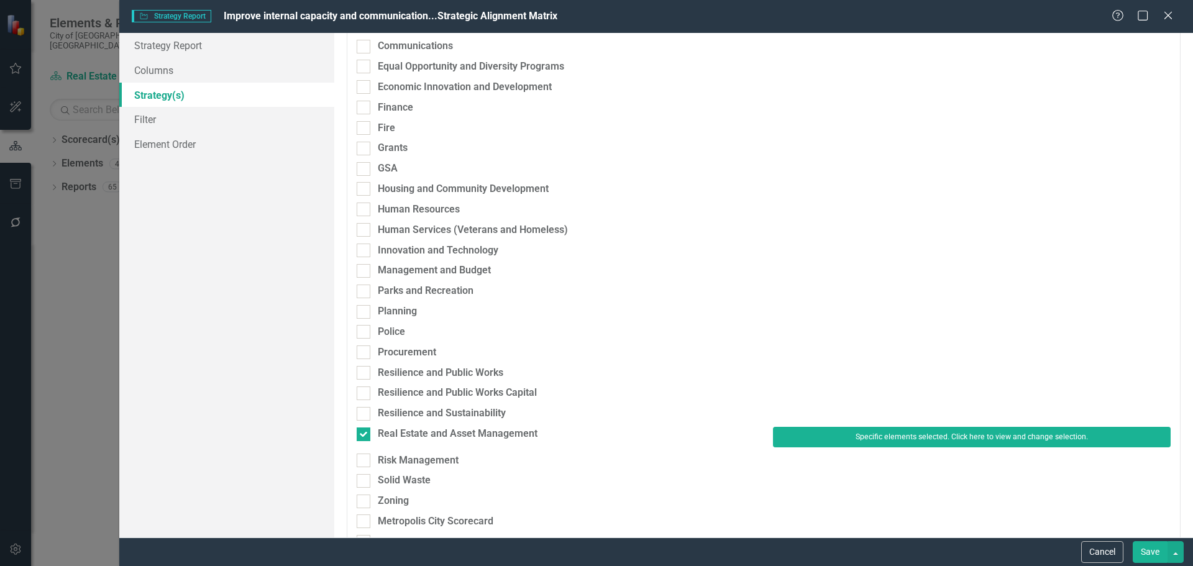
click at [1155, 553] on button "Save" at bounding box center [1150, 552] width 35 height 22
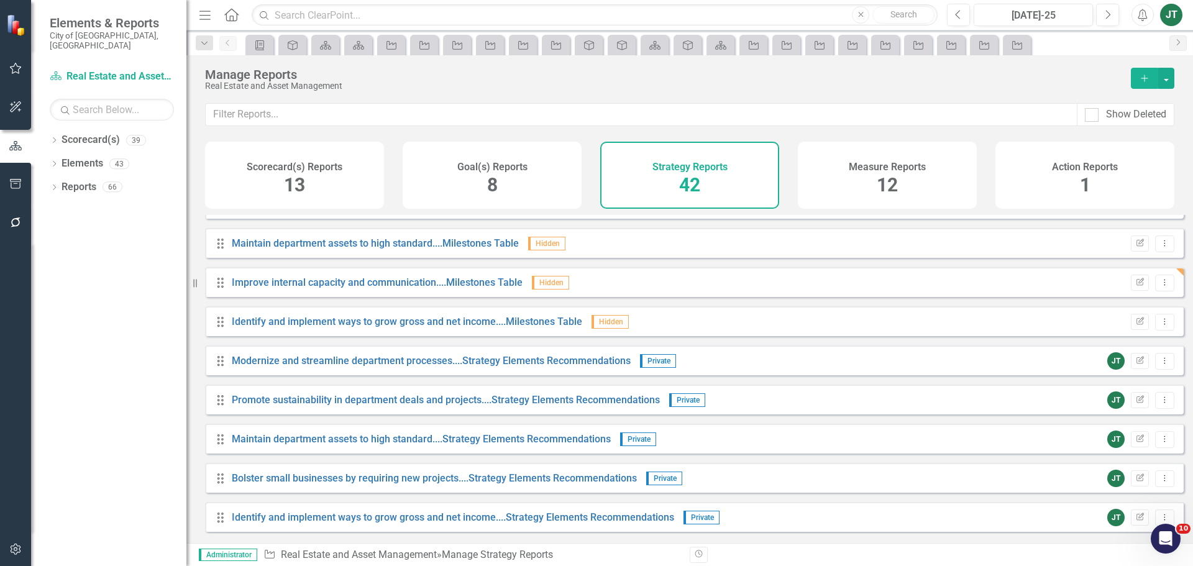
scroll to position [497, 0]
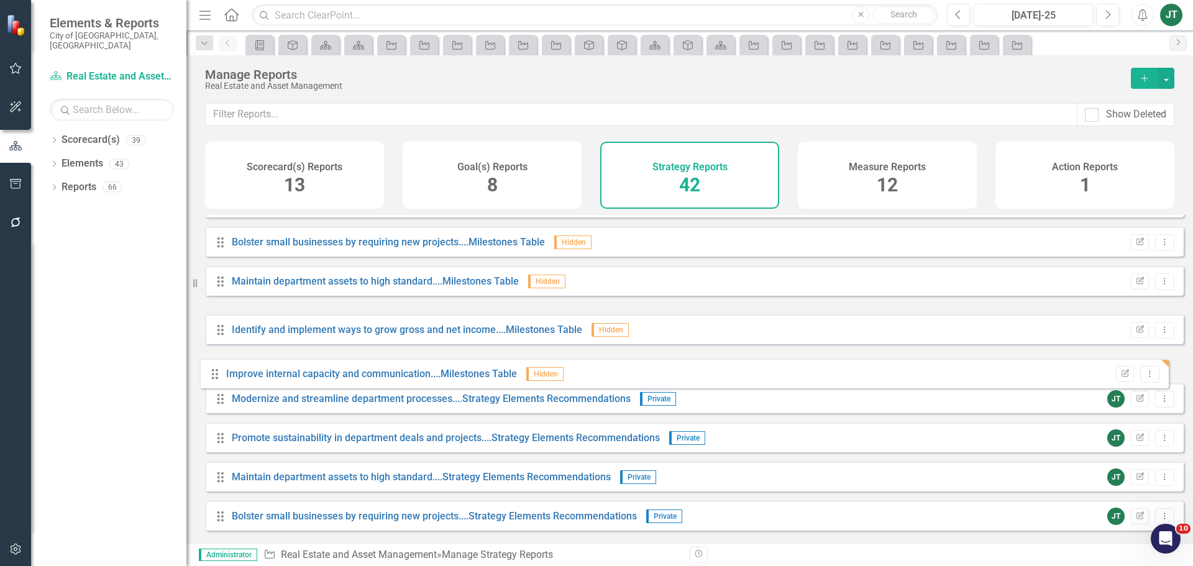
drag, startPoint x: 224, startPoint y: 330, endPoint x: 218, endPoint y: 377, distance: 47.0
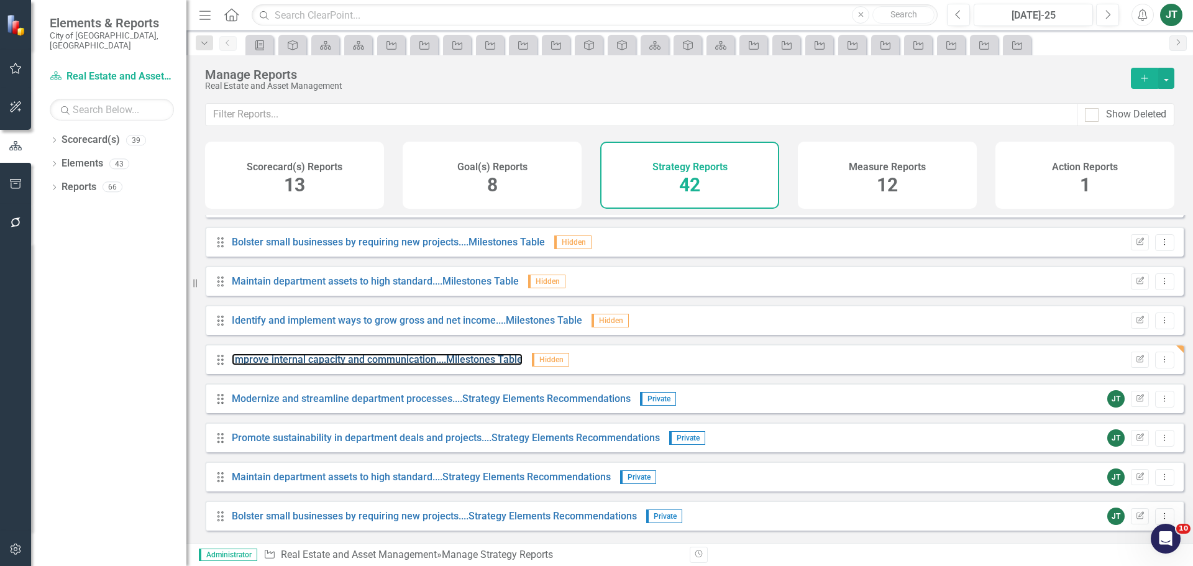
click at [506, 365] on link "Improve internal capacity and communication....Milestones Table" at bounding box center [377, 360] width 291 height 12
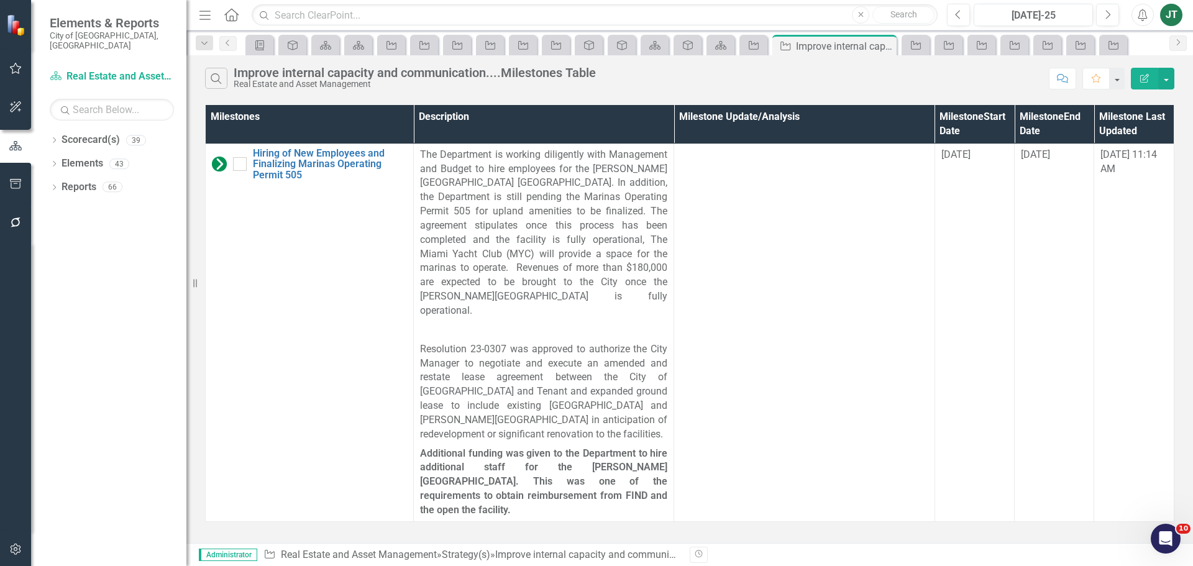
click at [1135, 81] on button "Edit Report" at bounding box center [1144, 79] width 27 height 22
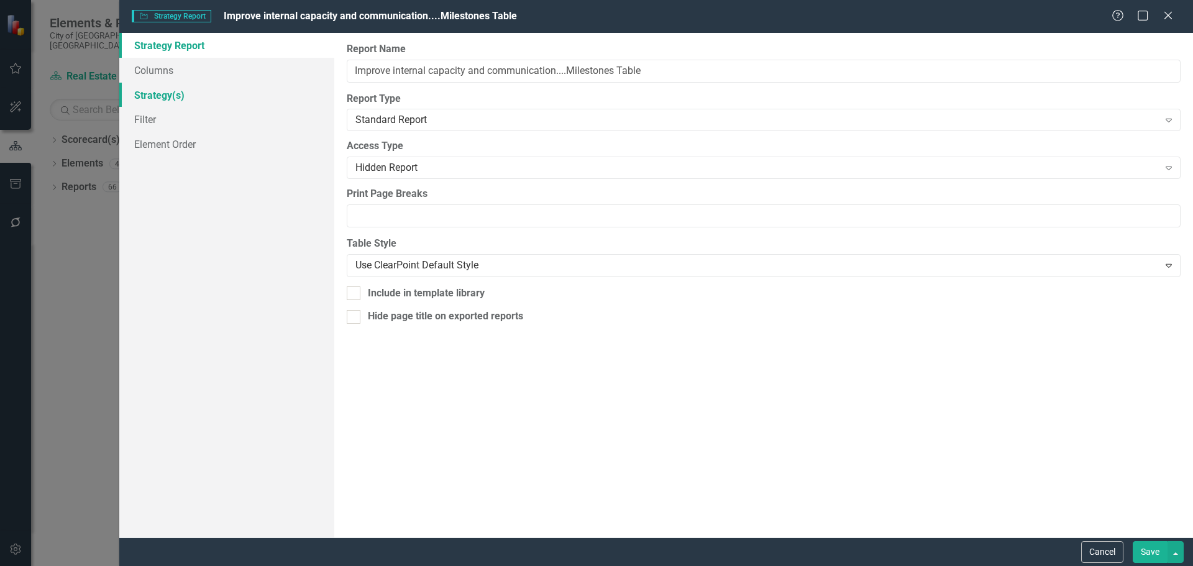
click at [142, 88] on link "Strategy(s)" at bounding box center [226, 95] width 215 height 25
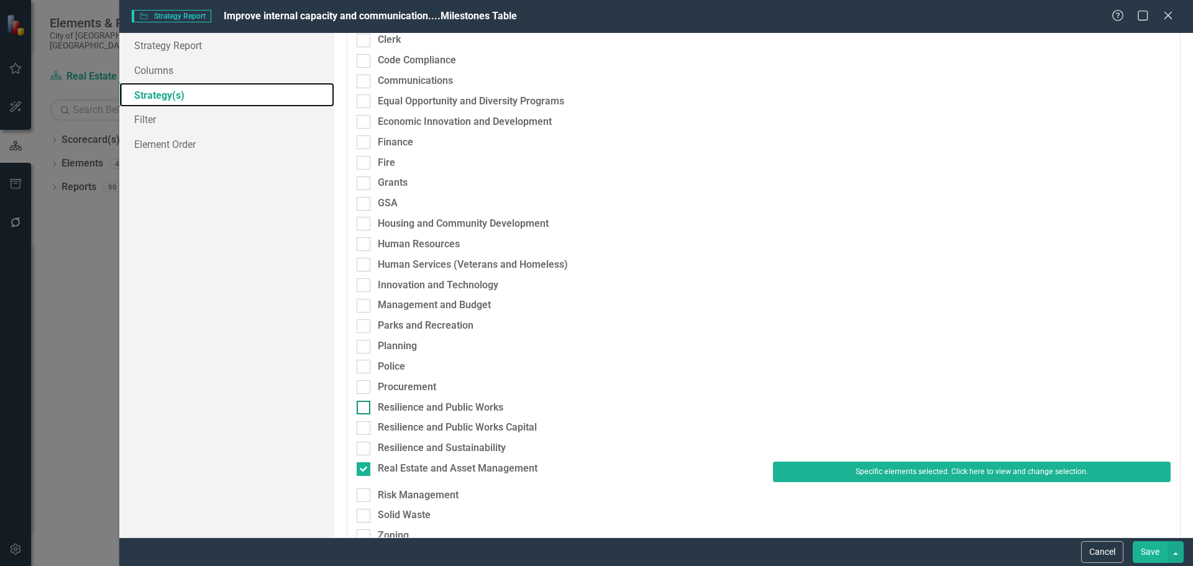
scroll to position [249, 0]
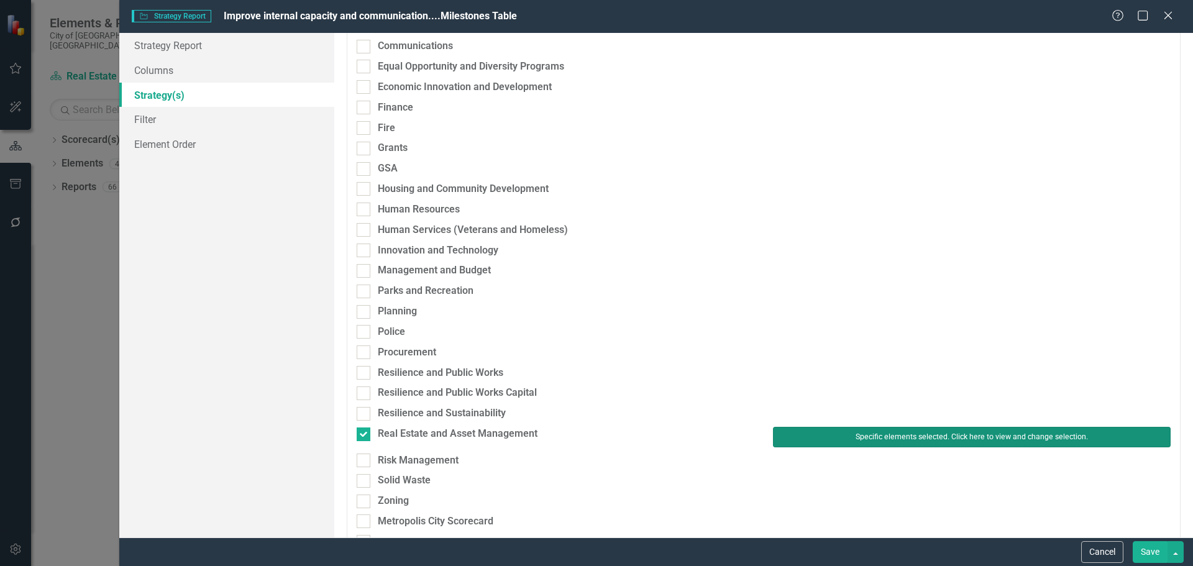
click at [795, 437] on button "Specific elements selected. Click here to view and change selection." at bounding box center [972, 437] width 398 height 20
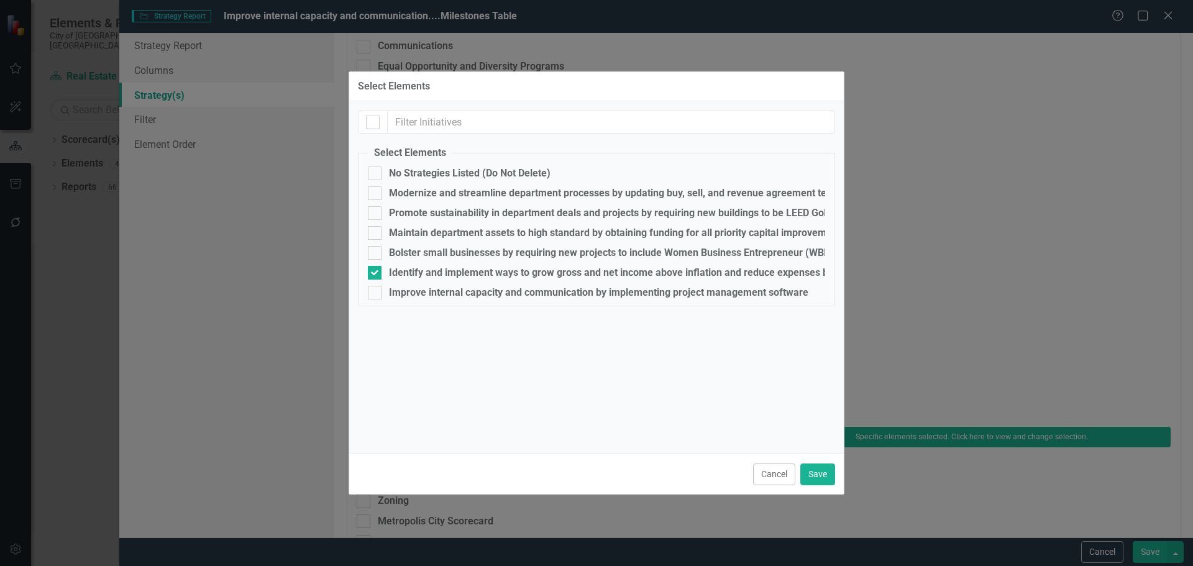
click at [413, 283] on fieldset "Select Elements No Strategies Listed (Do Not Delete) Modernize and streamline d…" at bounding box center [596, 226] width 477 height 160
click at [411, 296] on div "Improve internal capacity and communication by implementing project management …" at bounding box center [598, 292] width 419 height 11
click at [376, 294] on input "Improve internal capacity and communication by implementing project management …" at bounding box center [372, 290] width 8 height 8
checkbox input "true"
click at [411, 275] on div "Identify and implement ways to grow gross and net income above inflation and re…" at bounding box center [639, 272] width 500 height 11
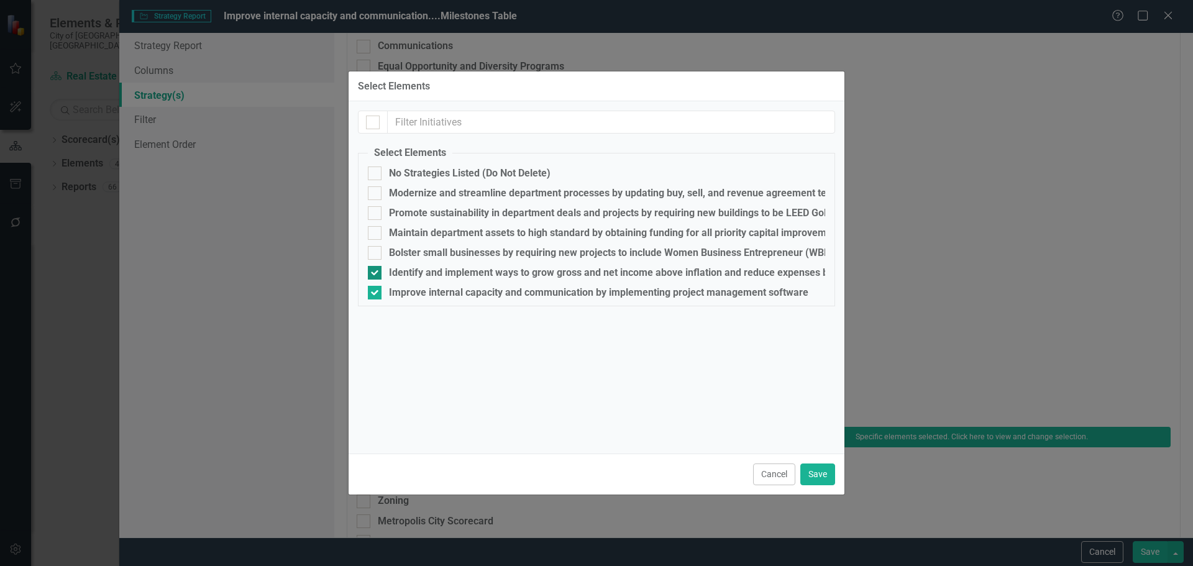
click at [376, 274] on input "Identify and implement ways to grow gross and net income above inflation and re…" at bounding box center [372, 270] width 8 height 8
checkbox input "false"
click at [806, 473] on button "Save" at bounding box center [817, 475] width 35 height 22
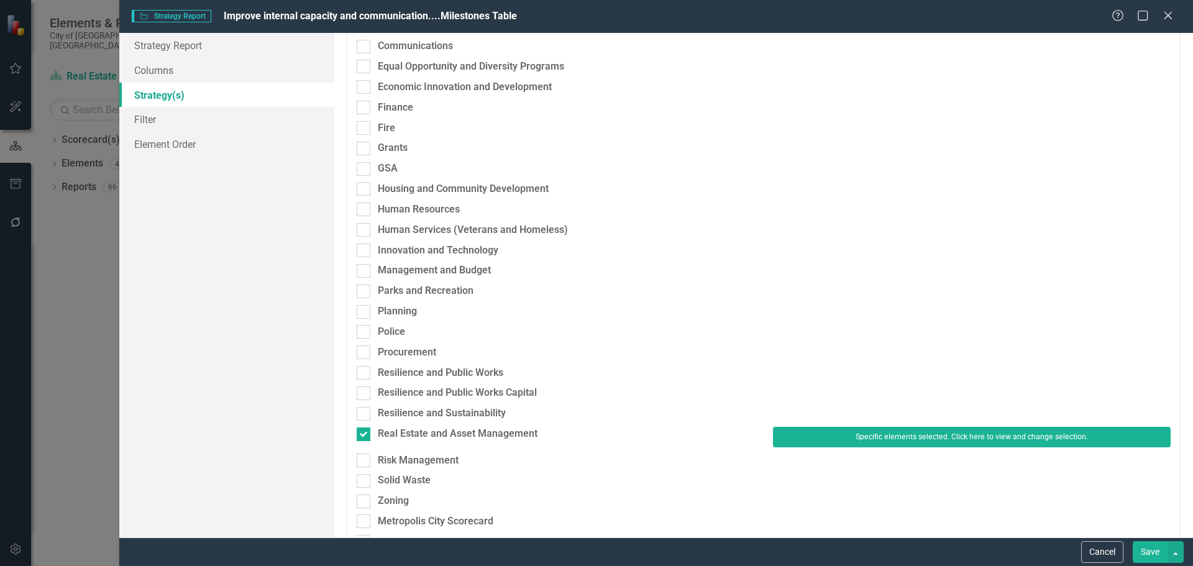
click at [1150, 549] on button "Save" at bounding box center [1150, 552] width 35 height 22
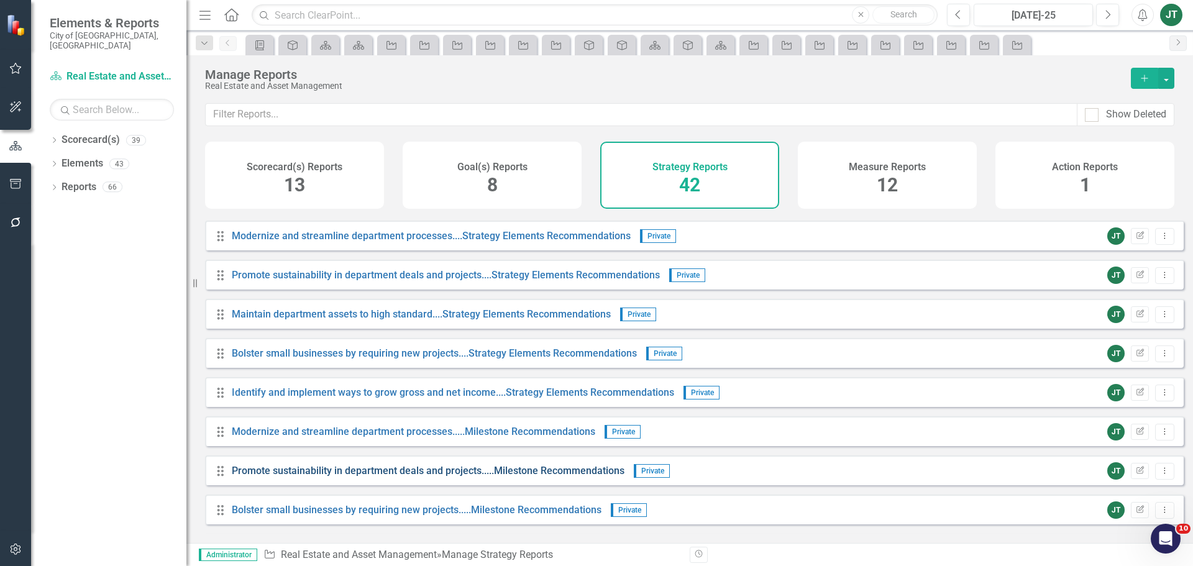
scroll to position [684, 0]
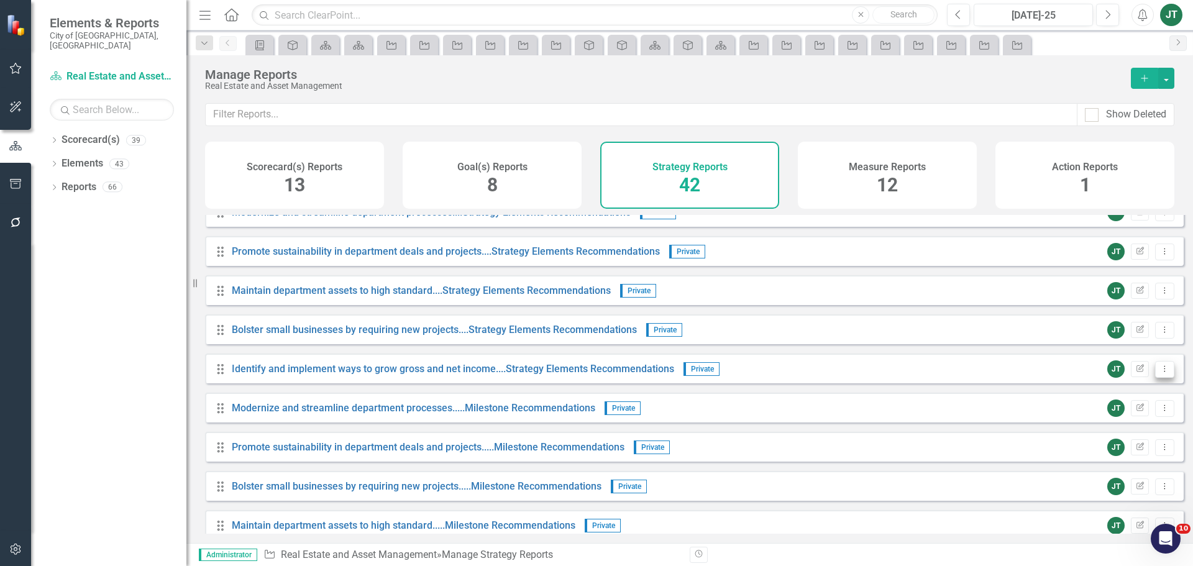
click at [1160, 373] on icon "Dropdown Menu" at bounding box center [1165, 369] width 11 height 8
click at [1090, 446] on link "Copy Duplicate Report" at bounding box center [1113, 445] width 103 height 23
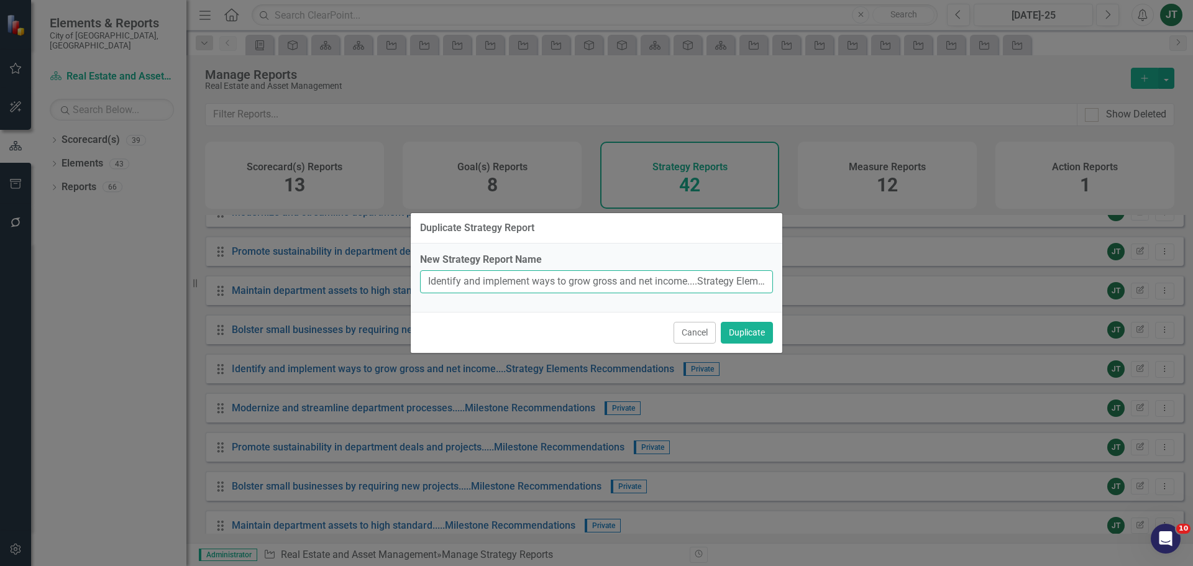
click at [539, 271] on input "Identify and implement ways to grow gross and net income....Strategy Elements R…" at bounding box center [596, 281] width 353 height 23
drag, startPoint x: 688, startPoint y: 278, endPoint x: 417, endPoint y: 277, distance: 270.9
click at [417, 277] on div "New Strategy Report Name Identify and implement ways to grow gross and net inco…" at bounding box center [597, 278] width 372 height 68
paste input "mprove internal capacity and communication"
click at [659, 286] on input "Improve internal capacity and communication....Strategy Elements Recommendation…" at bounding box center [596, 281] width 353 height 23
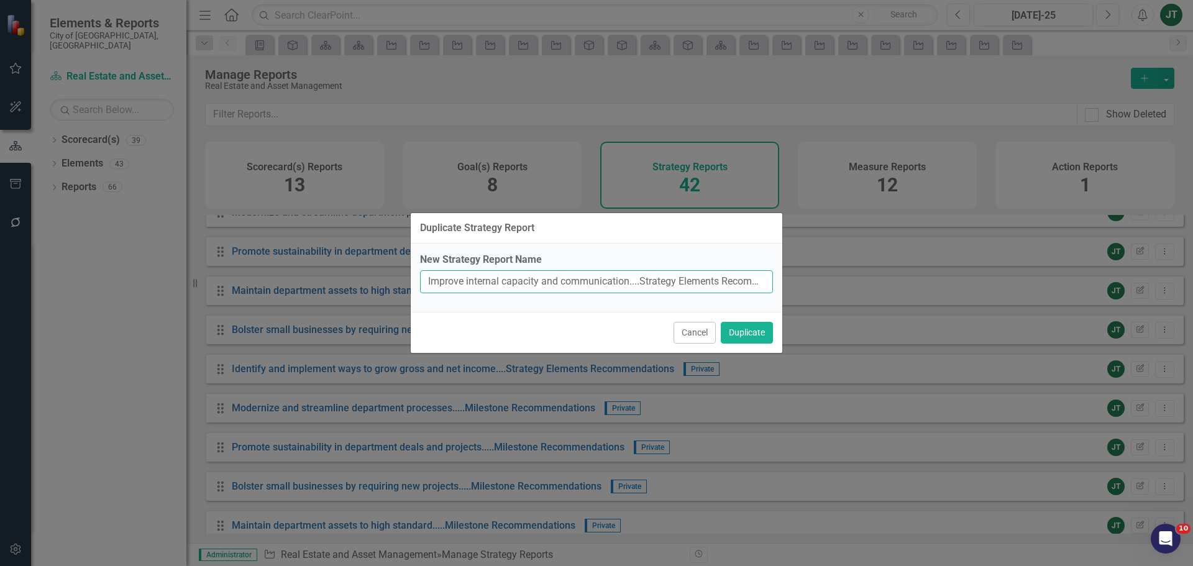
scroll to position [0, 73]
drag, startPoint x: 524, startPoint y: 286, endPoint x: 782, endPoint y: 287, distance: 257.3
click at [782, 287] on div "New Strategy Report Name Improve internal capacity and communication....Strateg…" at bounding box center [597, 278] width 372 height 68
click at [731, 286] on input "Improve internal capacity and communication....Strategy Elements Recommendation…" at bounding box center [596, 281] width 353 height 23
drag, startPoint x: 733, startPoint y: 279, endPoint x: 796, endPoint y: 279, distance: 63.4
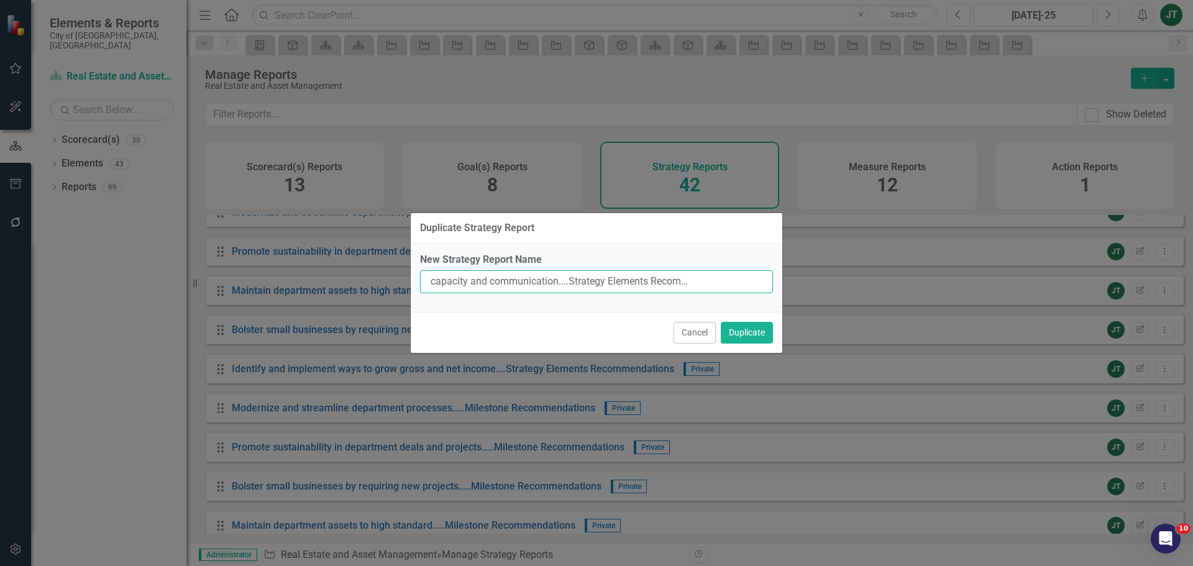
click at [796, 280] on div "Duplicate Strategy Report New Strategy Report Name Improve internal capacity an…" at bounding box center [596, 283] width 1193 height 566
type input "Improve internal capacity and communication....Strategy Elements Recommendations"
click at [742, 327] on button "Duplicate" at bounding box center [747, 333] width 52 height 22
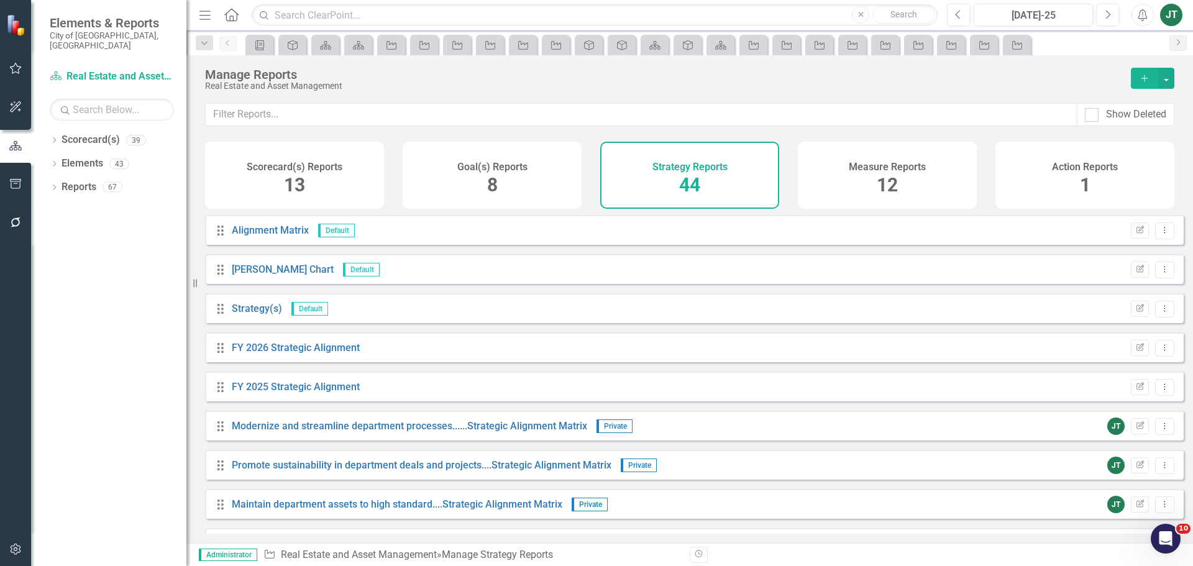
scroll to position [994, 0]
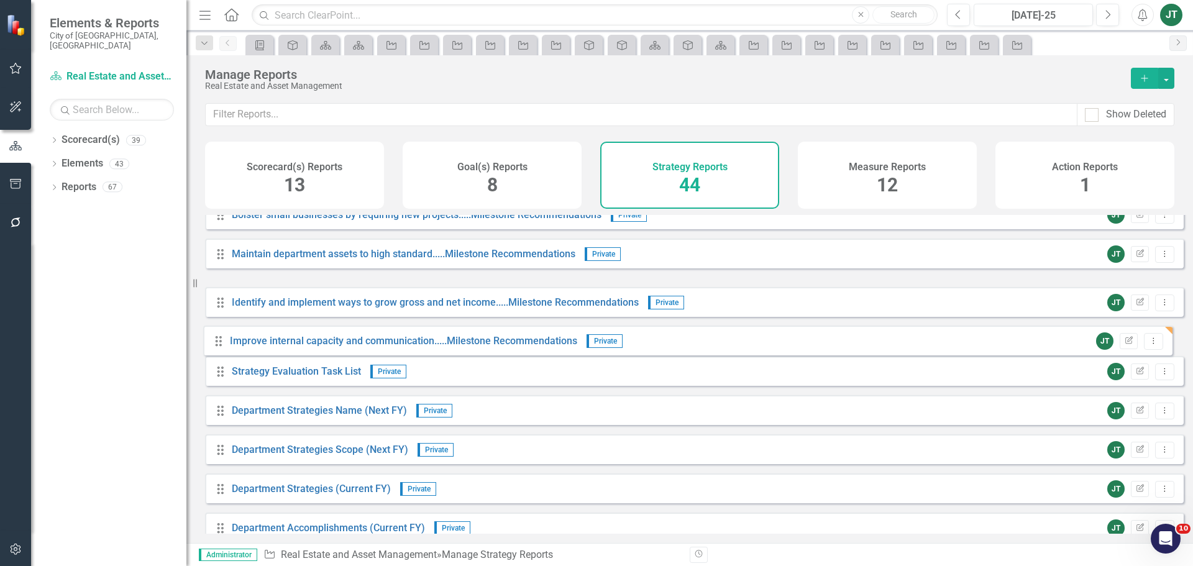
drag, startPoint x: 219, startPoint y: 301, endPoint x: 216, endPoint y: 346, distance: 44.8
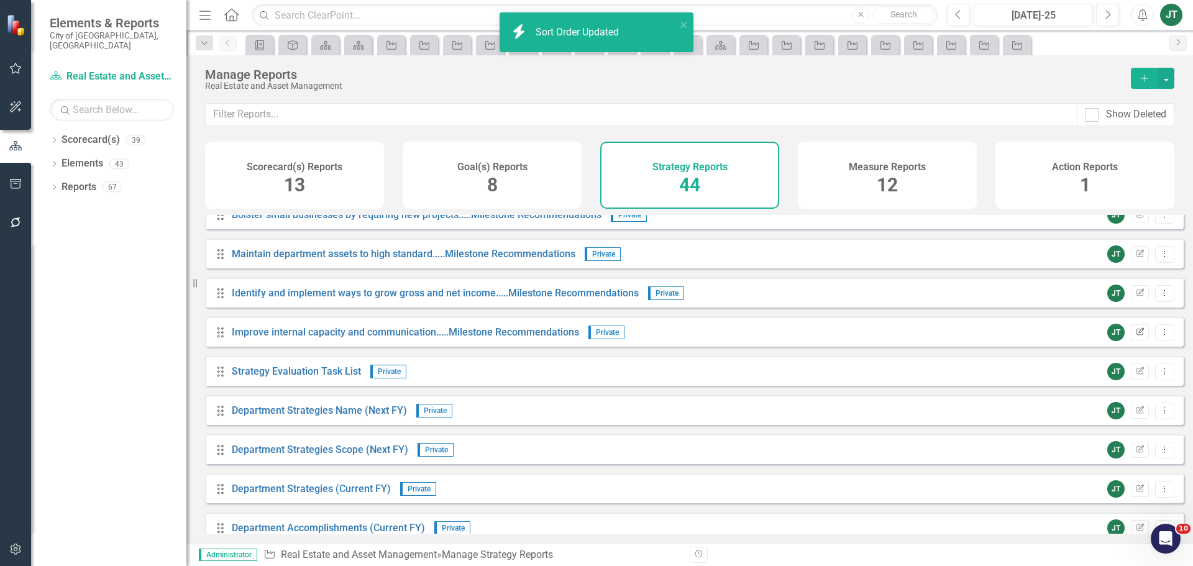
click at [1137, 335] on icon "button" at bounding box center [1140, 330] width 7 height 7
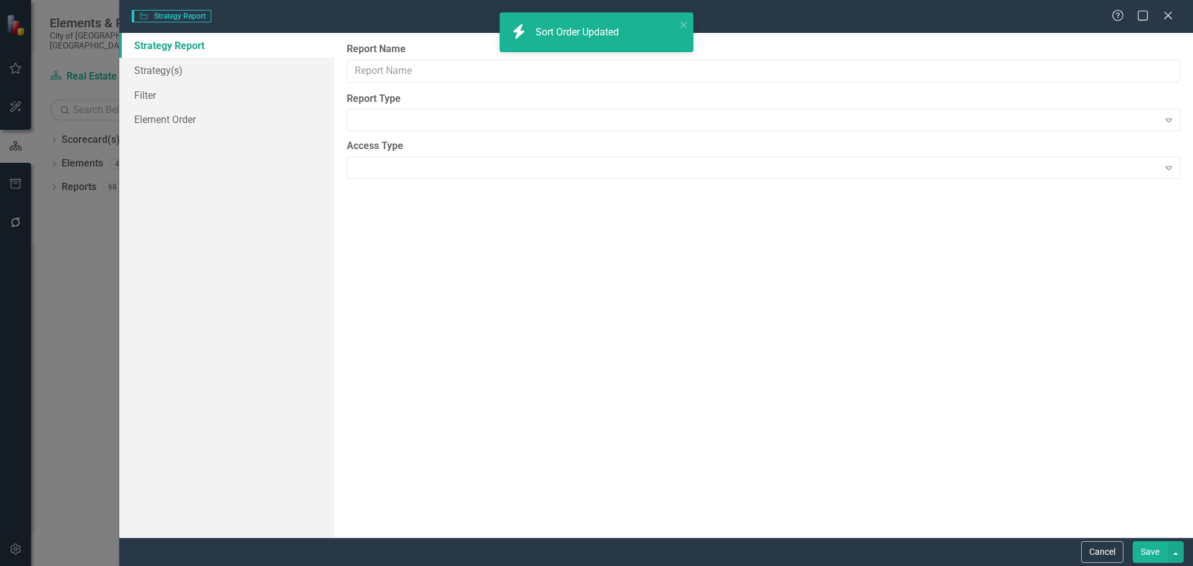
type input "Improve internal capacity and communication.....Milestone Recommendations"
click at [181, 65] on link "Strategy(s)" at bounding box center [226, 70] width 215 height 25
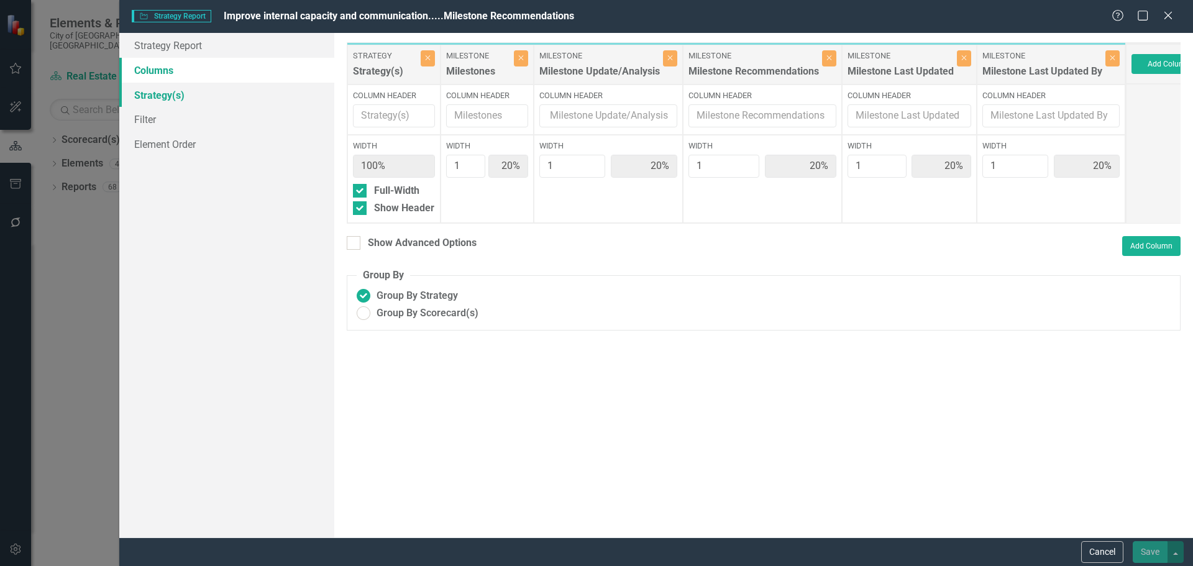
click at [140, 96] on link "Strategy(s)" at bounding box center [226, 95] width 215 height 25
click at [162, 94] on link "Strategy(s)" at bounding box center [226, 95] width 215 height 25
click at [156, 95] on link "Strategy(s)" at bounding box center [226, 95] width 215 height 25
click at [234, 99] on link "Strategy(s)" at bounding box center [226, 95] width 215 height 25
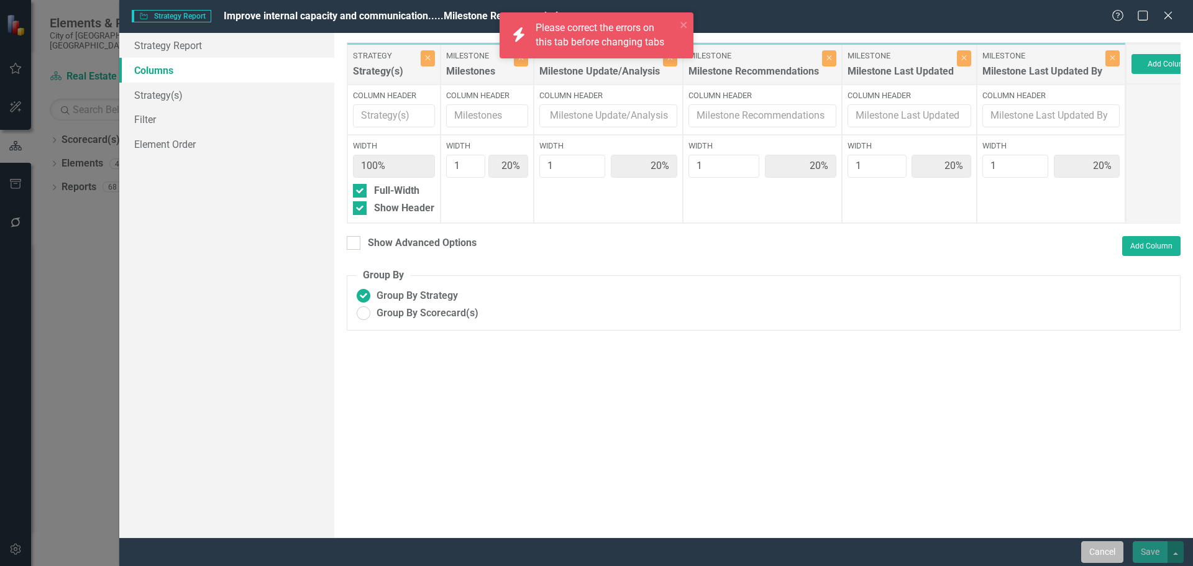
click at [1102, 550] on button "Cancel" at bounding box center [1102, 552] width 42 height 22
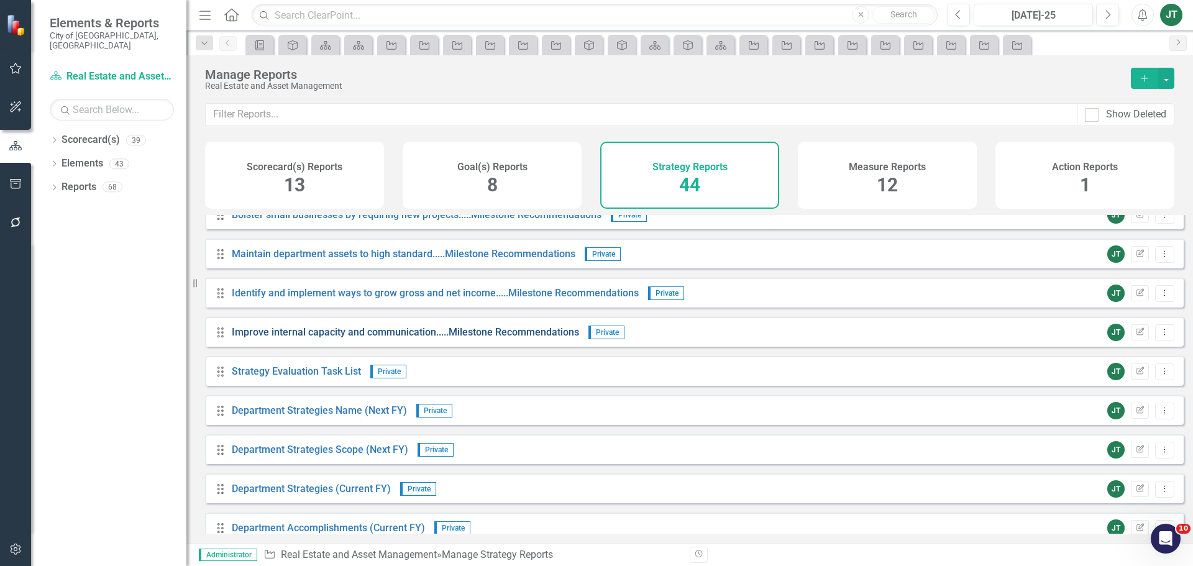
click at [393, 338] on link "Improve internal capacity and communication.....Milestone Recommendations" at bounding box center [405, 332] width 347 height 12
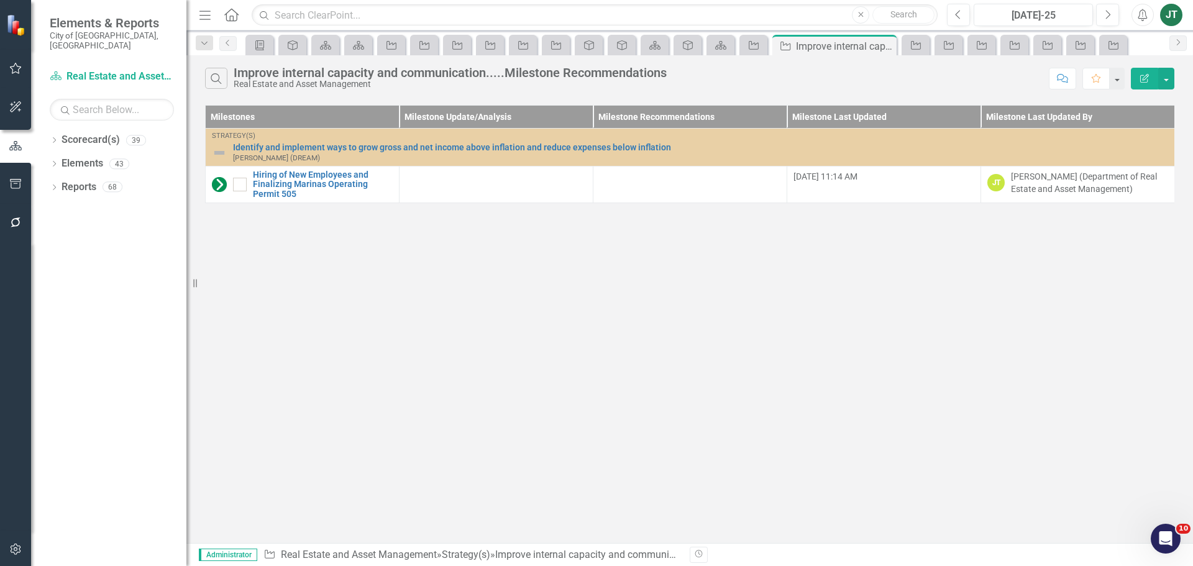
click at [1145, 76] on icon "Edit Report" at bounding box center [1144, 78] width 11 height 9
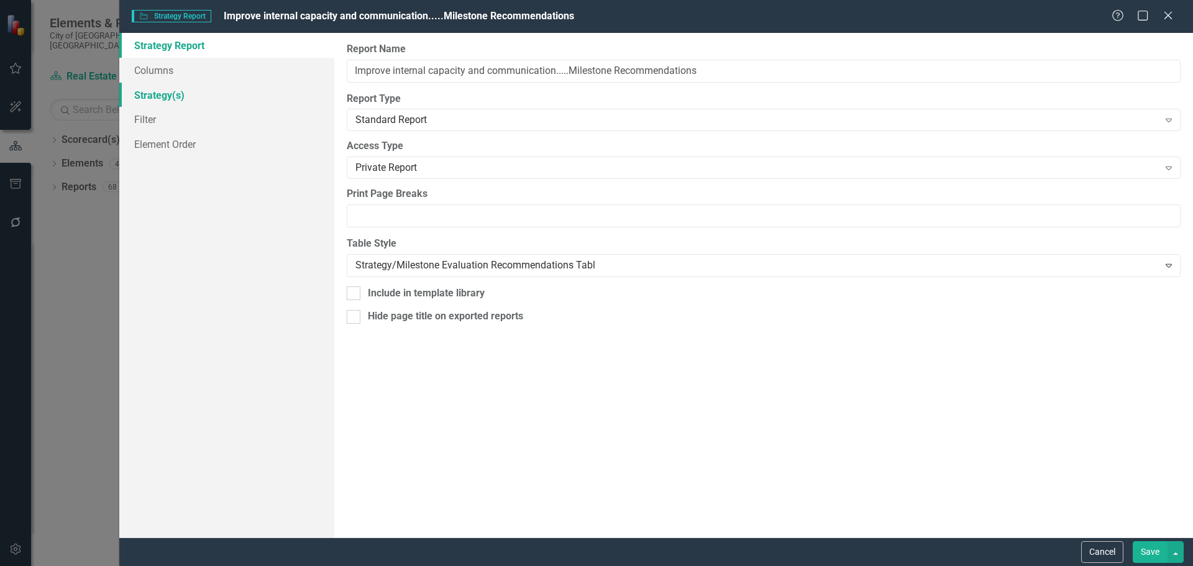
click at [147, 93] on link "Strategy(s)" at bounding box center [226, 95] width 215 height 25
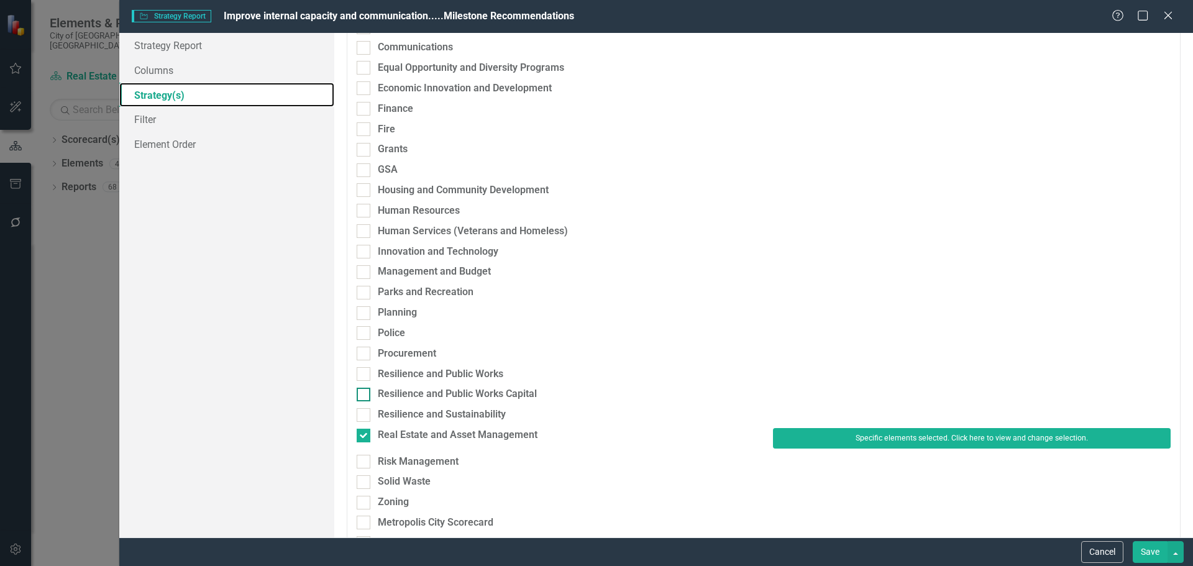
scroll to position [249, 0]
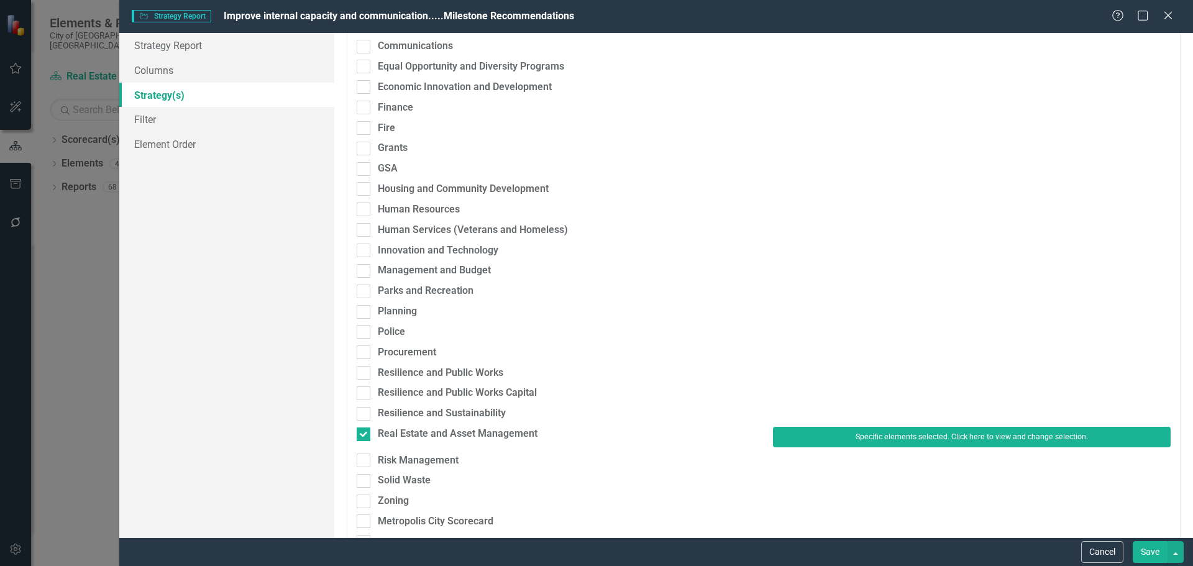
click at [825, 447] on div "Specific elements selected. Click here to view and change selection." at bounding box center [972, 440] width 416 height 26
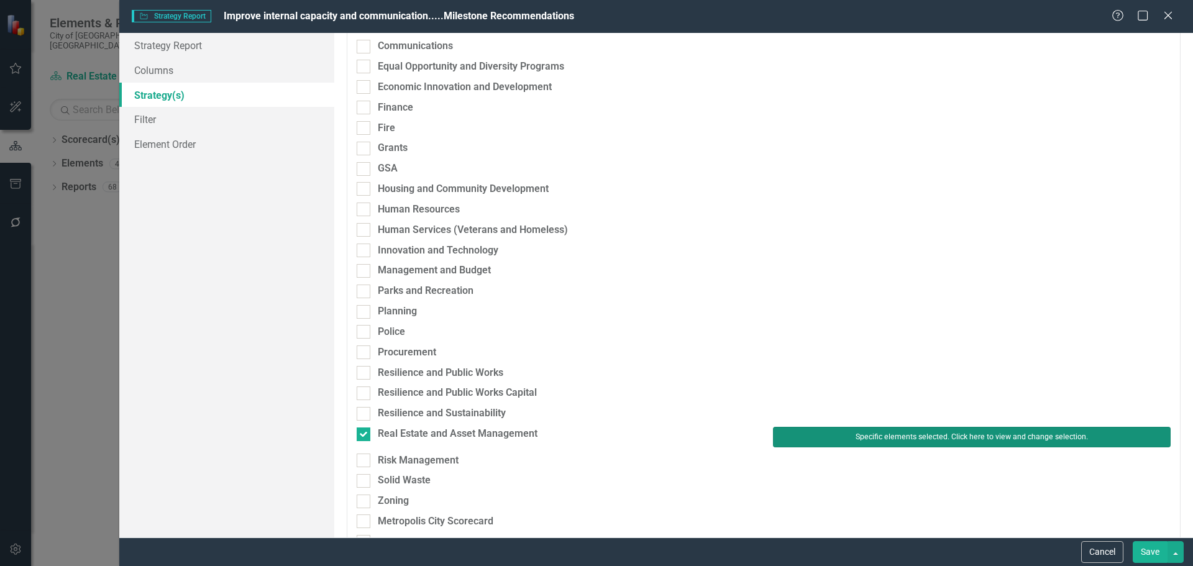
click at [825, 439] on button "Specific elements selected. Click here to view and change selection." at bounding box center [972, 437] width 398 height 20
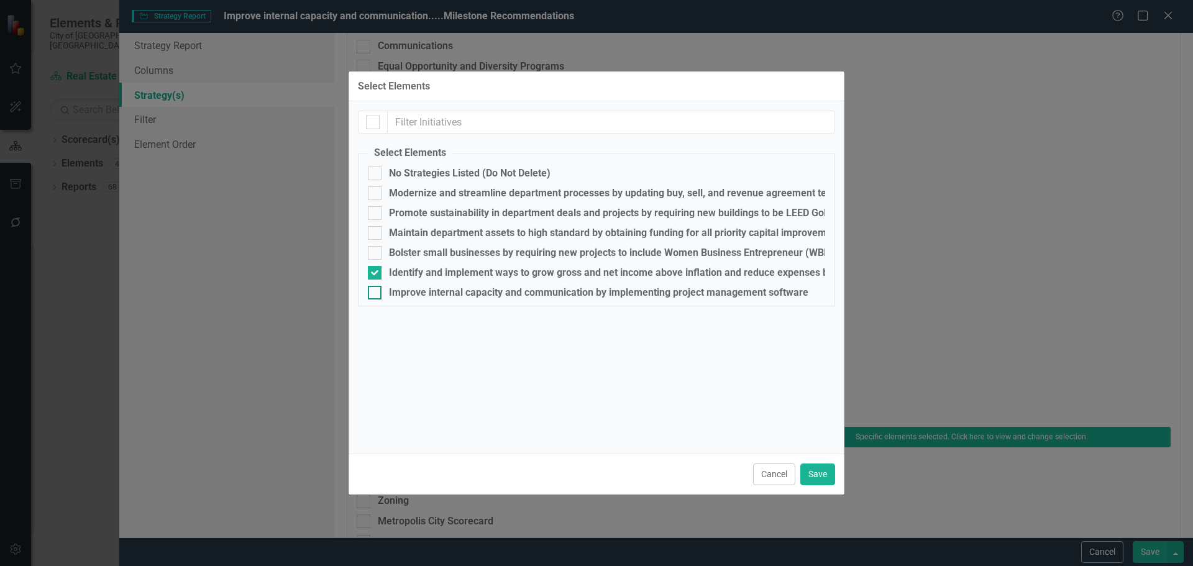
click at [440, 290] on div "Improve internal capacity and communication by implementing project management …" at bounding box center [598, 292] width 419 height 11
click at [376, 290] on input "Improve internal capacity and communication by implementing project management …" at bounding box center [372, 290] width 8 height 8
checkbox input "true"
click at [418, 272] on div "Identify and implement ways to grow gross and net income above inflation and re…" at bounding box center [639, 272] width 500 height 11
click at [376, 272] on input "Identify and implement ways to grow gross and net income above inflation and re…" at bounding box center [372, 270] width 8 height 8
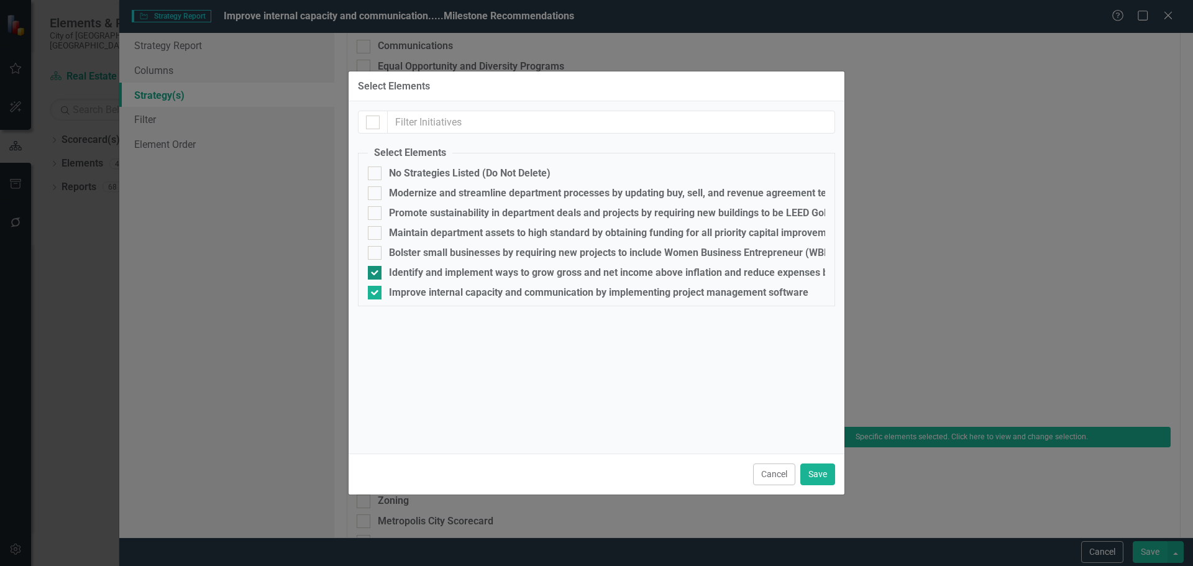
checkbox input "false"
click at [813, 476] on button "Save" at bounding box center [817, 475] width 35 height 22
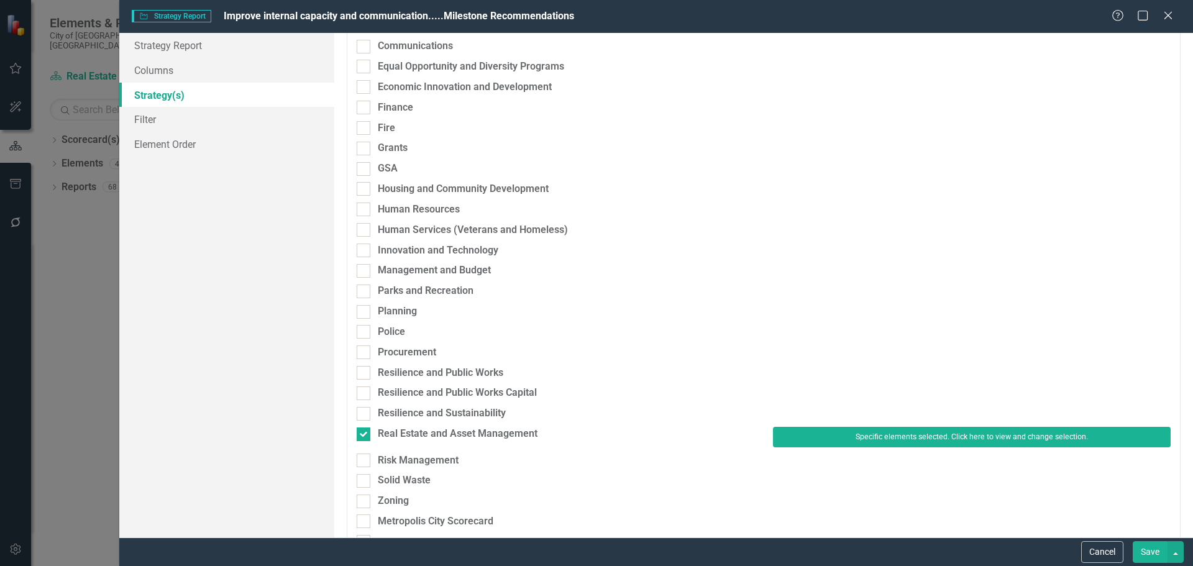
click at [1147, 548] on button "Save" at bounding box center [1150, 552] width 35 height 22
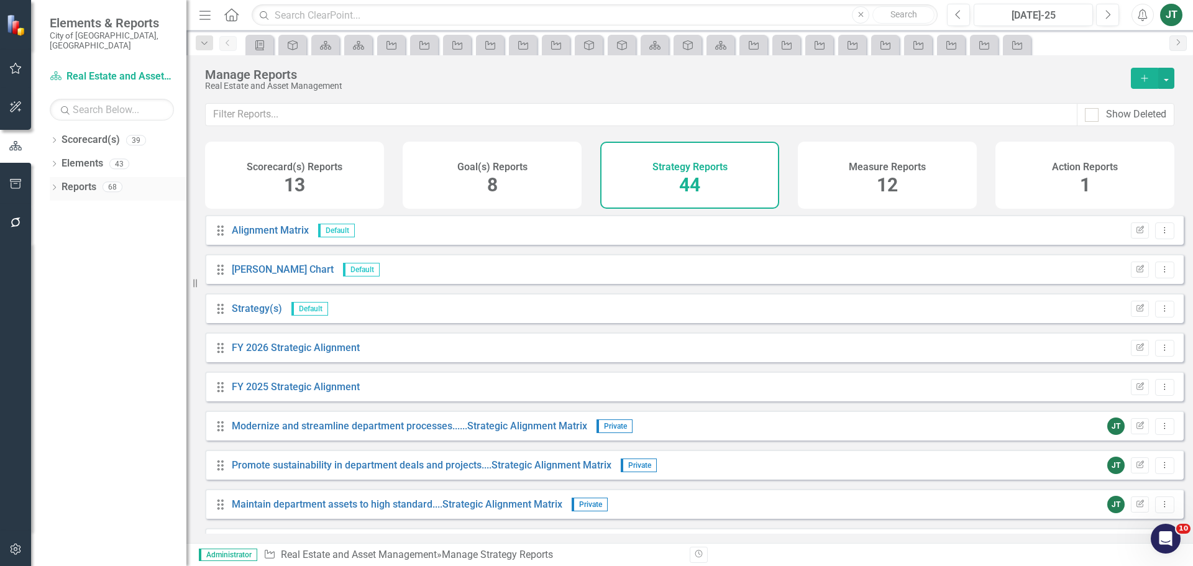
click at [78, 180] on link "Reports" at bounding box center [79, 187] width 35 height 14
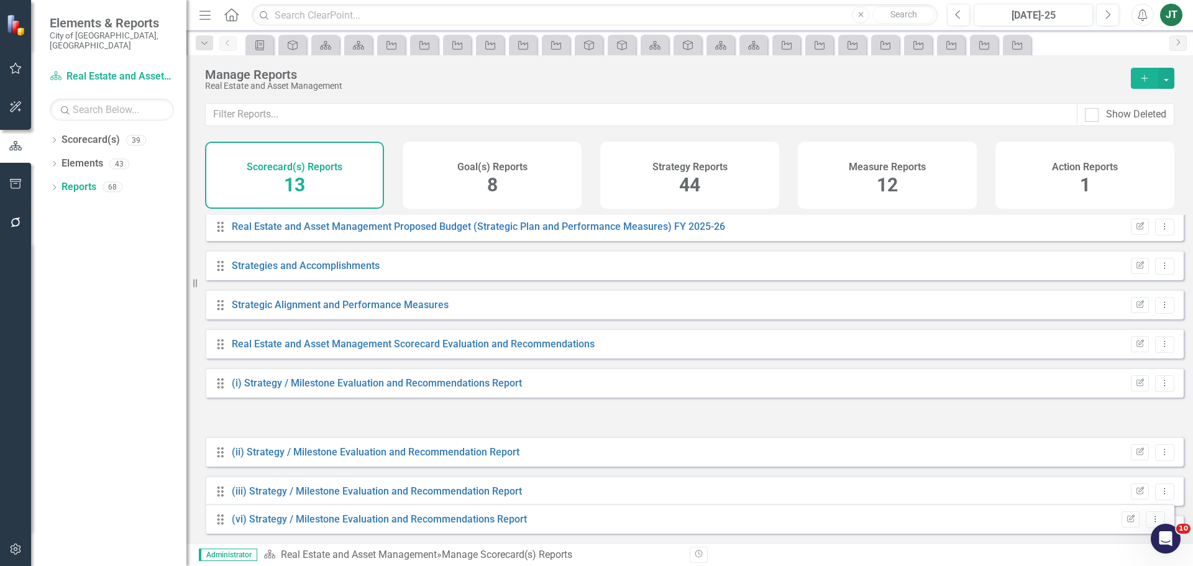
scroll to position [190, 0]
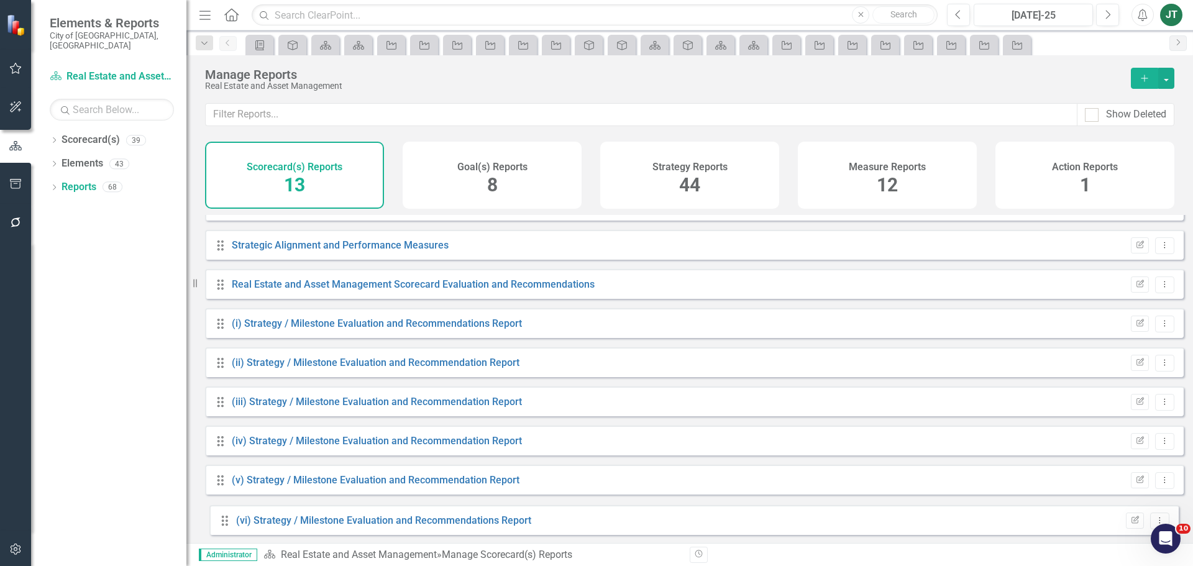
drag, startPoint x: 219, startPoint y: 281, endPoint x: 222, endPoint y: 523, distance: 241.8
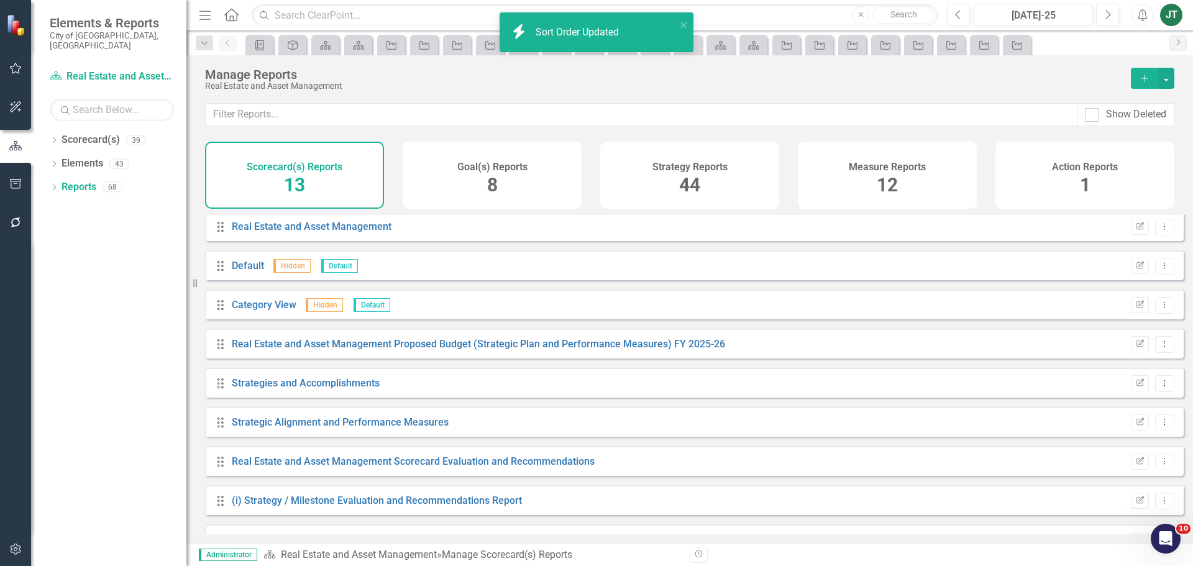
scroll to position [0, 0]
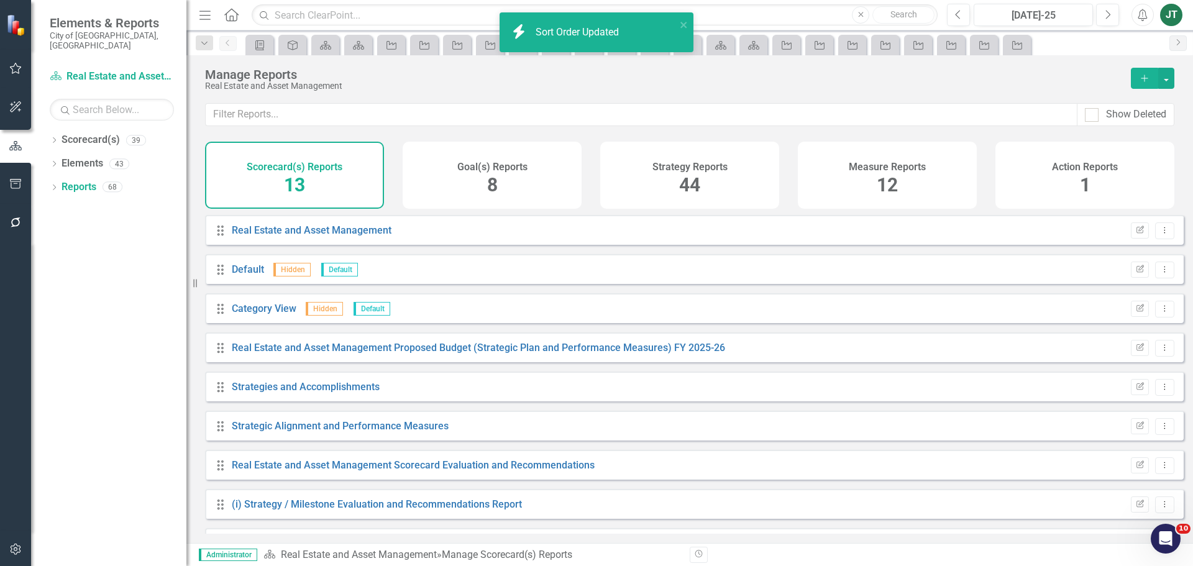
click at [648, 155] on div "Strategy Reports 44" at bounding box center [689, 175] width 179 height 67
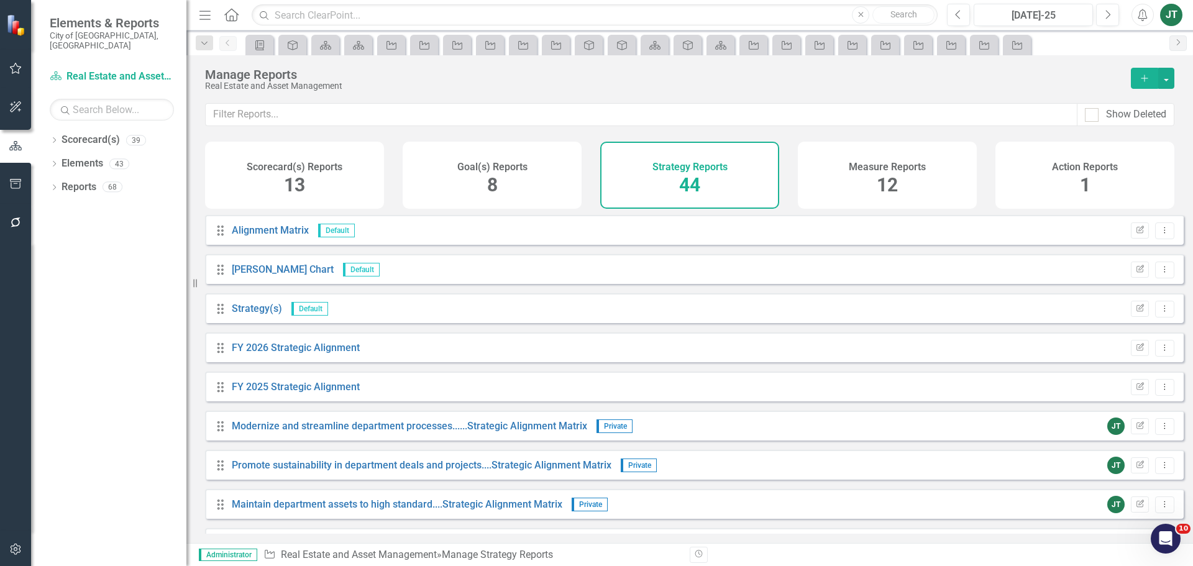
click at [470, 180] on div "Goal(s) Reports 8" at bounding box center [492, 175] width 179 height 67
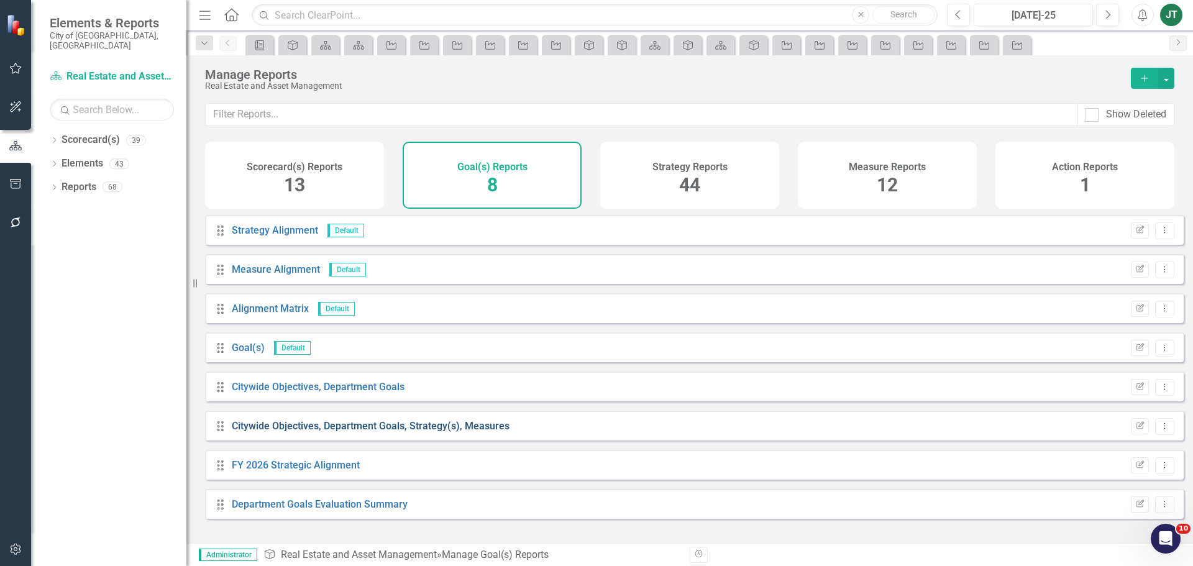
click at [333, 432] on link "Citywide Objectives, Department Goals, Strategy(s), Measures" at bounding box center [371, 426] width 278 height 12
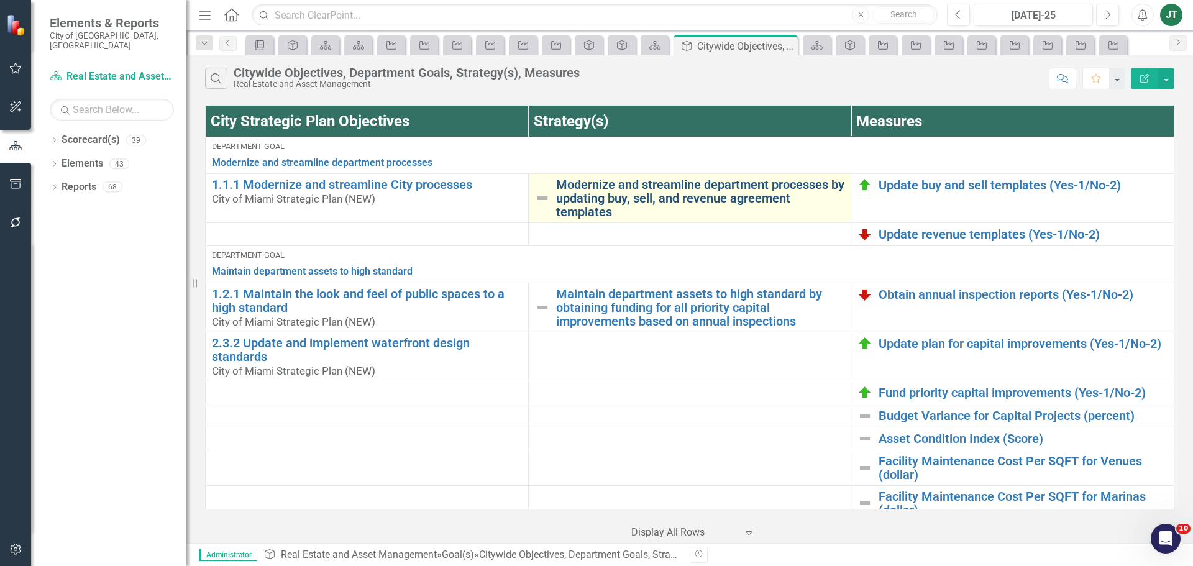
click at [590, 186] on link "Modernize and streamline department processes by updating buy, sell, and revenu…" at bounding box center [700, 198] width 289 height 41
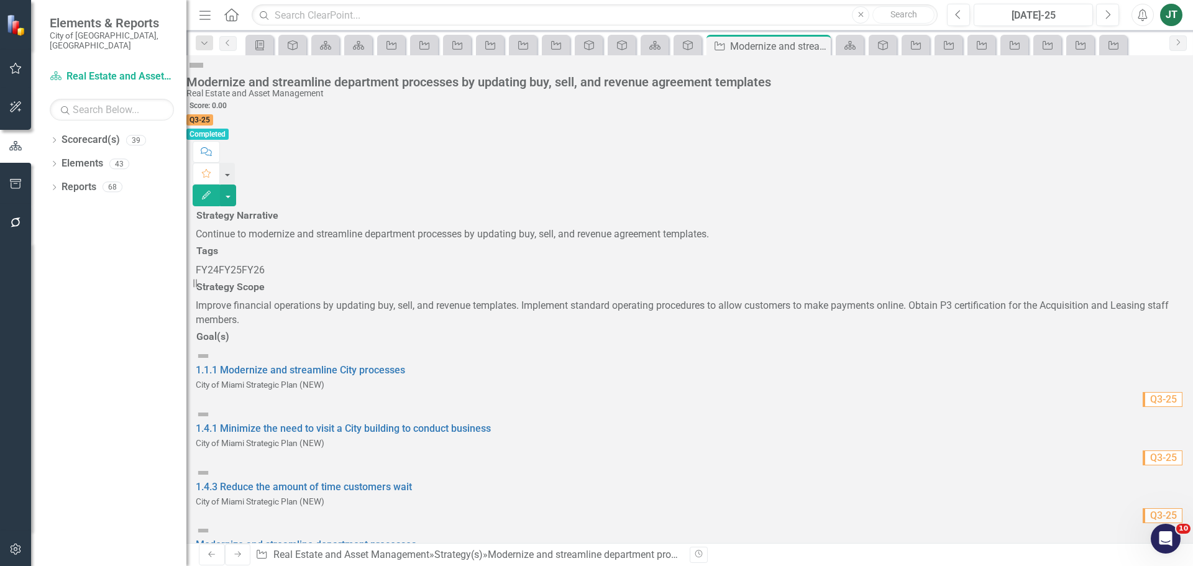
scroll to position [62, 0]
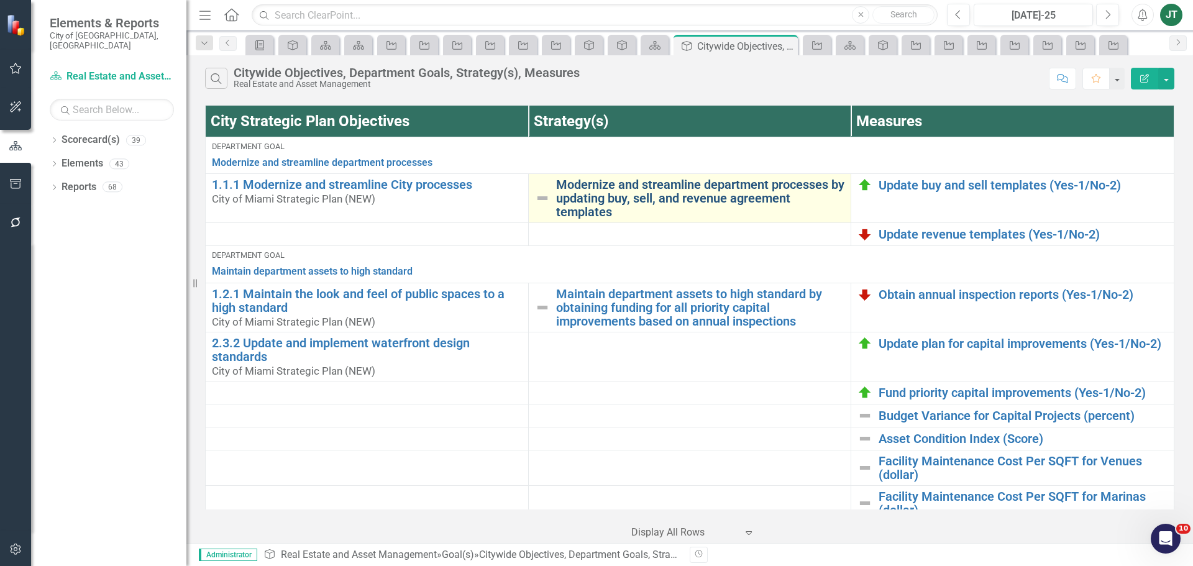
click at [591, 198] on link "Modernize and streamline department processes by updating buy, sell, and revenu…" at bounding box center [700, 198] width 289 height 41
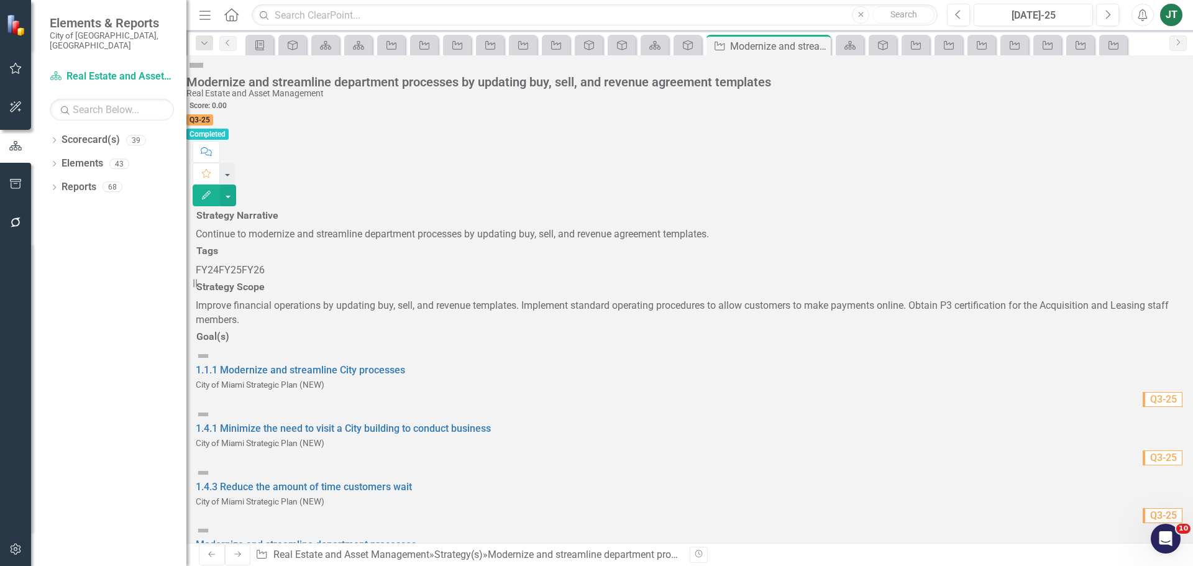
click at [229, 342] on h3 "Goal(s)" at bounding box center [212, 336] width 33 height 11
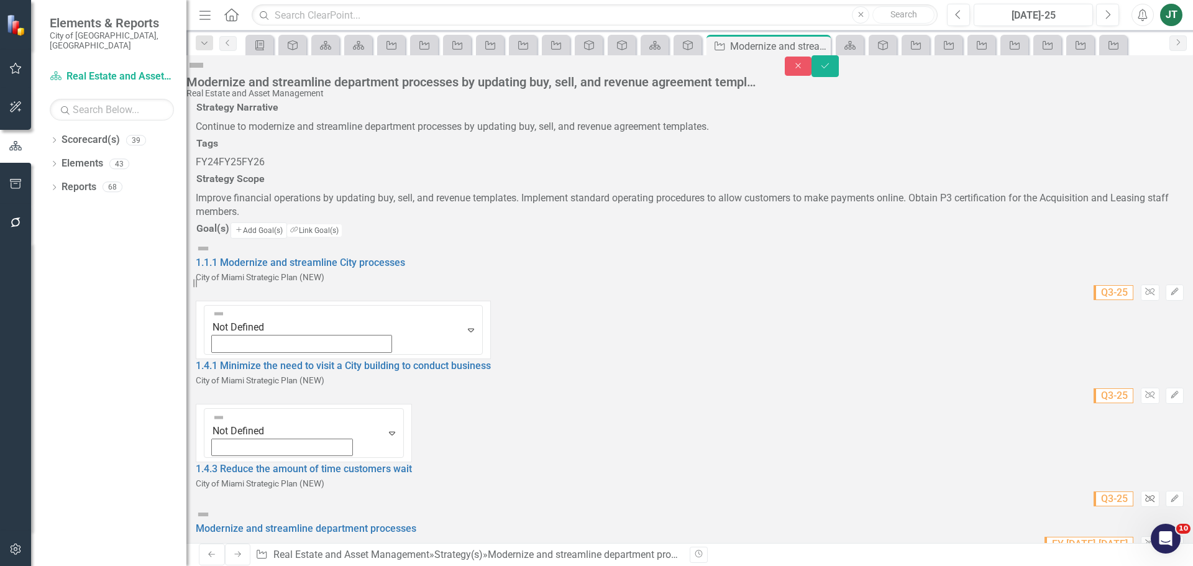
click at [1145, 495] on icon "button" at bounding box center [1149, 498] width 9 height 7
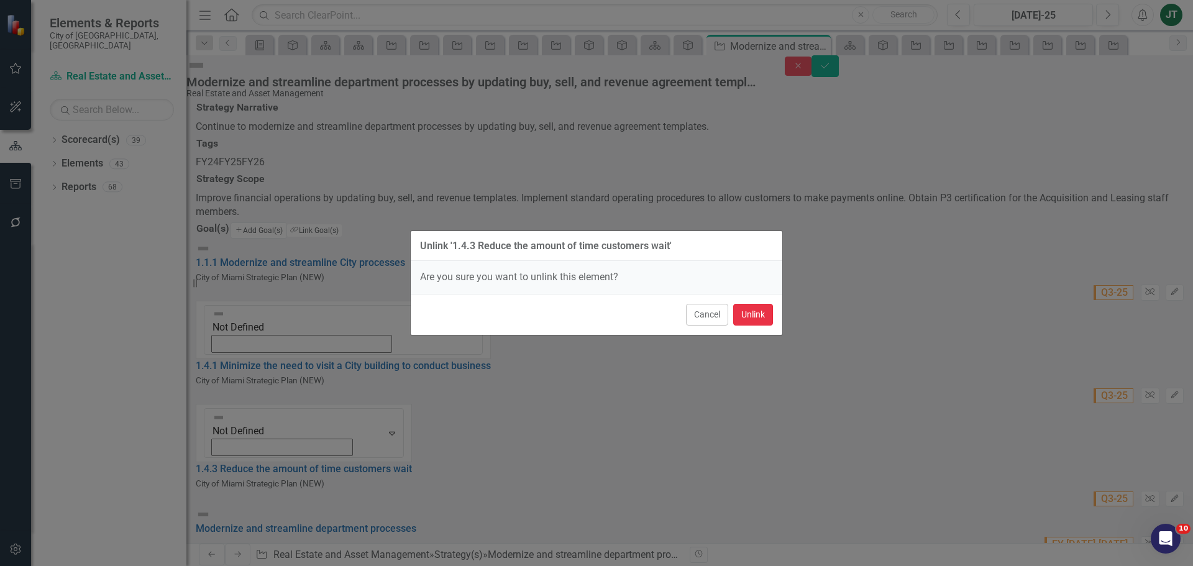
click at [757, 316] on button "Unlink" at bounding box center [753, 315] width 40 height 22
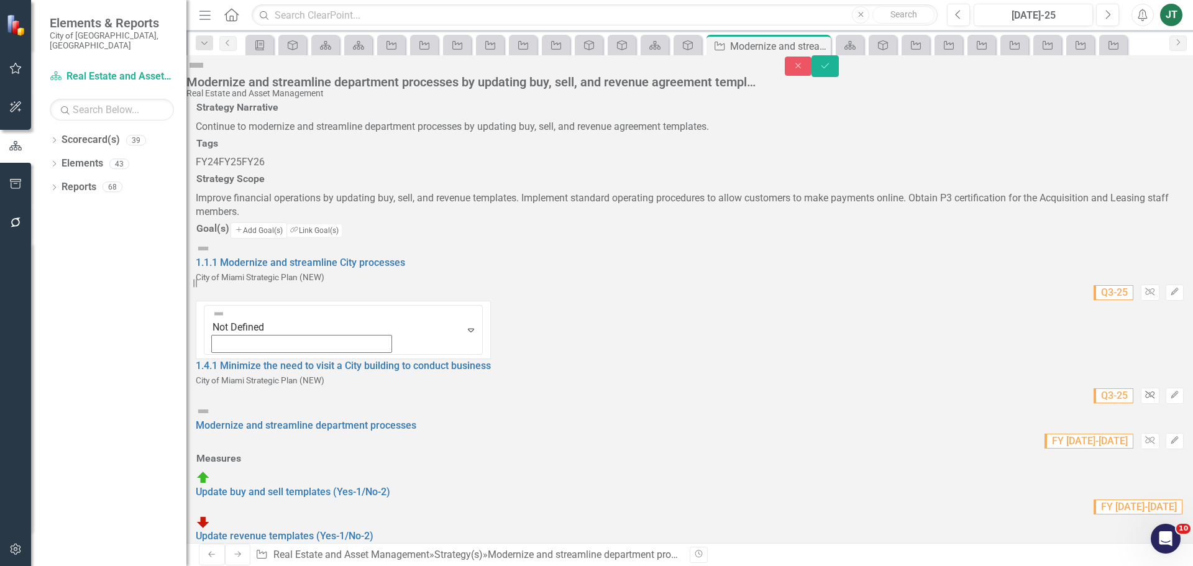
click at [1145, 399] on icon "Unlink" at bounding box center [1149, 395] width 9 height 7
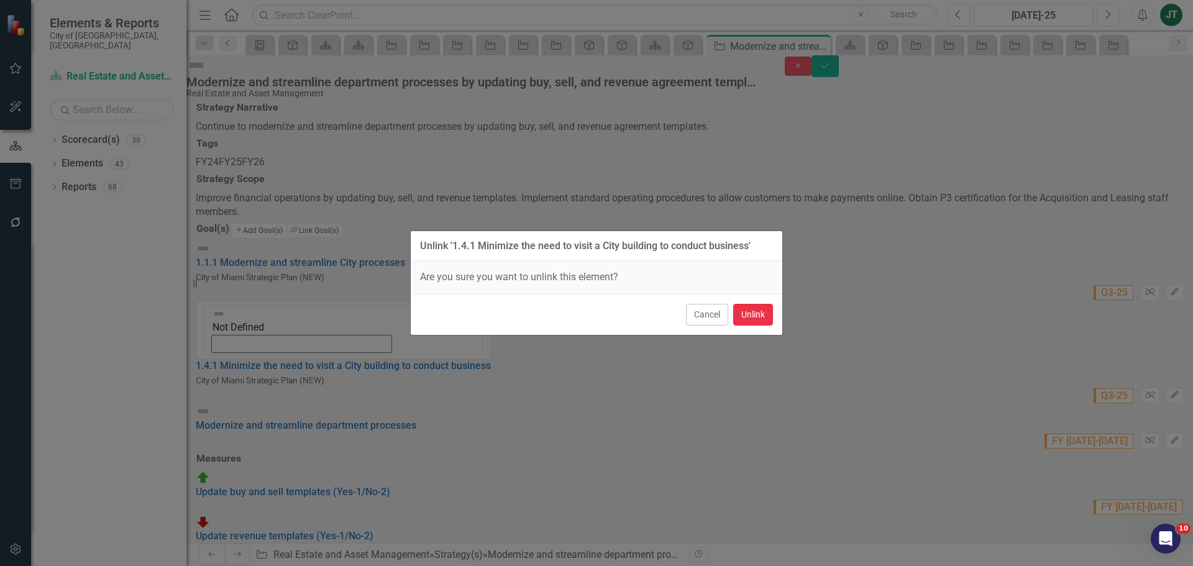
click at [753, 319] on button "Unlink" at bounding box center [753, 315] width 40 height 22
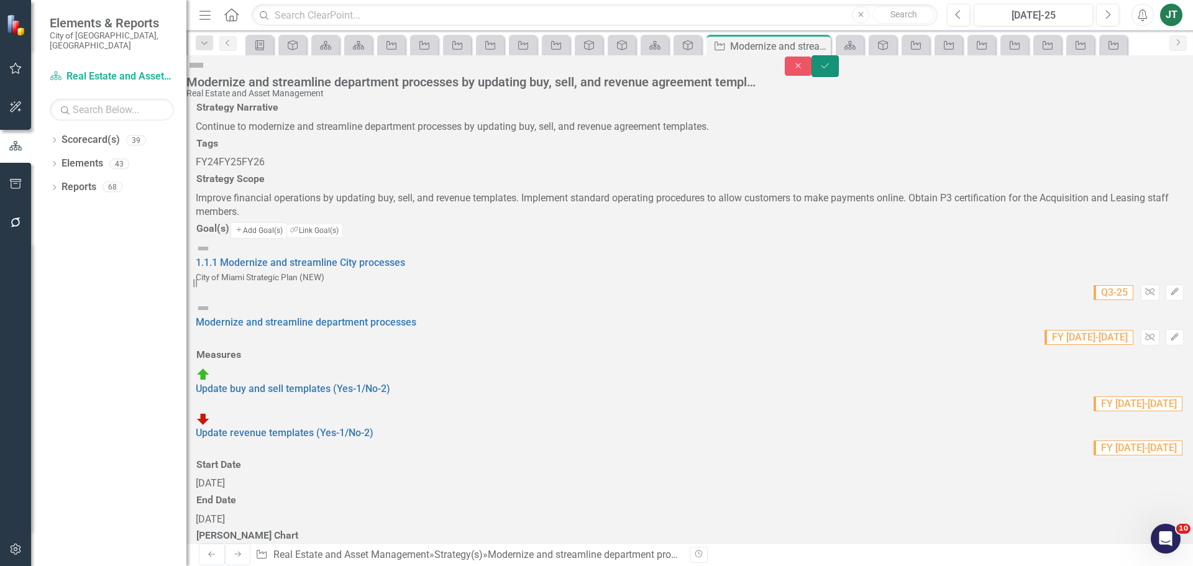
click at [839, 68] on button "Save" at bounding box center [825, 66] width 27 height 22
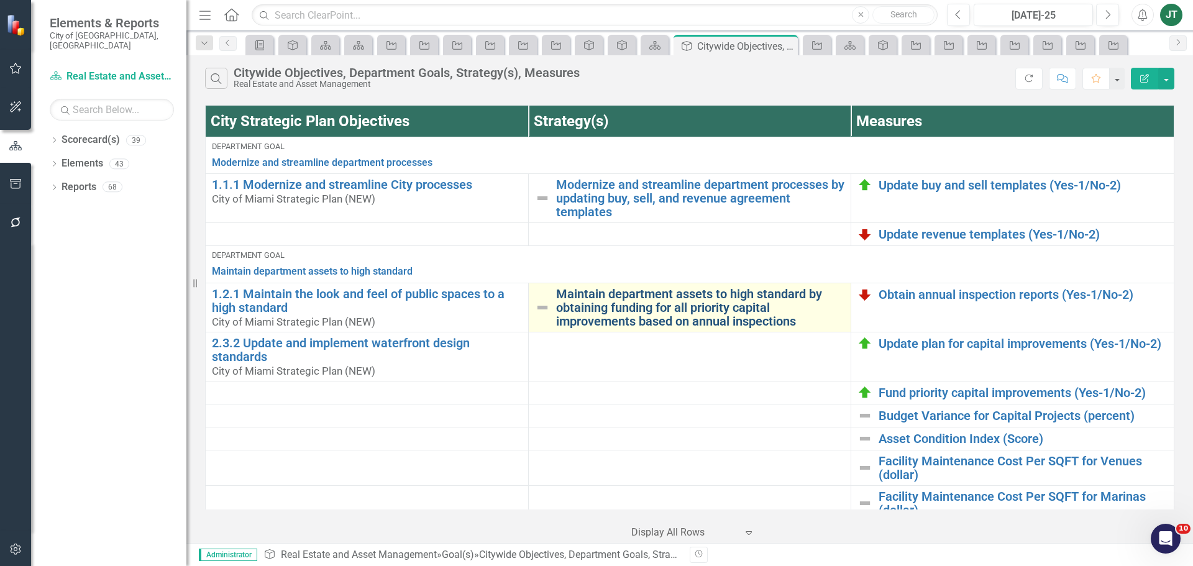
click at [577, 298] on link "Maintain department assets to high standard by obtaining funding for all priori…" at bounding box center [700, 307] width 289 height 41
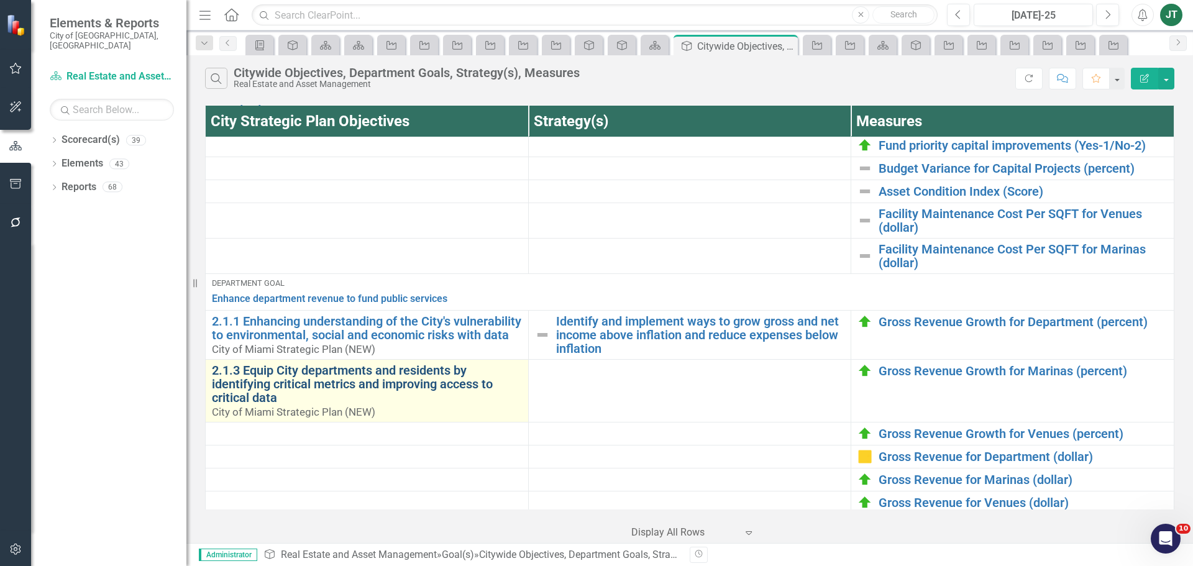
scroll to position [249, 0]
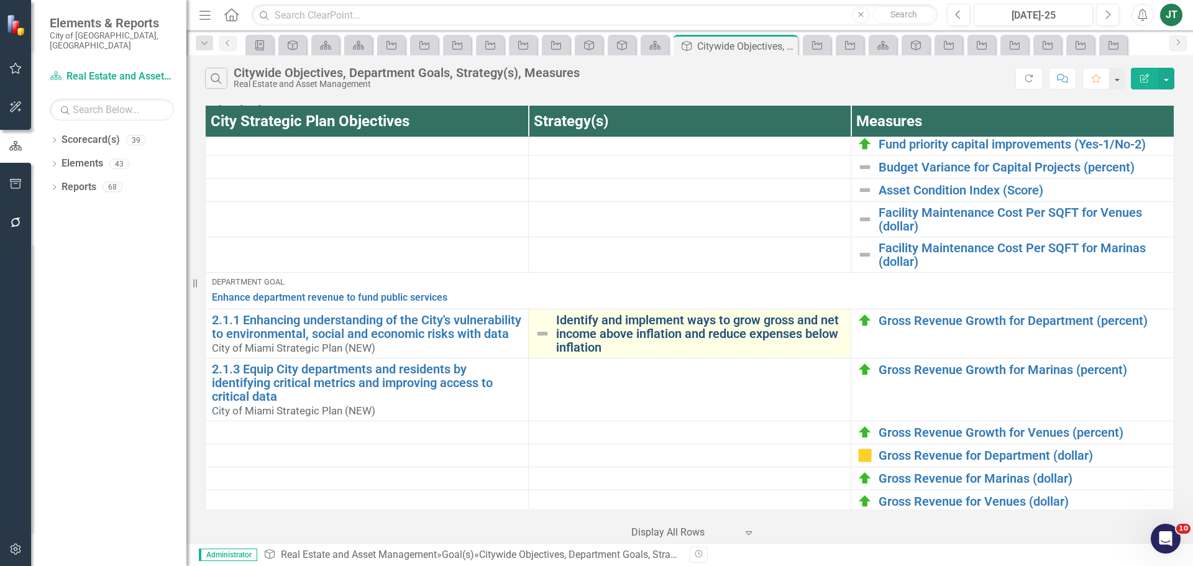
click at [572, 336] on link "Identify and implement ways to grow gross and net income above inflation and re…" at bounding box center [700, 333] width 289 height 41
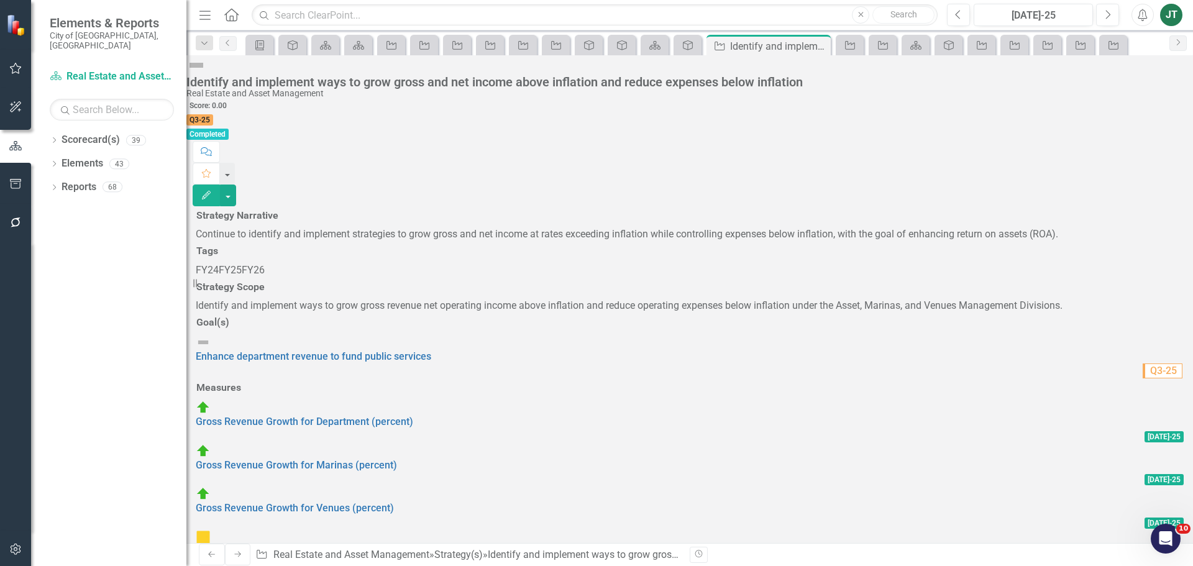
scroll to position [124, 0]
click at [229, 317] on h3 "Goal(s)" at bounding box center [212, 322] width 33 height 11
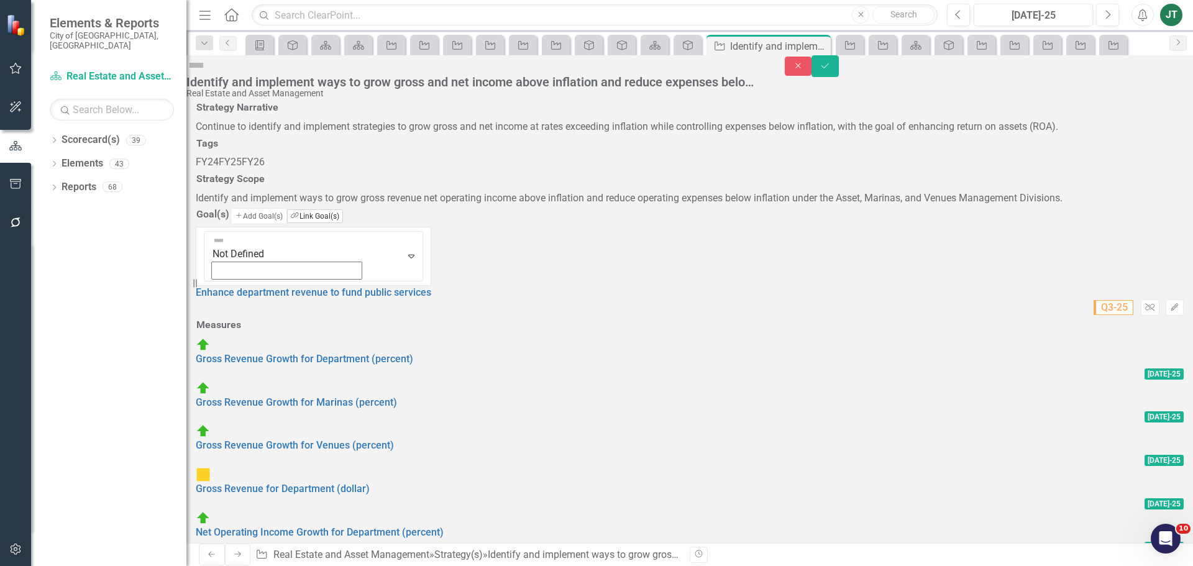
click at [342, 223] on button "Link Tag Link Goal(s)" at bounding box center [314, 216] width 55 height 14
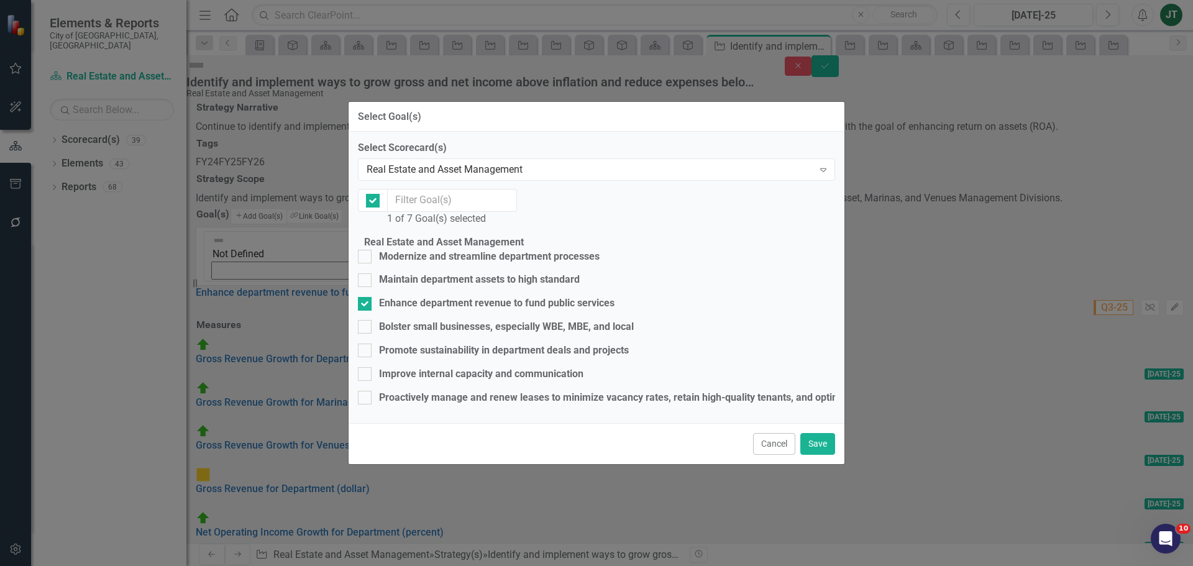
checkbox input "false"
click at [449, 163] on div "Real Estate and Asset Management" at bounding box center [590, 170] width 447 height 14
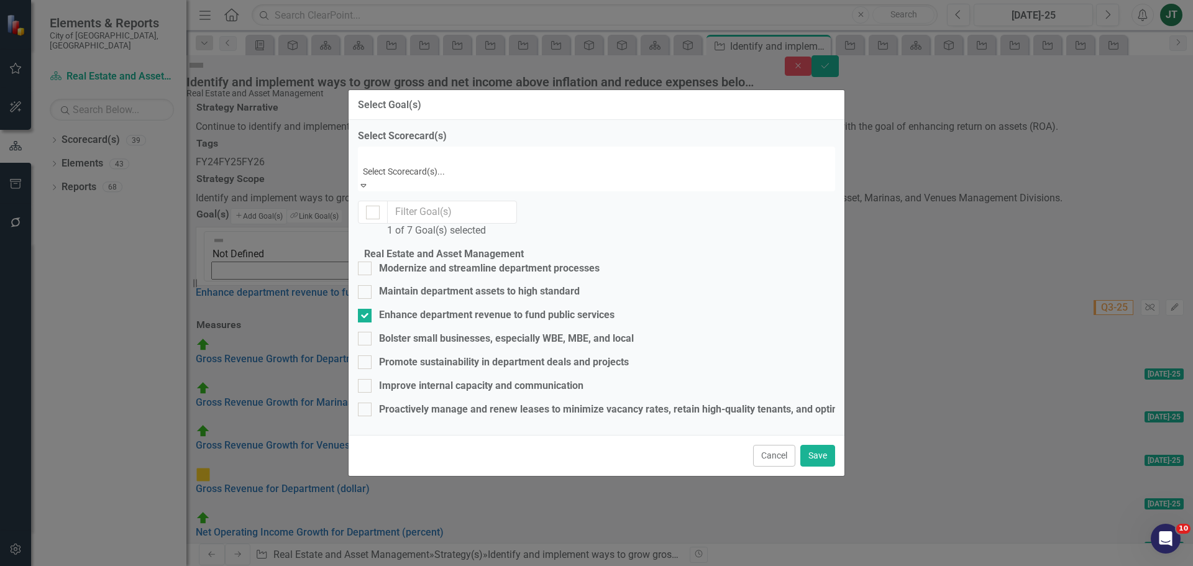
scroll to position [0, 0]
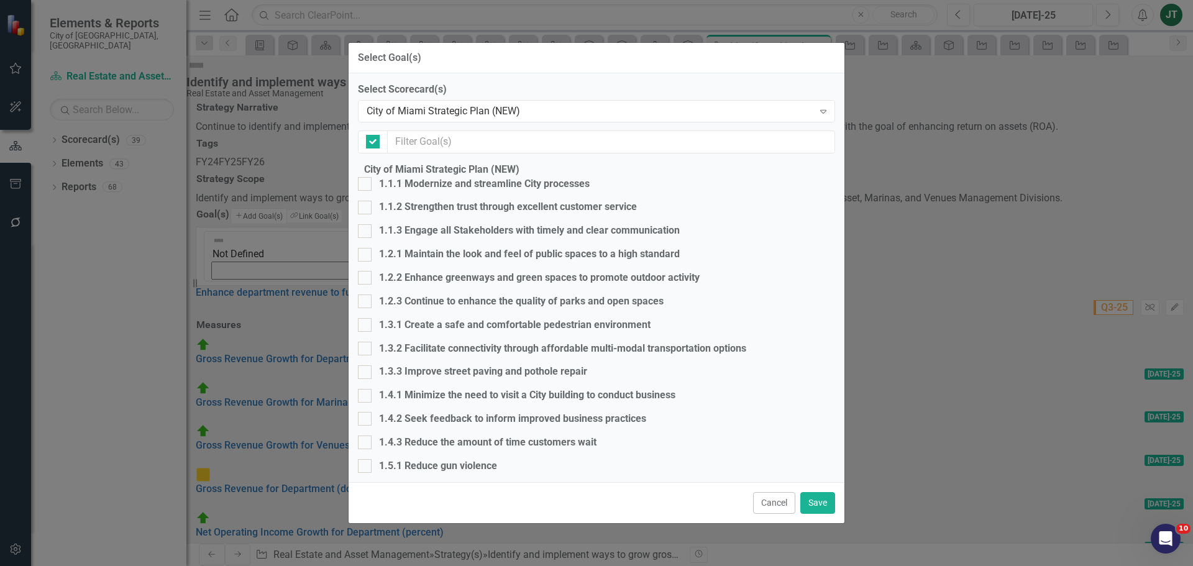
checkbox input "false"
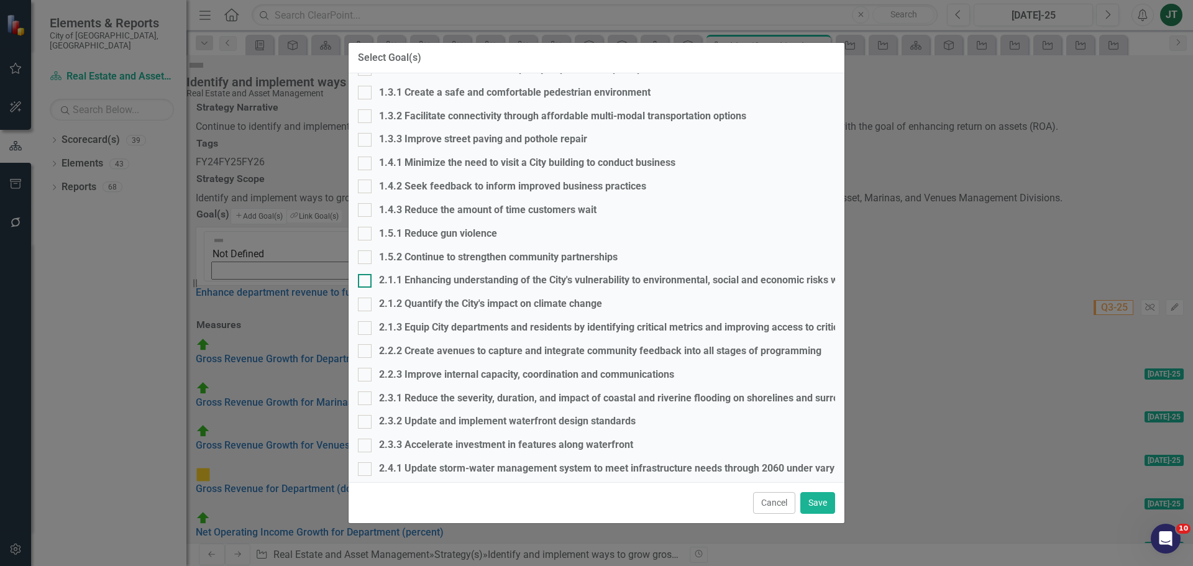
scroll to position [225, 0]
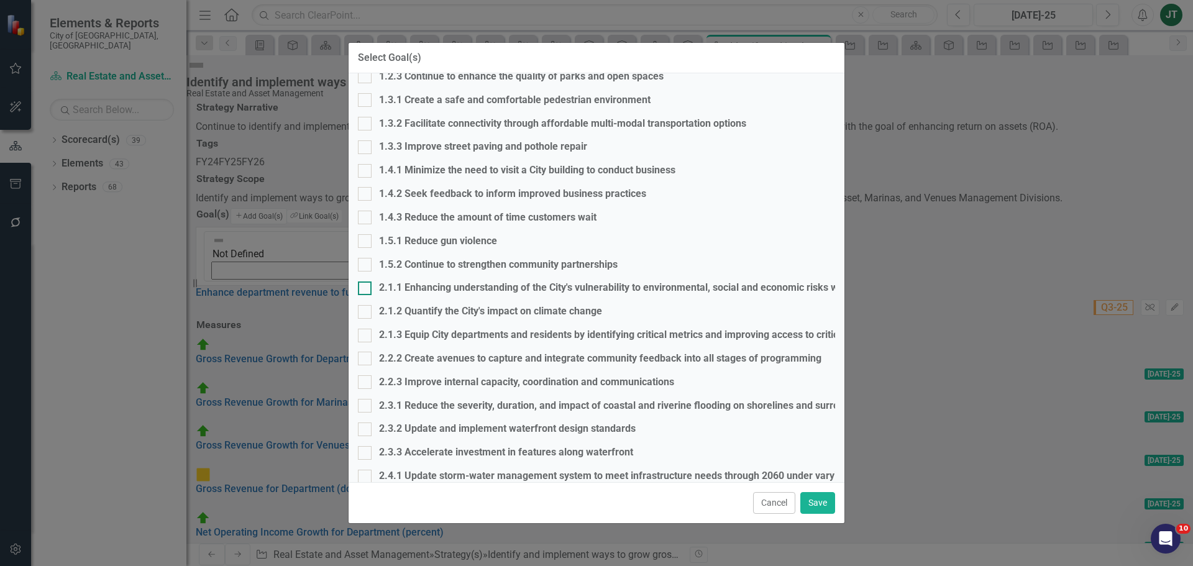
click at [424, 295] on div "2.1.1 Enhancing understanding of the City's vulnerability to environmental, soc…" at bounding box center [625, 288] width 493 height 14
click at [366, 290] on input "2.1.1 Enhancing understanding of the City's vulnerability to environmental, soc…" at bounding box center [362, 286] width 8 height 8
checkbox input "true"
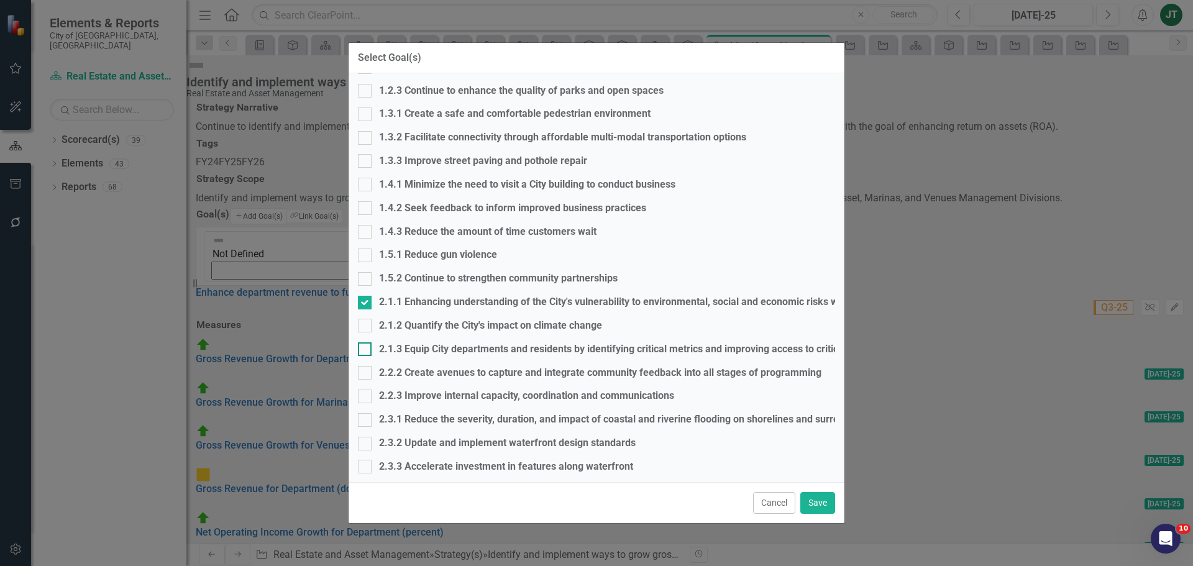
click at [424, 342] on div "2.1.3 Equip City departments and residents by identifying critical metrics and …" at bounding box center [624, 349] width 490 height 14
click at [366, 342] on input "2.1.3 Equip City departments and residents by identifying critical metrics and …" at bounding box center [362, 346] width 8 height 8
checkbox input "true"
click at [813, 492] on button "Save" at bounding box center [817, 503] width 35 height 22
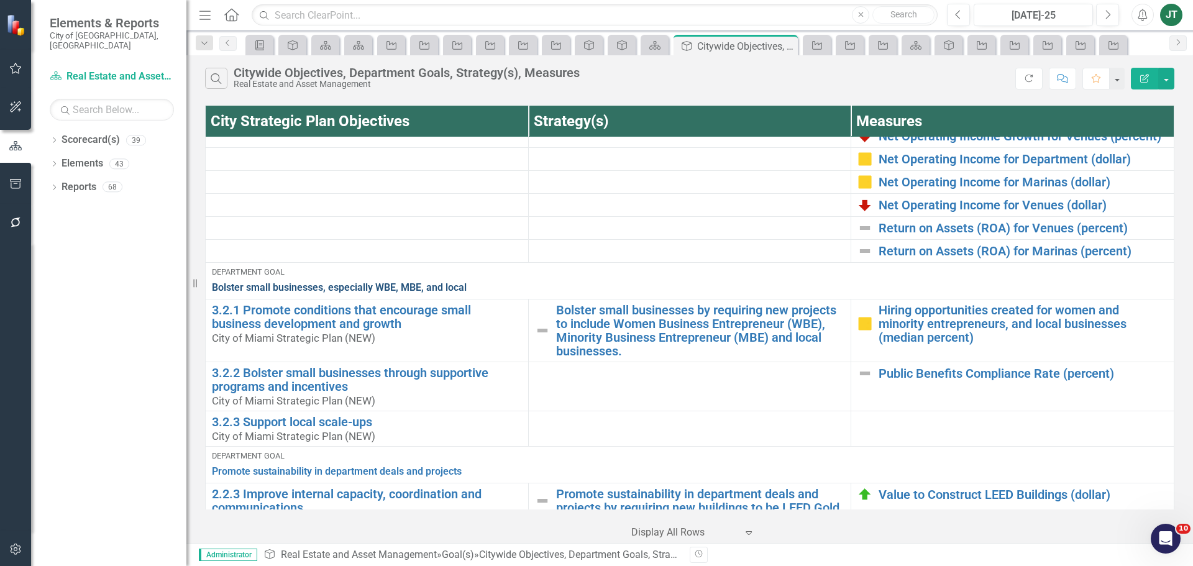
scroll to position [684, 0]
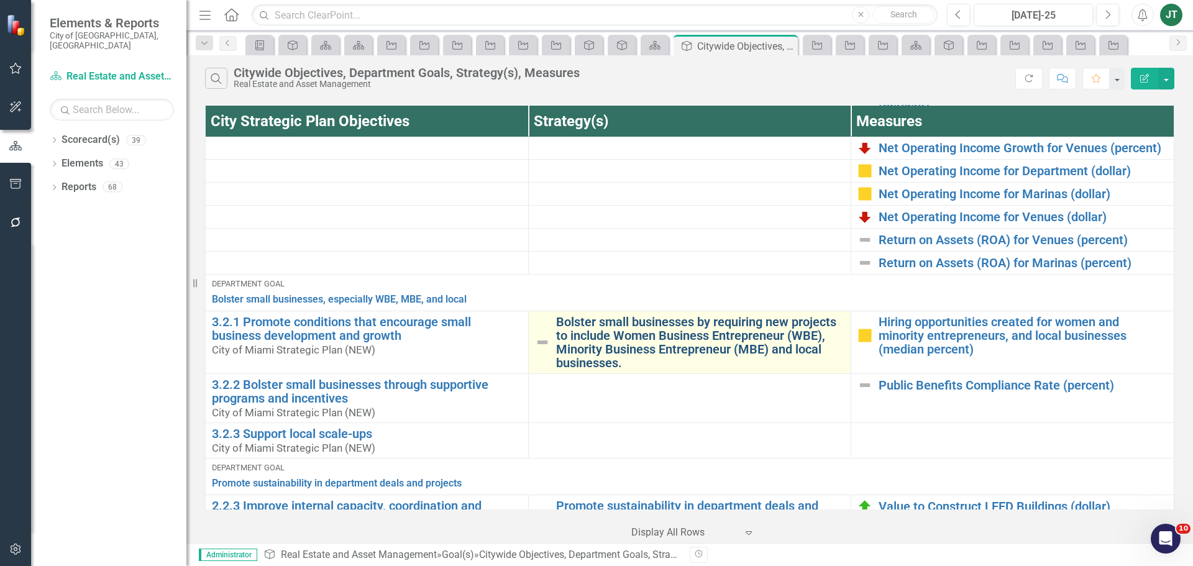
click at [626, 370] on link "Bolster small businesses by requiring new projects to include Women Business En…" at bounding box center [700, 342] width 289 height 55
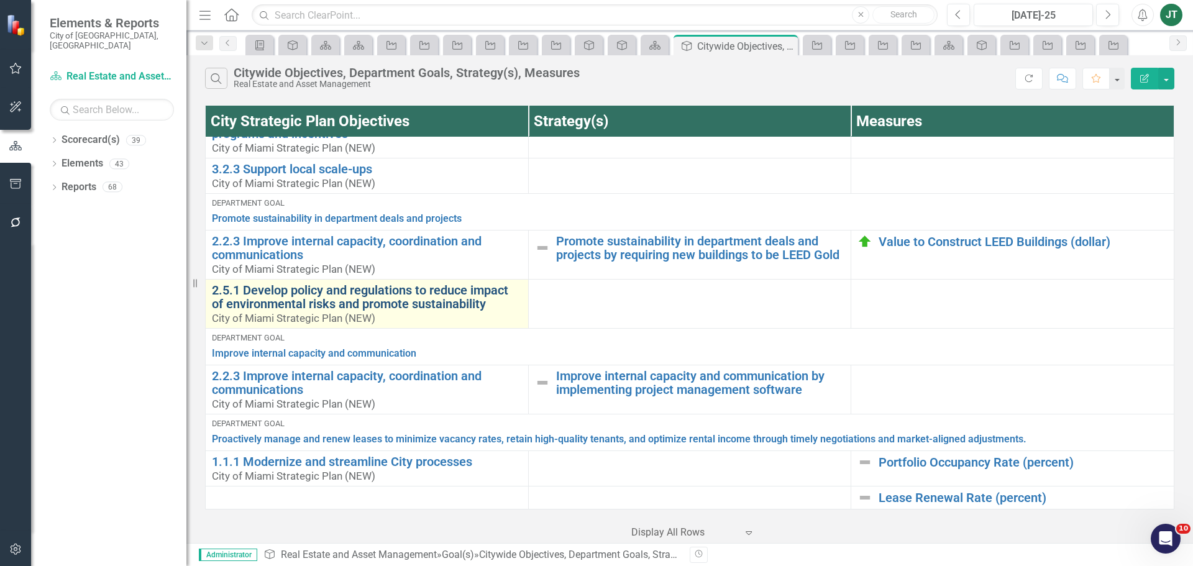
scroll to position [968, 0]
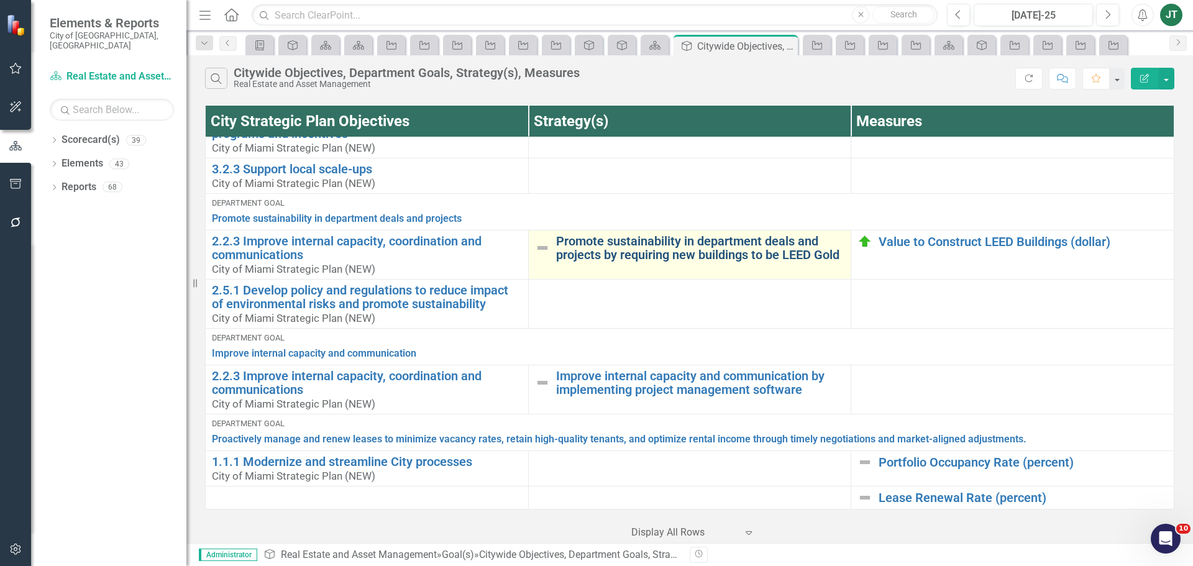
click at [573, 258] on link "Promote sustainability in department deals and projects by requiring new buildi…" at bounding box center [700, 247] width 289 height 27
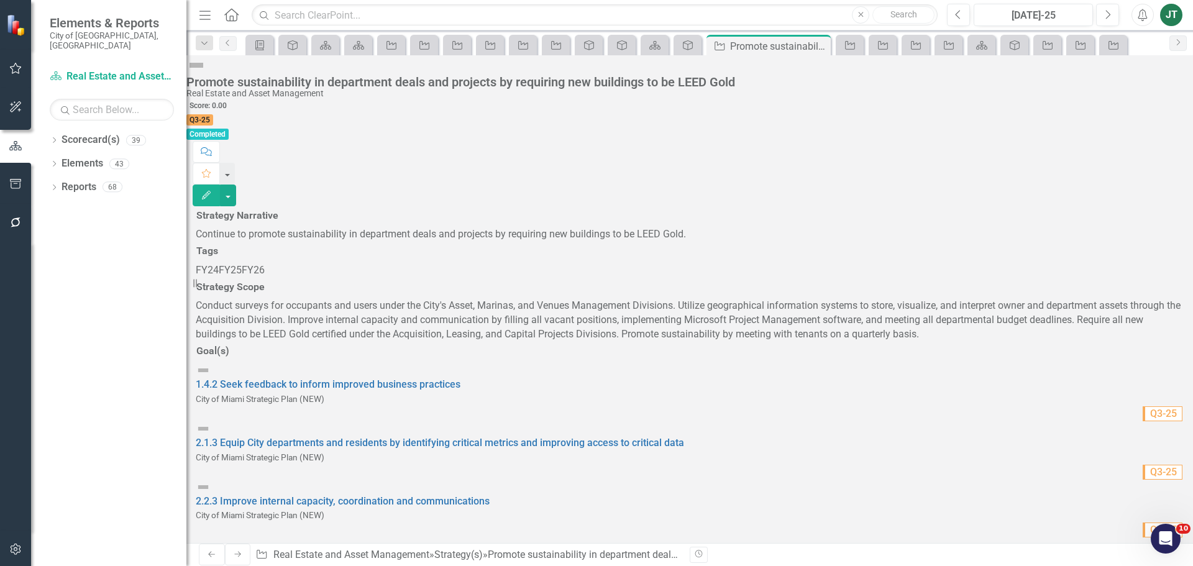
scroll to position [124, 0]
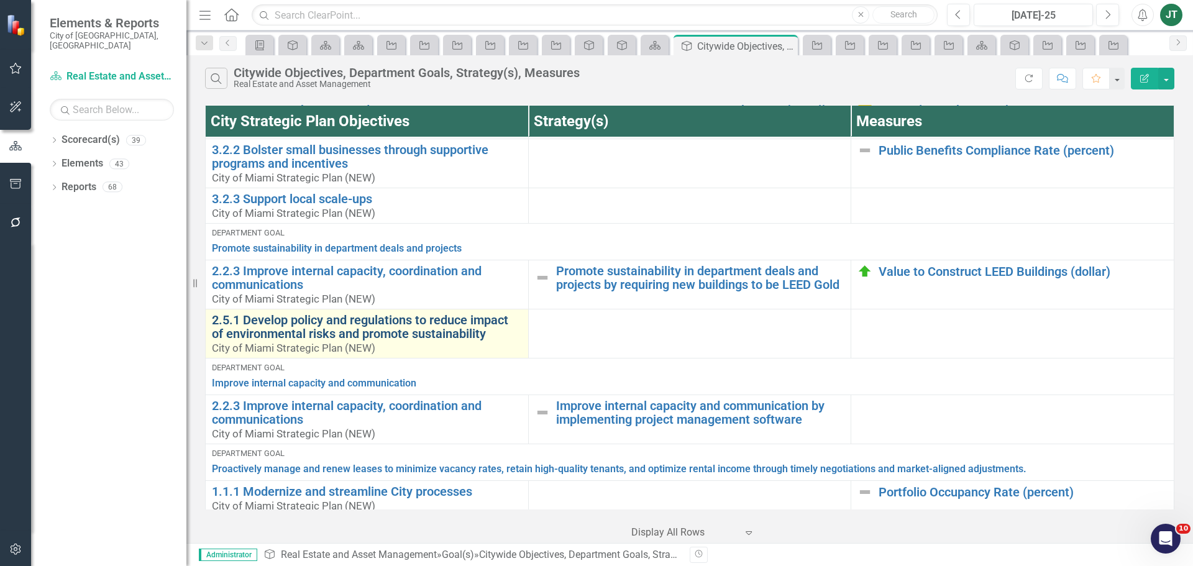
scroll to position [968, 0]
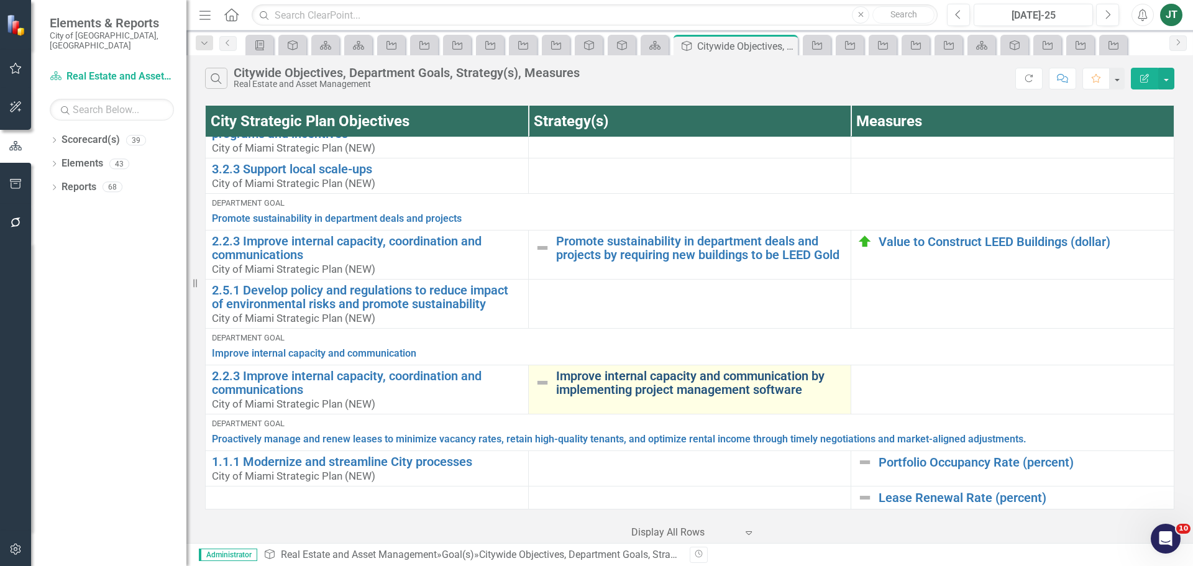
click at [607, 384] on link "Improve internal capacity and communication by implementing project management …" at bounding box center [700, 382] width 289 height 27
